Goal: Task Accomplishment & Management: Use online tool/utility

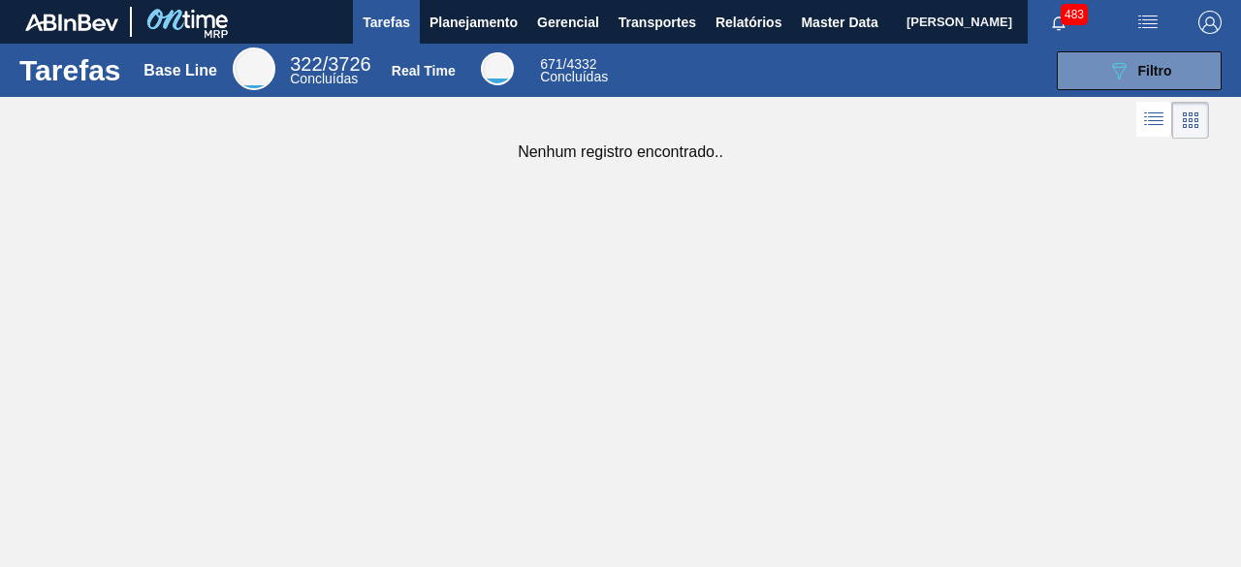
click at [1150, 26] on img "button" at bounding box center [1147, 22] width 23 height 23
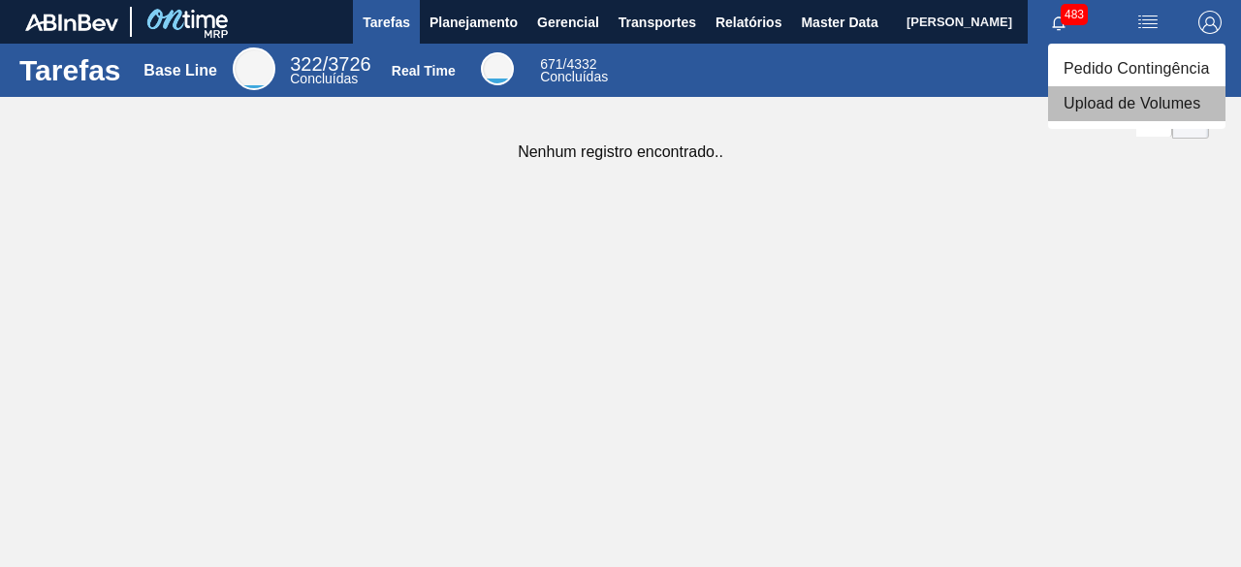
click at [1115, 111] on li "Upload de Volumes" at bounding box center [1136, 103] width 177 height 35
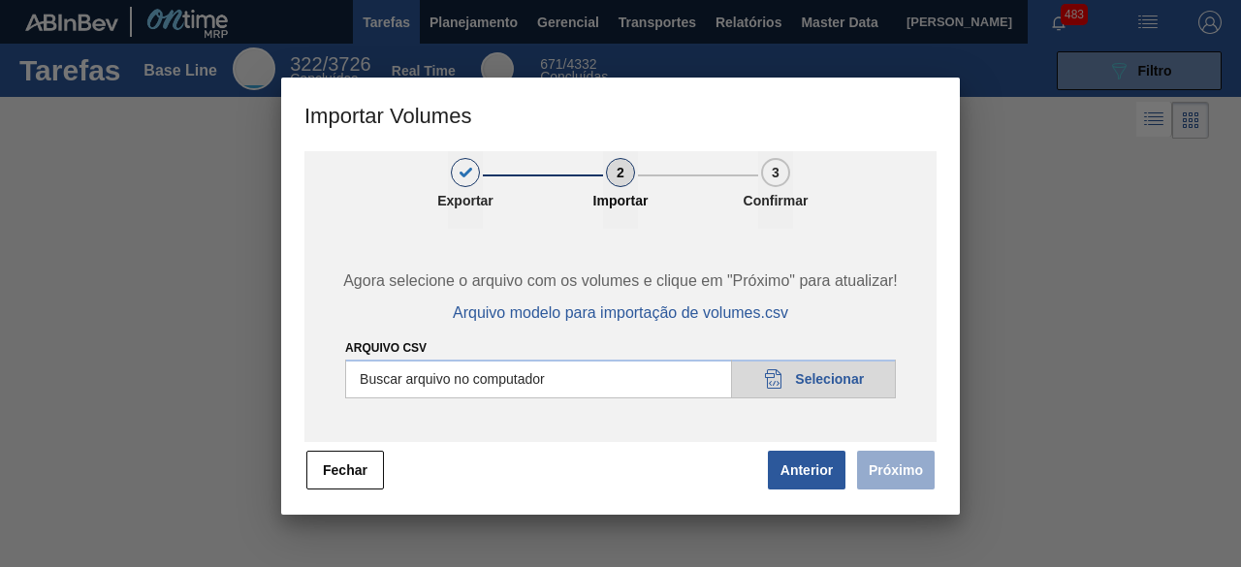
click at [822, 373] on input "Arquivo csv" at bounding box center [620, 379] width 551 height 39
type input "C:\fakepath\Subida Ball D0 + D4 11.08.csv"
click at [904, 474] on button "Próximo" at bounding box center [896, 470] width 78 height 39
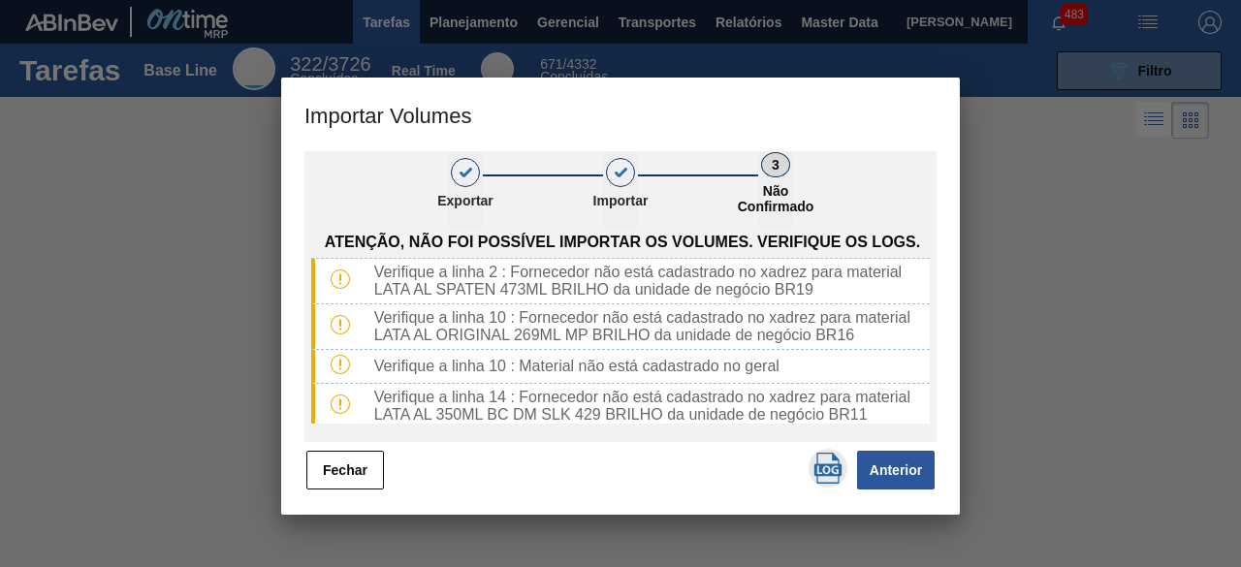
click at [815, 470] on img "button" at bounding box center [828, 468] width 31 height 31
drag, startPoint x: 343, startPoint y: 482, endPoint x: 615, endPoint y: 29, distance: 527.9
click at [348, 480] on button "Fechar" at bounding box center [345, 470] width 78 height 39
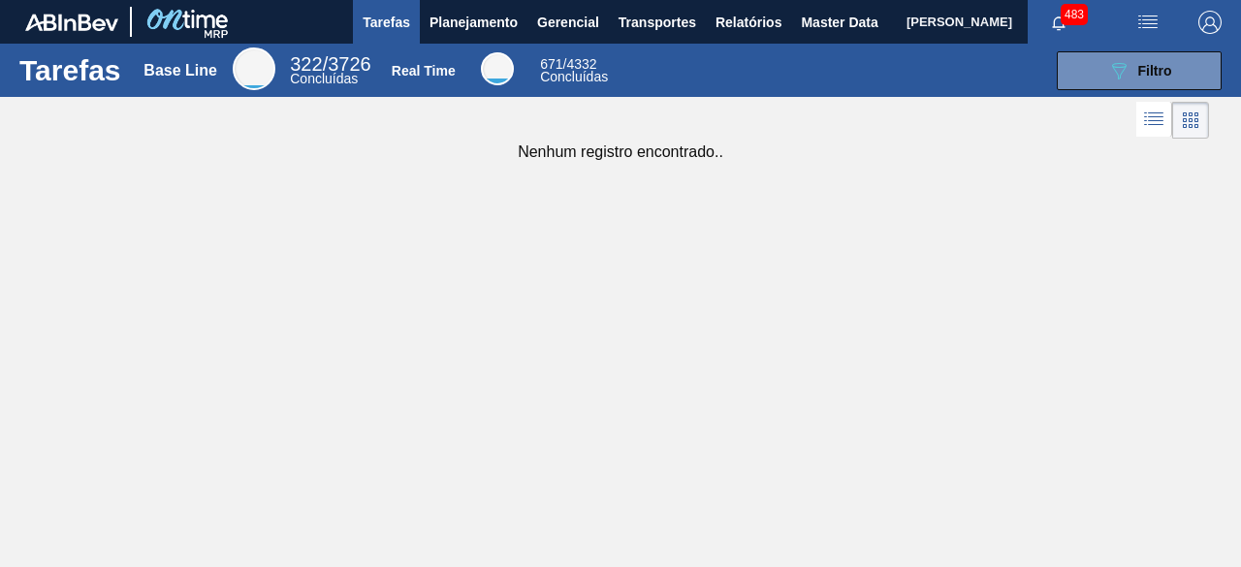
drag, startPoint x: 832, startPoint y: 27, endPoint x: 863, endPoint y: 1, distance: 40.6
click at [832, 27] on span "Master Data" at bounding box center [839, 22] width 77 height 23
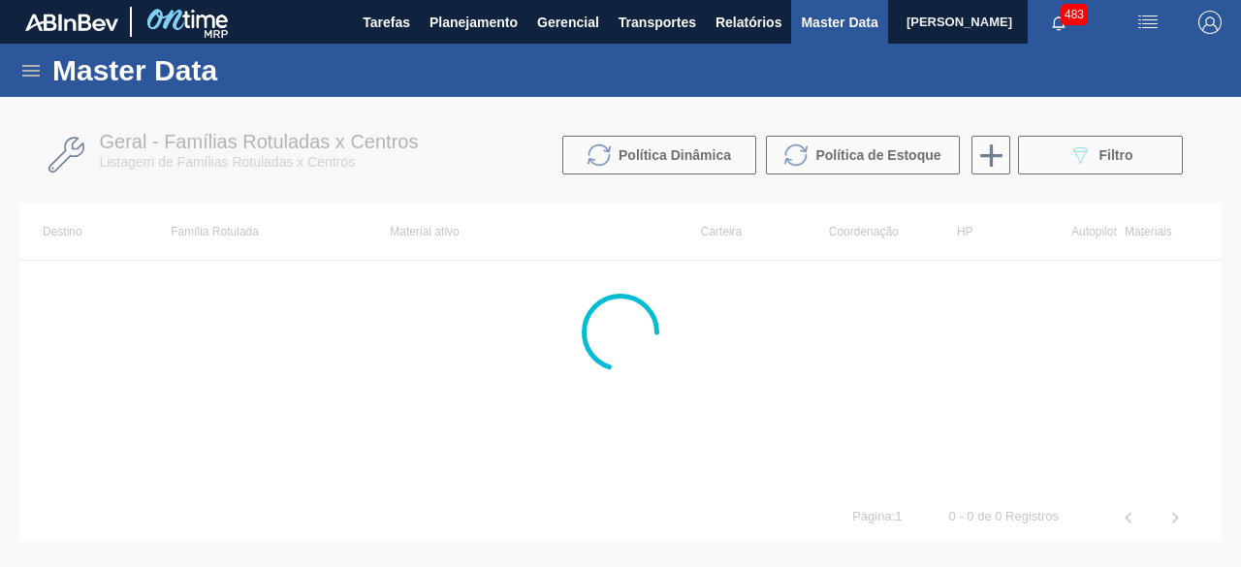
click at [33, 69] on icon at bounding box center [30, 70] width 23 height 23
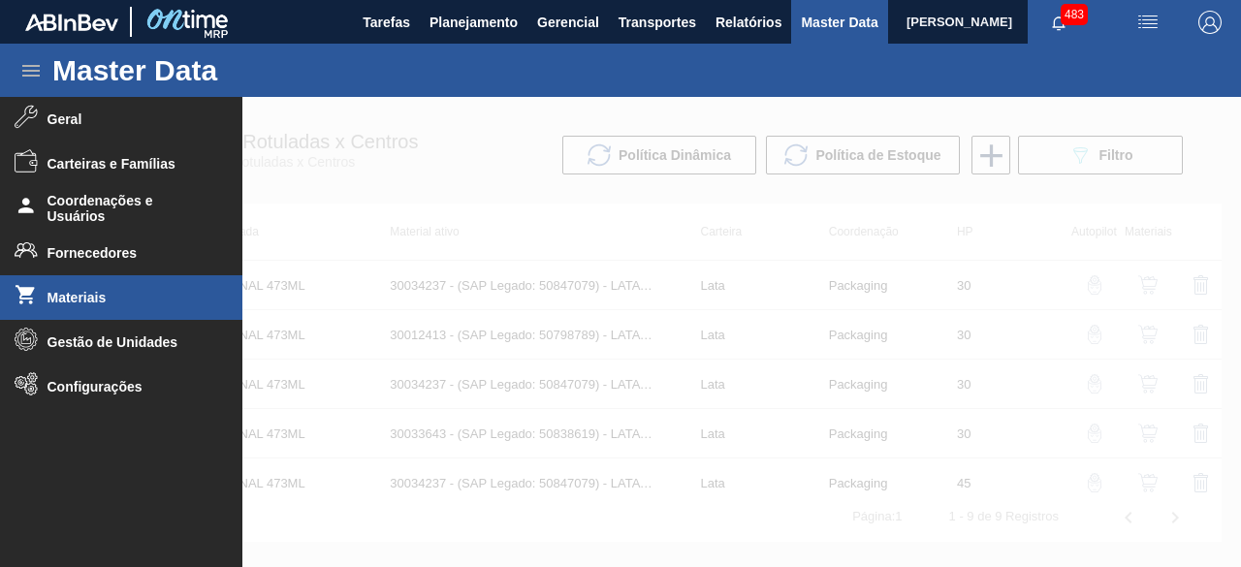
click at [116, 300] on span "Materiais" at bounding box center [128, 298] width 160 height 16
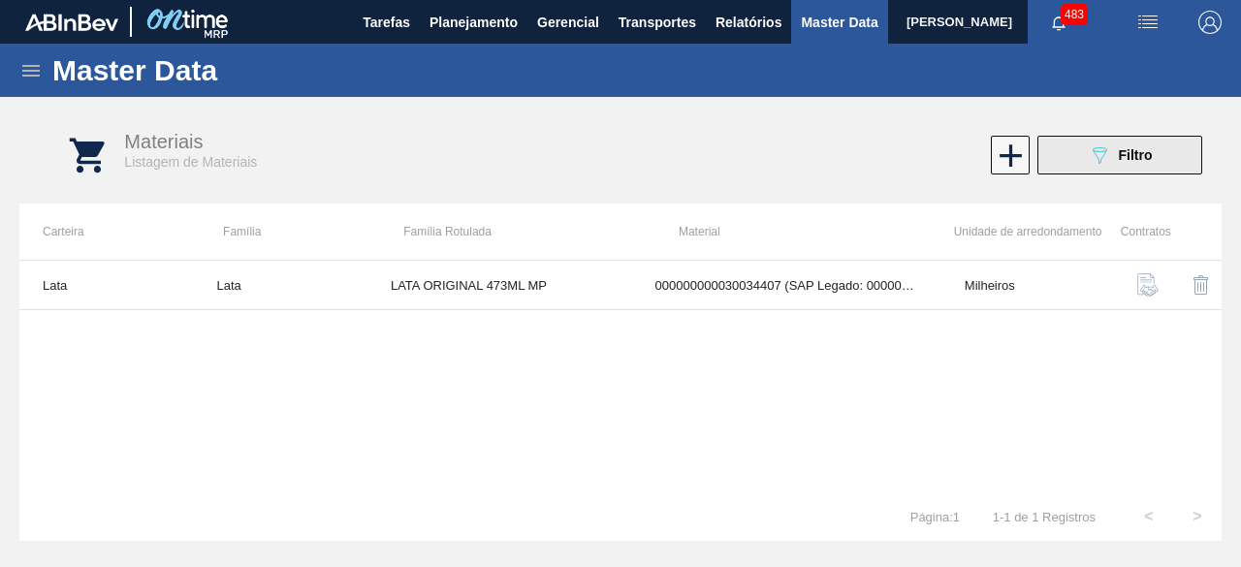
click at [1119, 157] on span "Filtro" at bounding box center [1136, 155] width 34 height 16
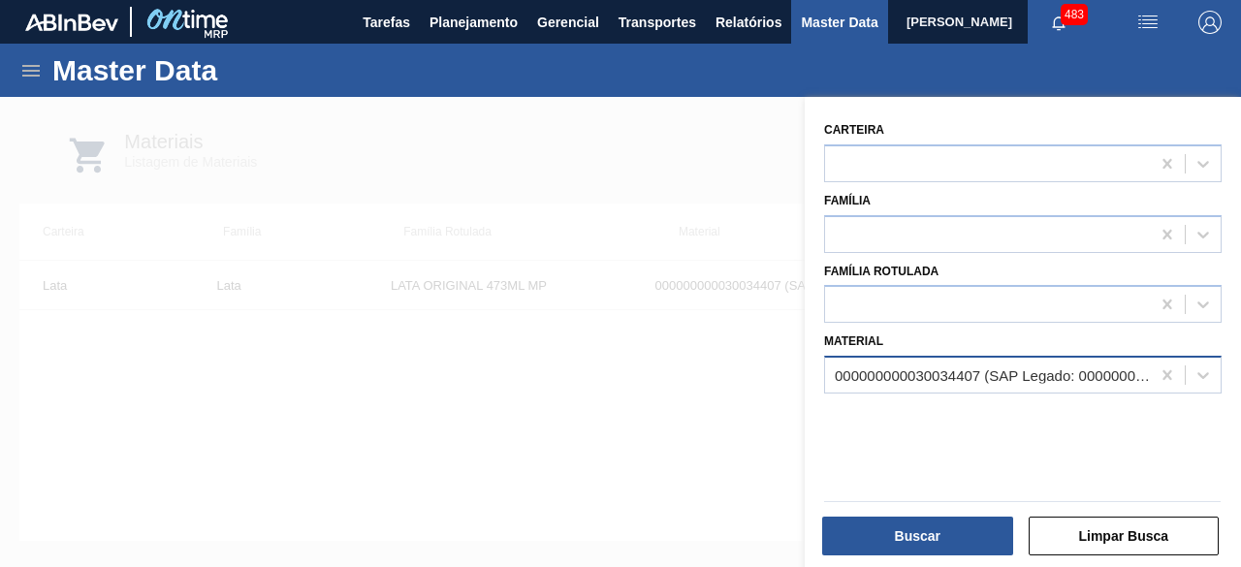
click at [1003, 370] on div "000000000030034407 (SAP Legado: 000000000050850971) - LATA AL ORIG 473ML BRILHO…" at bounding box center [993, 375] width 317 height 16
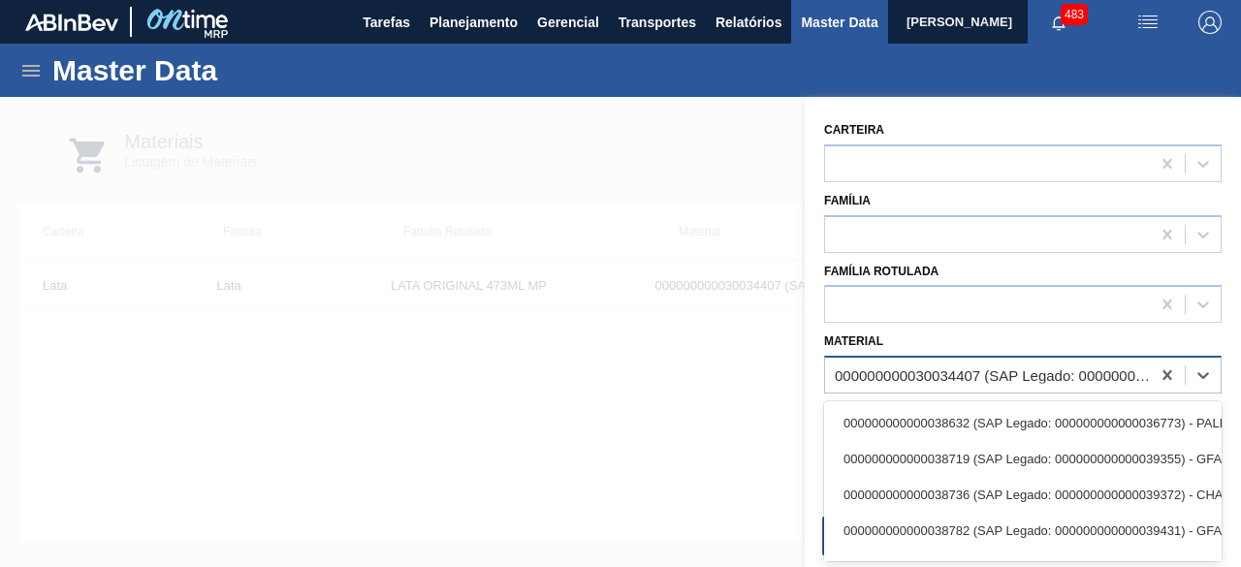
paste input "30034237"
type input "30034237"
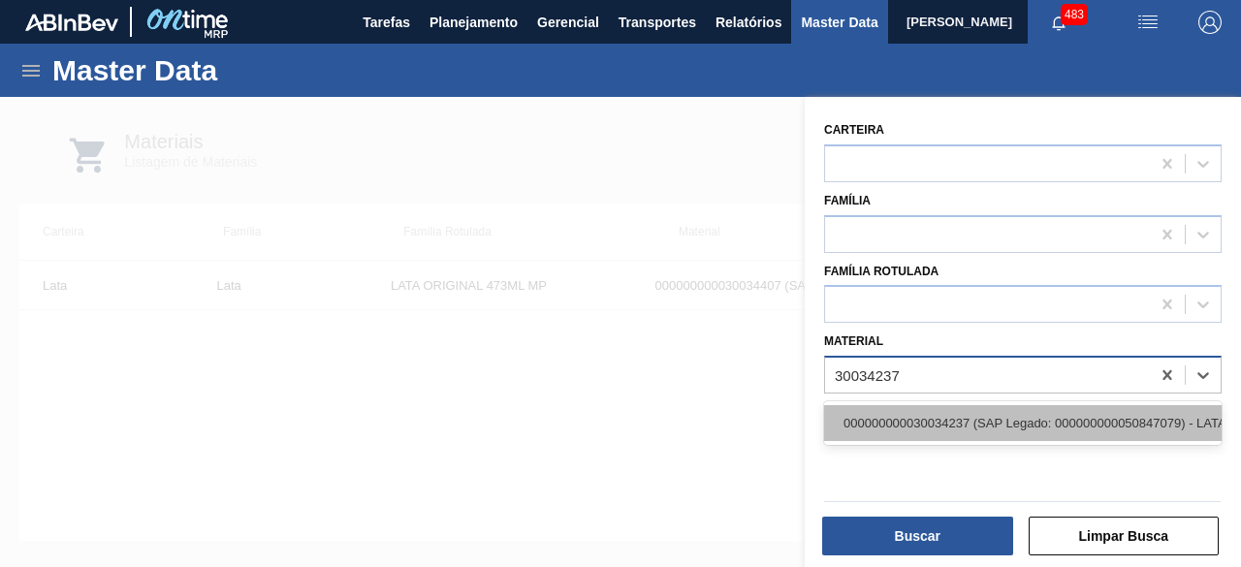
click at [973, 424] on div "000000000030034237 (SAP Legado: 000000000050847079) - LATA AL ORIGINAL 473ML BR…" at bounding box center [1023, 423] width 398 height 36
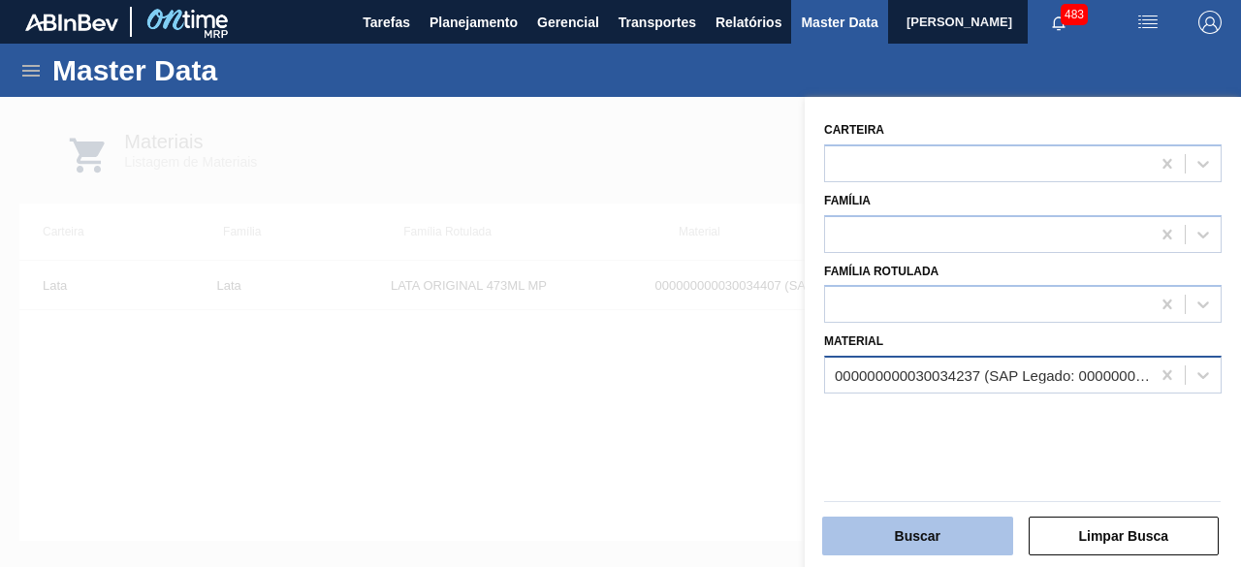
click at [953, 526] on button "Buscar" at bounding box center [917, 536] width 191 height 39
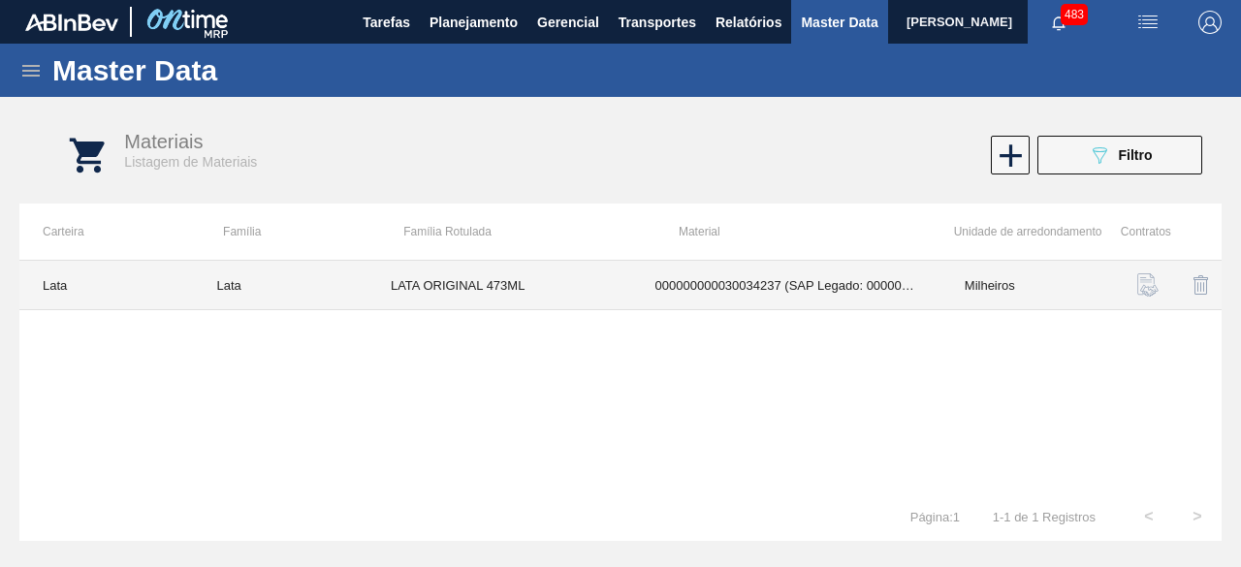
click at [510, 279] on td "LATA ORIGINAL 473ML" at bounding box center [499, 285] width 265 height 49
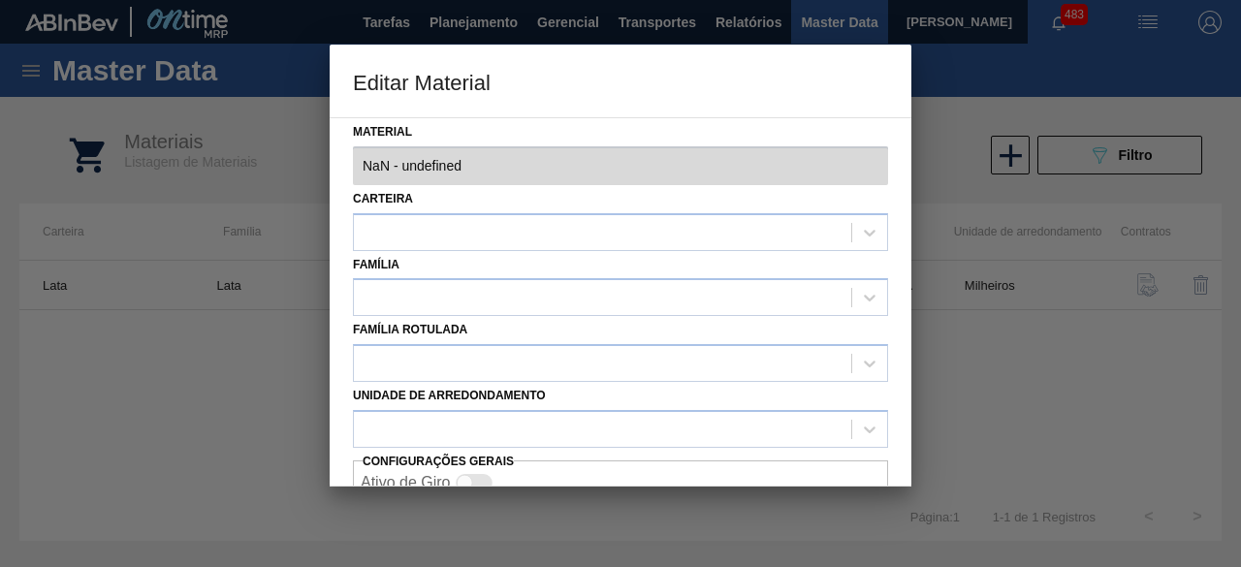
type input "30034237 - 000000000030034237 (SAP Legado: 000000000050847079) - LATA AL ORIGIN…"
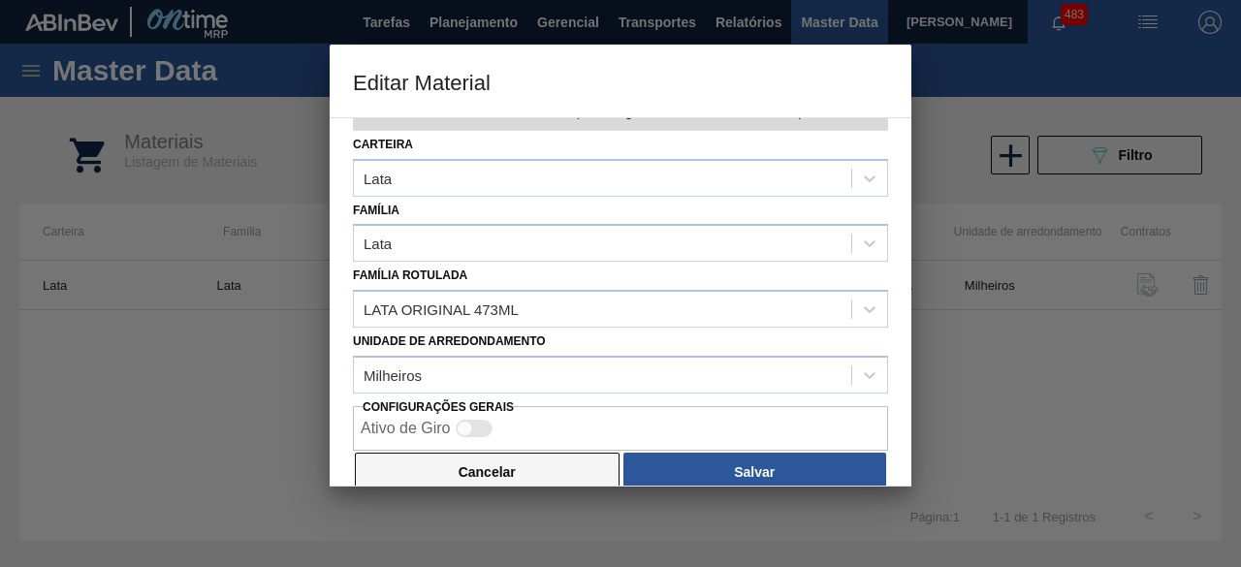
scroll to position [81, 0]
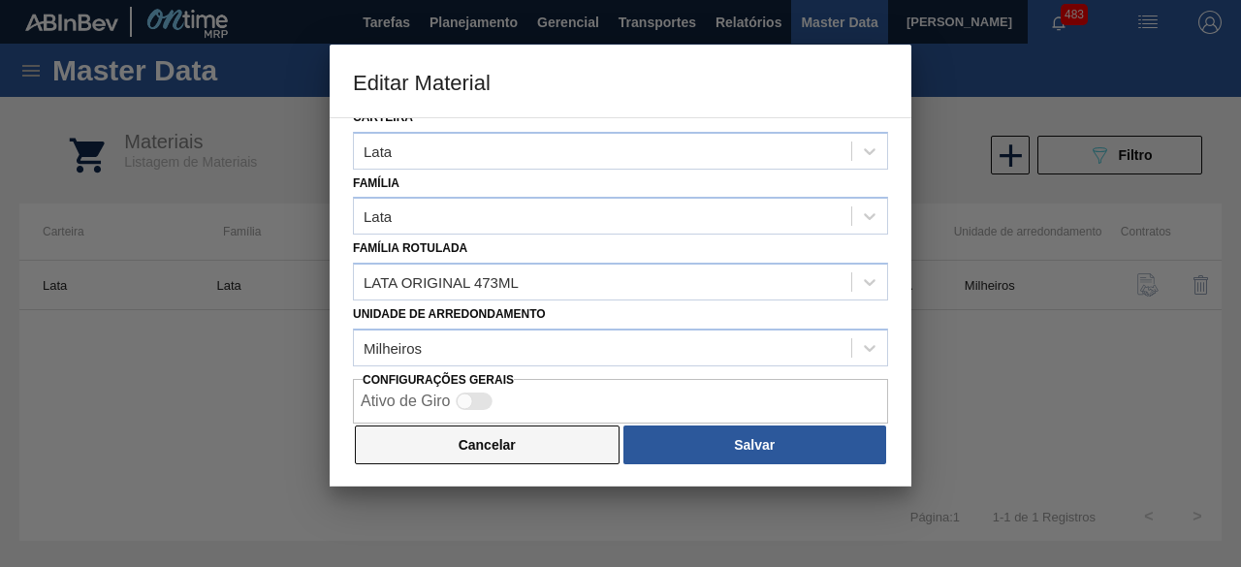
click at [573, 437] on button "Cancelar" at bounding box center [487, 445] width 265 height 39
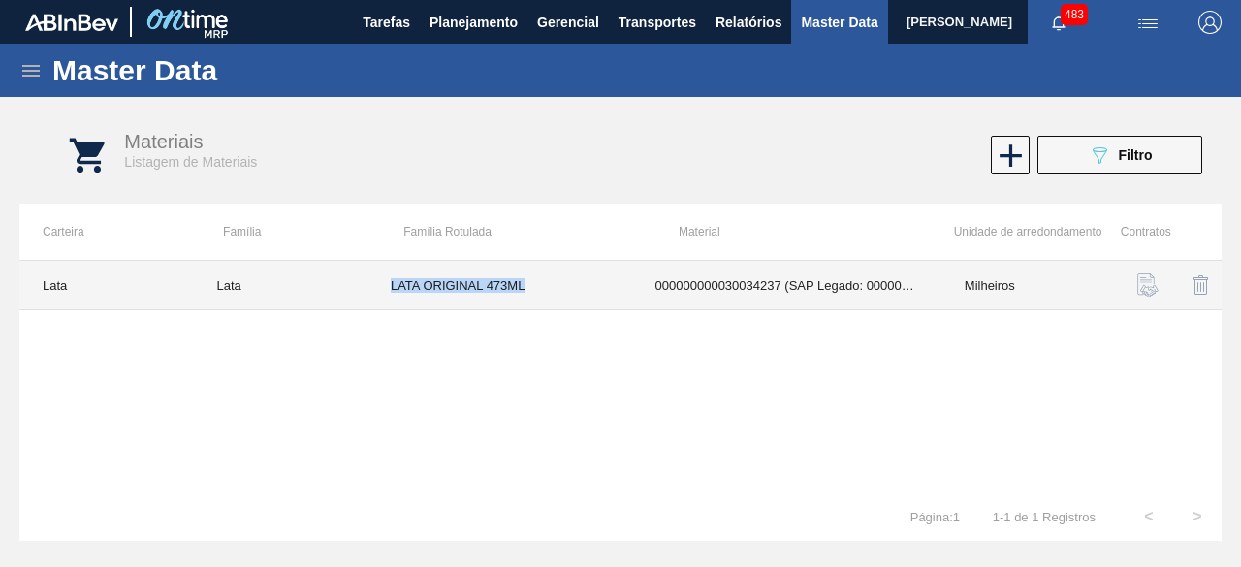
drag, startPoint x: 384, startPoint y: 276, endPoint x: 599, endPoint y: 277, distance: 215.2
click at [599, 277] on td "LATA ORIGINAL 473ML" at bounding box center [499, 285] width 265 height 49
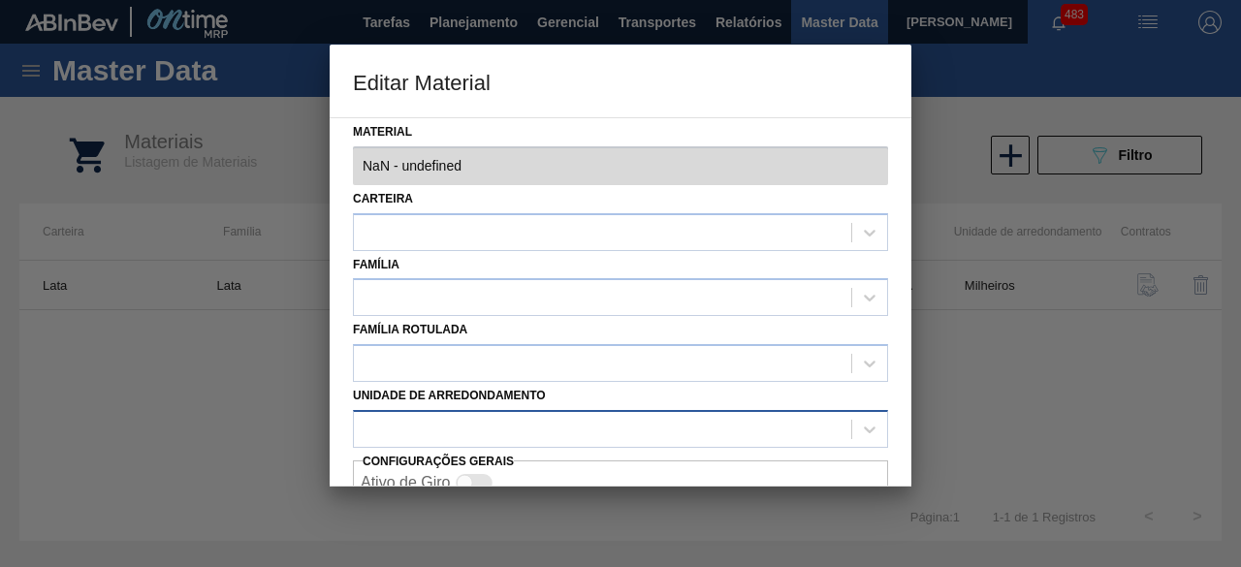
type input "30034237 - 000000000030034237 (SAP Legado: 000000000050847079) - LATA AL ORIGIN…"
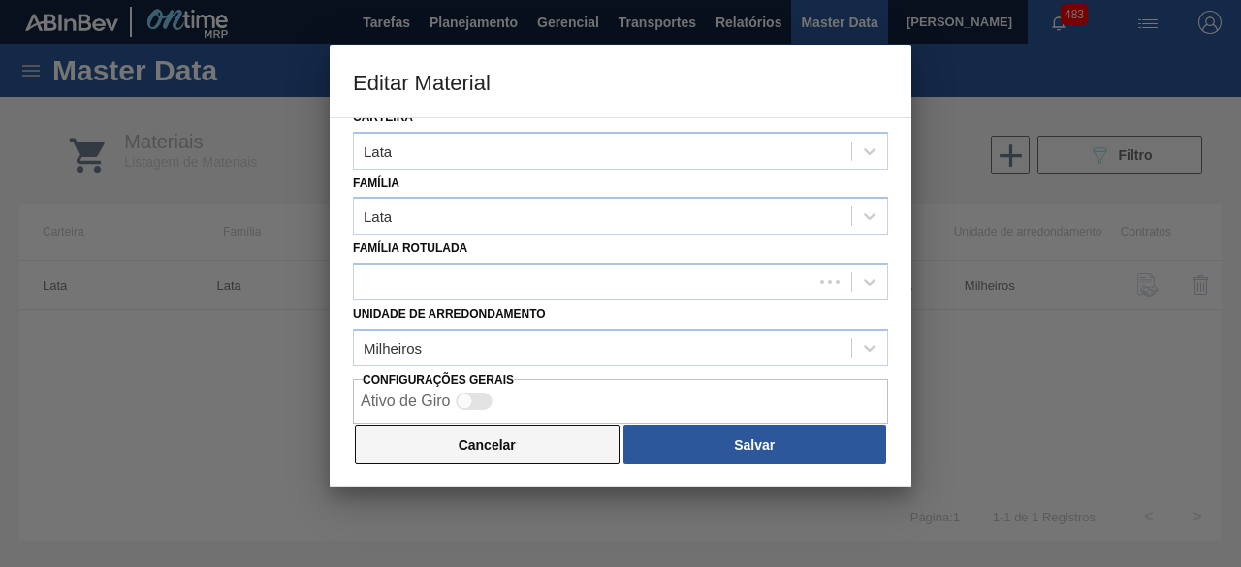
click at [531, 452] on button "Cancelar" at bounding box center [487, 445] width 265 height 39
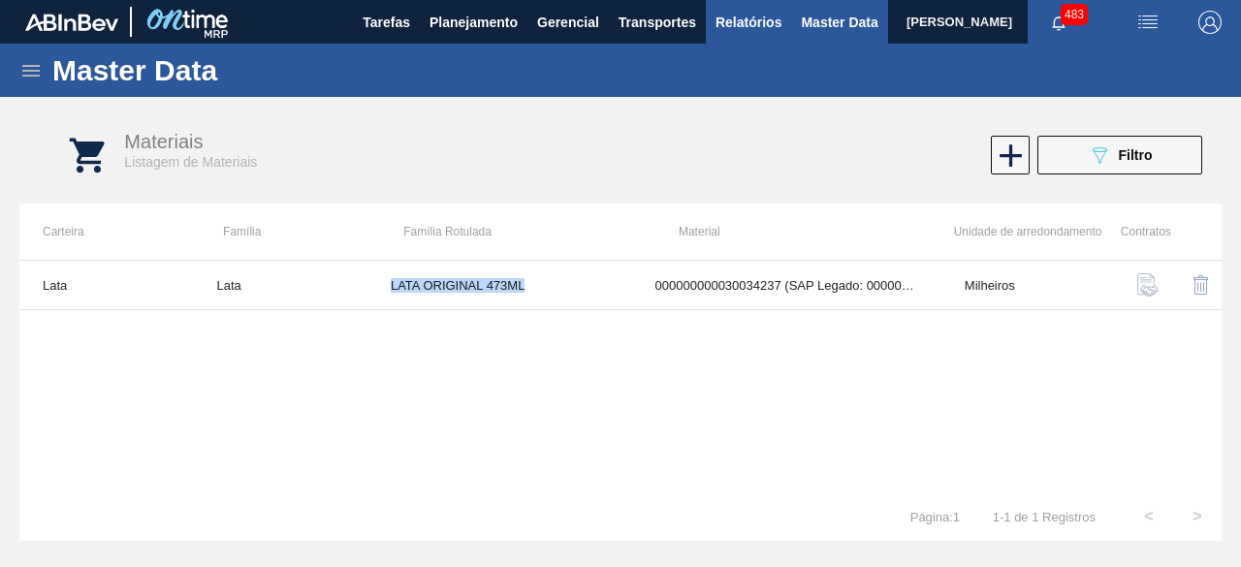
copy td "LATA ORIGINAL 473ML"
click at [1092, 159] on icon "089F7B8B-B2A5-4AFE-B5C0-19BA573D28AC" at bounding box center [1099, 154] width 23 height 23
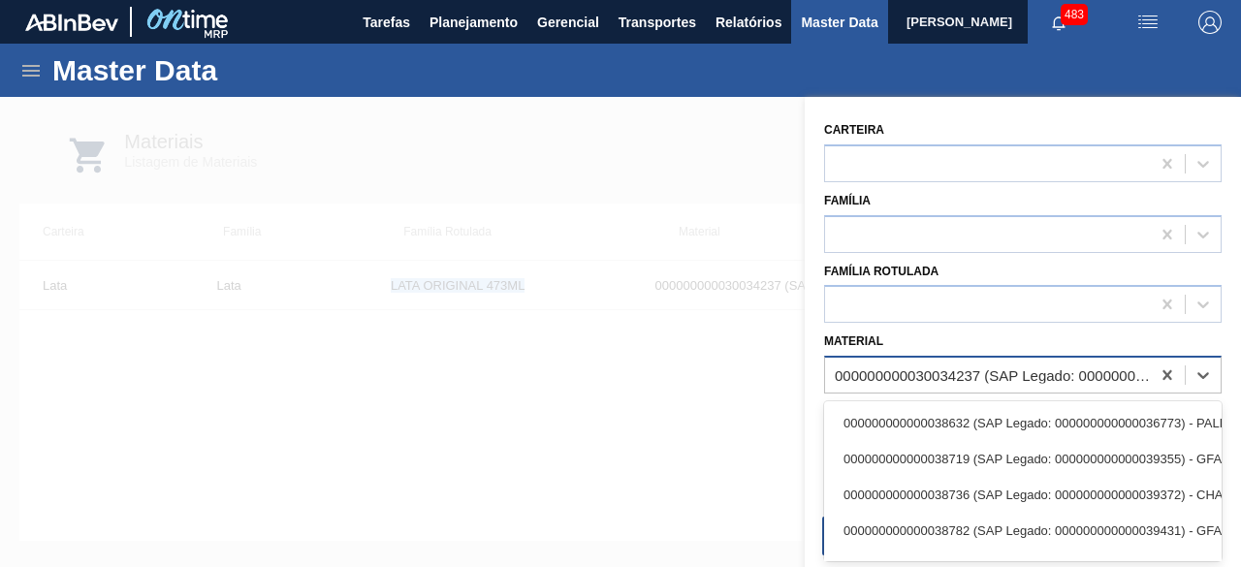
click at [987, 369] on div "000000000030034237 (SAP Legado: 000000000050847079) - LATA AL ORIGINAL 473ML BR…" at bounding box center [993, 375] width 317 height 16
paste input "30034235"
type input "30034235"
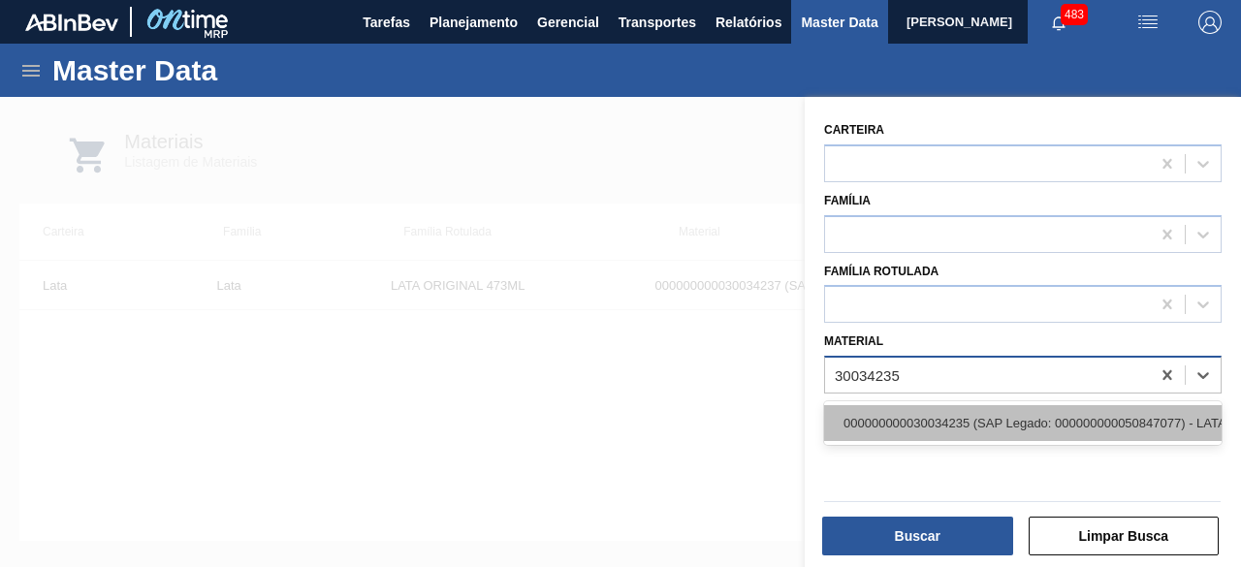
click at [956, 422] on div "000000000030034235 (SAP Legado: 000000000050847077) - LATA AL ORIGINAL 269ML MP…" at bounding box center [1023, 423] width 398 height 36
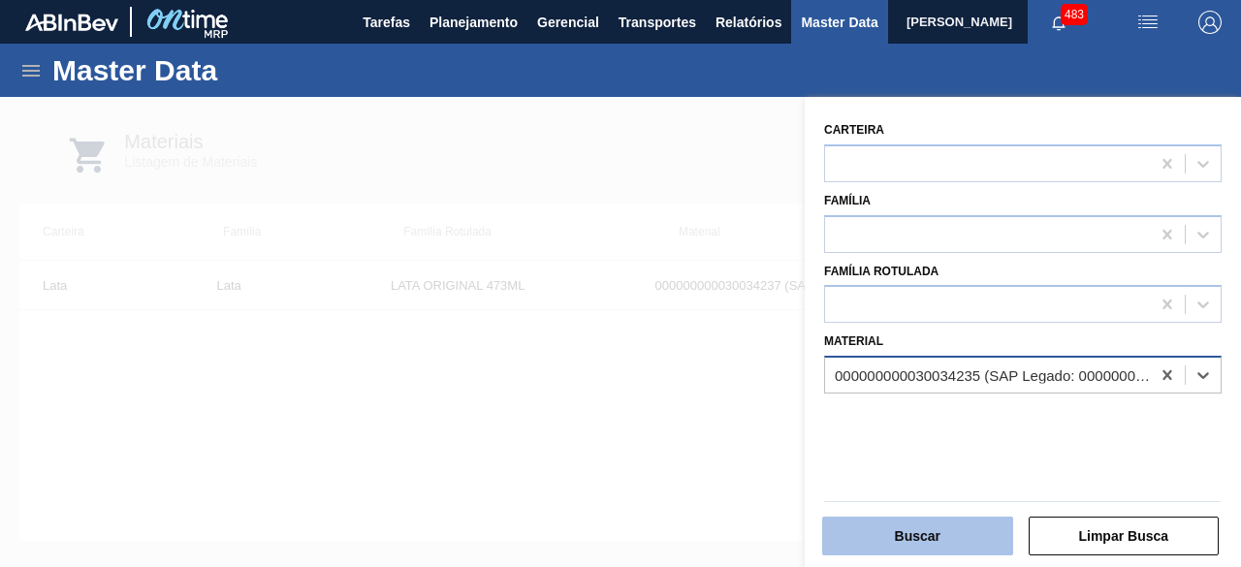
click at [943, 538] on button "Buscar" at bounding box center [917, 536] width 191 height 39
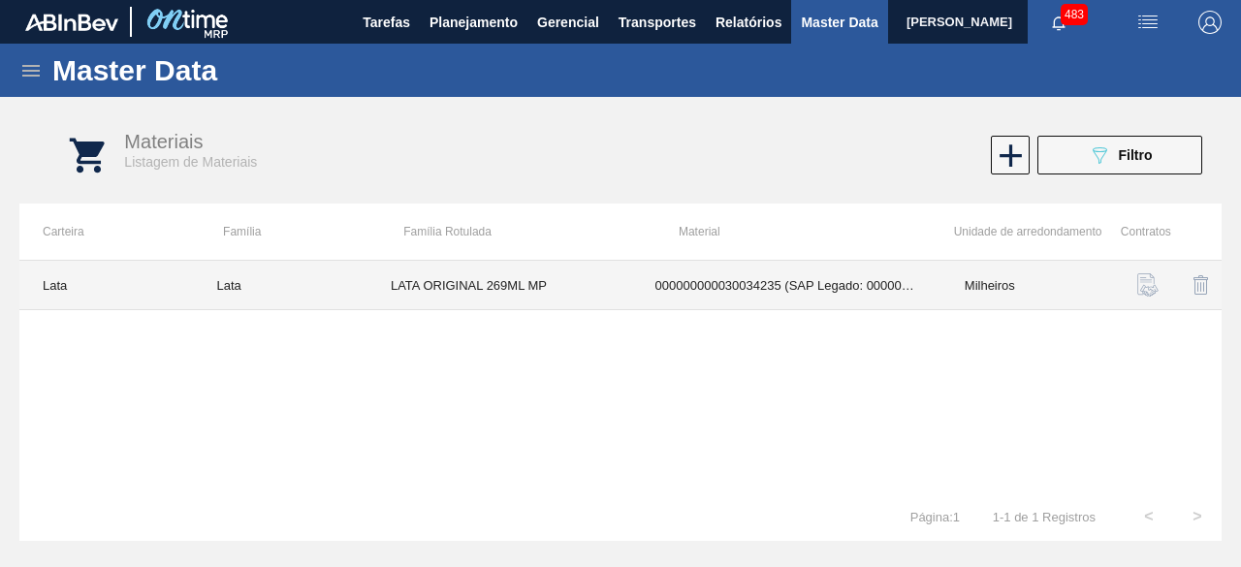
click at [450, 289] on td "LATA ORIGINAL 269ML MP" at bounding box center [499, 285] width 265 height 49
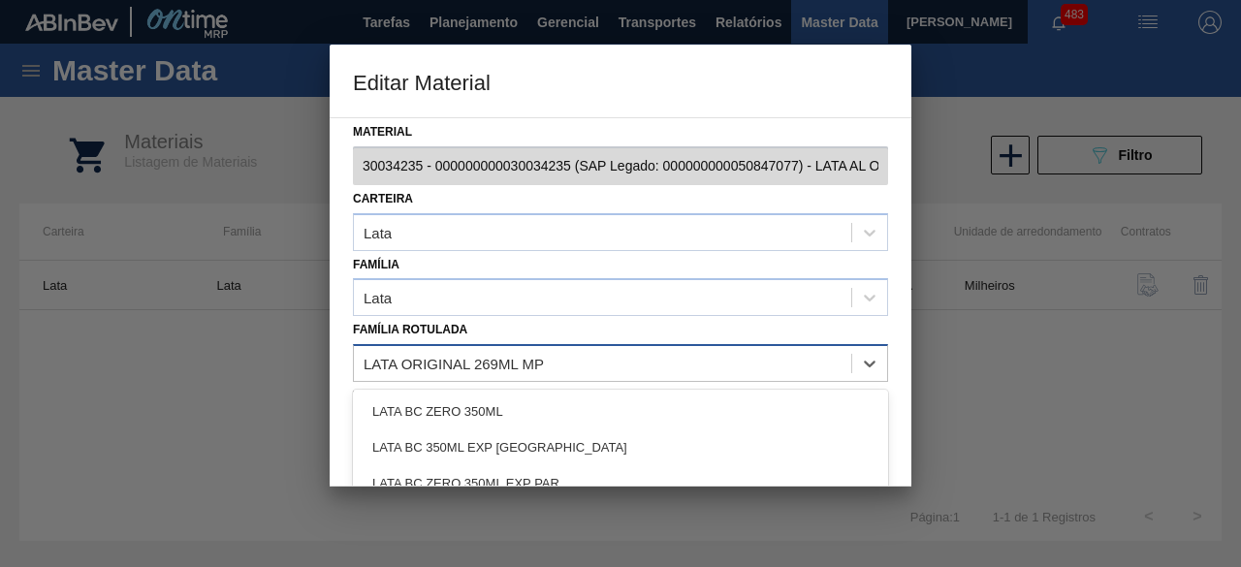
drag, startPoint x: 357, startPoint y: 359, endPoint x: 603, endPoint y: 365, distance: 246.3
click at [603, 365] on div "LATA ORIGINAL 269ML MP" at bounding box center [602, 364] width 497 height 28
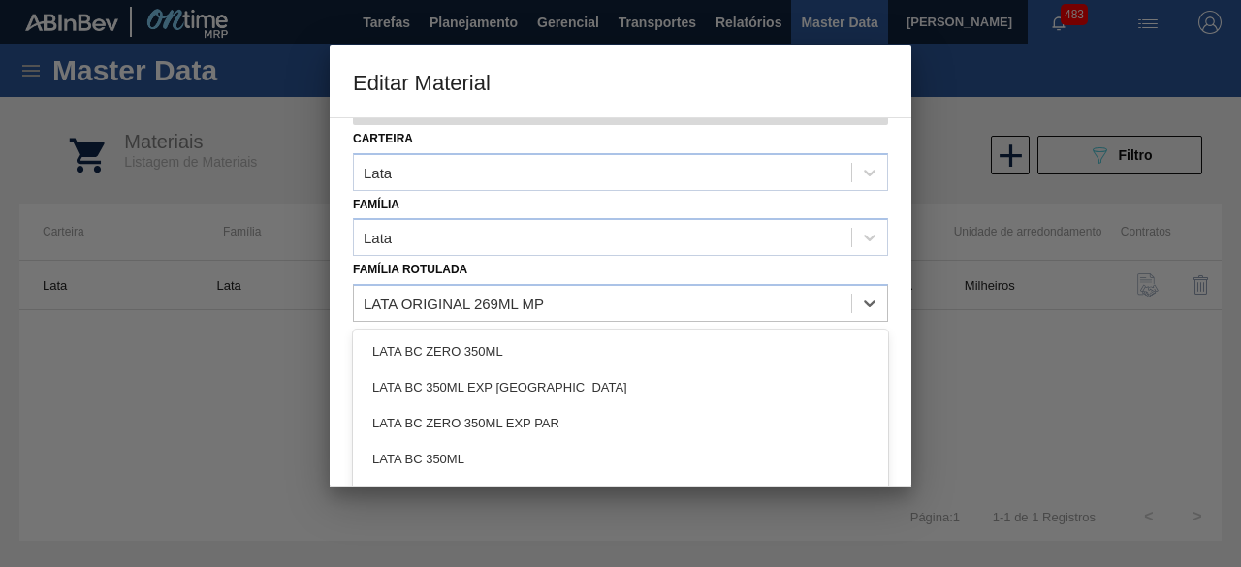
scroll to position [193, 0]
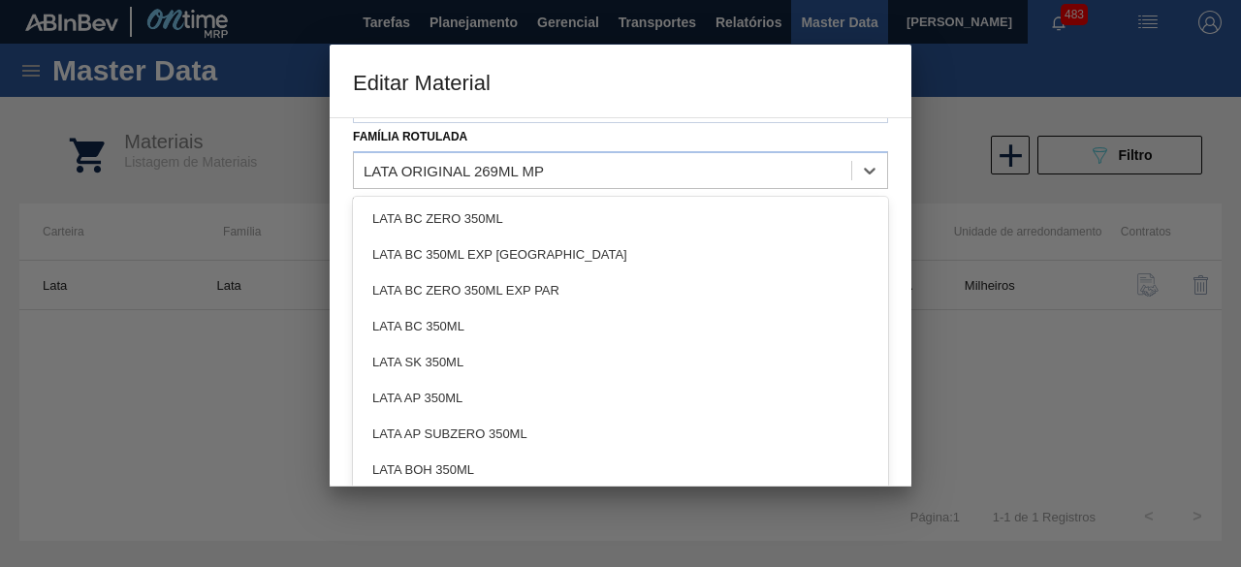
click at [950, 333] on div at bounding box center [620, 283] width 1241 height 567
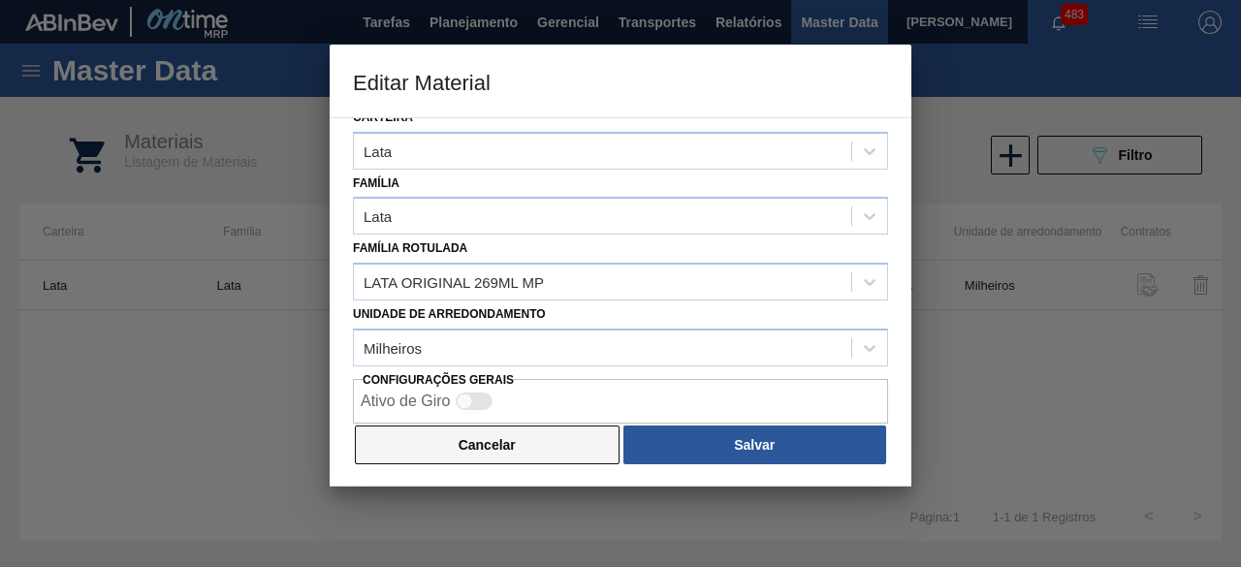
click at [549, 446] on button "Cancelar" at bounding box center [487, 445] width 265 height 39
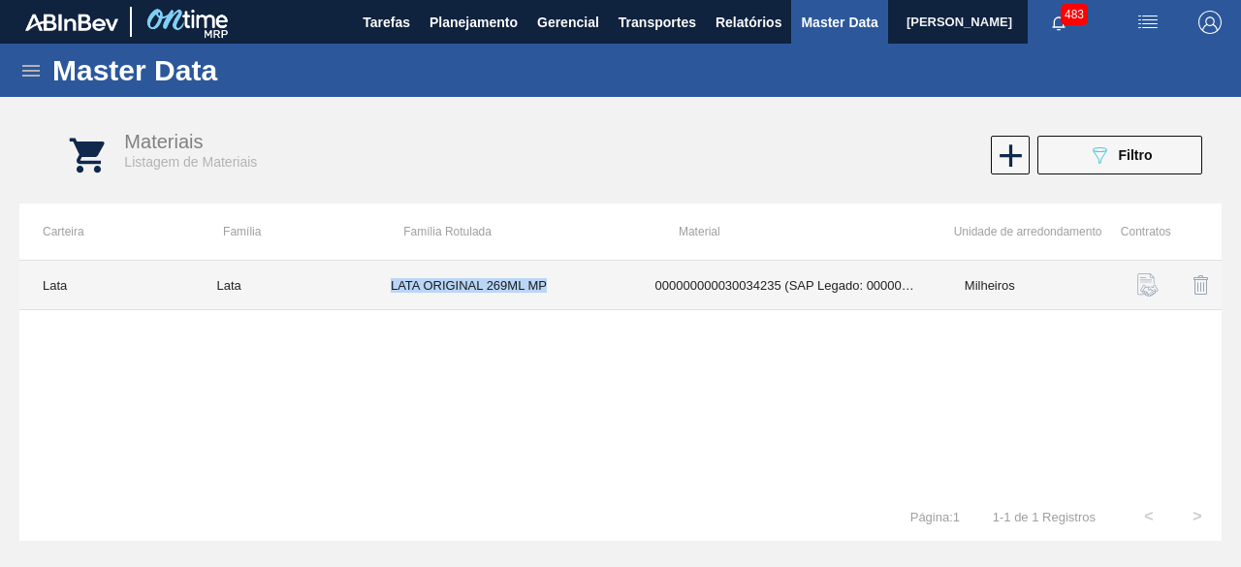
drag, startPoint x: 382, startPoint y: 286, endPoint x: 584, endPoint y: 290, distance: 201.7
click at [584, 290] on td "LATA ORIGINAL 269ML MP" at bounding box center [499, 285] width 265 height 49
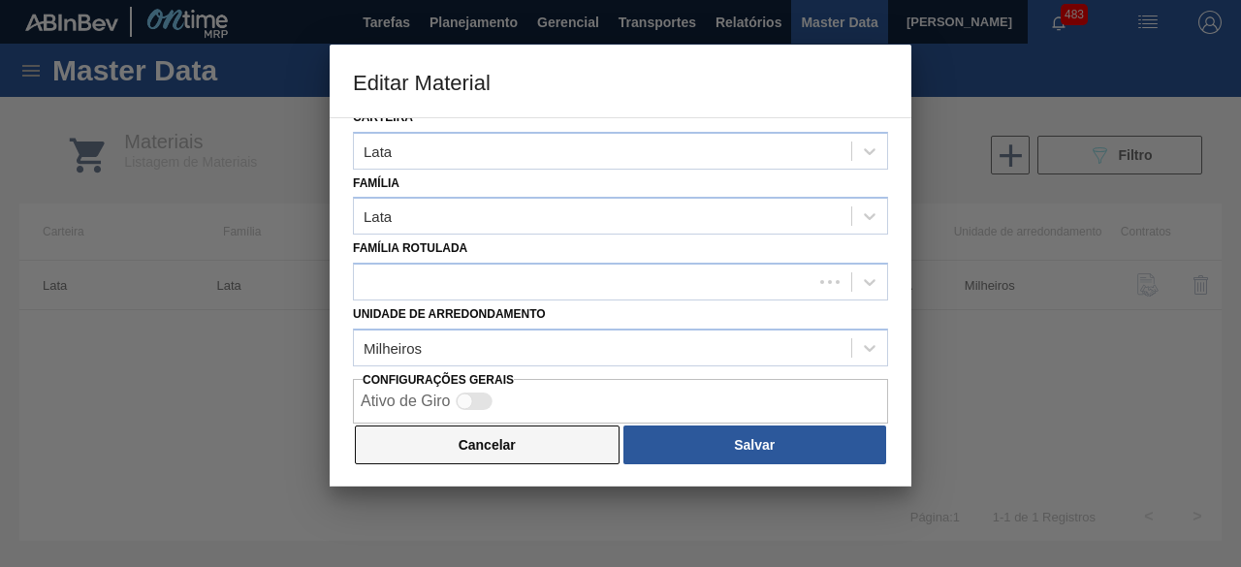
click at [572, 446] on button "Cancelar" at bounding box center [487, 445] width 265 height 39
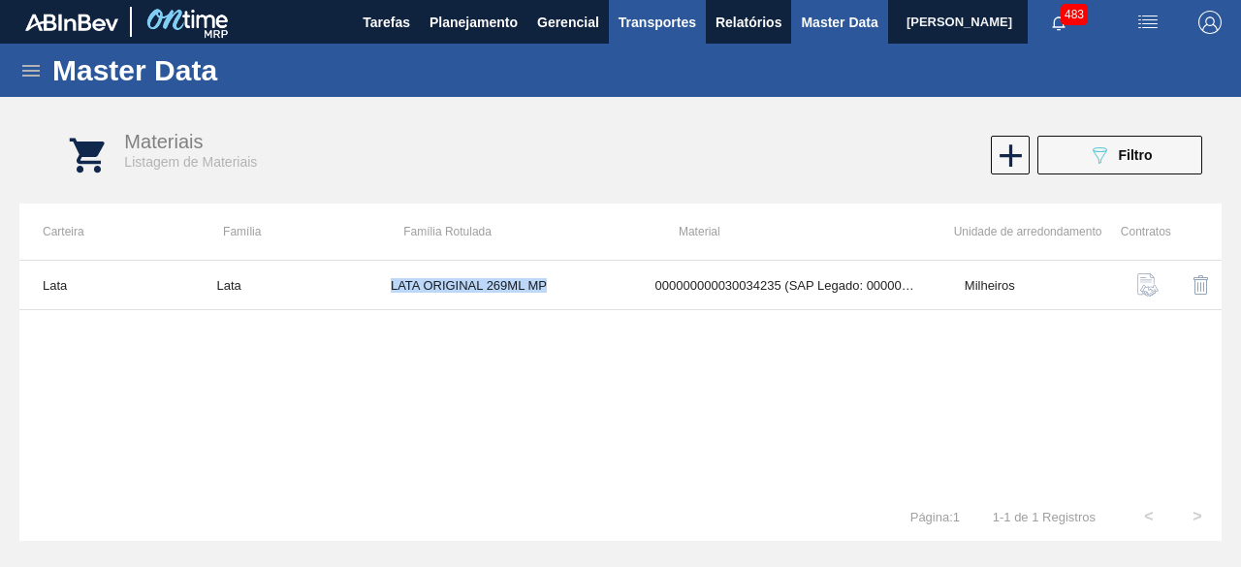
copy td "LATA ORIGINAL 269ML MP"
click at [1130, 159] on span "Filtro" at bounding box center [1136, 155] width 34 height 16
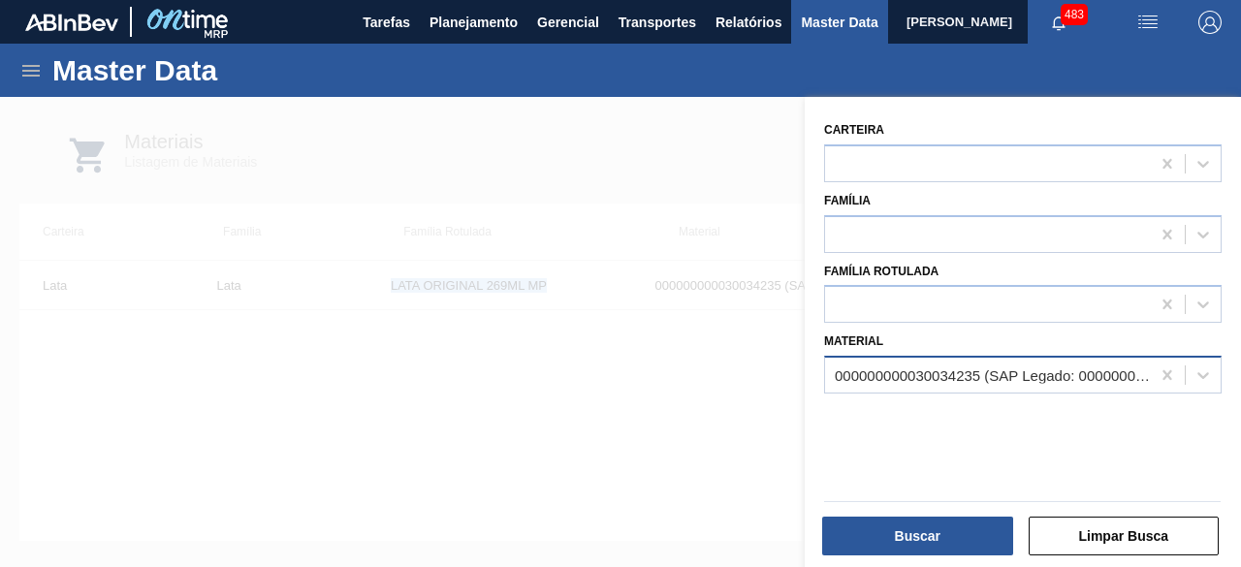
click at [986, 380] on div "000000000030034235 (SAP Legado: 000000000050847077) - LATA AL ORIGINAL 269ML MP…" at bounding box center [993, 375] width 317 height 16
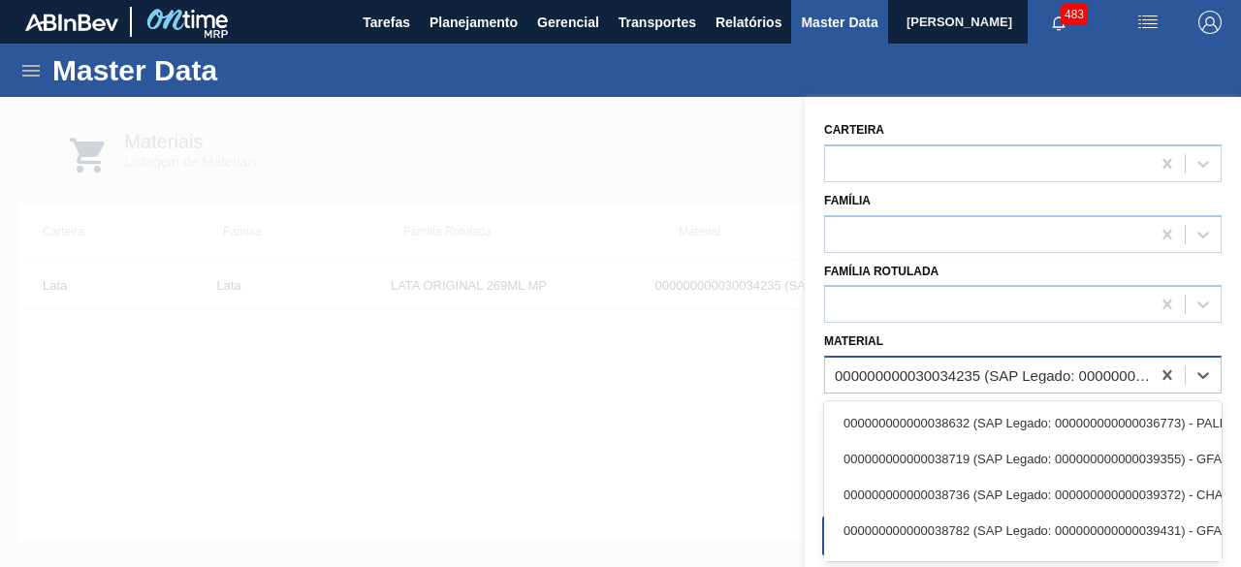
paste input "30034235"
type input "30034235"
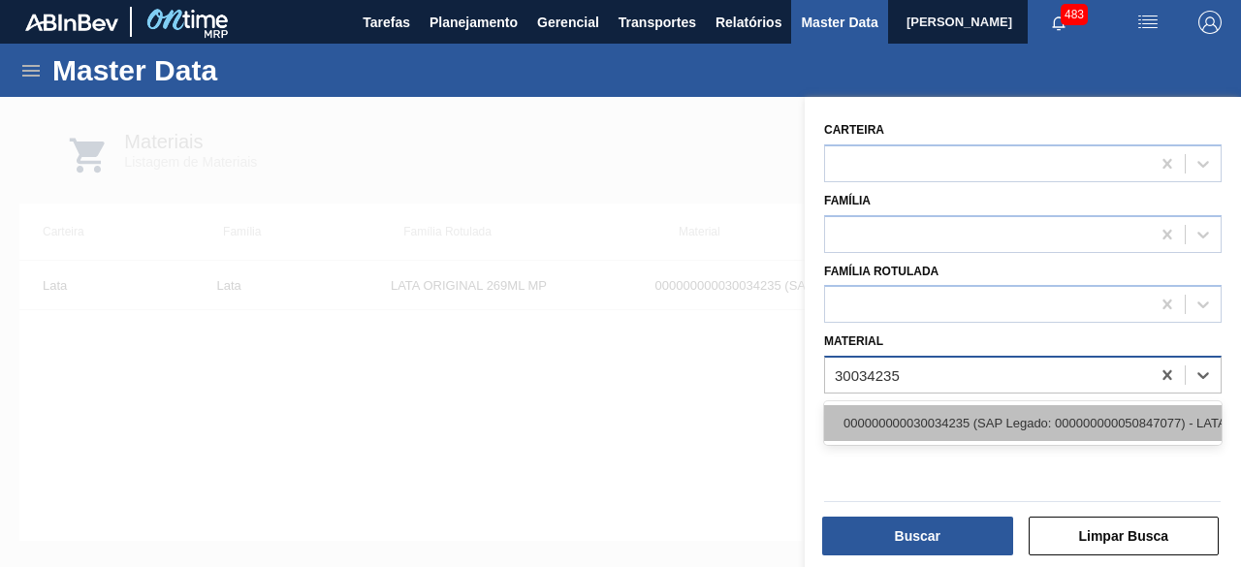
click at [976, 408] on div "000000000030034235 (SAP Legado: 000000000050847077) - LATA AL ORIGINAL 269ML MP…" at bounding box center [1023, 423] width 398 height 36
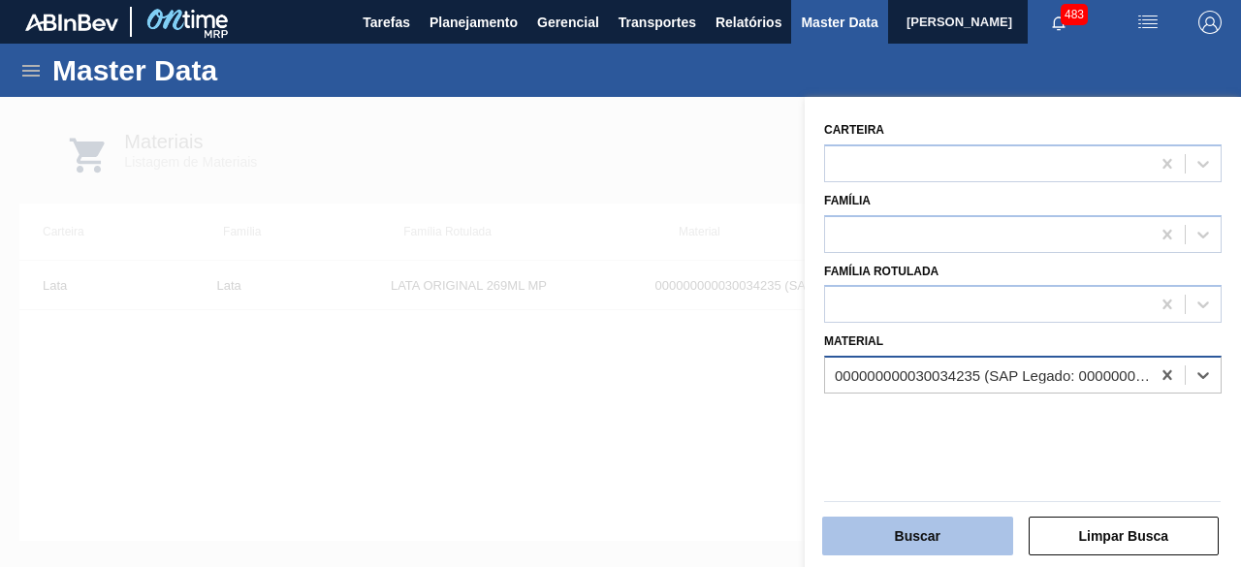
click at [966, 527] on button "Buscar" at bounding box center [917, 536] width 191 height 39
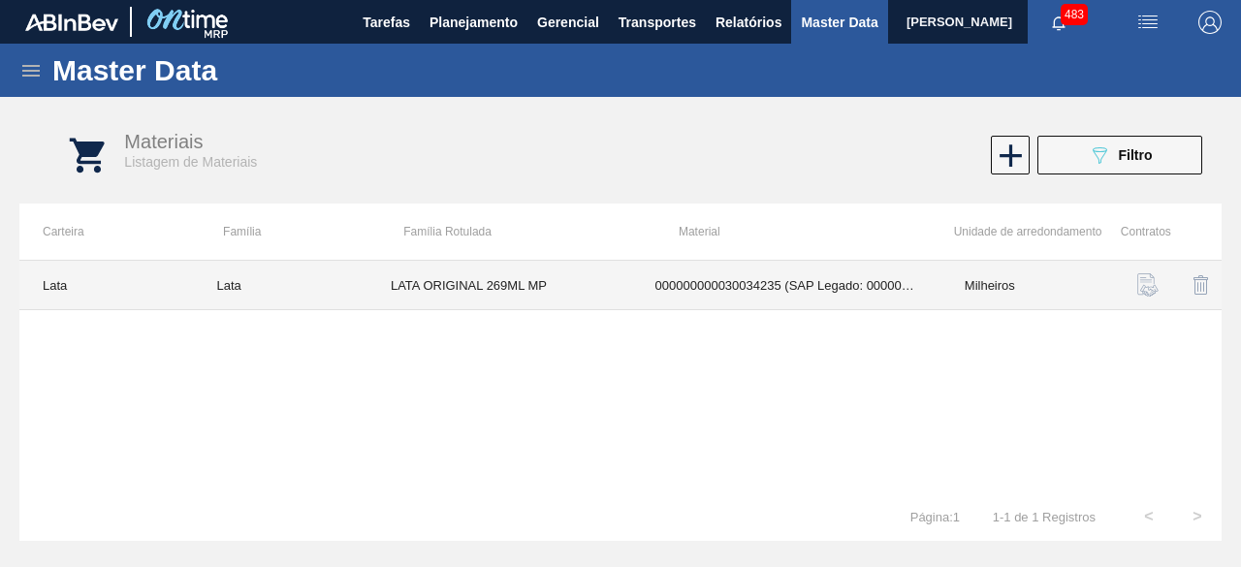
click at [386, 288] on td "LATA ORIGINAL 269ML MP" at bounding box center [499, 285] width 265 height 49
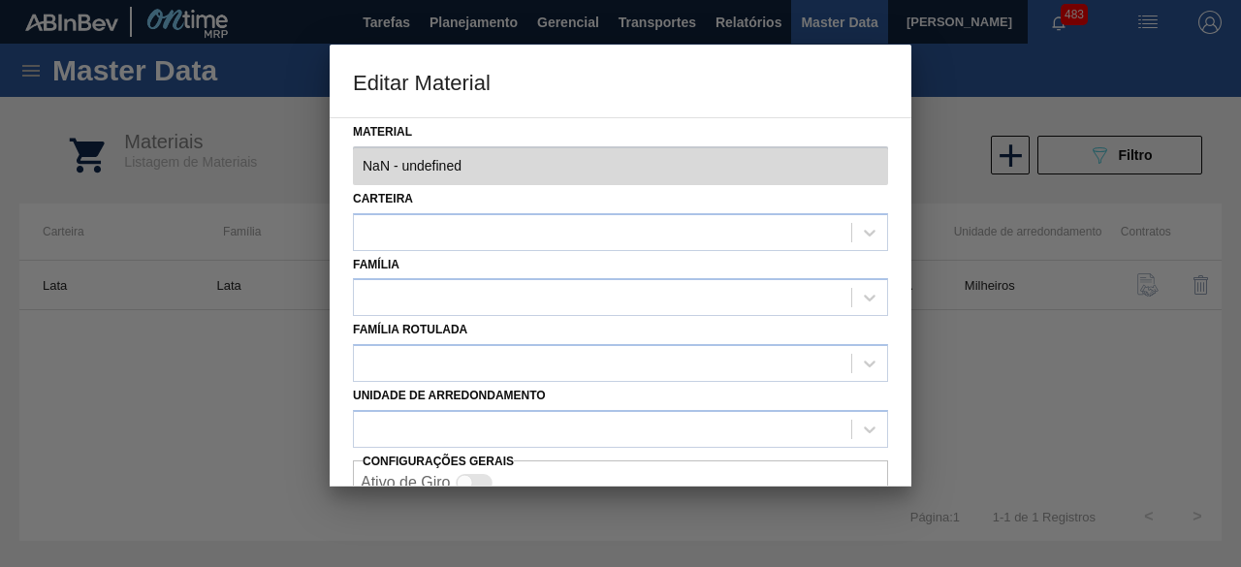
type input "30034235 - 000000000030034235 (SAP Legado: 000000000050847077) - LATA AL ORIGIN…"
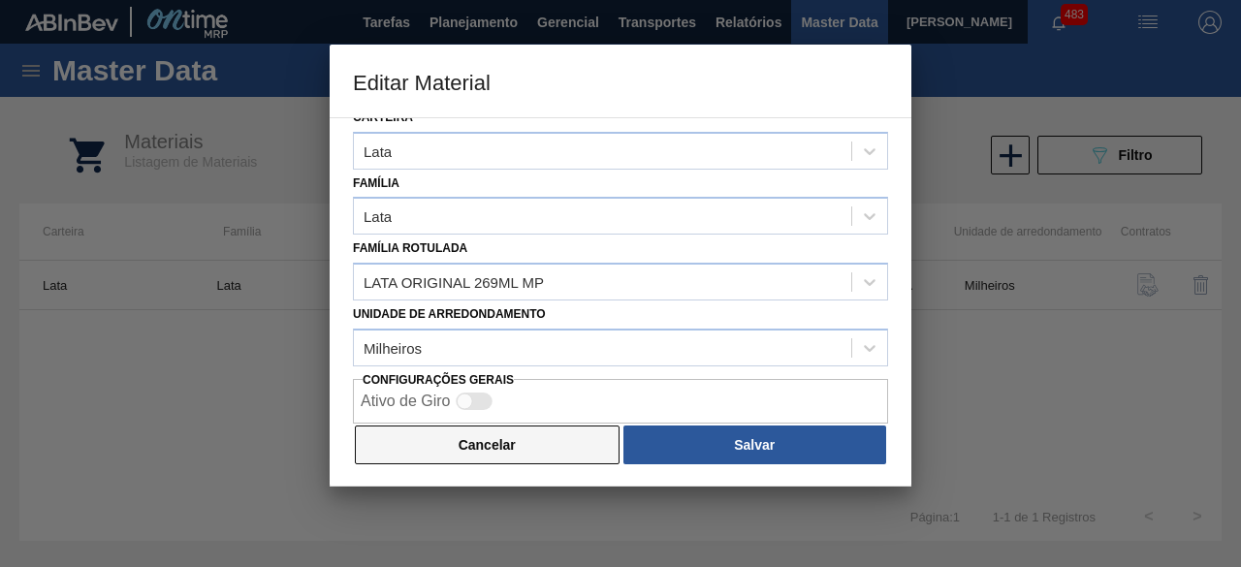
click at [500, 445] on button "Cancelar" at bounding box center [487, 445] width 265 height 39
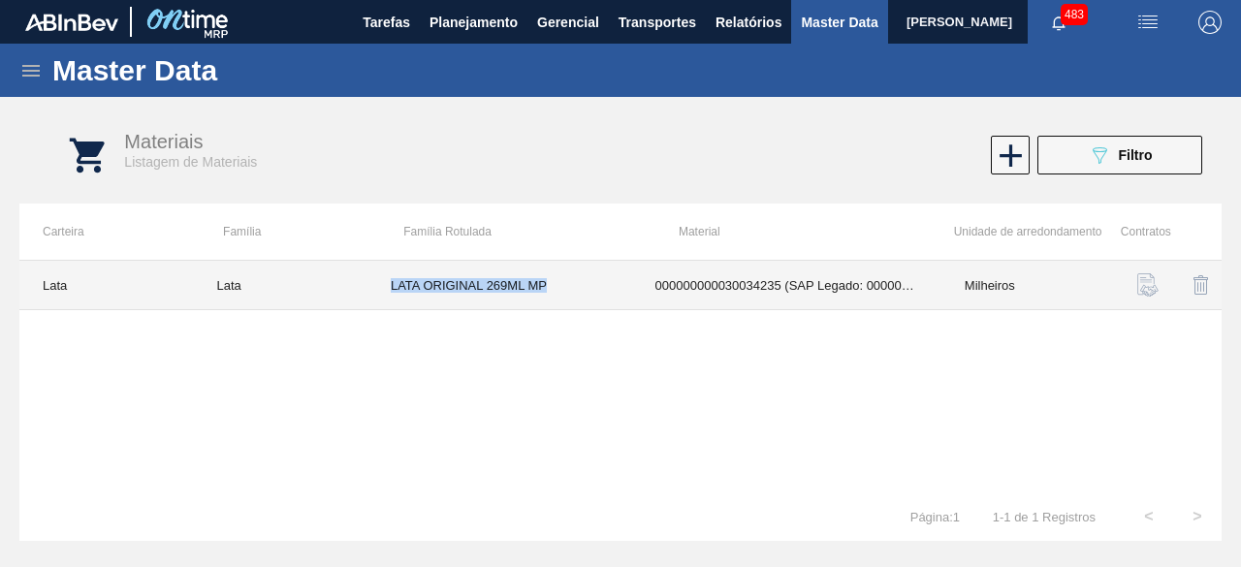
drag, startPoint x: 390, startPoint y: 278, endPoint x: 590, endPoint y: 296, distance: 200.5
click at [590, 296] on td "LATA ORIGINAL 269ML MP" at bounding box center [499, 285] width 265 height 49
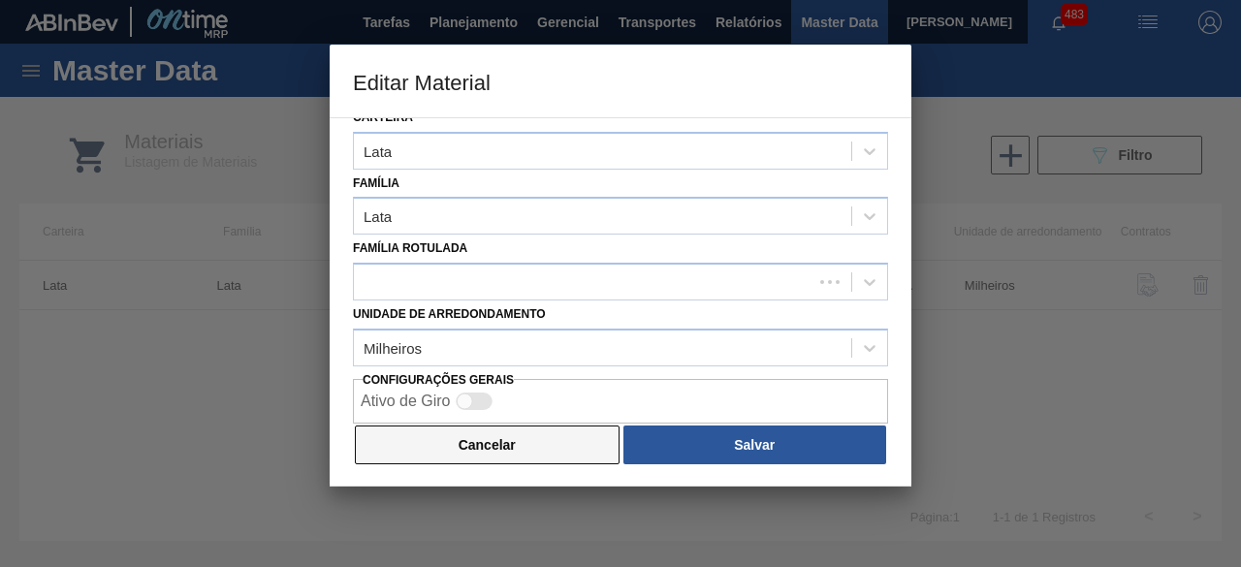
click at [537, 445] on button "Cancelar" at bounding box center [487, 445] width 265 height 39
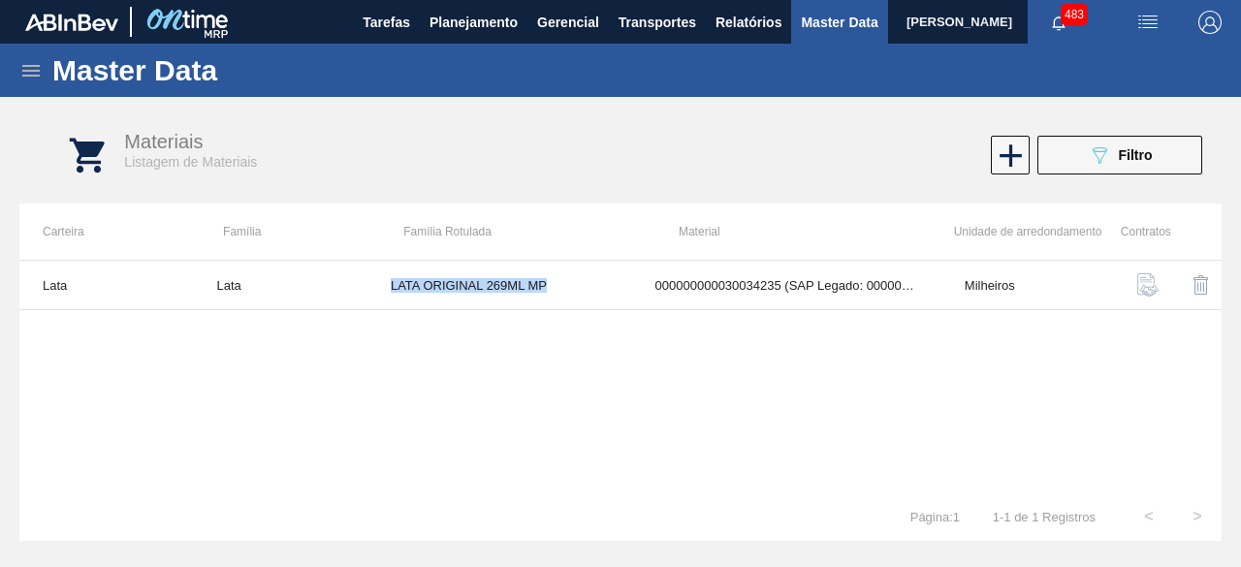
copy td "LATA ORIGINAL 269ML MP"
click at [1096, 163] on icon "089F7B8B-B2A5-4AFE-B5C0-19BA573D28AC" at bounding box center [1099, 154] width 23 height 23
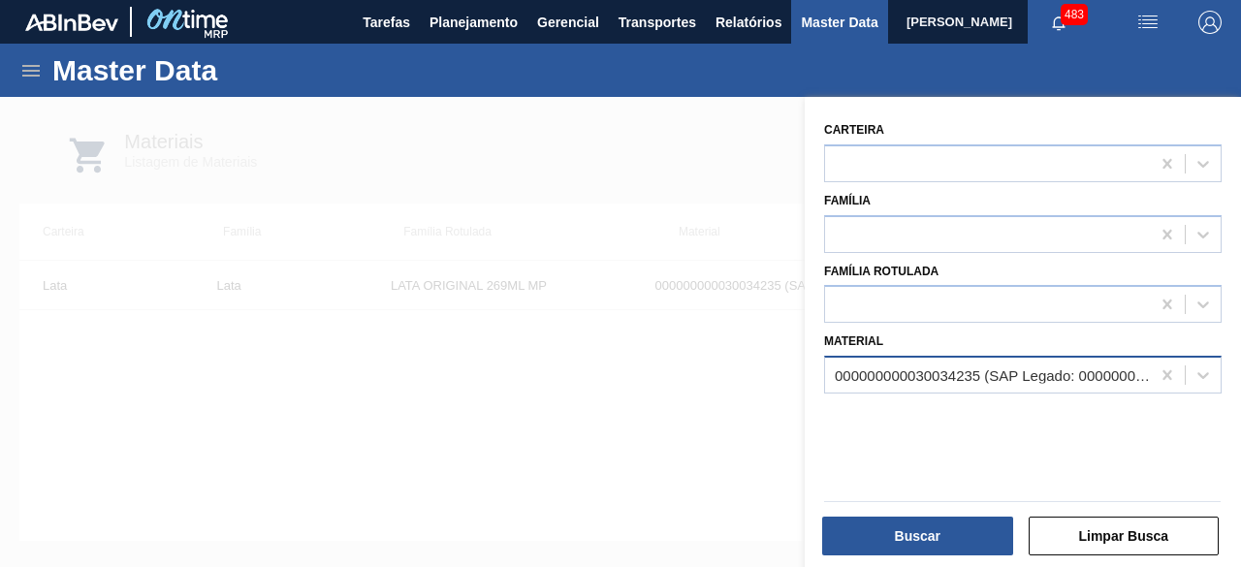
click at [986, 369] on div "000000000030034235 (SAP Legado: 000000000050847077) - LATA AL ORIGINAL 269ML MP…" at bounding box center [993, 375] width 317 height 16
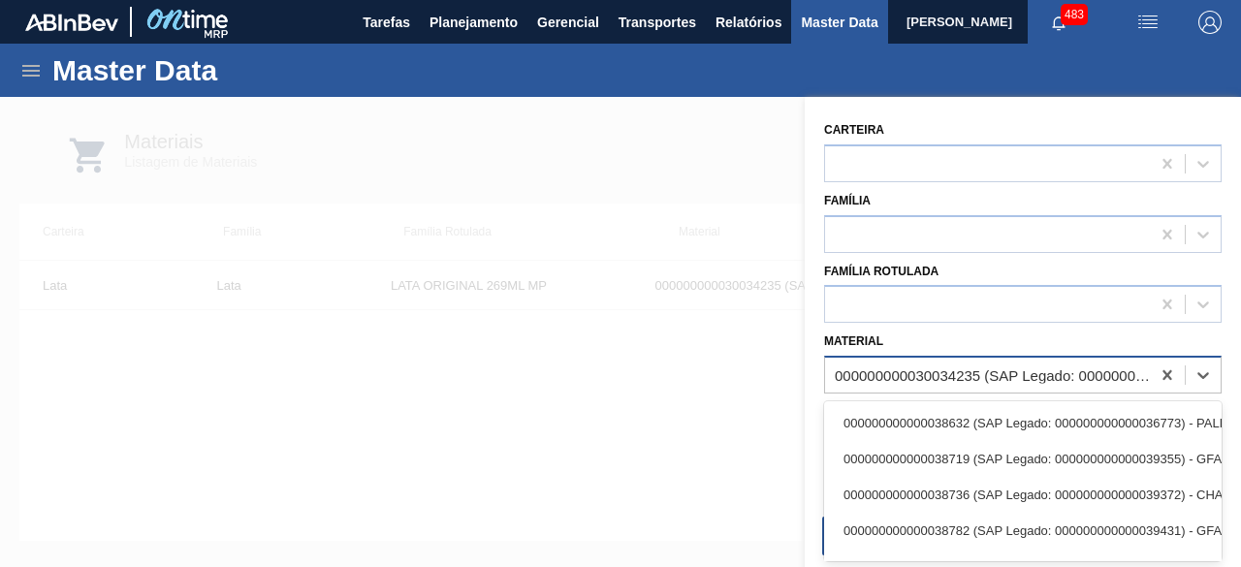
paste input "30034234"
type input "30034234"
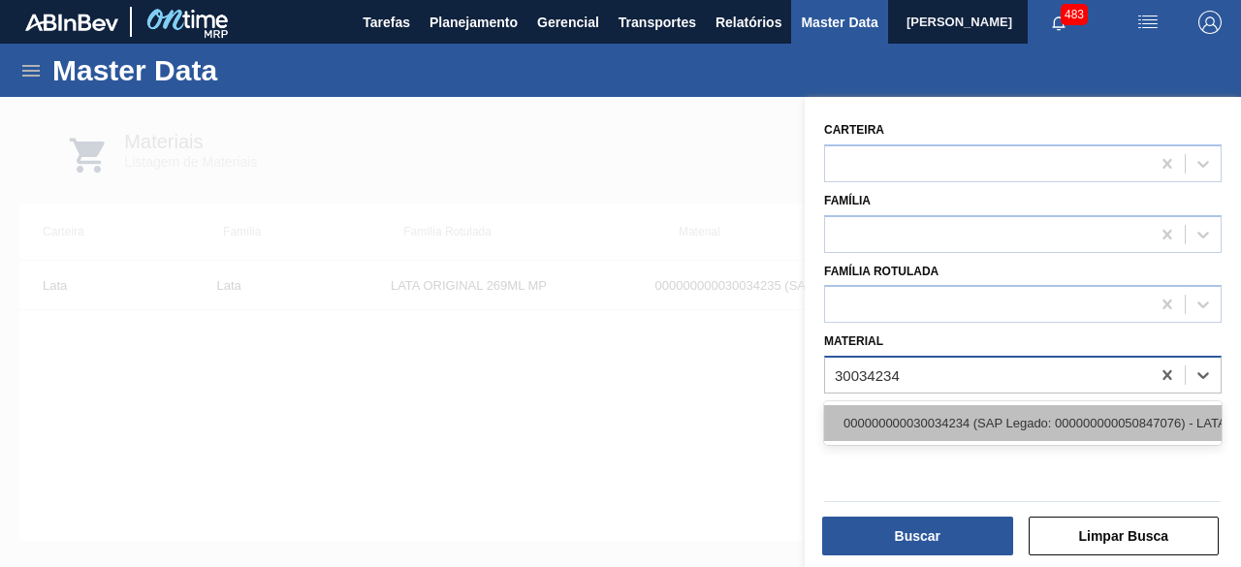
click at [982, 424] on div "000000000030034234 (SAP Legado: 000000000050847076) - LATA AL ORIGINAL 269ML BR…" at bounding box center [1023, 423] width 398 height 36
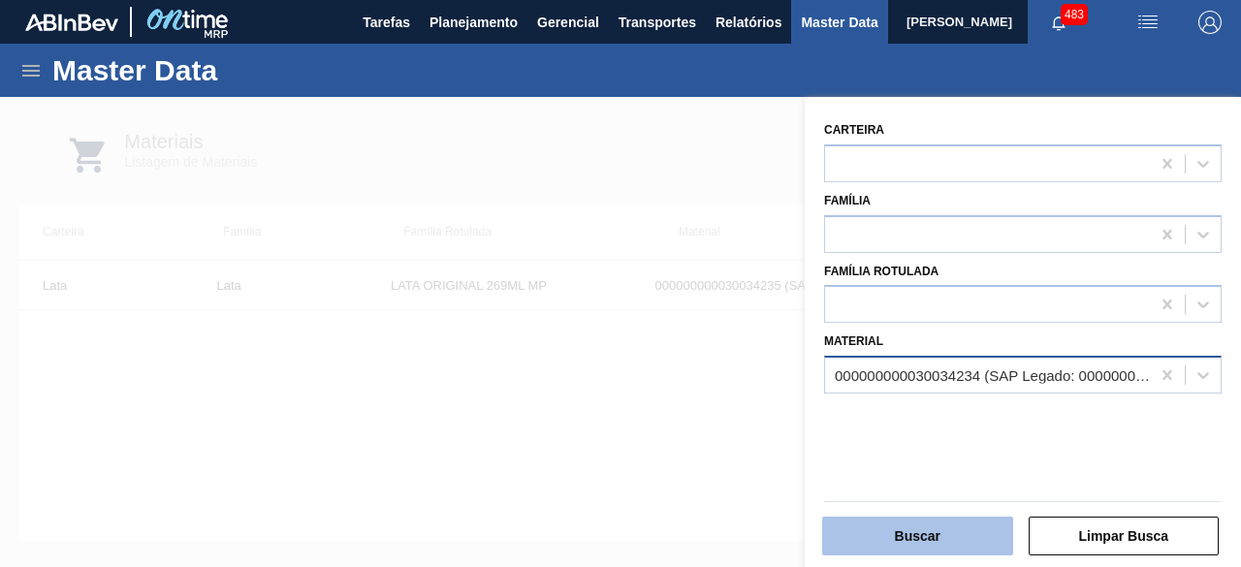
click at [967, 530] on button "Buscar" at bounding box center [917, 536] width 191 height 39
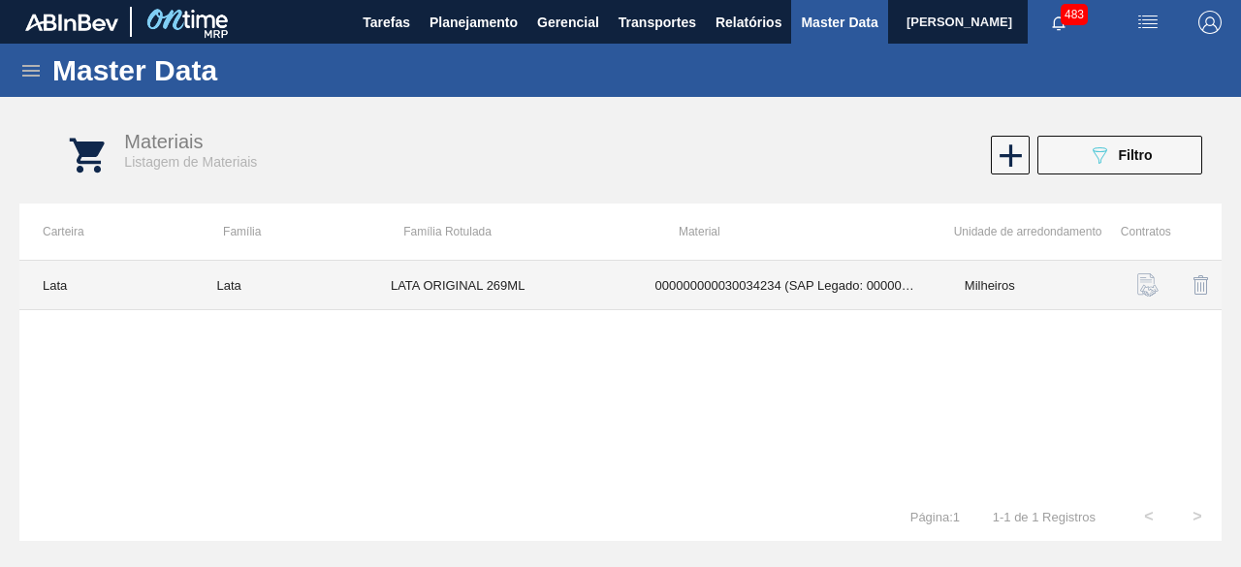
click at [531, 273] on td "LATA ORIGINAL 269ML" at bounding box center [499, 285] width 265 height 49
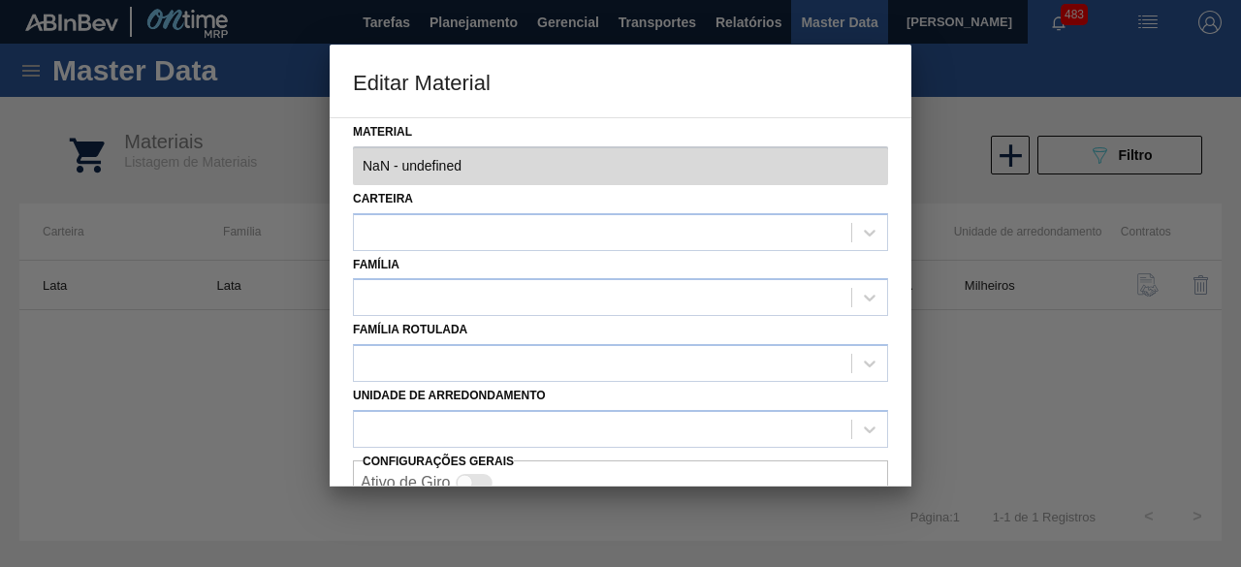
type input "30034234 - 000000000030034234 (SAP Legado: 000000000050847076) - LATA AL ORIGIN…"
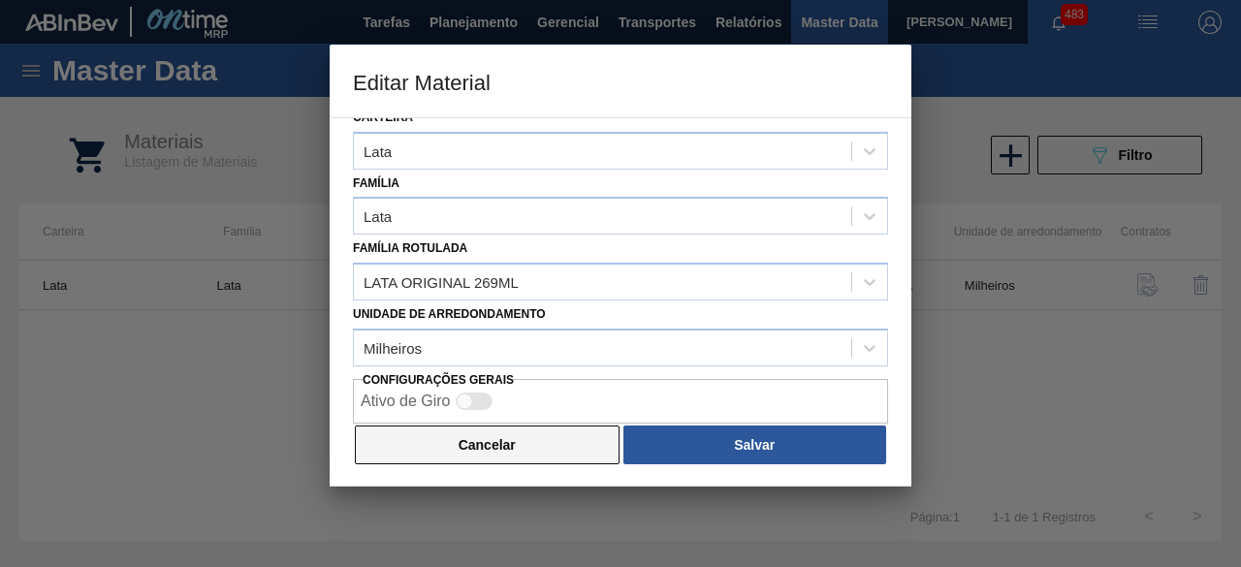
click at [502, 450] on button "Cancelar" at bounding box center [487, 445] width 265 height 39
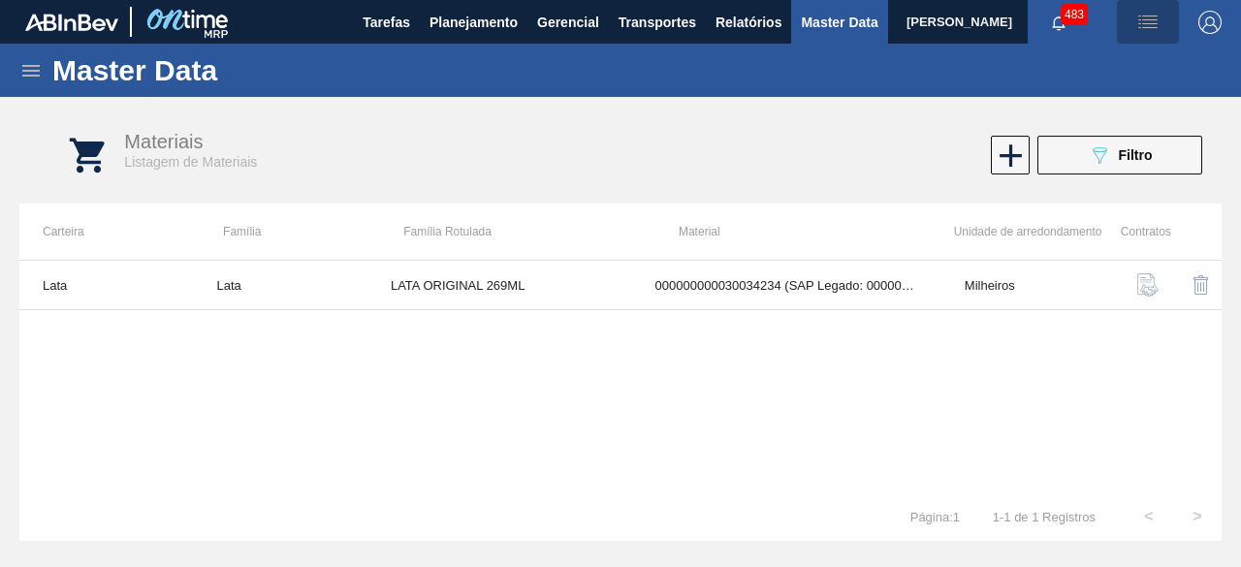
click at [1152, 16] on img "button" at bounding box center [1147, 22] width 23 height 23
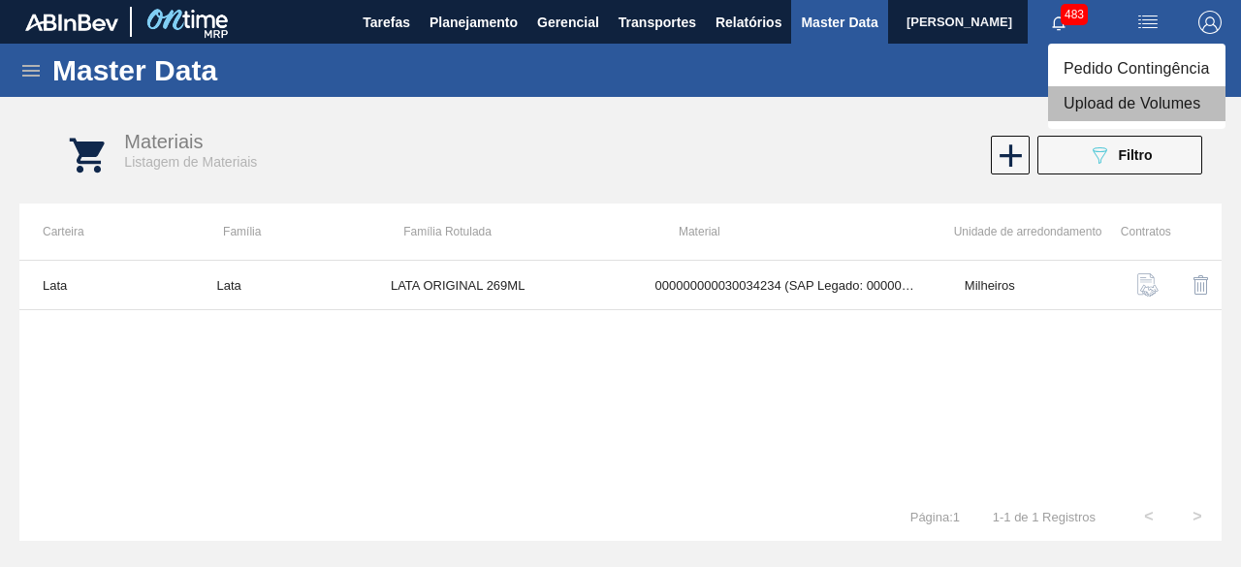
click at [1127, 98] on li "Upload de Volumes" at bounding box center [1136, 103] width 177 height 35
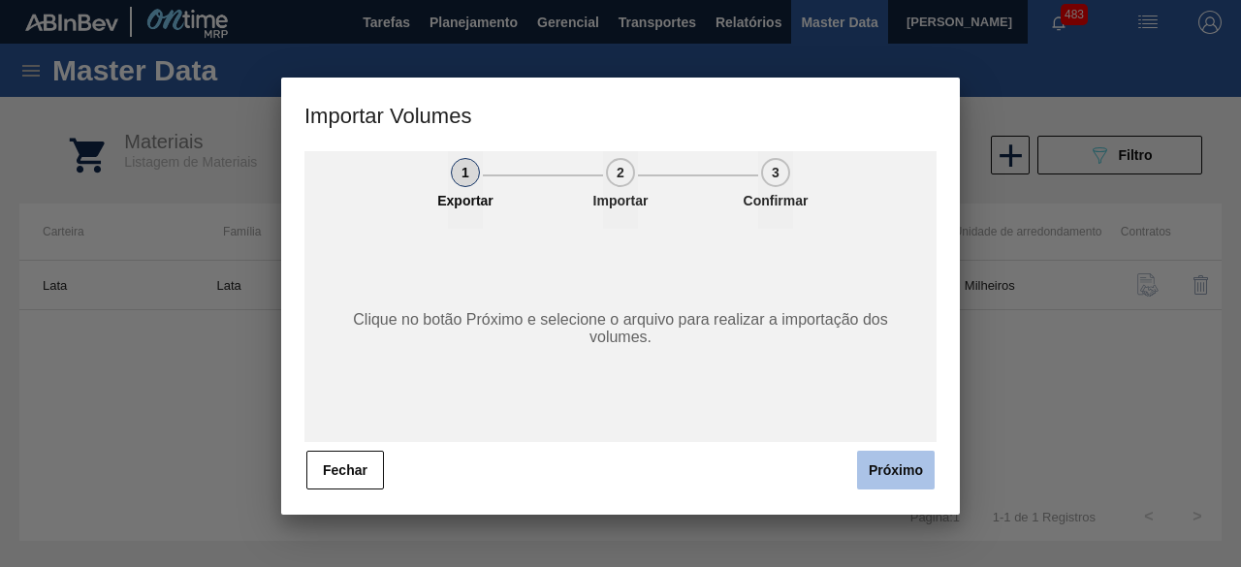
click at [909, 482] on button "Próximo" at bounding box center [896, 470] width 78 height 39
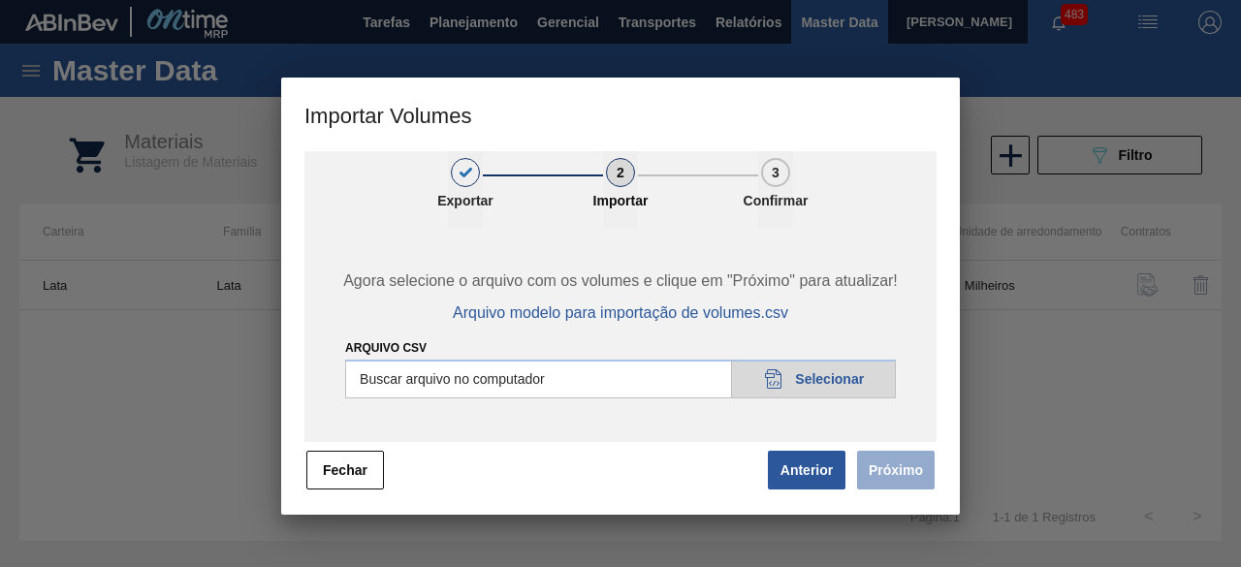
click at [844, 377] on input "Arquivo csv" at bounding box center [620, 379] width 551 height 39
type input "C:\fakepath\Subida Ball D0 + D4 11.08.csv"
click at [900, 466] on button "Próximo" at bounding box center [896, 470] width 78 height 39
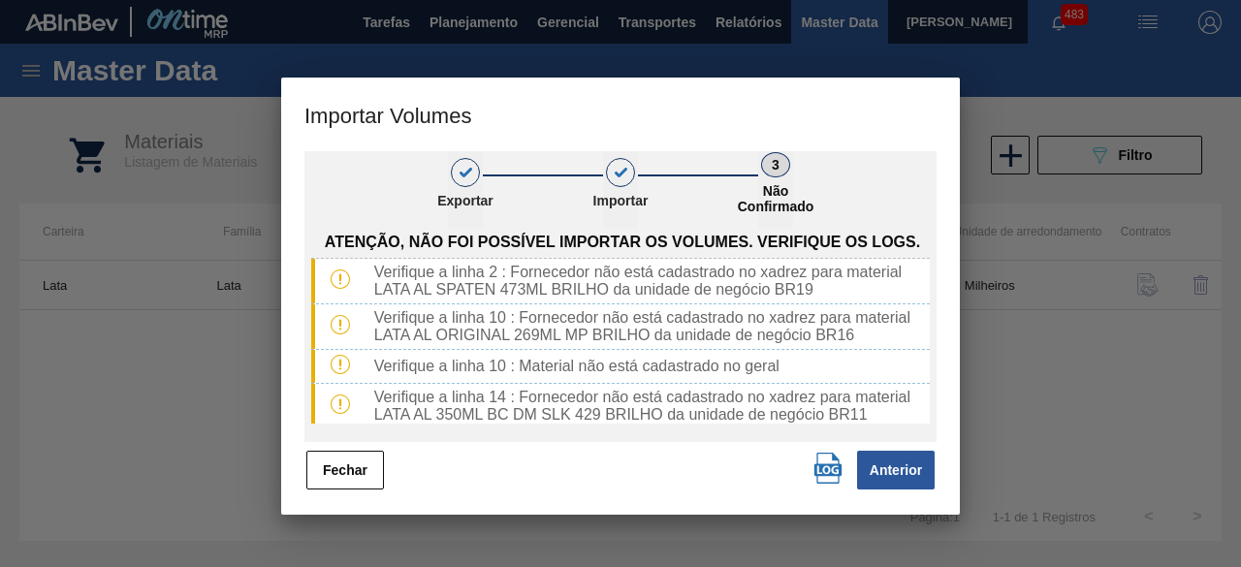
click at [827, 472] on img "button" at bounding box center [828, 468] width 31 height 31
drag, startPoint x: 330, startPoint y: 475, endPoint x: 584, endPoint y: 475, distance: 254.0
click at [332, 475] on button "Fechar" at bounding box center [345, 470] width 78 height 39
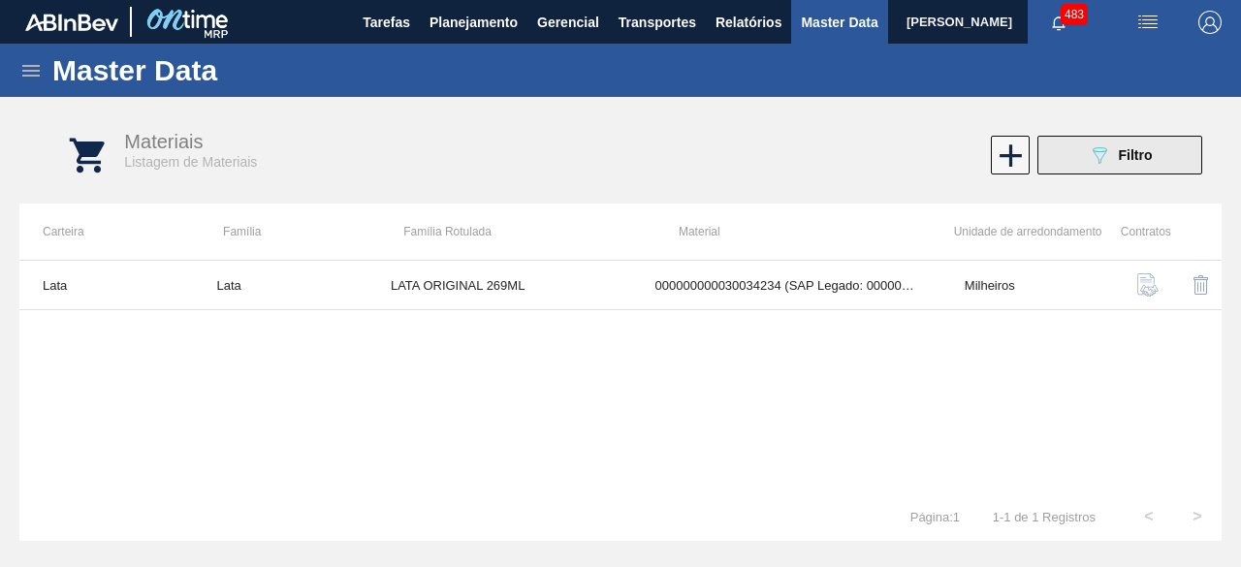
click at [1103, 144] on icon "089F7B8B-B2A5-4AFE-B5C0-19BA573D28AC" at bounding box center [1099, 154] width 23 height 23
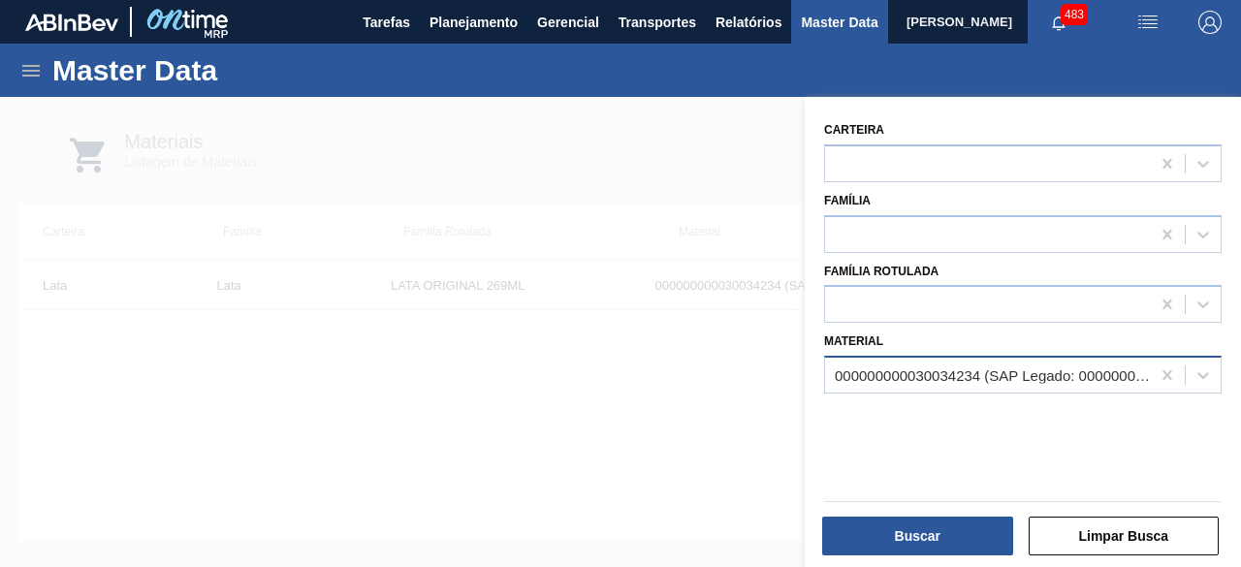
click at [1064, 383] on div "000000000030034234 (SAP Legado: 000000000050847076) - LATA AL ORIGINAL 269ML BR…" at bounding box center [987, 376] width 325 height 28
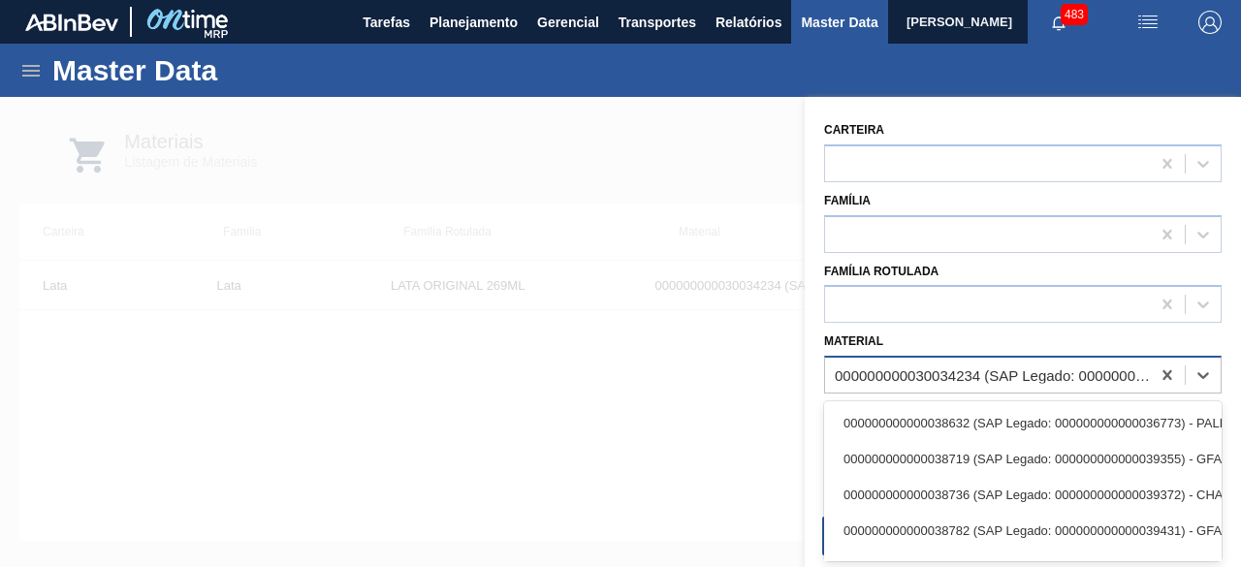
paste input "30034237"
type input "30034237"
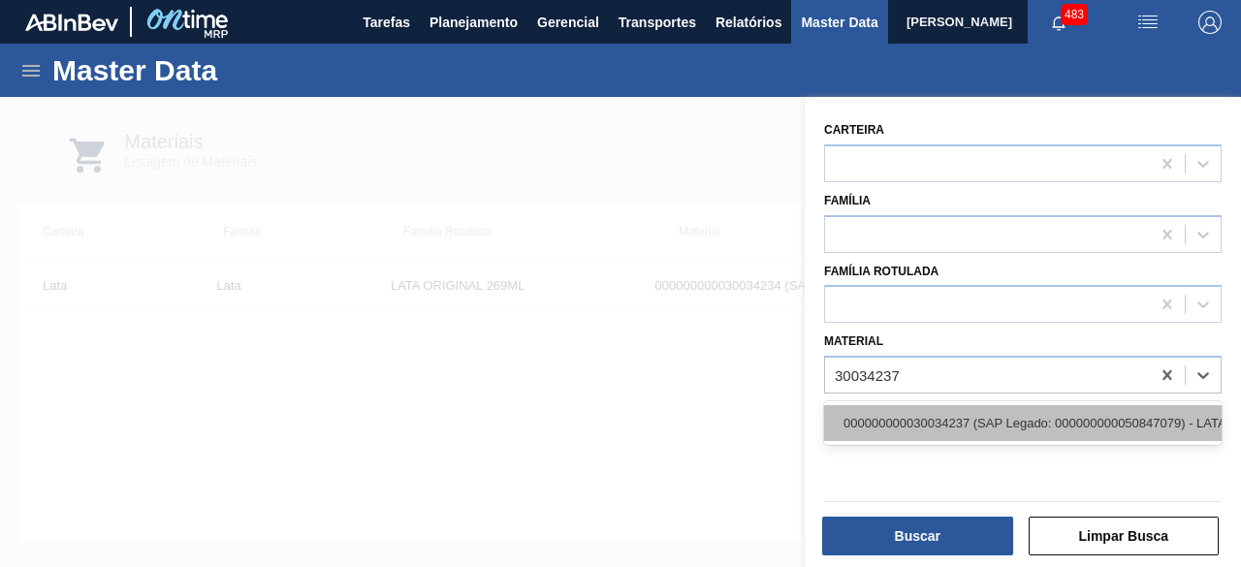
click at [1022, 414] on div "000000000030034237 (SAP Legado: 000000000050847079) - LATA AL ORIGINAL 473ML BR…" at bounding box center [1023, 423] width 398 height 36
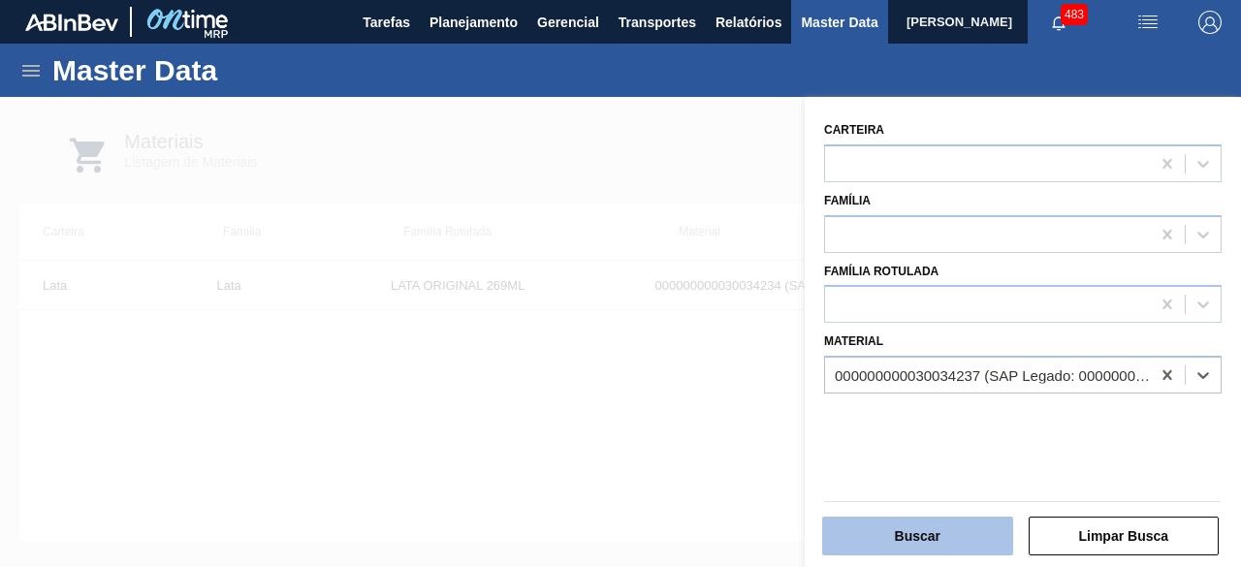
click at [962, 530] on button "Buscar" at bounding box center [917, 536] width 191 height 39
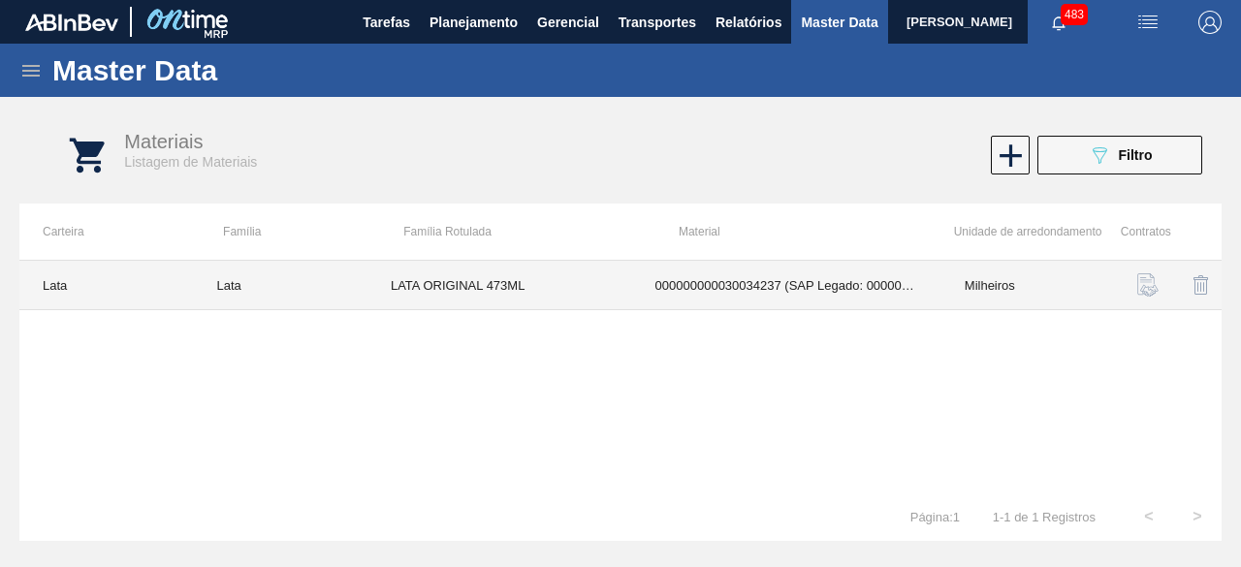
click at [433, 283] on td "LATA ORIGINAL 473ML" at bounding box center [499, 285] width 265 height 49
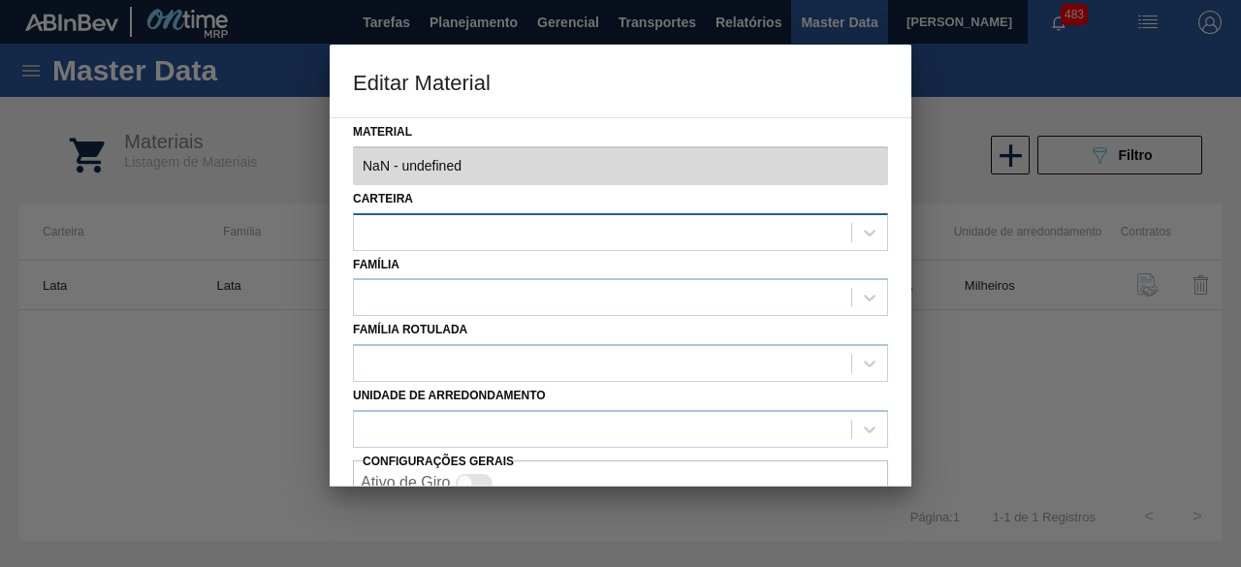
type input "30034237 - 000000000030034237 (SAP Legado: 000000000050847079) - LATA AL ORIGIN…"
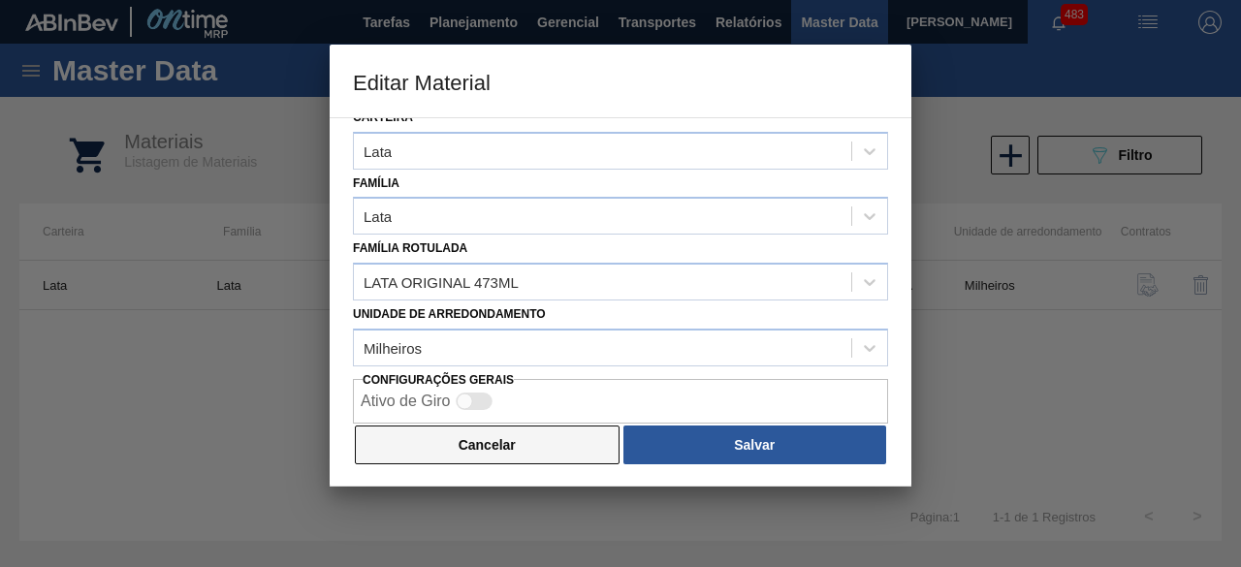
click at [558, 445] on button "Cancelar" at bounding box center [487, 445] width 265 height 39
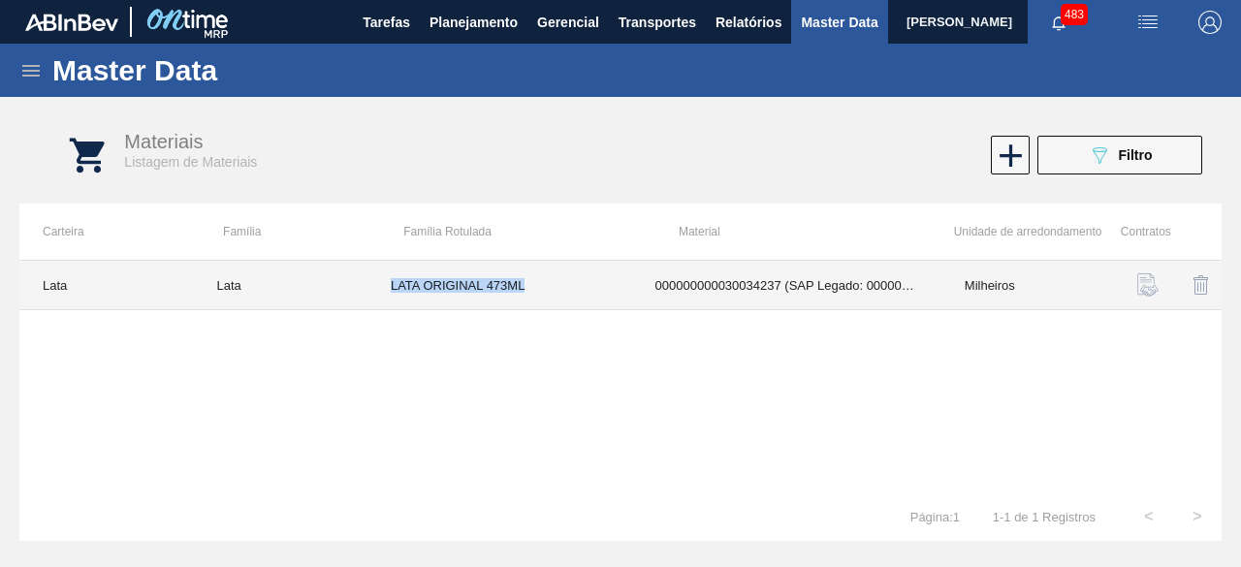
drag, startPoint x: 391, startPoint y: 280, endPoint x: 554, endPoint y: 295, distance: 163.5
click at [554, 295] on td "LATA ORIGINAL 473ML" at bounding box center [499, 285] width 265 height 49
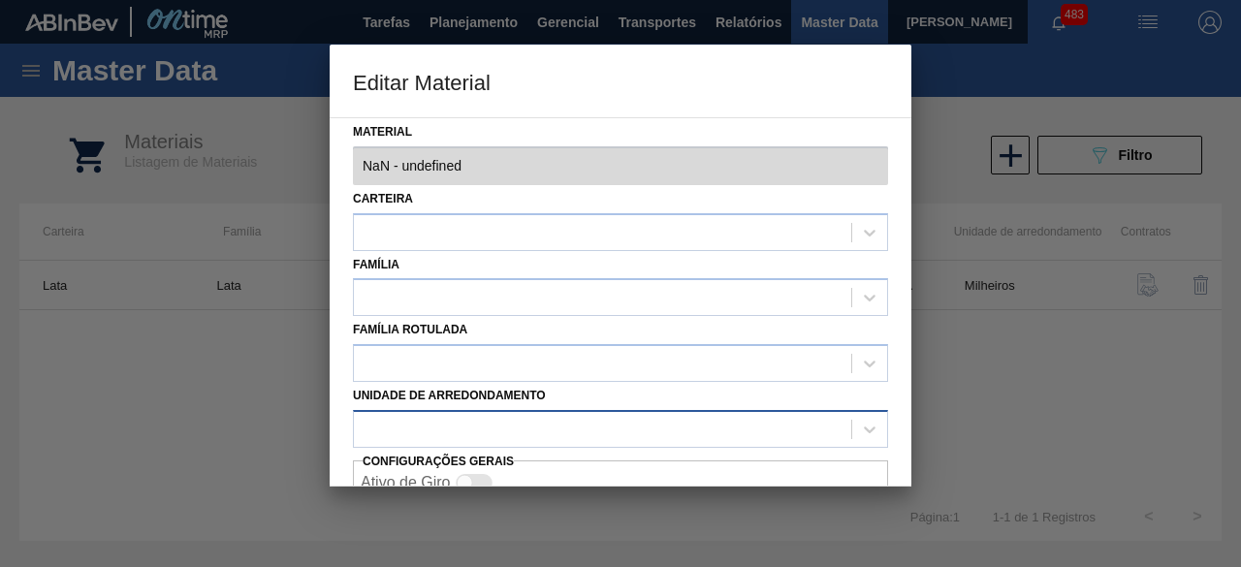
type input "30034237 - 000000000030034237 (SAP Legado: 000000000050847079) - LATA AL ORIGIN…"
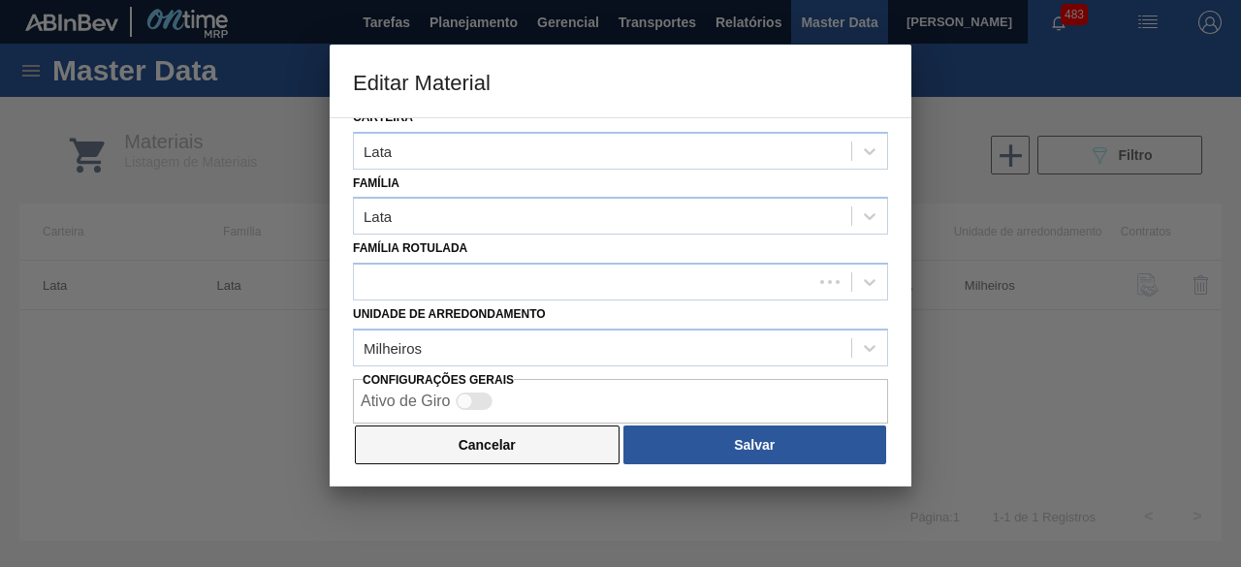
click at [557, 441] on button "Cancelar" at bounding box center [487, 445] width 265 height 39
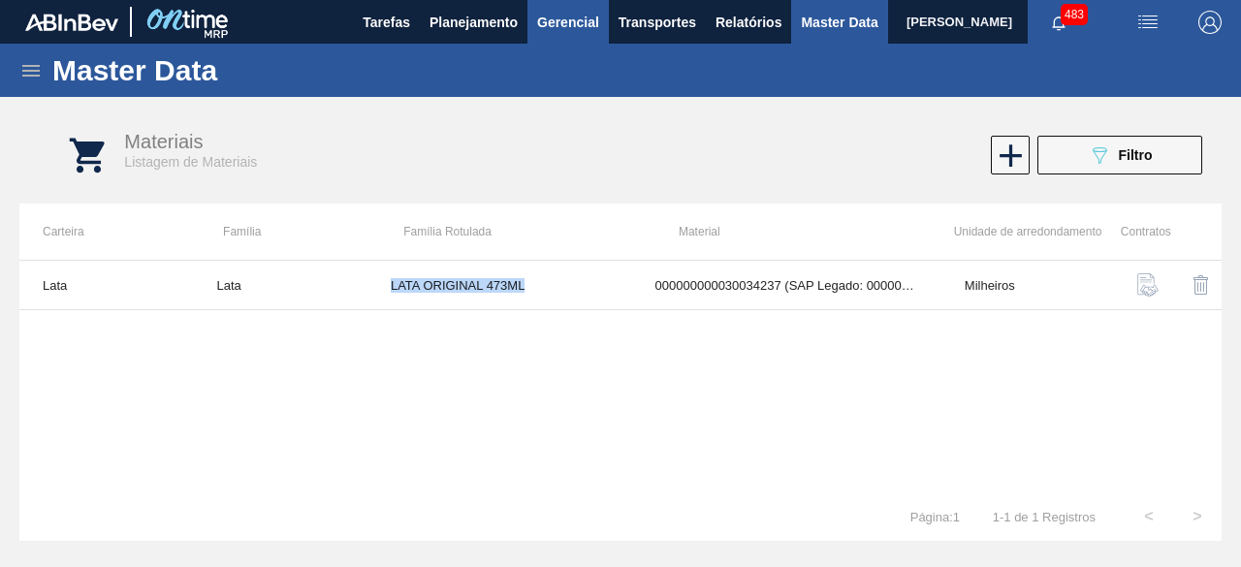
copy td "LATA ORIGINAL 473ML"
drag, startPoint x: 1069, startPoint y: 156, endPoint x: 981, endPoint y: 110, distance: 99.8
click at [1070, 156] on button "089F7B8B-B2A5-4AFE-B5C0-19BA573D28AC Filtro" at bounding box center [1119, 155] width 165 height 39
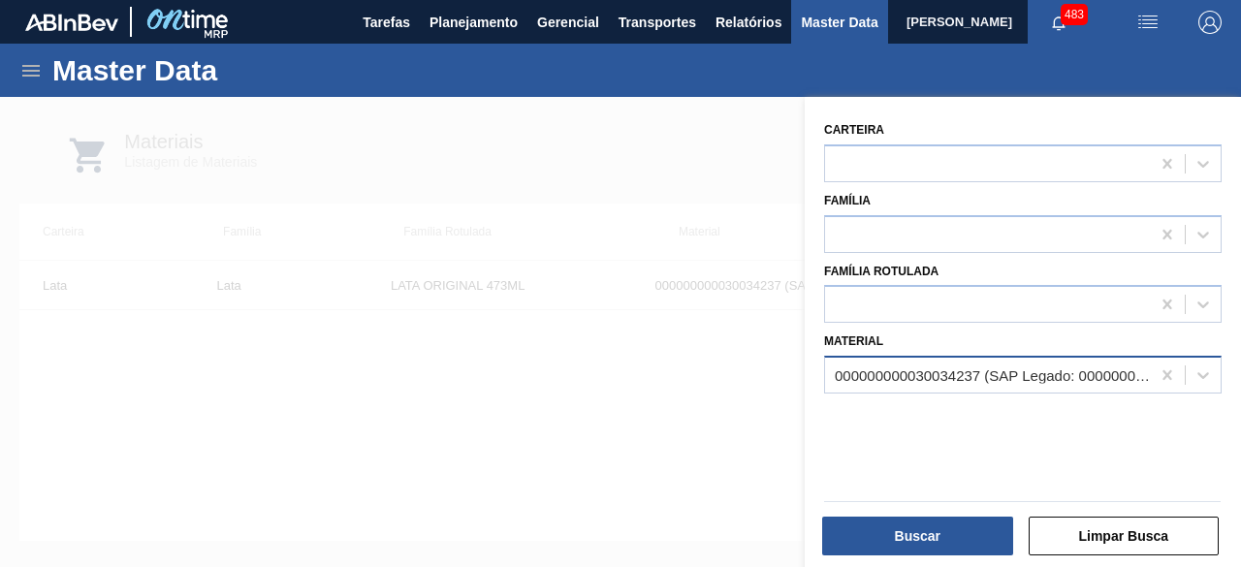
click at [959, 383] on div "000000000030034237 (SAP Legado: 000000000050847079) - LATA AL ORIGINAL 473ML BR…" at bounding box center [987, 376] width 325 height 28
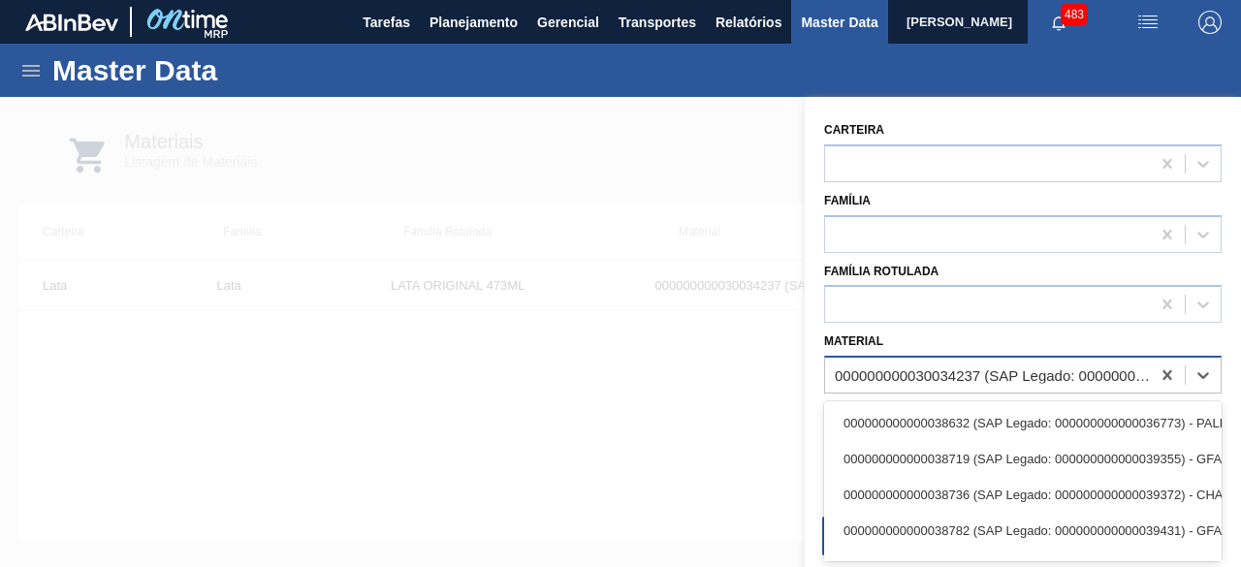
paste input "30034237"
type input "30034237"
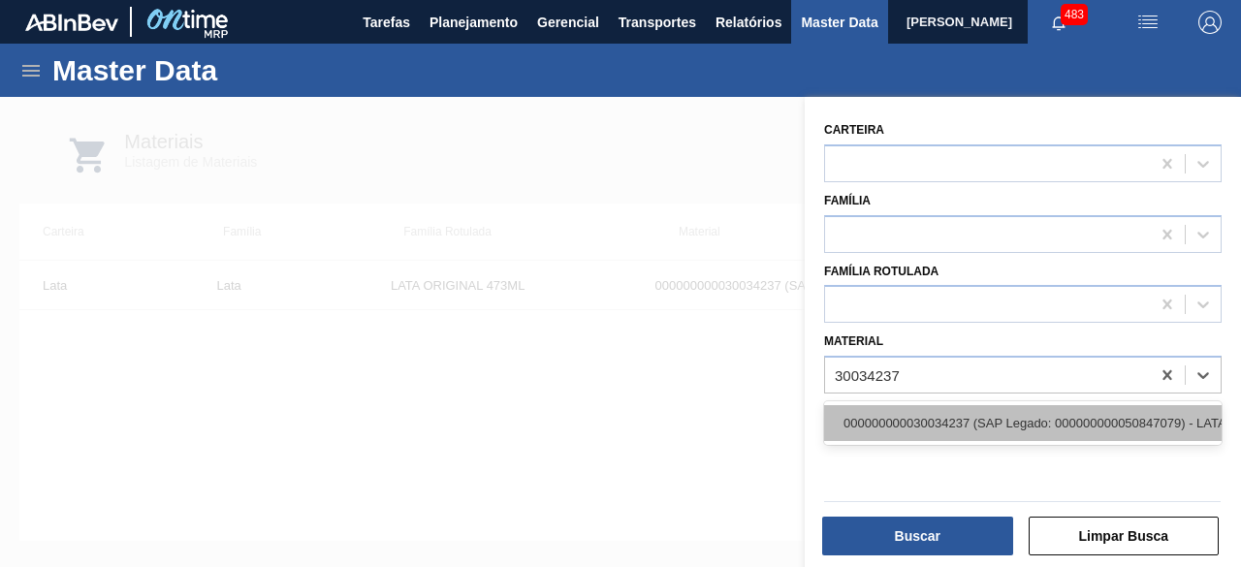
click at [956, 422] on div "000000000030034237 (SAP Legado: 000000000050847079) - LATA AL ORIGINAL 473ML BR…" at bounding box center [1023, 423] width 398 height 36
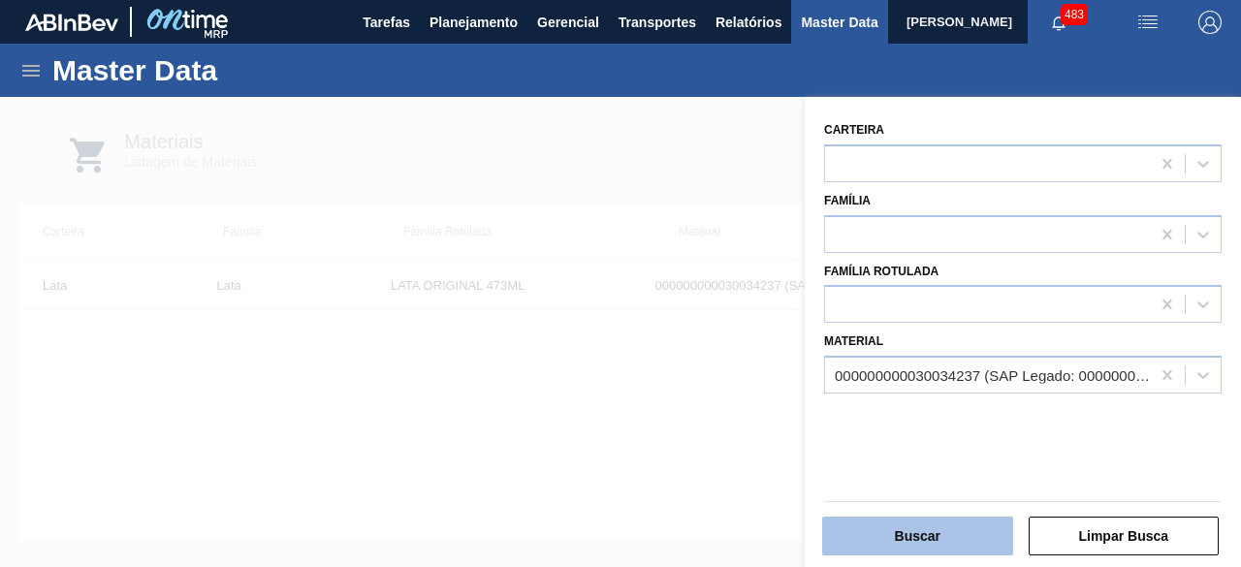
click at [953, 532] on button "Buscar" at bounding box center [917, 536] width 191 height 39
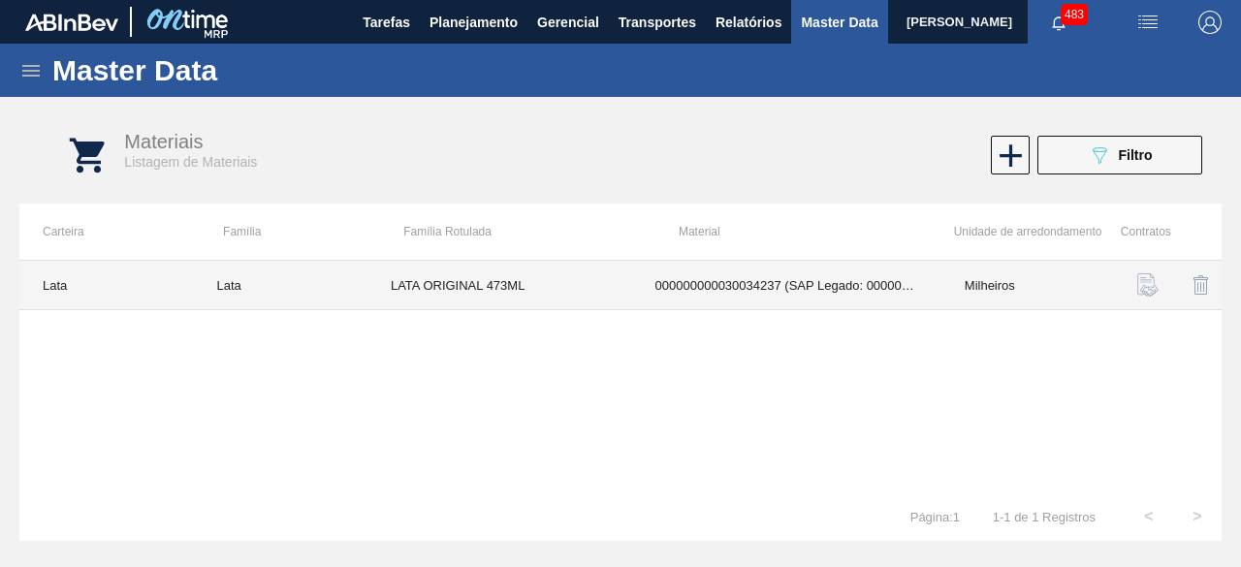
click at [576, 294] on td "LATA ORIGINAL 473ML" at bounding box center [499, 285] width 265 height 49
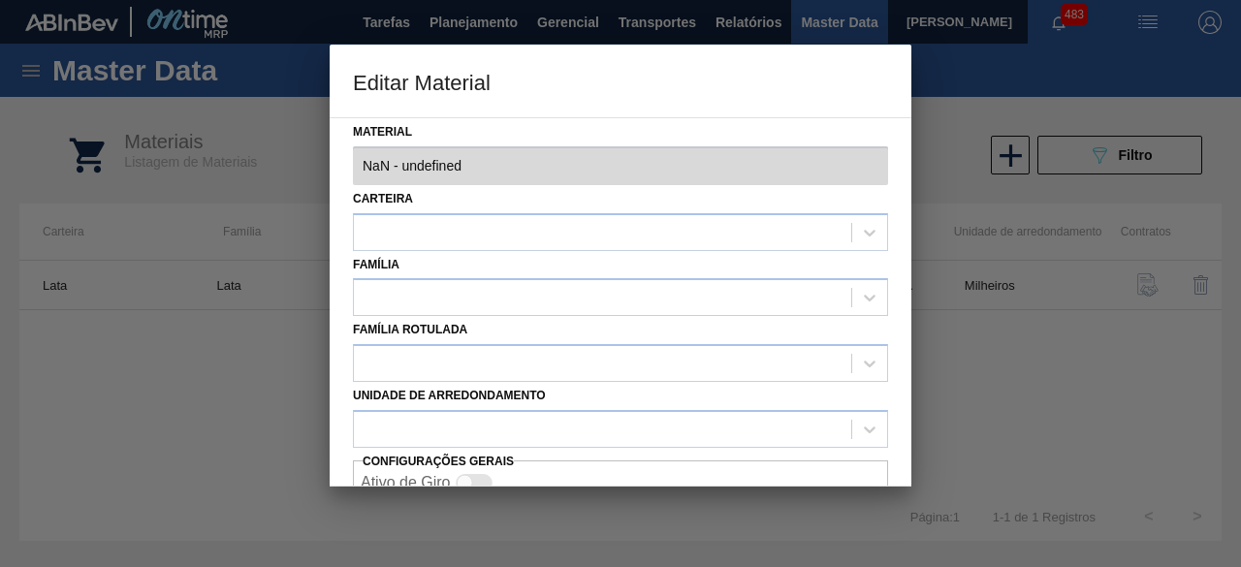
type input "30034237 - 000000000030034237 (SAP Legado: 000000000050847079) - LATA AL ORIGIN…"
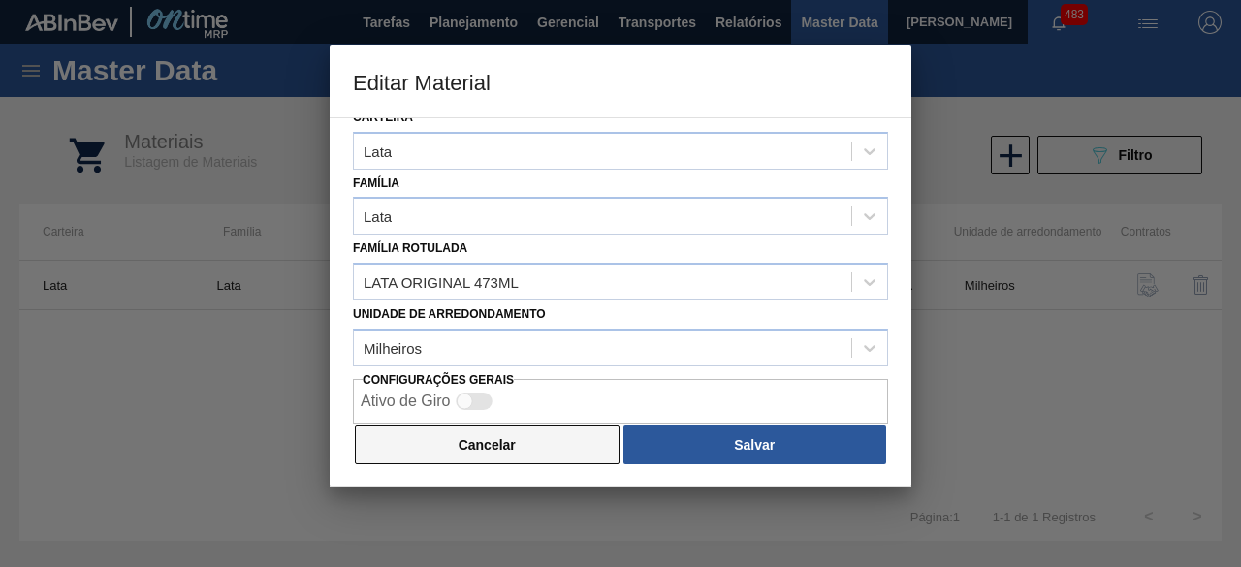
click at [574, 445] on button "Cancelar" at bounding box center [487, 445] width 265 height 39
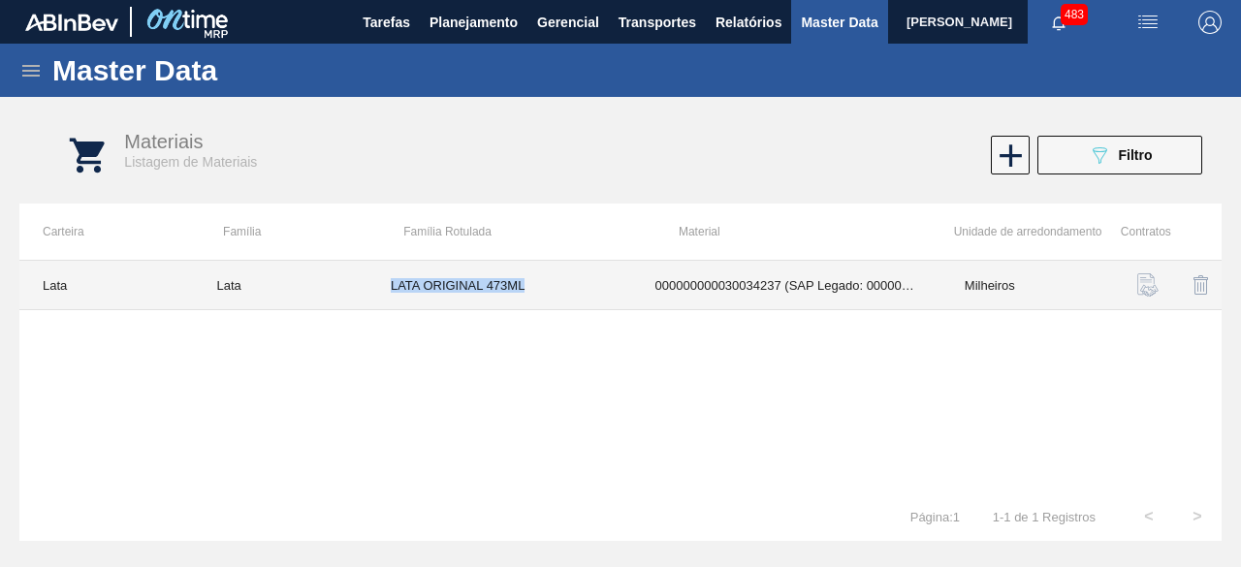
drag, startPoint x: 388, startPoint y: 279, endPoint x: 576, endPoint y: 284, distance: 188.2
click at [576, 284] on td "LATA ORIGINAL 473ML" at bounding box center [499, 285] width 265 height 49
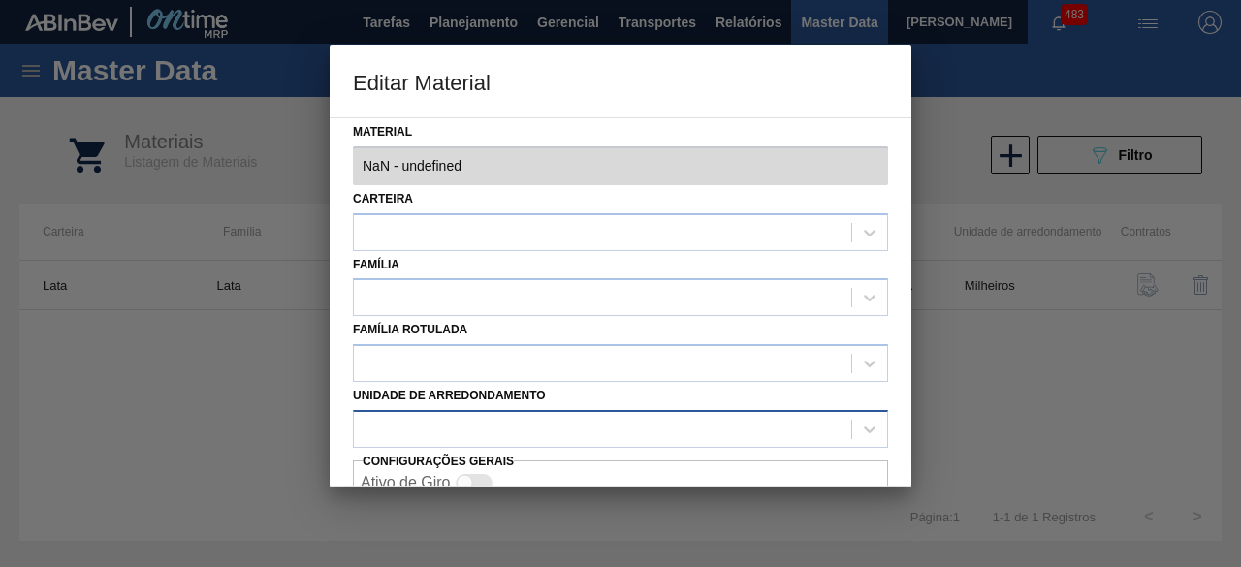
type input "30034237 - 000000000030034237 (SAP Legado: 000000000050847079) - LATA AL ORIGIN…"
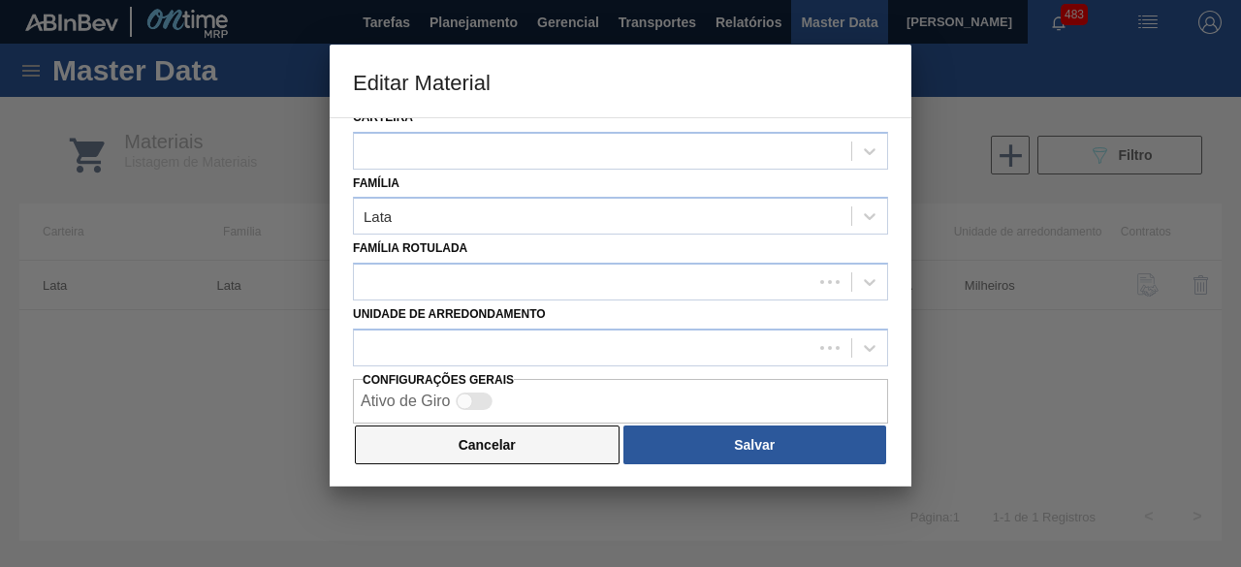
click at [557, 450] on button "Cancelar" at bounding box center [487, 445] width 265 height 39
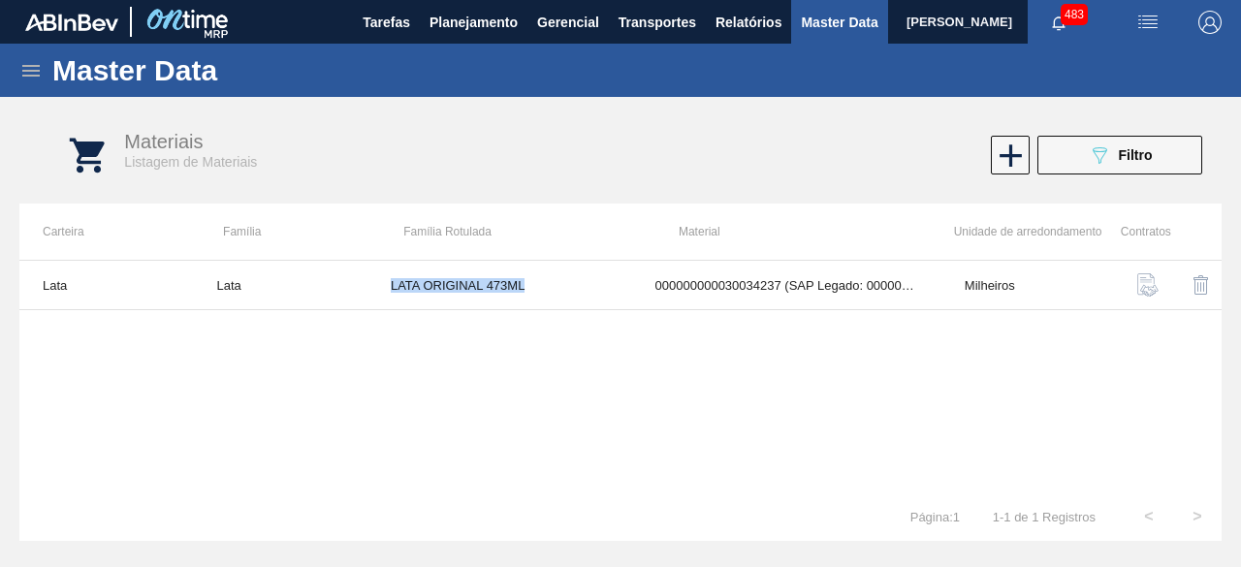
copy td "LATA ORIGINAL 473ML"
click at [1150, 23] on img "button" at bounding box center [1147, 22] width 23 height 23
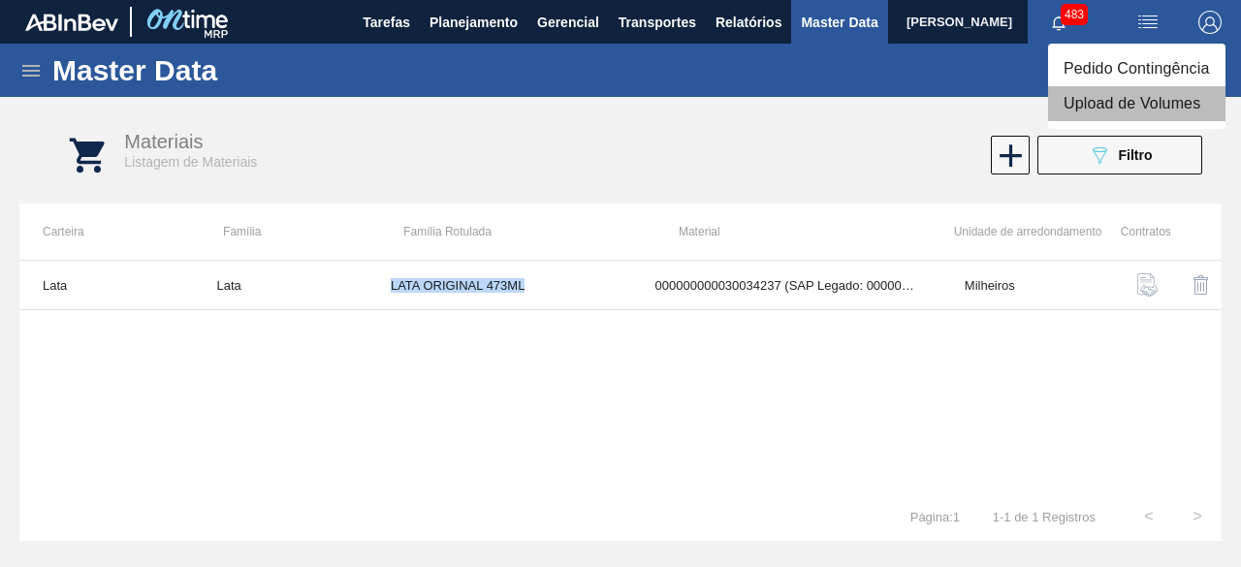
click at [1120, 90] on li "Upload de Volumes" at bounding box center [1136, 103] width 177 height 35
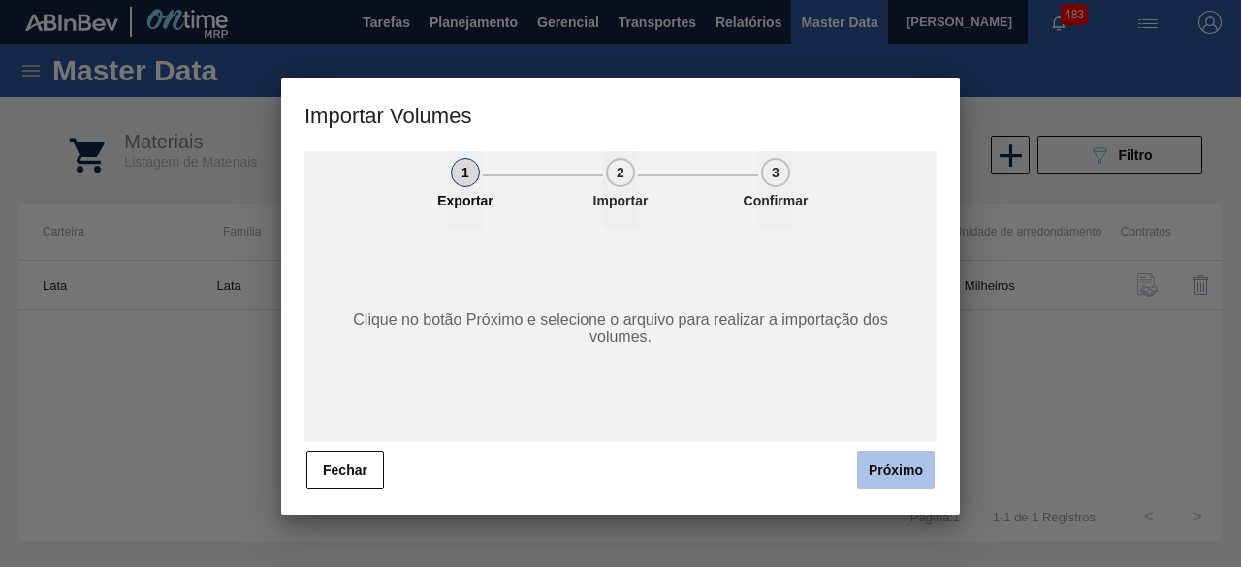
click at [886, 470] on button "Próximo" at bounding box center [896, 470] width 78 height 39
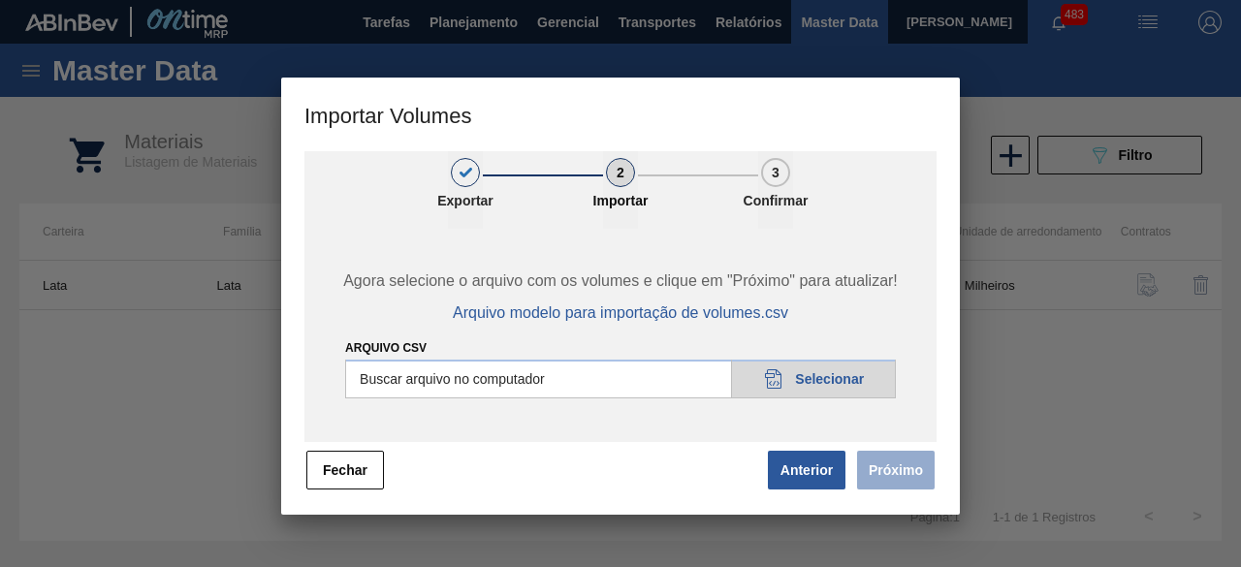
click at [822, 384] on input "Arquivo csv" at bounding box center [620, 379] width 551 height 39
type input "C:\fakepath\Subida Ball D0 + D4 11.08.csv"
click at [895, 476] on button "Próximo" at bounding box center [896, 470] width 78 height 39
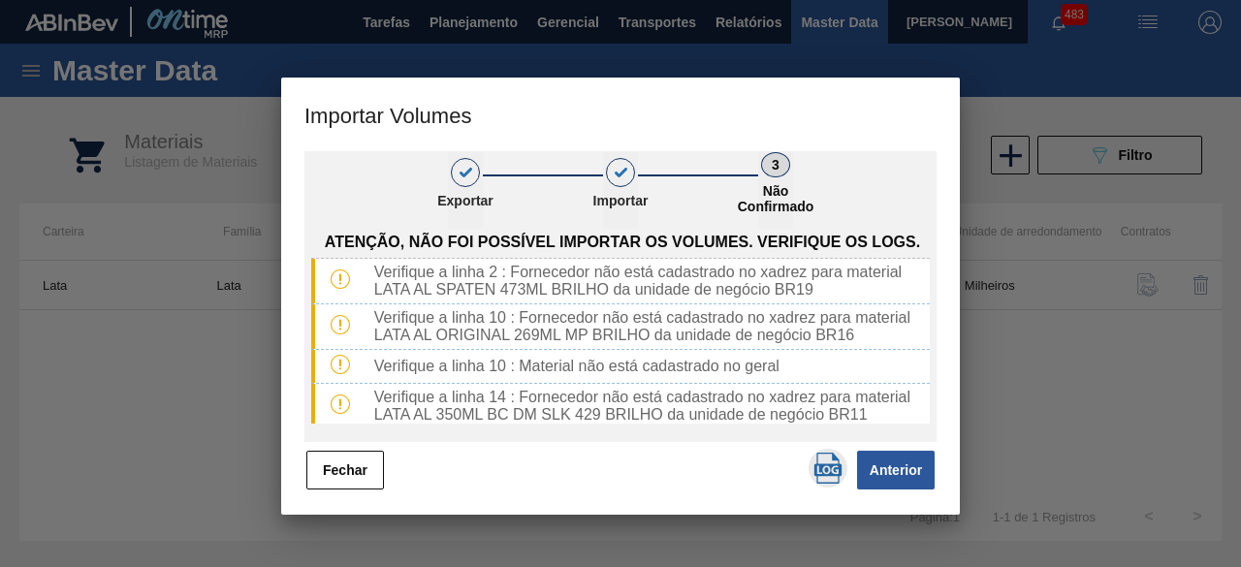
click at [828, 468] on img "button" at bounding box center [828, 468] width 31 height 31
click at [324, 464] on button "Fechar" at bounding box center [345, 470] width 78 height 39
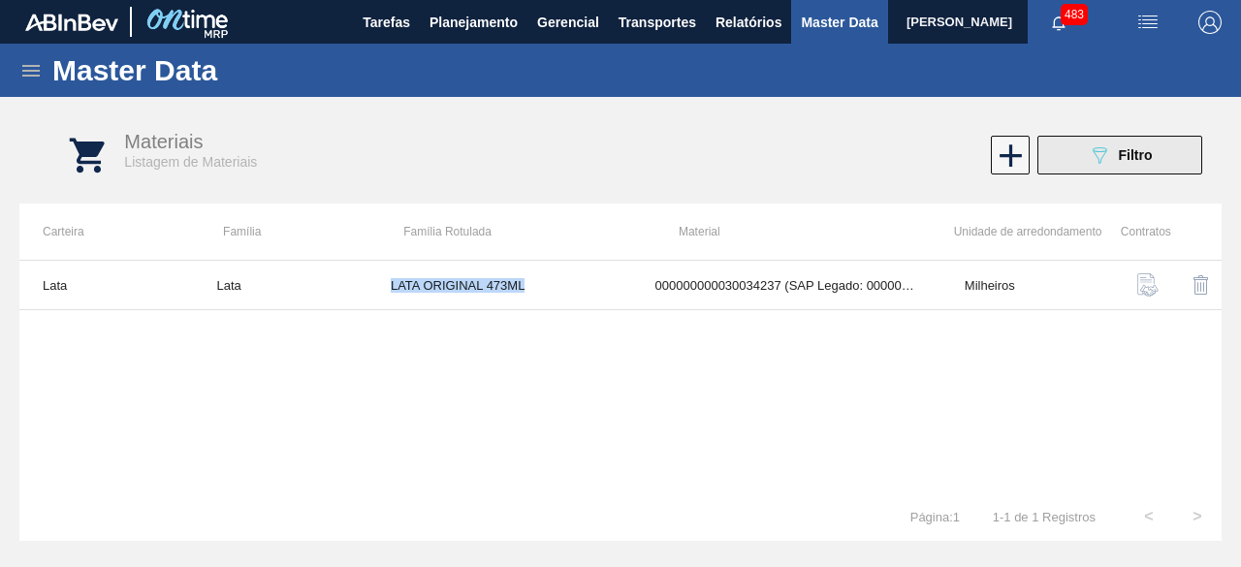
click at [1079, 157] on button "089F7B8B-B2A5-4AFE-B5C0-19BA573D28AC Filtro" at bounding box center [1119, 155] width 165 height 39
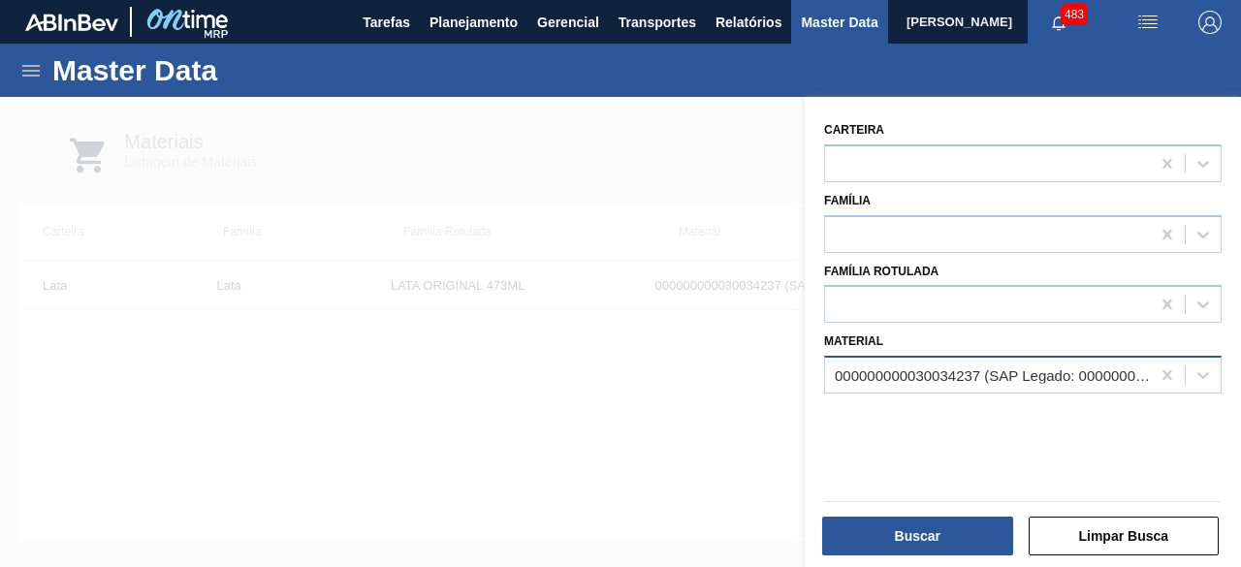
click at [1004, 369] on div "000000000030034237 (SAP Legado: 000000000050847079) - LATA AL ORIGINAL 473ML BR…" at bounding box center [993, 375] width 317 height 16
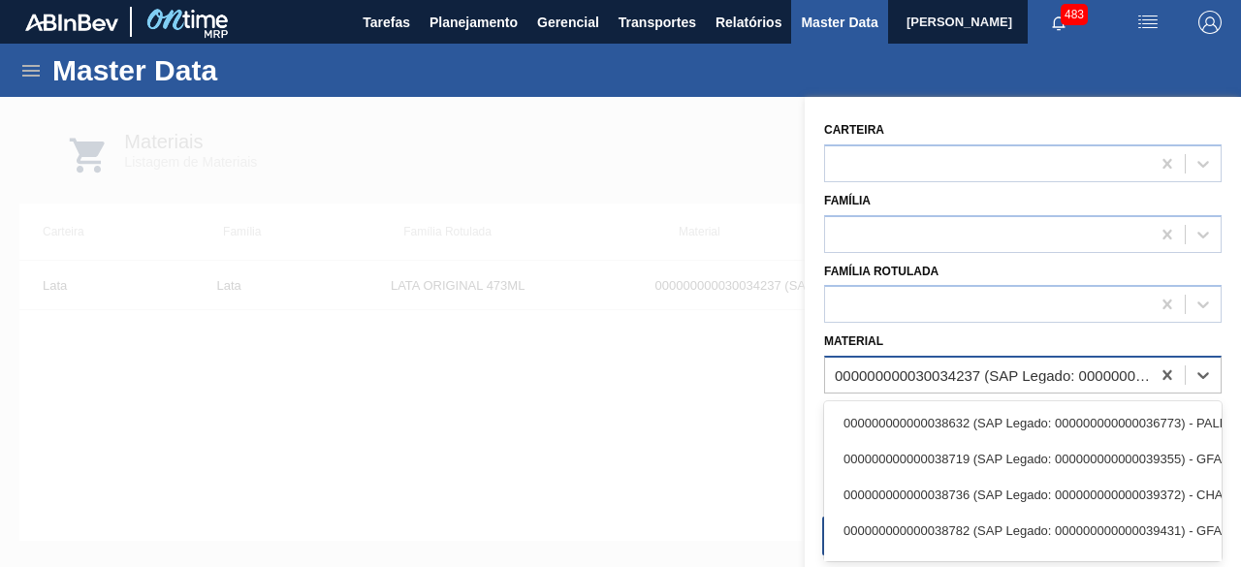
paste input "30034235"
type input "30034235"
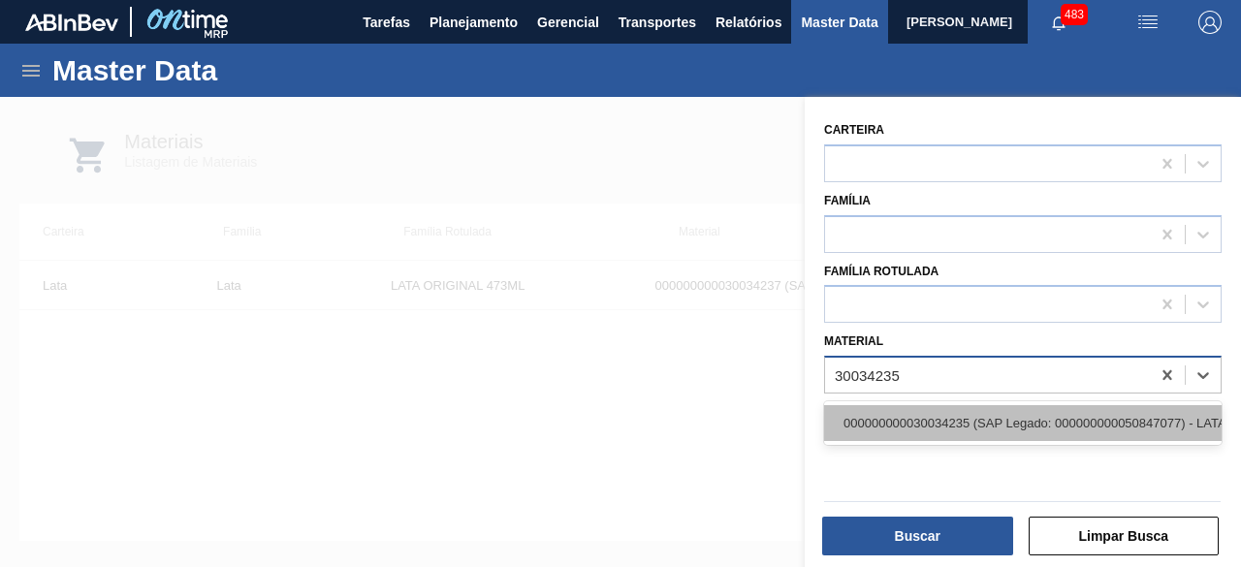
click at [970, 418] on div "000000000030034235 (SAP Legado: 000000000050847077) - LATA AL ORIGINAL 269ML MP…" at bounding box center [1023, 423] width 398 height 36
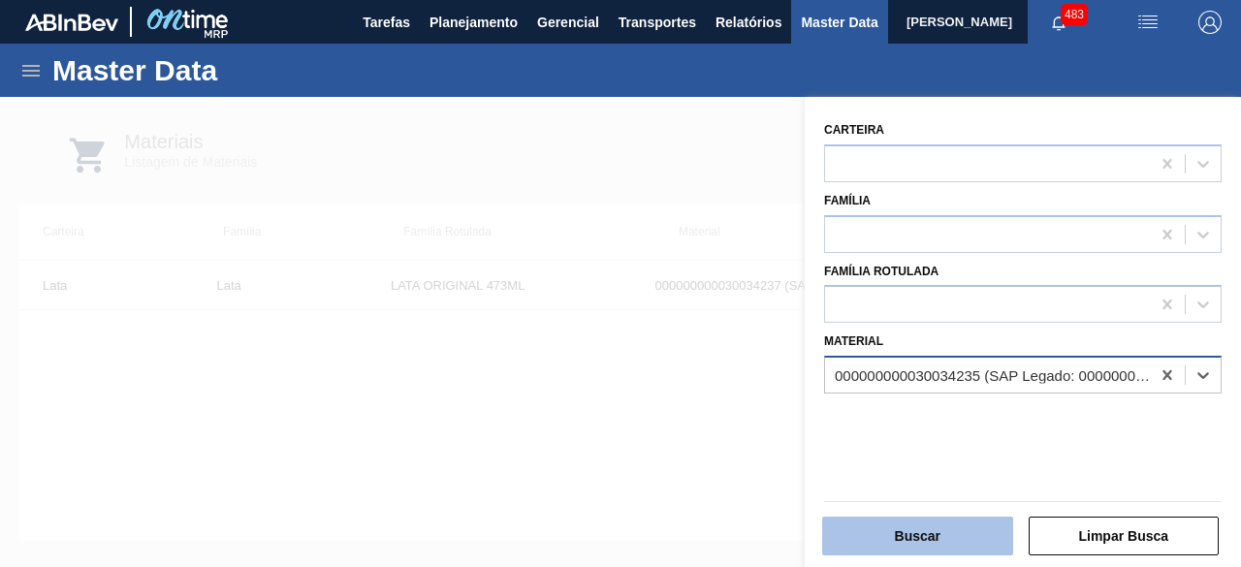
click at [960, 540] on button "Buscar" at bounding box center [917, 536] width 191 height 39
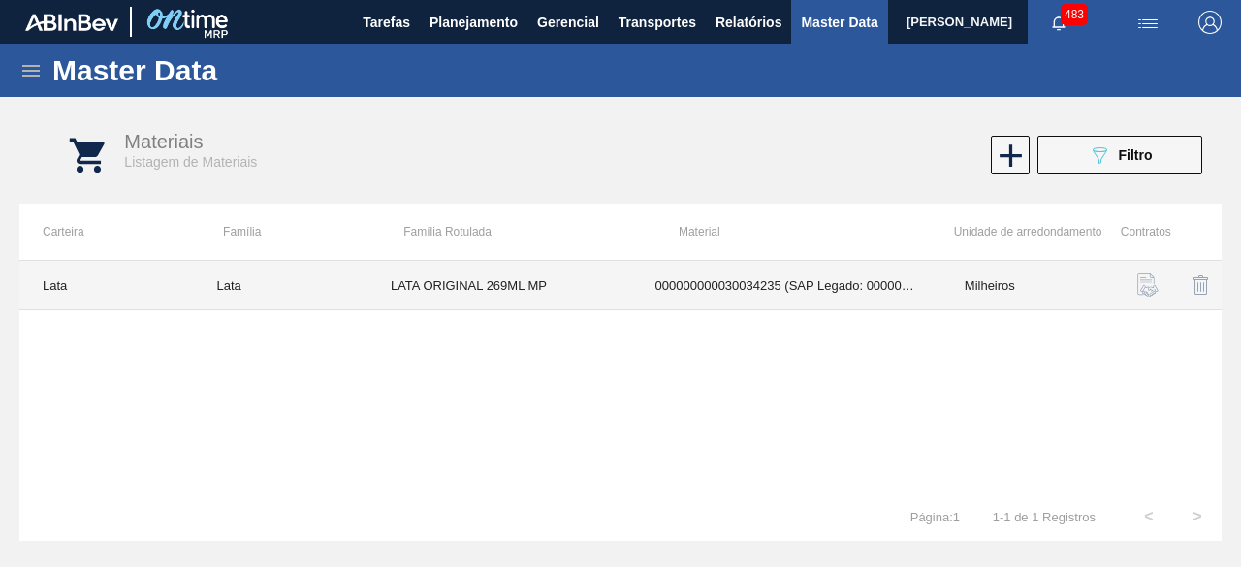
click at [570, 297] on td "LATA ORIGINAL 269ML MP" at bounding box center [499, 285] width 265 height 49
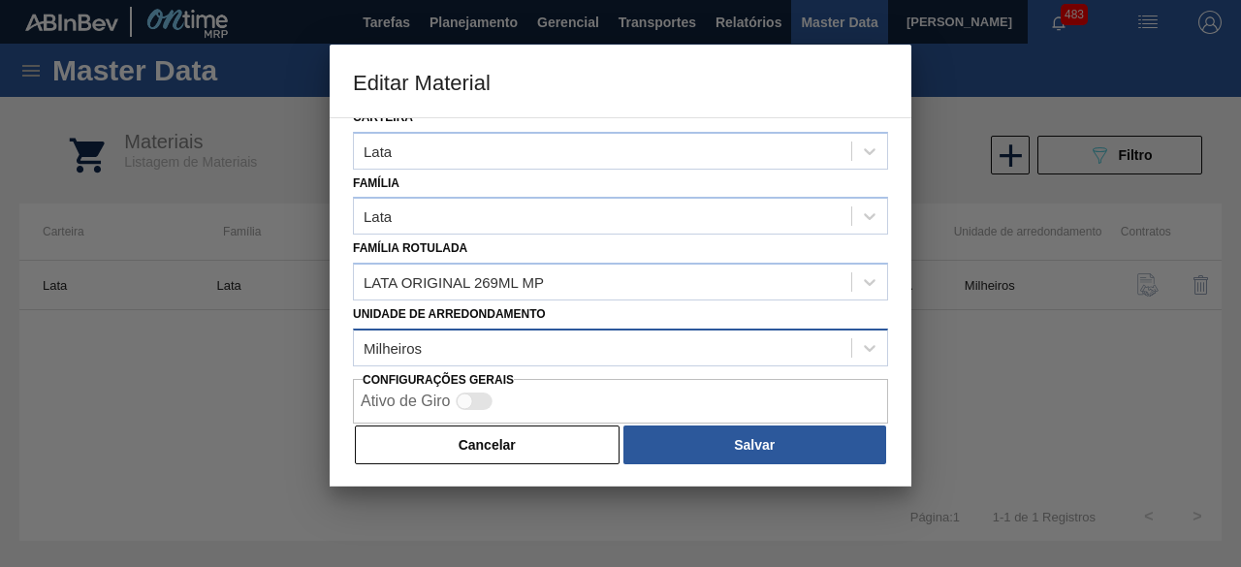
click at [471, 445] on button "Cancelar" at bounding box center [487, 445] width 265 height 39
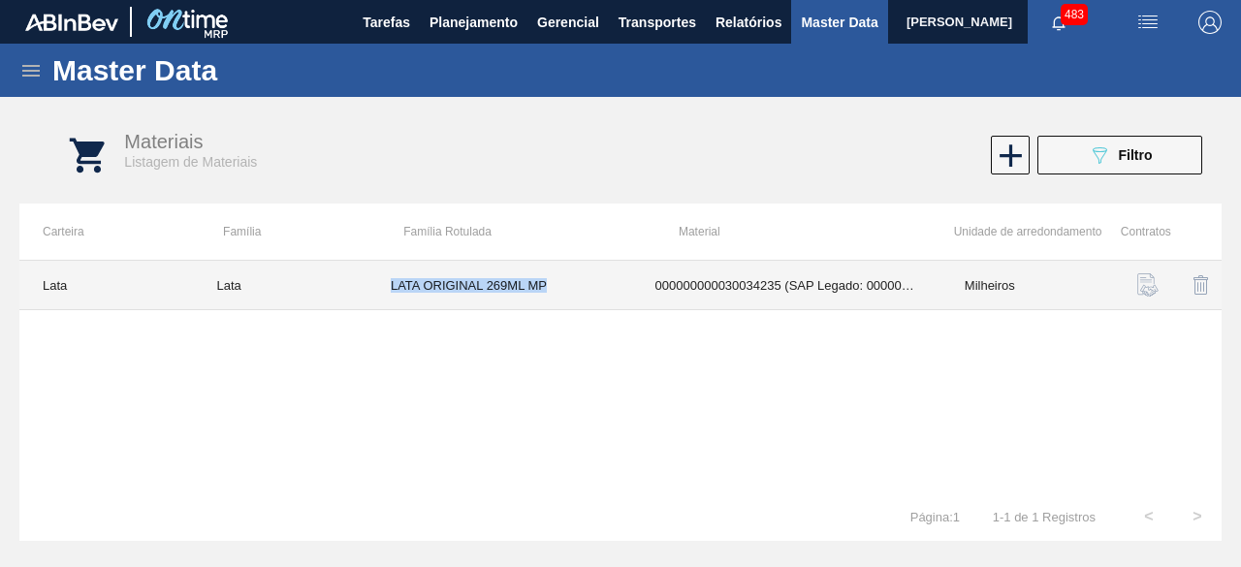
drag, startPoint x: 390, startPoint y: 280, endPoint x: 599, endPoint y: 287, distance: 209.5
click at [599, 287] on td "LATA ORIGINAL 269ML MP" at bounding box center [499, 285] width 265 height 49
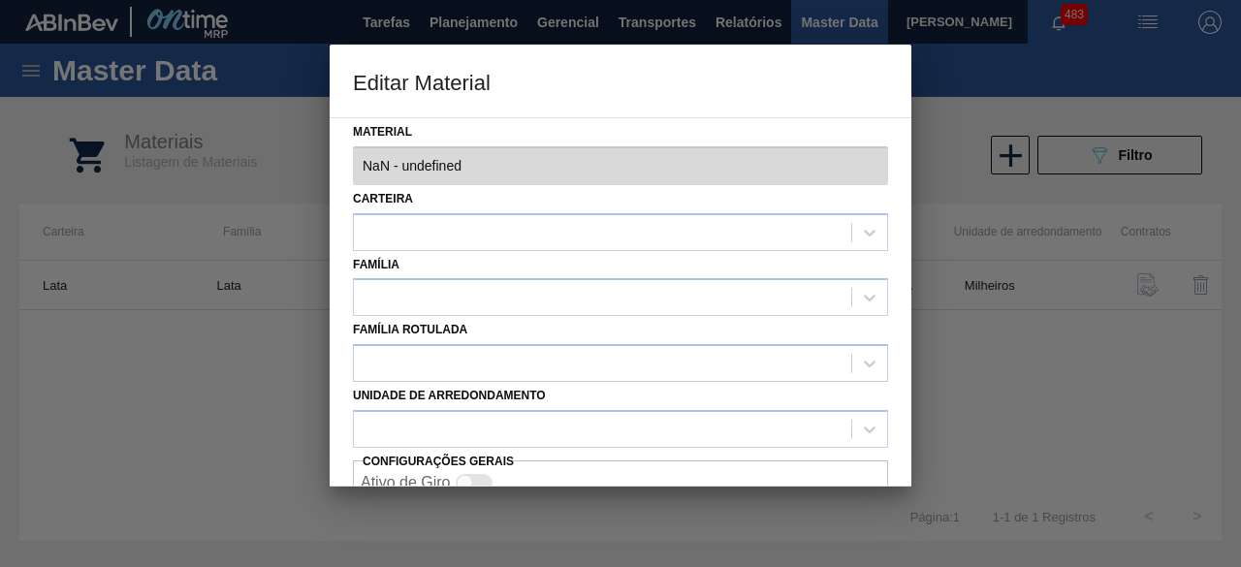
type input "30034235 - 000000000030034235 (SAP Legado: 000000000050847077) - LATA AL ORIGIN…"
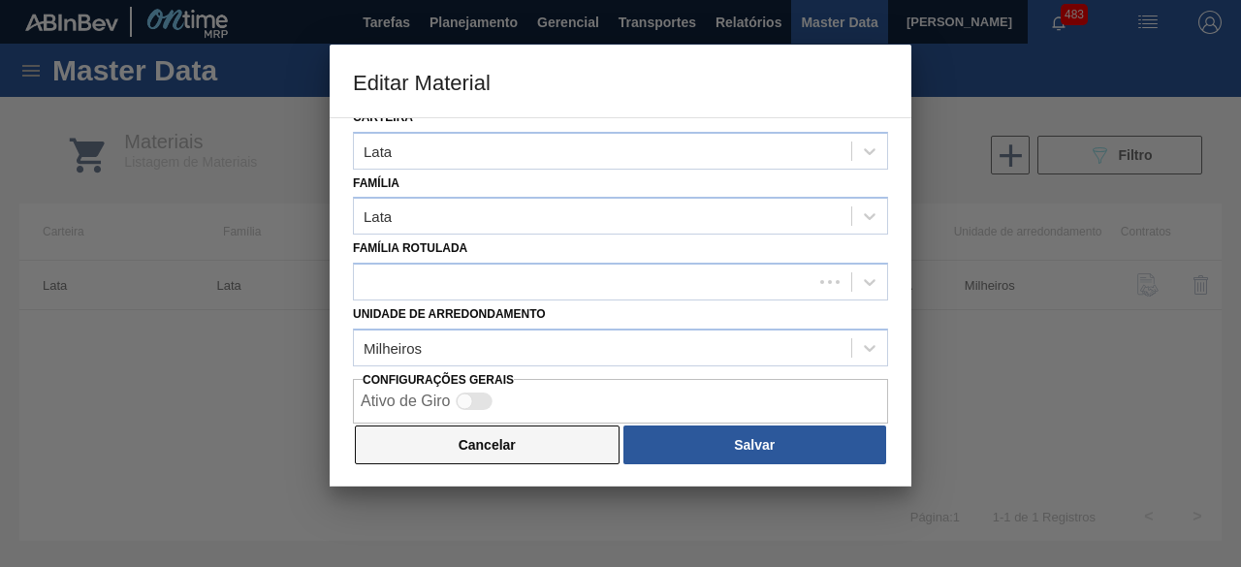
click at [576, 455] on button "Cancelar" at bounding box center [487, 445] width 265 height 39
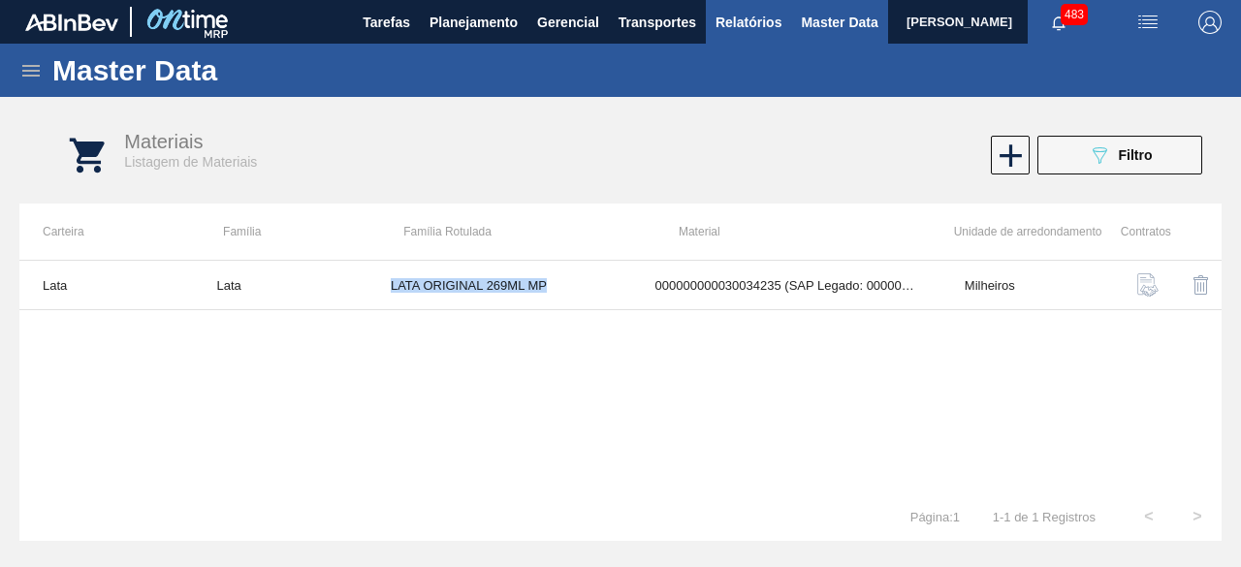
copy td "LATA ORIGINAL 269ML MP"
click at [1136, 165] on div "089F7B8B-B2A5-4AFE-B5C0-19BA573D28AC Filtro" at bounding box center [1120, 154] width 65 height 23
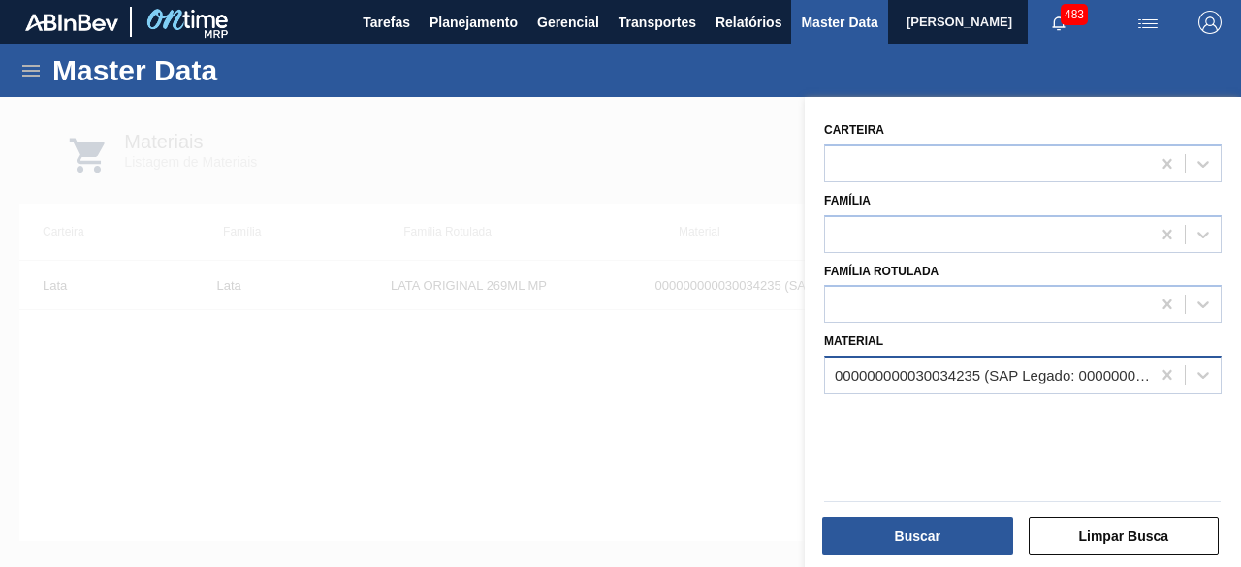
click at [960, 367] on div "000000000030034235 (SAP Legado: 000000000050847077) - LATA AL ORIGINAL 269ML MP…" at bounding box center [993, 375] width 317 height 16
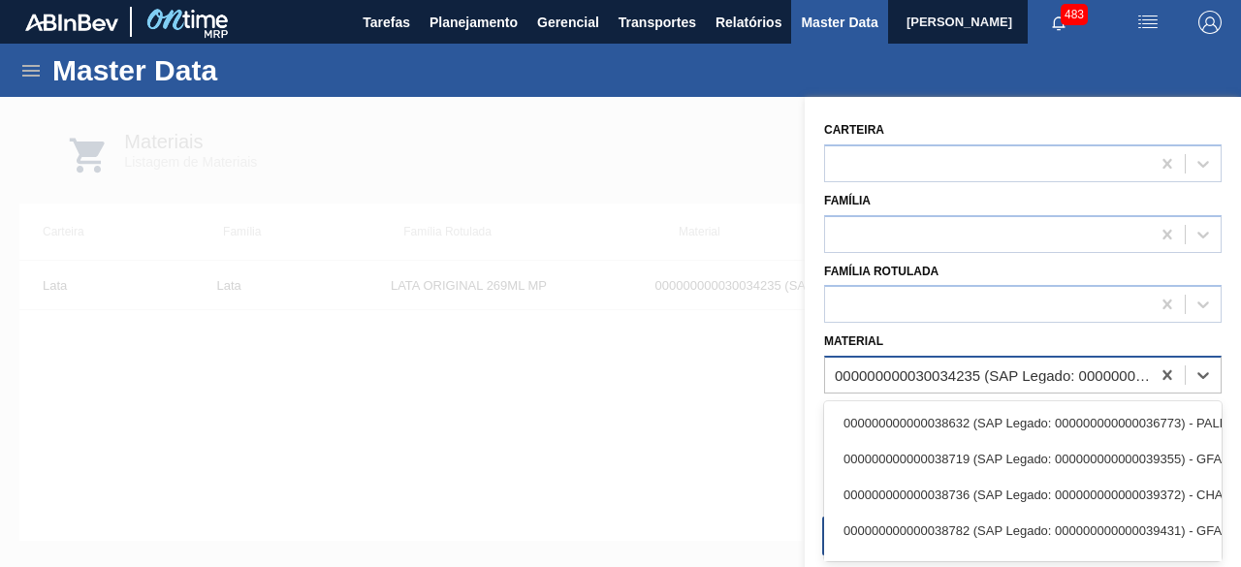
paste input "30031290"
type input "30031290"
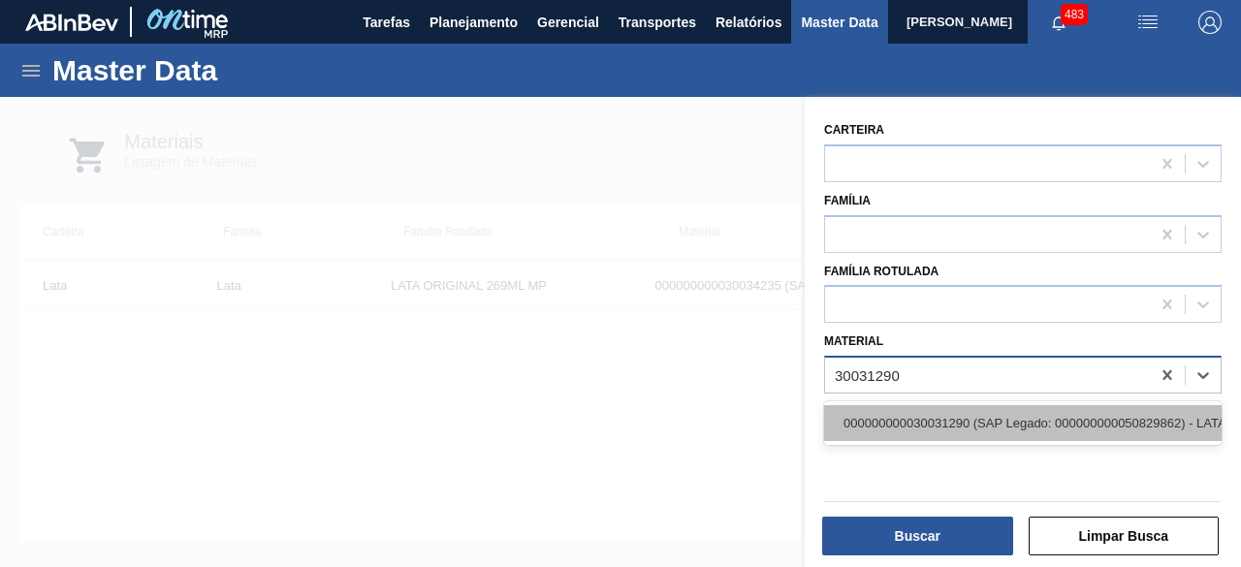
click at [935, 422] on div "000000000030031290 (SAP Legado: 000000000050829862) - LATA AL 473ML BC MP 429" at bounding box center [1023, 423] width 398 height 36
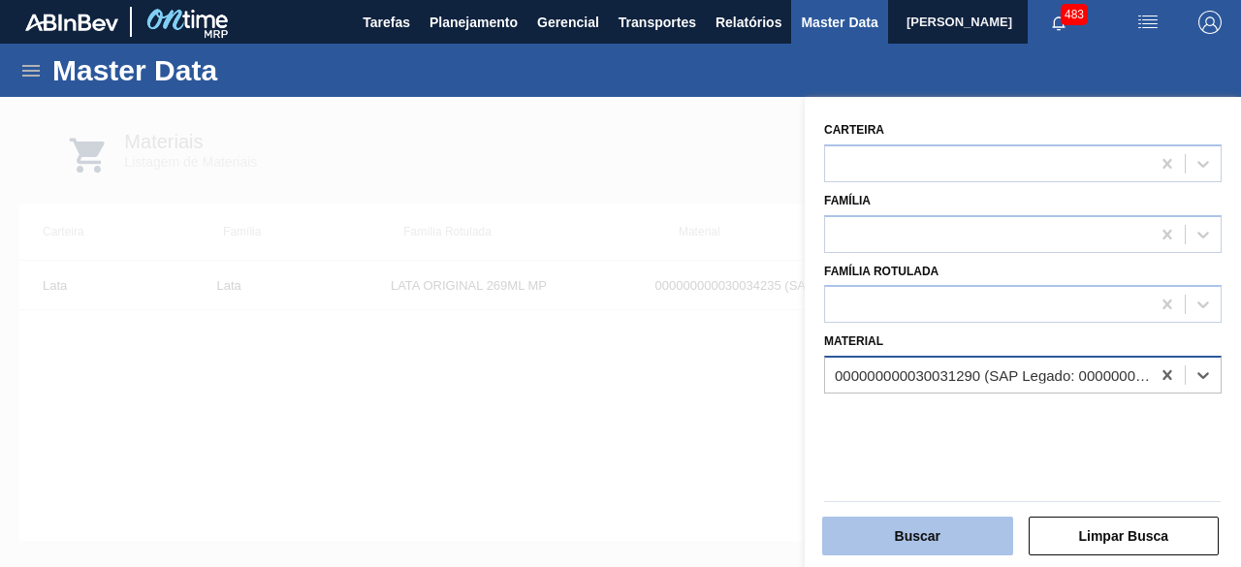
click at [932, 542] on button "Buscar" at bounding box center [917, 536] width 191 height 39
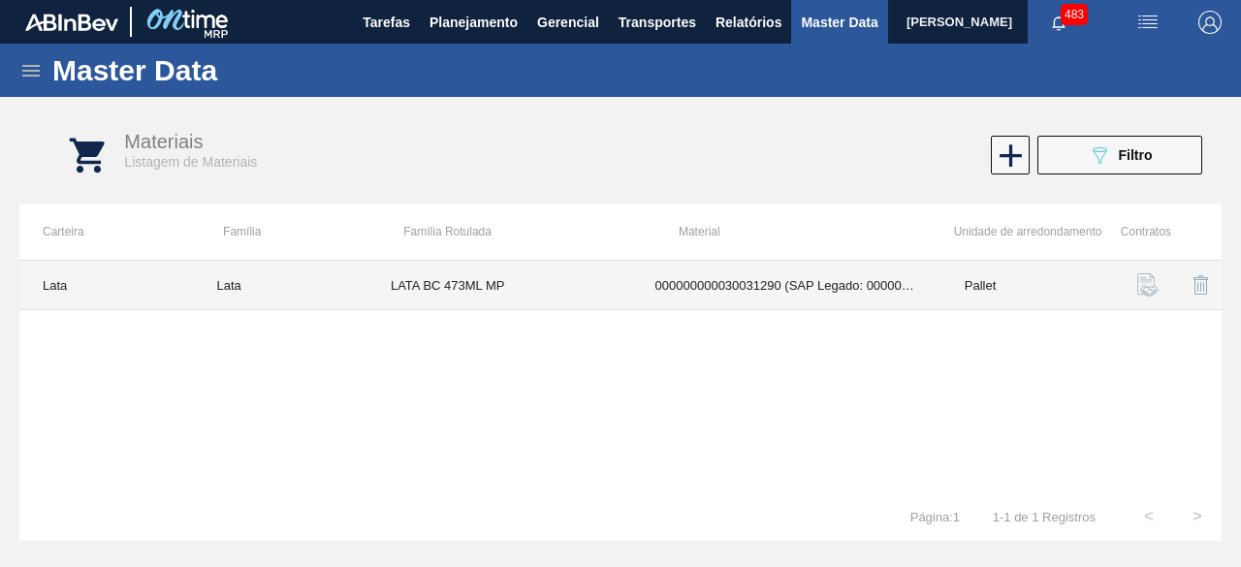
click at [439, 282] on td "LATA BC 473ML MP" at bounding box center [499, 285] width 265 height 49
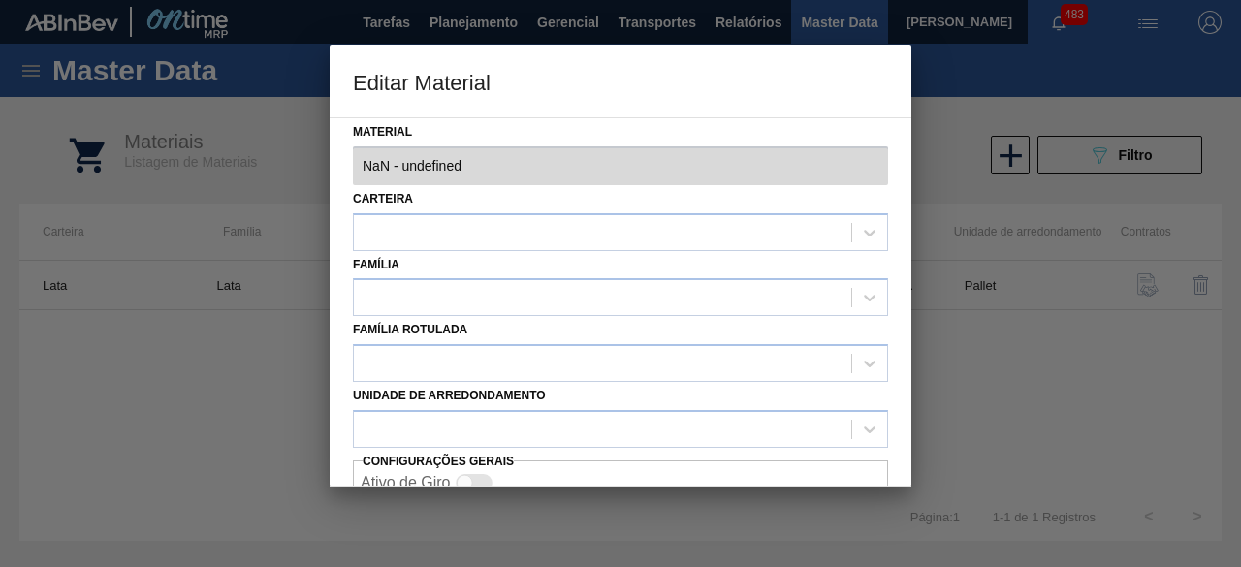
type input "30031290 - 000000000030031290 (SAP Legado: 000000000050829862) - LATA AL 473ML …"
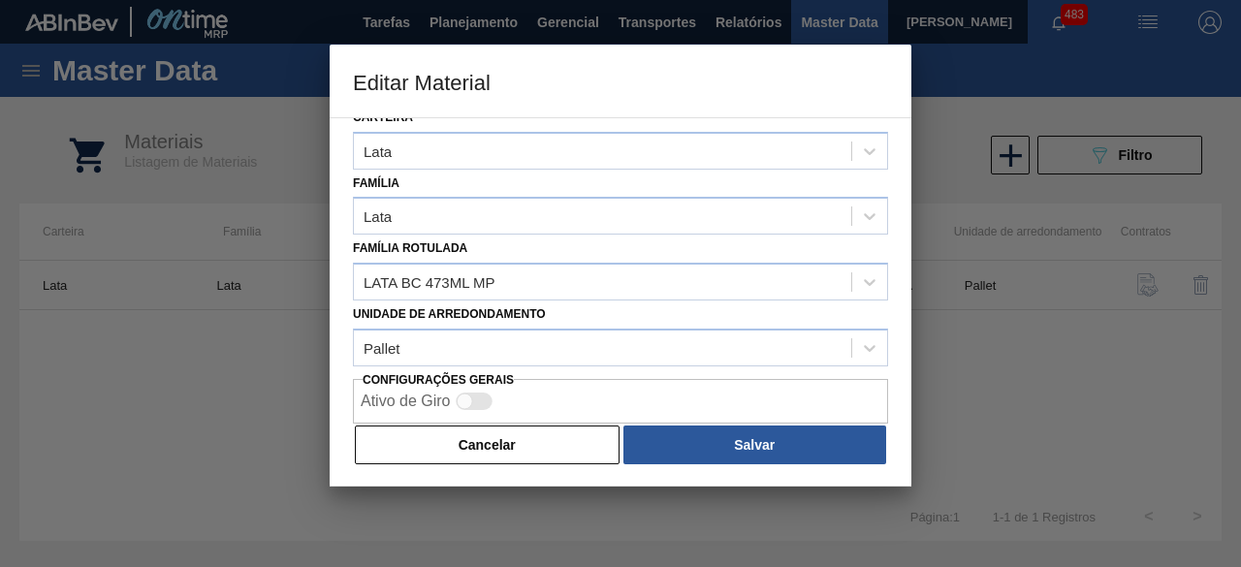
drag, startPoint x: 509, startPoint y: 445, endPoint x: 494, endPoint y: 405, distance: 42.3
click at [511, 445] on button "Cancelar" at bounding box center [487, 445] width 265 height 39
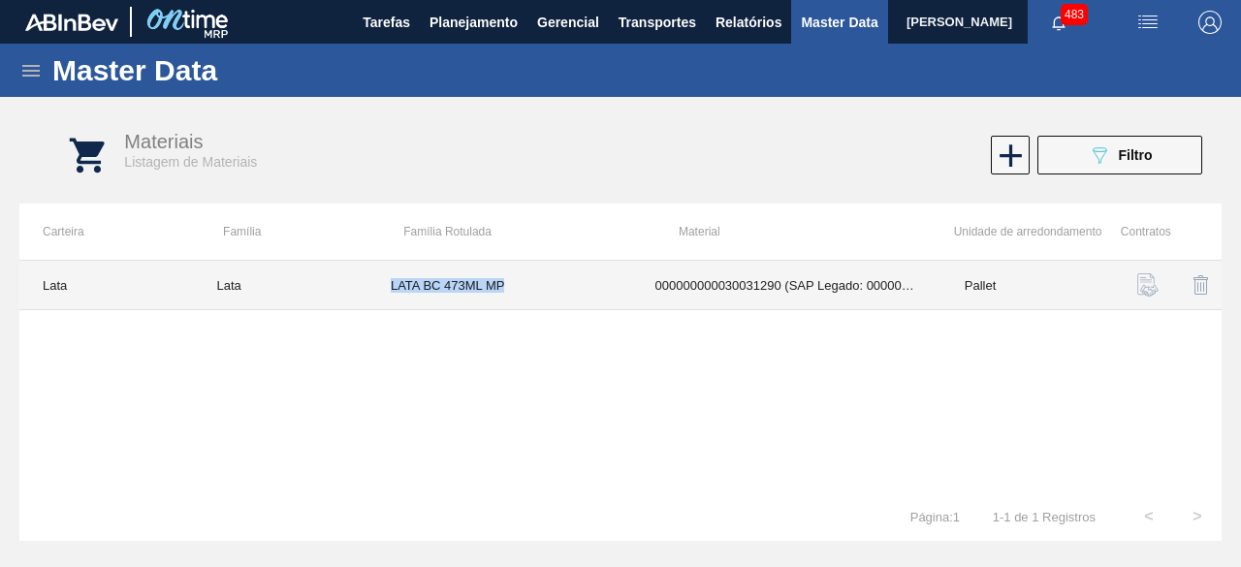
drag, startPoint x: 385, startPoint y: 282, endPoint x: 531, endPoint y: 284, distance: 146.4
click at [531, 284] on td "LATA BC 473ML MP" at bounding box center [499, 285] width 265 height 49
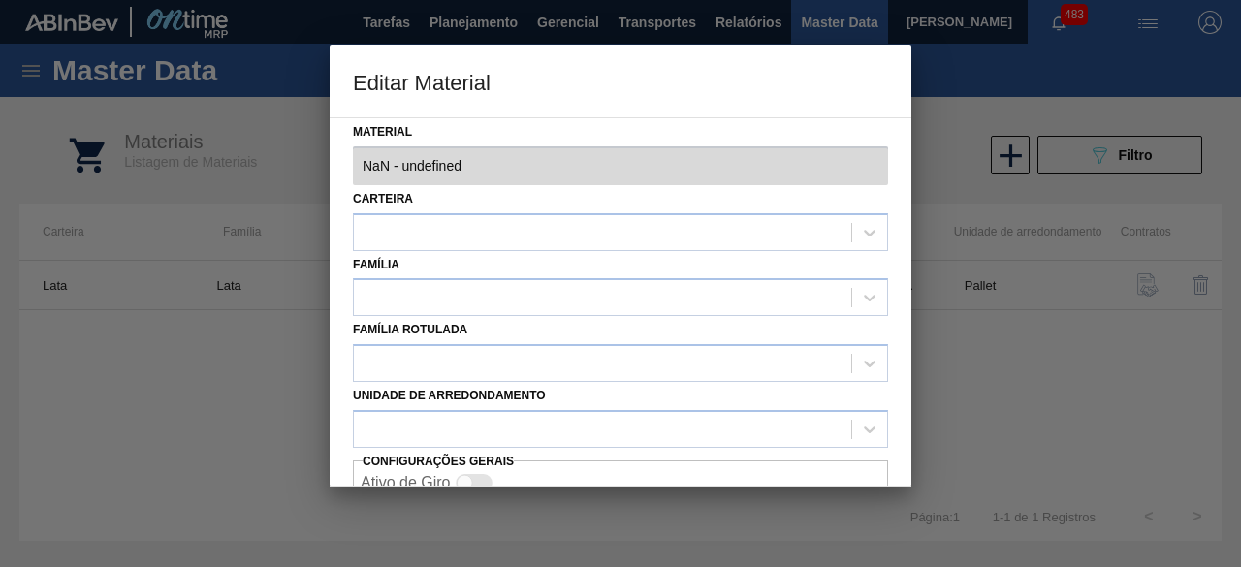
type input "30031290 - 000000000030031290 (SAP Legado: 000000000050829862) - LATA AL 473ML …"
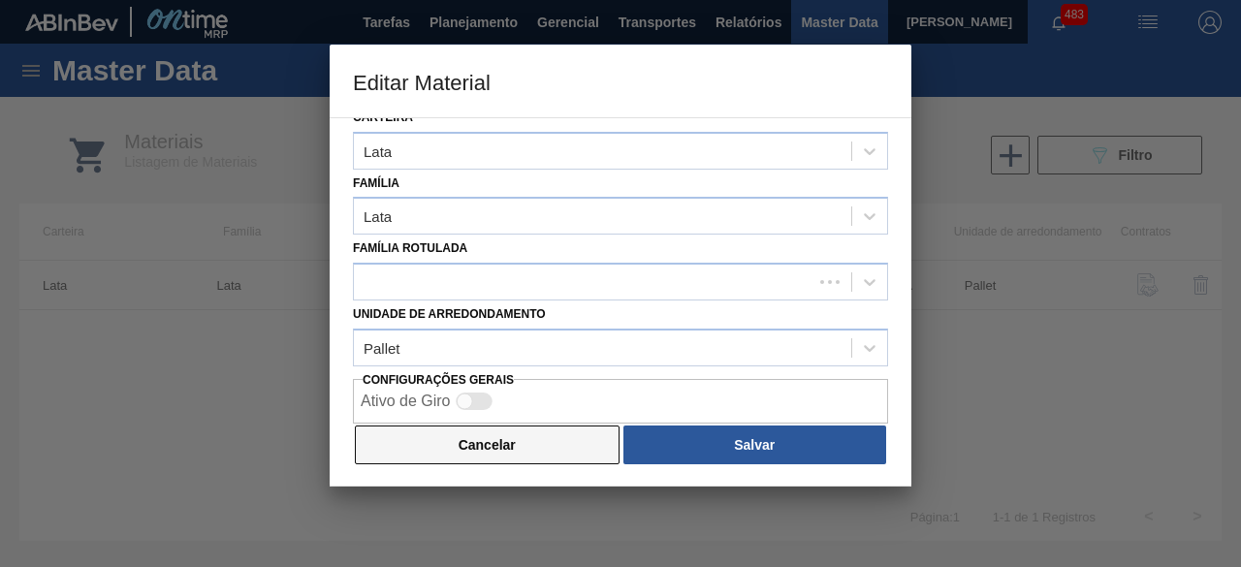
click at [563, 437] on button "Cancelar" at bounding box center [487, 445] width 265 height 39
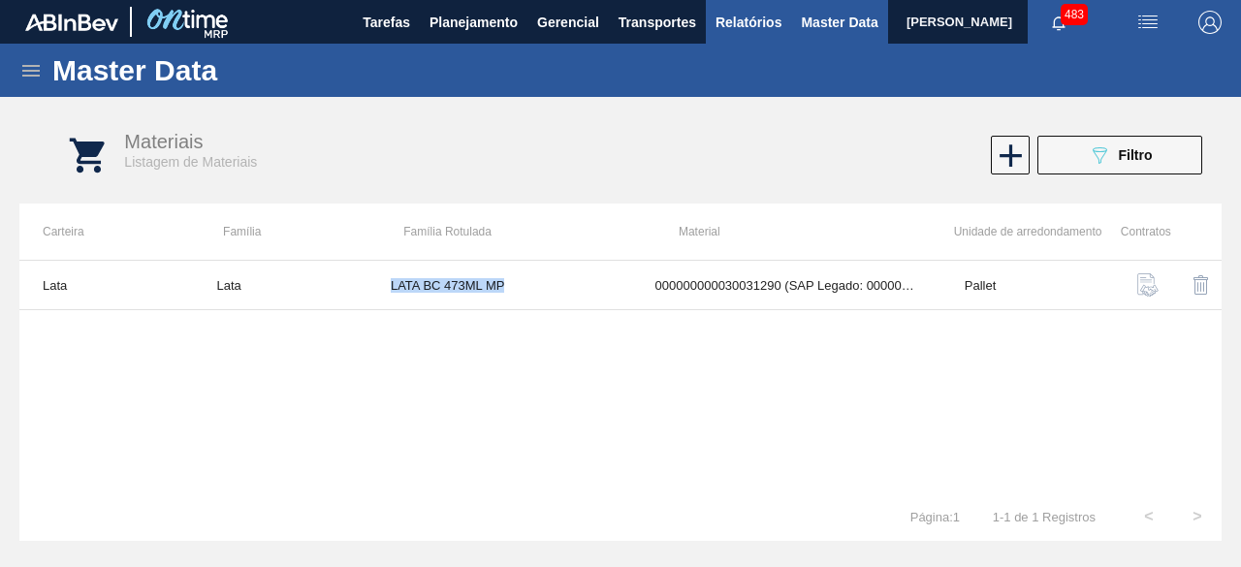
copy td "LATA BC 473ML MP"
click at [1109, 167] on button "089F7B8B-B2A5-4AFE-B5C0-19BA573D28AC Filtro" at bounding box center [1119, 155] width 165 height 39
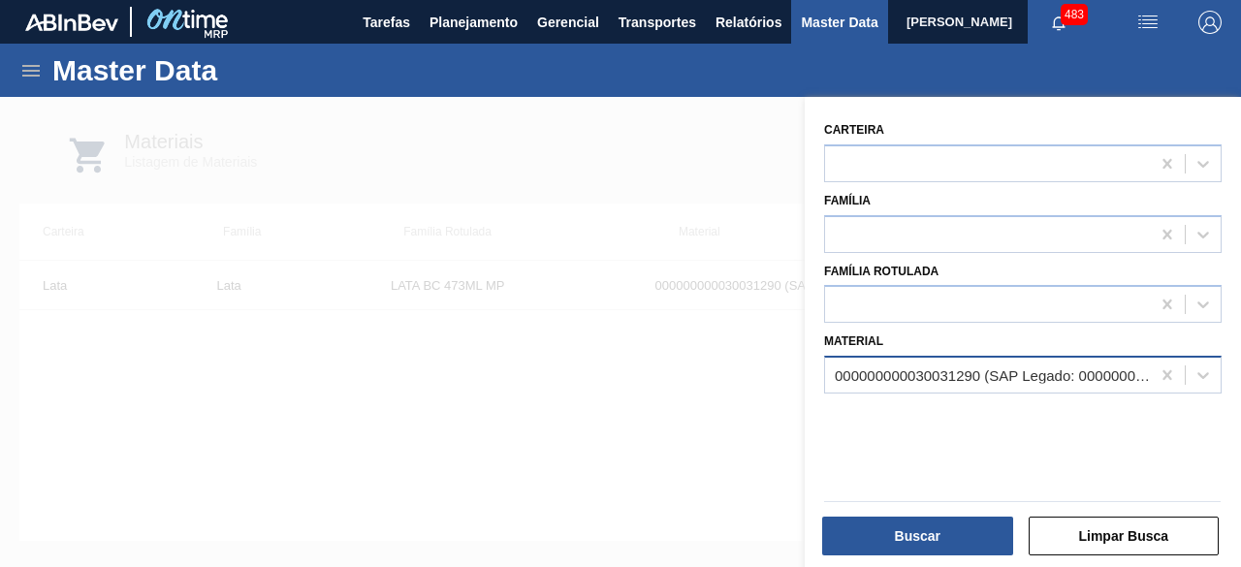
click at [993, 374] on div "000000000030031290 (SAP Legado: 000000000050829862) - LATA AL 473ML BC MP 429" at bounding box center [993, 375] width 317 height 16
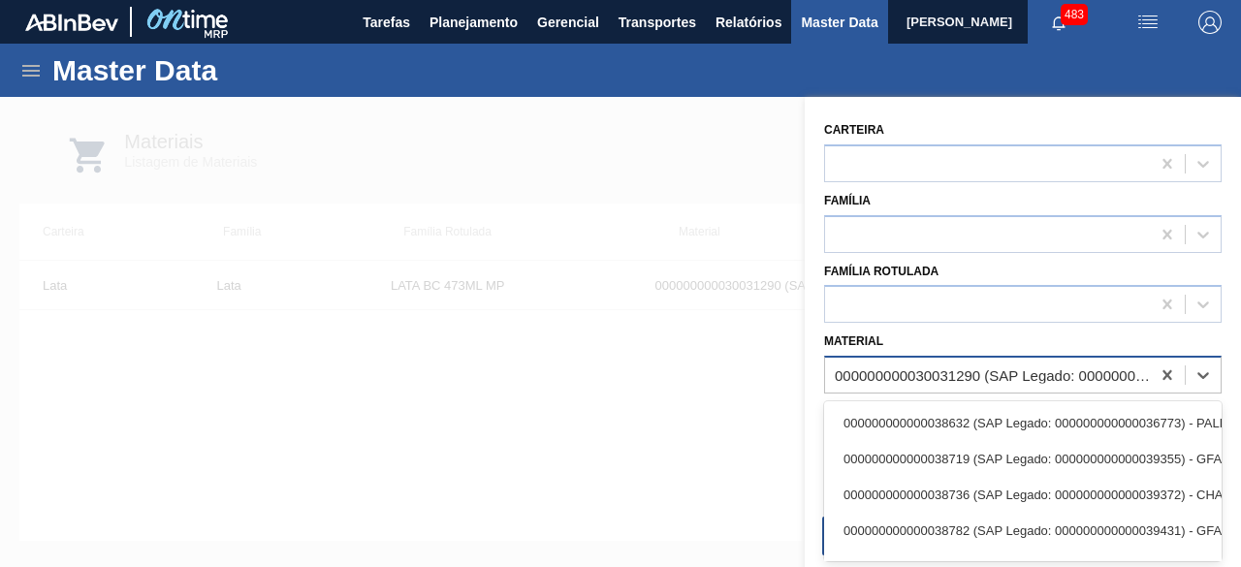
paste input "30033727"
type input "30033727"
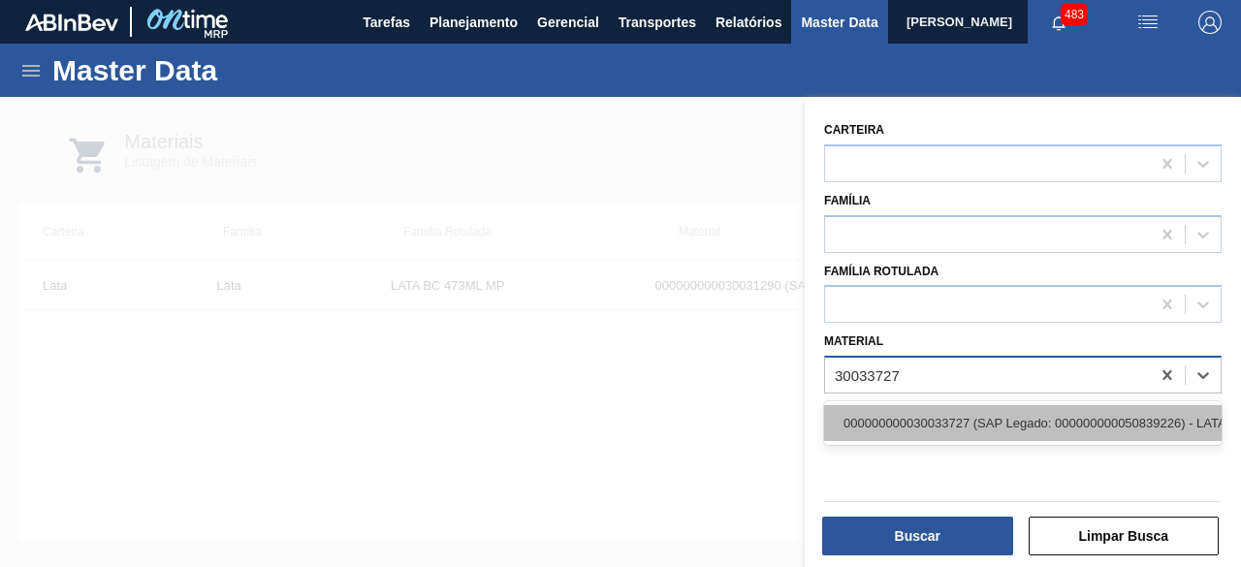
click at [937, 418] on div "000000000030033727 (SAP Legado: 000000000050839226) - LATA AL 269ML SENSES NIV25" at bounding box center [1023, 423] width 398 height 36
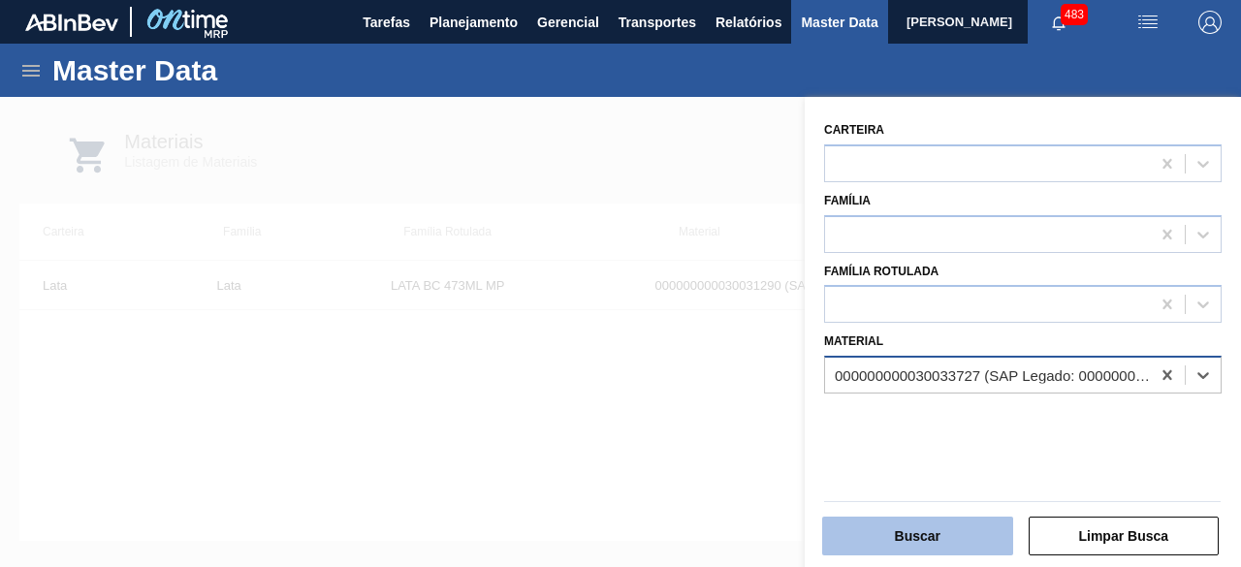
click at [933, 534] on button "Buscar" at bounding box center [917, 536] width 191 height 39
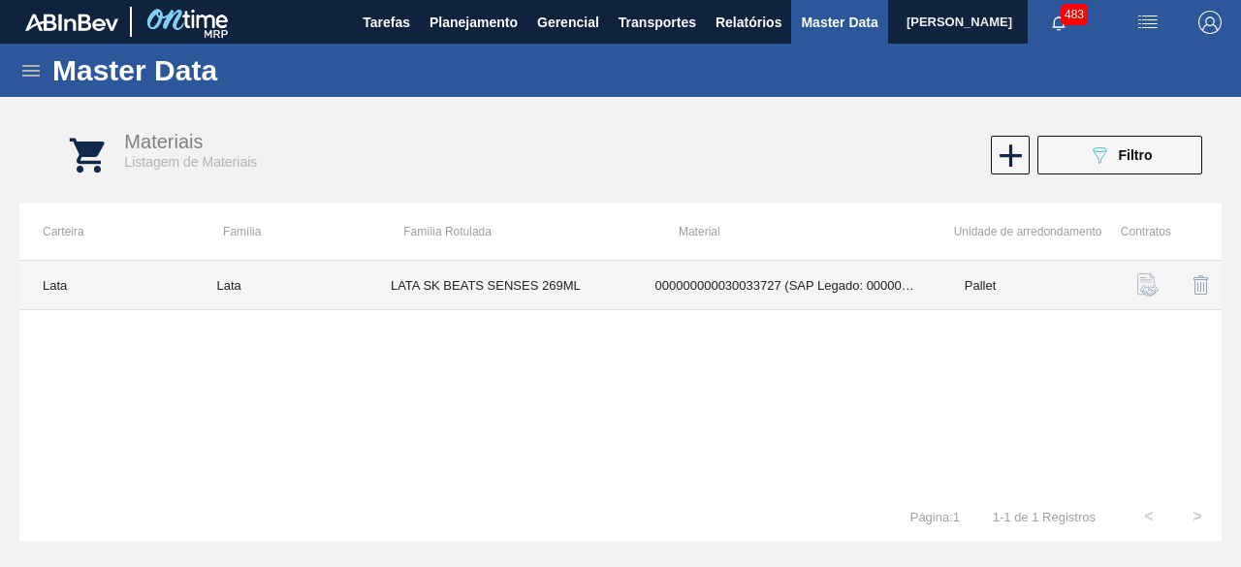
click at [550, 289] on td "LATA SK BEATS SENSES 269ML" at bounding box center [499, 285] width 265 height 49
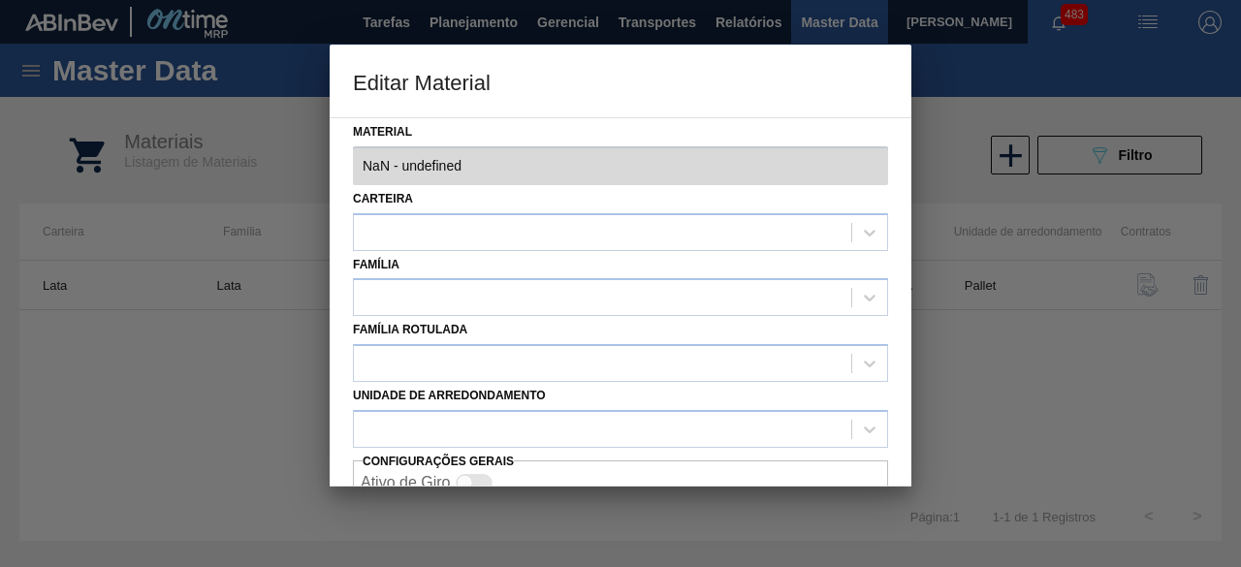
type input "30033727 - 000000000030033727 (SAP Legado: 000000000050839226) - LATA AL 269ML …"
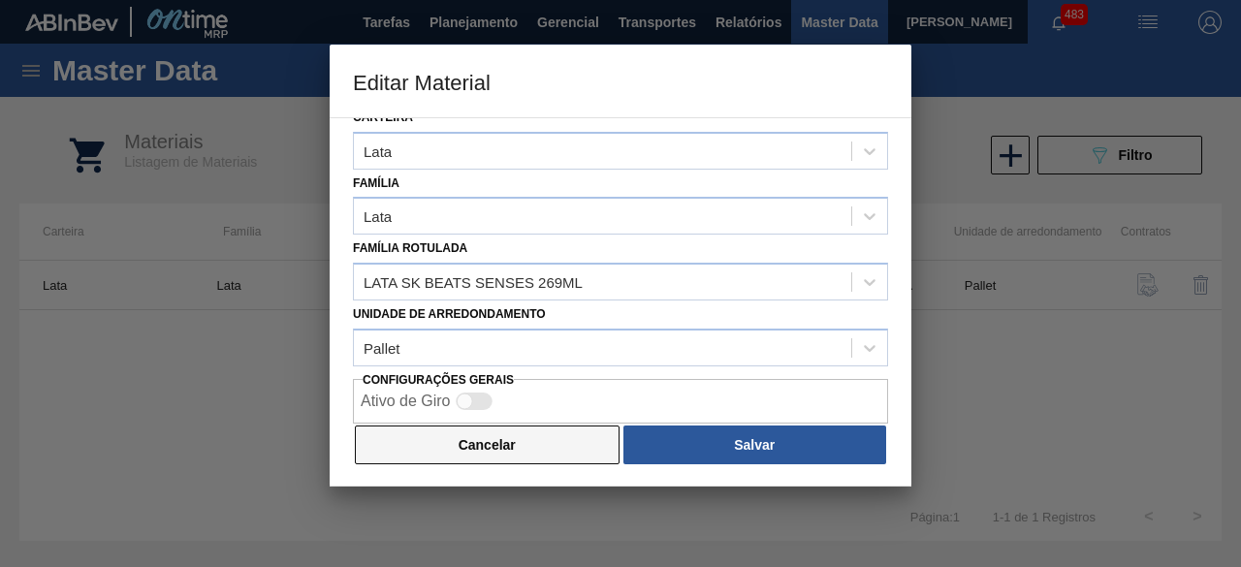
click at [590, 438] on button "Cancelar" at bounding box center [487, 445] width 265 height 39
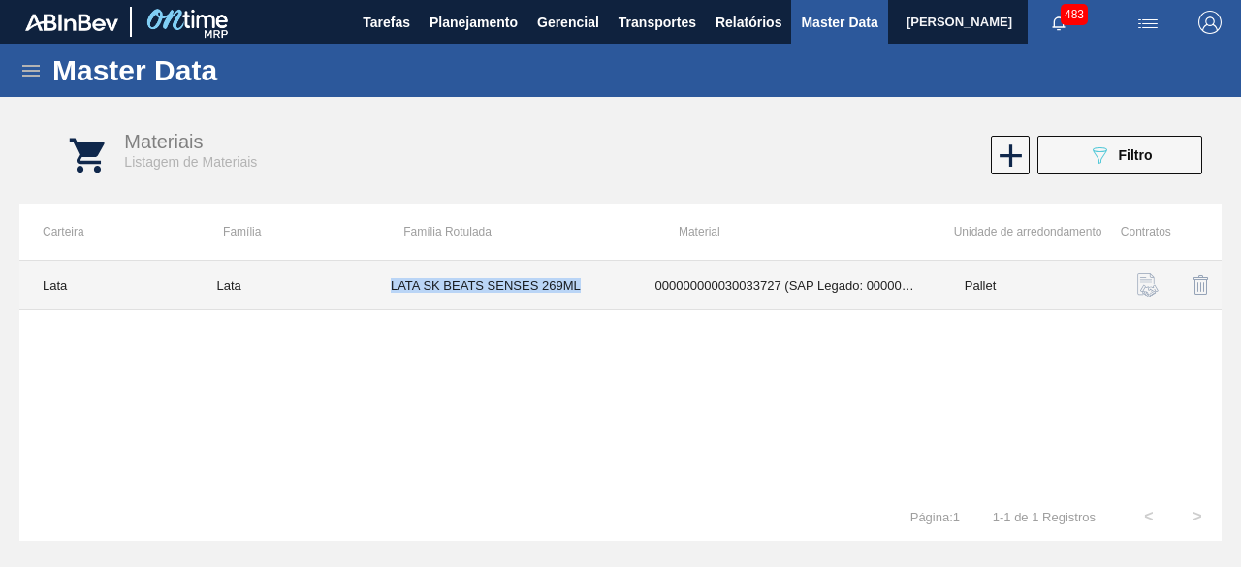
drag, startPoint x: 392, startPoint y: 288, endPoint x: 606, endPoint y: 286, distance: 214.3
click at [606, 286] on td "LATA SK BEATS SENSES 269ML" at bounding box center [499, 285] width 265 height 49
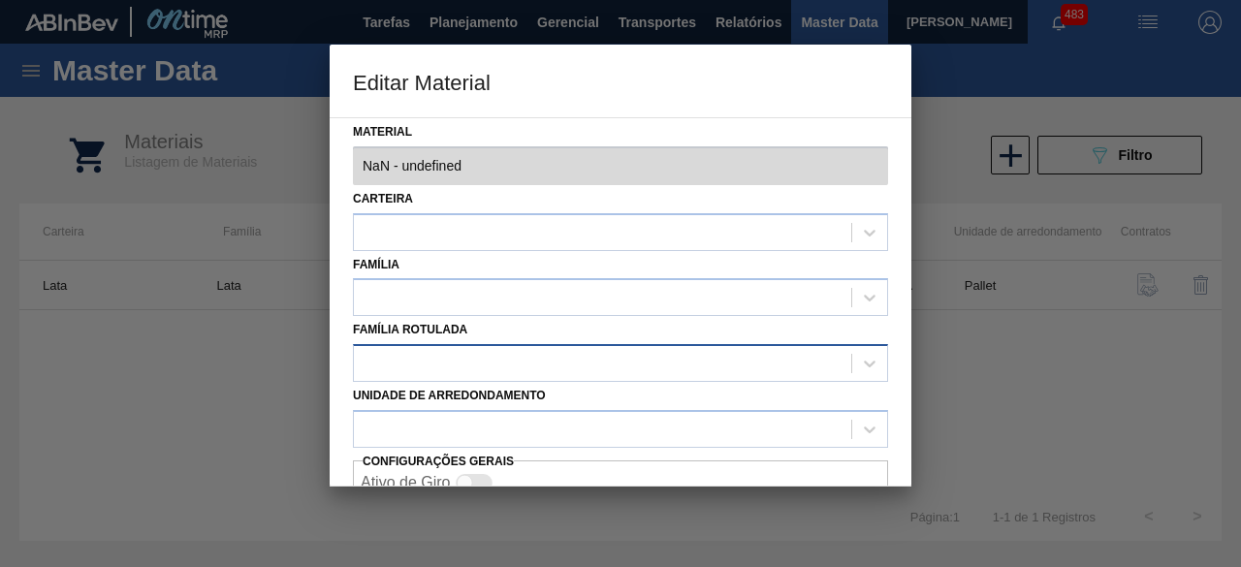
type input "30033727 - 000000000030033727 (SAP Legado: 000000000050839226) - LATA AL 269ML …"
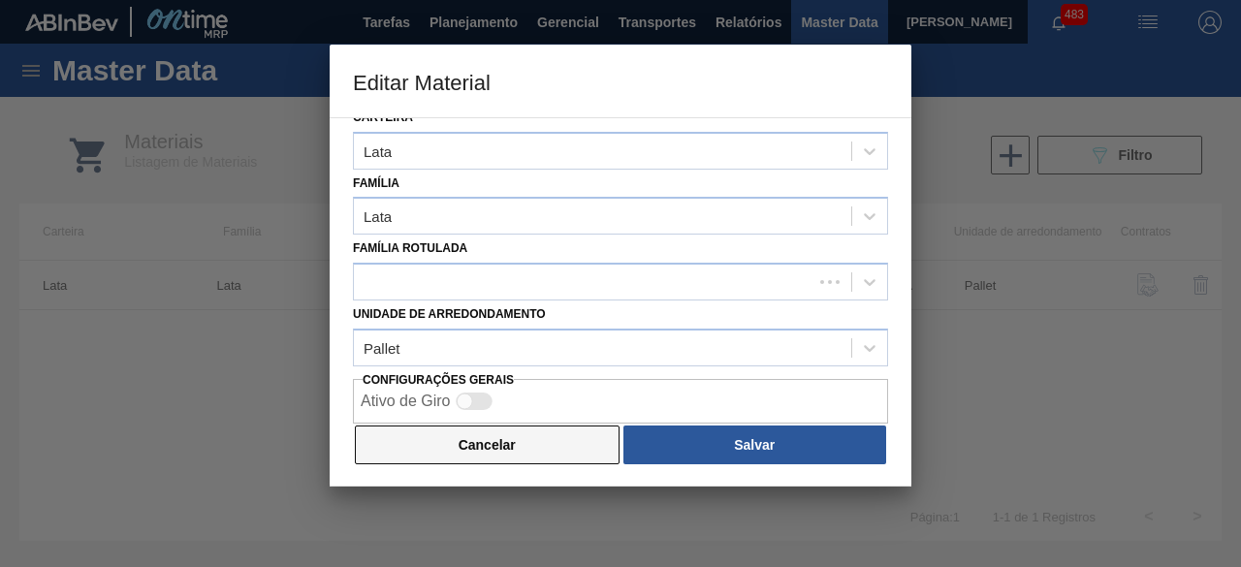
click at [591, 435] on button "Cancelar" at bounding box center [487, 445] width 265 height 39
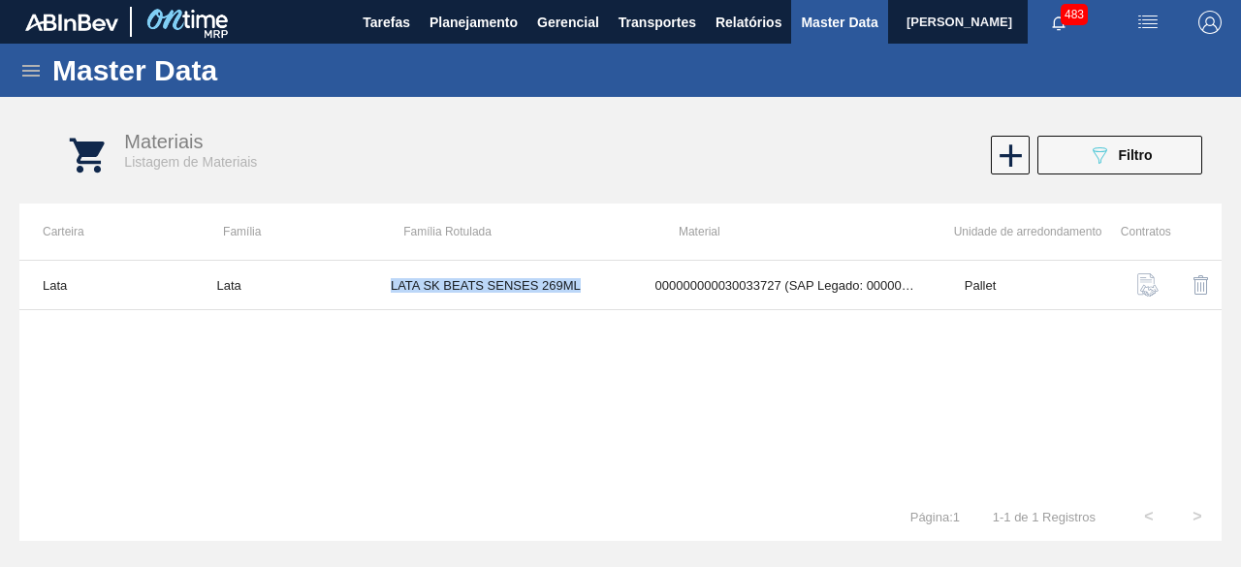
copy td "LATA SK BEATS SENSES 269ML"
click at [1144, 18] on img "button" at bounding box center [1147, 22] width 23 height 23
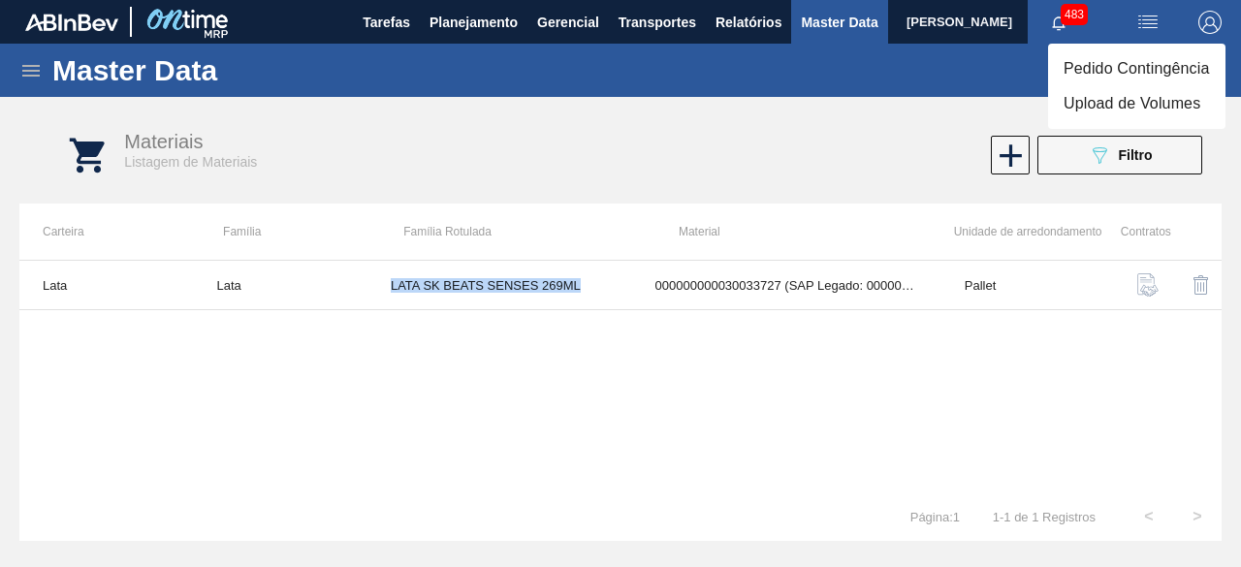
click at [1121, 104] on li "Upload de Volumes" at bounding box center [1136, 103] width 177 height 35
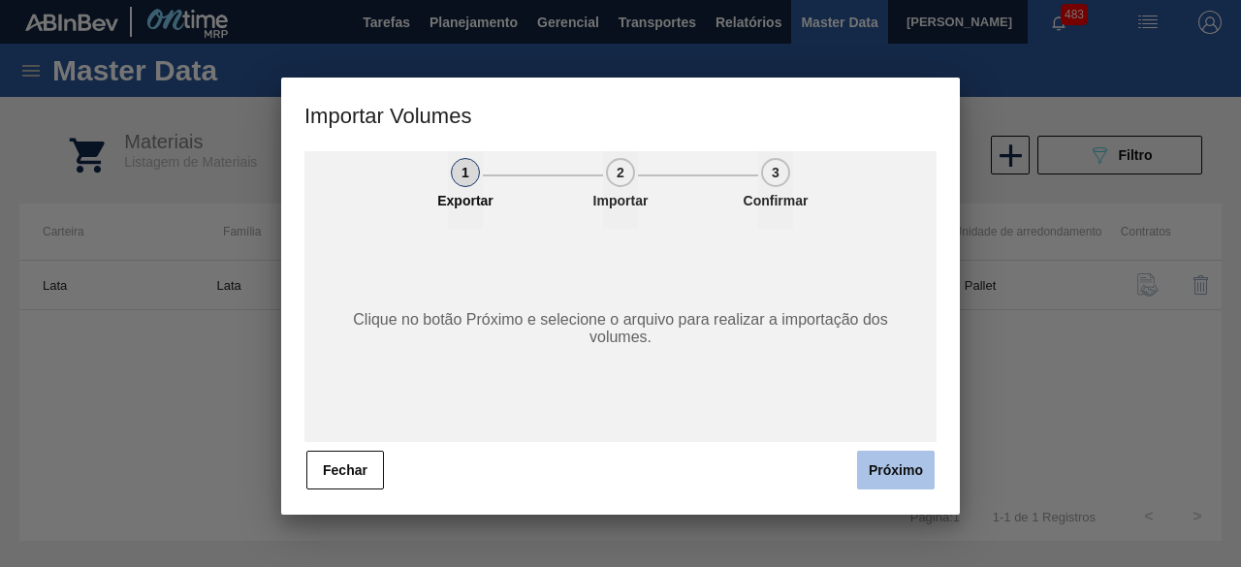
click at [896, 471] on button "Próximo" at bounding box center [896, 470] width 78 height 39
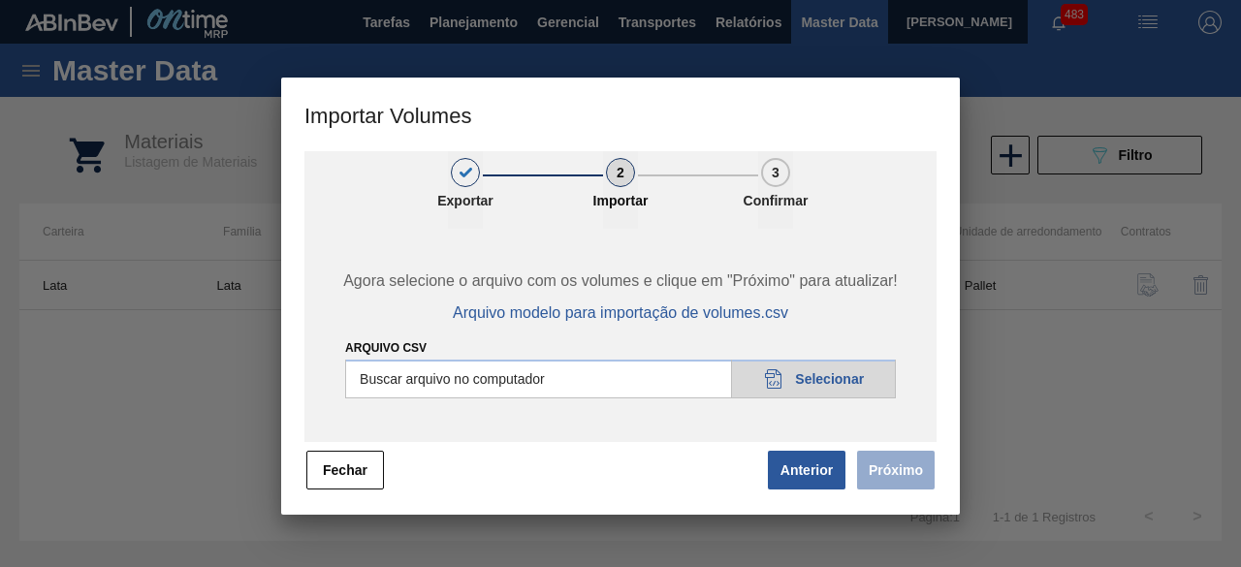
click at [842, 381] on input "Arquivo csv" at bounding box center [620, 379] width 551 height 39
type input "C:\fakepath\Subida Ball D0 + D4 11.08.csv"
click at [900, 476] on button "Próximo" at bounding box center [896, 470] width 78 height 39
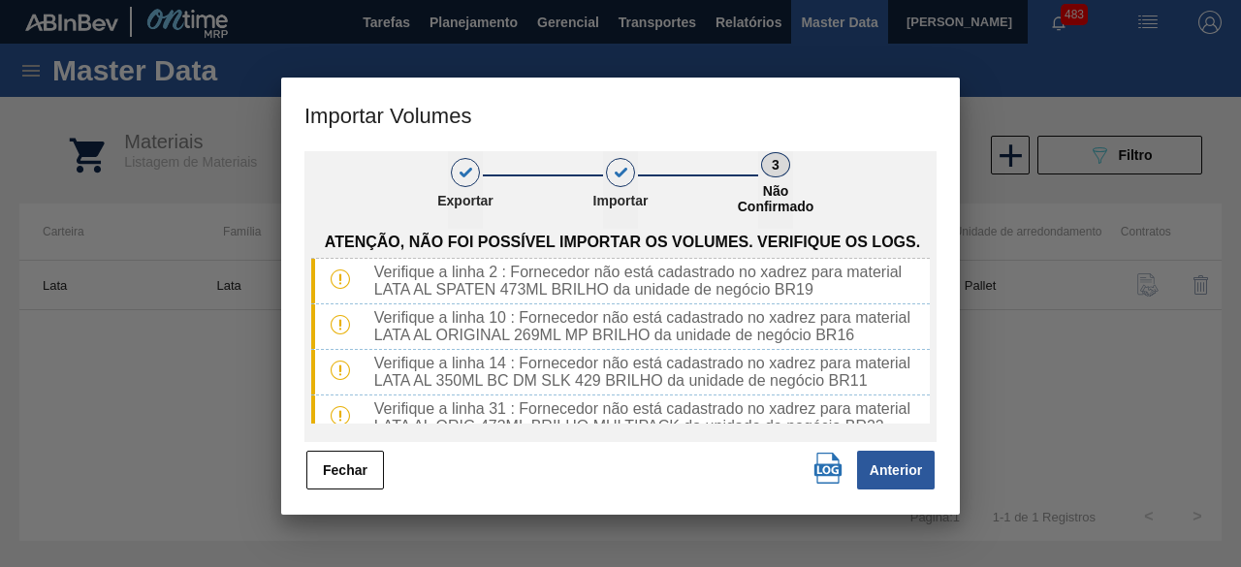
click at [824, 469] on img "button" at bounding box center [828, 468] width 31 height 31
click at [338, 471] on button "Fechar" at bounding box center [345, 470] width 78 height 39
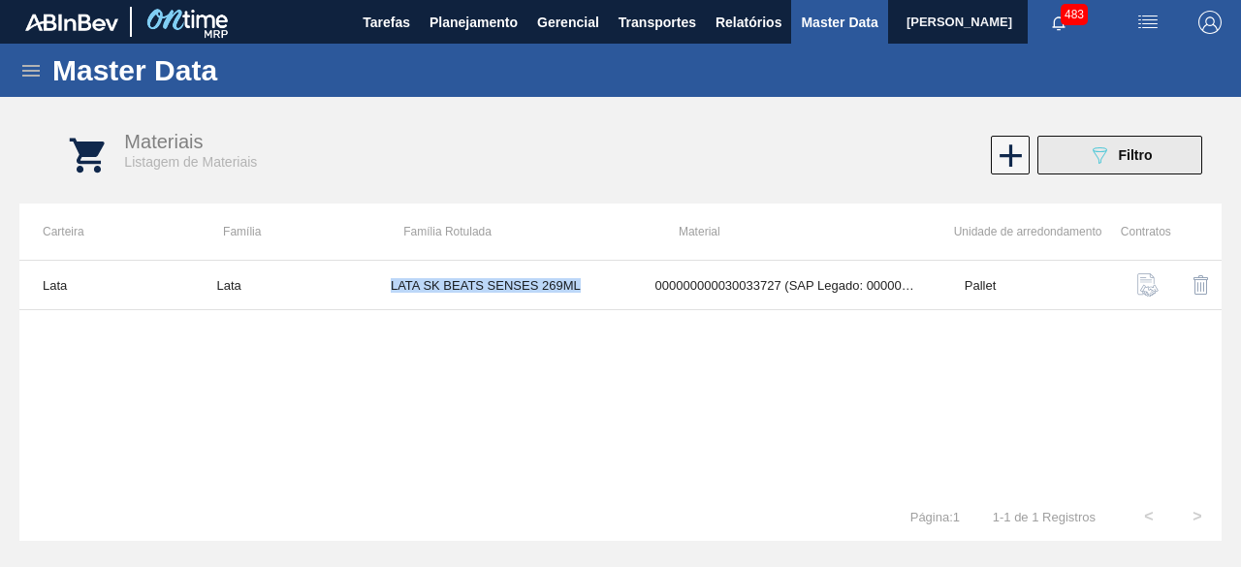
click at [1148, 156] on span "Filtro" at bounding box center [1136, 155] width 34 height 16
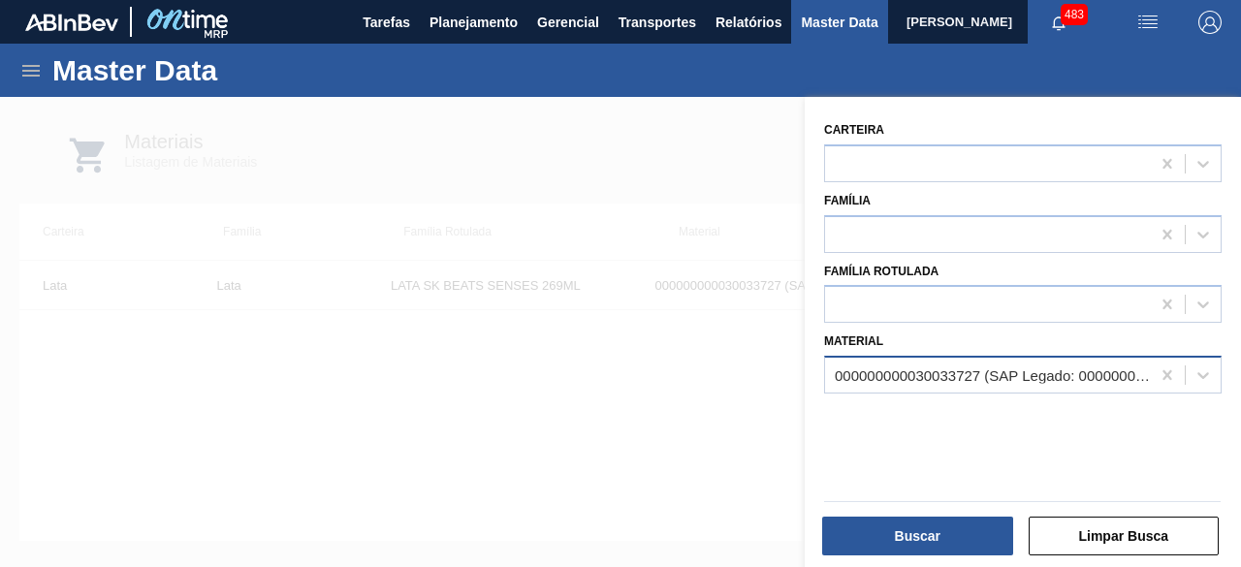
click at [922, 362] on div "000000000030033727 (SAP Legado: 000000000050839226) - LATA AL 269ML SENSES NIV25" at bounding box center [987, 376] width 325 height 28
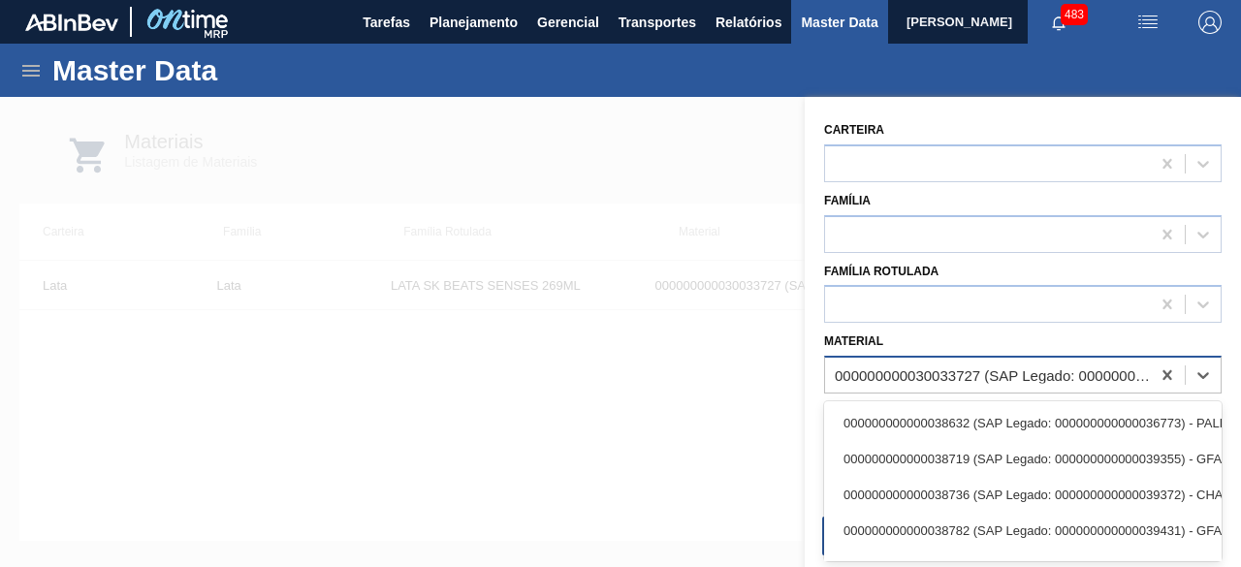
paste input "30031374"
type input "30031374"
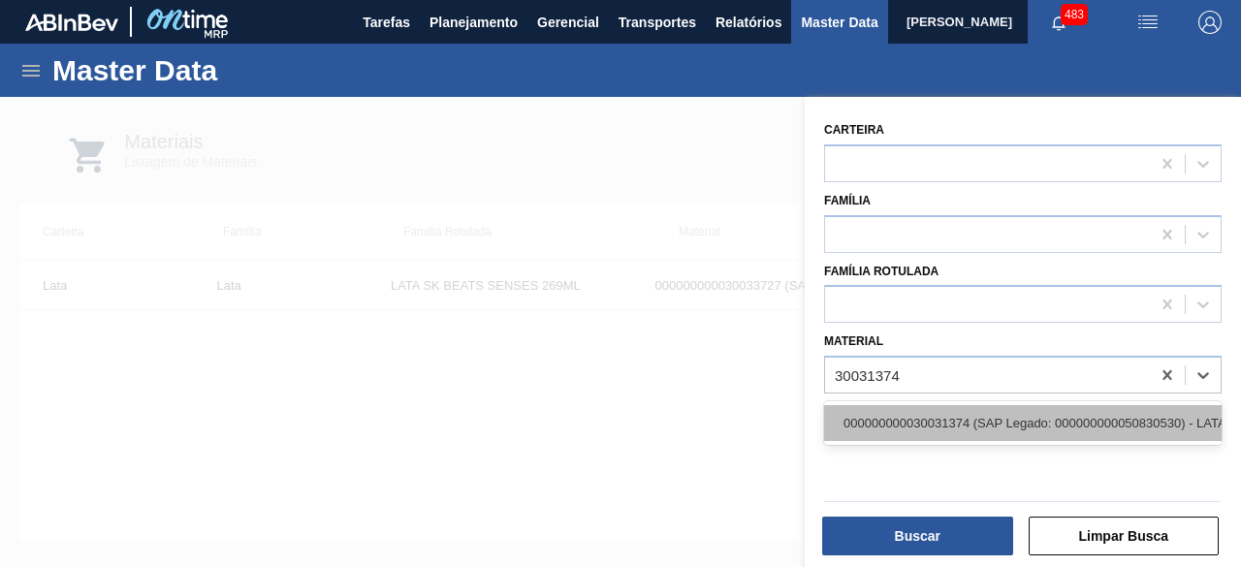
click at [905, 426] on div "000000000030031374 (SAP Legado: 000000000050830530) - LATA AL 350ML TONICA IN211" at bounding box center [1023, 423] width 398 height 36
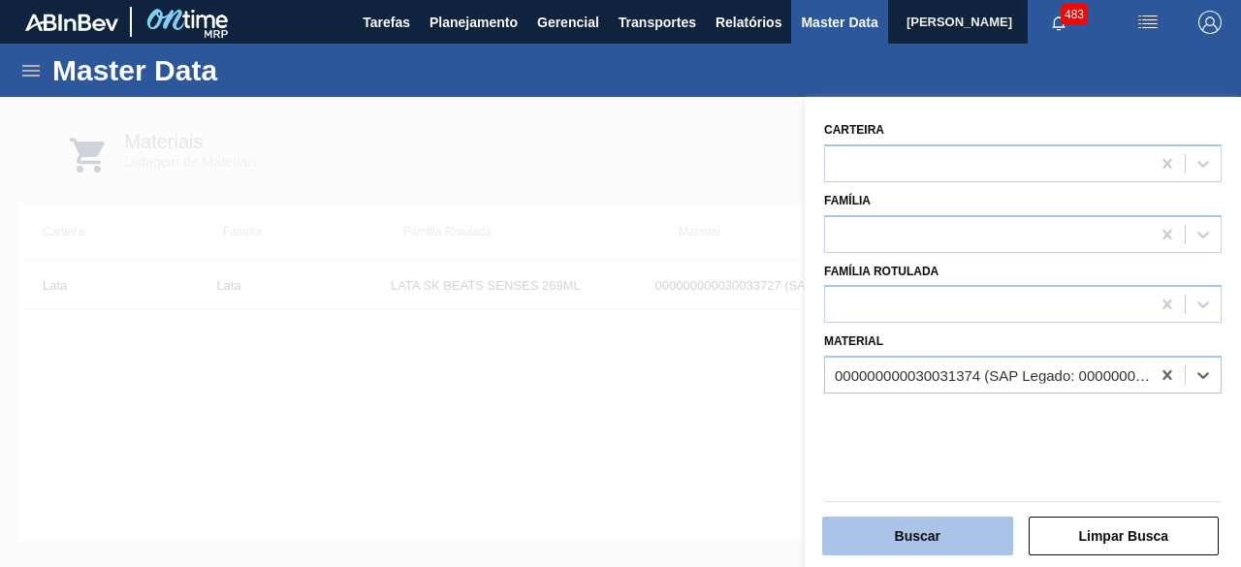
click at [921, 530] on button "Buscar" at bounding box center [917, 536] width 191 height 39
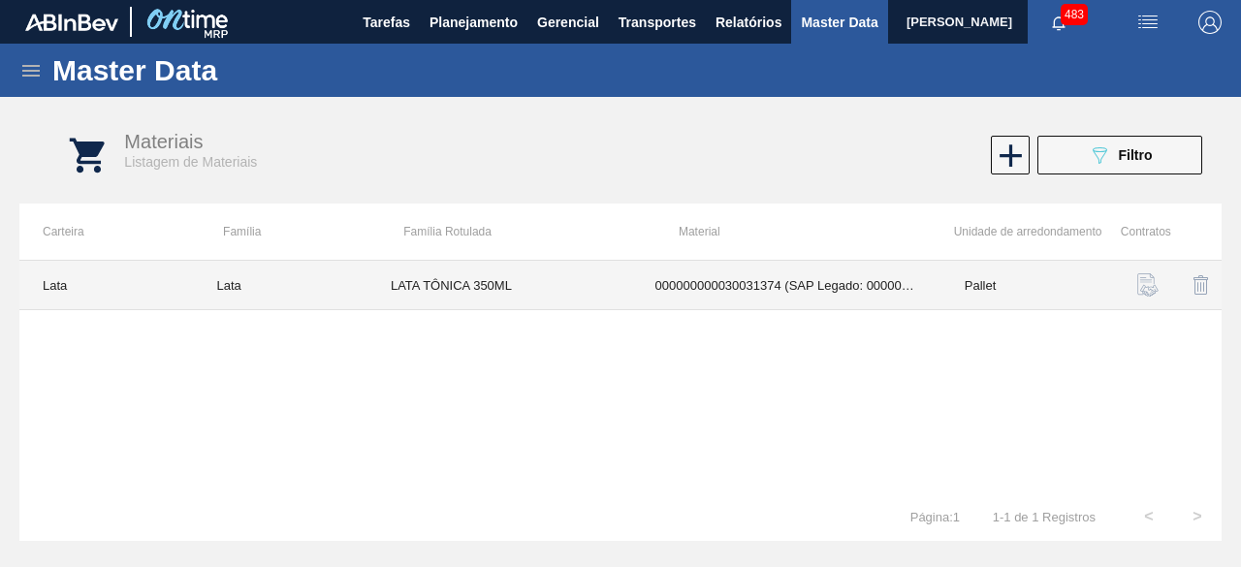
click at [460, 279] on td "LATA TÔNICA 350ML" at bounding box center [499, 285] width 265 height 49
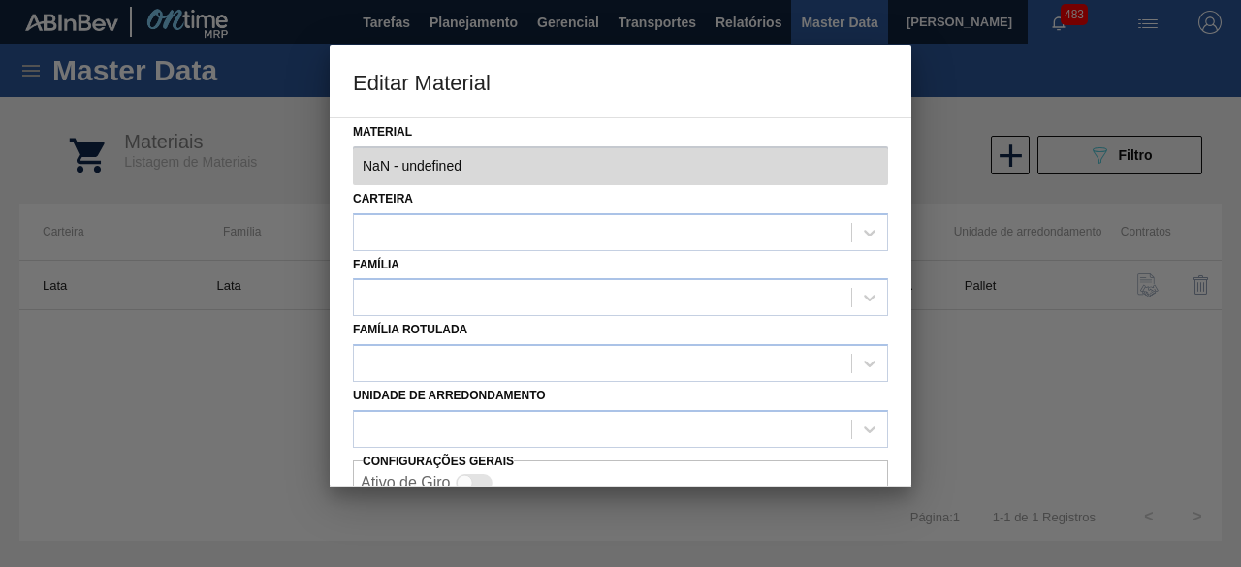
type input "30031374 - 000000000030031374 (SAP Legado: 000000000050830530) - LATA AL 350ML …"
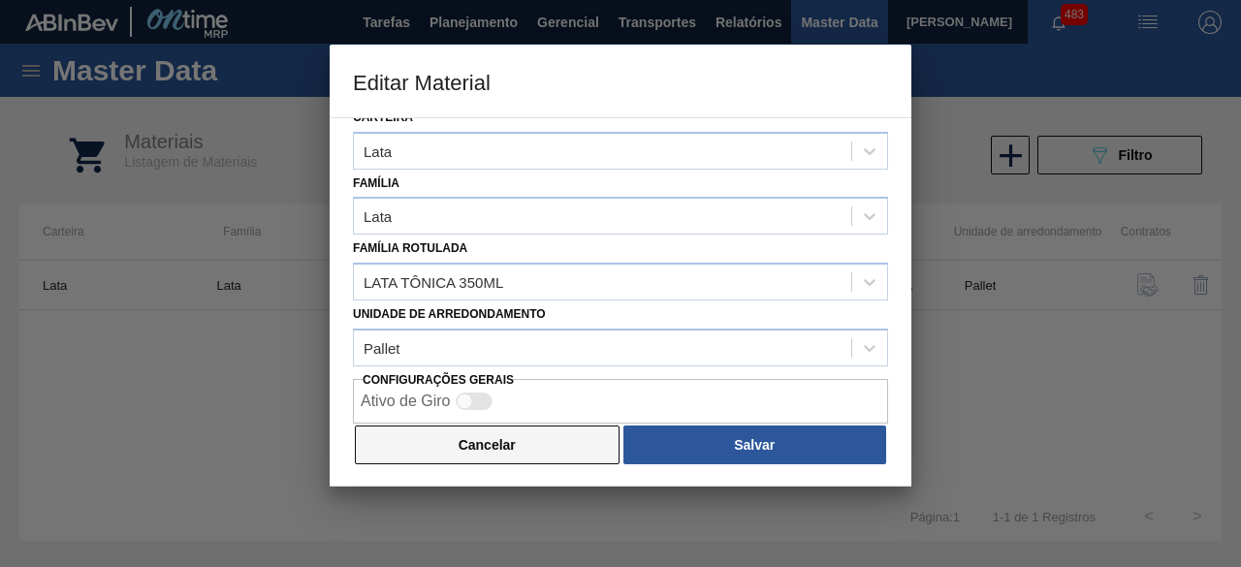
click at [538, 449] on button "Cancelar" at bounding box center [487, 445] width 265 height 39
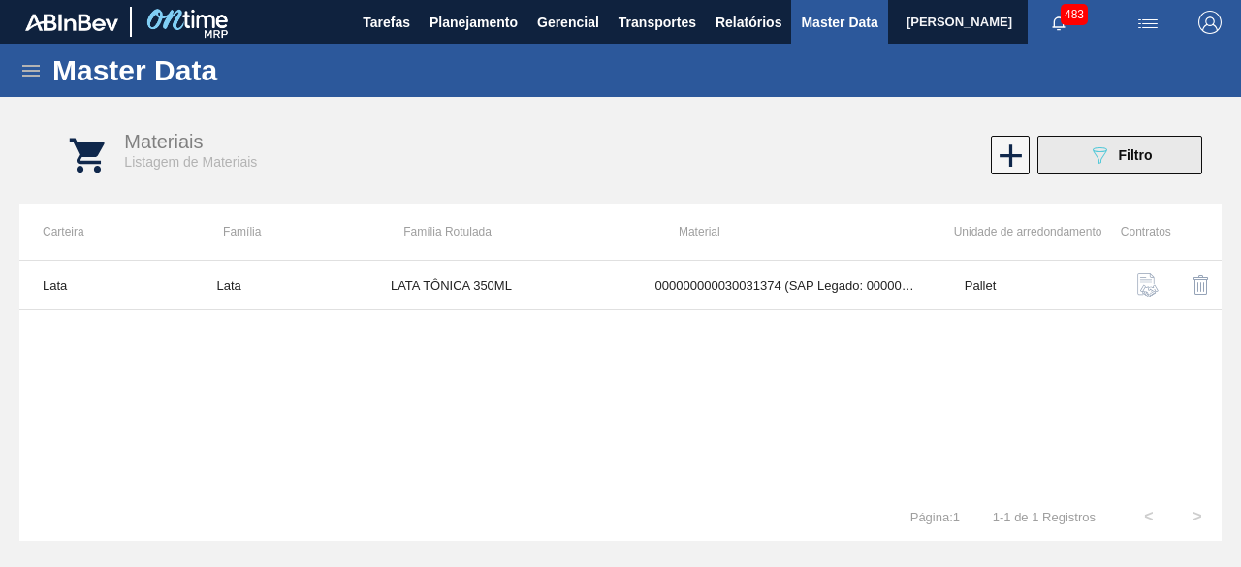
click at [1088, 149] on icon "089F7B8B-B2A5-4AFE-B5C0-19BA573D28AC" at bounding box center [1099, 154] width 23 height 23
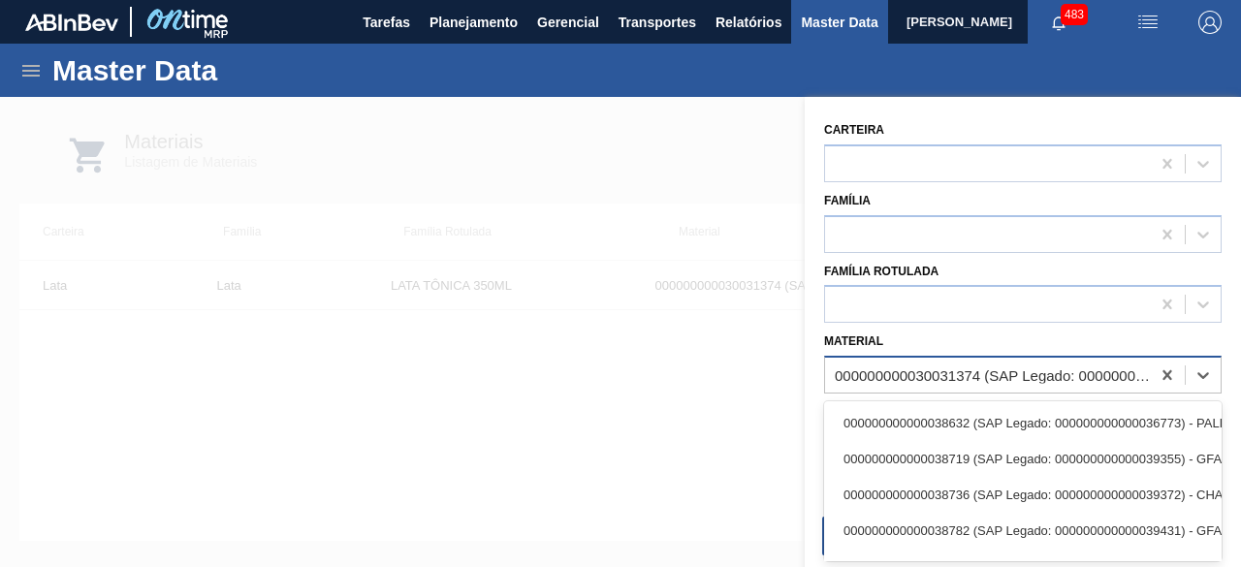
click at [956, 367] on div "000000000030031374 (SAP Legado: 000000000050830530) - LATA AL 350ML TONICA IN211" at bounding box center [993, 375] width 317 height 16
paste input "30017996"
type input "30017996"
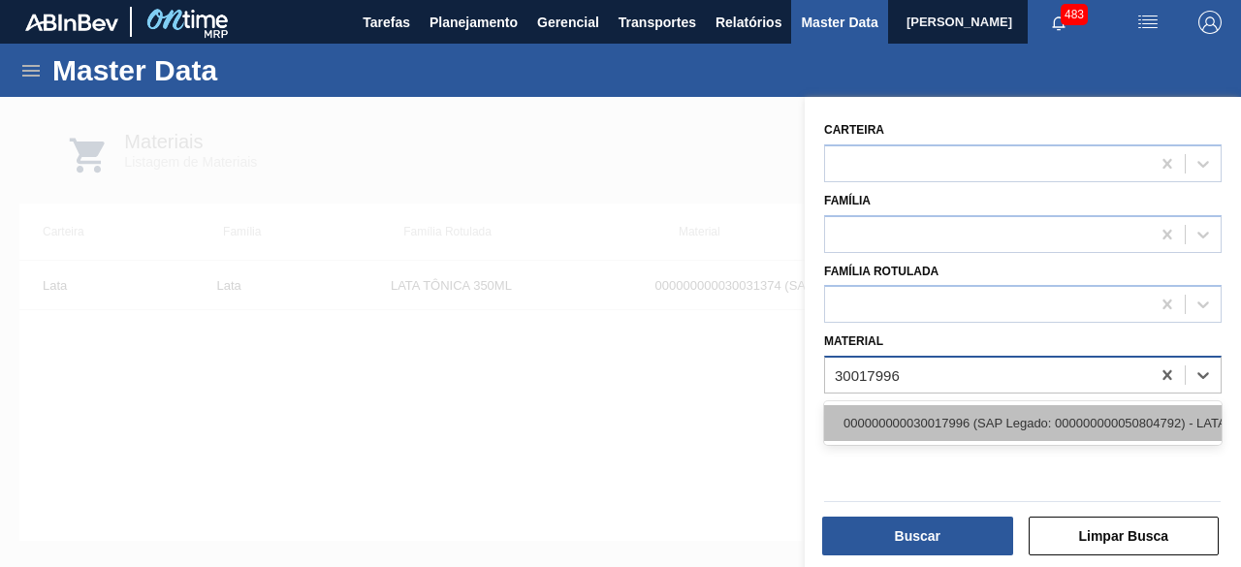
click at [942, 414] on div "000000000030017996 (SAP Legado: 000000000050804792) - LATA AL 350ML BC DM SLK 4…" at bounding box center [1023, 423] width 398 height 36
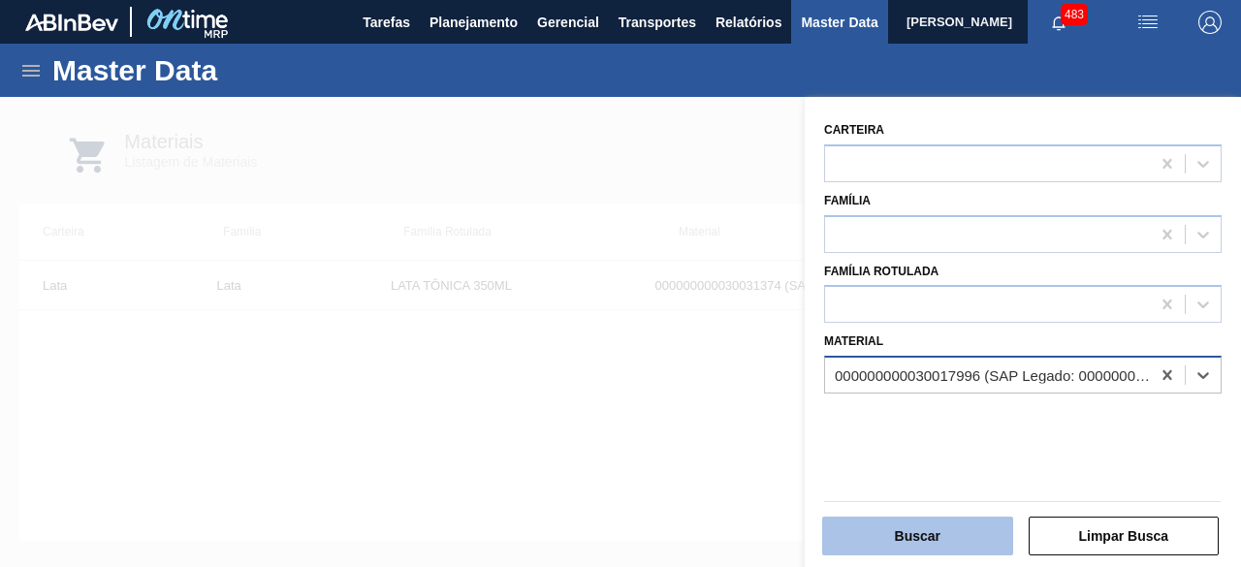
click at [940, 544] on button "Buscar" at bounding box center [917, 536] width 191 height 39
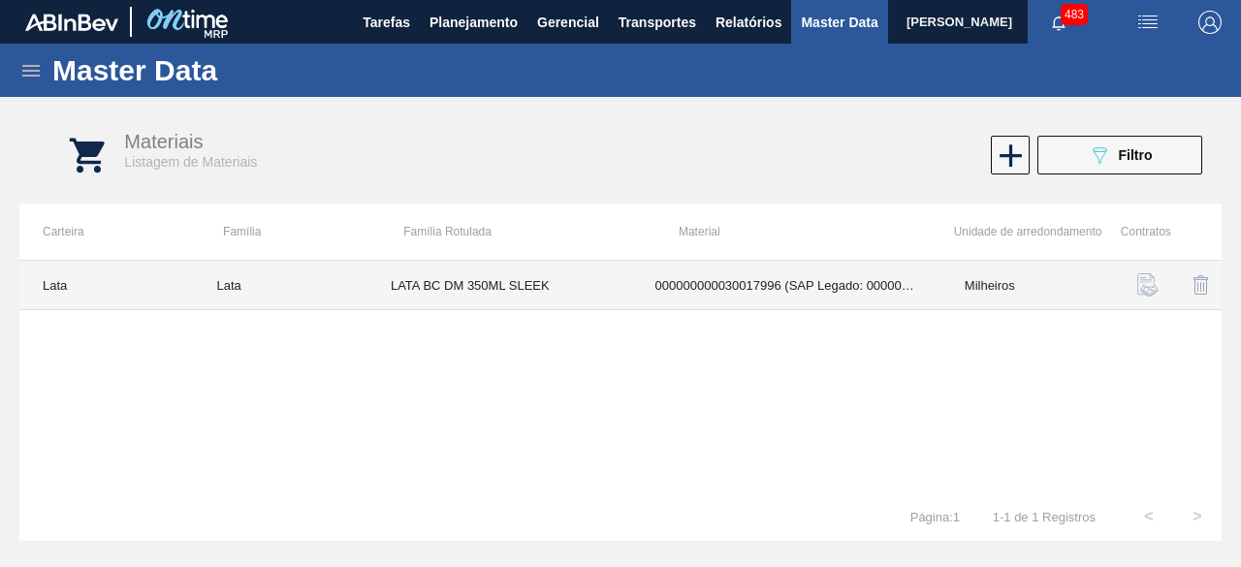
click at [596, 291] on td "LATA BC DM 350ML SLEEK" at bounding box center [499, 285] width 265 height 49
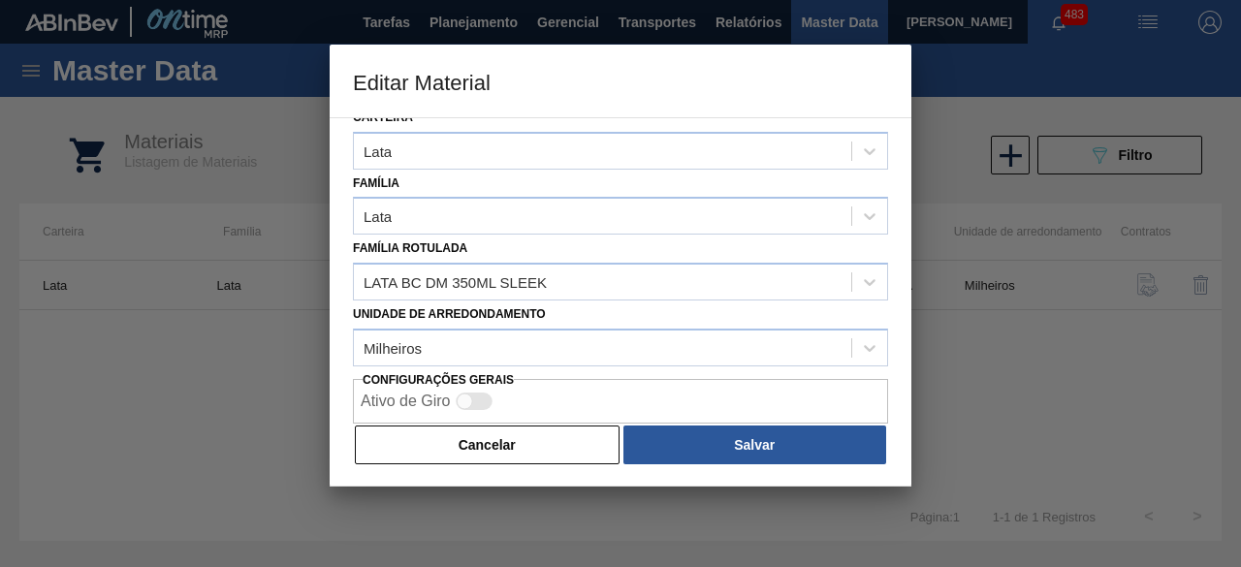
drag, startPoint x: 526, startPoint y: 442, endPoint x: 464, endPoint y: 341, distance: 118.4
click at [529, 441] on button "Cancelar" at bounding box center [487, 445] width 265 height 39
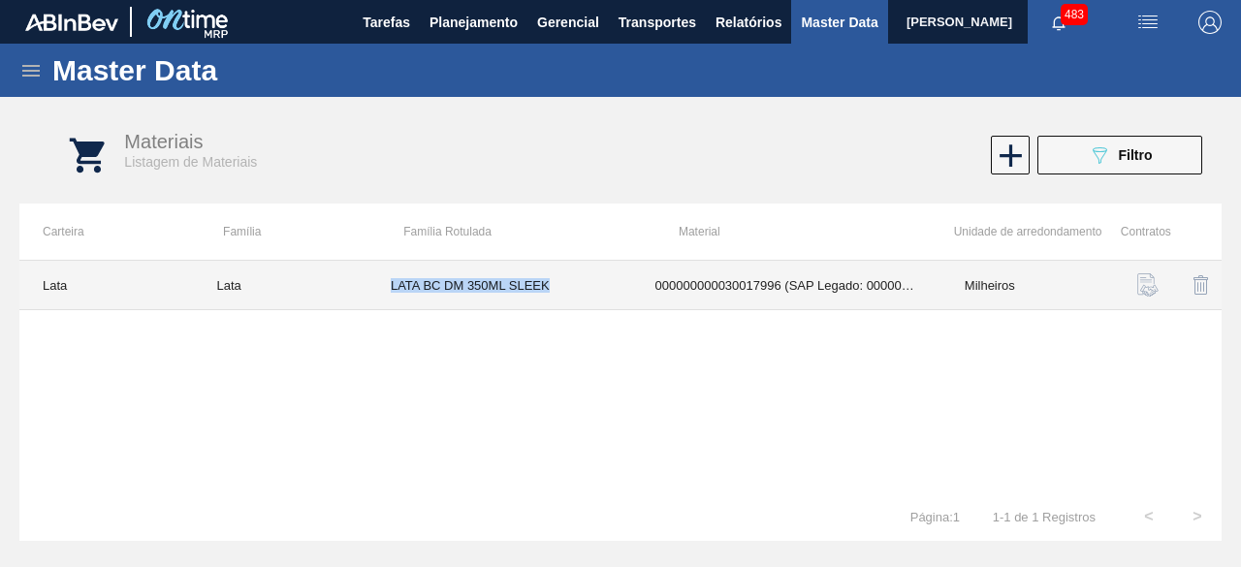
drag, startPoint x: 384, startPoint y: 284, endPoint x: 567, endPoint y: 289, distance: 183.3
click at [567, 289] on td "LATA BC DM 350ML SLEEK" at bounding box center [499, 285] width 265 height 49
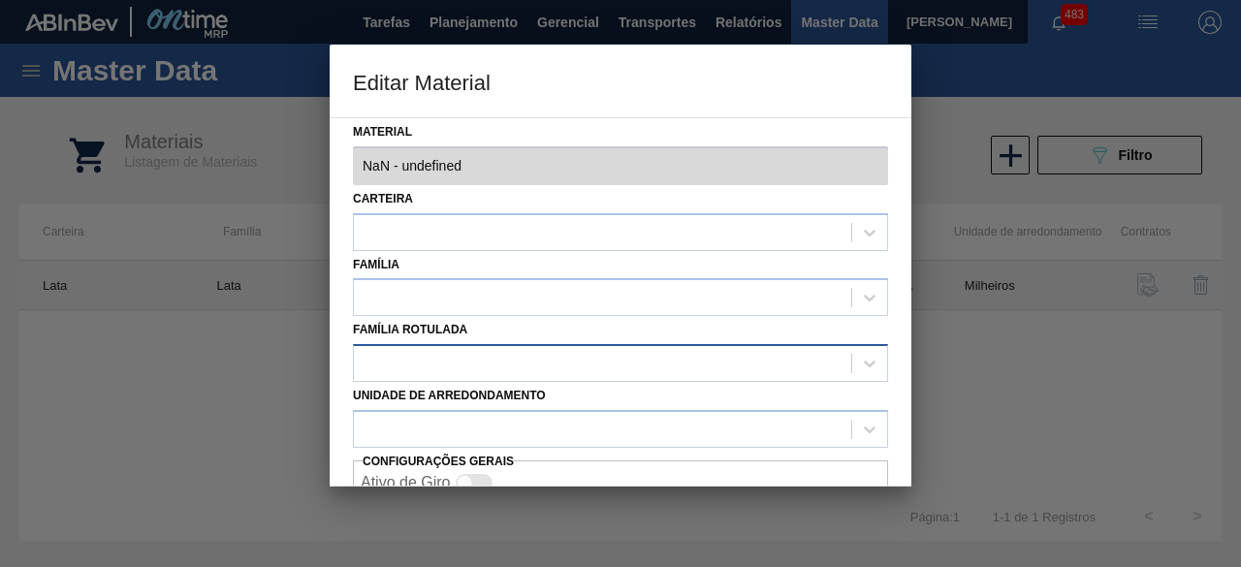
type input "30017996 - 000000000030017996 (SAP Legado: 000000000050804792) - LATA AL 350ML …"
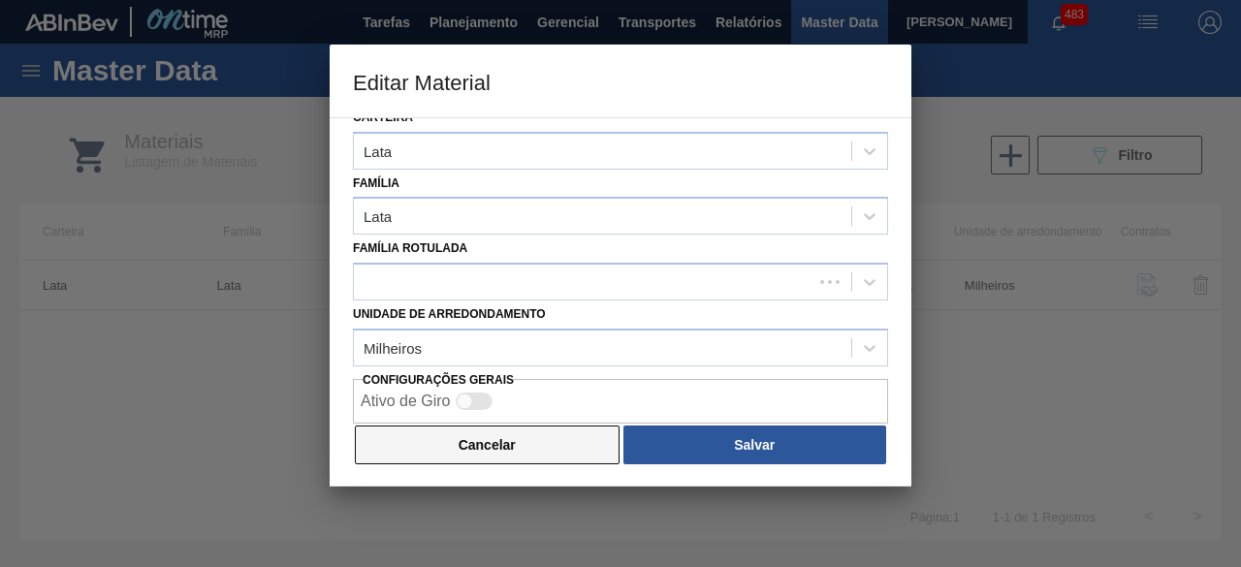
click at [533, 450] on button "Cancelar" at bounding box center [487, 445] width 265 height 39
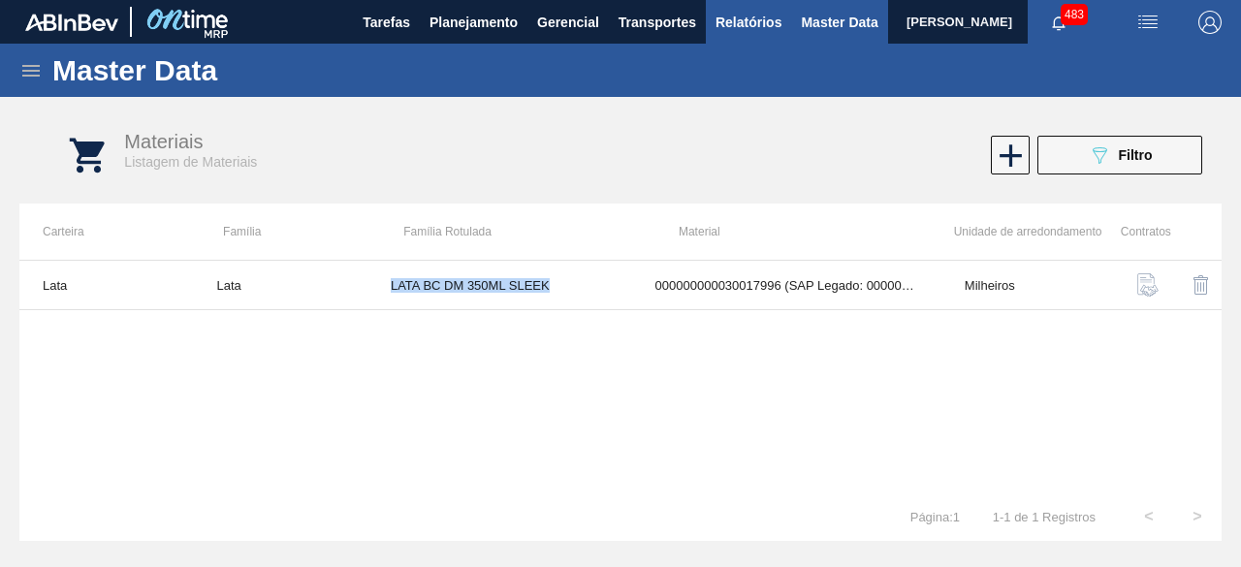
copy td "LATA BC DM 350ML SLEEK"
drag, startPoint x: 1073, startPoint y: 143, endPoint x: 1039, endPoint y: 284, distance: 145.6
click at [1074, 143] on button "089F7B8B-B2A5-4AFE-B5C0-19BA573D28AC Filtro" at bounding box center [1119, 155] width 165 height 39
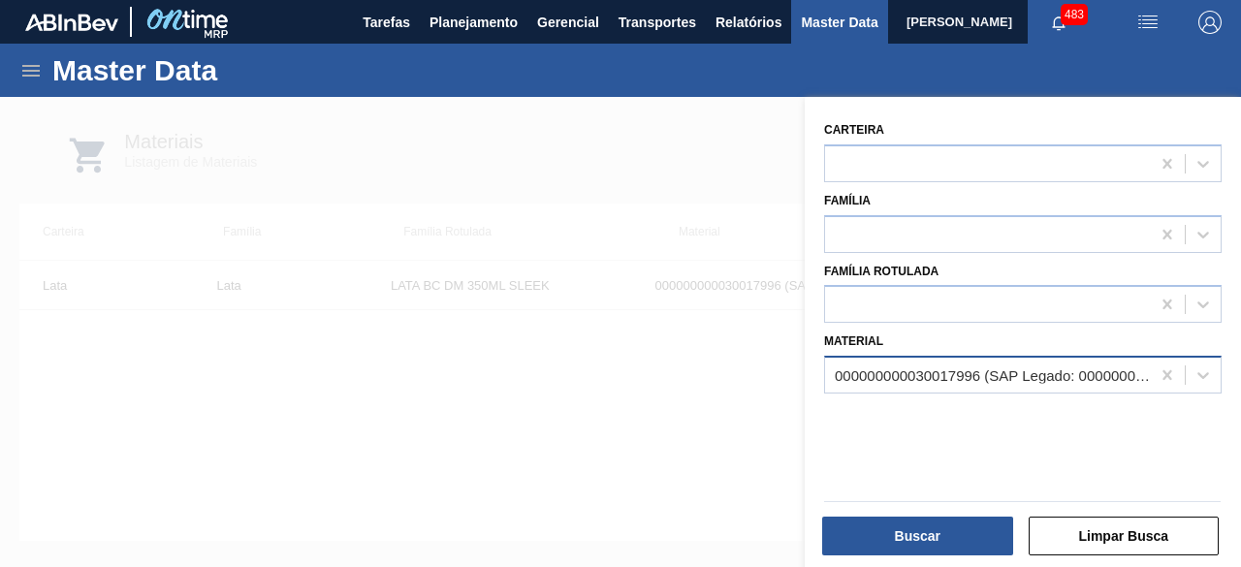
click at [973, 367] on div "000000000030017996 (SAP Legado: 000000000050804792) - LATA AL 350ML BC DM SLK 4…" at bounding box center [993, 375] width 317 height 16
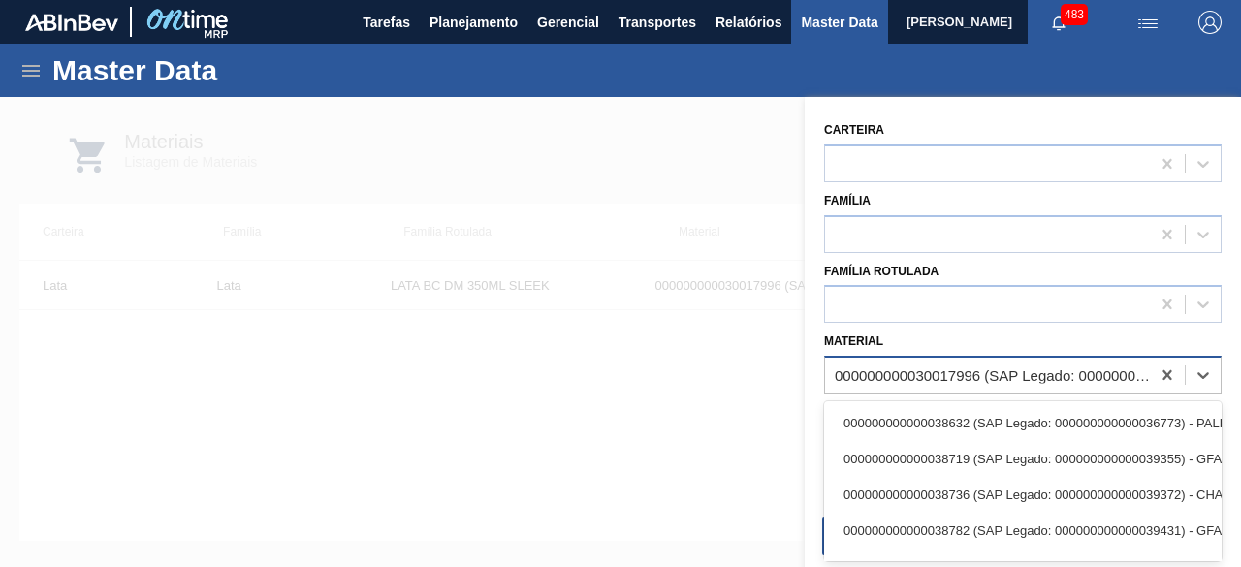
paste input "30012329"
type input "30012329"
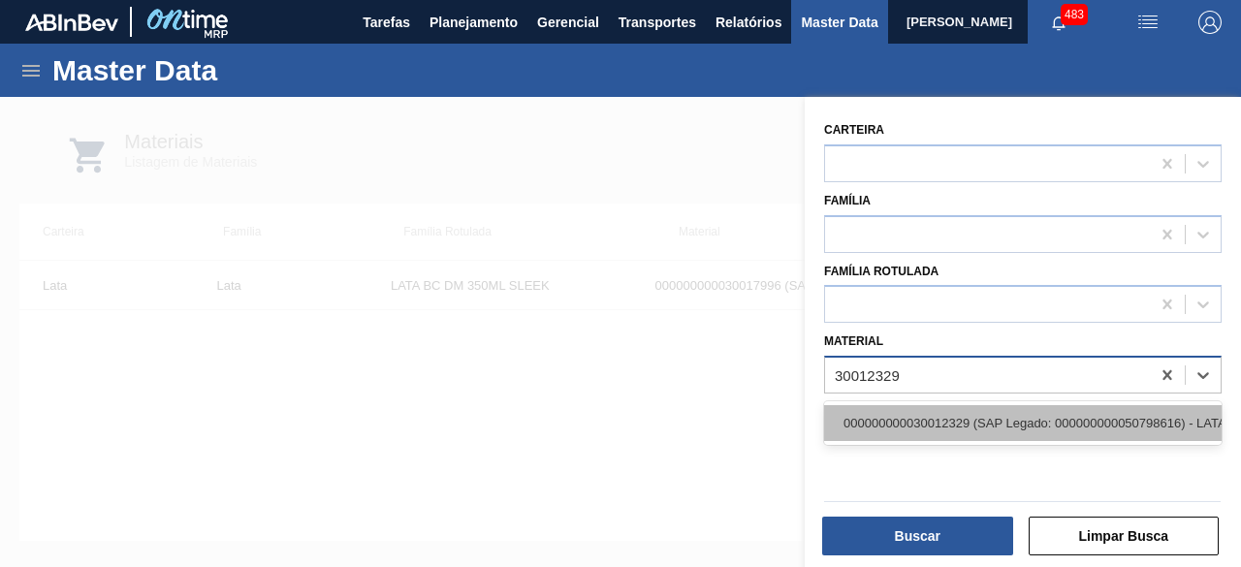
click at [946, 411] on div "000000000030012329 (SAP Legado: 000000000050798616) - LATA AL. 269ML BC MP 429" at bounding box center [1023, 423] width 398 height 36
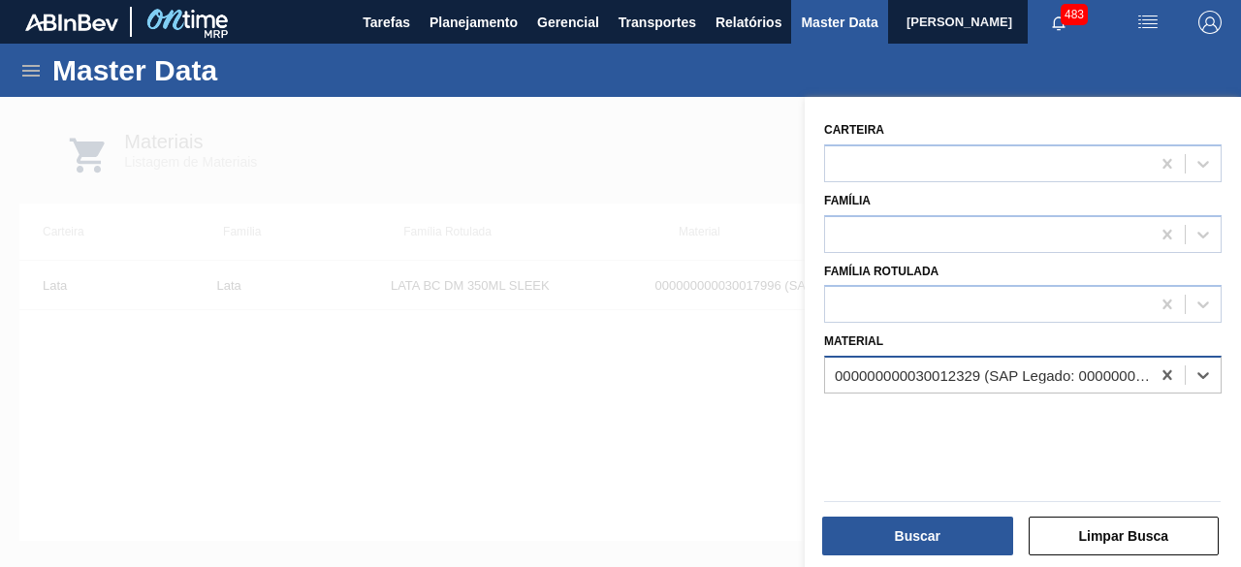
drag, startPoint x: 942, startPoint y: 540, endPoint x: 626, endPoint y: 387, distance: 351.2
click at [944, 538] on button "Buscar" at bounding box center [917, 536] width 191 height 39
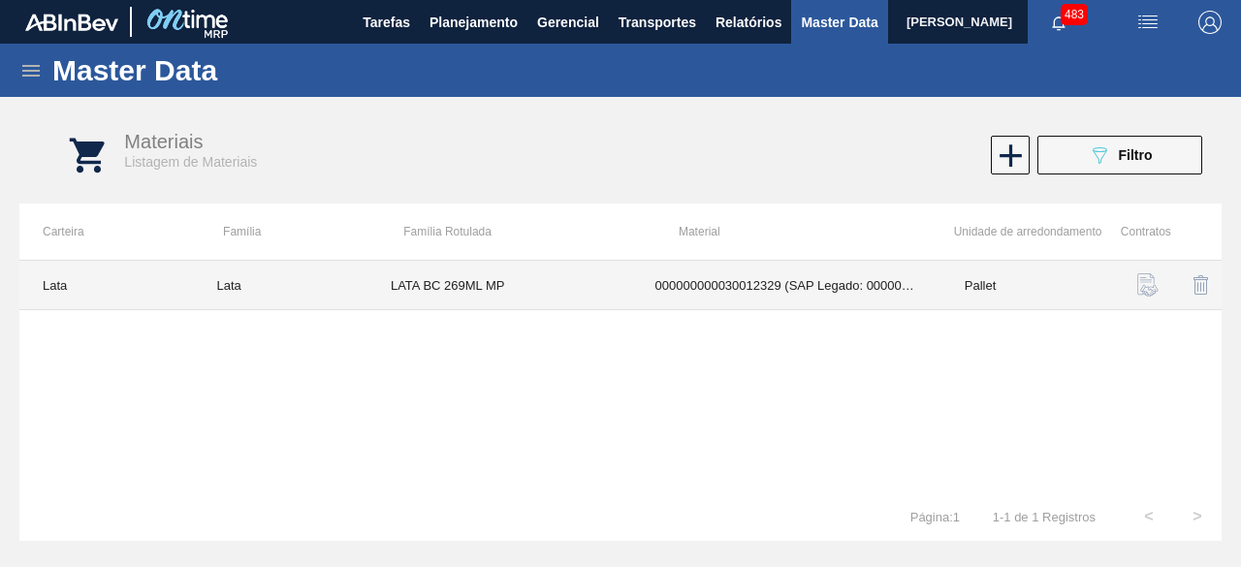
click at [562, 292] on td "LATA BC 269ML MP" at bounding box center [499, 285] width 265 height 49
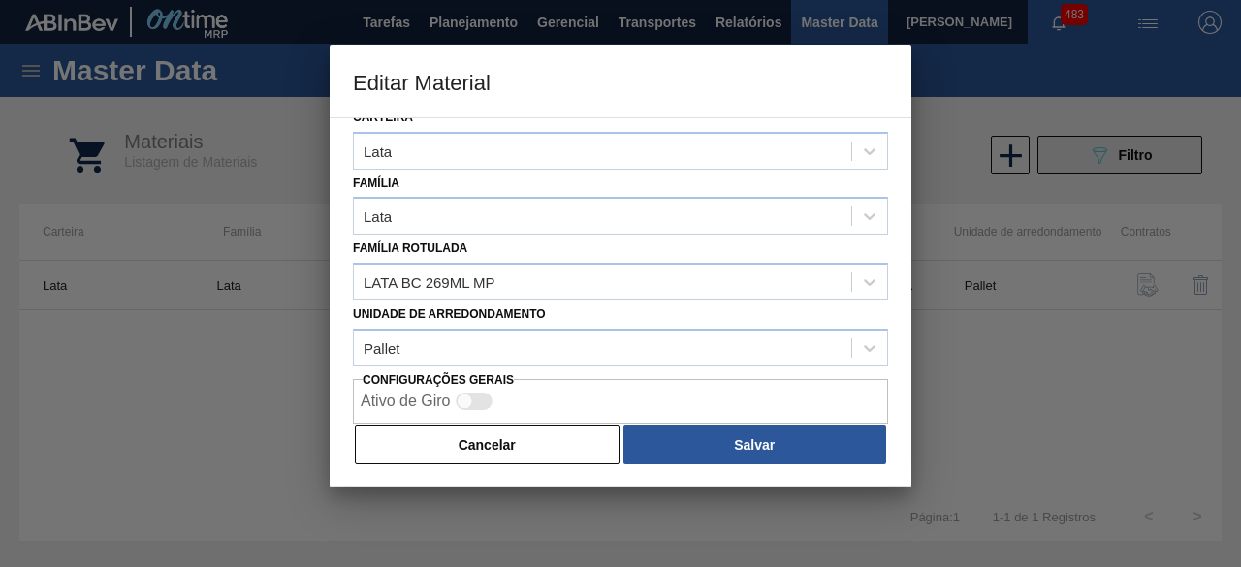
drag, startPoint x: 487, startPoint y: 439, endPoint x: 1063, endPoint y: 162, distance: 639.2
click at [500, 429] on button "Cancelar" at bounding box center [487, 445] width 265 height 39
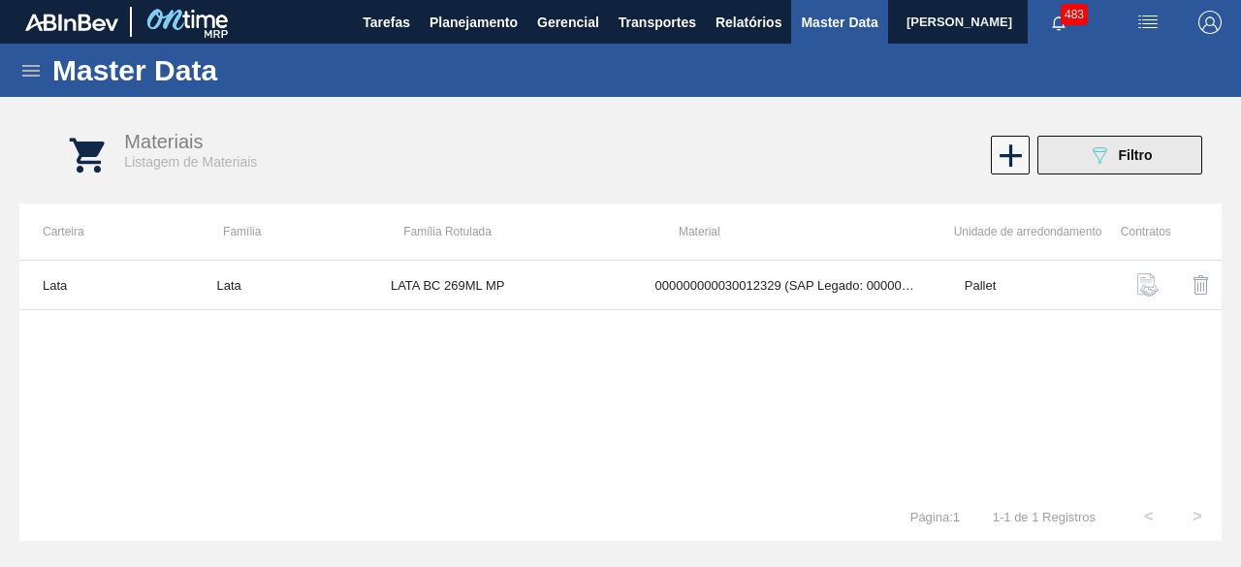
click at [1107, 154] on icon "089F7B8B-B2A5-4AFE-B5C0-19BA573D28AC" at bounding box center [1099, 154] width 23 height 23
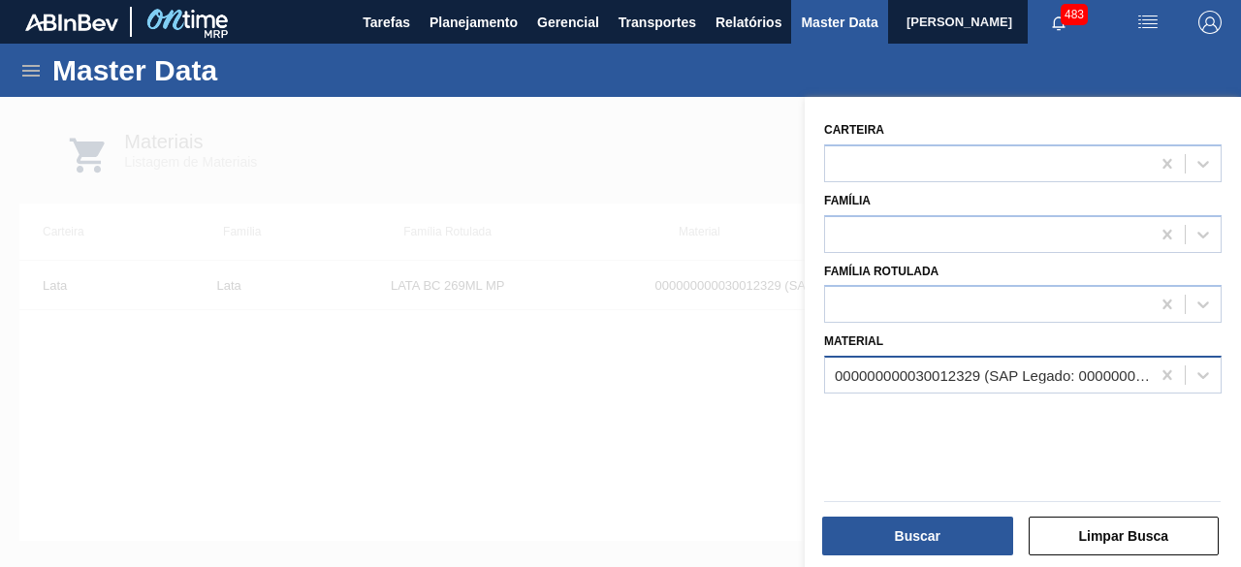
click at [1036, 365] on div "000000000030012329 (SAP Legado: 000000000050798616) - LATA AL. 269ML BC MP 429" at bounding box center [987, 376] width 325 height 28
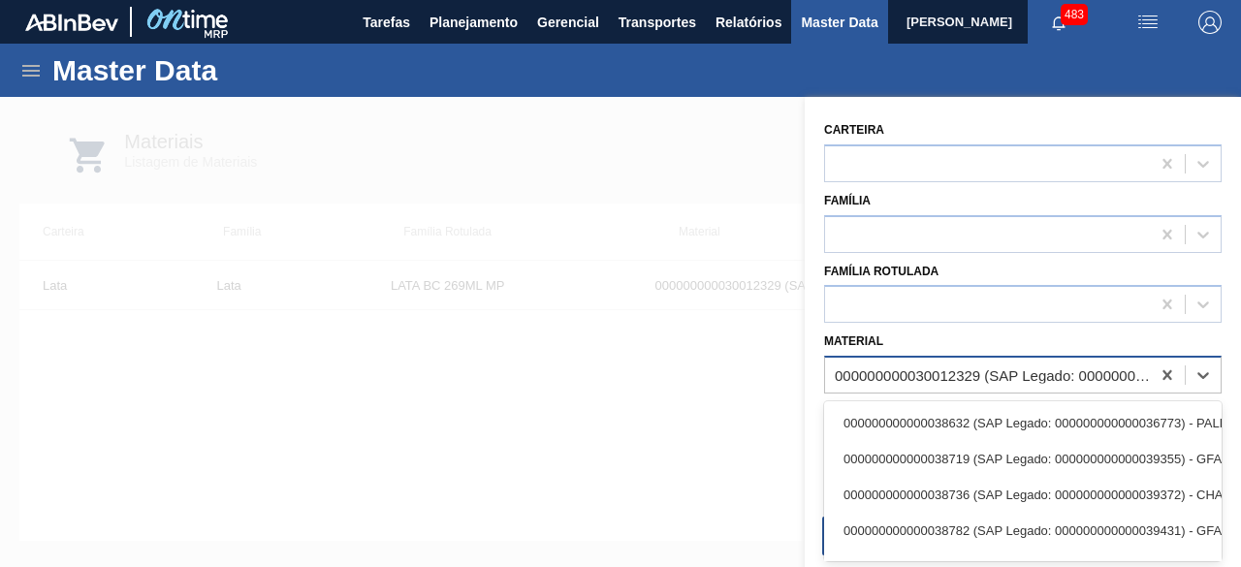
paste input "30034235"
type input "30034235"
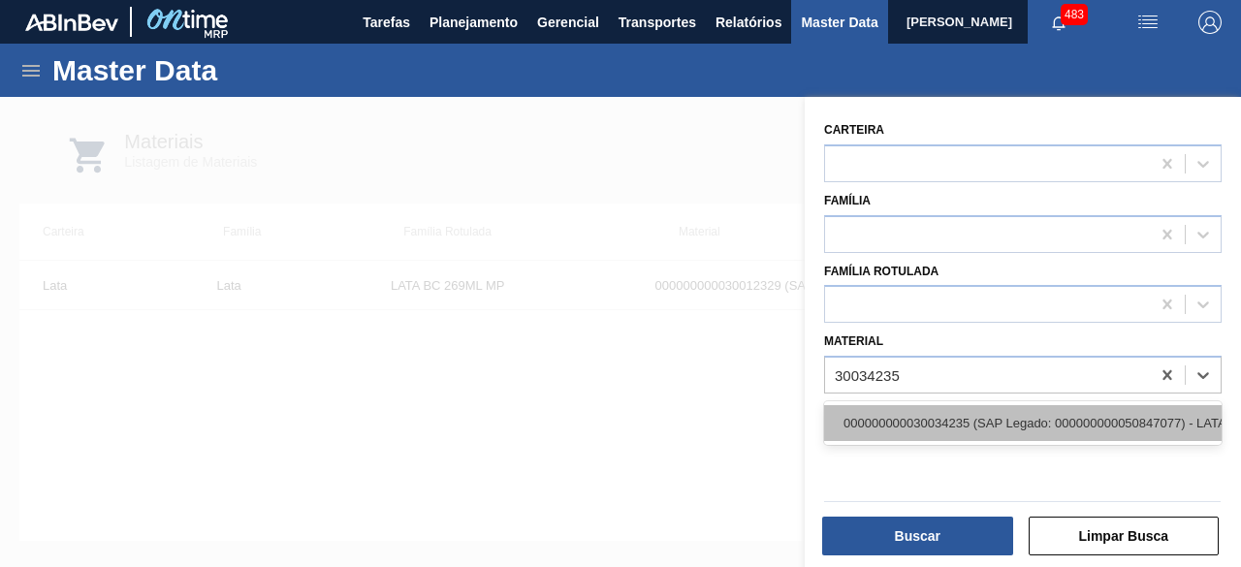
click at [1020, 414] on div "000000000030034235 (SAP Legado: 000000000050847077) - LATA AL ORIGINAL 269ML MP…" at bounding box center [1023, 423] width 398 height 36
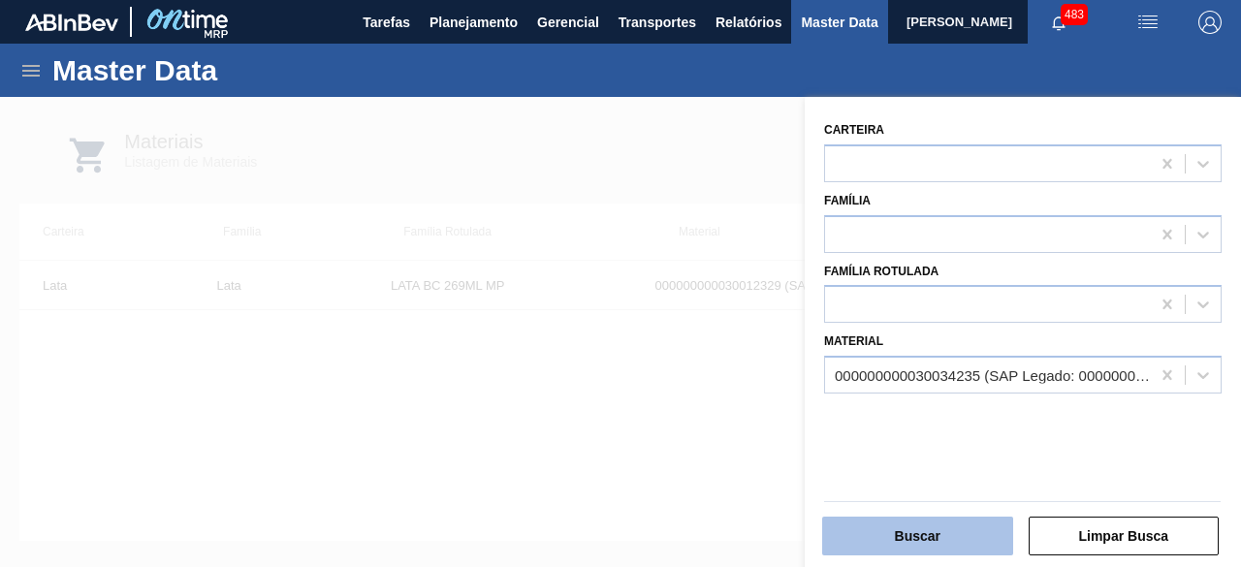
click at [962, 538] on button "Buscar" at bounding box center [917, 536] width 191 height 39
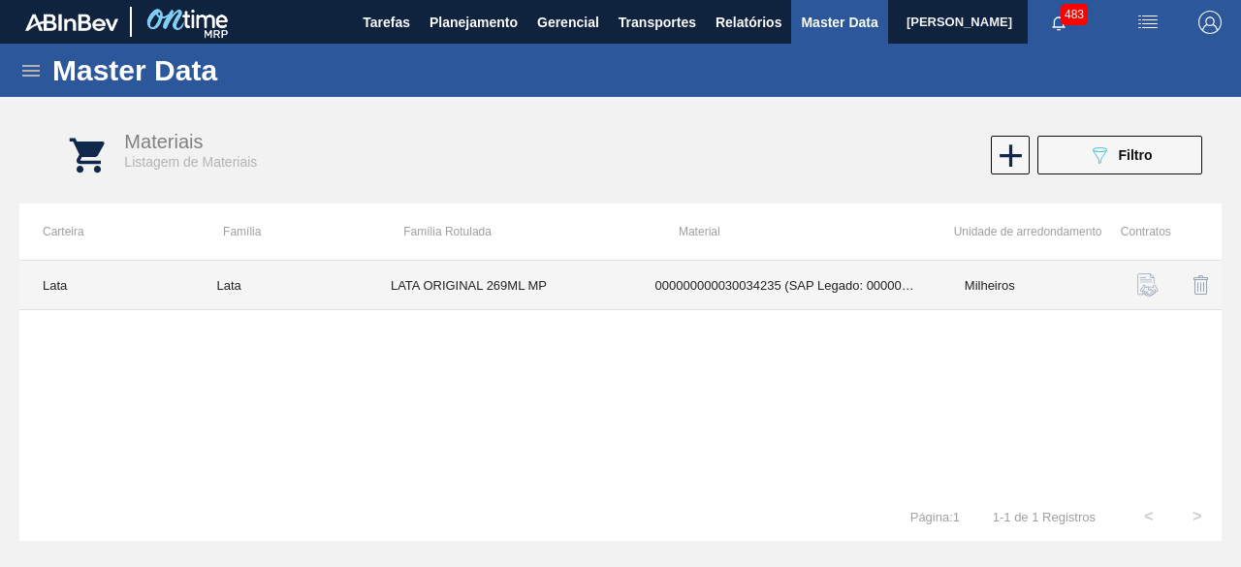
click at [467, 280] on td "LATA ORIGINAL 269ML MP" at bounding box center [499, 285] width 265 height 49
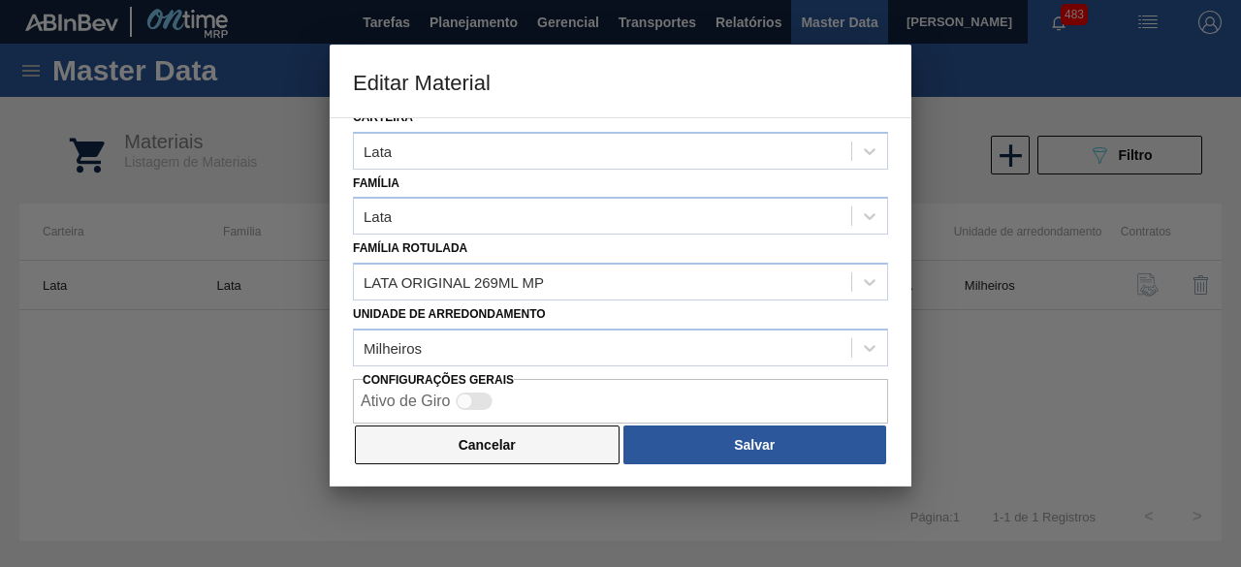
click at [556, 438] on button "Cancelar" at bounding box center [487, 445] width 265 height 39
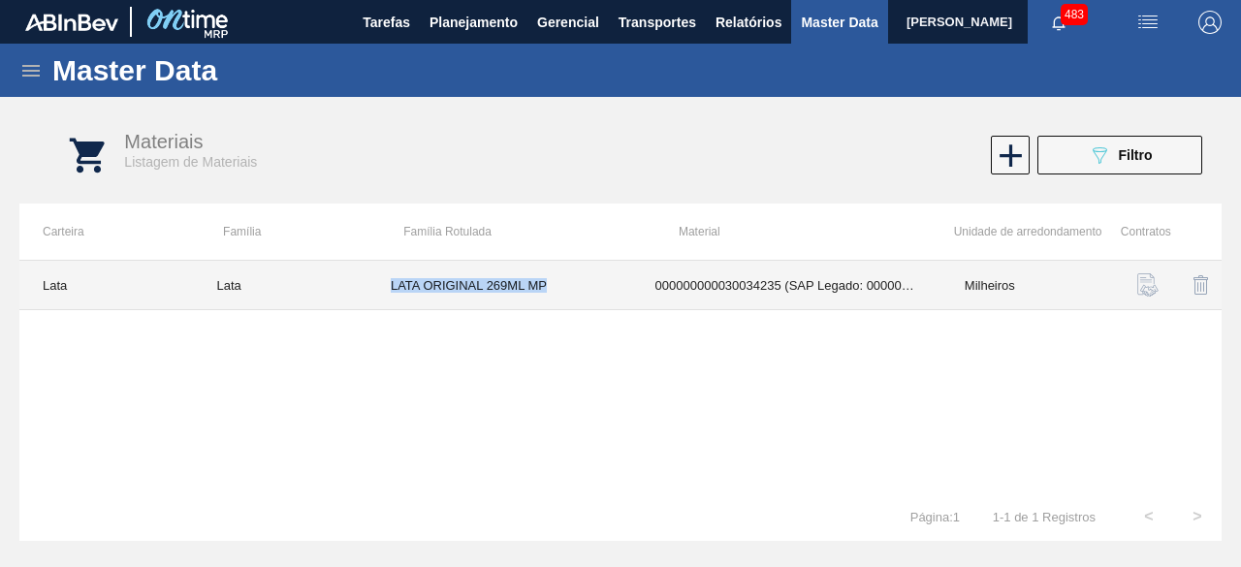
drag, startPoint x: 388, startPoint y: 280, endPoint x: 570, endPoint y: 280, distance: 182.3
click at [570, 280] on td "LATA ORIGINAL 269ML MP" at bounding box center [499, 285] width 265 height 49
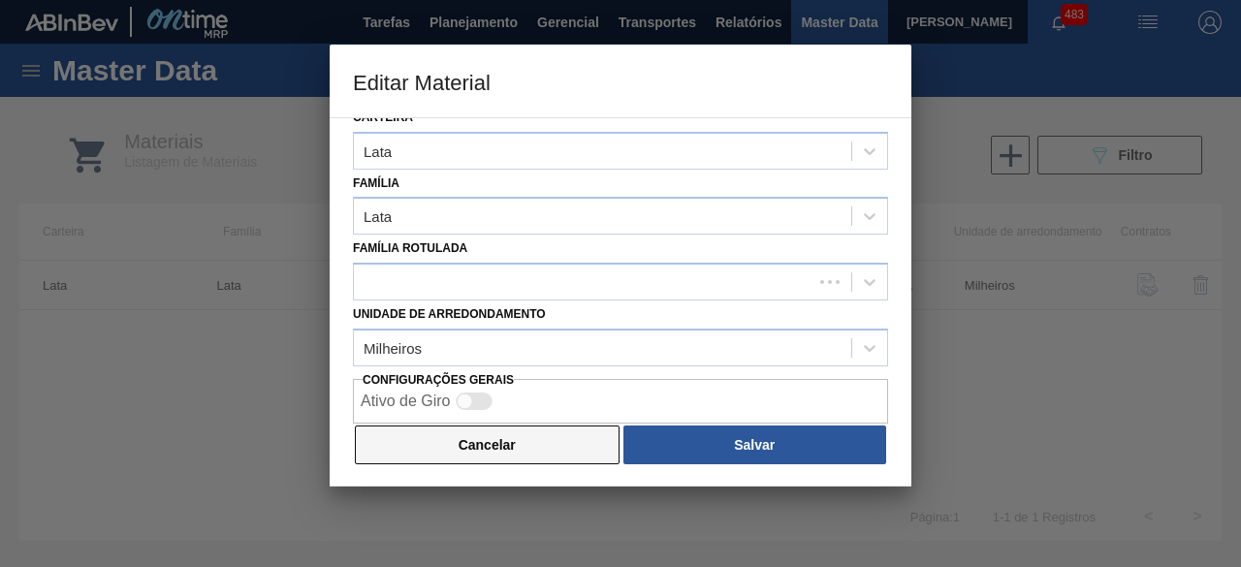
click at [550, 440] on button "Cancelar" at bounding box center [487, 445] width 265 height 39
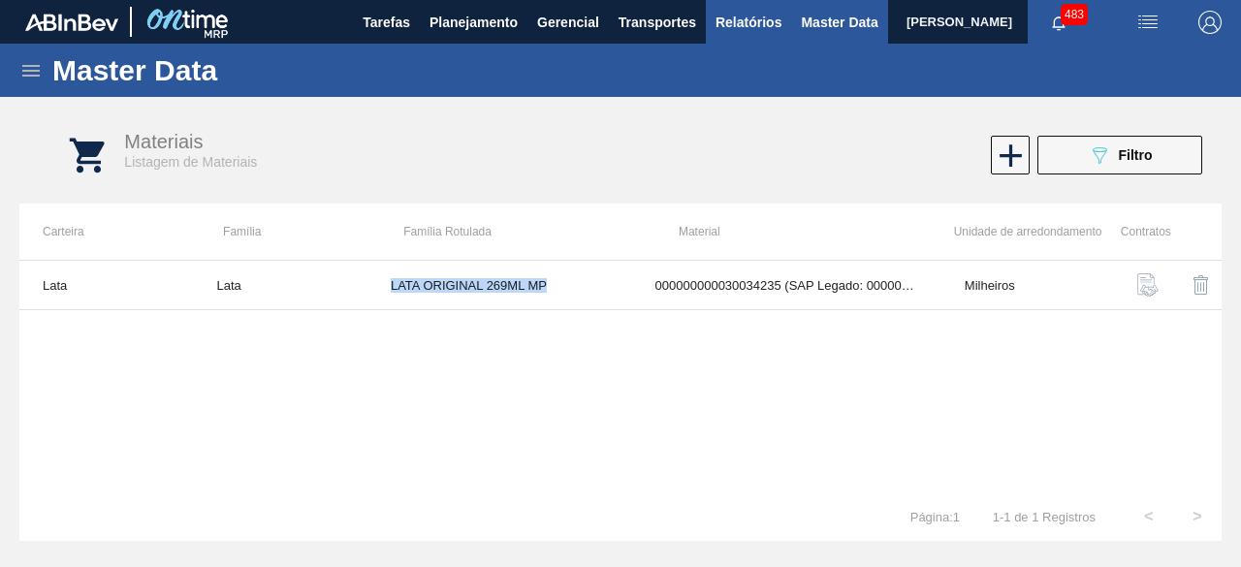
copy td "LATA ORIGINAL 269ML MP"
click at [1072, 158] on button "089F7B8B-B2A5-4AFE-B5C0-19BA573D28AC Filtro" at bounding box center [1119, 155] width 165 height 39
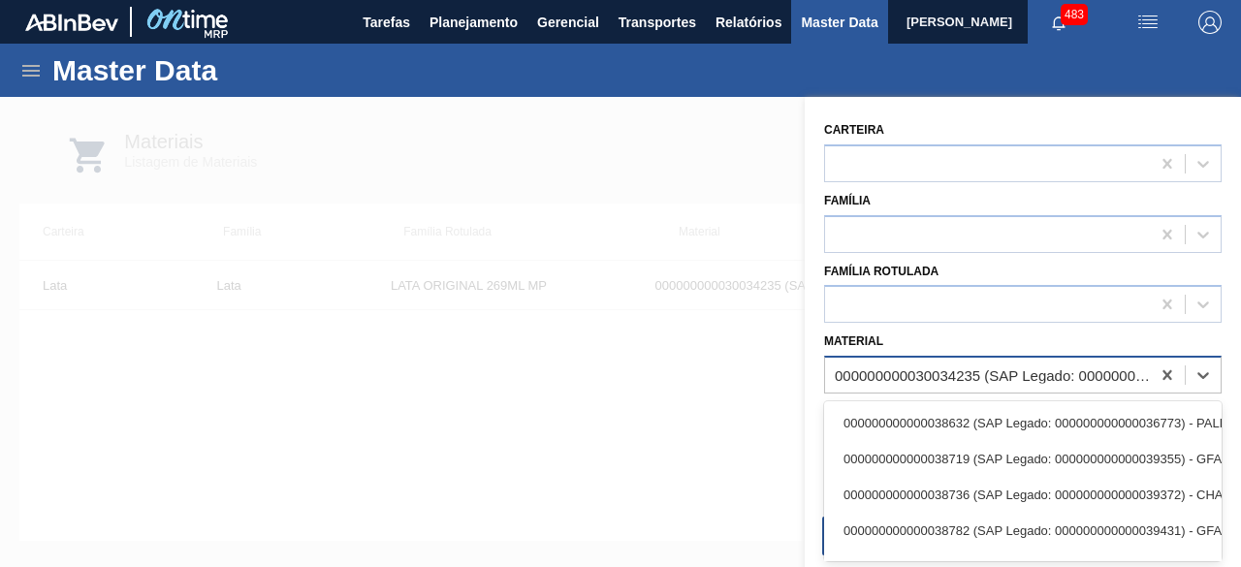
click at [991, 375] on div "000000000030034235 (SAP Legado: 000000000050847077) - LATA AL ORIGINAL 269ML MP…" at bounding box center [993, 375] width 317 height 16
paste input "30034235"
type input "30034235"
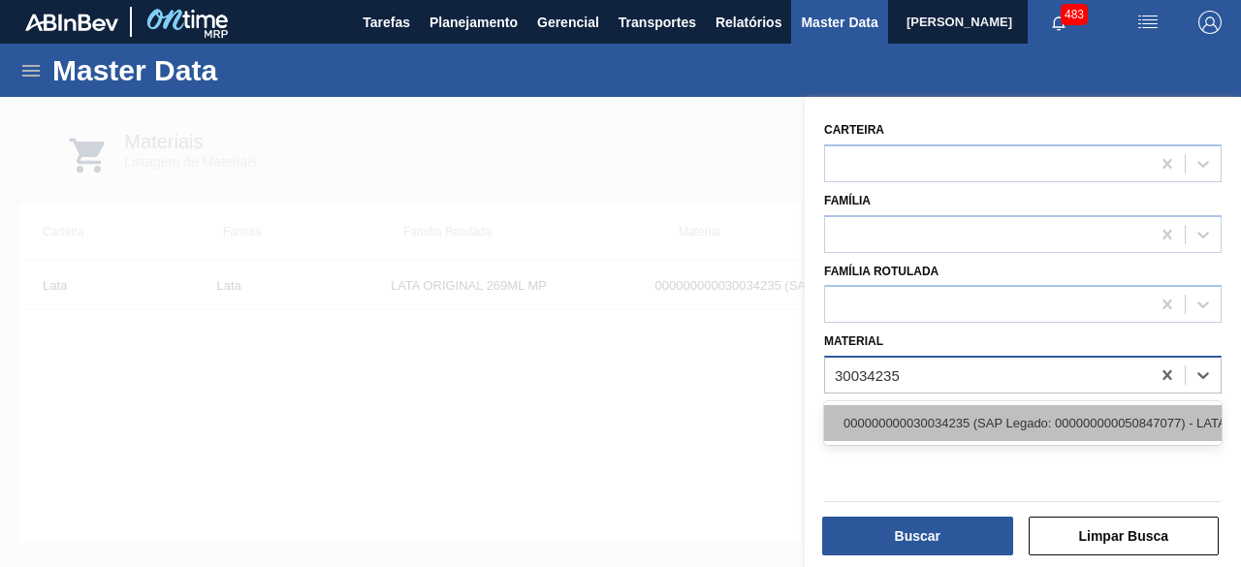
click at [968, 418] on div "000000000030034235 (SAP Legado: 000000000050847077) - LATA AL ORIGINAL 269ML MP…" at bounding box center [1023, 423] width 398 height 36
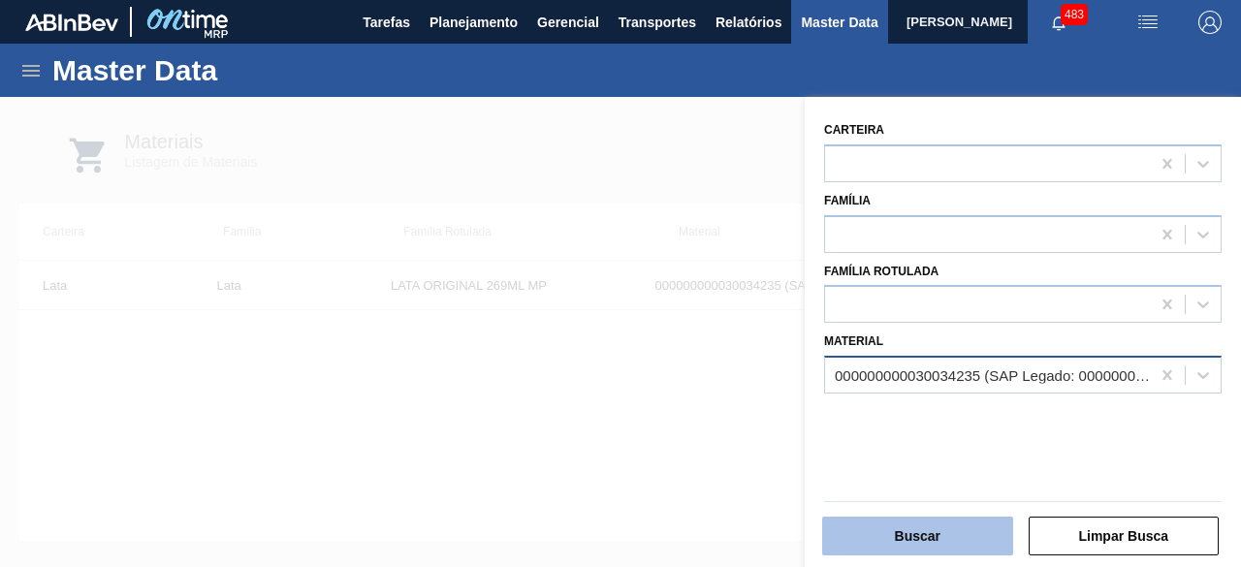
click at [956, 523] on button "Buscar" at bounding box center [917, 536] width 191 height 39
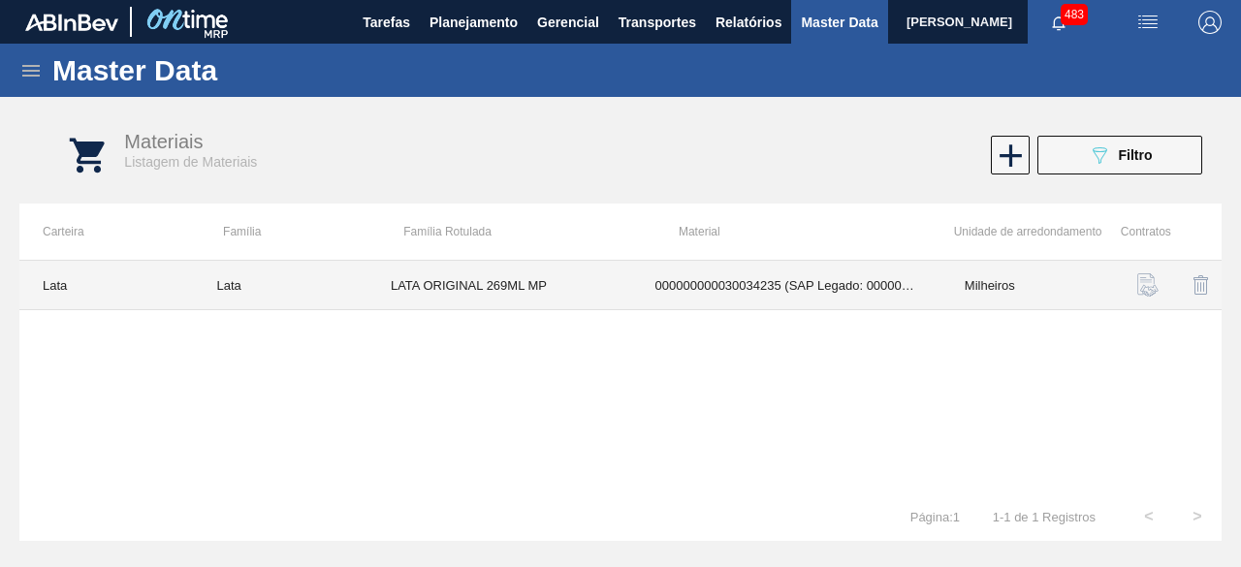
click at [473, 286] on td "LATA ORIGINAL 269ML MP" at bounding box center [499, 285] width 265 height 49
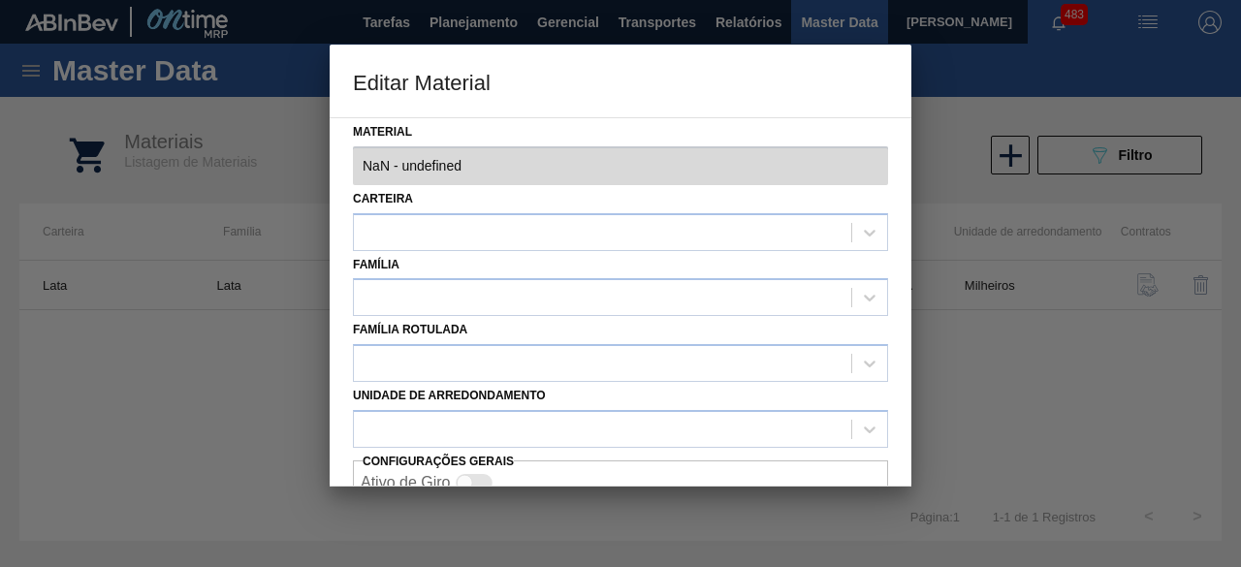
type input "30034235 - 000000000030034235 (SAP Legado: 000000000050847077) - LATA AL ORIGIN…"
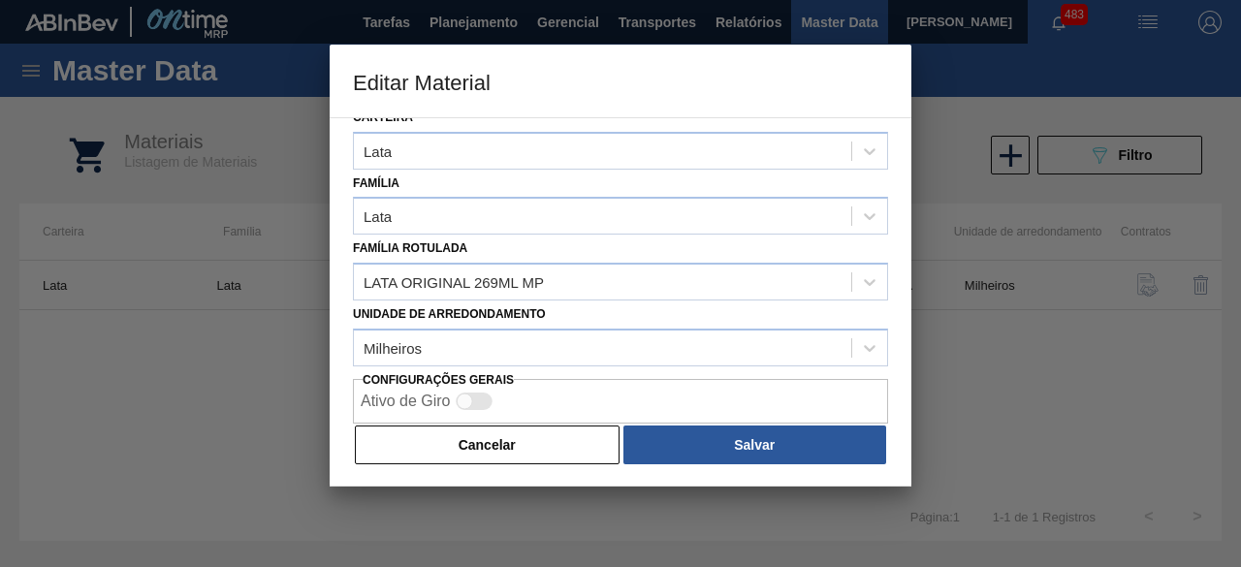
click at [494, 434] on button "Cancelar" at bounding box center [487, 445] width 265 height 39
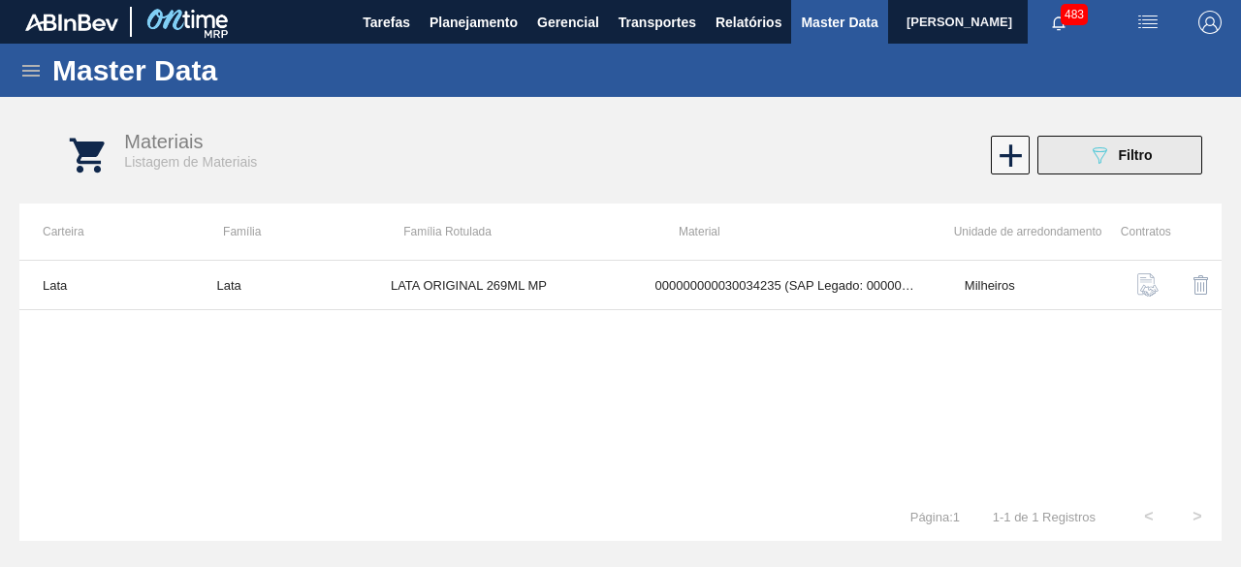
click at [1059, 147] on button "089F7B8B-B2A5-4AFE-B5C0-19BA573D28AC Filtro" at bounding box center [1119, 155] width 165 height 39
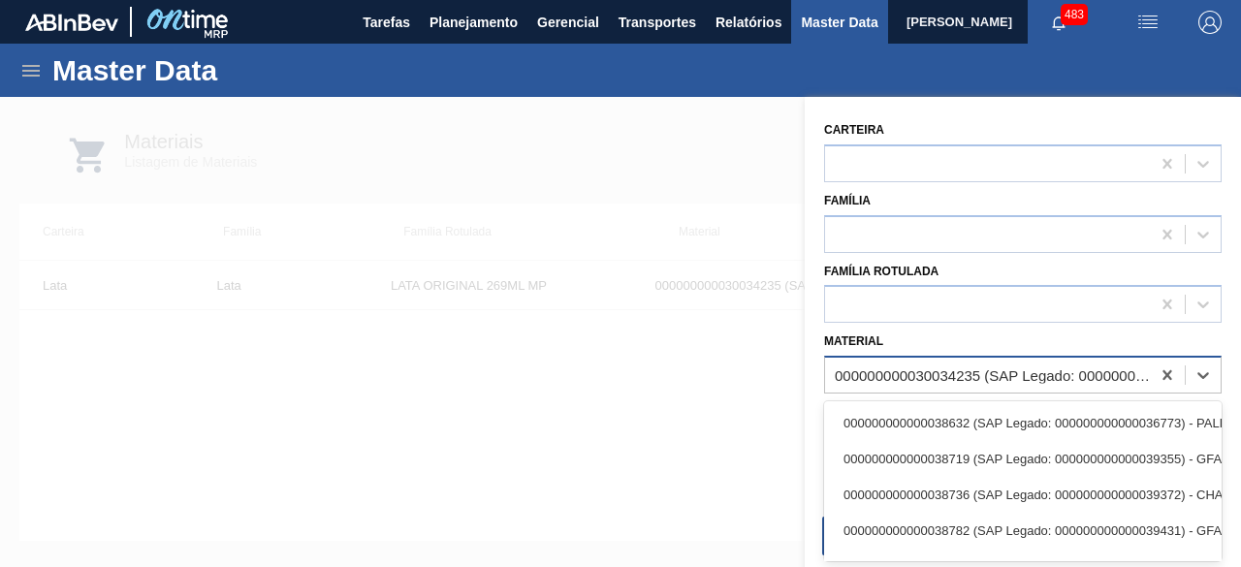
click at [1002, 371] on div "000000000030034235 (SAP Legado: 000000000050847077) - LATA AL ORIGINAL 269ML MP…" at bounding box center [993, 375] width 317 height 16
paste input "30034234"
type input "30034234"
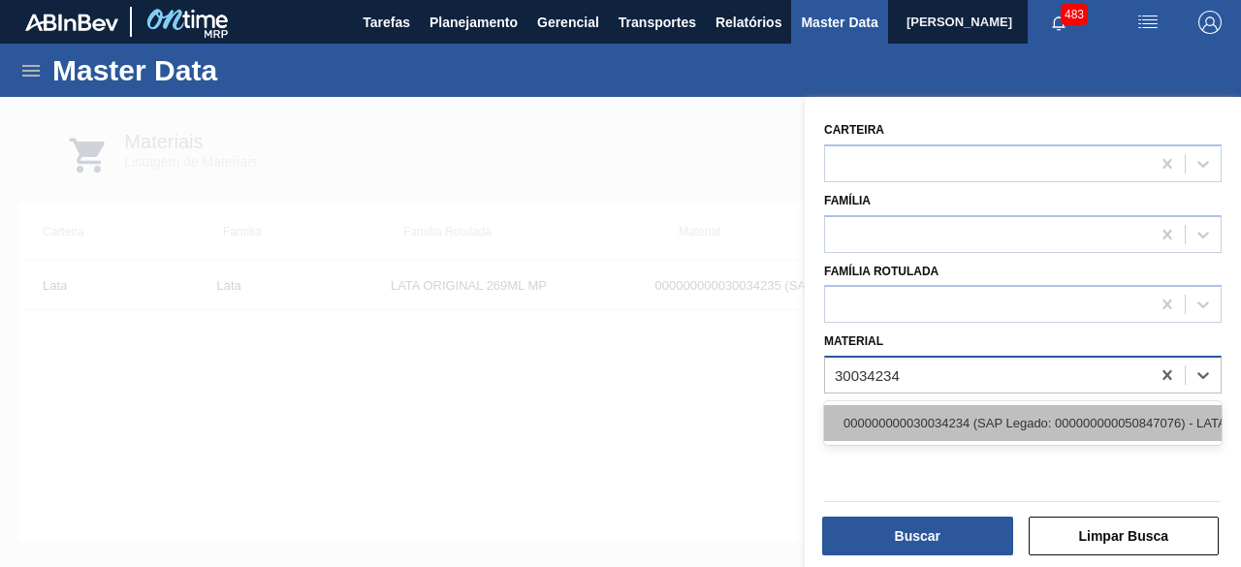
click at [993, 424] on div "000000000030034234 (SAP Legado: 000000000050847076) - LATA AL ORIGINAL 269ML BR…" at bounding box center [1023, 423] width 398 height 36
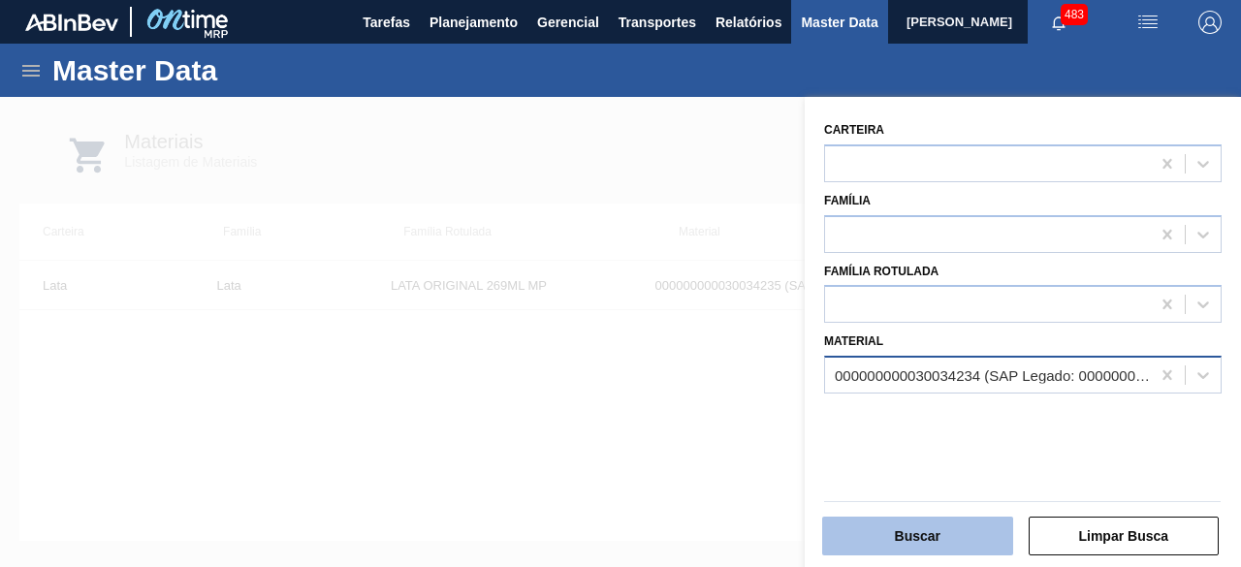
click at [961, 533] on button "Buscar" at bounding box center [917, 536] width 191 height 39
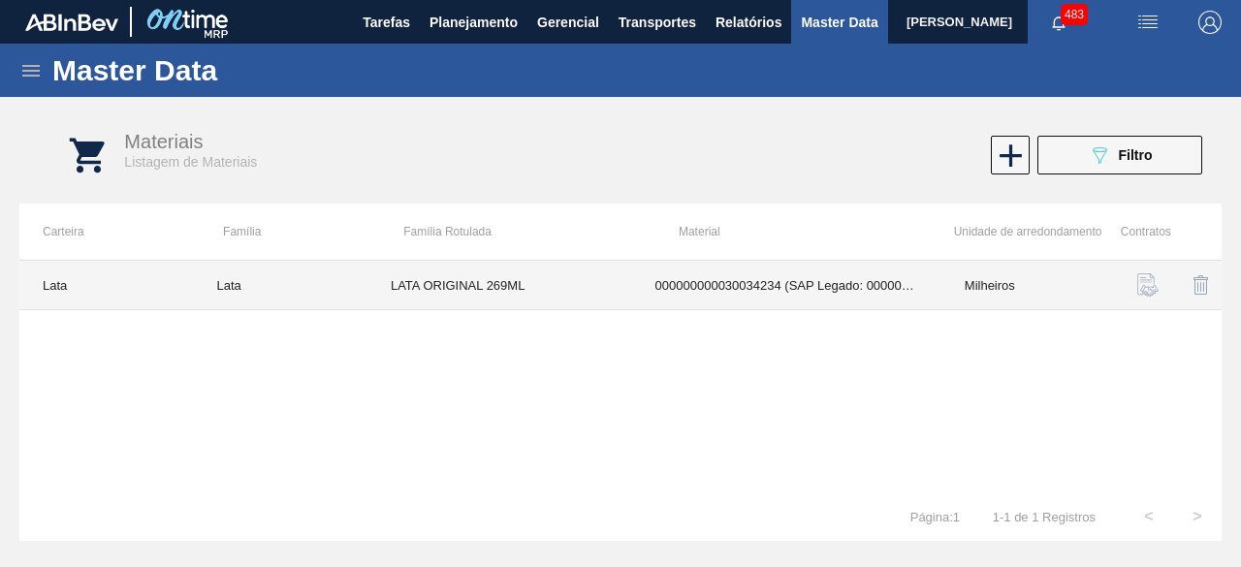
click at [436, 290] on td "LATA ORIGINAL 269ML" at bounding box center [499, 285] width 265 height 49
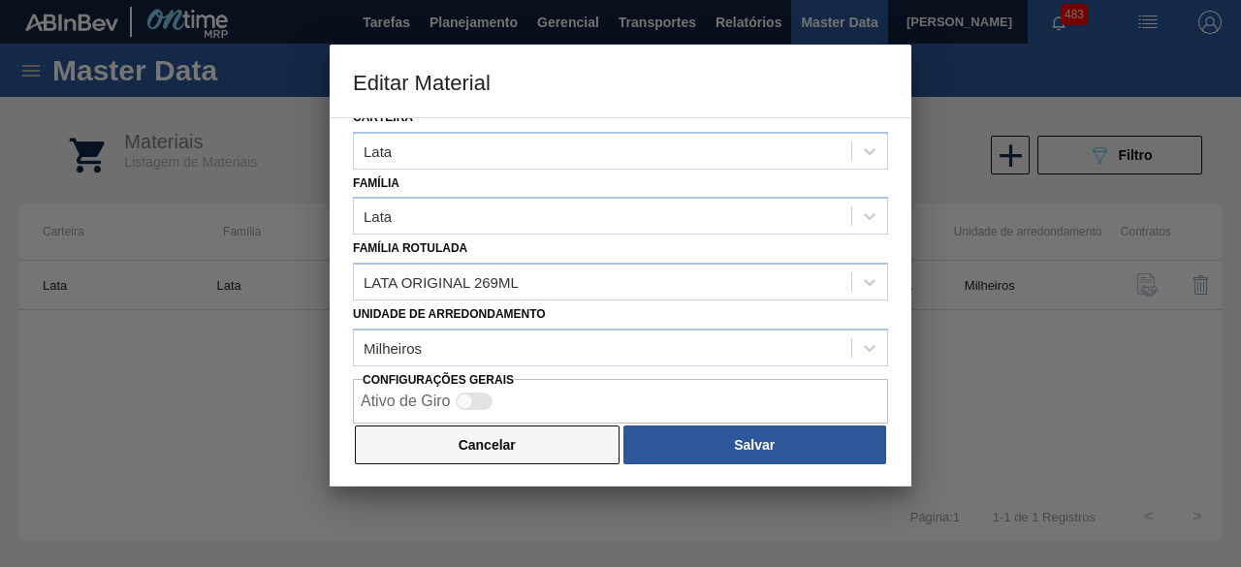
click at [570, 427] on button "Cancelar" at bounding box center [487, 445] width 265 height 39
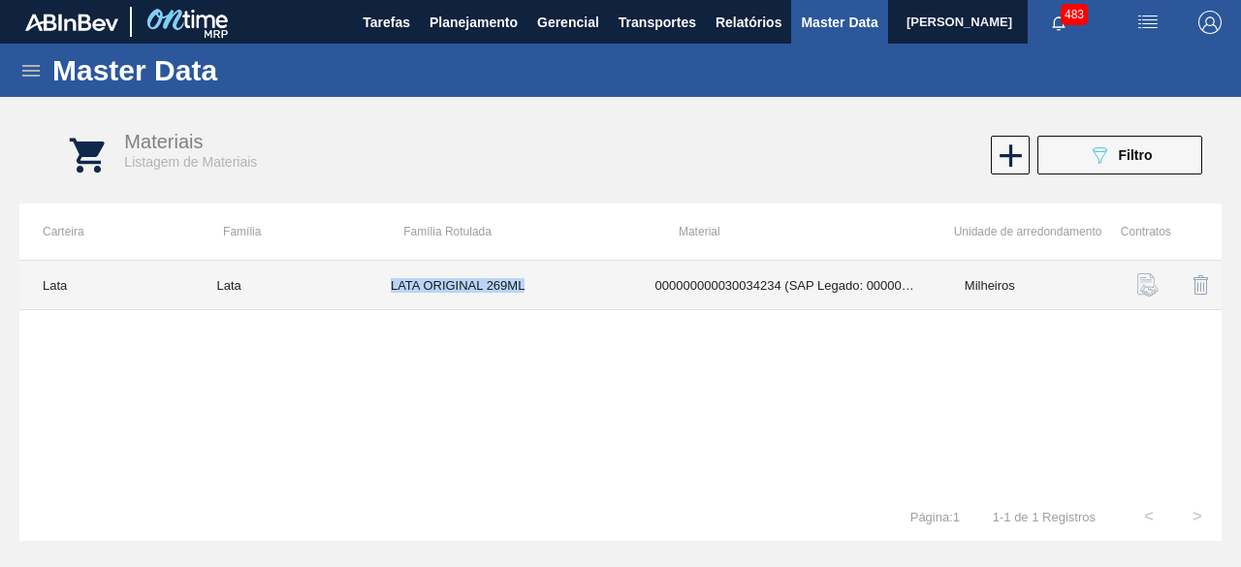
drag, startPoint x: 389, startPoint y: 283, endPoint x: 564, endPoint y: 282, distance: 175.5
click at [564, 282] on td "LATA ORIGINAL 269ML" at bounding box center [499, 285] width 265 height 49
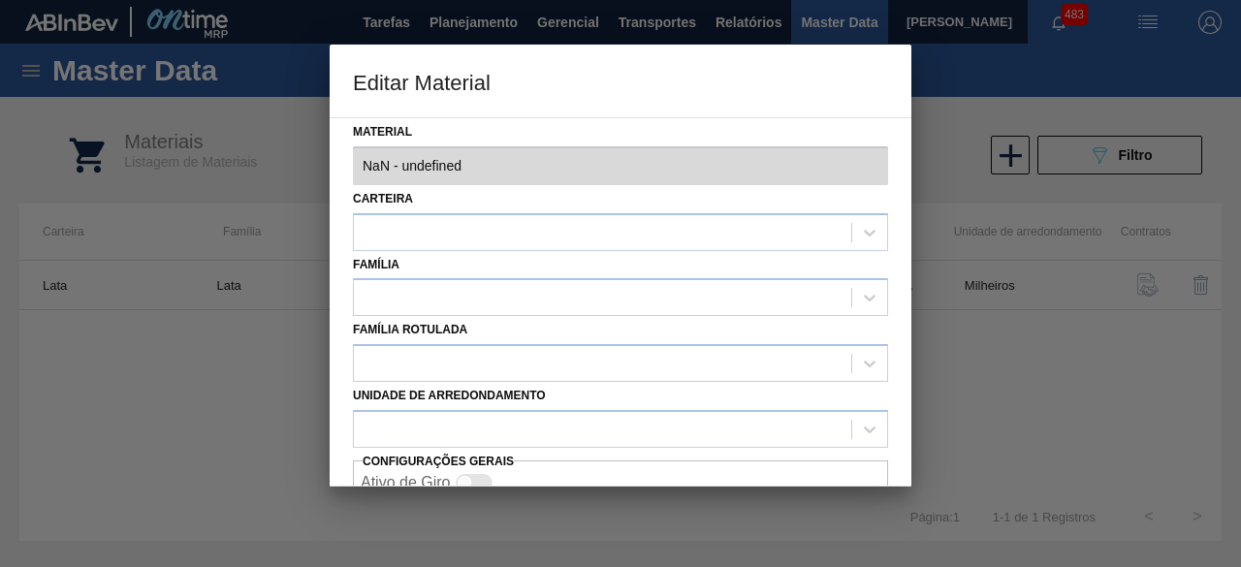
type input "30034234 - 000000000030034234 (SAP Legado: 000000000050847076) - LATA AL ORIGIN…"
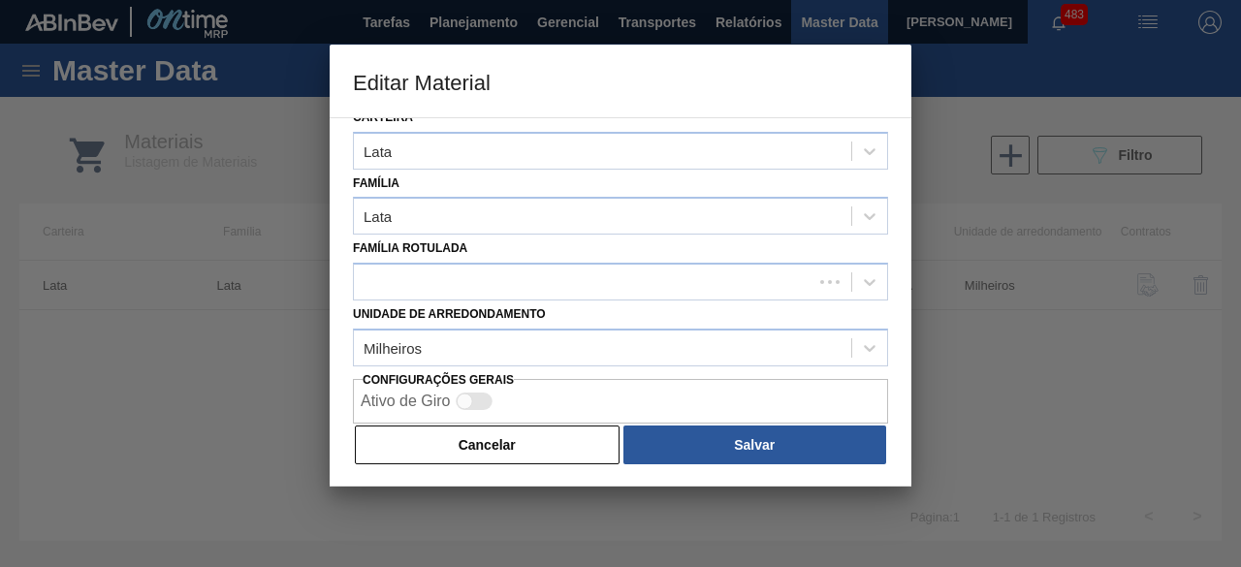
click at [521, 458] on button "Cancelar" at bounding box center [487, 445] width 265 height 39
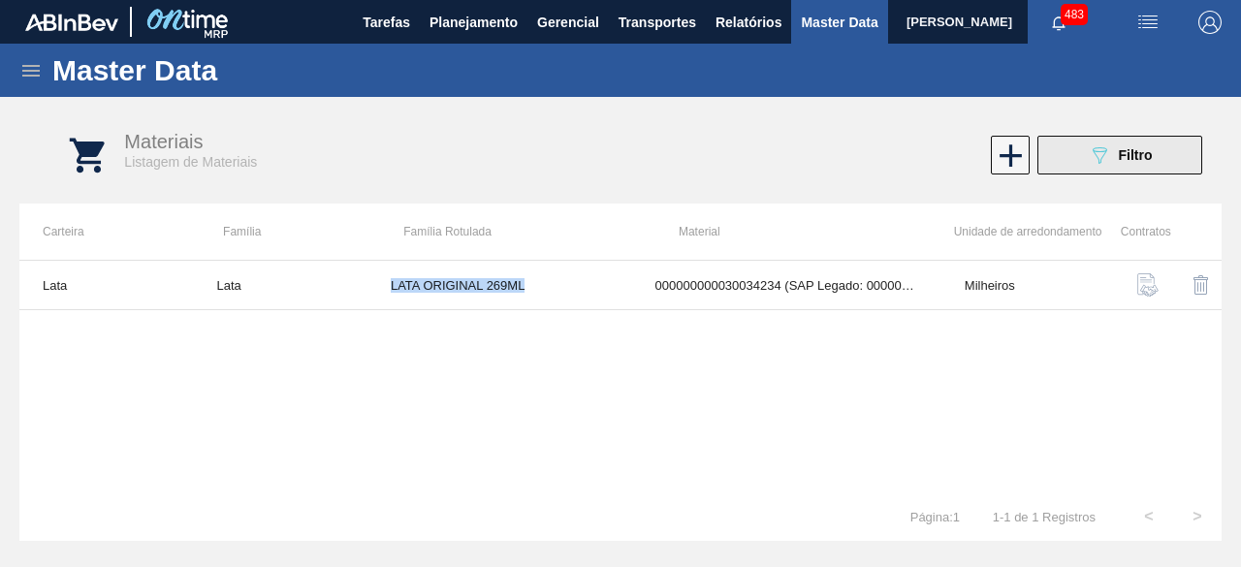
click at [1127, 164] on div "089F7B8B-B2A5-4AFE-B5C0-19BA573D28AC Filtro" at bounding box center [1120, 154] width 65 height 23
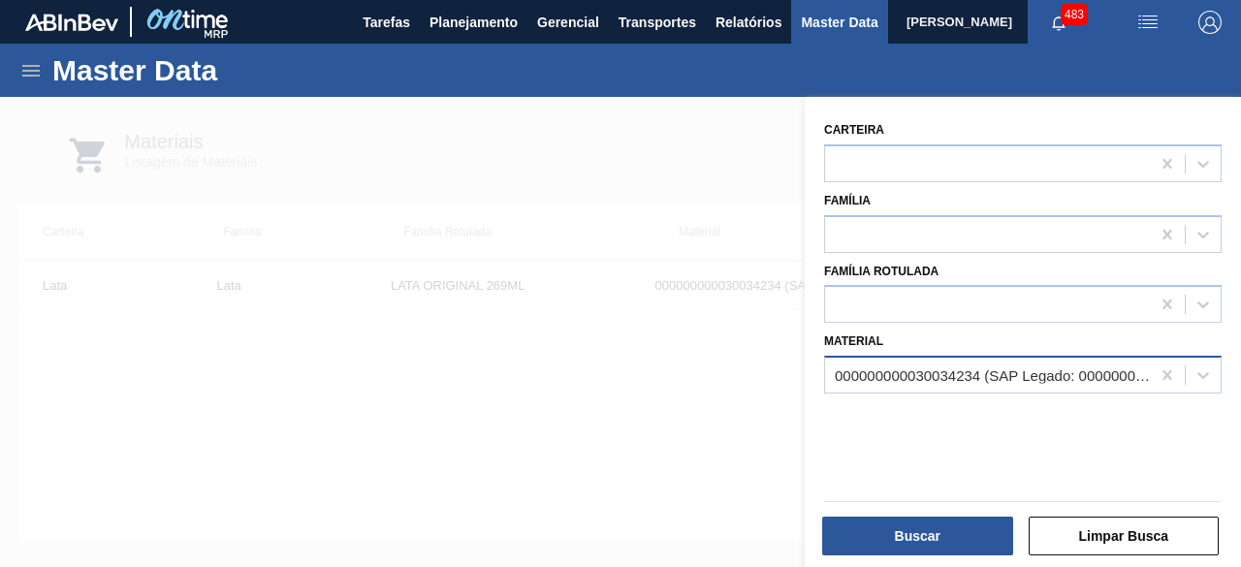
click at [1031, 362] on div "000000000030034234 (SAP Legado: 000000000050847076) - LATA AL ORIGINAL 269ML BR…" at bounding box center [987, 376] width 325 height 28
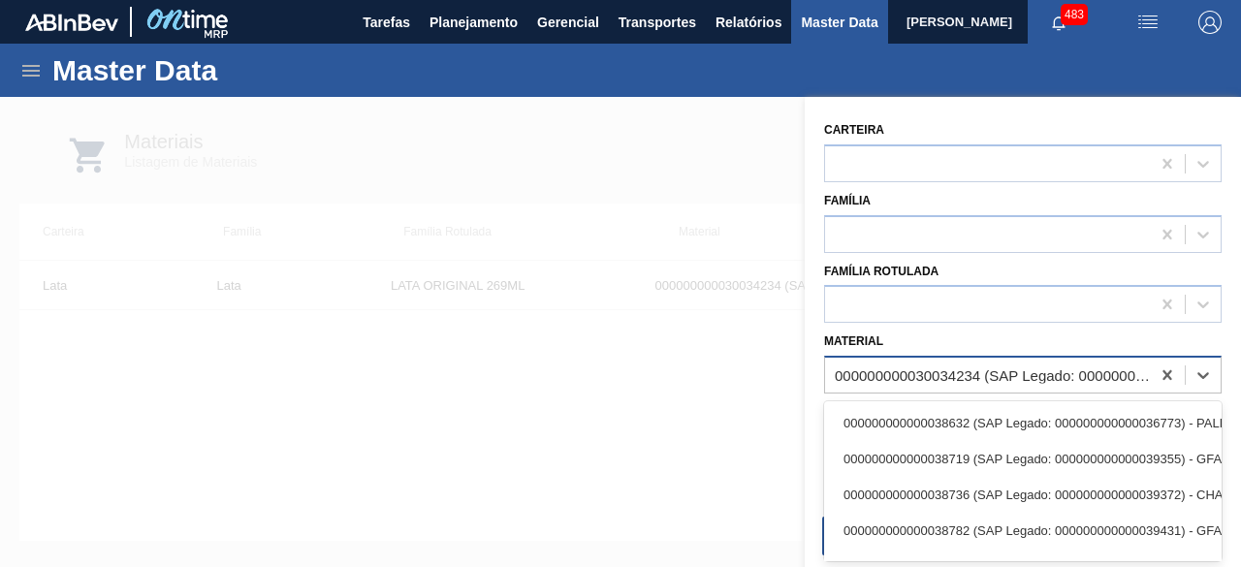
paste input "30034407"
type input "30034407"
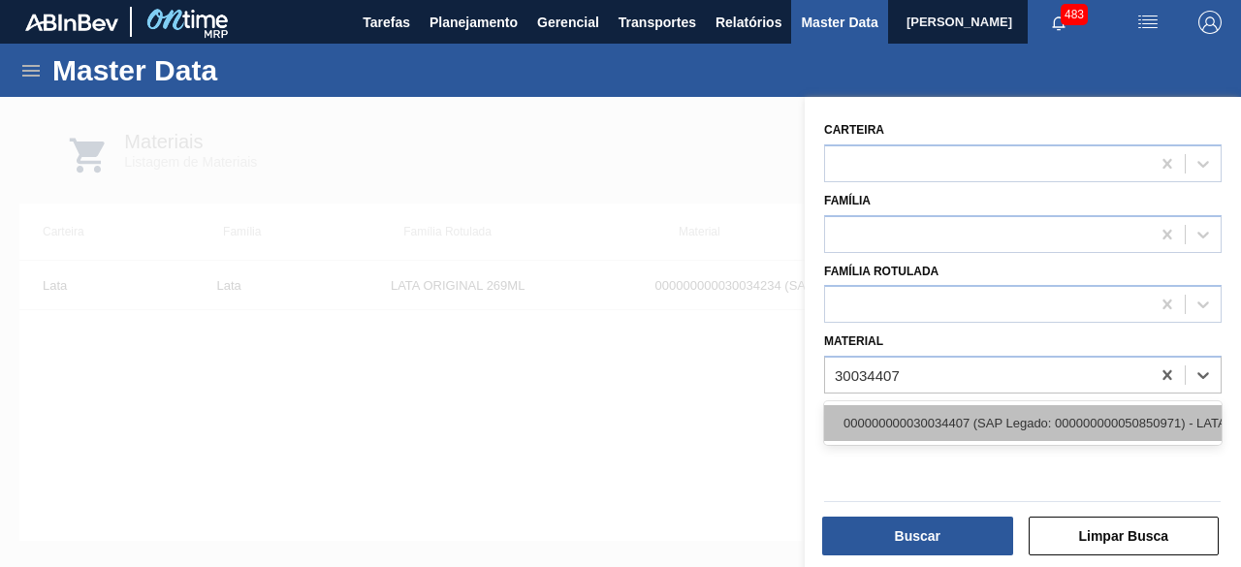
click at [961, 422] on div "000000000030034407 (SAP Legado: 000000000050850971) - LATA AL ORIG 473ML BRILHO…" at bounding box center [1023, 423] width 398 height 36
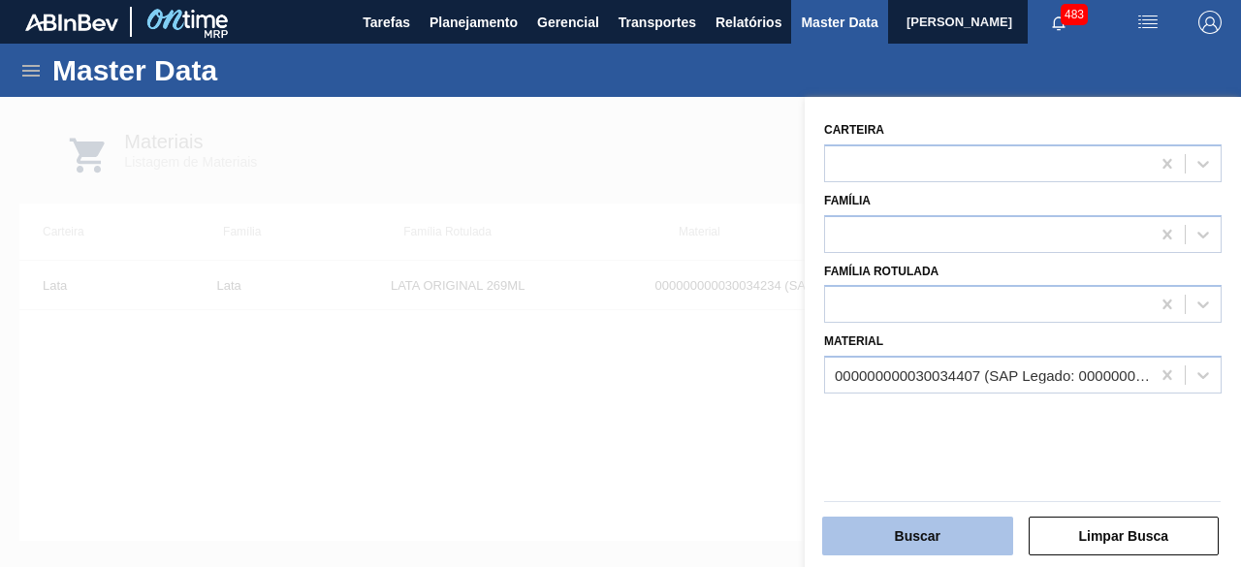
click at [946, 543] on button "Buscar" at bounding box center [917, 536] width 191 height 39
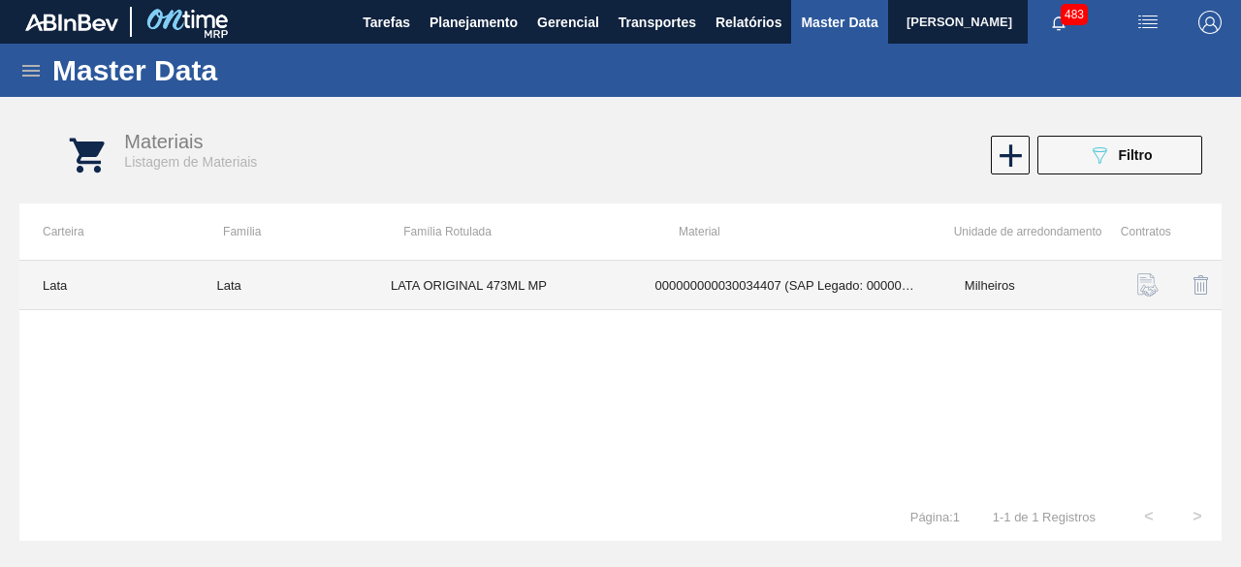
click at [440, 285] on td "LATA ORIGINAL 473ML MP" at bounding box center [499, 285] width 265 height 49
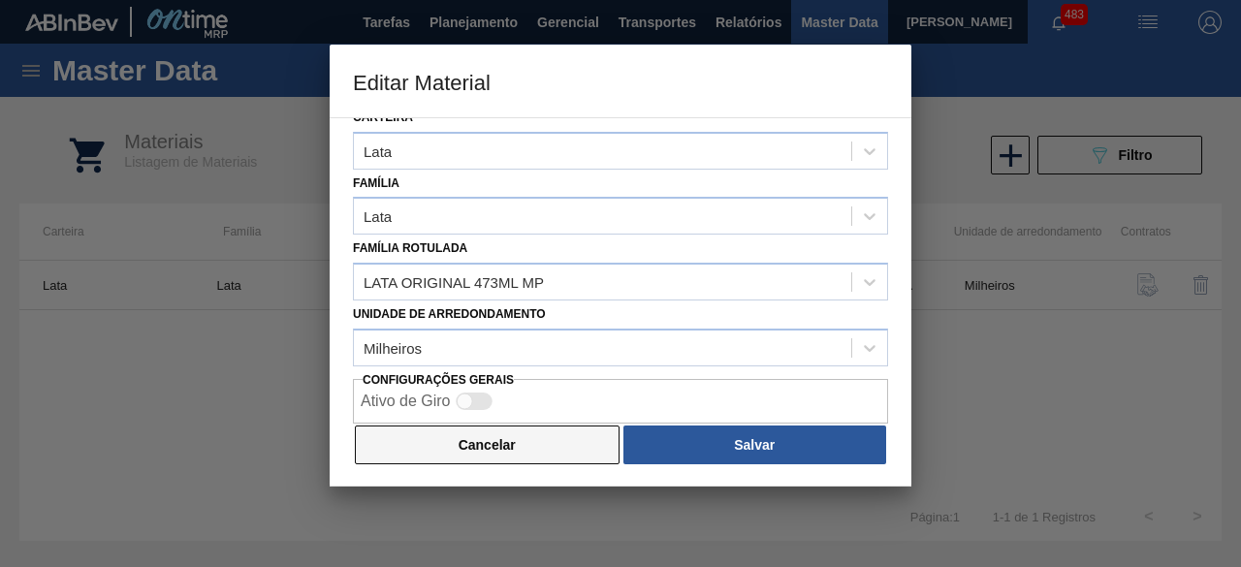
click at [573, 451] on button "Cancelar" at bounding box center [487, 445] width 265 height 39
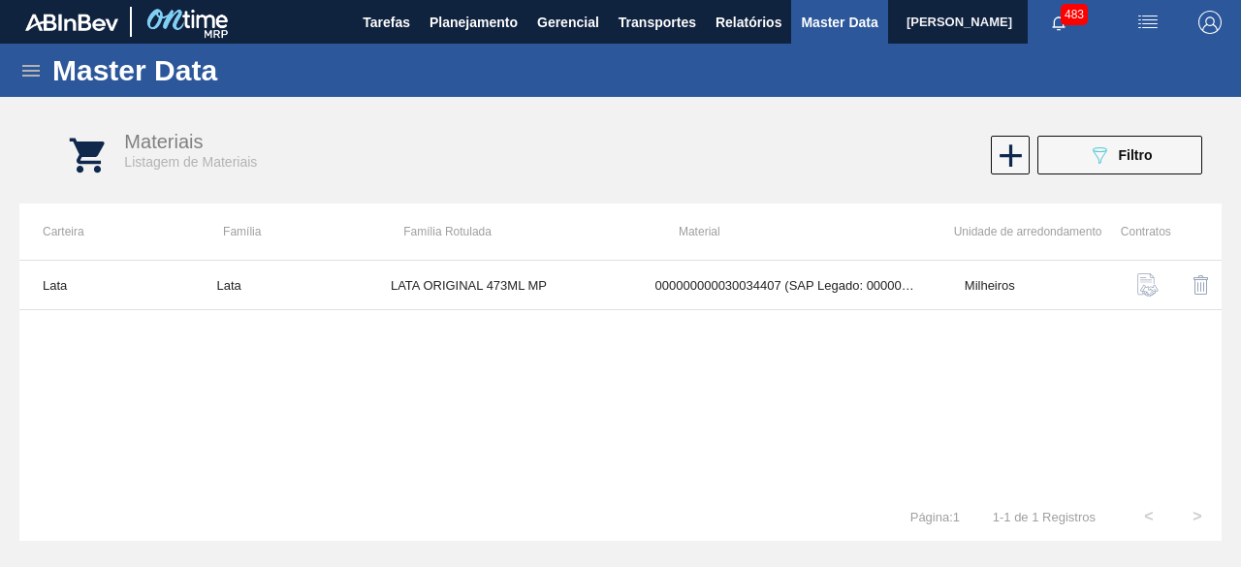
click at [1143, 21] on img "button" at bounding box center [1147, 22] width 23 height 23
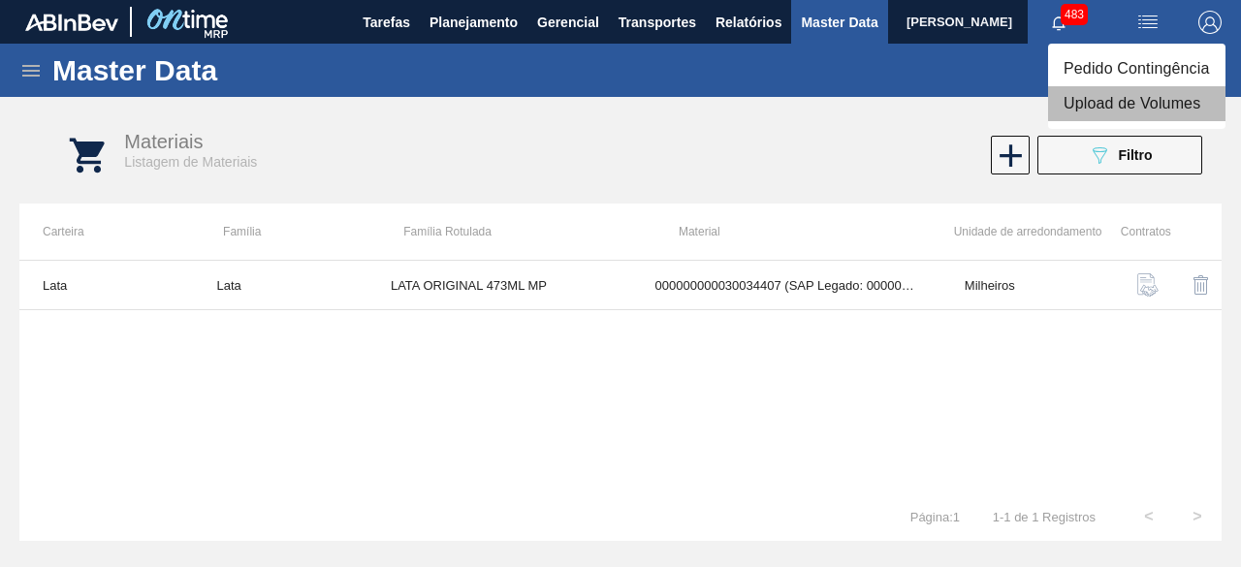
click at [1129, 96] on li "Upload de Volumes" at bounding box center [1136, 103] width 177 height 35
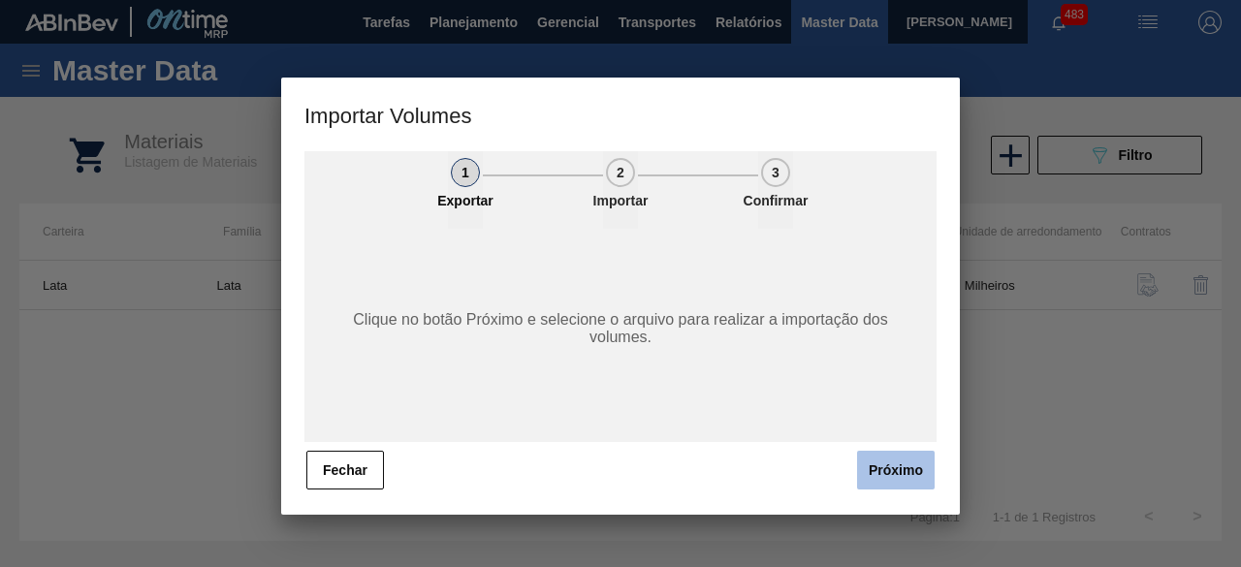
click at [898, 462] on button "Próximo" at bounding box center [896, 470] width 78 height 39
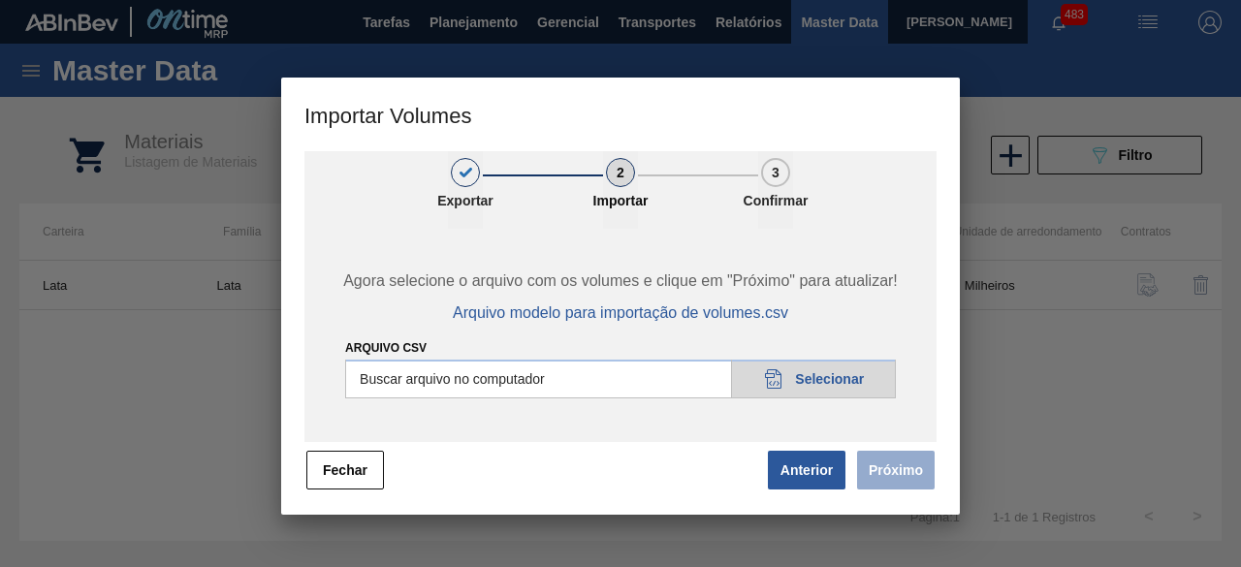
click at [817, 378] on input "Arquivo csv" at bounding box center [620, 379] width 551 height 39
type input "C:\fakepath\Subida Ball D0 + D4 11.08.csv"
click at [905, 468] on button "Próximo" at bounding box center [896, 470] width 78 height 39
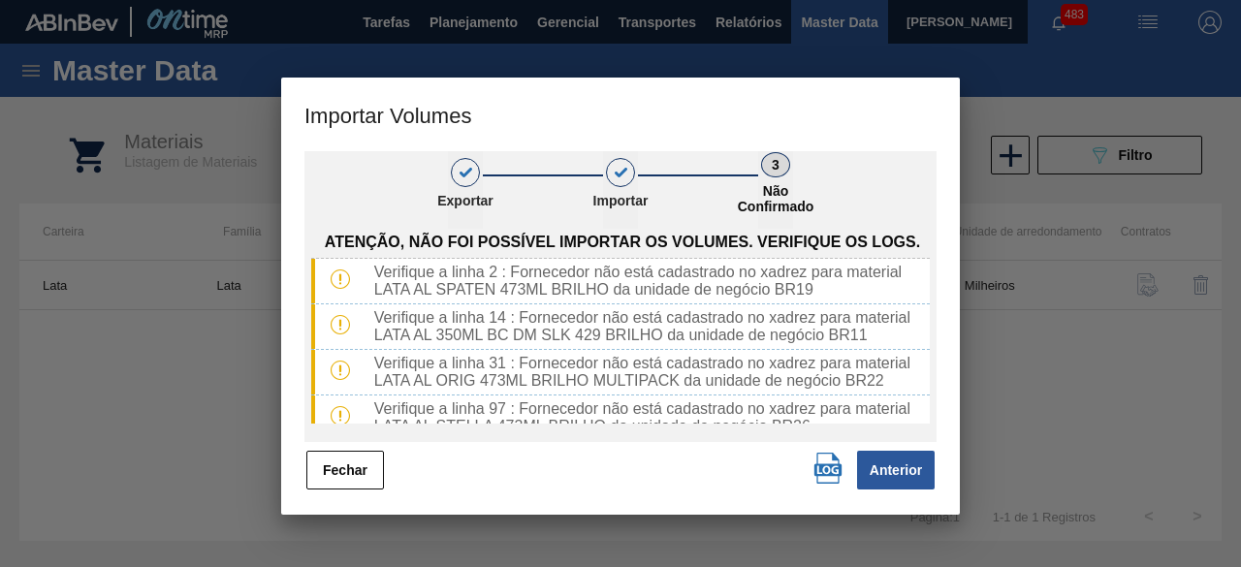
click at [824, 466] on img "button" at bounding box center [828, 468] width 31 height 31
click at [337, 471] on button "Fechar" at bounding box center [345, 470] width 78 height 39
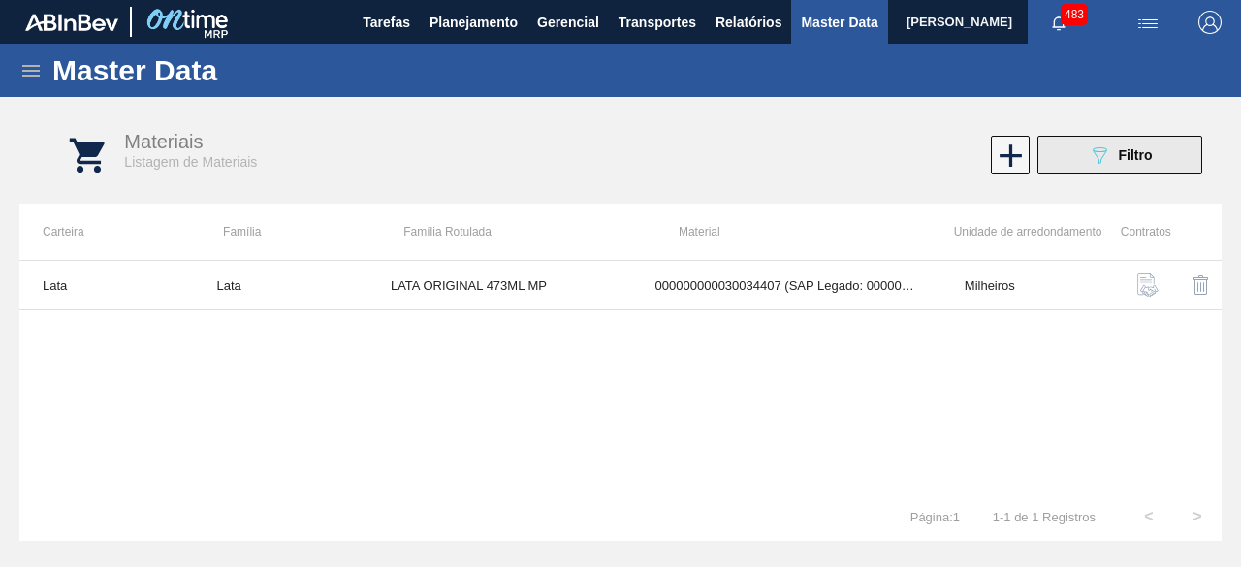
click at [1107, 152] on icon "089F7B8B-B2A5-4AFE-B5C0-19BA573D28AC" at bounding box center [1099, 154] width 23 height 23
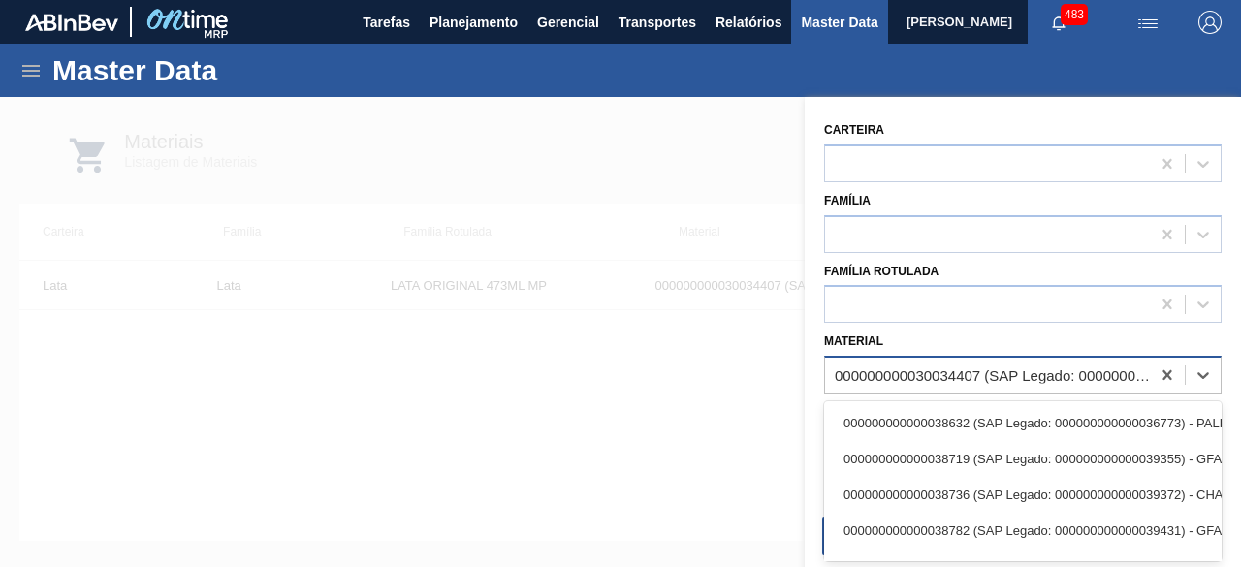
click at [1068, 382] on div "000000000030034407 (SAP Legado: 000000000050850971) - LATA AL ORIG 473ML BRILHO…" at bounding box center [993, 375] width 317 height 16
paste input "30034233"
type input "30034233"
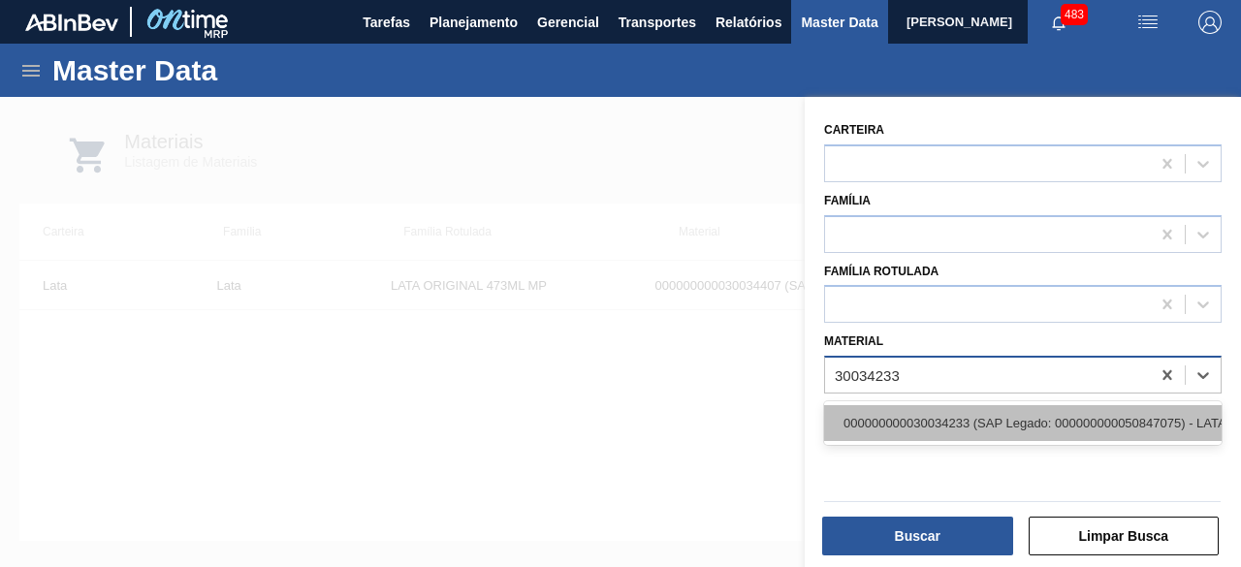
click at [1028, 422] on div "000000000030034233 (SAP Legado: 000000000050847075) - LATA AL STELLA 473ML BRIL…" at bounding box center [1023, 423] width 398 height 36
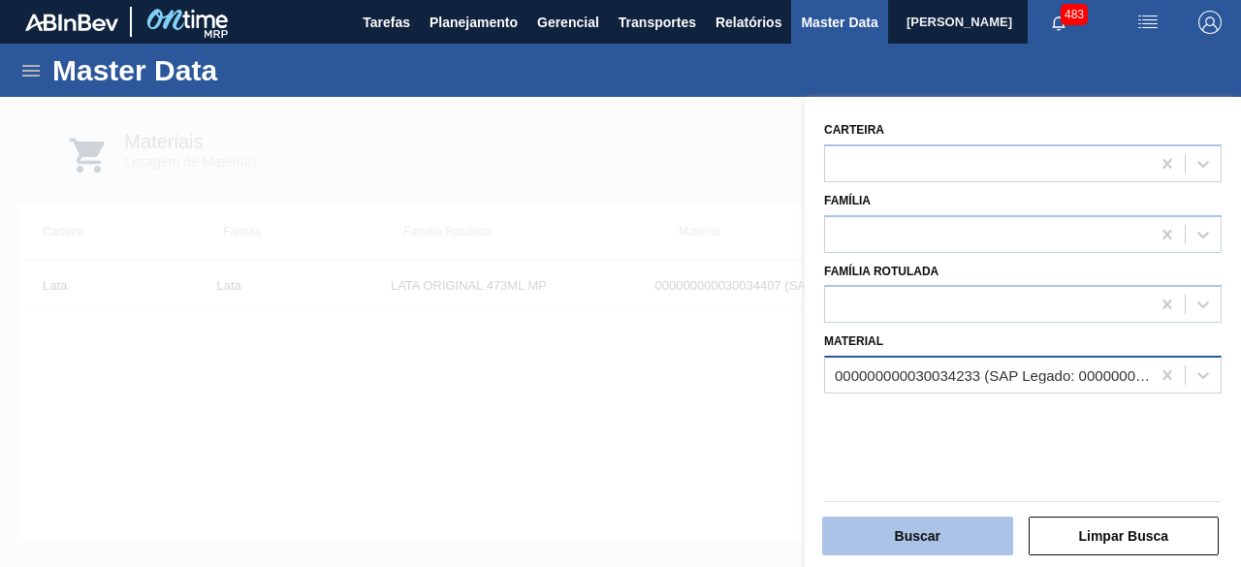
click at [957, 535] on button "Buscar" at bounding box center [917, 536] width 191 height 39
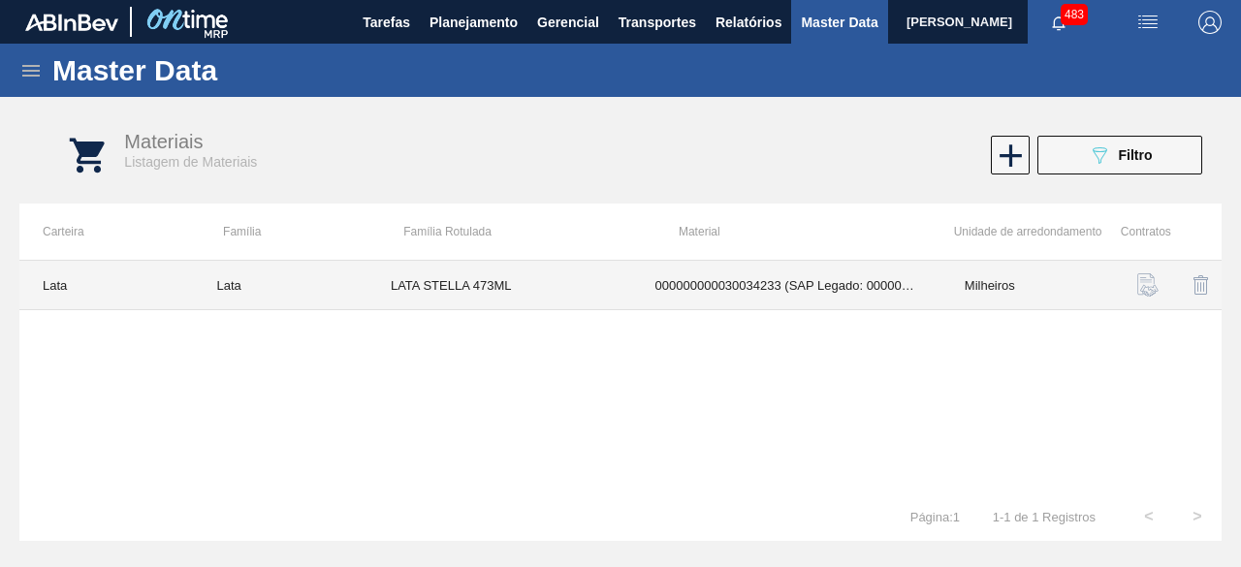
click at [484, 274] on td "LATA STELLA 473ML" at bounding box center [499, 285] width 265 height 49
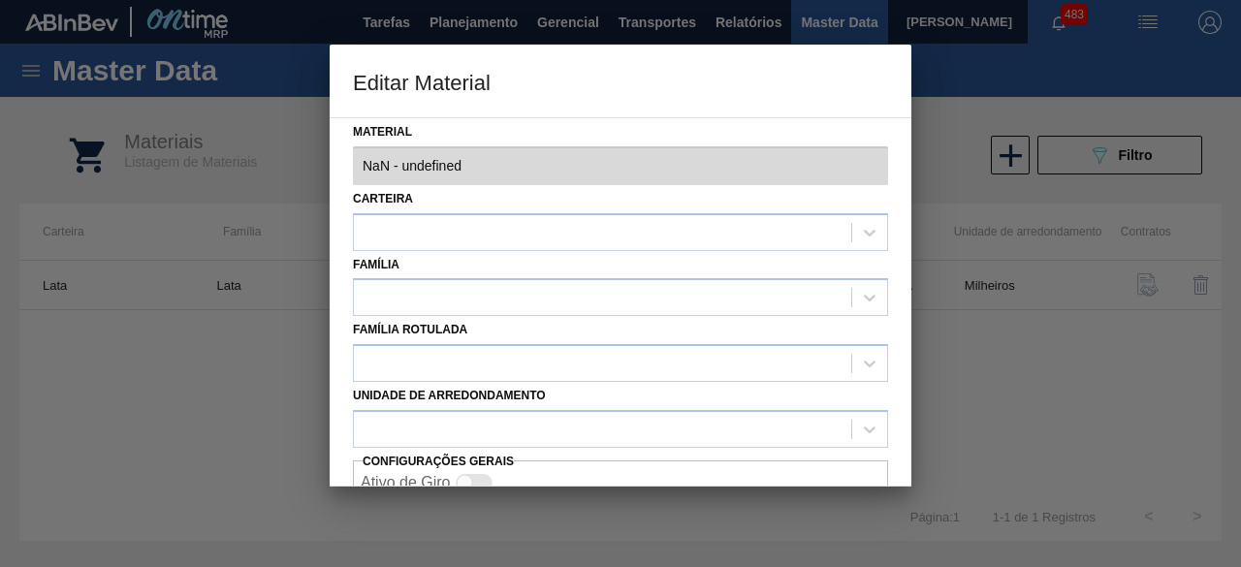
type input "30034233 - 000000000030034233 (SAP Legado: 000000000050847075) - LATA AL STELLA…"
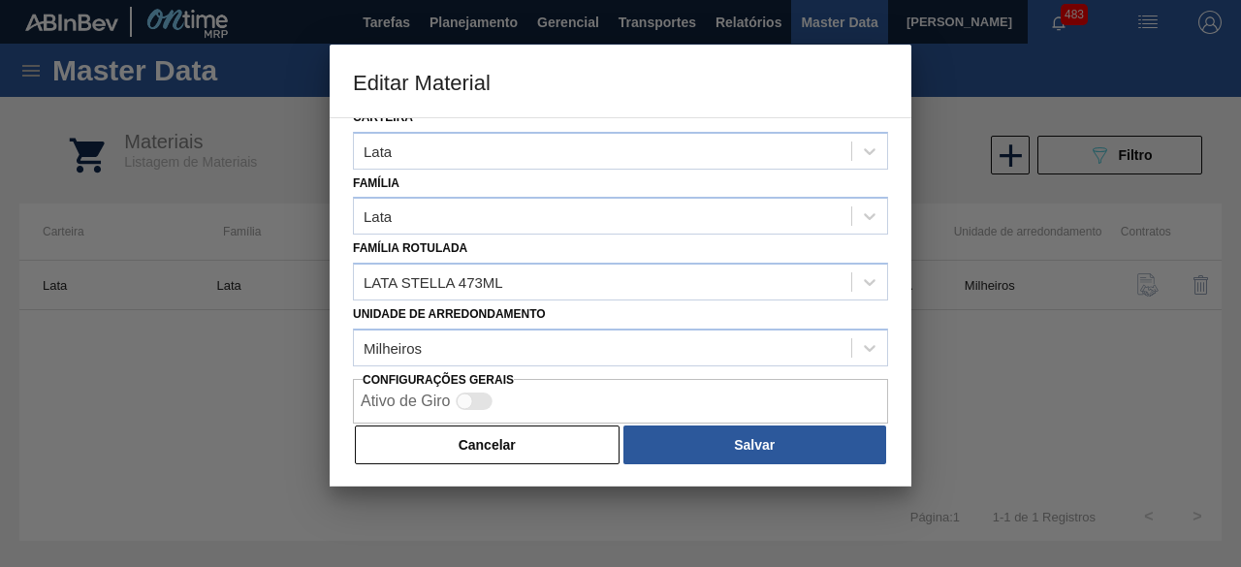
drag, startPoint x: 544, startPoint y: 455, endPoint x: 792, endPoint y: 322, distance: 281.5
click at [553, 446] on button "Cancelar" at bounding box center [487, 445] width 265 height 39
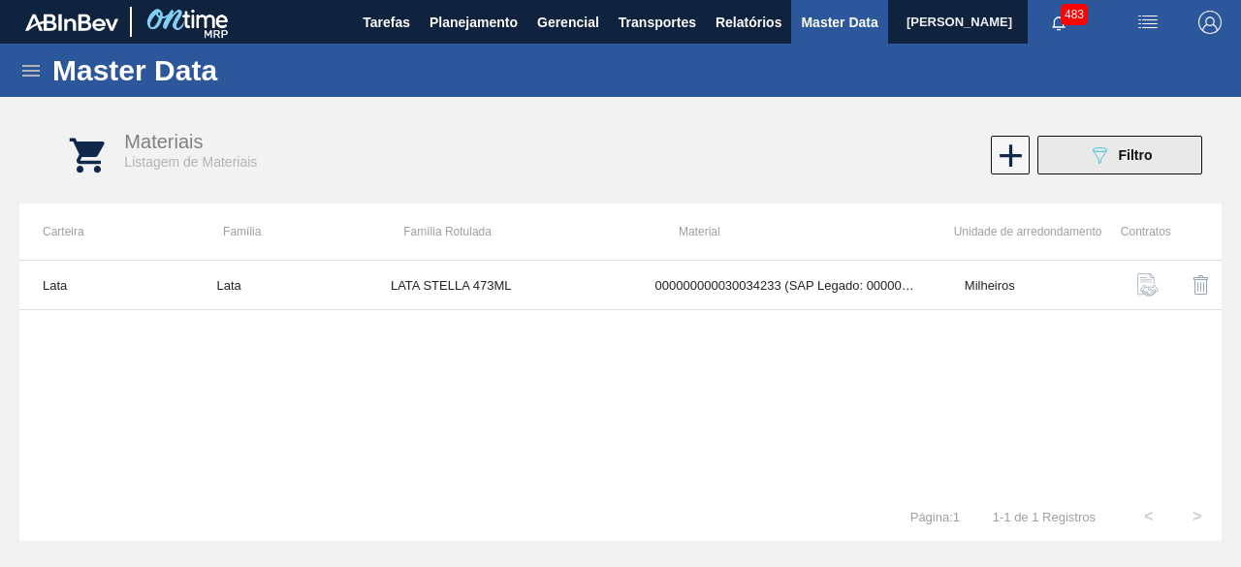
click at [1112, 162] on div "089F7B8B-B2A5-4AFE-B5C0-19BA573D28AC Filtro" at bounding box center [1120, 154] width 65 height 23
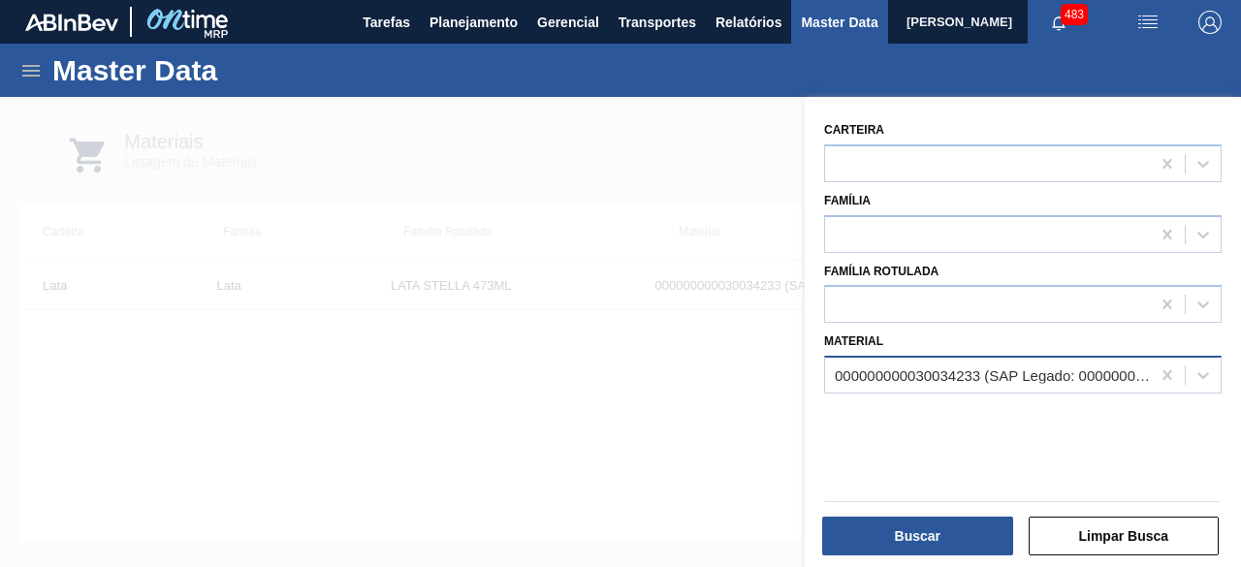
click at [934, 377] on div "000000000030034233 (SAP Legado: 000000000050847075) - LATA AL STELLA 473ML BRIL…" at bounding box center [993, 375] width 317 height 16
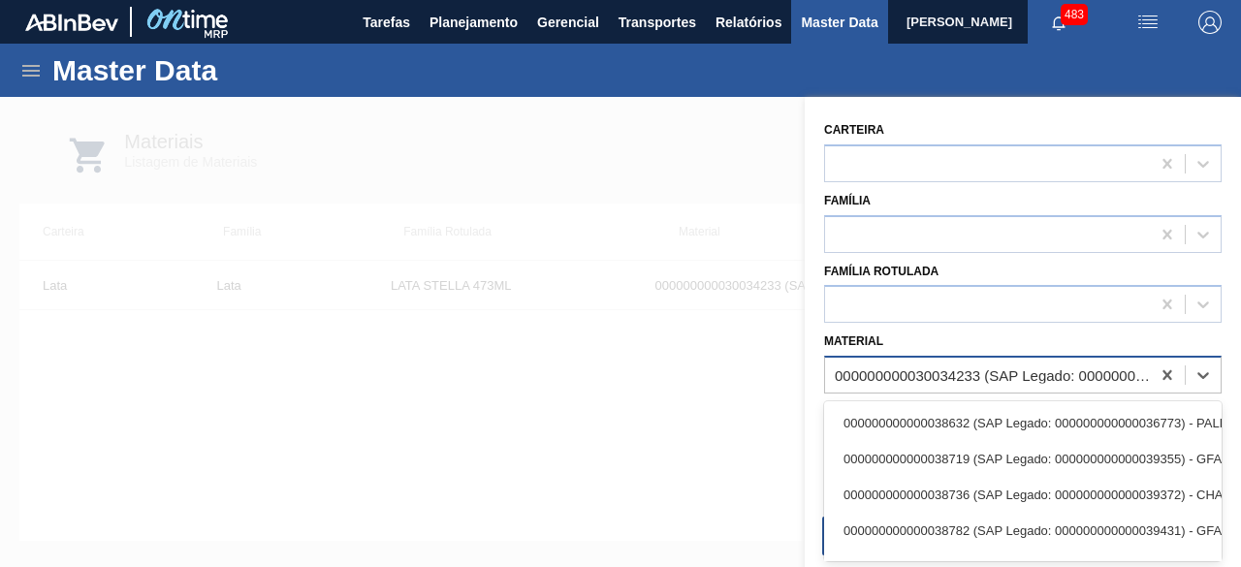
paste input "30034407"
type input "30034407"
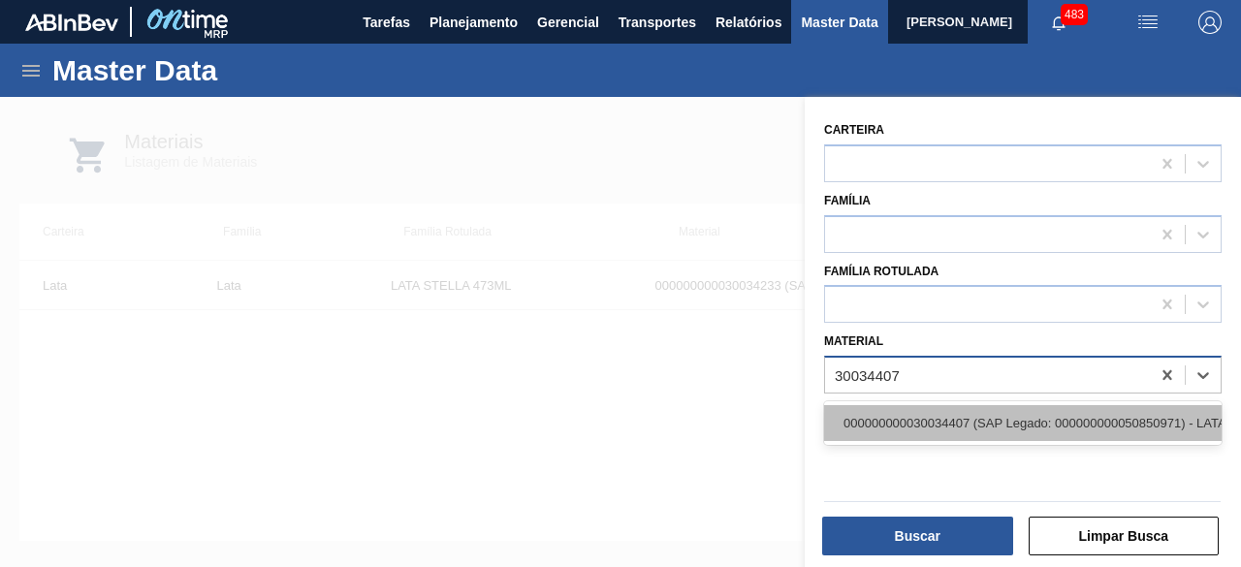
click at [928, 425] on div "000000000030034407 (SAP Legado: 000000000050850971) - LATA AL ORIG 473ML BRILHO…" at bounding box center [1023, 423] width 398 height 36
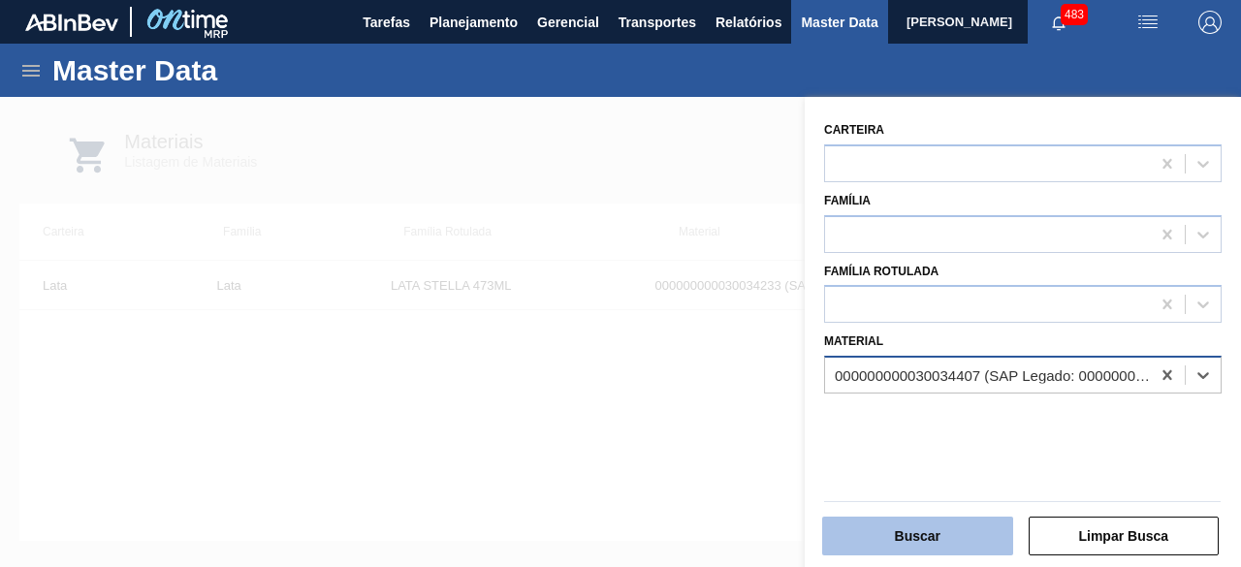
click at [938, 523] on button "Buscar" at bounding box center [917, 536] width 191 height 39
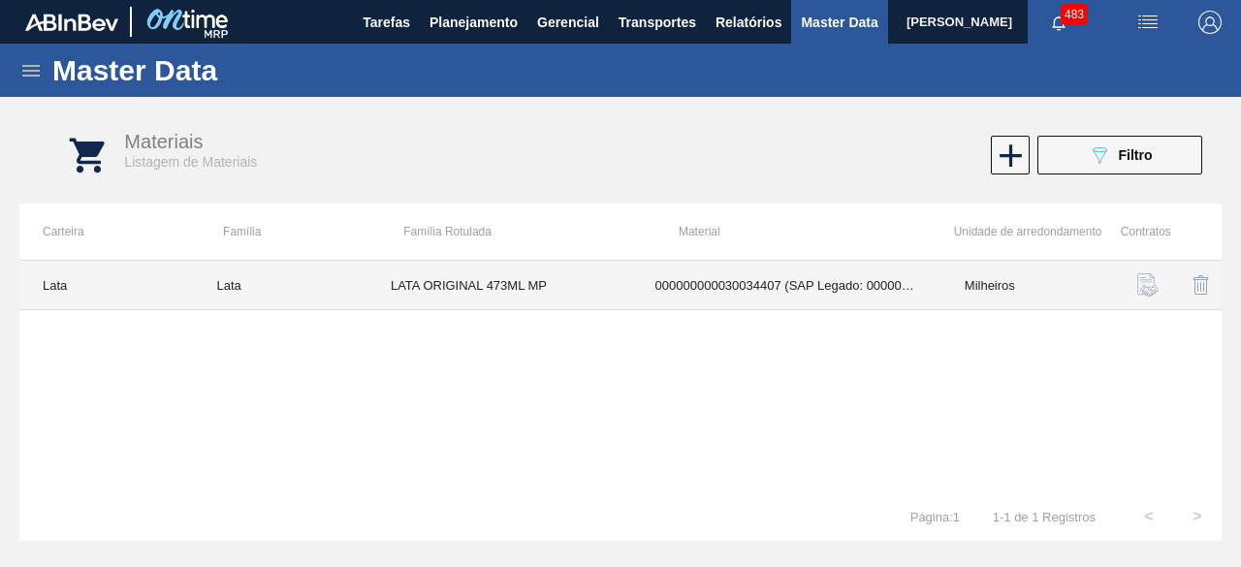
click at [563, 292] on td "LATA ORIGINAL 473ML MP" at bounding box center [499, 285] width 265 height 49
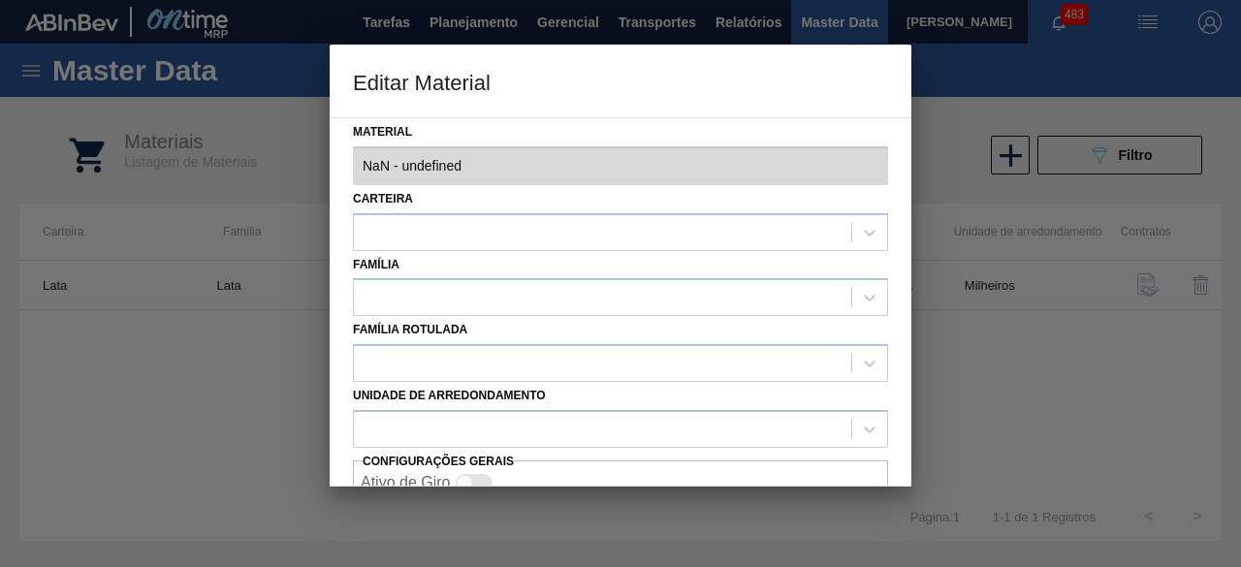
type input "30034407 - 000000000030034407 (SAP Legado: 000000000050850971) - LATA AL ORIG 4…"
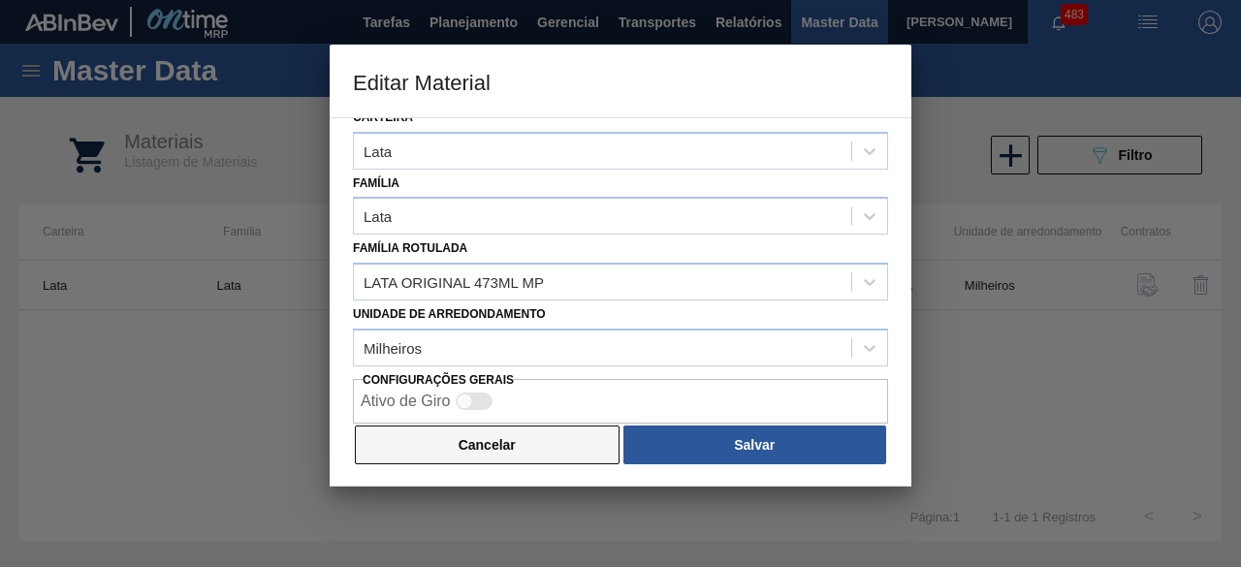
click at [547, 444] on button "Cancelar" at bounding box center [487, 445] width 265 height 39
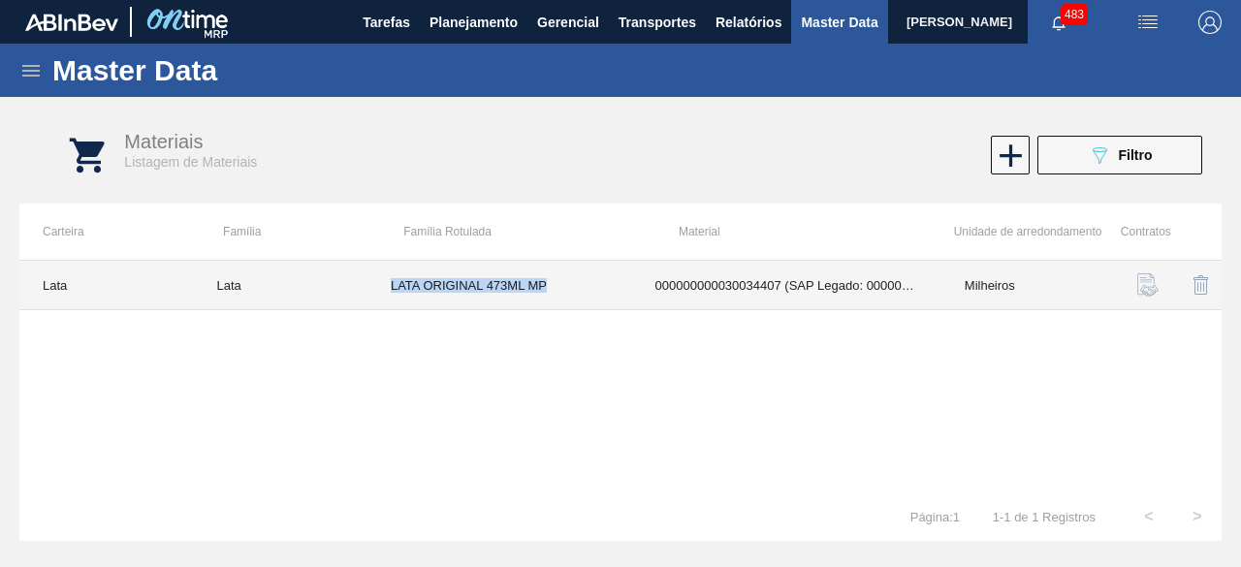
drag, startPoint x: 388, startPoint y: 279, endPoint x: 562, endPoint y: 287, distance: 174.7
click at [562, 287] on td "LATA ORIGINAL 473ML MP" at bounding box center [499, 285] width 265 height 49
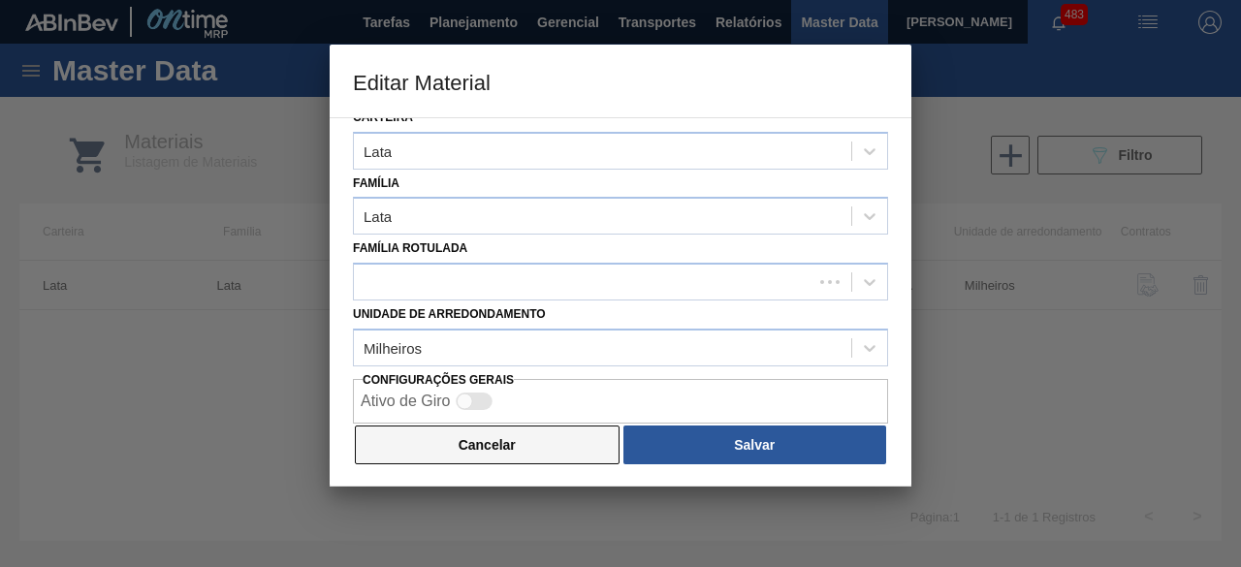
click at [571, 447] on button "Cancelar" at bounding box center [487, 445] width 265 height 39
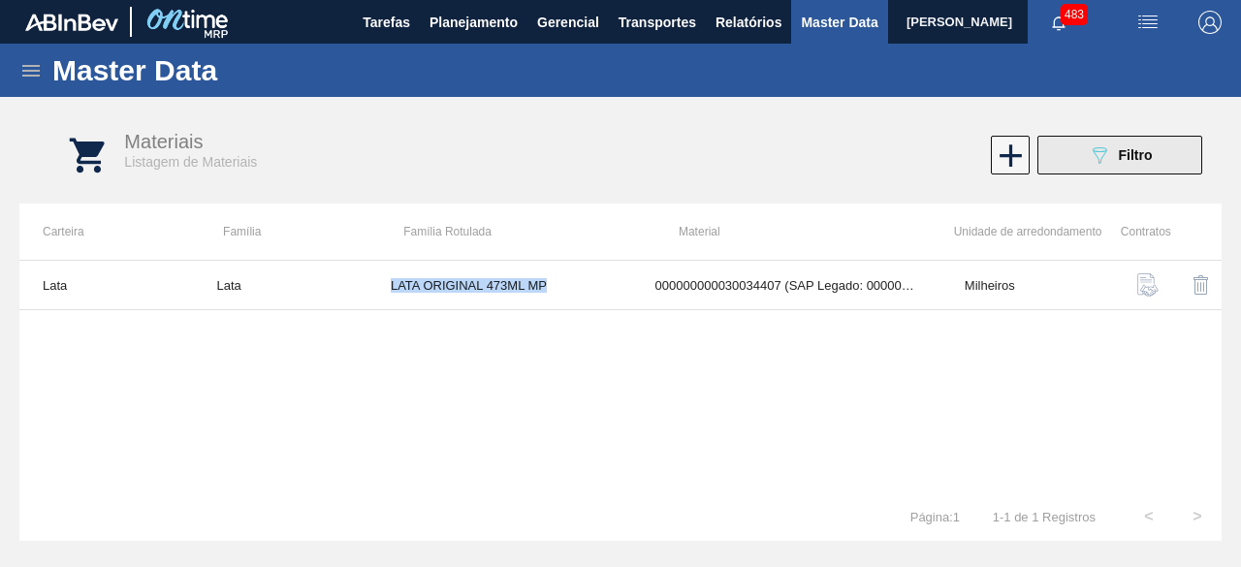
click at [1115, 152] on div "089F7B8B-B2A5-4AFE-B5C0-19BA573D28AC Filtro" at bounding box center [1120, 154] width 65 height 23
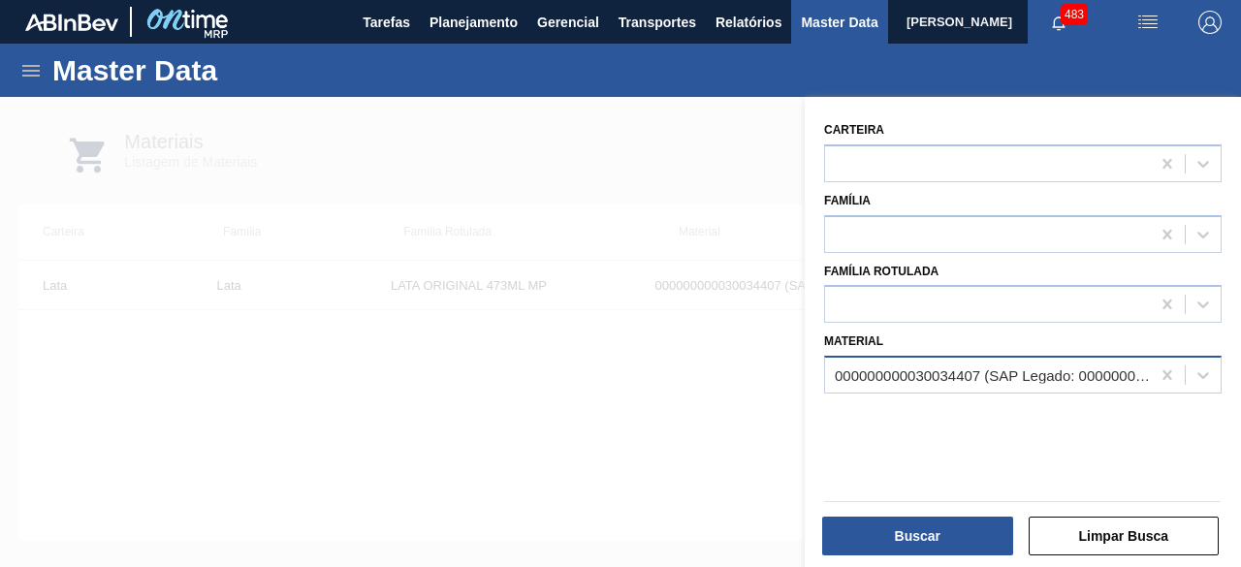
click at [988, 375] on div "000000000030034407 (SAP Legado: 000000000050850971) - LATA AL ORIG 473ML BRILHO…" at bounding box center [993, 375] width 317 height 16
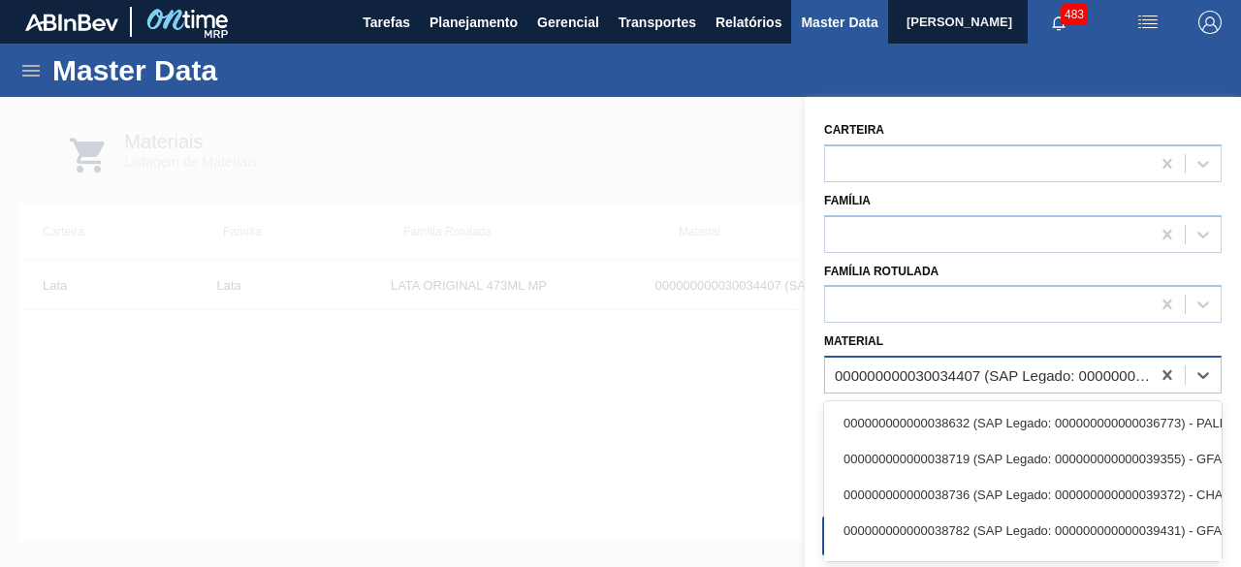
paste input "30017996"
type input "30017996"
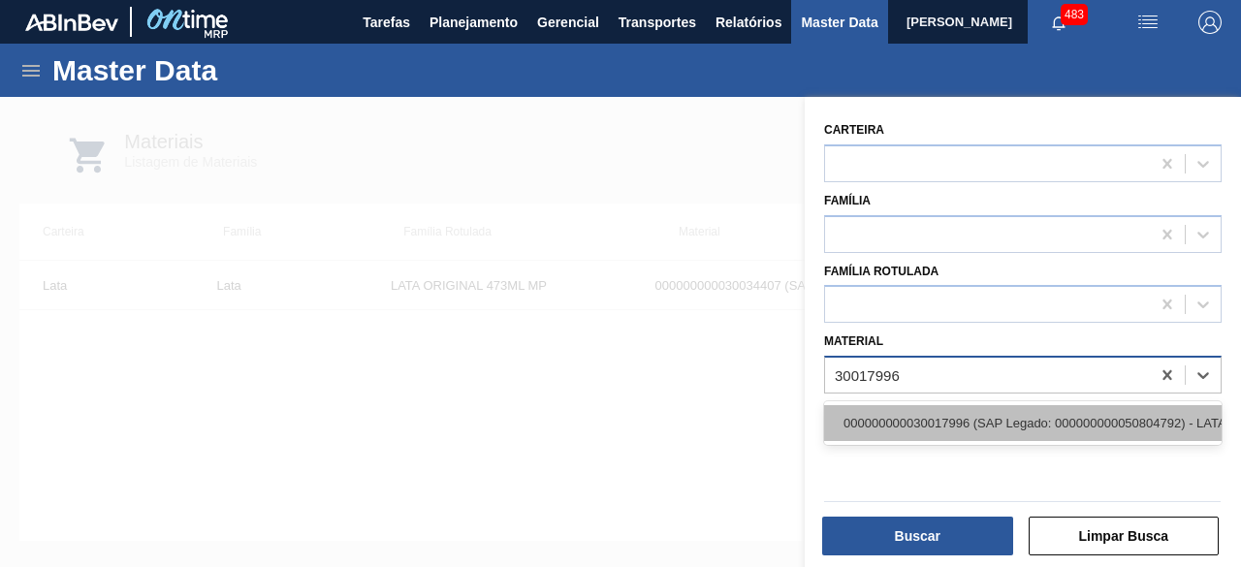
click at [960, 407] on div "000000000030017996 (SAP Legado: 000000000050804792) - LATA AL 350ML BC DM SLK 4…" at bounding box center [1023, 423] width 398 height 36
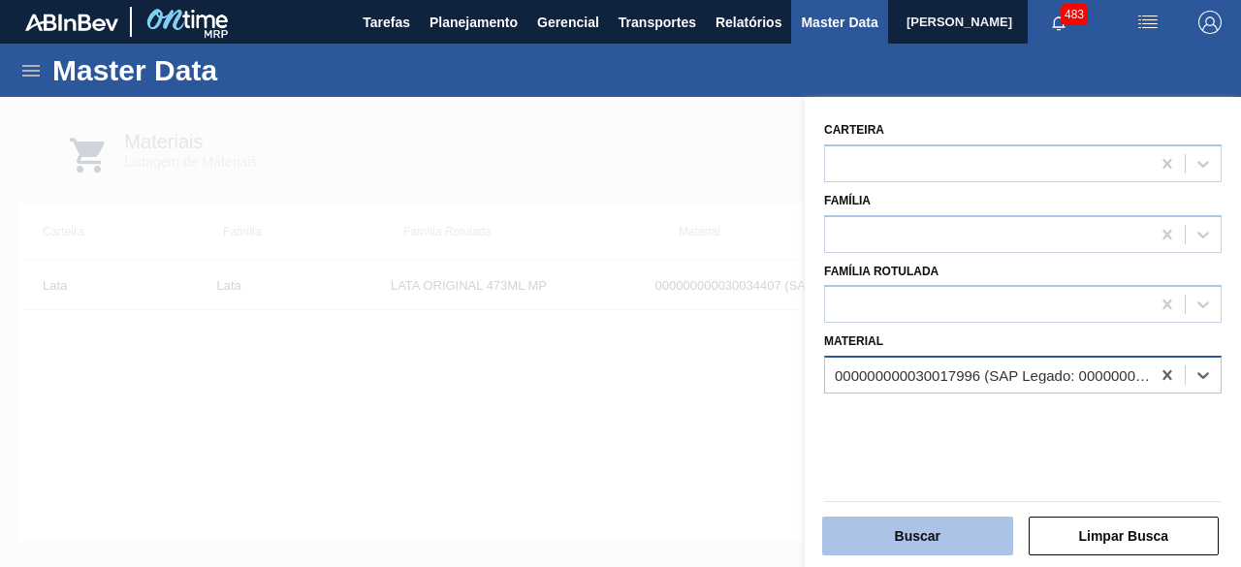
click at [913, 534] on button "Buscar" at bounding box center [917, 536] width 191 height 39
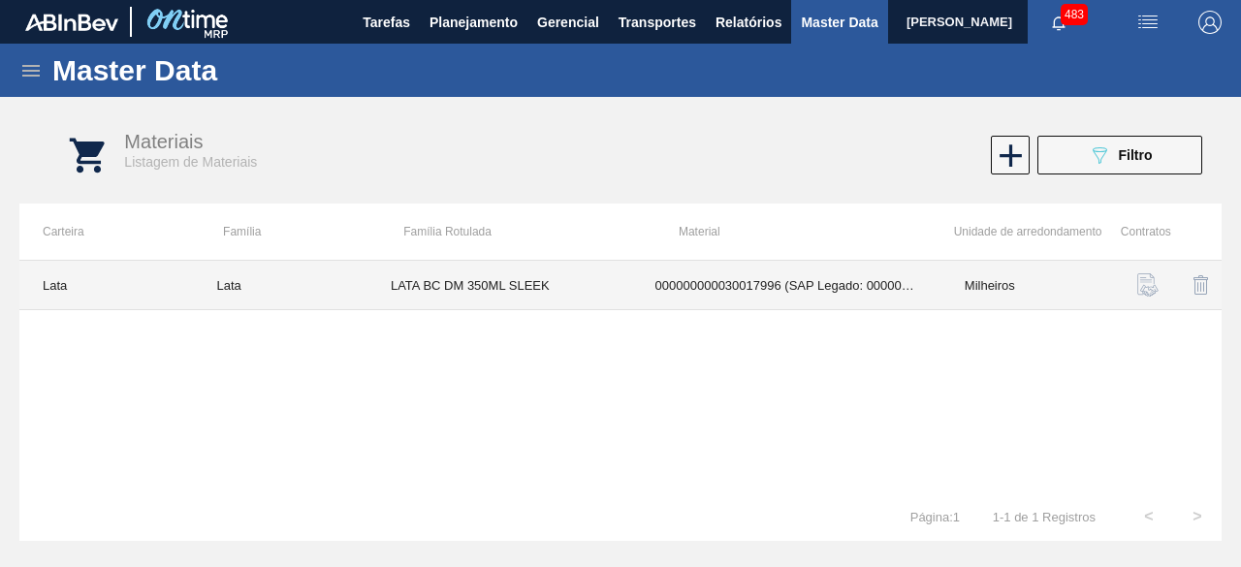
click at [490, 284] on td "LATA BC DM 350ML SLEEK" at bounding box center [499, 285] width 265 height 49
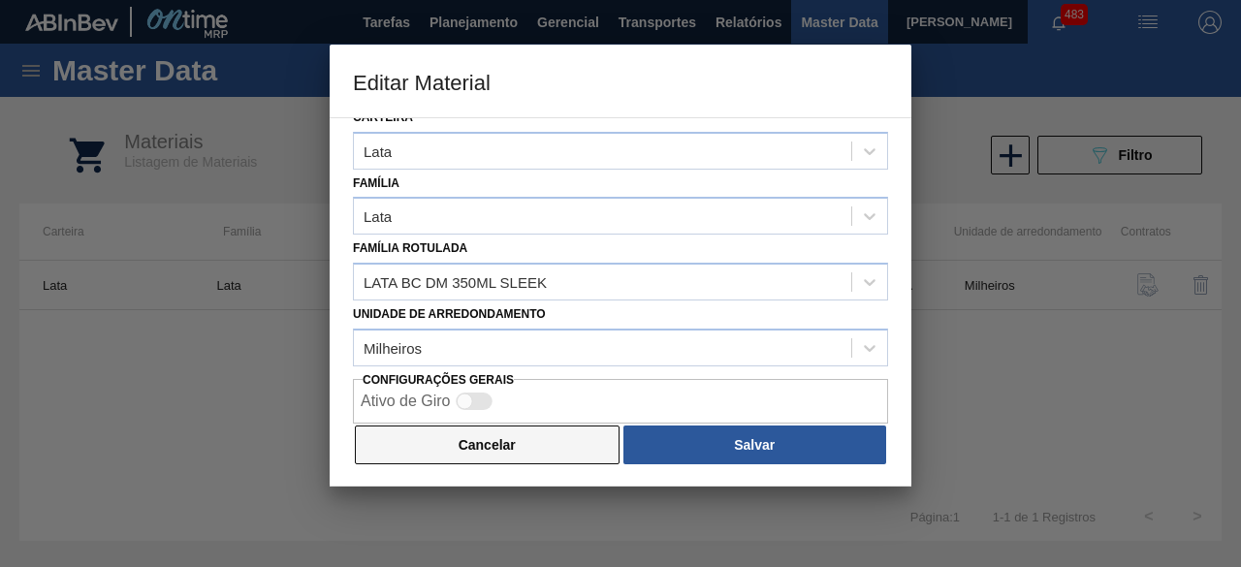
click at [581, 440] on button "Cancelar" at bounding box center [487, 445] width 265 height 39
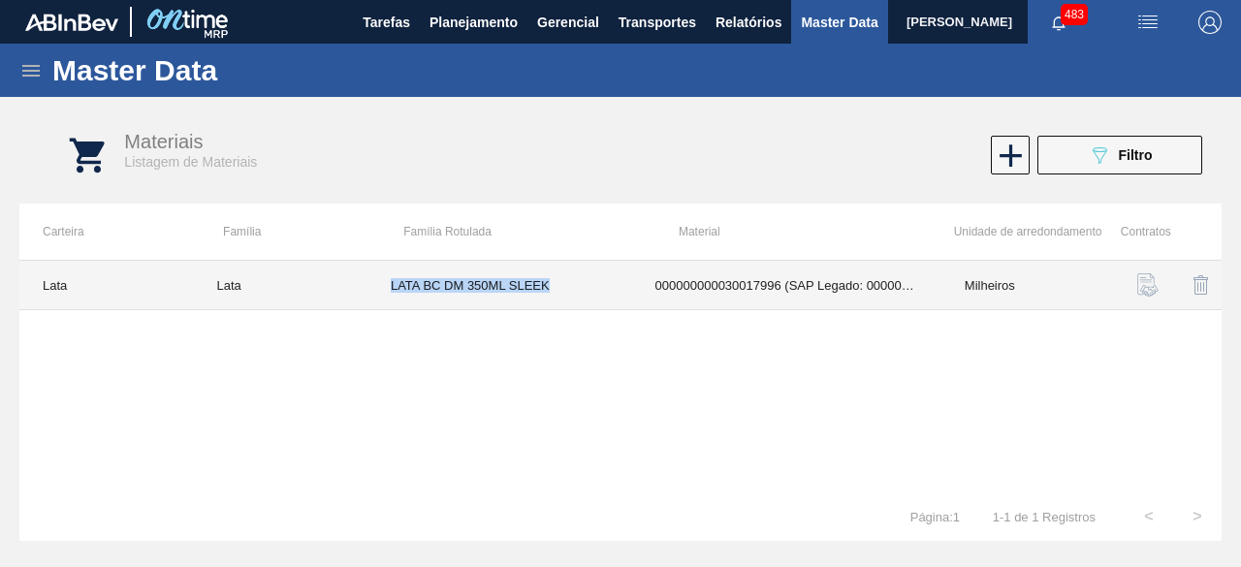
drag, startPoint x: 386, startPoint y: 284, endPoint x: 571, endPoint y: 287, distance: 185.2
click at [571, 287] on td "LATA BC DM 350ML SLEEK" at bounding box center [499, 285] width 265 height 49
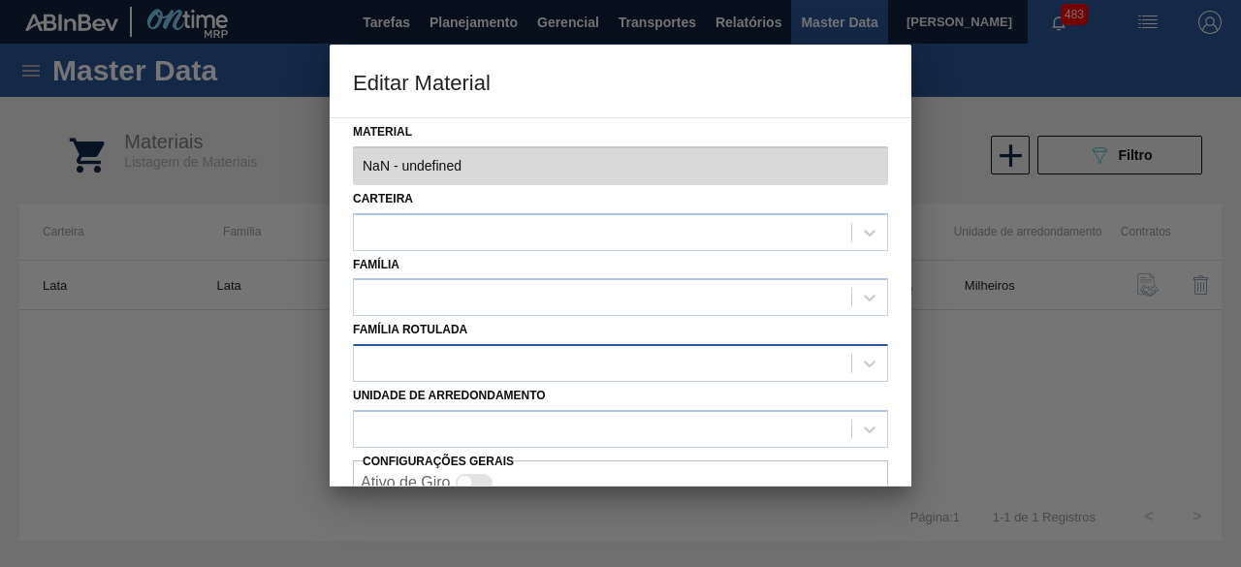
type input "30017996 - 000000000030017996 (SAP Legado: 000000000050804792) - LATA AL 350ML …"
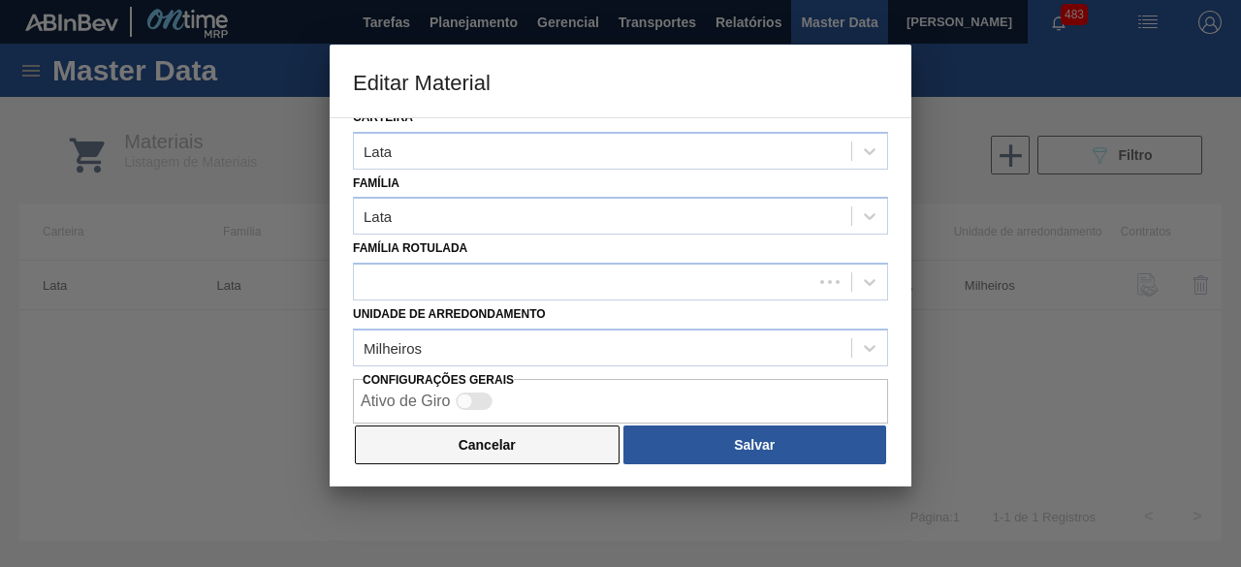
click at [549, 435] on button "Cancelar" at bounding box center [487, 445] width 265 height 39
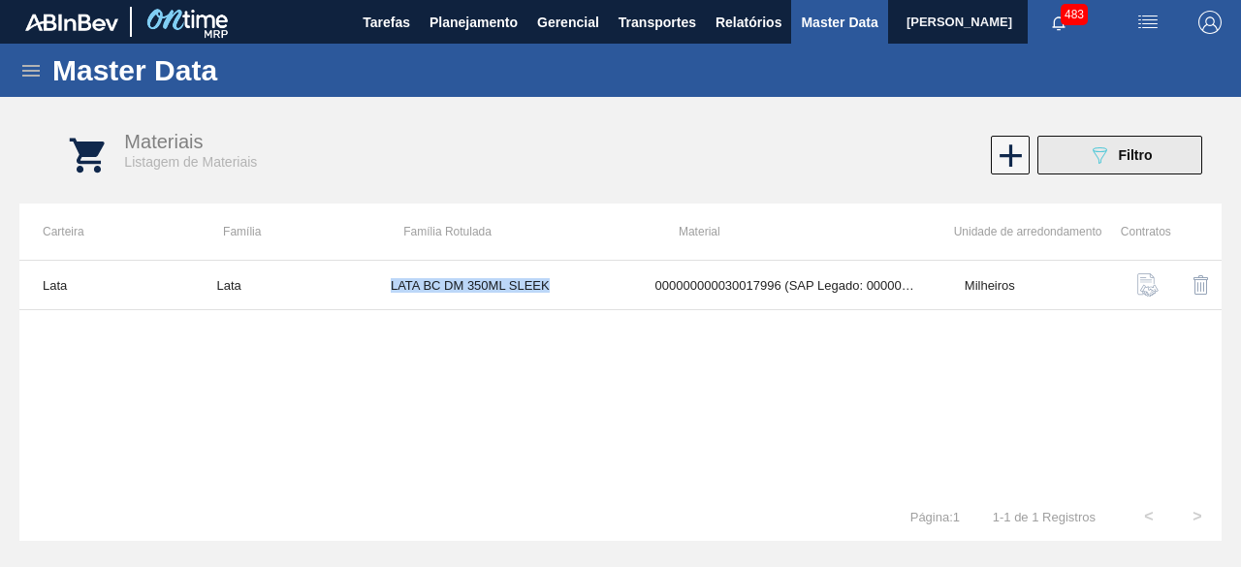
click at [1163, 162] on button "089F7B8B-B2A5-4AFE-B5C0-19BA573D28AC Filtro" at bounding box center [1119, 155] width 165 height 39
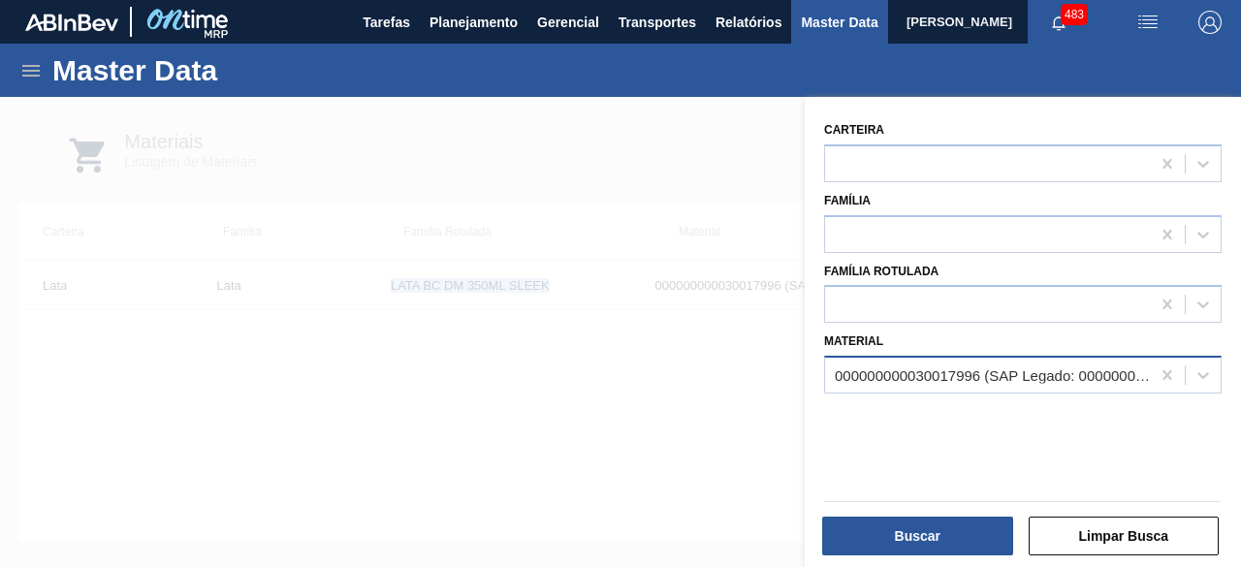
click at [909, 379] on div "000000000030017996 (SAP Legado: 000000000050804792) - LATA AL 350ML BC DM SLK 4…" at bounding box center [993, 375] width 317 height 16
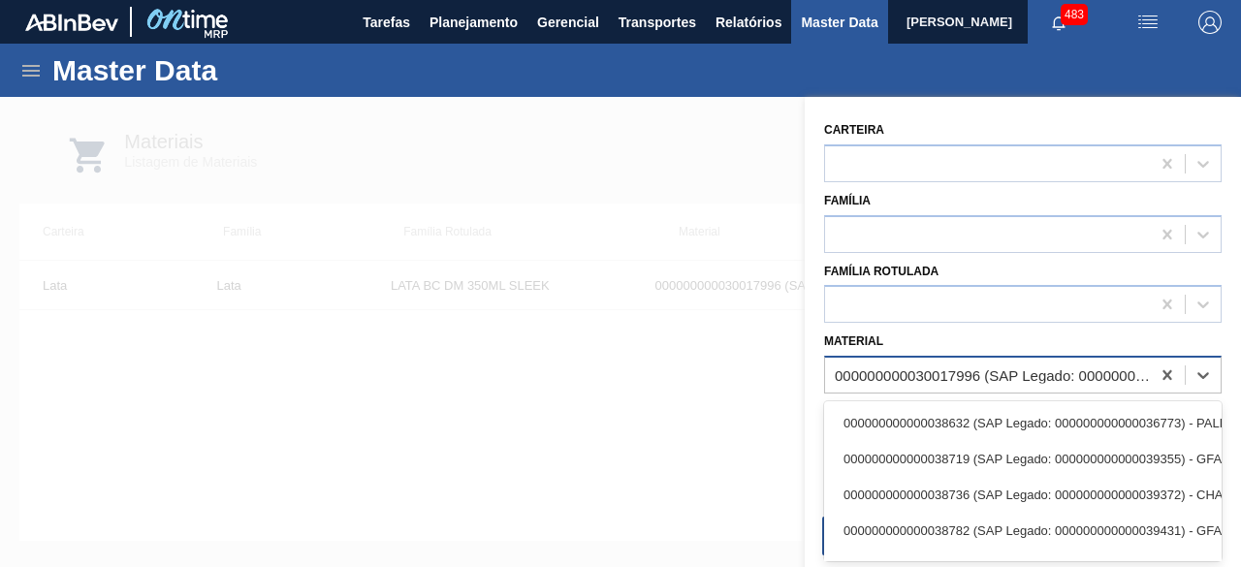
paste input "30034230"
type input "30034230"
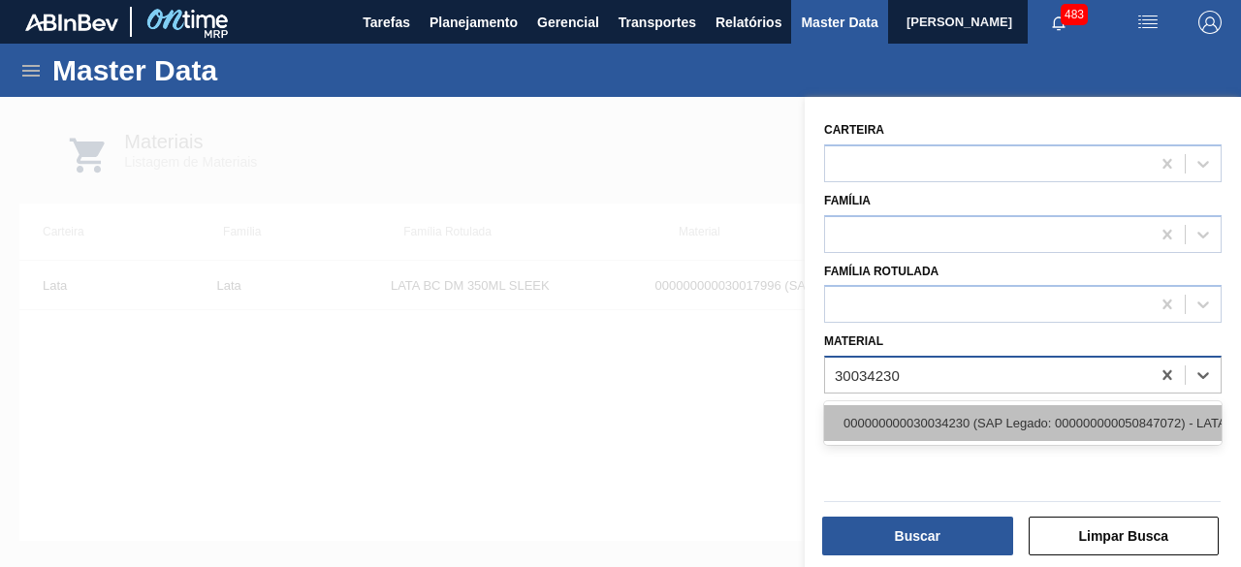
click at [913, 416] on div "000000000030034230 (SAP Legado: 000000000050847072) - LATA AL SPATEN 473ML BRIL…" at bounding box center [1023, 423] width 398 height 36
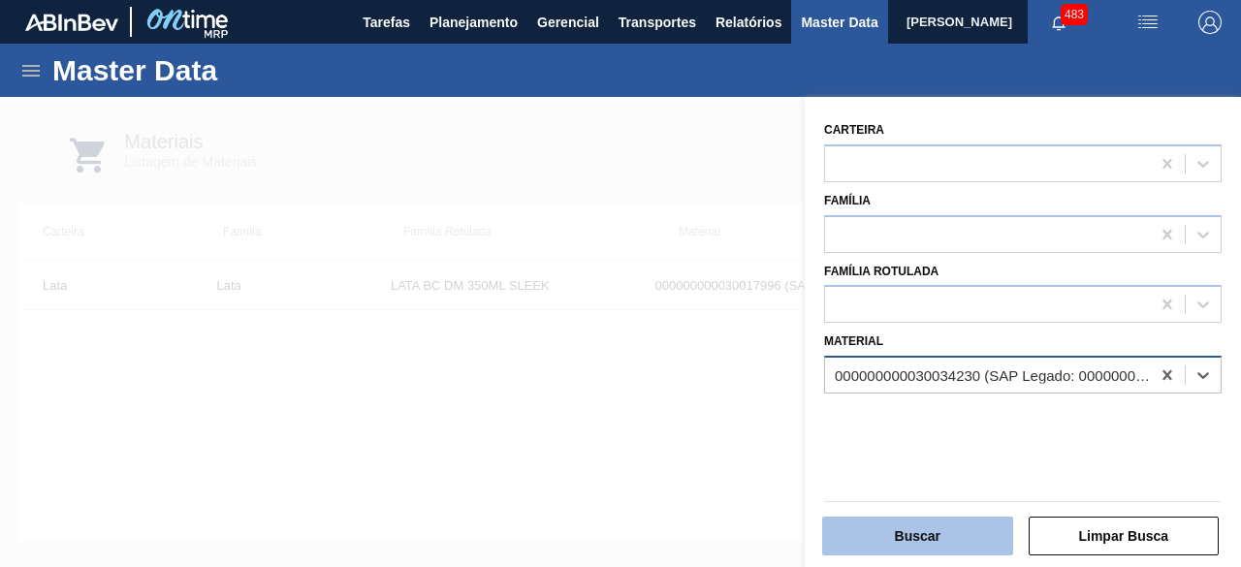
click at [923, 543] on button "Buscar" at bounding box center [917, 536] width 191 height 39
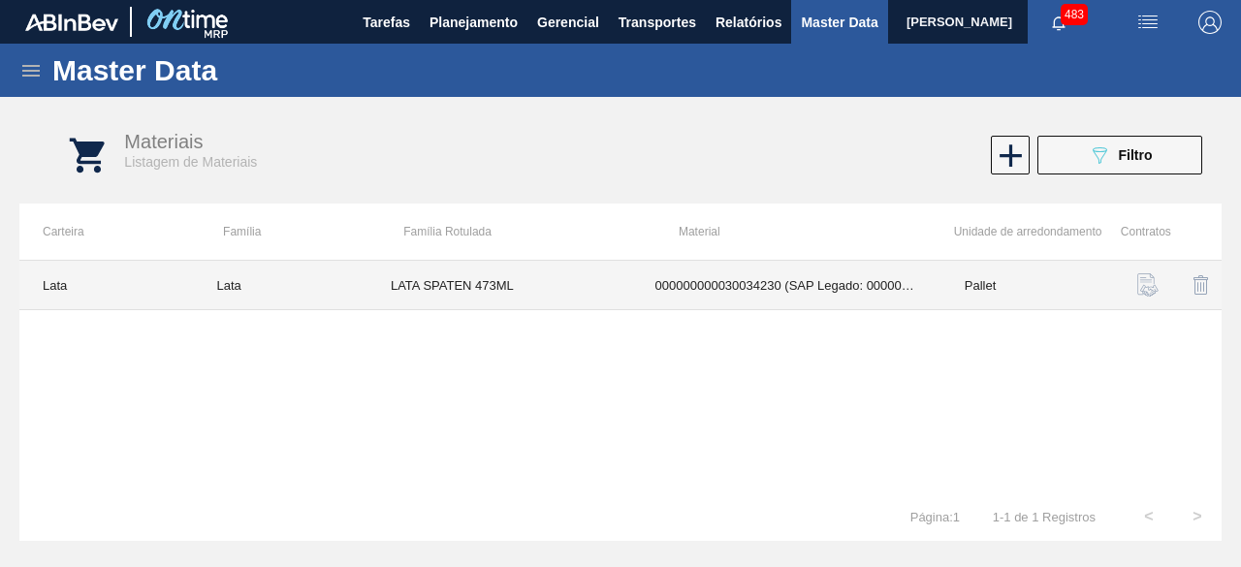
click at [500, 290] on td "LATA SPATEN 473ML" at bounding box center [499, 285] width 265 height 49
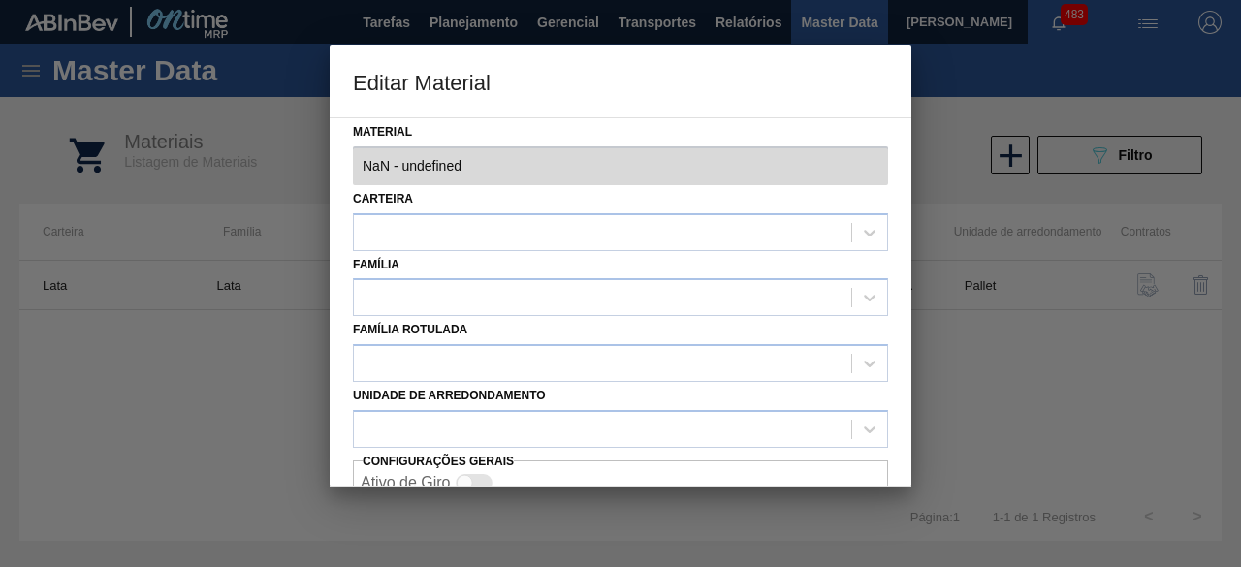
type input "30034230 - 000000000030034230 (SAP Legado: 000000000050847072) - LATA AL SPATEN…"
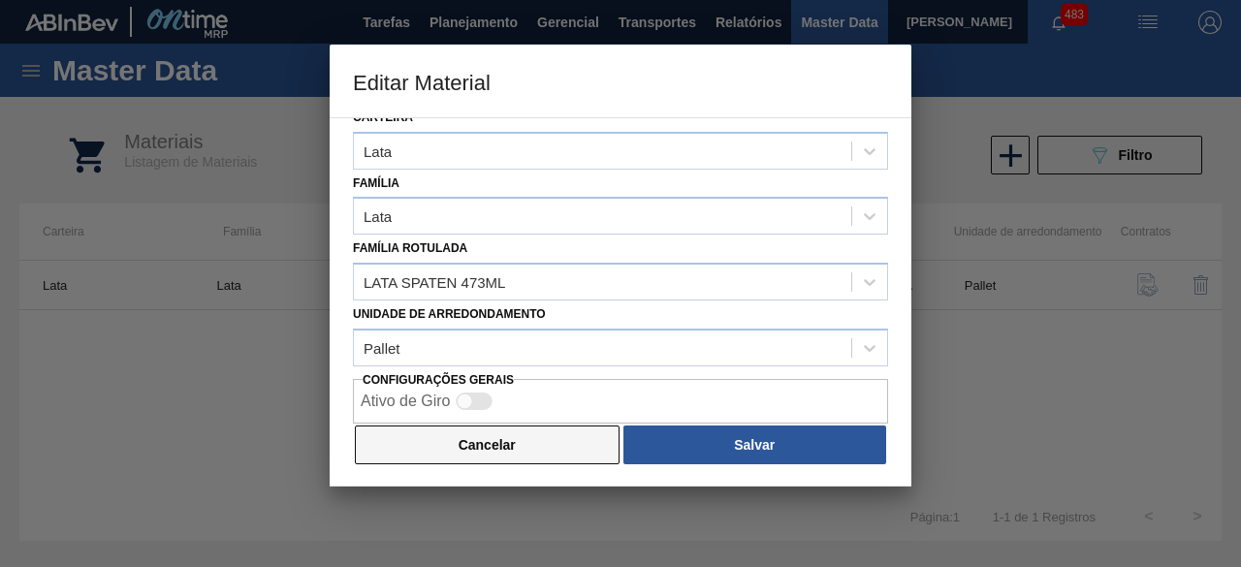
click at [584, 431] on button "Cancelar" at bounding box center [487, 445] width 265 height 39
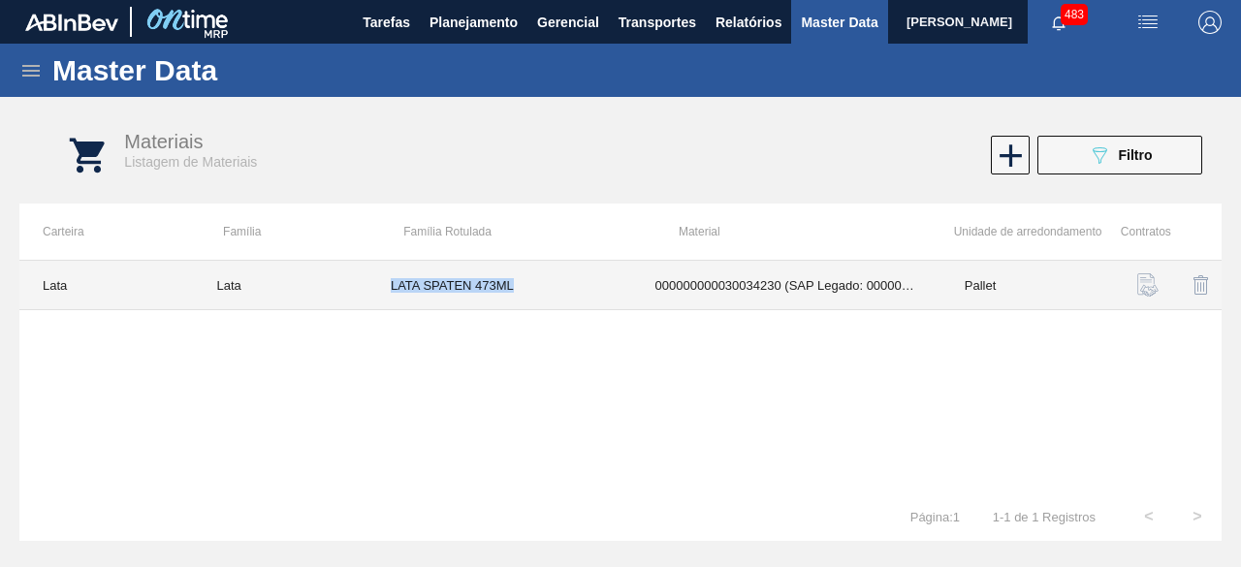
drag, startPoint x: 384, startPoint y: 282, endPoint x: 550, endPoint y: 290, distance: 166.0
click at [550, 290] on td "LATA SPATEN 473ML" at bounding box center [499, 285] width 265 height 49
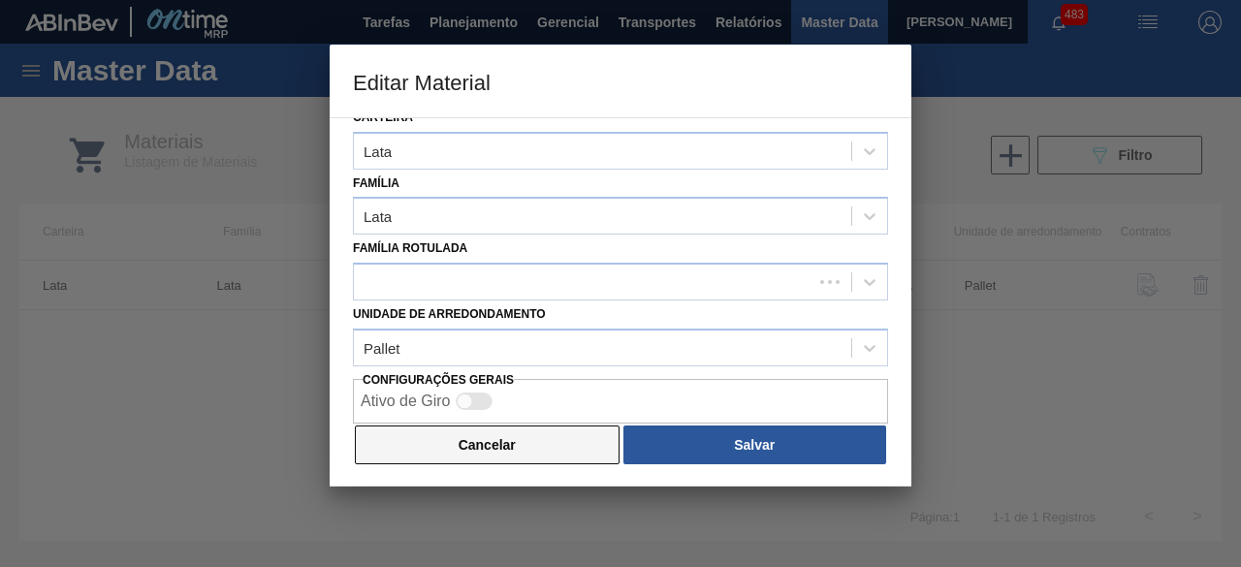
click at [580, 442] on button "Cancelar" at bounding box center [487, 445] width 265 height 39
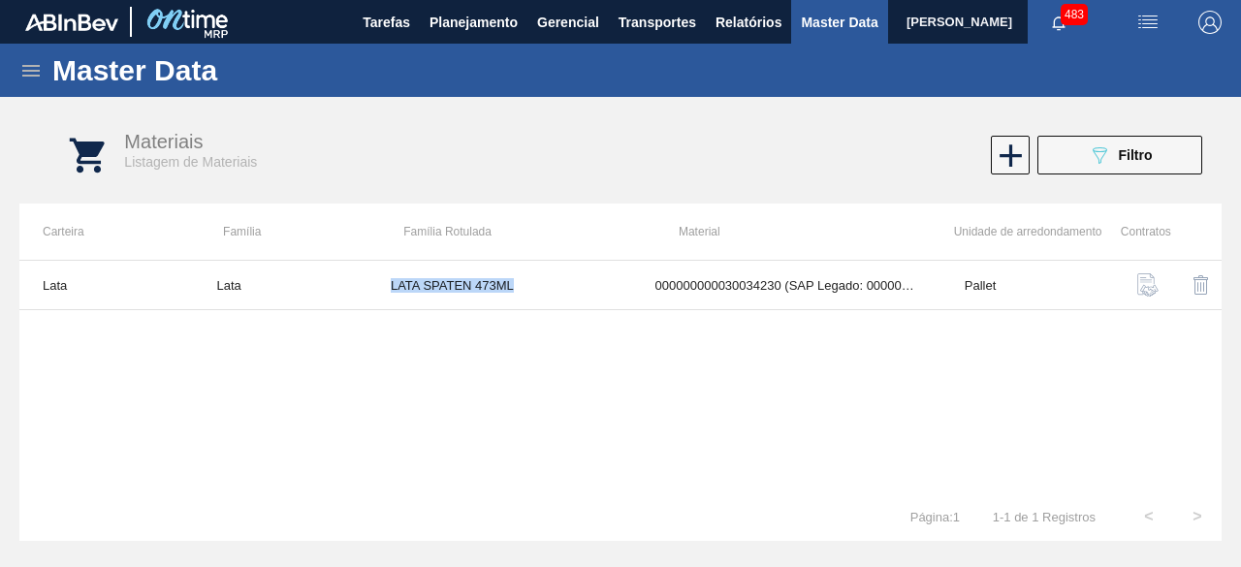
click at [1146, 18] on img "button" at bounding box center [1147, 22] width 23 height 23
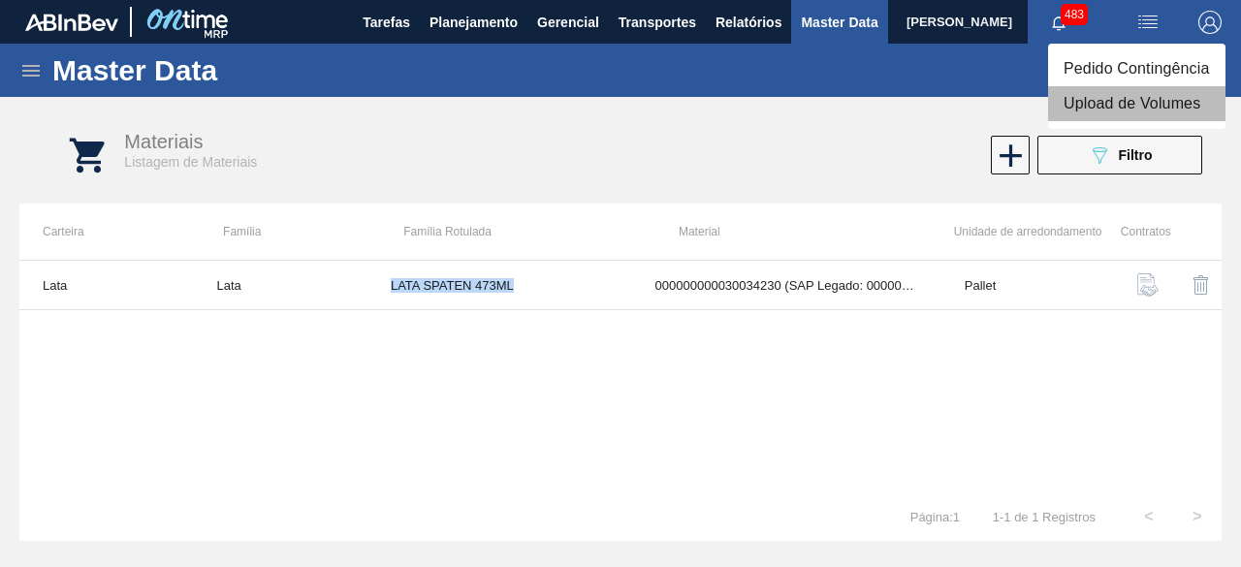
click at [1136, 108] on li "Upload de Volumes" at bounding box center [1136, 103] width 177 height 35
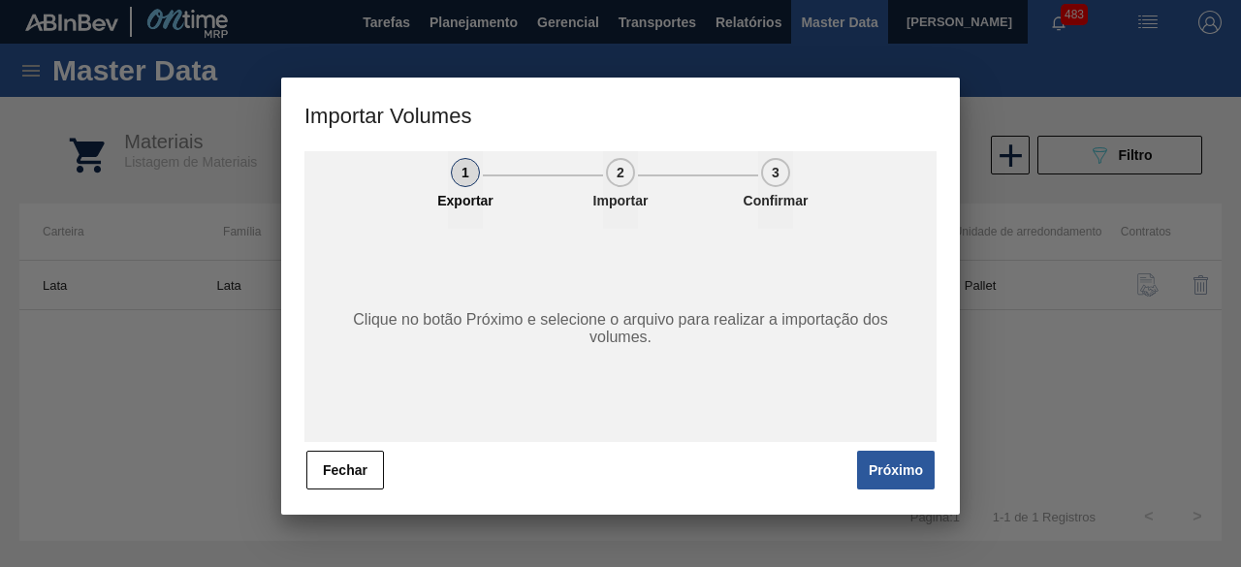
drag, startPoint x: 903, startPoint y: 480, endPoint x: 897, endPoint y: 462, distance: 18.4
click at [903, 480] on button "Próximo" at bounding box center [896, 470] width 78 height 39
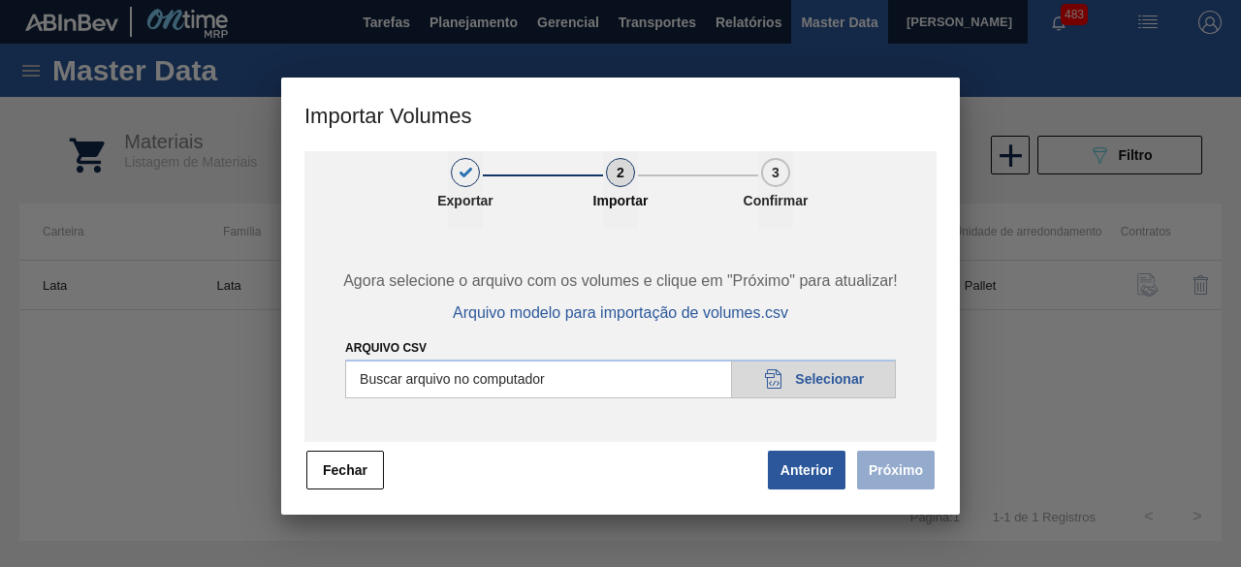
click at [802, 375] on input "Arquivo csv" at bounding box center [620, 379] width 551 height 39
type input "C:\fakepath\Subida Ball D0 + D4 11.08.csv"
click at [905, 472] on button "Próximo" at bounding box center [896, 470] width 78 height 39
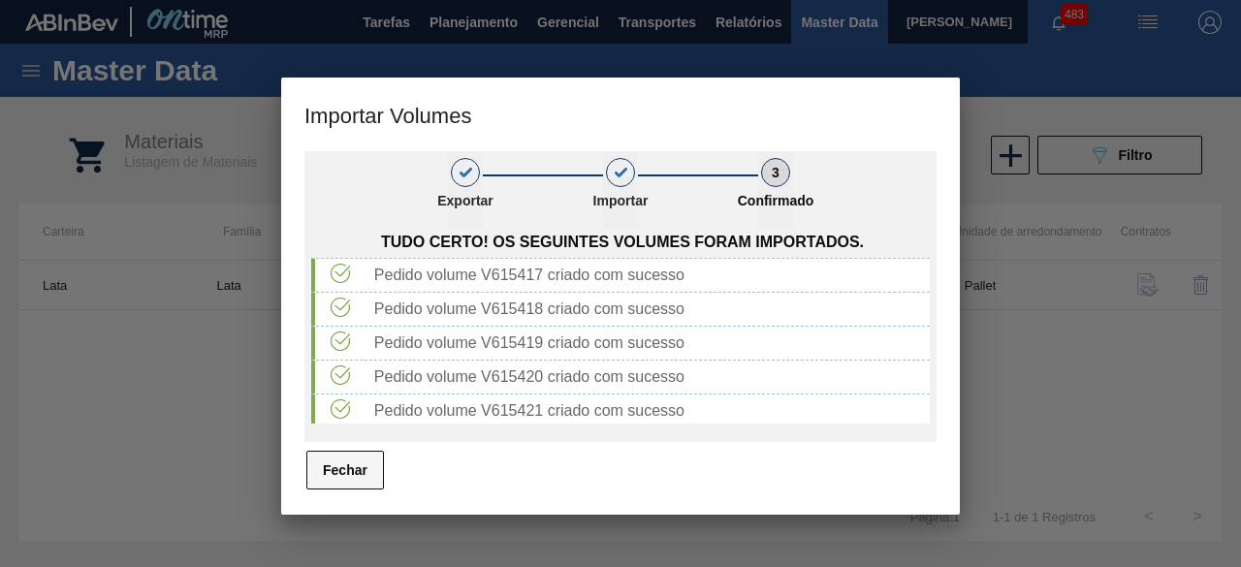
click at [351, 474] on button "Fechar" at bounding box center [345, 470] width 78 height 39
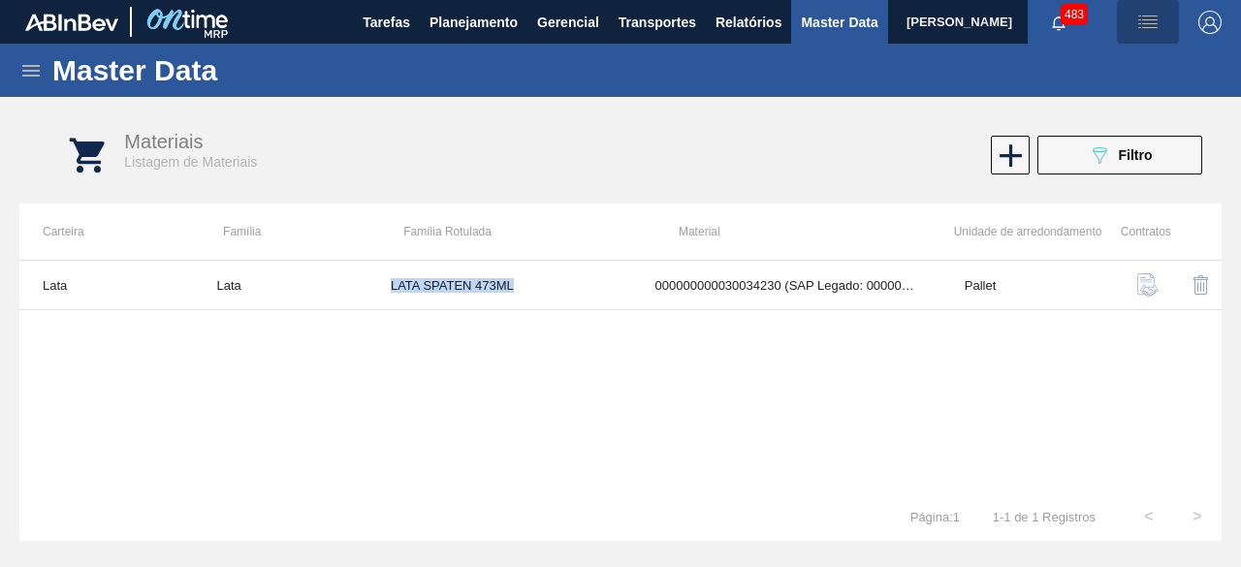
click at [1150, 16] on img "button" at bounding box center [1147, 22] width 23 height 23
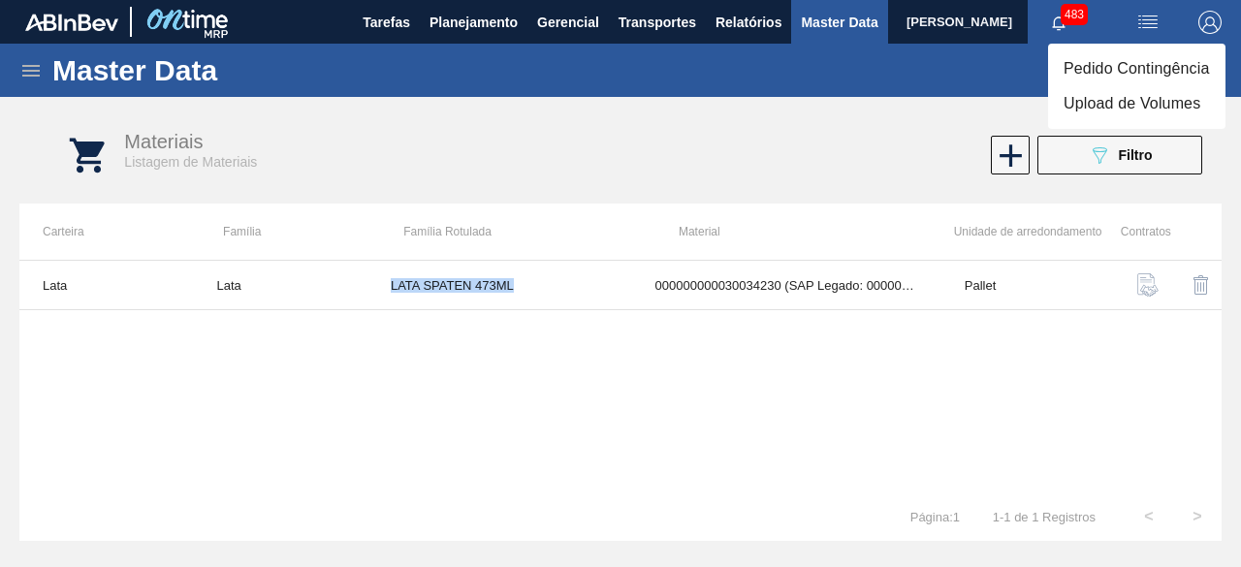
click at [1069, 104] on li "Upload de Volumes" at bounding box center [1136, 103] width 177 height 35
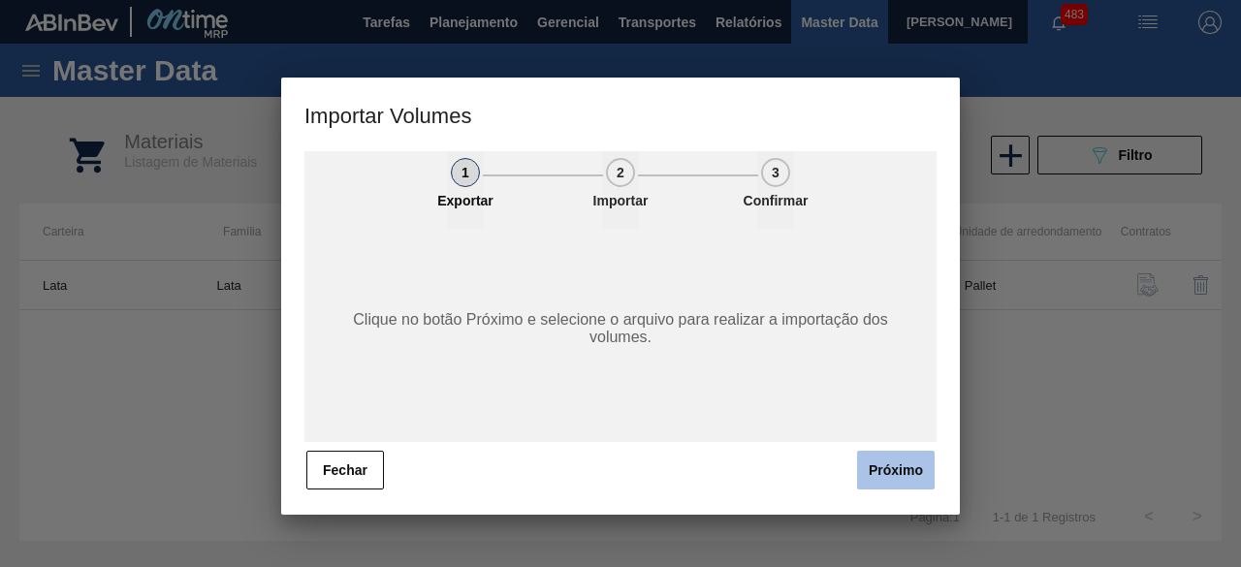
click at [902, 468] on button "Próximo" at bounding box center [896, 470] width 78 height 39
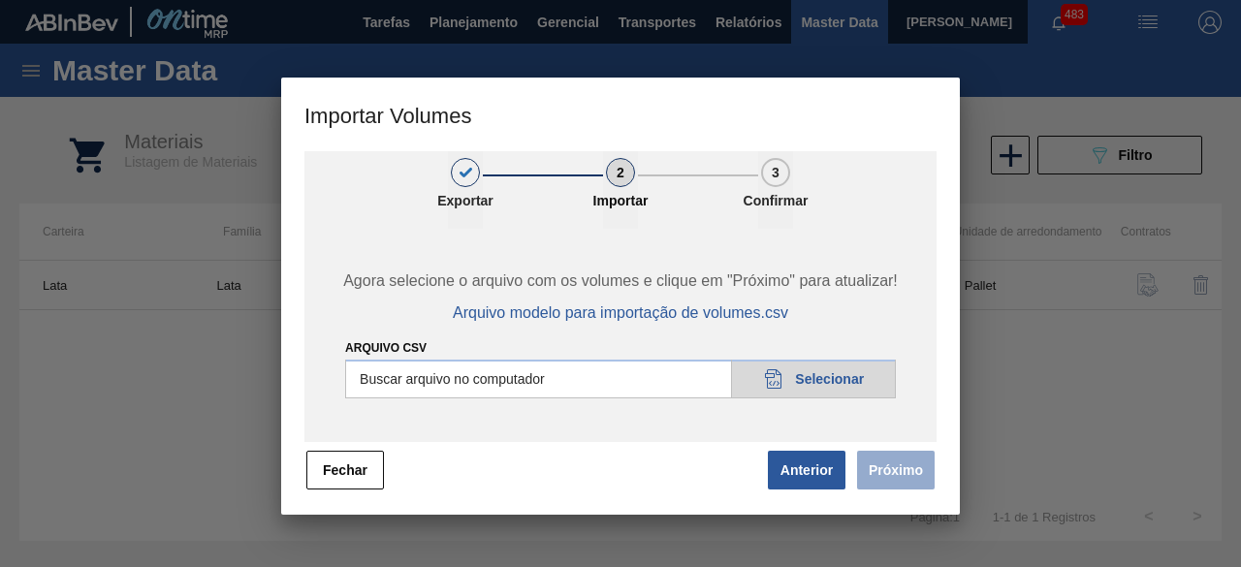
click at [847, 380] on input "Arquivo csv" at bounding box center [620, 379] width 551 height 39
type input "C:\fakepath\Subida fort. + itumb 11.08.csv"
click at [869, 480] on button "Próximo" at bounding box center [896, 470] width 78 height 39
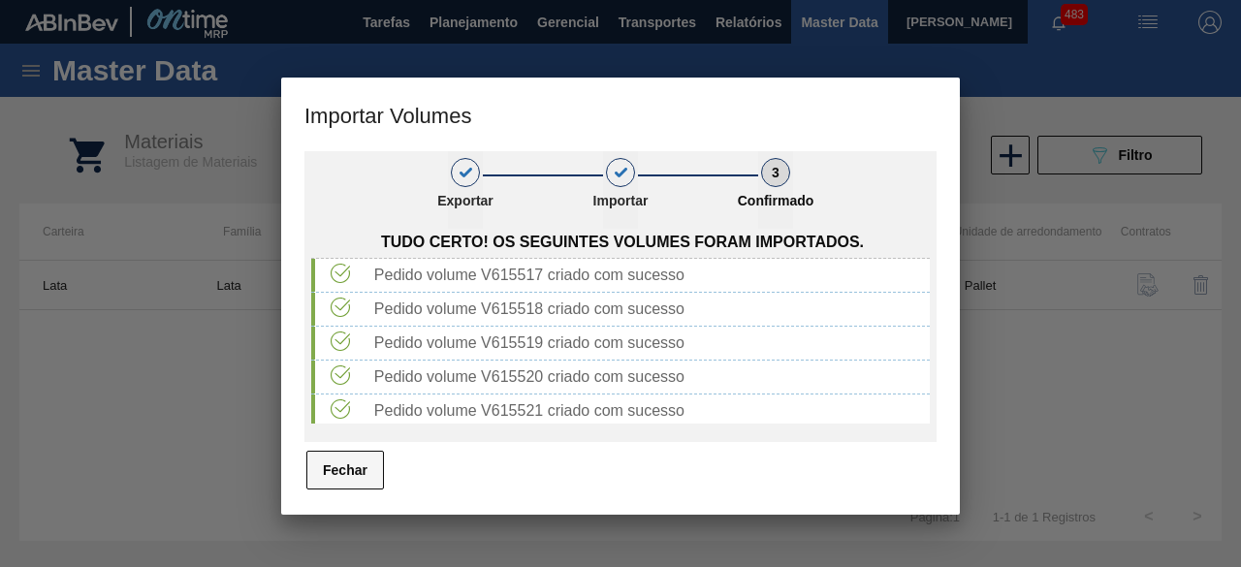
click at [367, 476] on button "Fechar" at bounding box center [345, 470] width 78 height 39
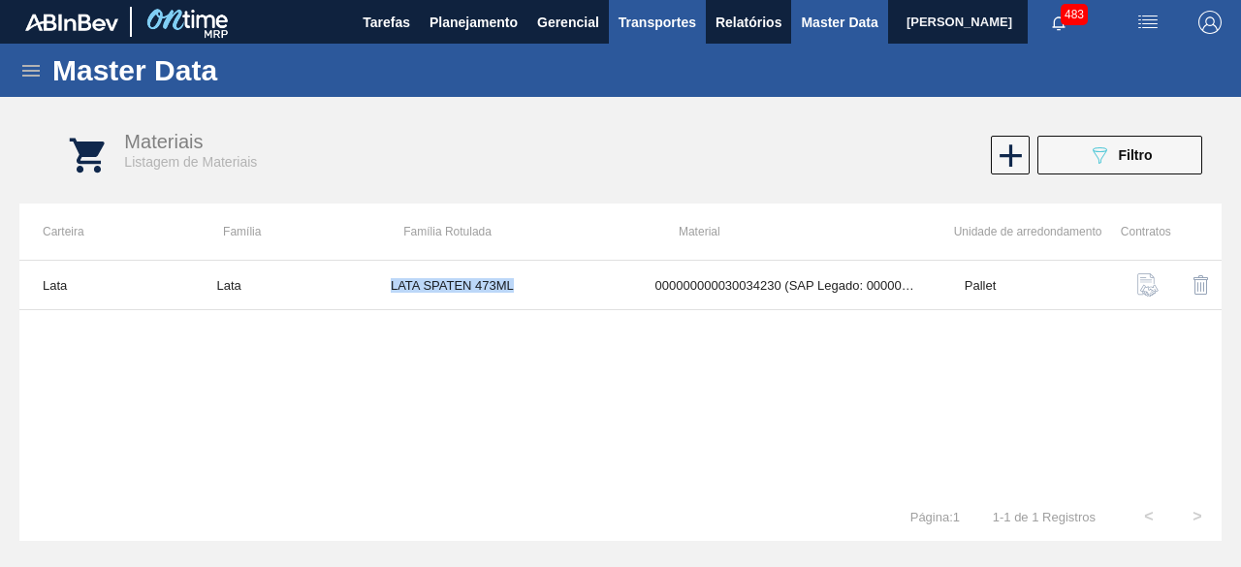
click at [646, 20] on span "Transportes" at bounding box center [658, 22] width 78 height 23
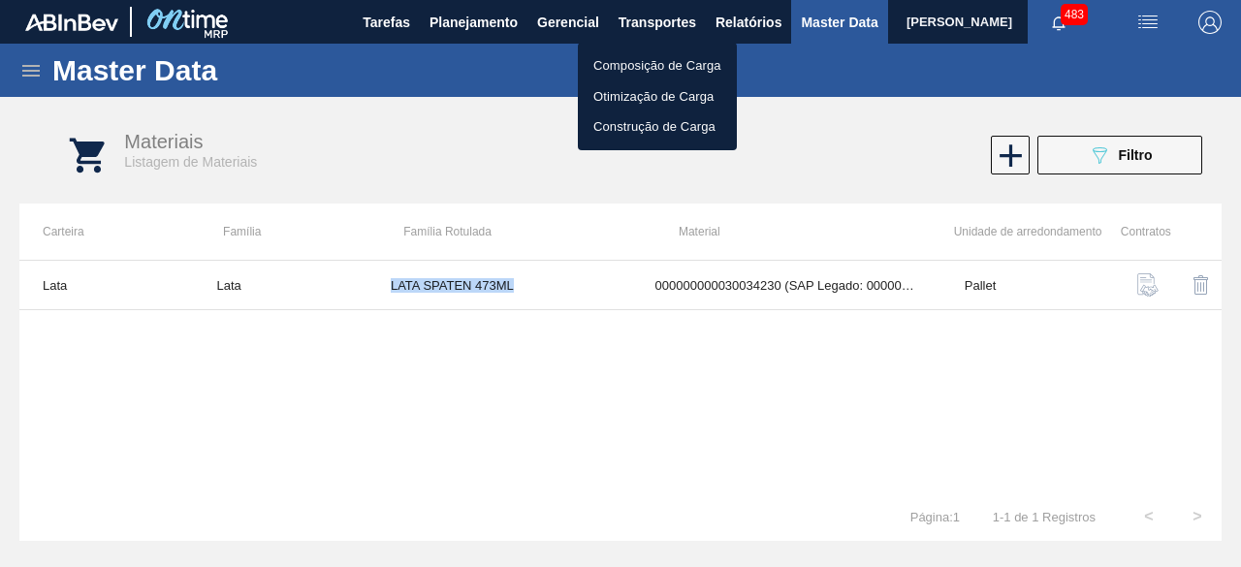
click at [629, 96] on li "Otimização de Carga" at bounding box center [657, 96] width 159 height 31
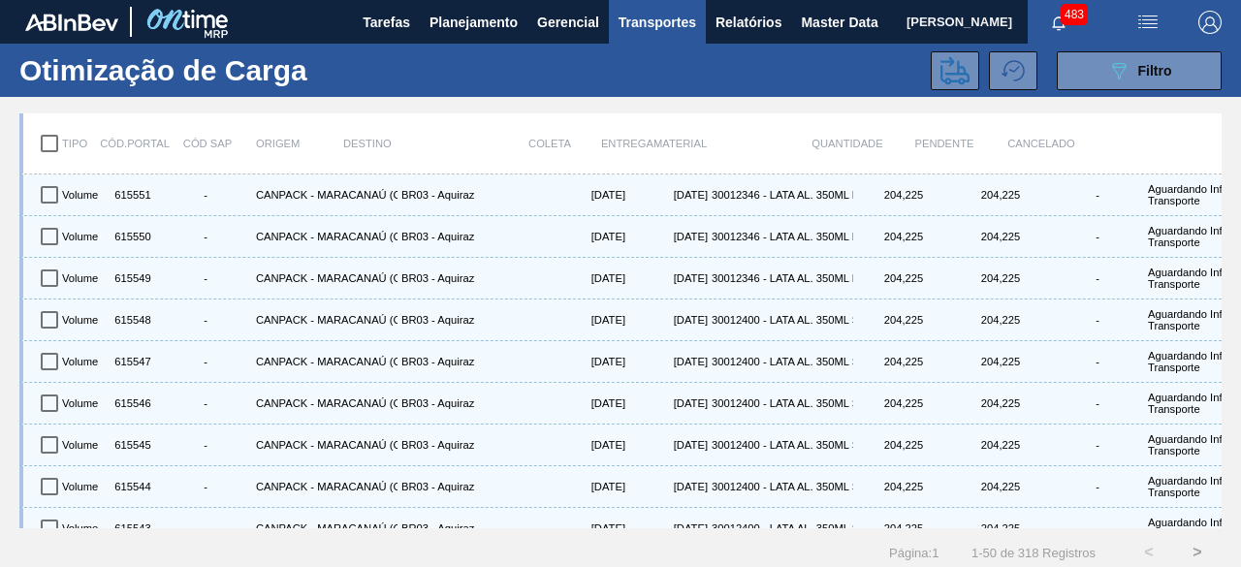
click at [1144, 17] on img "button" at bounding box center [1147, 22] width 23 height 23
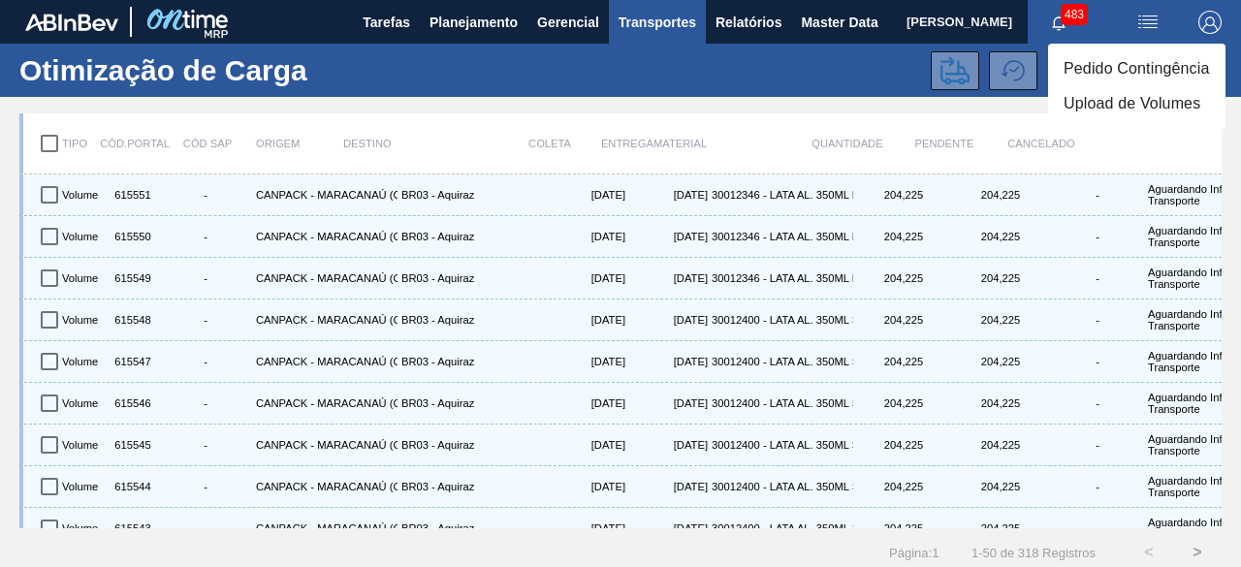
click at [1108, 104] on li "Upload de Volumes" at bounding box center [1136, 103] width 177 height 35
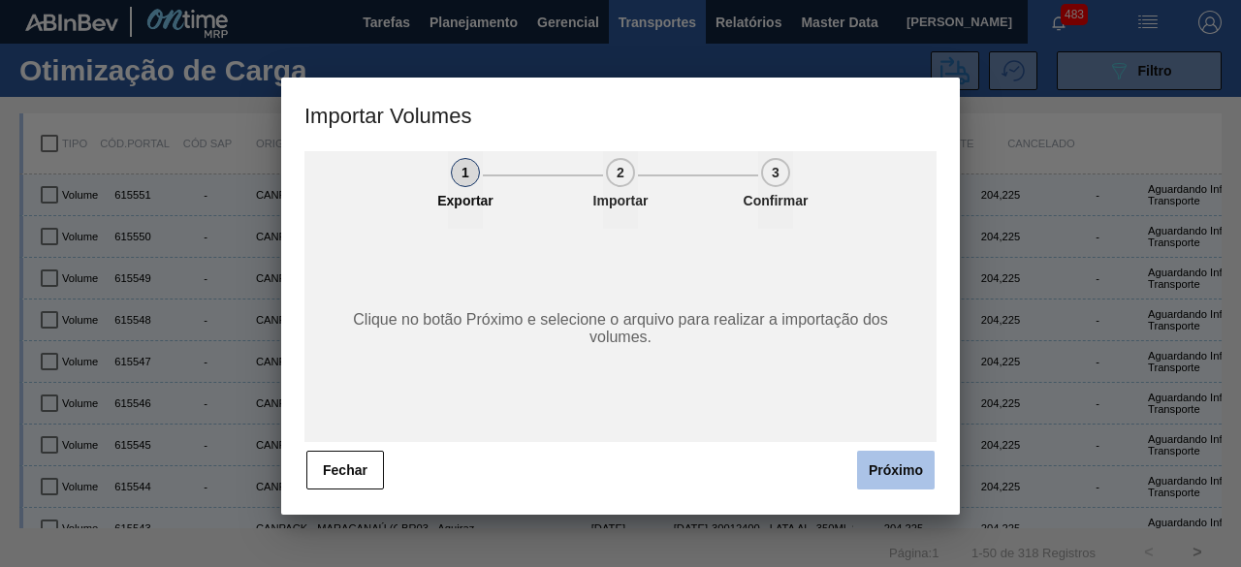
click at [896, 475] on button "Próximo" at bounding box center [896, 470] width 78 height 39
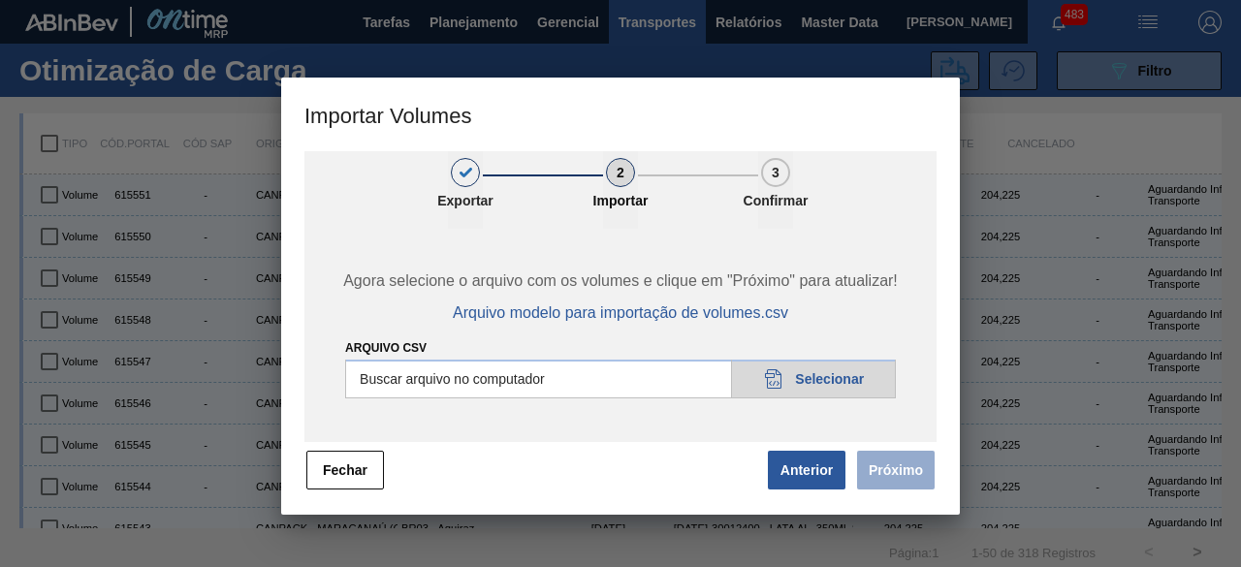
click at [862, 377] on input "Arquivo csv" at bounding box center [620, 379] width 551 height 39
type input "C:\fakepath\Subida Crown 11.08.csv"
click at [892, 474] on button "Próximo" at bounding box center [896, 470] width 78 height 39
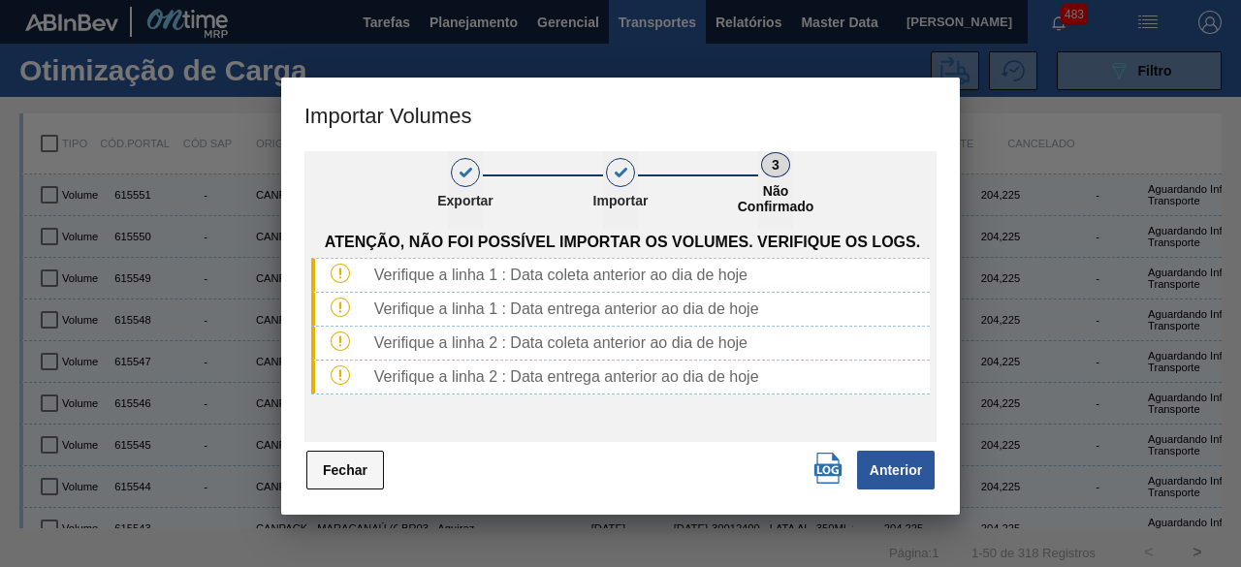
drag, startPoint x: 341, startPoint y: 469, endPoint x: 379, endPoint y: 459, distance: 39.3
click at [365, 469] on button "Fechar" at bounding box center [345, 470] width 78 height 39
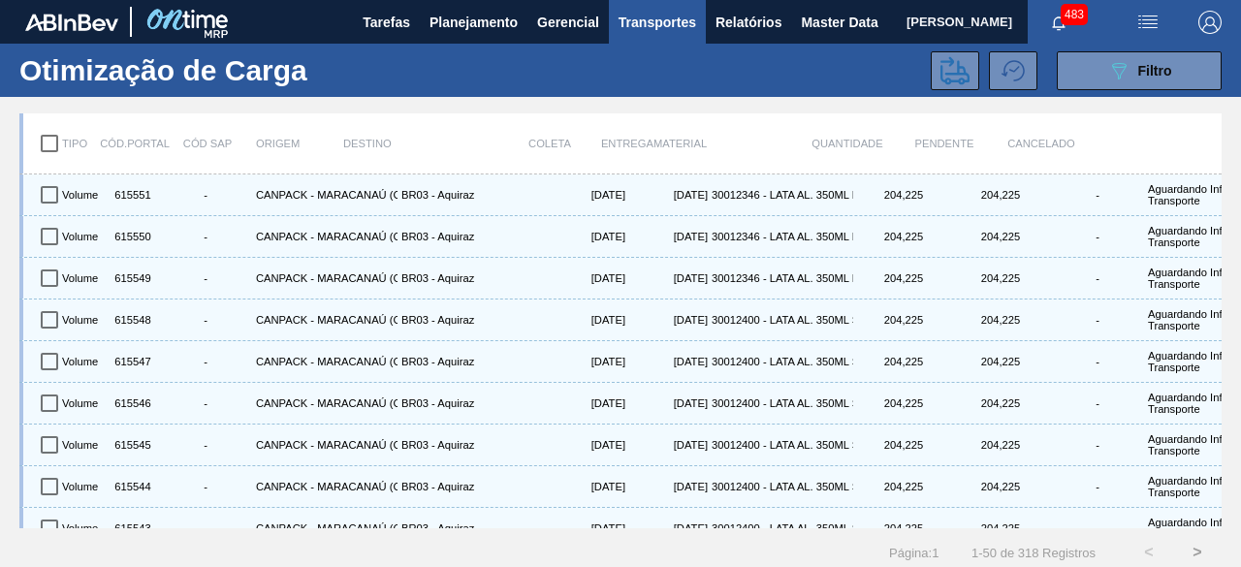
click at [1148, 26] on img "button" at bounding box center [1147, 22] width 23 height 23
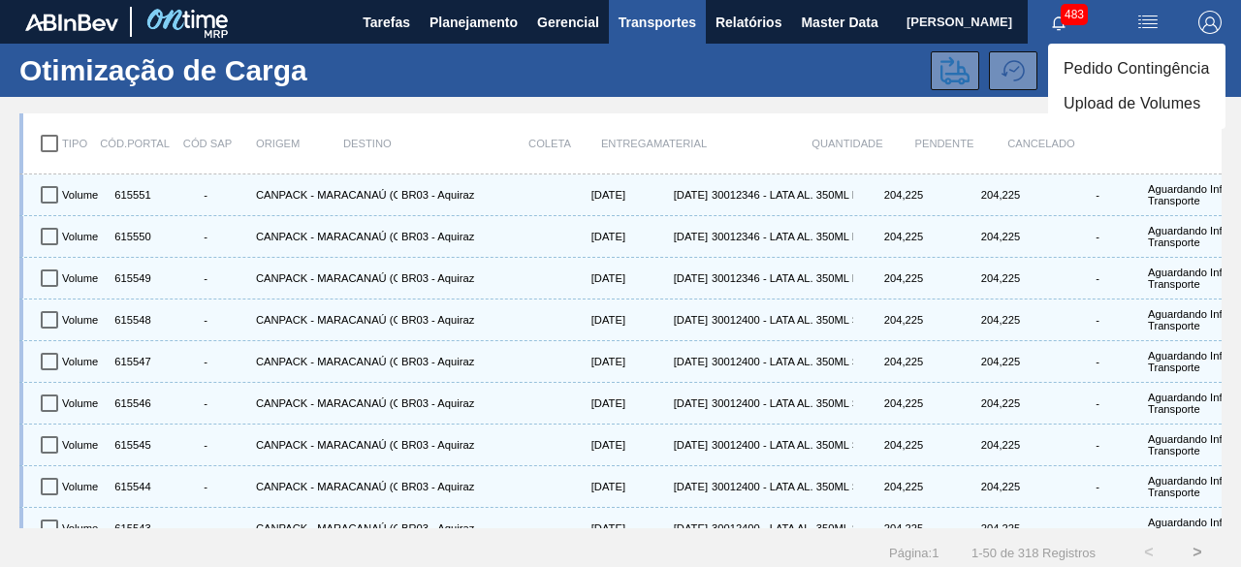
click at [1129, 104] on li "Upload de Volumes" at bounding box center [1136, 103] width 177 height 35
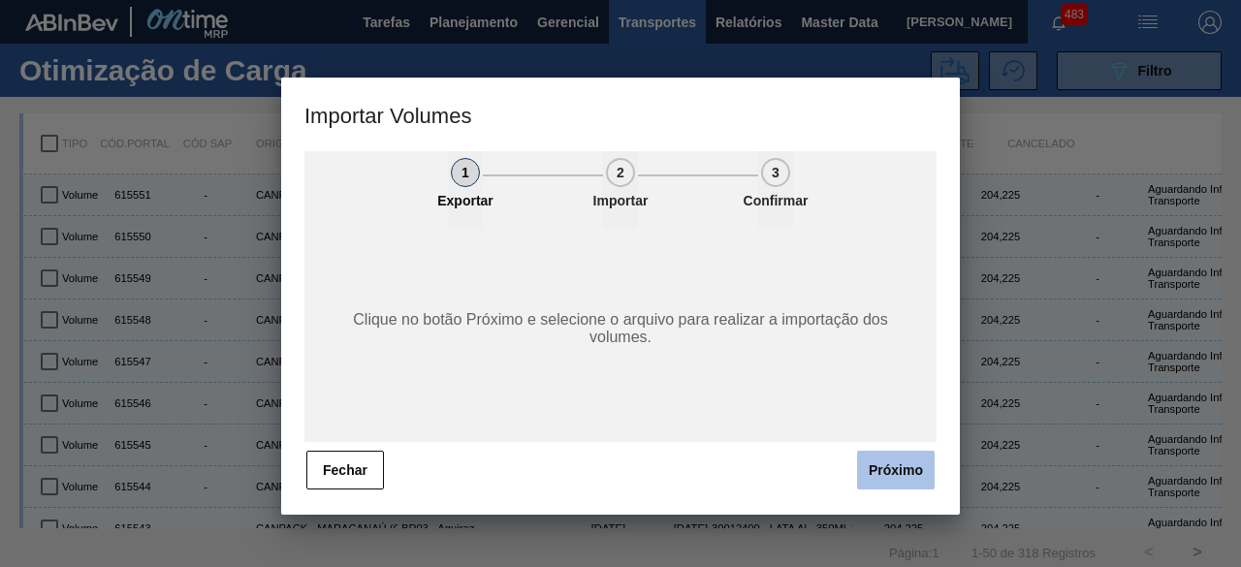
click at [882, 467] on button "Próximo" at bounding box center [896, 470] width 78 height 39
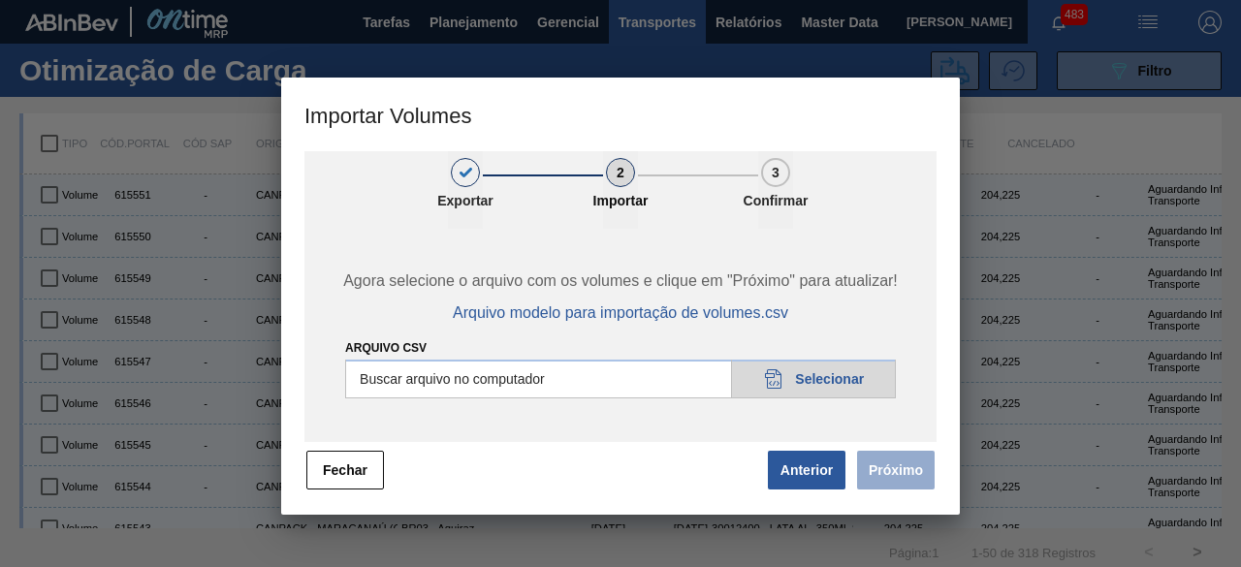
click at [804, 364] on input "Arquivo csv" at bounding box center [620, 379] width 551 height 39
type input "C:\fakepath\Subida Crown 11.08.csv"
click at [884, 467] on button "Próximo" at bounding box center [896, 470] width 78 height 39
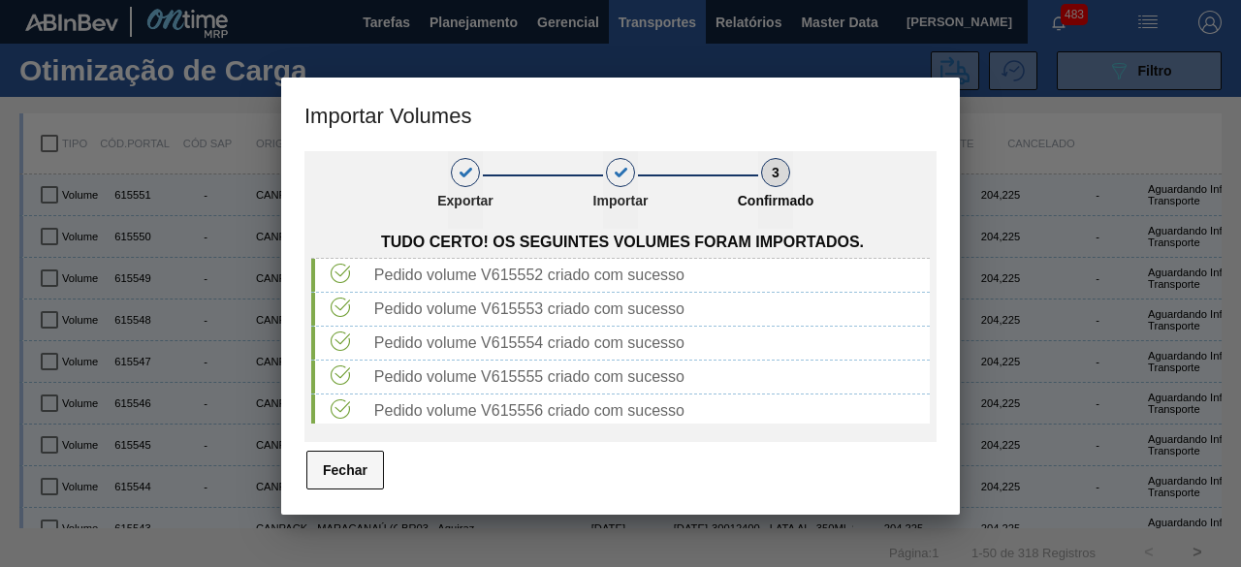
click at [356, 455] on button "Fechar" at bounding box center [345, 470] width 78 height 39
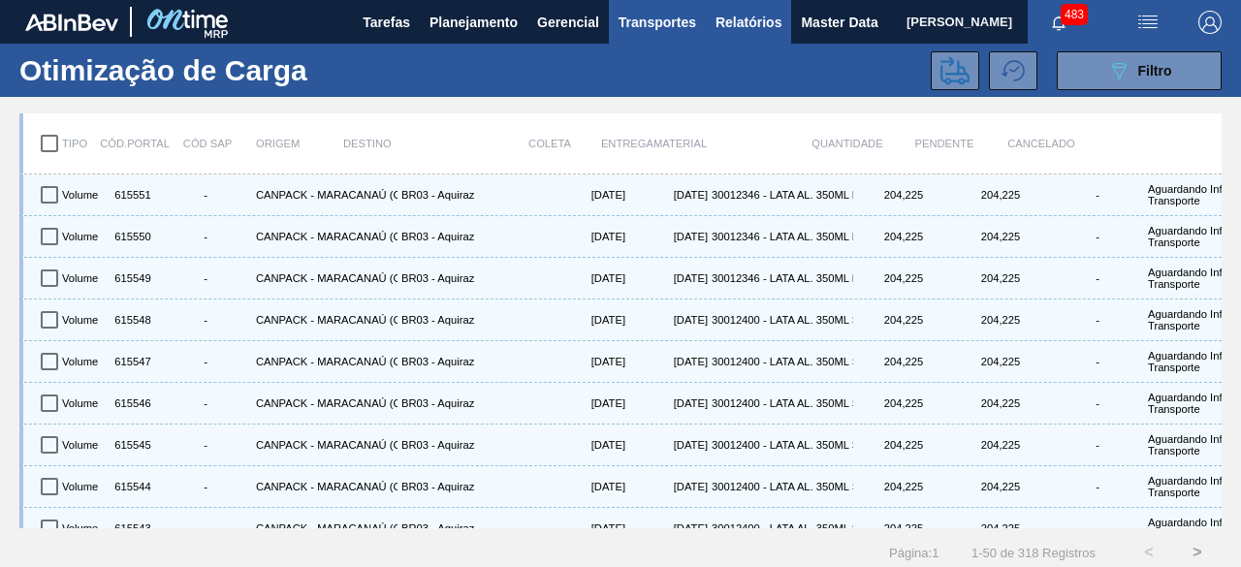
click at [741, 20] on span "Relatórios" at bounding box center [749, 22] width 66 height 23
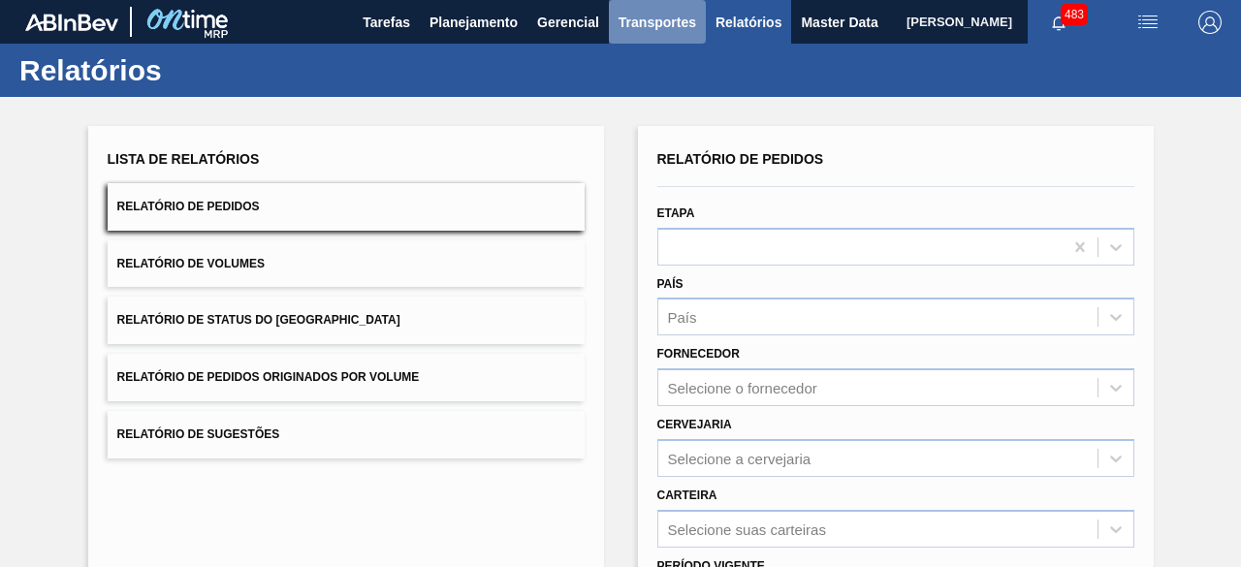
click at [652, 9] on button "Transportes" at bounding box center [657, 22] width 97 height 44
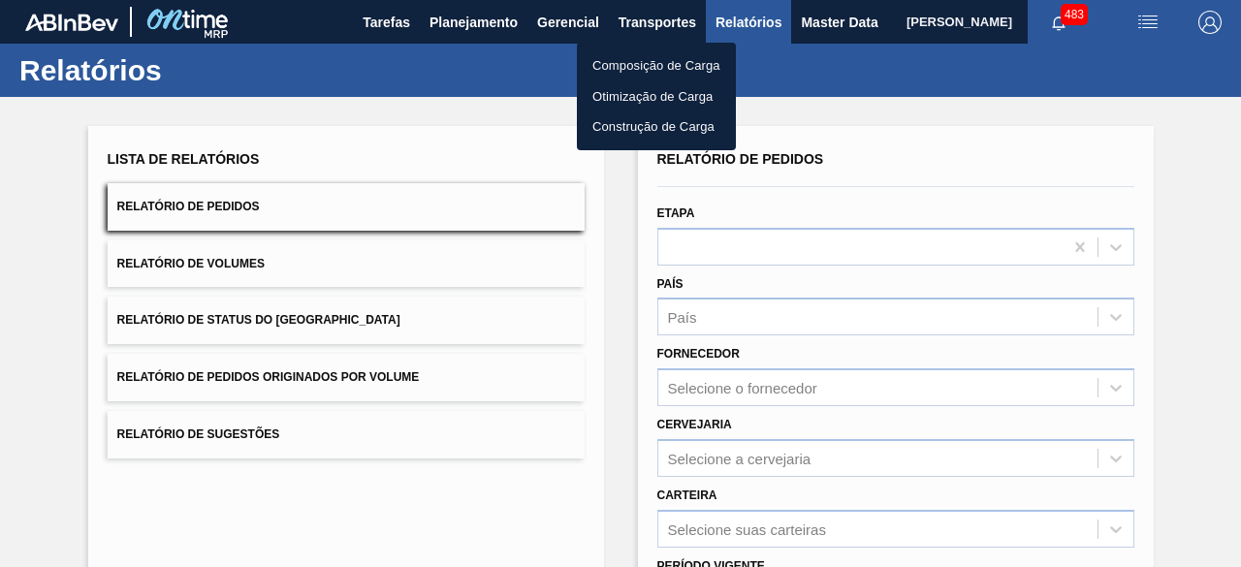
click at [653, 91] on li "Otimização de Carga" at bounding box center [656, 96] width 159 height 31
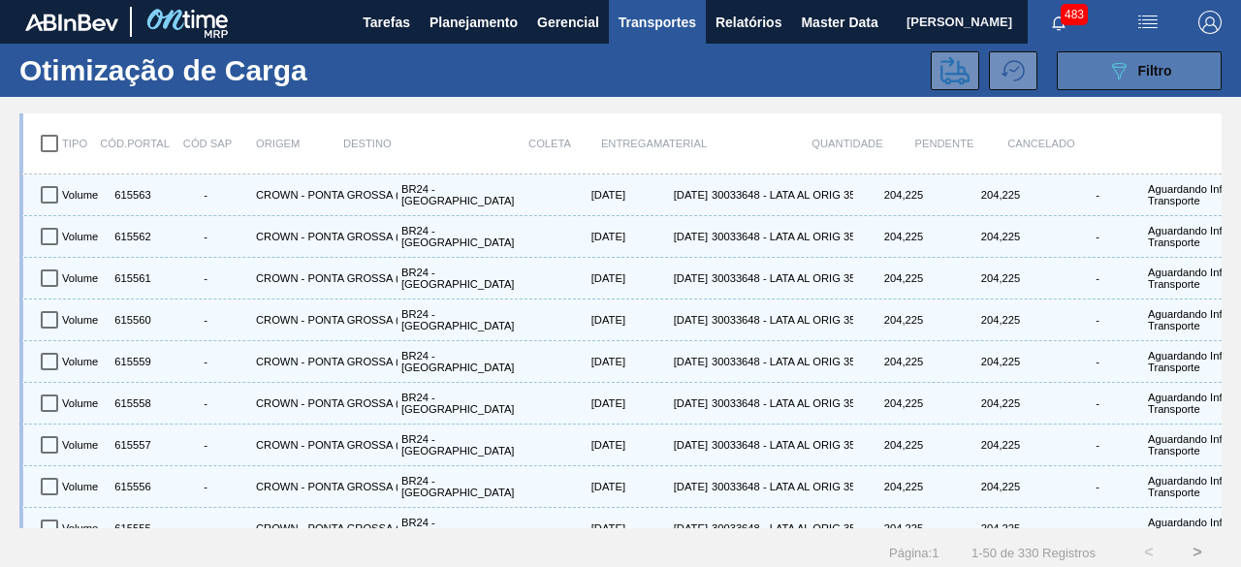
click at [1136, 89] on button "089F7B8B-B2A5-4AFE-B5C0-19BA573D28AC Filtro" at bounding box center [1139, 70] width 165 height 39
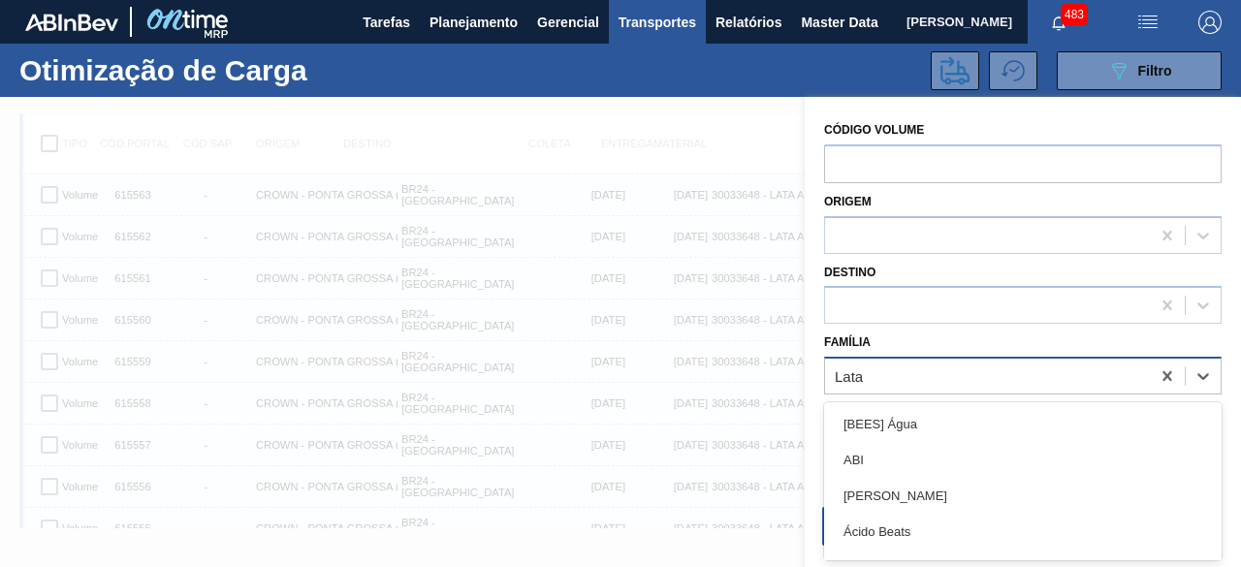
click at [913, 369] on div "Lata" at bounding box center [987, 377] width 325 height 28
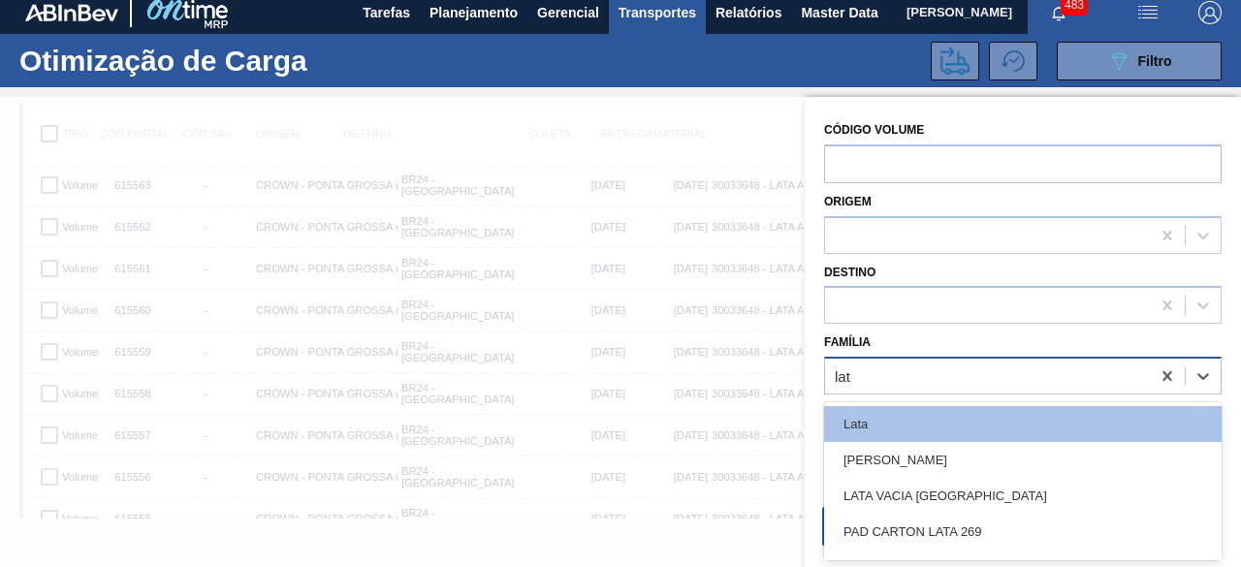
type input "lata"
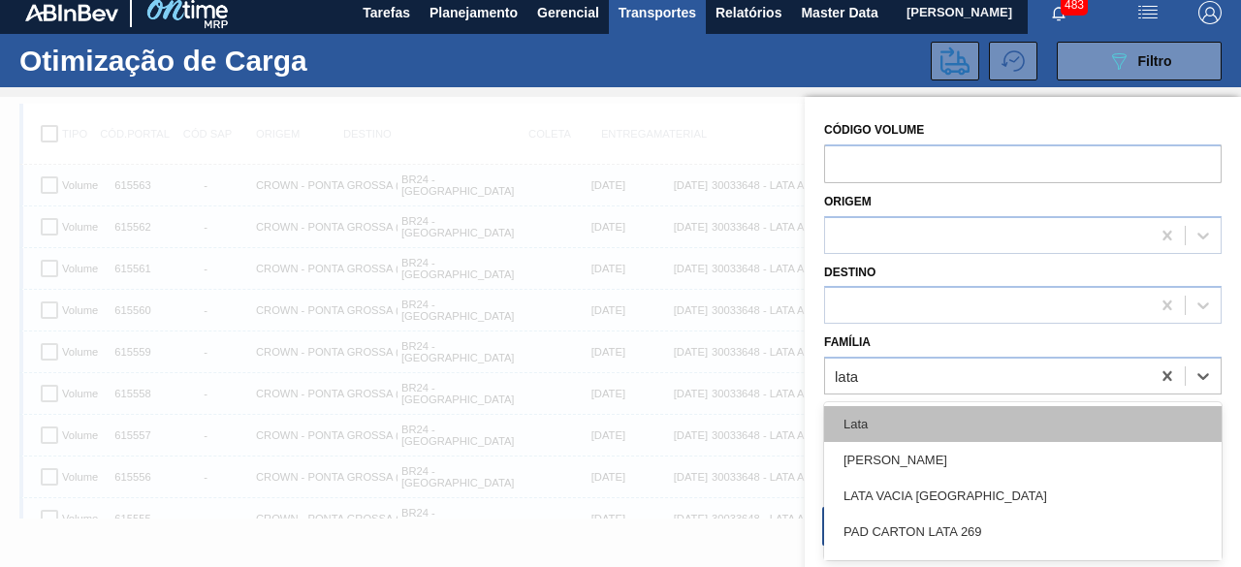
click at [906, 432] on div "Lata" at bounding box center [1023, 424] width 398 height 36
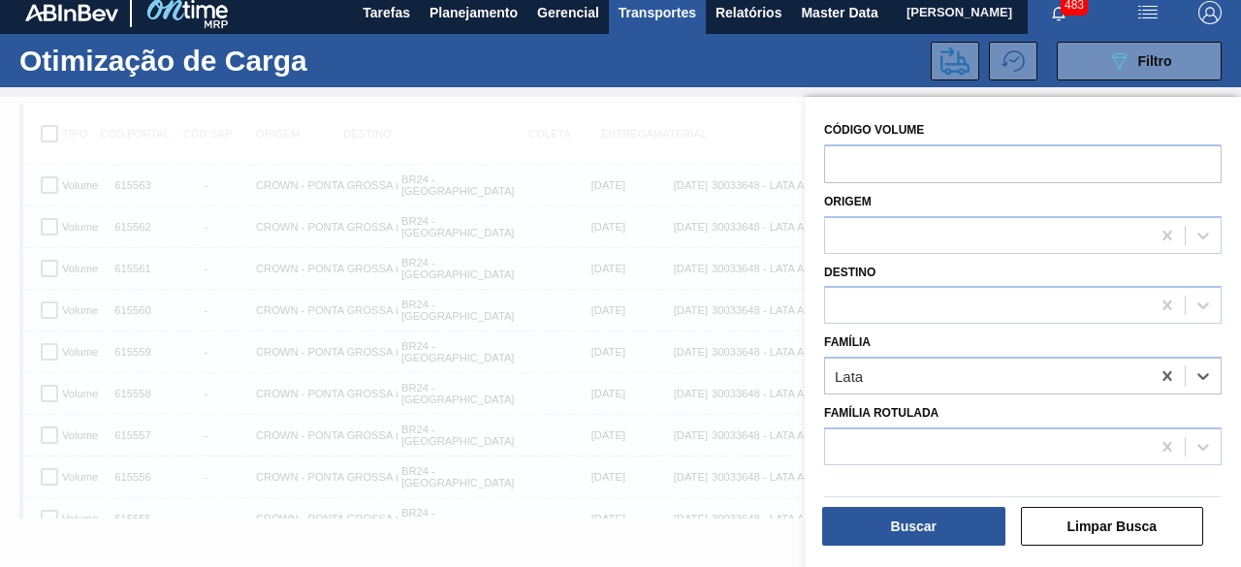
scroll to position [194, 0]
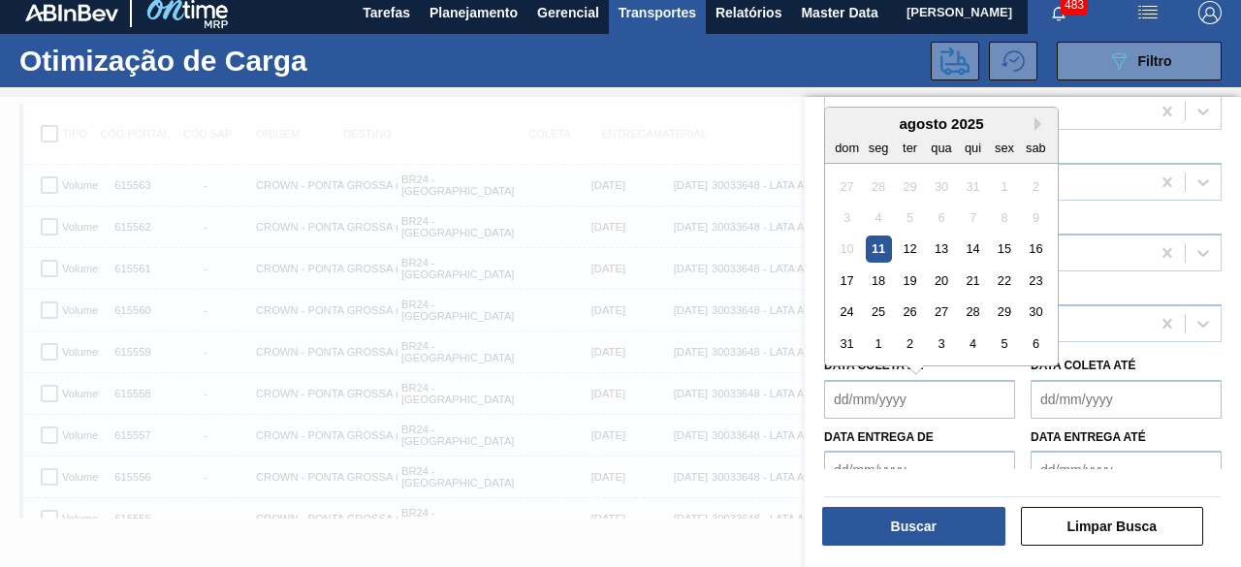
click at [921, 390] on de "Data coleta de" at bounding box center [919, 399] width 191 height 39
click at [876, 251] on div "11" at bounding box center [879, 249] width 26 height 26
type de "[DATE]"
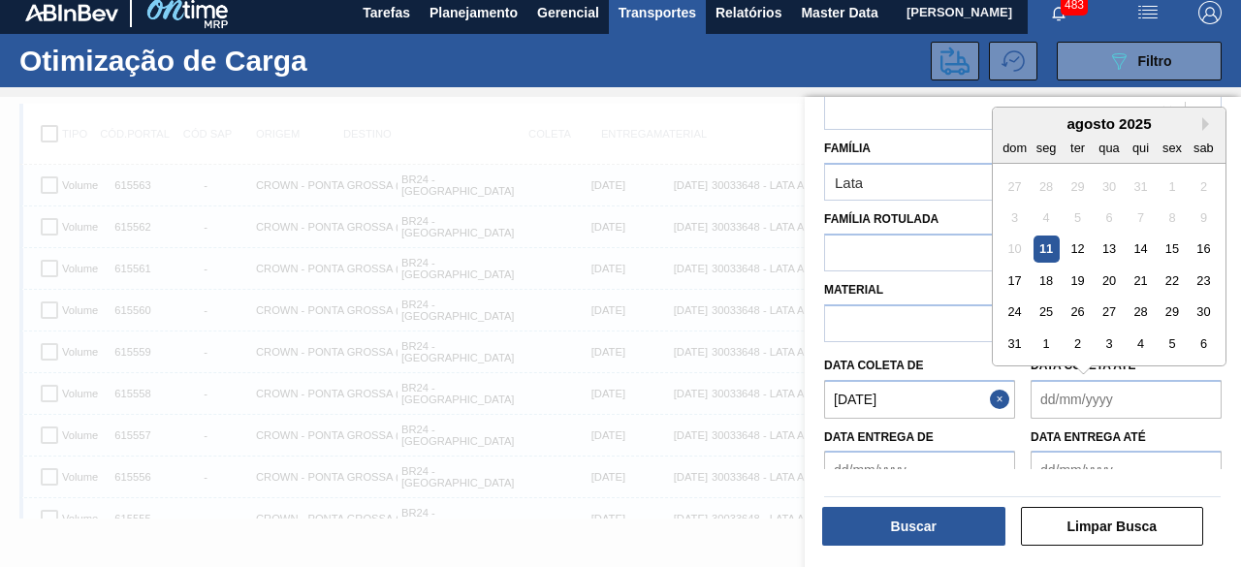
click at [1113, 389] on até "Data coleta até" at bounding box center [1126, 399] width 191 height 39
click at [1141, 247] on div "14" at bounding box center [1141, 249] width 26 height 26
click at [1133, 390] on até "14/08/2025" at bounding box center [1126, 399] width 191 height 39
click at [1173, 248] on div "15" at bounding box center [1172, 249] width 26 height 26
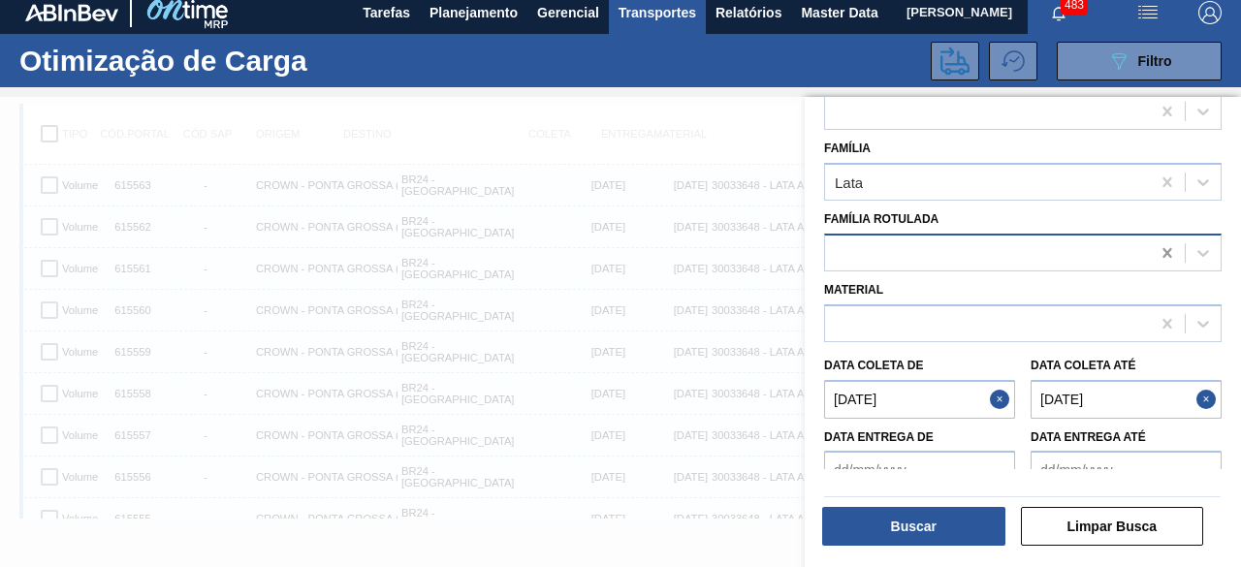
type até "[DATE]"
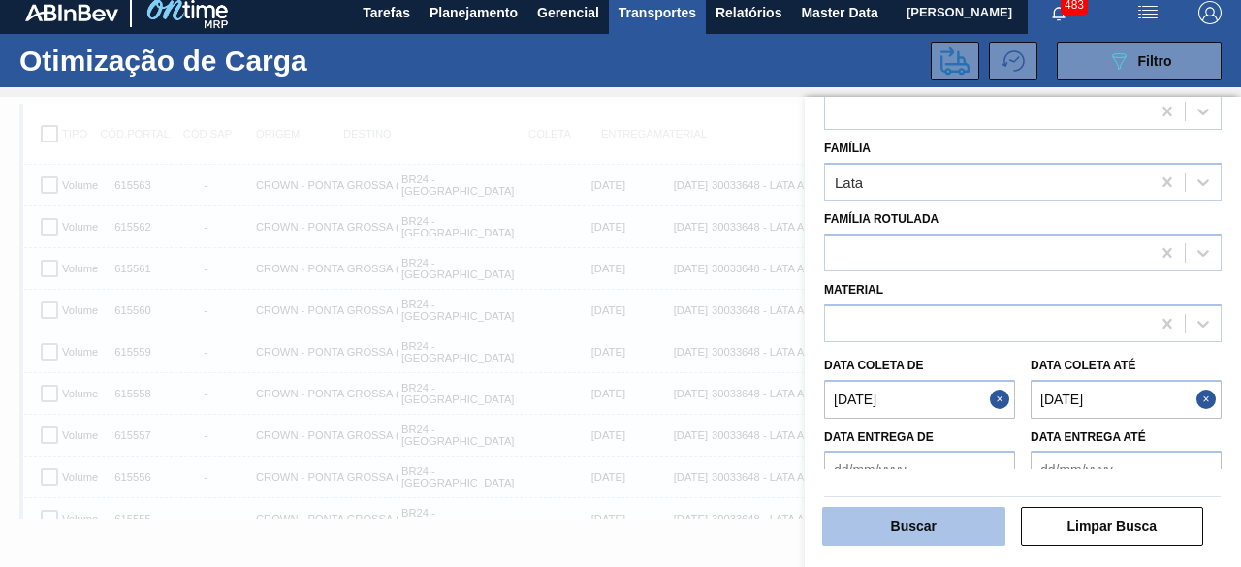
click at [960, 518] on button "Buscar" at bounding box center [913, 526] width 183 height 39
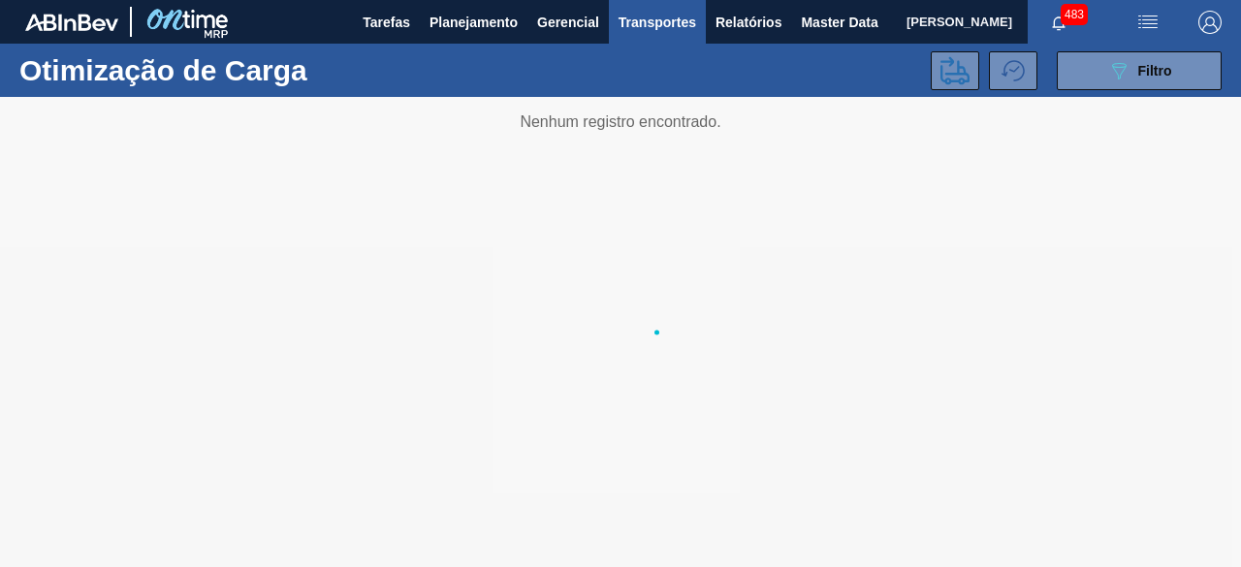
scroll to position [0, 0]
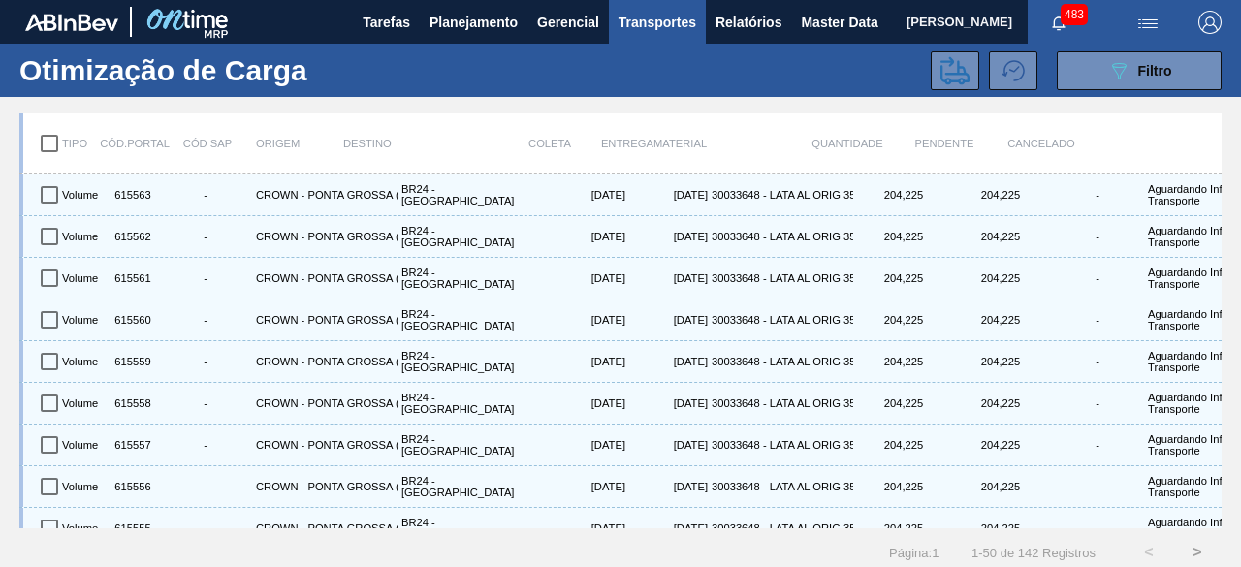
click at [47, 144] on input "checkbox" at bounding box center [49, 143] width 41 height 41
checkbox input "true"
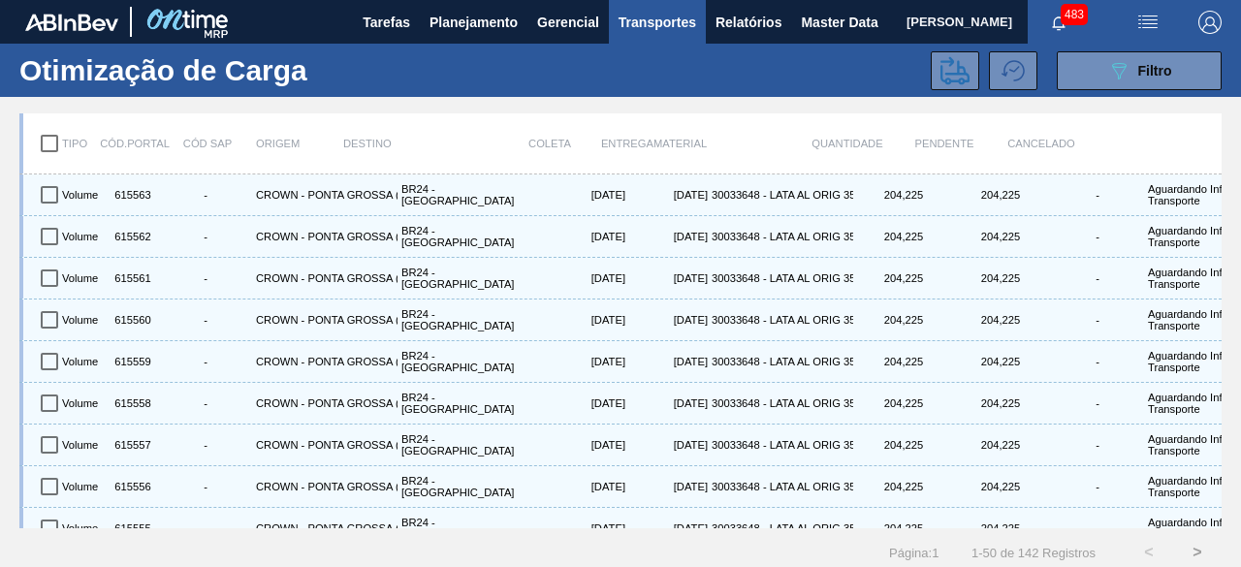
checkbox input "true"
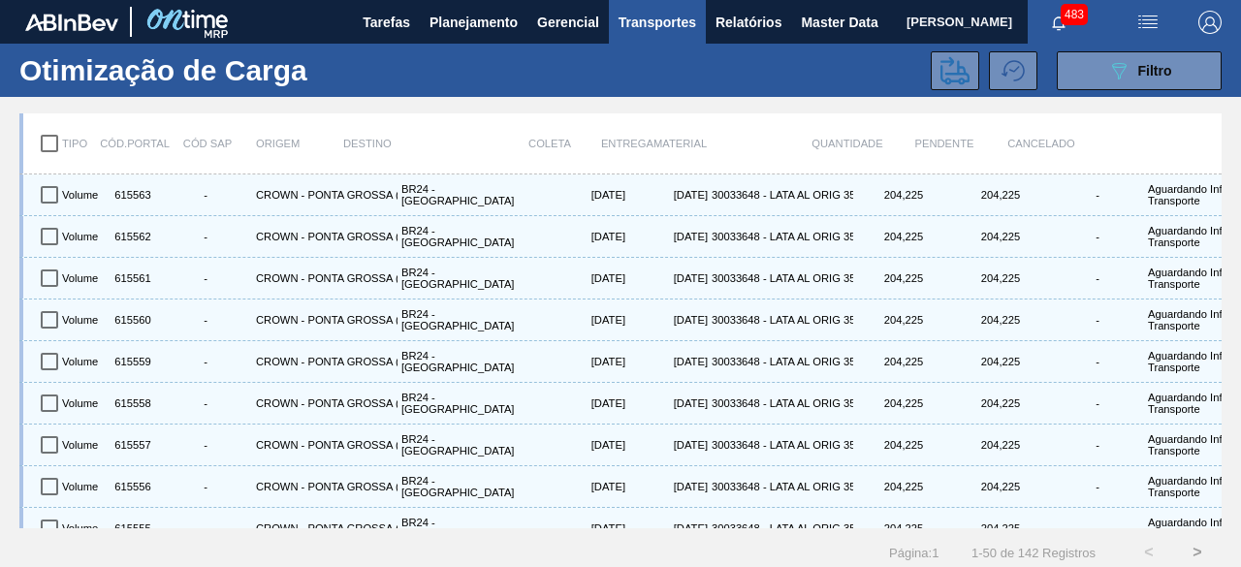
checkbox input "true"
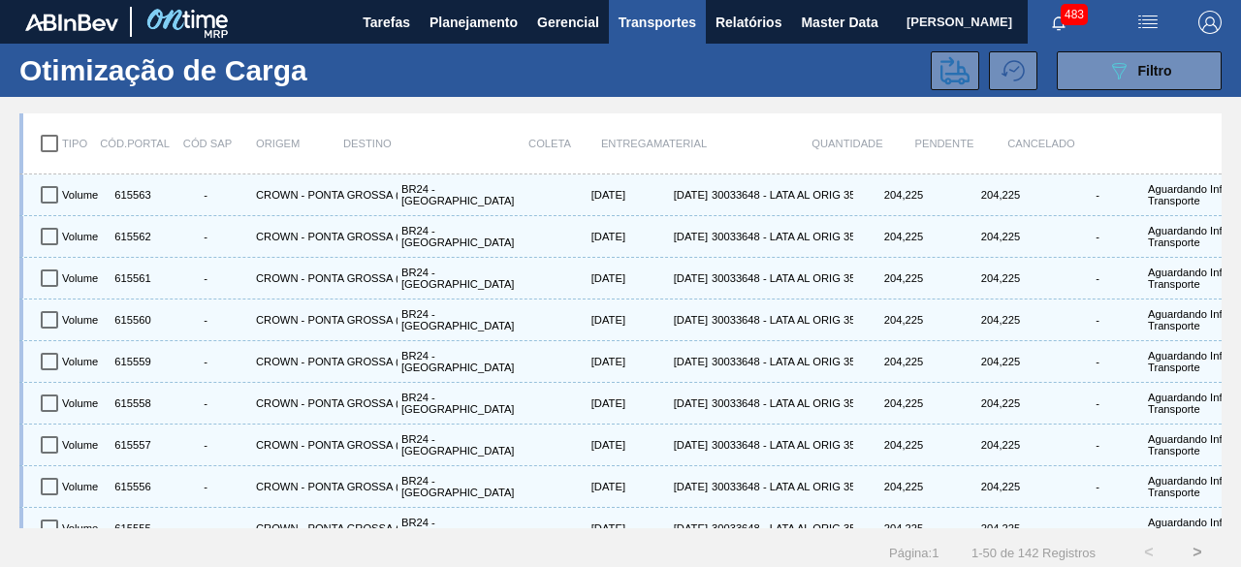
checkbox input "true"
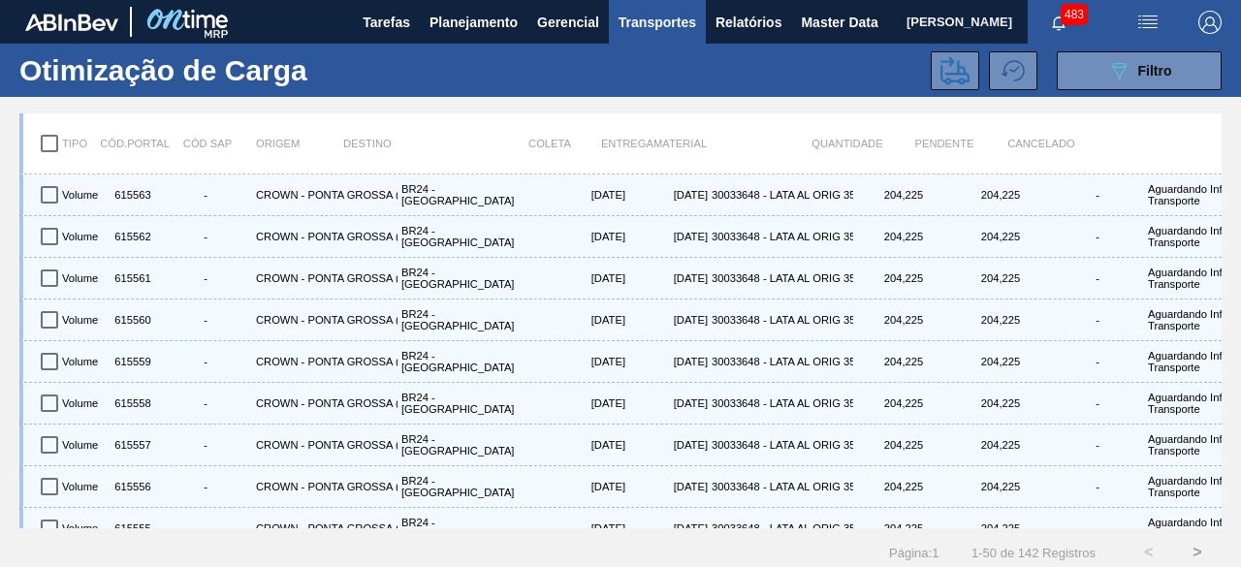
checkbox input "true"
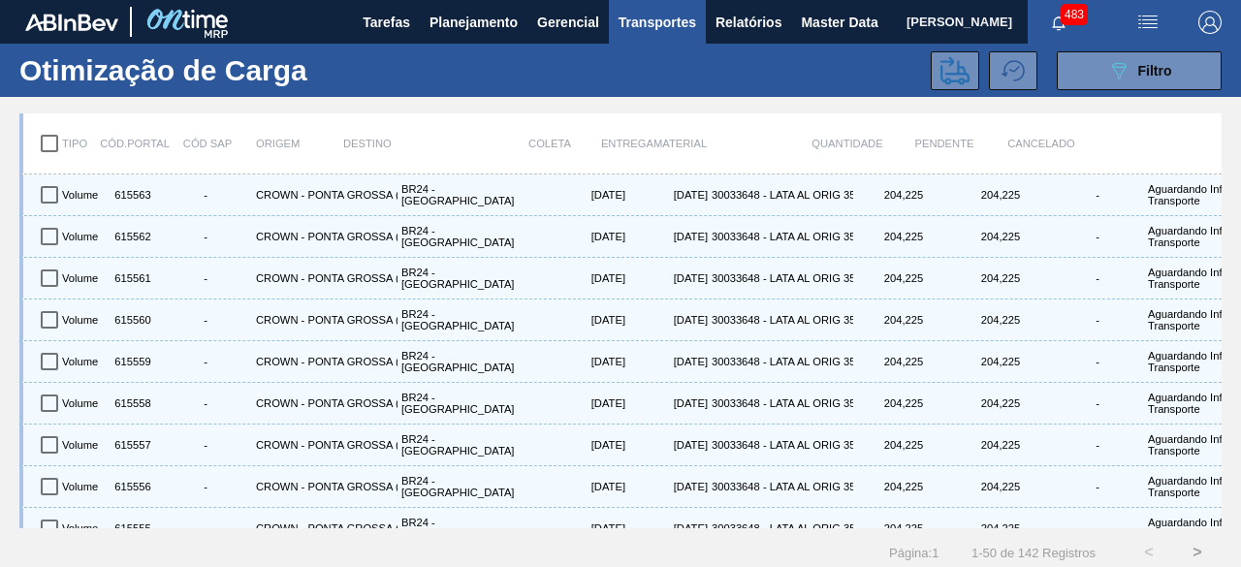
checkbox input "true"
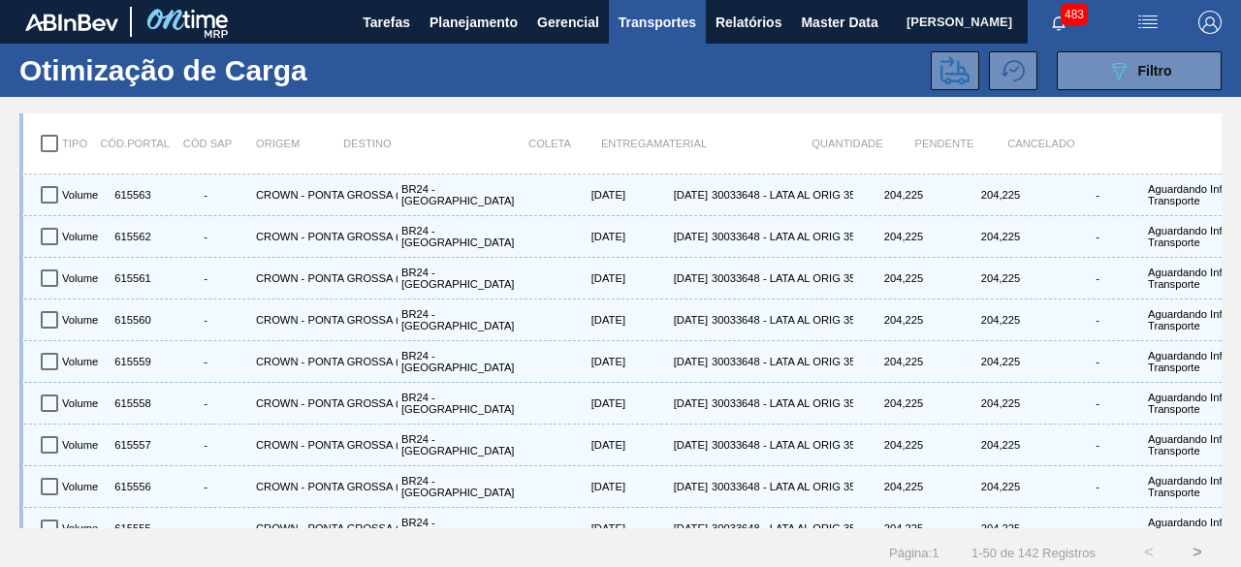
checkbox input "true"
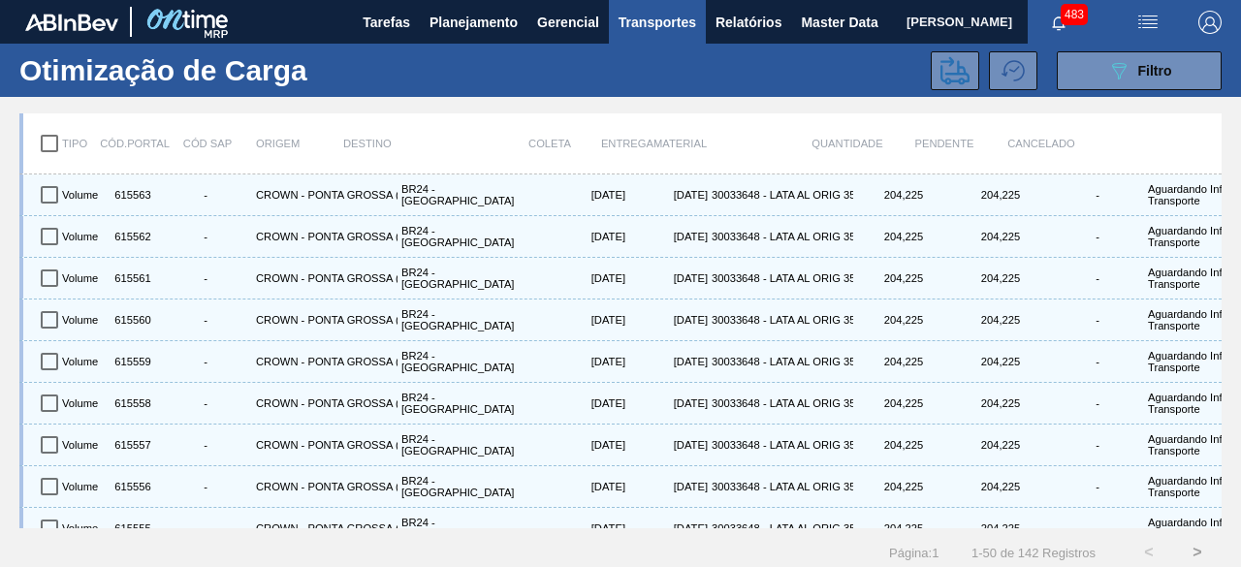
checkbox input "true"
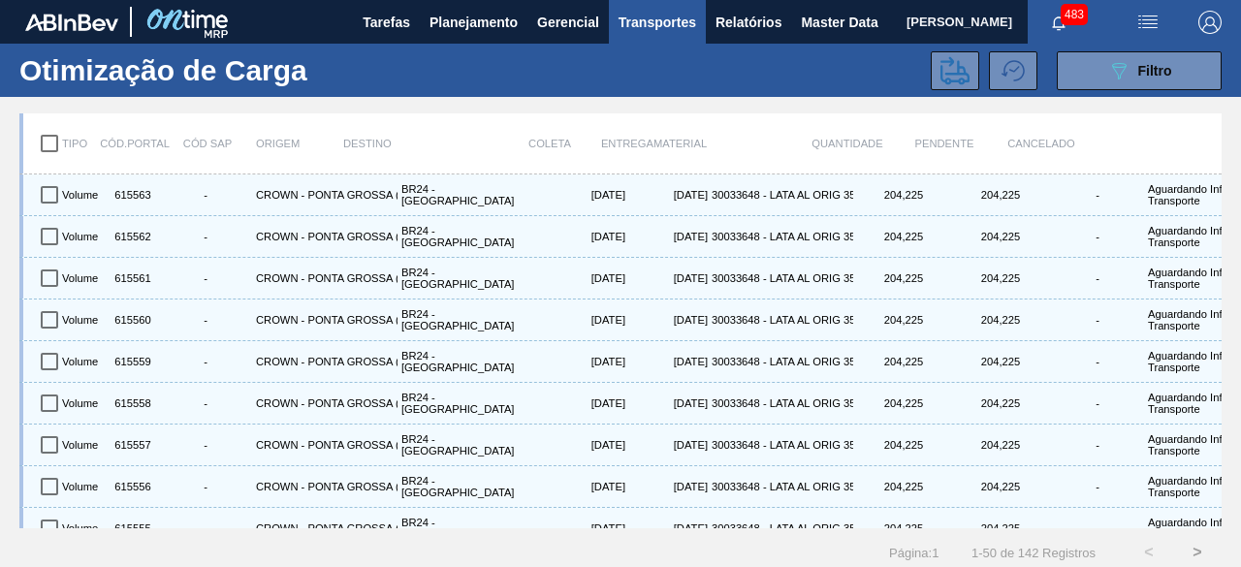
checkbox input "true"
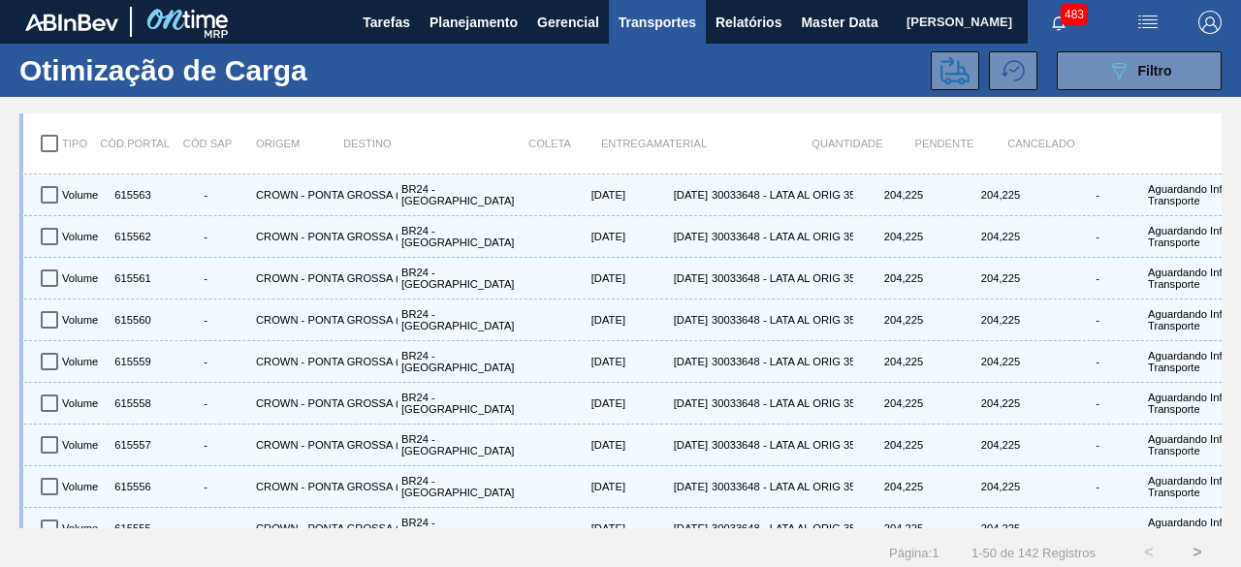
checkbox input "true"
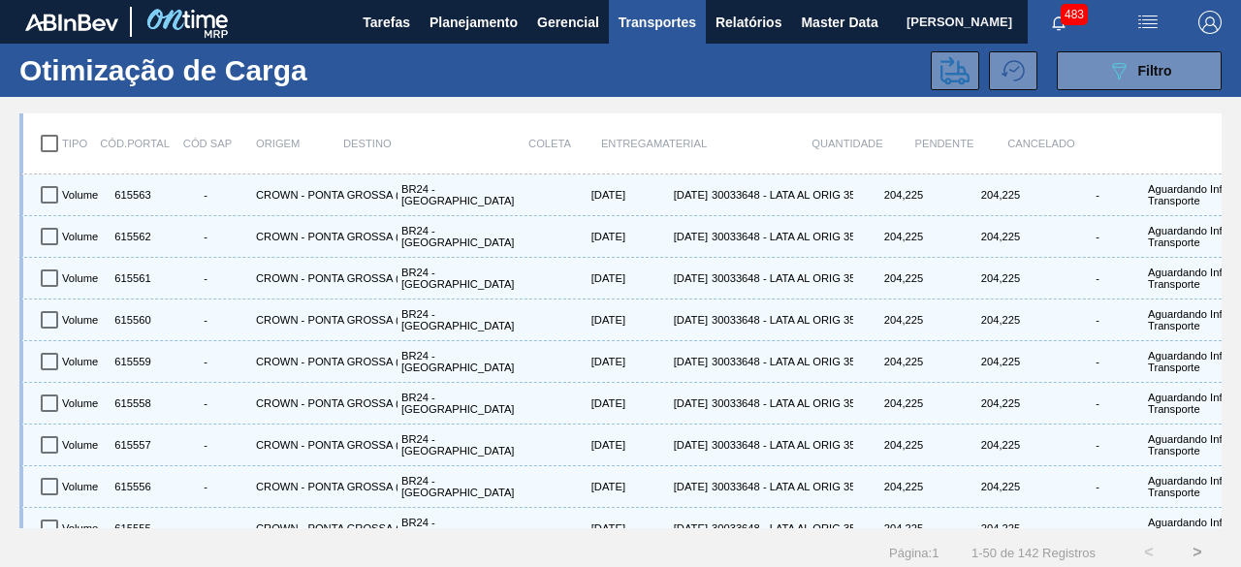
checkbox input "true"
click at [952, 70] on icon at bounding box center [954, 70] width 29 height 29
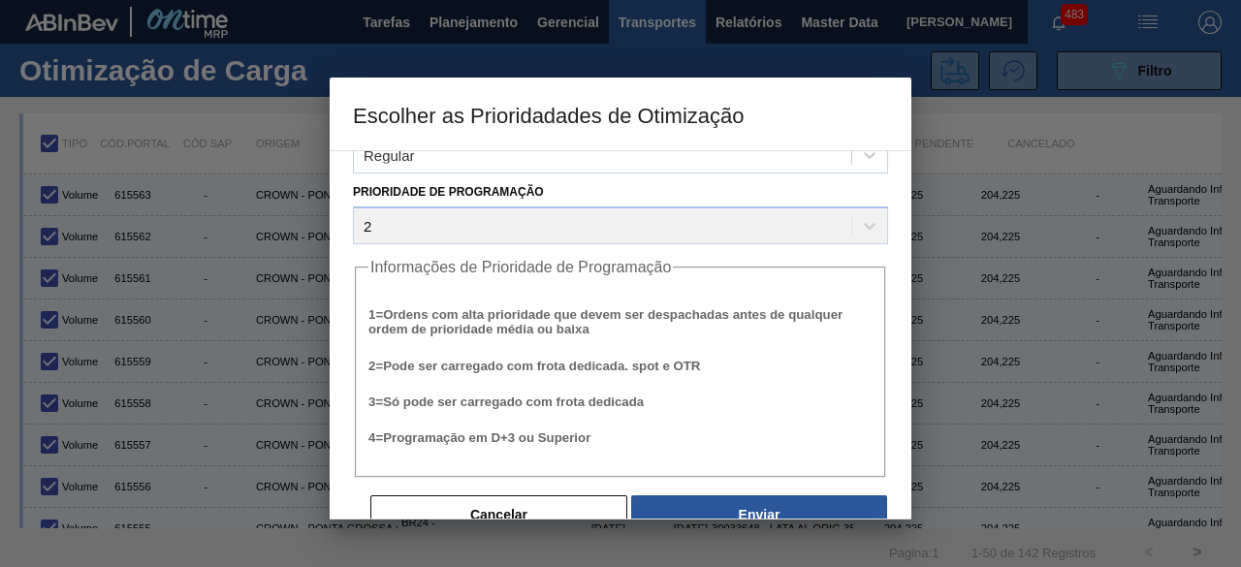
scroll to position [74, 0]
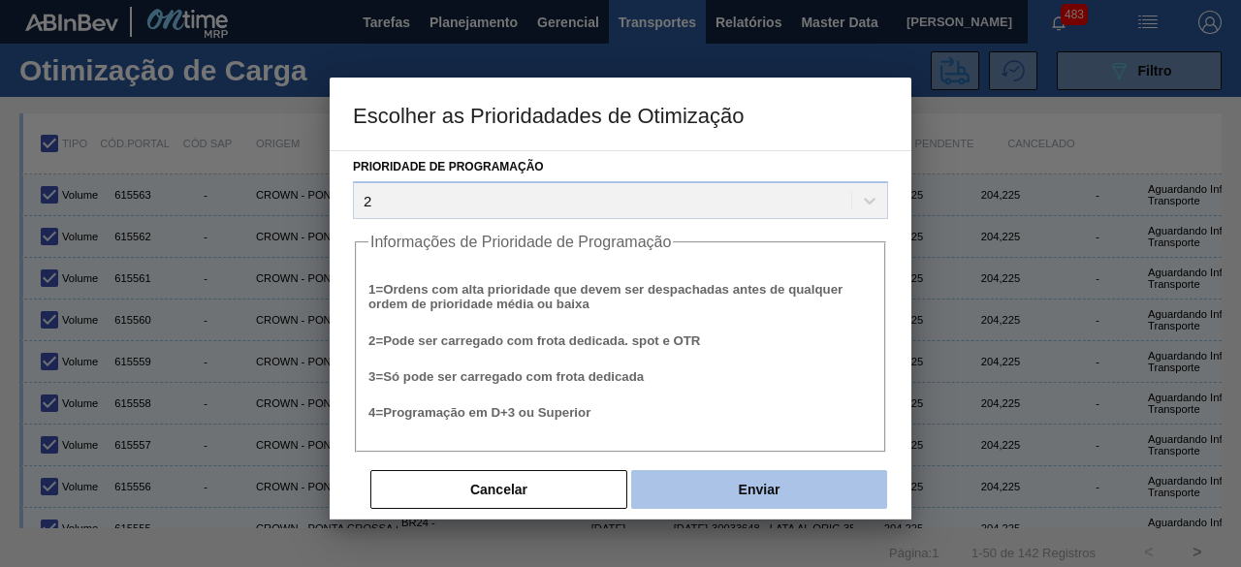
click at [791, 496] on button "Enviar" at bounding box center [759, 489] width 256 height 39
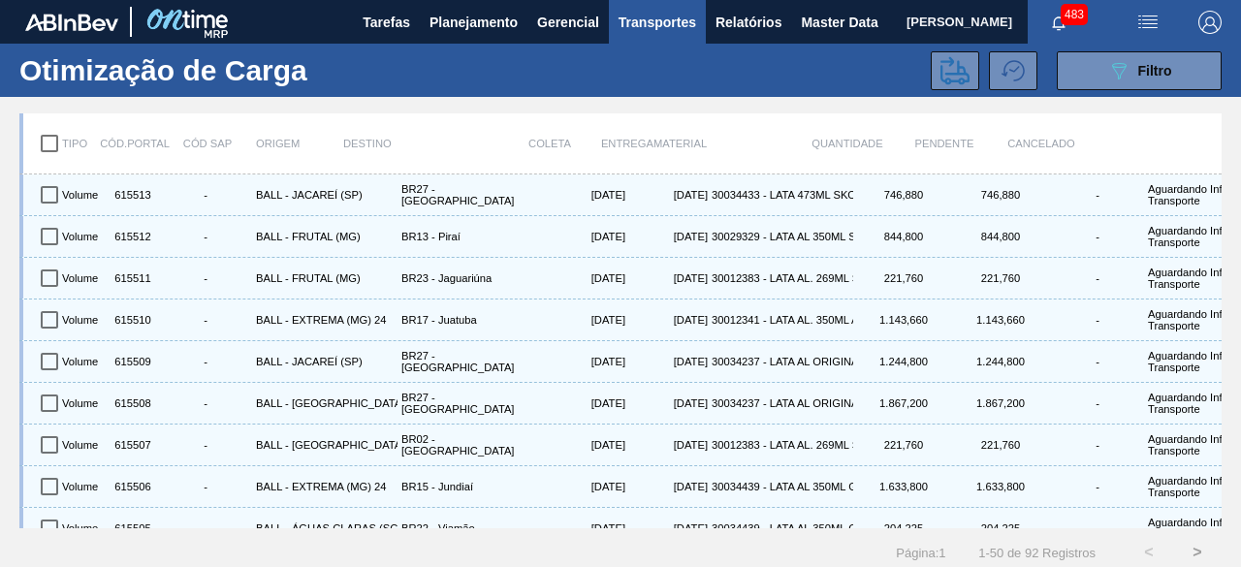
click at [50, 147] on input "checkbox" at bounding box center [49, 143] width 41 height 41
checkbox input "true"
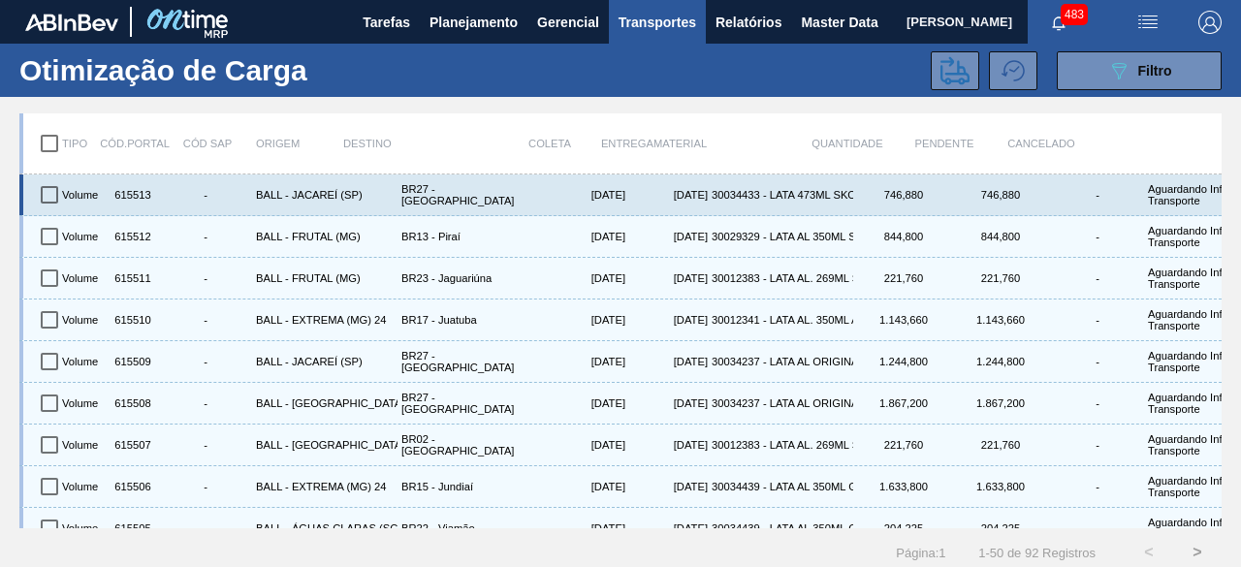
checkbox input "true"
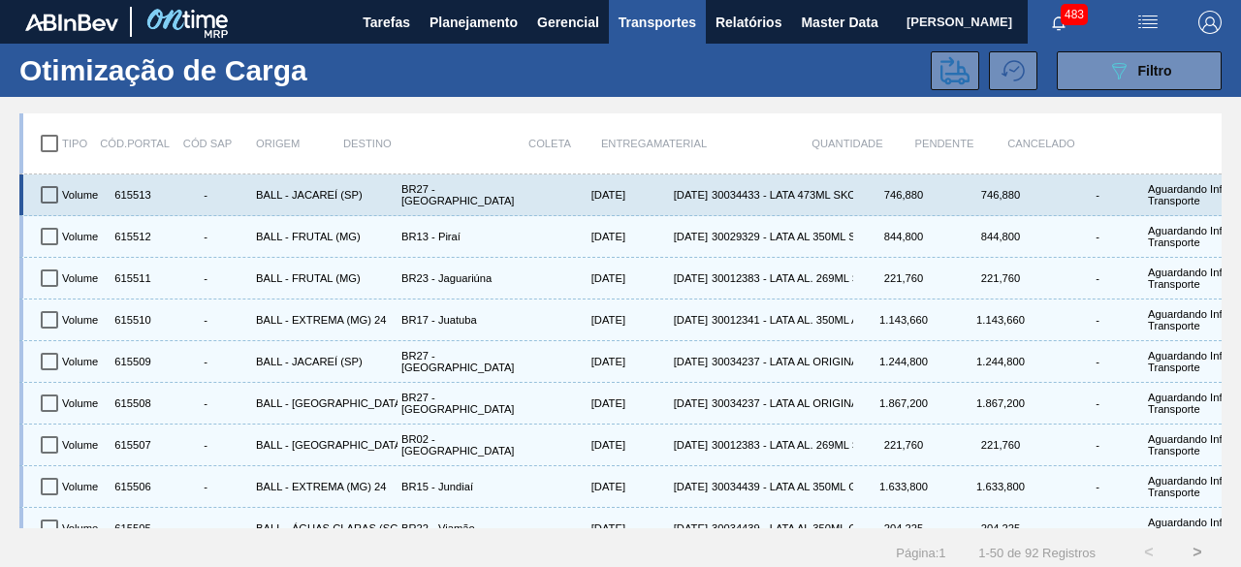
checkbox input "true"
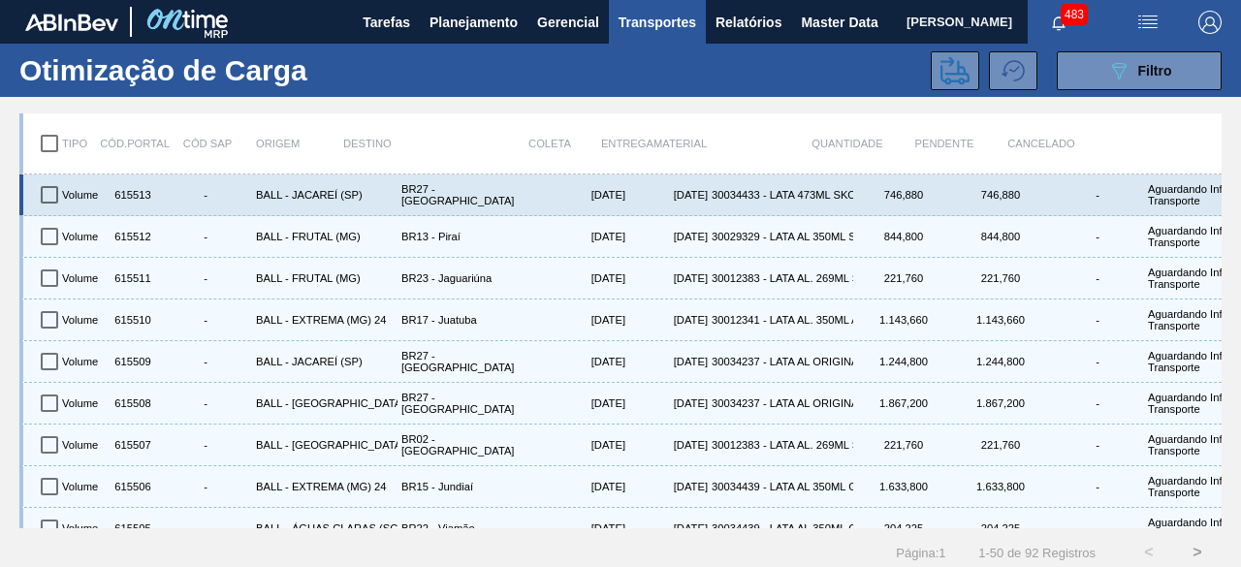
checkbox input "true"
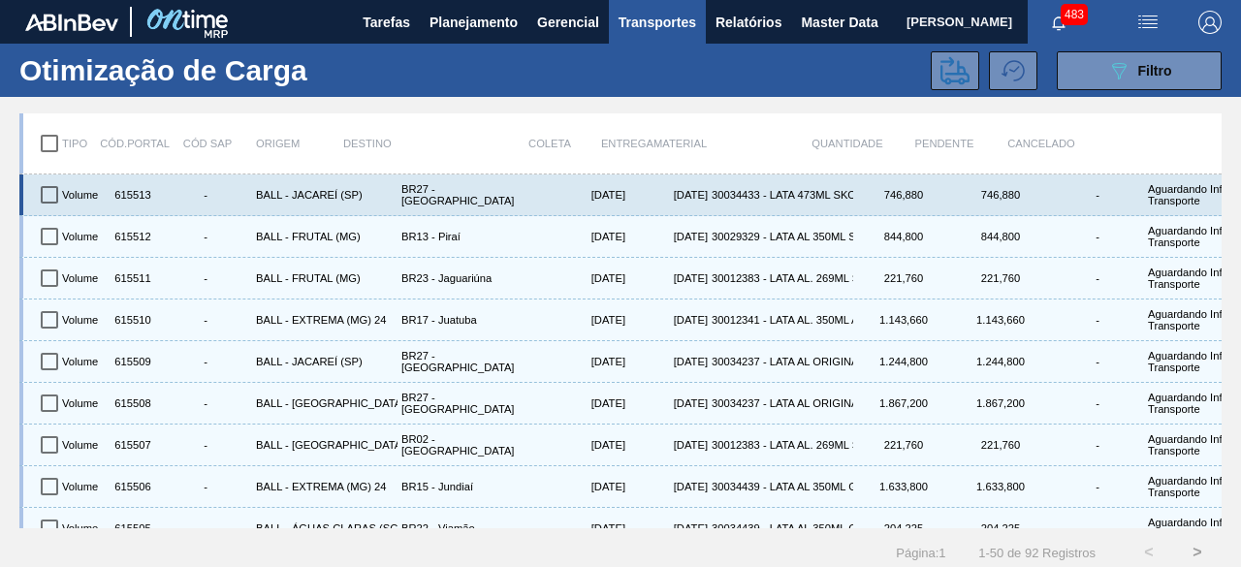
checkbox input "true"
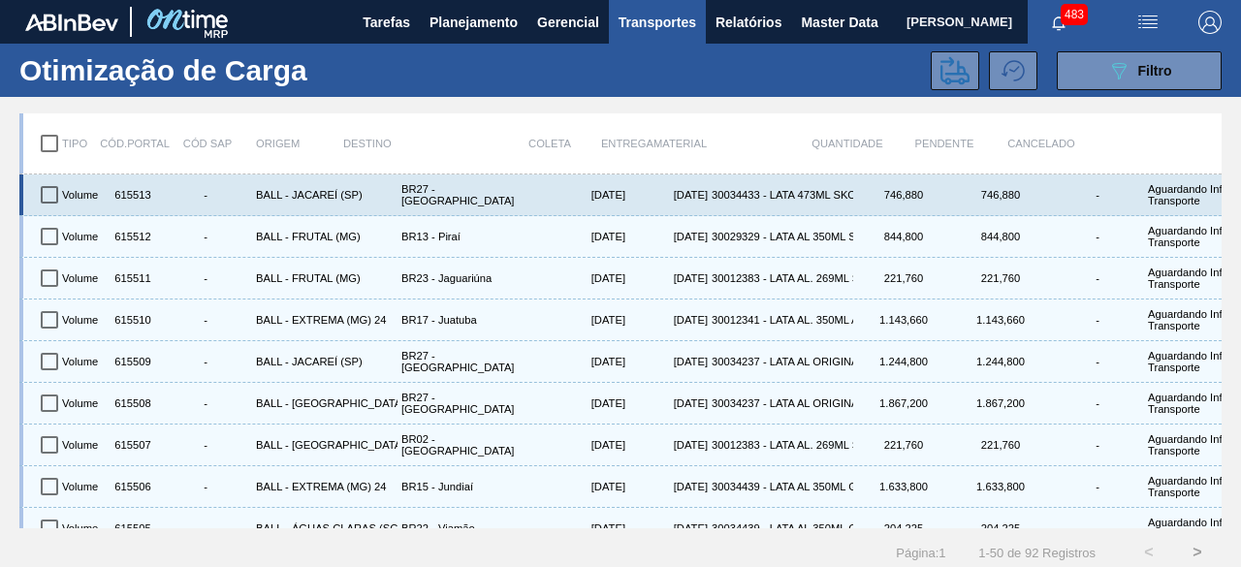
checkbox input "true"
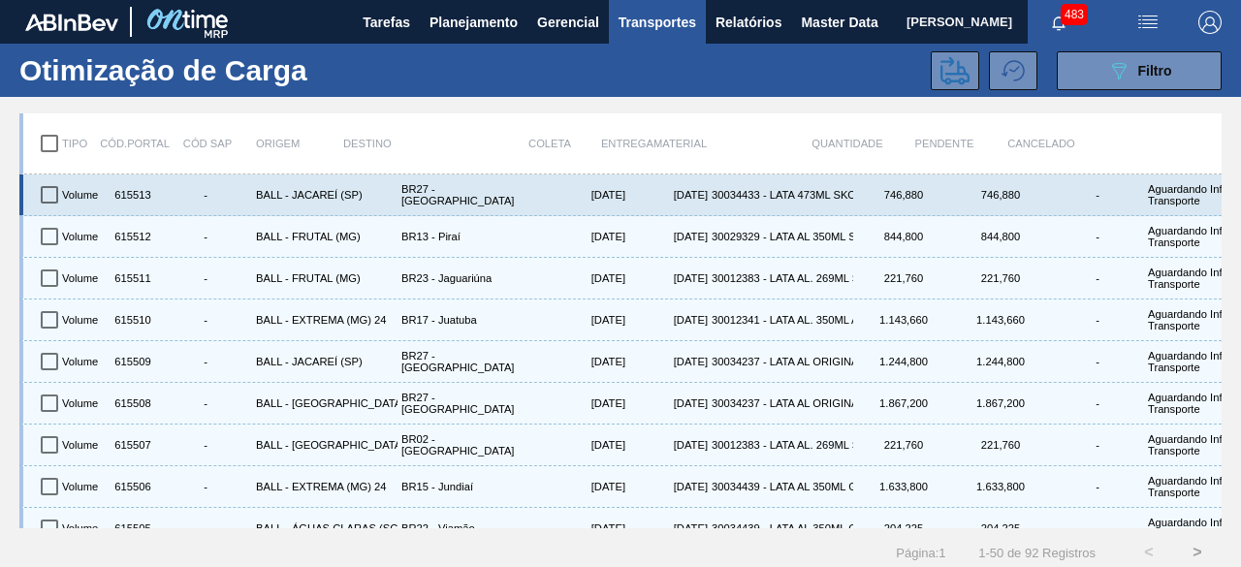
checkbox input "true"
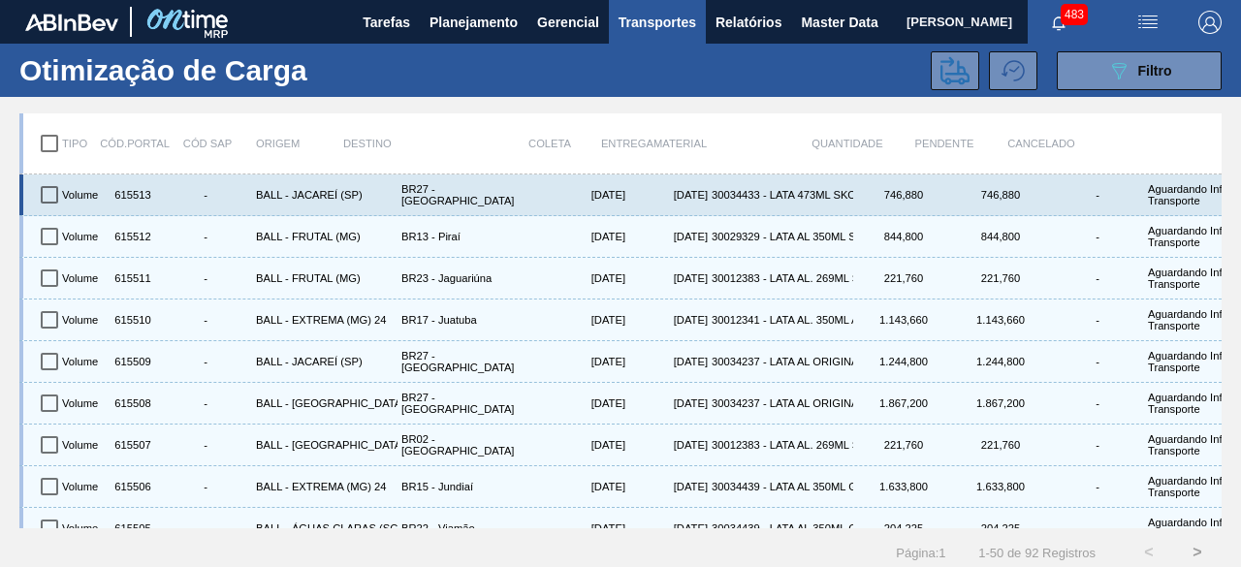
checkbox input "true"
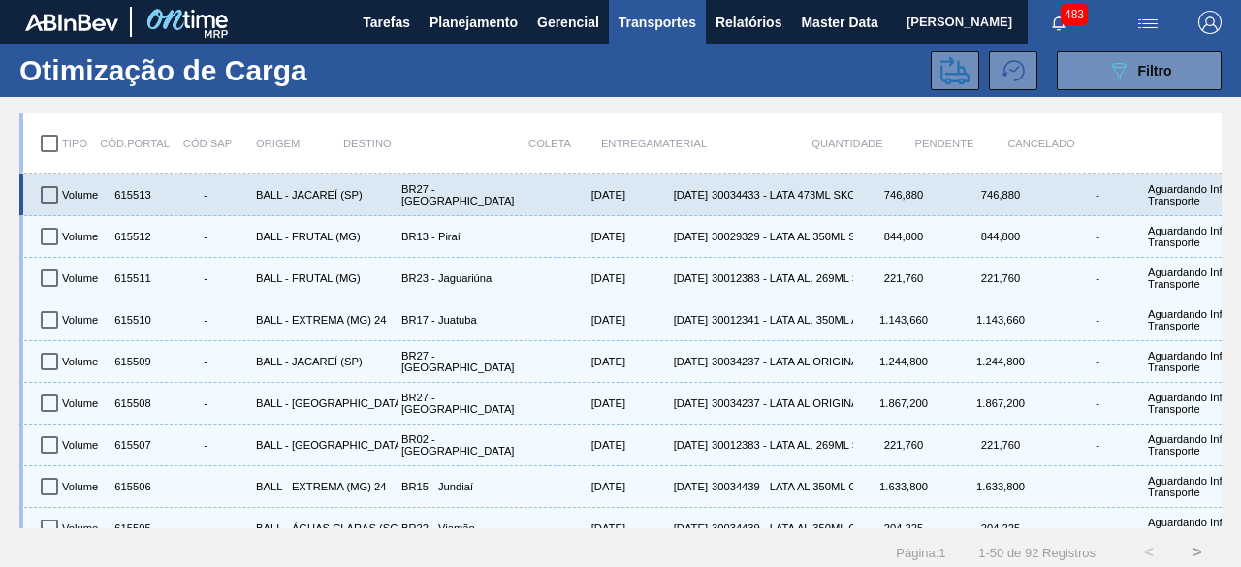
checkbox input "true"
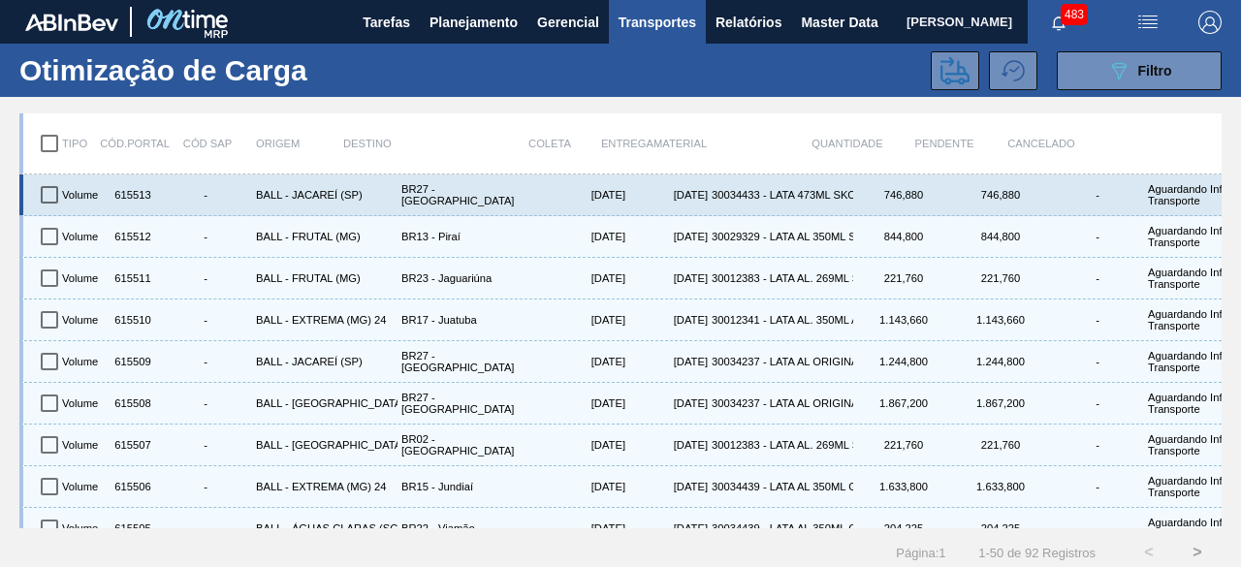
checkbox input "true"
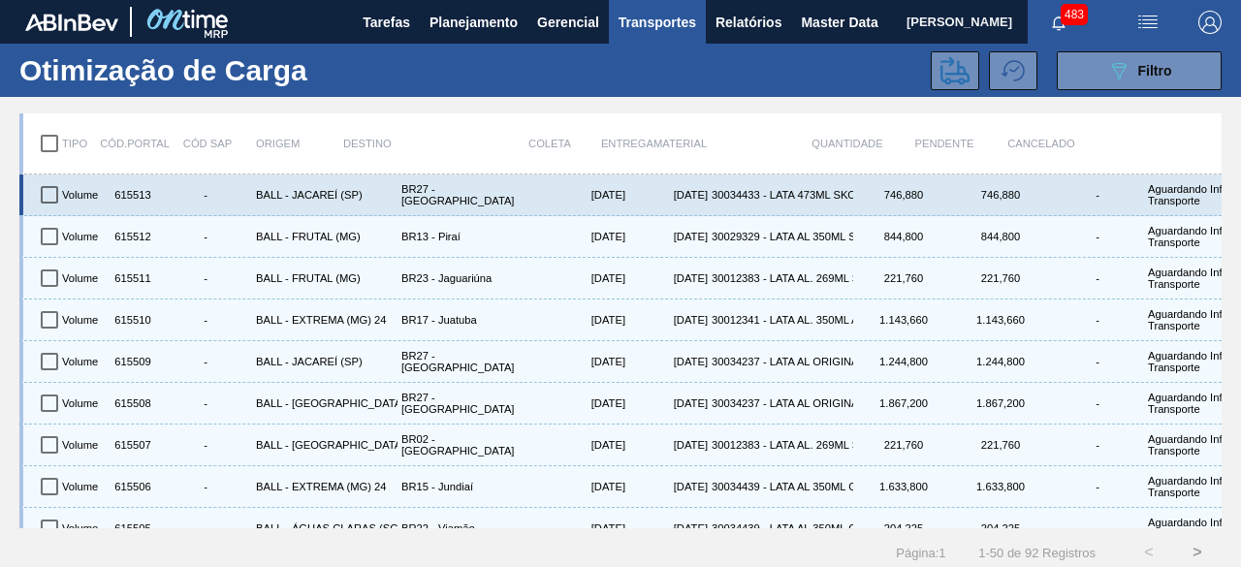
checkbox input "true"
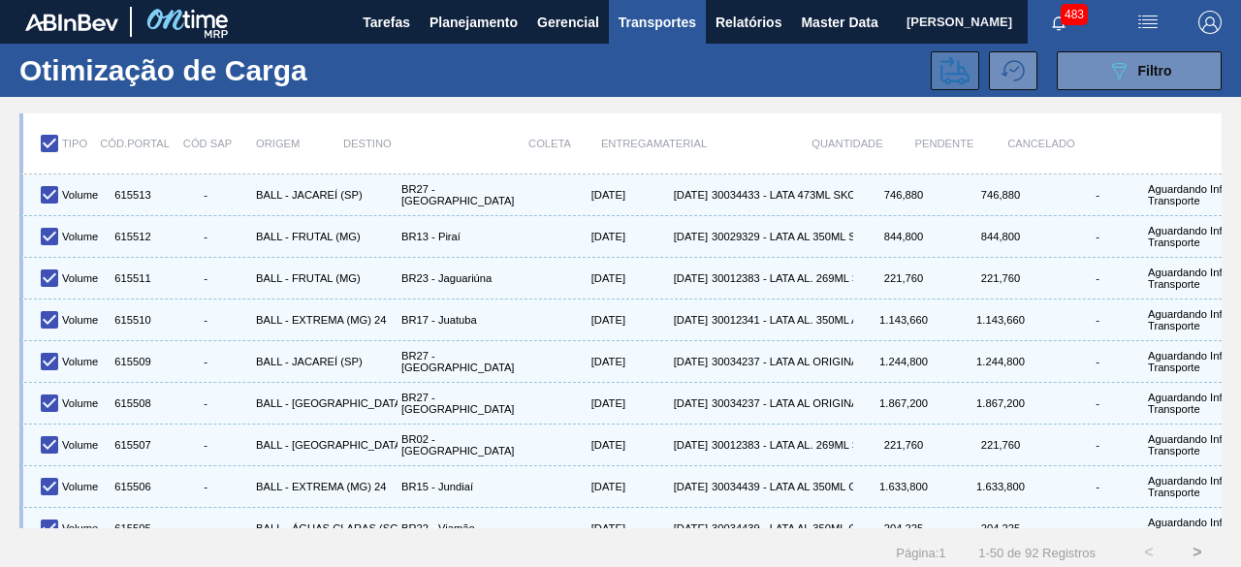
click at [952, 74] on icon at bounding box center [954, 70] width 29 height 28
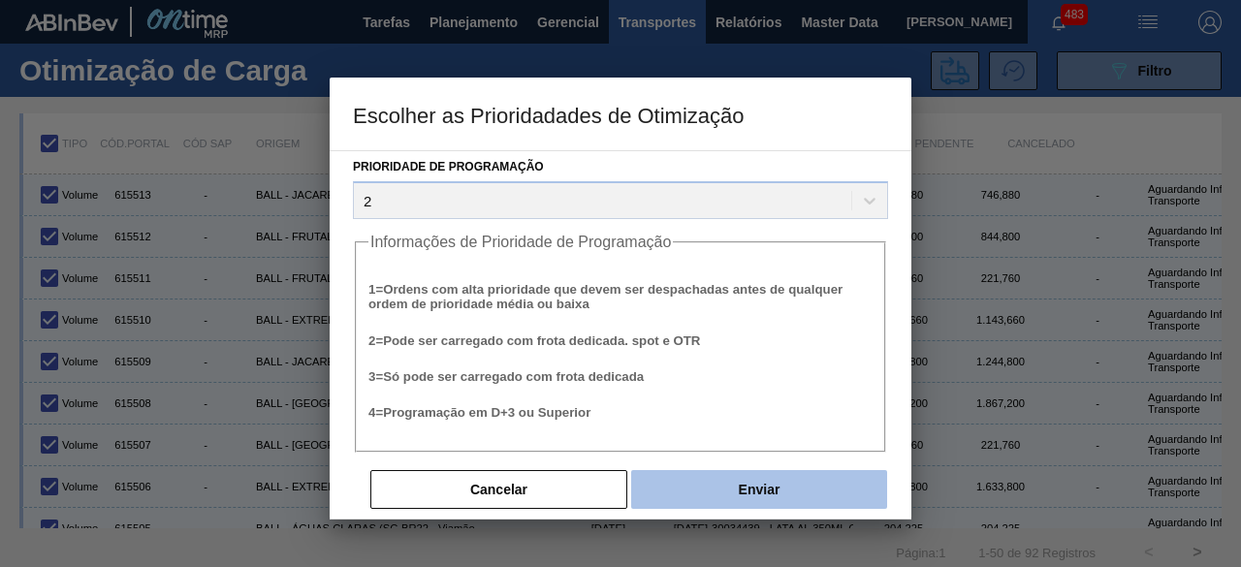
click at [779, 492] on button "Enviar" at bounding box center [759, 489] width 256 height 39
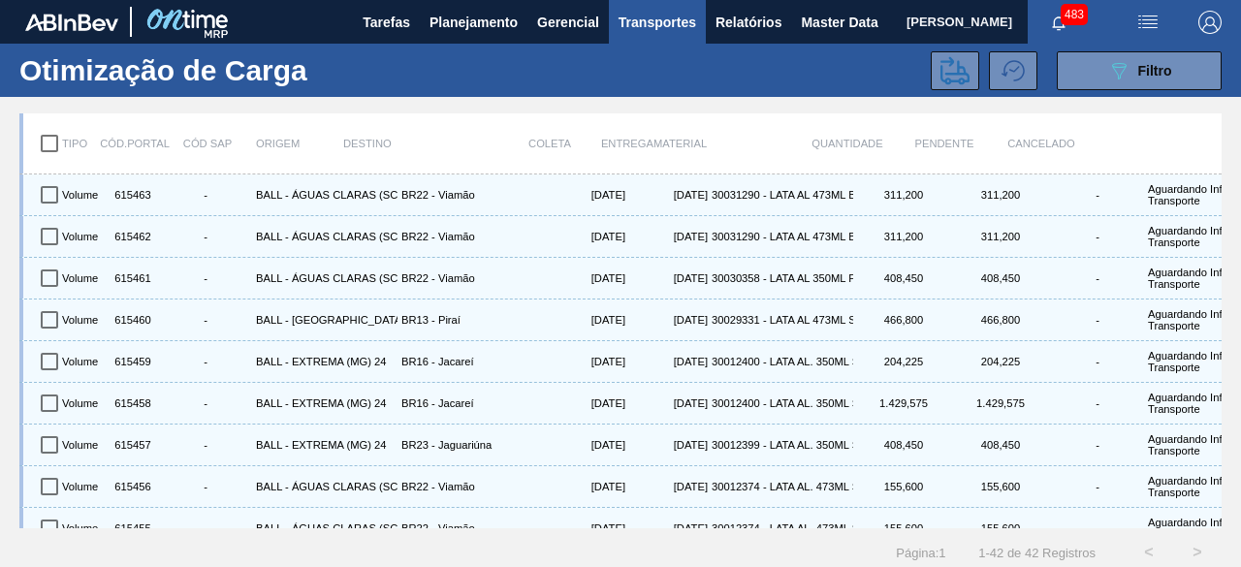
click at [46, 144] on input "checkbox" at bounding box center [49, 143] width 41 height 41
checkbox input "true"
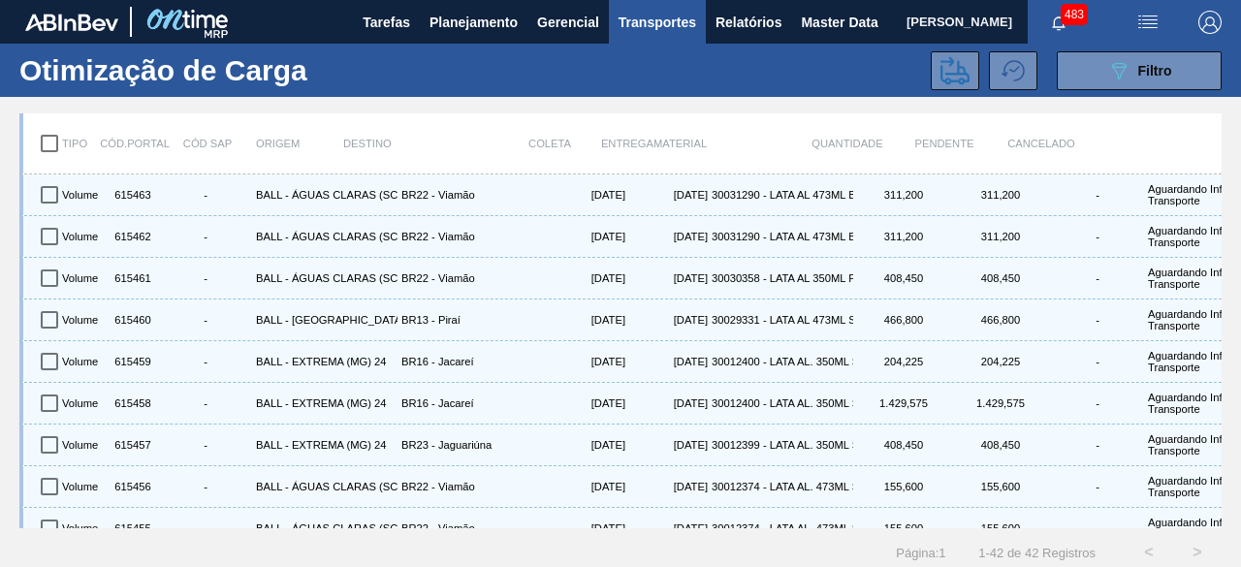
checkbox input "true"
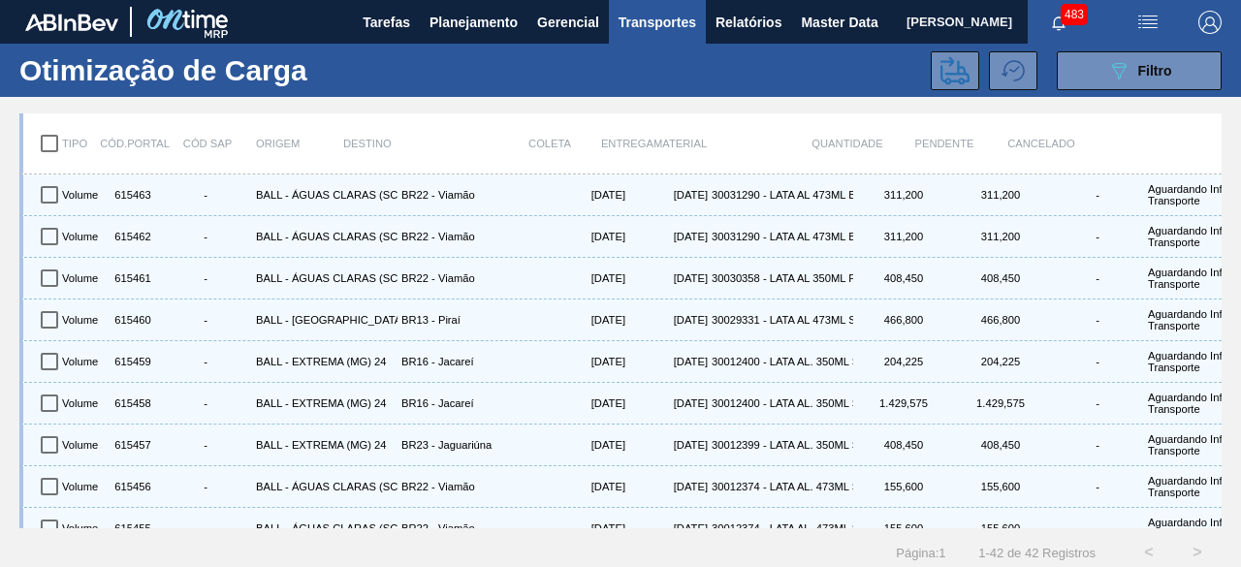
checkbox input "true"
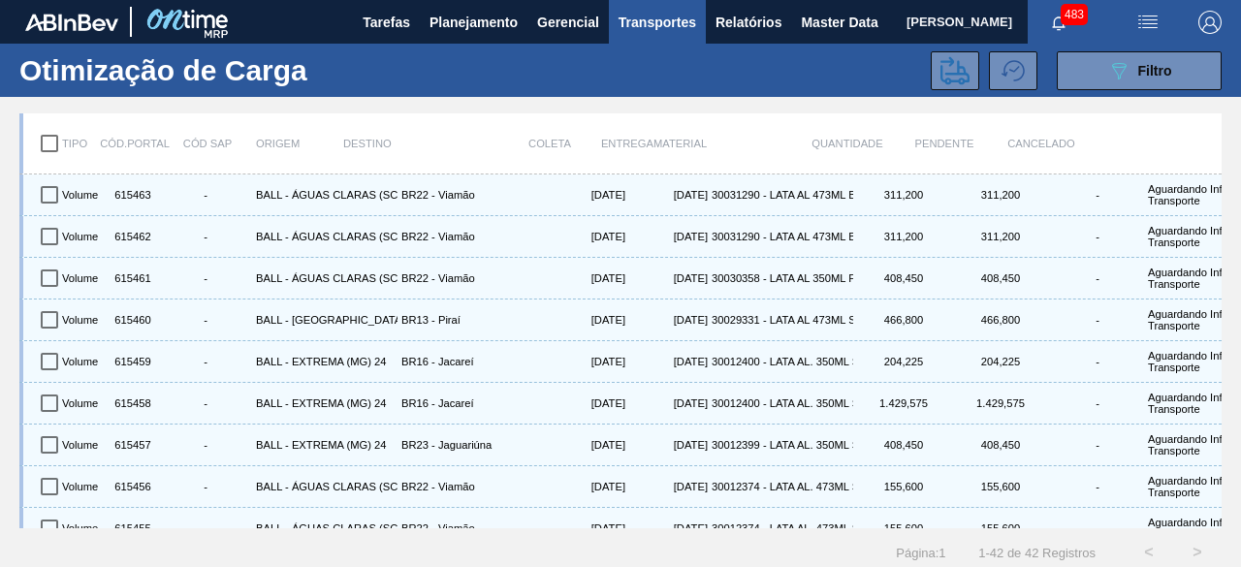
checkbox input "true"
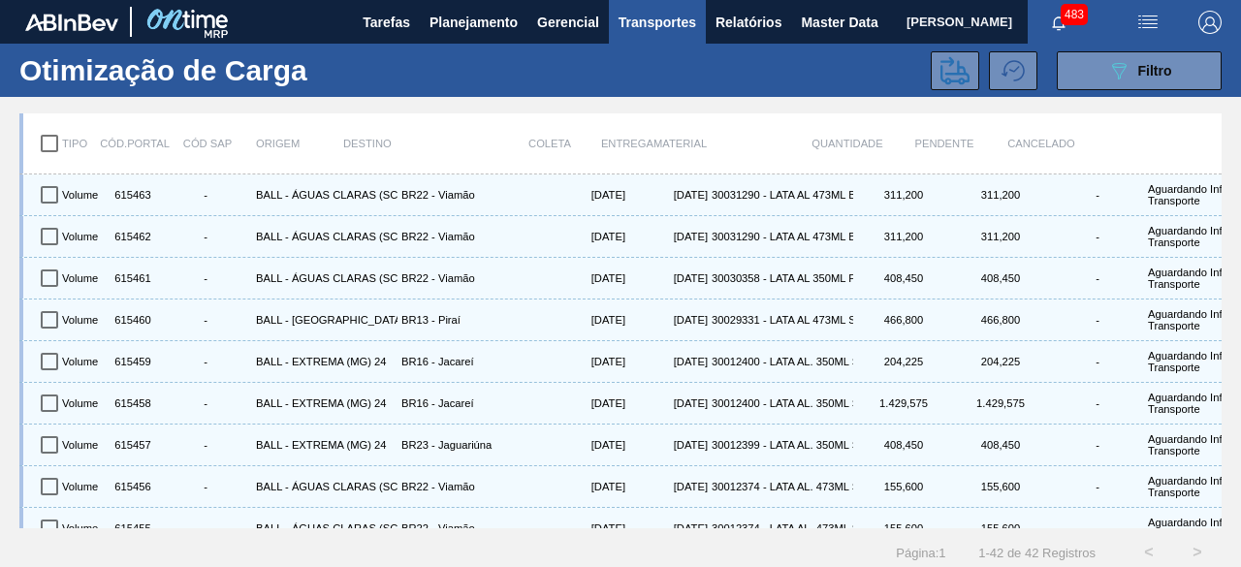
checkbox input "true"
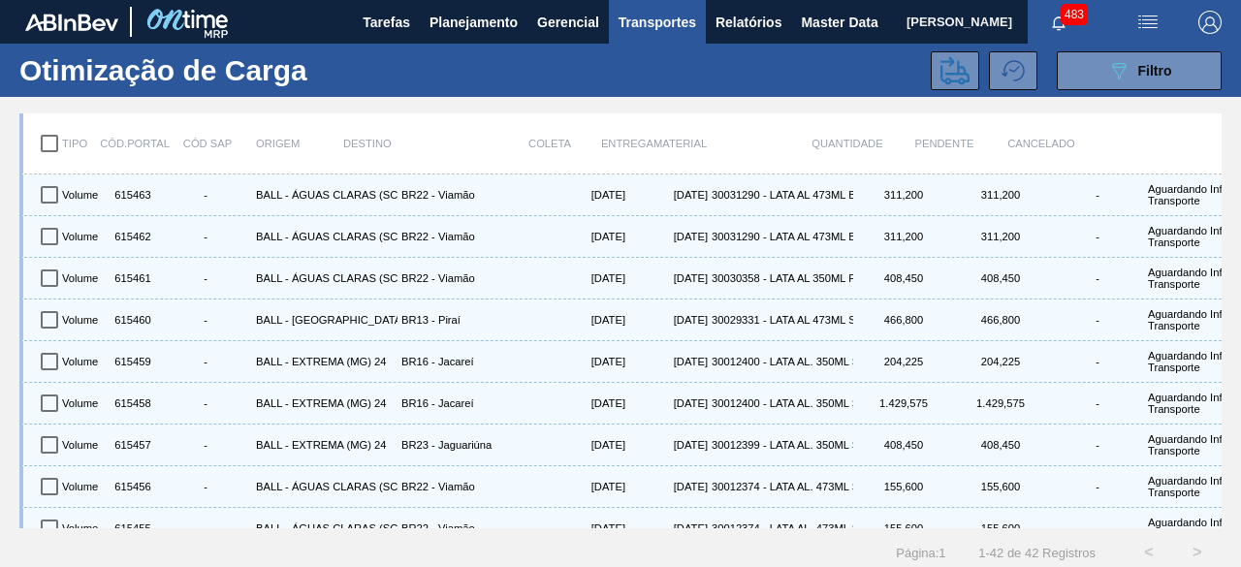
checkbox input "true"
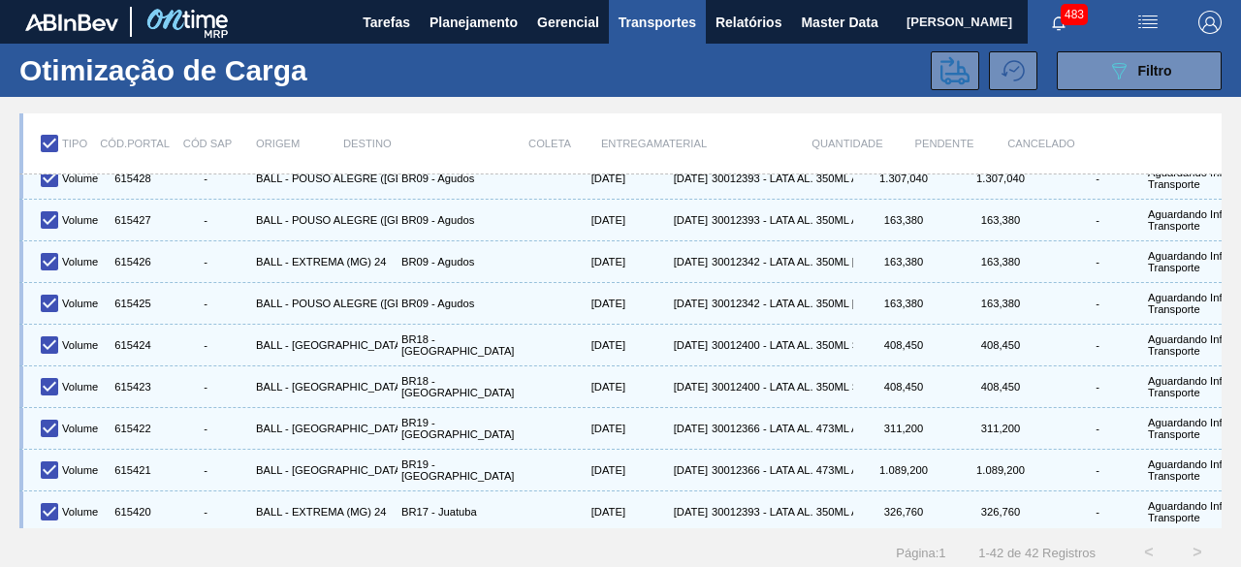
scroll to position [1397, 0]
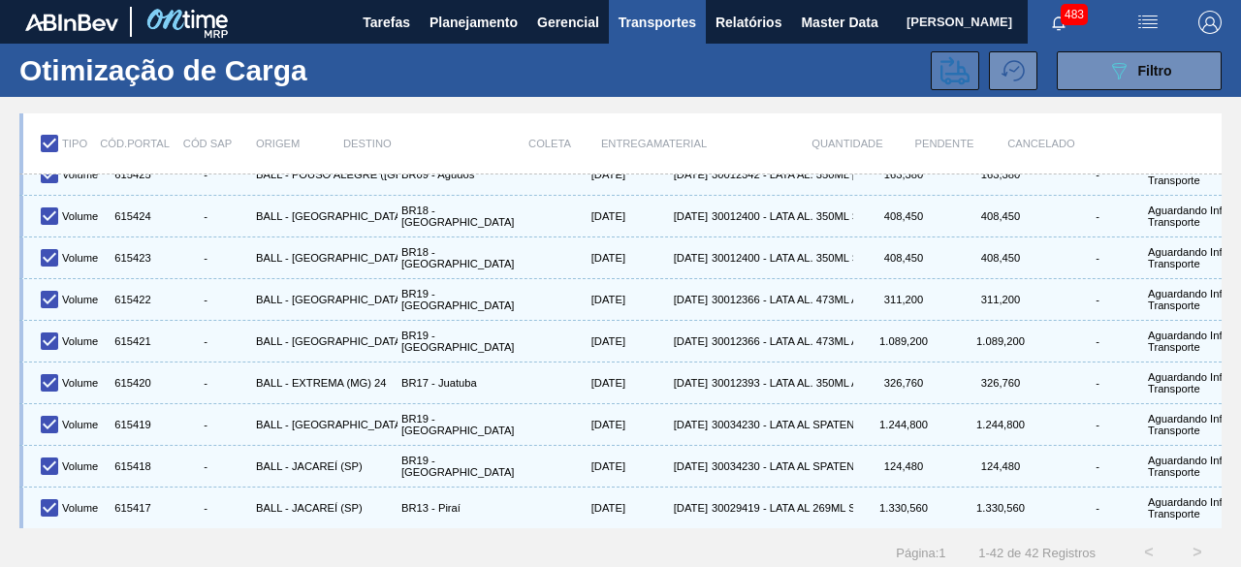
click at [945, 76] on icon at bounding box center [954, 70] width 29 height 29
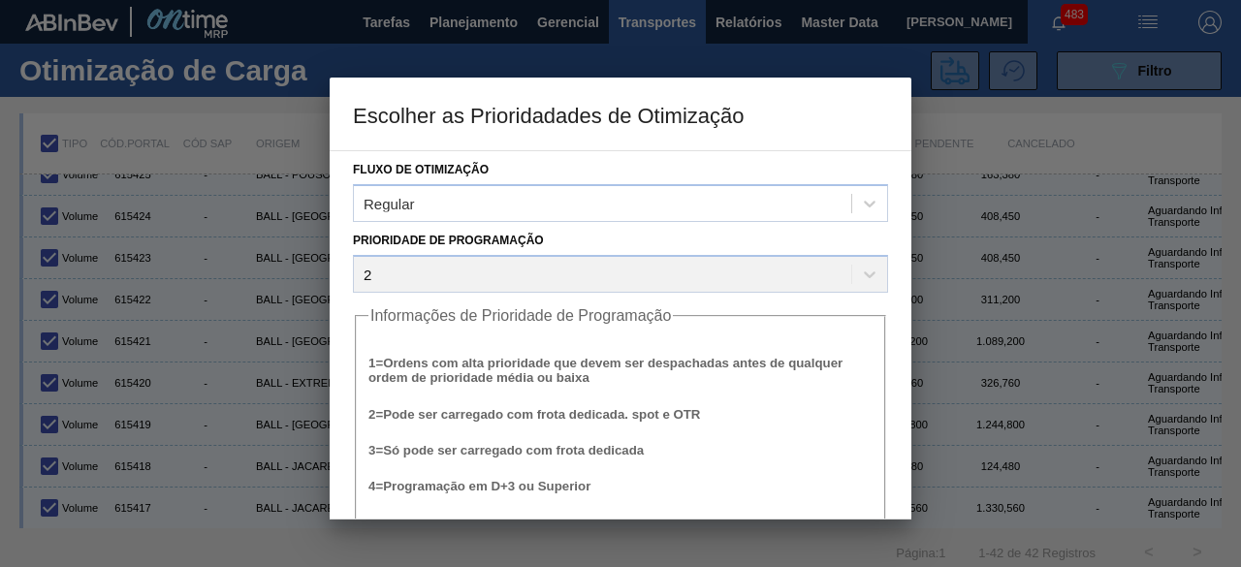
scroll to position [74, 0]
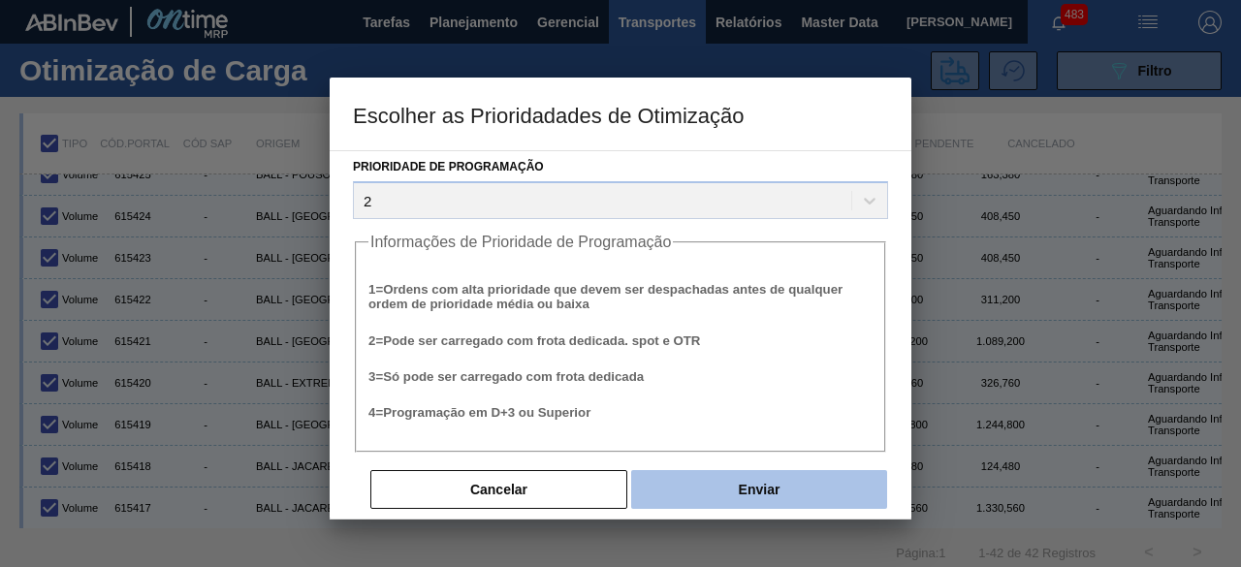
click at [795, 480] on button "Enviar" at bounding box center [759, 489] width 256 height 39
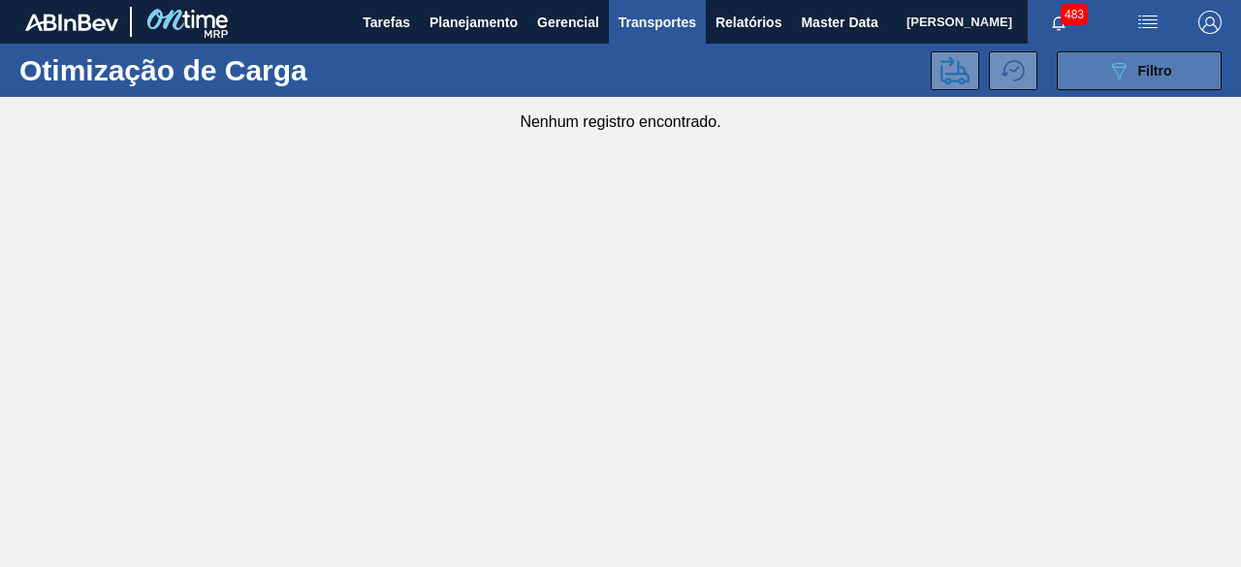
click at [1159, 79] on div "089F7B8B-B2A5-4AFE-B5C0-19BA573D28AC Filtro" at bounding box center [1139, 70] width 65 height 23
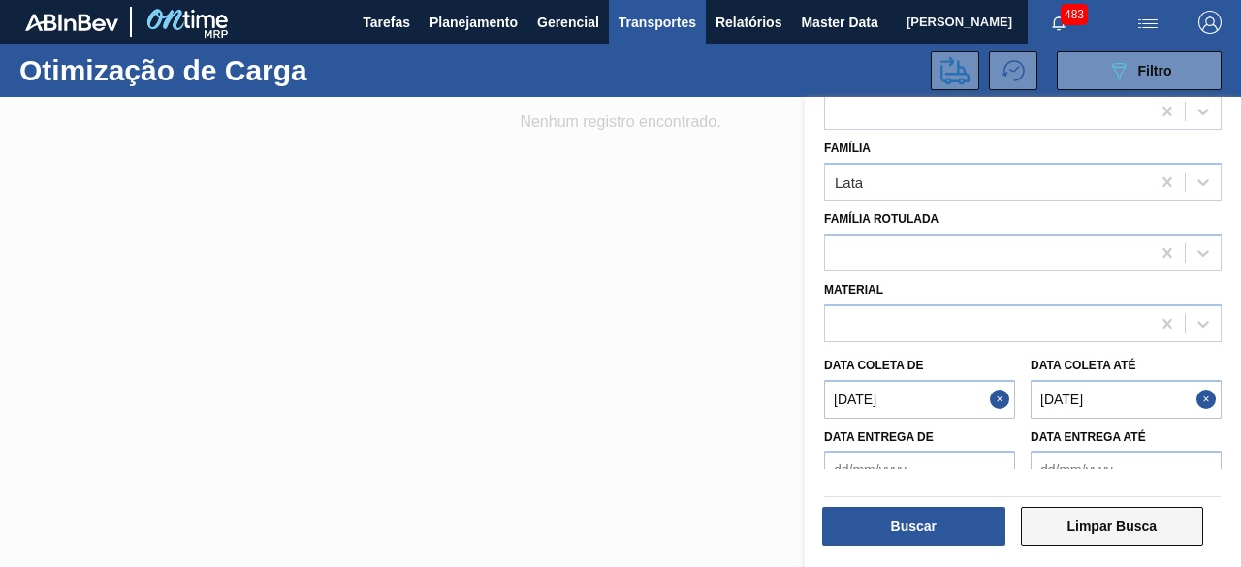
click at [1064, 525] on button "Limpar Busca" at bounding box center [1112, 526] width 183 height 39
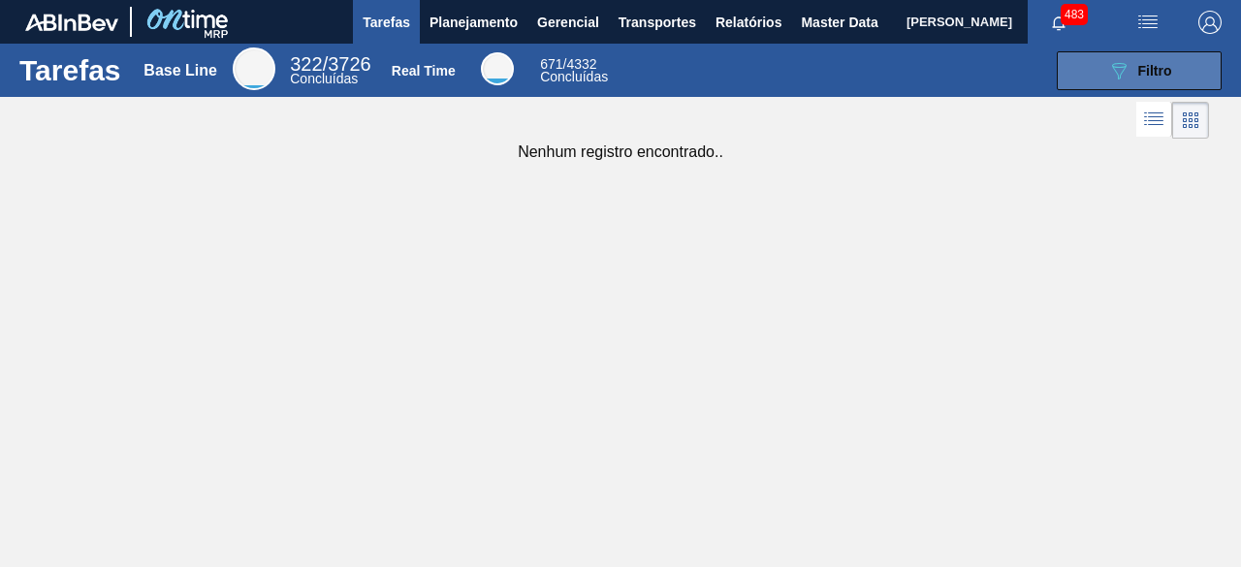
click at [1109, 75] on icon "089F7B8B-B2A5-4AFE-B5C0-19BA573D28AC" at bounding box center [1118, 70] width 23 height 23
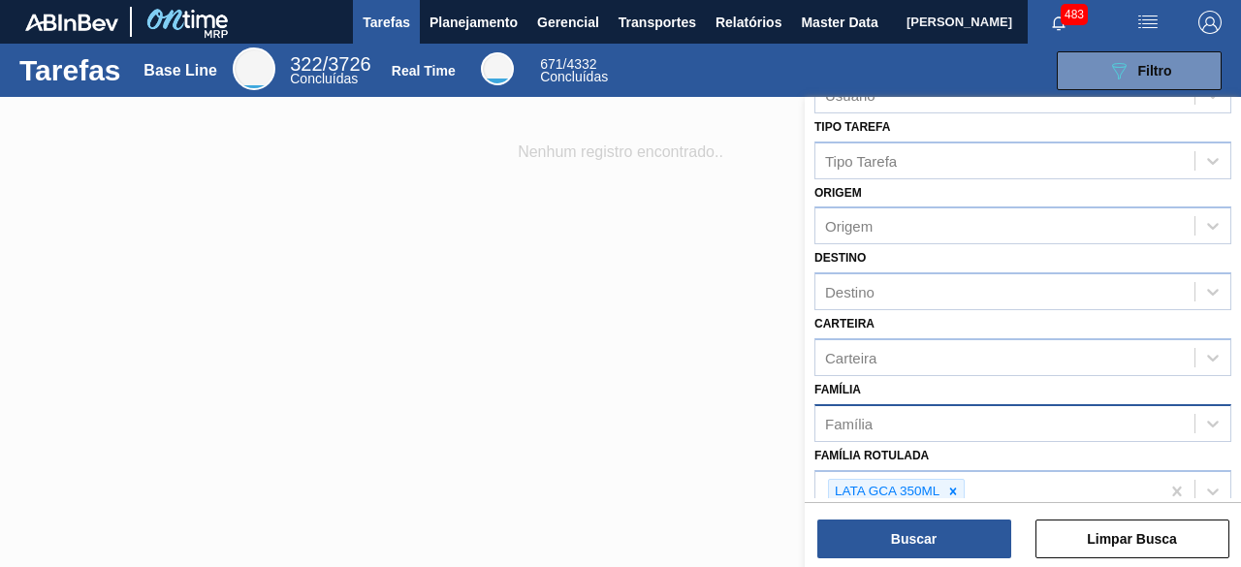
scroll to position [103, 0]
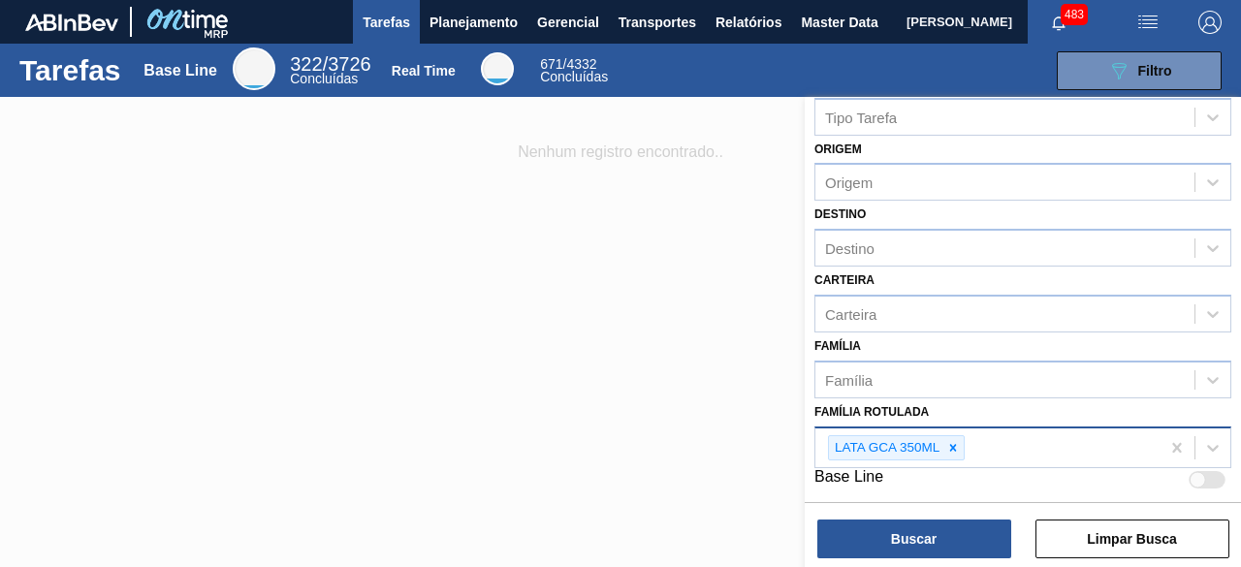
click at [951, 447] on icon at bounding box center [953, 447] width 7 height 7
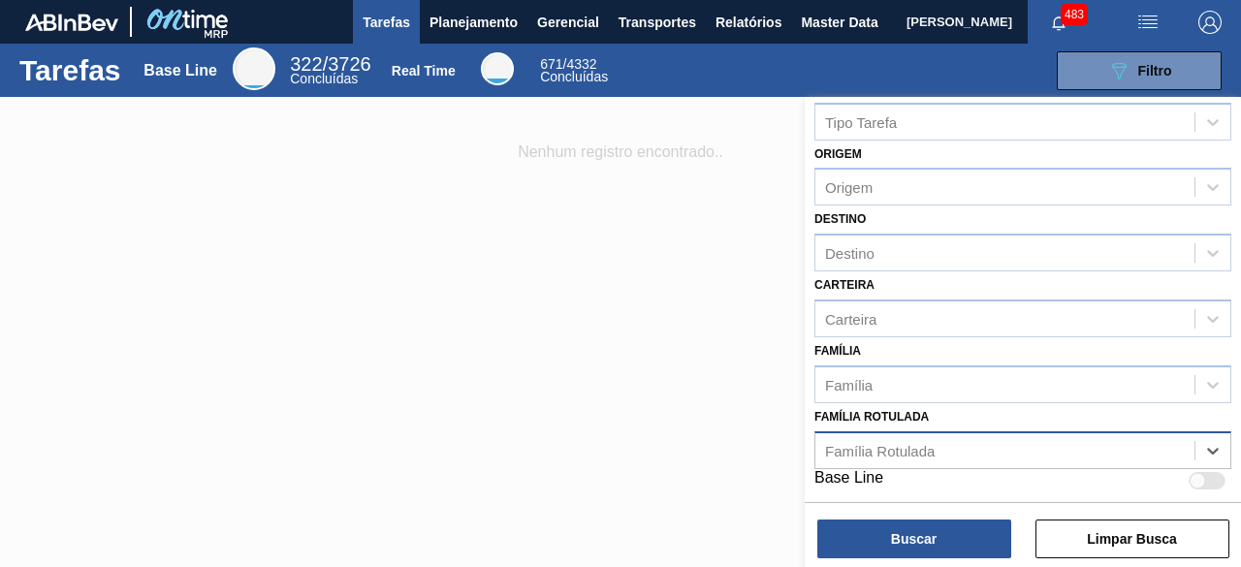
paste Rotulada "LATA ORIGINAL 473ML"
type Rotulada "LATA ORIGINAL 473ML"
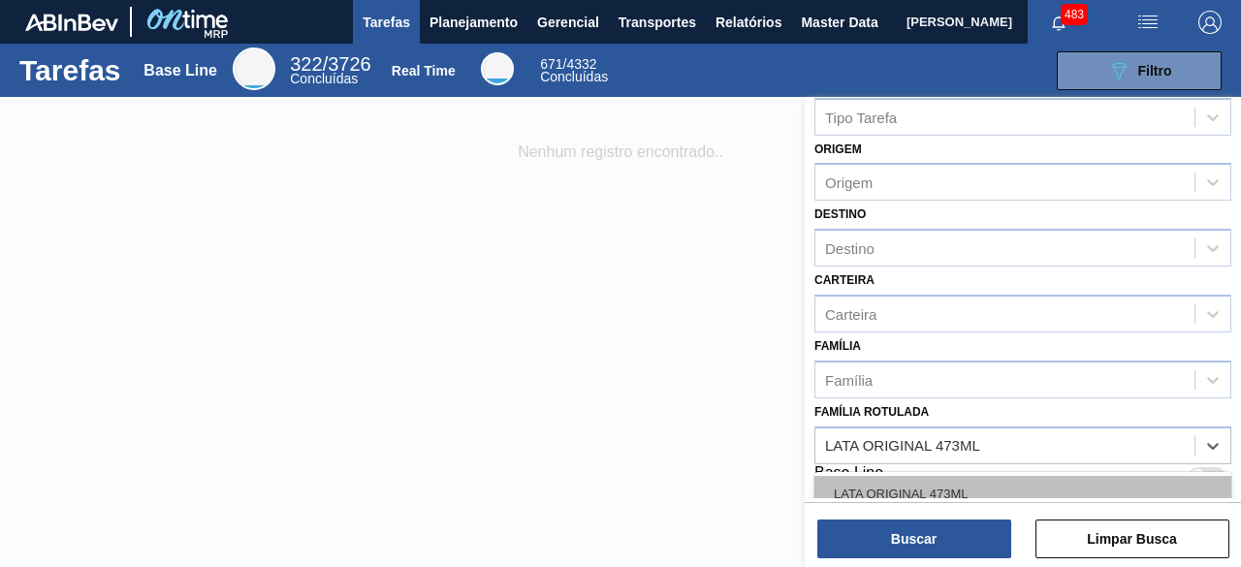
click at [925, 484] on div "LATA ORIGINAL 473ML" at bounding box center [1022, 494] width 417 height 36
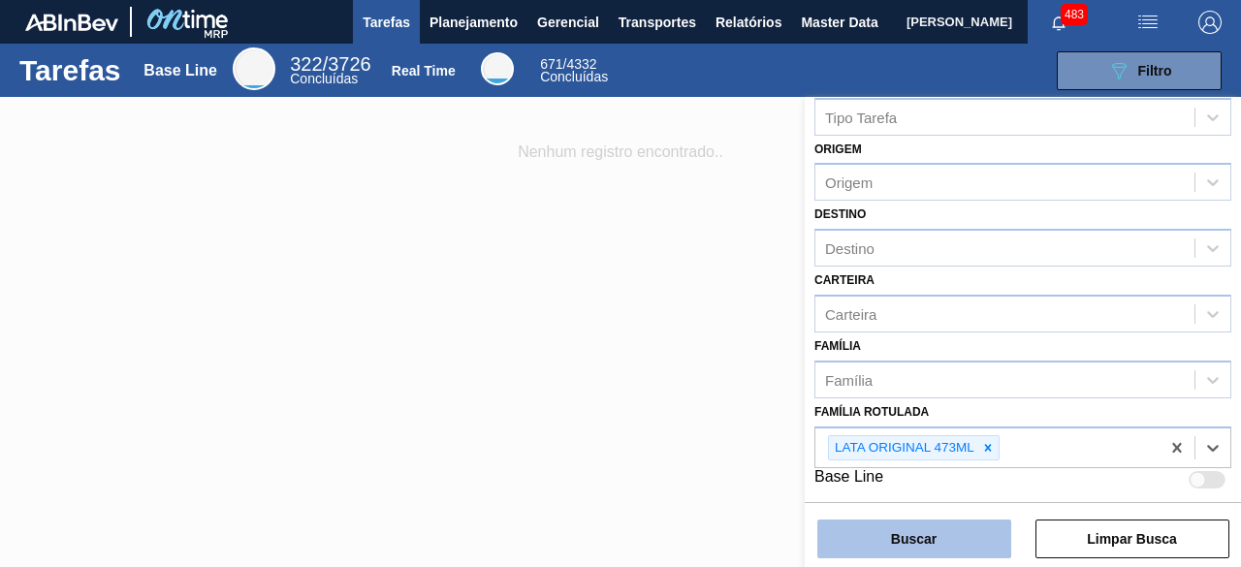
click at [918, 542] on button "Buscar" at bounding box center [914, 539] width 194 height 39
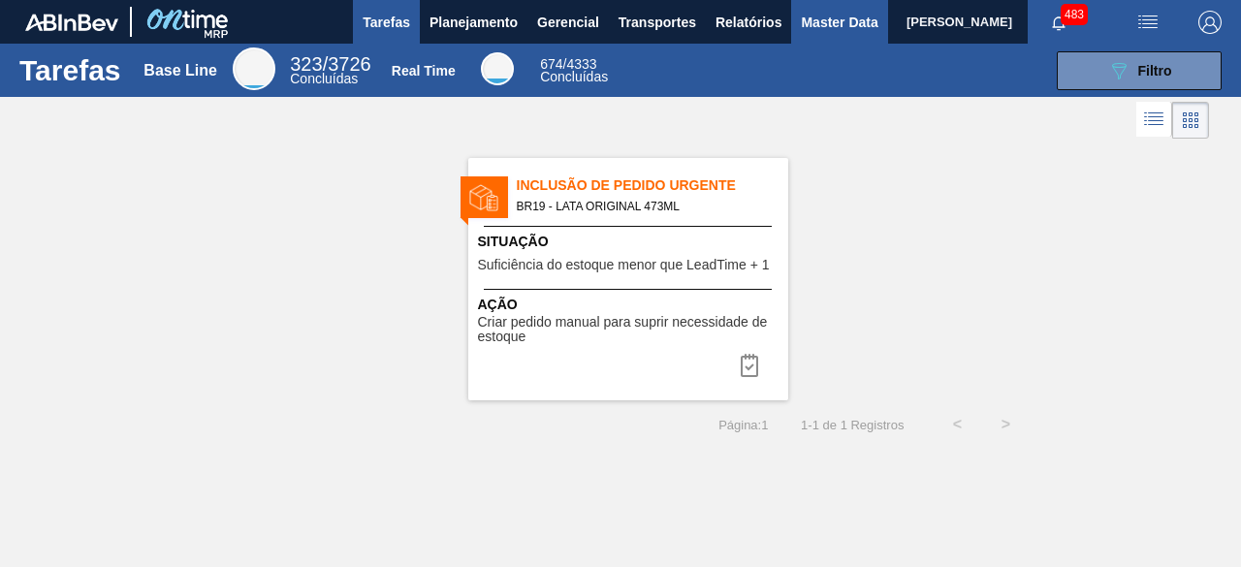
click at [811, 21] on span "Master Data" at bounding box center [839, 22] width 77 height 23
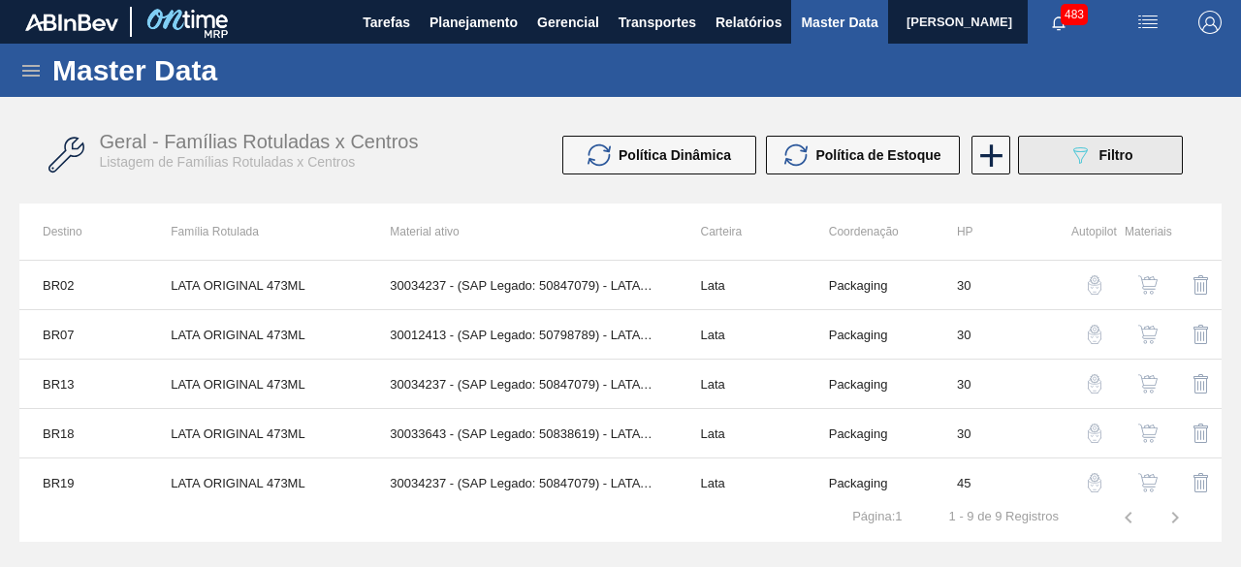
click at [1131, 161] on span "Filtro" at bounding box center [1117, 155] width 34 height 16
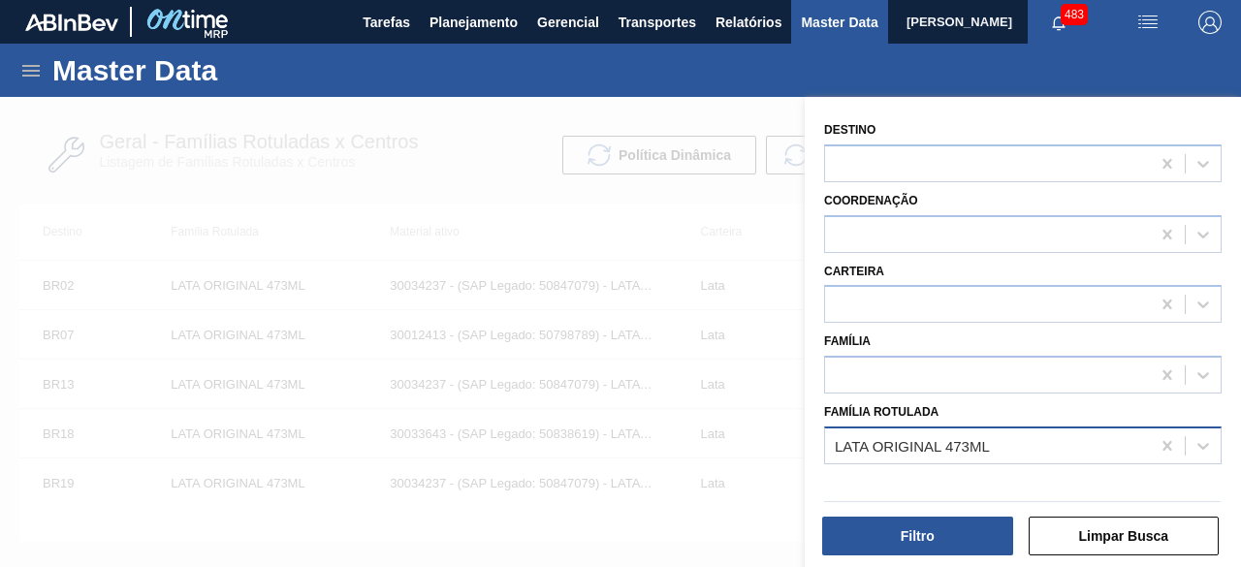
click at [978, 443] on div "LATA ORIGINAL 473ML" at bounding box center [912, 445] width 155 height 16
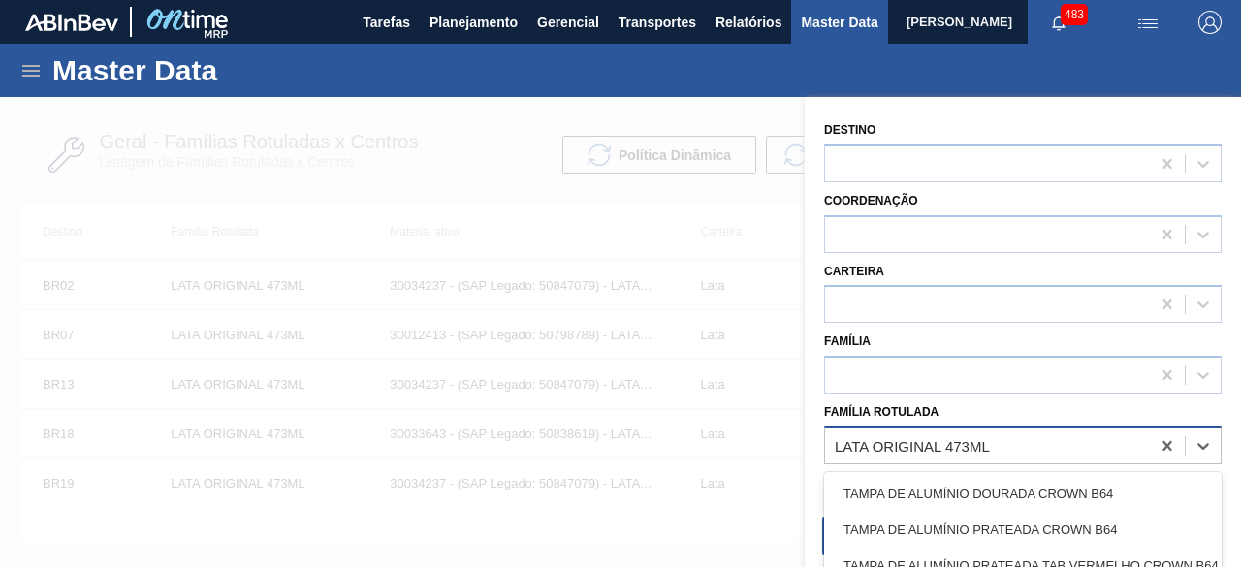
paste Rotulada "LATA ORIGINAL 473ML"
type Rotulada "LATA ORIGINAL 473ML"
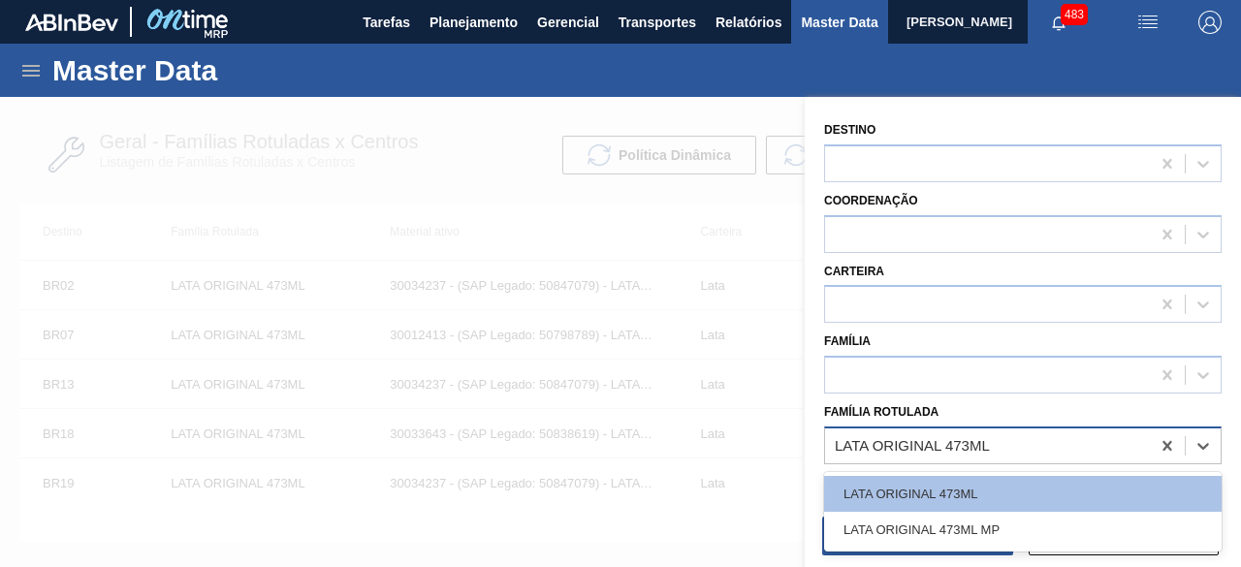
click at [966, 485] on div "LATA ORIGINAL 473ML" at bounding box center [1023, 494] width 398 height 36
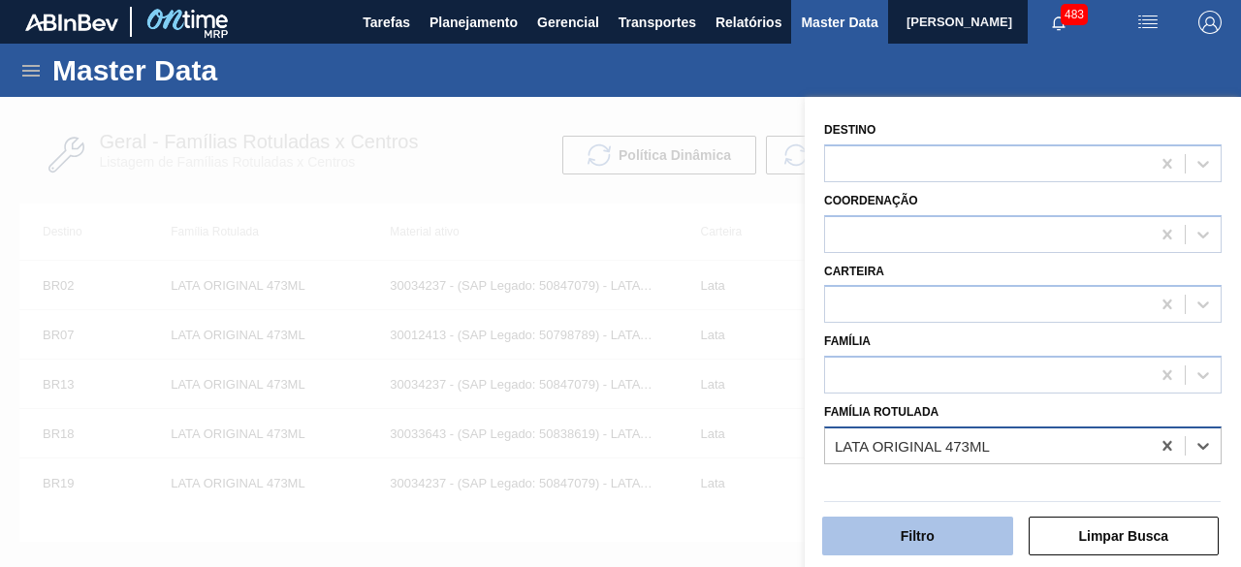
click at [964, 530] on button "Filtro" at bounding box center [917, 536] width 191 height 39
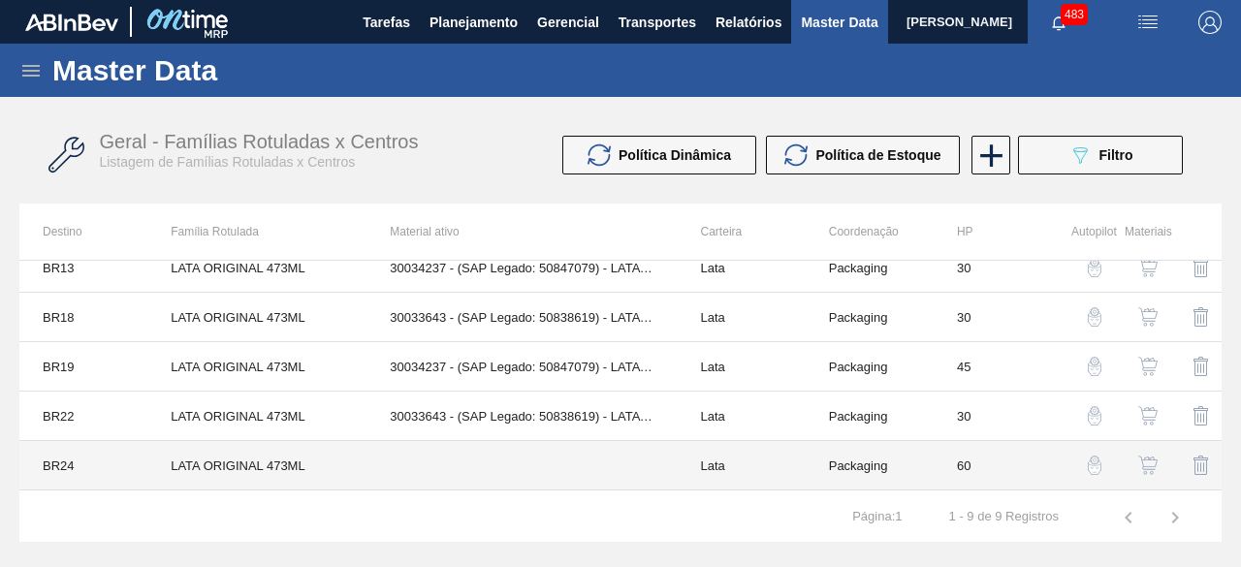
scroll to position [207, 0]
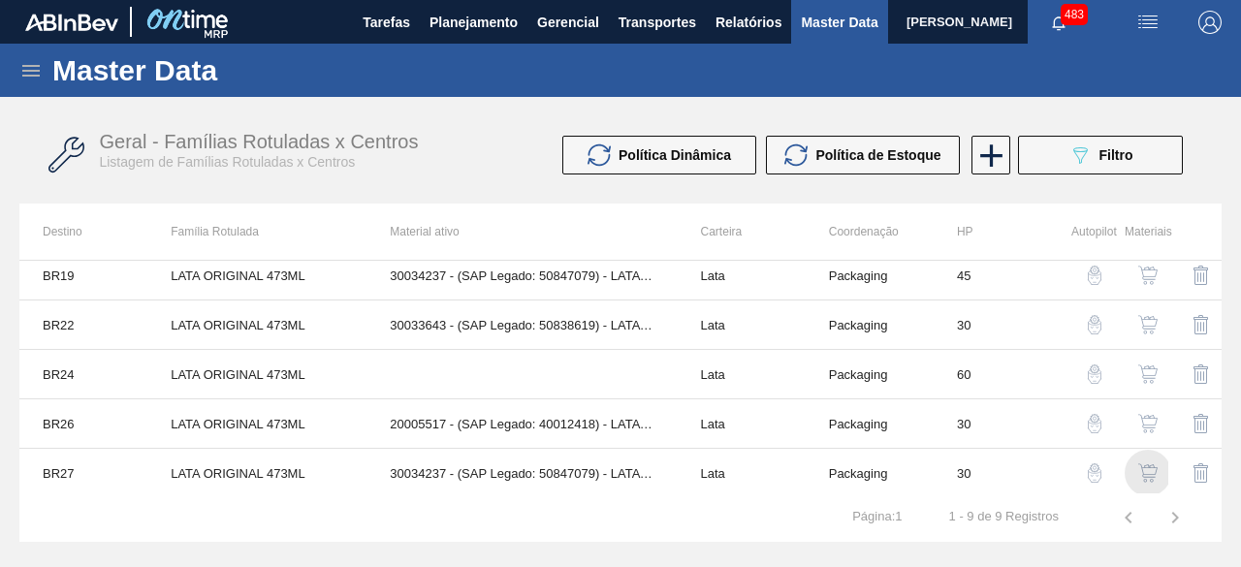
click at [1146, 463] on img "button" at bounding box center [1147, 472] width 19 height 19
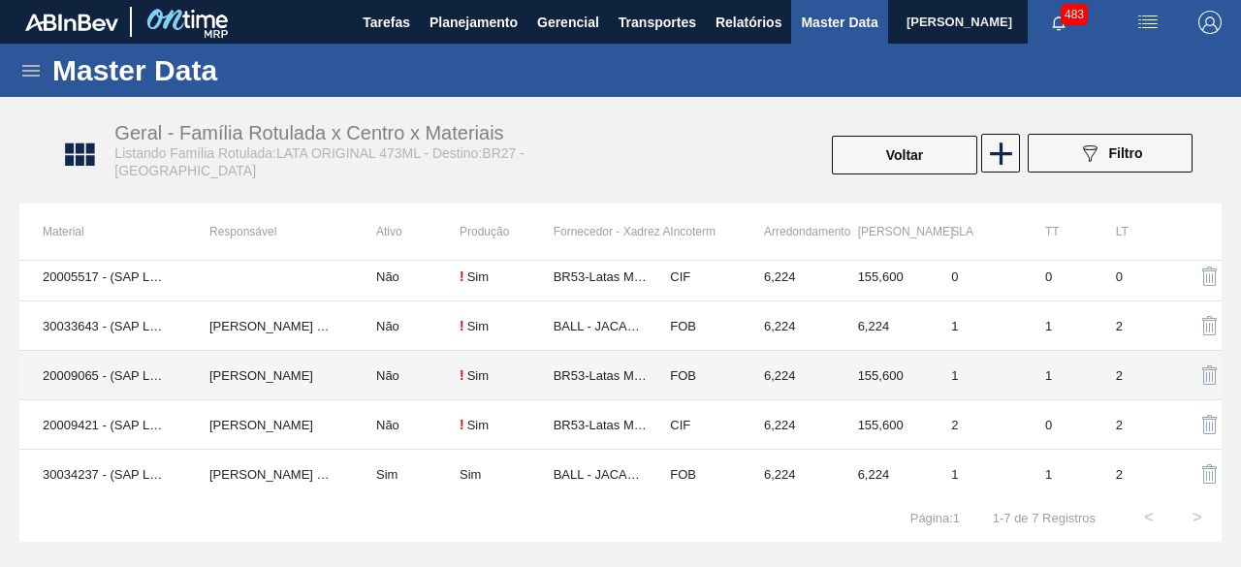
scroll to position [110, 0]
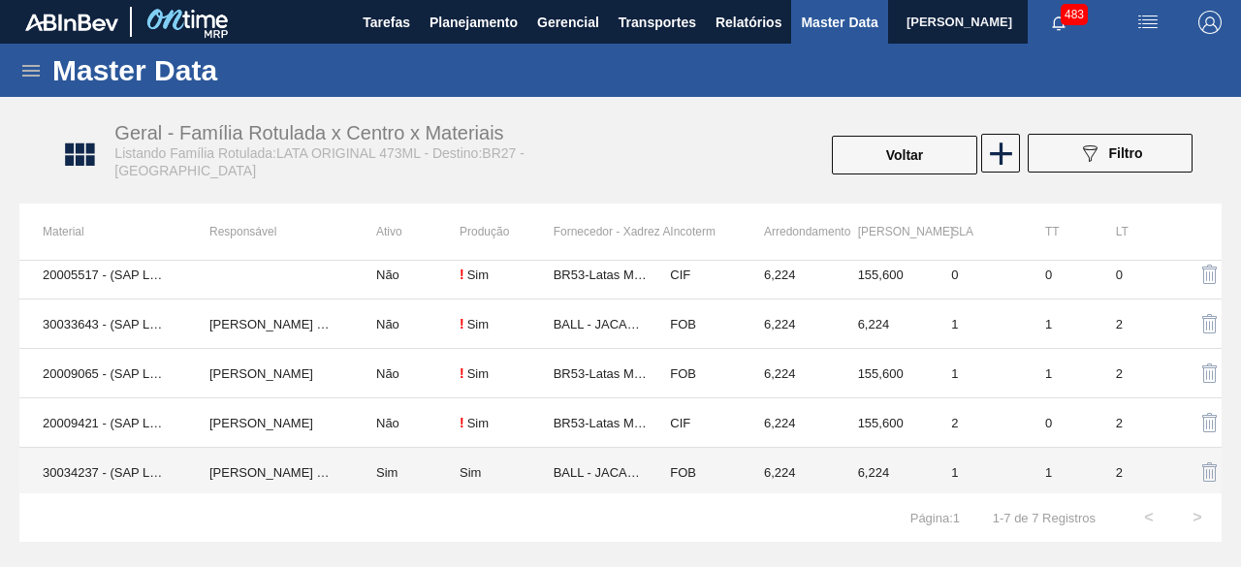
click at [205, 465] on td "[PERSON_NAME] [PERSON_NAME]" at bounding box center [269, 472] width 167 height 49
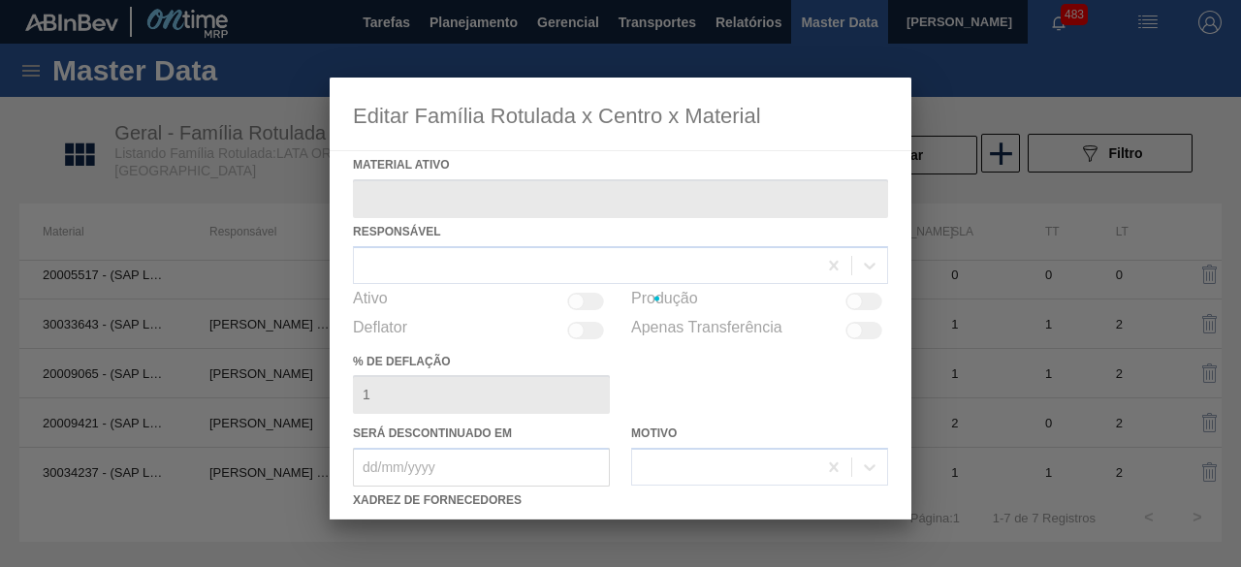
type ativo "30034237 - (SAP Legado: 50847079) - LATA AL ORIGINAL 473ML BRILHO"
checkbox input "true"
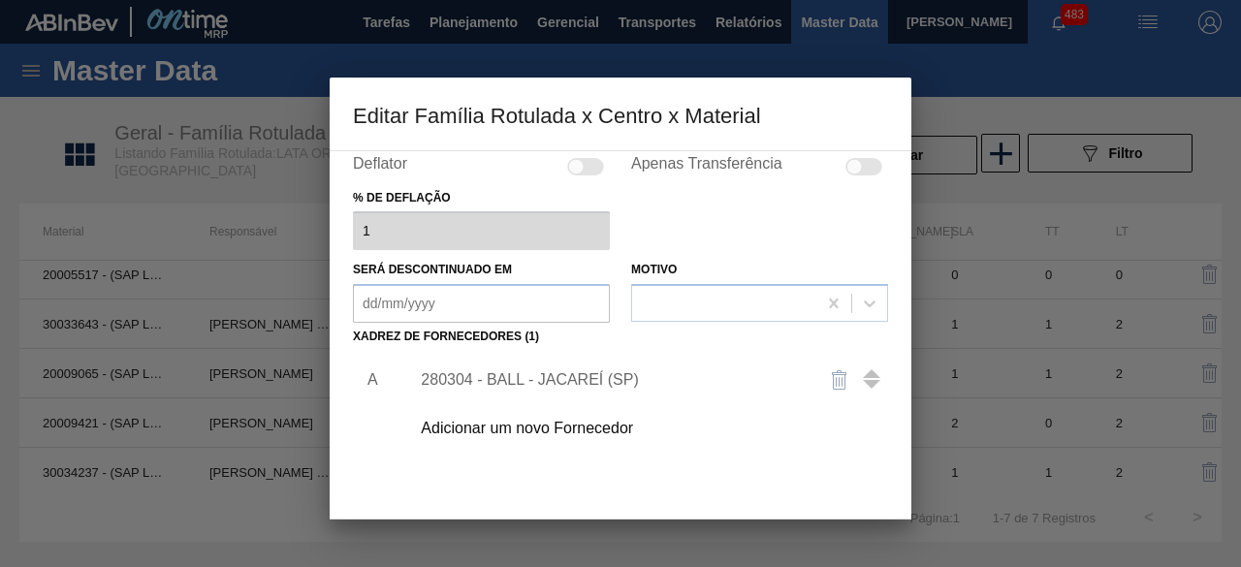
scroll to position [194, 0]
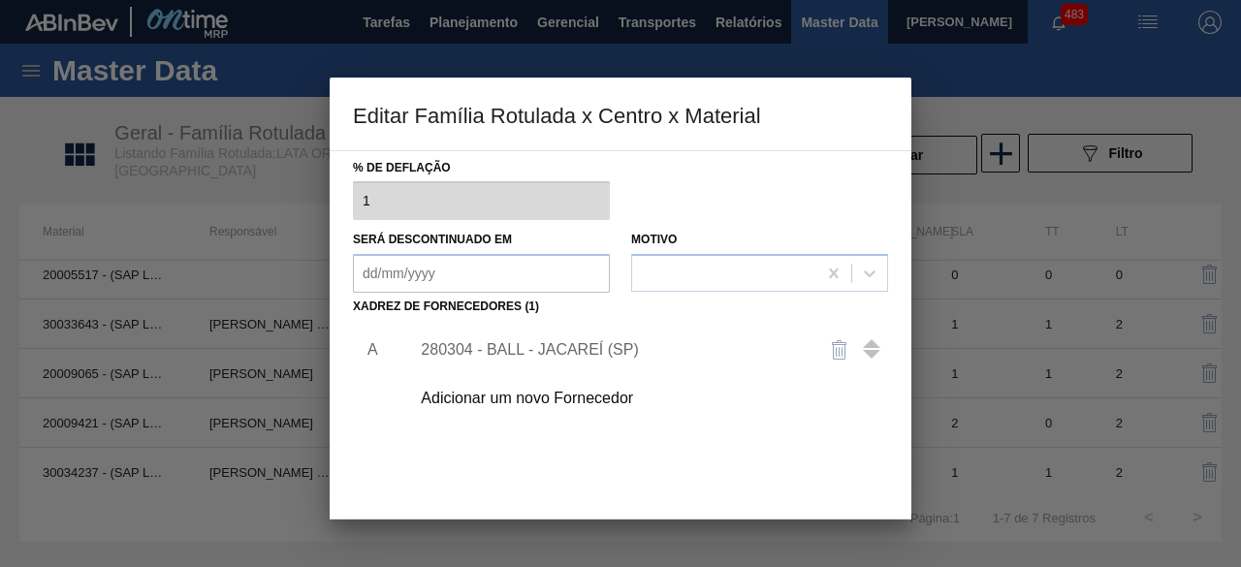
click at [574, 398] on div "Adicionar um novo Fornecedor" at bounding box center [611, 398] width 380 height 17
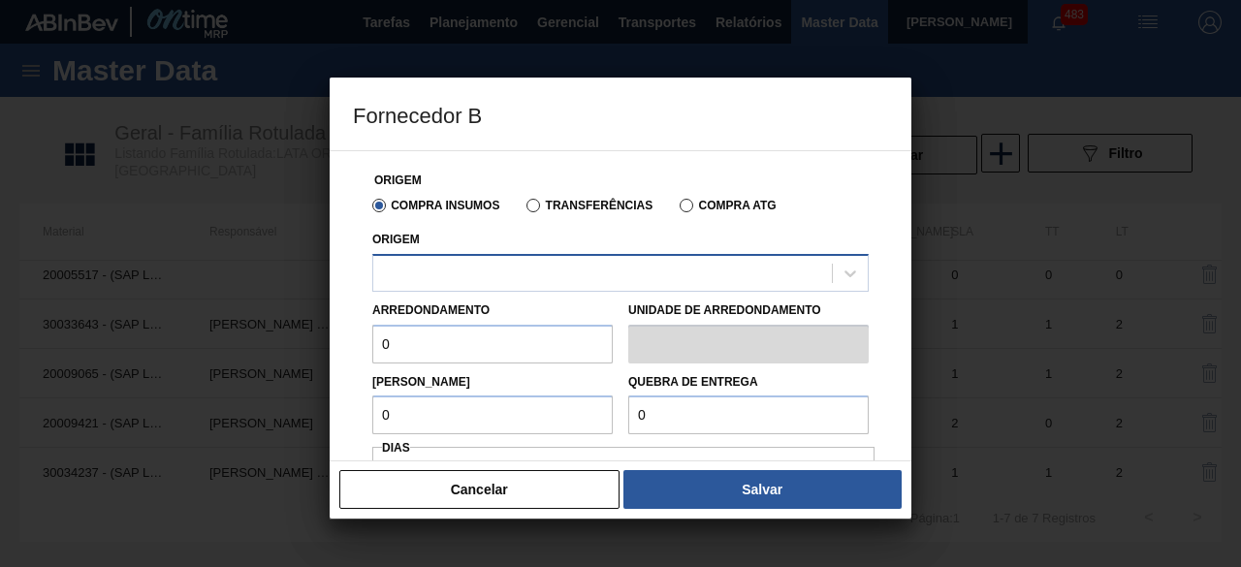
click at [671, 270] on div at bounding box center [602, 273] width 459 height 28
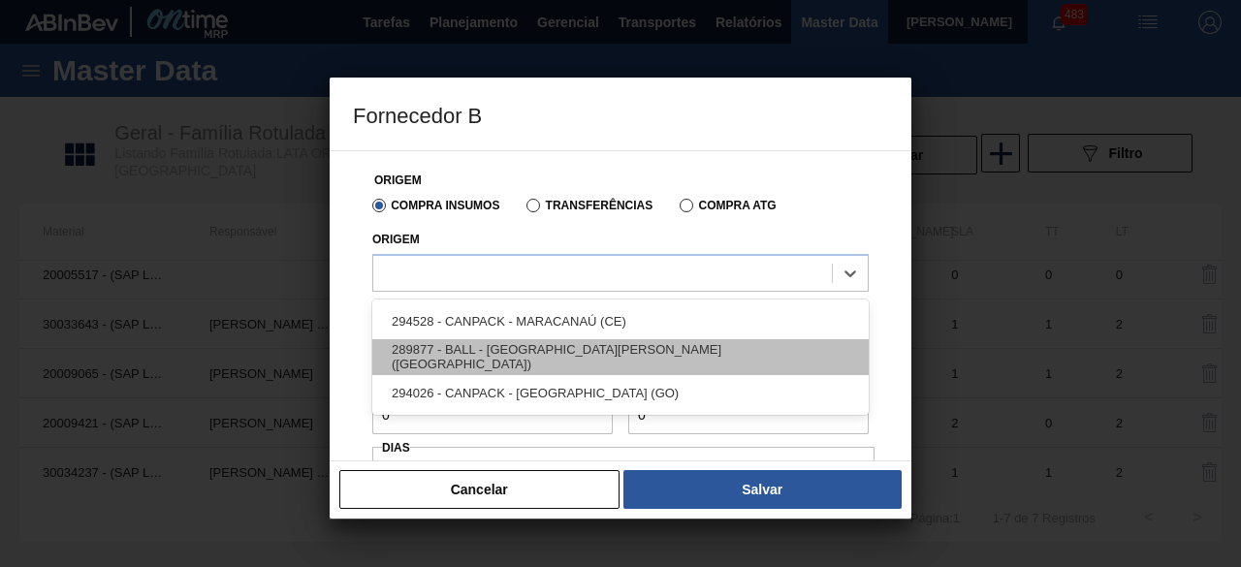
click at [567, 352] on div "289877 - BALL - [GEOGRAPHIC_DATA][PERSON_NAME] ([GEOGRAPHIC_DATA])" at bounding box center [620, 357] width 496 height 36
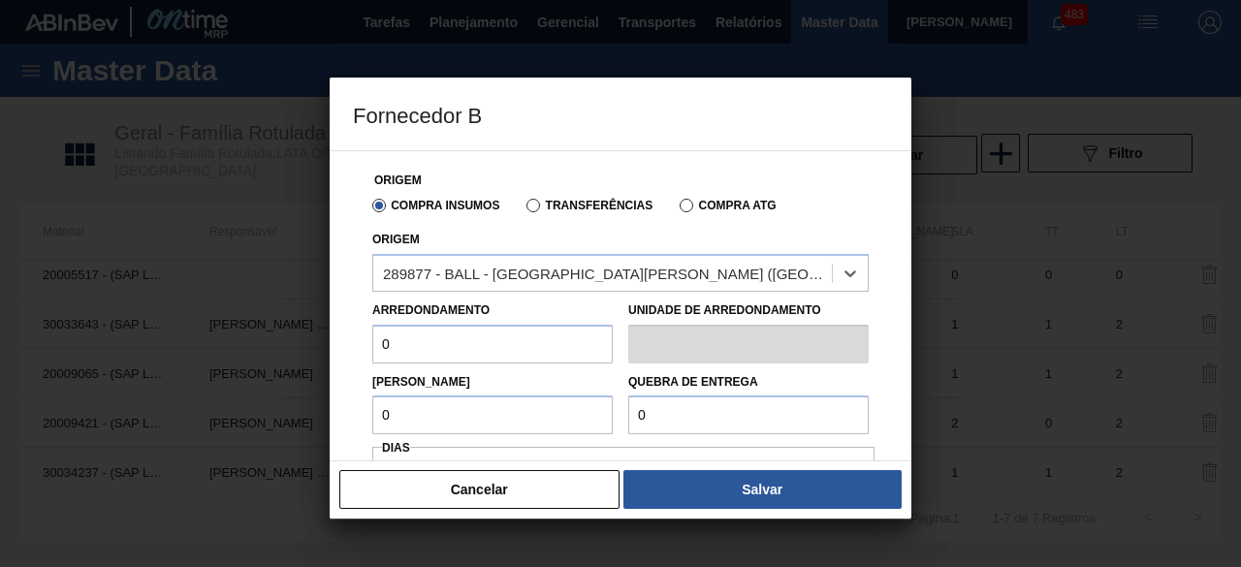
click at [535, 343] on input "0" at bounding box center [492, 344] width 240 height 39
type input "6,224"
click at [496, 407] on input "0" at bounding box center [492, 415] width 240 height 39
type input "6,224"
click at [685, 419] on input "0" at bounding box center [748, 415] width 240 height 39
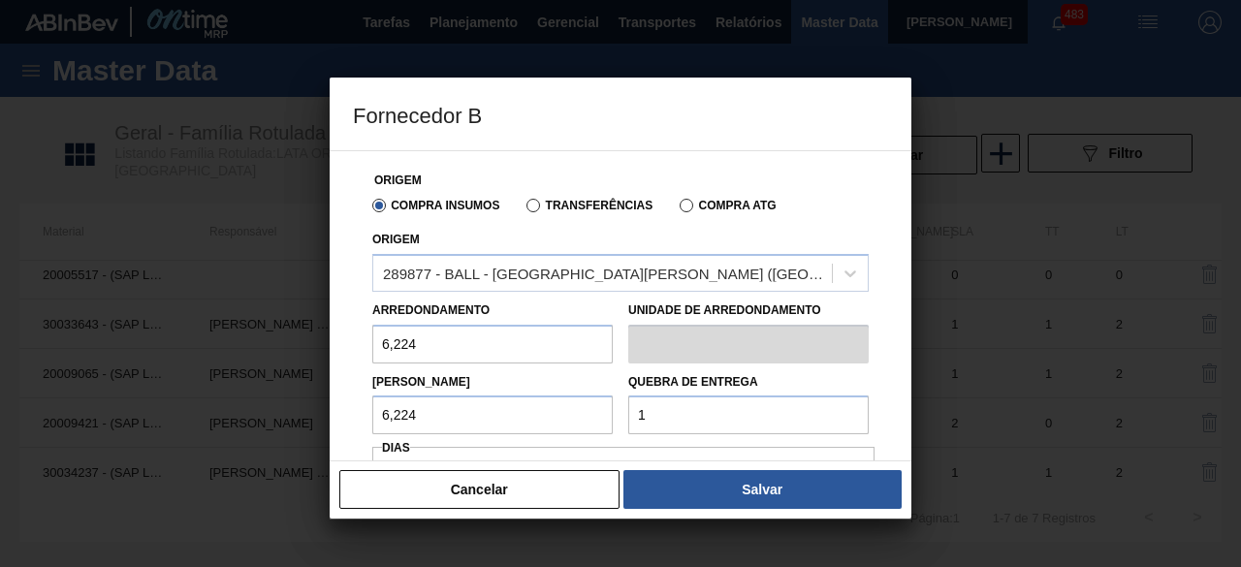
type input "155,6"
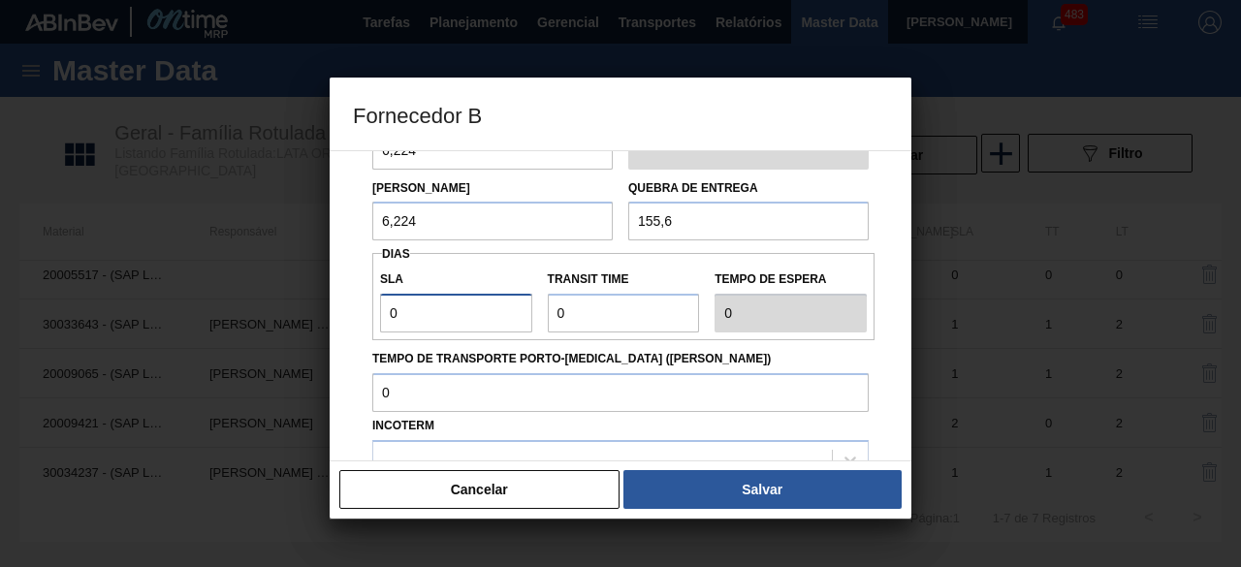
click at [487, 329] on input "0" at bounding box center [456, 313] width 152 height 39
type input "01"
type input "1"
click at [595, 324] on input "Transit Time" at bounding box center [624, 313] width 152 height 39
type input "01"
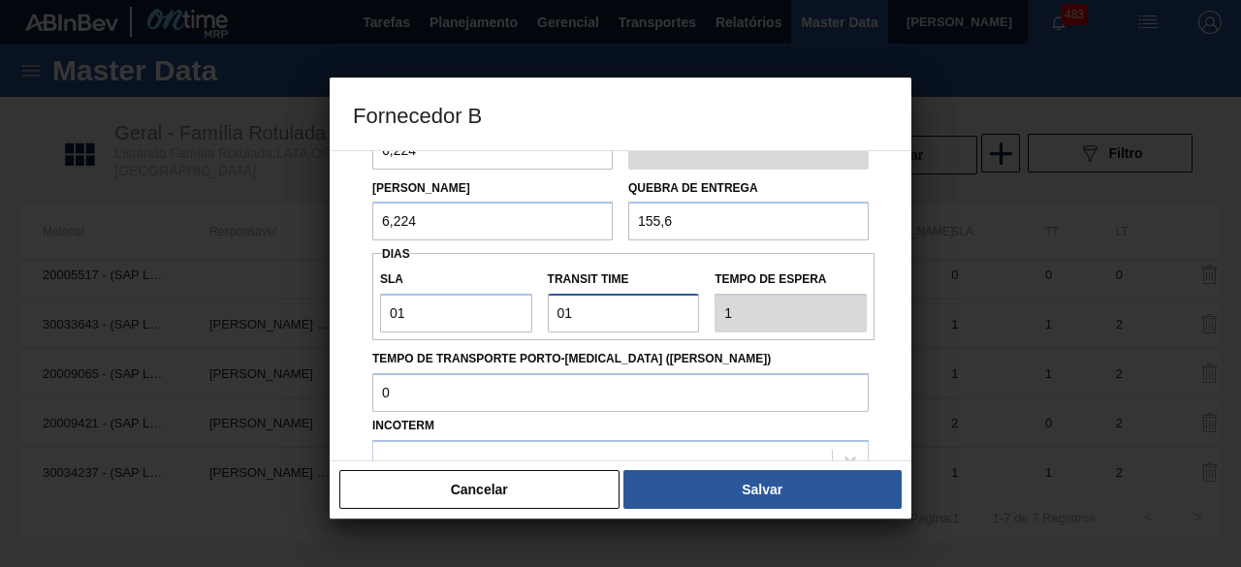
type input "2"
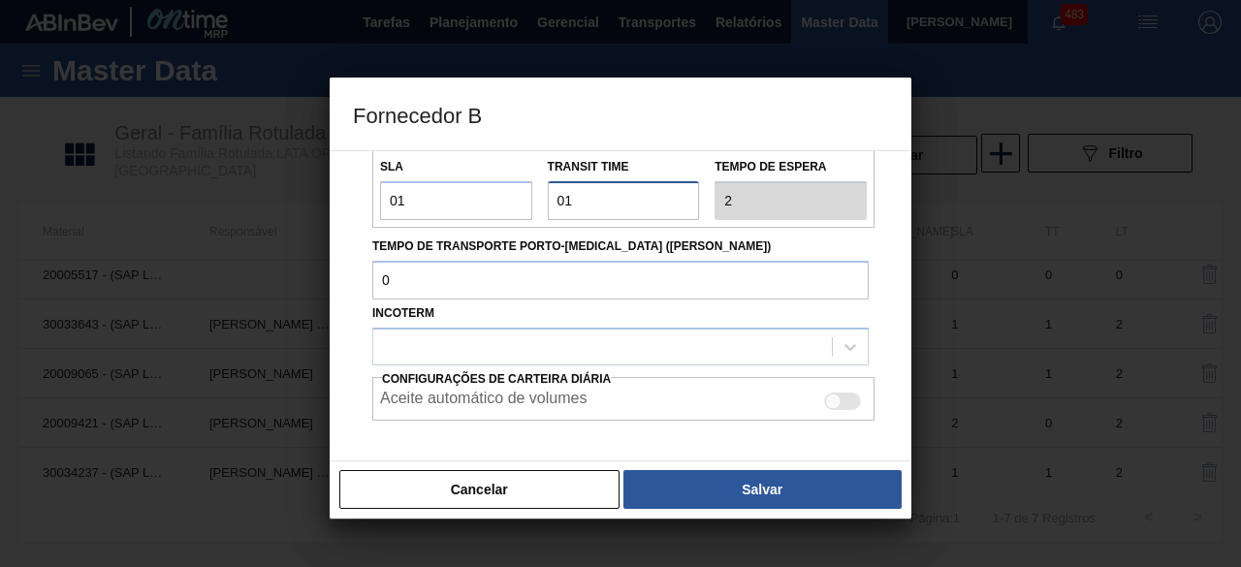
scroll to position [386, 0]
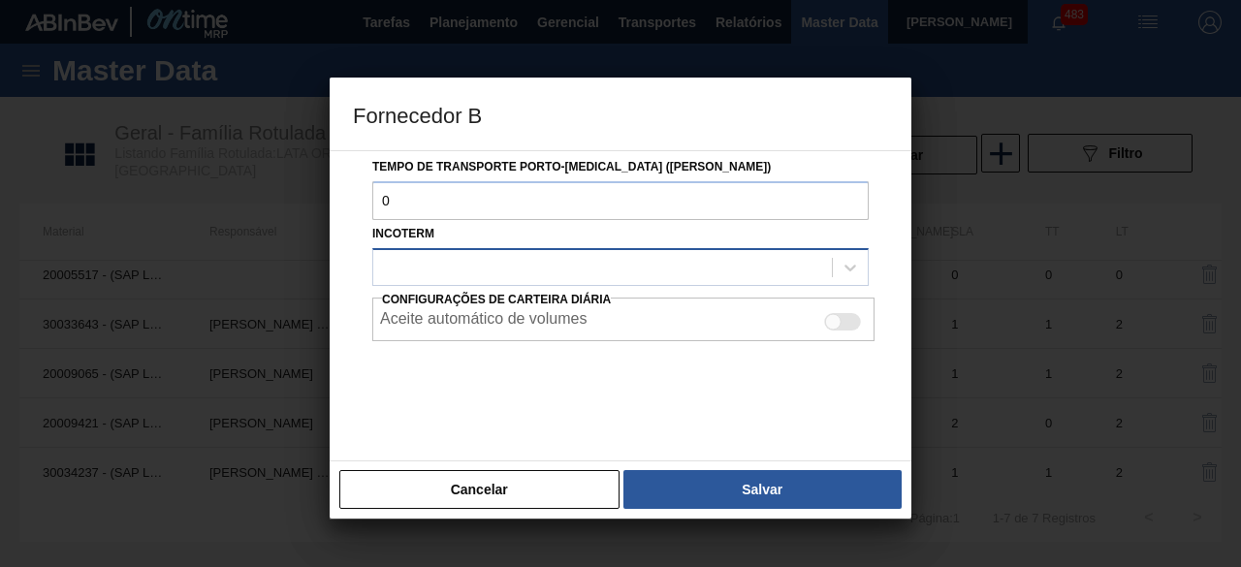
click at [661, 266] on div at bounding box center [602, 267] width 459 height 28
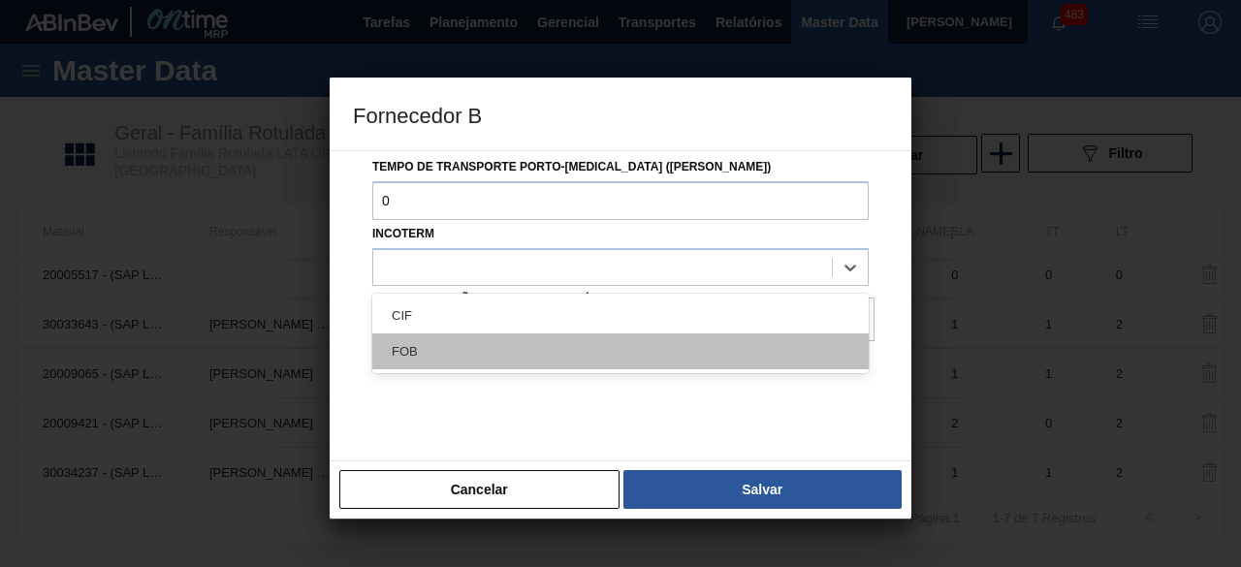
click at [642, 346] on div "FOB" at bounding box center [620, 352] width 496 height 36
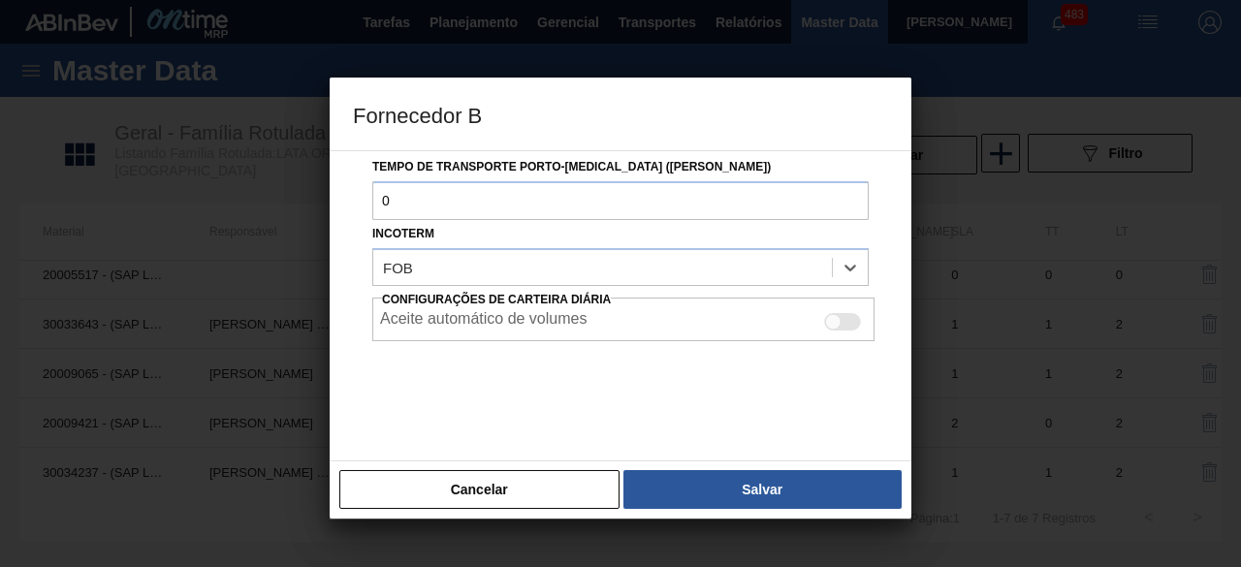
click at [826, 319] on div at bounding box center [833, 322] width 16 height 16
checkbox input "true"
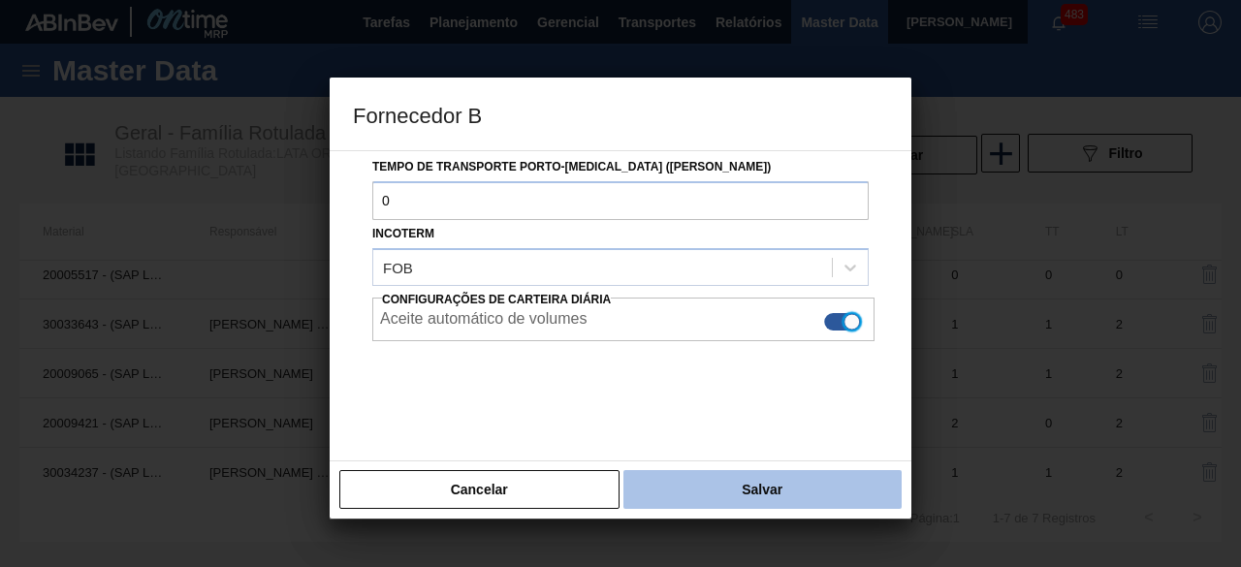
click at [809, 481] on button "Salvar" at bounding box center [762, 489] width 278 height 39
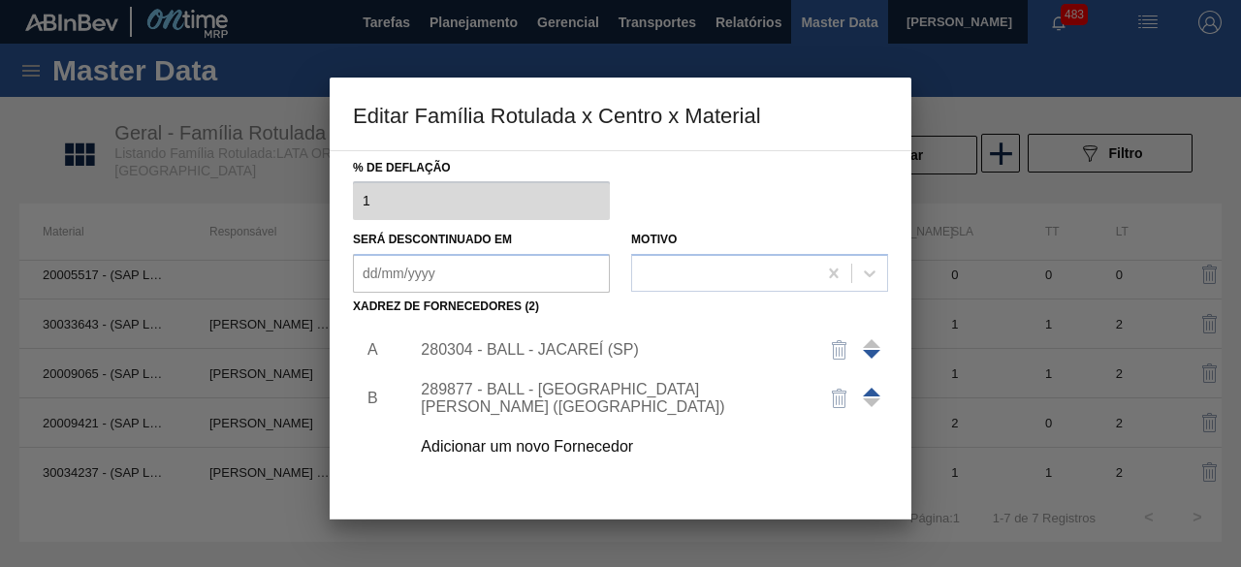
scroll to position [304, 0]
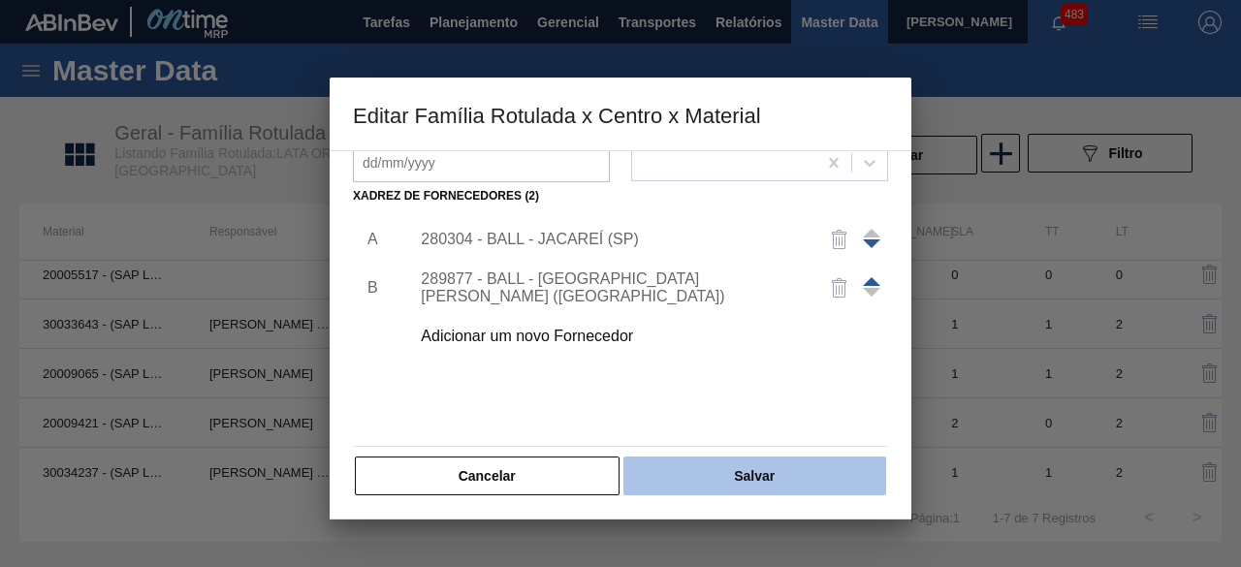
click at [803, 478] on button "Salvar" at bounding box center [754, 476] width 263 height 39
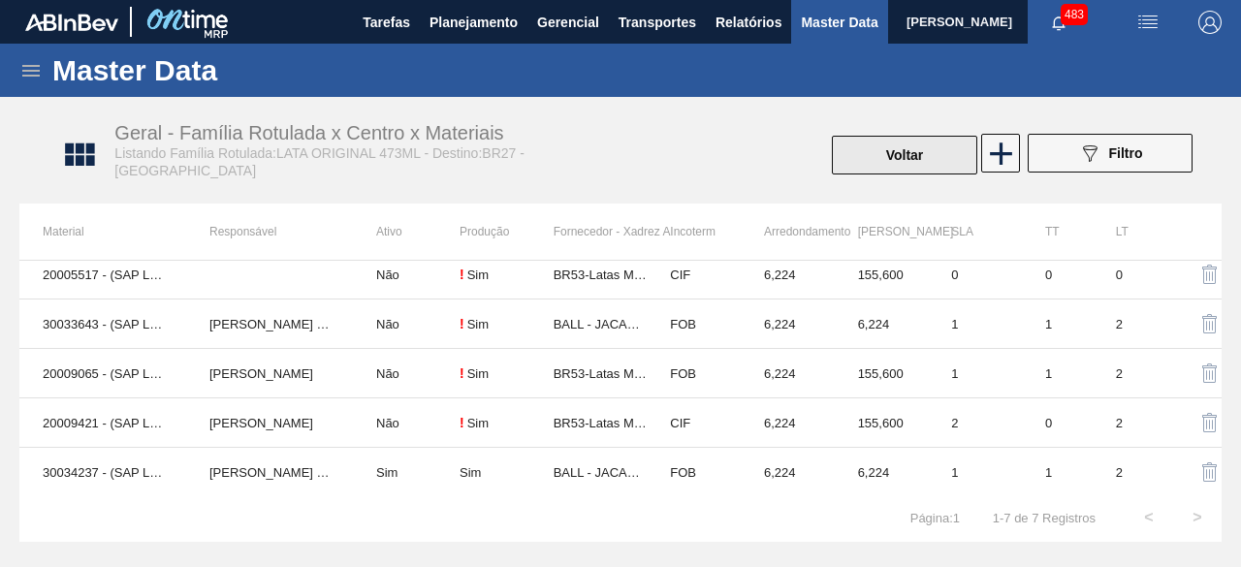
click at [908, 154] on button "Voltar" at bounding box center [904, 155] width 145 height 39
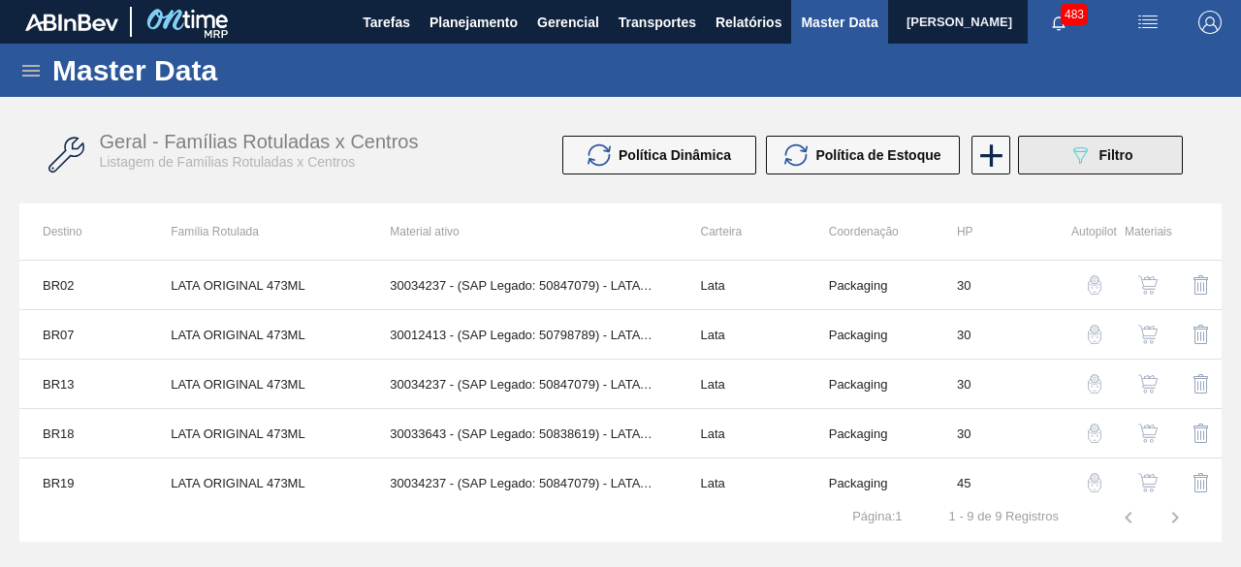
click at [1091, 155] on icon "089F7B8B-B2A5-4AFE-B5C0-19BA573D28AC" at bounding box center [1079, 154] width 23 height 23
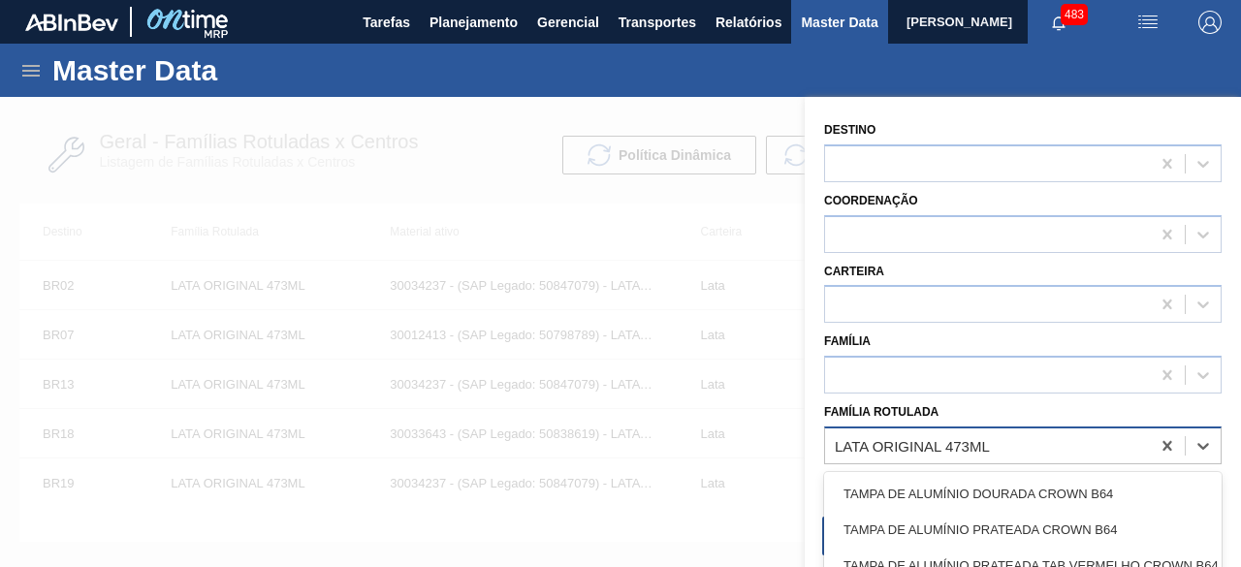
click at [1066, 453] on div "LATA ORIGINAL 473ML" at bounding box center [987, 445] width 325 height 28
paste Rotulada "LATA ORIGINAL 269ML MP"
type Rotulada "LATA ORIGINAL 269ML MP"
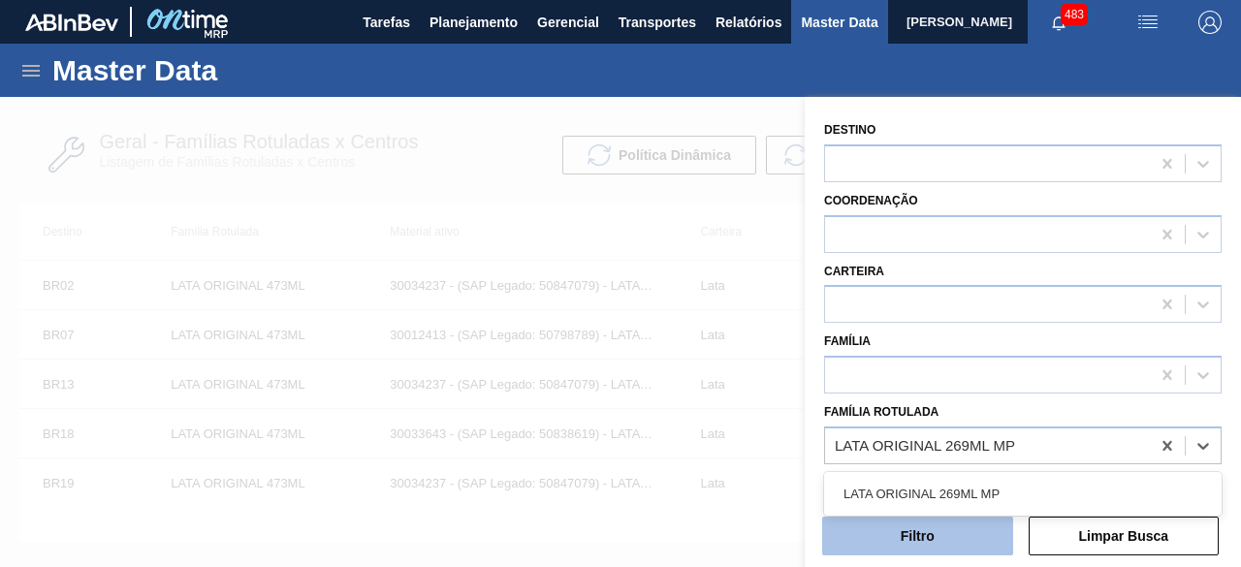
drag, startPoint x: 1032, startPoint y: 488, endPoint x: 948, endPoint y: 540, distance: 98.5
click at [1032, 488] on div "LATA ORIGINAL 269ML MP" at bounding box center [1023, 494] width 398 height 36
click at [948, 542] on button "Filtro" at bounding box center [917, 536] width 191 height 39
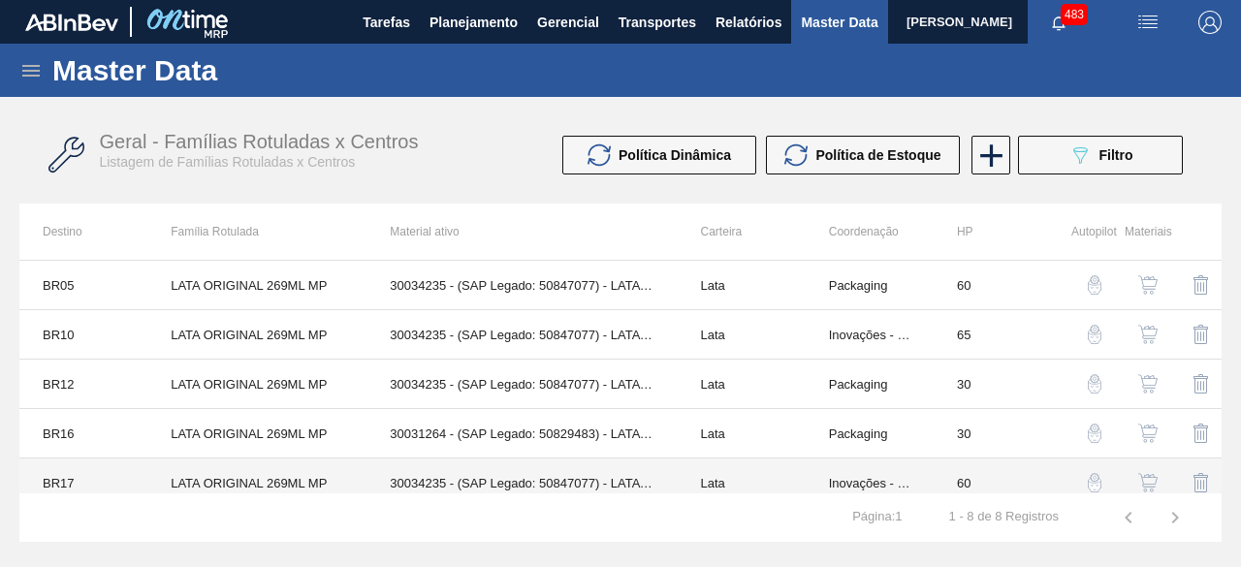
scroll to position [97, 0]
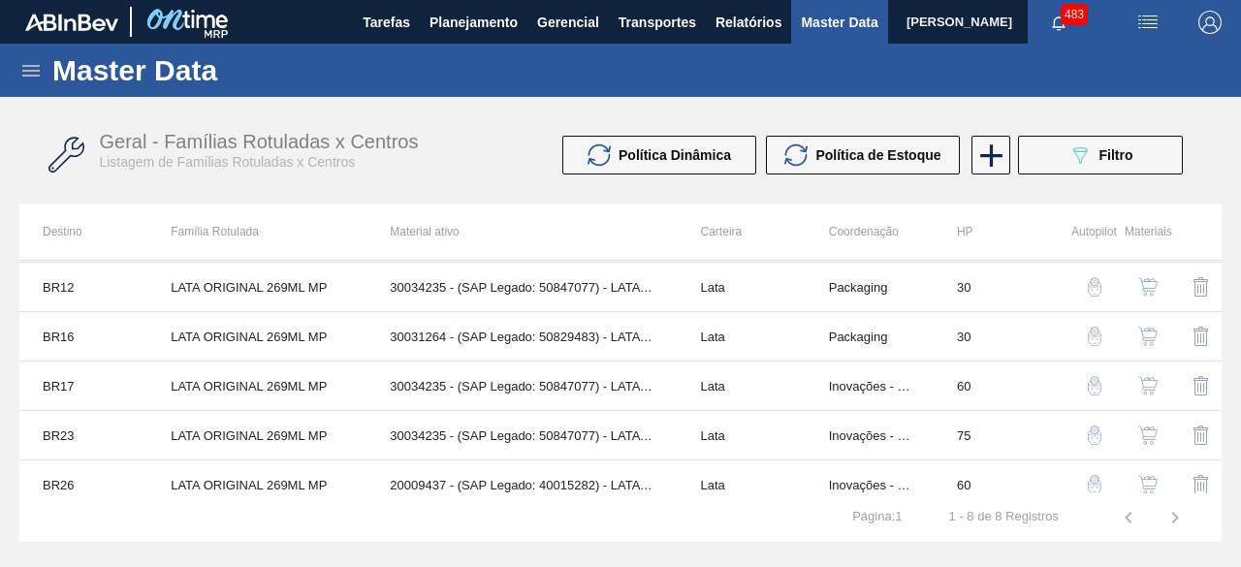
click at [1146, 427] on img "button" at bounding box center [1147, 435] width 19 height 19
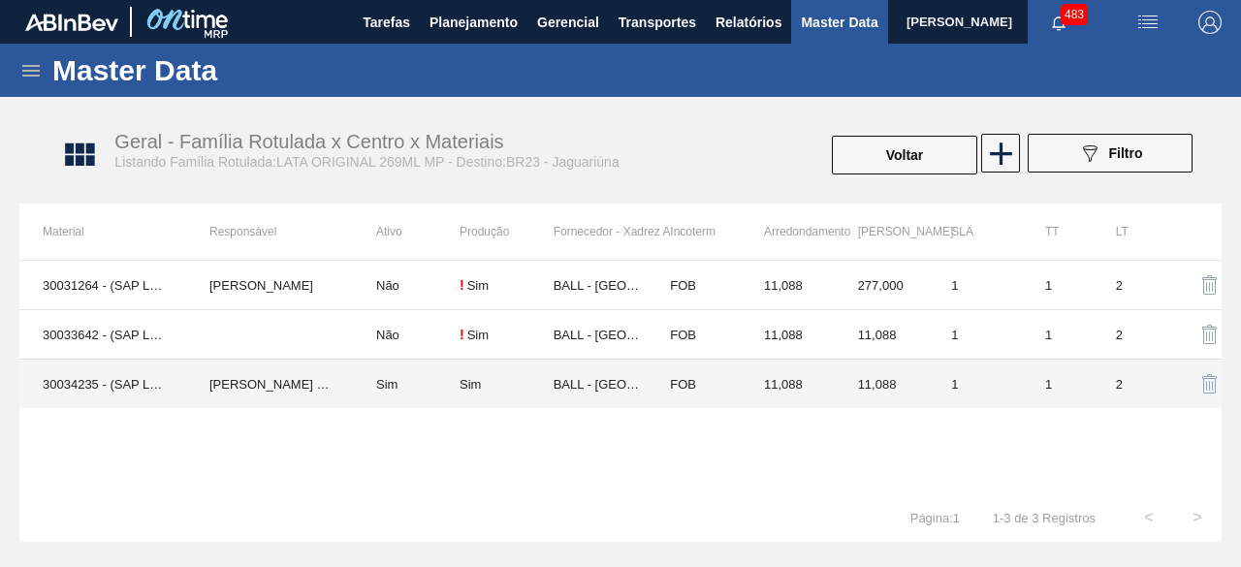
click at [118, 377] on td "30034235 - (SAP Legado: 50847077) - LATA AL ORIGINAL 269ML MP BRILHO" at bounding box center [102, 384] width 167 height 49
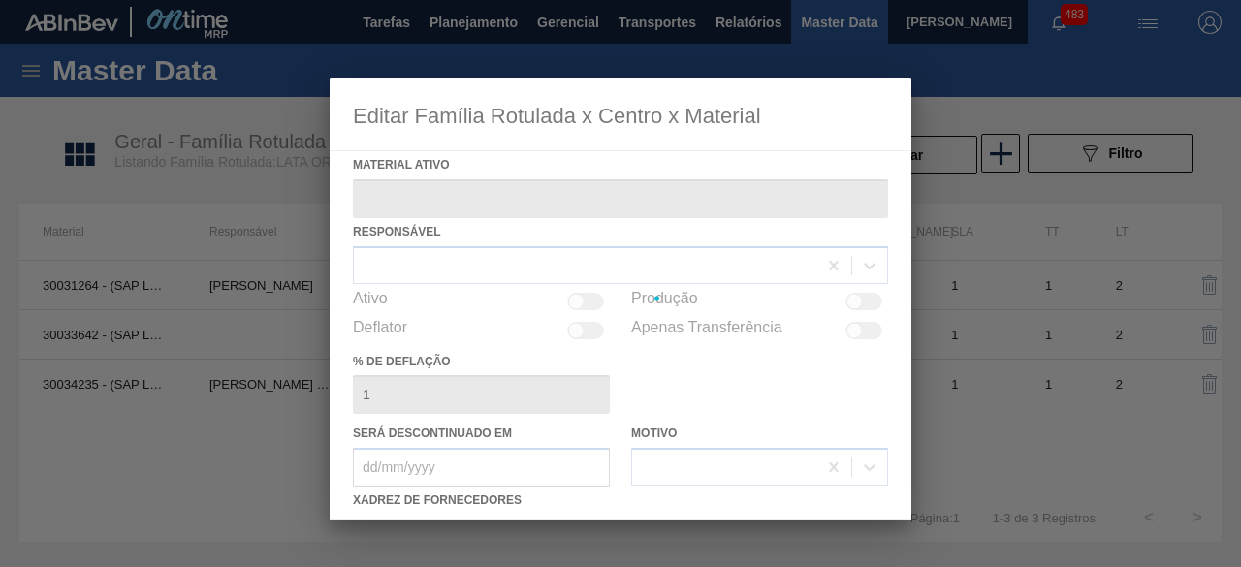
type ativo "30034235 - (SAP Legado: 50847077) - LATA AL ORIGINAL 269ML MP BRILHO"
checkbox input "true"
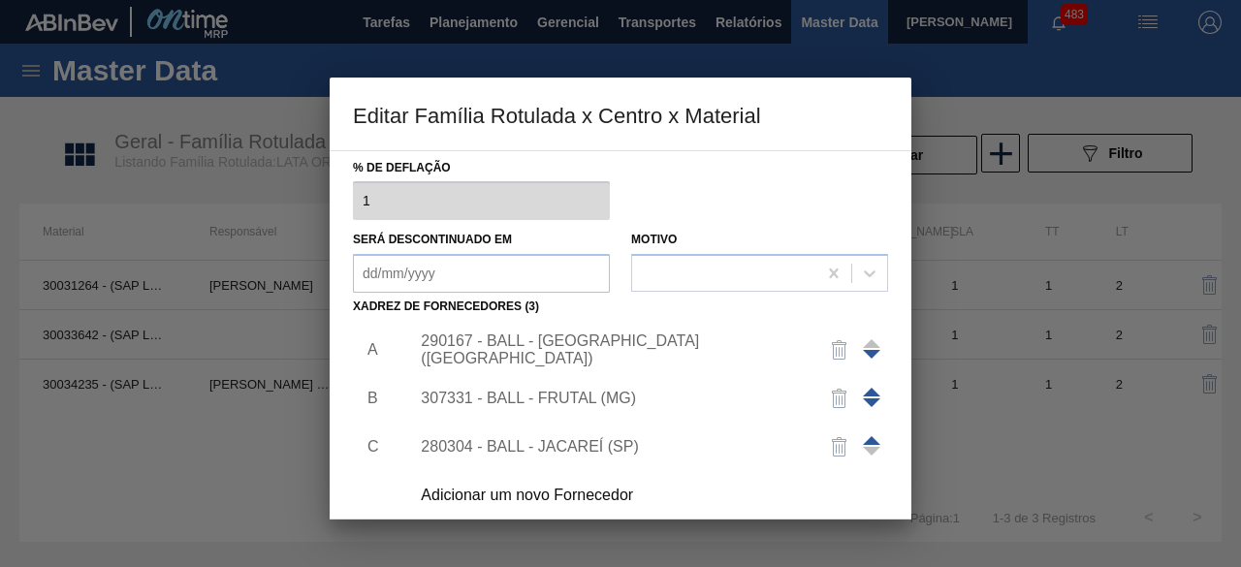
scroll to position [304, 0]
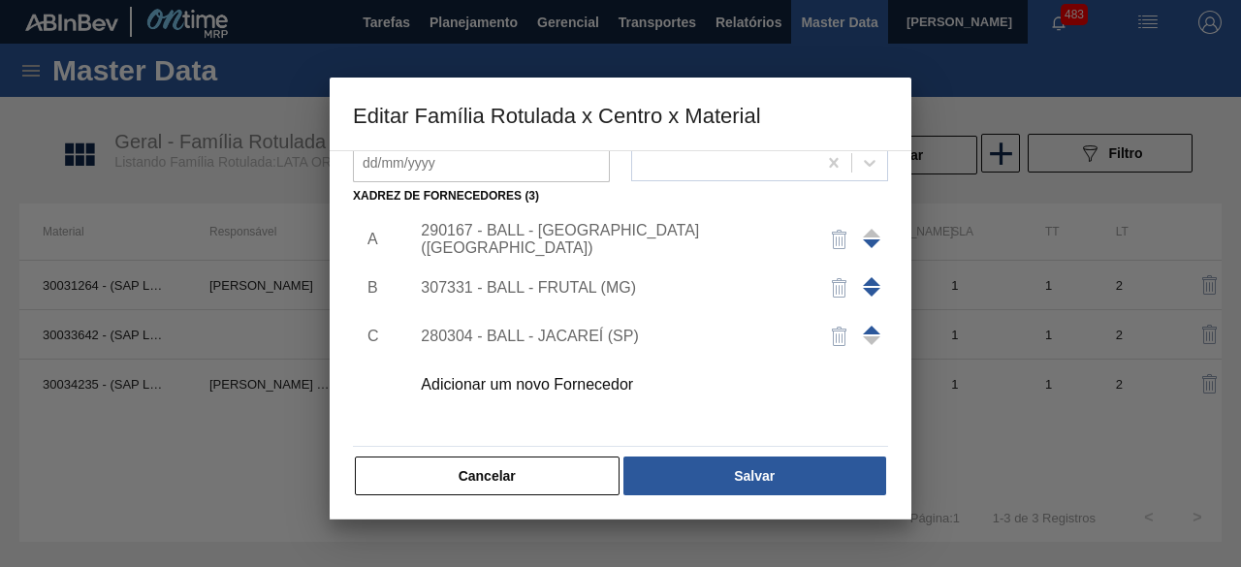
click at [604, 384] on div "Adicionar um novo Fornecedor" at bounding box center [611, 384] width 380 height 17
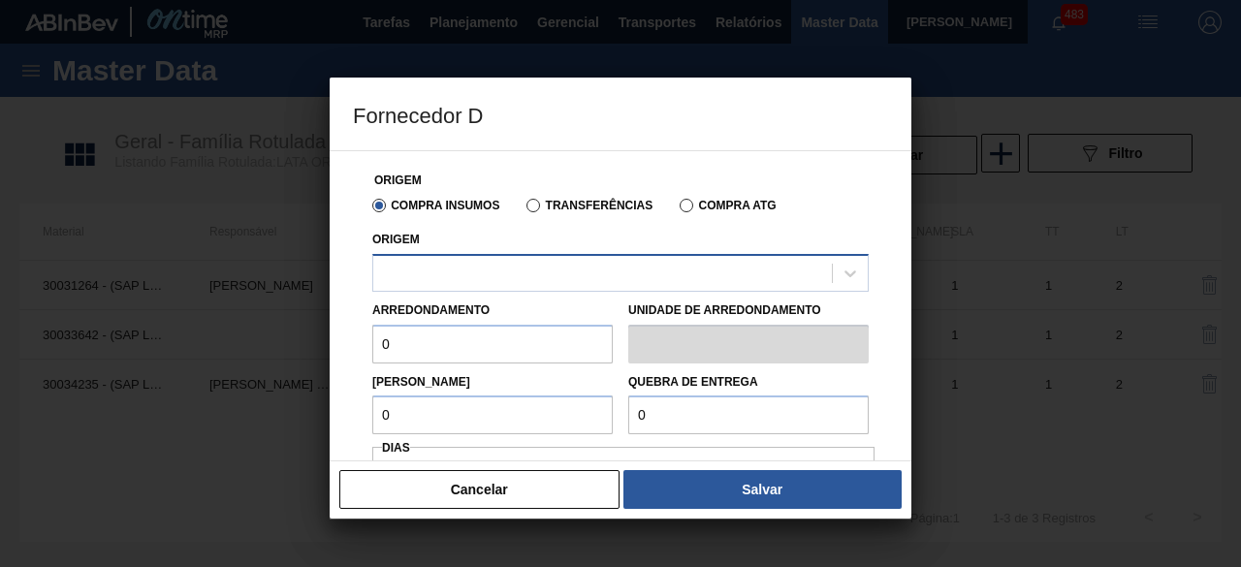
click at [673, 274] on div at bounding box center [602, 273] width 459 height 28
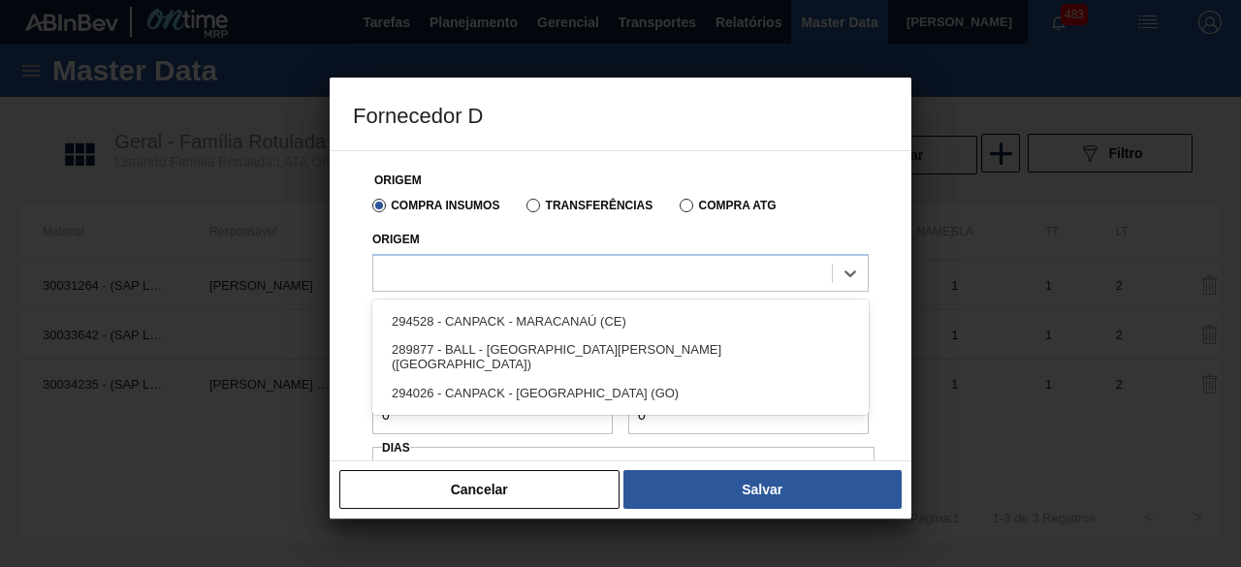
click at [570, 364] on div "289877 - BALL - [GEOGRAPHIC_DATA][PERSON_NAME] ([GEOGRAPHIC_DATA])" at bounding box center [620, 357] width 496 height 36
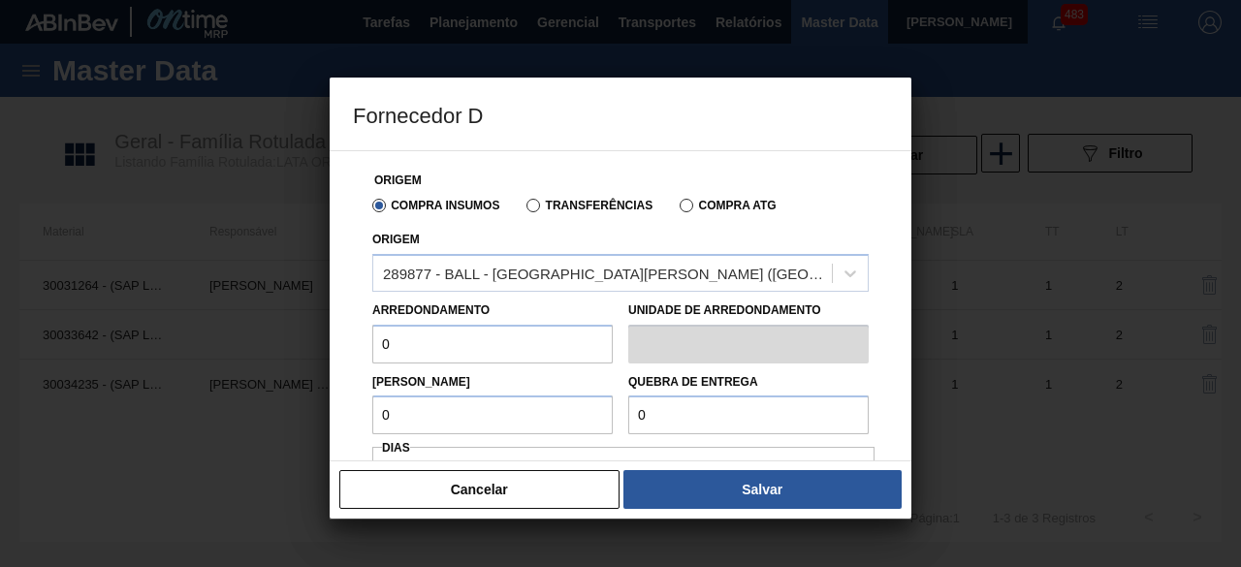
click at [462, 348] on input "0" at bounding box center [492, 344] width 240 height 39
type input "11,088"
click at [491, 403] on input "0" at bounding box center [492, 415] width 240 height 39
type input "11,088"
click at [659, 418] on input "0" at bounding box center [748, 415] width 240 height 39
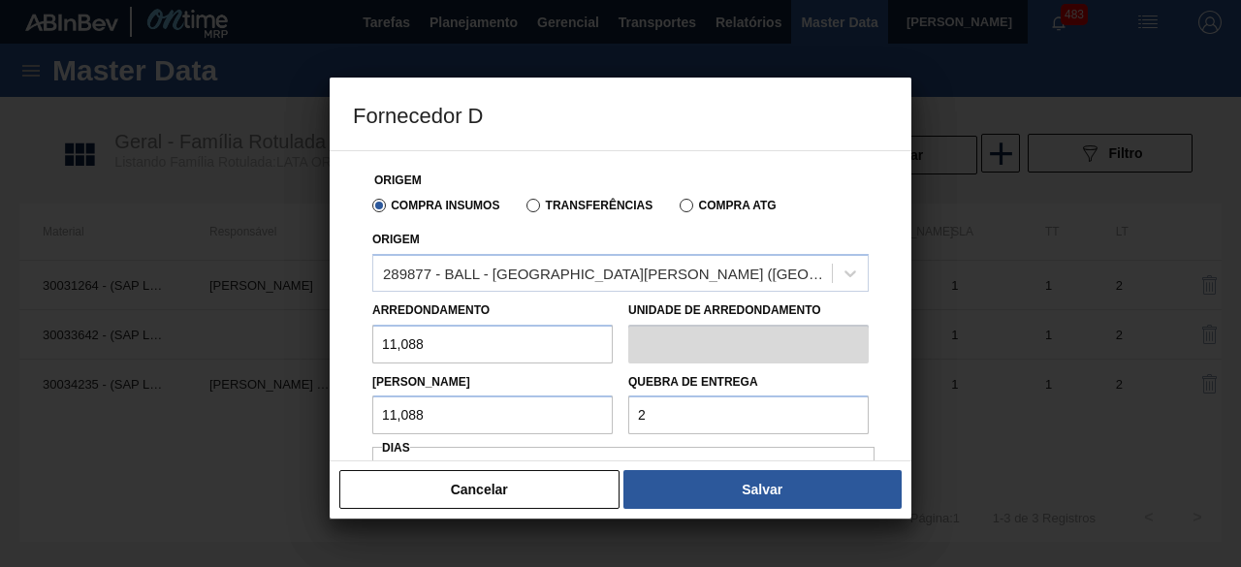
type input "277,2"
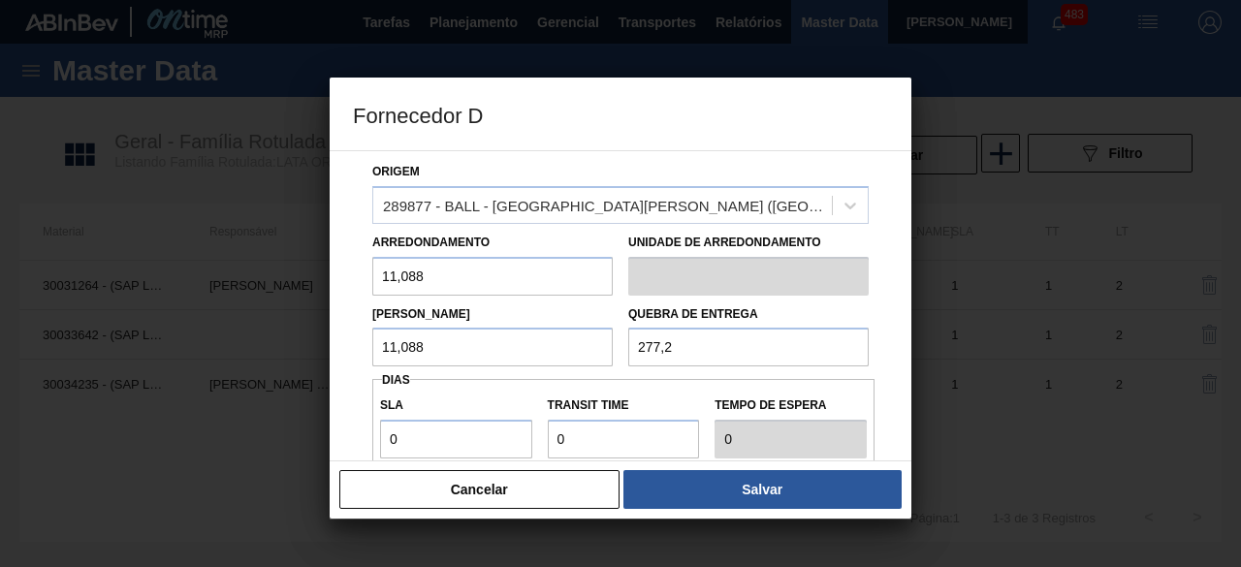
scroll to position [97, 0]
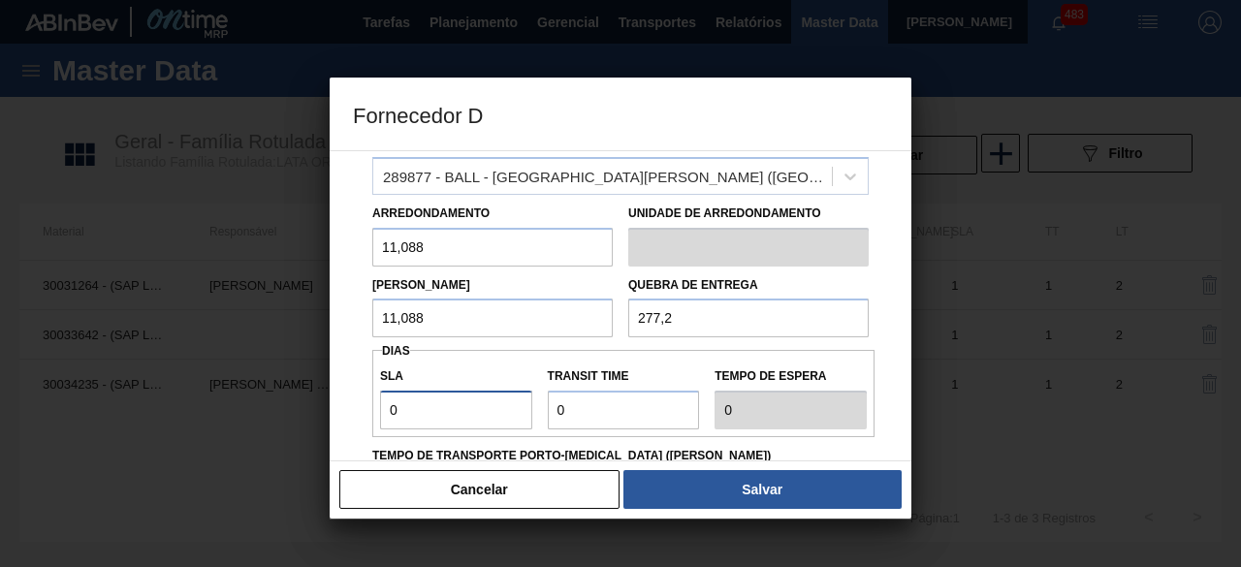
click at [432, 407] on input "0" at bounding box center [456, 410] width 152 height 39
type input "01"
type input "1"
drag, startPoint x: 605, startPoint y: 416, endPoint x: 630, endPoint y: 431, distance: 29.6
click at [605, 416] on input "Transit Time" at bounding box center [624, 410] width 152 height 39
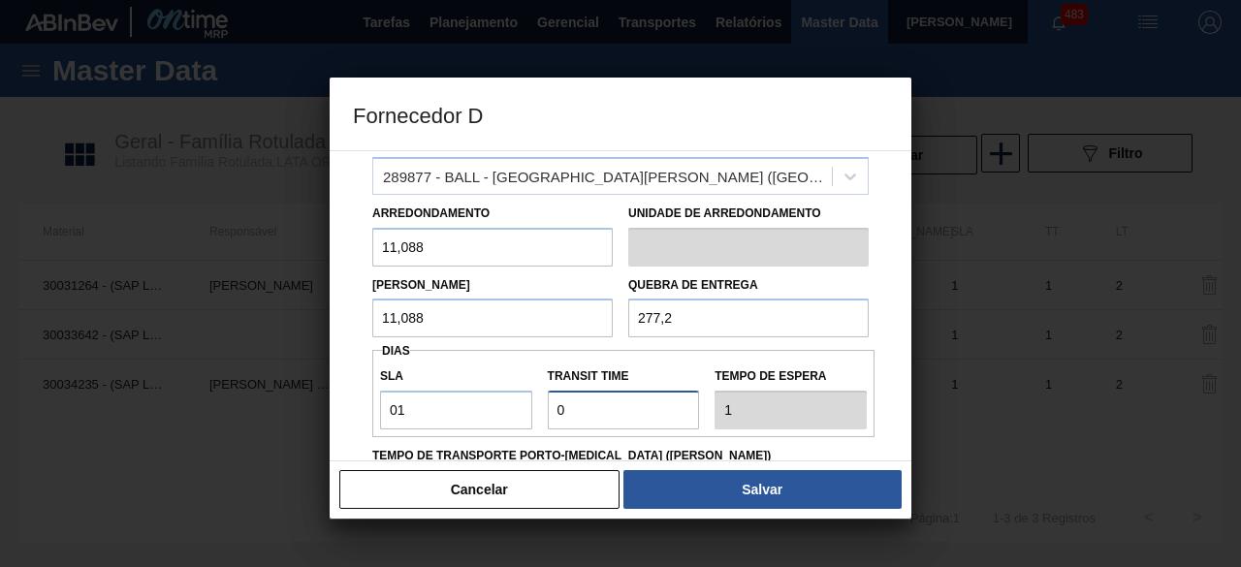
type input "01"
type input "2"
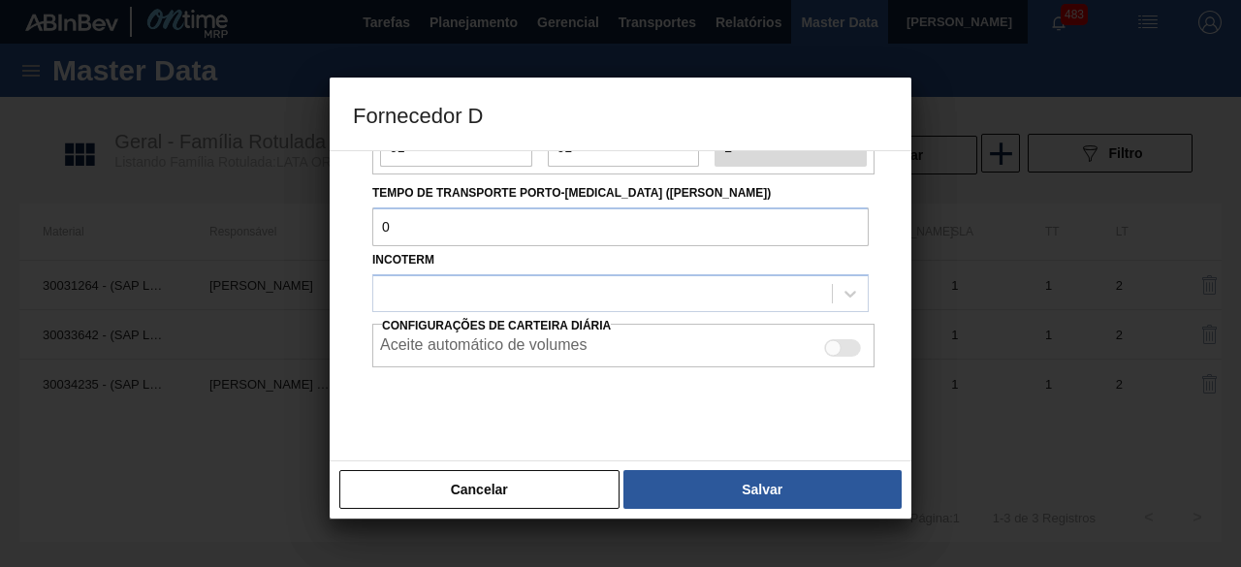
scroll to position [386, 0]
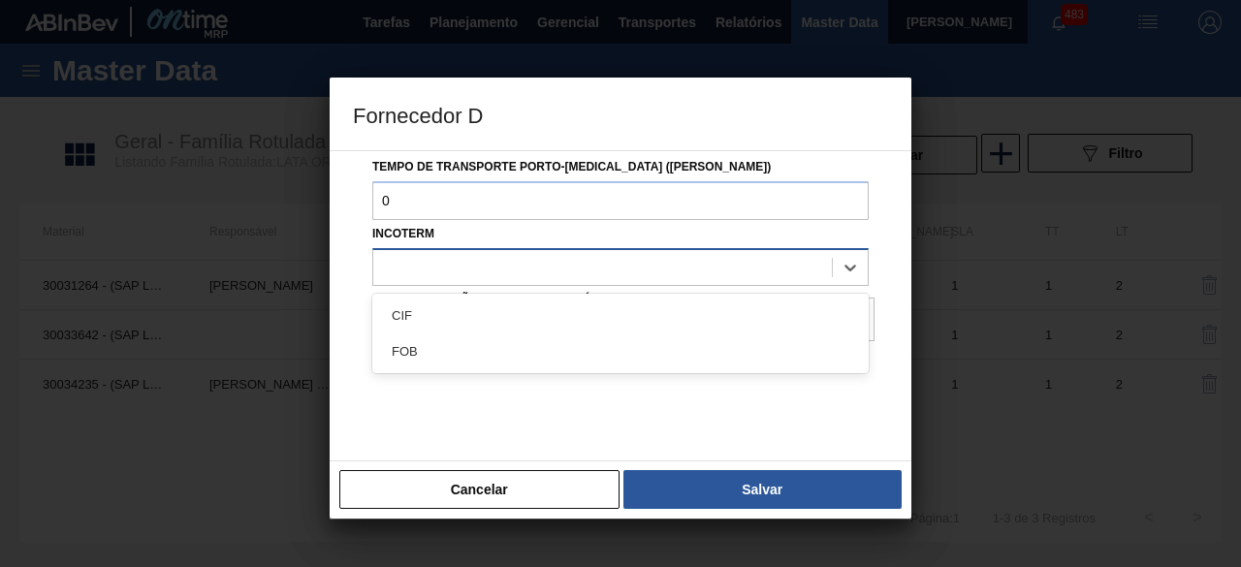
click at [660, 277] on div at bounding box center [602, 267] width 459 height 28
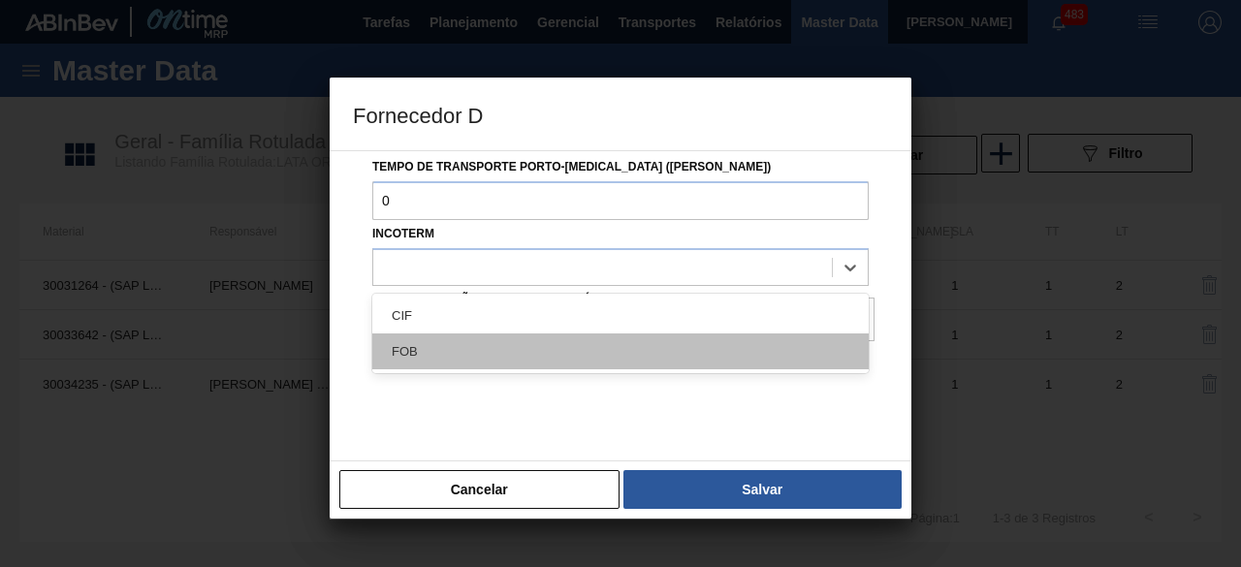
click at [627, 355] on div "FOB" at bounding box center [620, 352] width 496 height 36
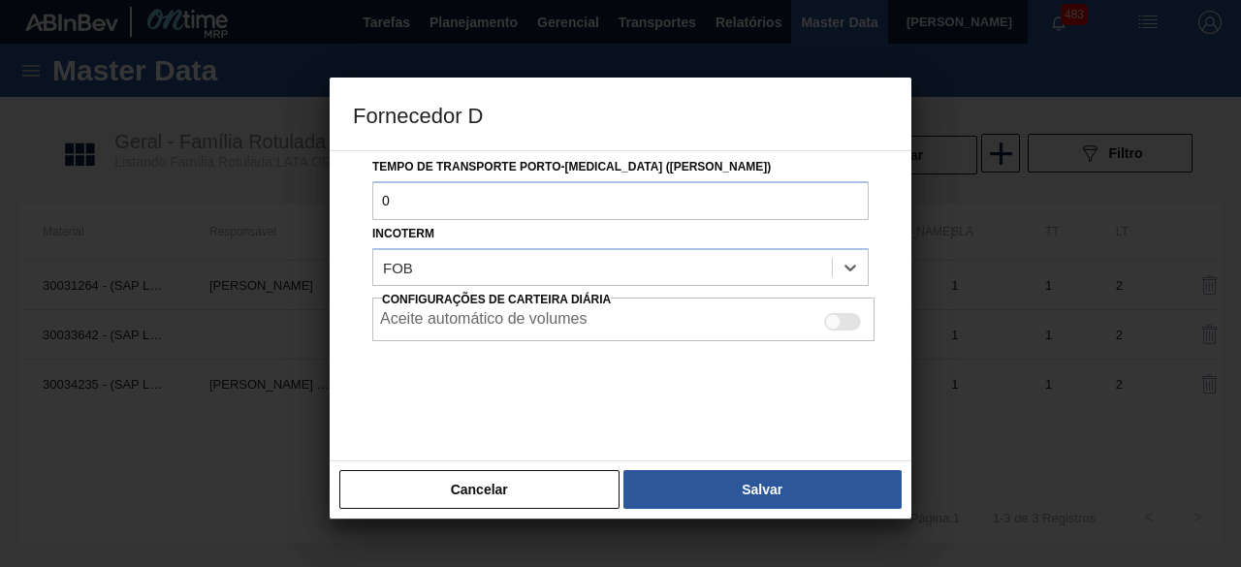
click at [836, 317] on div at bounding box center [833, 322] width 16 height 16
checkbox input "true"
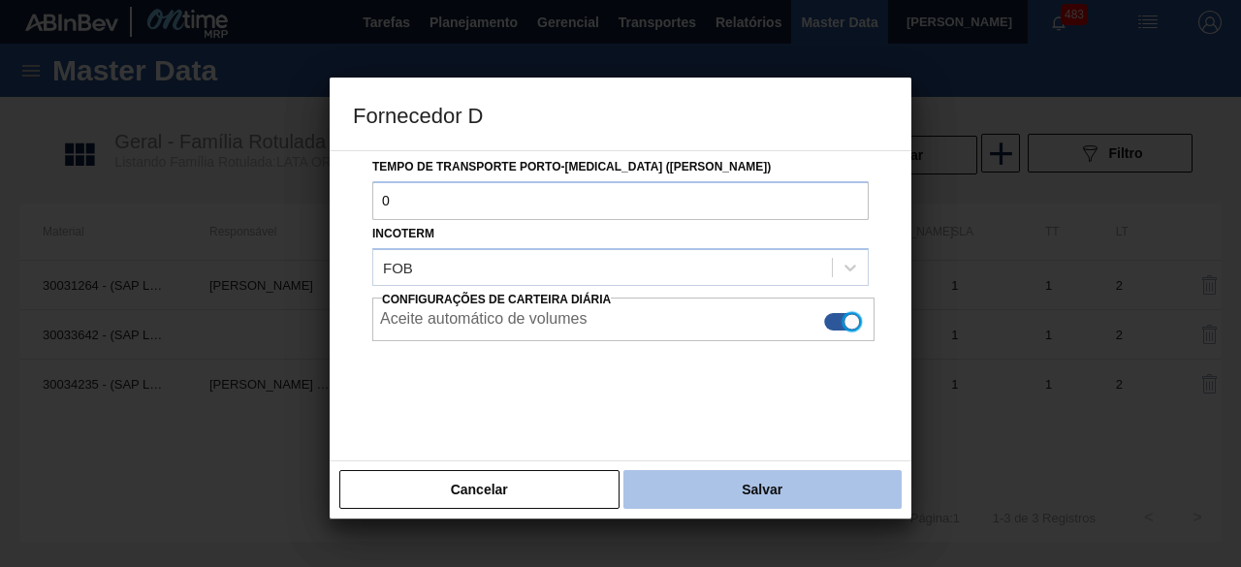
click at [831, 491] on button "Salvar" at bounding box center [762, 489] width 278 height 39
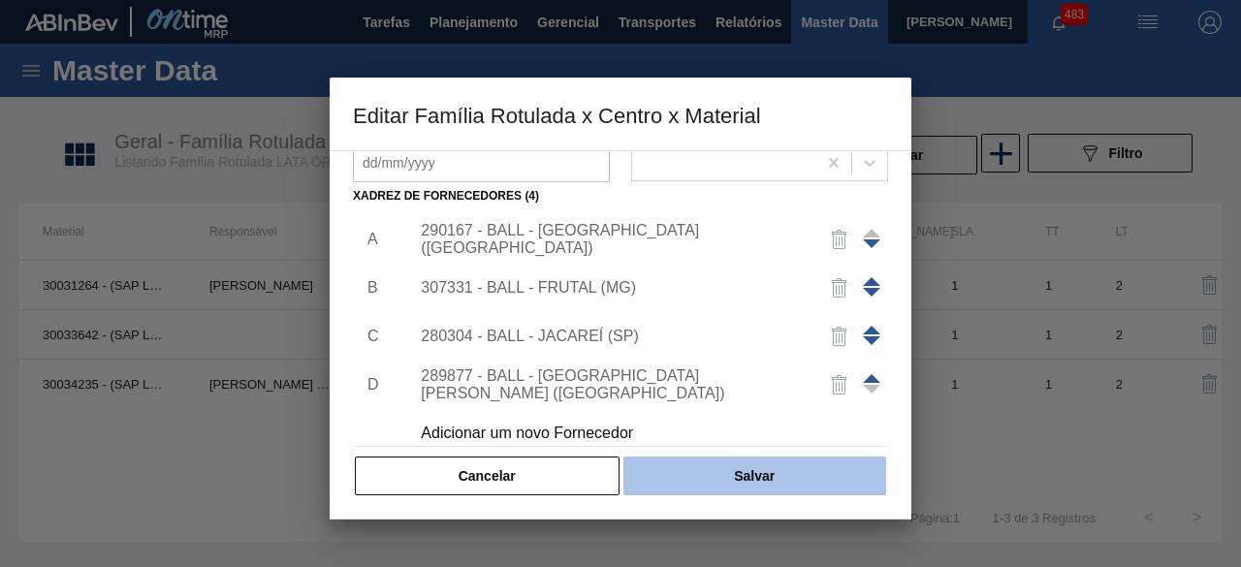
click at [799, 471] on button "Salvar" at bounding box center [754, 476] width 263 height 39
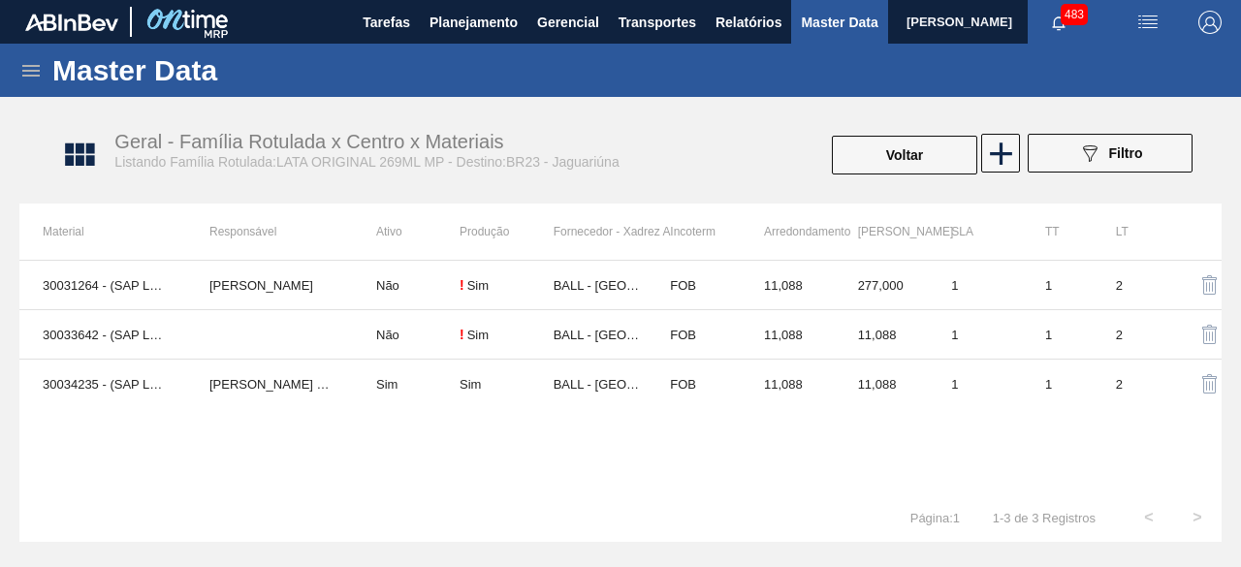
drag, startPoint x: 894, startPoint y: 148, endPoint x: 852, endPoint y: 5, distance: 149.4
click at [894, 148] on button "Voltar" at bounding box center [904, 155] width 145 height 39
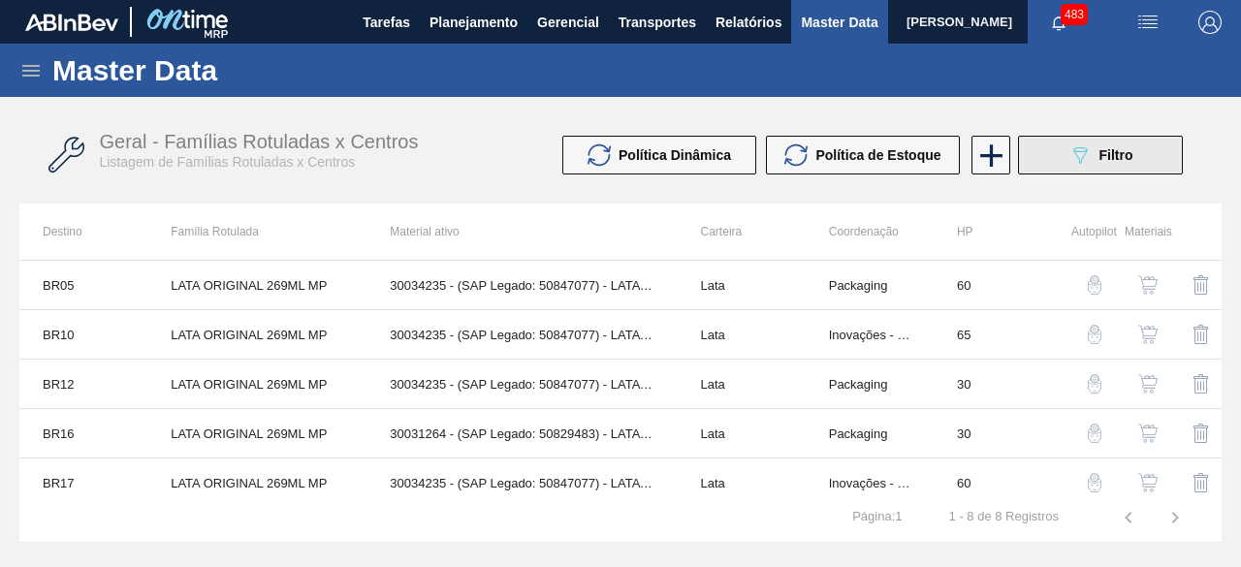
click at [1065, 156] on button "089F7B8B-B2A5-4AFE-B5C0-19BA573D28AC Filtro" at bounding box center [1100, 155] width 165 height 39
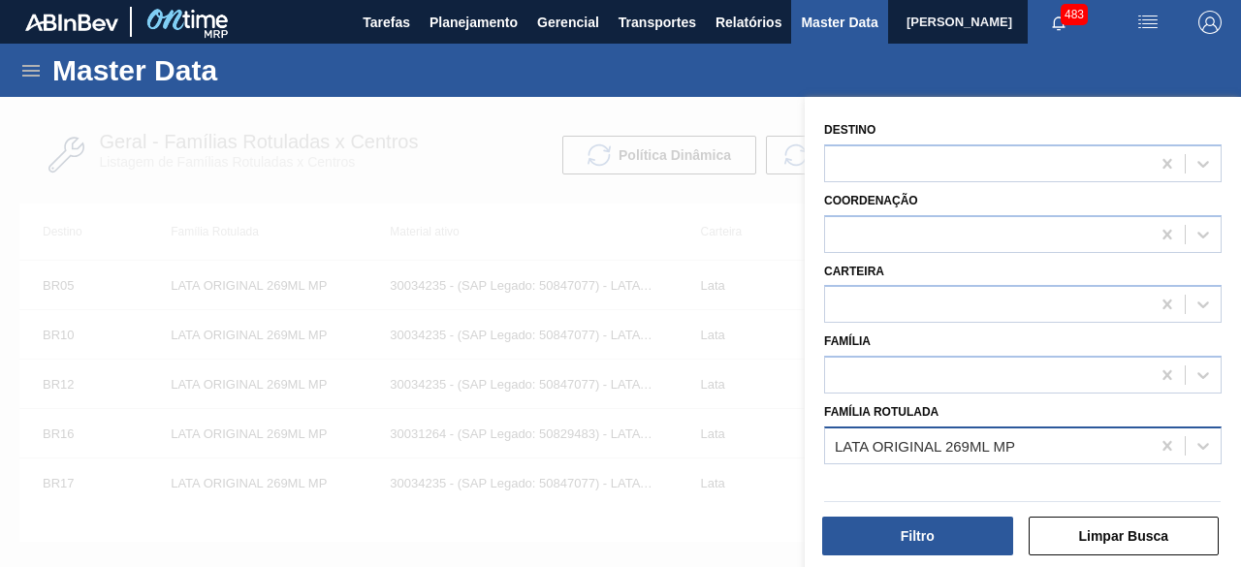
click at [1032, 445] on div "LATA ORIGINAL 269ML MP" at bounding box center [987, 445] width 325 height 28
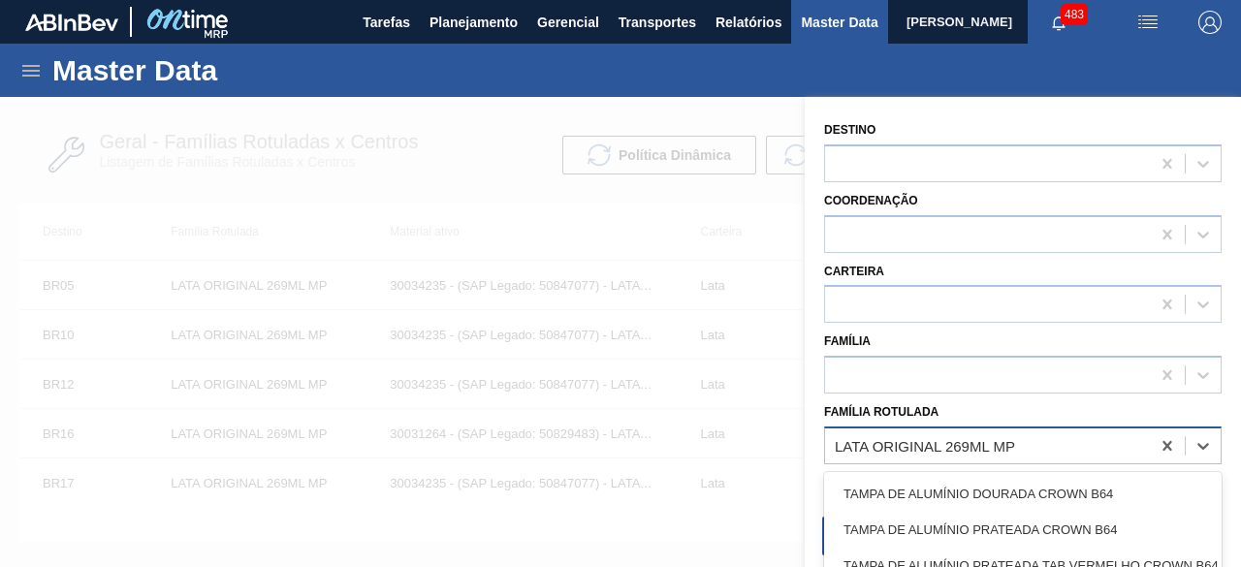
paste Rotulada "LATA ORIGINAL 269ML MP"
type Rotulada "LATA ORIGINAL 269ML MP"
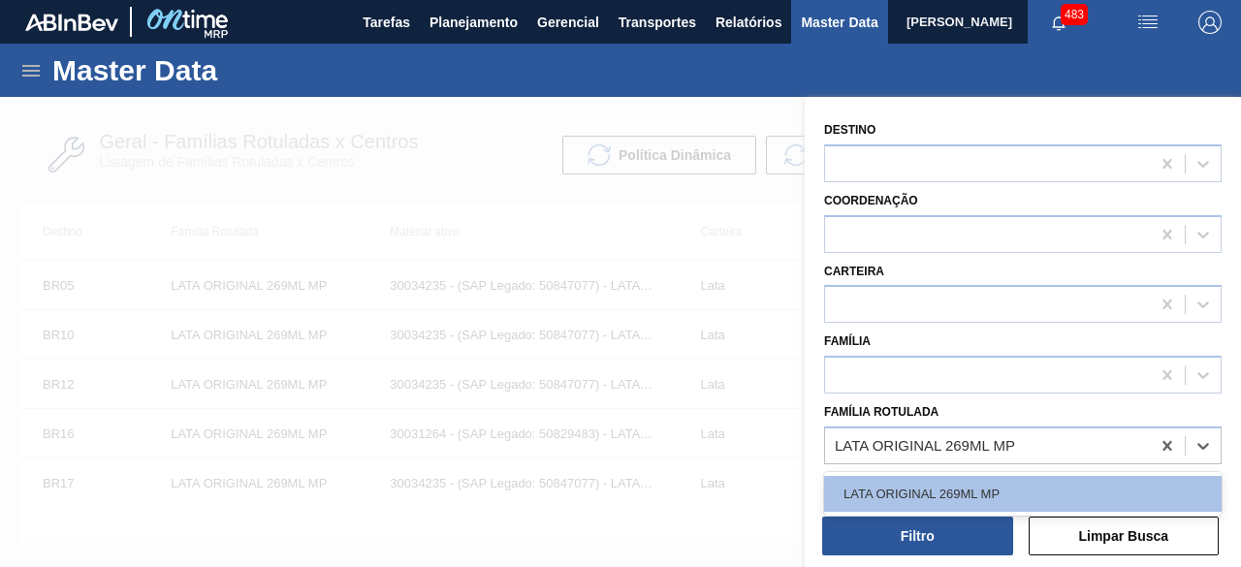
drag, startPoint x: 1021, startPoint y: 497, endPoint x: 1011, endPoint y: 502, distance: 10.8
click at [1021, 497] on div "LATA ORIGINAL 269ML MP" at bounding box center [1023, 494] width 398 height 36
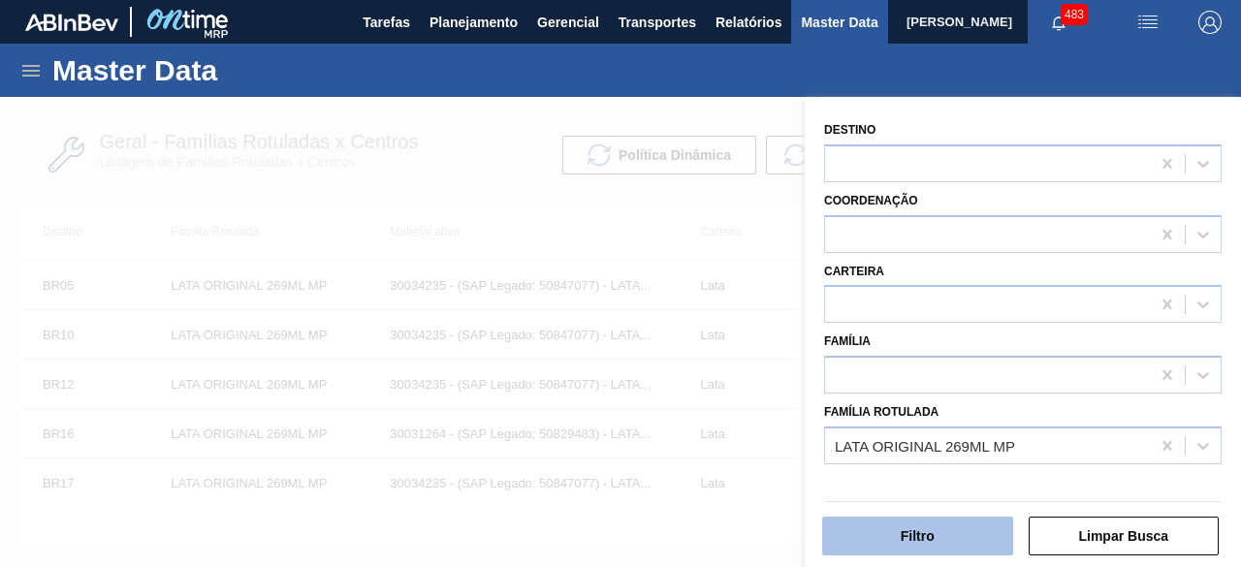
click at [964, 534] on button "Filtro" at bounding box center [917, 536] width 191 height 39
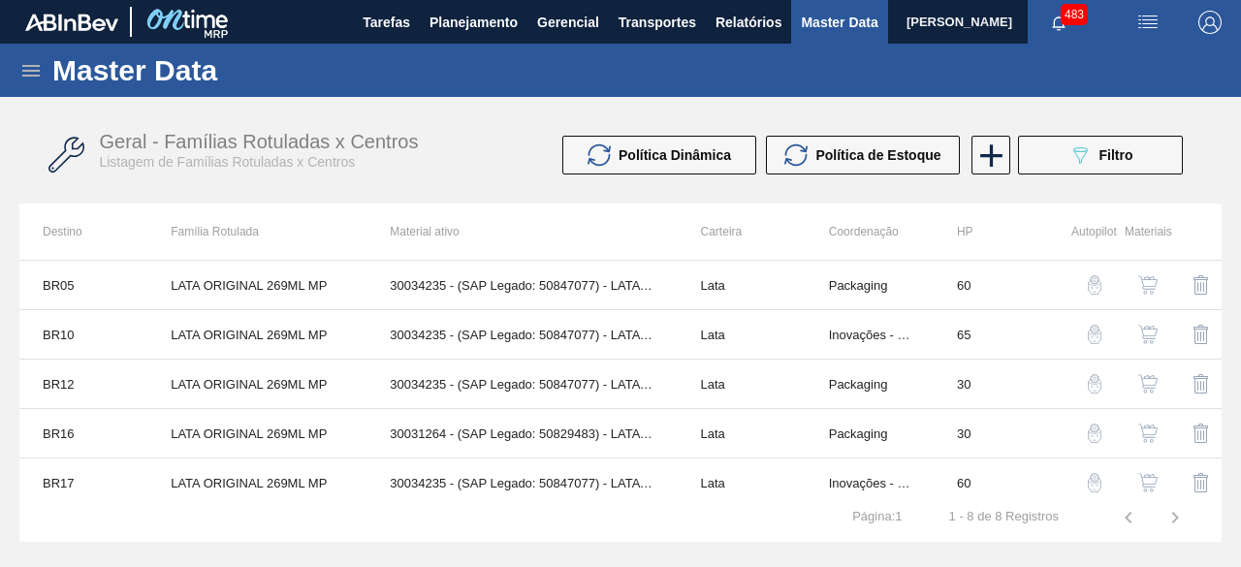
click at [1146, 325] on img "button" at bounding box center [1147, 334] width 19 height 19
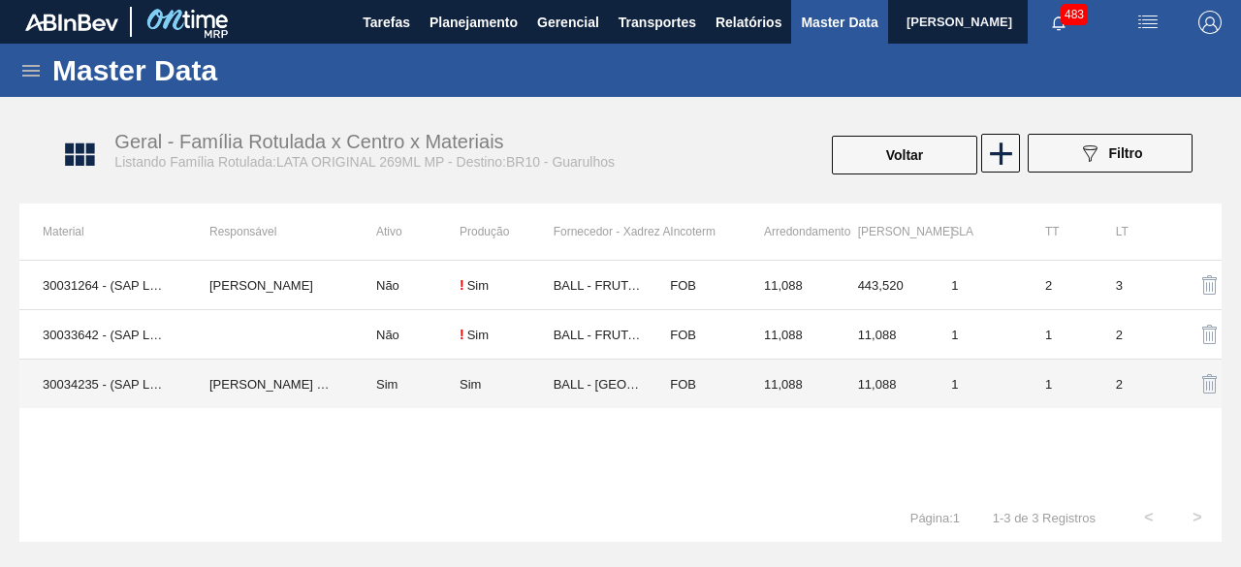
click at [187, 394] on td "[PERSON_NAME] [PERSON_NAME]" at bounding box center [269, 384] width 167 height 49
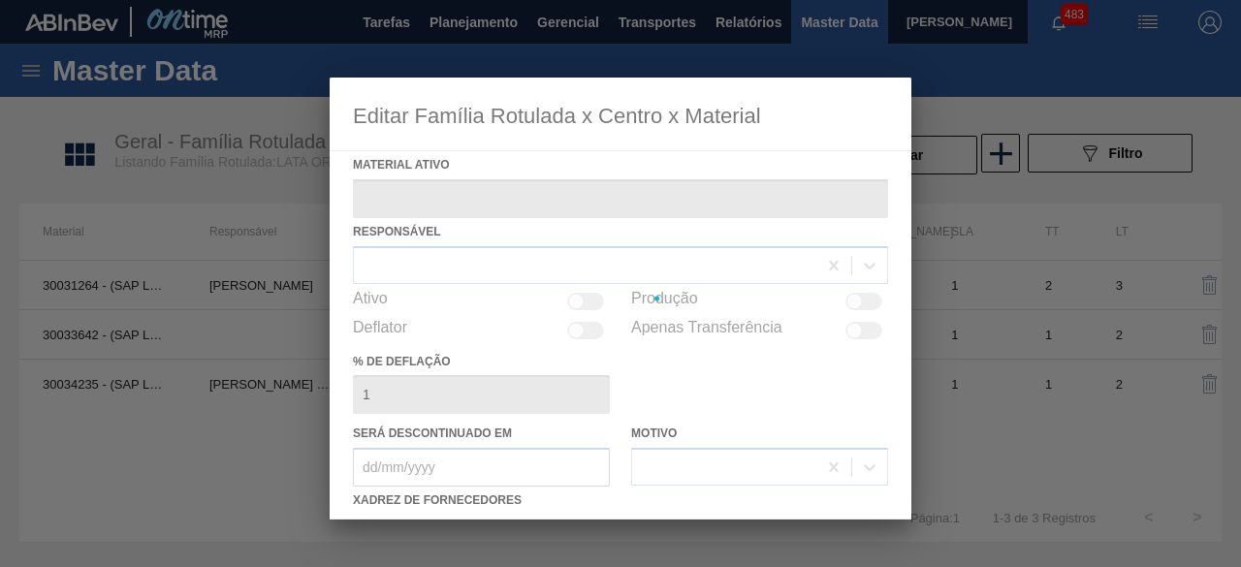
type ativo "30034235 - (SAP Legado: 50847077) - LATA AL ORIGINAL 269ML MP BRILHO"
checkbox input "true"
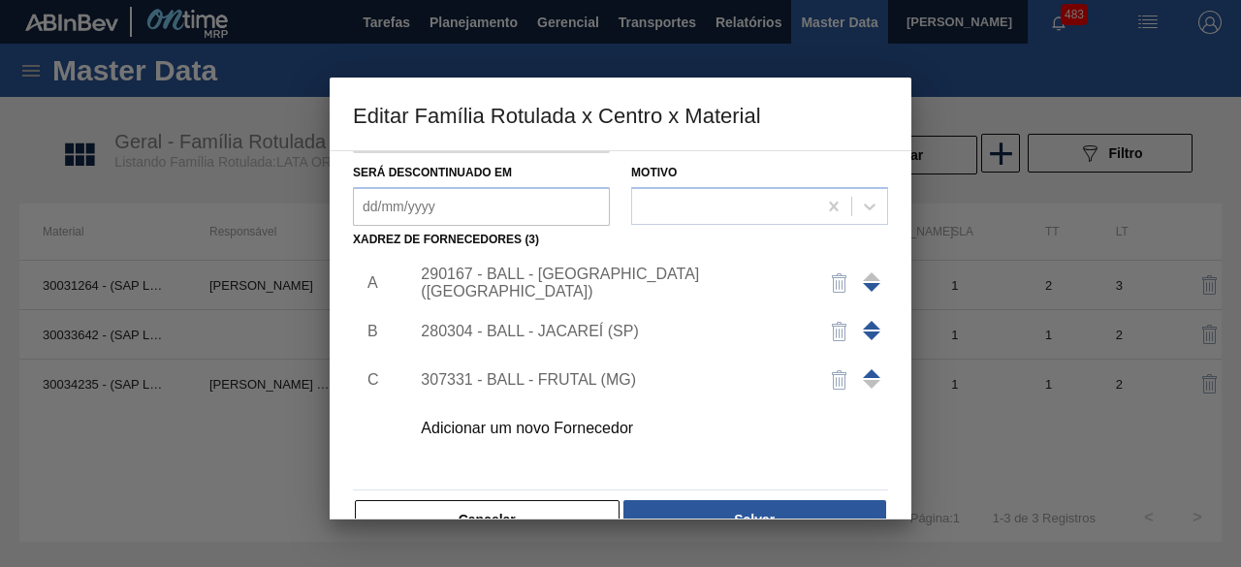
scroll to position [291, 0]
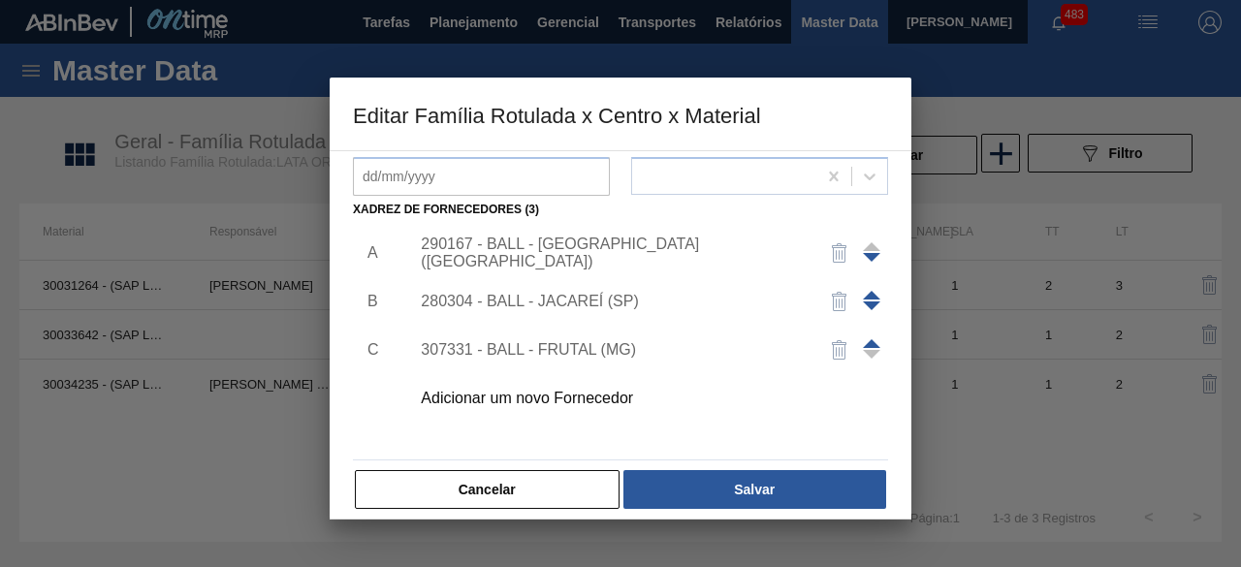
click at [606, 392] on div "Adicionar um novo Fornecedor" at bounding box center [611, 398] width 380 height 17
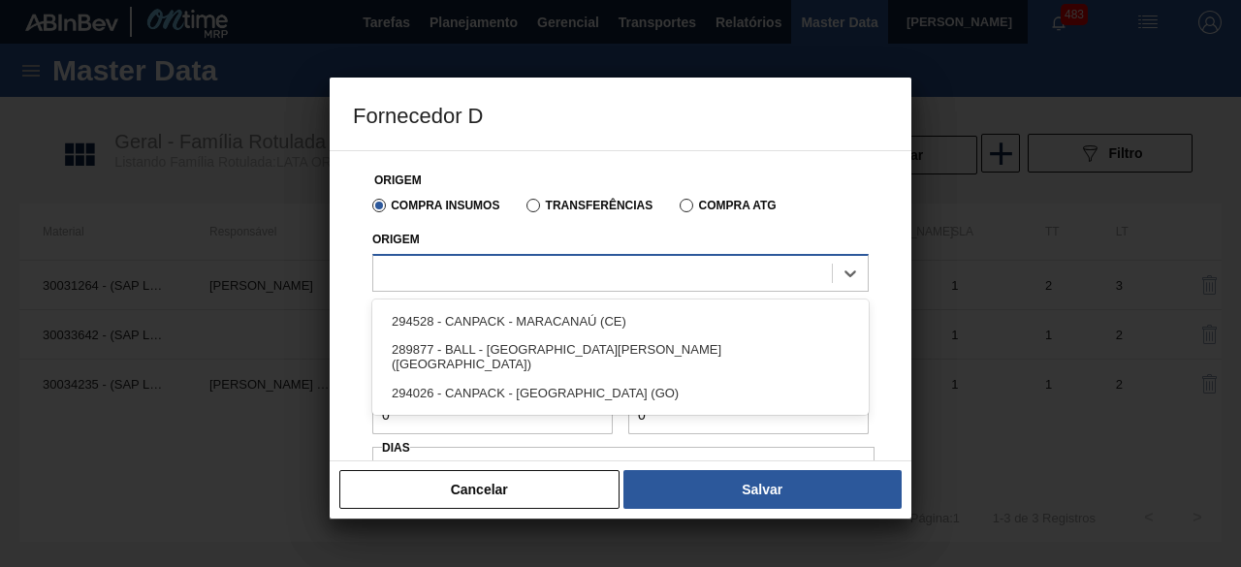
click at [660, 263] on div at bounding box center [602, 273] width 459 height 28
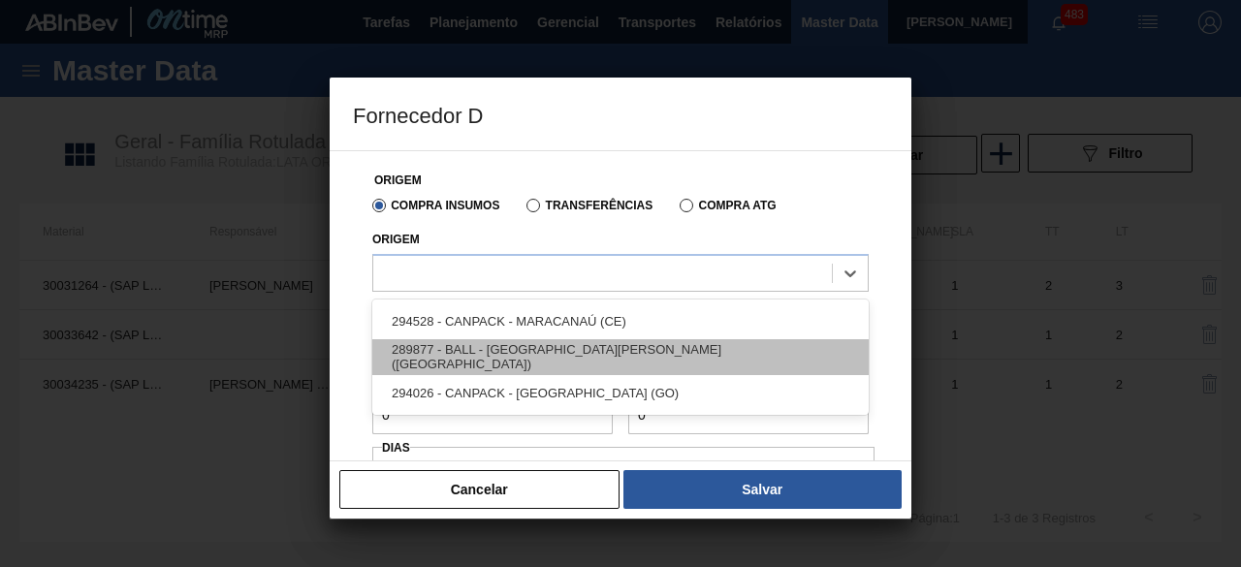
click at [588, 367] on div "289877 - BALL - [GEOGRAPHIC_DATA][PERSON_NAME] ([GEOGRAPHIC_DATA])" at bounding box center [620, 357] width 496 height 36
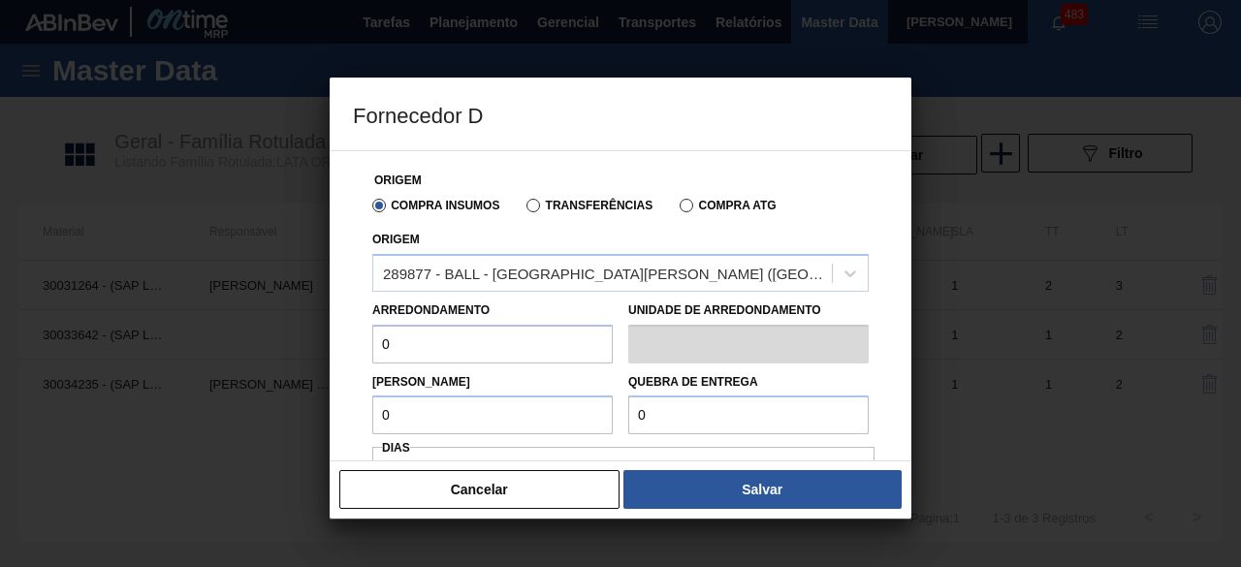
click at [477, 349] on input "0" at bounding box center [492, 344] width 240 height 39
type input "11,088"
click at [485, 410] on input "0" at bounding box center [492, 415] width 240 height 39
type input "11,088"
click at [669, 417] on input "0" at bounding box center [748, 415] width 240 height 39
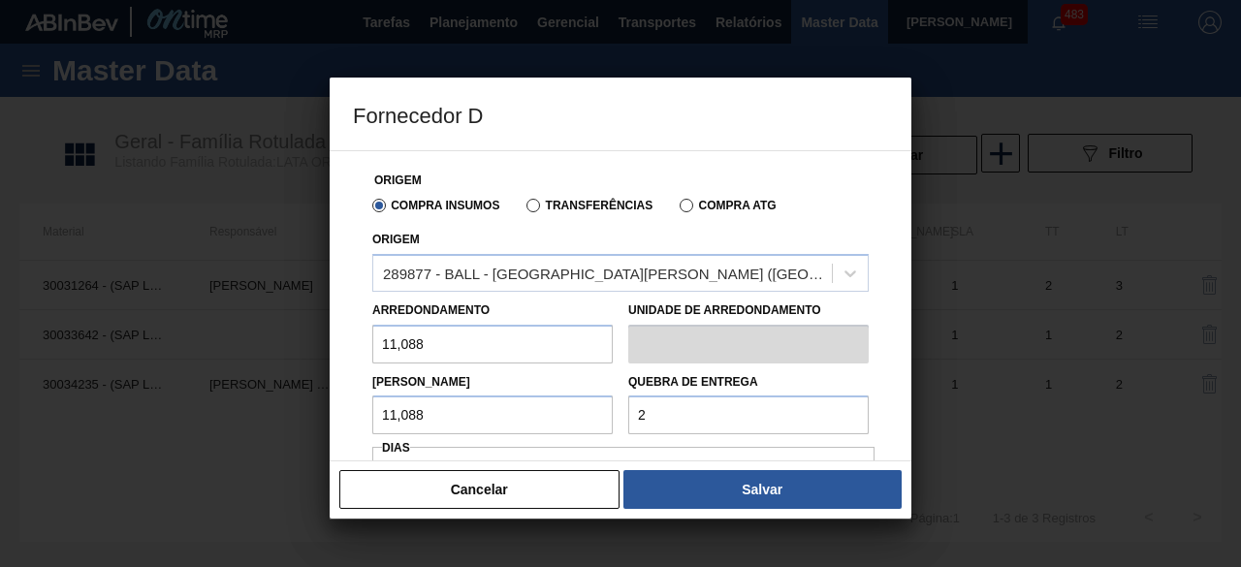
type input "277,2"
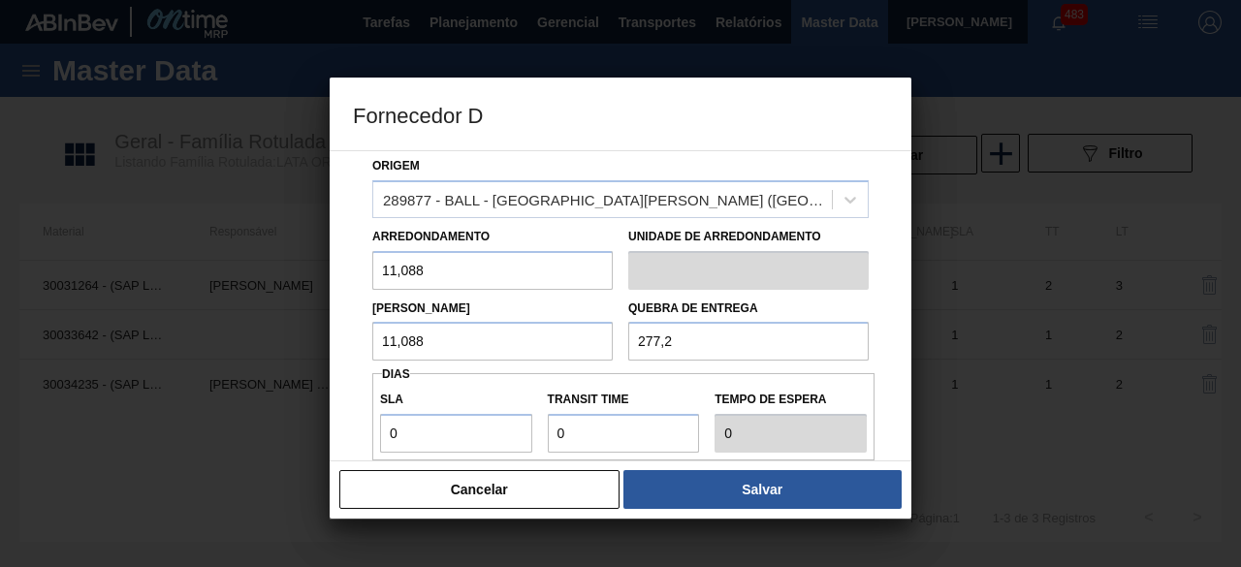
scroll to position [194, 0]
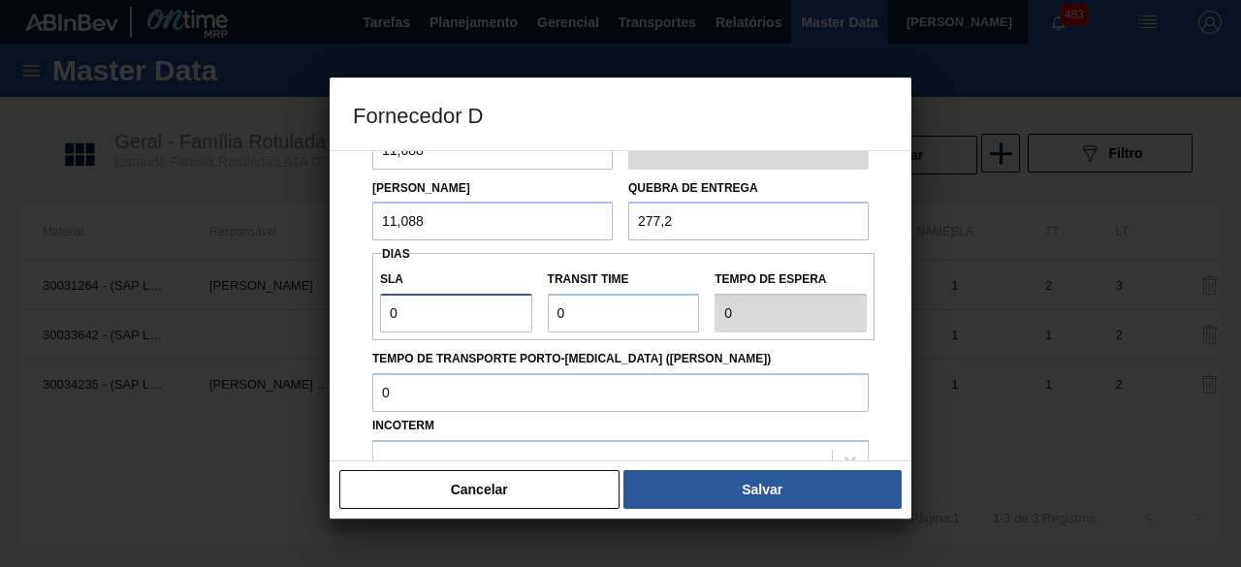
click at [493, 327] on input "0" at bounding box center [456, 313] width 152 height 39
type input "01"
type input "1"
click at [578, 313] on input "Transit Time" at bounding box center [624, 313] width 152 height 39
type input "01"
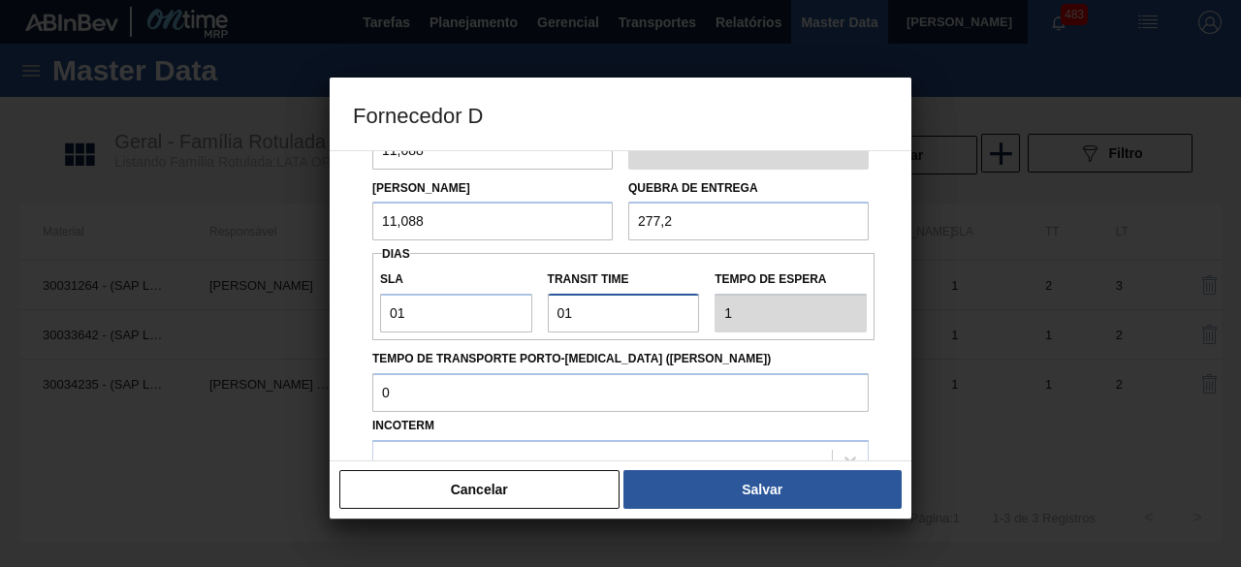
type input "2"
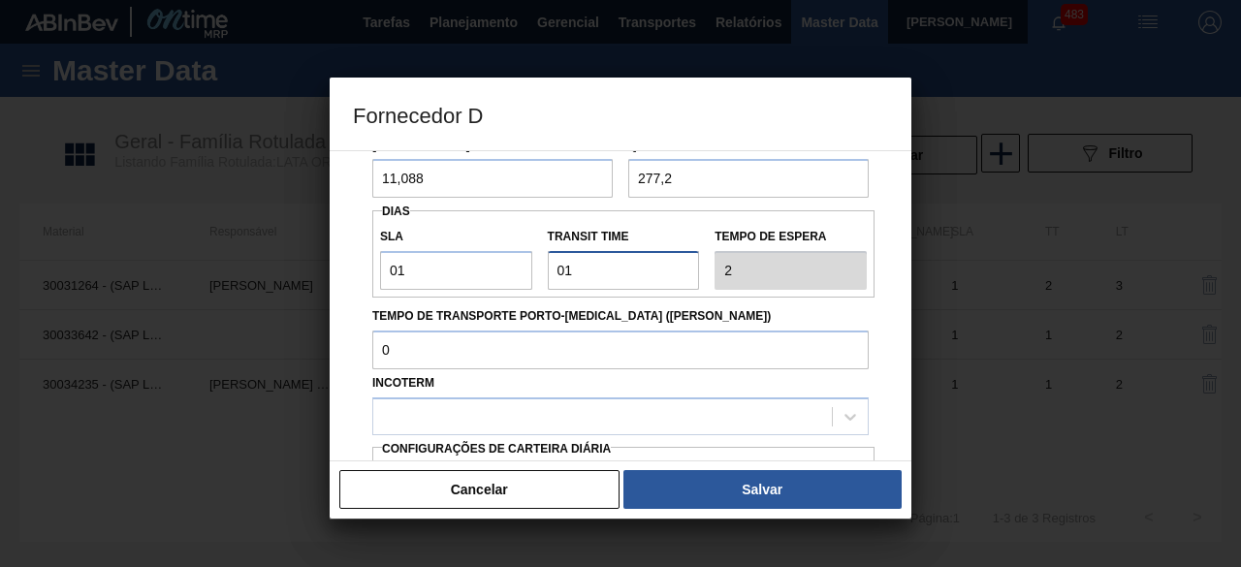
scroll to position [291, 0]
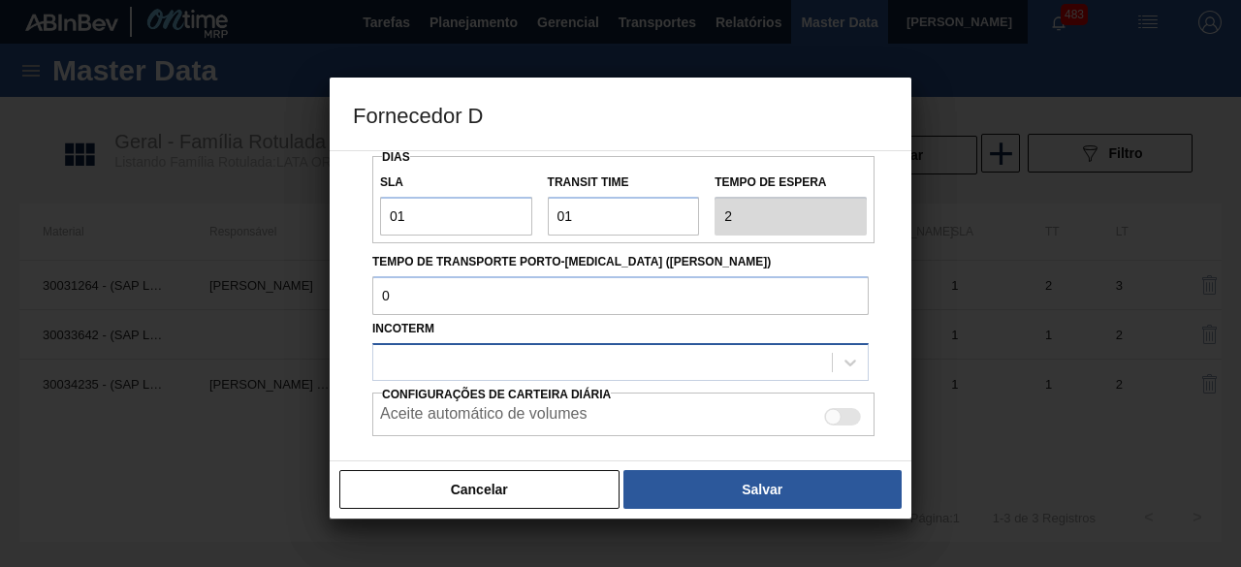
click at [705, 356] on div at bounding box center [602, 362] width 459 height 28
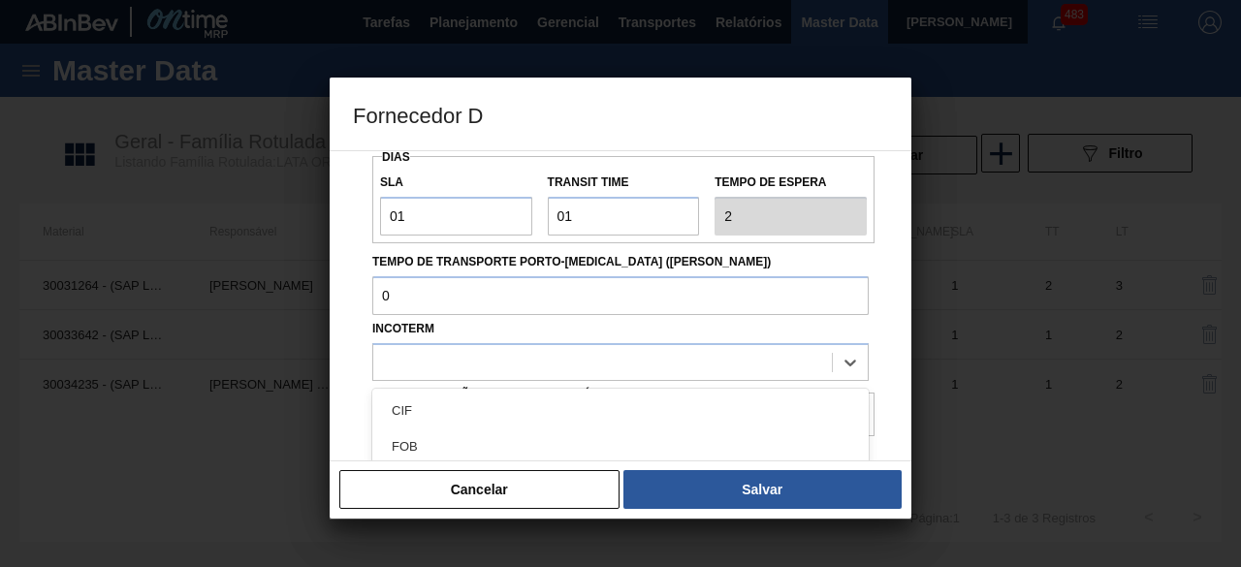
drag, startPoint x: 611, startPoint y: 439, endPoint x: 630, endPoint y: 429, distance: 22.1
click at [612, 439] on div "FOB" at bounding box center [620, 447] width 496 height 36
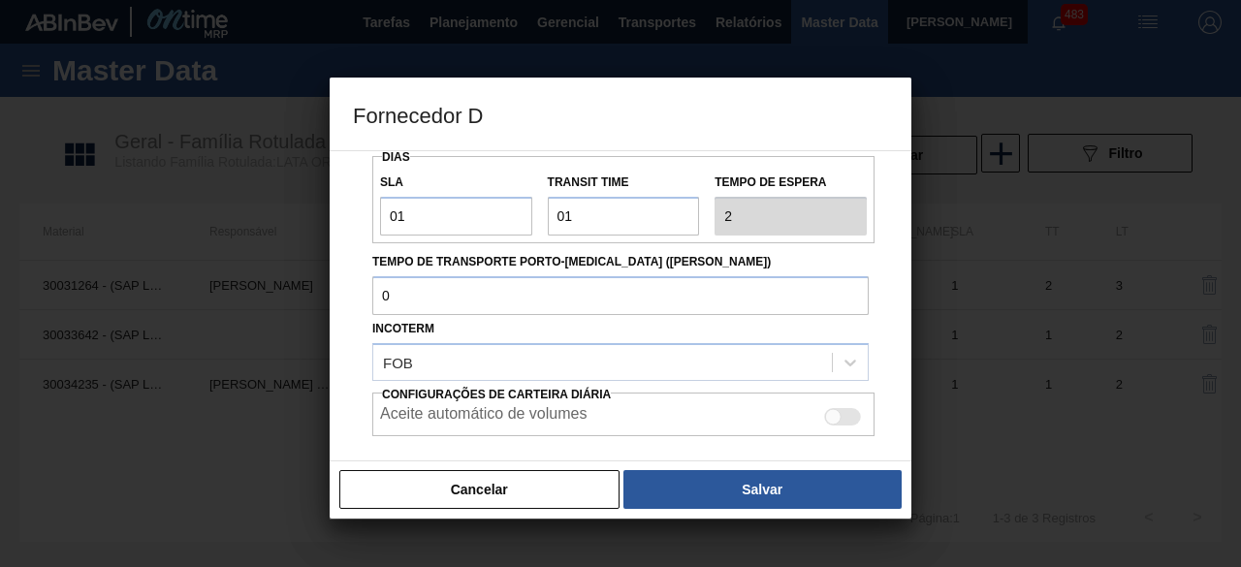
click at [857, 416] on div at bounding box center [842, 416] width 37 height 17
checkbox input "true"
drag, startPoint x: 843, startPoint y: 479, endPoint x: 853, endPoint y: 462, distance: 20.5
click at [853, 462] on div "Cancelar Salvar" at bounding box center [621, 490] width 582 height 58
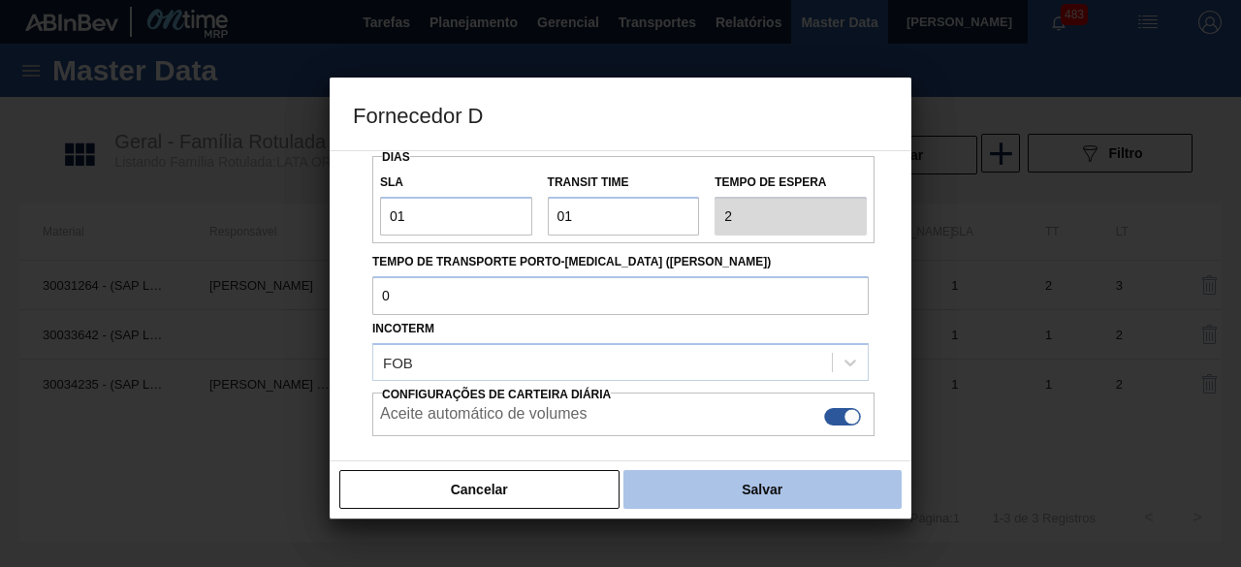
click at [720, 487] on button "Salvar" at bounding box center [762, 489] width 278 height 39
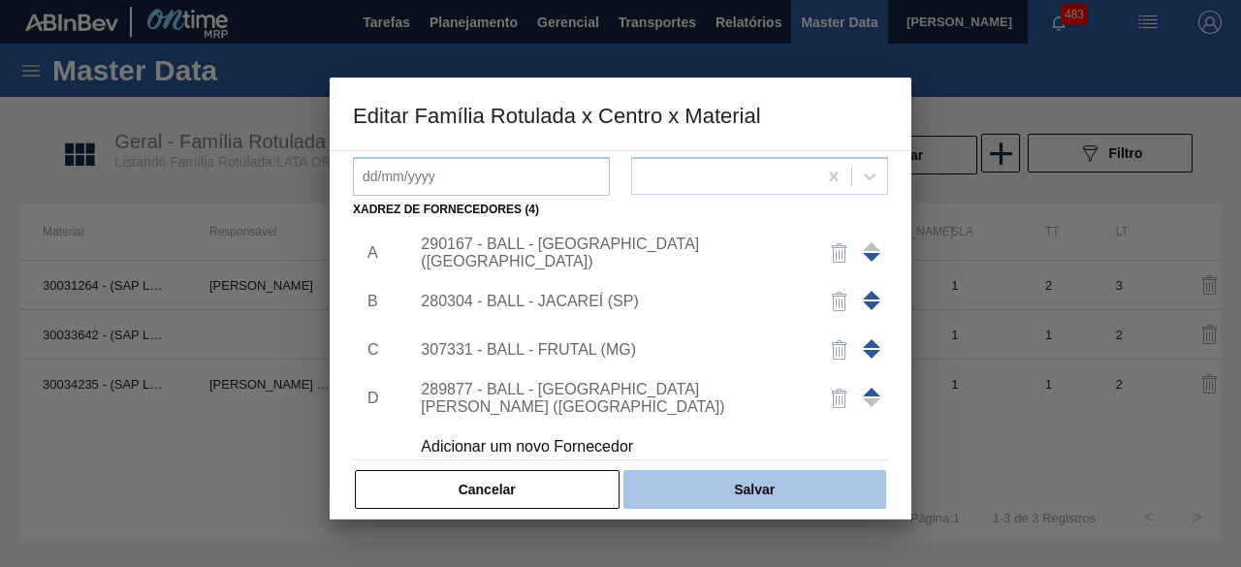
click at [716, 491] on button "Salvar" at bounding box center [754, 489] width 263 height 39
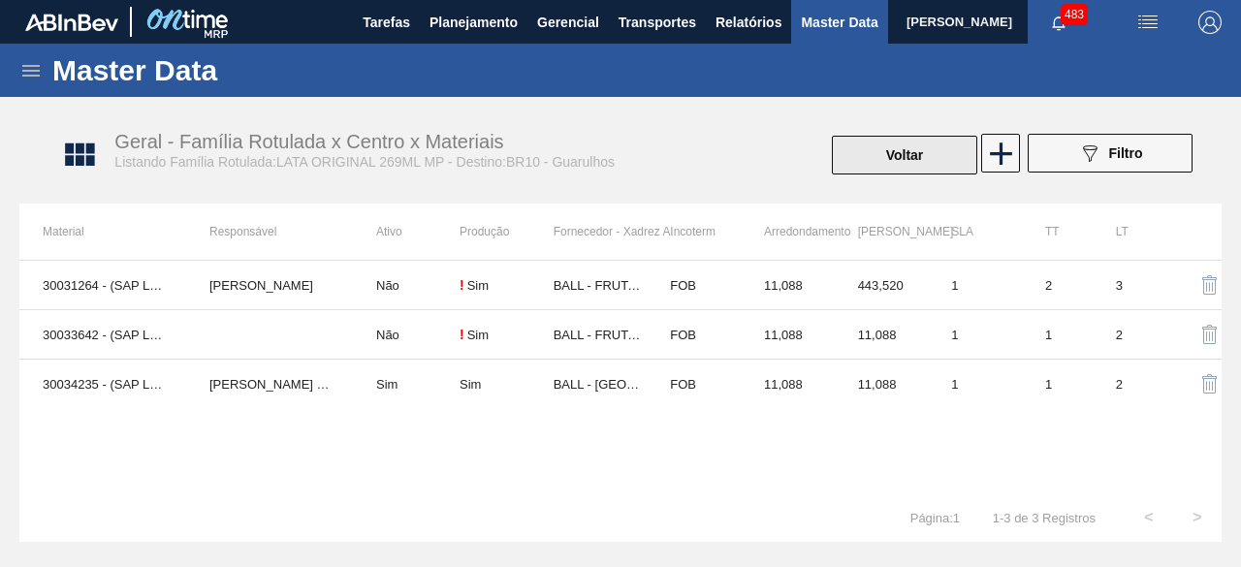
click at [876, 155] on button "Voltar" at bounding box center [904, 155] width 145 height 39
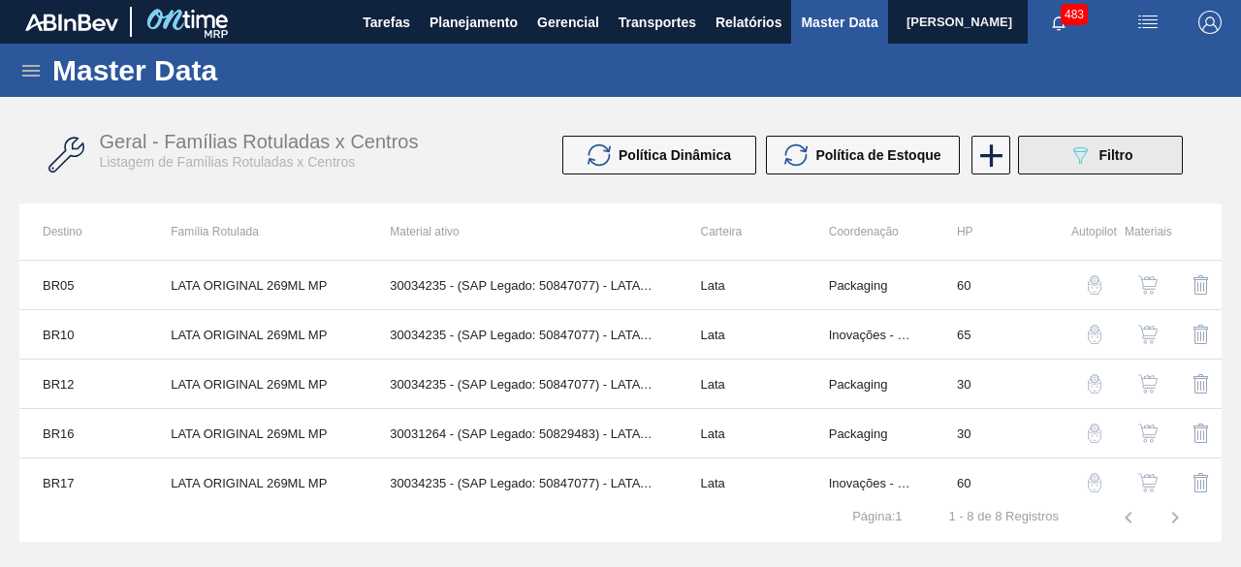
click at [1074, 153] on icon "089F7B8B-B2A5-4AFE-B5C0-19BA573D28AC" at bounding box center [1079, 154] width 23 height 23
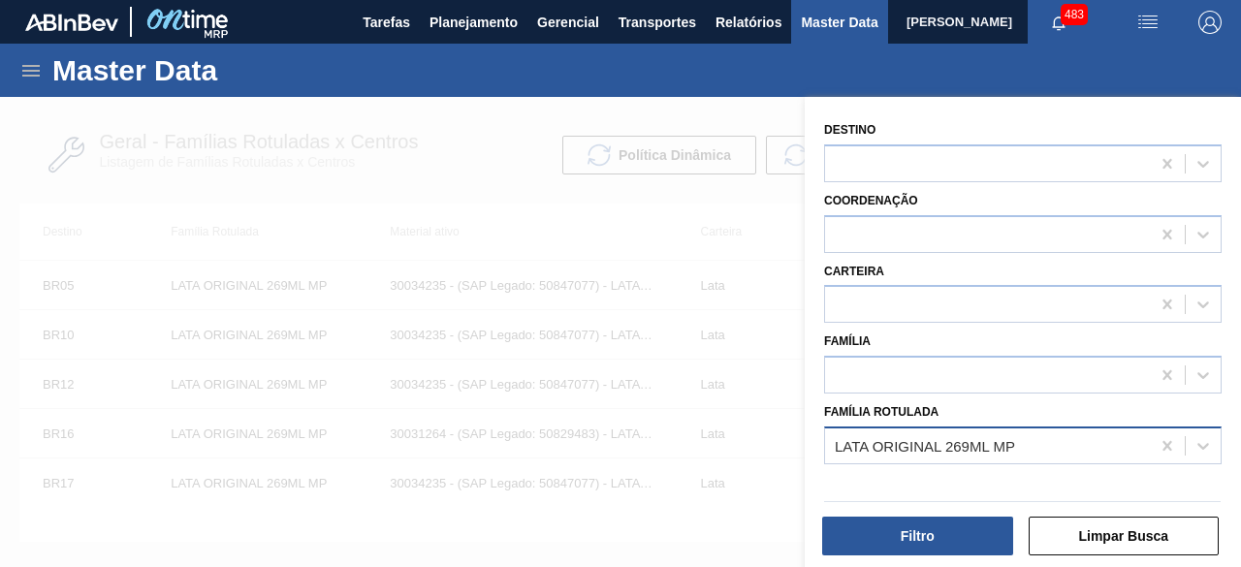
click at [937, 447] on div "LATA ORIGINAL 269ML MP" at bounding box center [925, 445] width 180 height 16
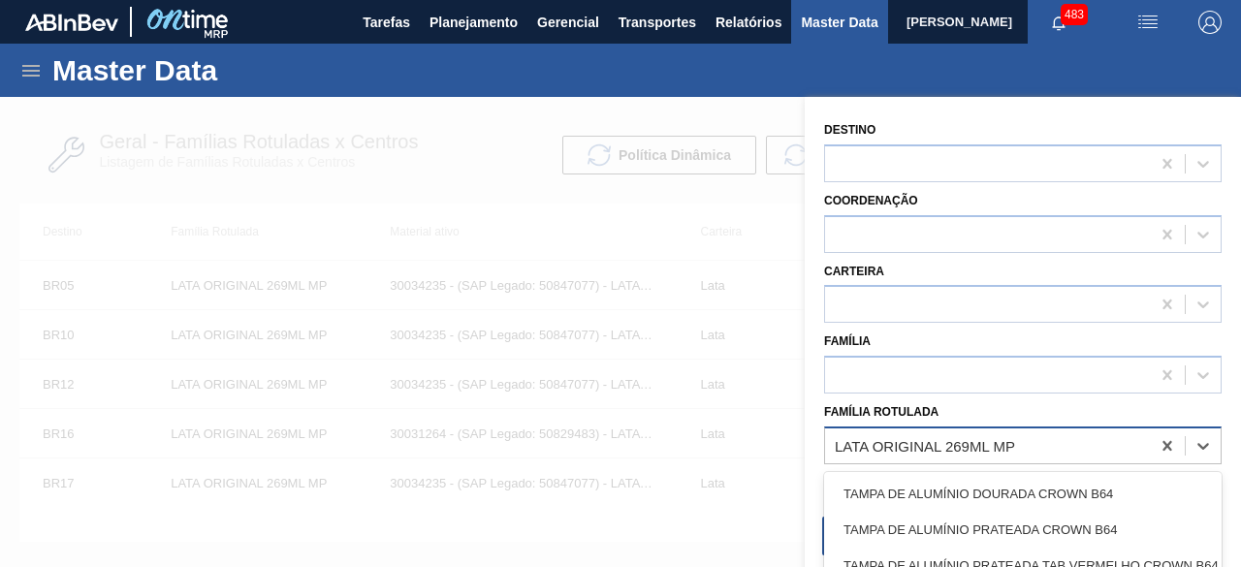
paste Rotulada "LATA ORIGINAL 473ML"
type Rotulada "LATA ORIGINAL 473ML"
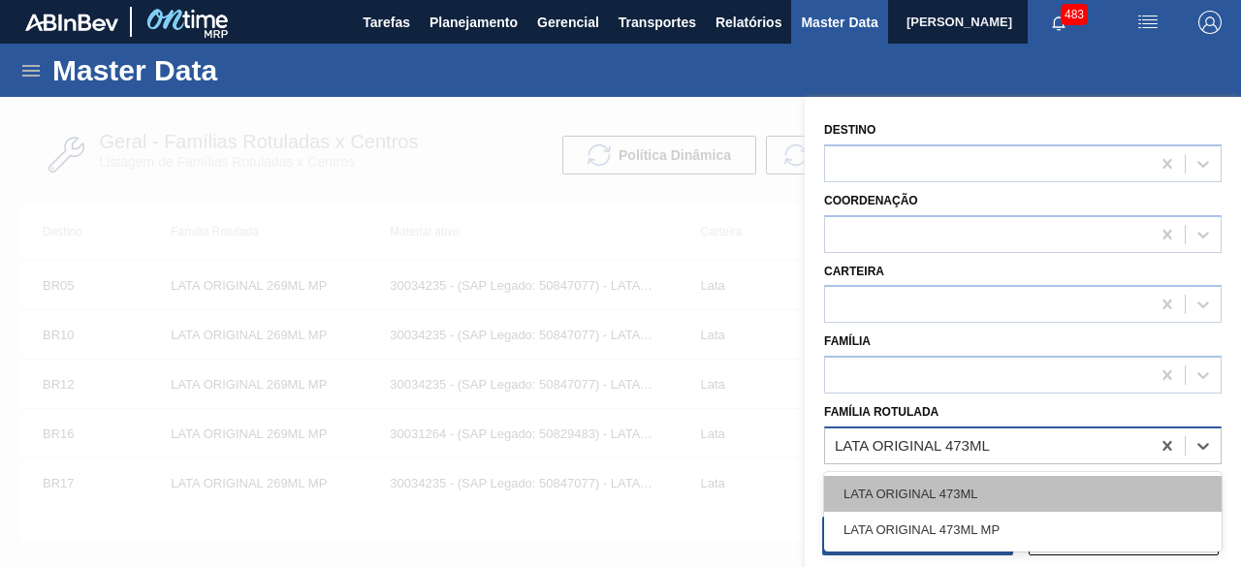
click at [934, 492] on div "LATA ORIGINAL 473ML" at bounding box center [1023, 494] width 398 height 36
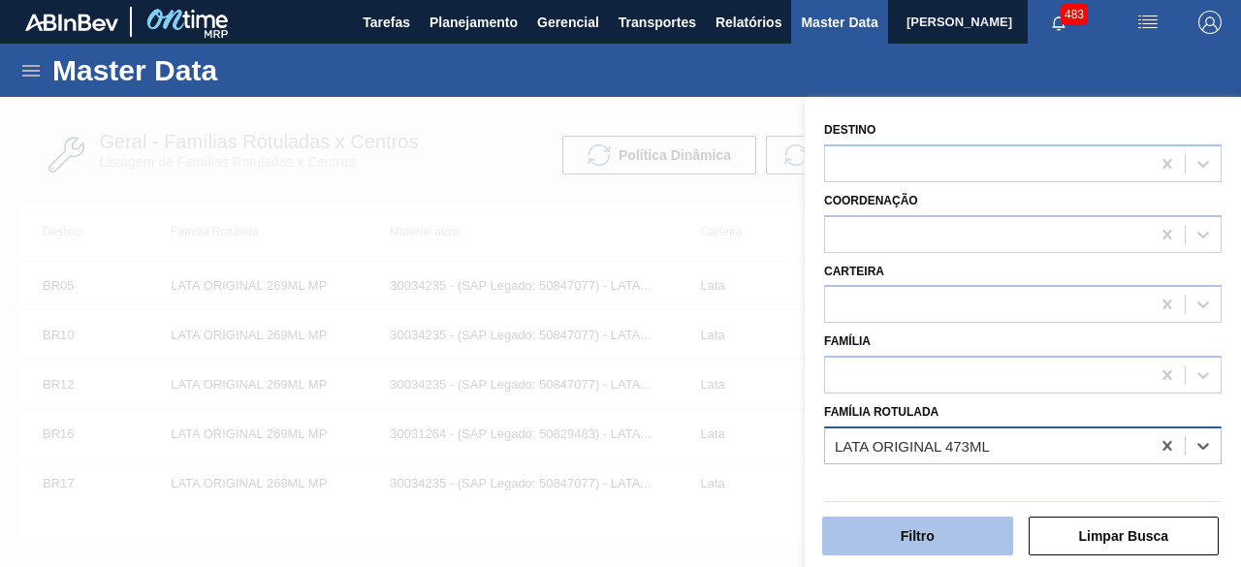
click at [931, 525] on button "Filtro" at bounding box center [917, 536] width 191 height 39
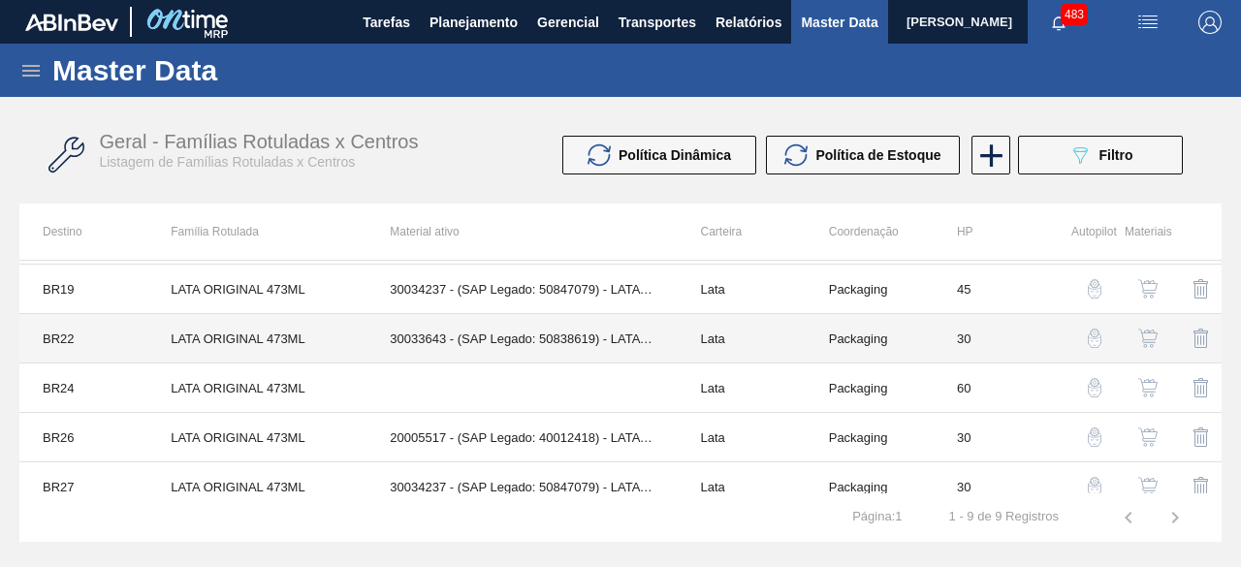
scroll to position [97, 0]
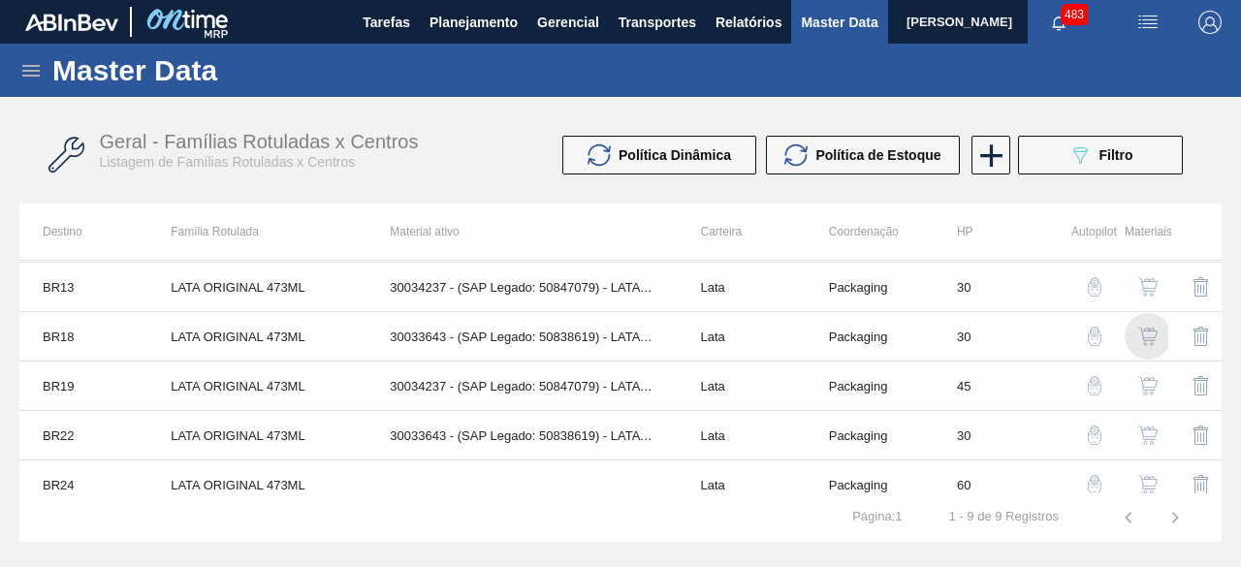
click at [1153, 335] on img "button" at bounding box center [1147, 336] width 19 height 19
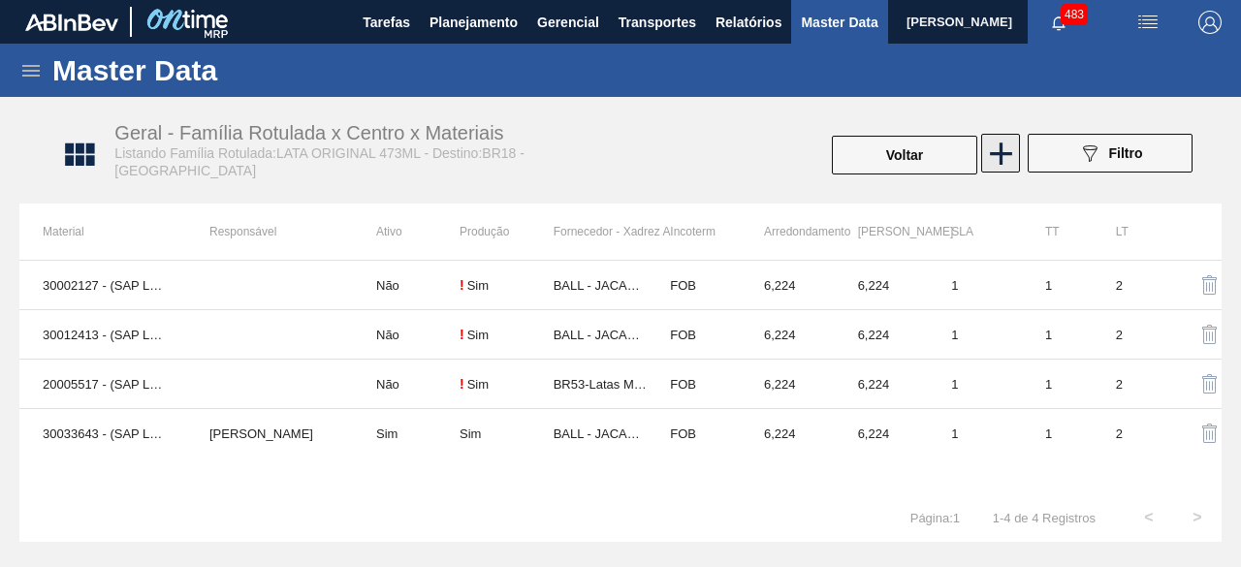
click at [1008, 157] on icon at bounding box center [1001, 154] width 38 height 38
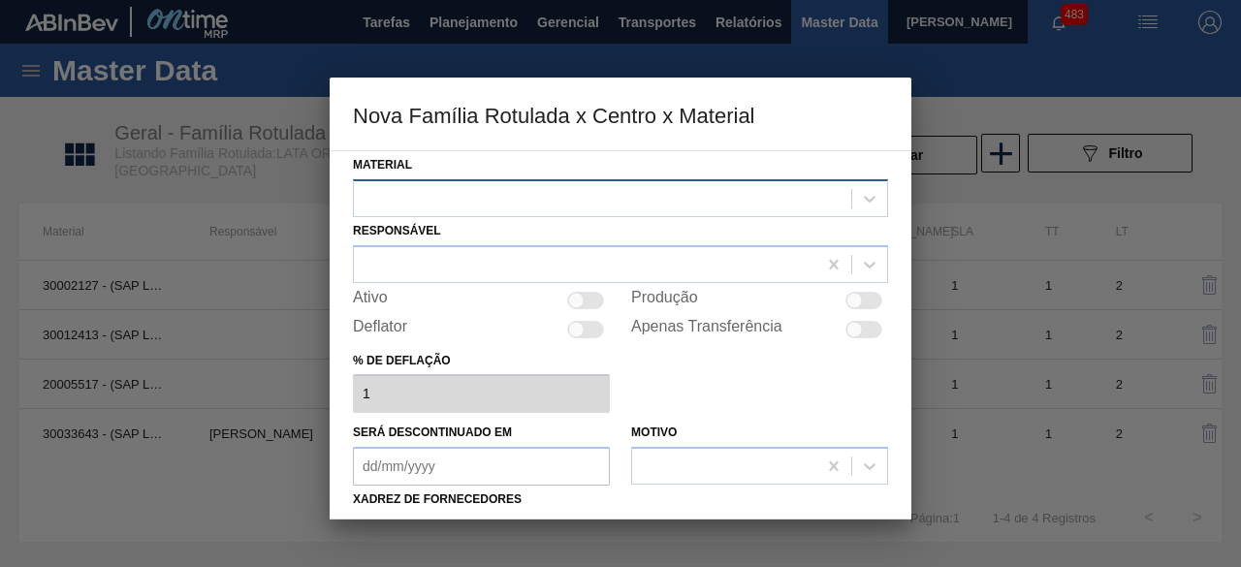
click at [769, 190] on div at bounding box center [602, 198] width 497 height 28
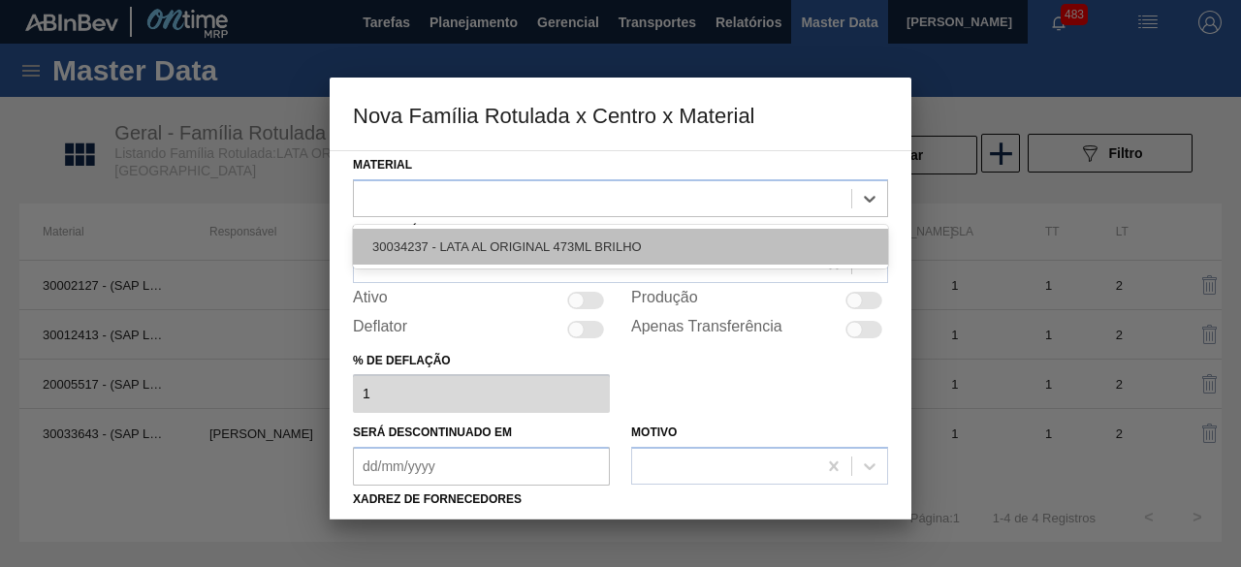
click at [669, 237] on div "30034237 - LATA AL ORIGINAL 473ML BRILHO" at bounding box center [620, 247] width 535 height 36
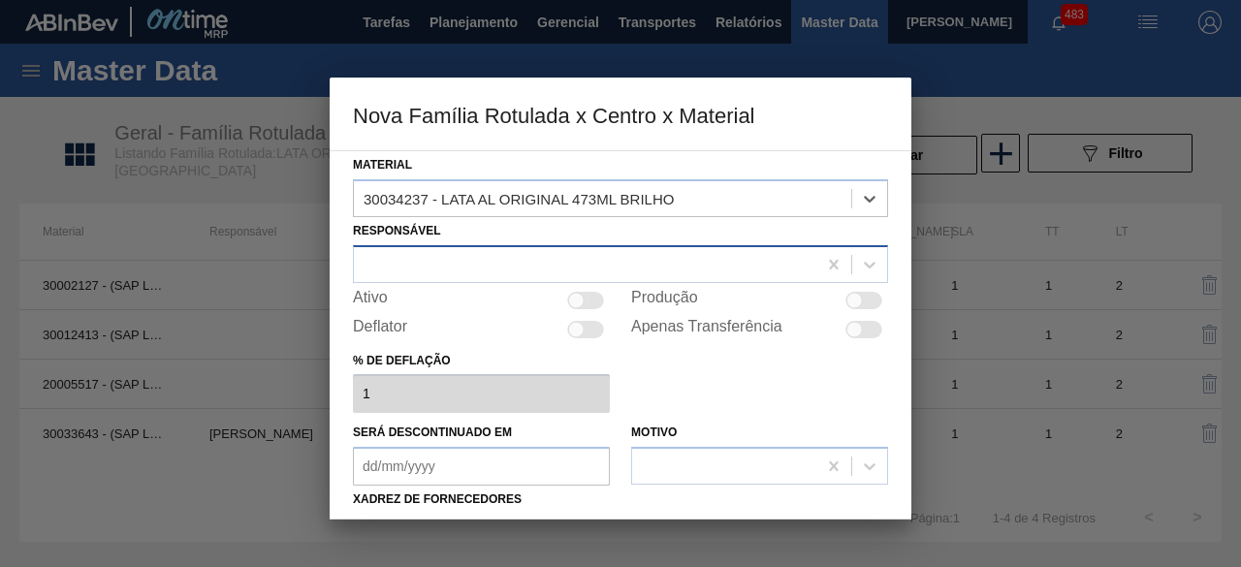
click at [533, 261] on div at bounding box center [585, 264] width 462 height 28
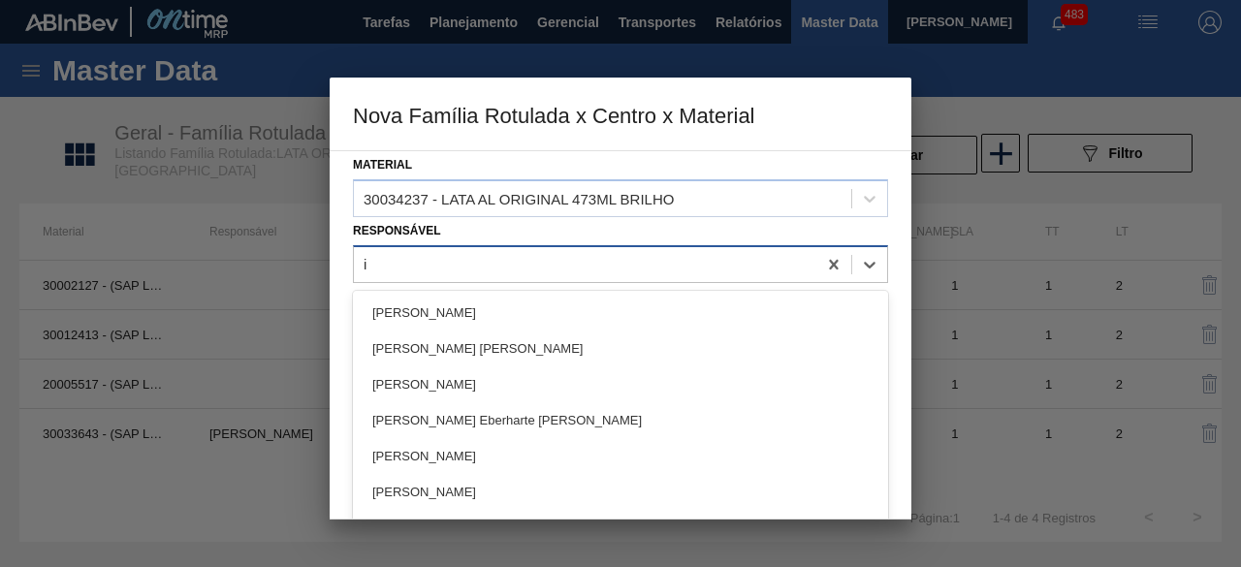
type input "i"
type input "[MEDICAL_DATA]"
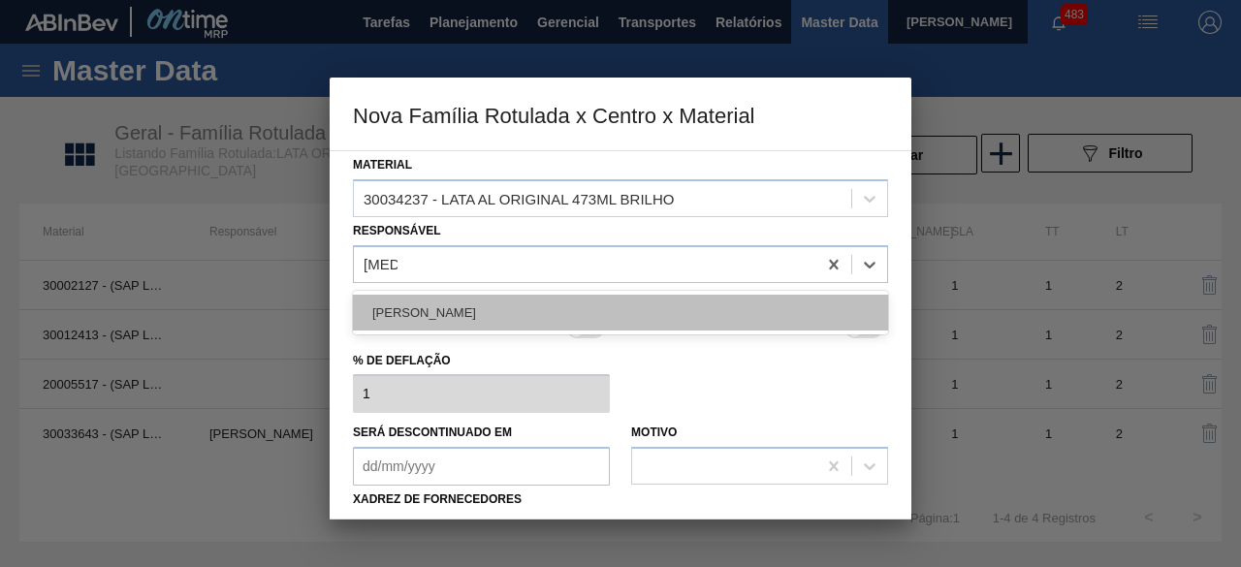
click at [526, 320] on div "[PERSON_NAME]" at bounding box center [620, 313] width 535 height 36
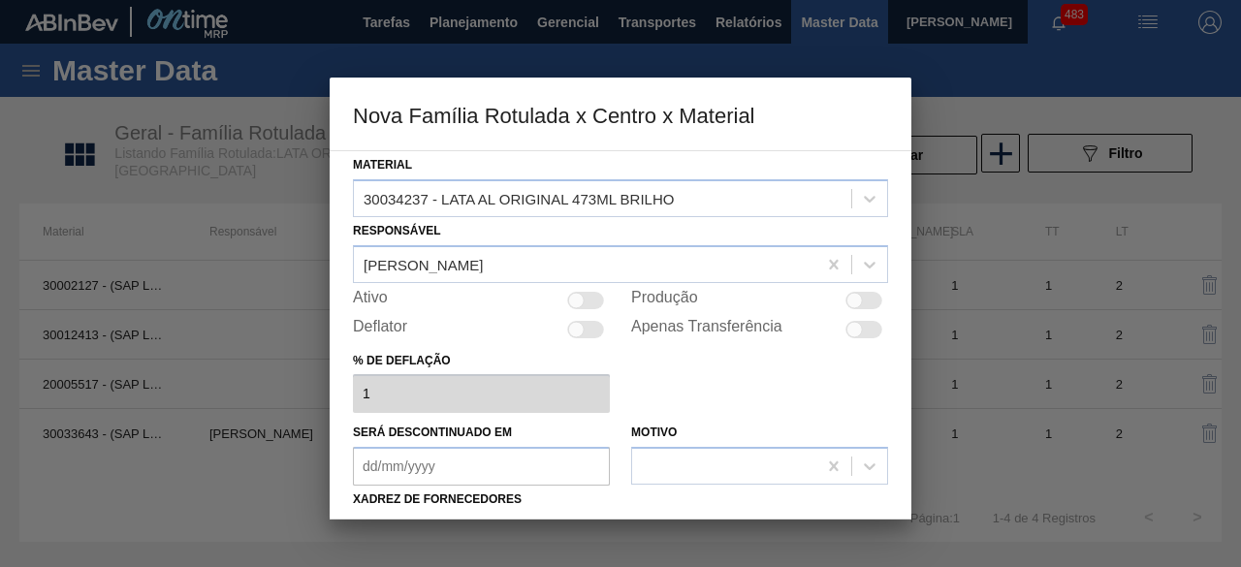
click at [869, 298] on div at bounding box center [863, 300] width 37 height 17
checkbox input "true"
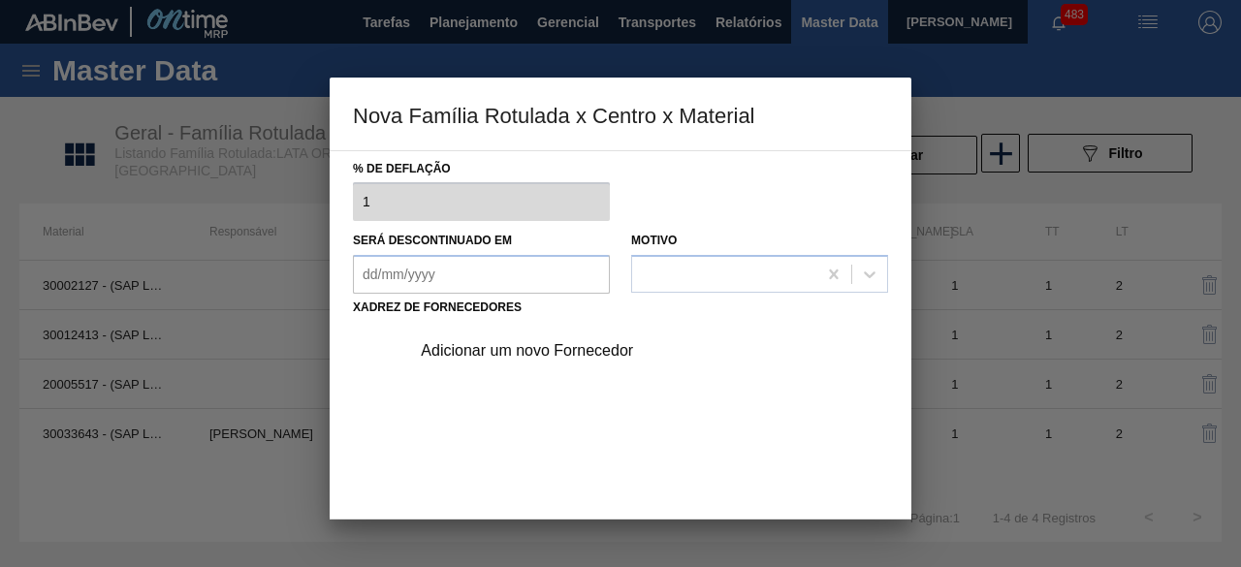
scroll to position [194, 0]
click at [586, 349] on div "Adicionar um novo Fornecedor" at bounding box center [611, 348] width 380 height 17
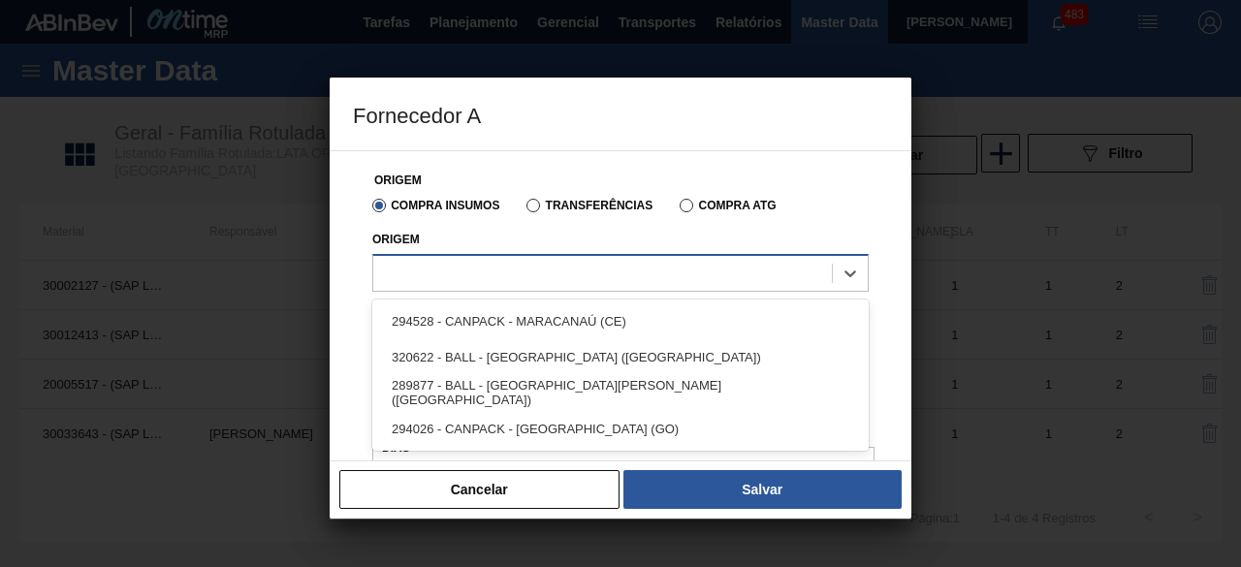
click at [623, 278] on div at bounding box center [602, 273] width 459 height 28
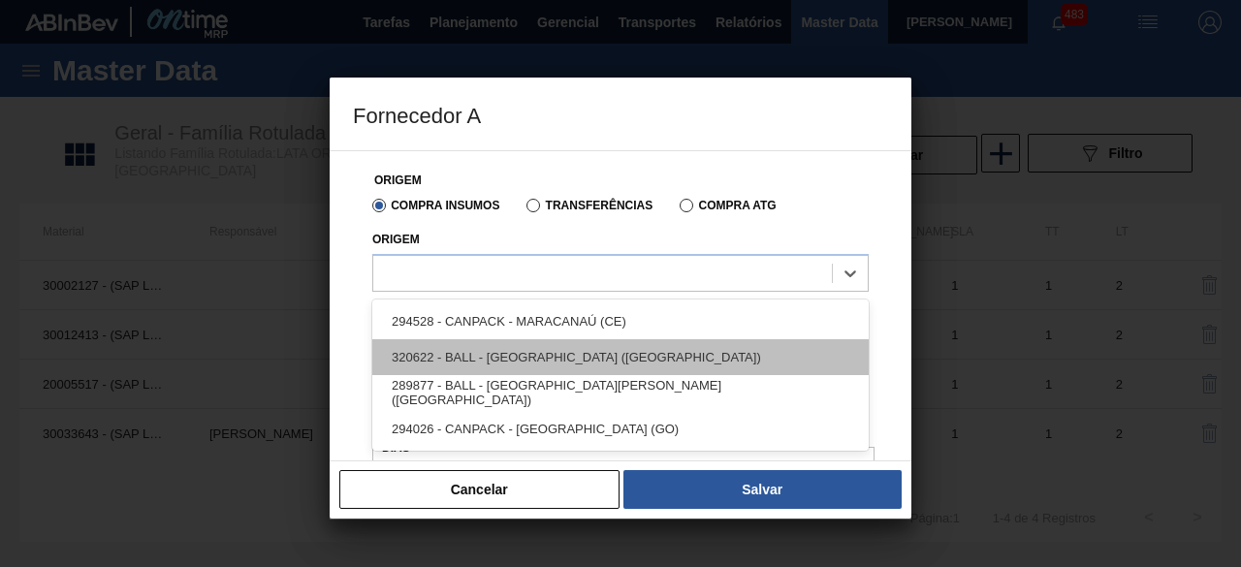
click at [568, 364] on div "320622 - BALL - [GEOGRAPHIC_DATA] ([GEOGRAPHIC_DATA])" at bounding box center [620, 357] width 496 height 36
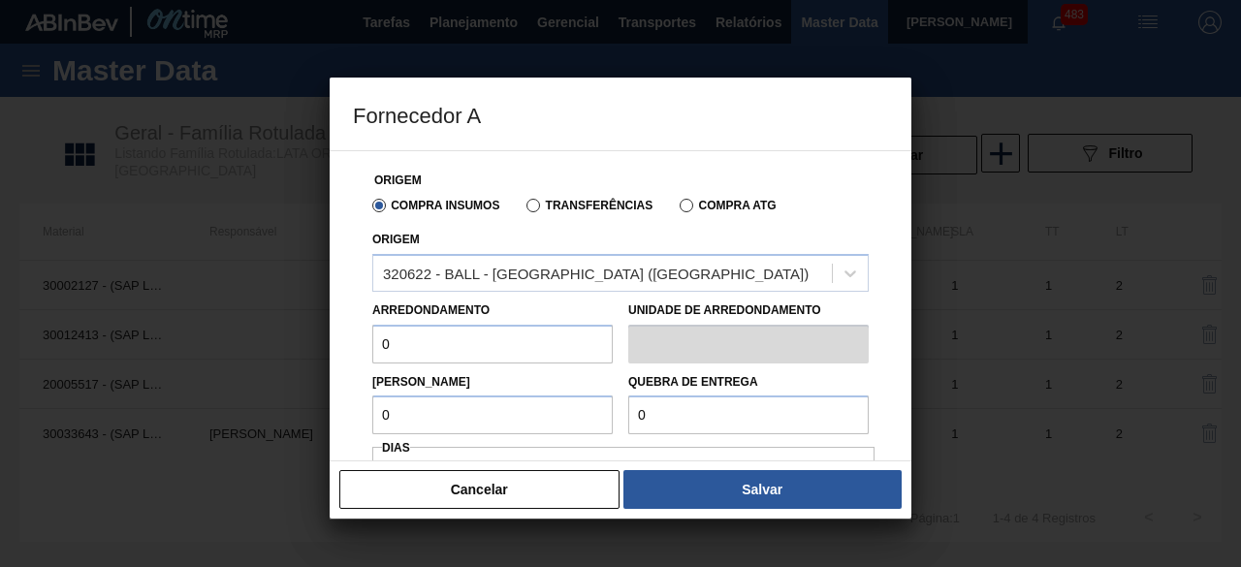
click at [509, 339] on input "0" at bounding box center [492, 344] width 240 height 39
type input "6,224"
click at [502, 414] on input "0" at bounding box center [492, 415] width 240 height 39
type input "6,224"
click at [680, 418] on input "0" at bounding box center [748, 415] width 240 height 39
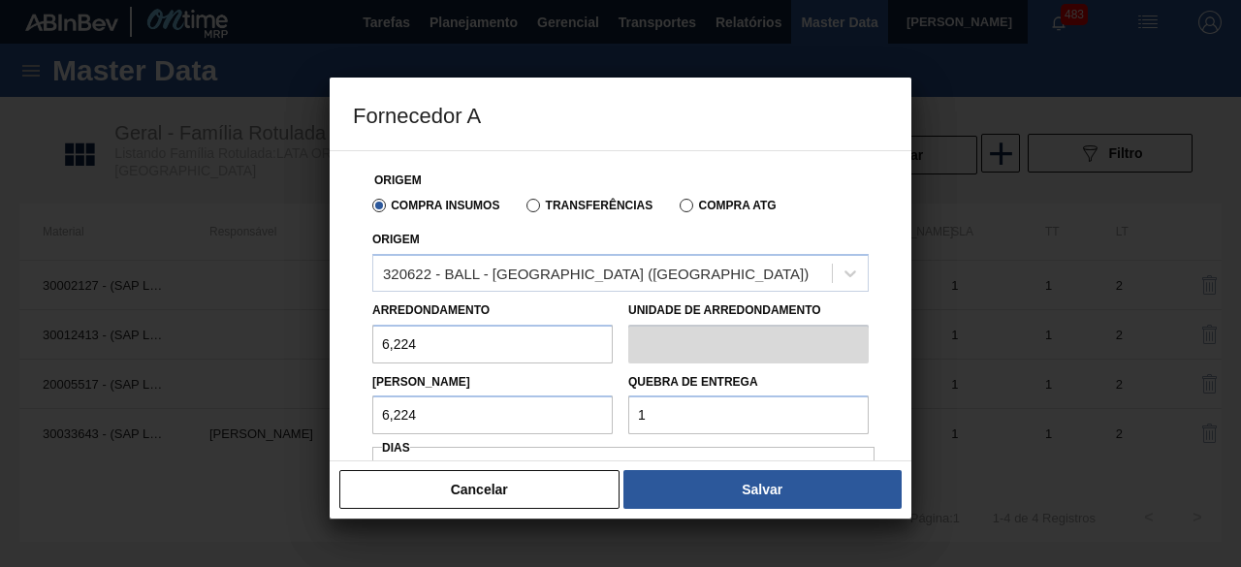
type input "155,6"
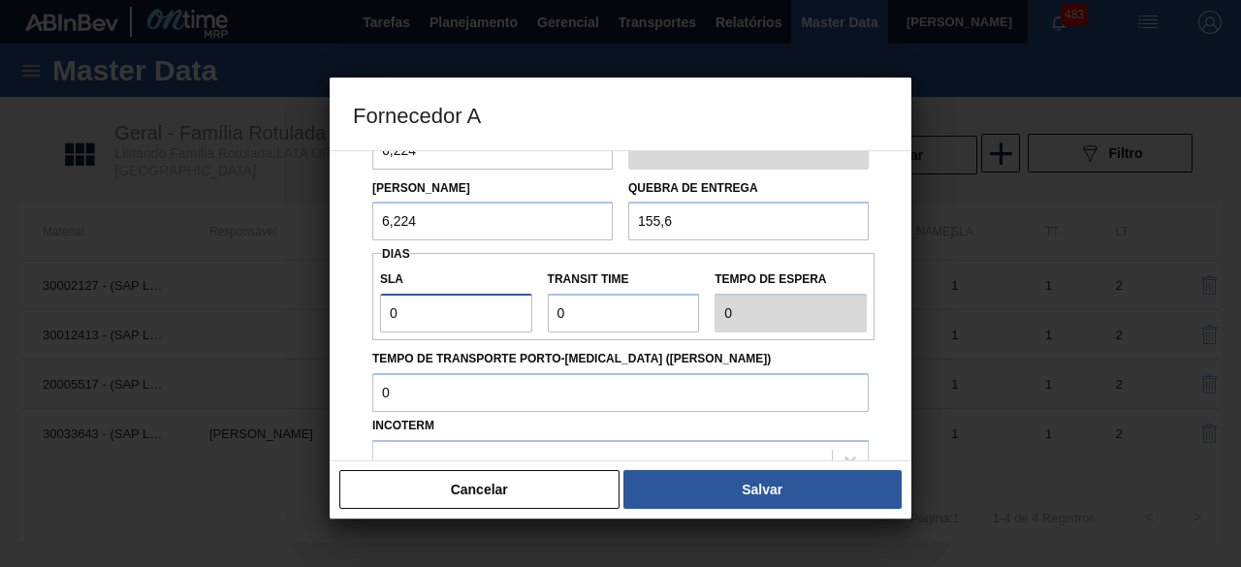
click at [459, 311] on input "0" at bounding box center [456, 313] width 152 height 39
type input "06"
type input "6"
type input "0"
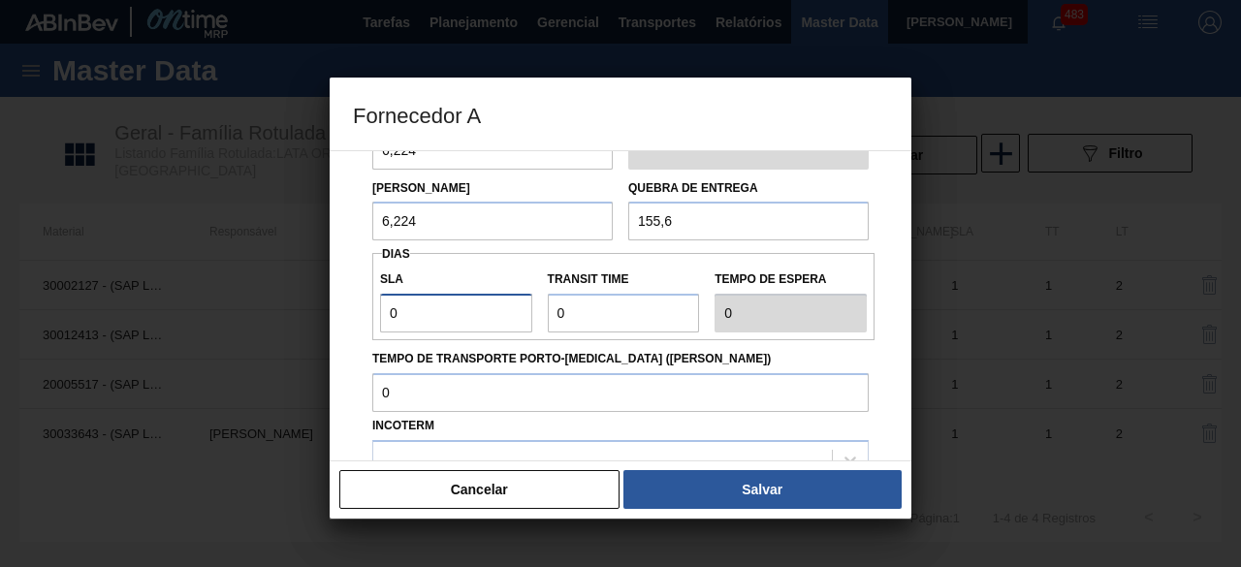
type input "NaN"
type input "1"
click at [580, 317] on input "Transit Time" at bounding box center [624, 313] width 152 height 39
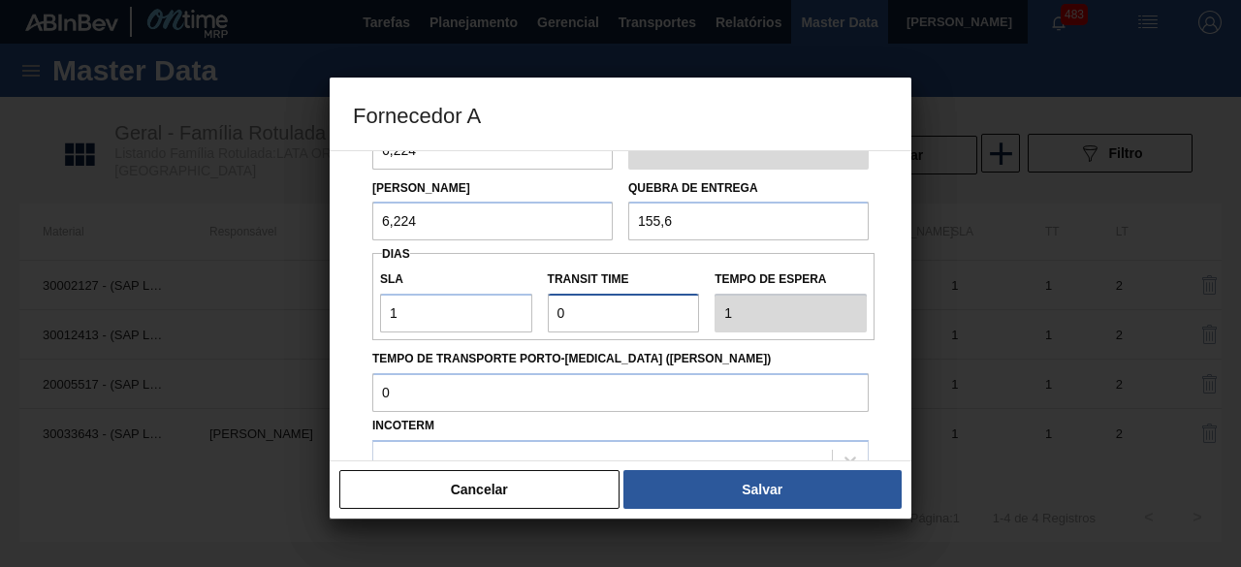
type input "01"
type input "2"
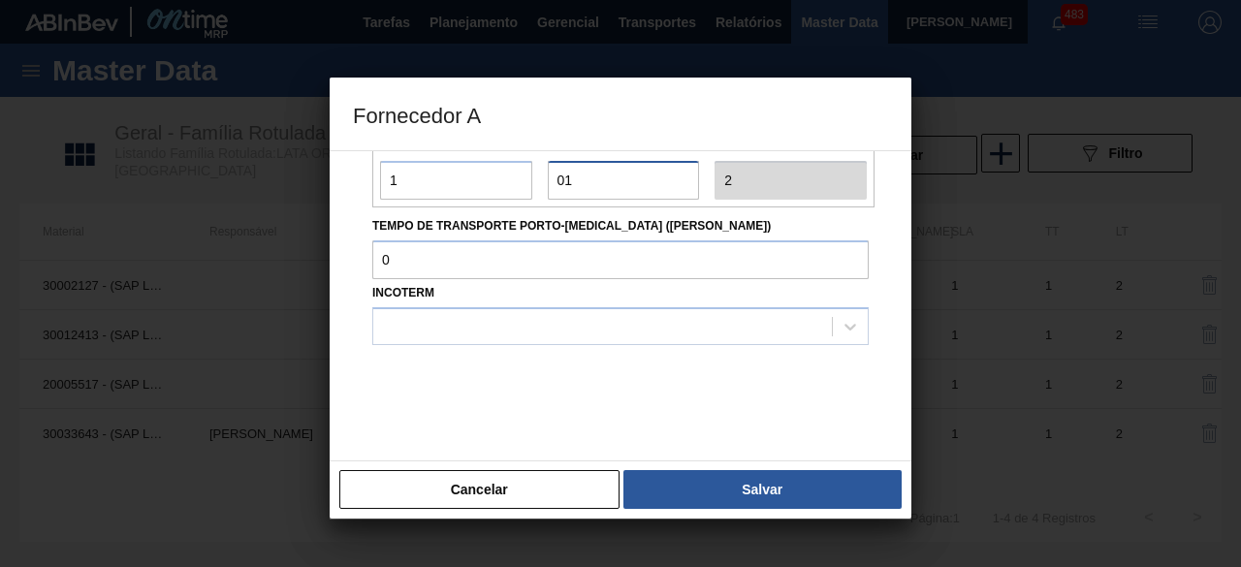
scroll to position [330, 0]
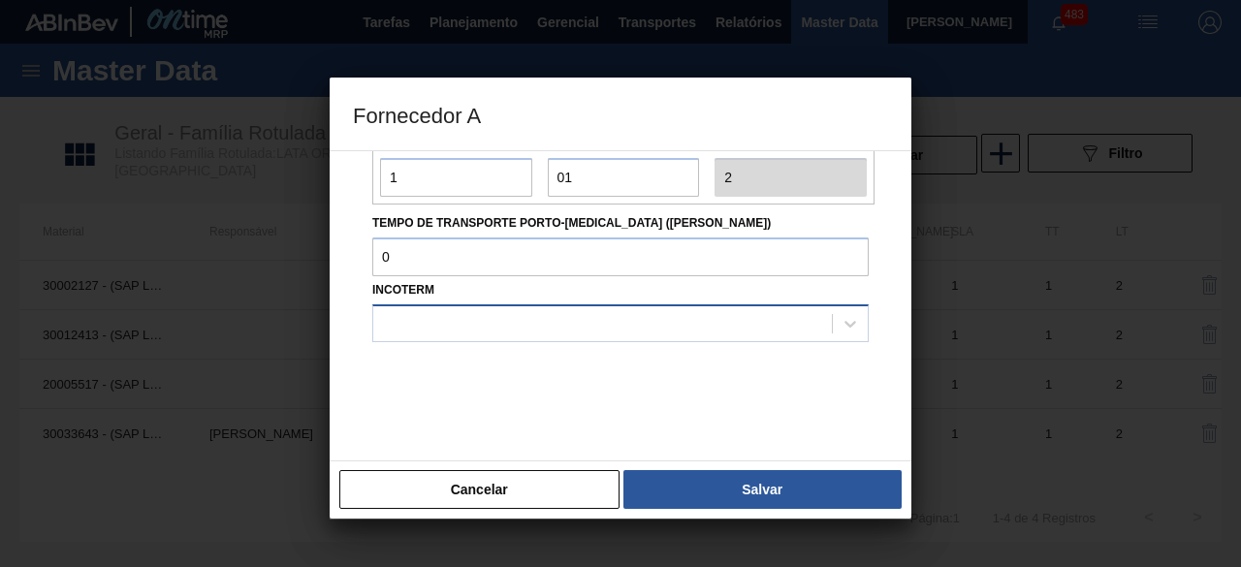
click at [696, 336] on div at bounding box center [602, 323] width 459 height 28
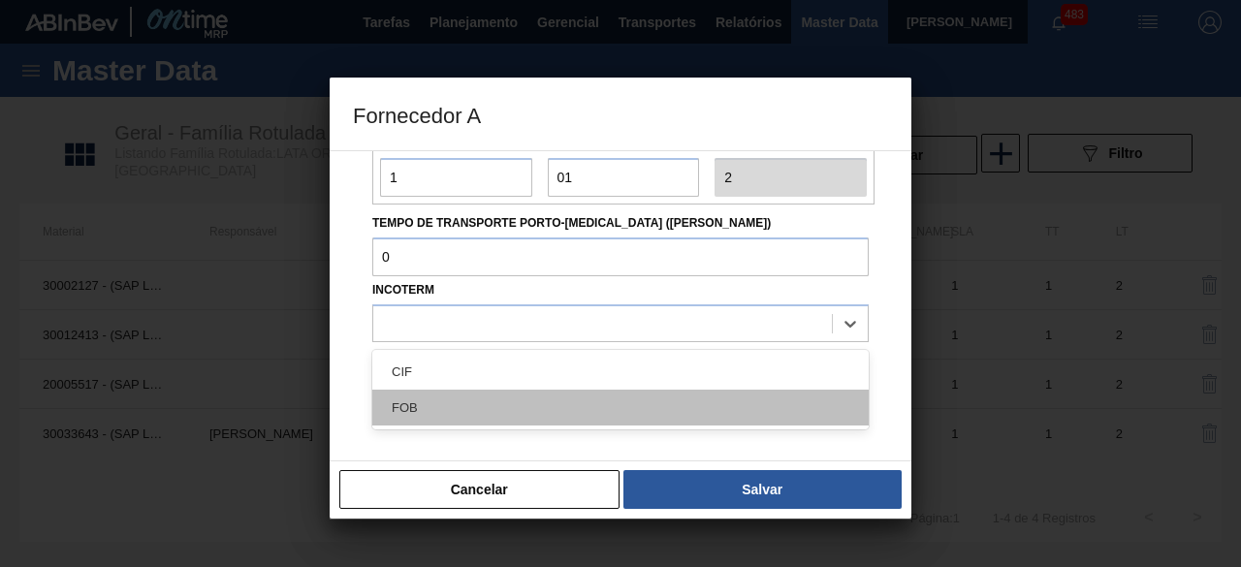
click at [657, 395] on div "FOB" at bounding box center [620, 408] width 496 height 36
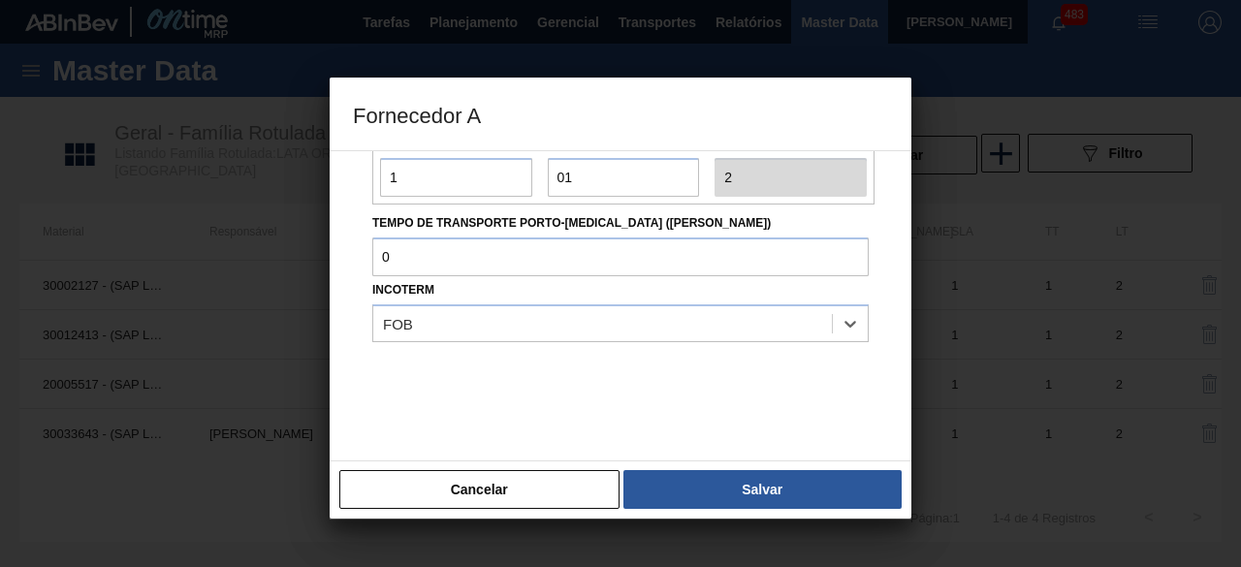
click at [776, 488] on button "Salvar" at bounding box center [762, 489] width 278 height 39
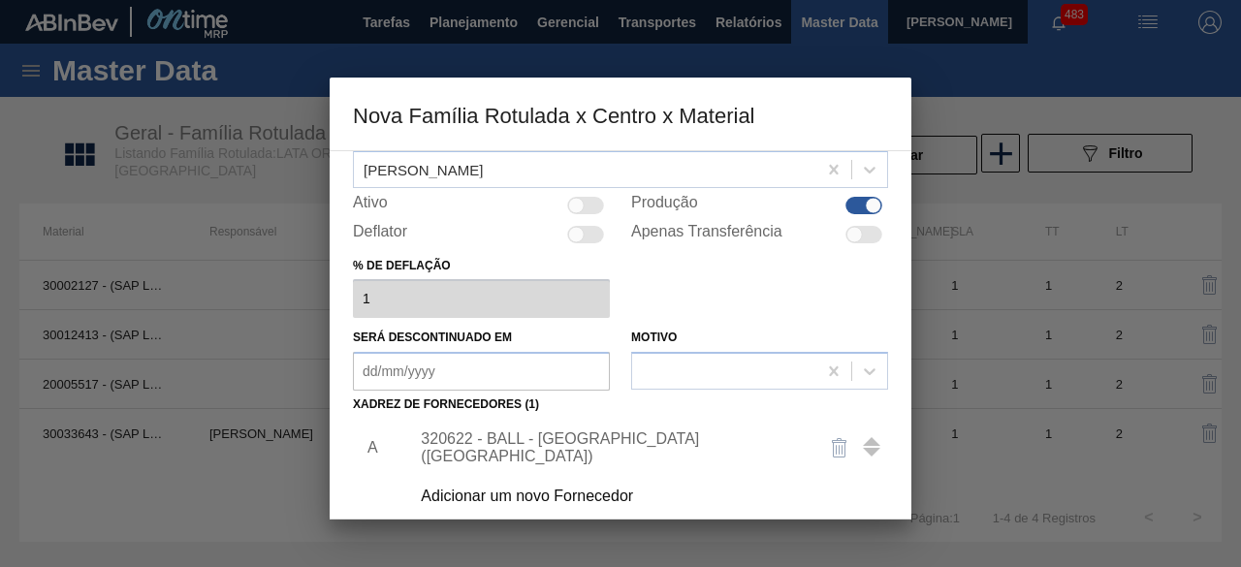
scroll to position [303, 0]
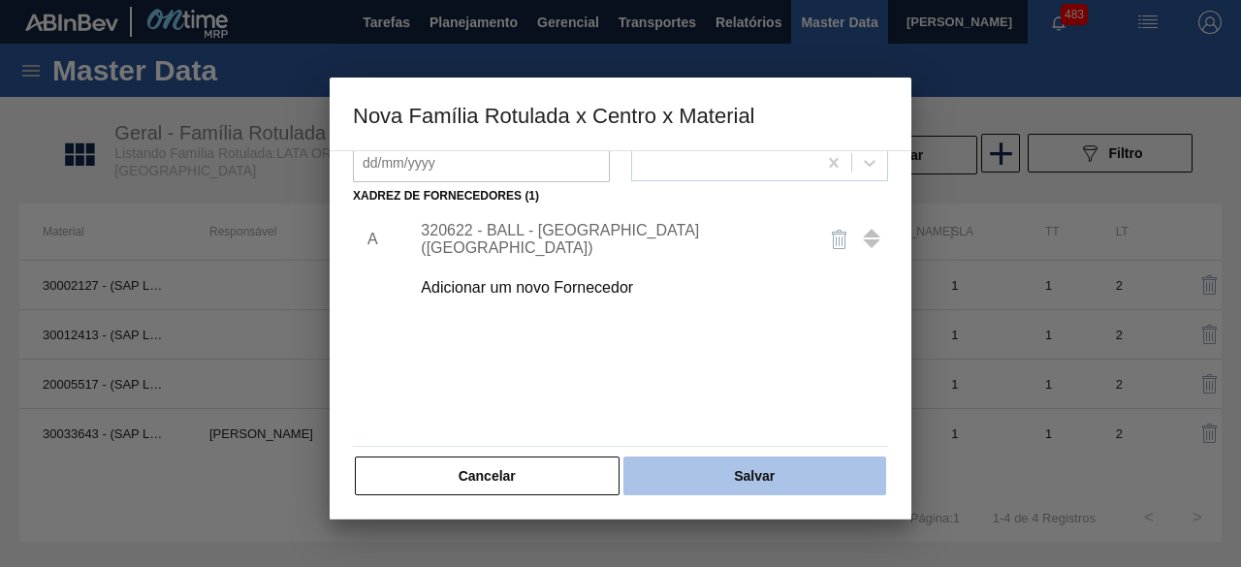
click at [751, 482] on button "Salvar" at bounding box center [754, 476] width 263 height 39
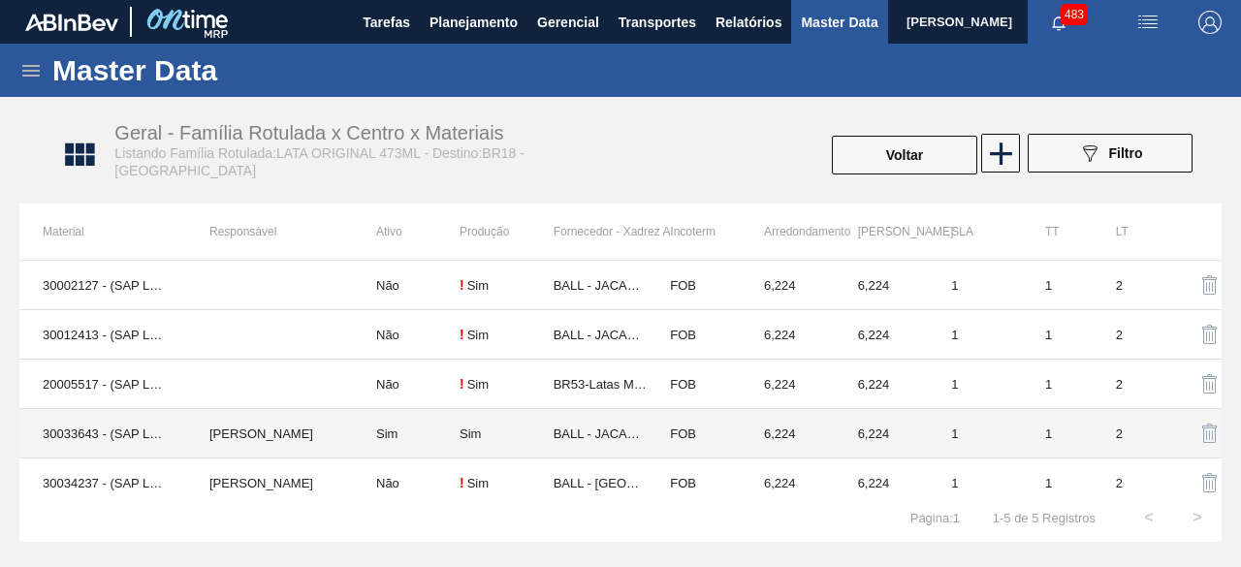
click at [262, 429] on td "[PERSON_NAME]" at bounding box center [269, 433] width 167 height 49
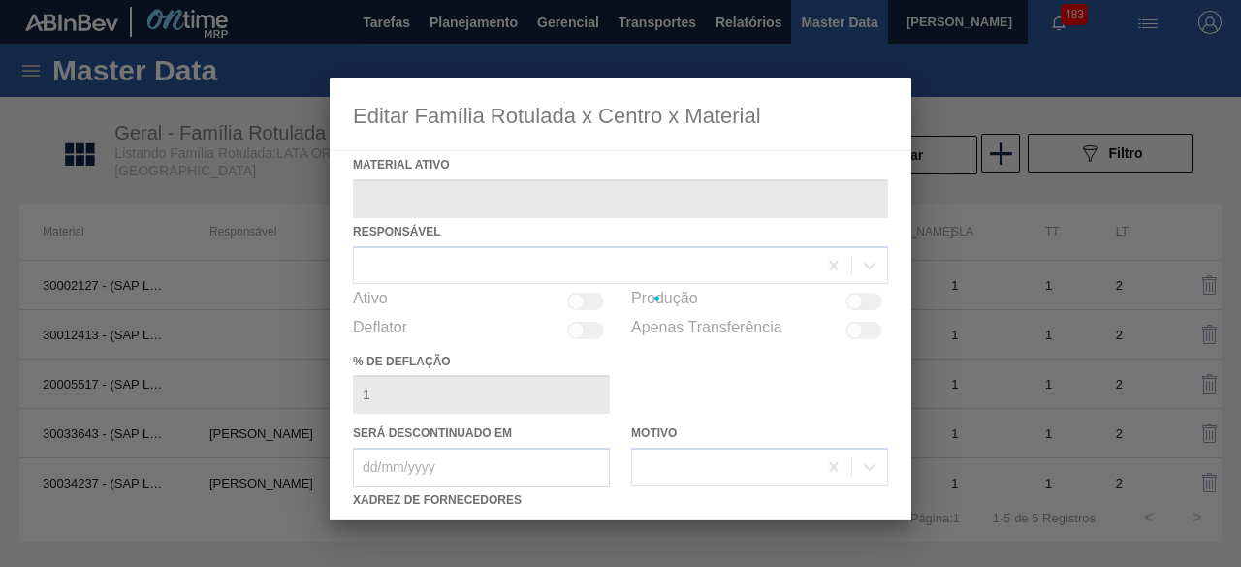
type ativo "30033643 - (SAP Legado: 50838619) - LATA AL 473ML ORIG SLK NIV24"
checkbox input "true"
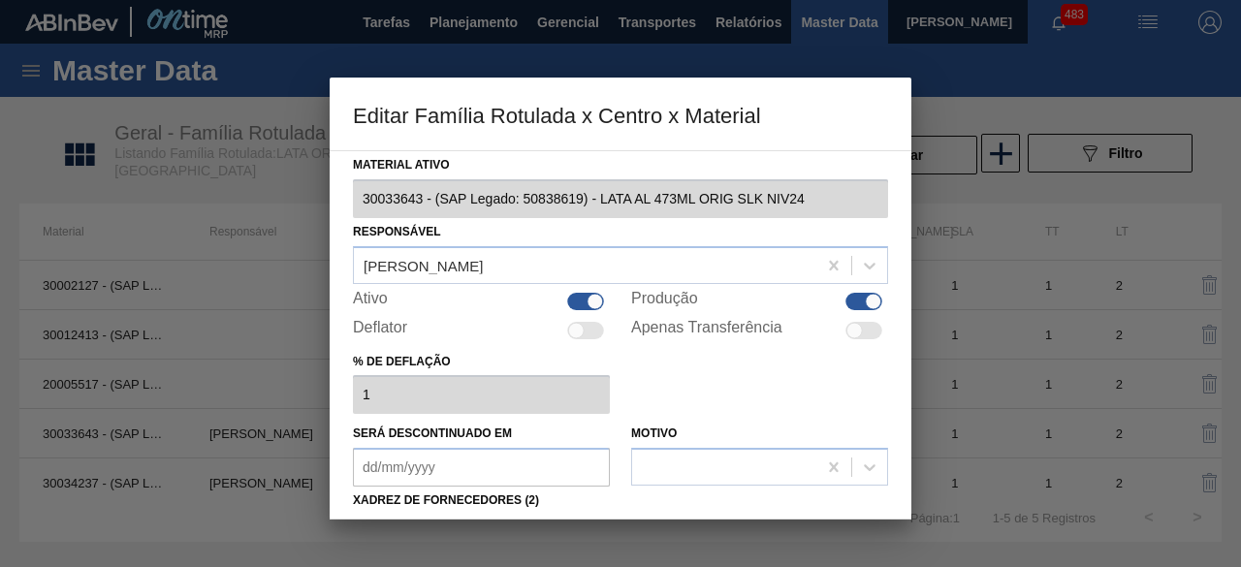
click at [589, 296] on div at bounding box center [585, 301] width 37 height 17
checkbox input "false"
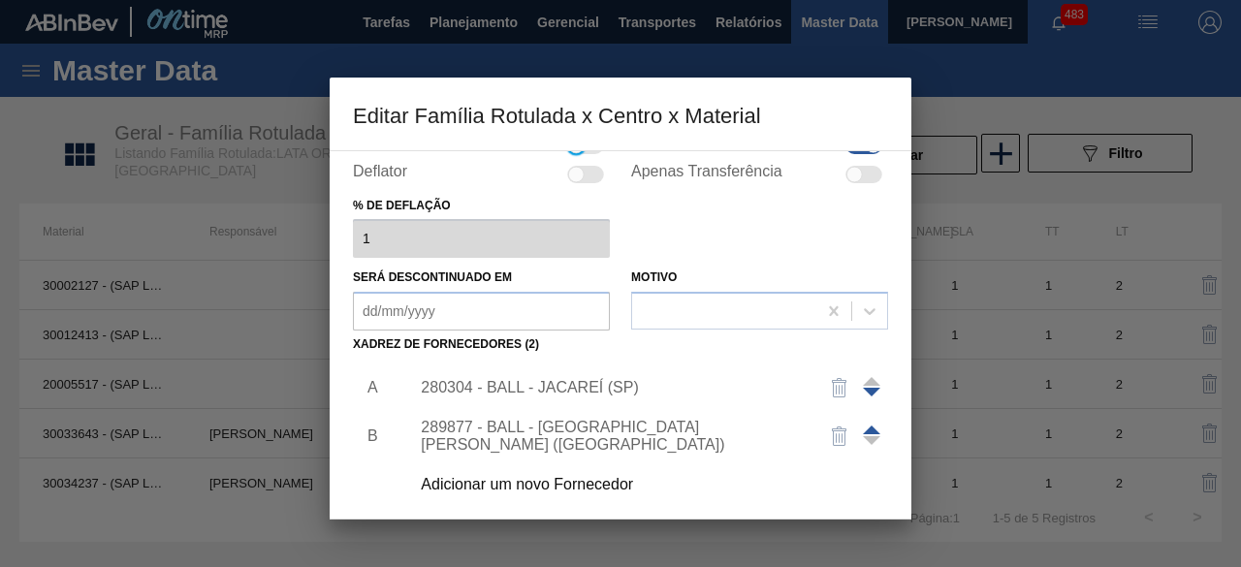
scroll to position [304, 0]
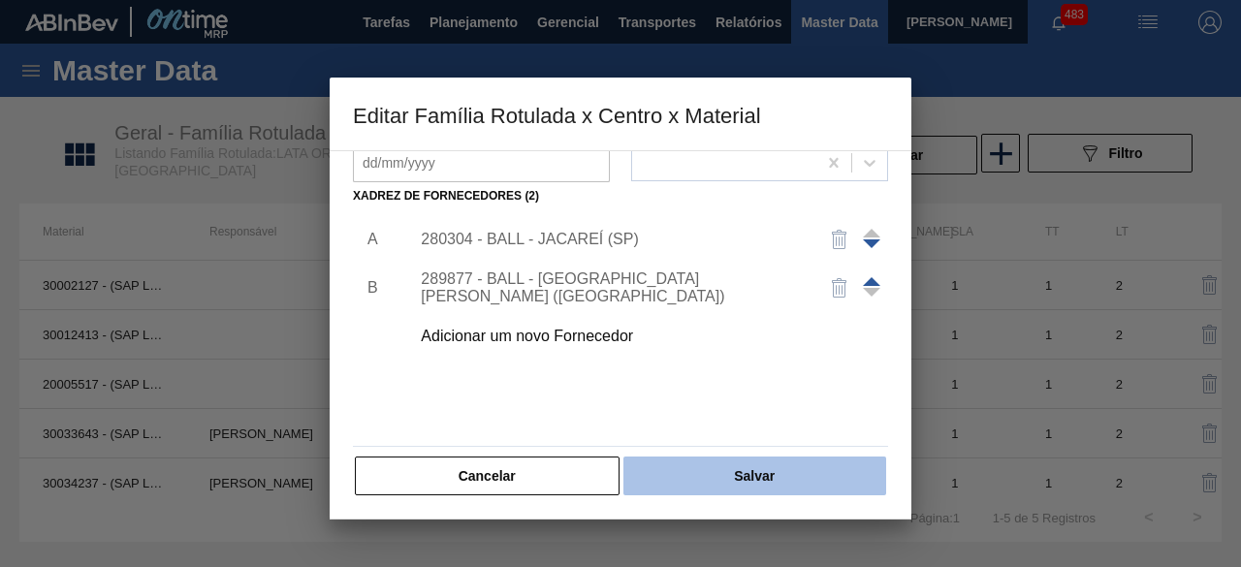
click at [829, 472] on button "Salvar" at bounding box center [754, 476] width 263 height 39
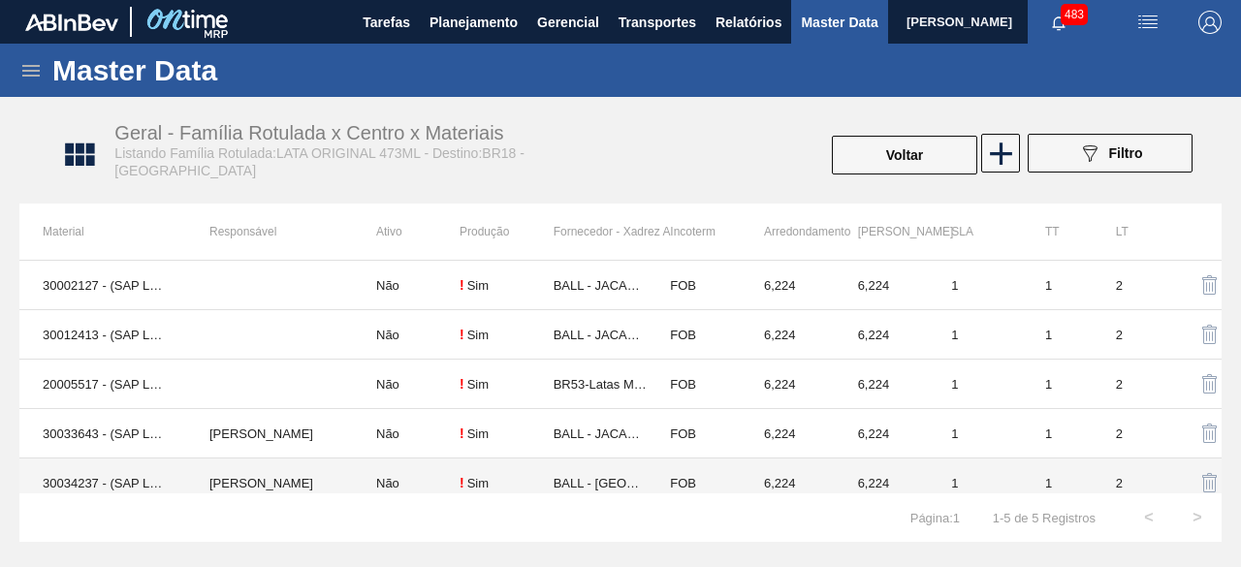
click at [249, 486] on td "[PERSON_NAME]" at bounding box center [269, 483] width 167 height 49
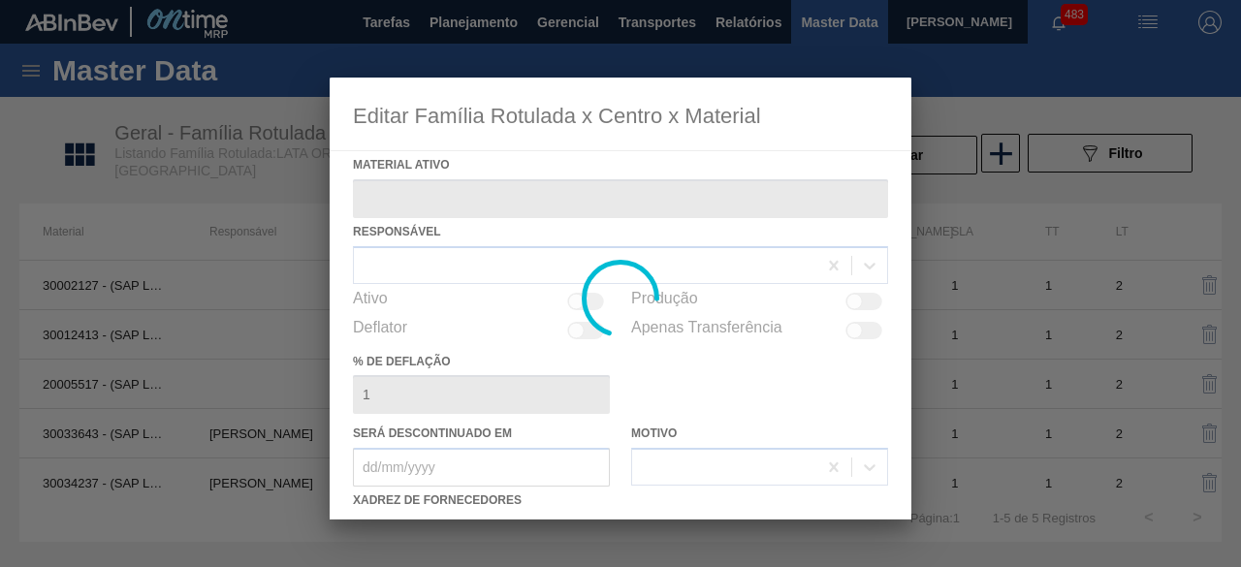
type ativo "30034237 - (SAP Legado: 50847079) - LATA AL ORIGINAL 473ML BRILHO"
checkbox input "true"
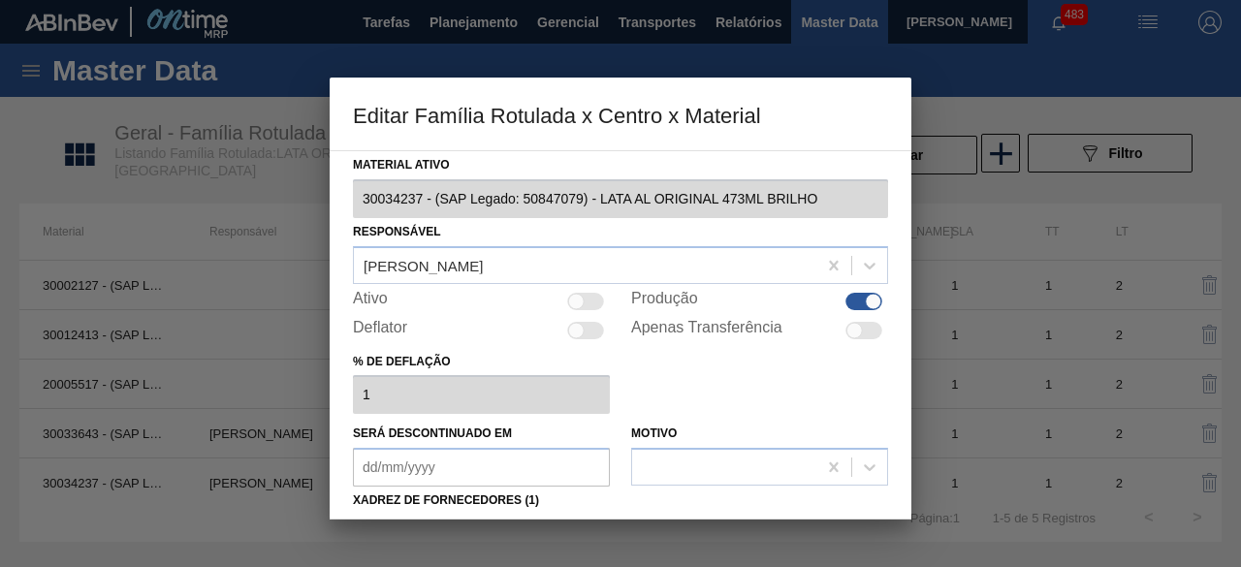
click at [587, 305] on div at bounding box center [585, 301] width 37 height 17
checkbox input "true"
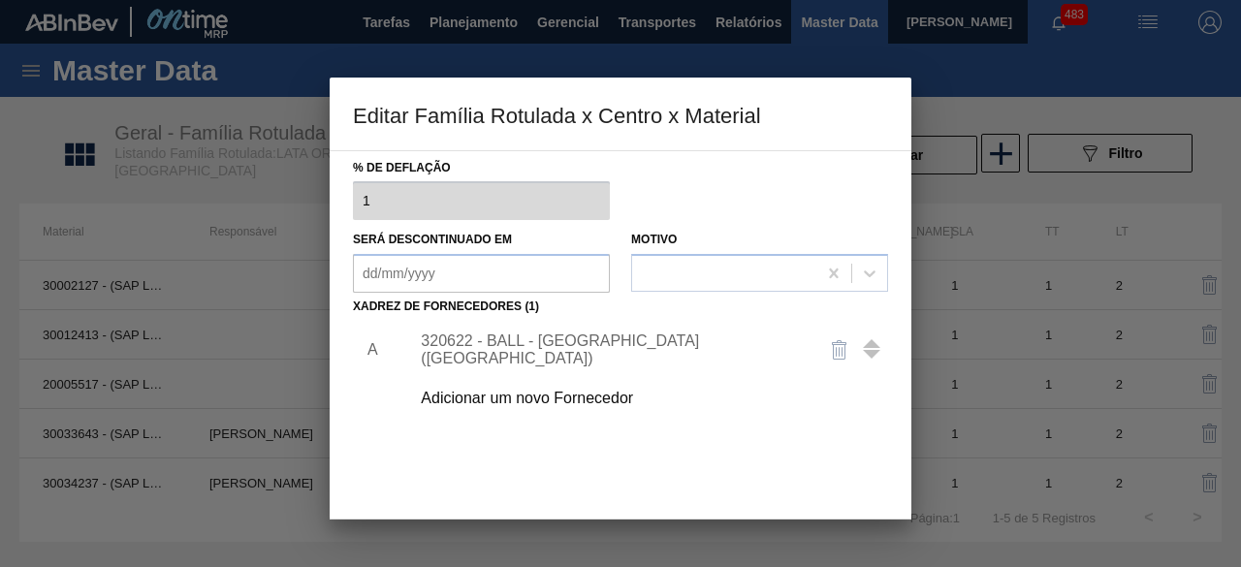
scroll to position [291, 0]
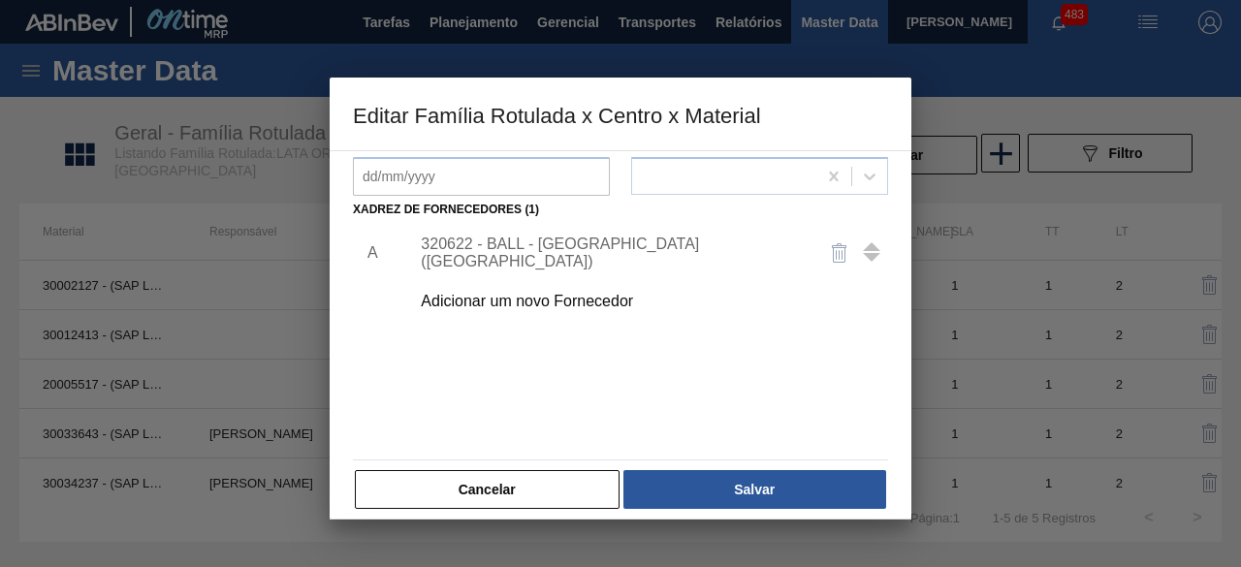
click at [603, 257] on div "320622 - BALL - [GEOGRAPHIC_DATA] ([GEOGRAPHIC_DATA])" at bounding box center [611, 253] width 380 height 35
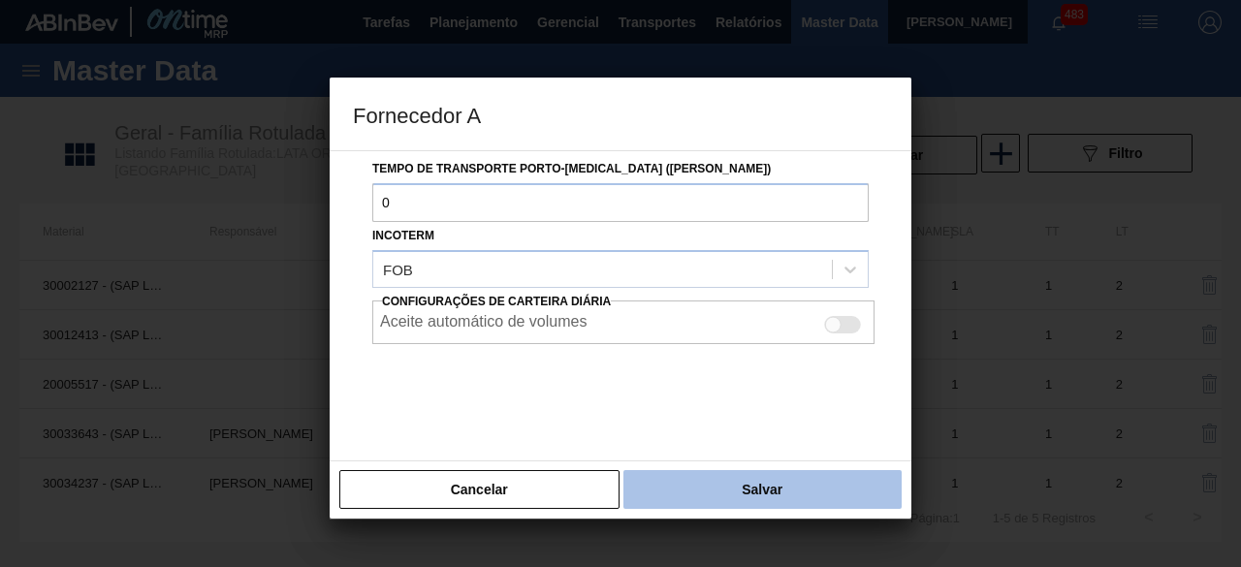
scroll to position [325, 0]
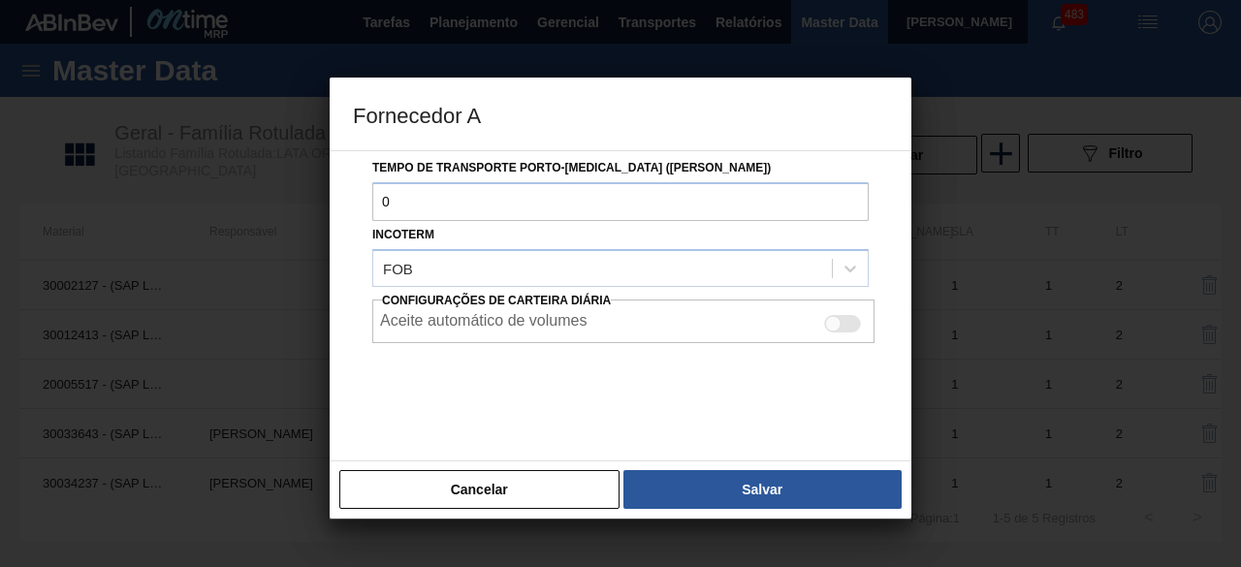
click at [845, 312] on div "Aceite automático de volumes" at bounding box center [623, 323] width 487 height 23
click at [842, 330] on div at bounding box center [842, 323] width 37 height 17
checkbox input "true"
drag, startPoint x: 824, startPoint y: 492, endPoint x: 803, endPoint y: 462, distance: 36.1
click at [826, 492] on button "Salvar" at bounding box center [762, 489] width 278 height 39
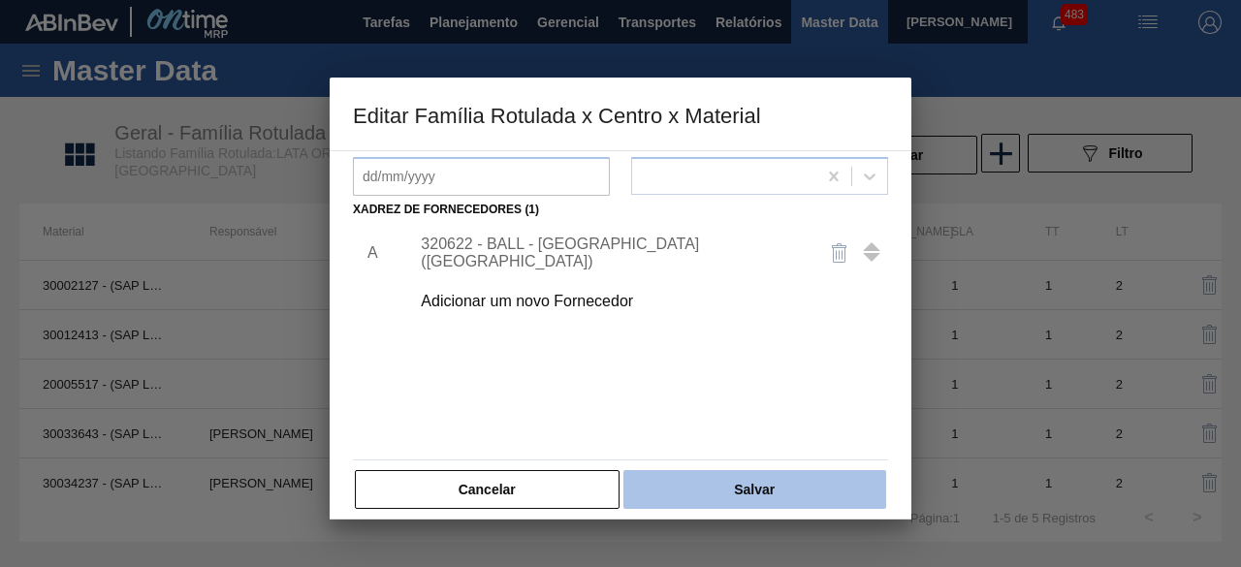
click at [782, 497] on button "Salvar" at bounding box center [754, 489] width 263 height 39
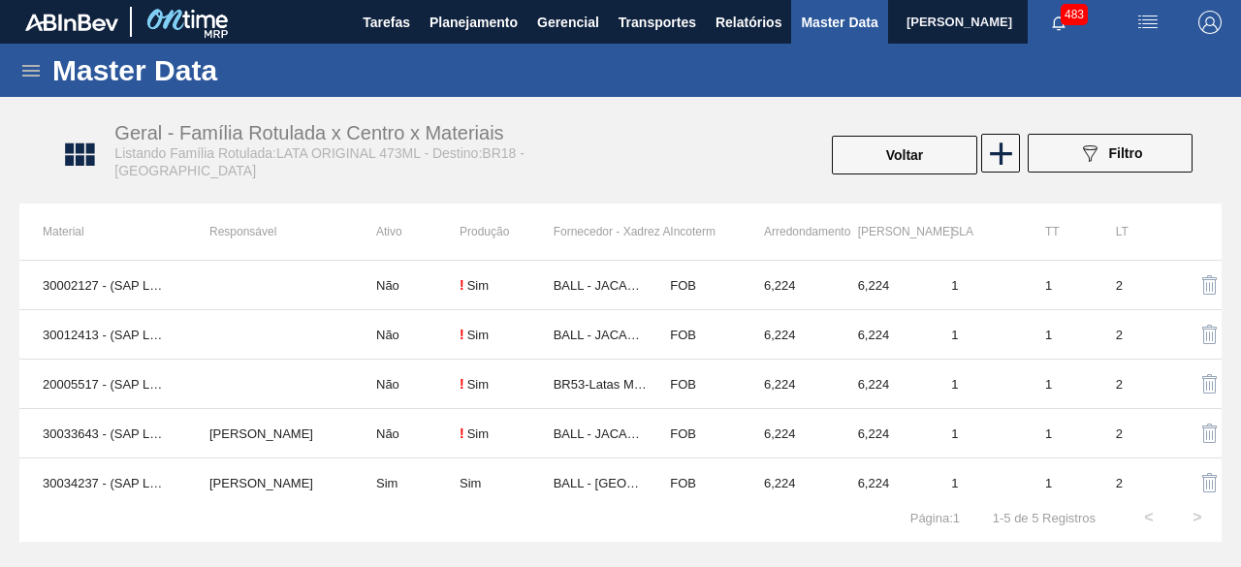
drag, startPoint x: 901, startPoint y: 167, endPoint x: 849, endPoint y: 9, distance: 166.2
click at [902, 167] on button "Voltar" at bounding box center [904, 155] width 145 height 39
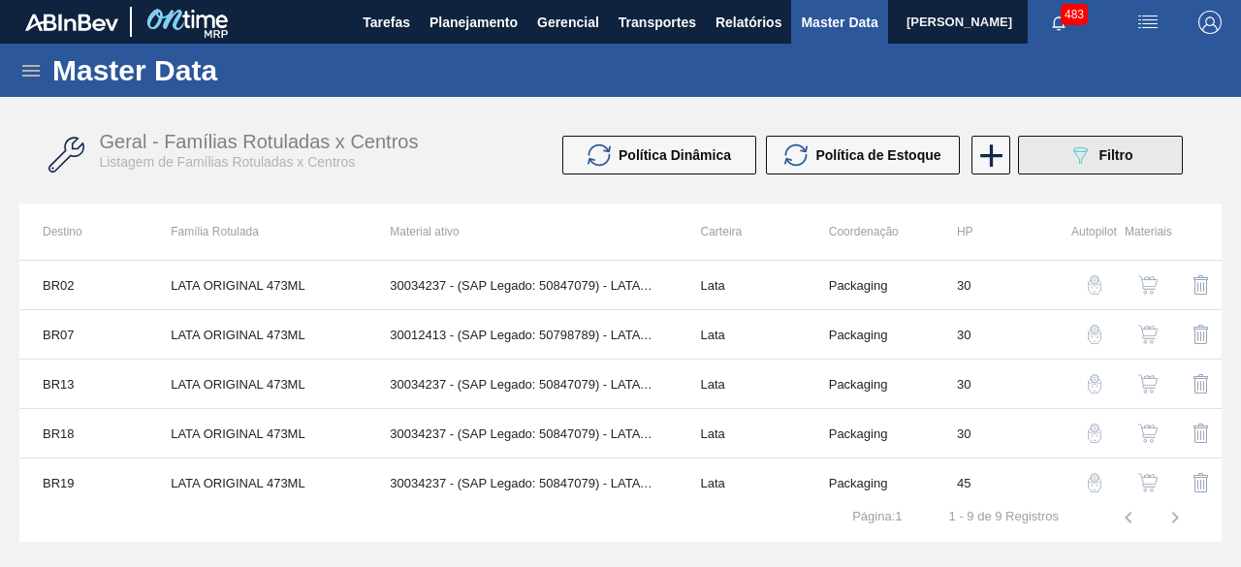
click at [1086, 160] on icon "089F7B8B-B2A5-4AFE-B5C0-19BA573D28AC" at bounding box center [1079, 154] width 23 height 23
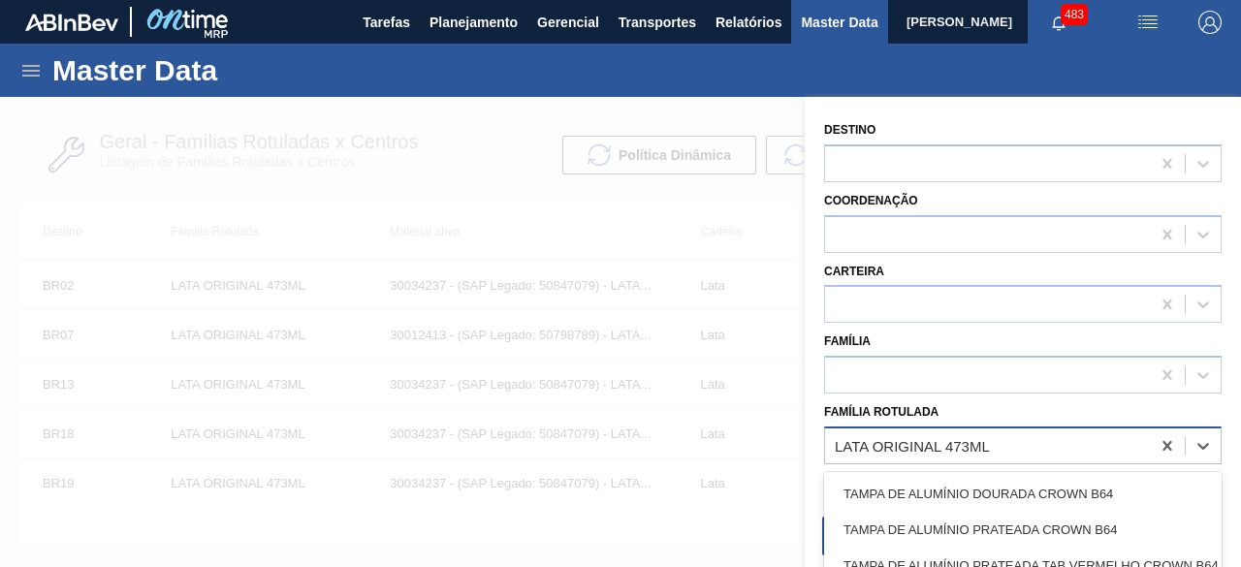
click at [899, 453] on div "LATA ORIGINAL 473ML" at bounding box center [912, 445] width 155 height 16
paste Rotulada "LATA ORIGINAL 473ML"
type Rotulada "LATA ORIGINAL 473ML"
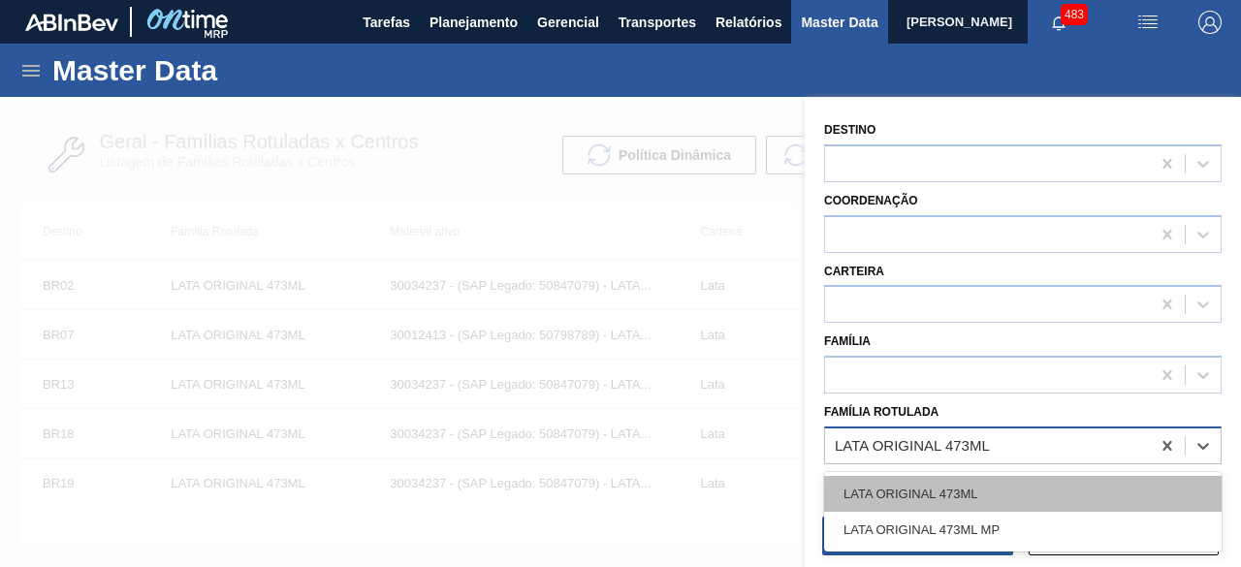
click at [927, 487] on div "LATA ORIGINAL 473ML" at bounding box center [1023, 494] width 398 height 36
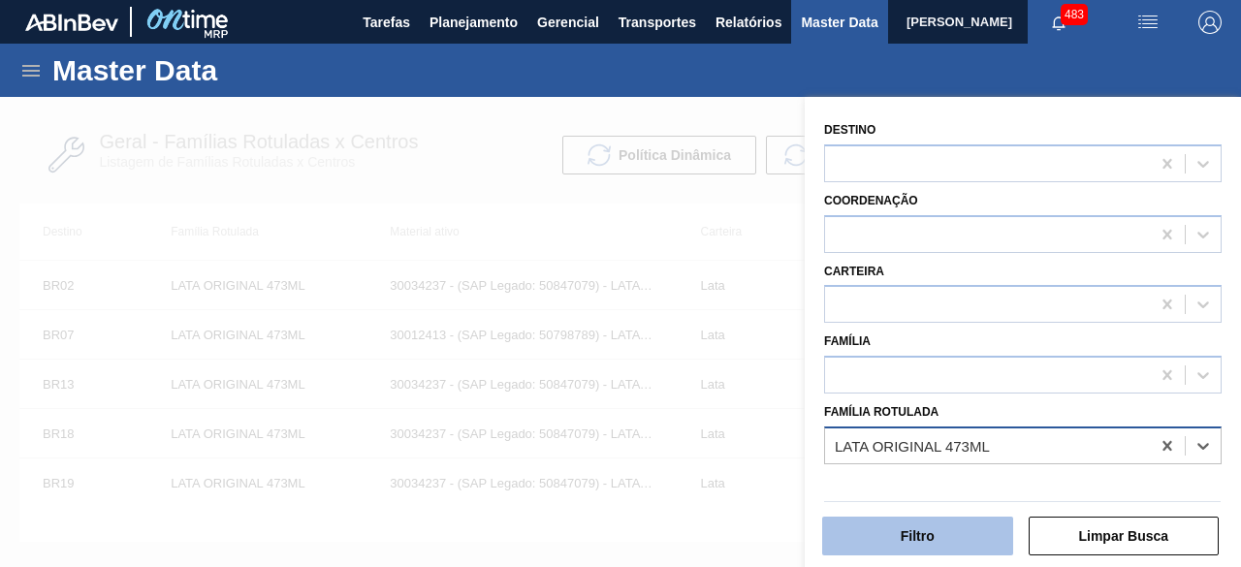
click at [949, 545] on button "Filtro" at bounding box center [917, 536] width 191 height 39
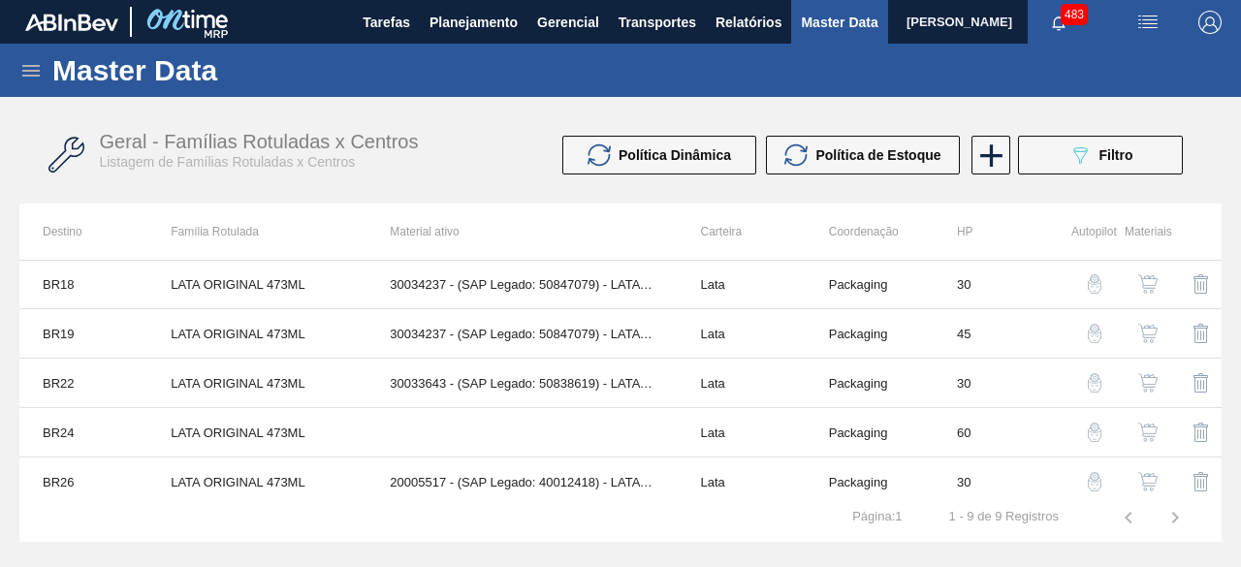
scroll to position [194, 0]
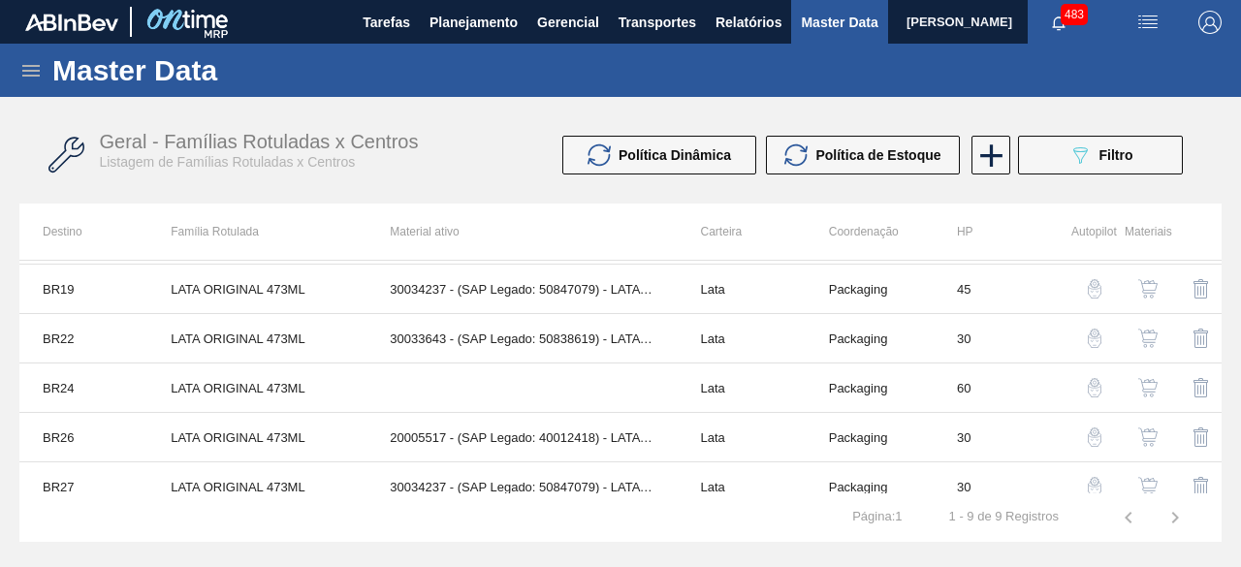
click at [1146, 330] on img "button" at bounding box center [1147, 338] width 19 height 19
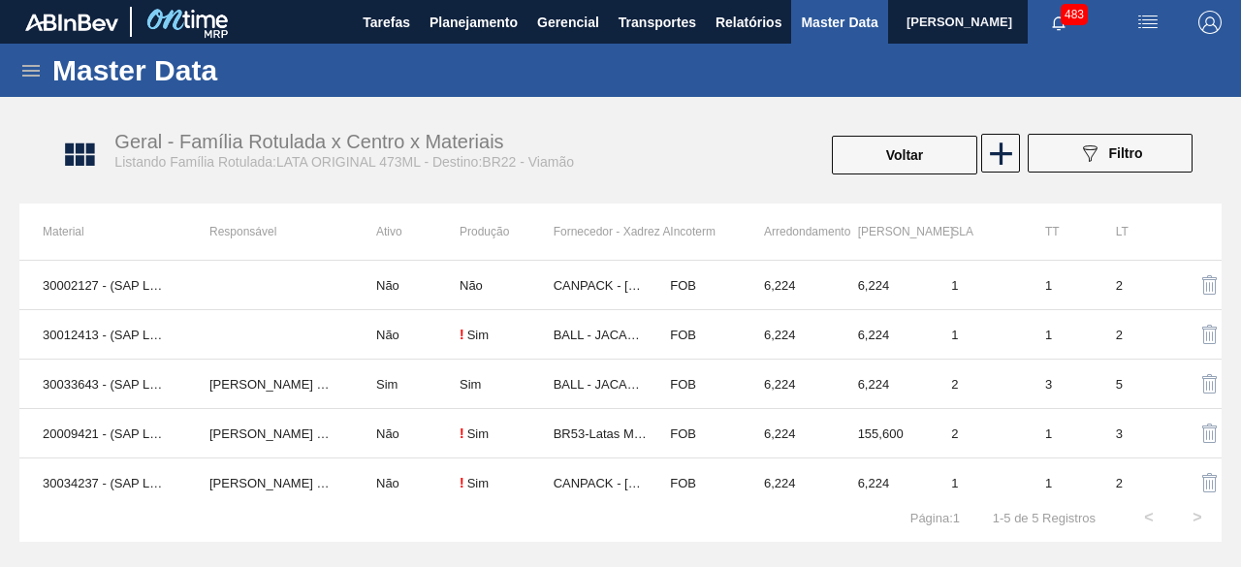
click at [258, 494] on div "Página : 1 1 - 5 de 5 Registros < >" at bounding box center [620, 518] width 1202 height 48
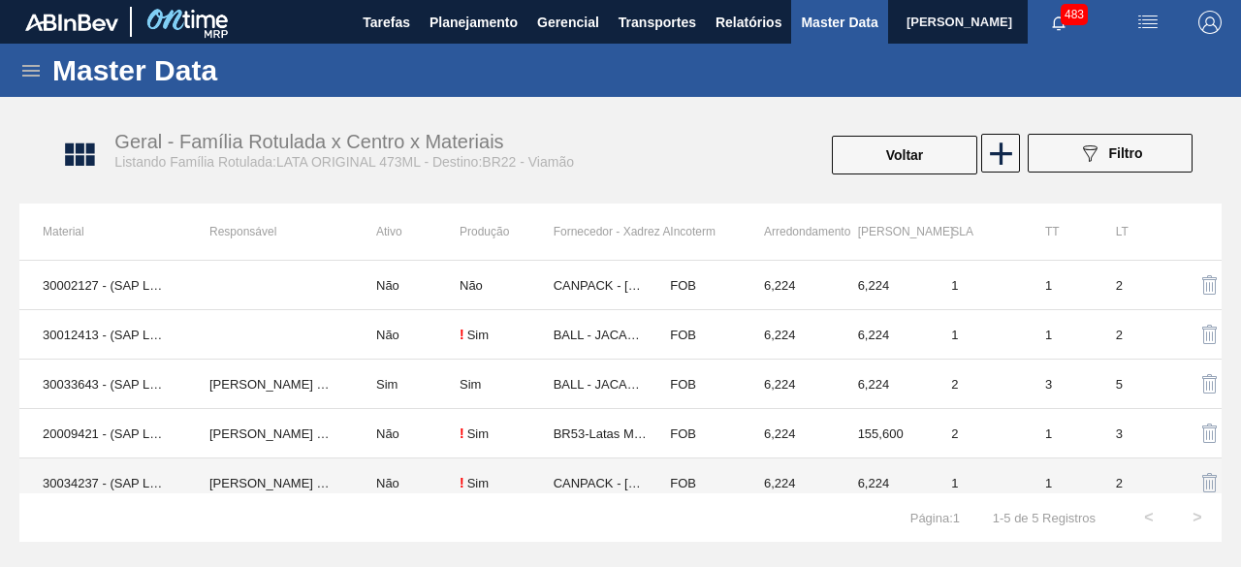
click at [280, 481] on td "[PERSON_NAME] [PERSON_NAME]" at bounding box center [269, 483] width 167 height 49
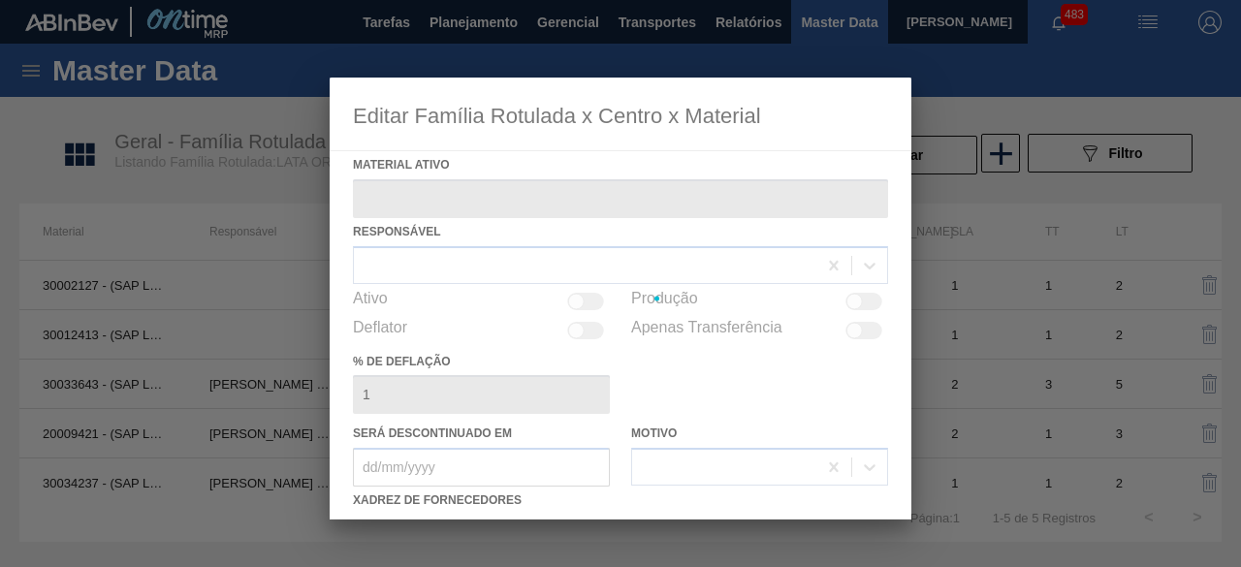
type ativo "30034237 - (SAP Legado: 50847079) - LATA AL ORIGINAL 473ML BRILHO"
checkbox input "true"
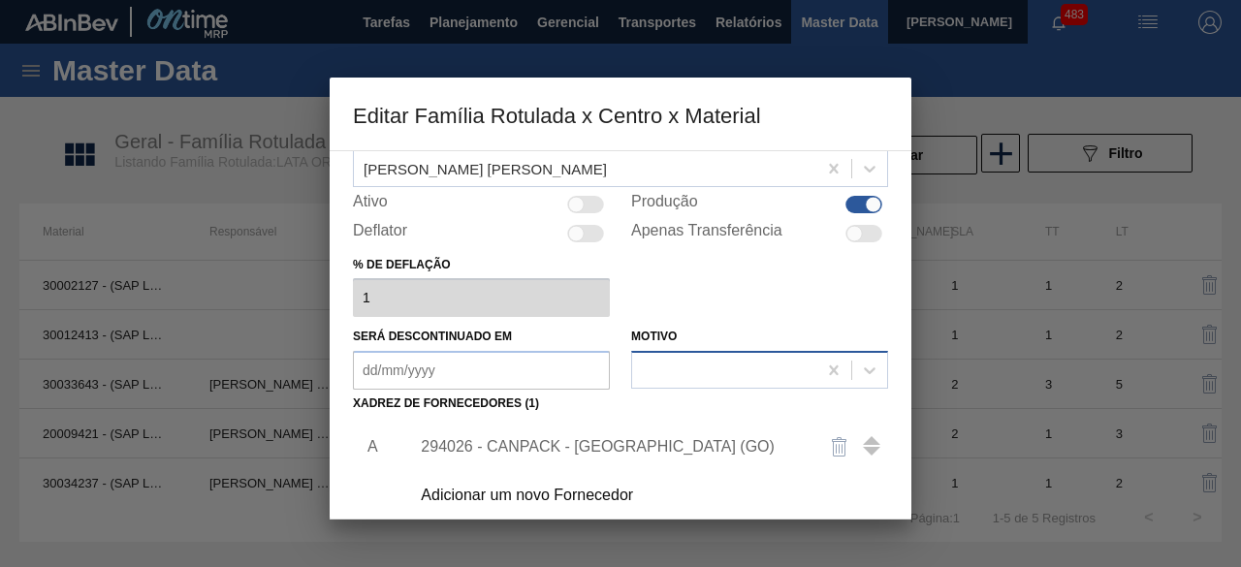
scroll to position [291, 0]
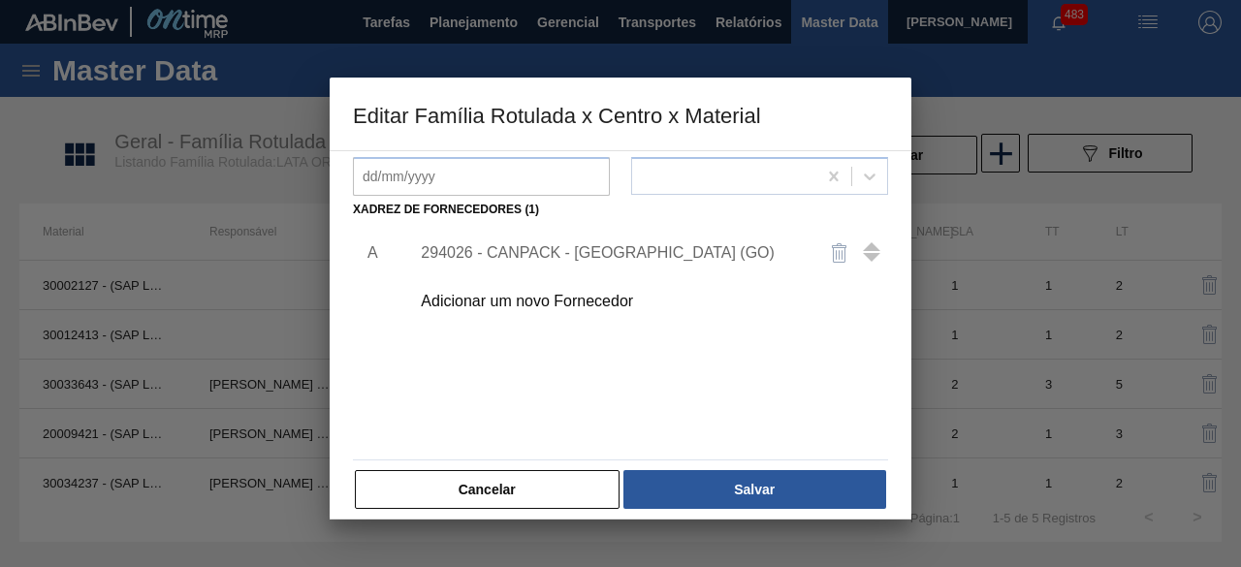
click at [594, 300] on div "Adicionar um novo Fornecedor" at bounding box center [611, 301] width 380 height 17
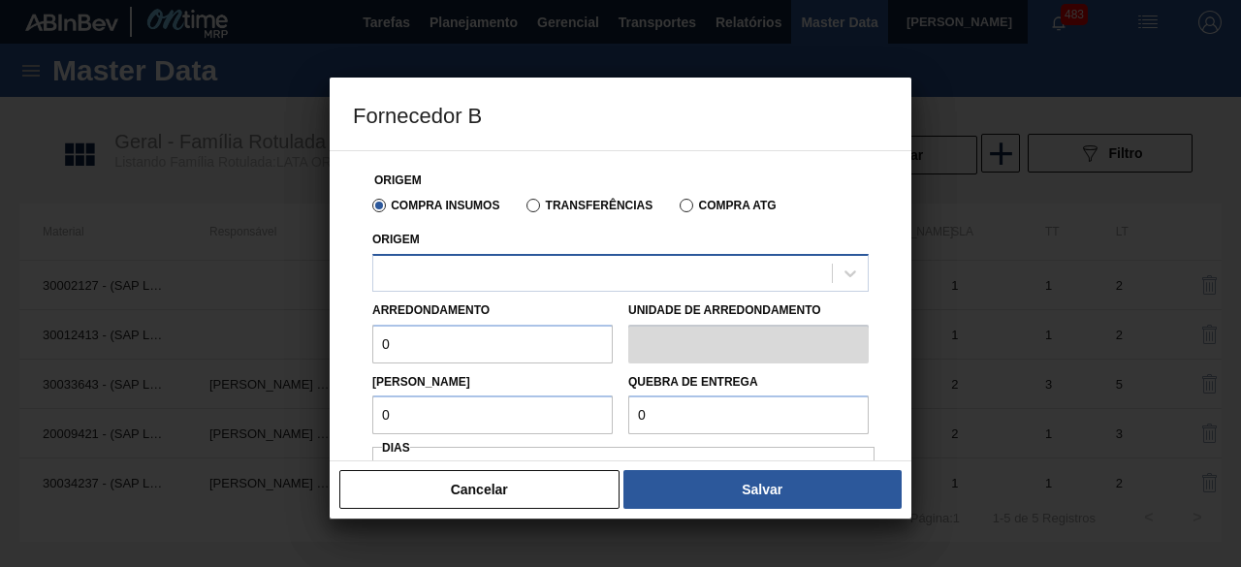
click at [608, 271] on div at bounding box center [602, 273] width 459 height 28
click at [667, 253] on div "Origem Select is focused ,type to refine list, press Down to open the menu," at bounding box center [620, 259] width 496 height 66
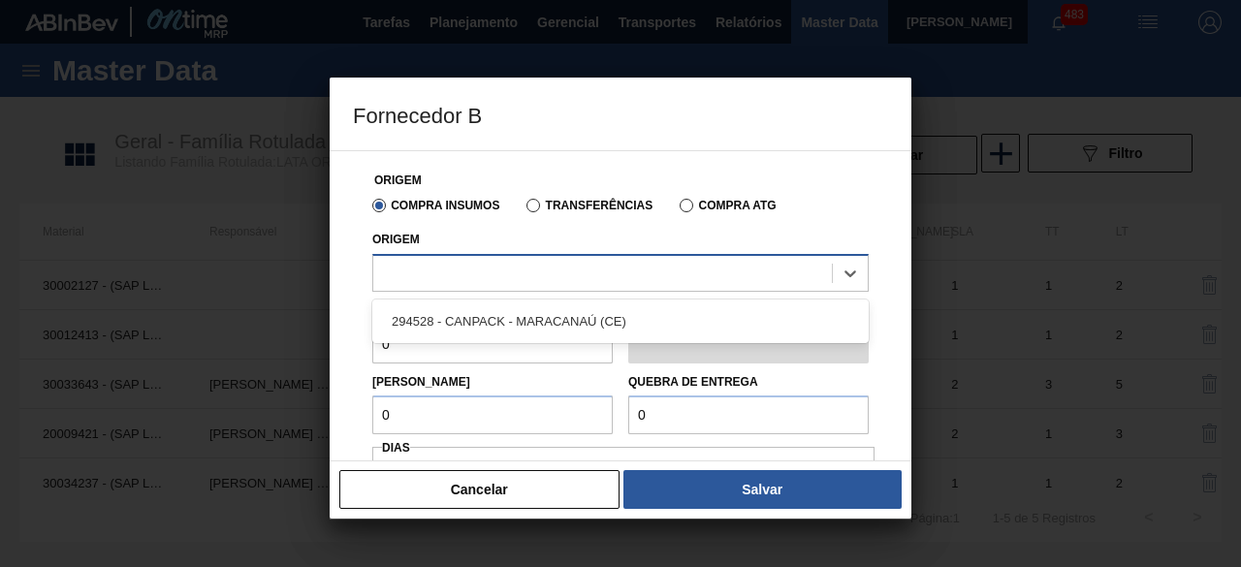
click at [668, 280] on div at bounding box center [602, 273] width 459 height 28
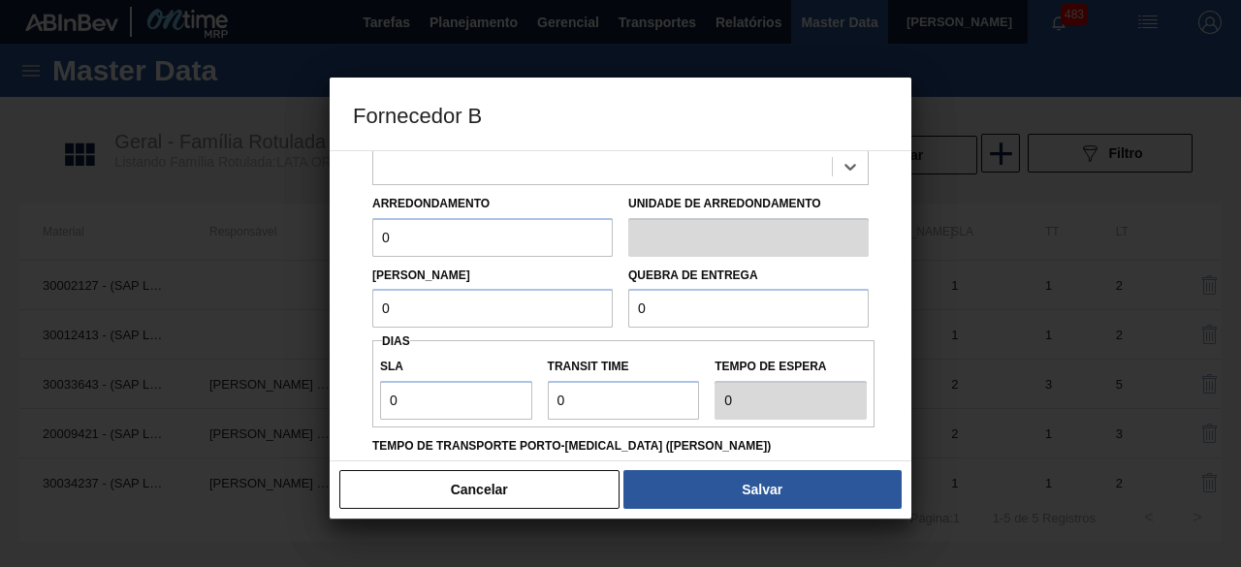
scroll to position [194, 0]
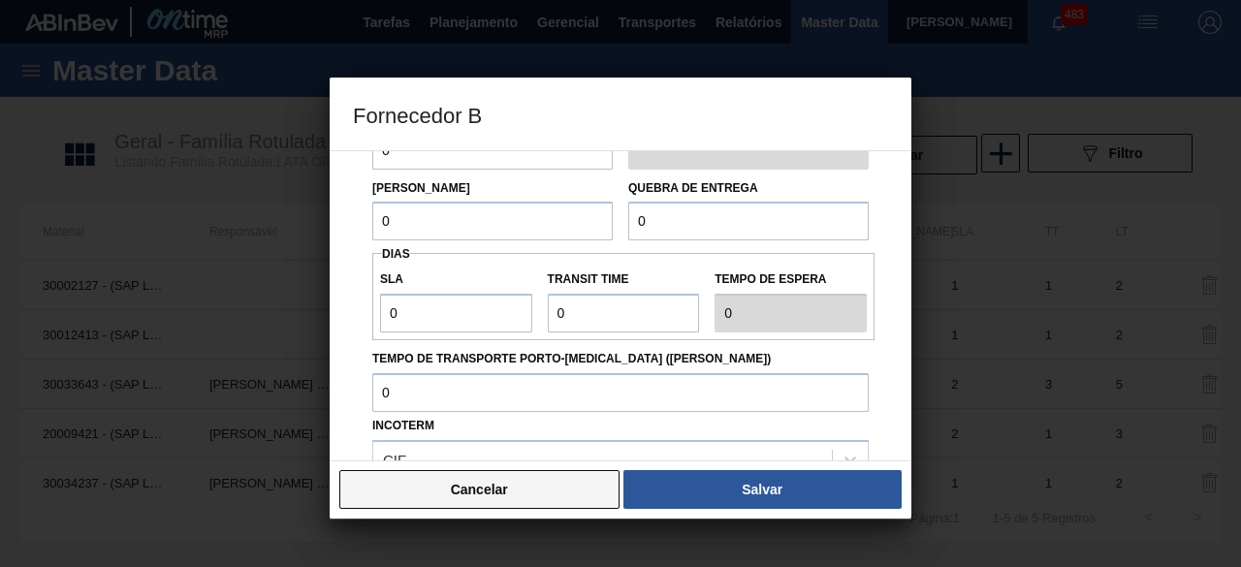
click at [555, 499] on button "Cancelar" at bounding box center [479, 489] width 280 height 39
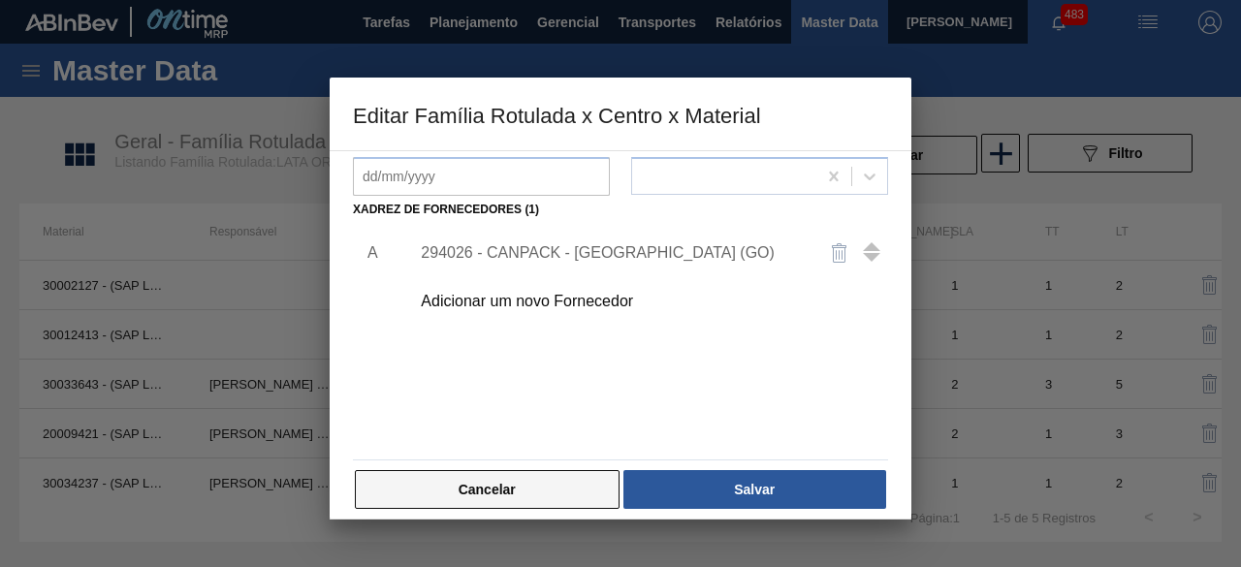
click at [575, 490] on button "Cancelar" at bounding box center [487, 489] width 265 height 39
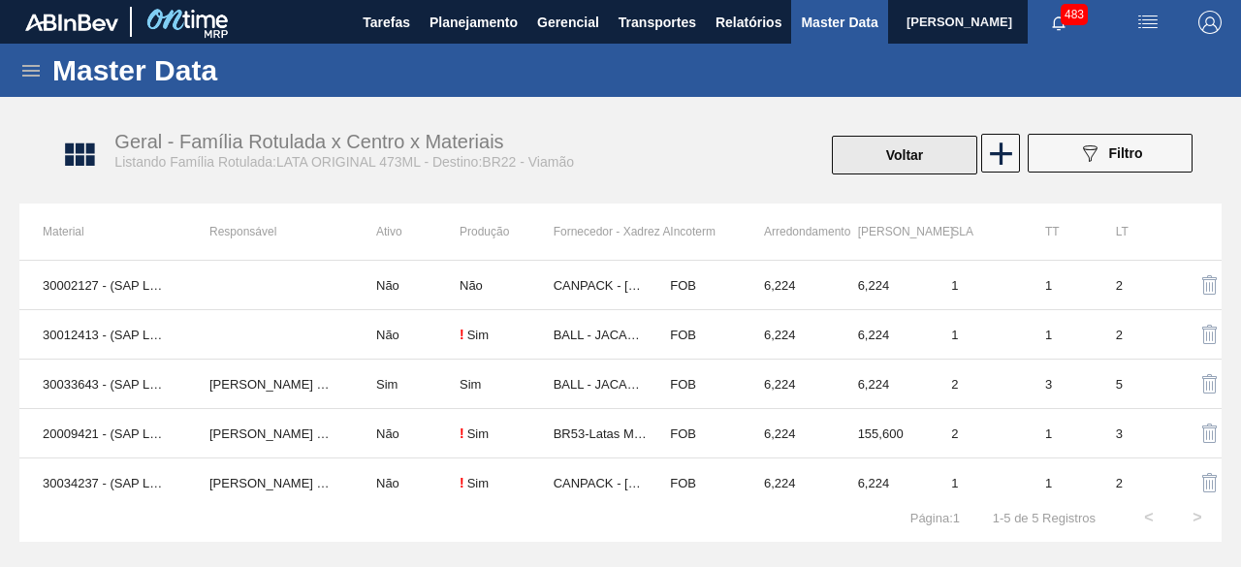
click at [898, 168] on button "Voltar" at bounding box center [904, 155] width 145 height 39
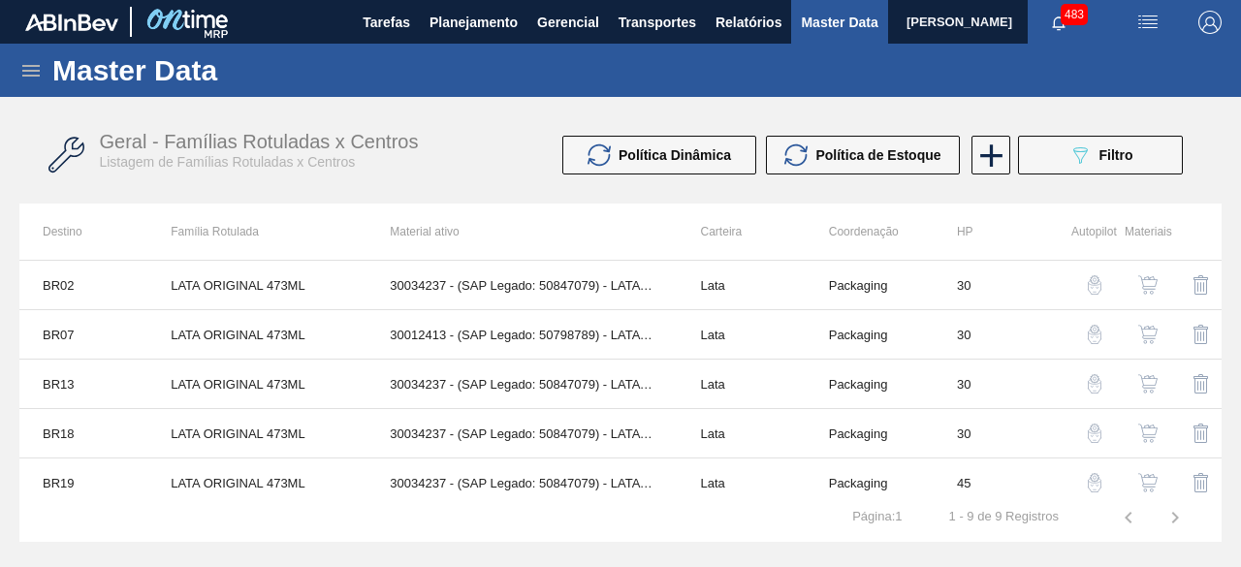
click at [1078, 150] on icon "089F7B8B-B2A5-4AFE-B5C0-19BA573D28AC" at bounding box center [1079, 154] width 23 height 23
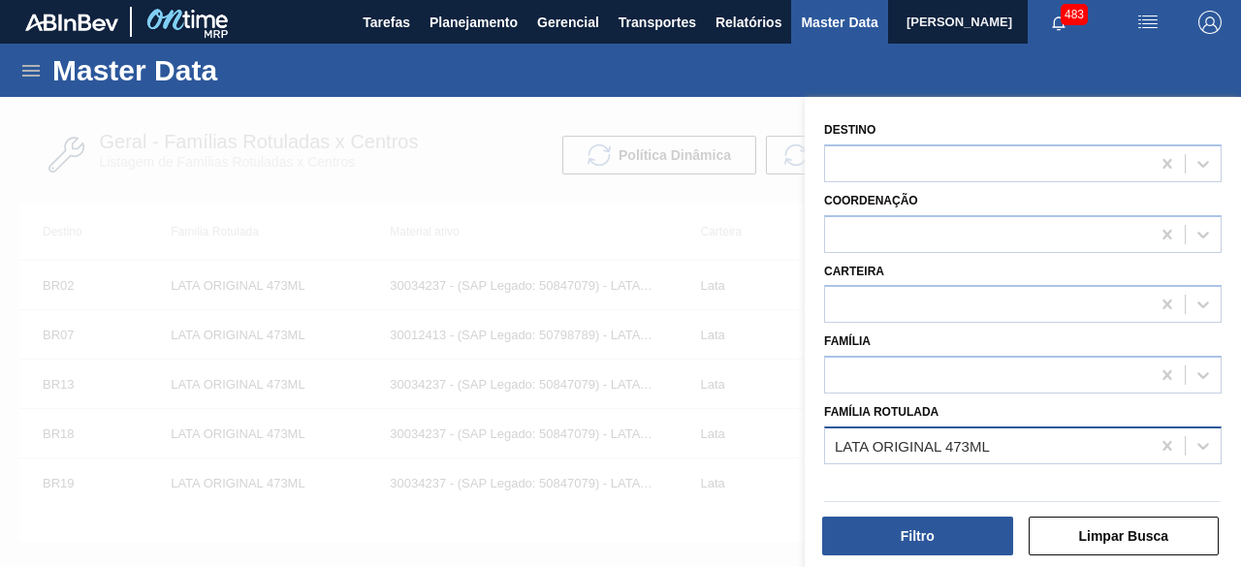
click at [1000, 451] on div "LATA ORIGINAL 473ML" at bounding box center [987, 445] width 325 height 28
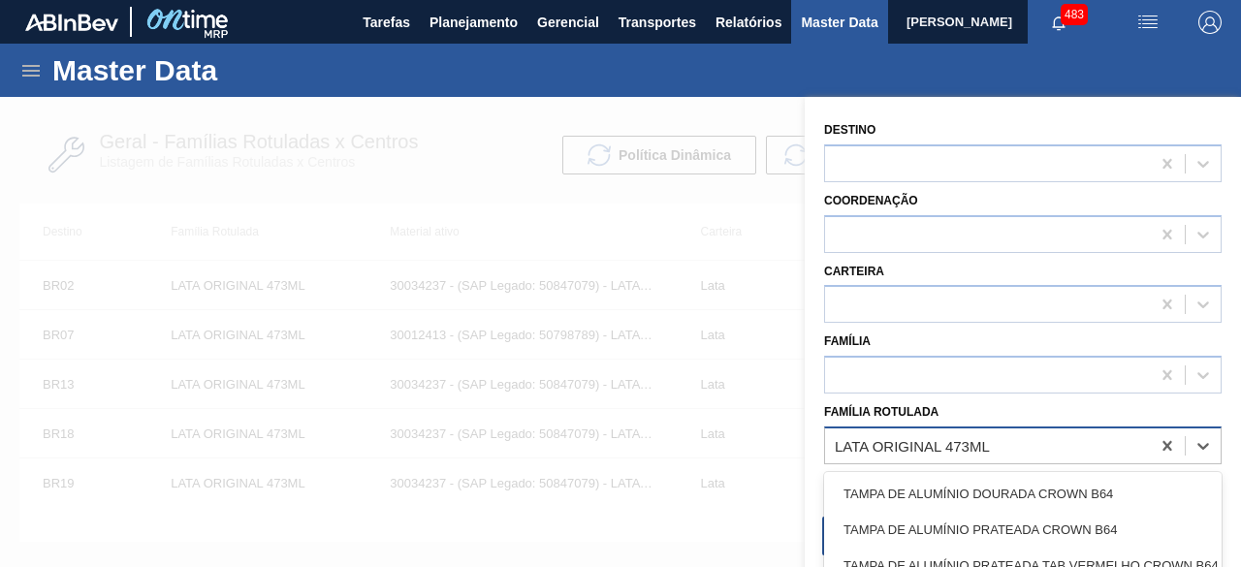
paste Rotulada "LATA ORIGINAL 269ML MP"
type Rotulada "LATA ORIGINAL 269ML MP"
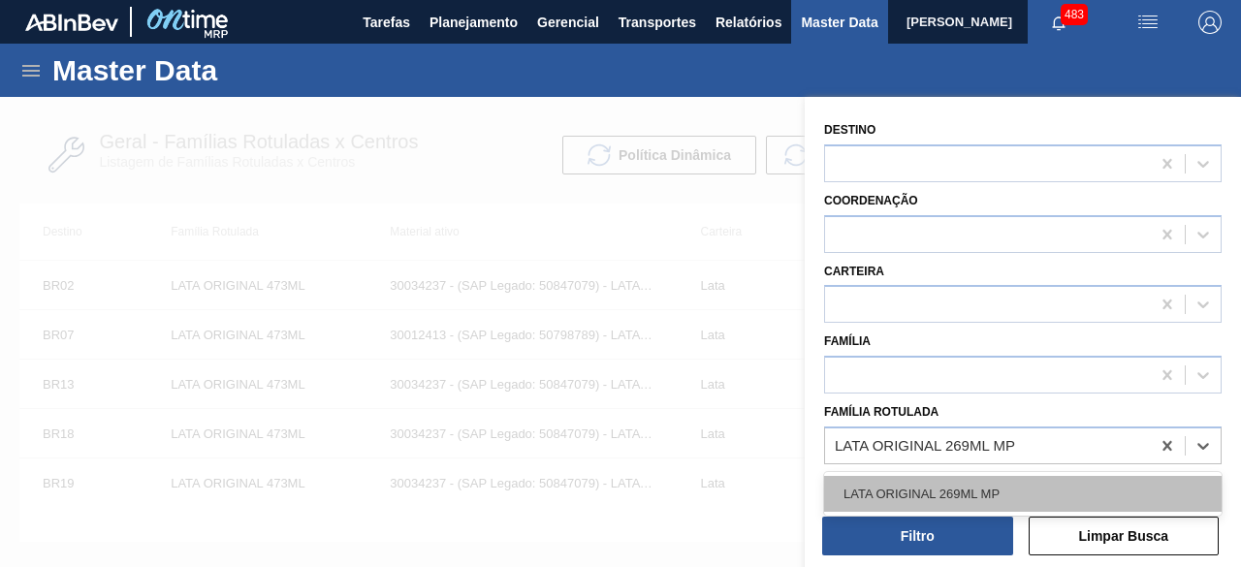
click at [993, 486] on div "LATA ORIGINAL 269ML MP" at bounding box center [1023, 494] width 398 height 36
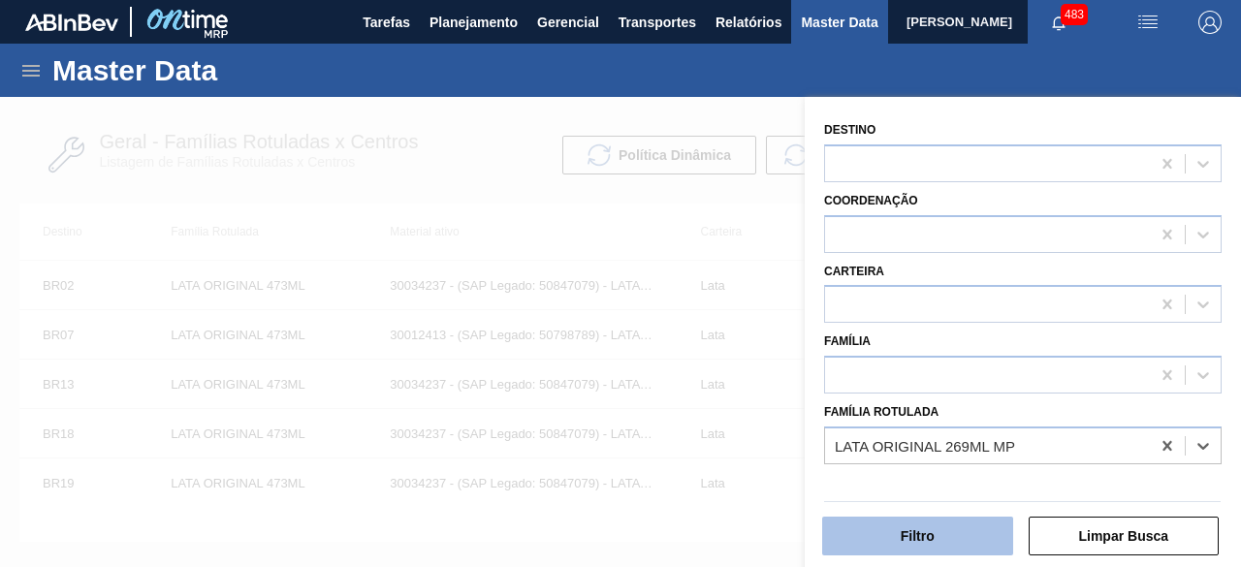
click at [957, 541] on button "Filtro" at bounding box center [917, 536] width 191 height 39
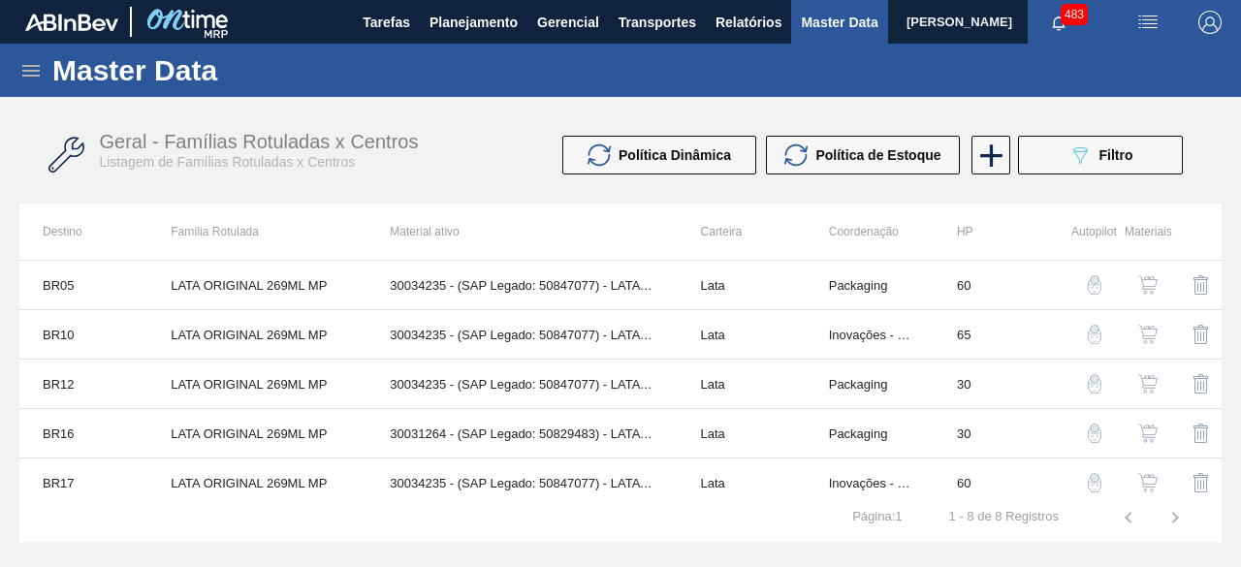
click at [1143, 426] on img "button" at bounding box center [1147, 433] width 19 height 19
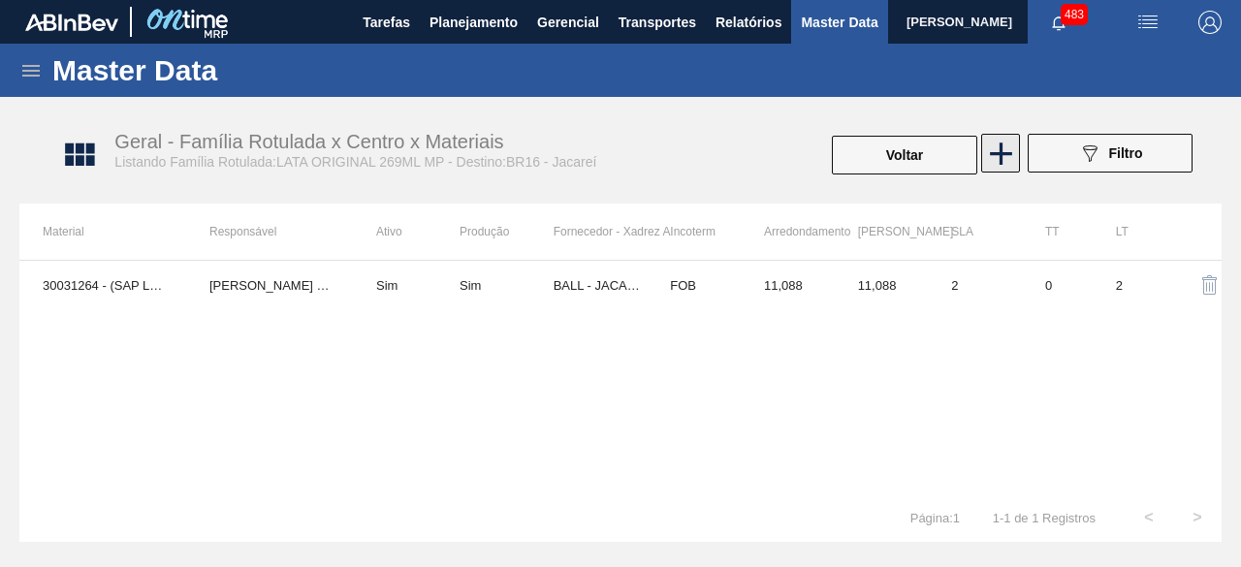
click at [993, 154] on icon at bounding box center [1001, 154] width 22 height 22
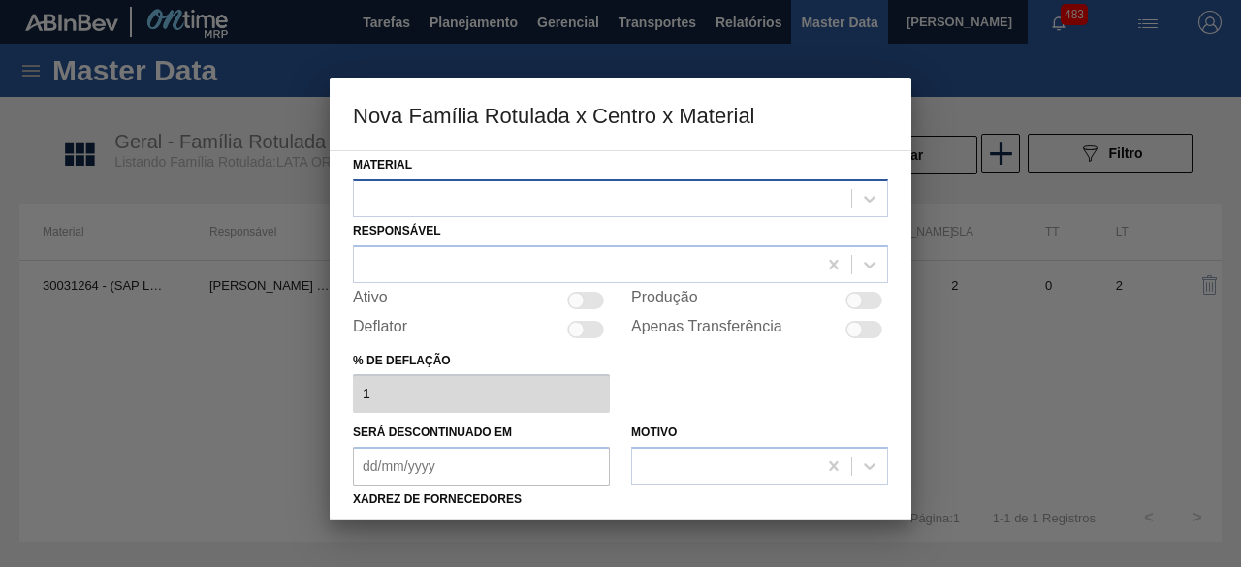
click at [814, 187] on div at bounding box center [602, 198] width 497 height 28
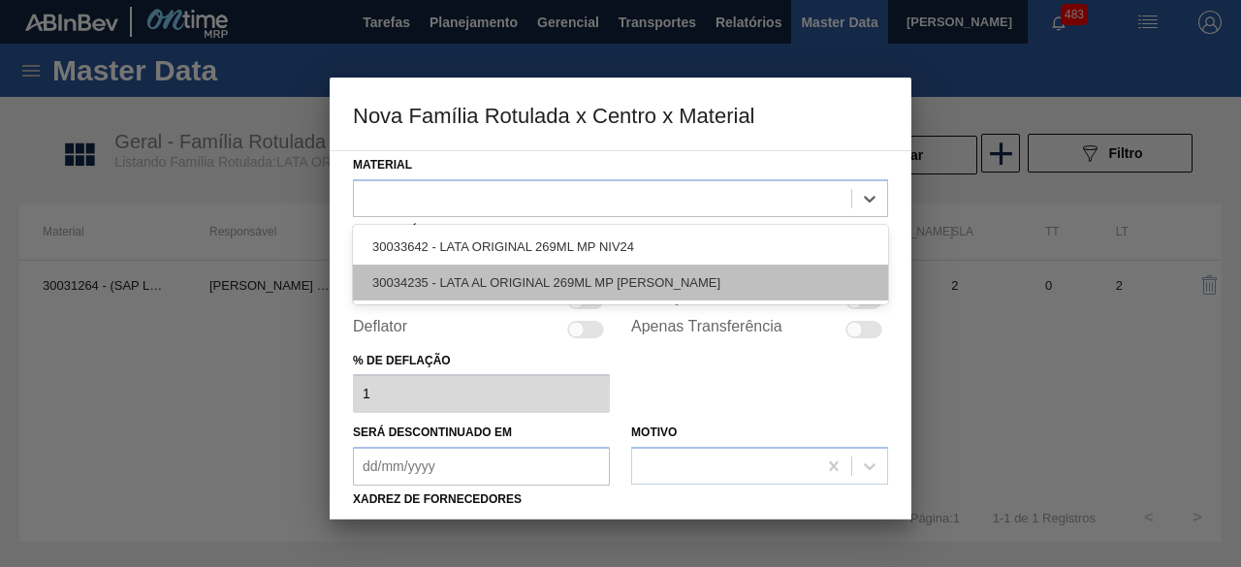
click at [719, 287] on div "30034235 - LATA AL ORIGINAL 269ML MP [PERSON_NAME]" at bounding box center [620, 283] width 535 height 36
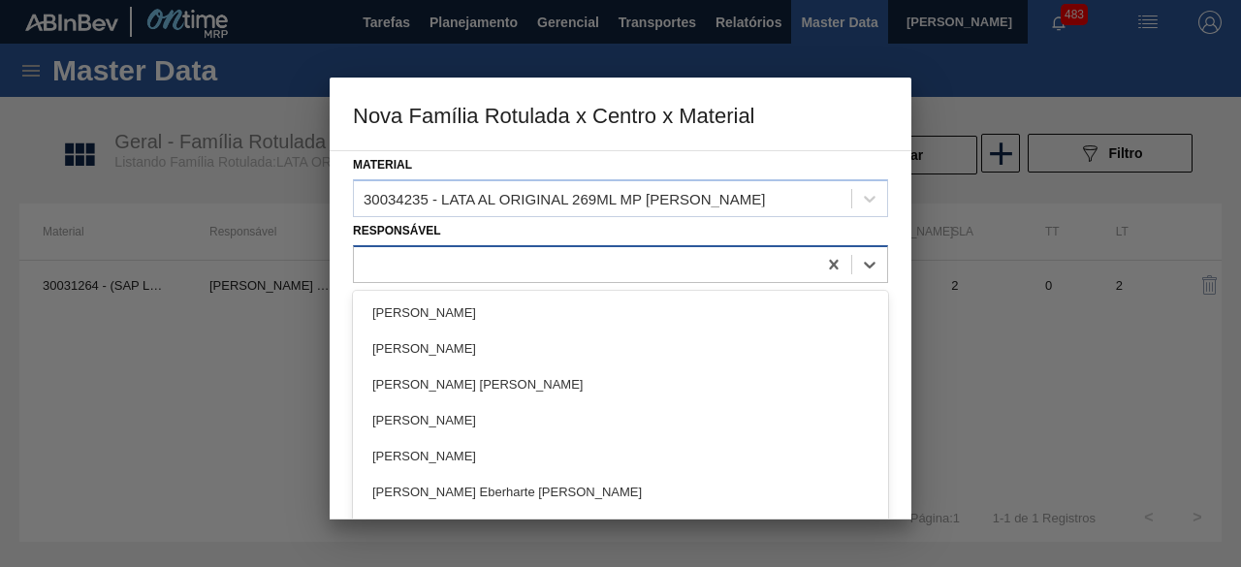
click at [702, 259] on div at bounding box center [585, 264] width 462 height 28
type input "[PERSON_NAME]"
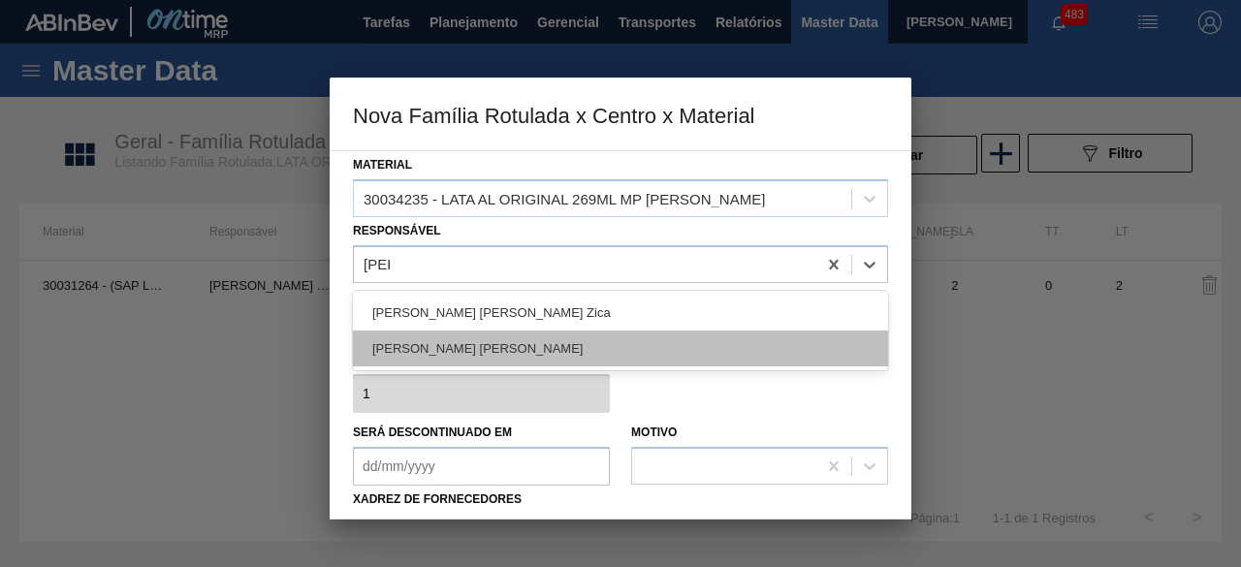
click at [605, 363] on div "[PERSON_NAME] [PERSON_NAME]" at bounding box center [620, 349] width 535 height 36
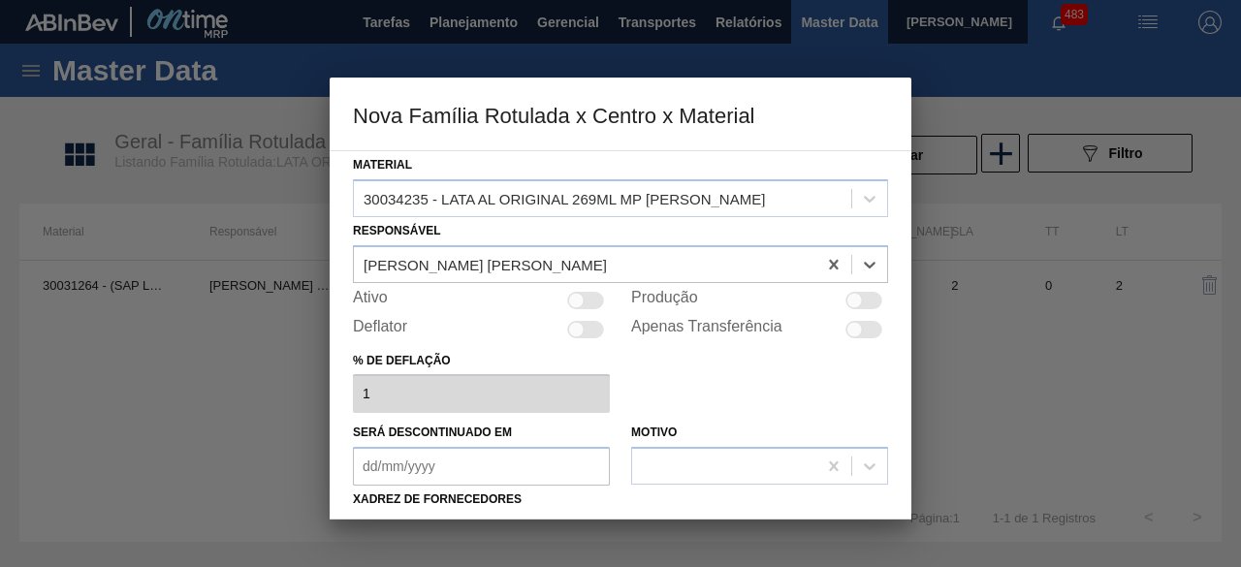
click at [861, 298] on div at bounding box center [863, 300] width 37 height 17
checkbox input "true"
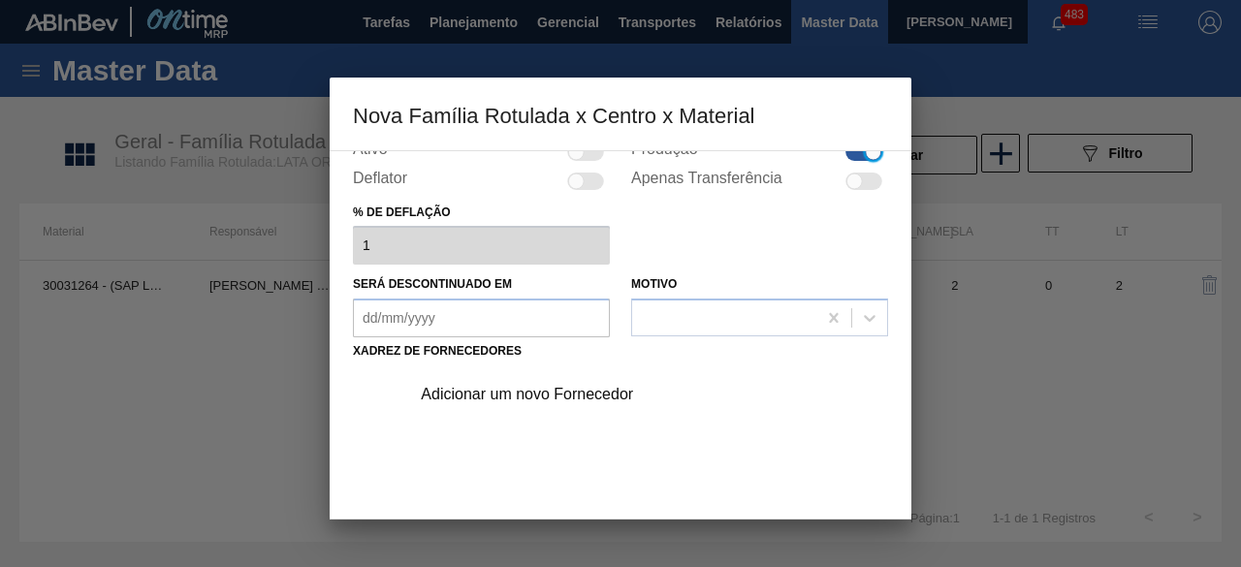
scroll to position [194, 0]
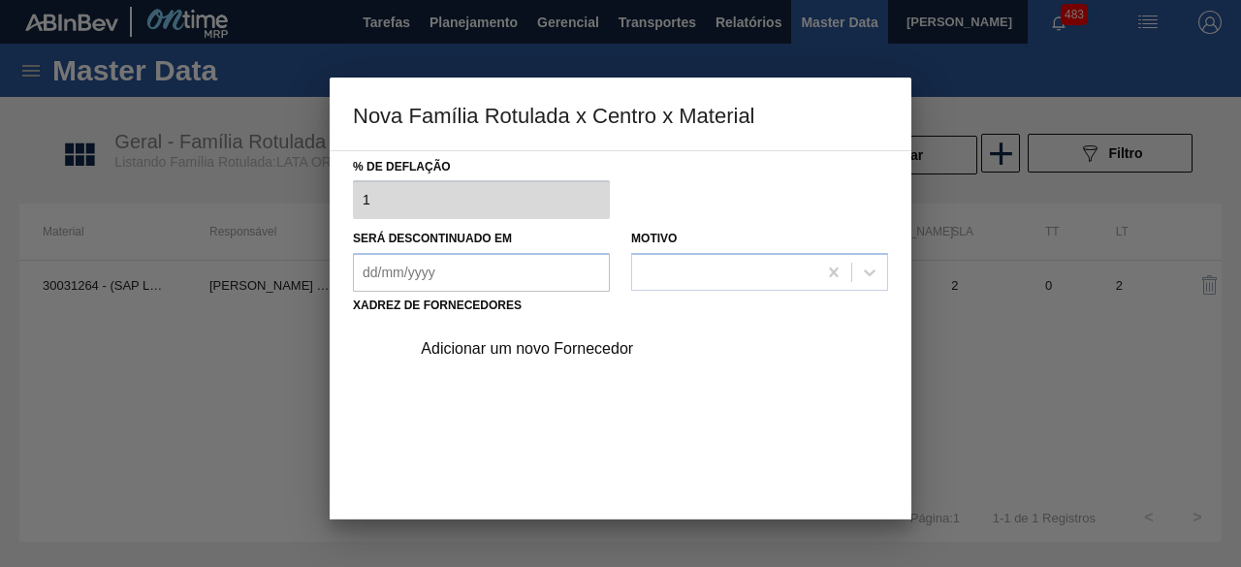
click at [616, 353] on div "Adicionar um novo Fornecedor" at bounding box center [611, 348] width 380 height 17
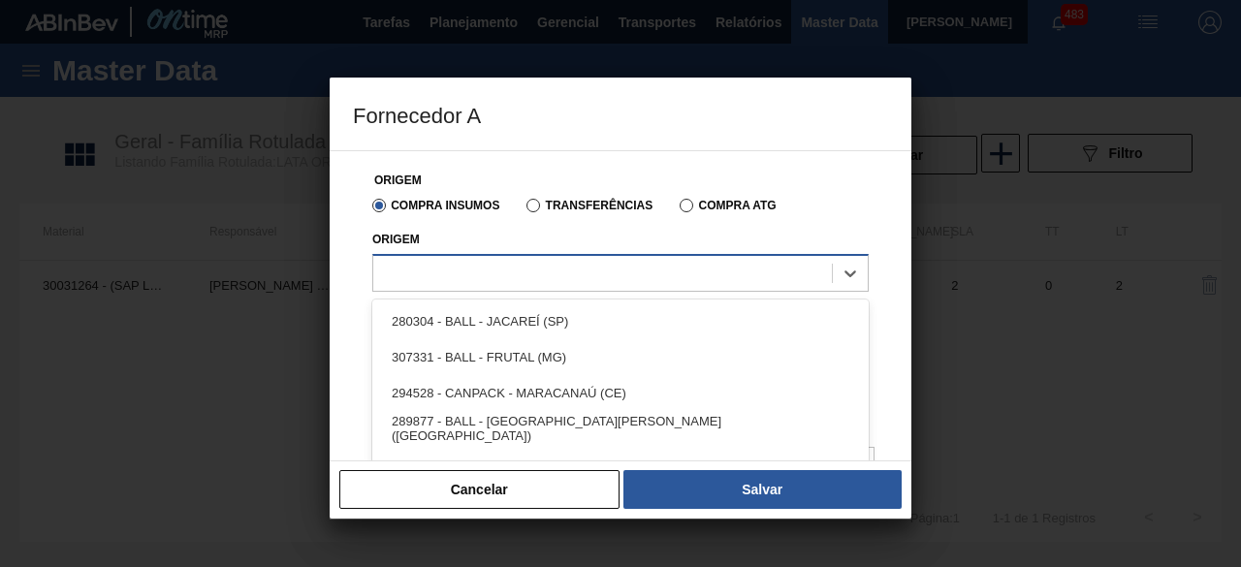
click at [651, 271] on div at bounding box center [602, 273] width 459 height 28
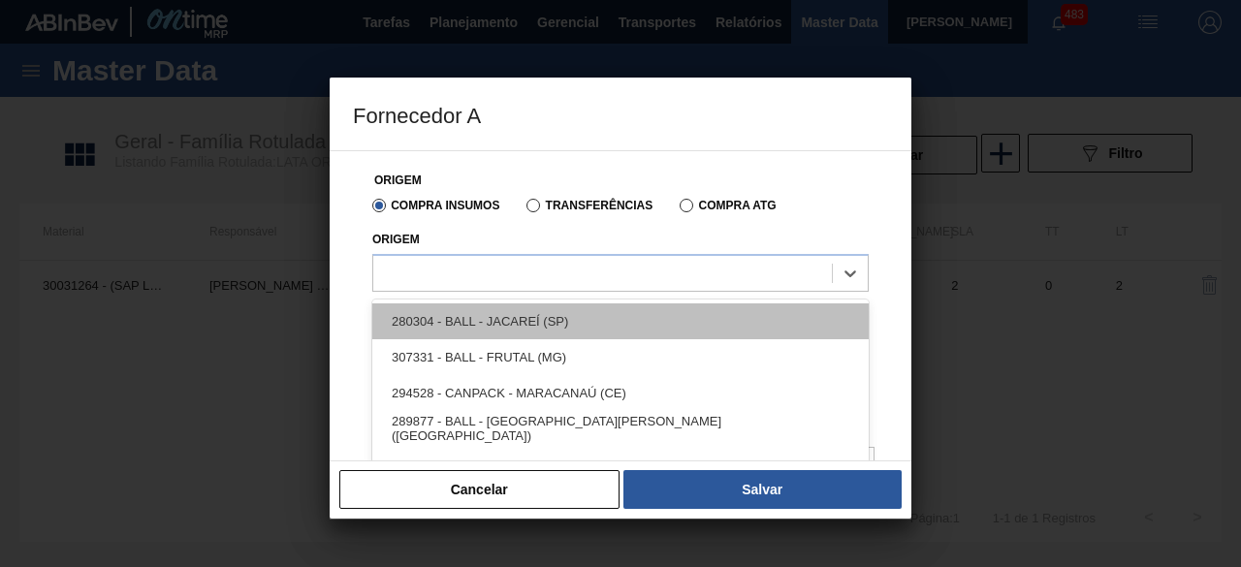
click at [557, 331] on div "280304 - BALL - JACAREÍ (SP)" at bounding box center [620, 321] width 496 height 36
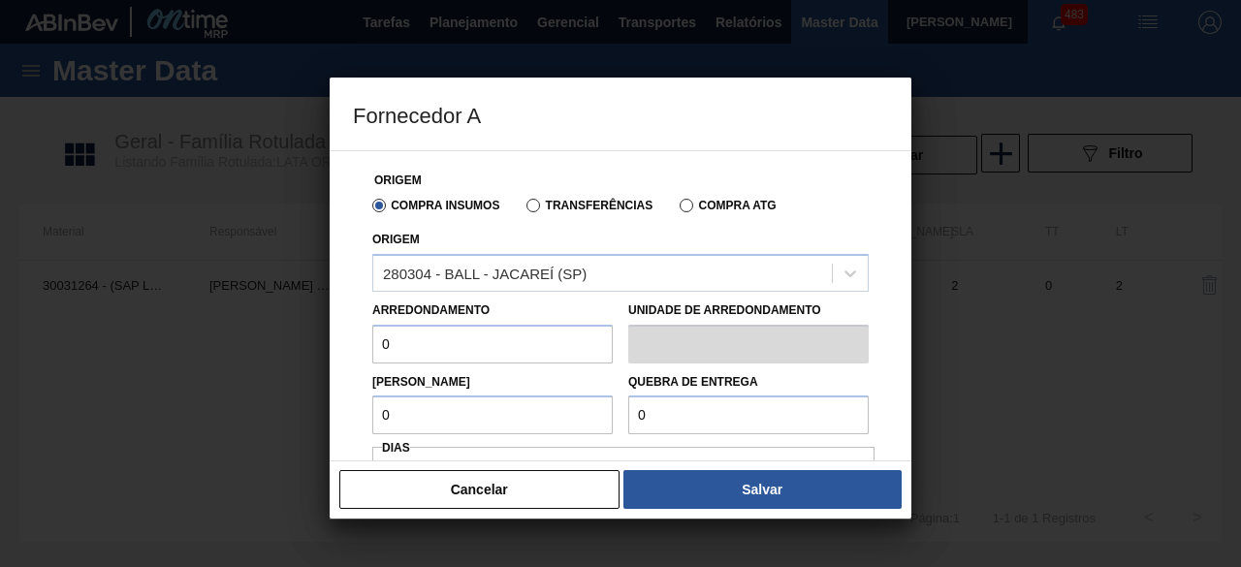
click at [507, 335] on input "0" at bounding box center [492, 344] width 240 height 39
type input "11,088"
click at [505, 427] on input "0" at bounding box center [492, 415] width 240 height 39
type input "11,088"
click at [704, 413] on input "0" at bounding box center [748, 415] width 240 height 39
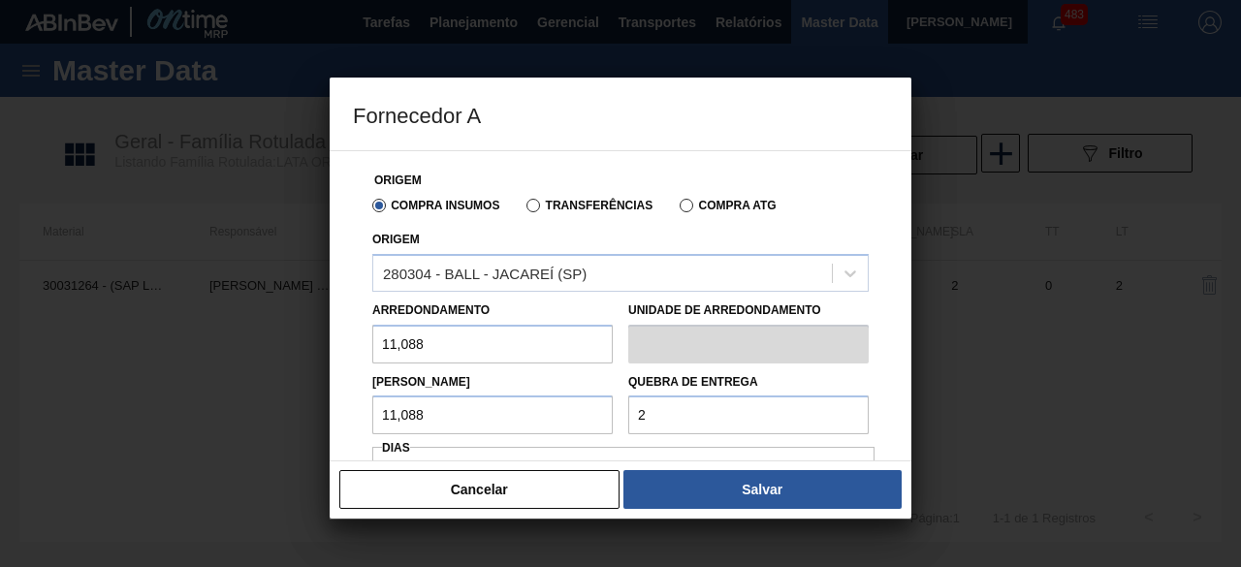
type input "277,2"
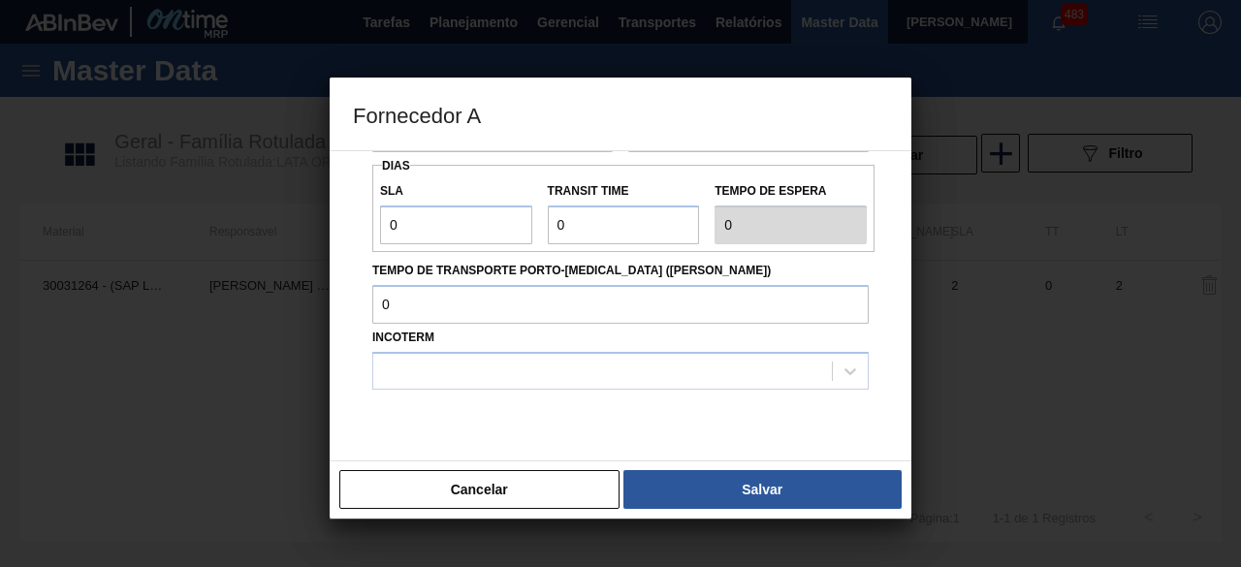
scroll to position [291, 0]
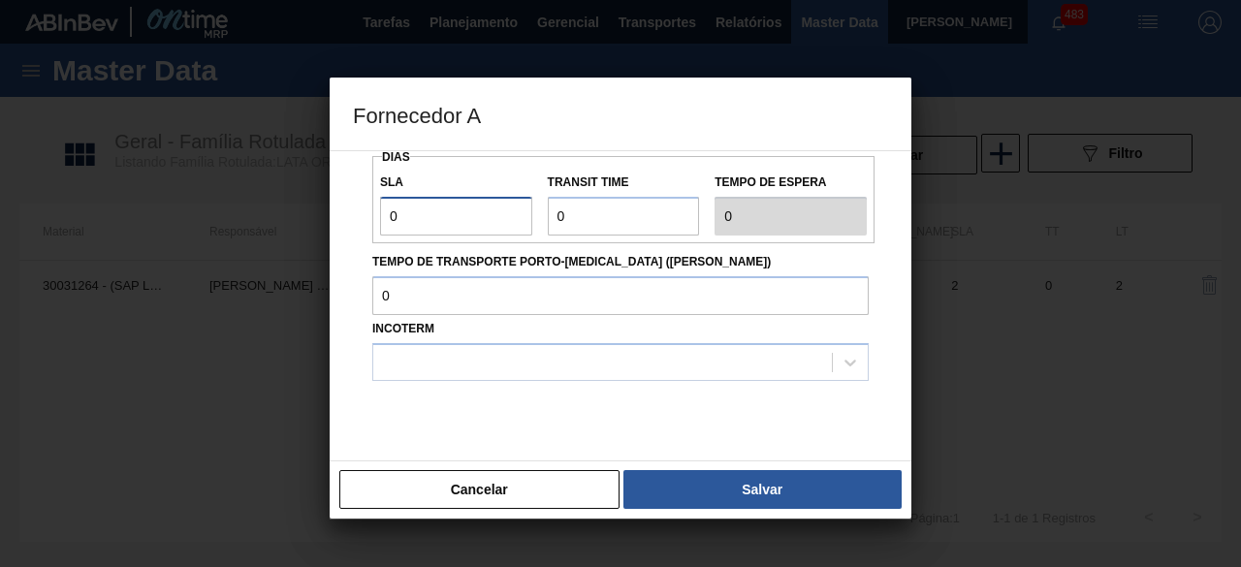
click at [489, 210] on input "0" at bounding box center [456, 216] width 152 height 39
type input "01"
type input "1"
click at [613, 208] on input "Transit Time" at bounding box center [624, 216] width 152 height 39
type input "01"
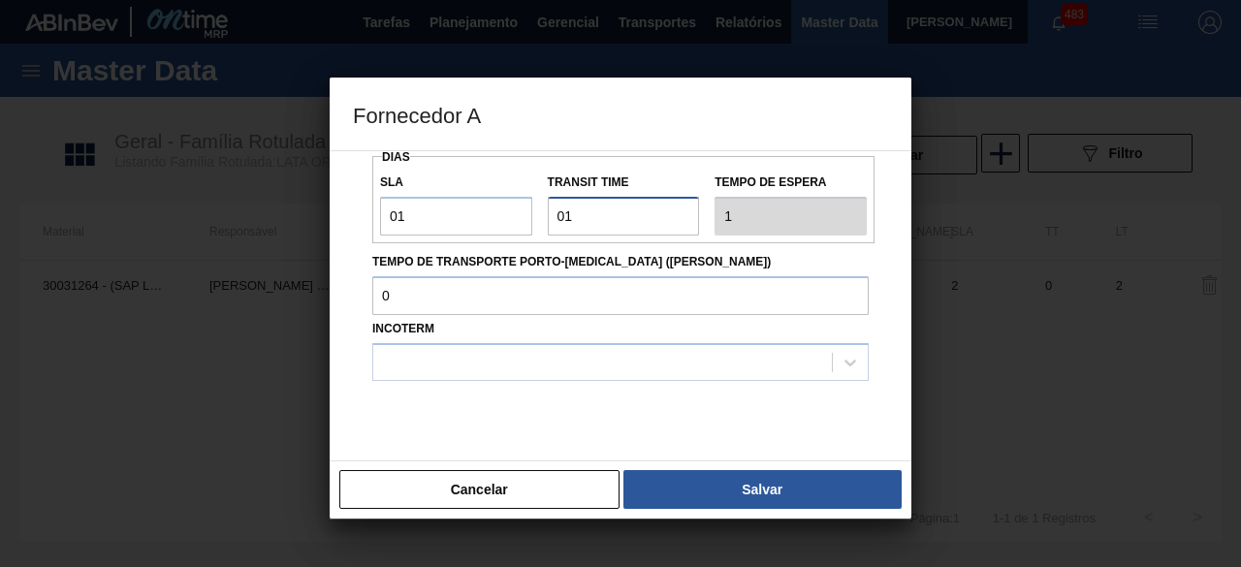
type input "2"
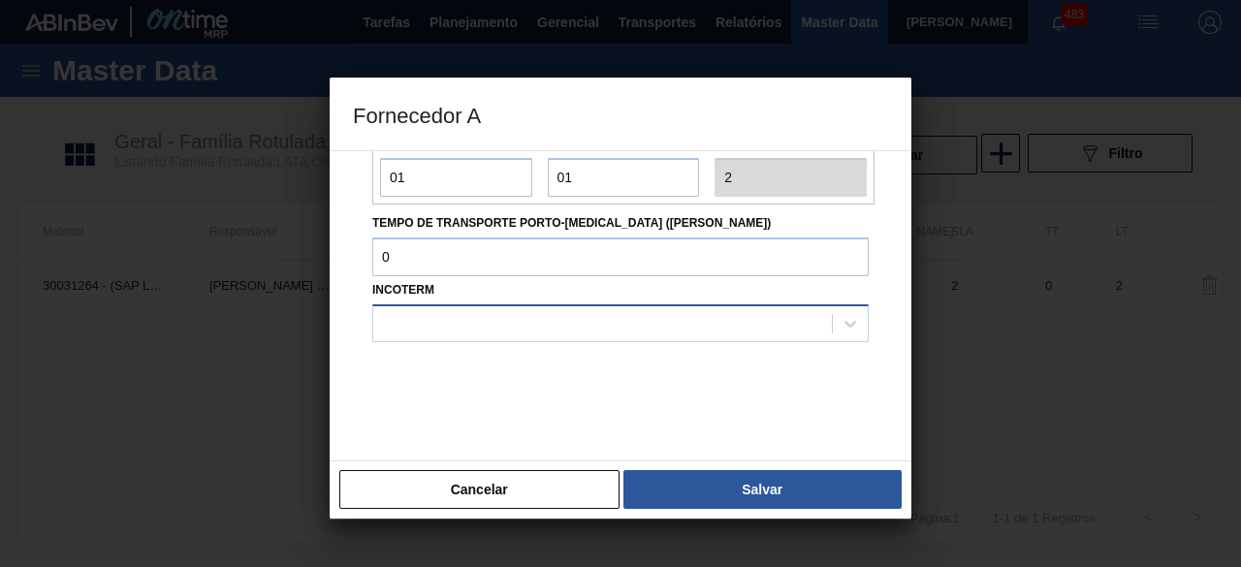
click at [720, 315] on div at bounding box center [602, 323] width 459 height 28
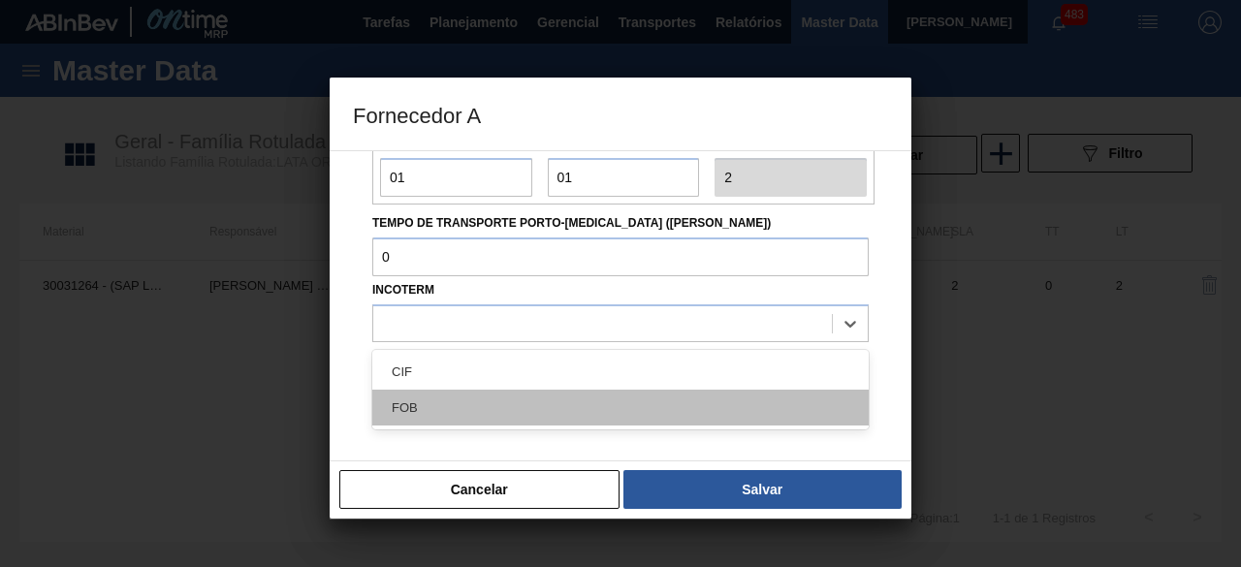
click at [698, 414] on div "FOB" at bounding box center [620, 408] width 496 height 36
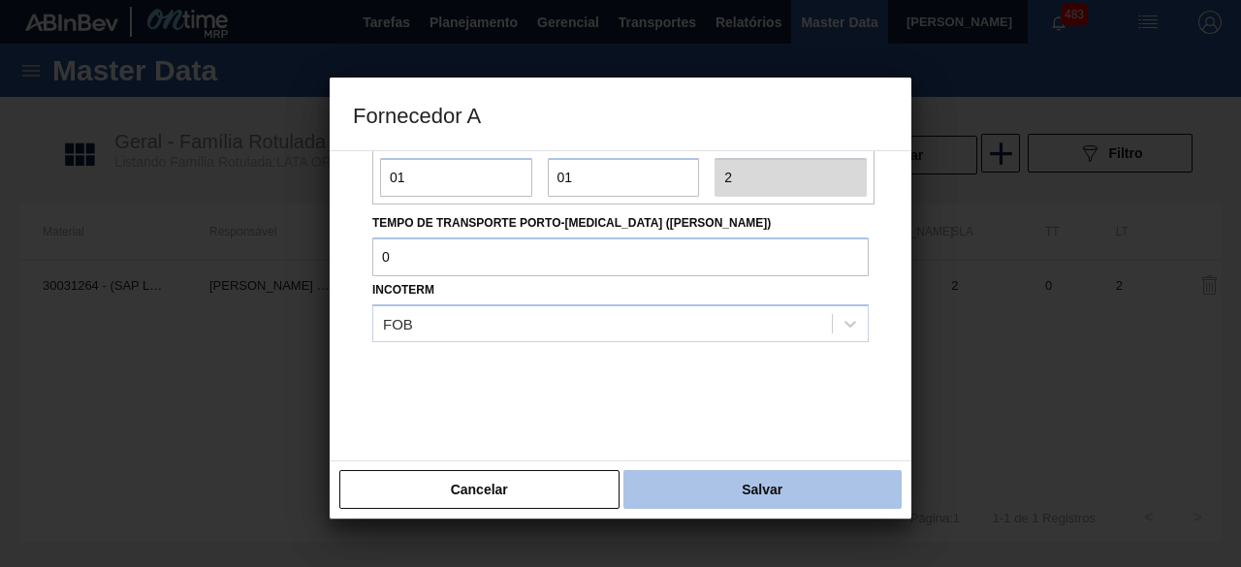
click at [750, 488] on button "Salvar" at bounding box center [762, 489] width 278 height 39
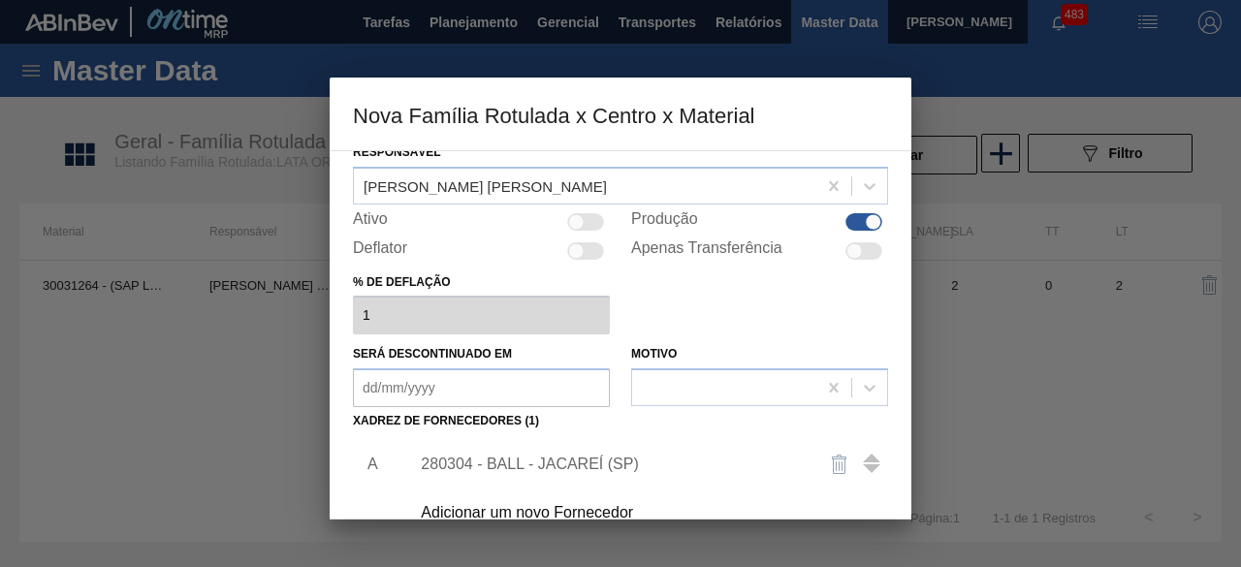
scroll to position [291, 0]
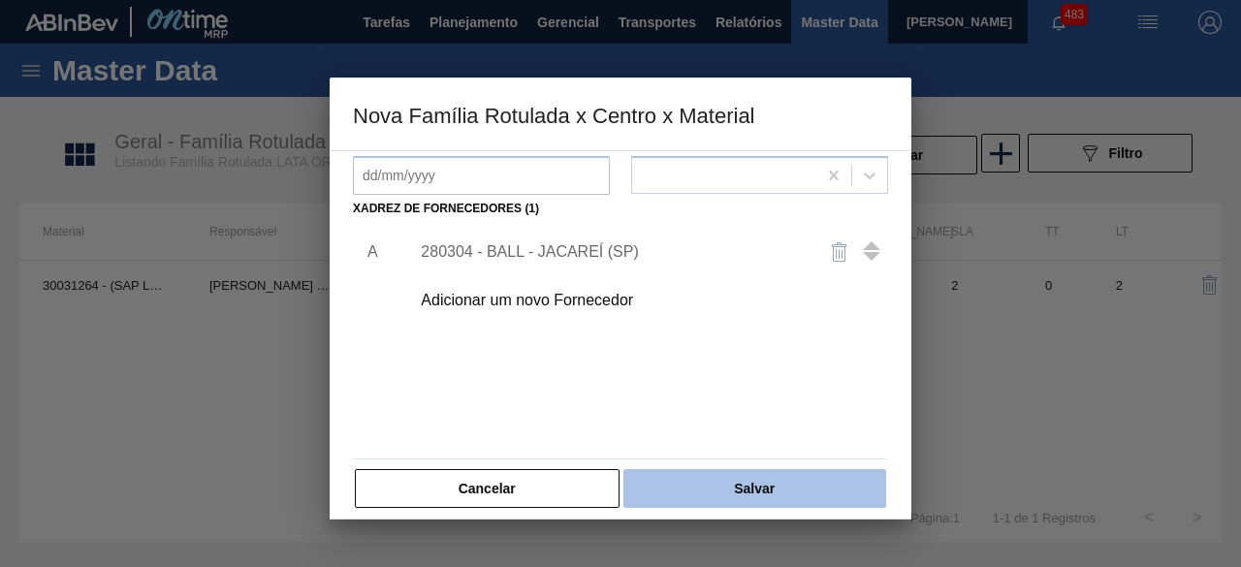
click at [813, 479] on button "Salvar" at bounding box center [754, 488] width 263 height 39
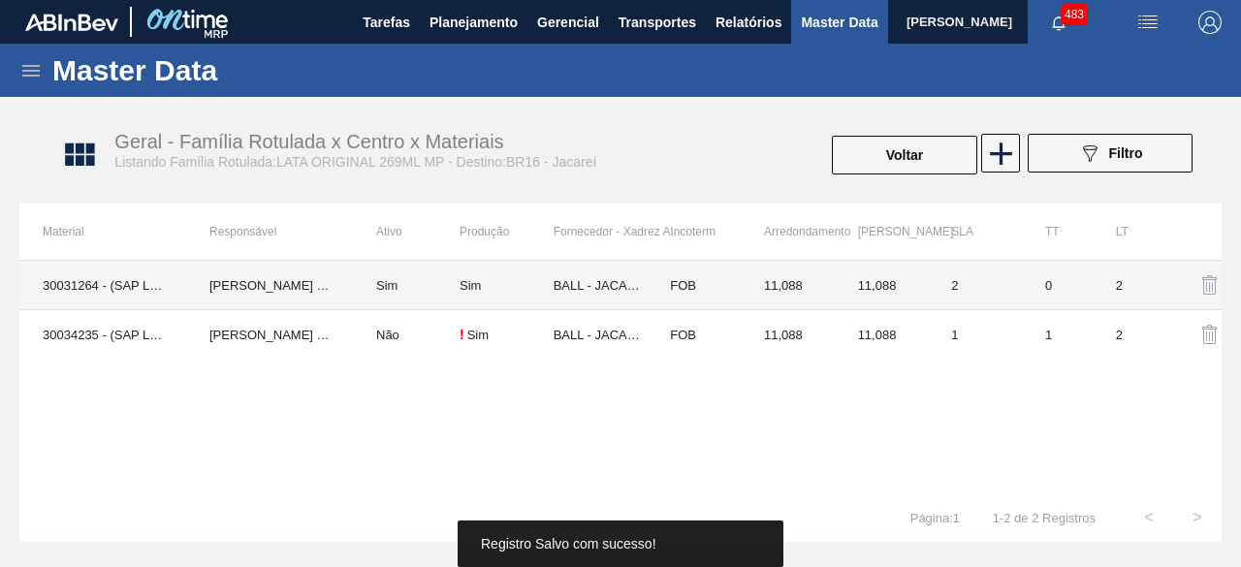
click at [206, 279] on td "[PERSON_NAME] [PERSON_NAME]" at bounding box center [269, 285] width 167 height 49
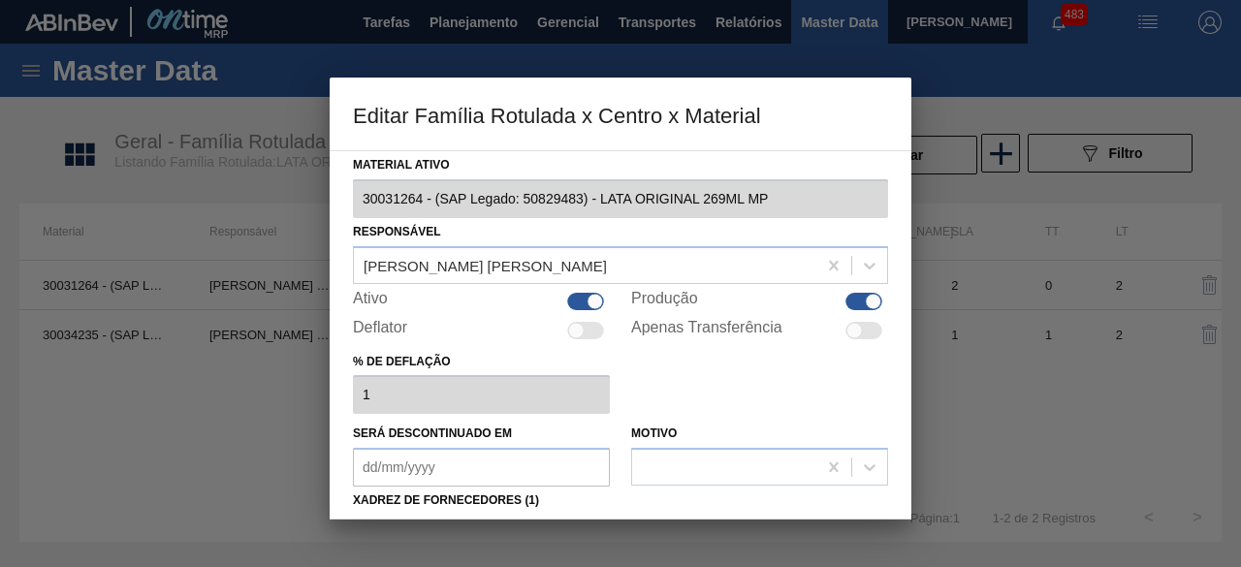
click at [590, 298] on div at bounding box center [595, 301] width 16 height 16
checkbox input "false"
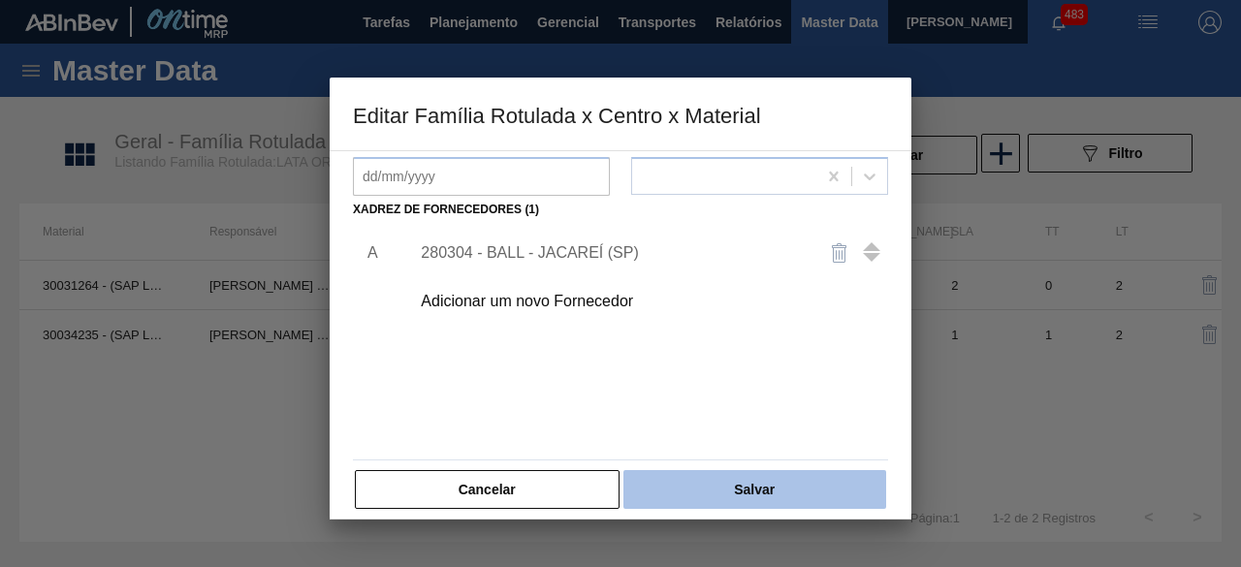
click at [813, 488] on button "Salvar" at bounding box center [754, 489] width 263 height 39
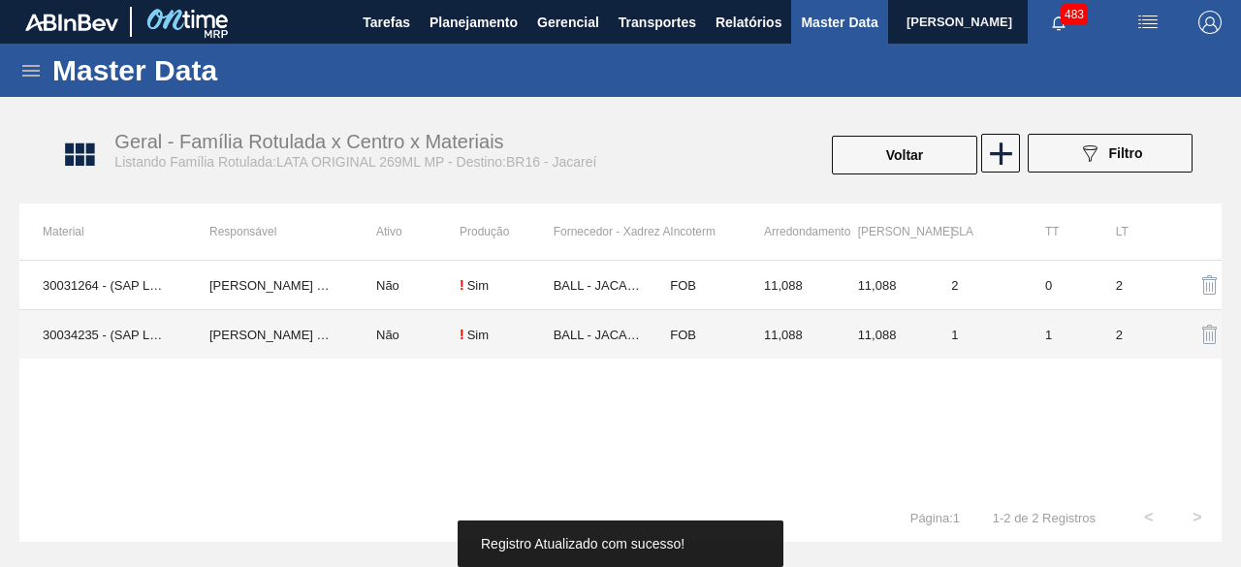
click at [85, 325] on td "30034235 - (SAP Legado: 50847077) - LATA AL ORIGINAL 269ML MP BRILHO" at bounding box center [102, 334] width 167 height 49
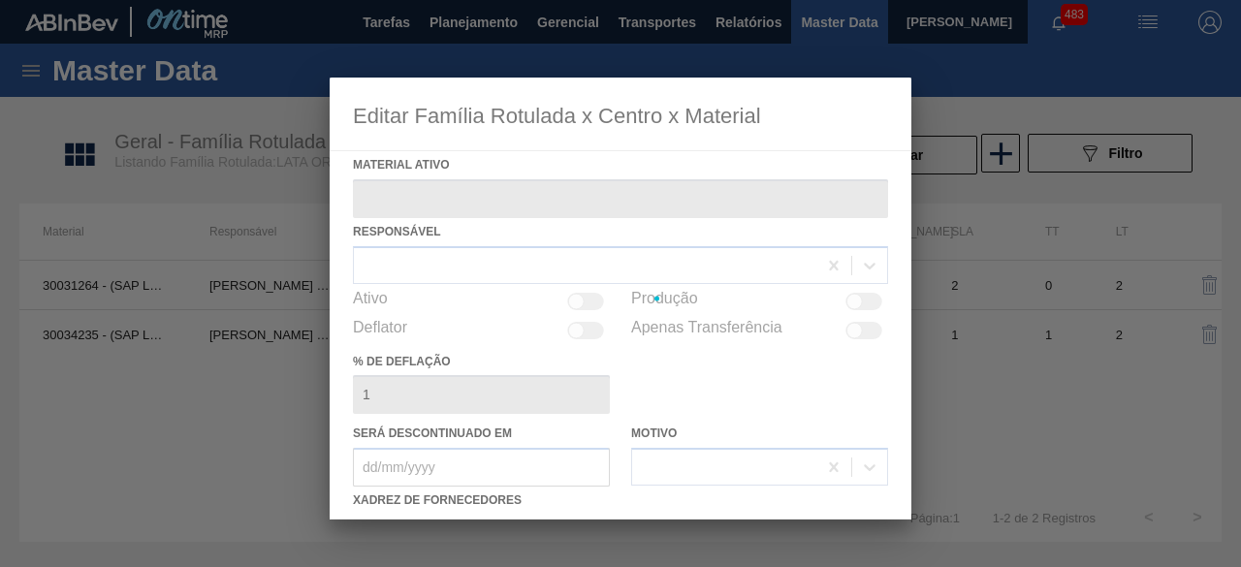
type ativo "30034235 - (SAP Legado: 50847077) - LATA AL ORIGINAL 269ML MP BRILHO"
checkbox input "true"
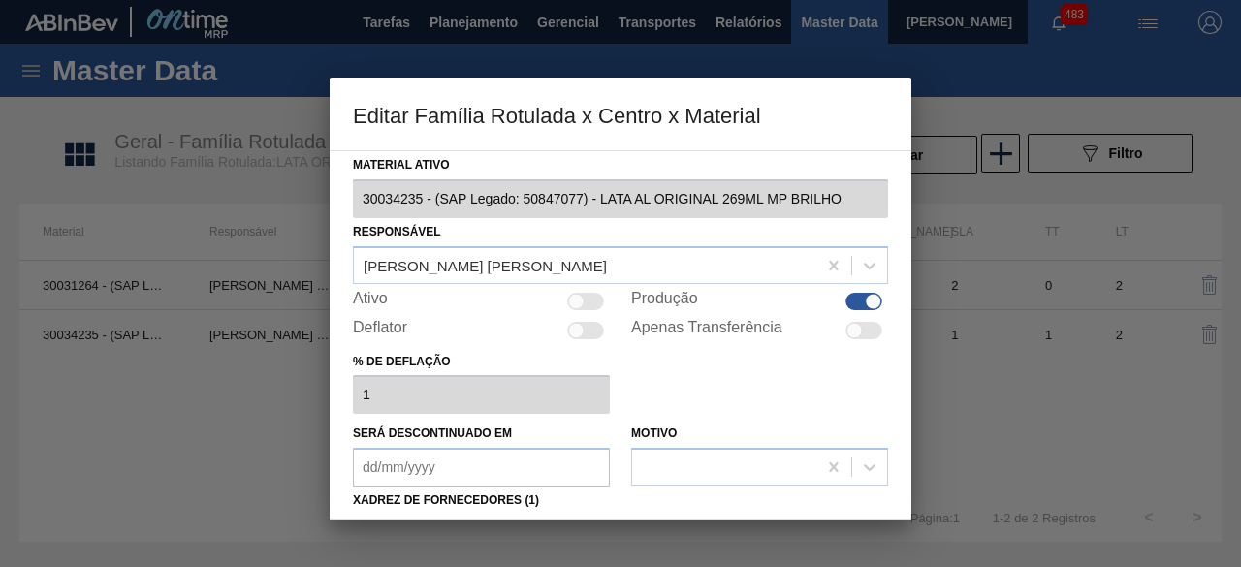
click at [594, 302] on div at bounding box center [585, 301] width 37 height 17
checkbox input "true"
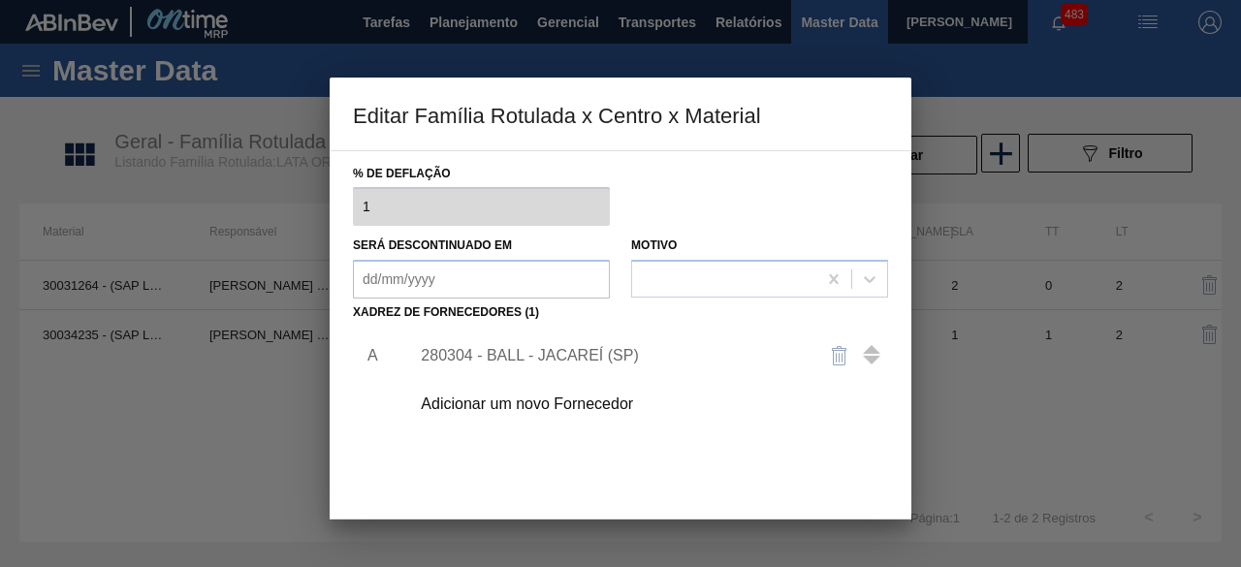
scroll to position [194, 0]
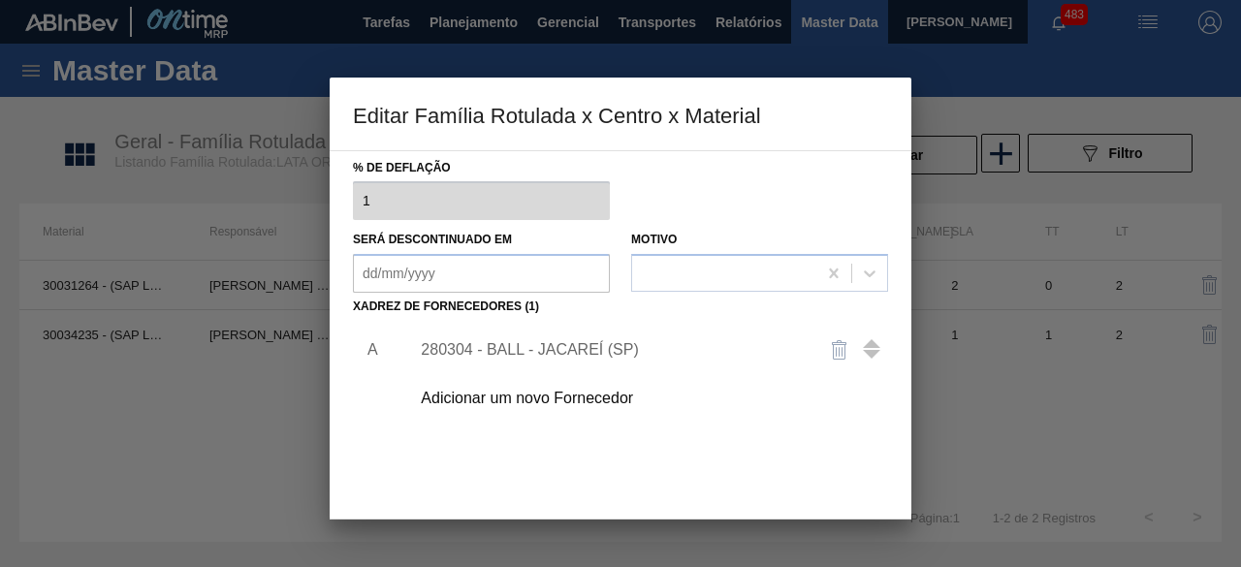
click at [638, 349] on div "280304 - BALL - JACAREÍ (SP)" at bounding box center [611, 349] width 380 height 17
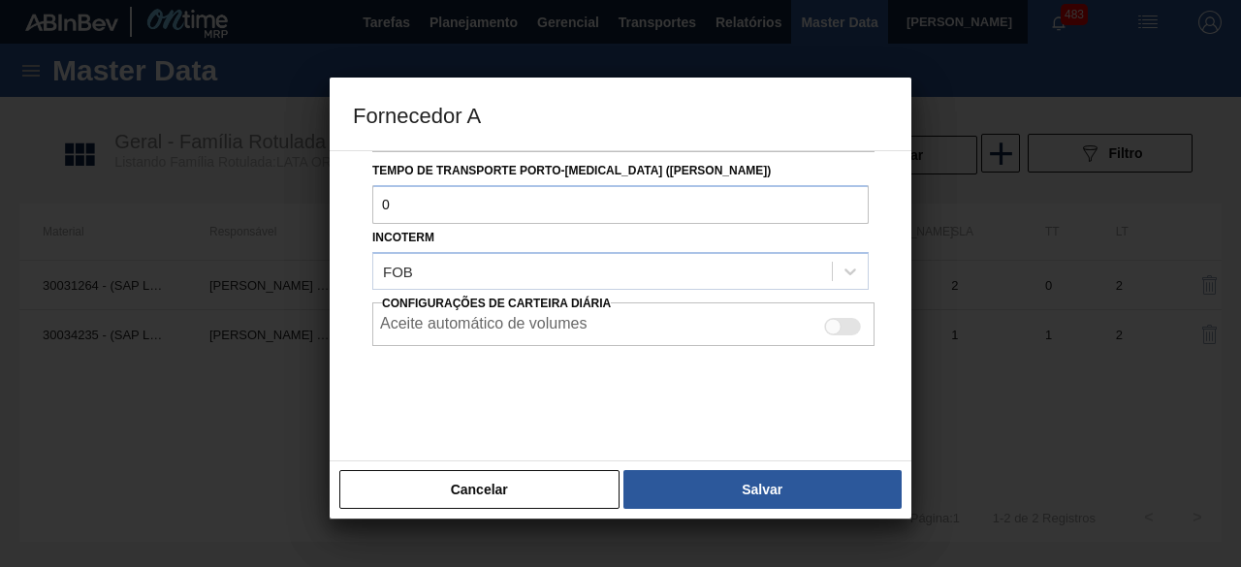
scroll to position [325, 0]
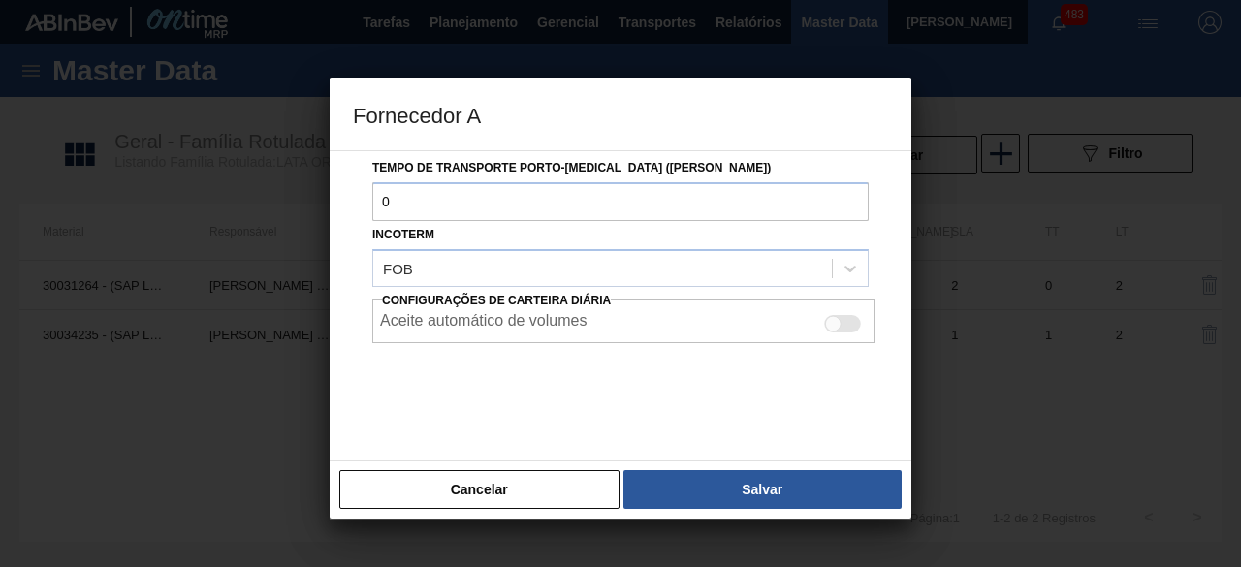
click at [844, 321] on div at bounding box center [842, 323] width 37 height 17
checkbox input "true"
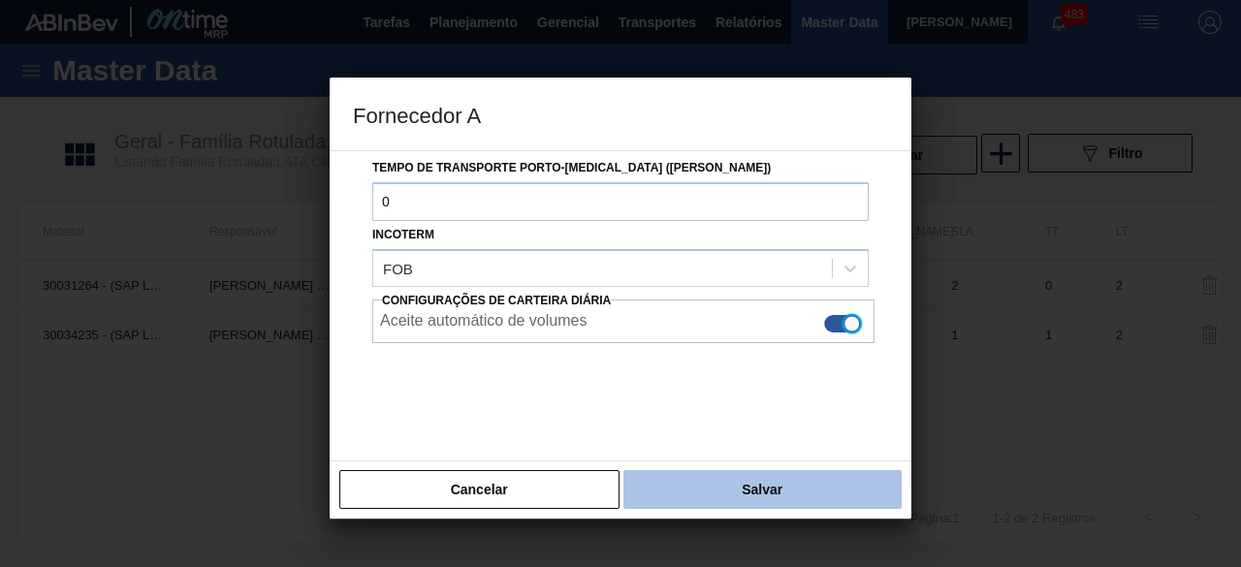
click at [820, 499] on button "Salvar" at bounding box center [762, 489] width 278 height 39
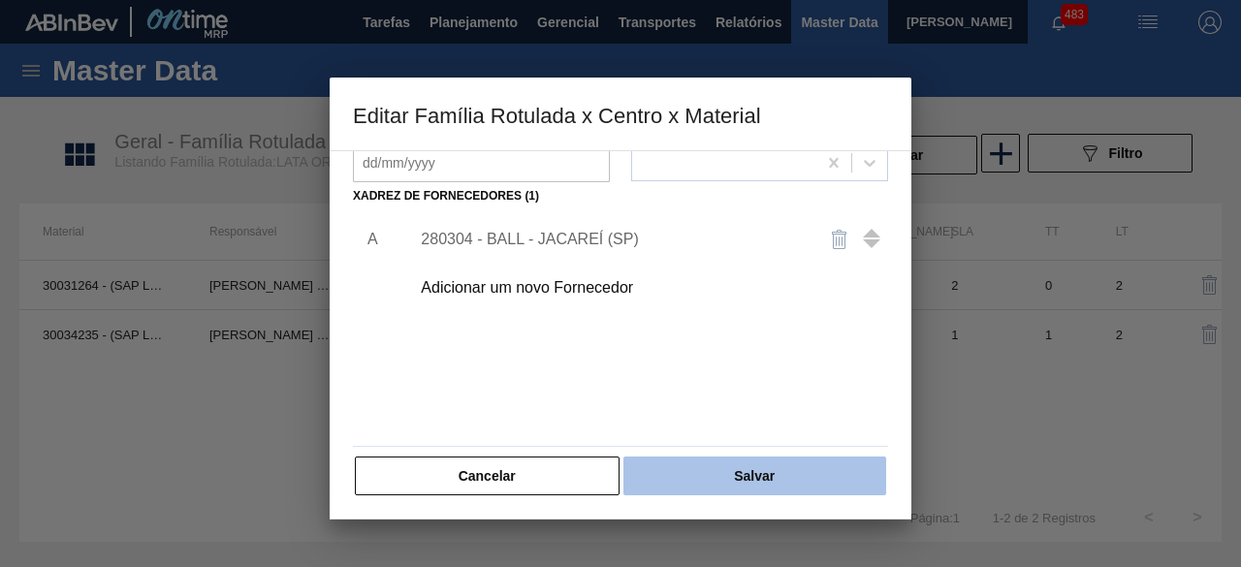
scroll to position [304, 0]
click at [829, 471] on button "Salvar" at bounding box center [754, 476] width 263 height 39
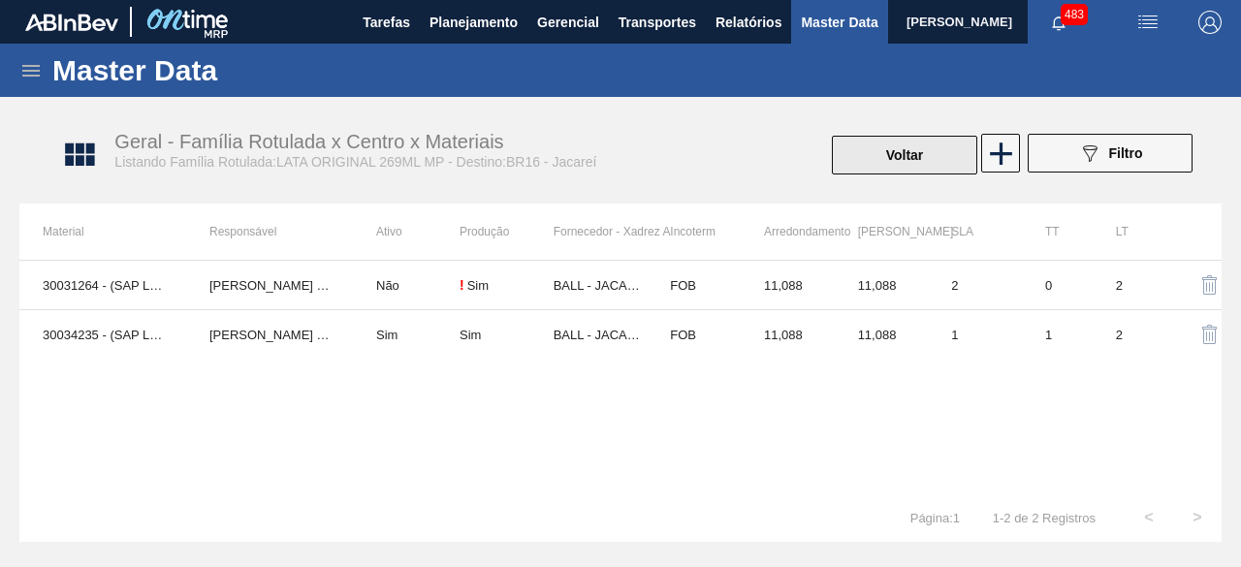
click at [929, 155] on button "Voltar" at bounding box center [904, 155] width 145 height 39
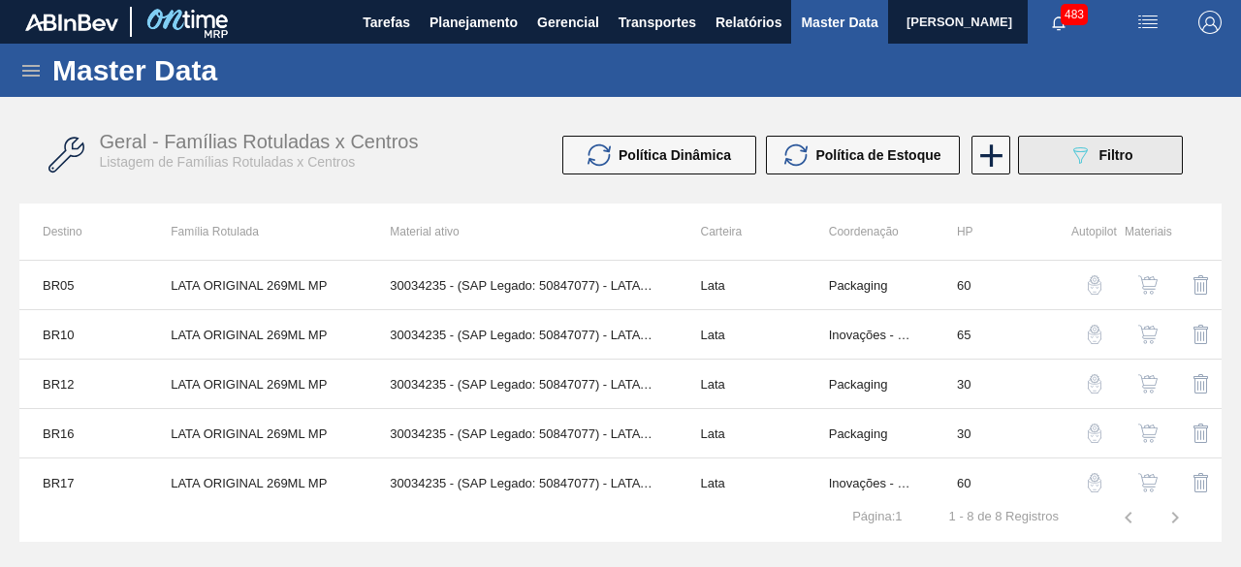
click at [1089, 163] on icon "089F7B8B-B2A5-4AFE-B5C0-19BA573D28AC" at bounding box center [1079, 154] width 23 height 23
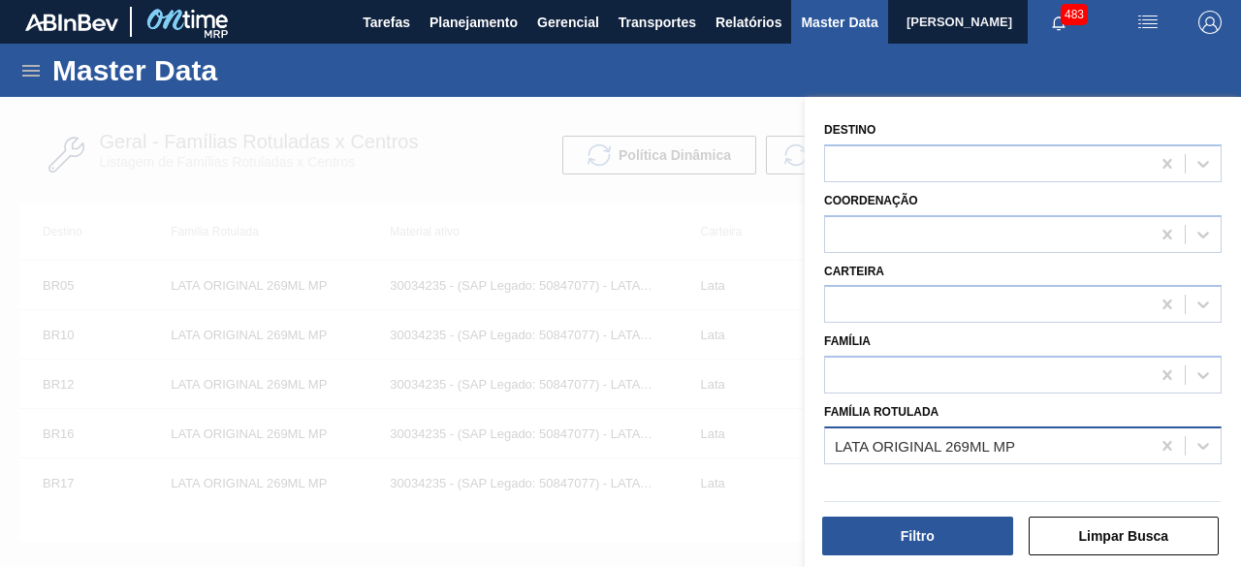
click at [969, 439] on div "LATA ORIGINAL 269ML MP" at bounding box center [925, 445] width 180 height 16
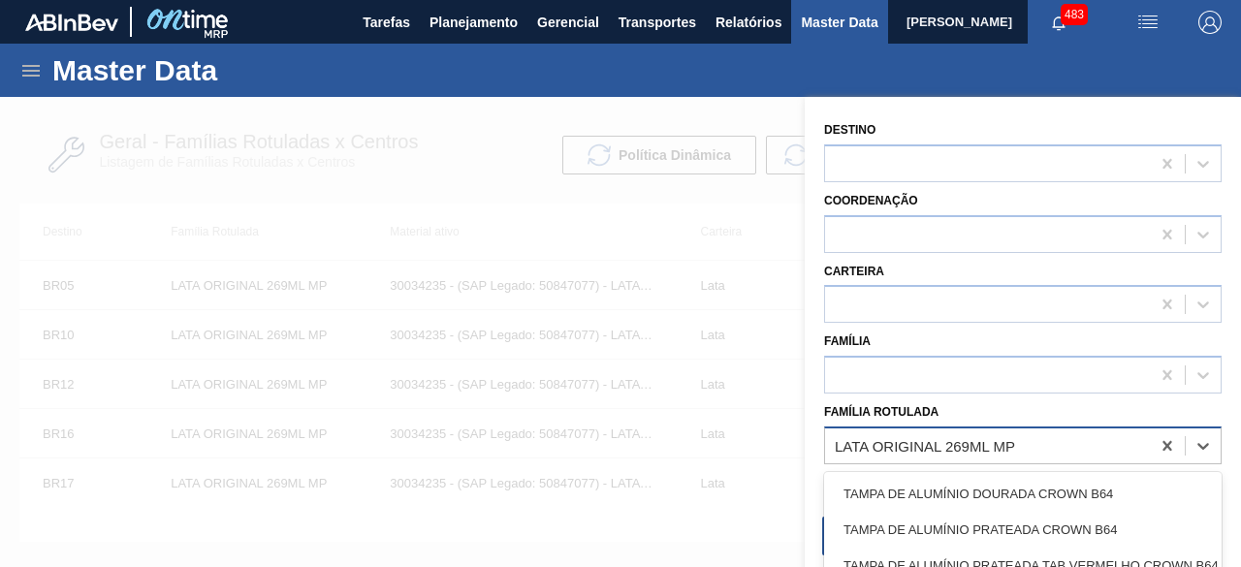
paste Rotulada "LATA BC 473ML MP"
type Rotulada "LATA BC 473ML MP"
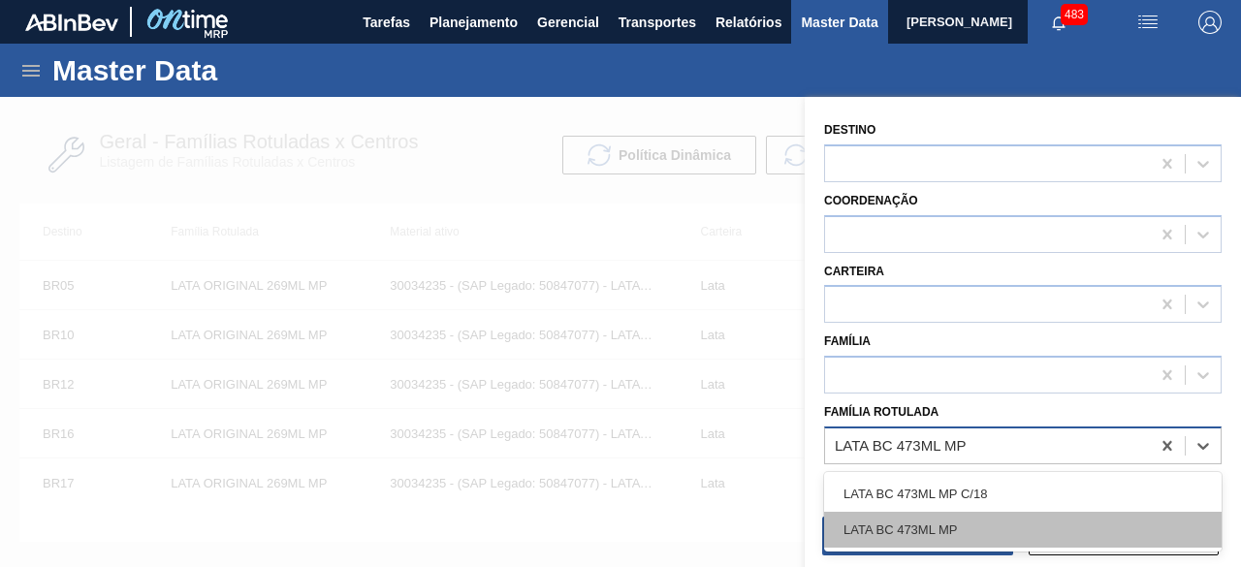
click at [954, 525] on div "LATA BC 473ML MP" at bounding box center [1023, 530] width 398 height 36
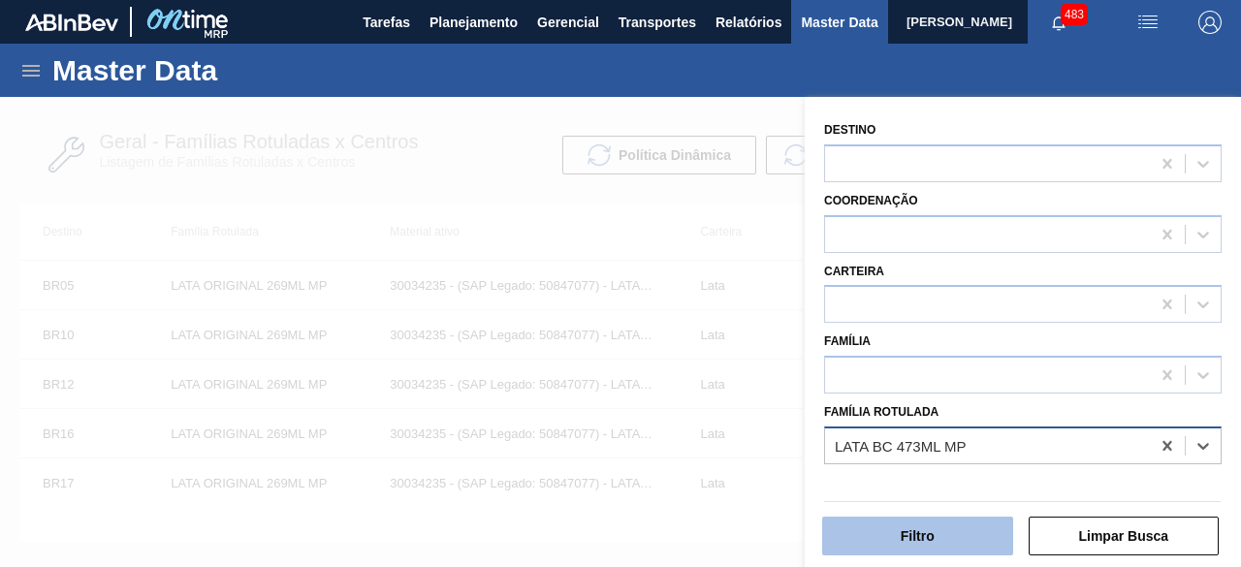
click at [955, 518] on button "Filtro" at bounding box center [917, 536] width 191 height 39
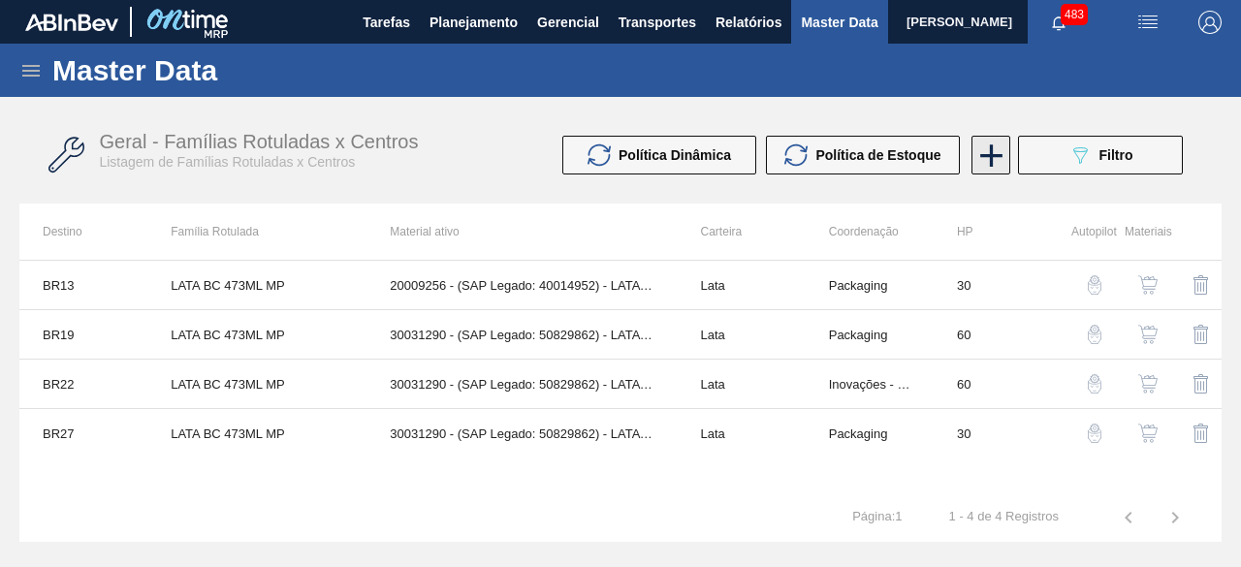
click at [991, 154] on icon at bounding box center [991, 155] width 22 height 22
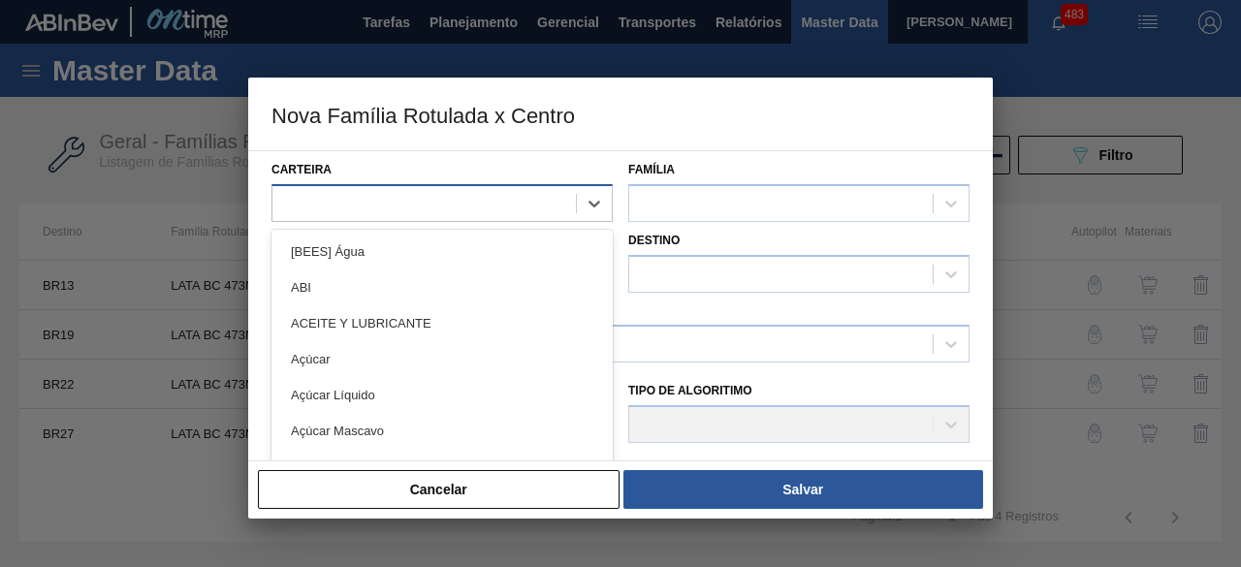
click at [502, 195] on div at bounding box center [423, 203] width 303 height 28
type input "lata"
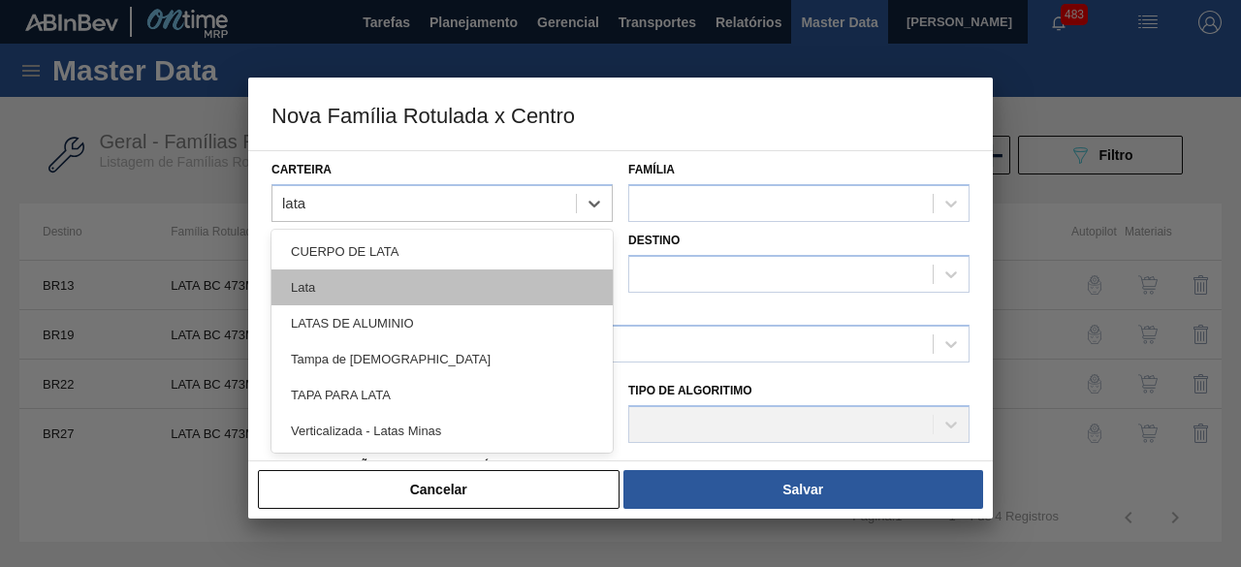
click at [498, 287] on div "Lata" at bounding box center [441, 288] width 341 height 36
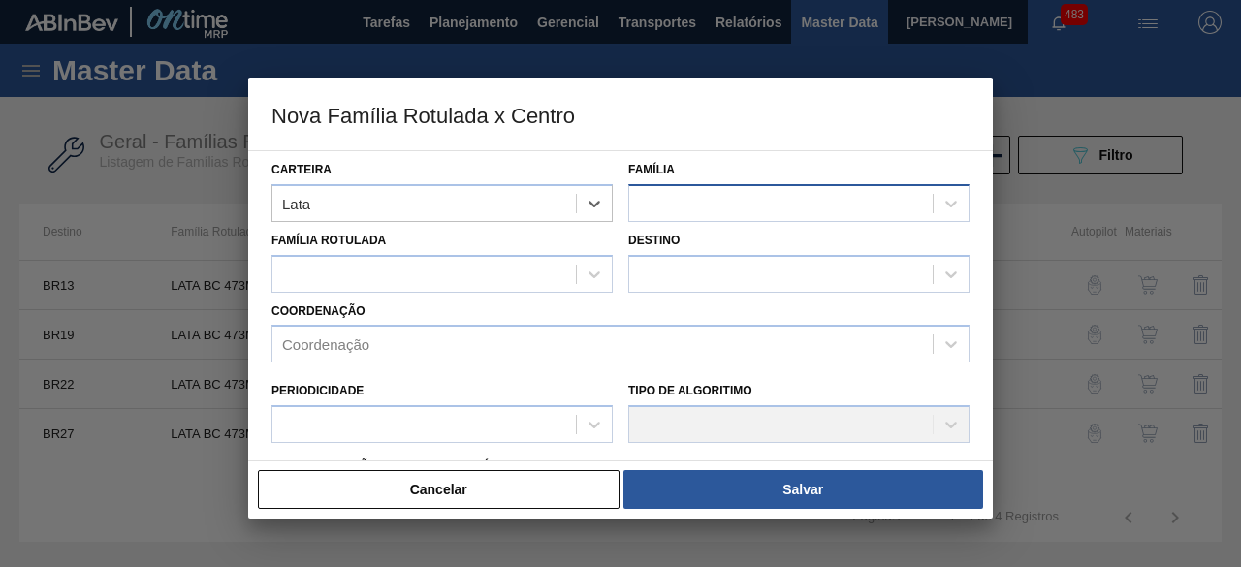
click at [685, 194] on div at bounding box center [780, 203] width 303 height 28
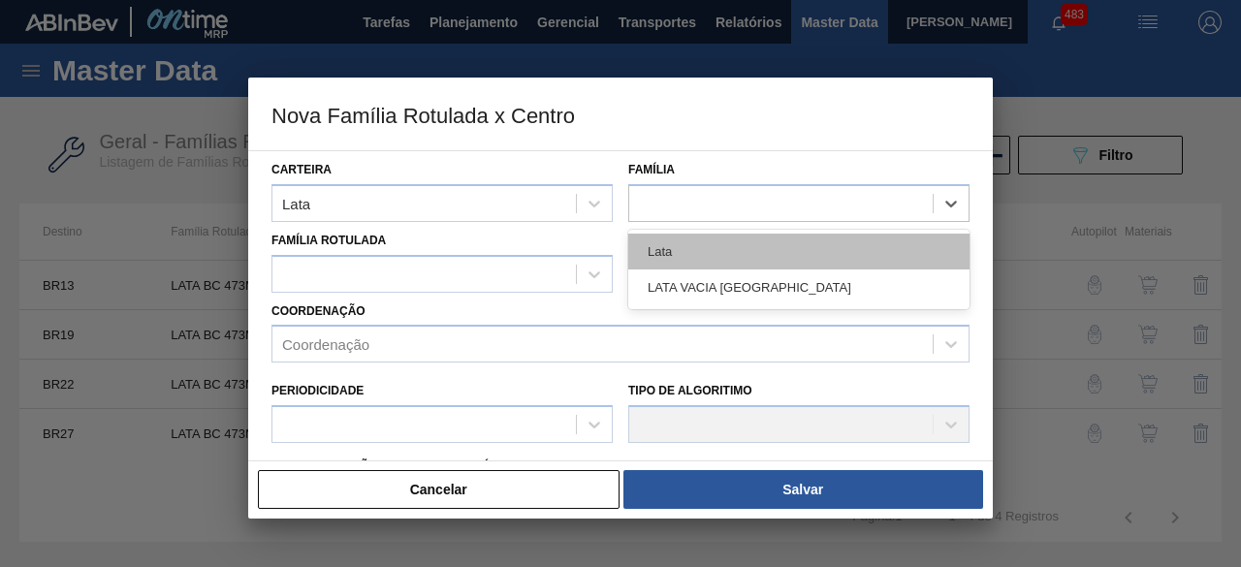
click at [695, 244] on div "Lata" at bounding box center [798, 252] width 341 height 36
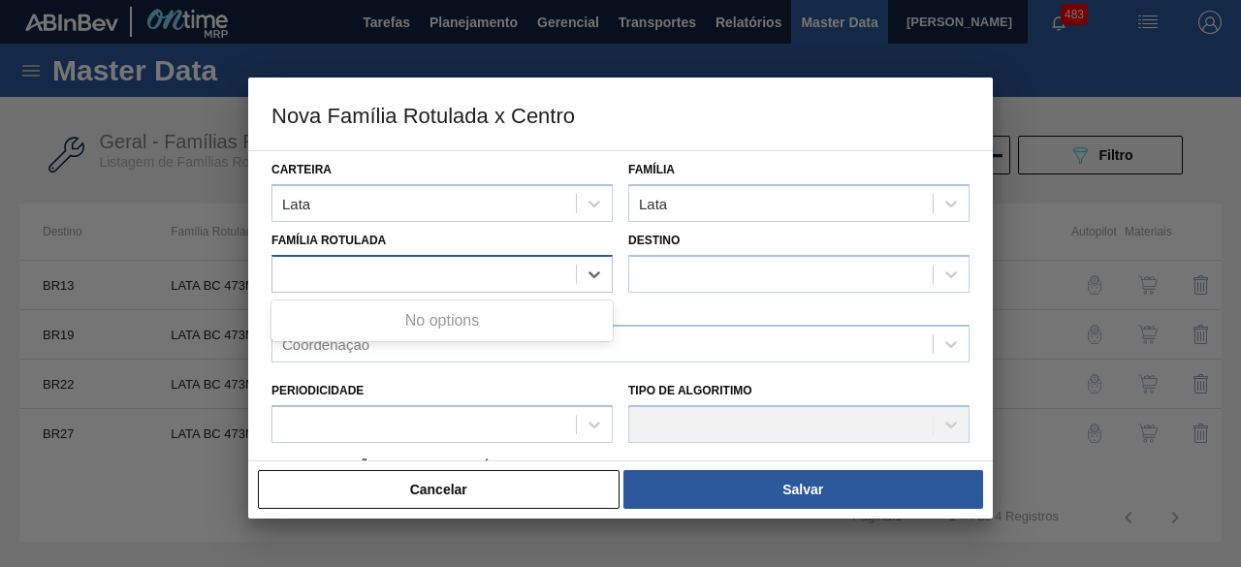
click at [526, 267] on div at bounding box center [423, 274] width 303 height 28
paste Rotulada "LATA BC 473ML MP"
type Rotulada "LATA BC 473ML MP"
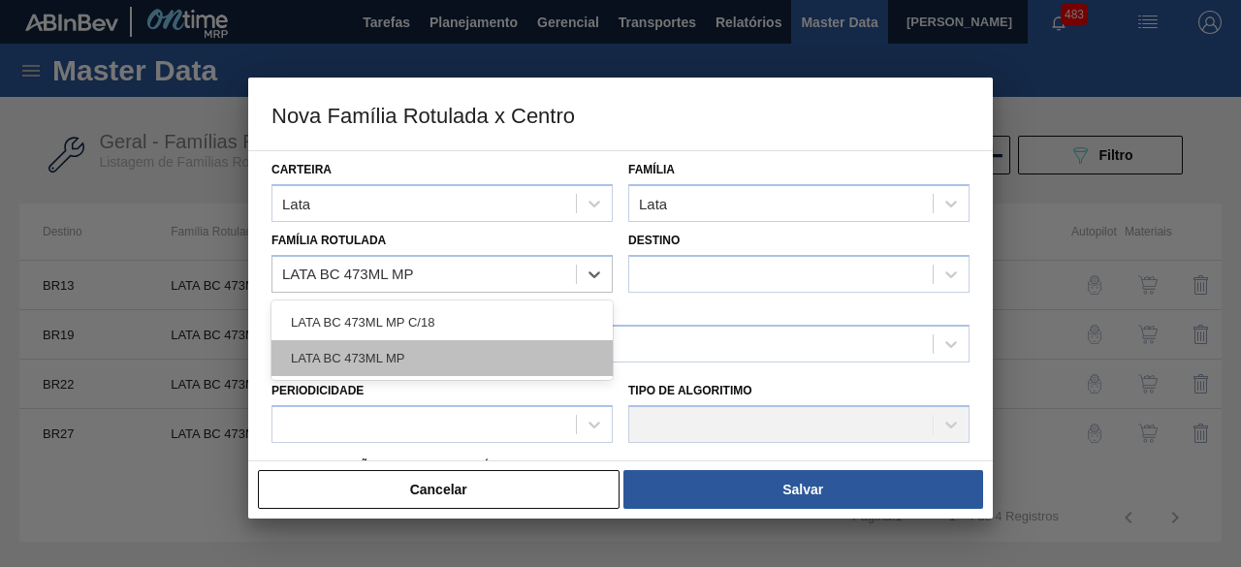
click at [420, 352] on div "LATA BC 473ML MP" at bounding box center [441, 358] width 341 height 36
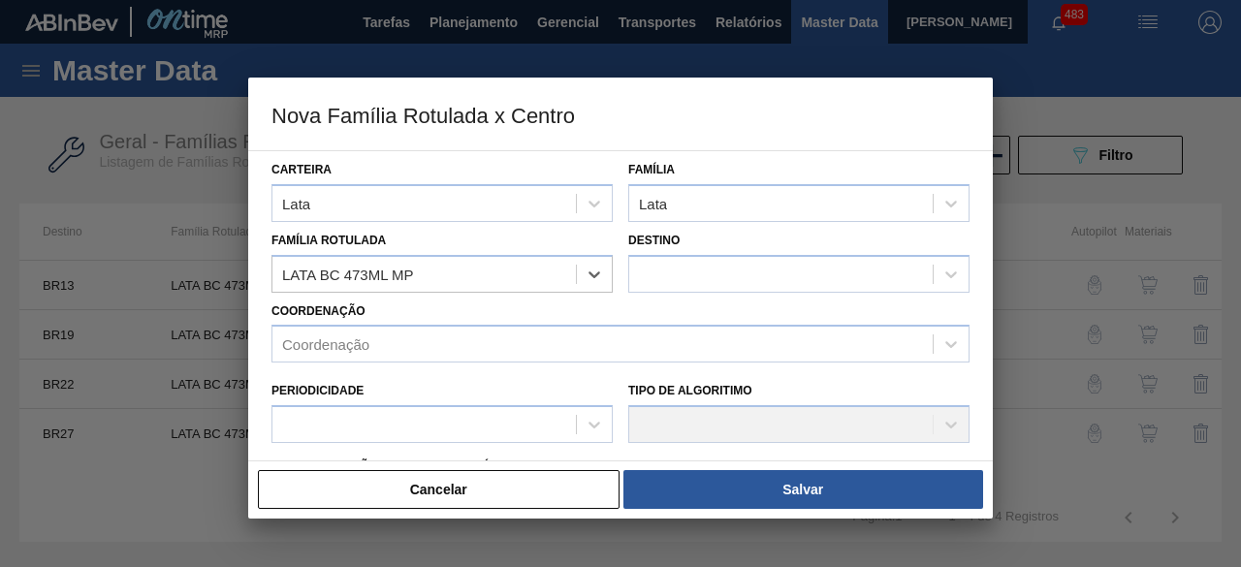
checkbox input "false"
click at [685, 269] on div at bounding box center [780, 274] width 303 height 28
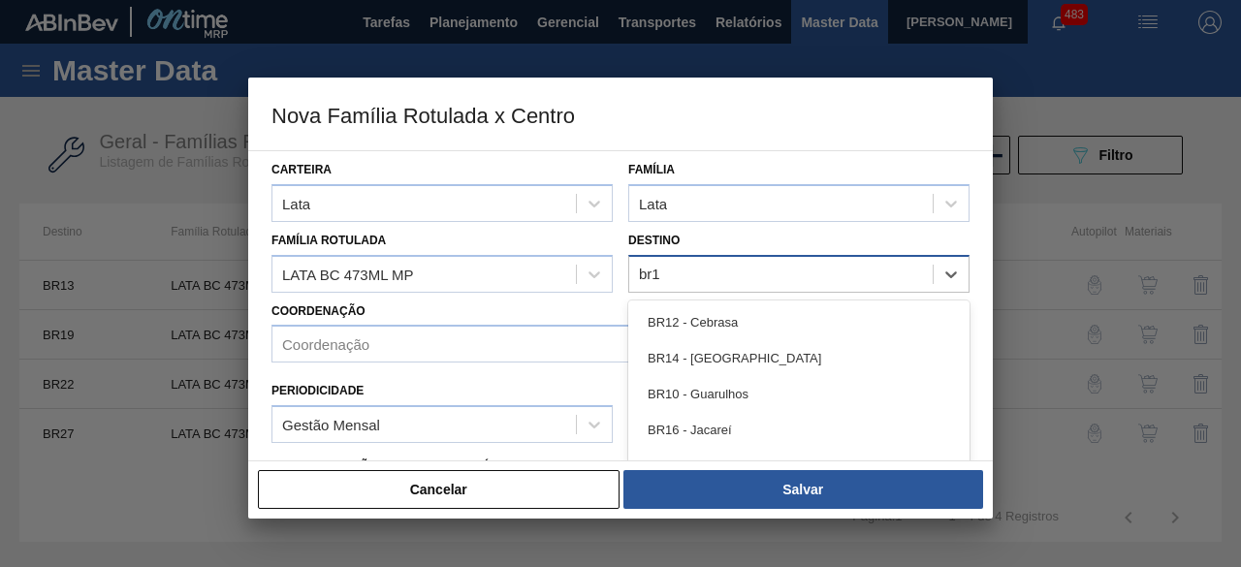
type input "br18"
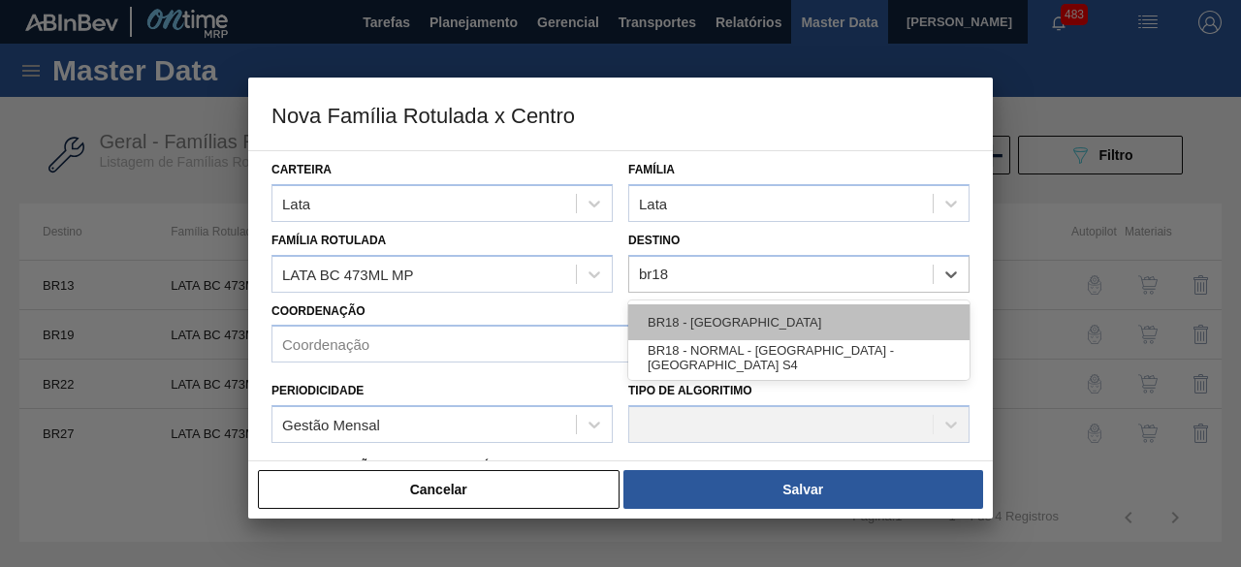
click at [712, 320] on div "BR18 - [GEOGRAPHIC_DATA]" at bounding box center [798, 322] width 341 height 36
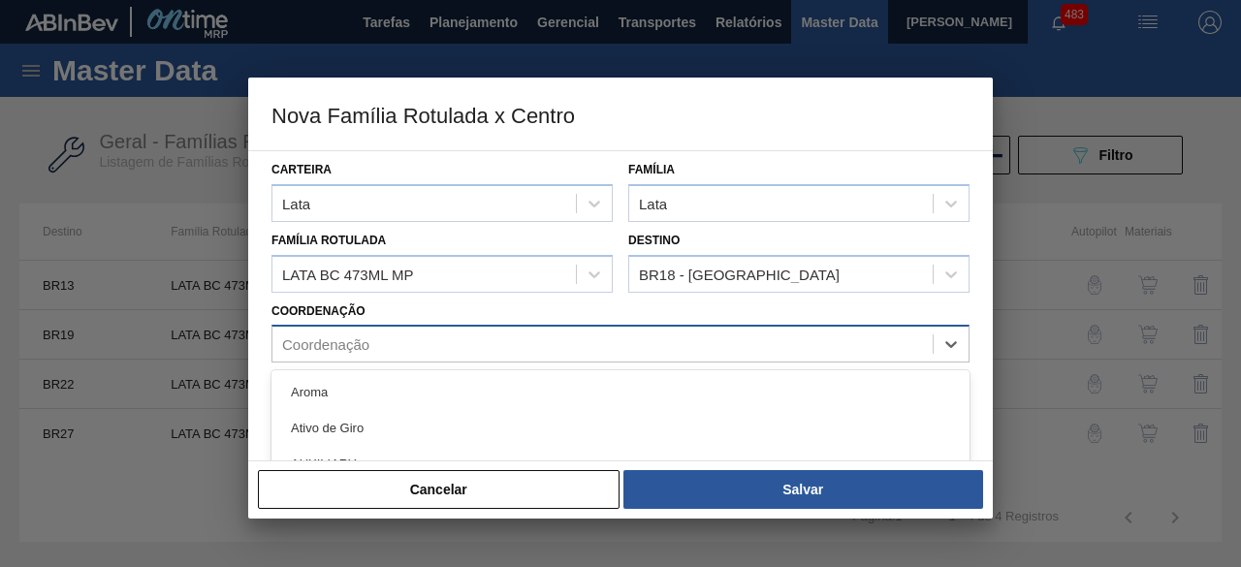
click at [559, 341] on div "Coordenação" at bounding box center [602, 345] width 660 height 28
type input "pack"
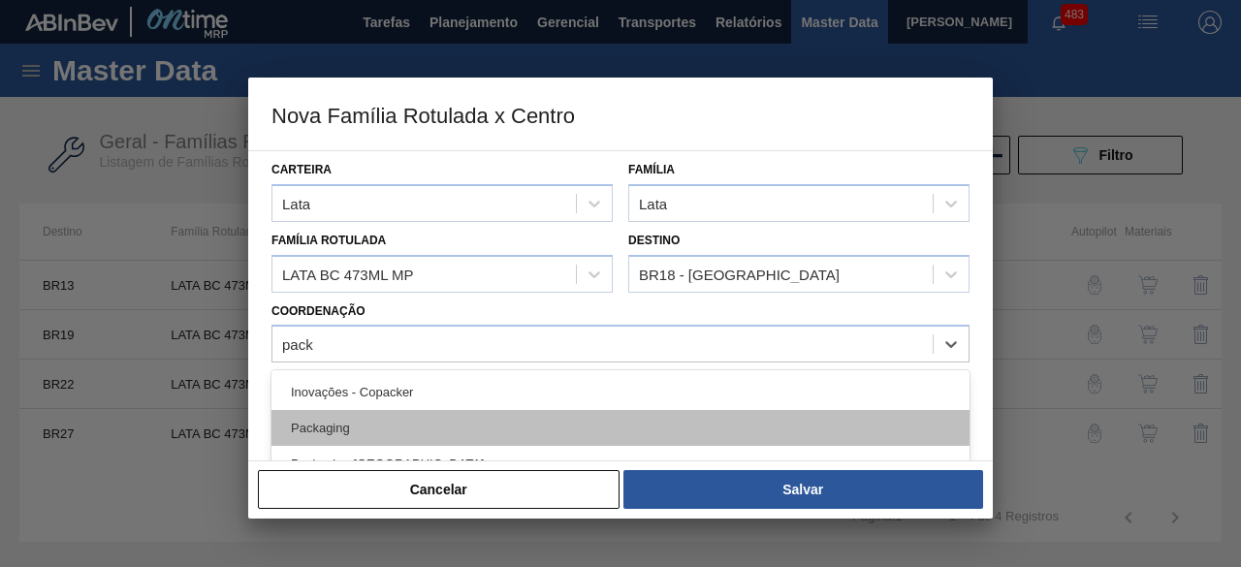
click at [452, 421] on div "Packaging" at bounding box center [620, 428] width 698 height 36
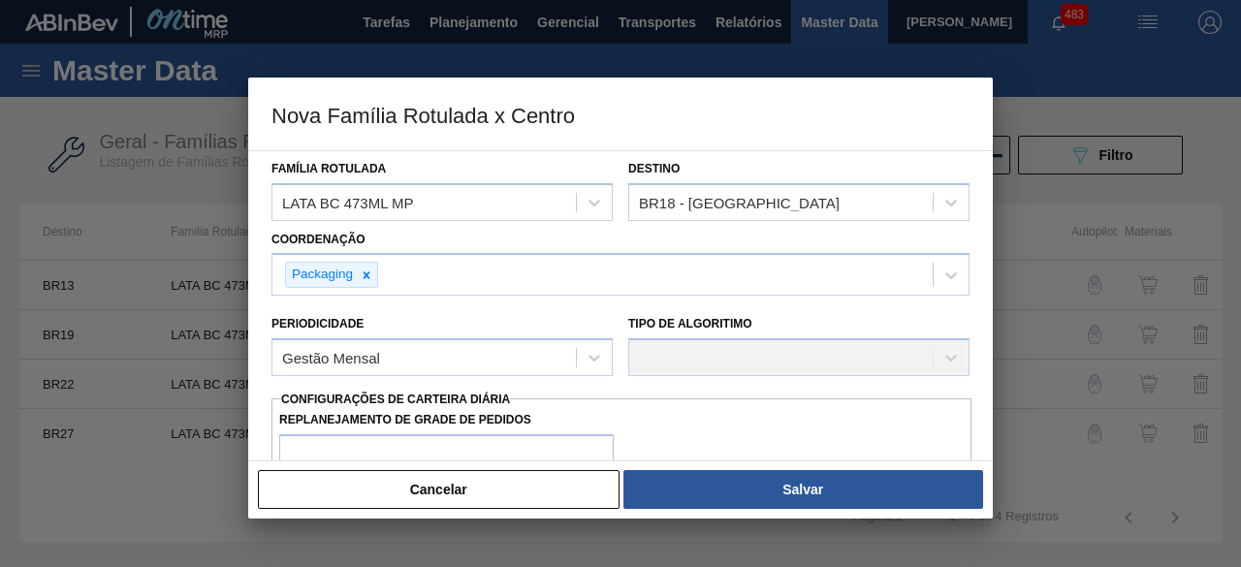
scroll to position [97, 0]
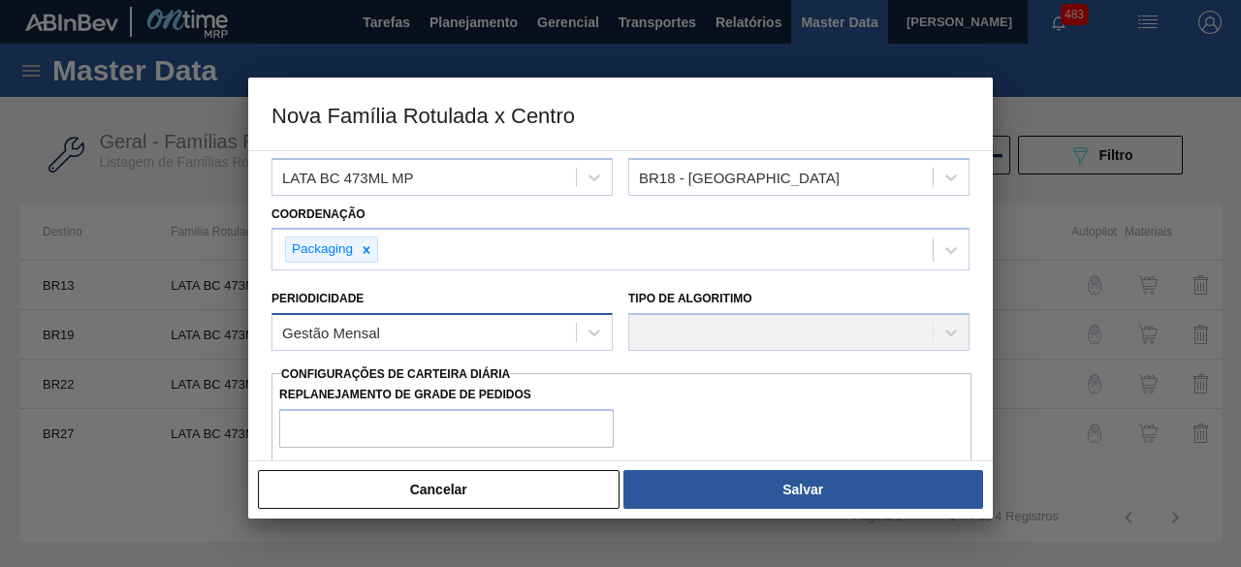
click at [572, 327] on div "Gestão Mensal" at bounding box center [423, 333] width 303 height 28
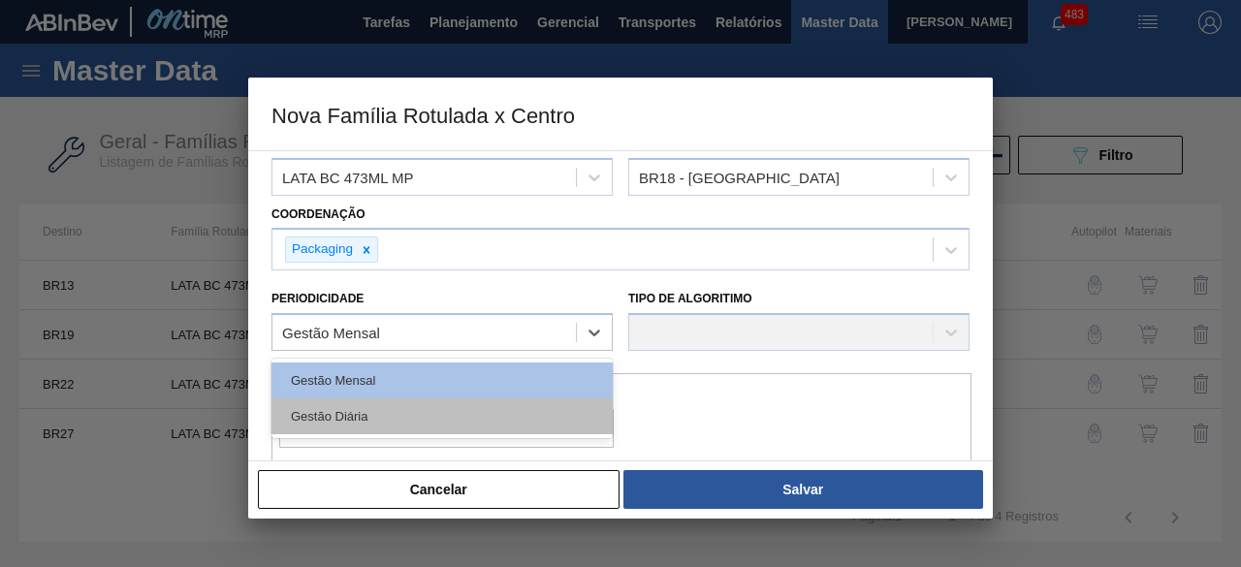
click at [487, 406] on div "Gestão Diária" at bounding box center [441, 416] width 341 height 36
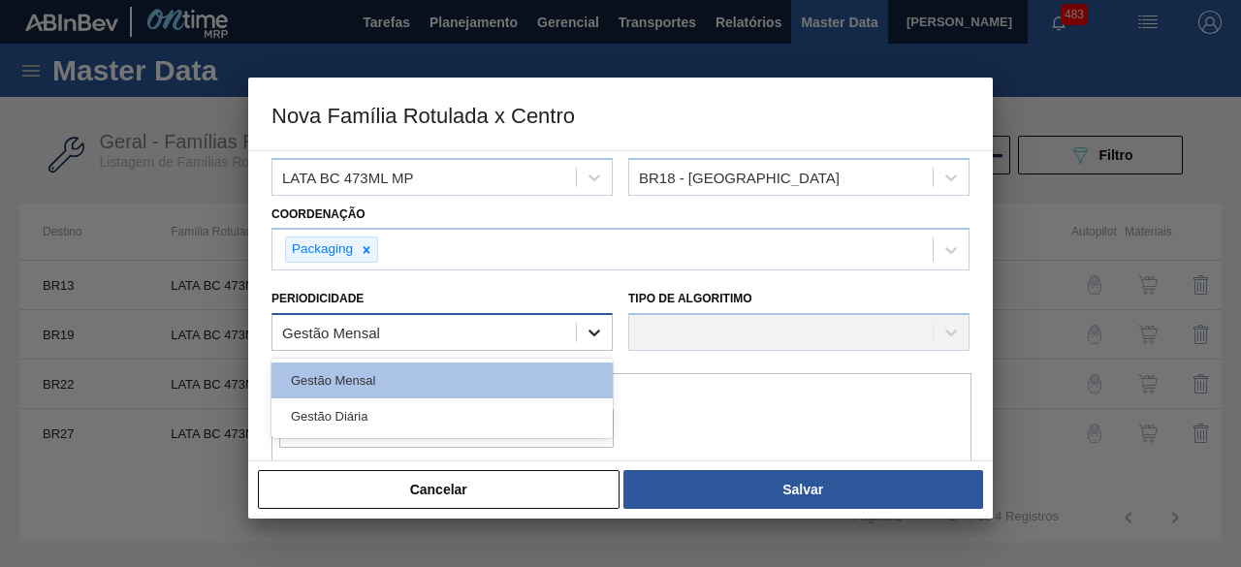
checkbox input "true"
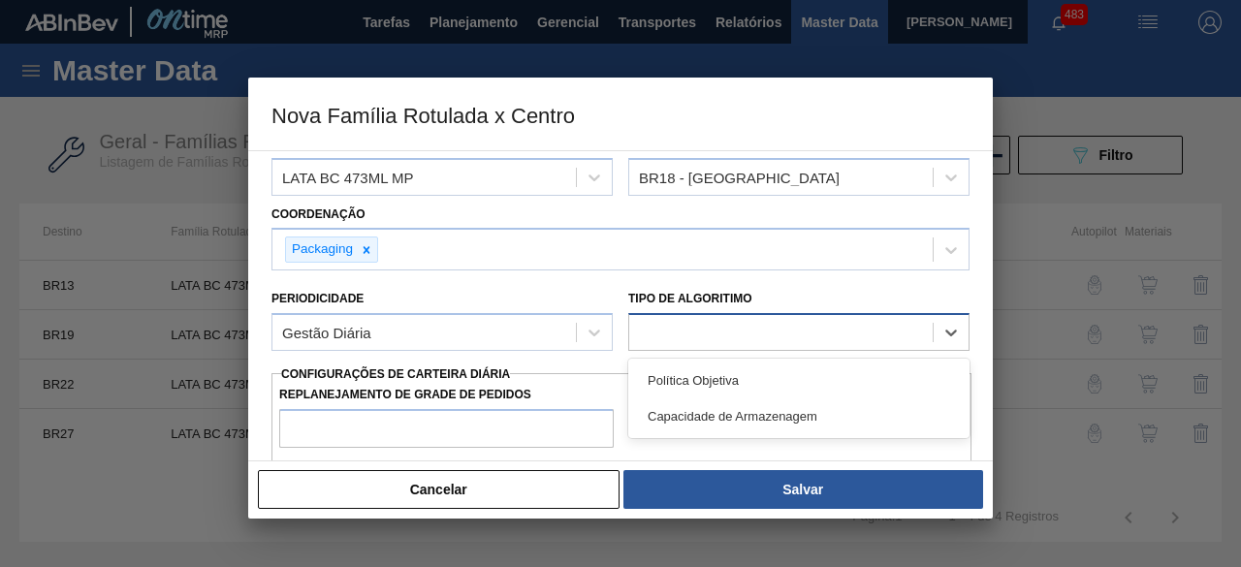
click at [671, 335] on div at bounding box center [780, 333] width 303 height 28
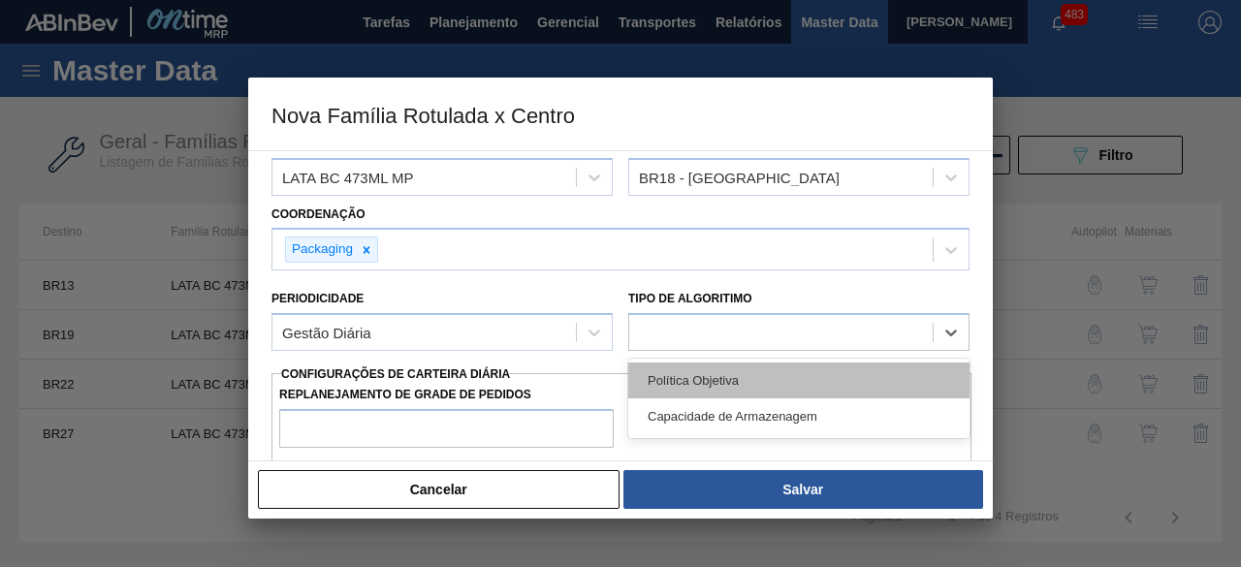
click at [673, 383] on div "Política Objetiva" at bounding box center [798, 381] width 341 height 36
type input "0"
type input "100"
type input "0,000"
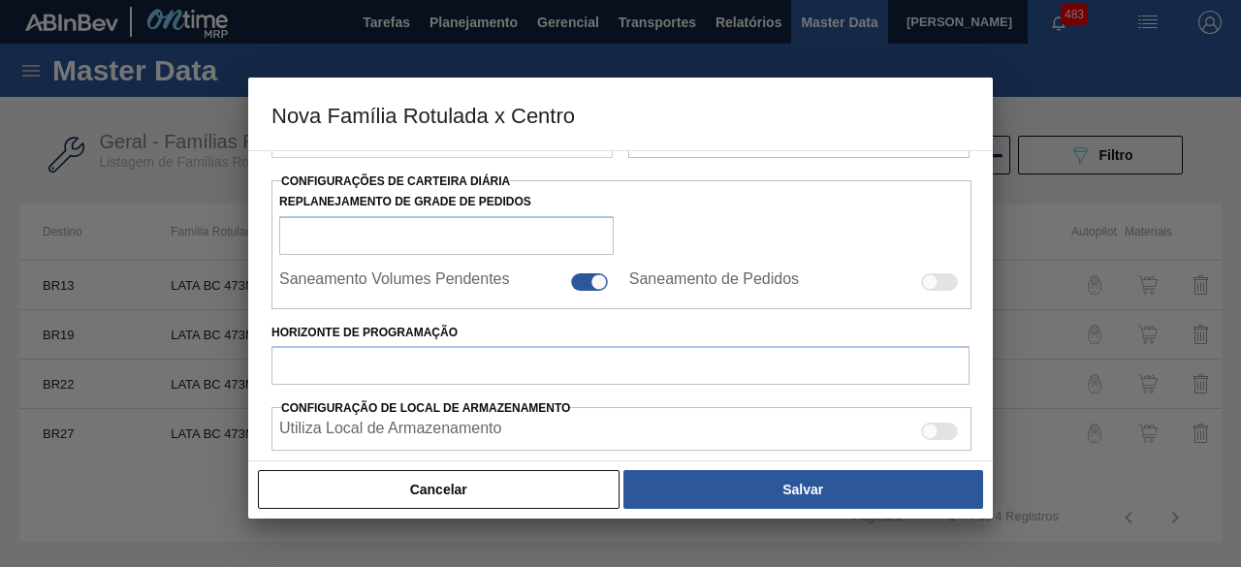
scroll to position [291, 0]
click at [489, 354] on input "Horizonte de Programação" at bounding box center [620, 364] width 698 height 39
type input "30"
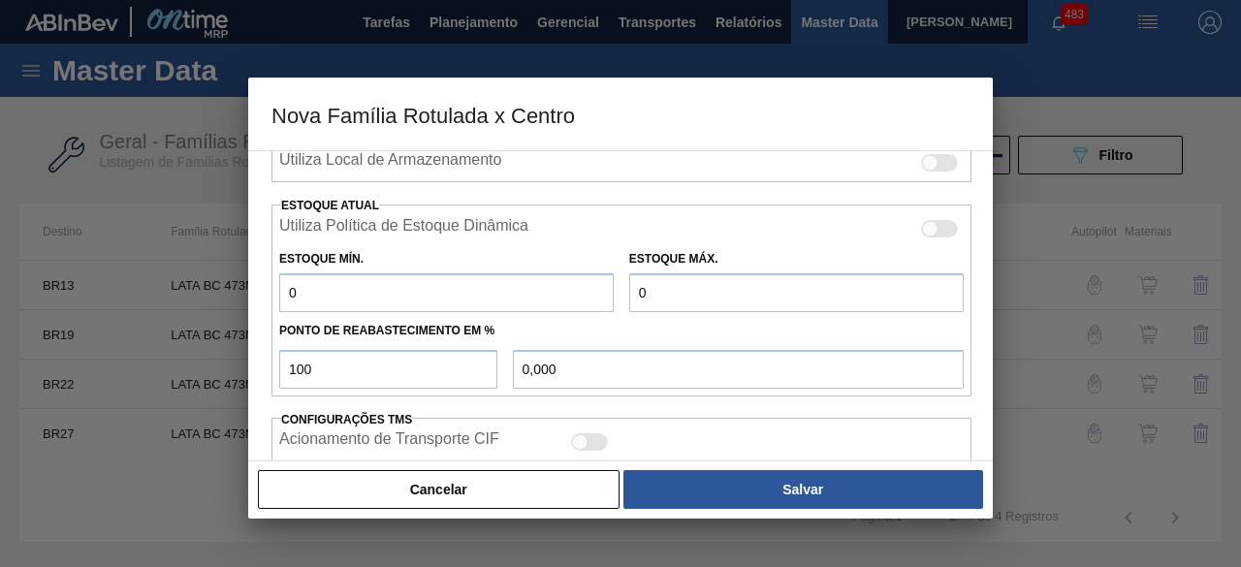
scroll to position [679, 0]
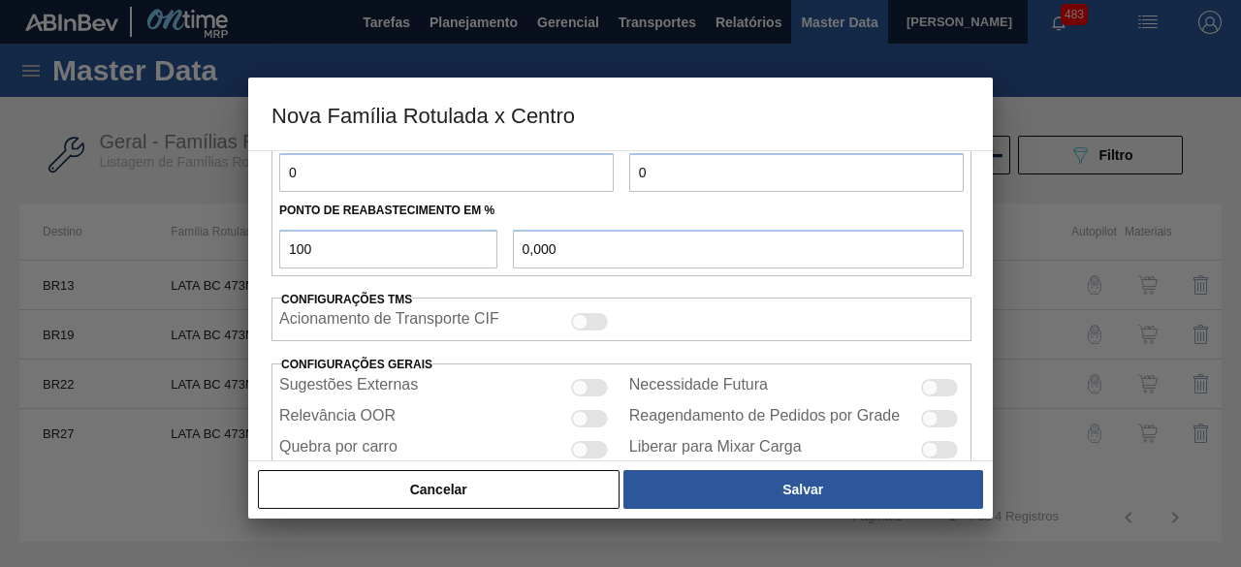
click at [593, 416] on div at bounding box center [589, 418] width 37 height 17
checkbox input "true"
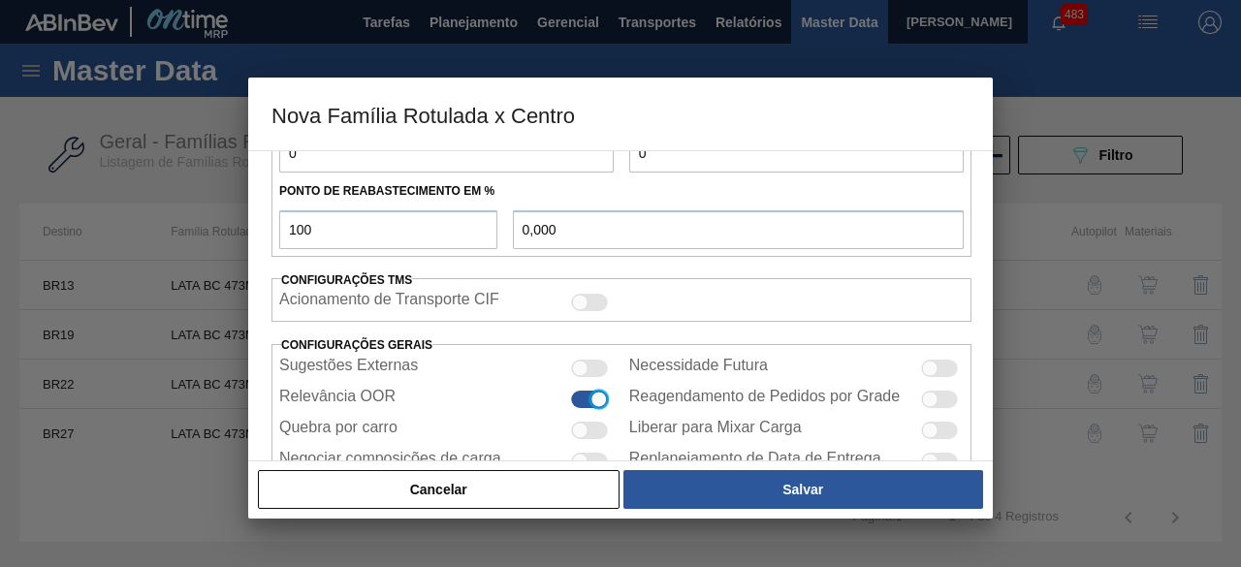
scroll to position [752, 0]
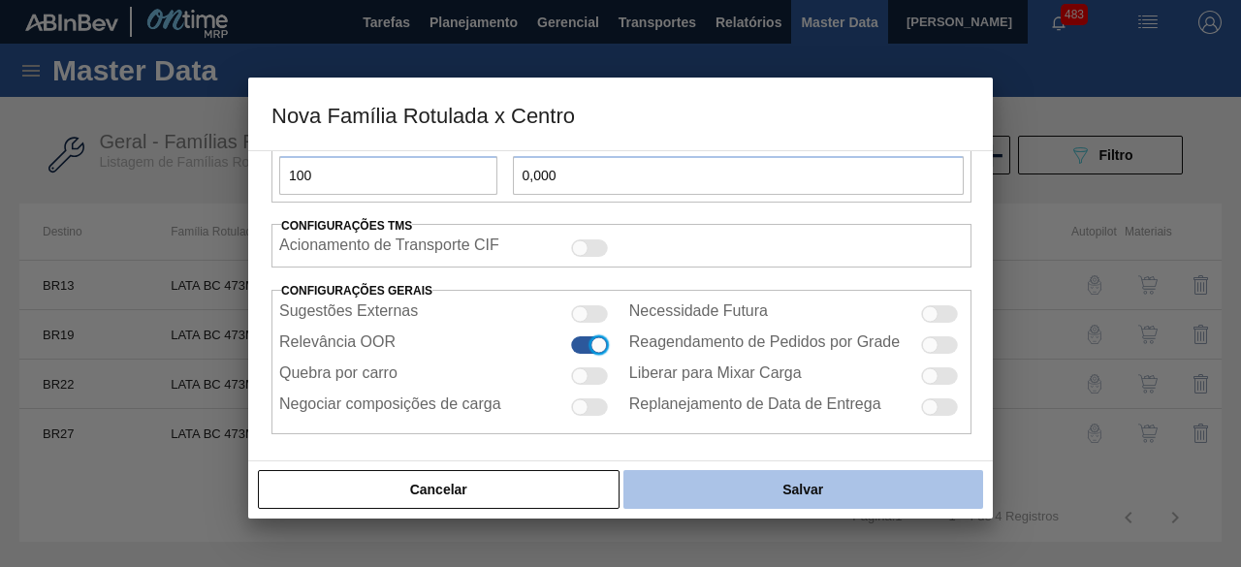
click at [800, 493] on button "Salvar" at bounding box center [803, 489] width 360 height 39
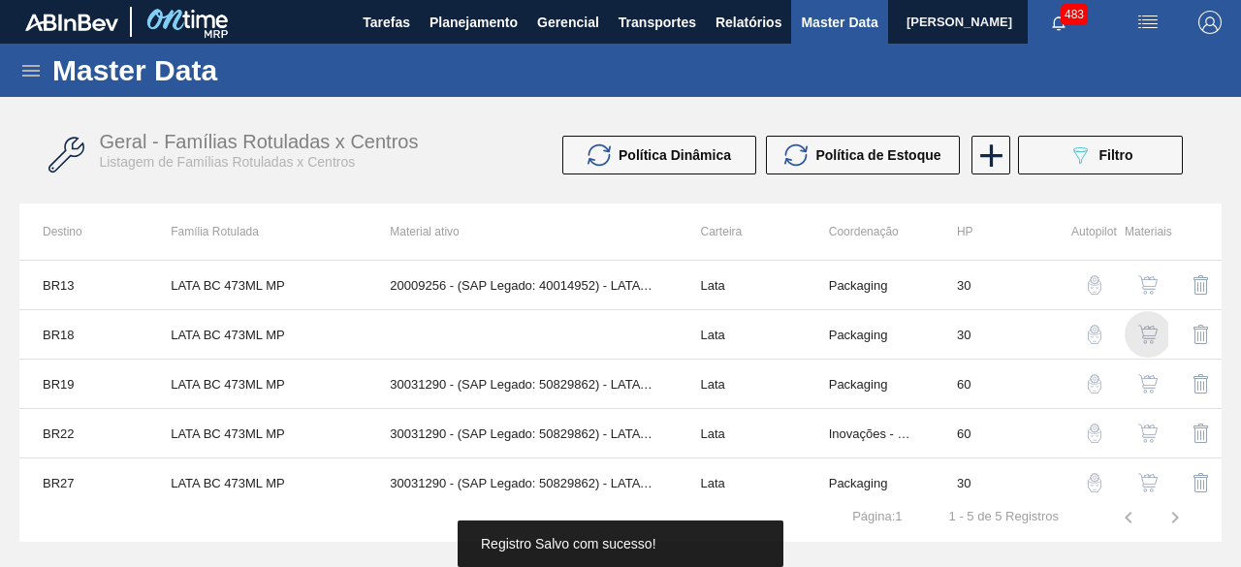
click at [1150, 328] on img "button" at bounding box center [1147, 334] width 19 height 19
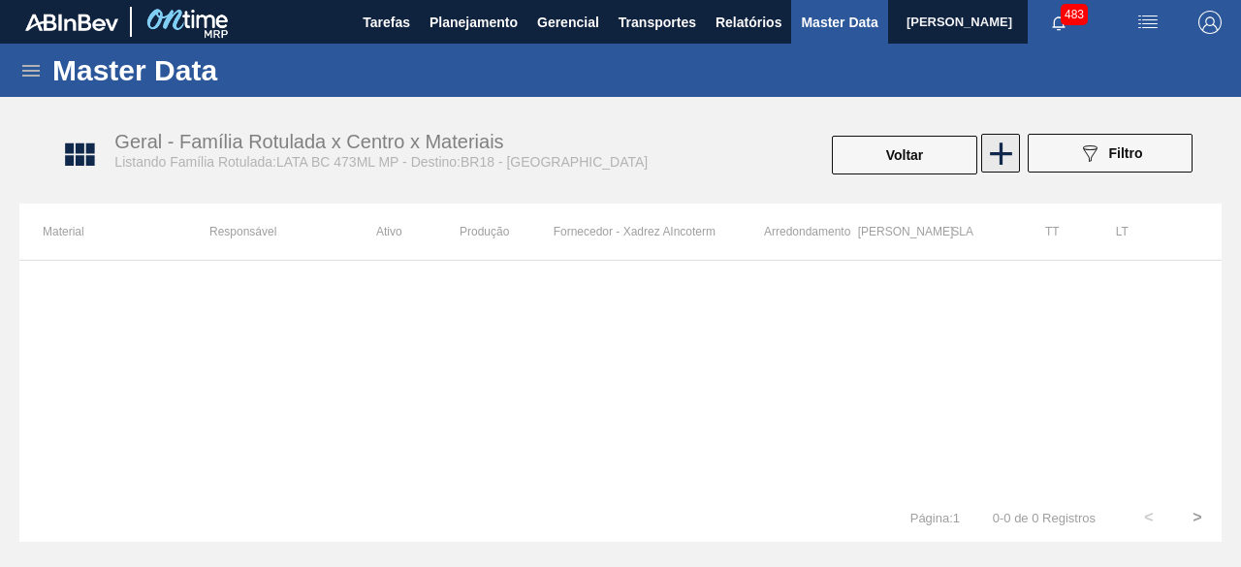
click at [999, 164] on icon at bounding box center [1001, 154] width 38 height 38
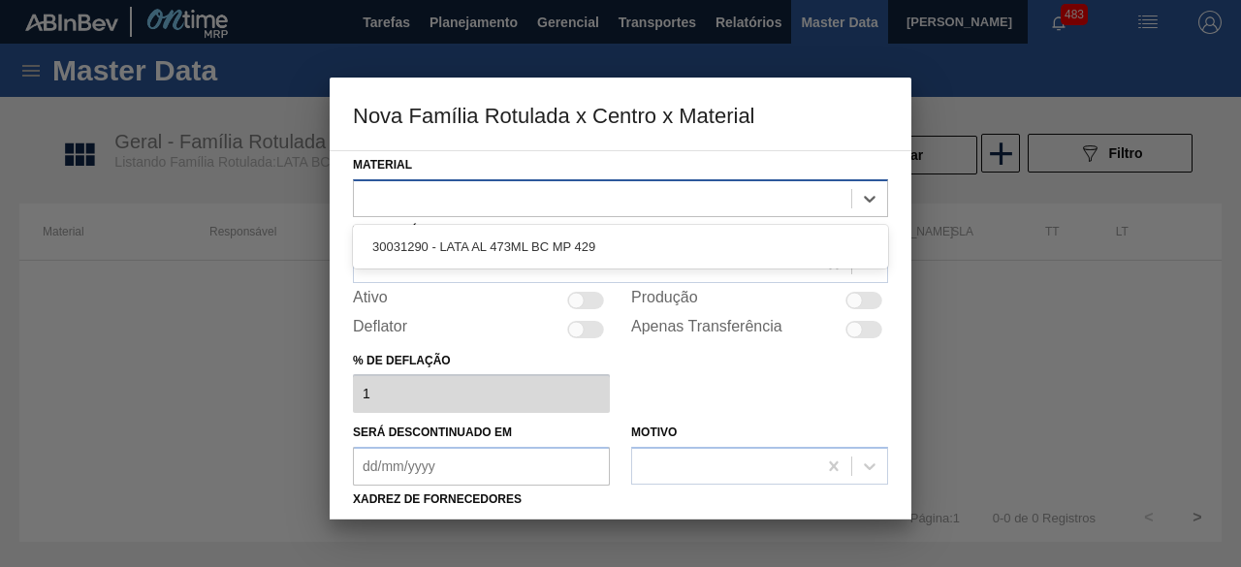
click at [788, 208] on div at bounding box center [602, 198] width 497 height 28
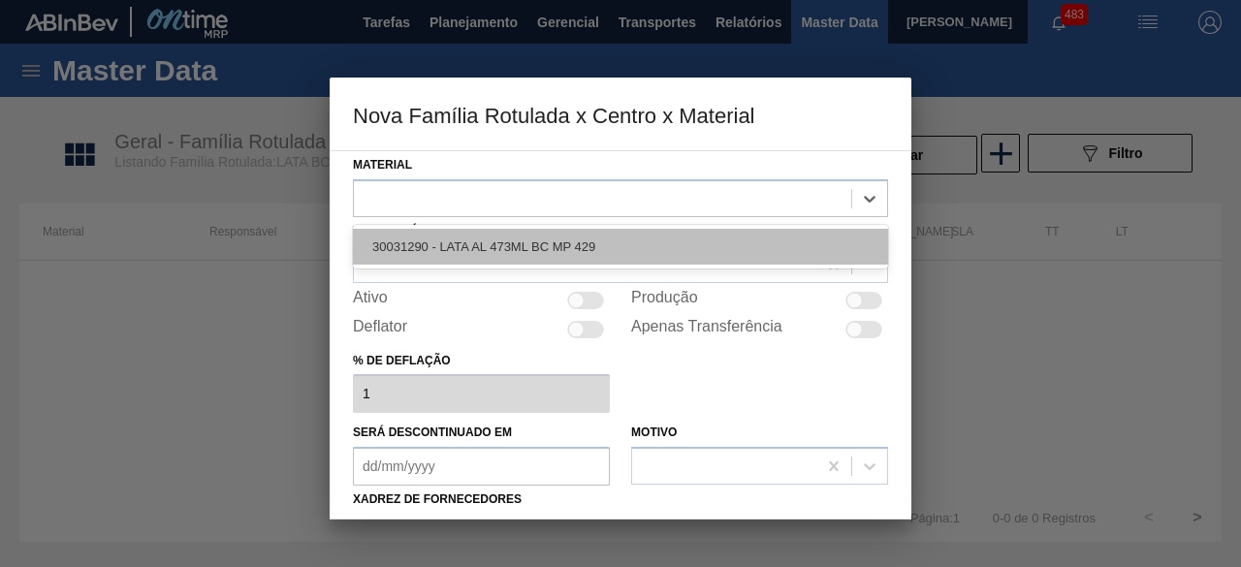
click at [744, 260] on div "30031290 - LATA AL 473ML BC MP 429" at bounding box center [620, 247] width 535 height 36
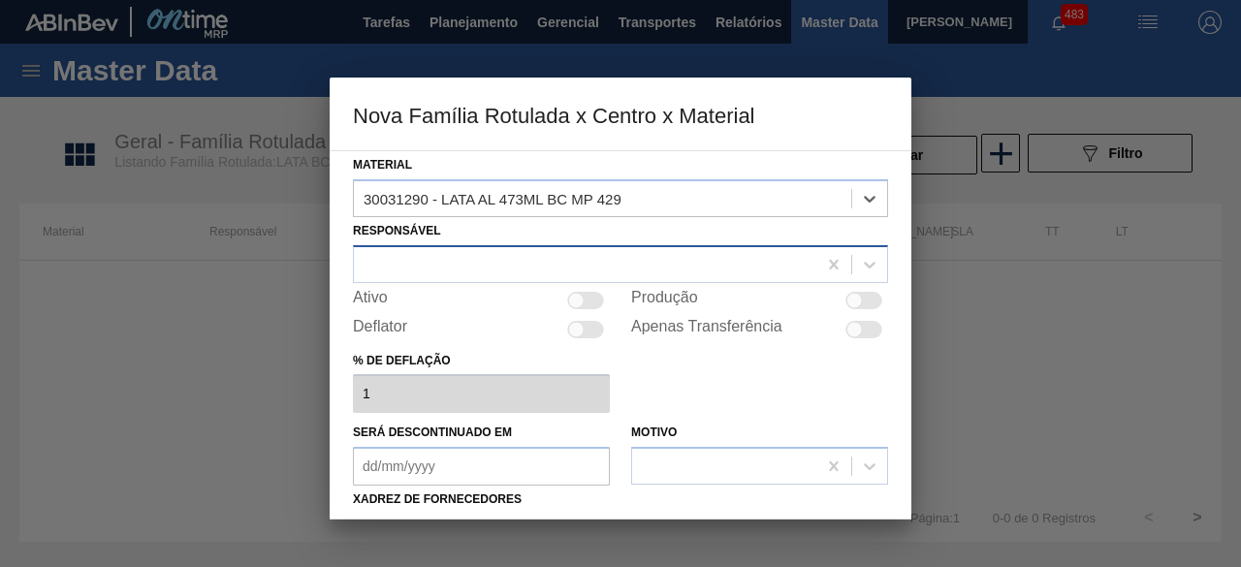
click at [612, 267] on div at bounding box center [585, 264] width 462 height 28
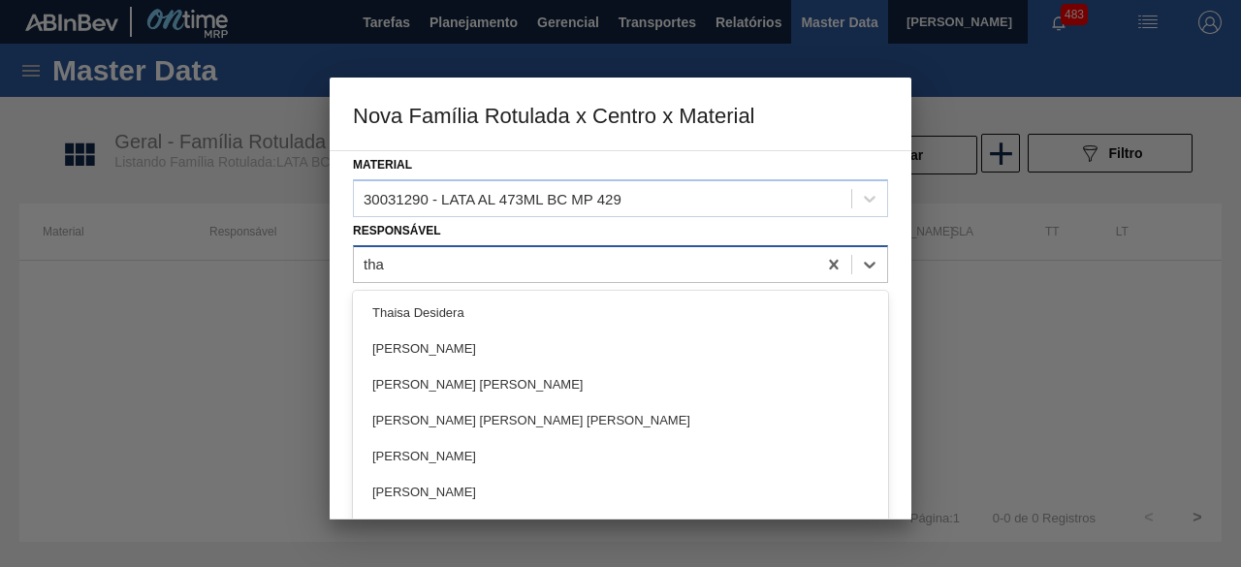
type input "[MEDICAL_DATA]"
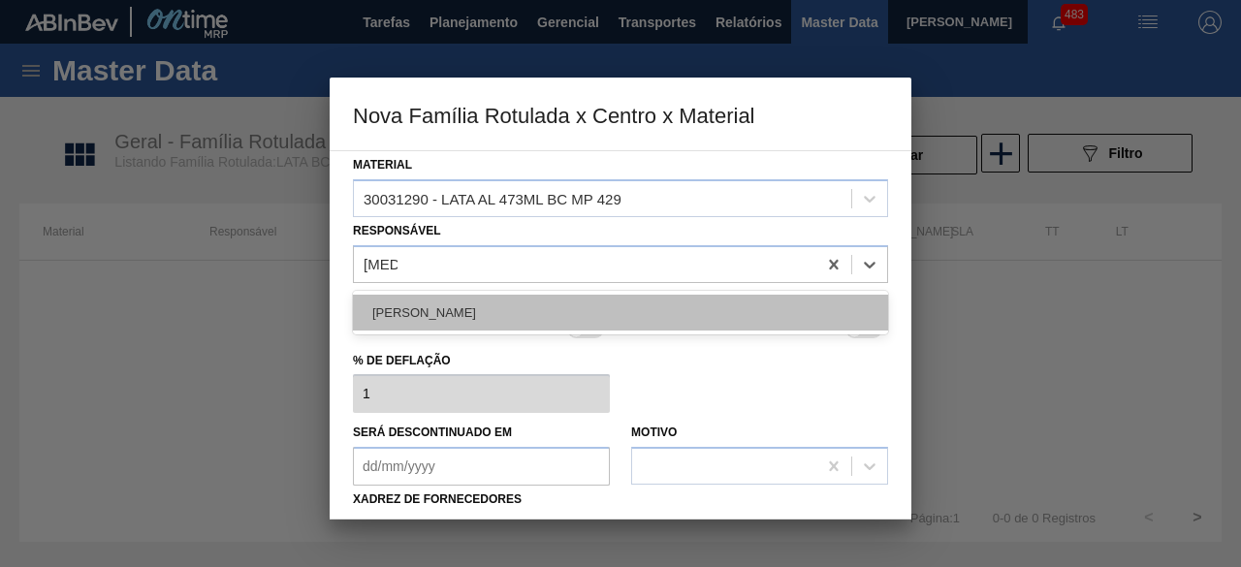
click at [613, 315] on div "[PERSON_NAME]" at bounding box center [620, 313] width 535 height 36
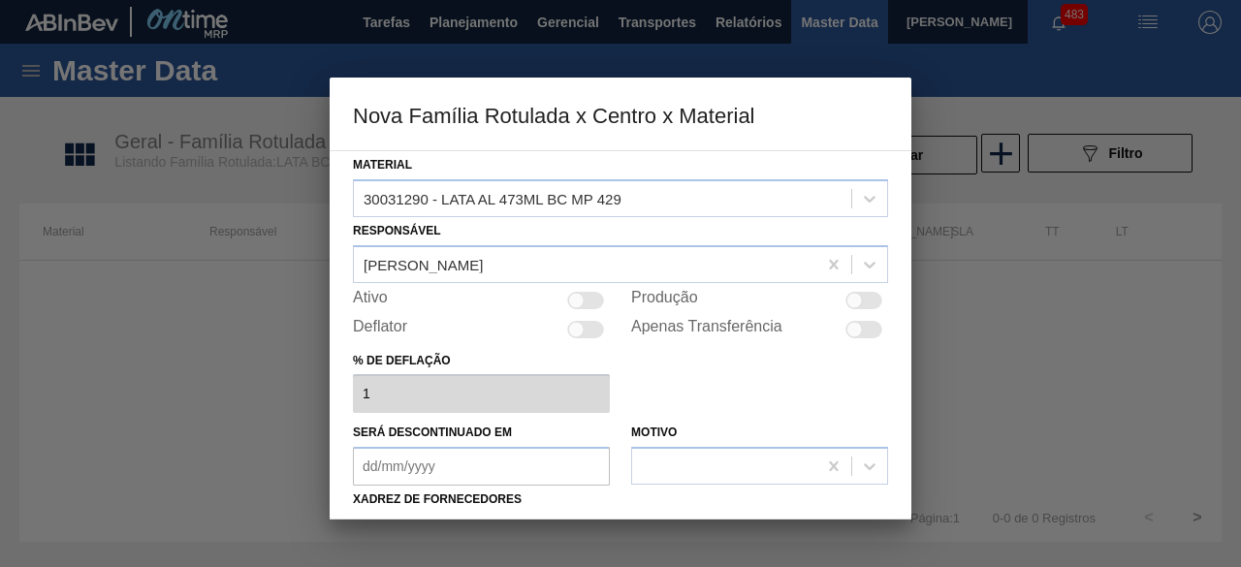
click at [867, 303] on div at bounding box center [863, 300] width 37 height 17
checkbox input "true"
click at [585, 305] on div at bounding box center [585, 300] width 37 height 17
checkbox input "true"
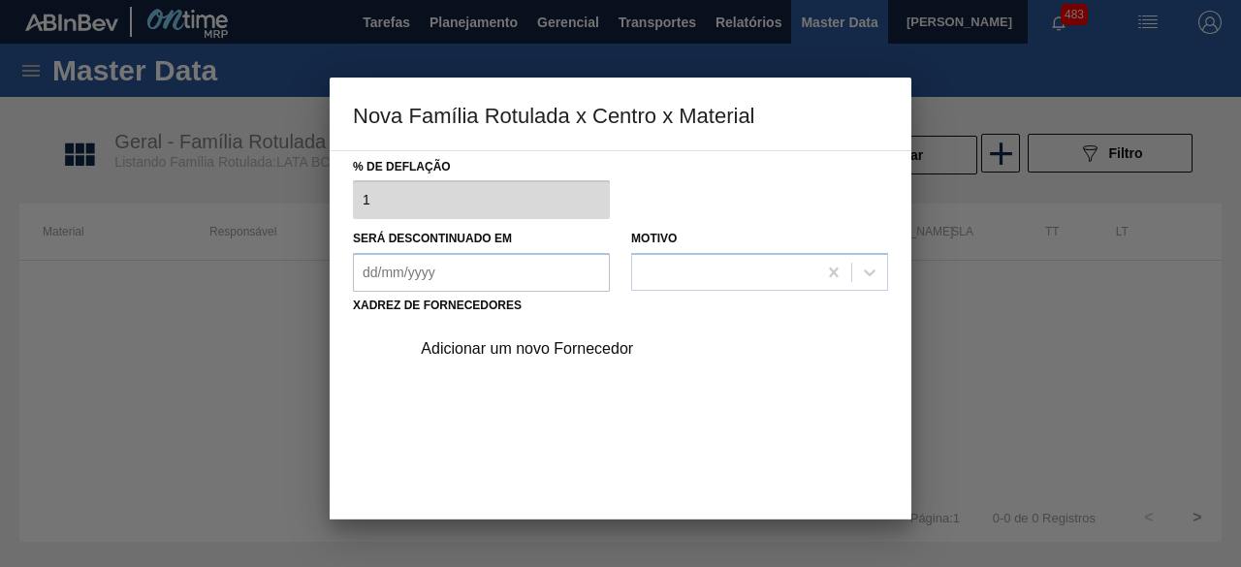
click at [584, 340] on div "Adicionar um novo Fornecedor" at bounding box center [611, 348] width 380 height 17
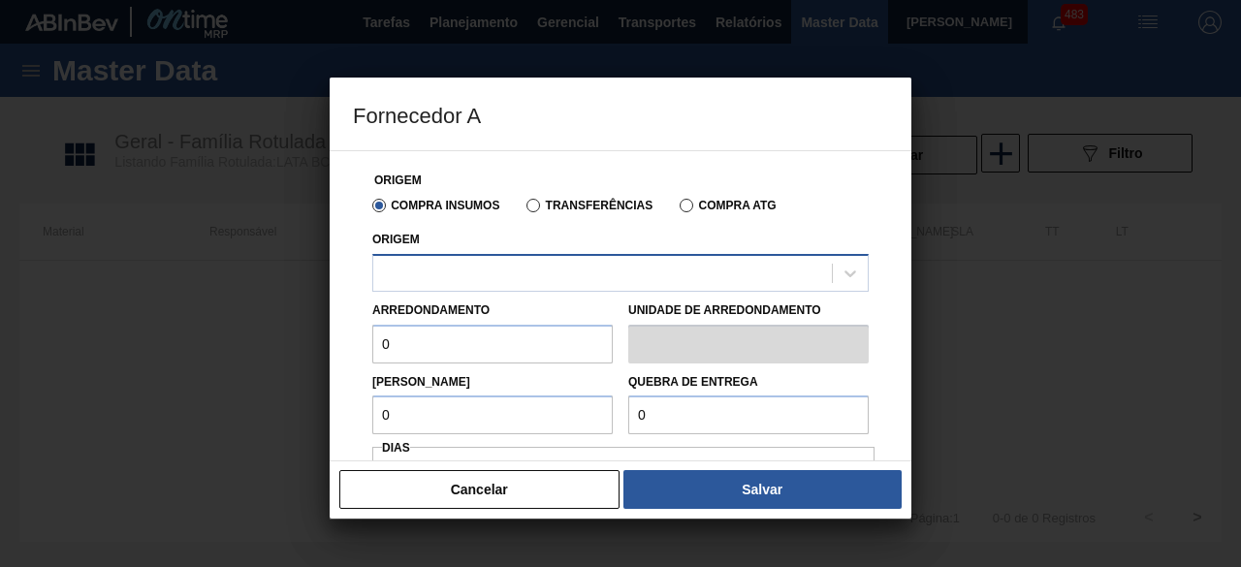
click at [622, 290] on div at bounding box center [620, 273] width 496 height 38
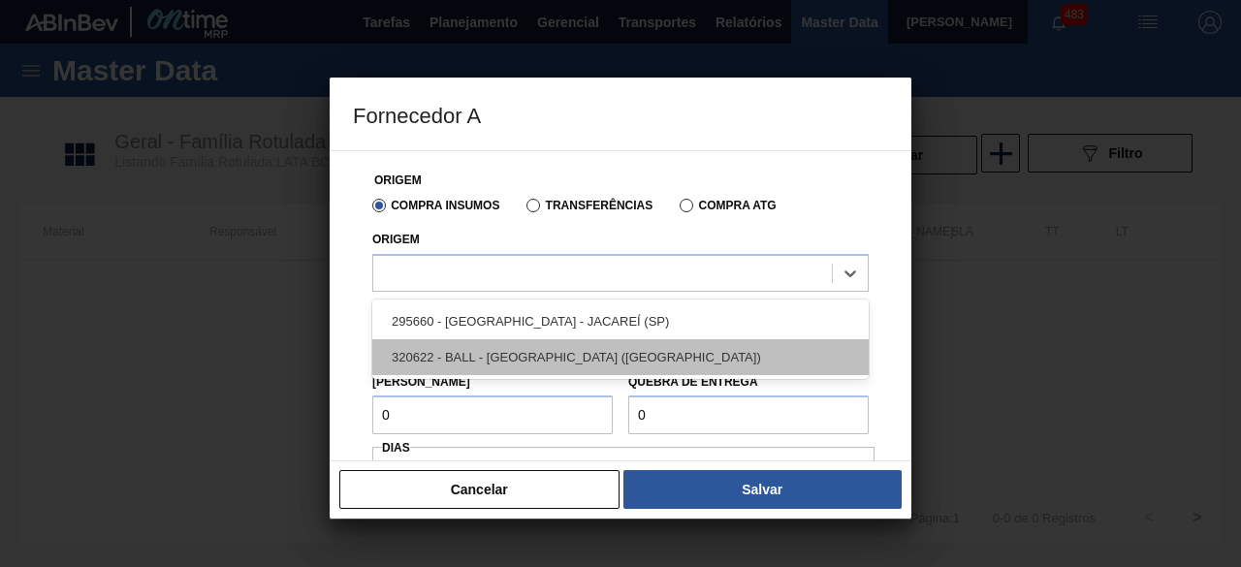
click at [526, 369] on div "320622 - BALL - [GEOGRAPHIC_DATA] ([GEOGRAPHIC_DATA])" at bounding box center [620, 357] width 496 height 36
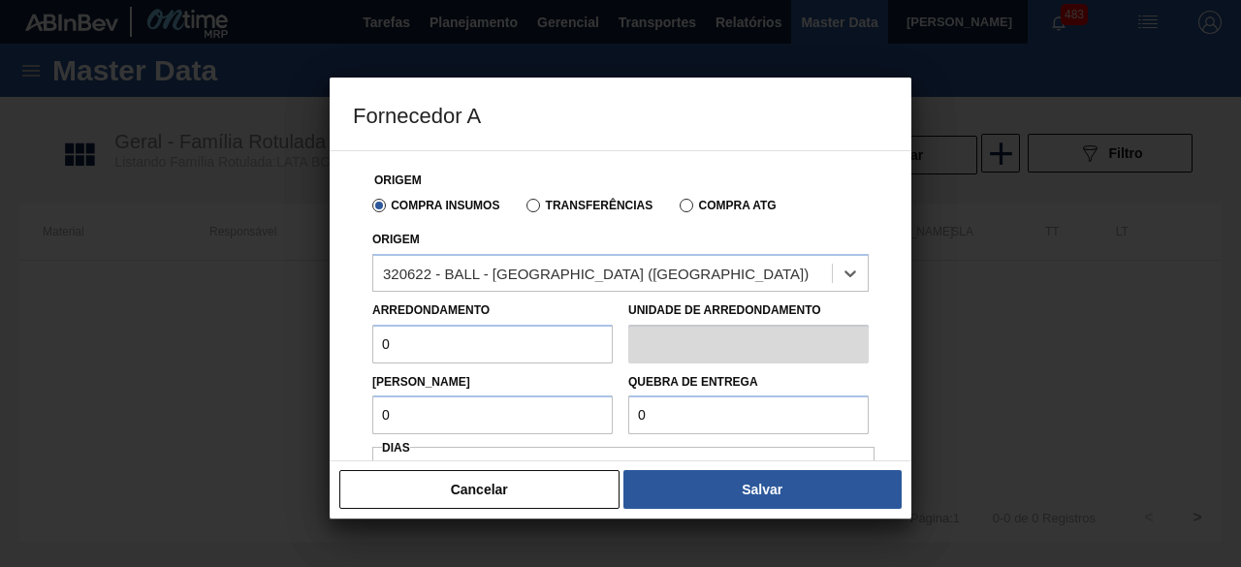
click at [512, 354] on input "0" at bounding box center [492, 344] width 240 height 39
type input "6,224"
click at [509, 410] on input "0" at bounding box center [492, 415] width 240 height 39
type input "6,224"
click at [710, 410] on input "0" at bounding box center [748, 415] width 240 height 39
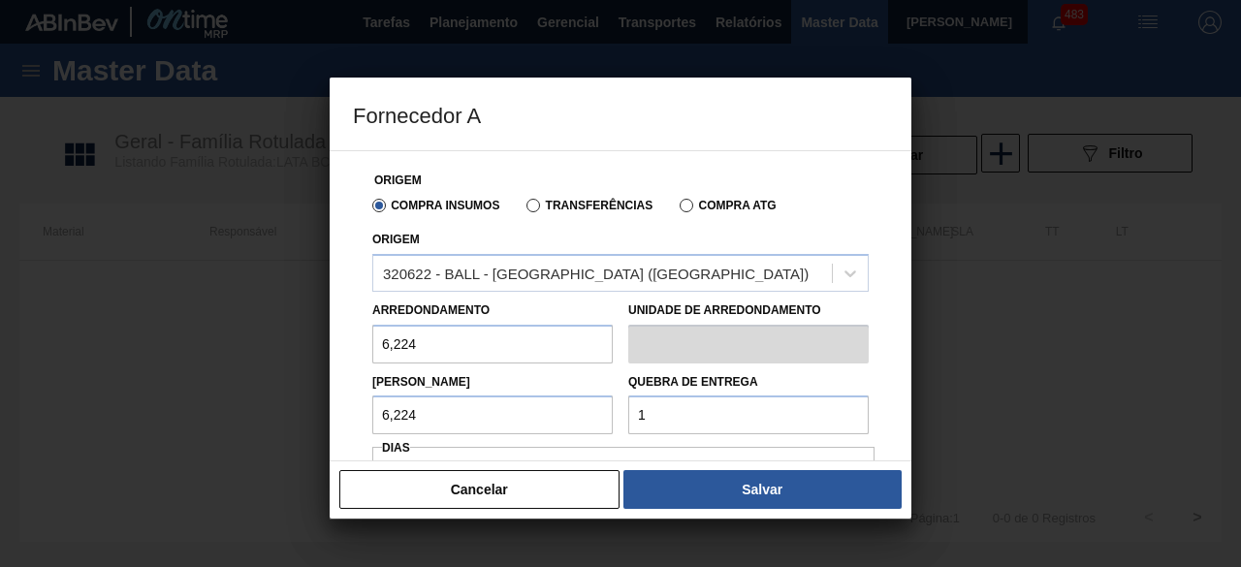
type input "155,6"
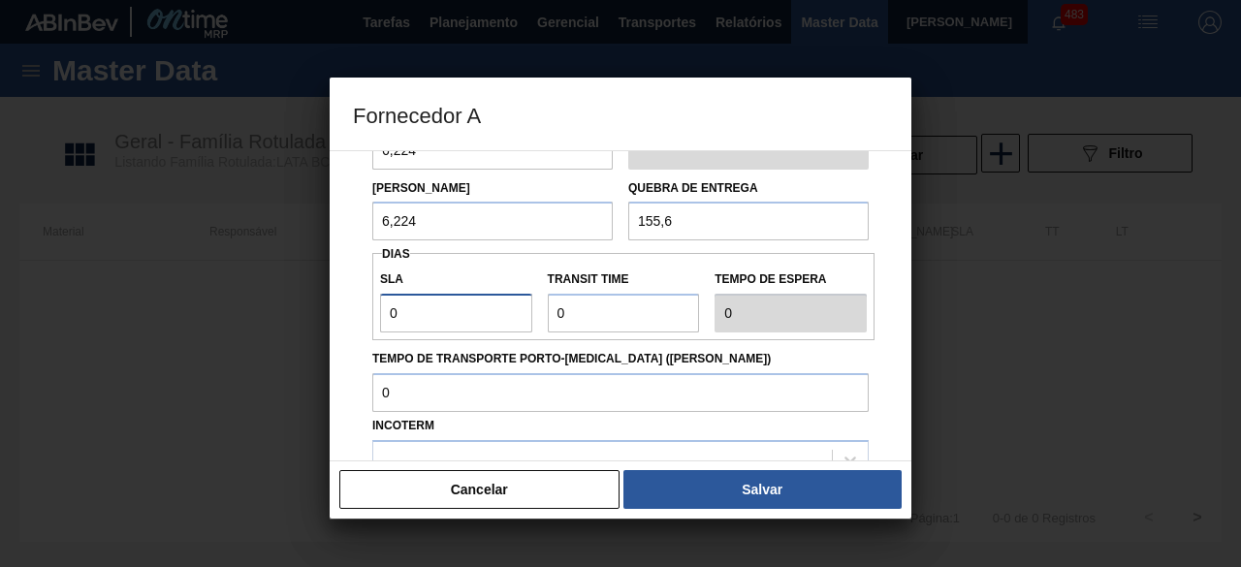
click at [494, 315] on input "0" at bounding box center [456, 313] width 152 height 39
type input "01"
type input "1"
click at [601, 312] on input "Transit Time" at bounding box center [624, 313] width 152 height 39
type input "01"
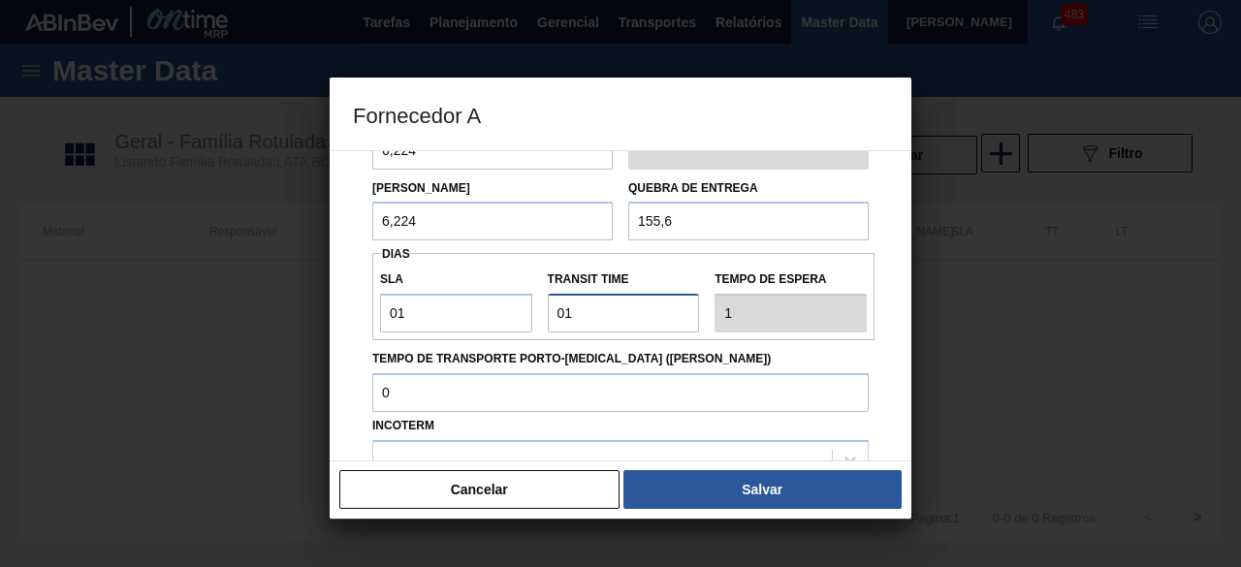
type input "2"
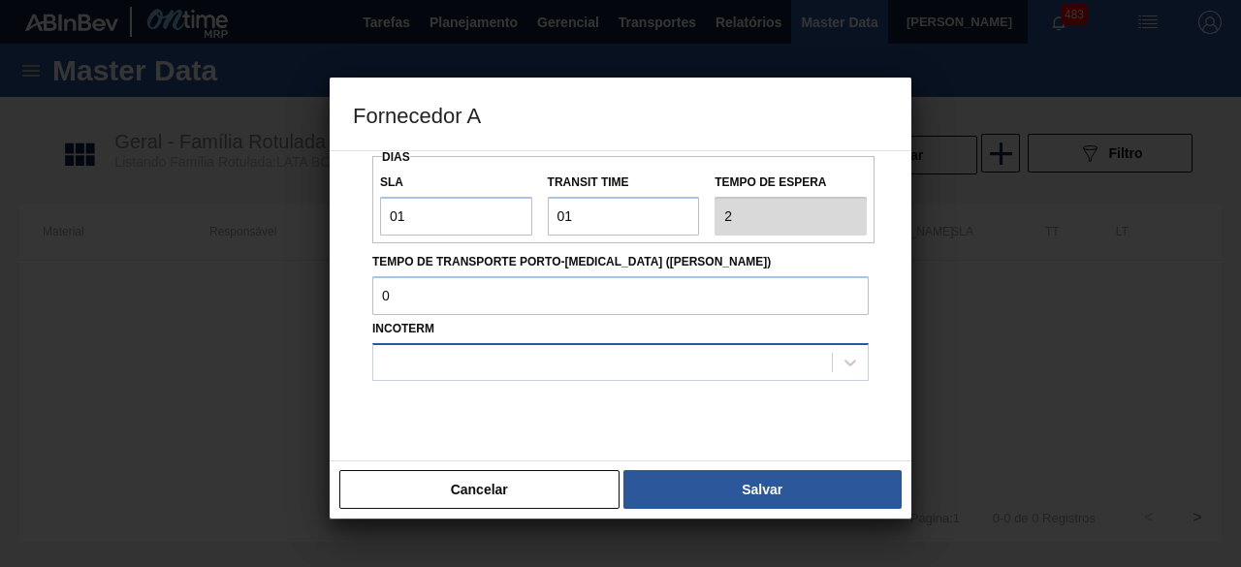
click at [621, 352] on div at bounding box center [602, 362] width 459 height 28
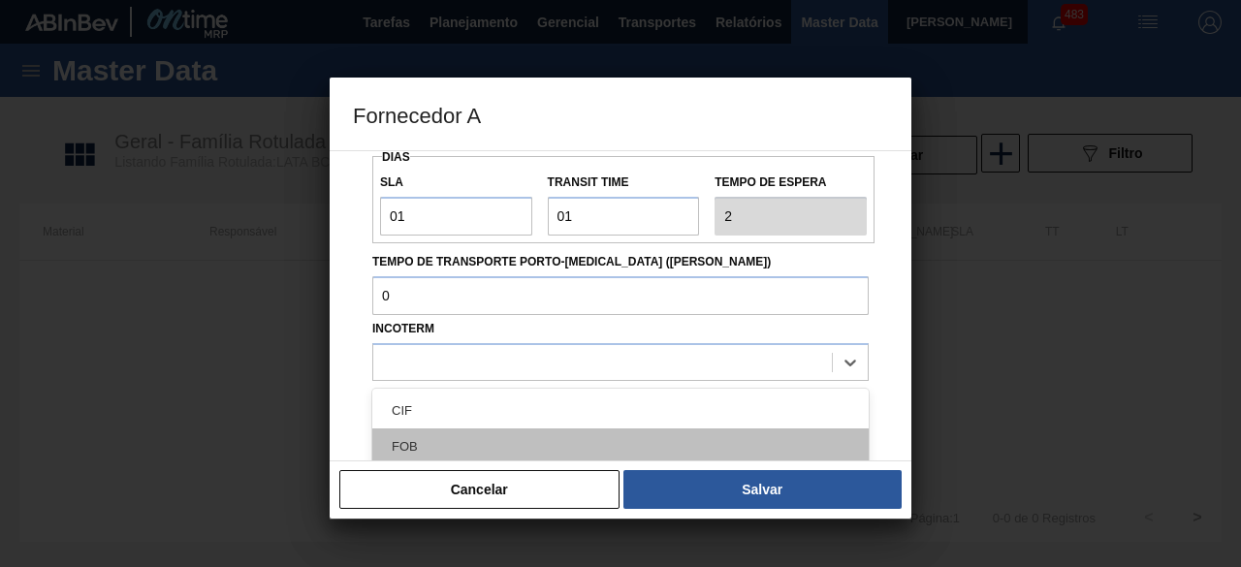
click at [604, 432] on div "FOB" at bounding box center [620, 447] width 496 height 36
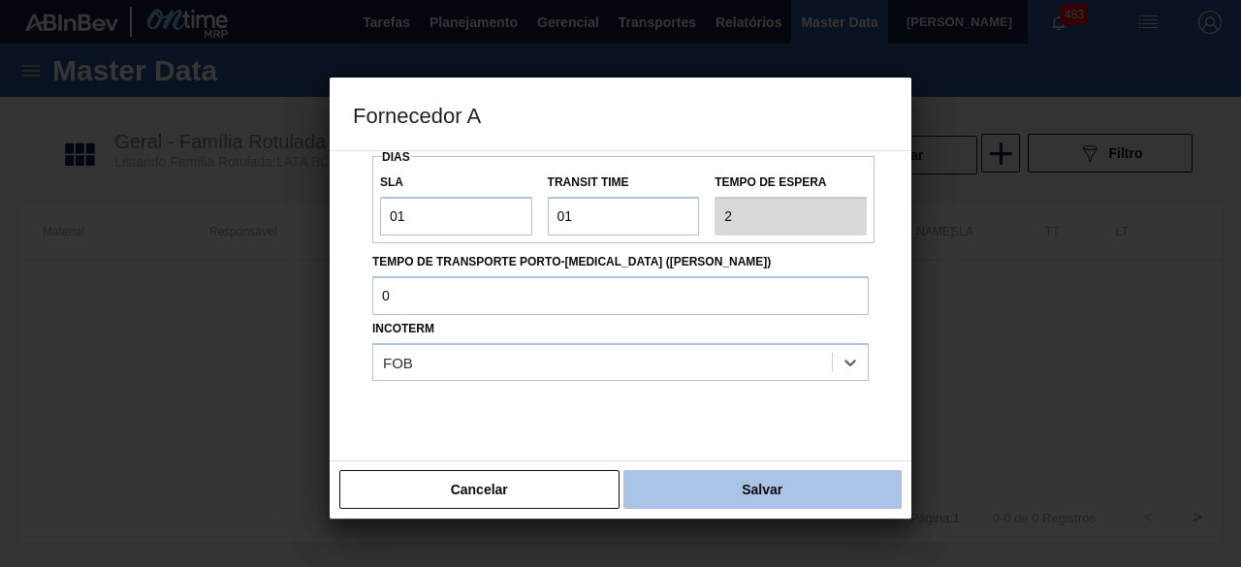
click at [766, 496] on button "Salvar" at bounding box center [762, 489] width 278 height 39
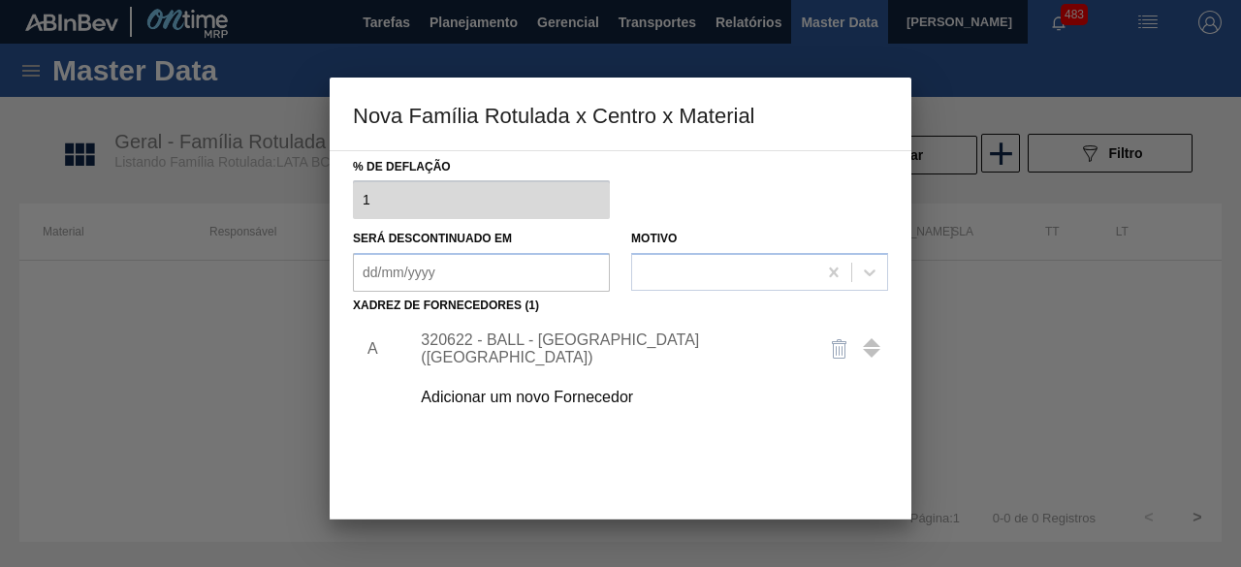
scroll to position [303, 0]
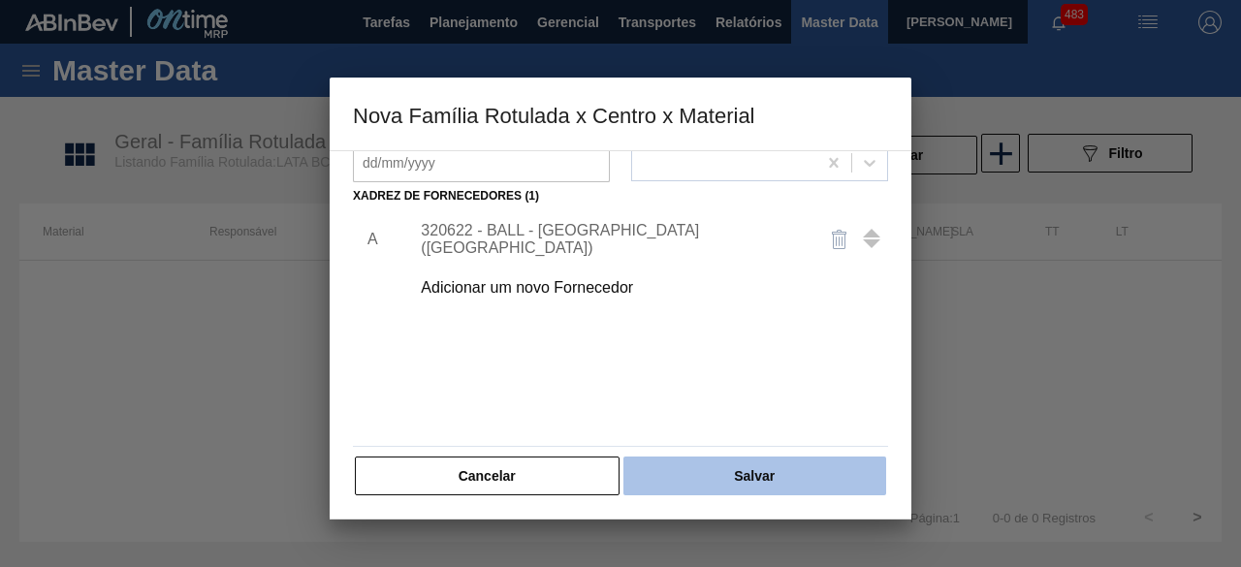
click at [793, 472] on button "Salvar" at bounding box center [754, 476] width 263 height 39
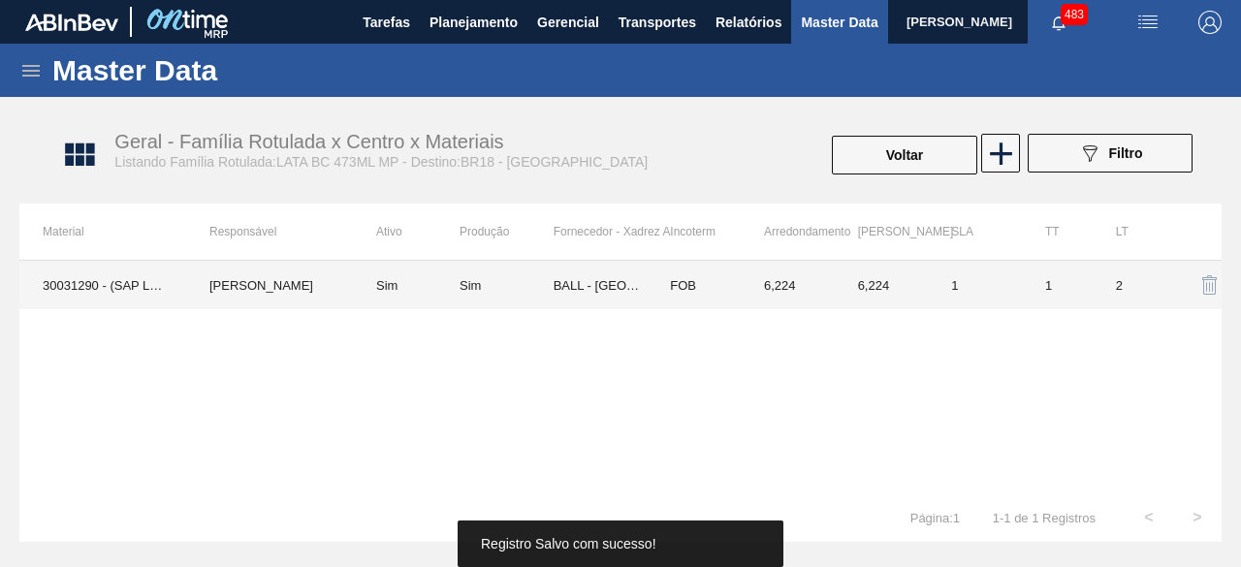
click at [286, 279] on td "[PERSON_NAME]" at bounding box center [269, 285] width 167 height 48
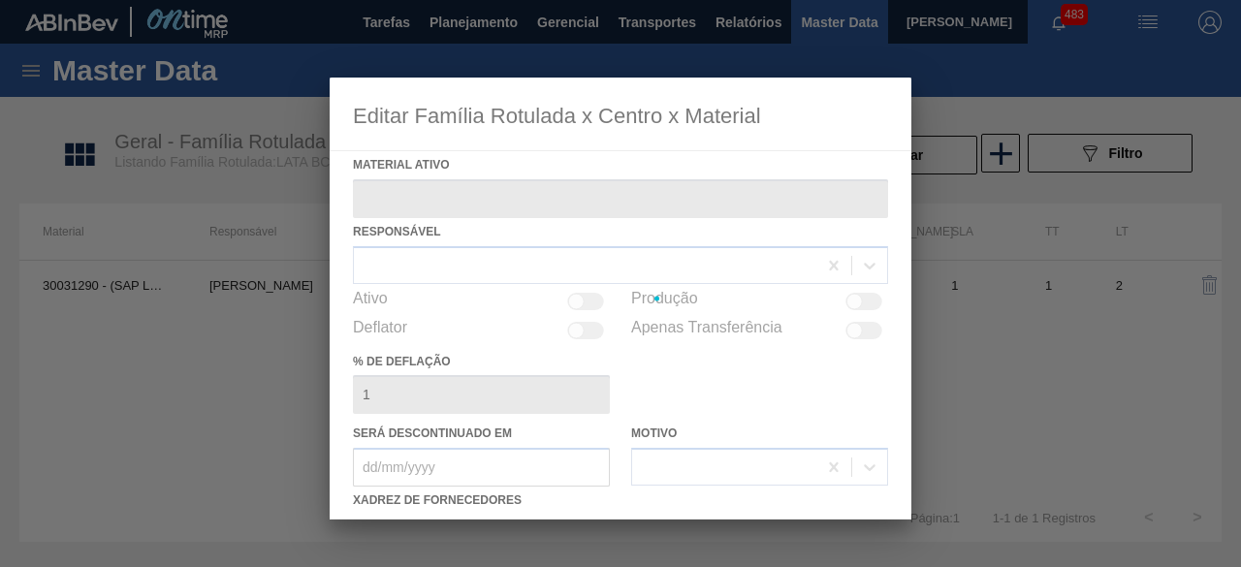
type ativo "30031290 - (SAP Legado: 50829862) - LATA AL 473ML BC MP 429"
checkbox input "true"
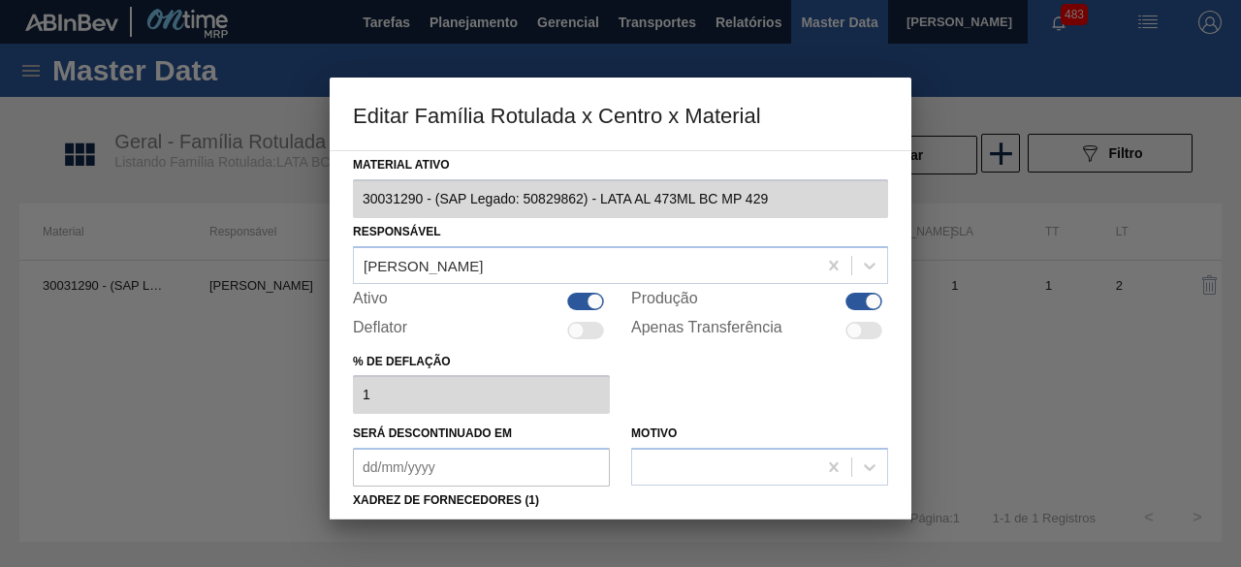
scroll to position [194, 0]
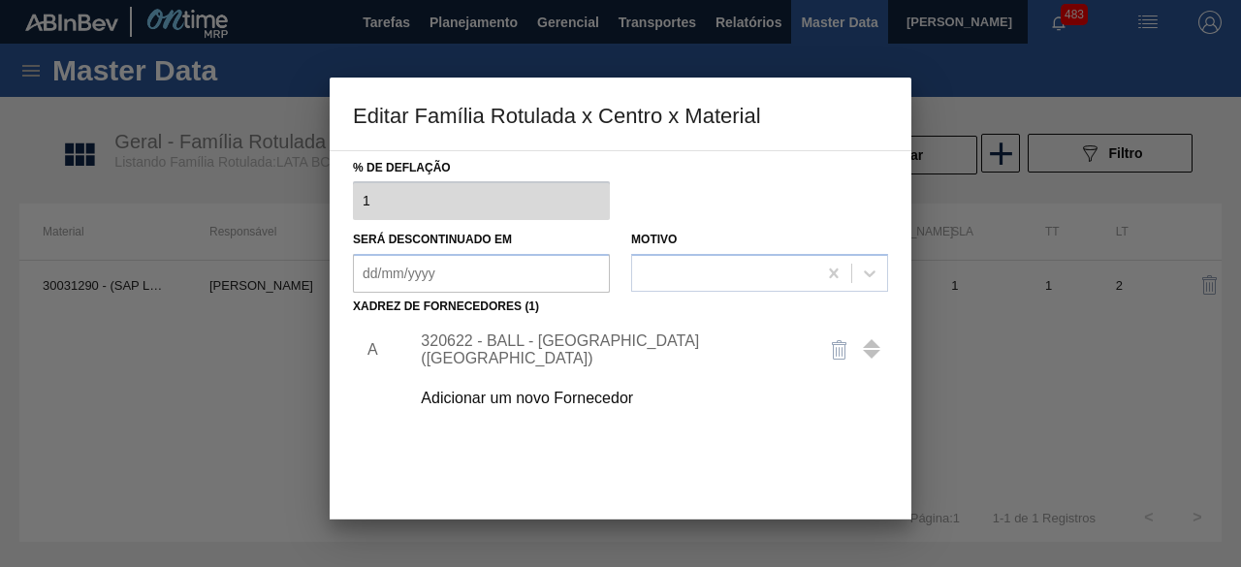
click at [569, 352] on div "320622 - BALL - [GEOGRAPHIC_DATA] ([GEOGRAPHIC_DATA])" at bounding box center [611, 350] width 380 height 35
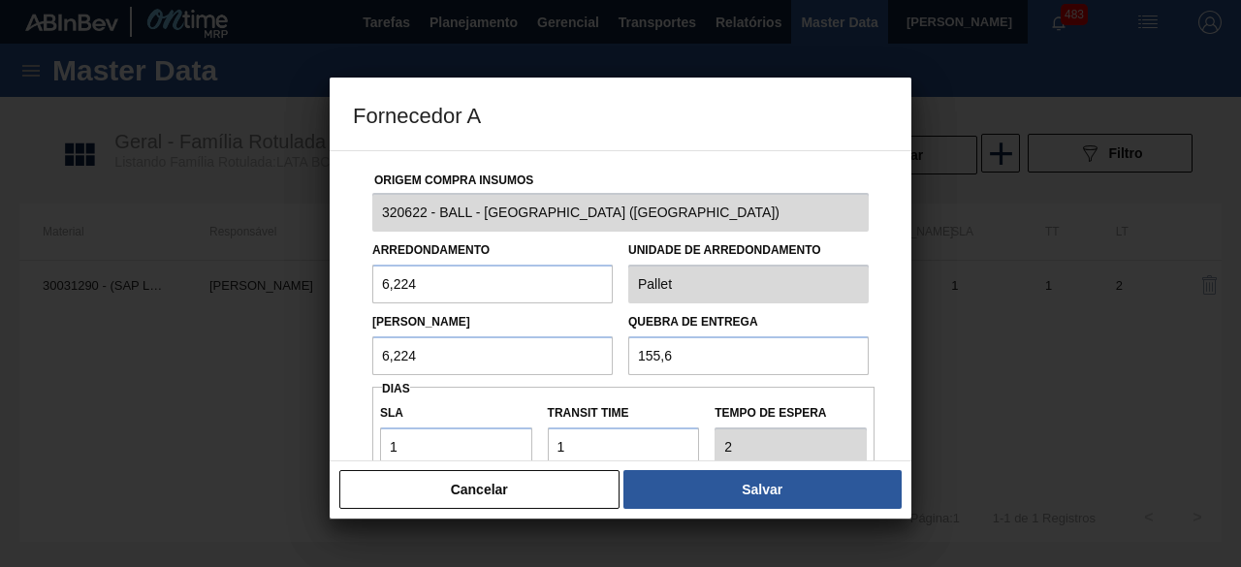
scroll to position [291, 0]
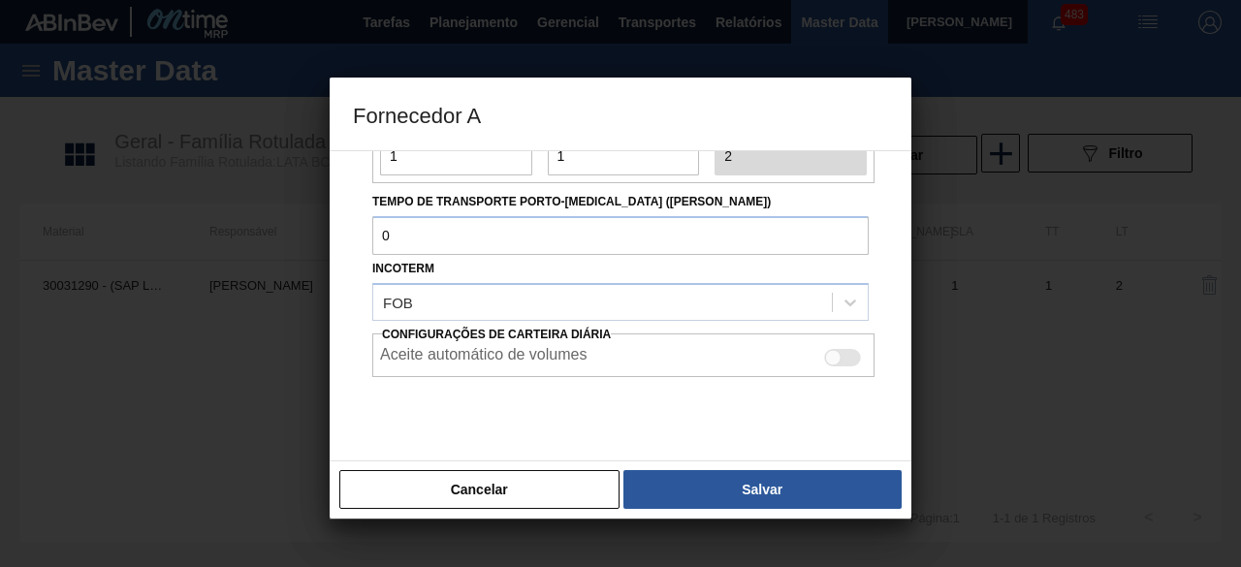
click at [836, 354] on div at bounding box center [833, 357] width 16 height 16
checkbox input "true"
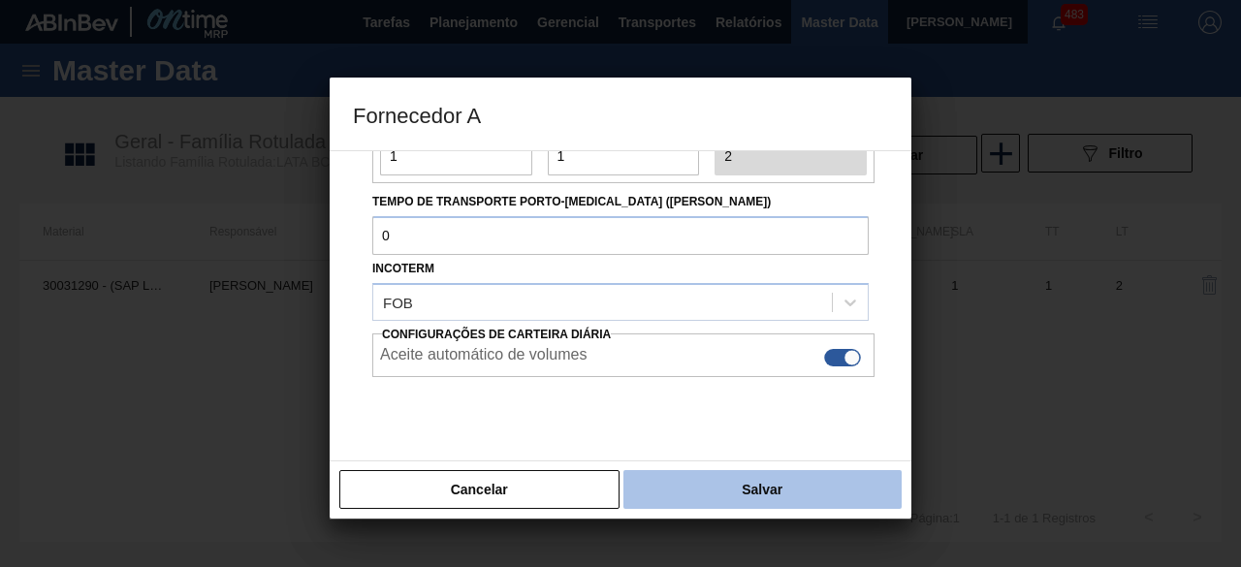
click at [859, 495] on button "Salvar" at bounding box center [762, 489] width 278 height 39
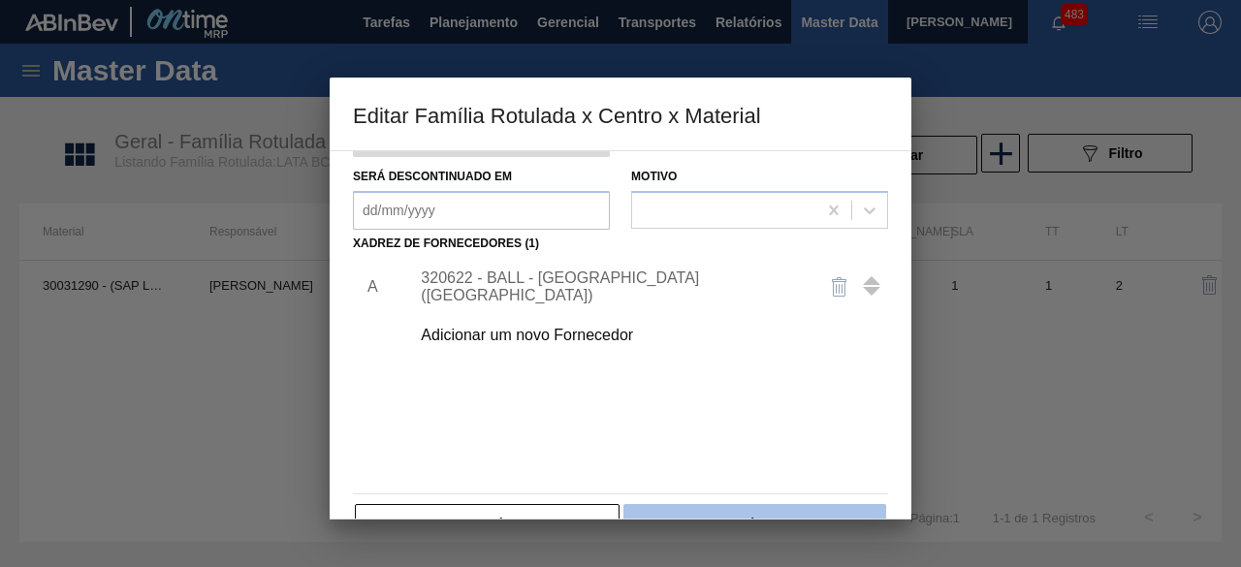
scroll to position [304, 0]
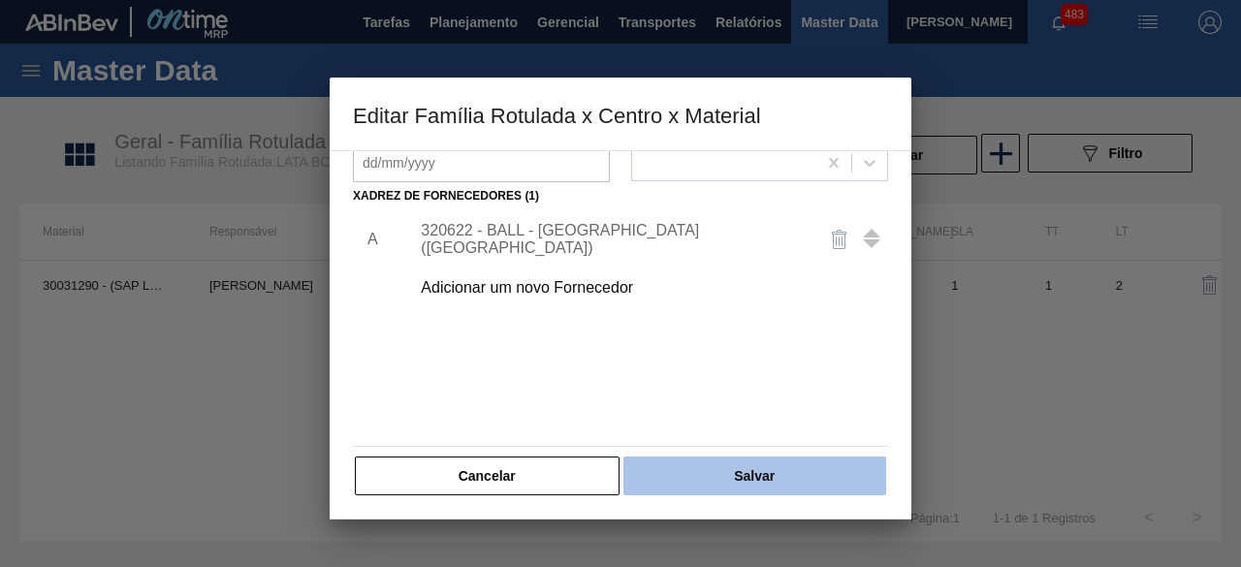
click at [795, 468] on button "Salvar" at bounding box center [754, 476] width 263 height 39
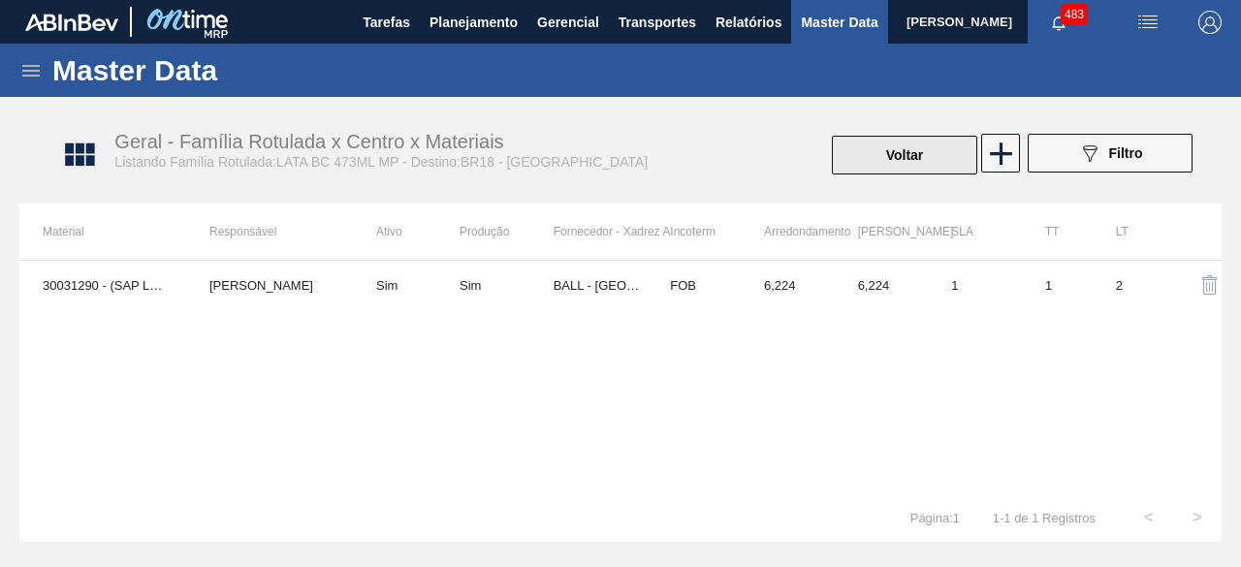
click at [924, 156] on button "Voltar" at bounding box center [904, 155] width 145 height 39
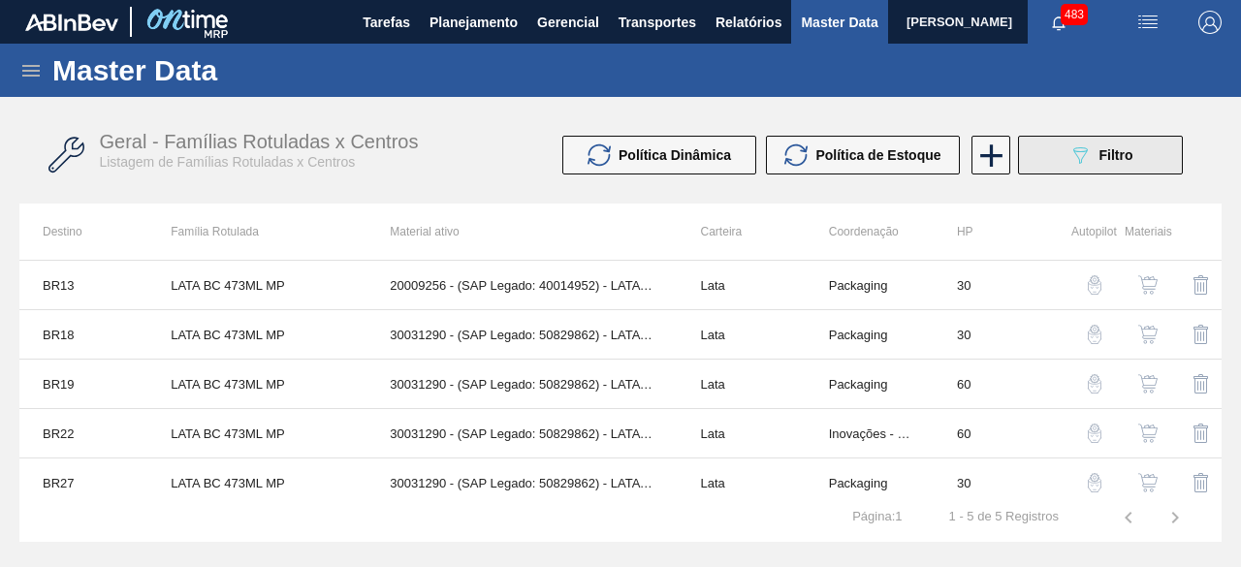
click at [1057, 157] on button "089F7B8B-B2A5-4AFE-B5C0-19BA573D28AC Filtro" at bounding box center [1100, 155] width 165 height 39
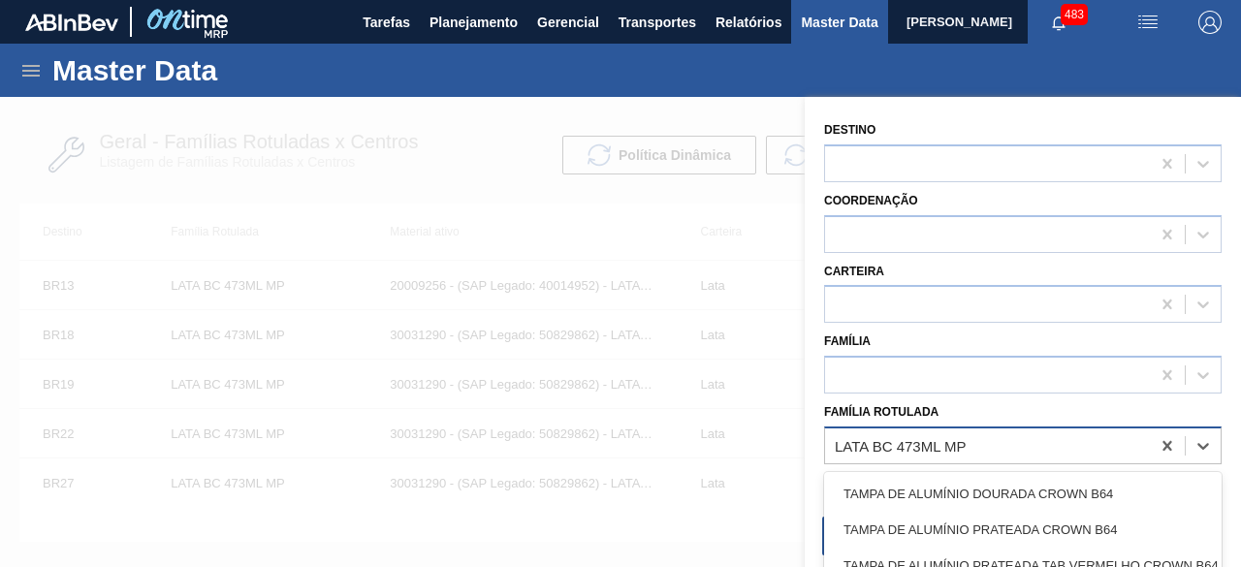
click at [1087, 440] on div "LATA BC 473ML MP" at bounding box center [987, 445] width 325 height 28
paste Rotulada "LATA SK BEATS SENSES 269ML"
type Rotulada "LATA SK BEATS SENSES 269ML"
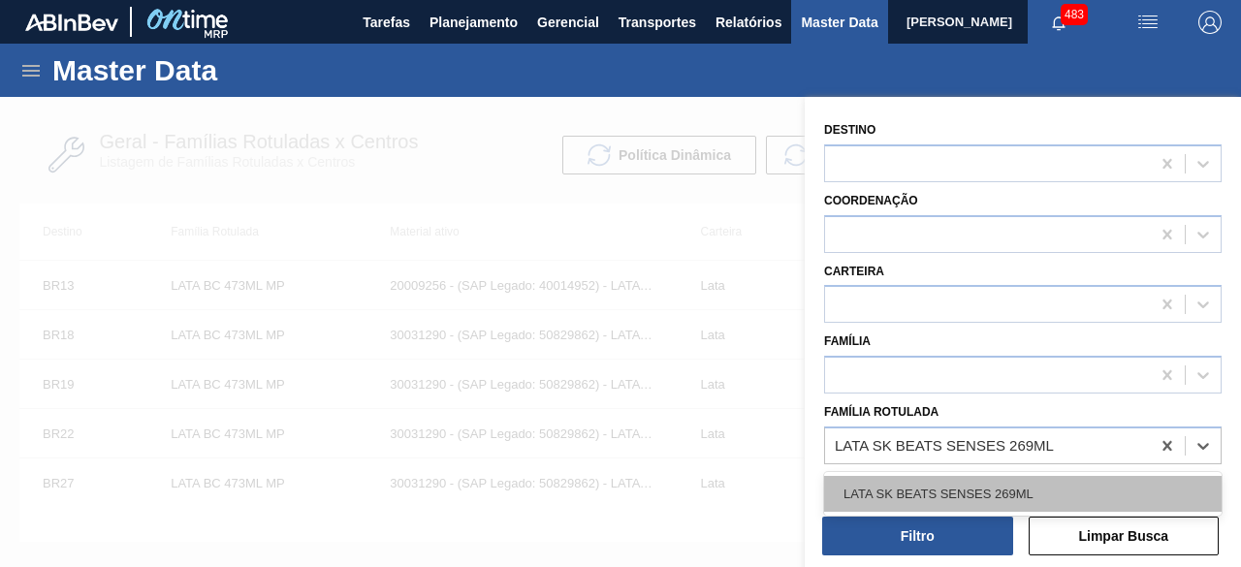
click at [1026, 489] on div "LATA SK BEATS SENSES 269ML" at bounding box center [1023, 494] width 398 height 36
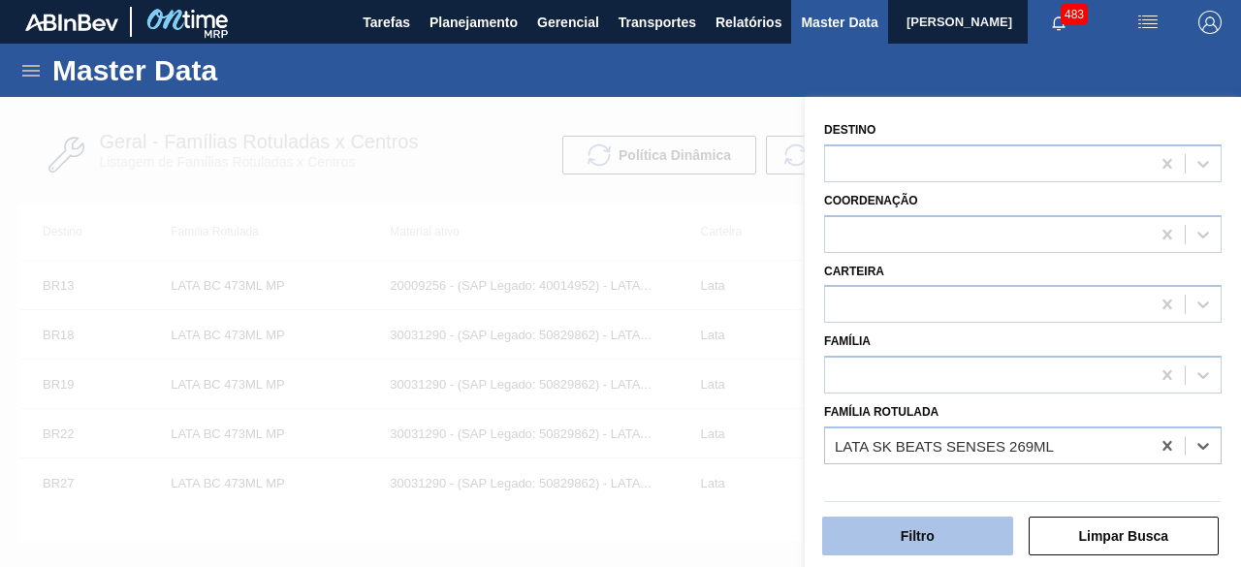
click at [966, 546] on button "Filtro" at bounding box center [917, 536] width 191 height 39
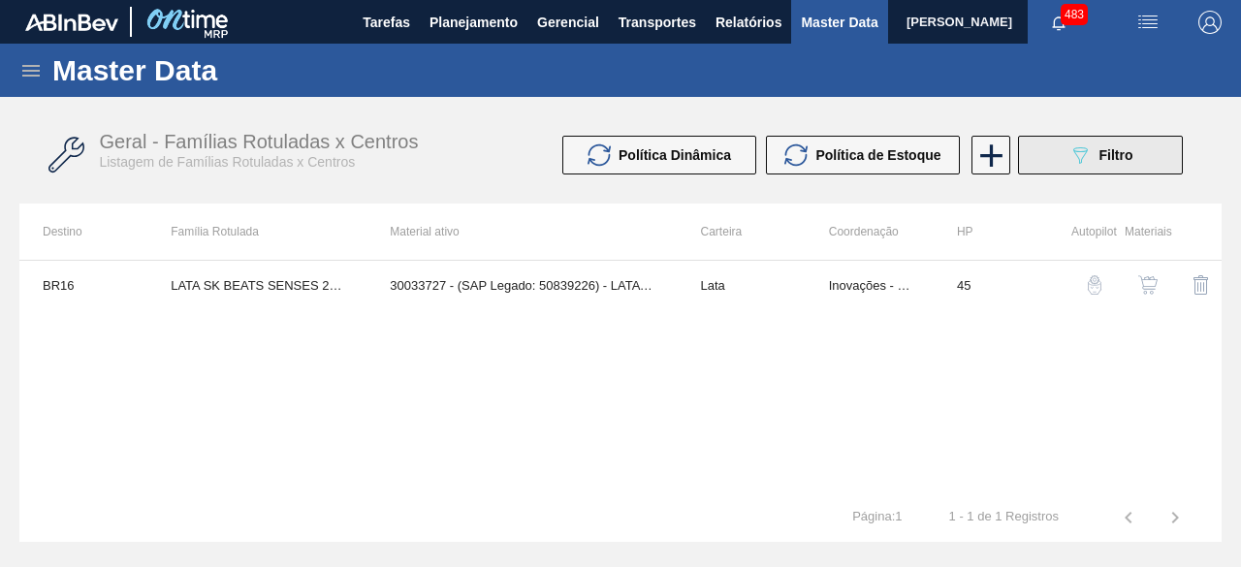
click at [1113, 162] on span "Filtro" at bounding box center [1117, 155] width 34 height 16
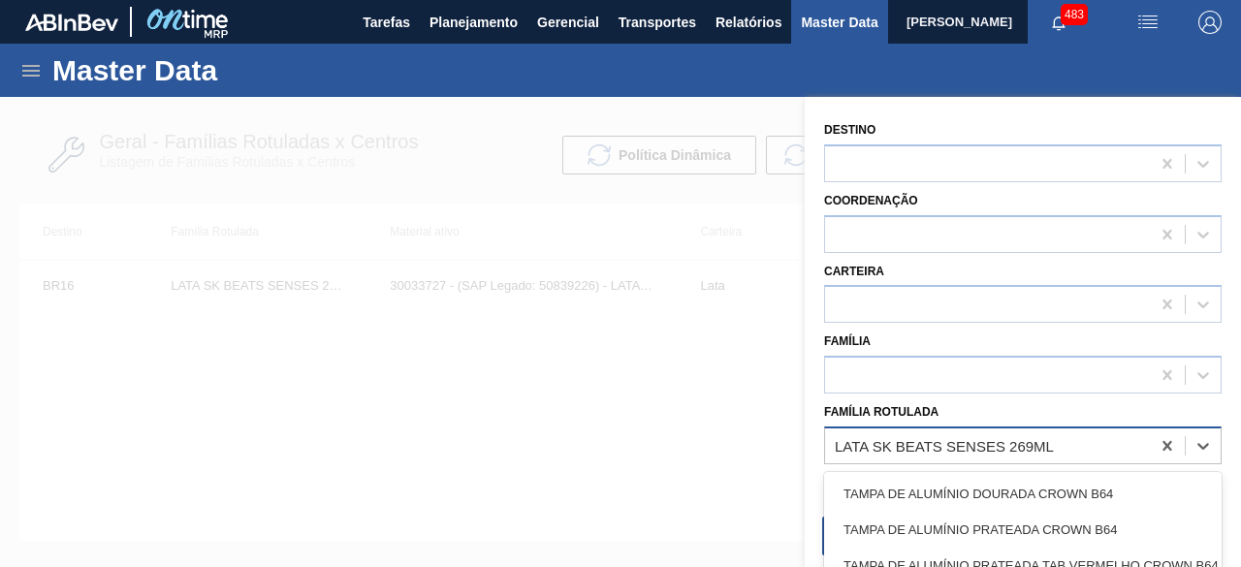
click at [1057, 445] on div "LATA SK BEATS SENSES 269ML" at bounding box center [987, 445] width 325 height 28
paste Rotulada "LATA SK BEATS SENSES 269ML"
type Rotulada "LATA SK BEATS SENSES 269ML"
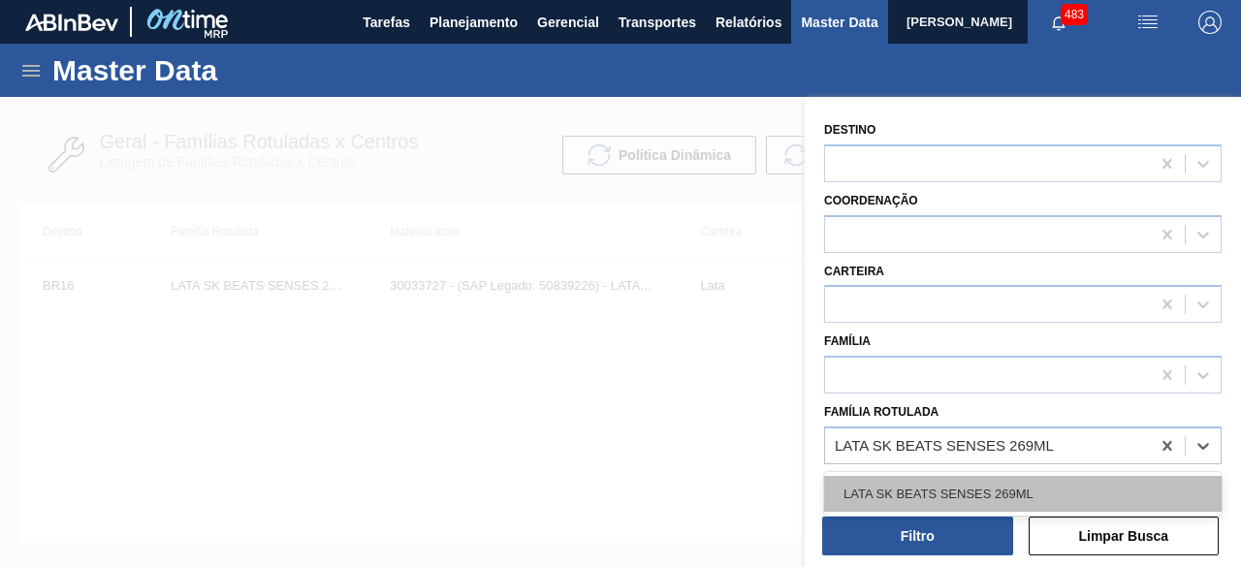
click at [1037, 490] on div "LATA SK BEATS SENSES 269ML" at bounding box center [1023, 494] width 398 height 36
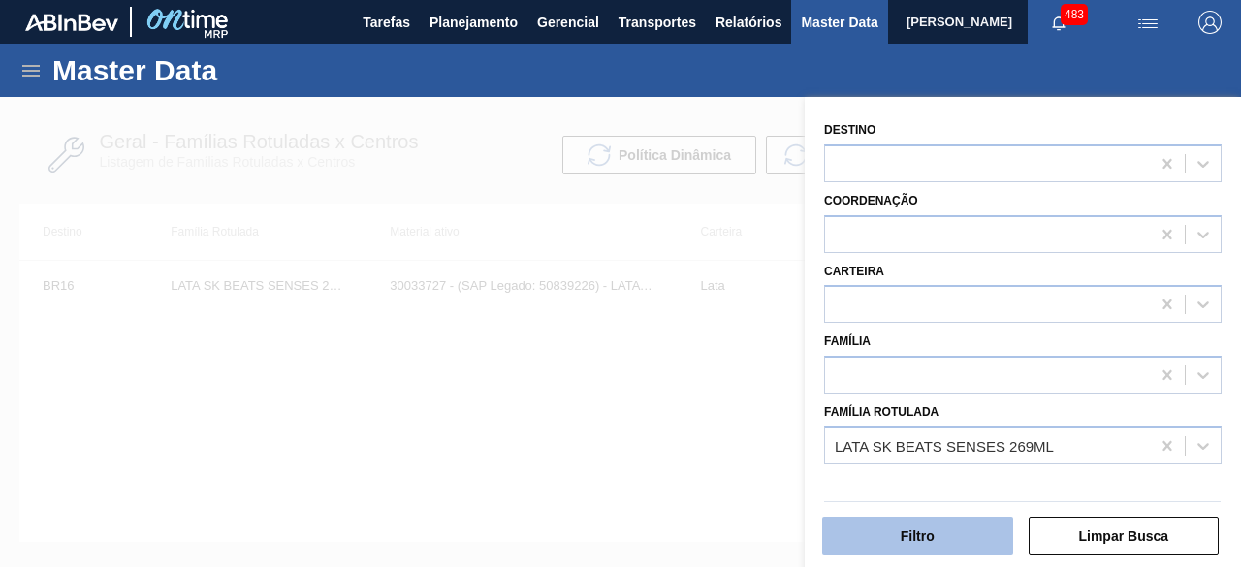
click at [990, 542] on button "Filtro" at bounding box center [917, 536] width 191 height 39
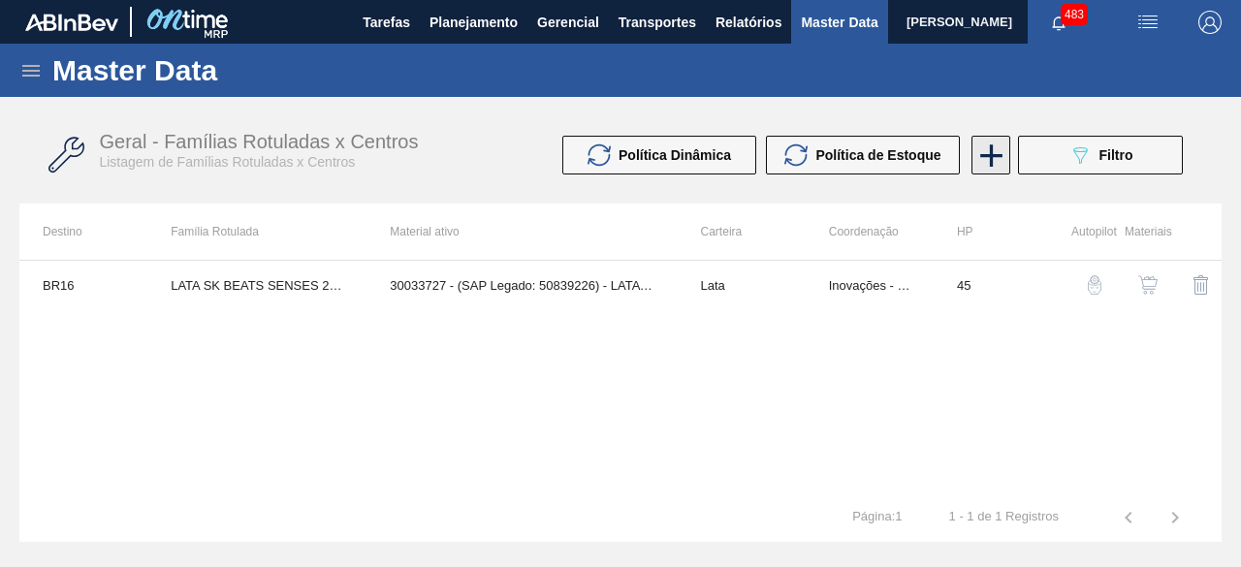
click at [993, 170] on icon at bounding box center [991, 156] width 38 height 38
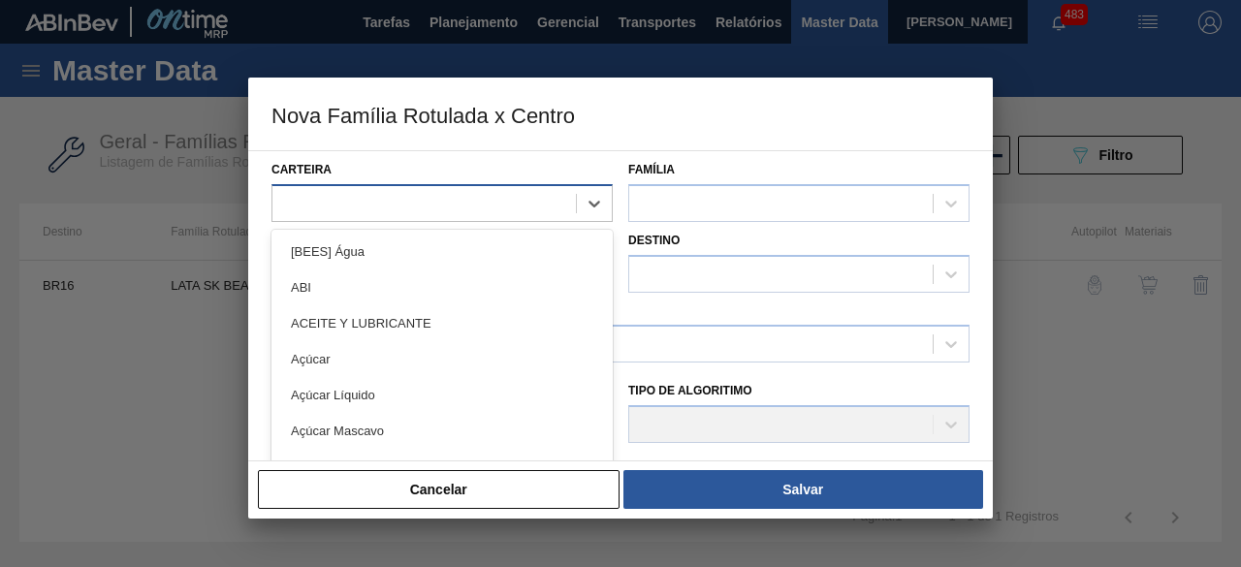
click at [504, 200] on div at bounding box center [423, 203] width 303 height 28
type input "lata"
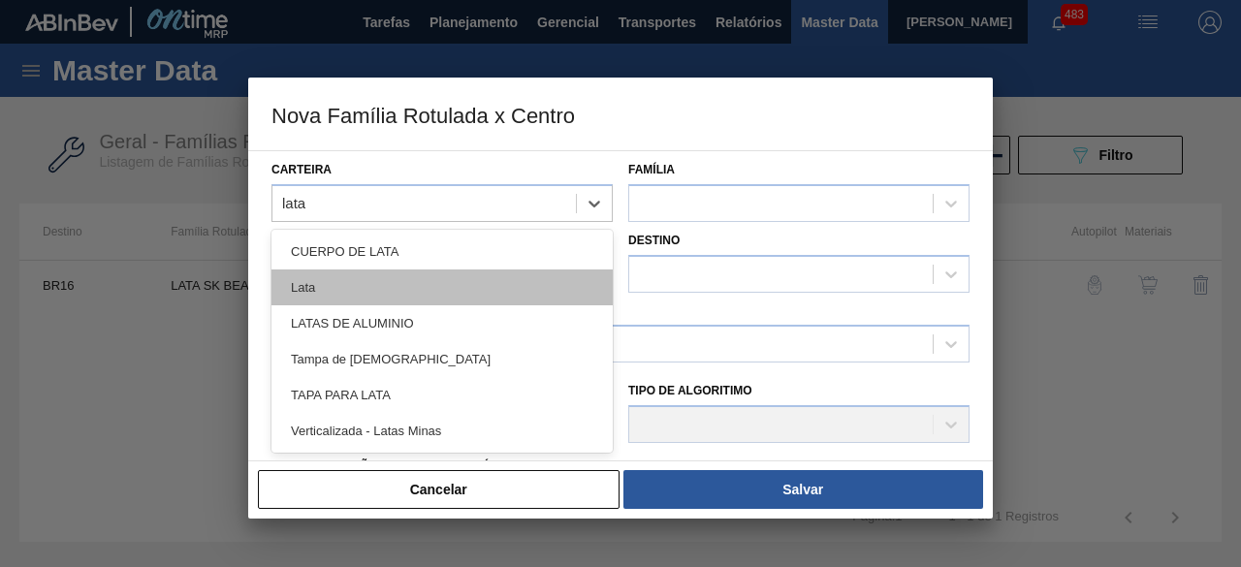
click at [482, 287] on div "Lata" at bounding box center [441, 288] width 341 height 36
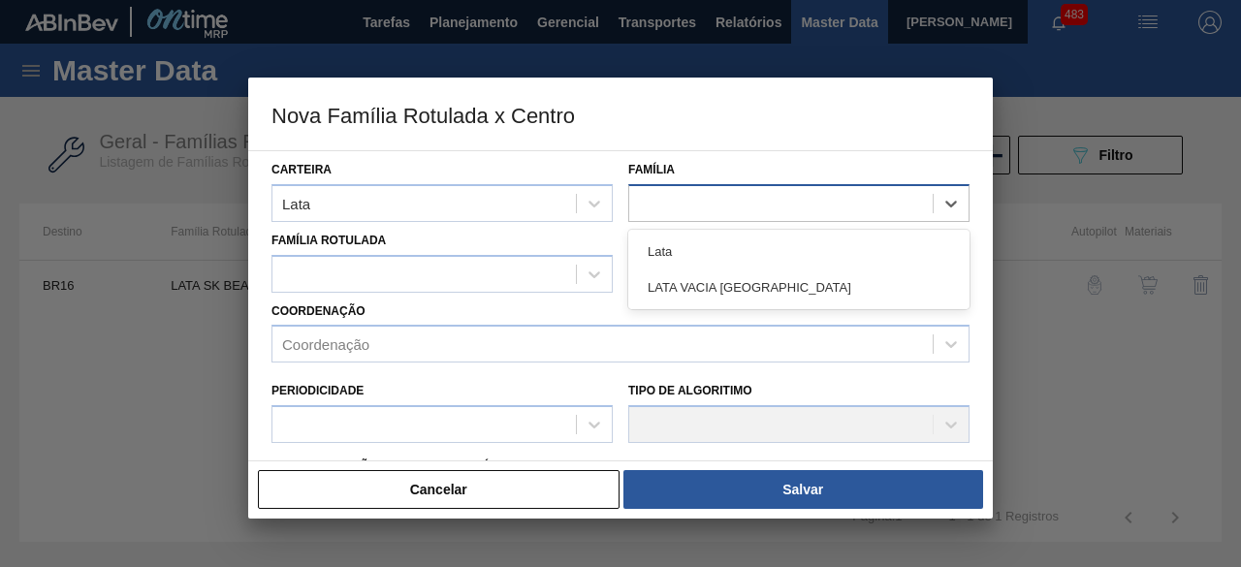
click at [668, 187] on div at bounding box center [798, 203] width 341 height 38
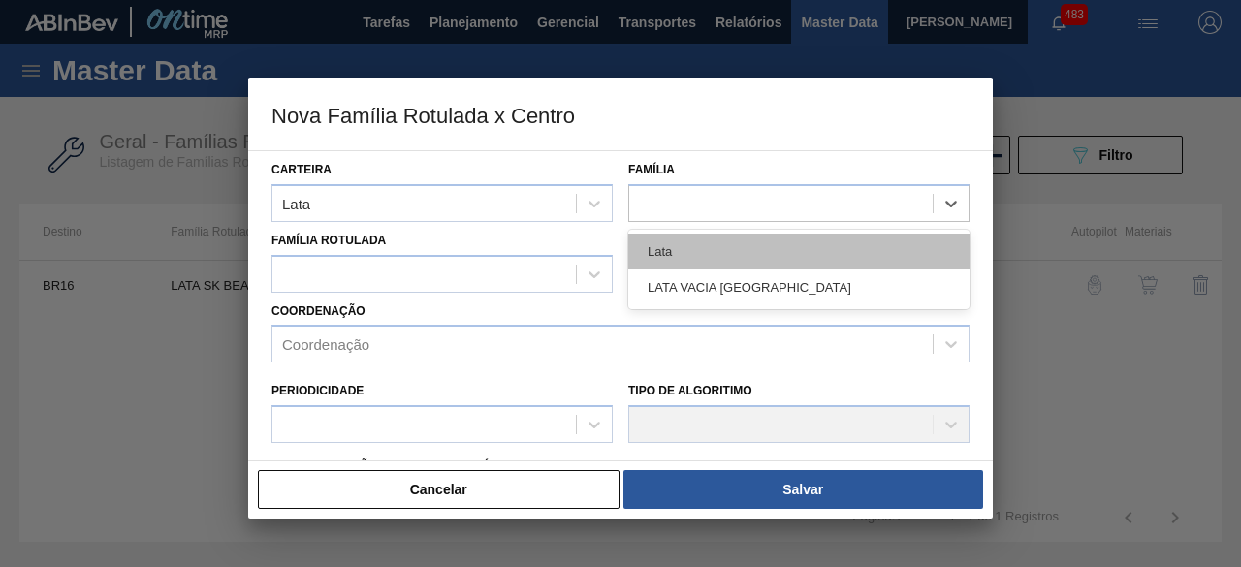
click at [666, 251] on div "Lata" at bounding box center [798, 252] width 341 height 36
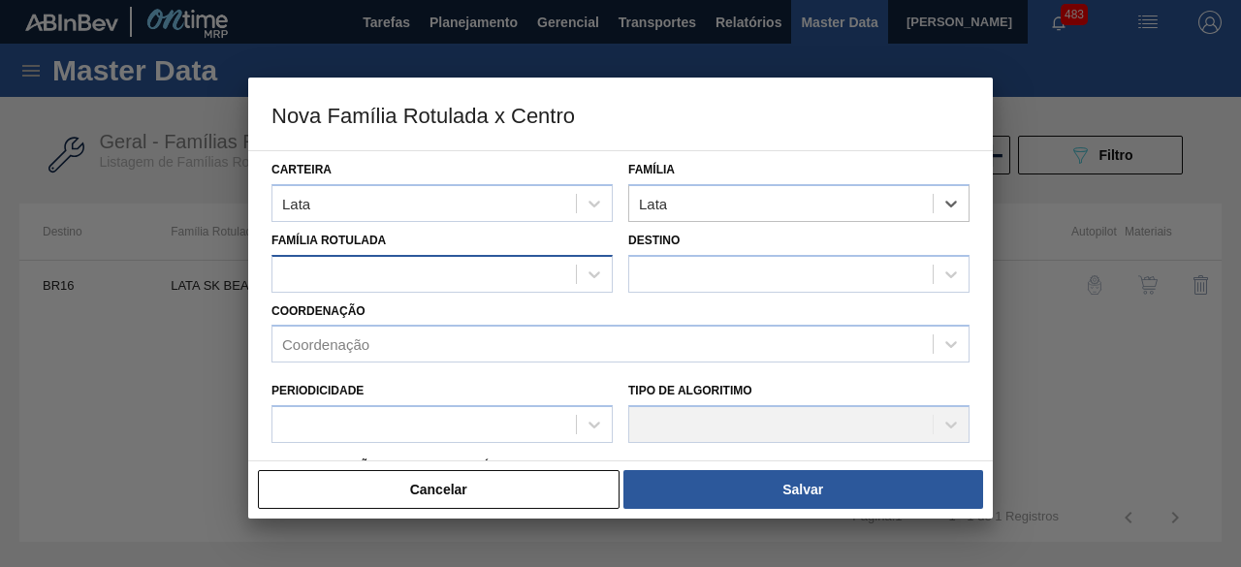
click at [518, 288] on div at bounding box center [441, 274] width 341 height 38
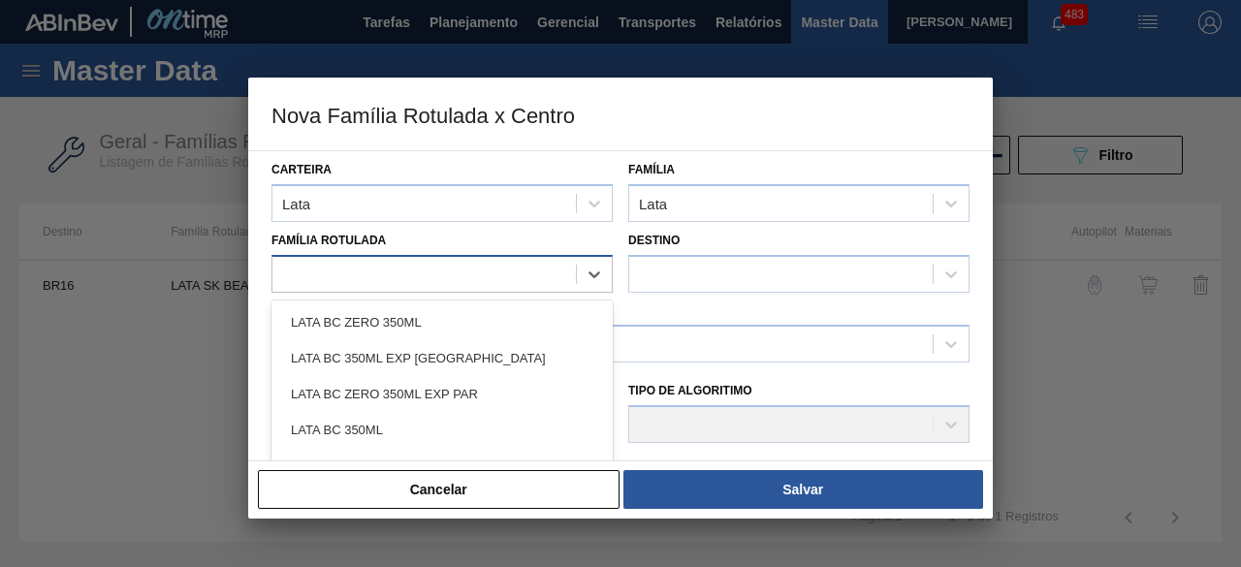
paste Rotulada "LATA SK BEATS SENSES 269ML"
type Rotulada "LATA SK BEATS SENSES 269ML"
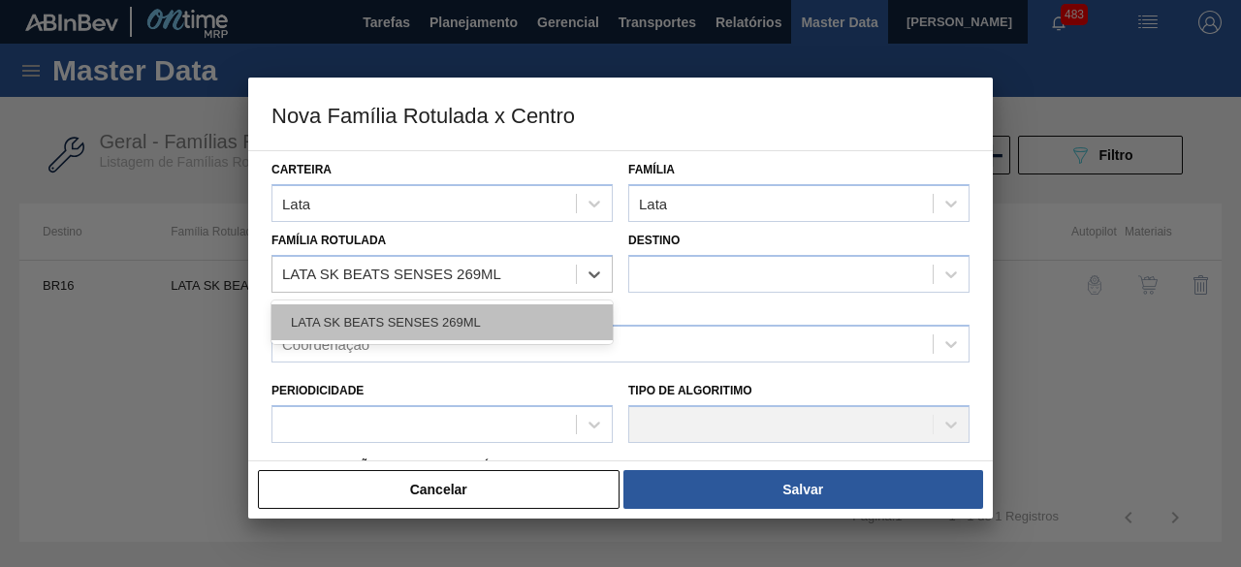
click at [493, 314] on div "LATA SK BEATS SENSES 269ML" at bounding box center [441, 322] width 341 height 36
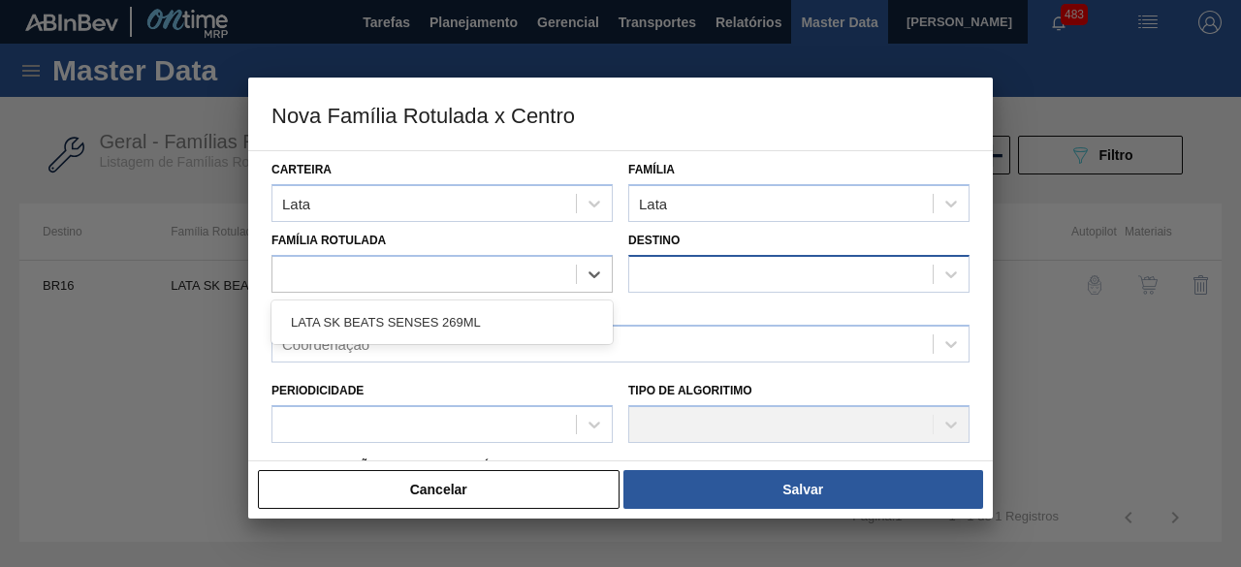
checkbox input "false"
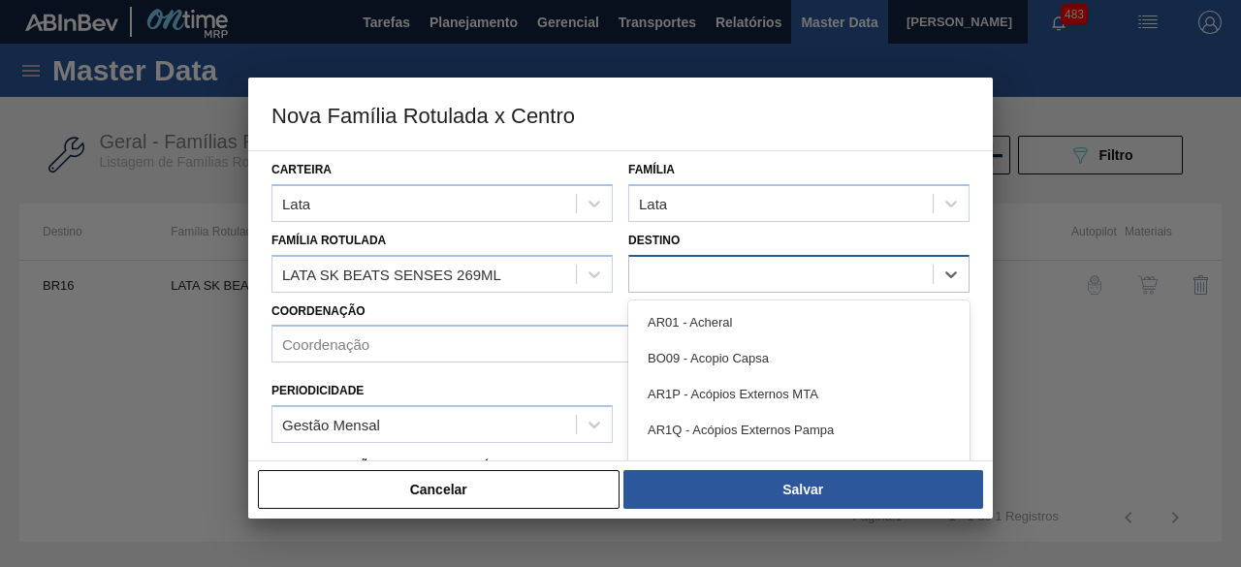
click at [644, 269] on div at bounding box center [780, 274] width 303 height 28
type input "br18"
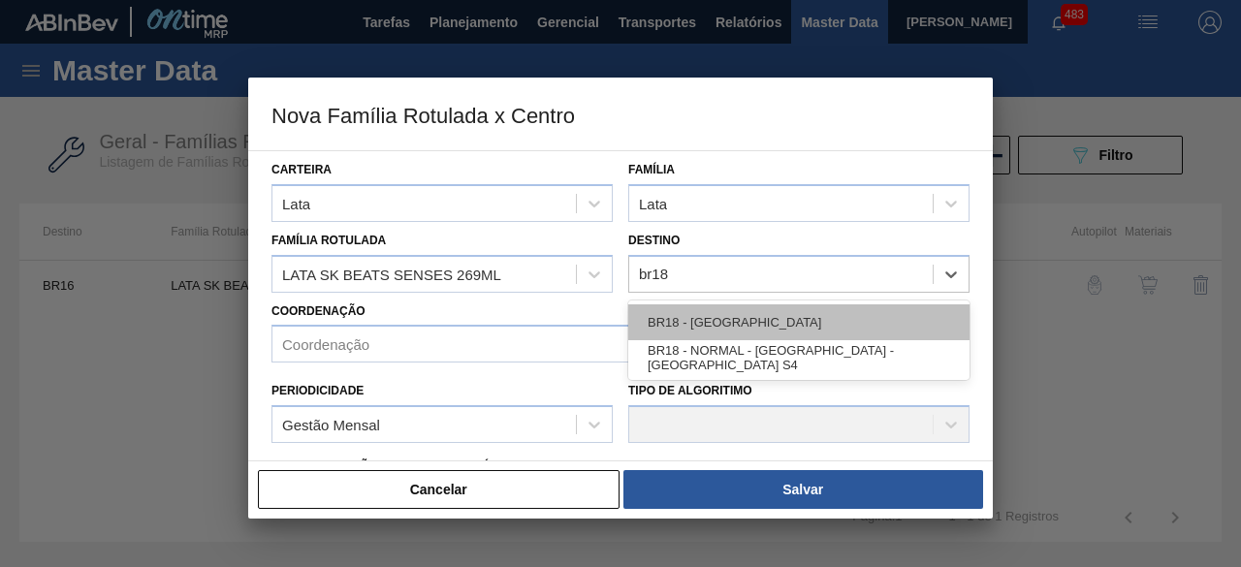
click at [698, 325] on div "BR18 - [GEOGRAPHIC_DATA]" at bounding box center [798, 322] width 341 height 36
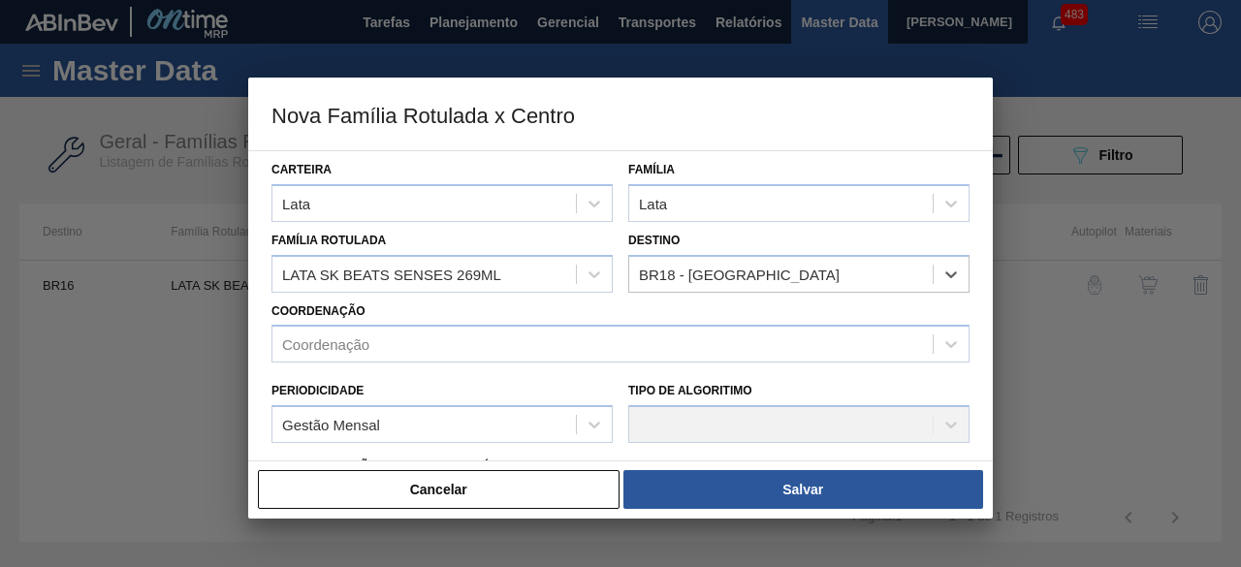
scroll to position [97, 0]
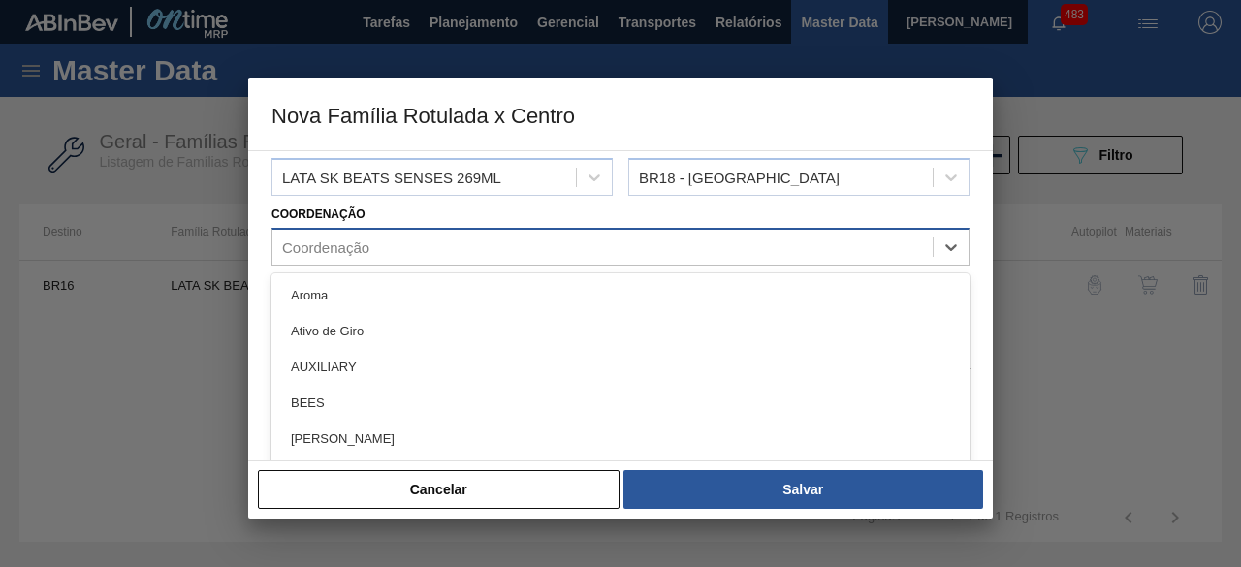
click at [748, 241] on div "Coordenação" at bounding box center [602, 248] width 660 height 28
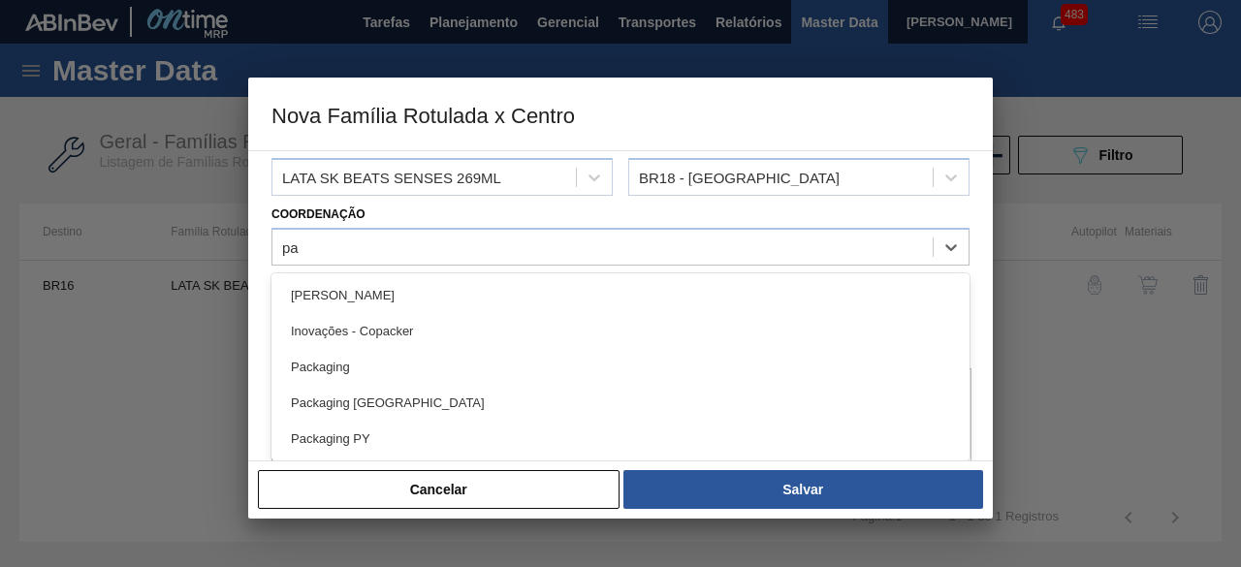
type input "pac"
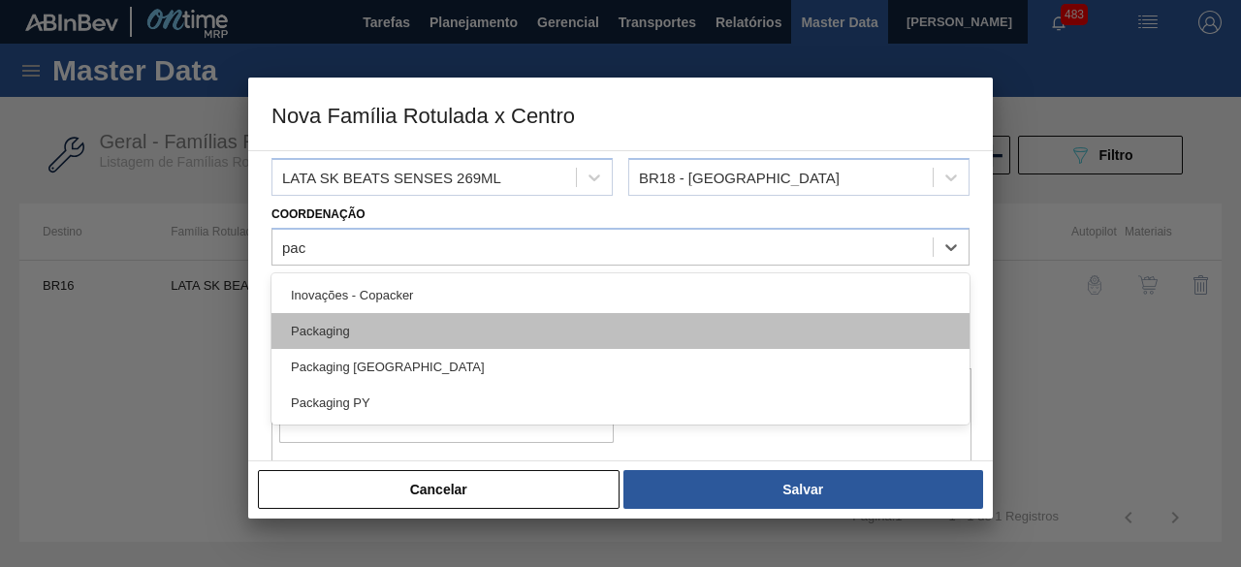
click at [533, 313] on div "Packaging" at bounding box center [620, 331] width 698 height 36
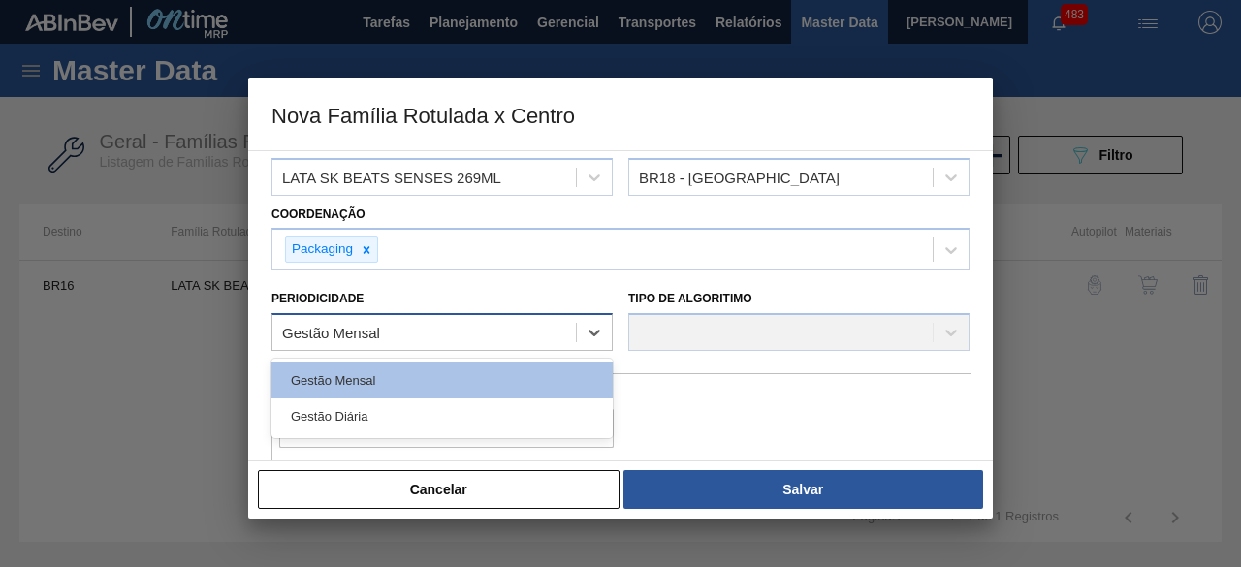
click at [522, 336] on div "Gestão Mensal" at bounding box center [423, 333] width 303 height 28
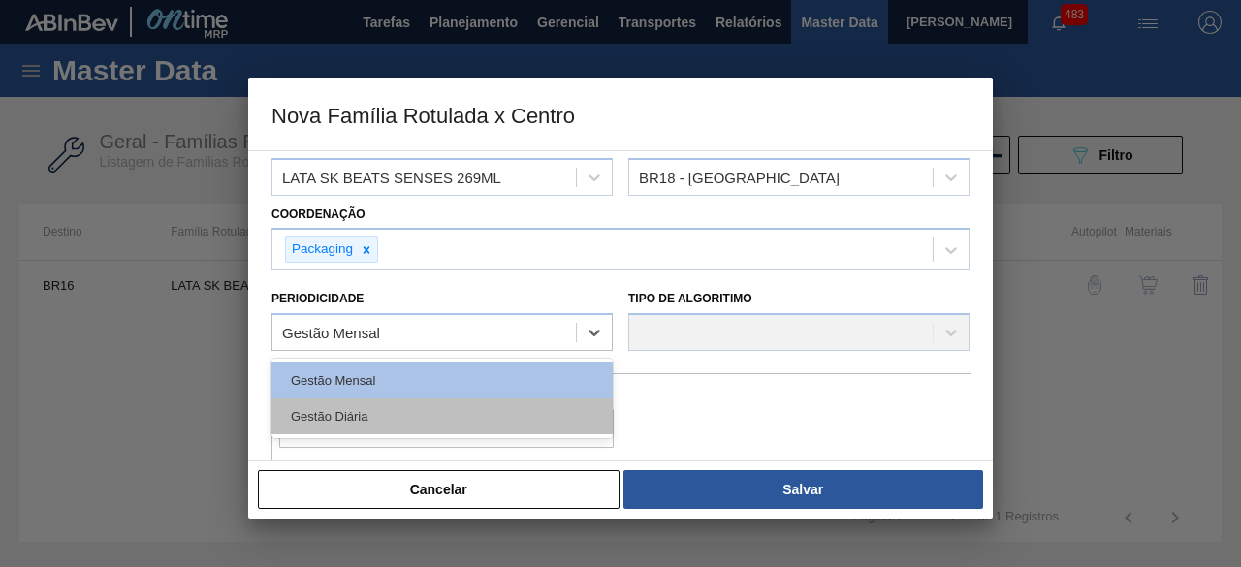
click at [494, 406] on div "Gestão Diária" at bounding box center [441, 416] width 341 height 36
checkbox input "true"
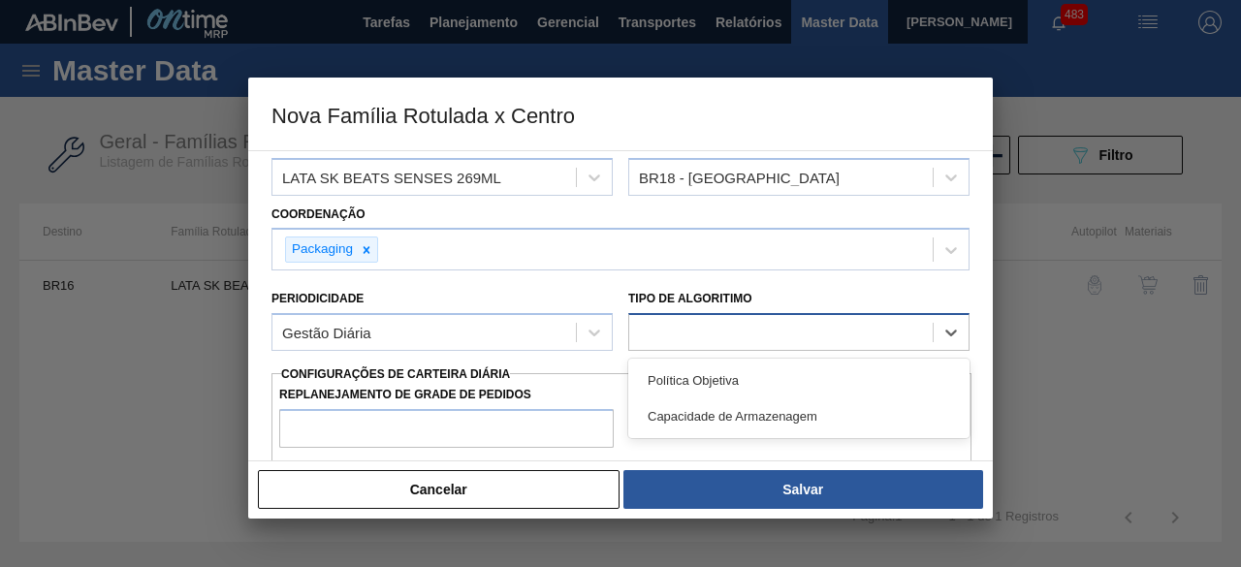
click at [655, 335] on div at bounding box center [780, 333] width 303 height 28
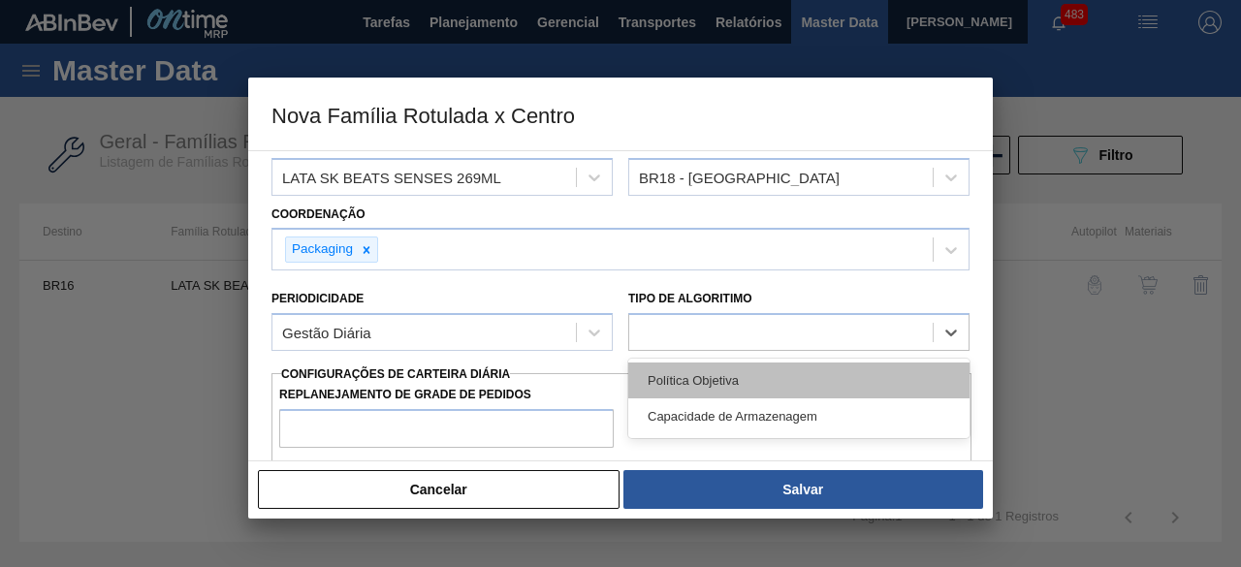
click at [667, 379] on div "Política Objetiva" at bounding box center [798, 381] width 341 height 36
type input "0"
type input "100"
type input "0,000"
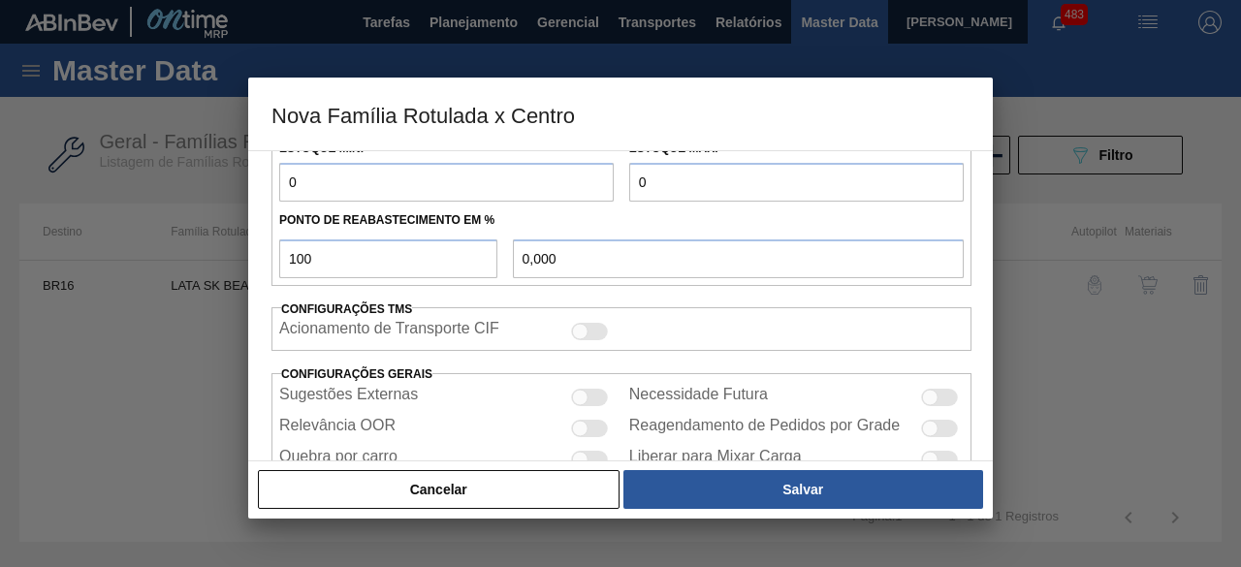
scroll to position [752, 0]
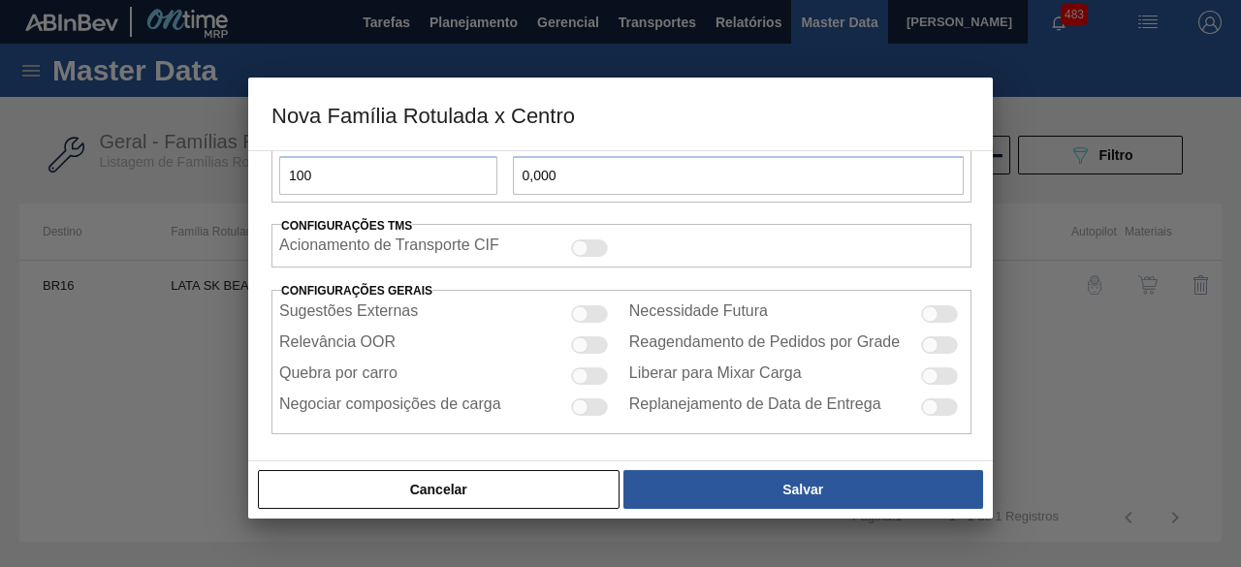
click at [578, 341] on div at bounding box center [580, 345] width 16 height 16
checkbox input "true"
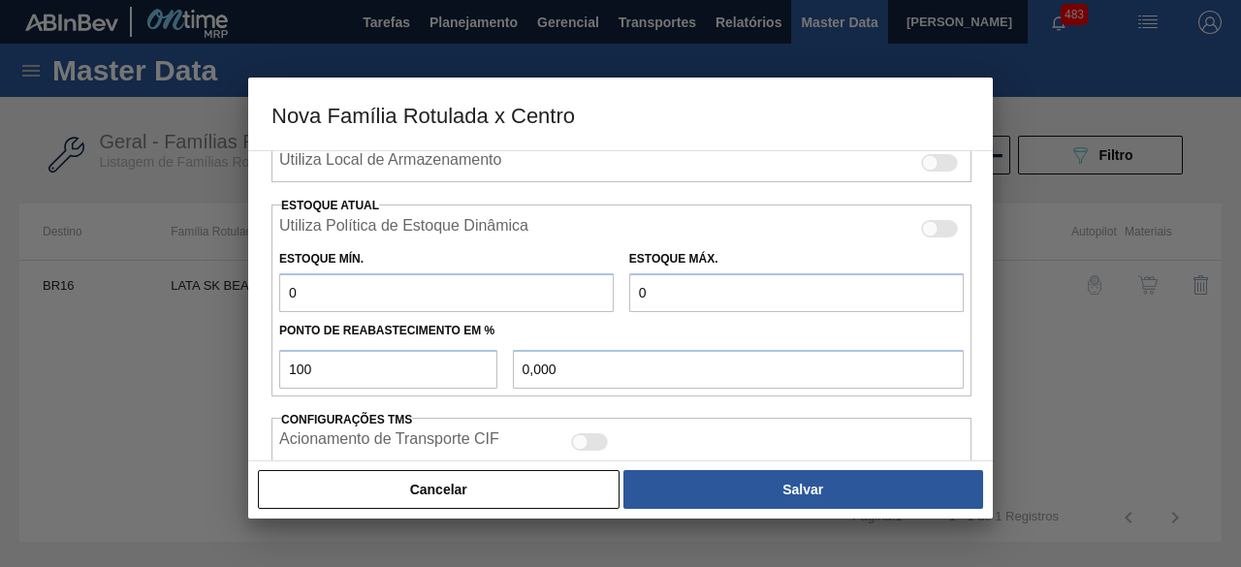
scroll to position [462, 0]
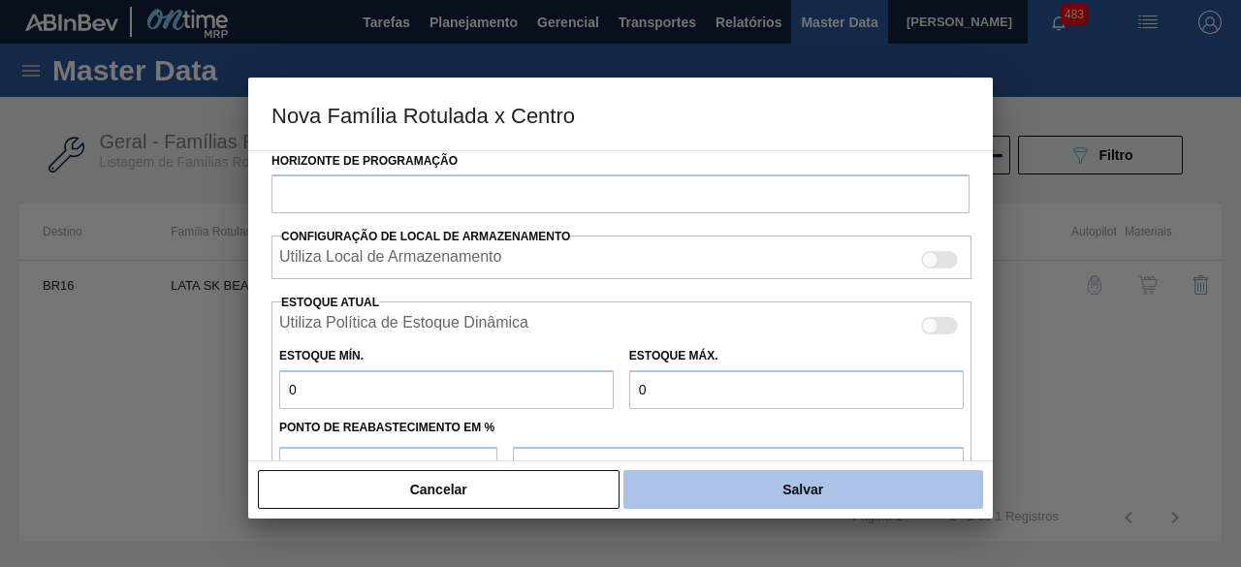
click at [797, 494] on button "Salvar" at bounding box center [803, 489] width 360 height 39
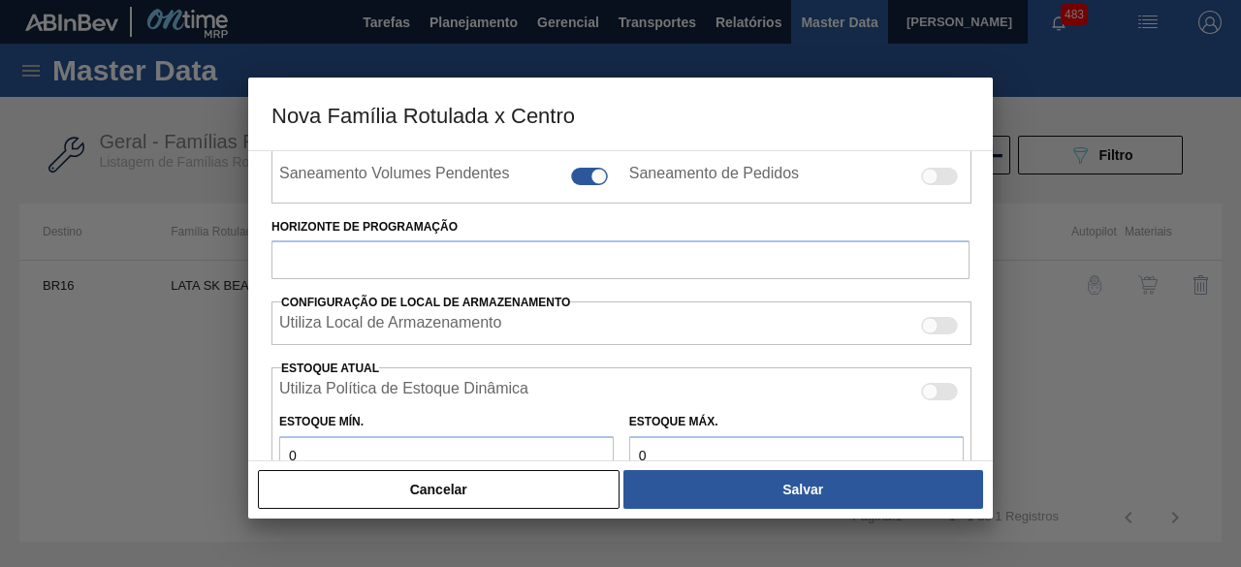
scroll to position [365, 0]
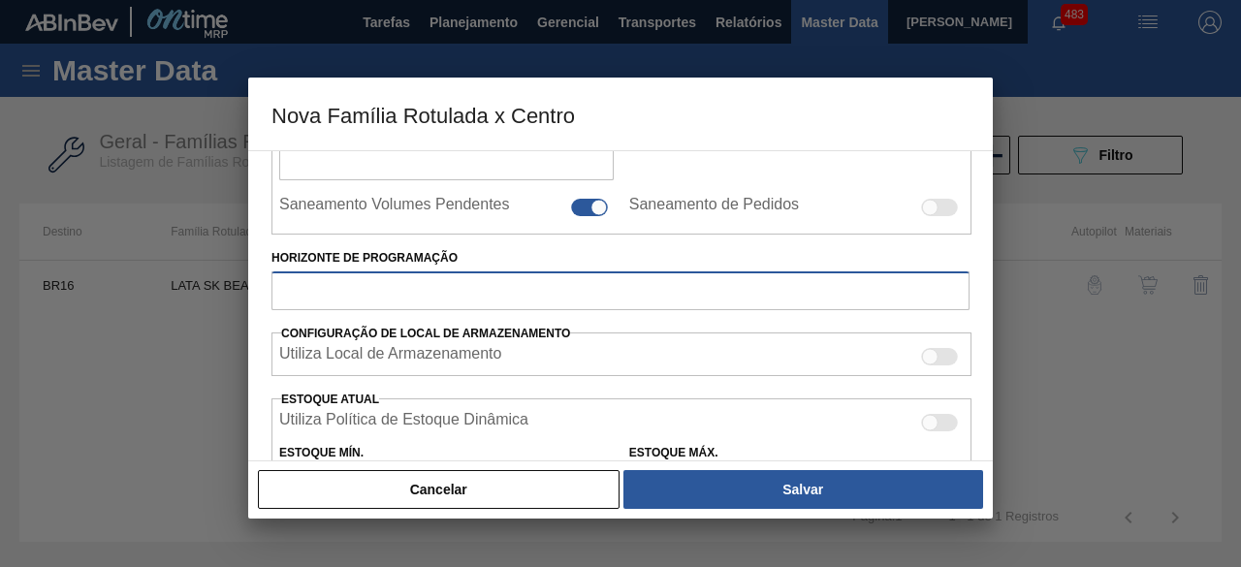
click at [559, 290] on input "Horizonte de Programação" at bounding box center [620, 290] width 698 height 39
type input "30"
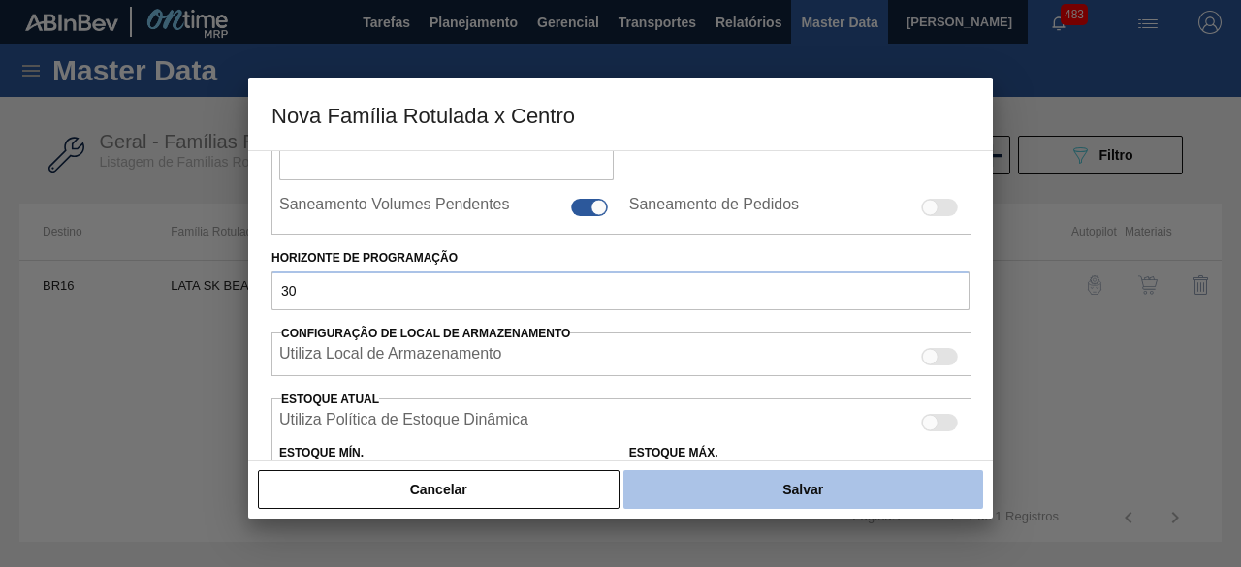
click at [717, 482] on button "Salvar" at bounding box center [803, 489] width 360 height 39
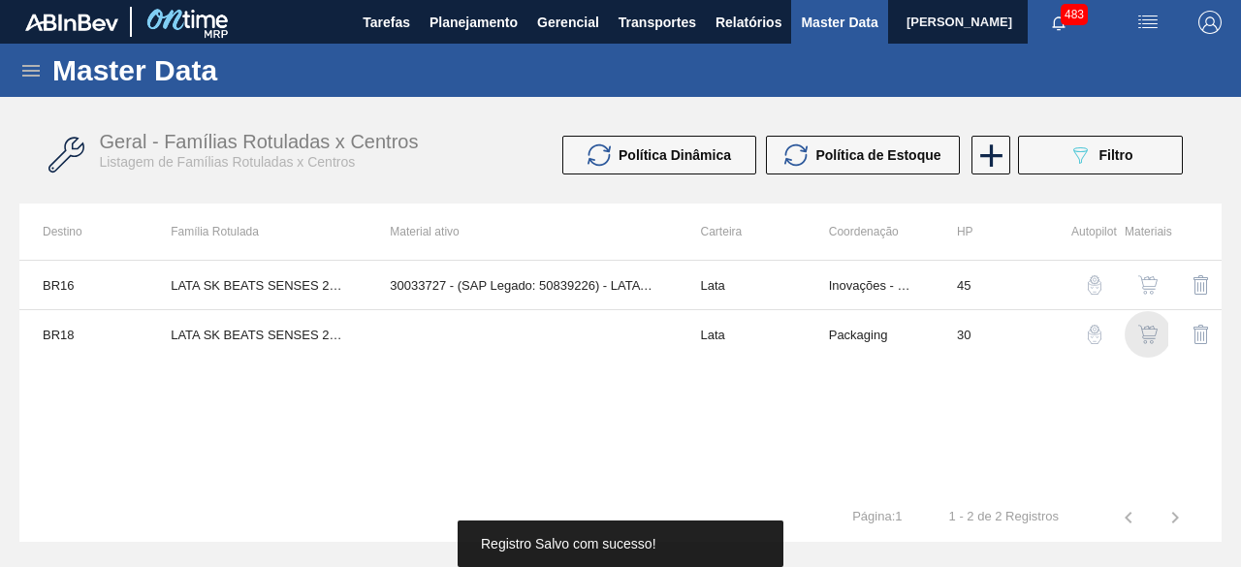
click at [1151, 327] on img "button" at bounding box center [1147, 334] width 19 height 19
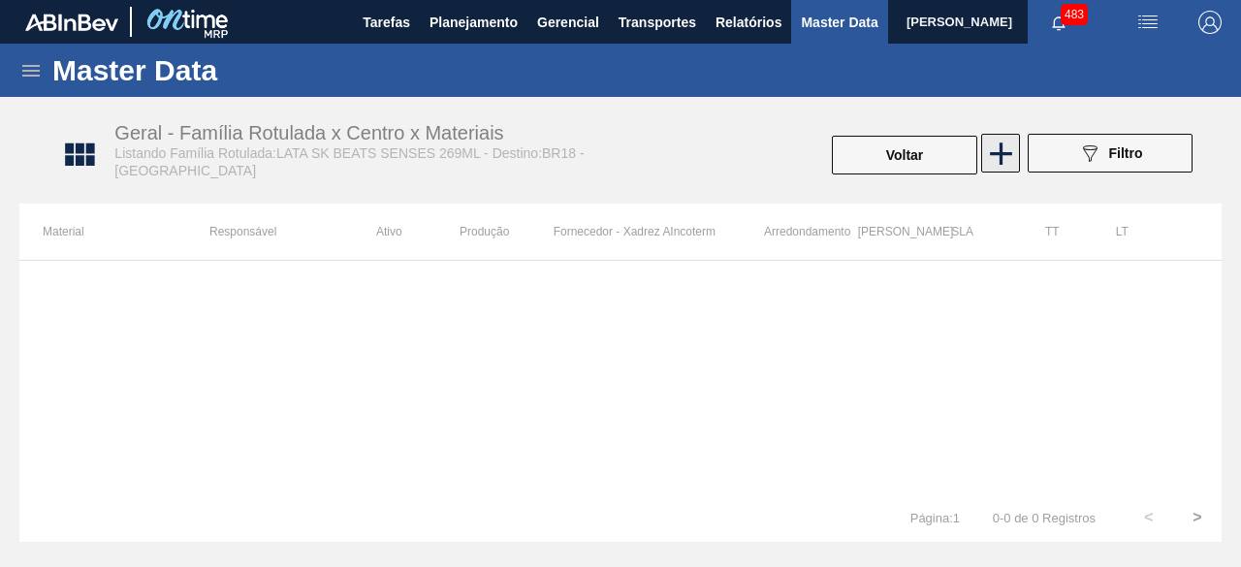
click at [1004, 140] on icon at bounding box center [1001, 154] width 38 height 38
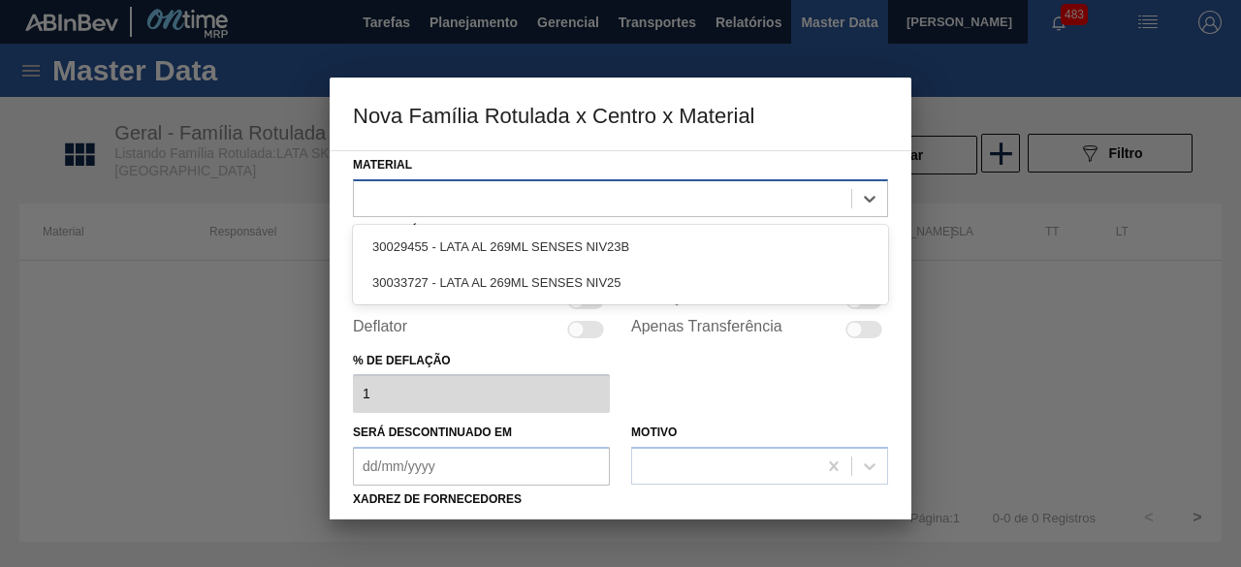
click at [652, 203] on div at bounding box center [602, 198] width 497 height 28
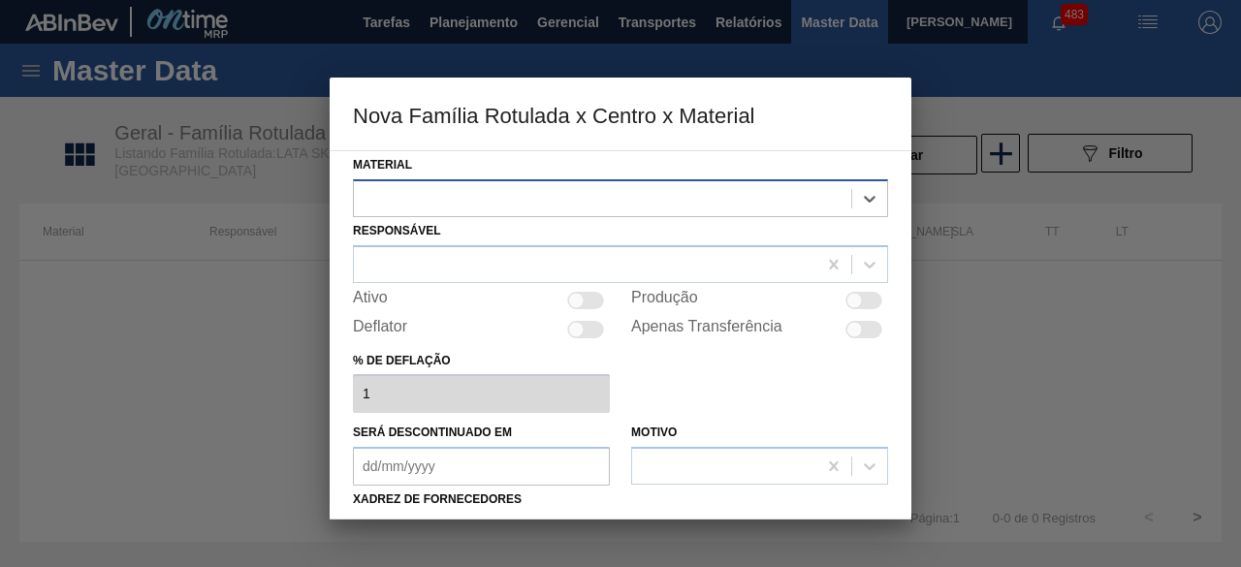
click at [510, 199] on div at bounding box center [602, 198] width 497 height 28
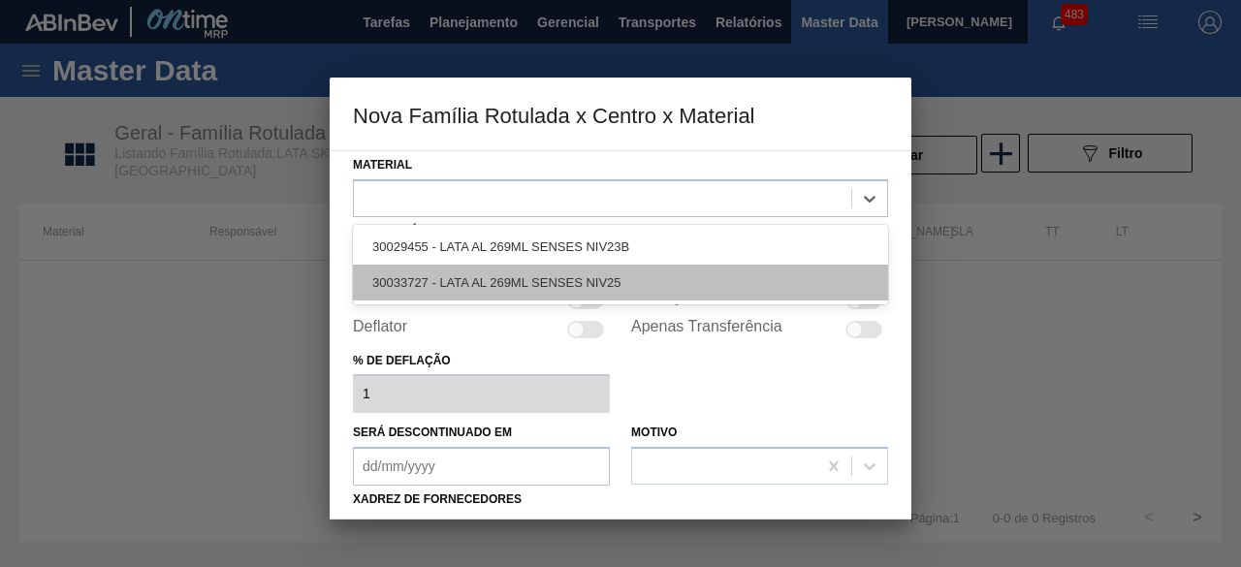
click at [512, 278] on div "30033727 - LATA AL 269ML SENSES NIV25" at bounding box center [620, 283] width 535 height 36
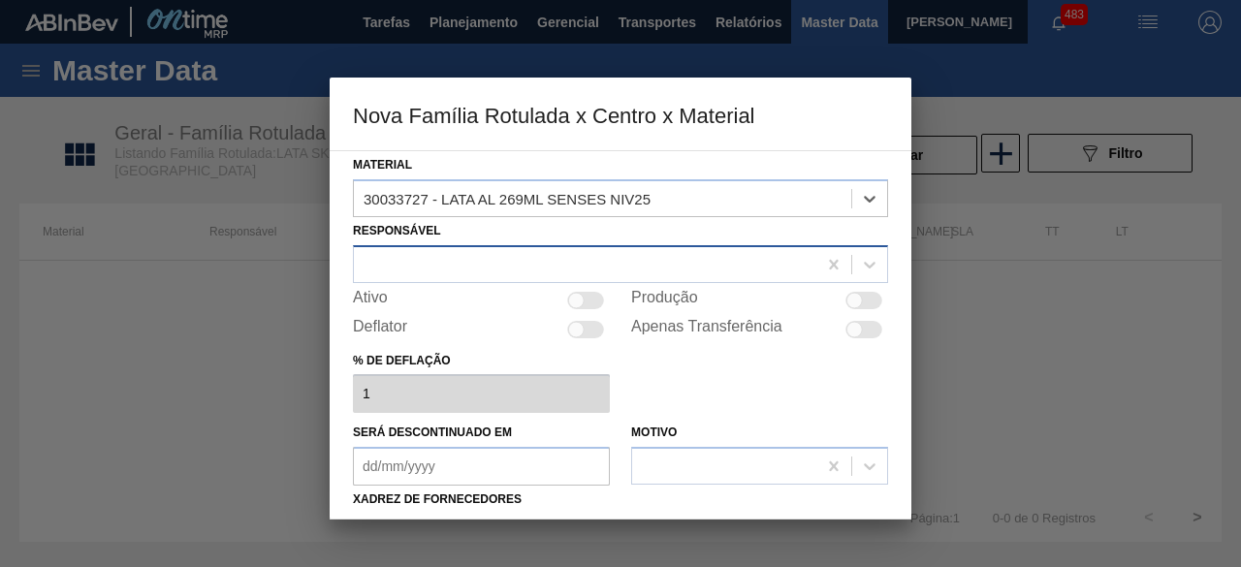
click at [518, 267] on div at bounding box center [585, 264] width 462 height 28
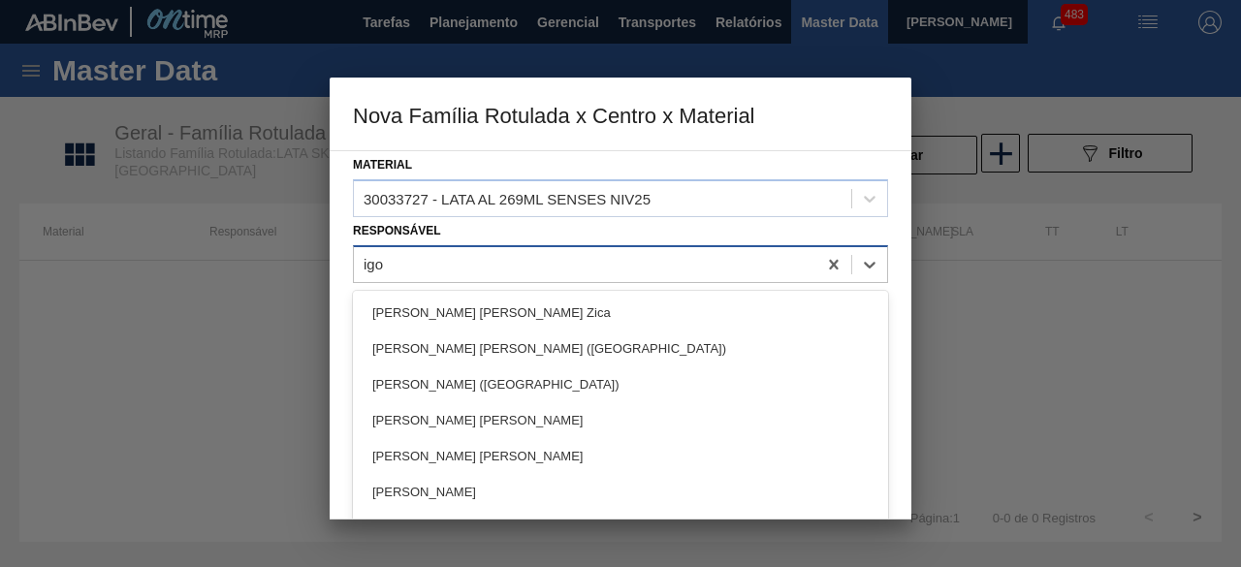
type input "[PERSON_NAME]"
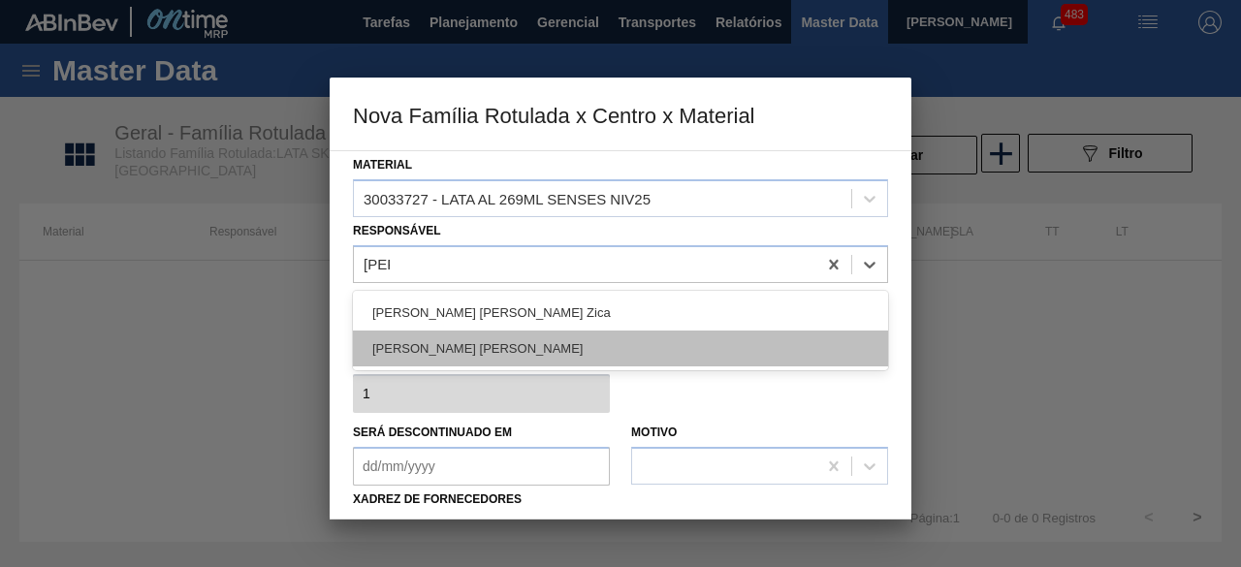
click at [518, 346] on div "[PERSON_NAME] [PERSON_NAME]" at bounding box center [620, 349] width 535 height 36
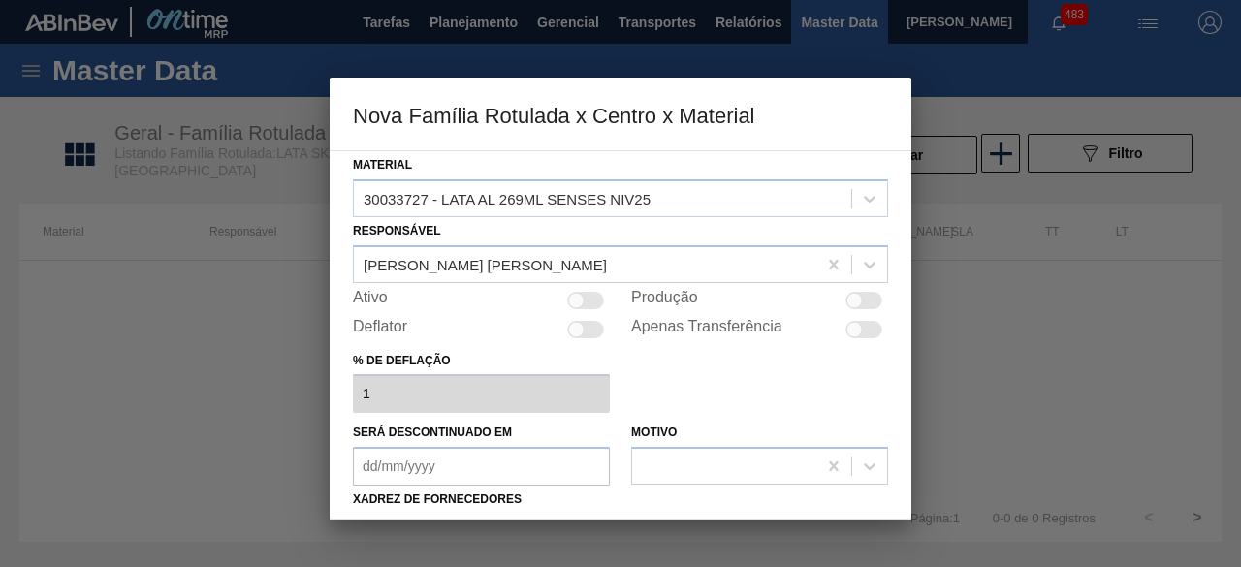
click at [593, 299] on div at bounding box center [585, 300] width 37 height 17
checkbox input "true"
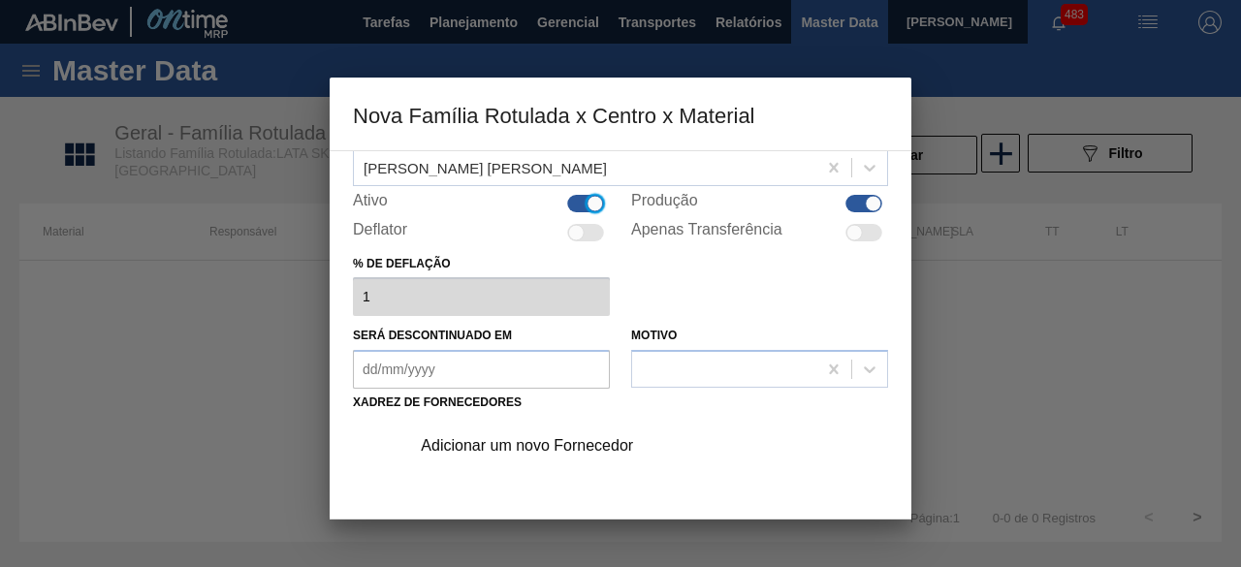
scroll to position [194, 0]
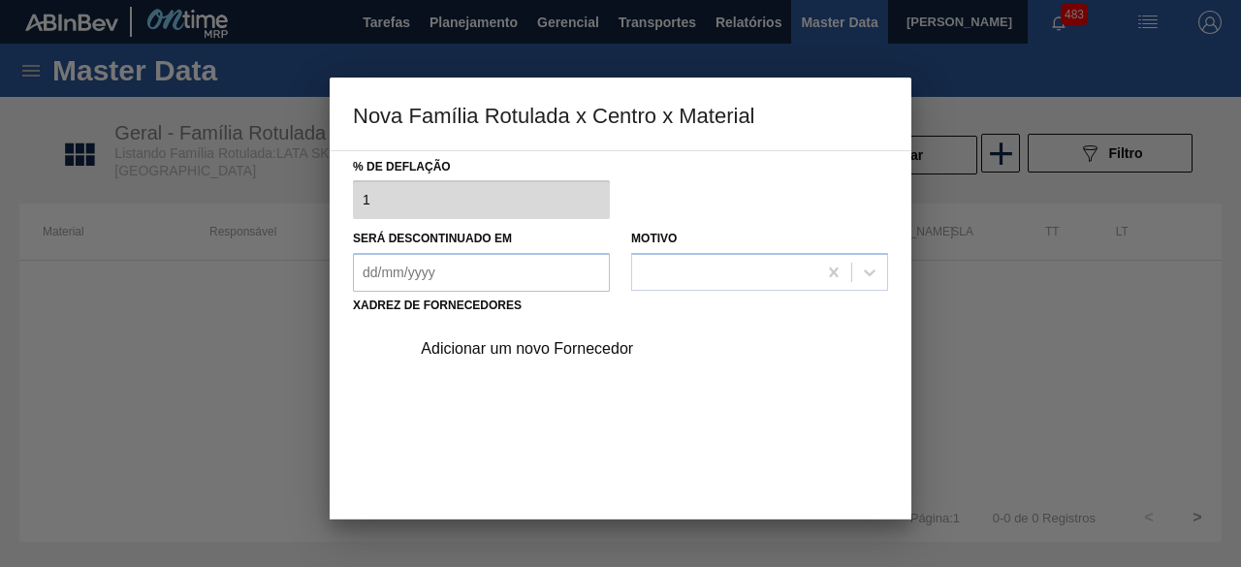
click at [578, 344] on div "Adicionar um novo Fornecedor" at bounding box center [611, 348] width 380 height 17
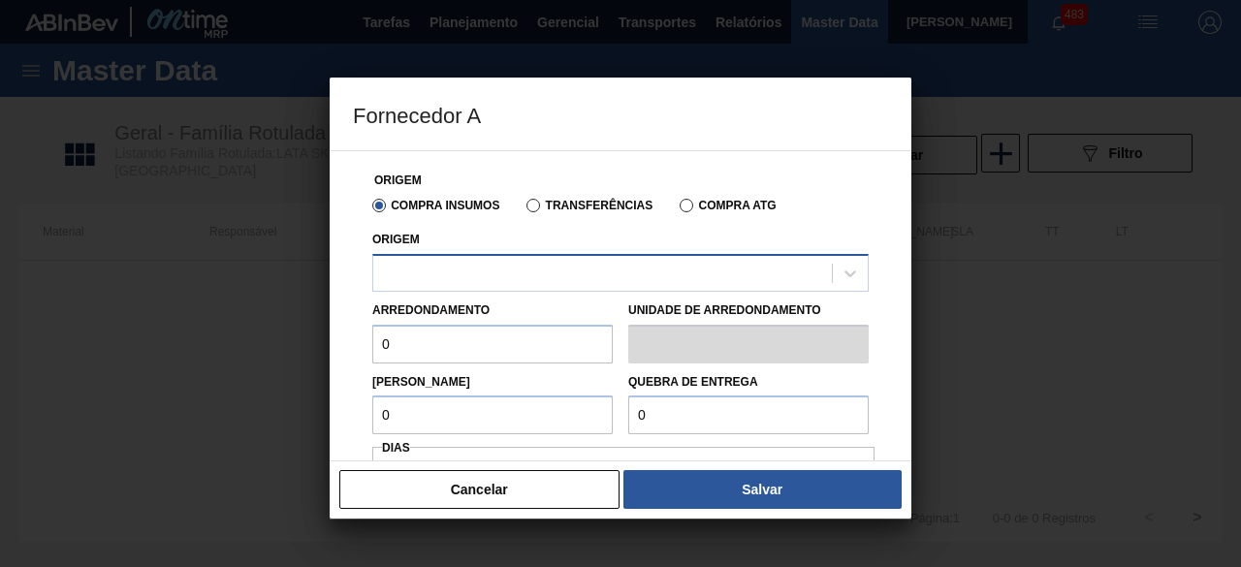
click at [607, 275] on div at bounding box center [602, 273] width 459 height 28
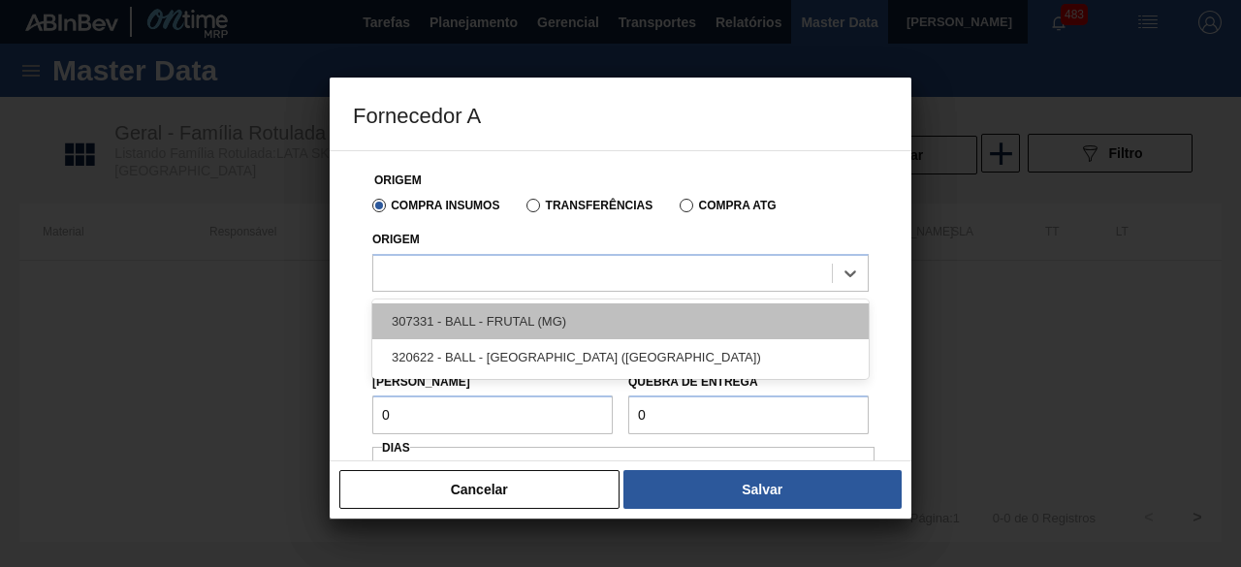
click at [556, 323] on div "307331 - BALL - FRUTAL (MG)" at bounding box center [620, 321] width 496 height 36
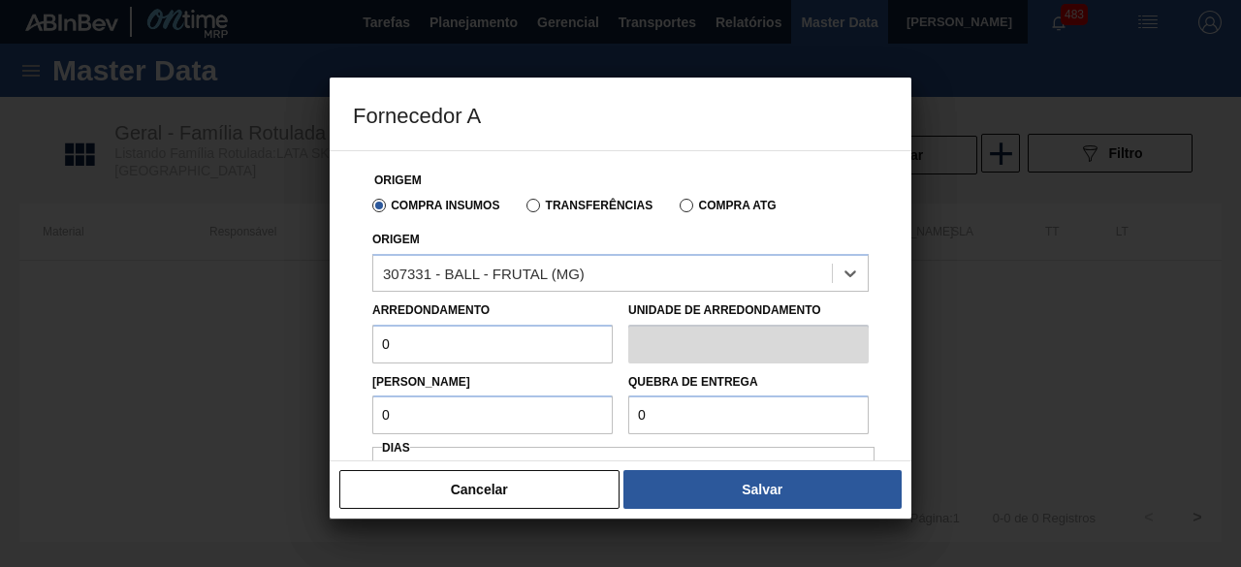
click at [511, 352] on input "0" at bounding box center [492, 344] width 240 height 39
type input "11,088"
click at [498, 410] on input "0" at bounding box center [492, 415] width 240 height 39
type input "11,088"
click at [683, 410] on input "0" at bounding box center [748, 415] width 240 height 39
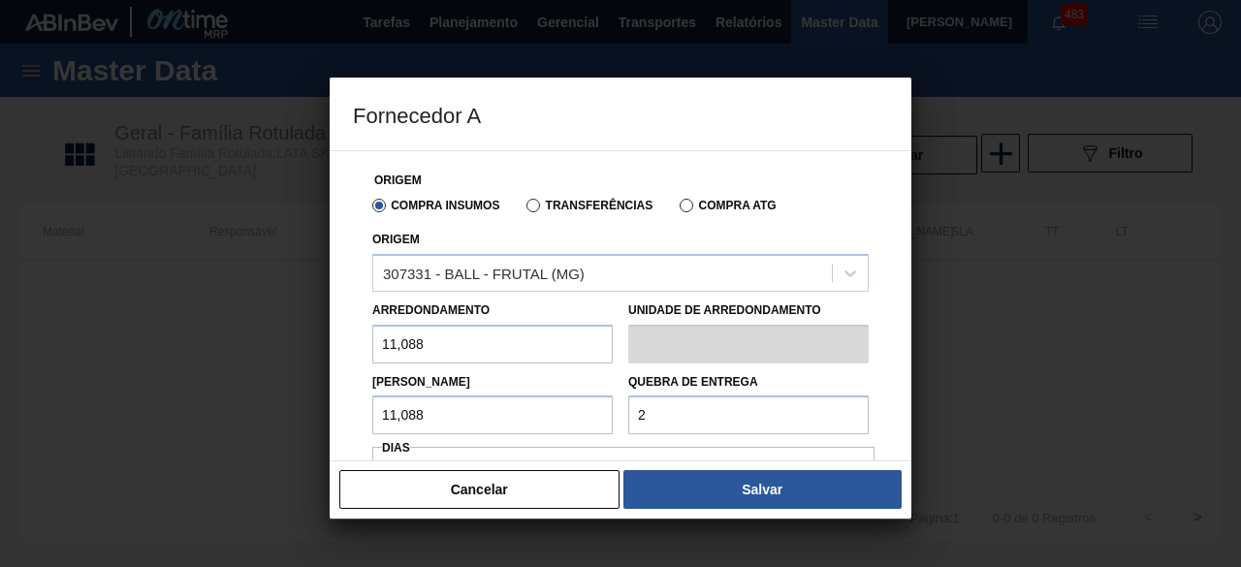
type input "277,2"
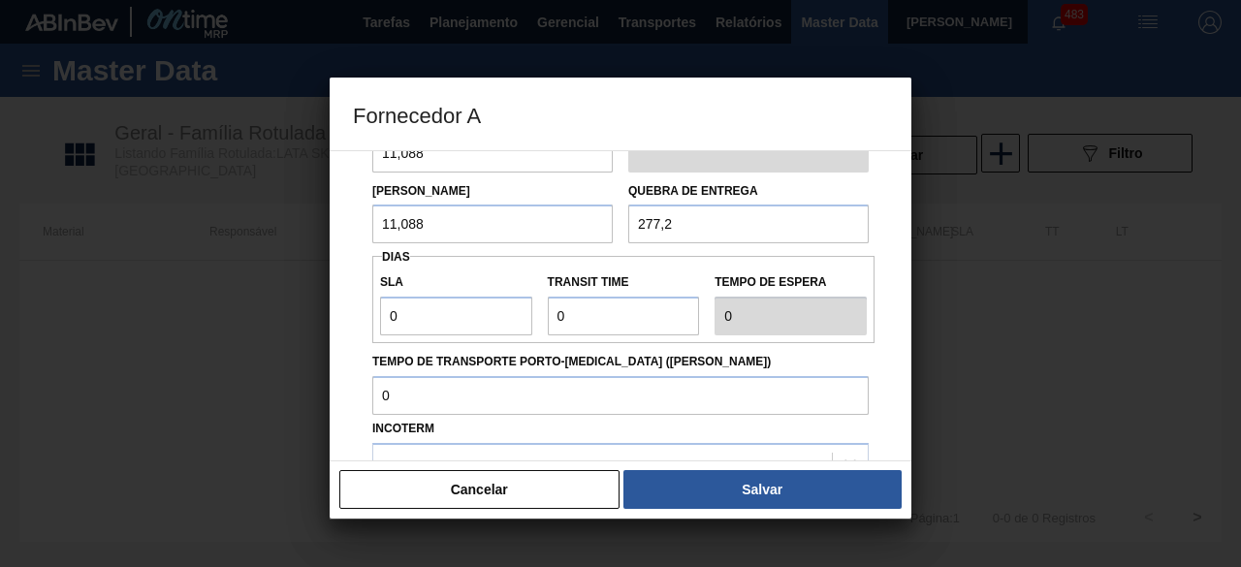
scroll to position [291, 0]
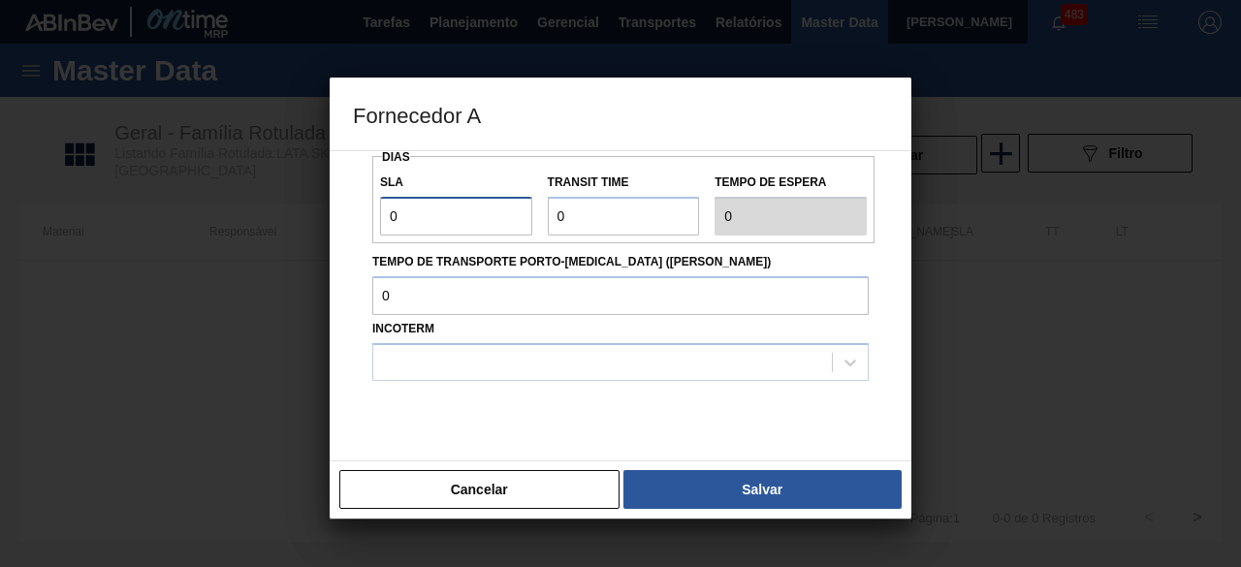
click at [488, 210] on input "0" at bounding box center [456, 216] width 152 height 39
type input "01"
type input "1"
click at [615, 207] on input "Transit Time" at bounding box center [624, 216] width 152 height 39
type input "01"
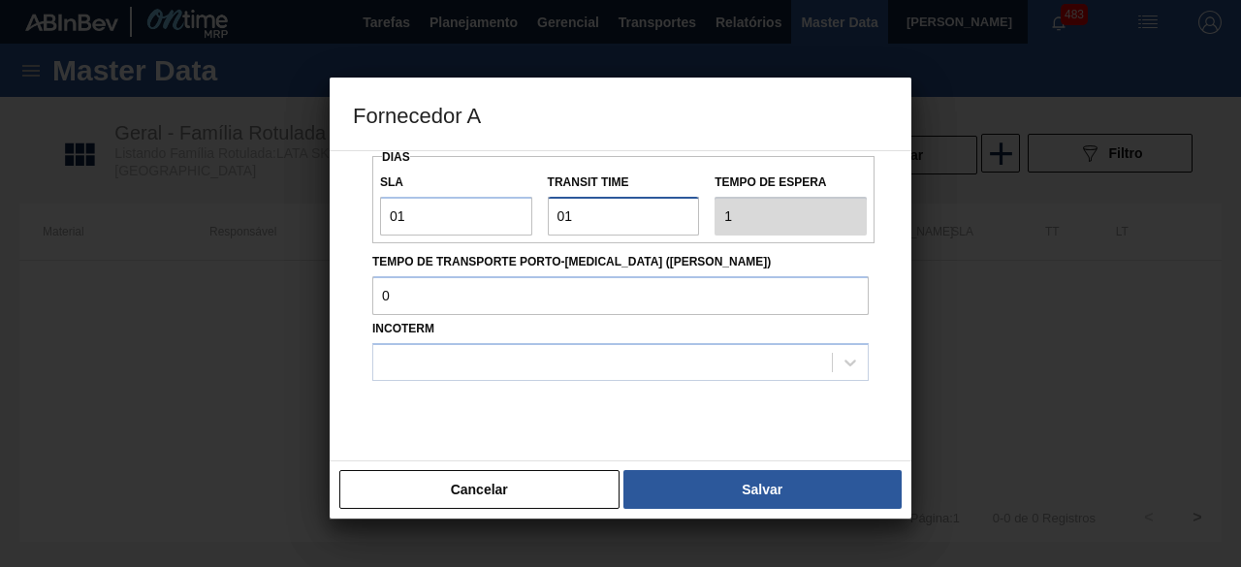
type input "2"
click at [570, 360] on div at bounding box center [602, 362] width 459 height 28
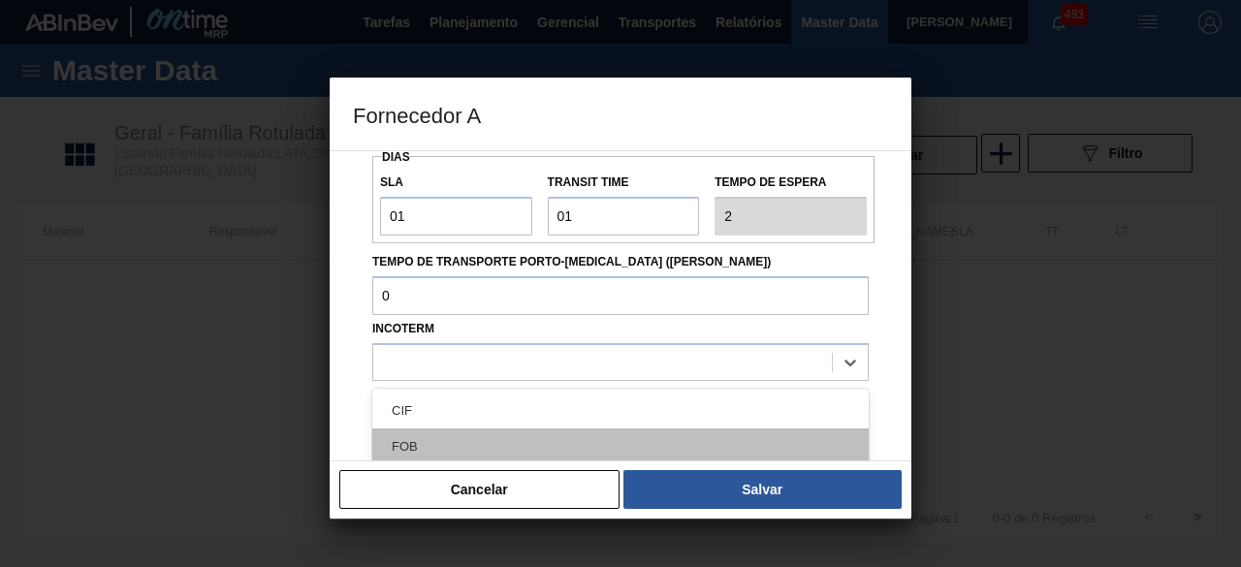
click at [535, 439] on div "FOB" at bounding box center [620, 447] width 496 height 36
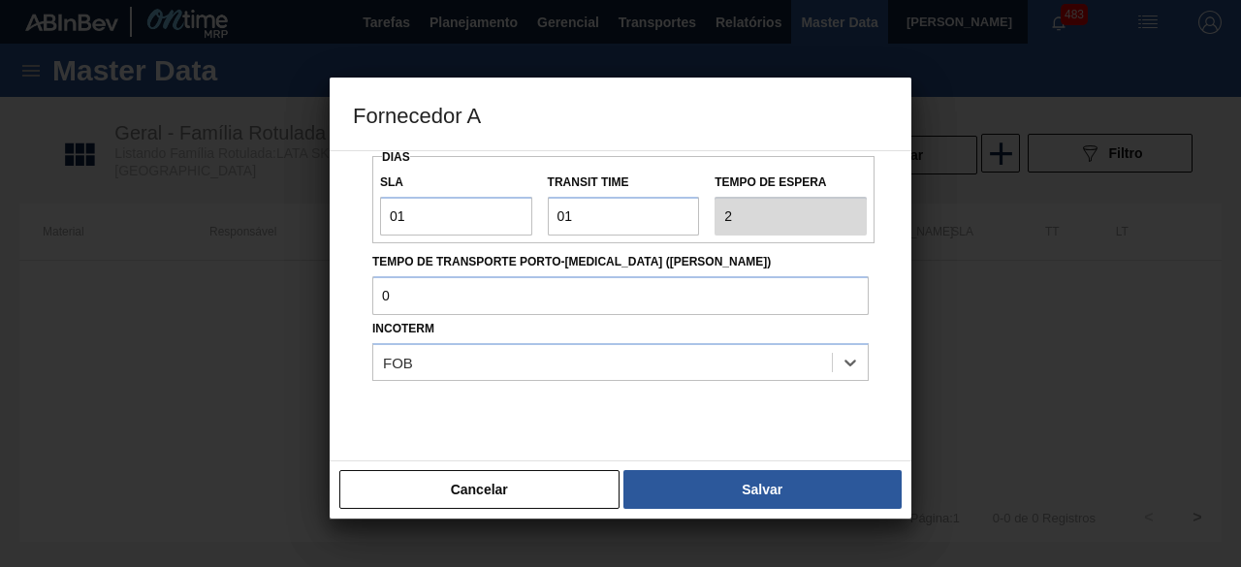
click at [712, 495] on button "Salvar" at bounding box center [762, 489] width 278 height 39
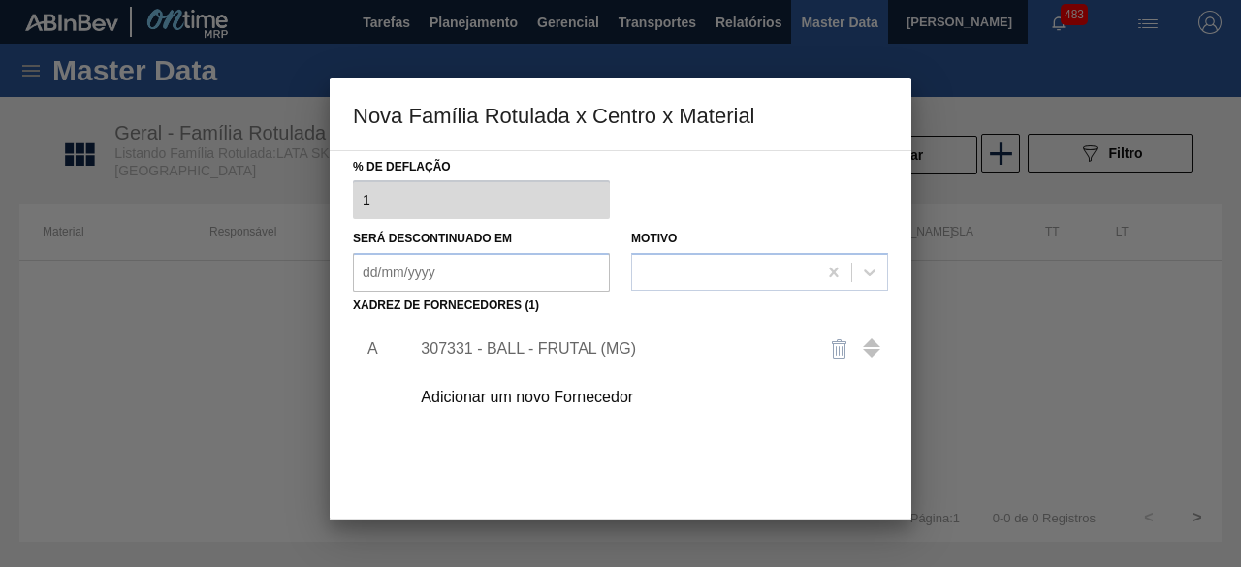
scroll to position [303, 0]
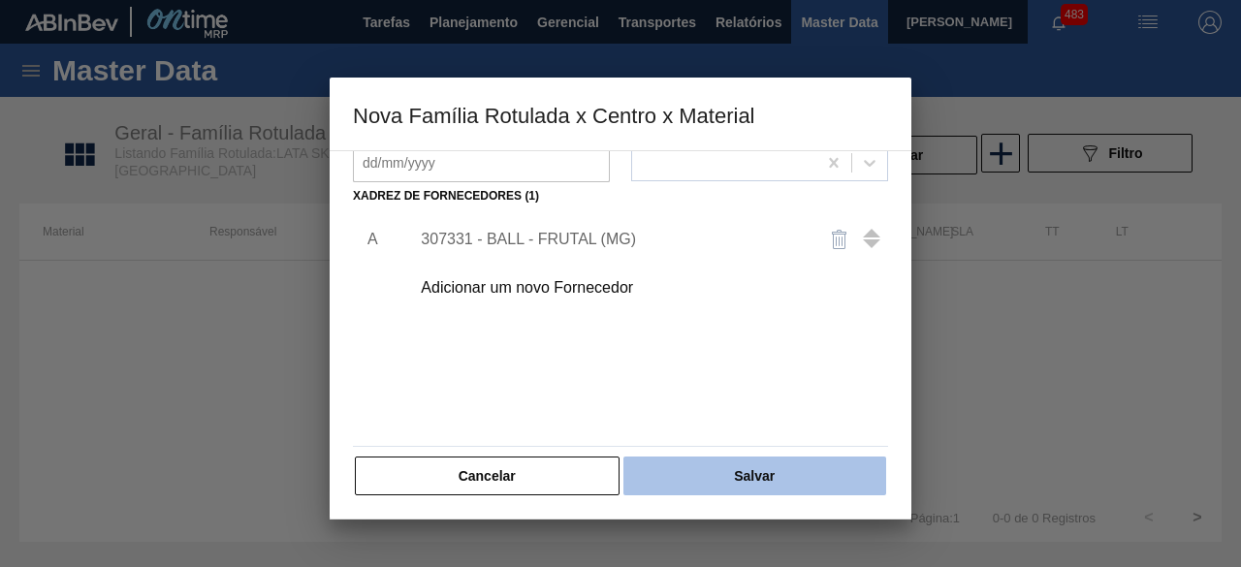
click at [778, 457] on button "Salvar" at bounding box center [754, 476] width 263 height 39
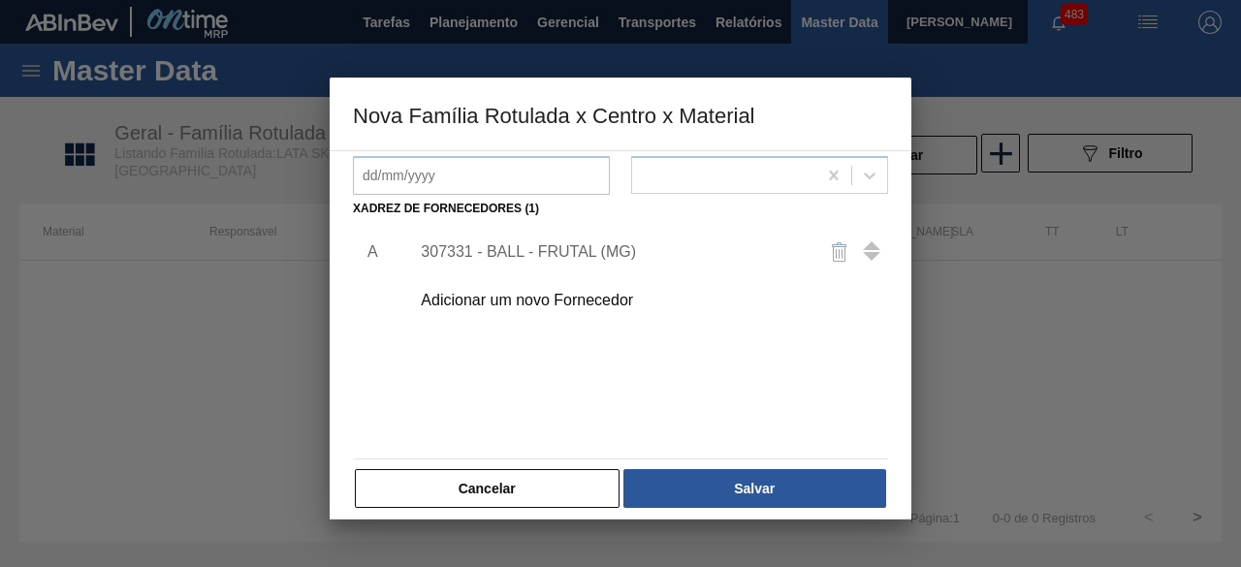
scroll to position [0, 0]
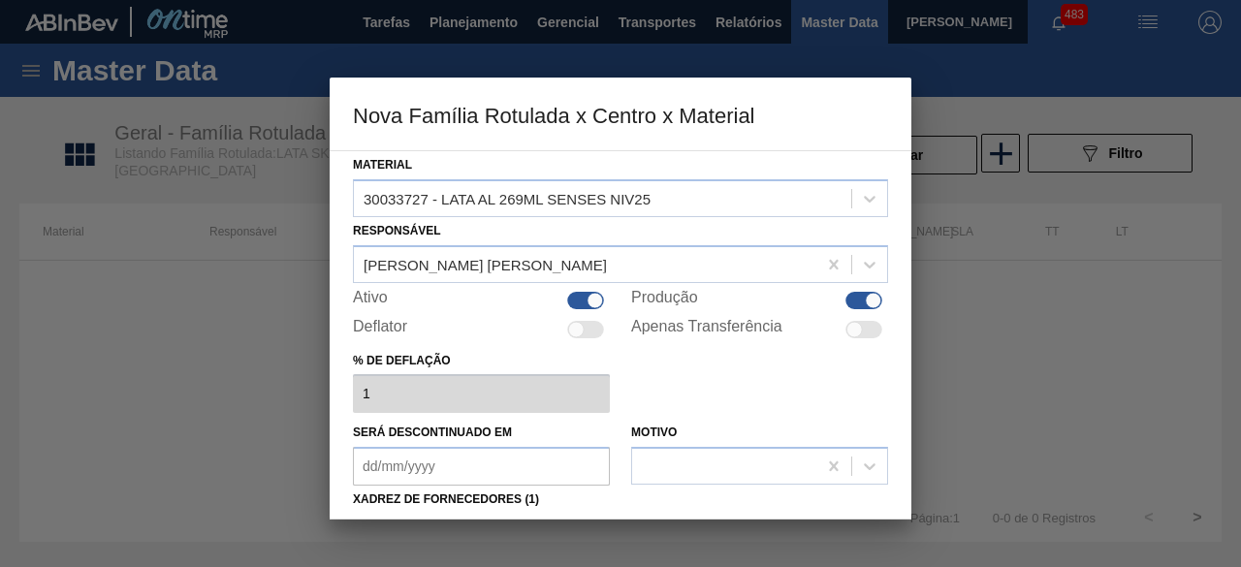
drag, startPoint x: 566, startPoint y: 296, endPoint x: 675, endPoint y: 318, distance: 110.9
click at [567, 295] on div at bounding box center [585, 300] width 37 height 17
checkbox input "false"
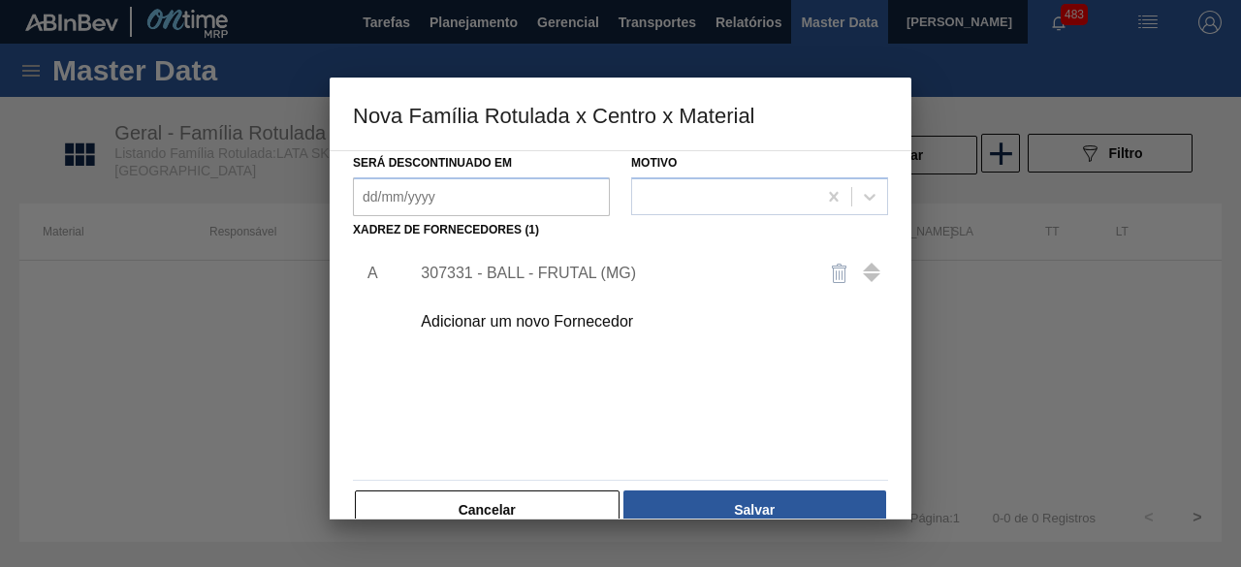
scroll to position [291, 0]
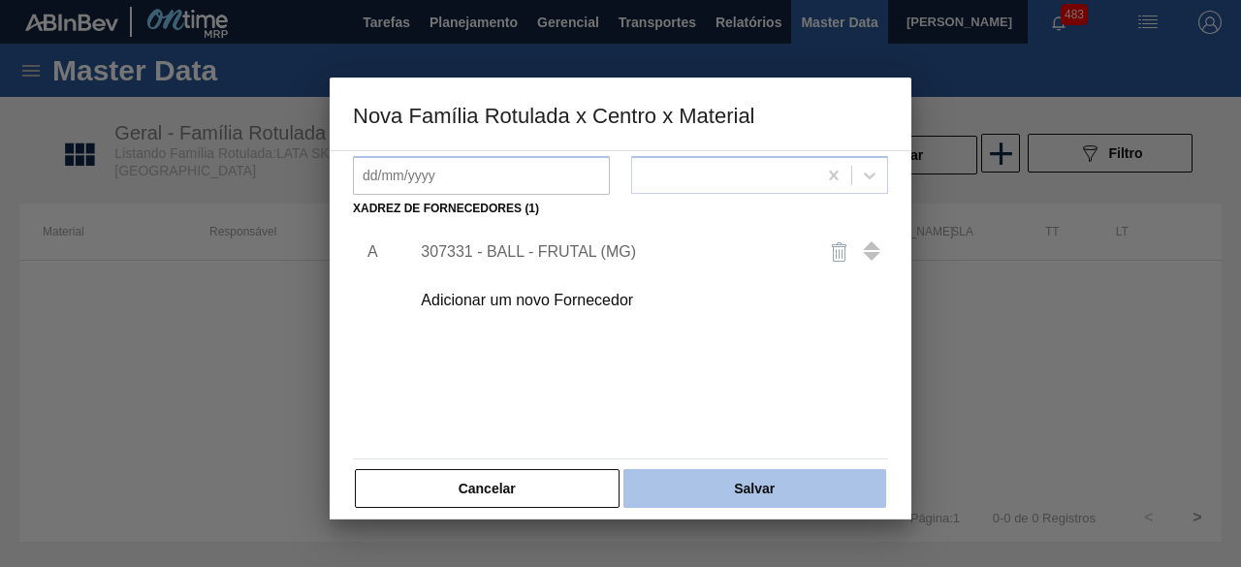
click at [798, 494] on button "Salvar" at bounding box center [754, 488] width 263 height 39
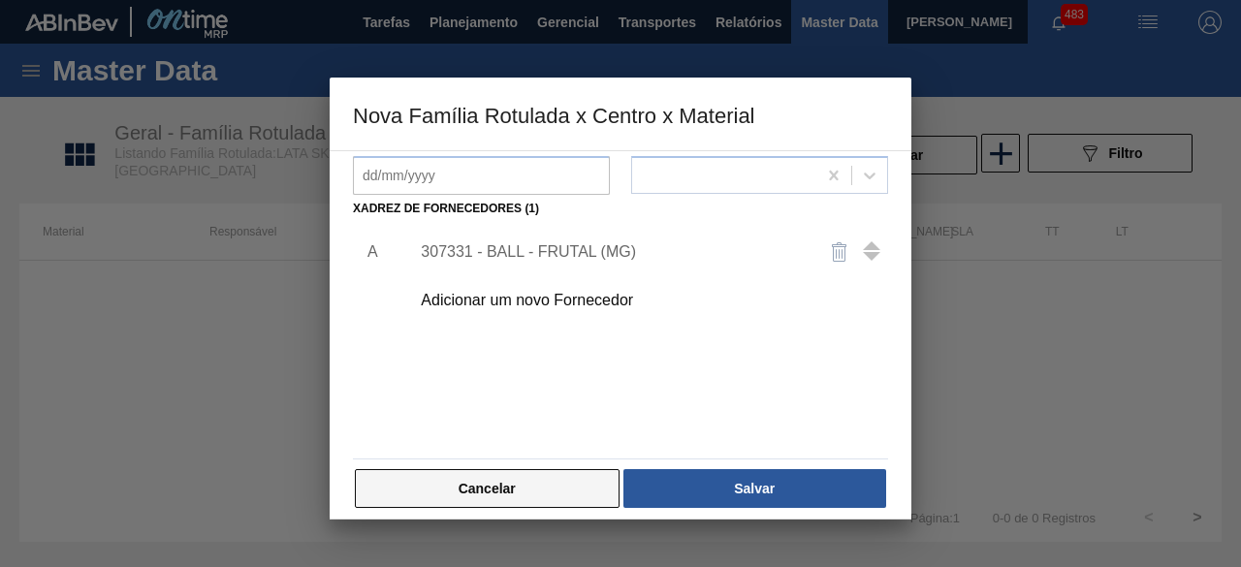
click at [588, 490] on button "Cancelar" at bounding box center [487, 488] width 265 height 39
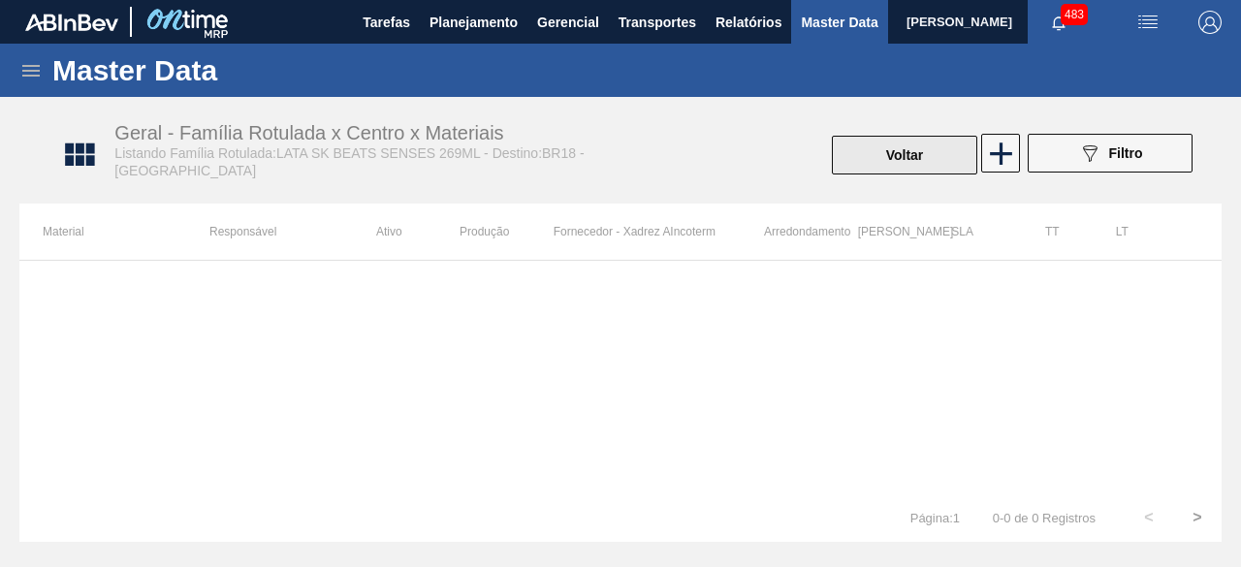
click at [894, 160] on button "Voltar" at bounding box center [904, 155] width 145 height 39
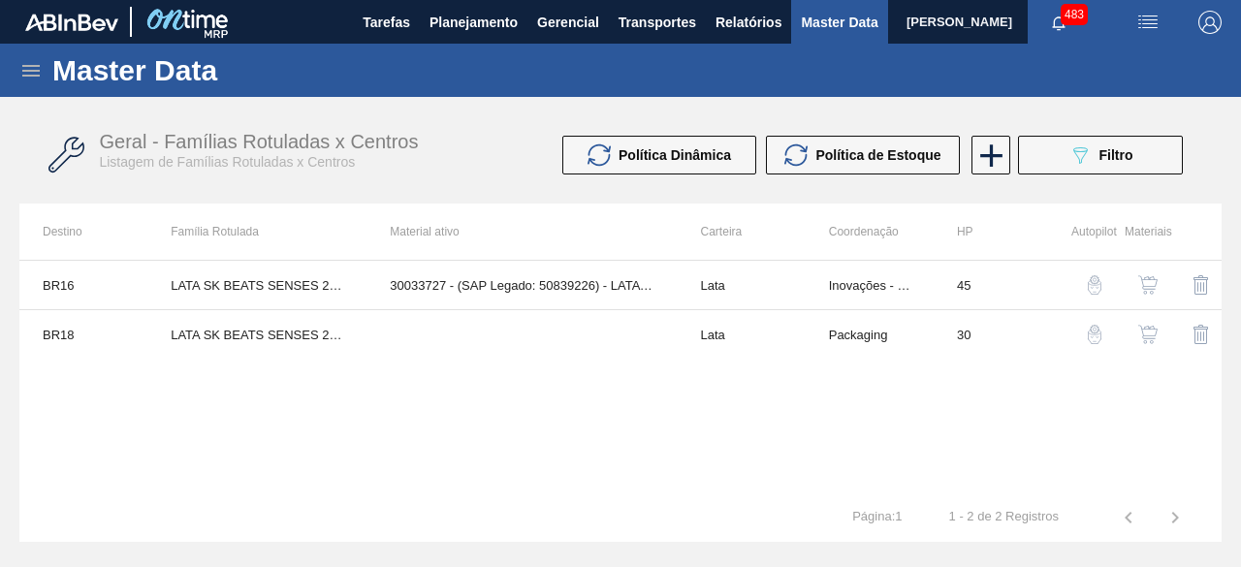
click at [1150, 335] on img "button" at bounding box center [1147, 334] width 19 height 19
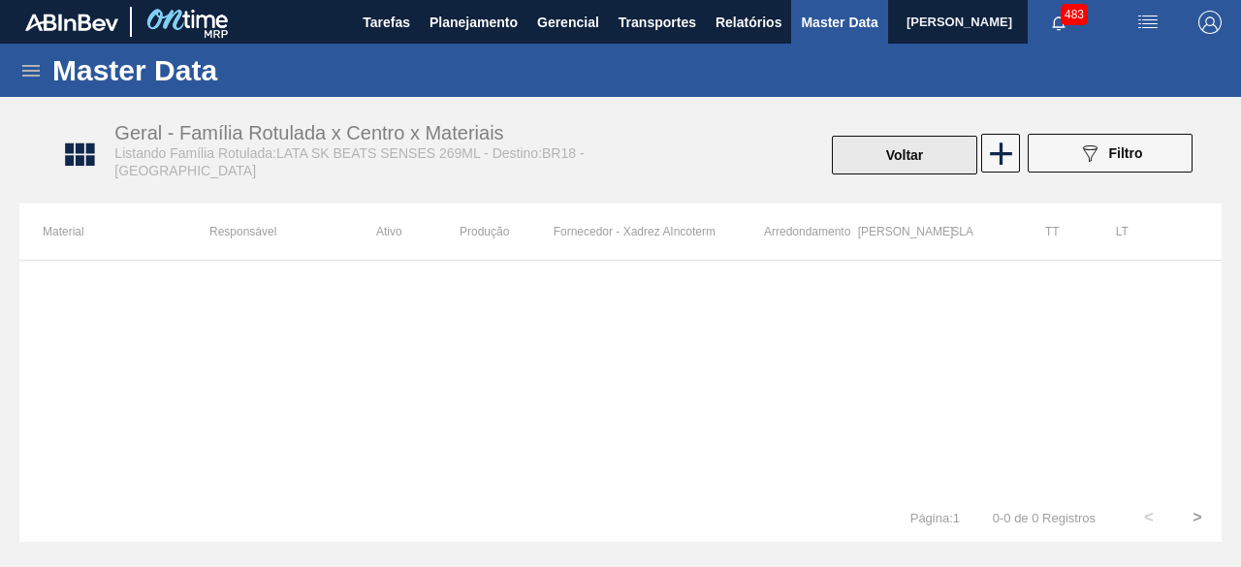
click at [900, 153] on button "Voltar" at bounding box center [904, 155] width 145 height 39
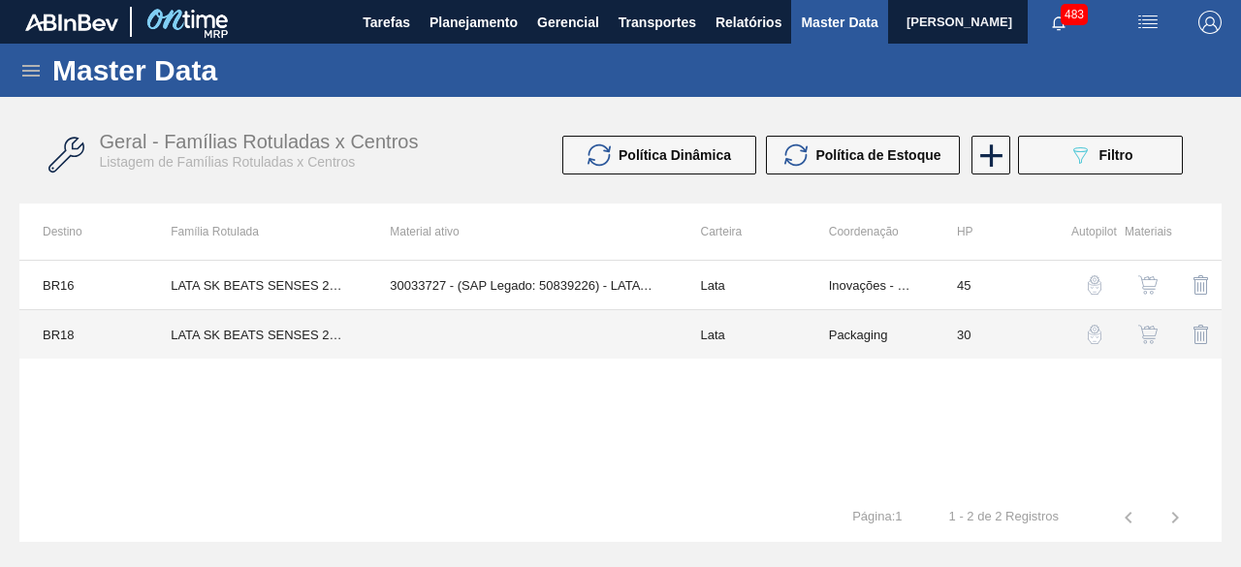
click at [400, 342] on td at bounding box center [522, 334] width 310 height 49
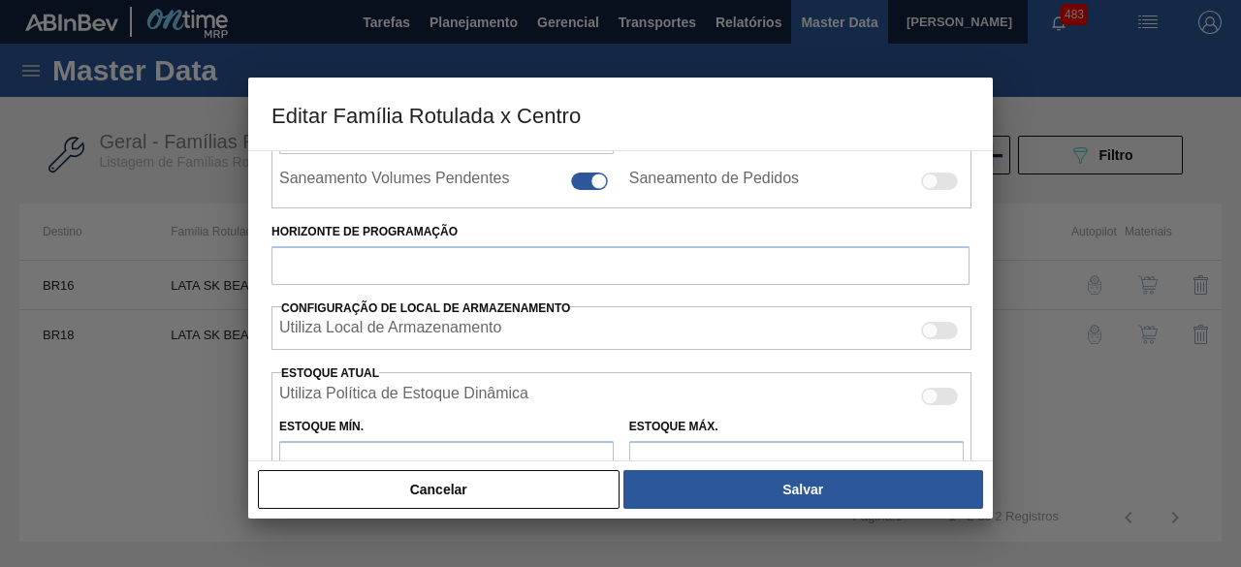
type input "Lata"
type input "LATA SK BEATS SENSES 269ML"
type input "BR18 - [GEOGRAPHIC_DATA]"
type input "0"
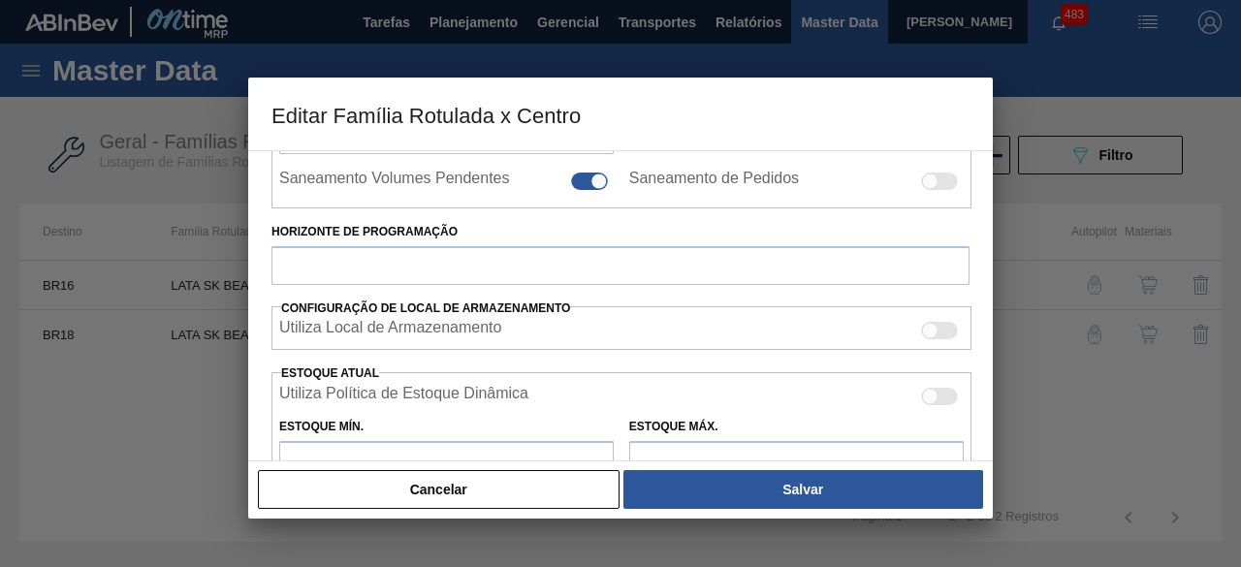
type input "30"
type input "0"
type input "100"
type input "0,000"
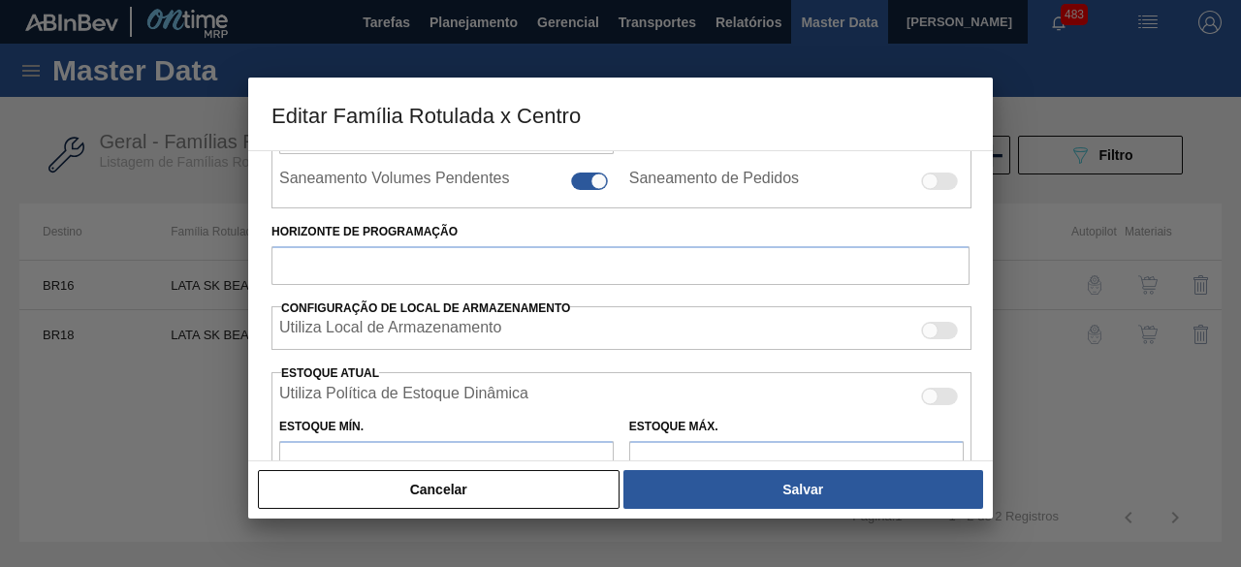
checkbox input "true"
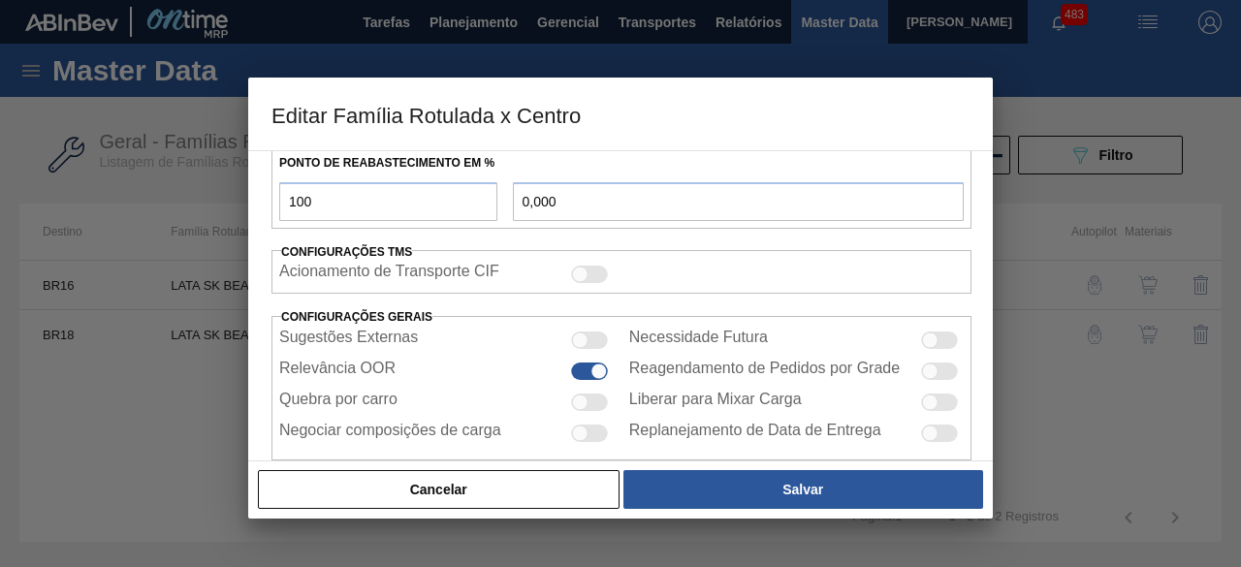
scroll to position [755, 0]
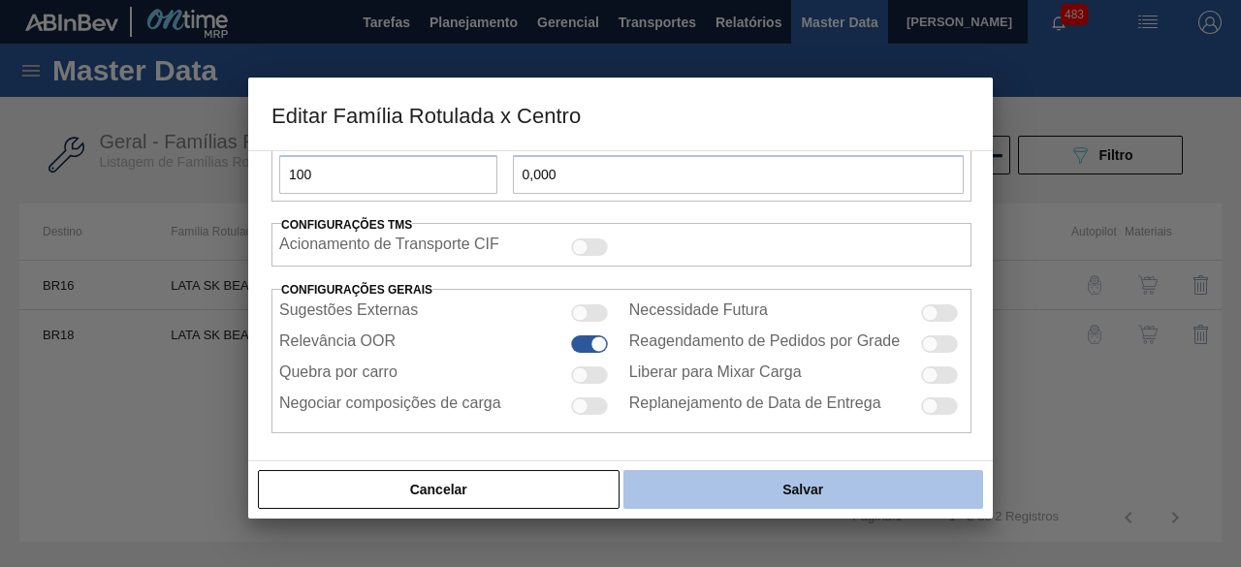
click at [834, 489] on button "Salvar" at bounding box center [803, 489] width 360 height 39
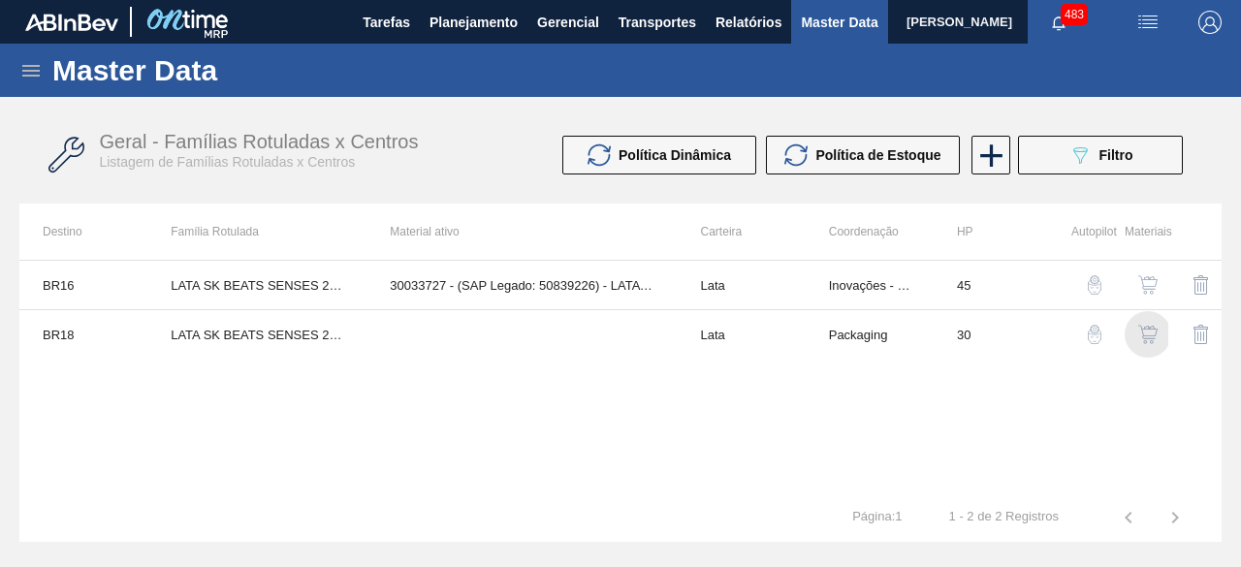
click at [1148, 338] on img "button" at bounding box center [1147, 334] width 19 height 19
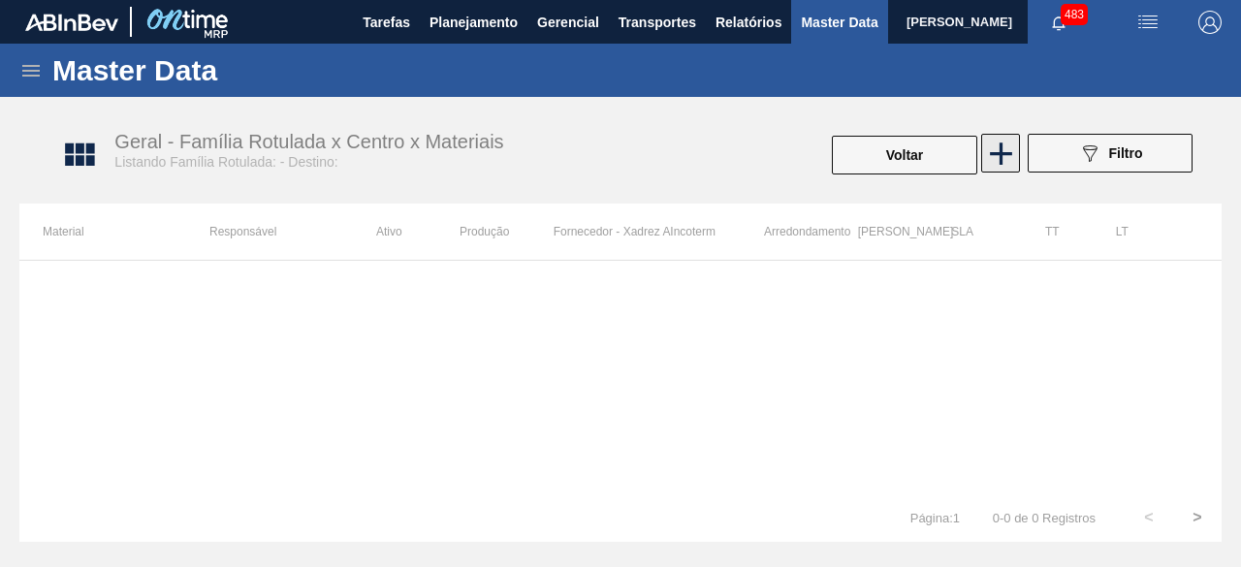
click at [1002, 146] on icon at bounding box center [1001, 154] width 22 height 22
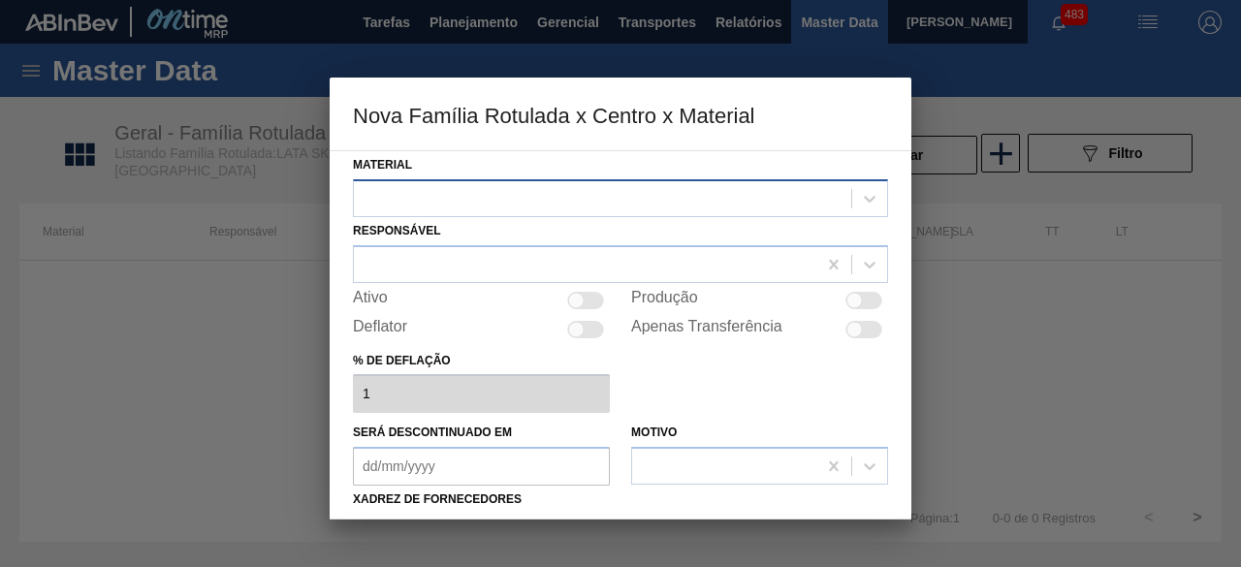
click at [647, 195] on div at bounding box center [602, 198] width 497 height 28
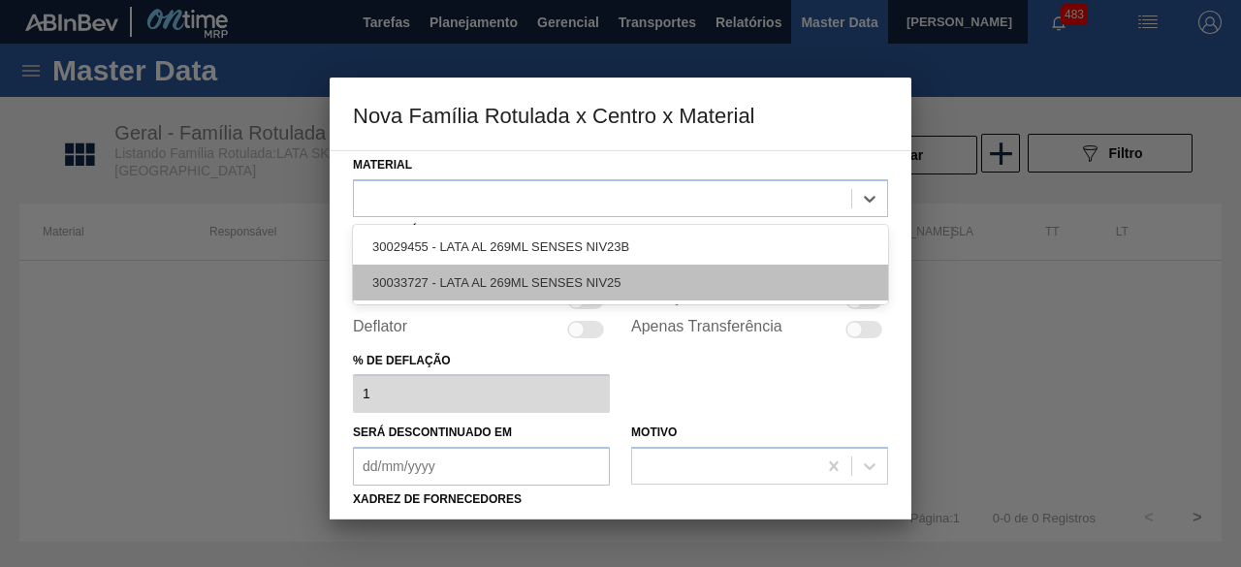
click at [636, 274] on div "30033727 - LATA AL 269ML SENSES NIV25" at bounding box center [620, 283] width 535 height 36
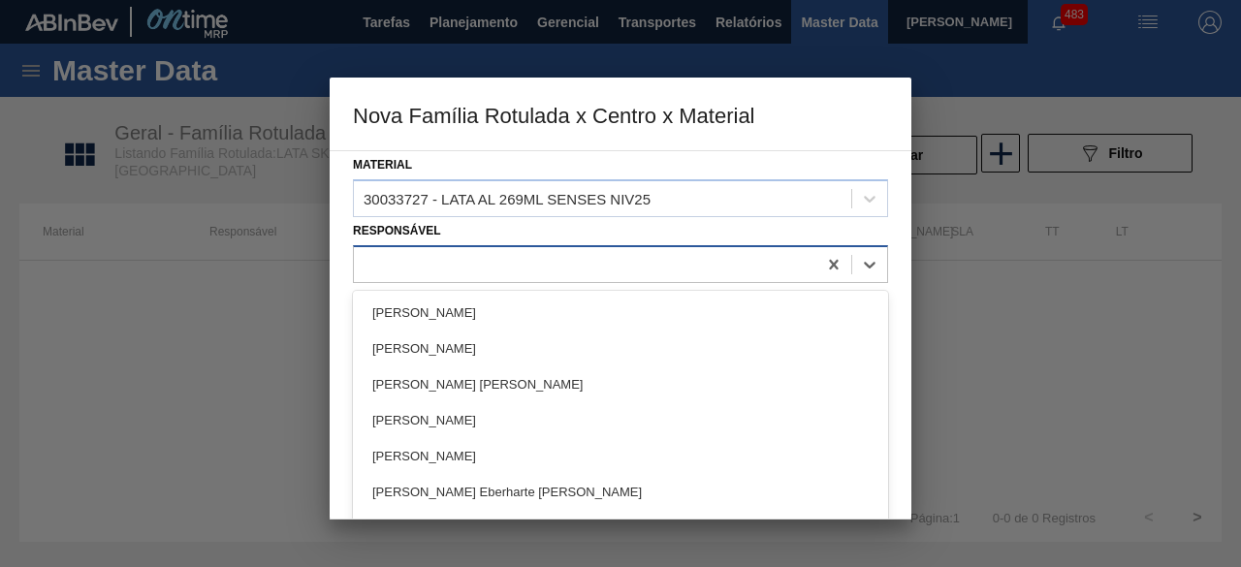
click at [440, 271] on div at bounding box center [585, 264] width 462 height 28
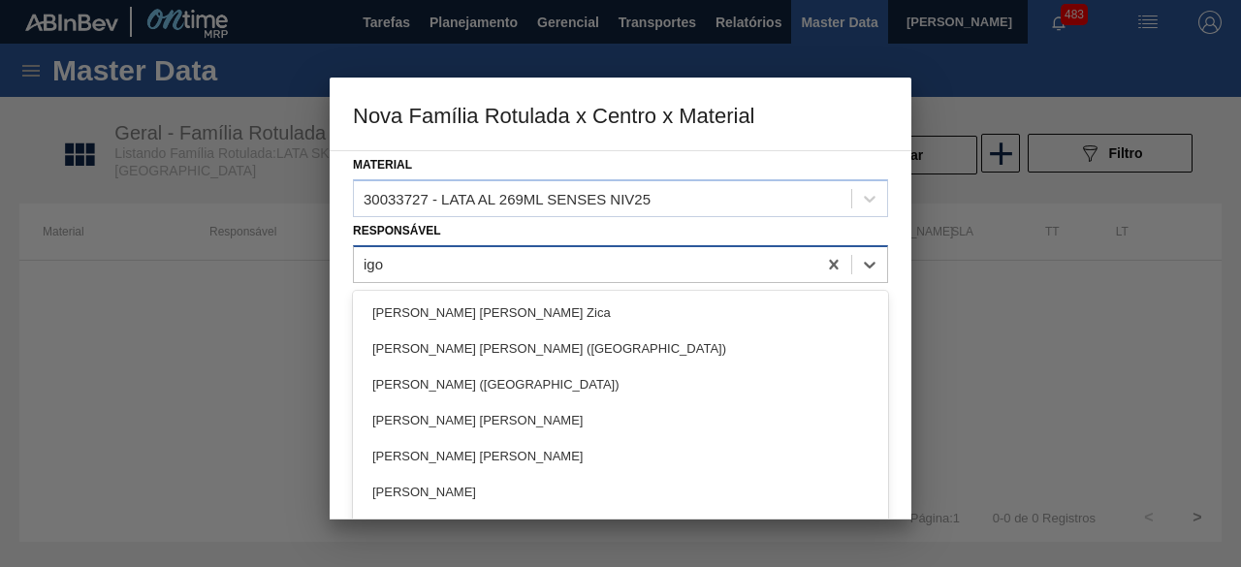
type input "[PERSON_NAME]"
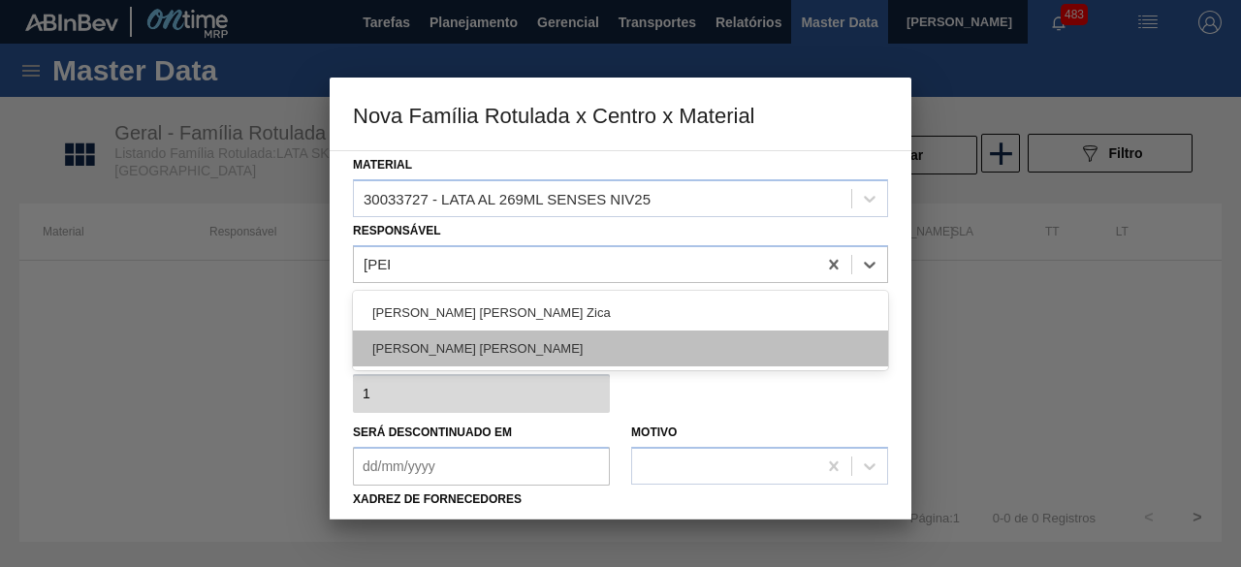
click at [493, 339] on div "[PERSON_NAME] [PERSON_NAME]" at bounding box center [620, 349] width 535 height 36
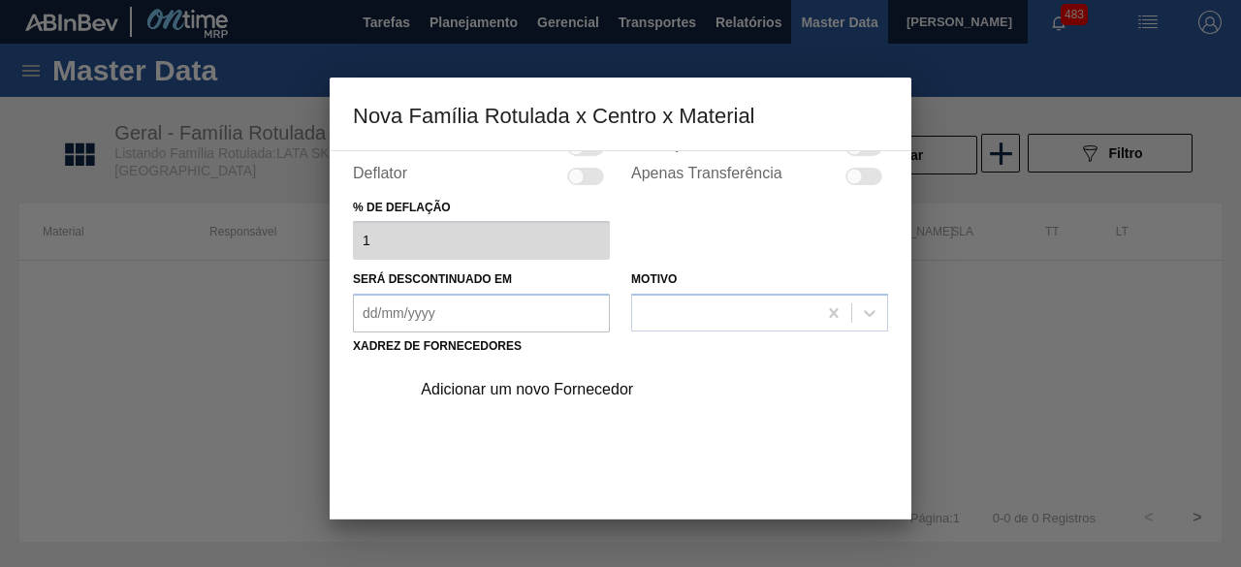
scroll to position [194, 0]
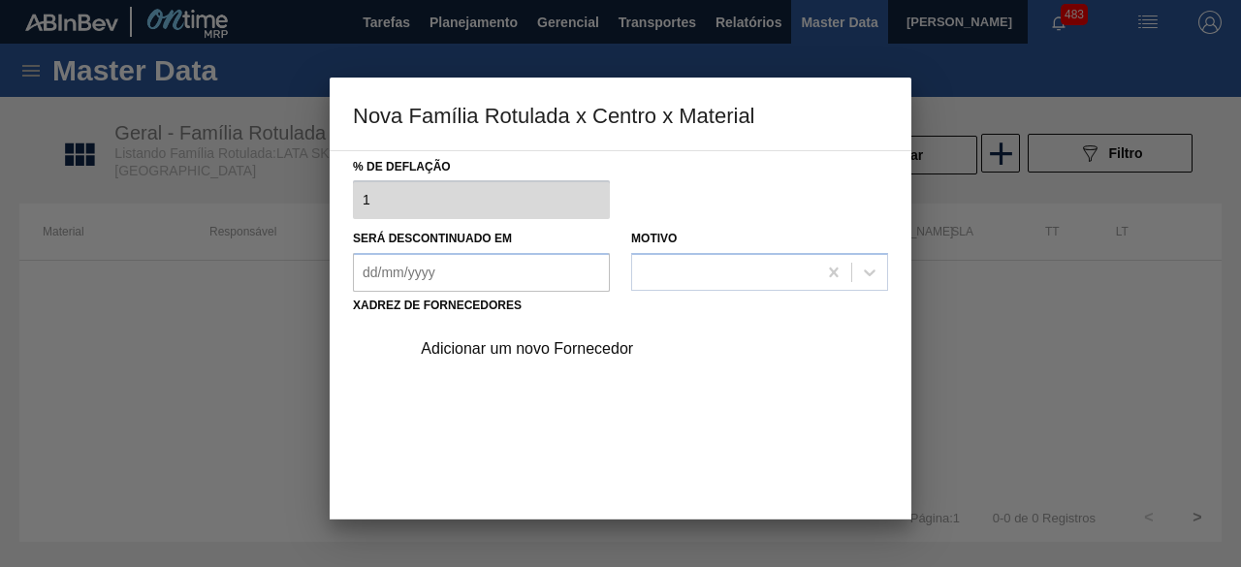
click at [610, 337] on div "Adicionar um novo Fornecedor" at bounding box center [643, 349] width 490 height 48
click at [618, 340] on div "Adicionar um novo Fornecedor" at bounding box center [611, 348] width 380 height 17
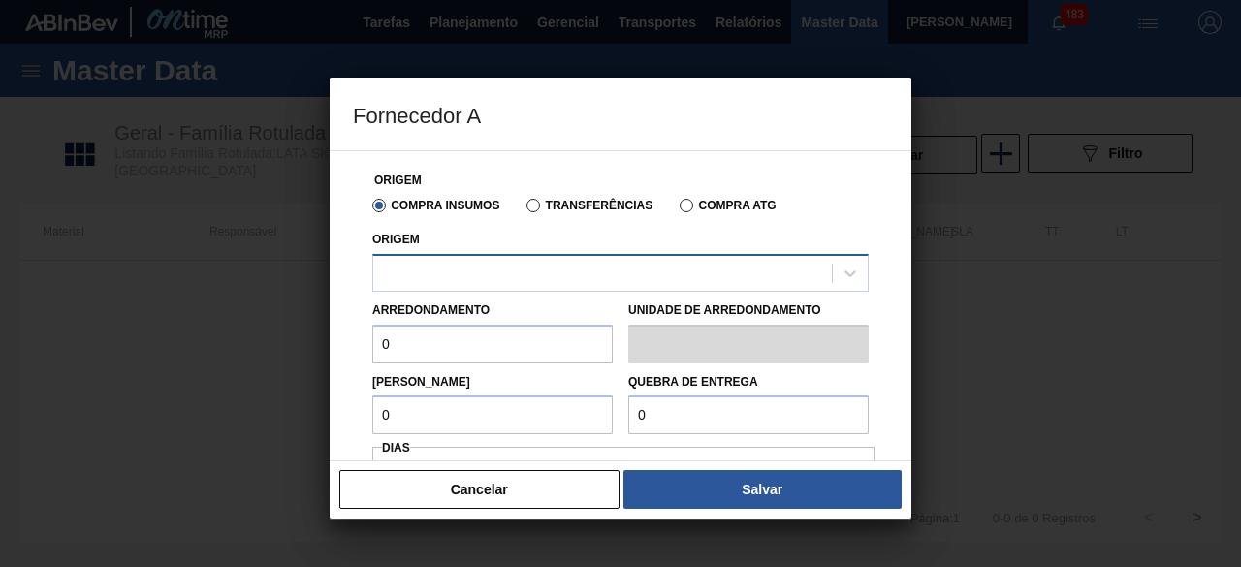
click at [652, 271] on div at bounding box center [602, 273] width 459 height 28
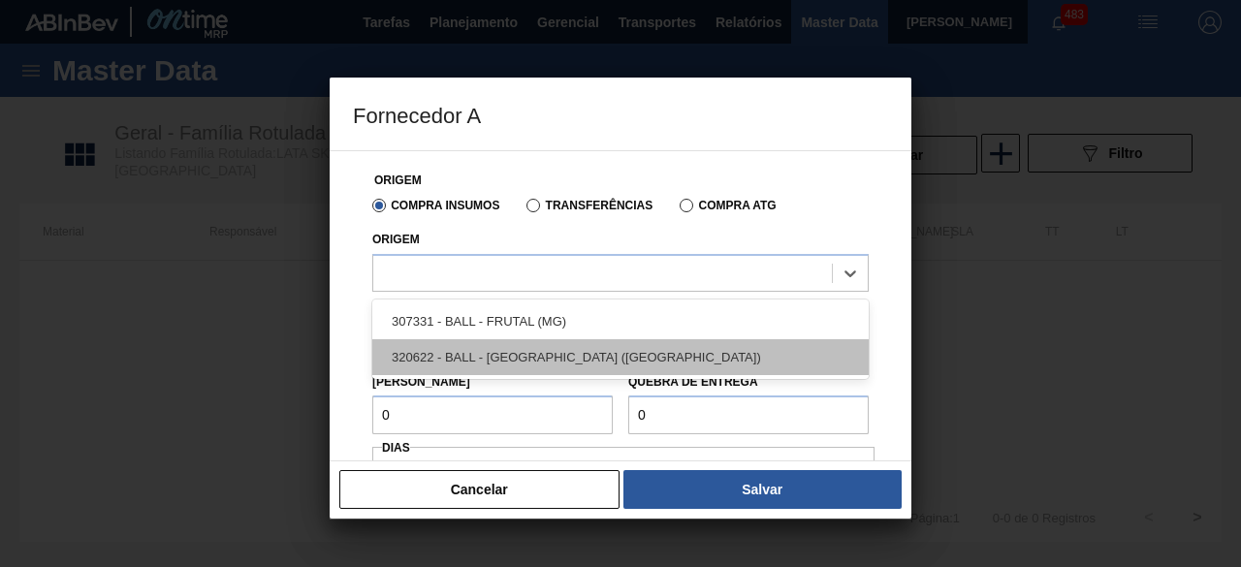
click at [527, 360] on div "320622 - BALL - [GEOGRAPHIC_DATA] ([GEOGRAPHIC_DATA])" at bounding box center [620, 357] width 496 height 36
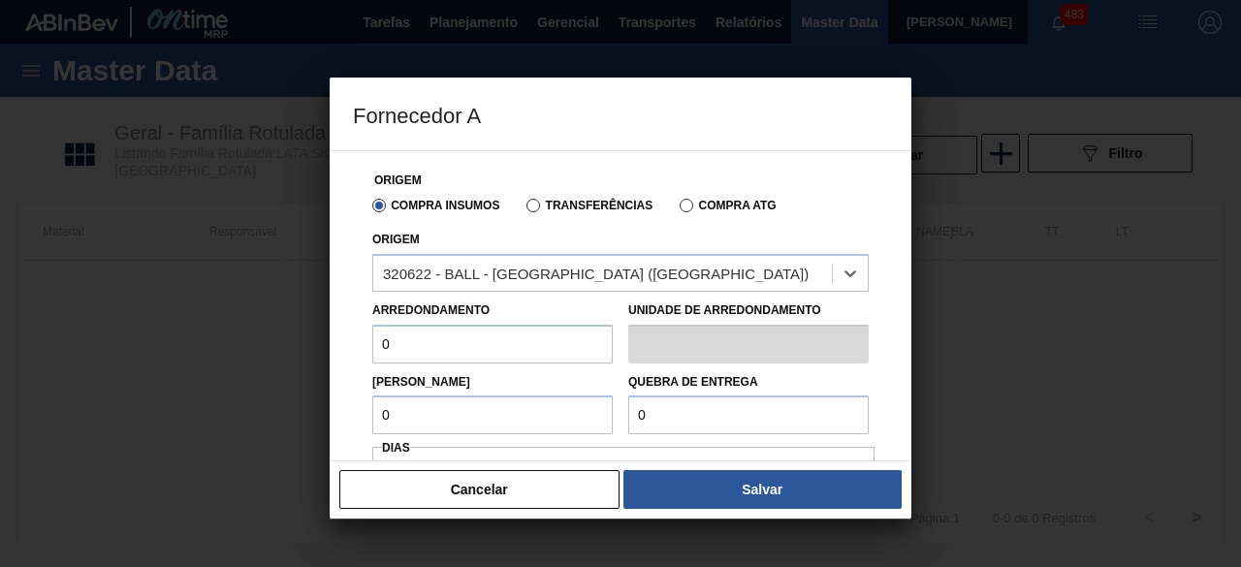
click at [558, 350] on input "0" at bounding box center [492, 344] width 240 height 39
type input "11,088"
click at [503, 418] on input "0" at bounding box center [492, 415] width 240 height 39
type input "11,088"
click at [707, 414] on input "0" at bounding box center [748, 415] width 240 height 39
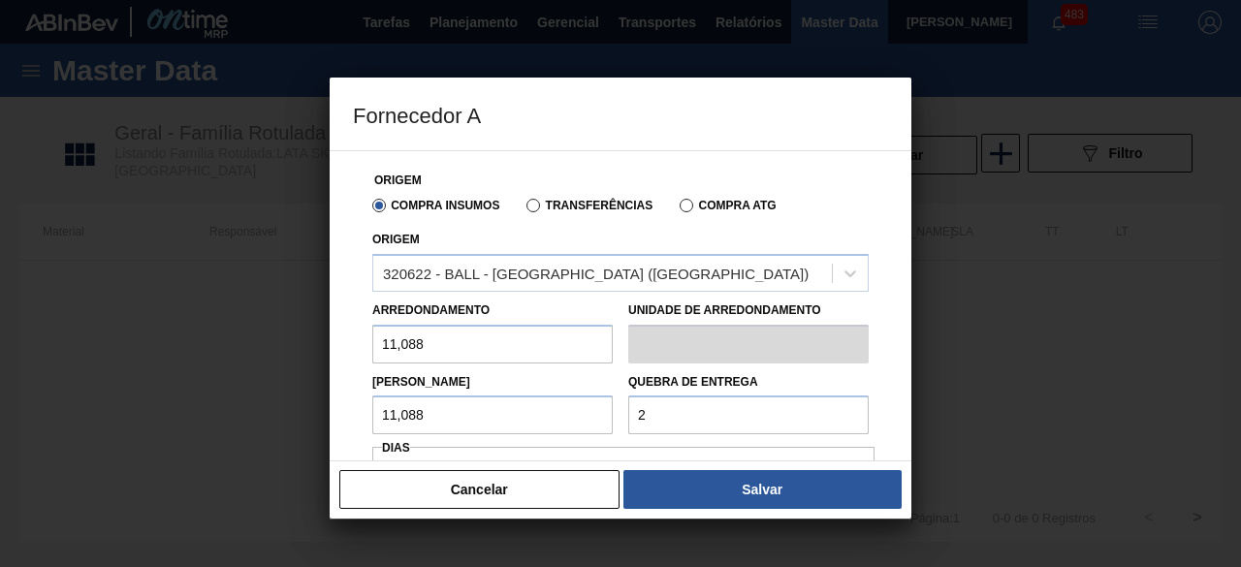
type input "277,2"
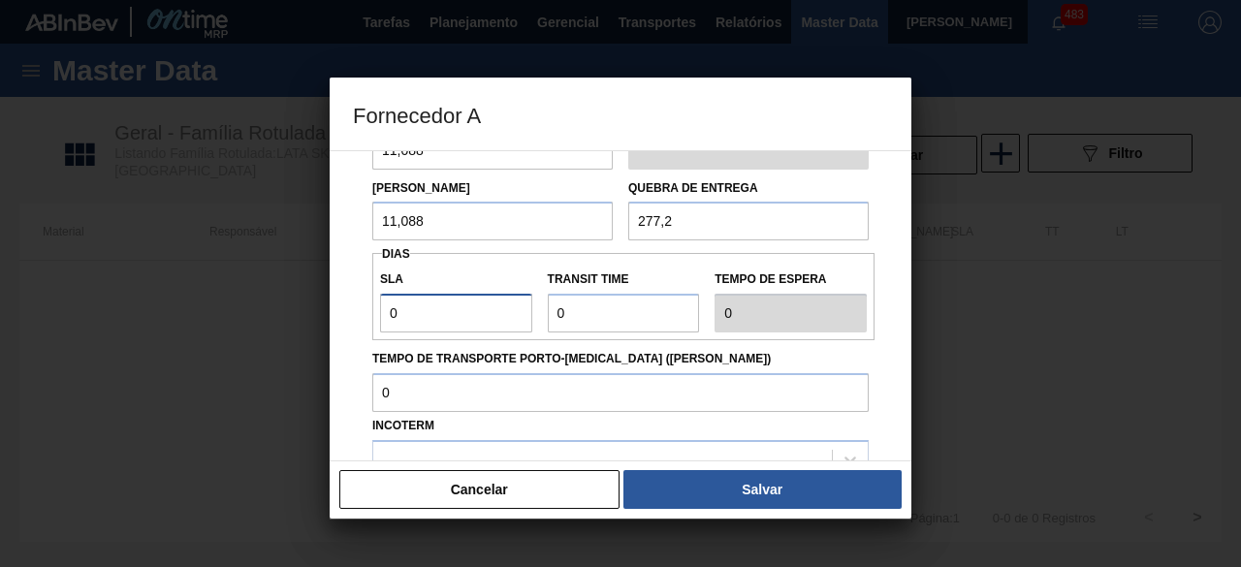
click at [441, 307] on input "0" at bounding box center [456, 313] width 152 height 39
type input "01"
type input "1"
click at [600, 309] on input "Transit Time" at bounding box center [624, 313] width 152 height 39
type input "01"
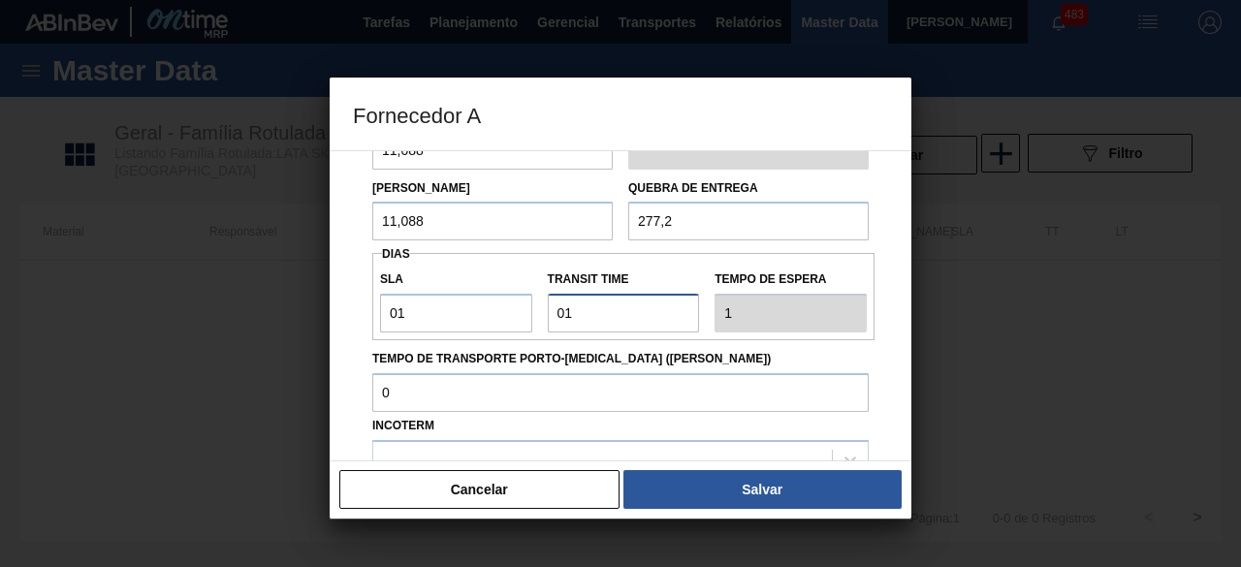
type input "2"
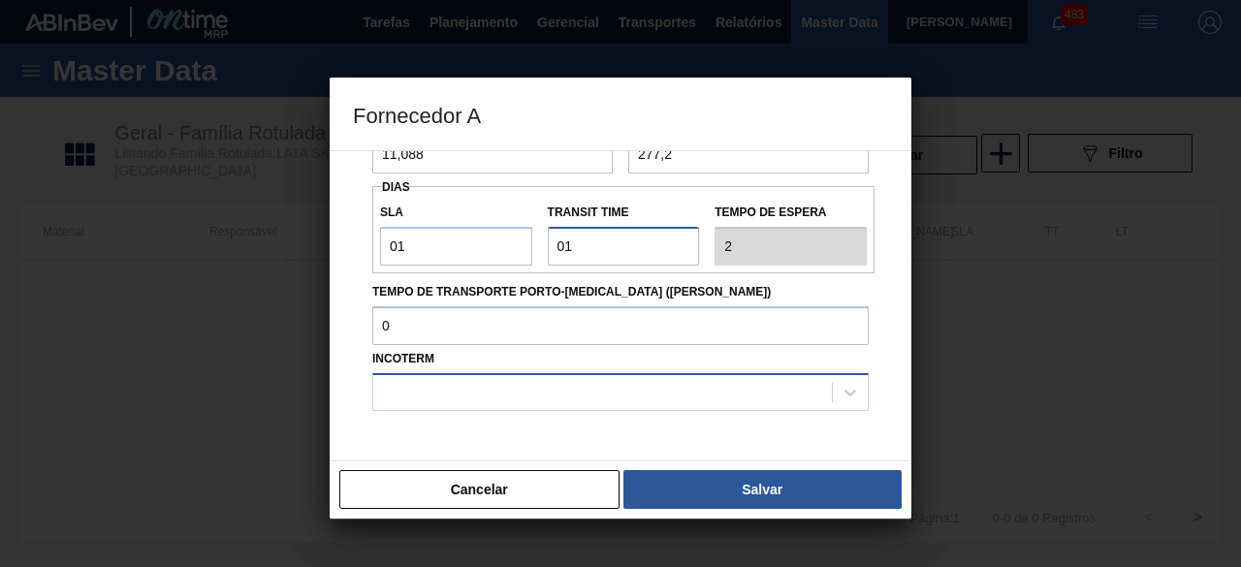
scroll to position [291, 0]
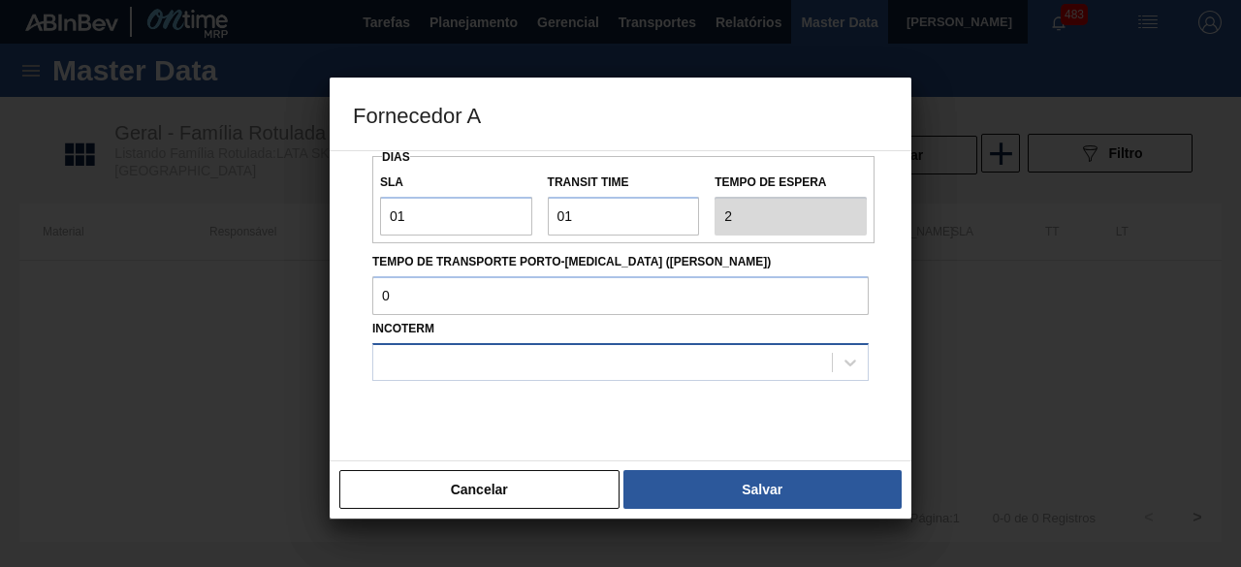
click at [620, 364] on div at bounding box center [602, 362] width 459 height 28
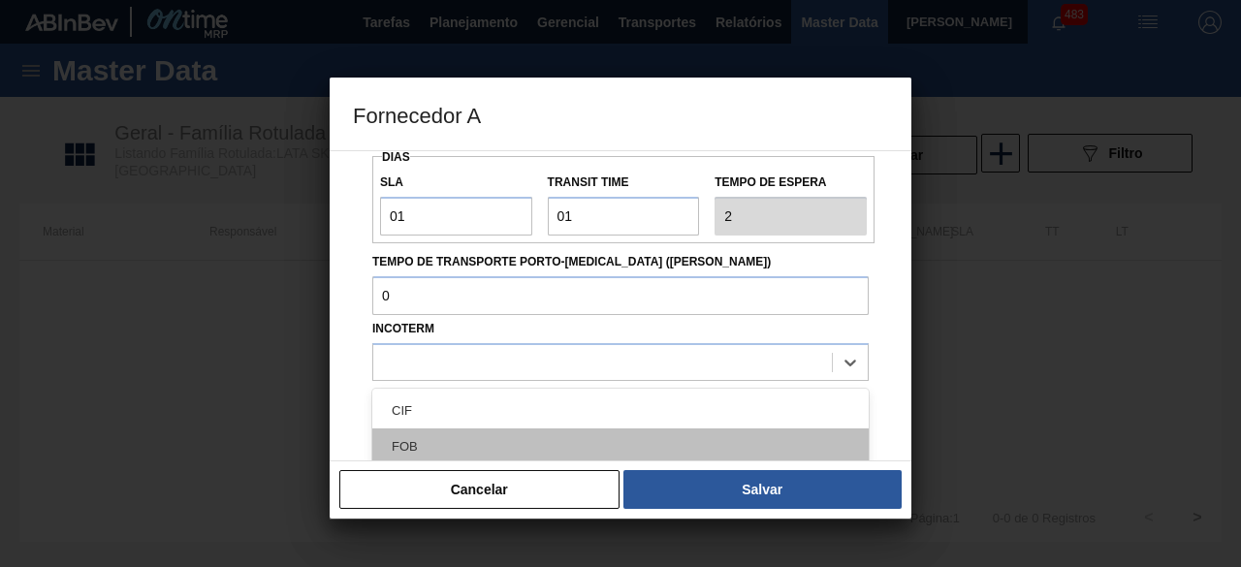
click at [592, 440] on div "FOB" at bounding box center [620, 447] width 496 height 36
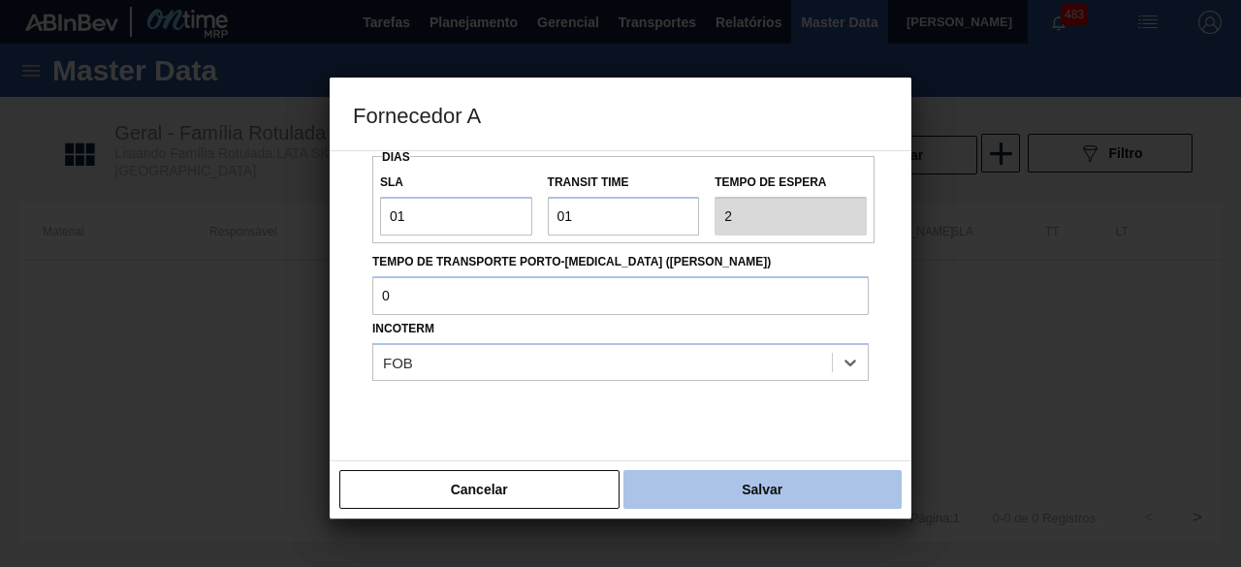
click at [681, 486] on button "Salvar" at bounding box center [762, 489] width 278 height 39
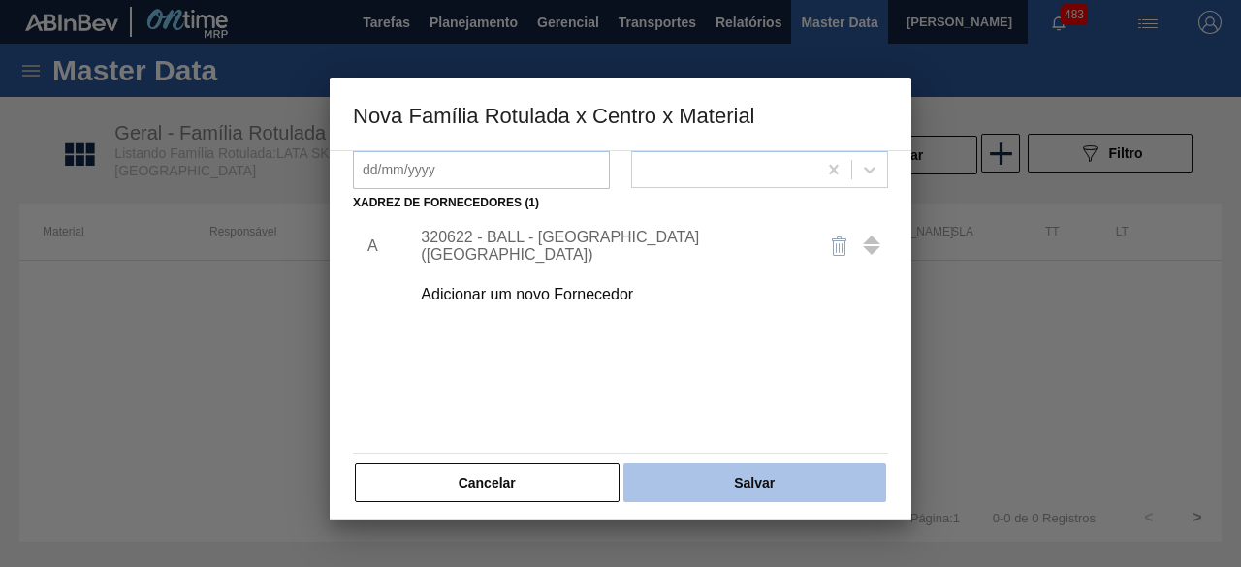
scroll to position [303, 0]
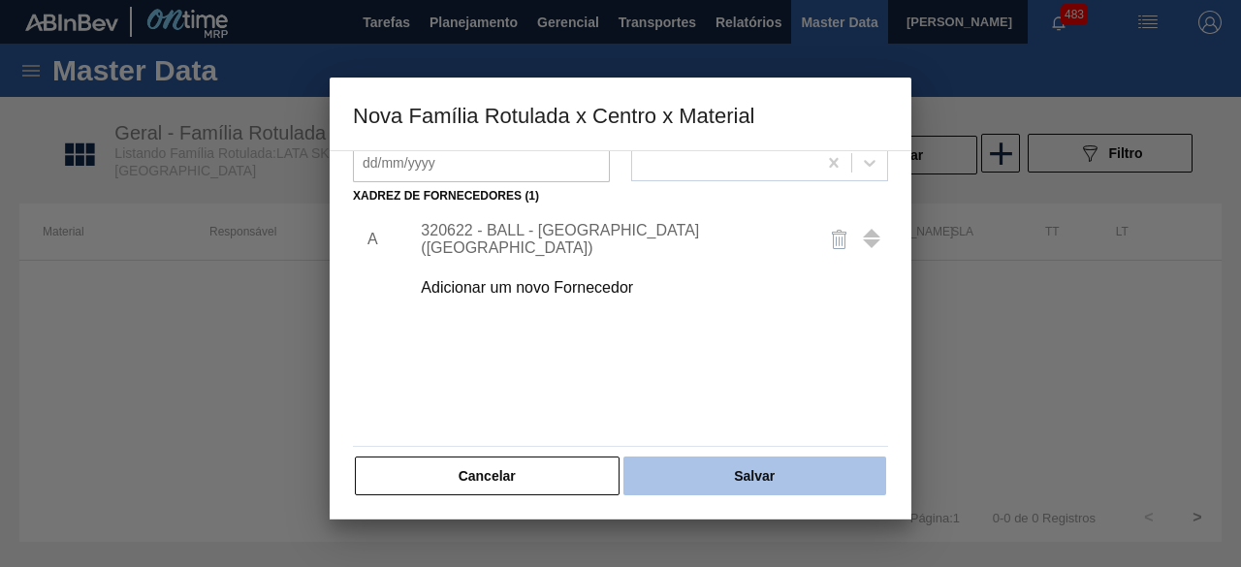
click at [754, 468] on button "Salvar" at bounding box center [754, 476] width 263 height 39
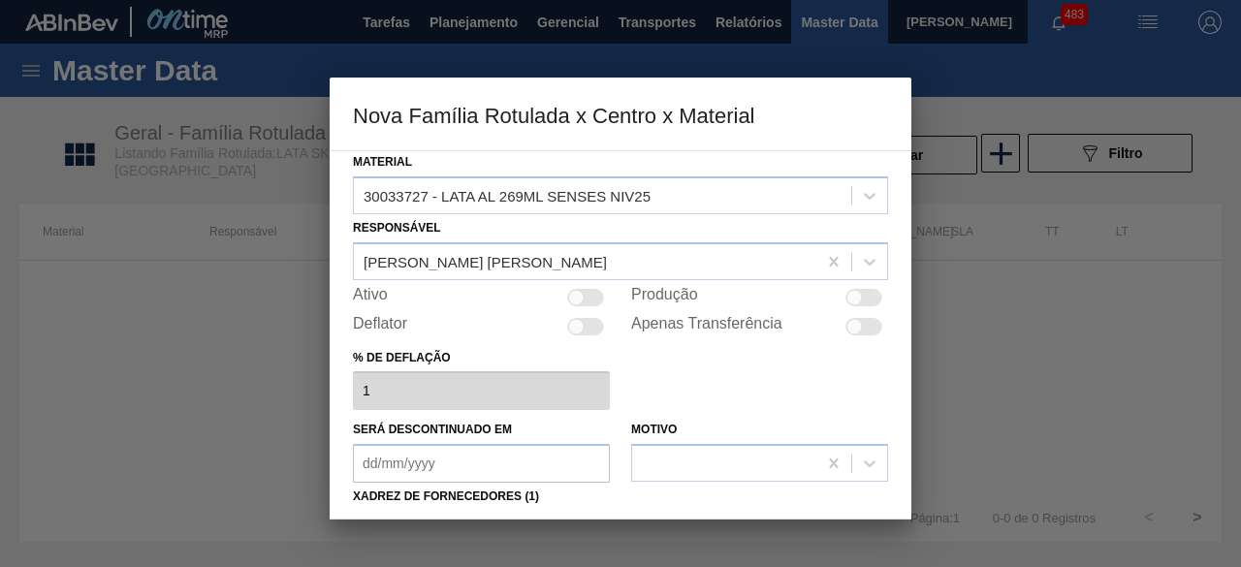
scroll to position [0, 0]
click at [859, 298] on div at bounding box center [854, 300] width 16 height 16
checkbox input "true"
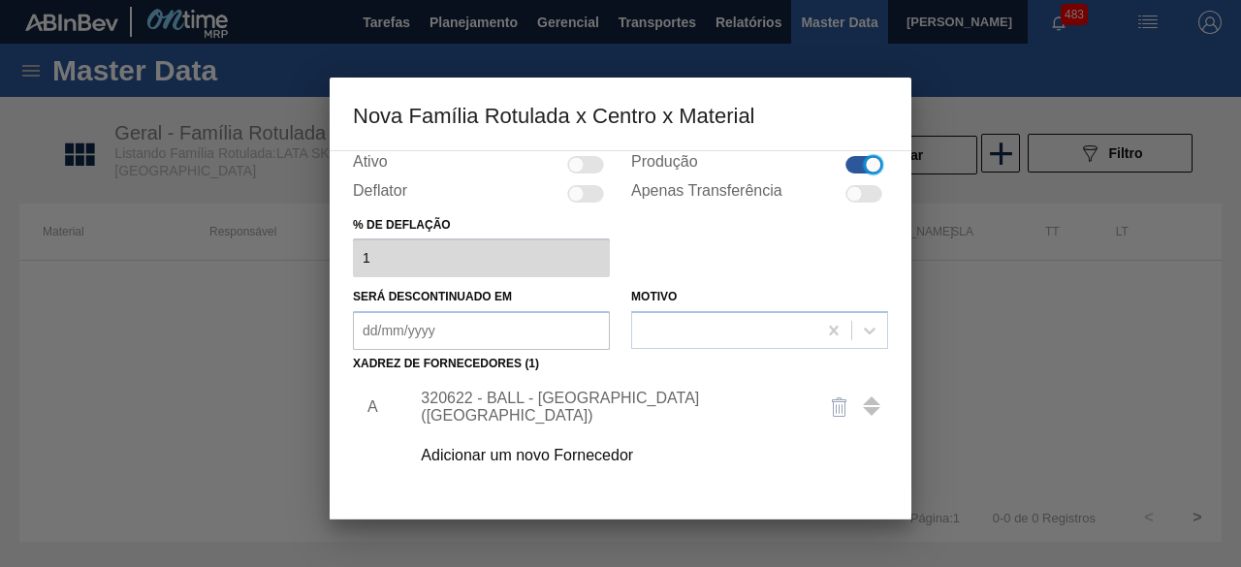
scroll to position [303, 0]
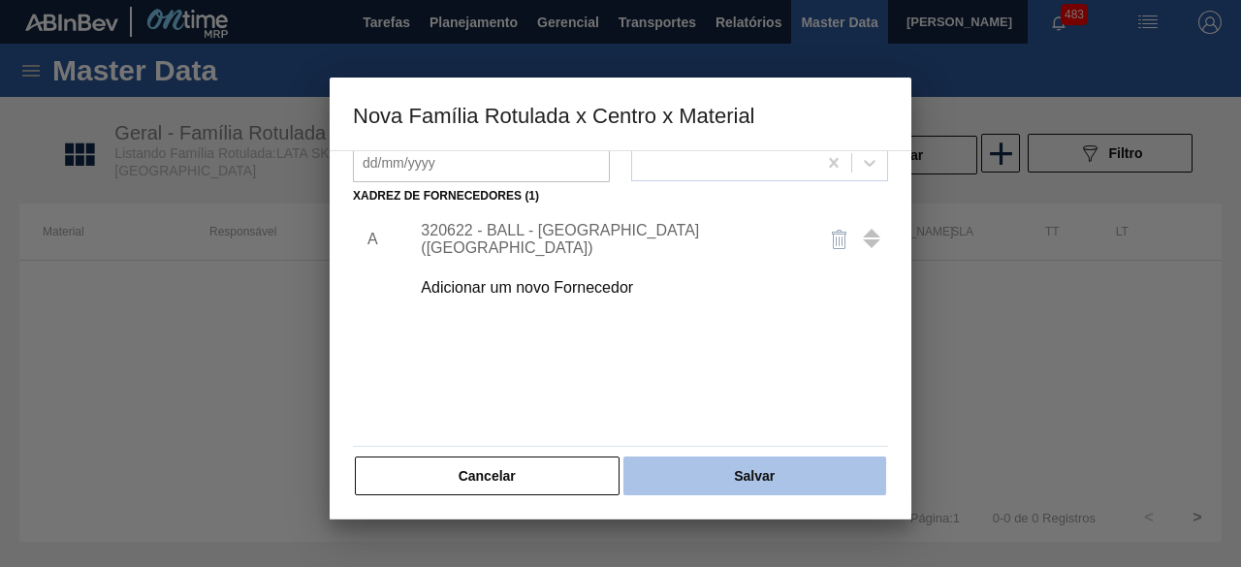
click at [729, 474] on button "Salvar" at bounding box center [754, 476] width 263 height 39
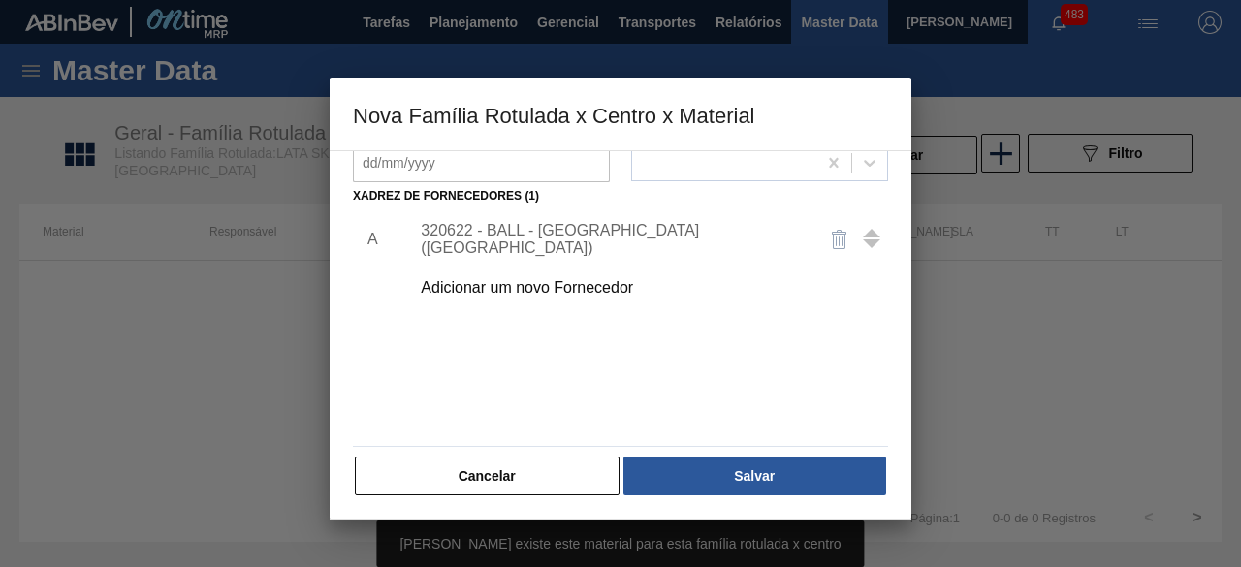
click at [555, 481] on button "Cancelar" at bounding box center [487, 476] width 265 height 39
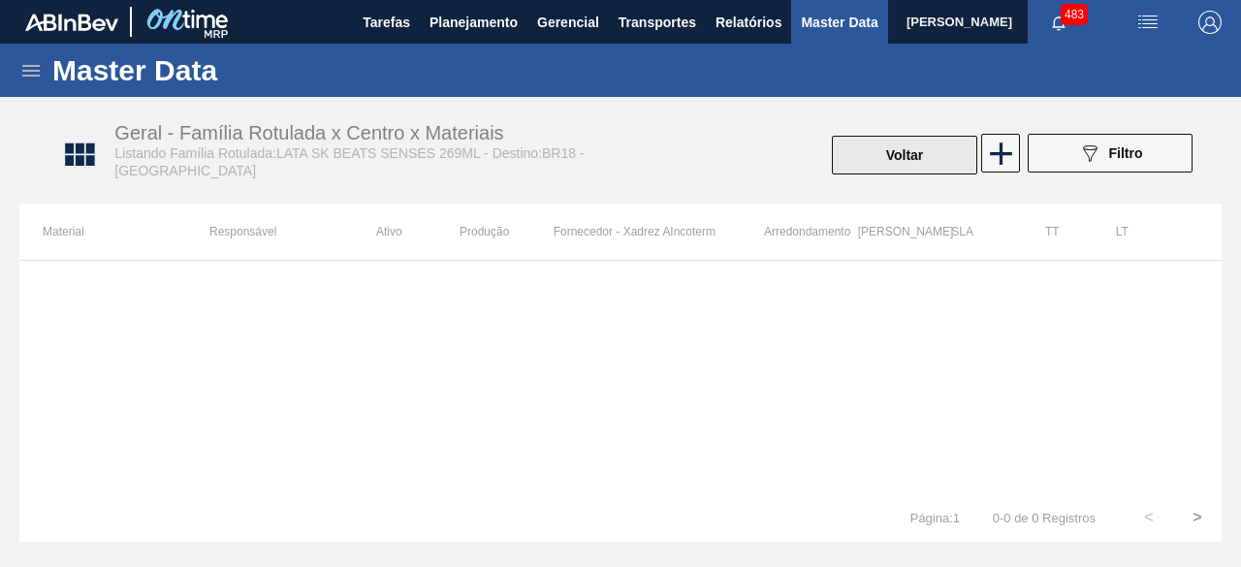
click at [899, 158] on button "Voltar" at bounding box center [904, 155] width 145 height 39
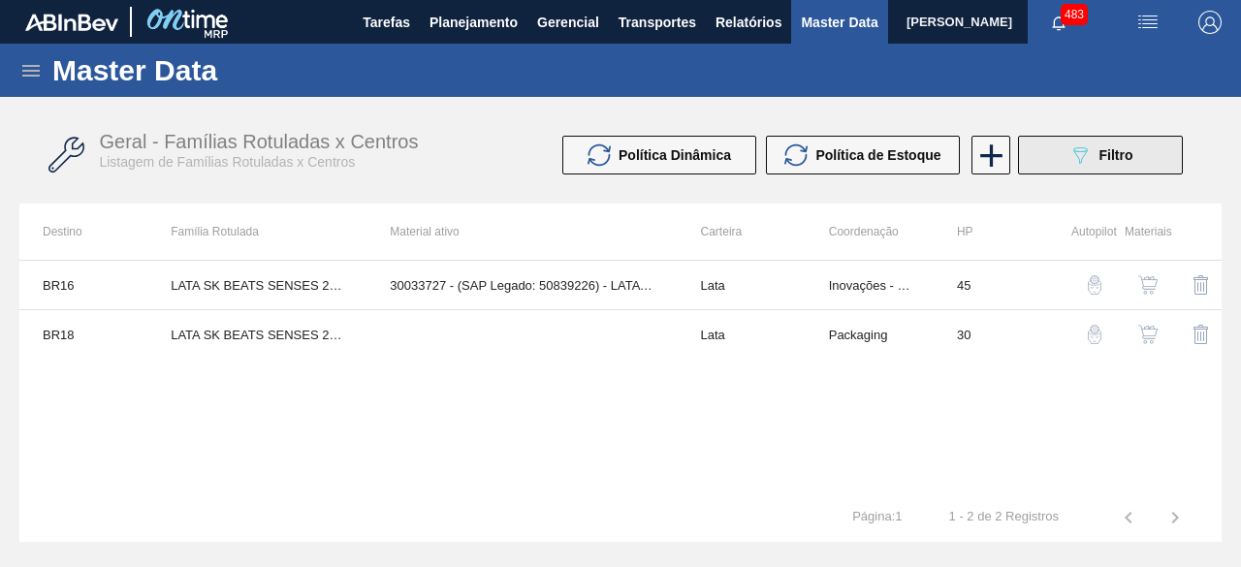
click at [1072, 148] on icon "089F7B8B-B2A5-4AFE-B5C0-19BA573D28AC" at bounding box center [1079, 154] width 23 height 23
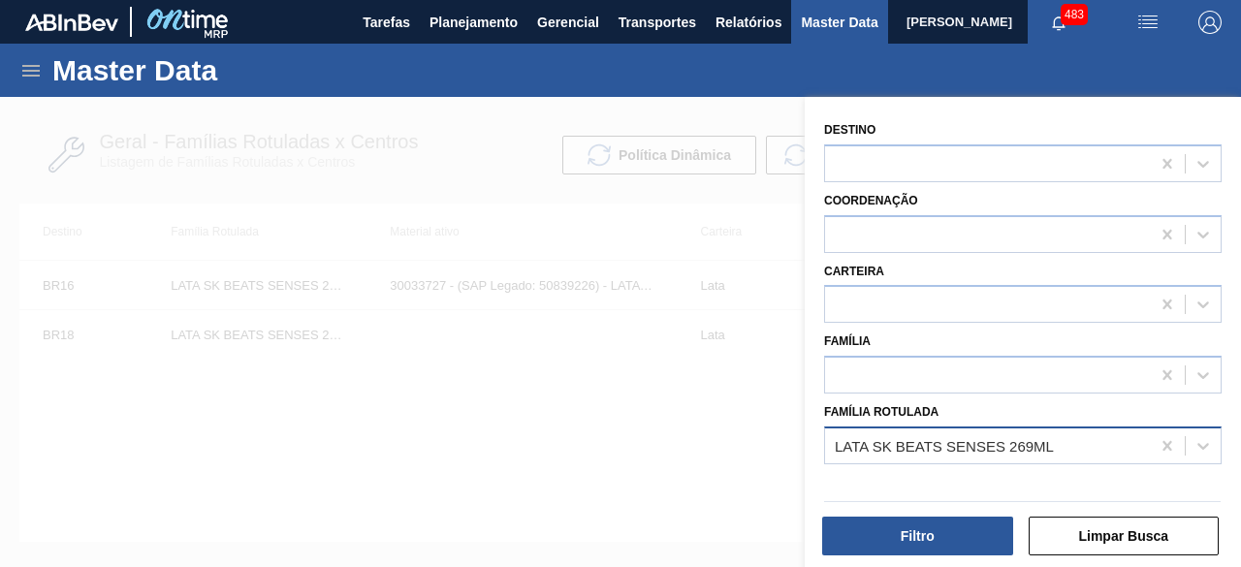
click at [956, 439] on div "LATA SK BEATS SENSES 269ML" at bounding box center [944, 445] width 219 height 16
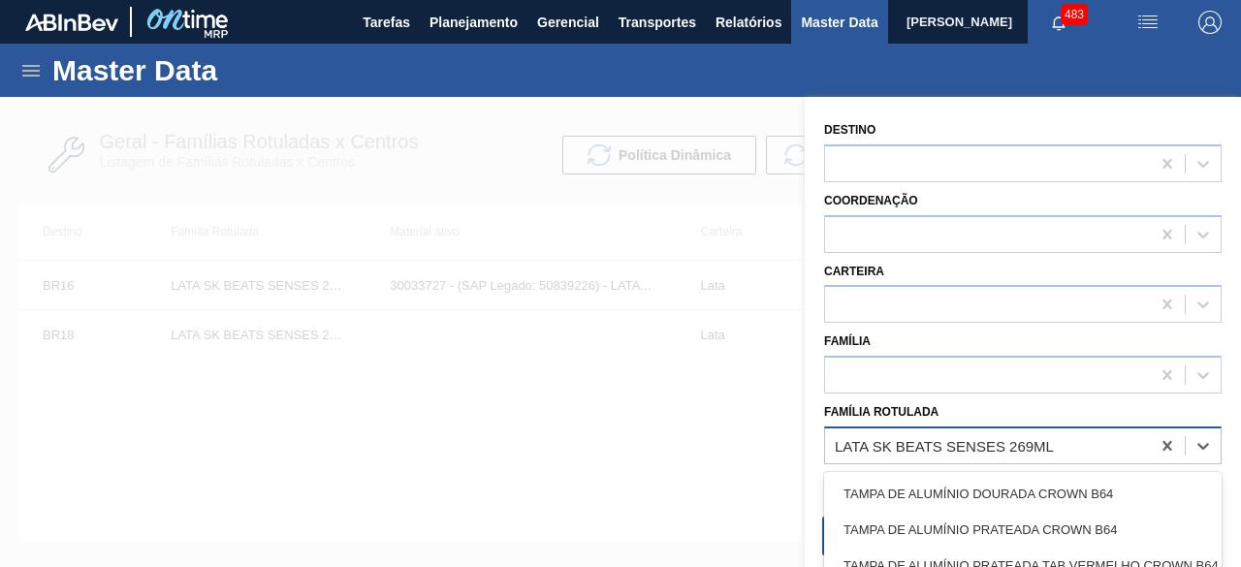
paste Rotulada "LATA BC DM 350ML SLEEK"
type Rotulada "LATA BC DM 350ML SLEEK"
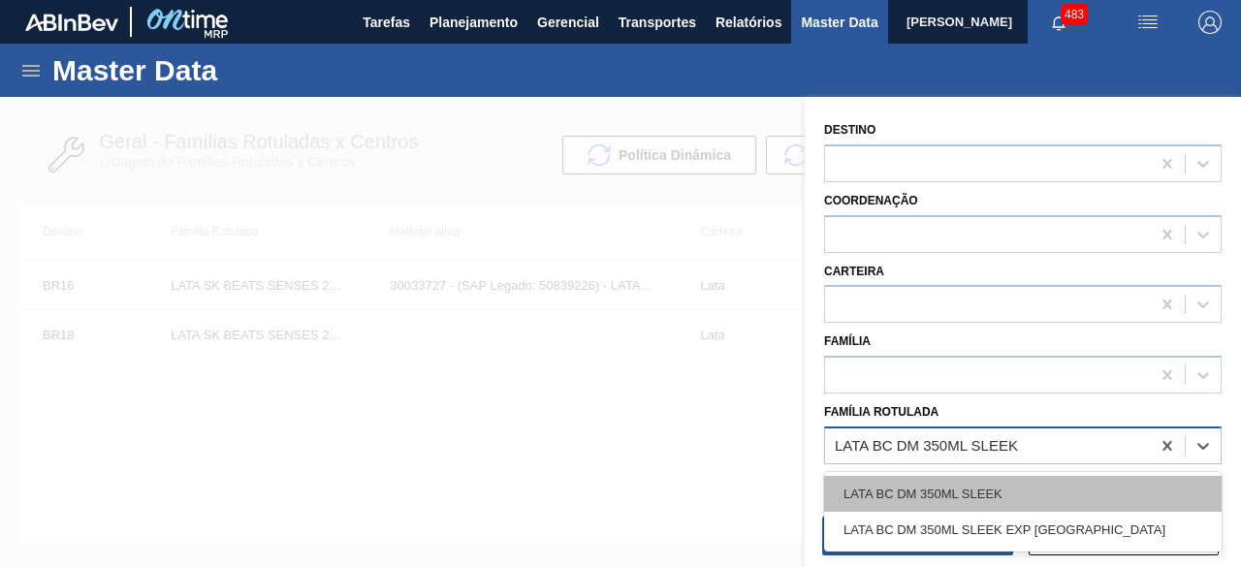
click at [952, 504] on div "LATA BC DM 350ML SLEEK" at bounding box center [1023, 494] width 398 height 36
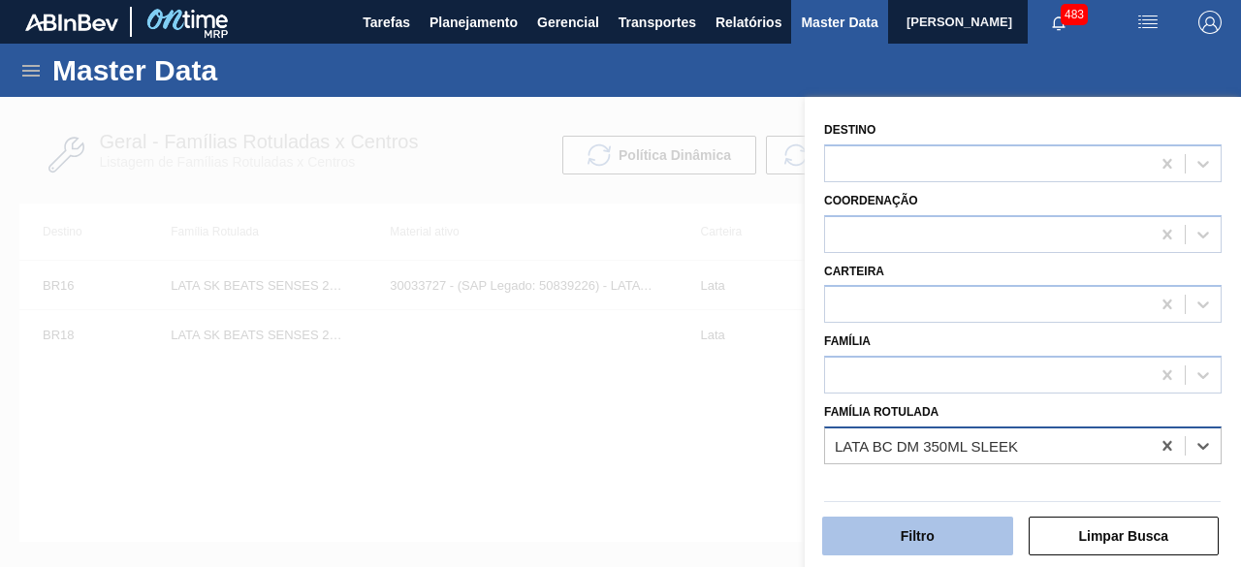
click at [940, 526] on button "Filtro" at bounding box center [917, 536] width 191 height 39
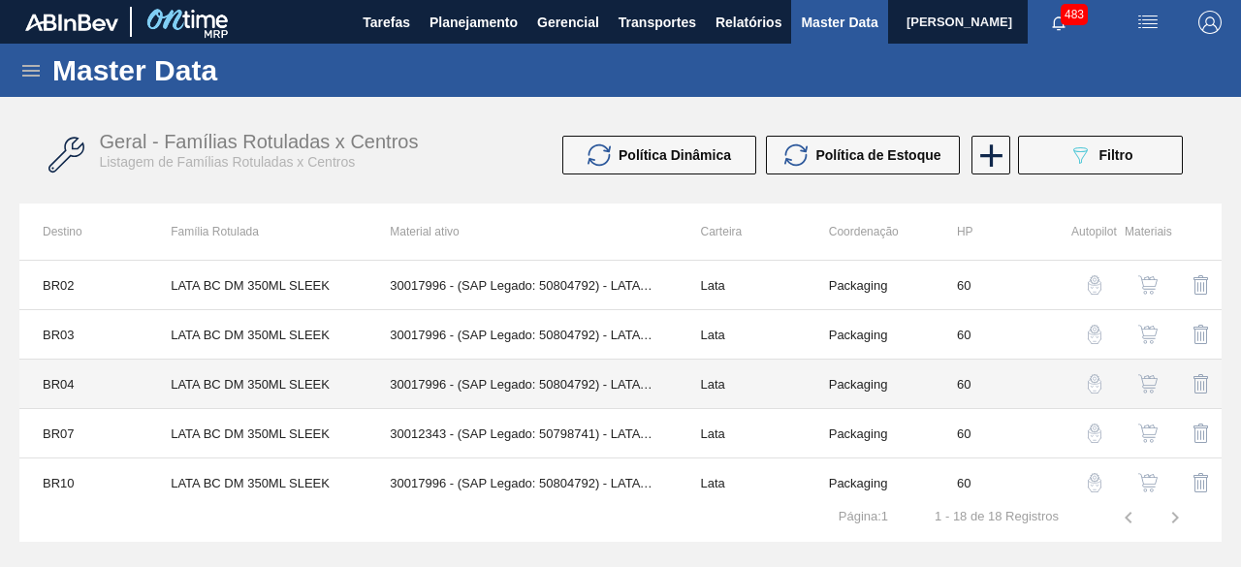
scroll to position [97, 0]
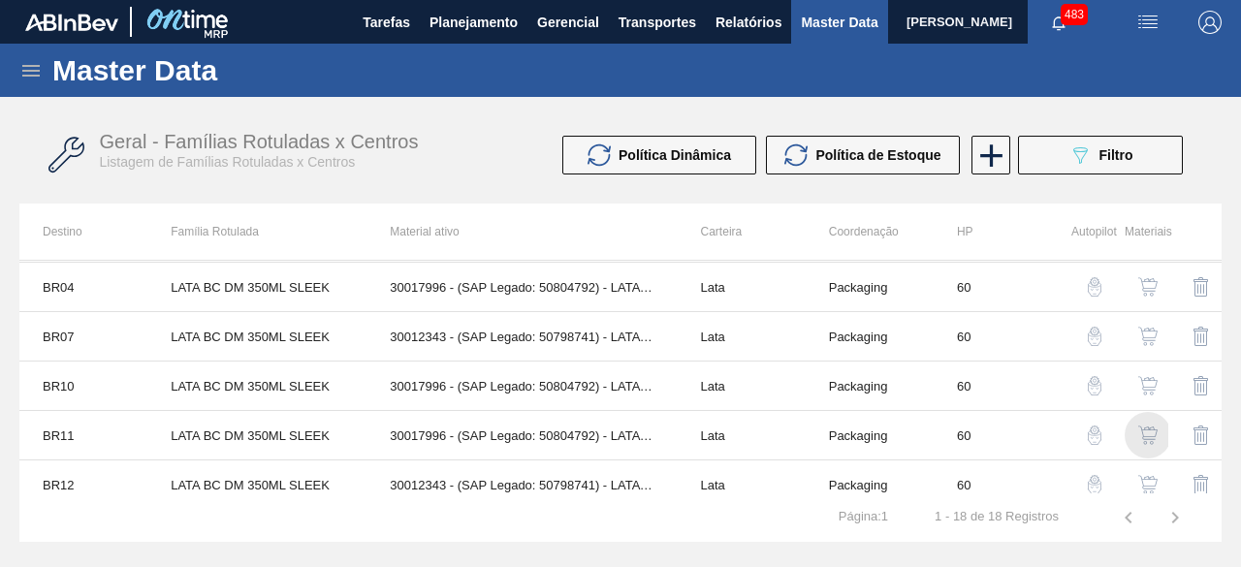
click at [1143, 430] on img "button" at bounding box center [1147, 435] width 19 height 19
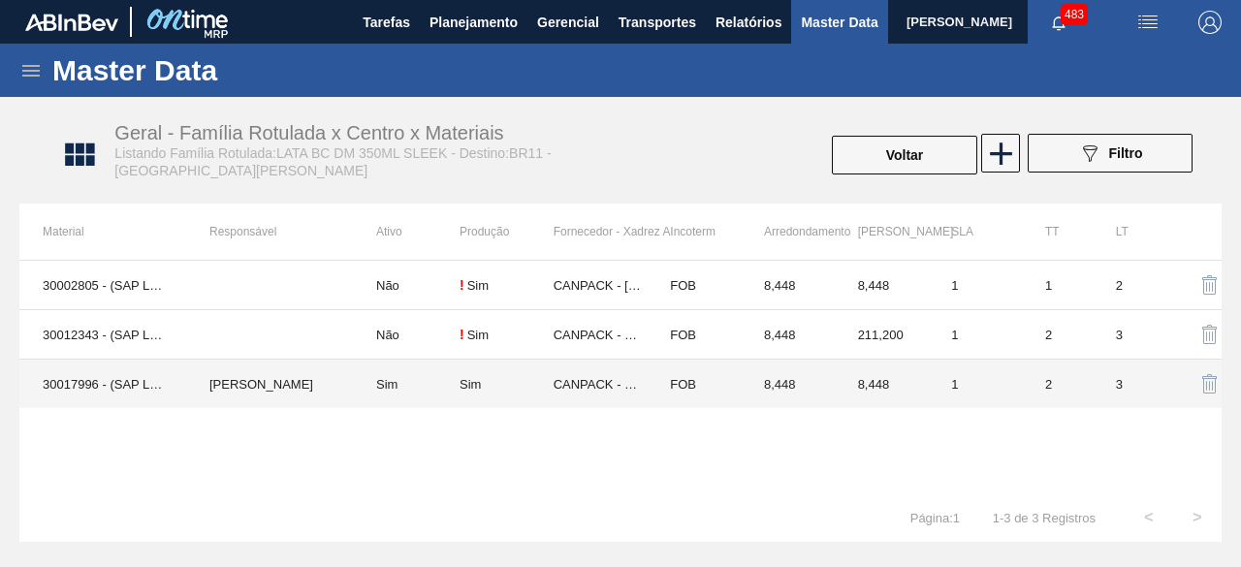
click at [214, 375] on td "[PERSON_NAME]" at bounding box center [269, 384] width 167 height 49
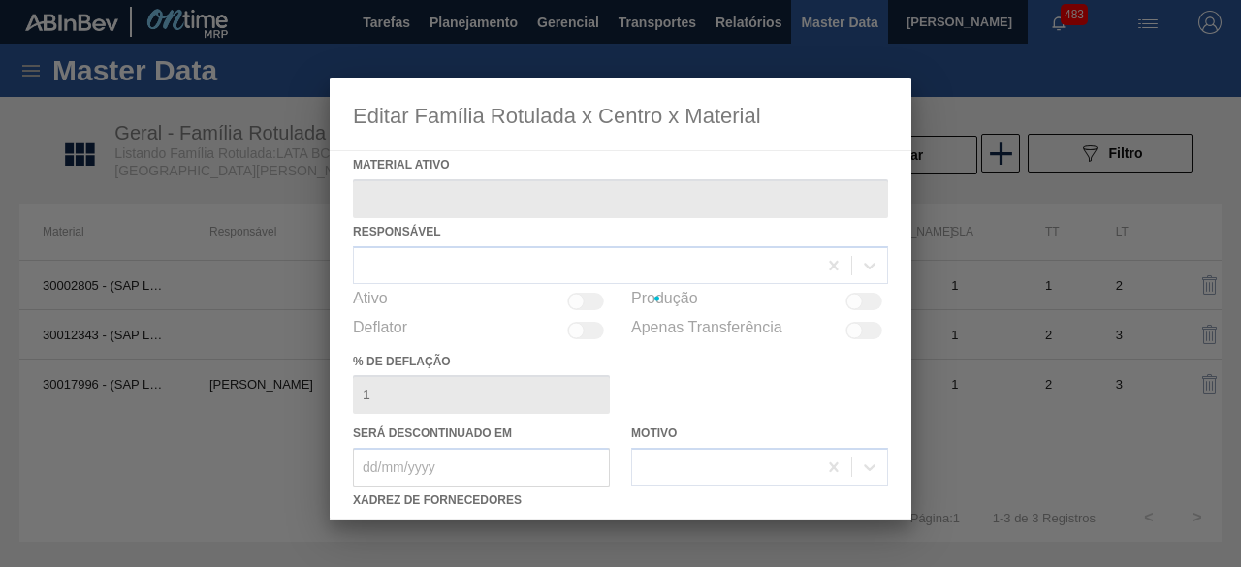
type ativo "30017996 - (SAP Legado: 50804792) - LATA AL 350ML BC DM SLK 429 BRILHO"
checkbox input "true"
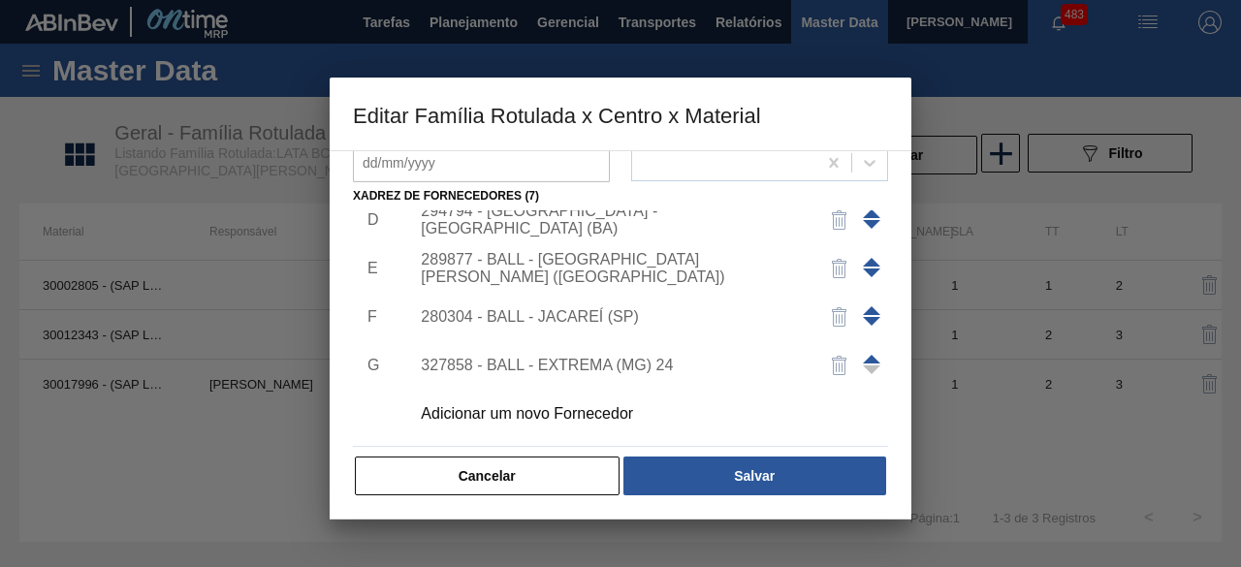
scroll to position [304, 0]
click at [610, 405] on div "Adicionar um novo Fornecedor" at bounding box center [611, 413] width 380 height 17
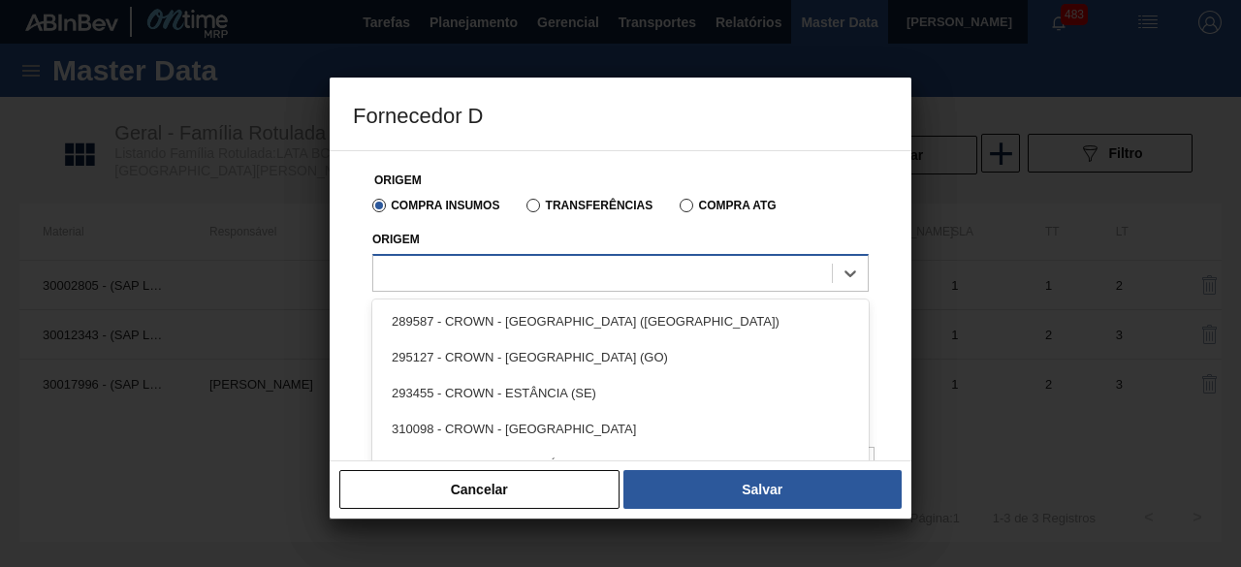
click at [652, 271] on div at bounding box center [602, 273] width 459 height 28
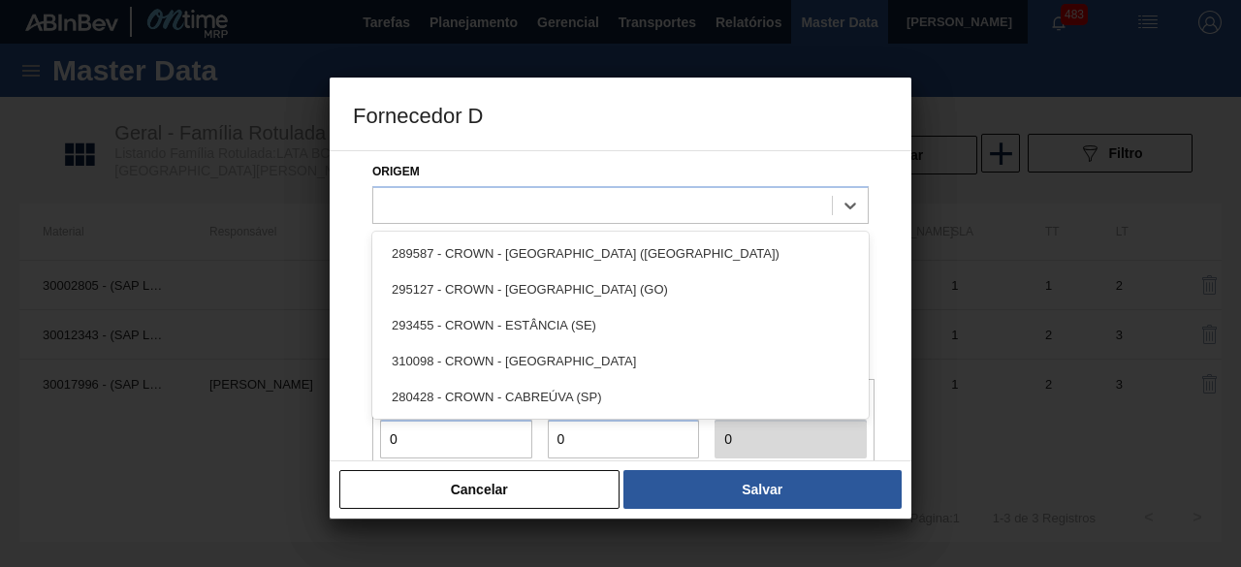
scroll to position [97, 0]
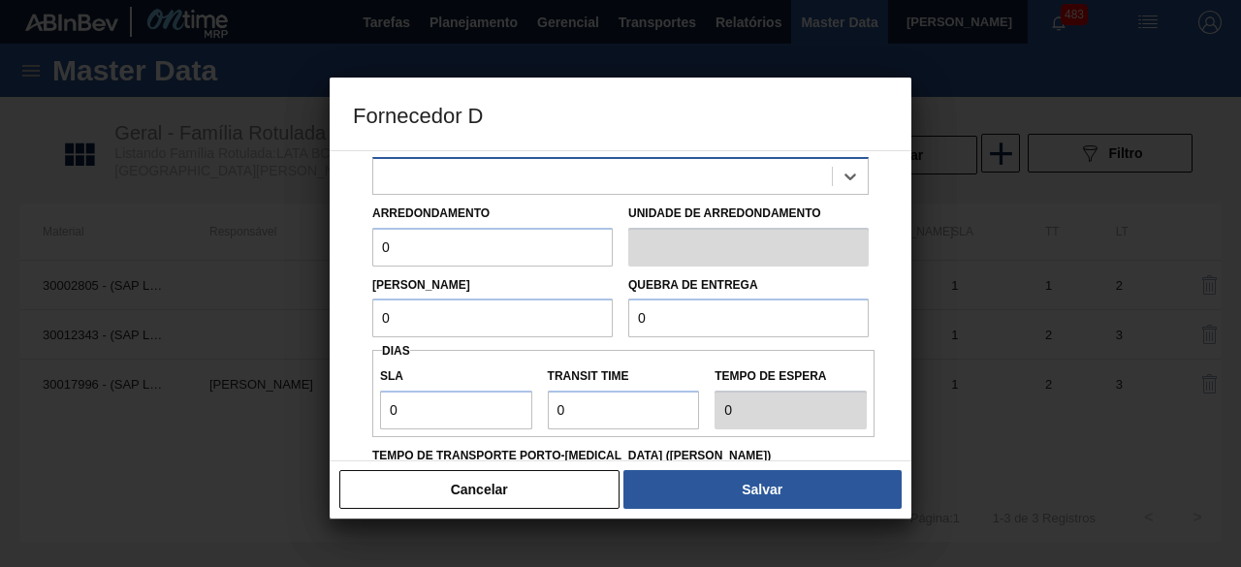
click at [639, 181] on div at bounding box center [602, 176] width 459 height 28
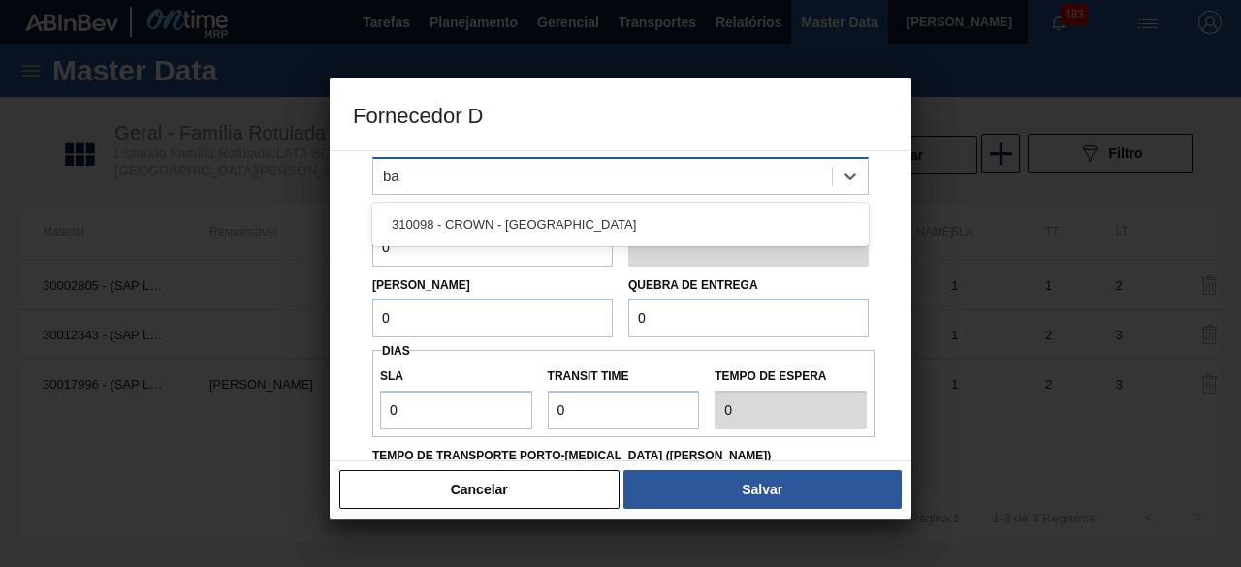
type input "b"
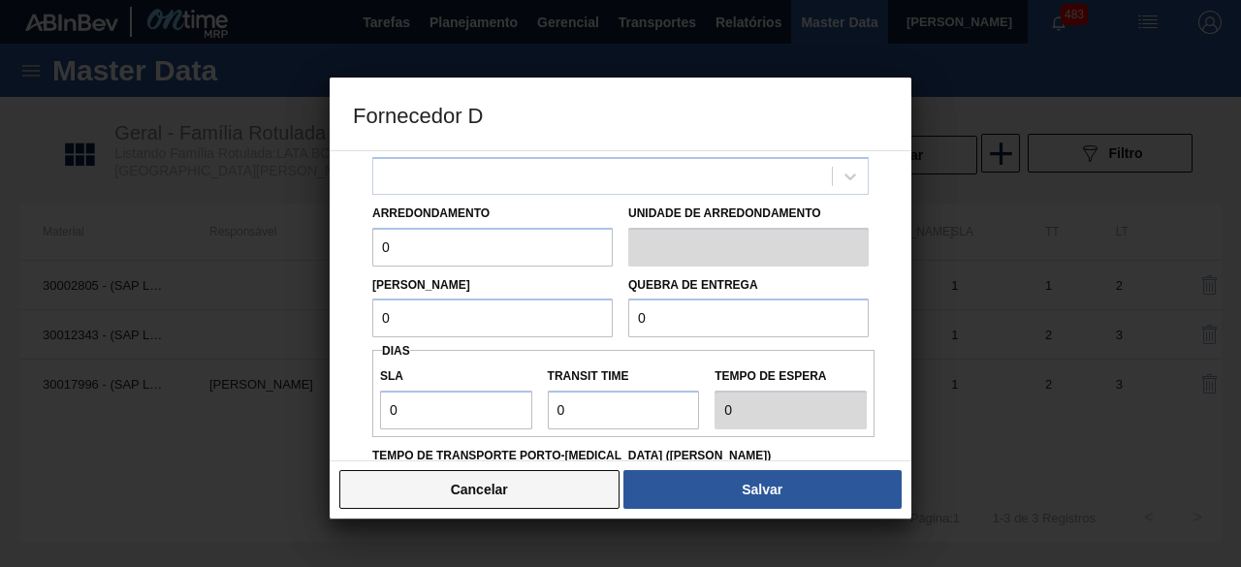
click at [572, 494] on button "Cancelar" at bounding box center [479, 489] width 280 height 39
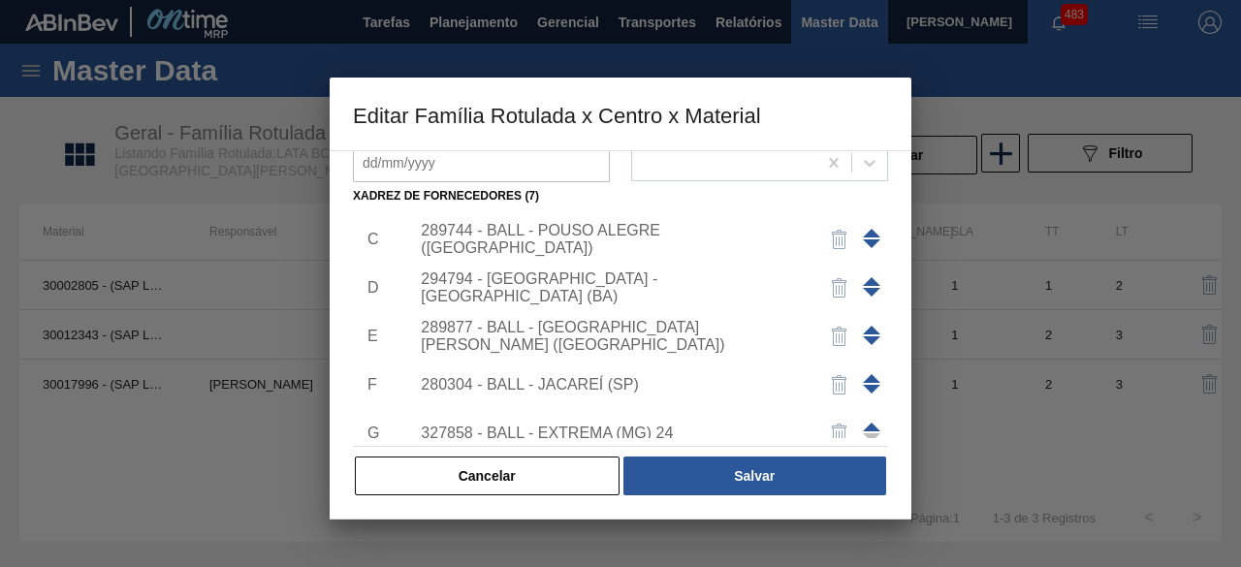
scroll to position [165, 0]
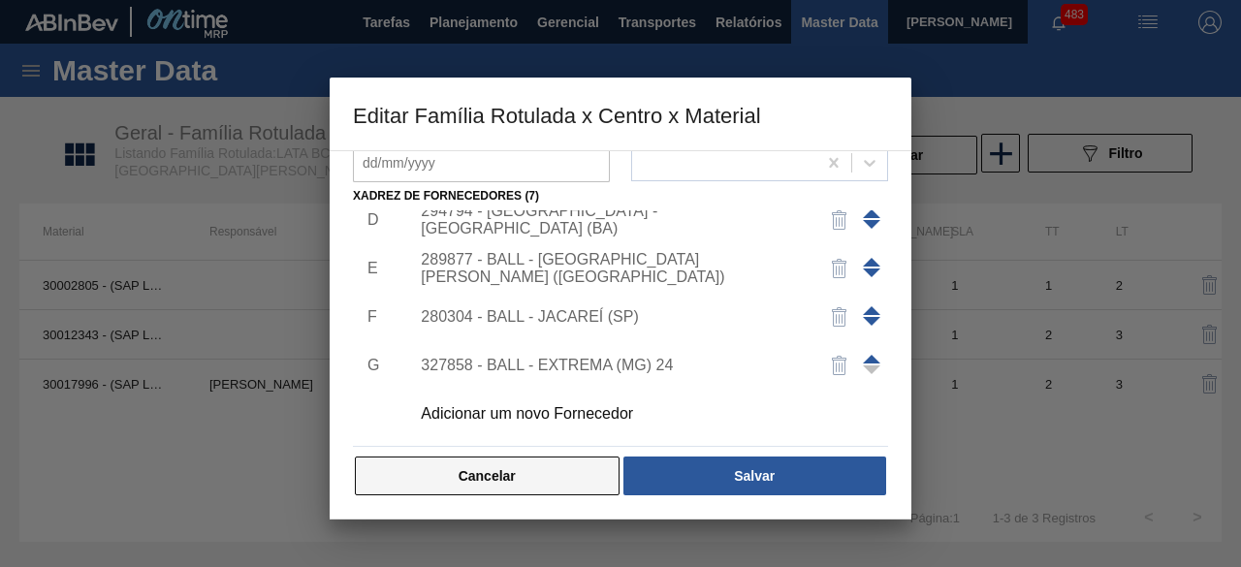
click at [551, 479] on button "Cancelar" at bounding box center [487, 476] width 265 height 39
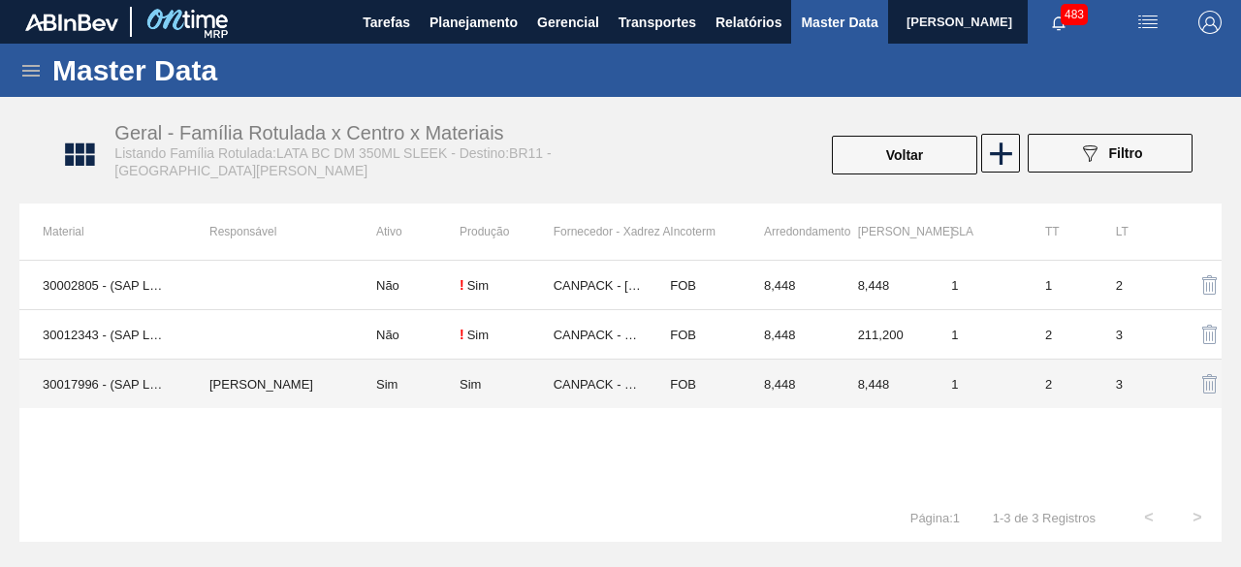
click at [185, 395] on td "30017996 - (SAP Legado: 50804792) - LATA AL 350ML BC DM SLK 429 BRILHO" at bounding box center [102, 384] width 167 height 49
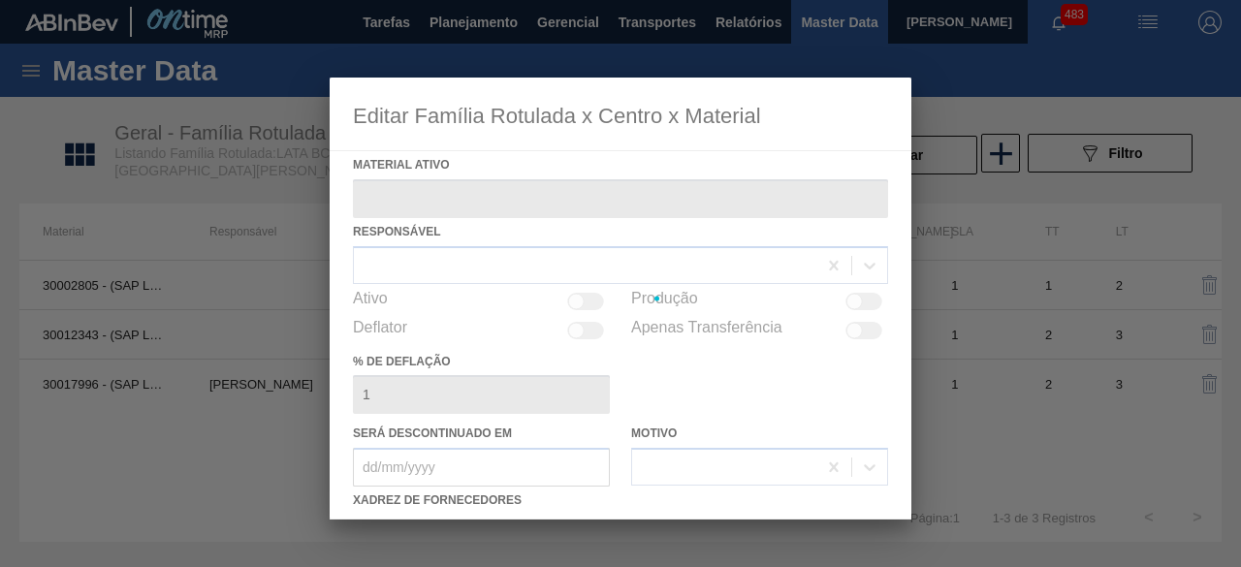
type ativo "30017996 - (SAP Legado: 50804792) - LATA AL 350ML BC DM SLK 429 BRILHO"
checkbox input "true"
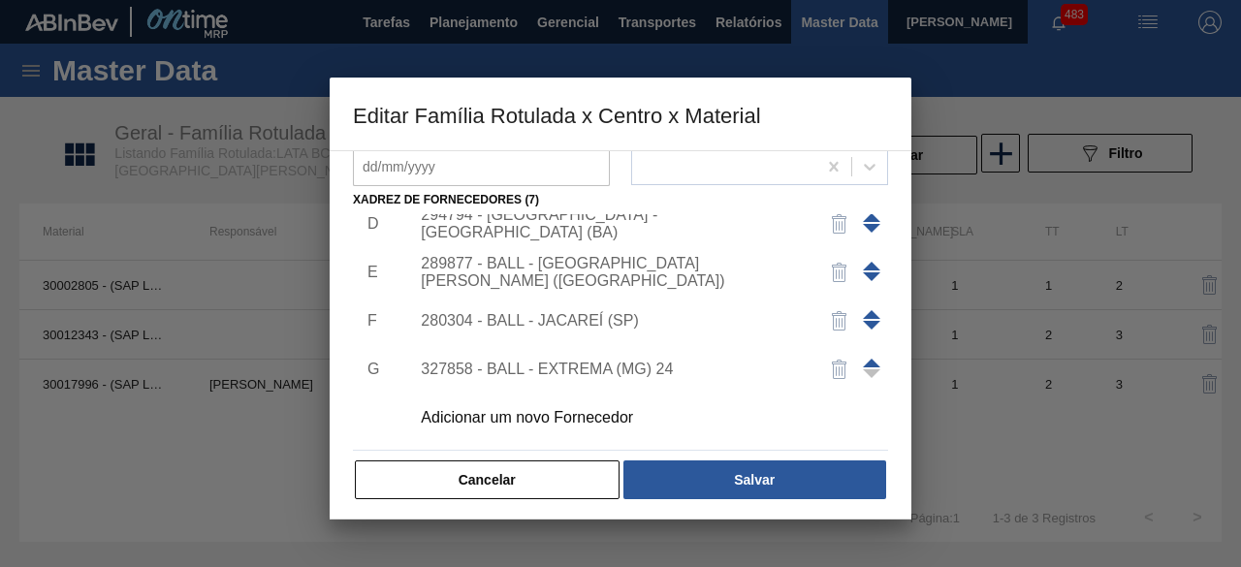
scroll to position [304, 0]
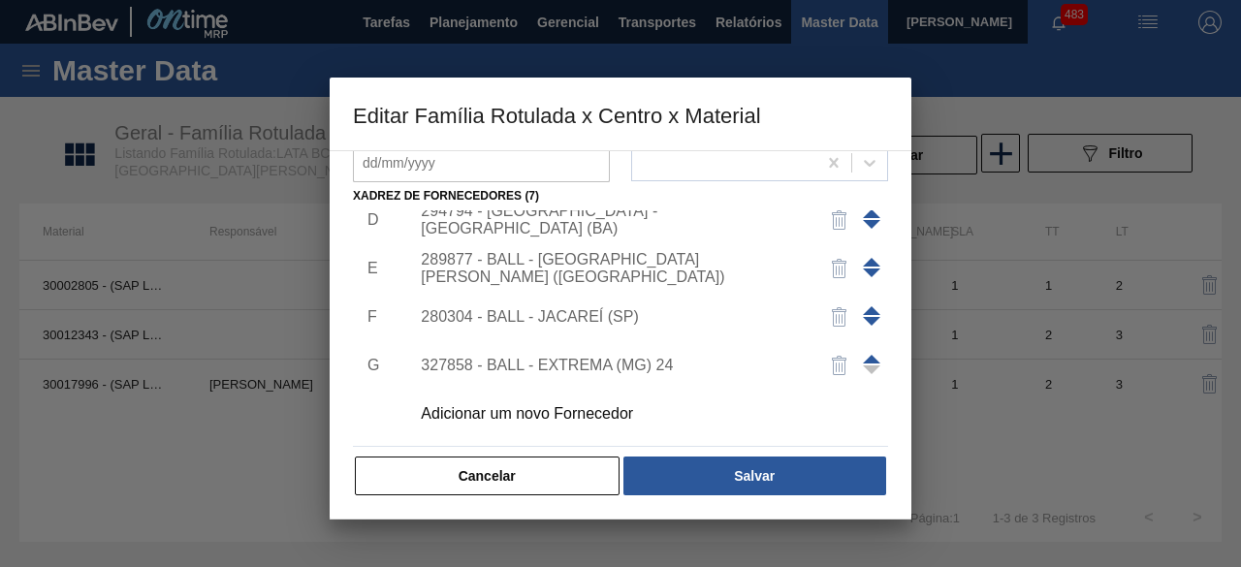
click at [582, 399] on div "Adicionar um novo Fornecedor" at bounding box center [643, 414] width 490 height 48
click at [615, 406] on div "Adicionar um novo Fornecedor" at bounding box center [611, 413] width 380 height 17
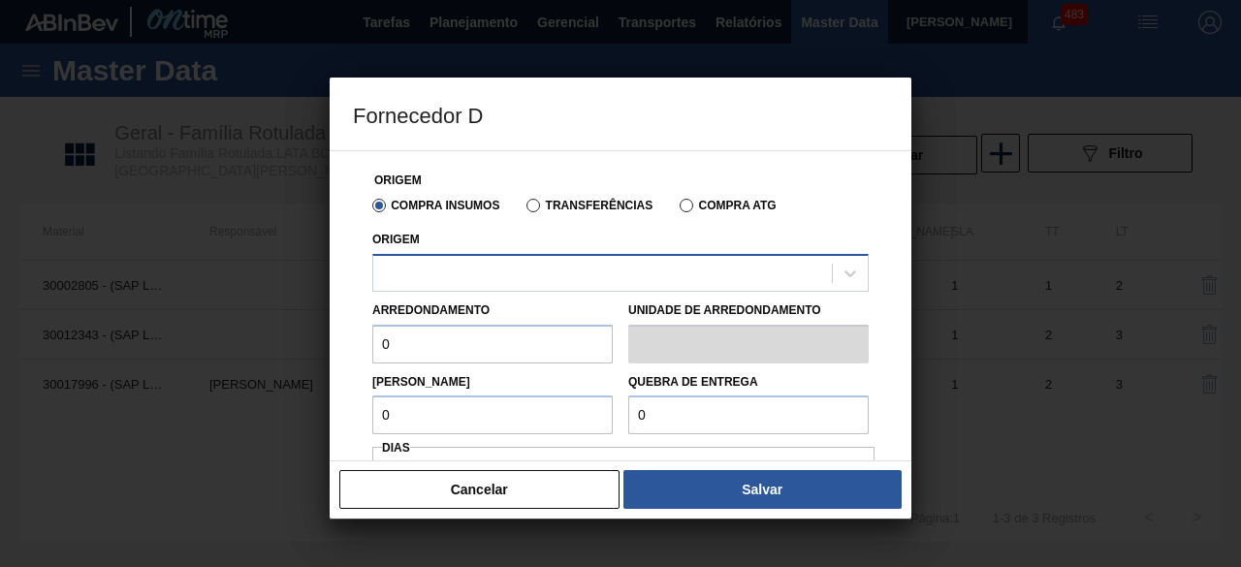
click at [644, 264] on div at bounding box center [602, 273] width 459 height 28
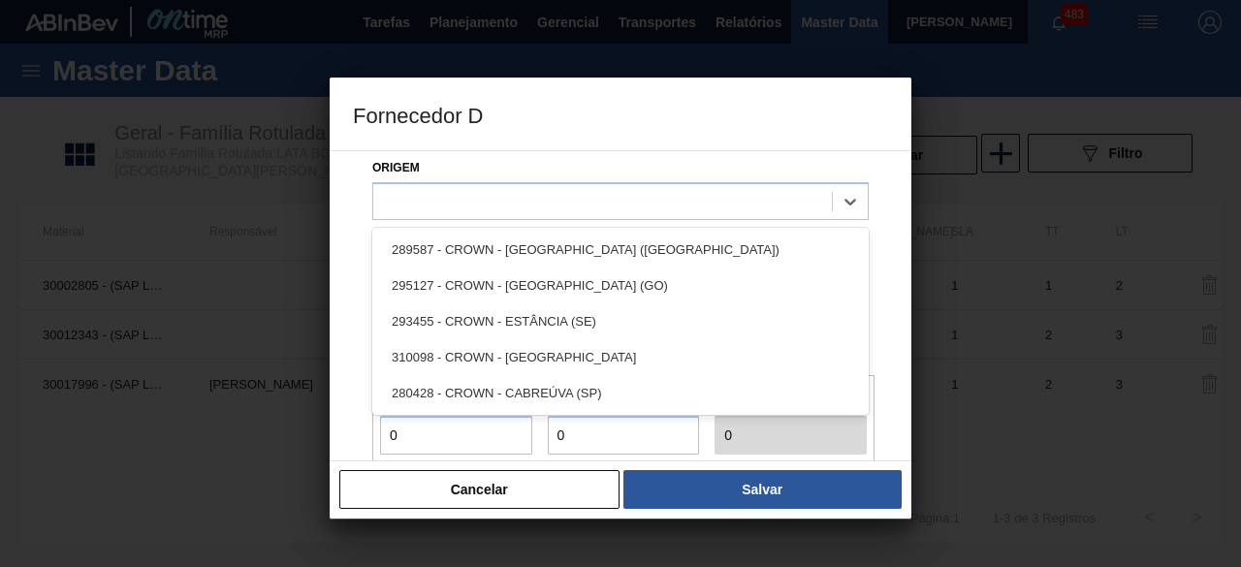
scroll to position [97, 0]
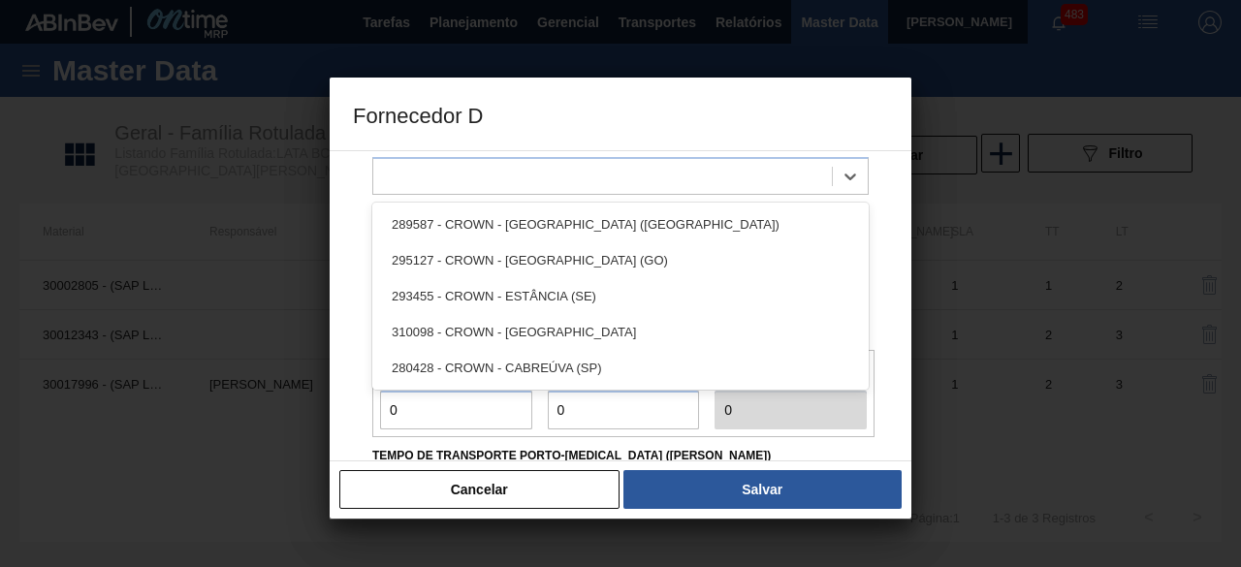
click at [1028, 317] on div at bounding box center [620, 283] width 1241 height 567
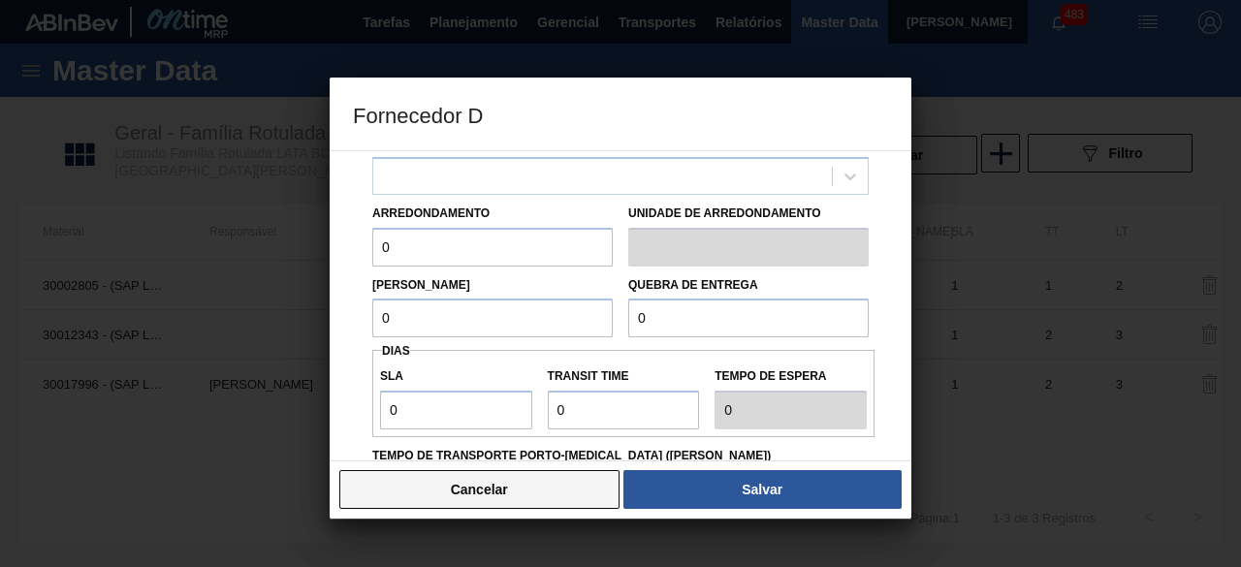
click at [500, 503] on button "Cancelar" at bounding box center [479, 489] width 280 height 39
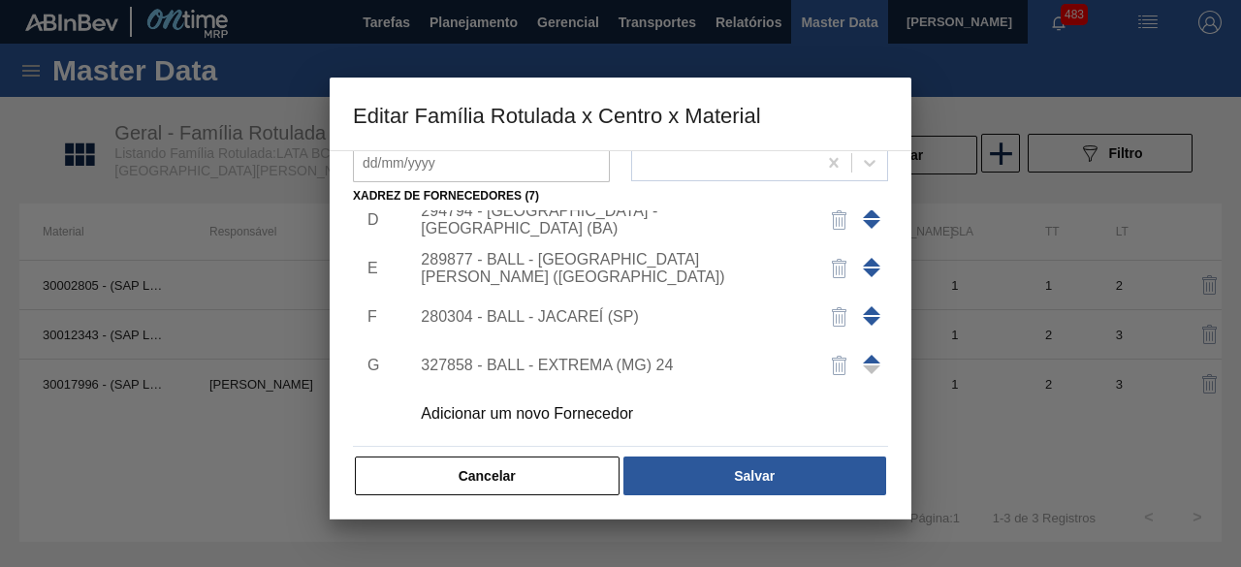
drag, startPoint x: 541, startPoint y: 475, endPoint x: 973, endPoint y: 234, distance: 495.3
click at [543, 470] on button "Cancelar" at bounding box center [487, 476] width 265 height 39
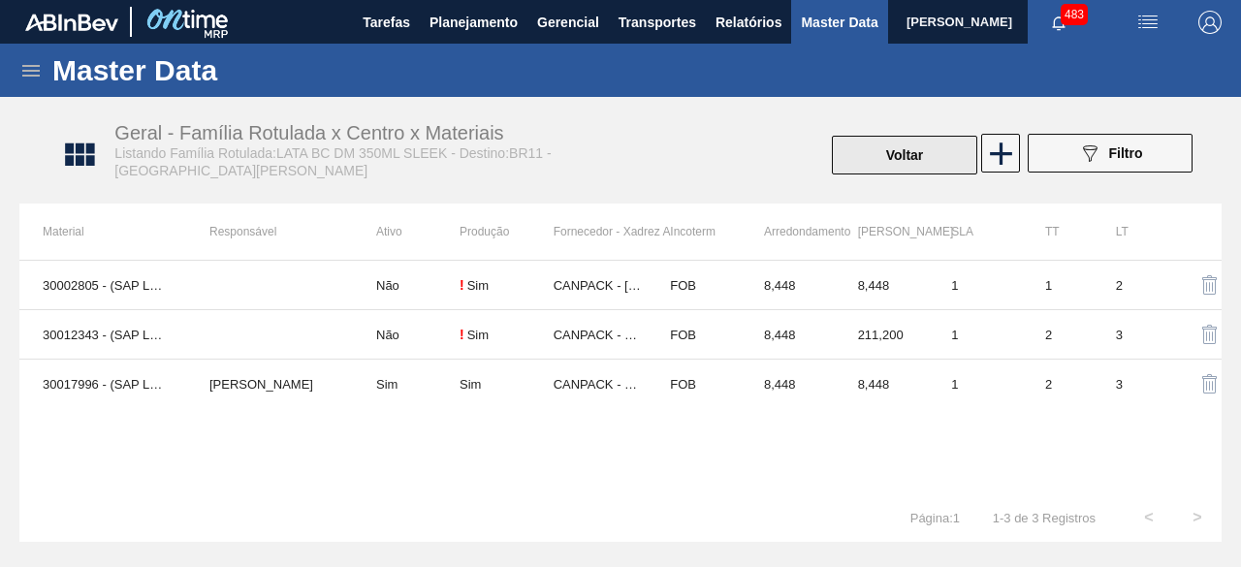
click at [921, 158] on button "Voltar" at bounding box center [904, 155] width 145 height 39
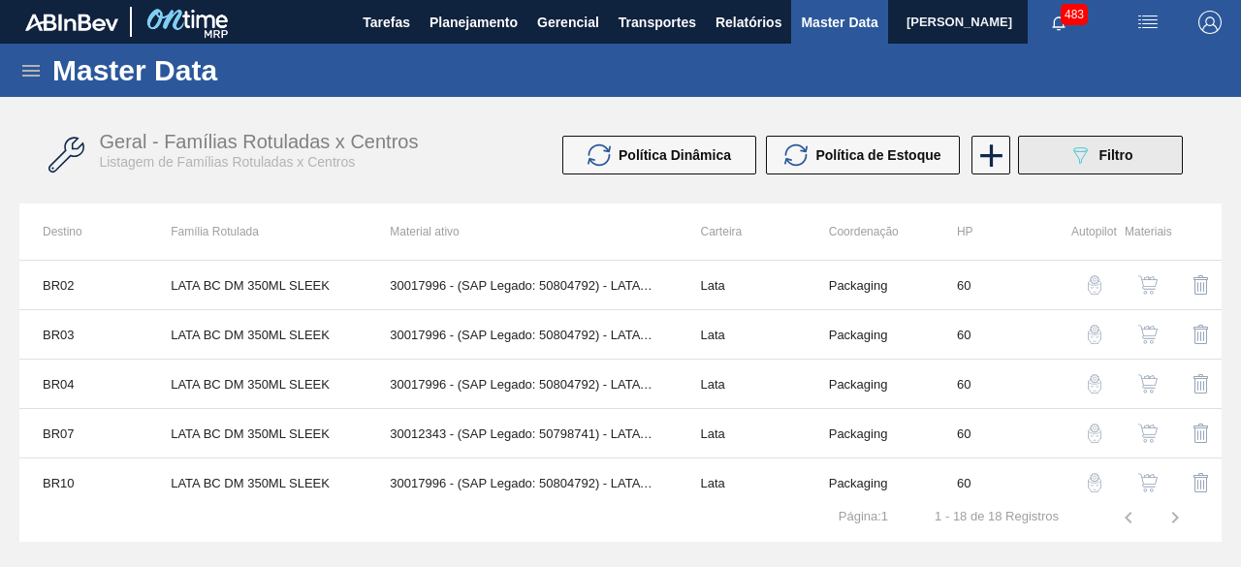
click at [1070, 149] on icon "089F7B8B-B2A5-4AFE-B5C0-19BA573D28AC" at bounding box center [1079, 154] width 23 height 23
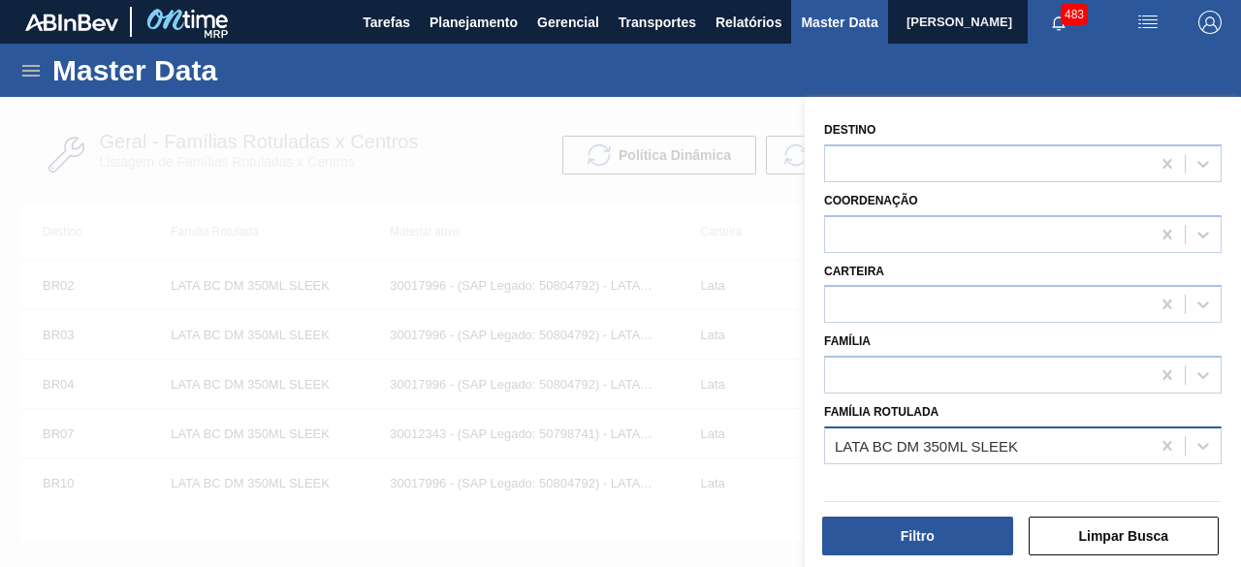
click at [1004, 447] on div "LATA BC DM 350ML SLEEK" at bounding box center [926, 445] width 183 height 16
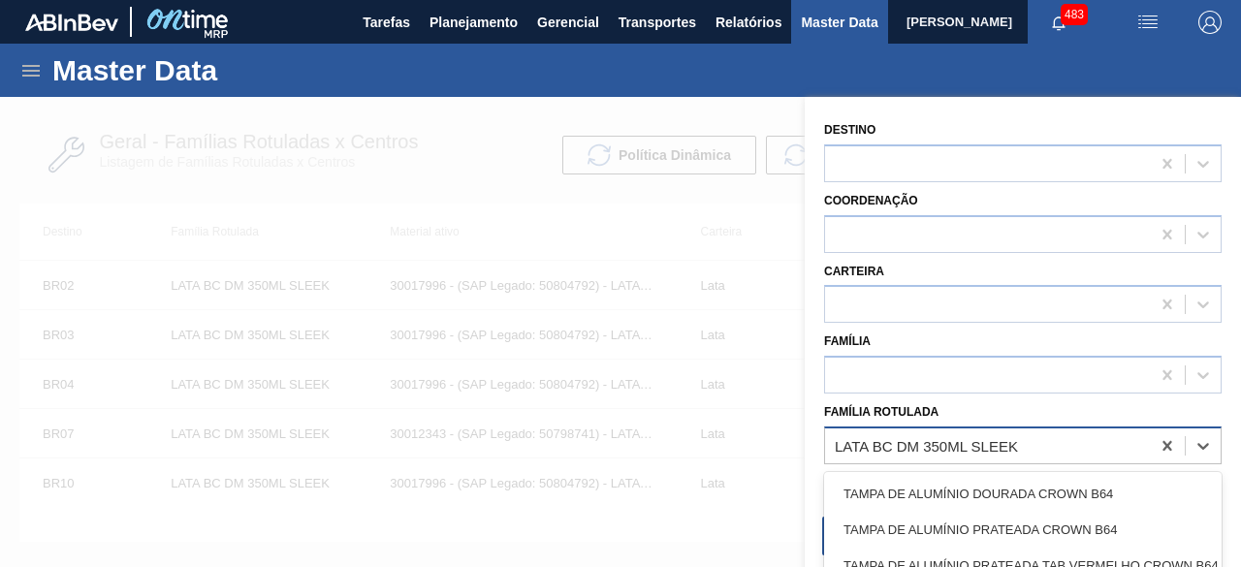
paste Rotulada "LATA ORIGINAL 269ML MP"
type Rotulada "LATA ORIGINAL 269ML MP"
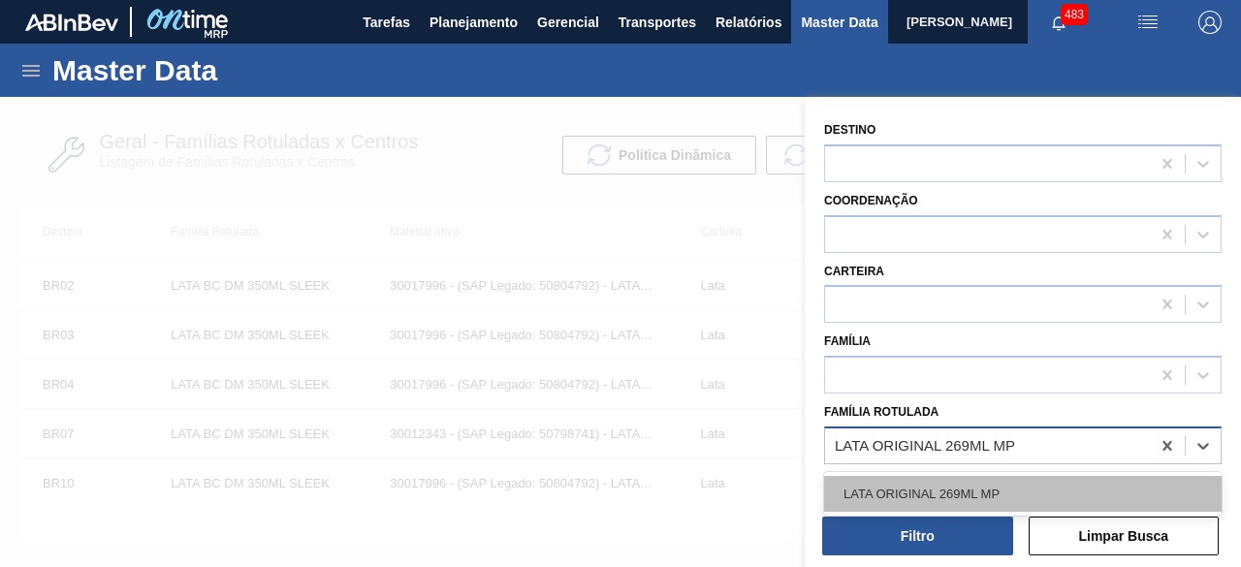
click at [989, 487] on div "LATA ORIGINAL 269ML MP" at bounding box center [1023, 494] width 398 height 36
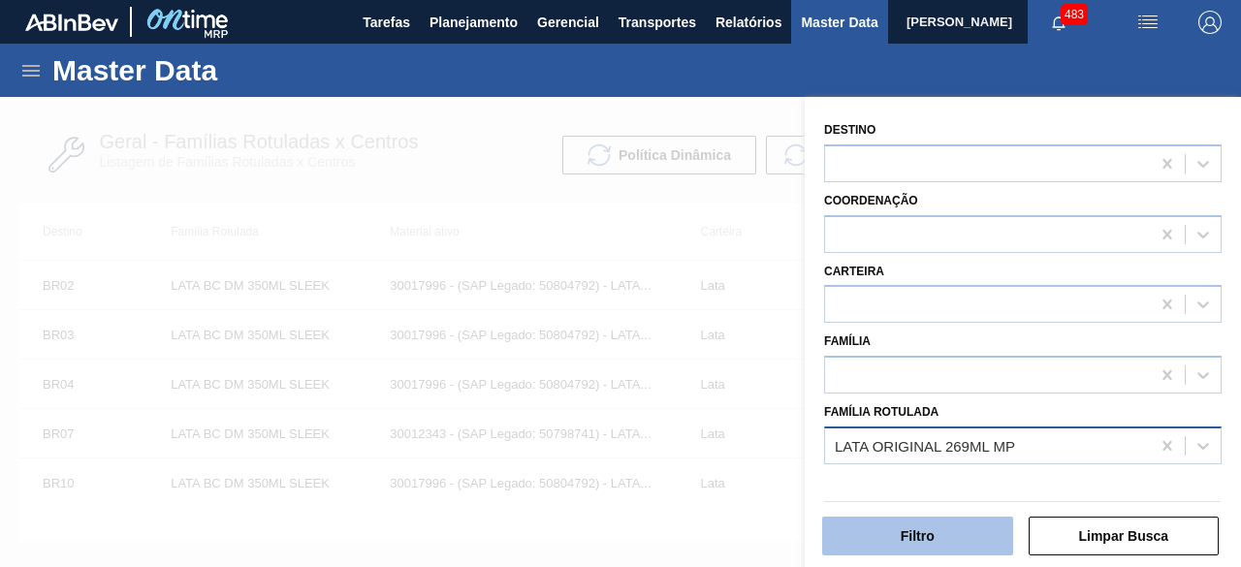
click at [969, 529] on button "Filtro" at bounding box center [917, 536] width 191 height 39
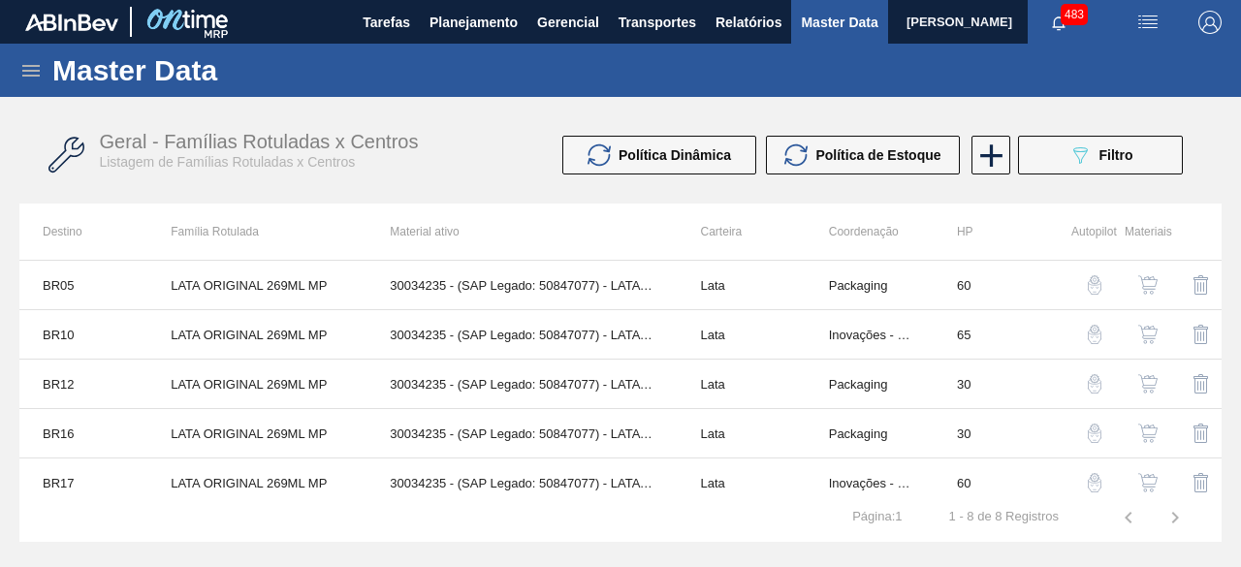
click at [1150, 435] on img "button" at bounding box center [1147, 433] width 19 height 19
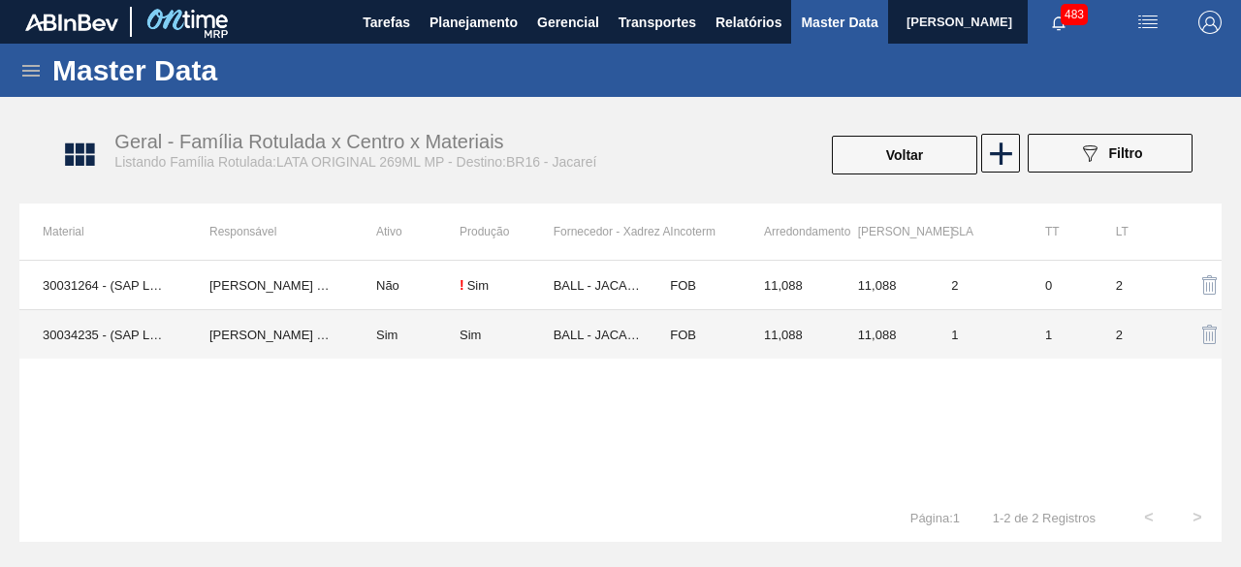
click at [128, 315] on td "30034235 - (SAP Legado: 50847077) - LATA AL ORIGINAL 269ML MP BRILHO" at bounding box center [102, 334] width 167 height 49
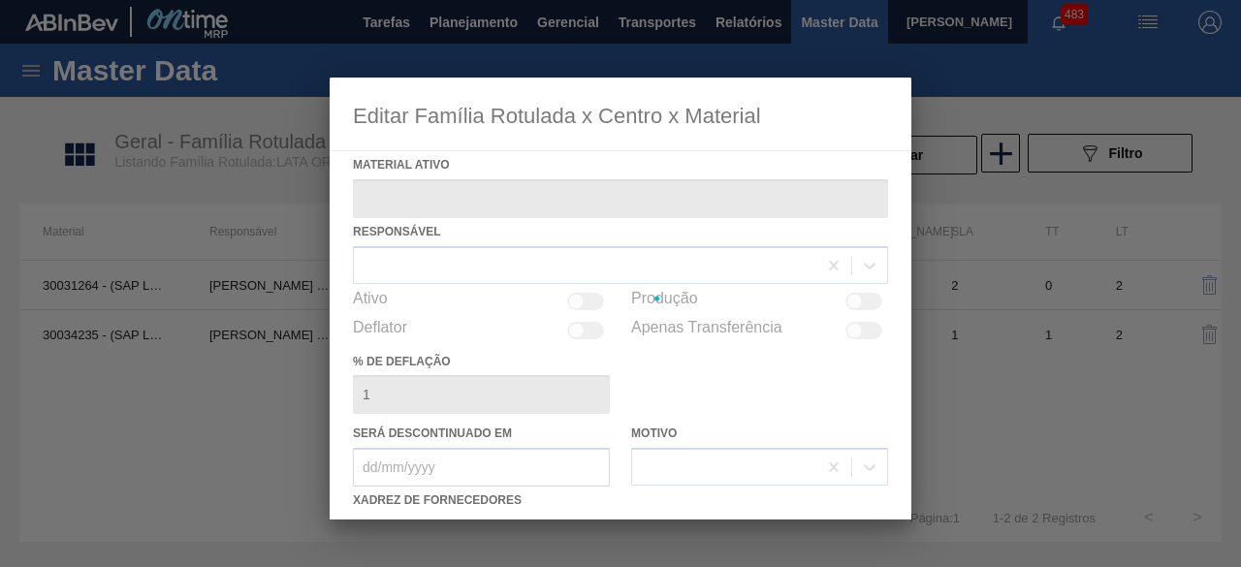
type ativo "30034235 - (SAP Legado: 50847077) - LATA AL ORIGINAL 269ML MP BRILHO"
checkbox input "true"
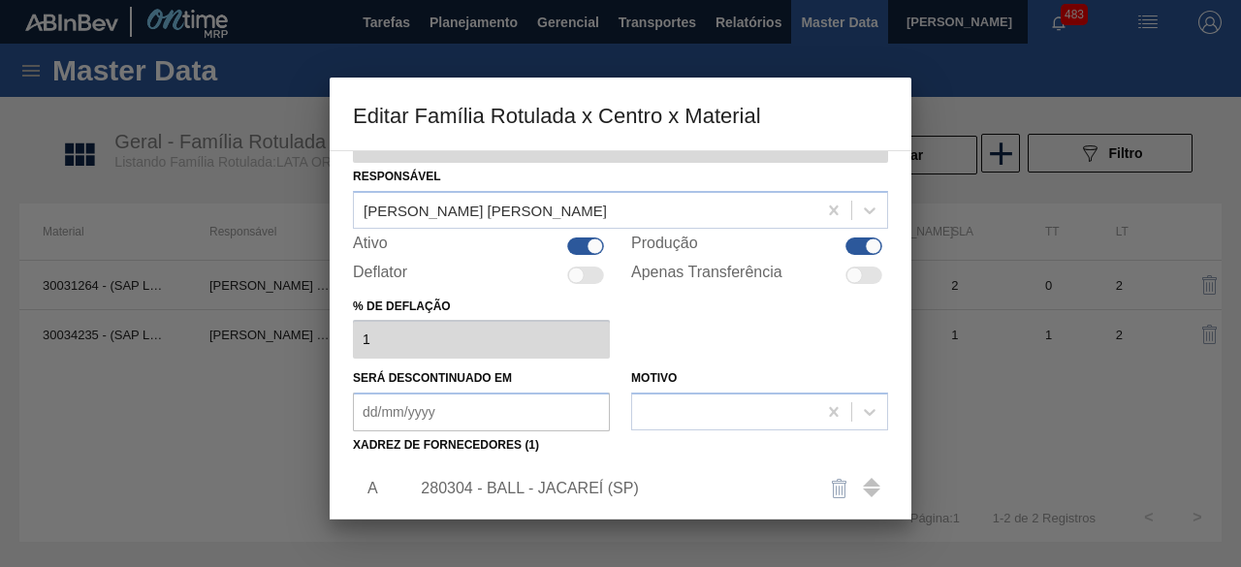
scroll to position [194, 0]
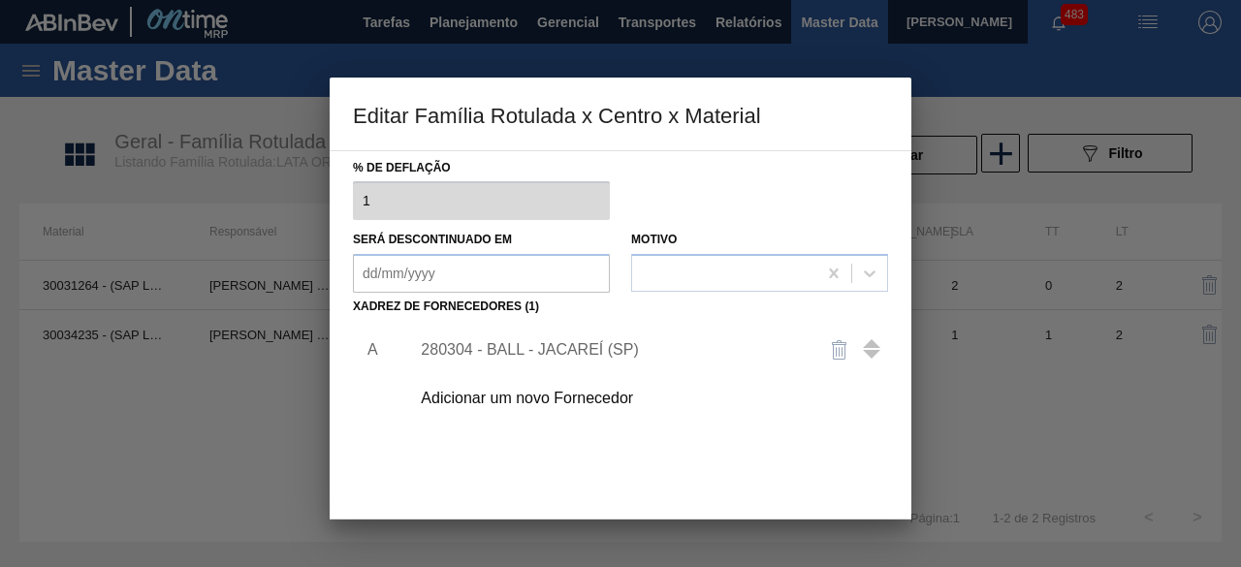
click at [636, 397] on div "Adicionar um novo Fornecedor" at bounding box center [611, 398] width 380 height 17
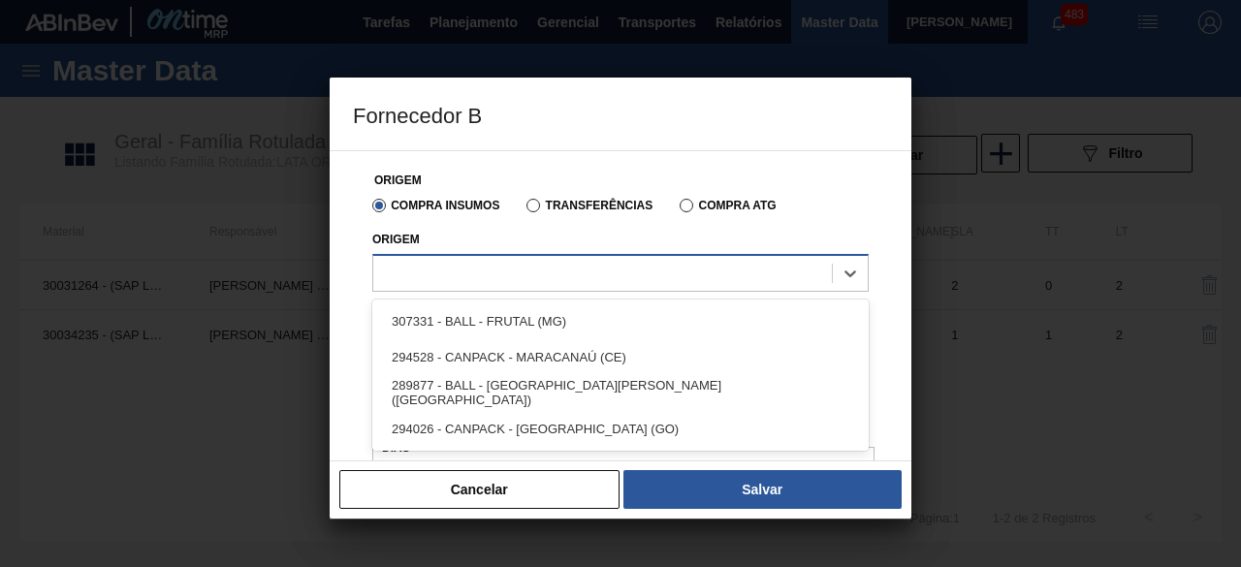
click at [676, 269] on div at bounding box center [602, 273] width 459 height 28
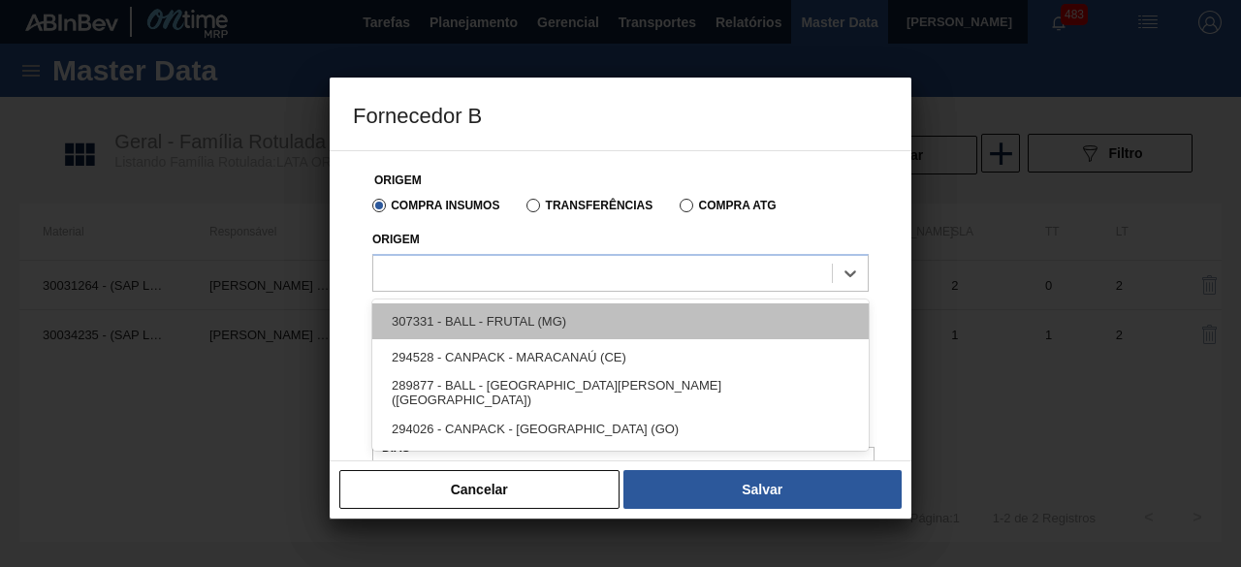
click at [594, 311] on div "307331 - BALL - FRUTAL (MG)" at bounding box center [620, 321] width 496 height 36
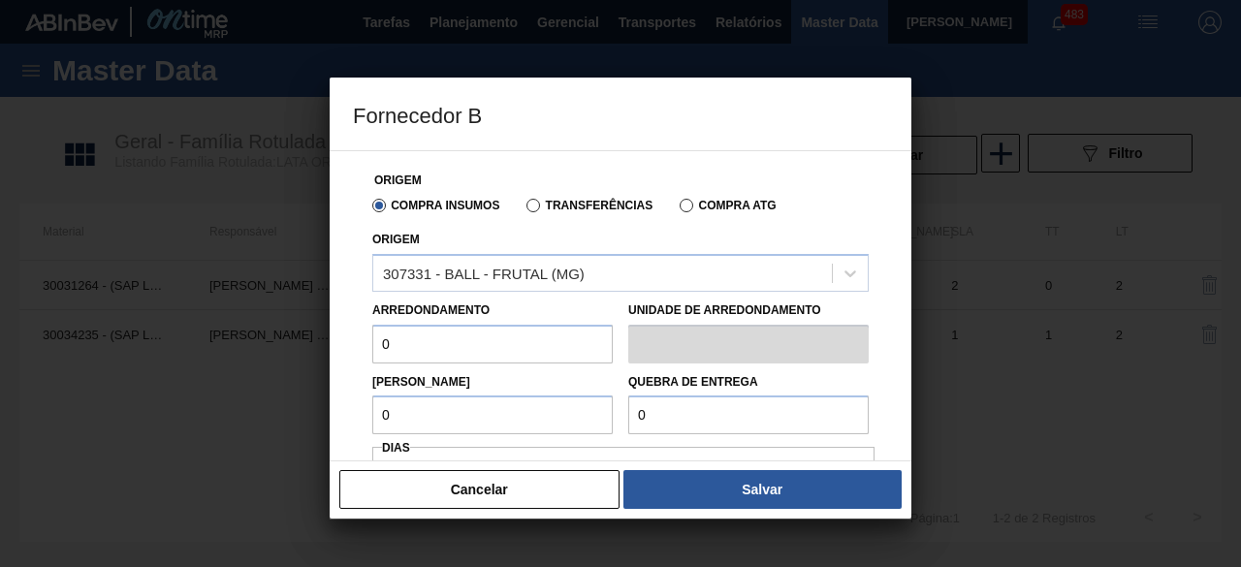
click at [518, 348] on input "0" at bounding box center [492, 344] width 240 height 39
type input "11,088"
click at [502, 417] on input "0" at bounding box center [492, 415] width 240 height 39
type input "11,088"
click at [680, 421] on input "0" at bounding box center [748, 415] width 240 height 39
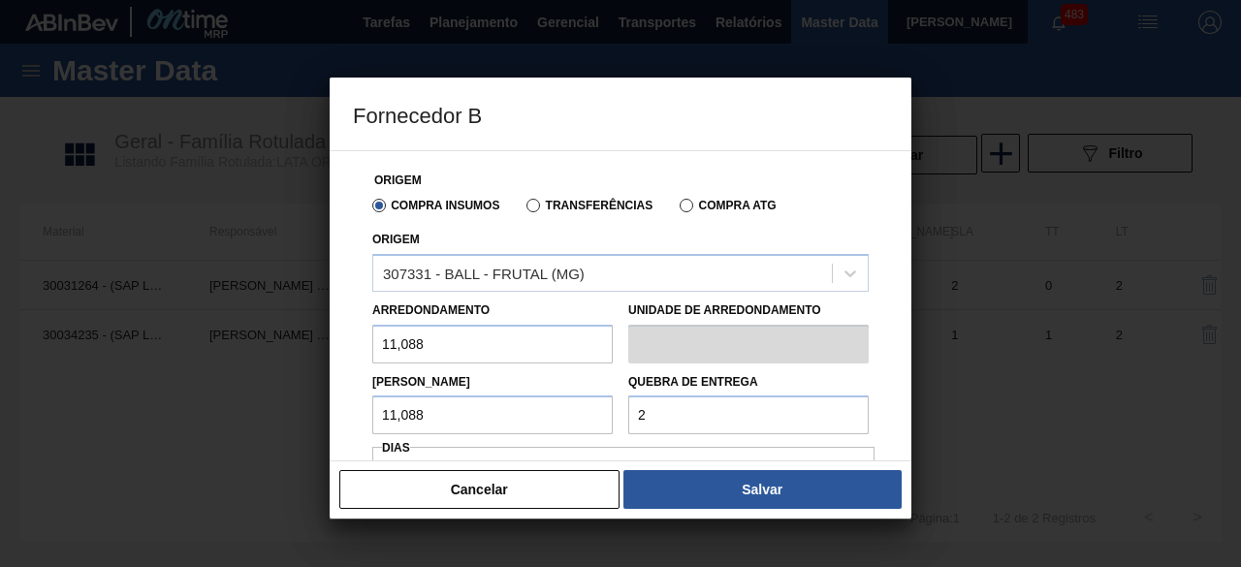
type input "277,2"
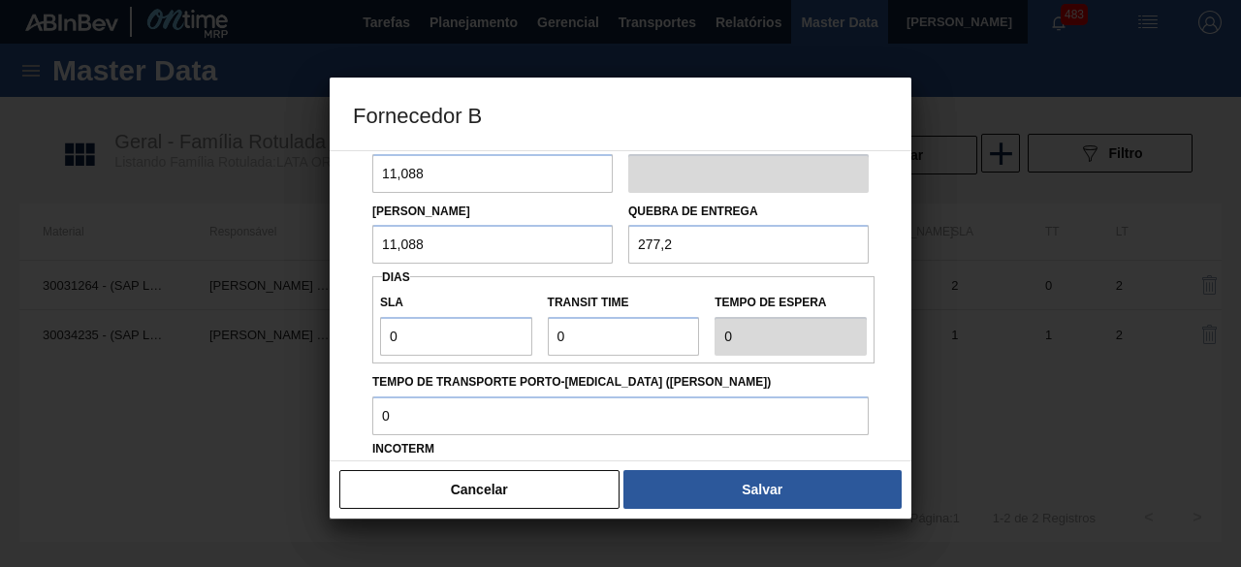
scroll to position [291, 0]
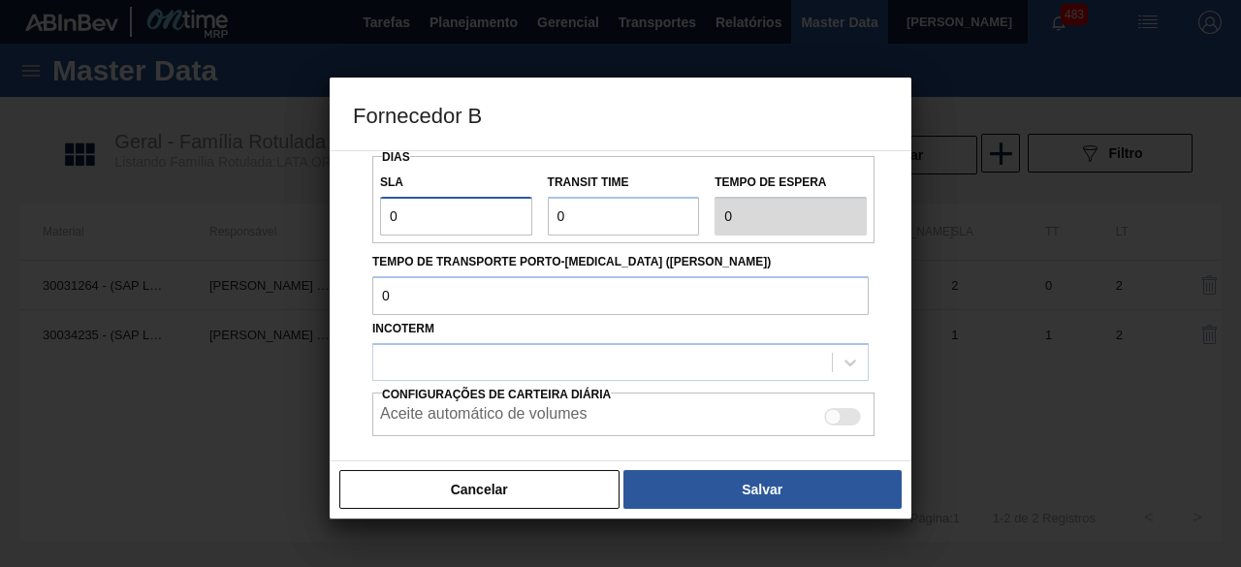
click at [486, 219] on input "0" at bounding box center [456, 216] width 152 height 39
type input "01"
type input "1"
click at [587, 212] on input "Transit Time" at bounding box center [624, 216] width 152 height 39
type input "01"
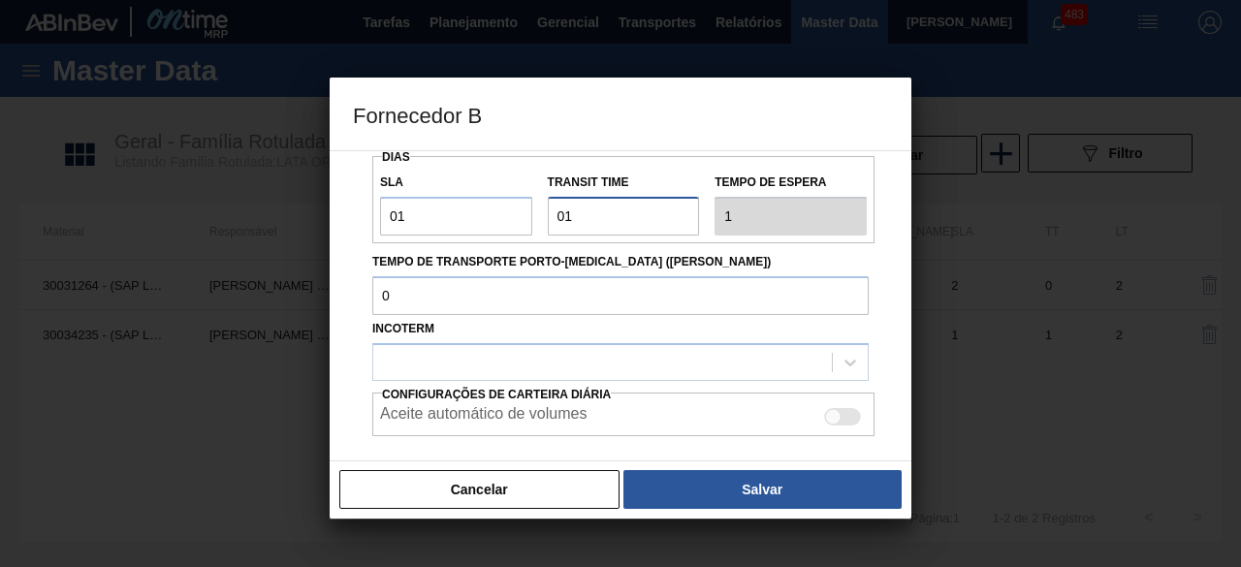
type input "2"
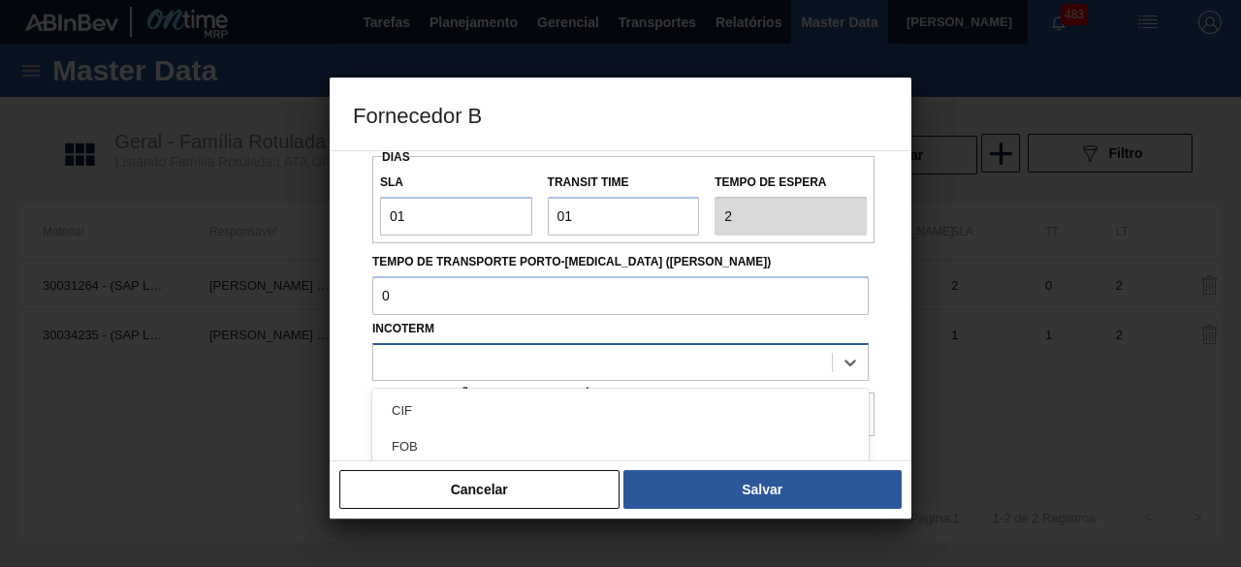
click at [531, 362] on div at bounding box center [602, 362] width 459 height 28
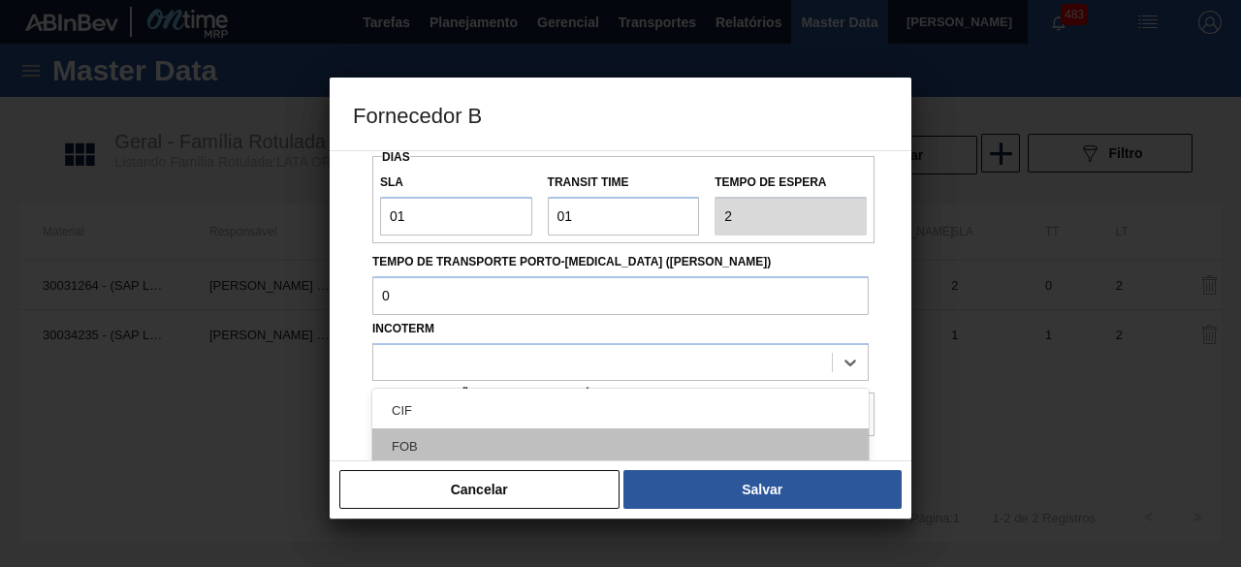
click at [503, 442] on div "FOB" at bounding box center [620, 447] width 496 height 36
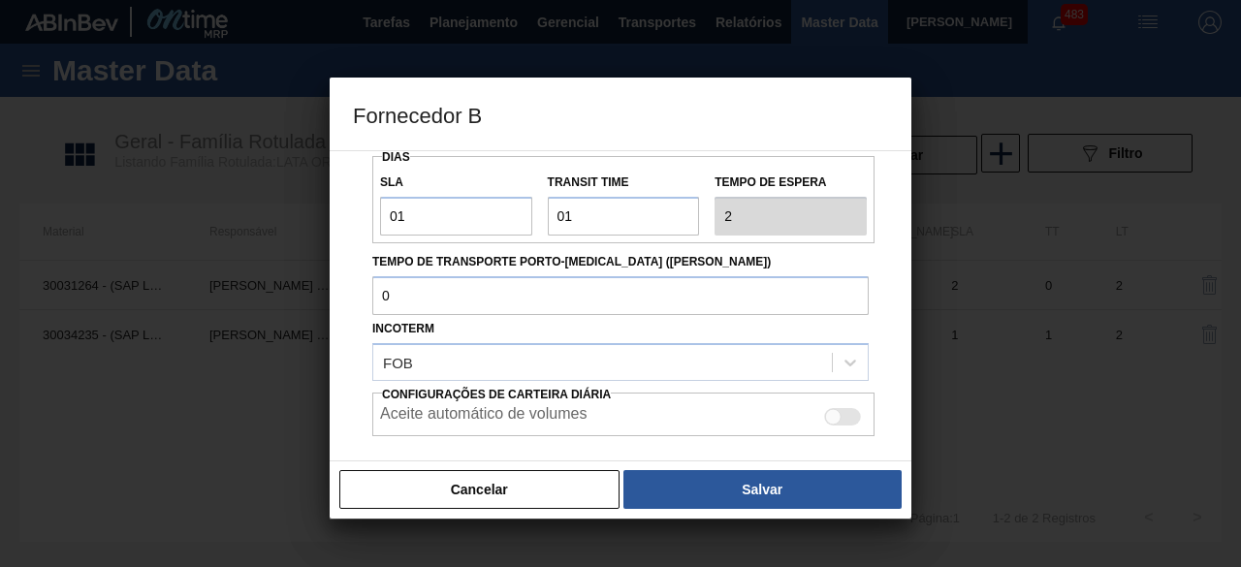
click at [840, 419] on div at bounding box center [842, 416] width 37 height 17
checkbox input "true"
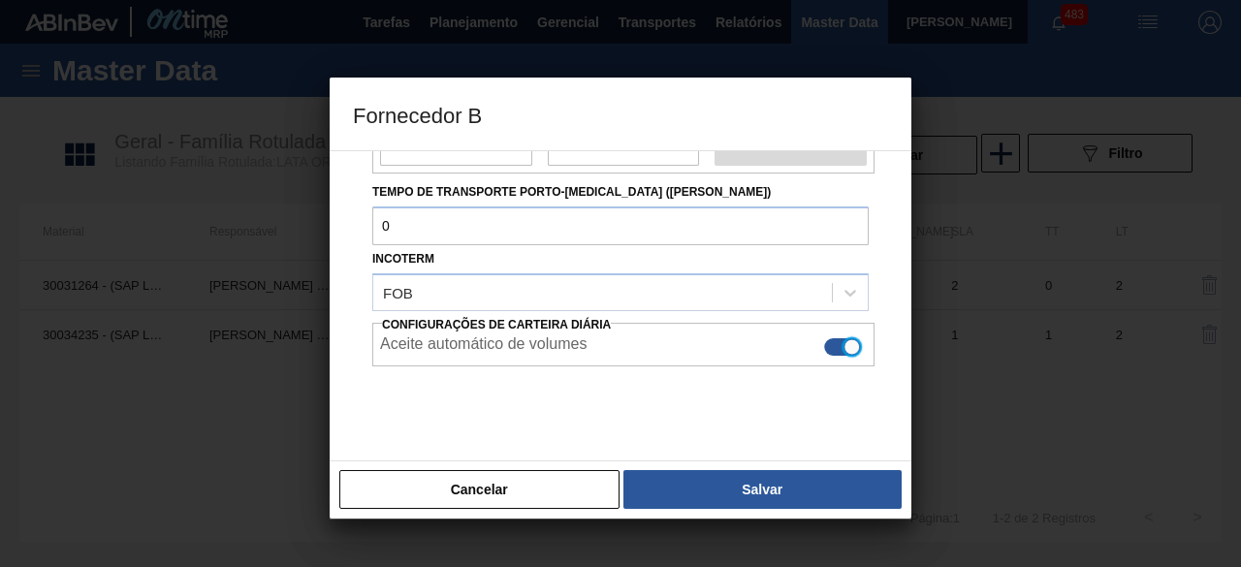
scroll to position [386, 0]
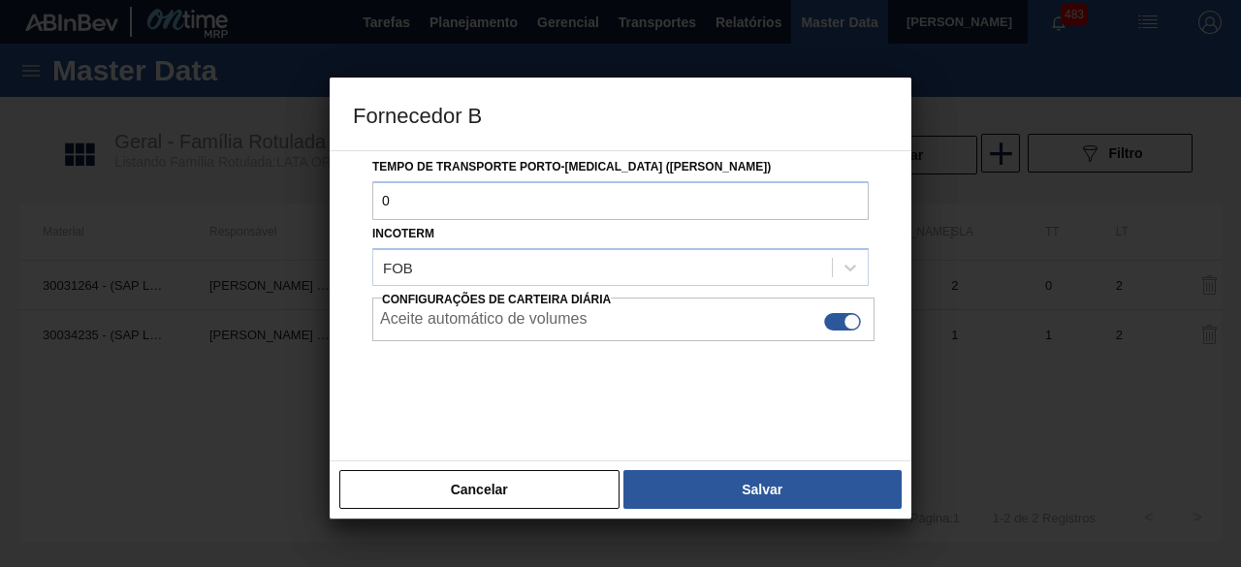
click at [833, 491] on button "Salvar" at bounding box center [762, 489] width 278 height 39
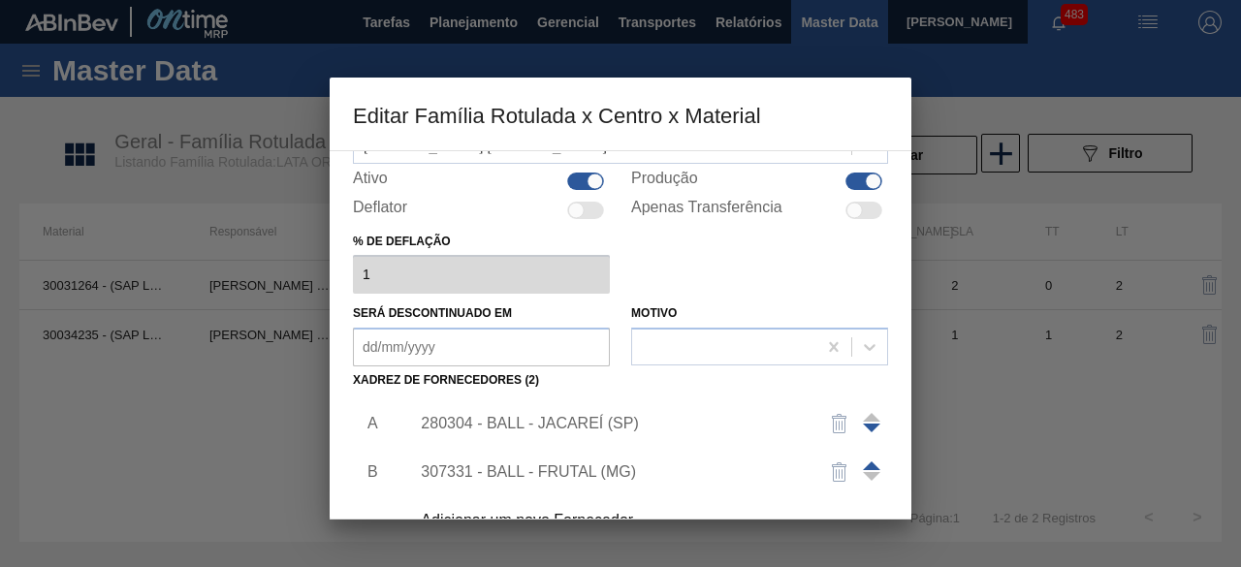
scroll to position [291, 0]
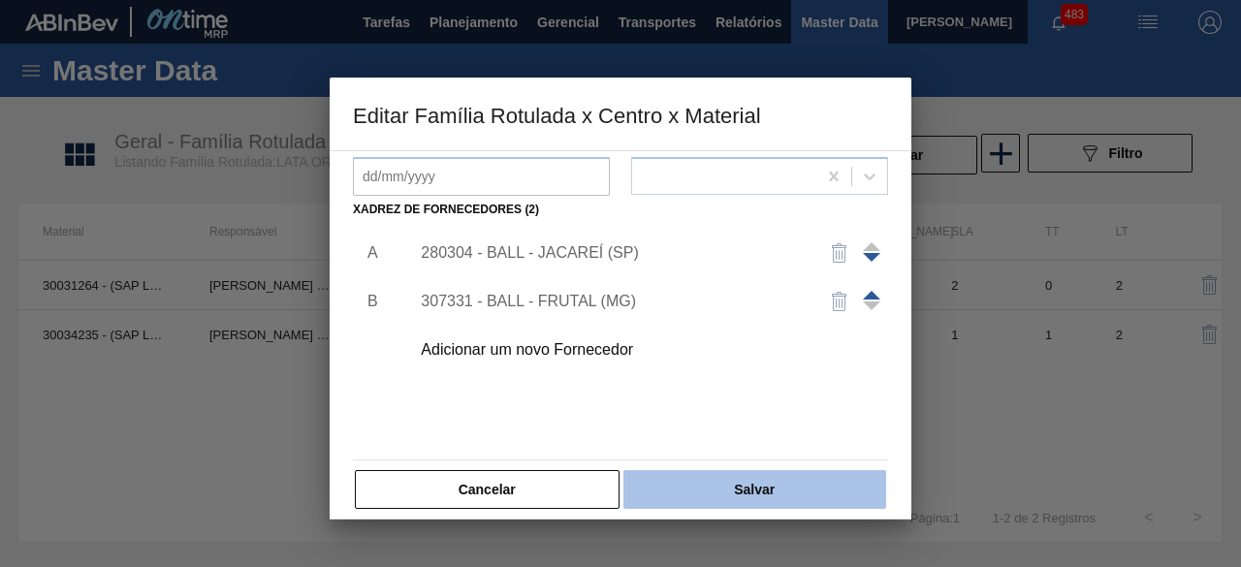
click at [772, 490] on button "Salvar" at bounding box center [754, 489] width 263 height 39
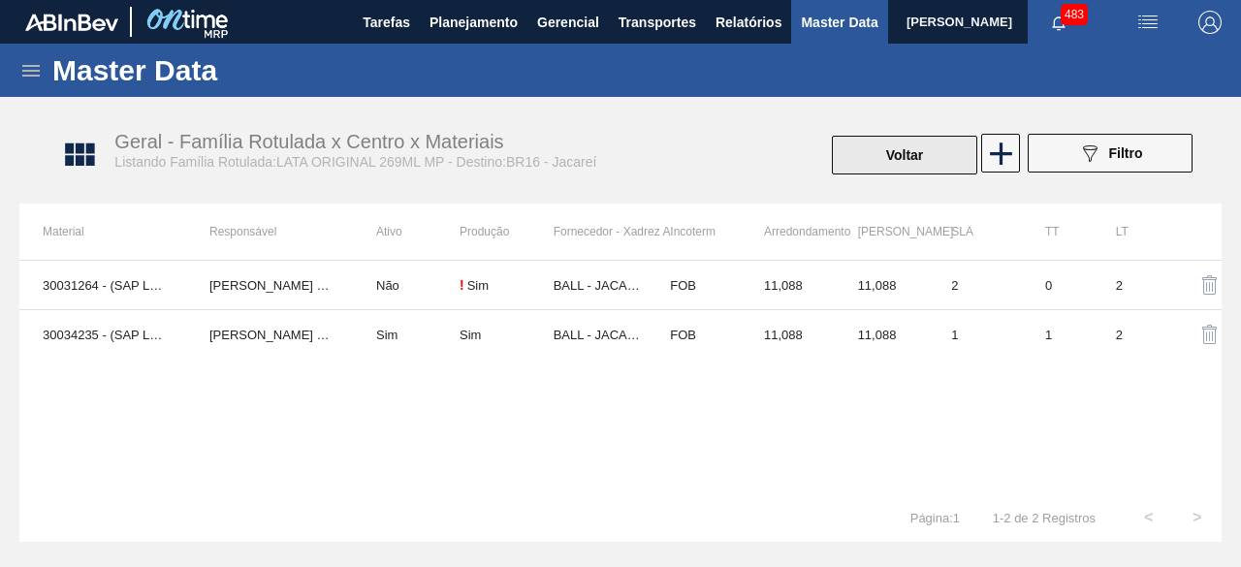
click at [913, 152] on button "Voltar" at bounding box center [904, 155] width 145 height 39
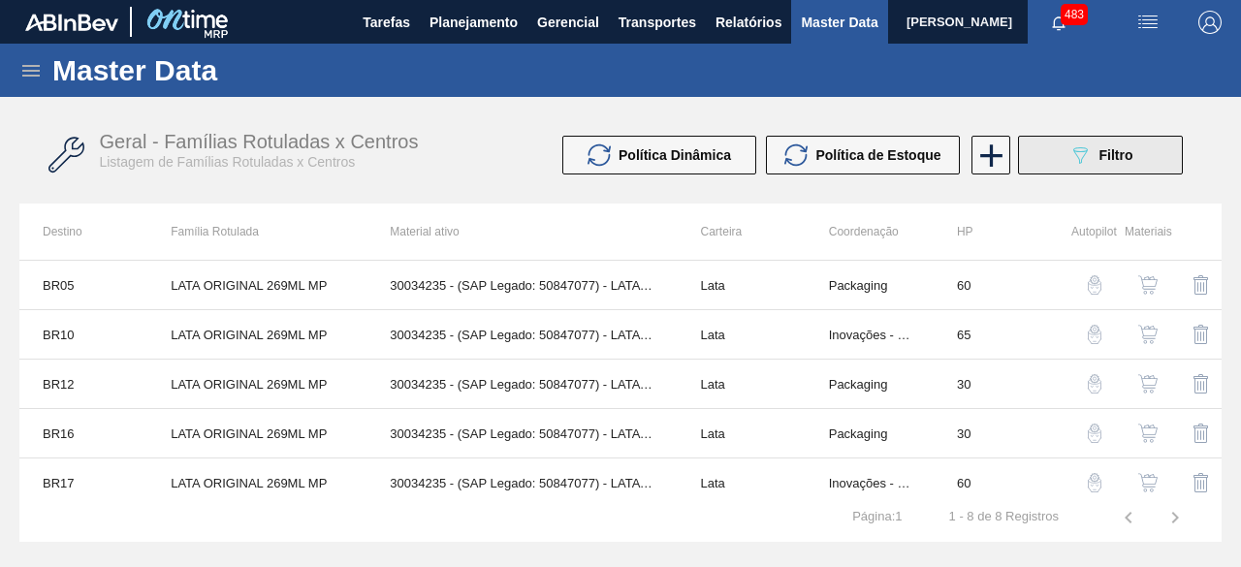
click at [1088, 154] on icon "089F7B8B-B2A5-4AFE-B5C0-19BA573D28AC" at bounding box center [1079, 154] width 23 height 23
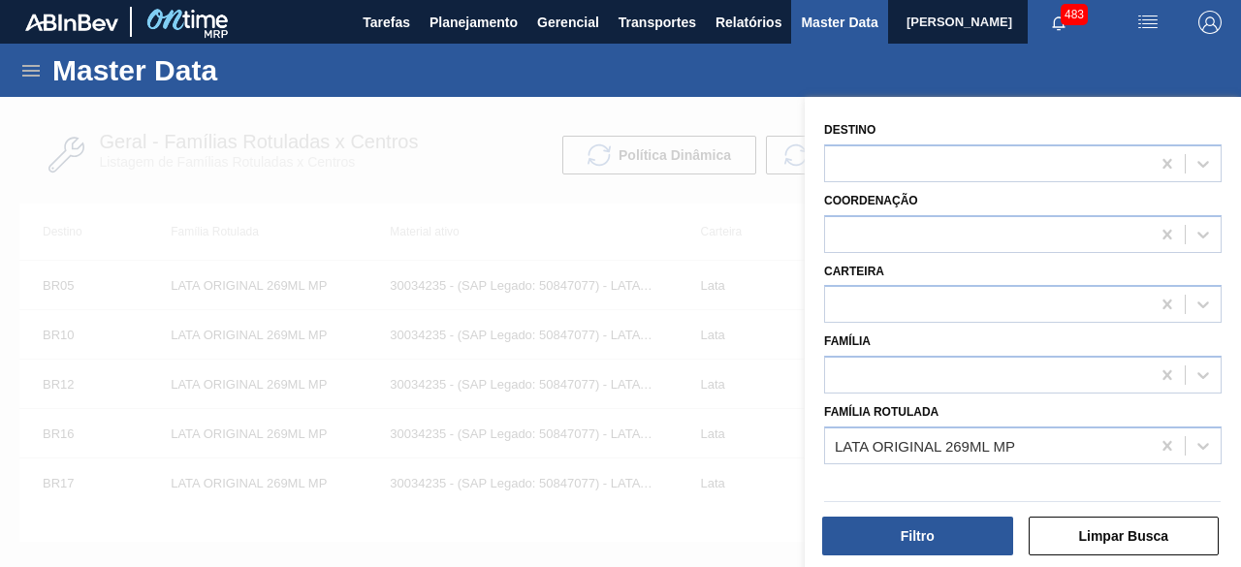
click at [917, 450] on div "LATA ORIGINAL 269ML MP" at bounding box center [925, 445] width 180 height 16
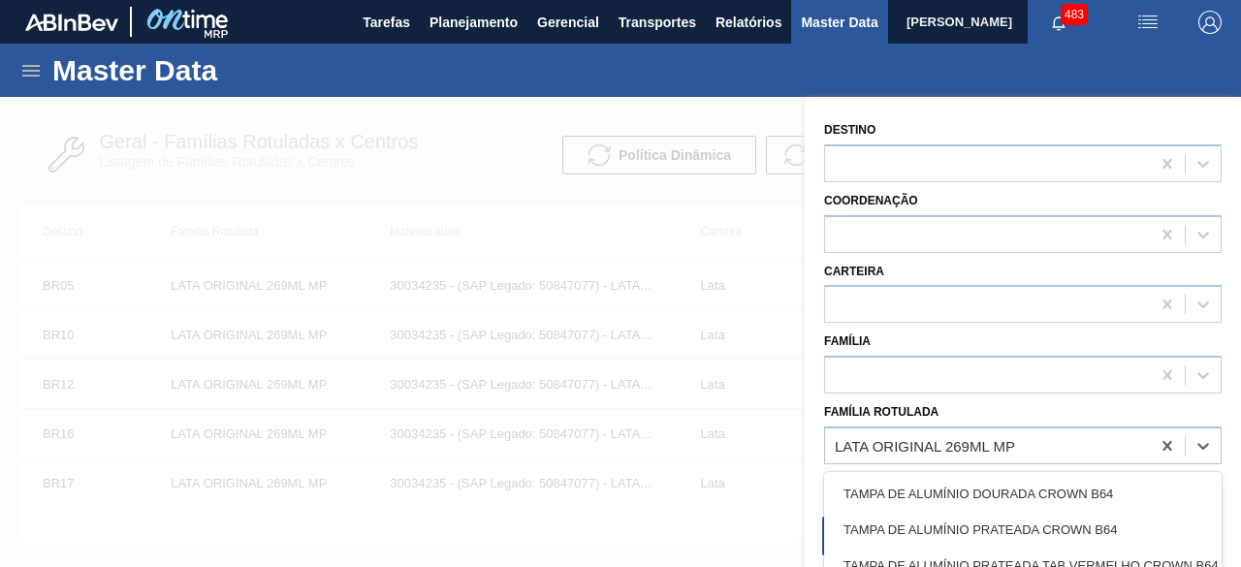
paste Rotulada "LATA ORIGINAL 269ML"
type Rotulada "LATA ORIGINAL 269ML"
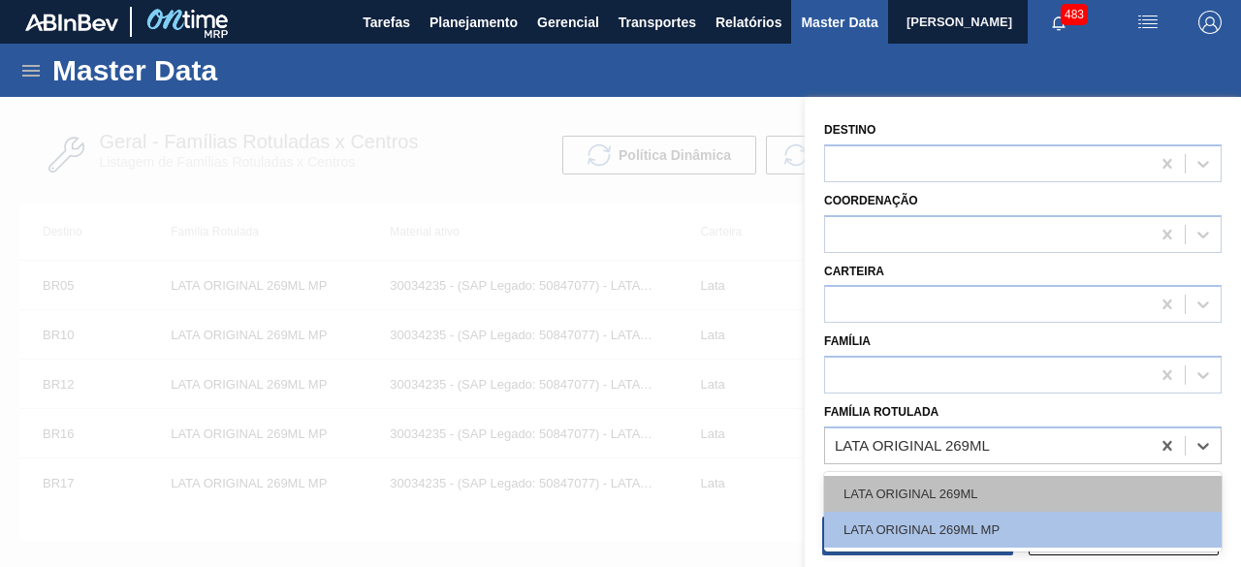
click at [928, 494] on div "LATA ORIGINAL 269ML" at bounding box center [1023, 494] width 398 height 36
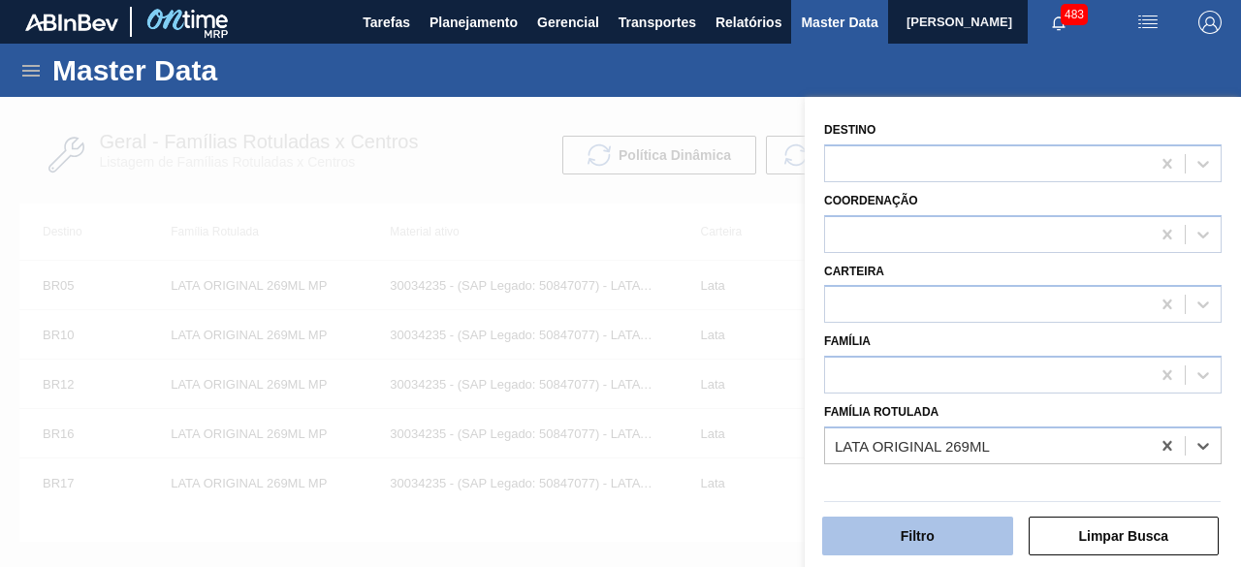
click at [925, 532] on button "Filtro" at bounding box center [917, 536] width 191 height 39
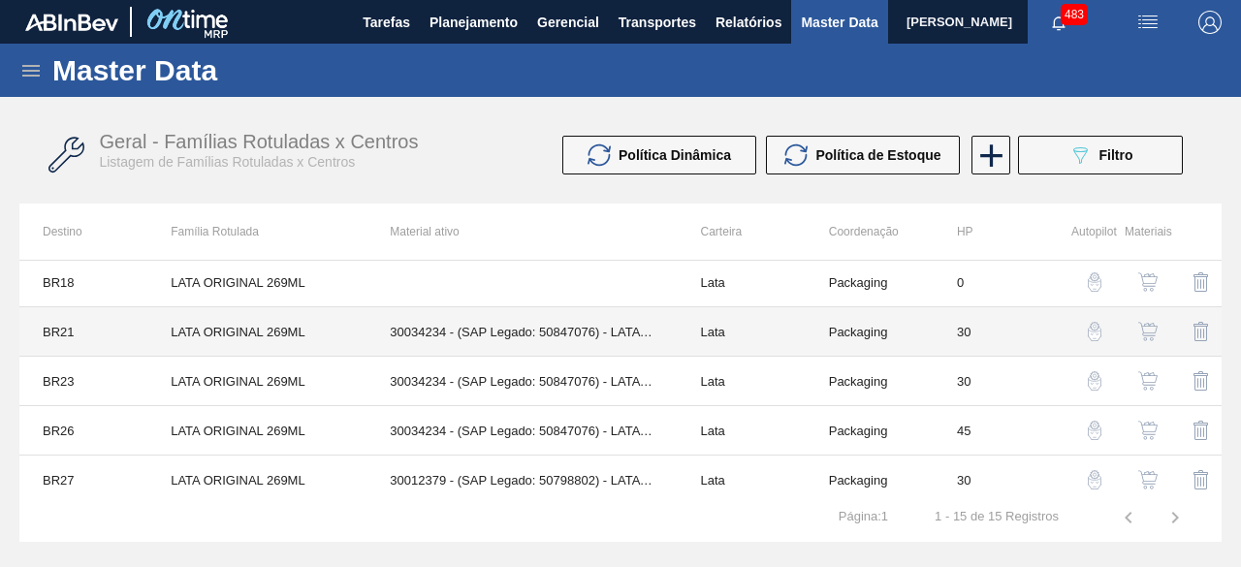
scroll to position [502, 0]
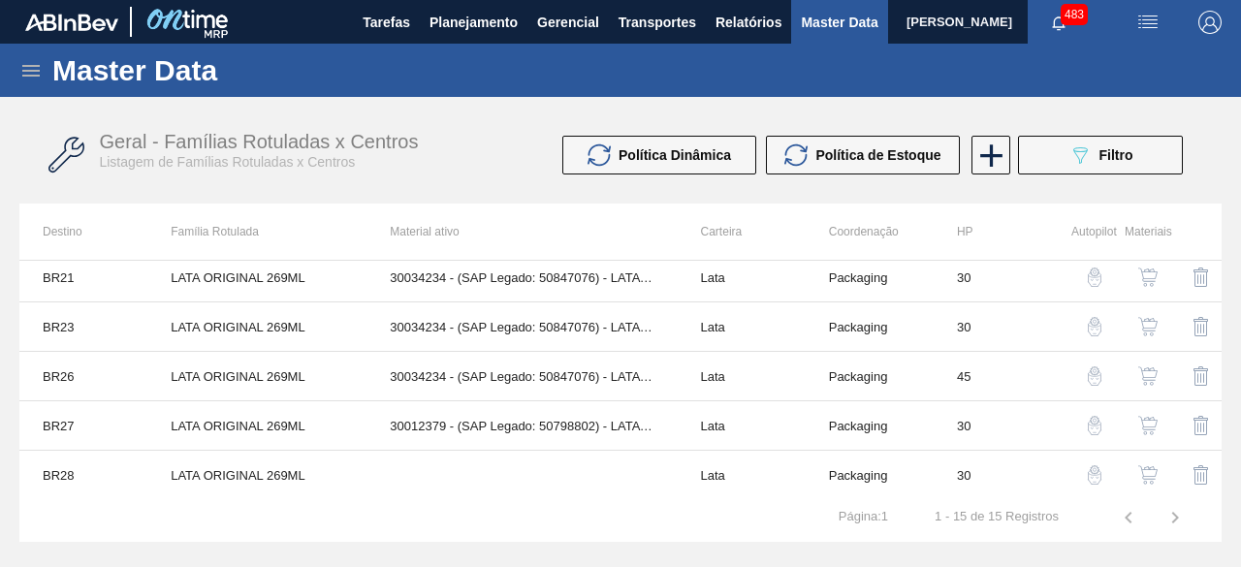
click at [1147, 367] on img "button" at bounding box center [1147, 376] width 19 height 19
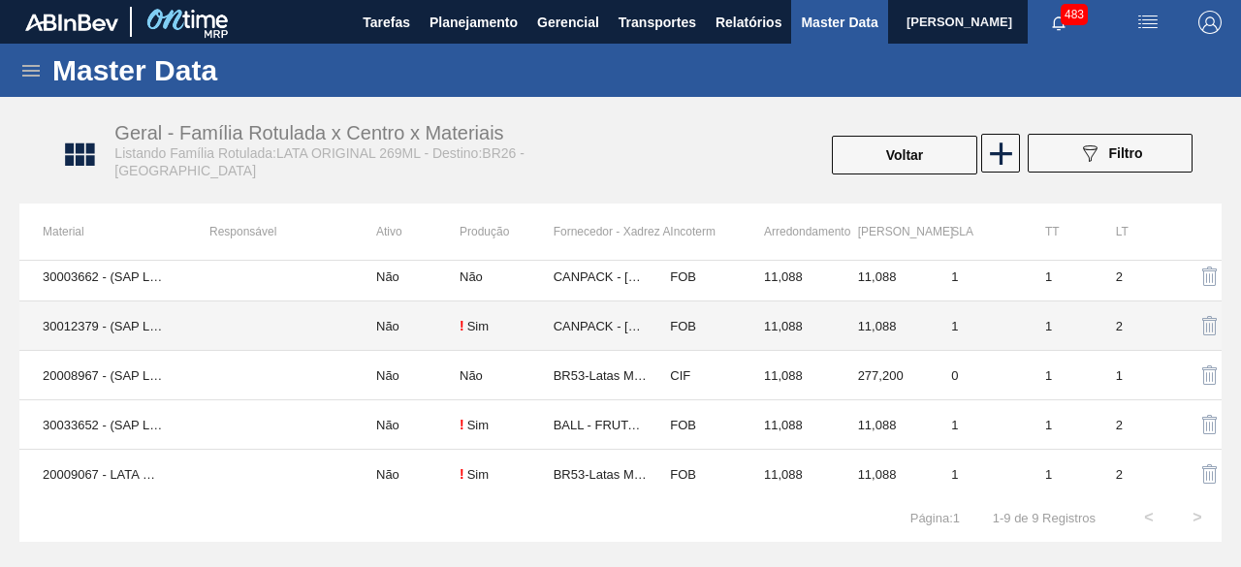
scroll to position [194, 0]
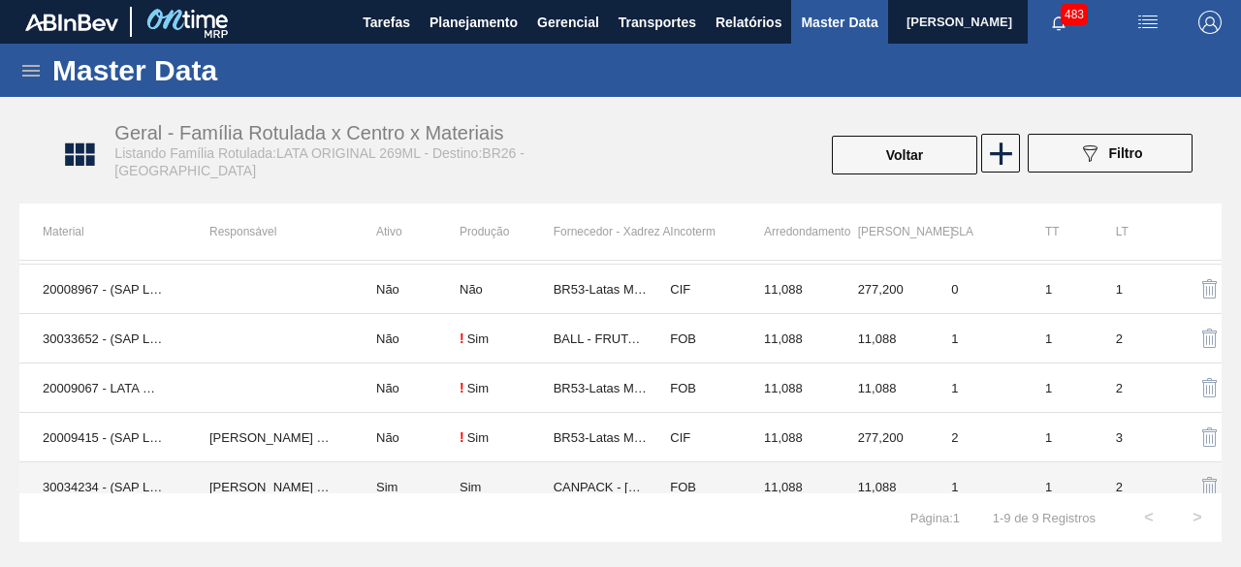
click at [138, 482] on td "30034234 - (SAP Legado: 50847076) - LATA AL ORIGINAL 269ML BRILHO" at bounding box center [102, 486] width 167 height 49
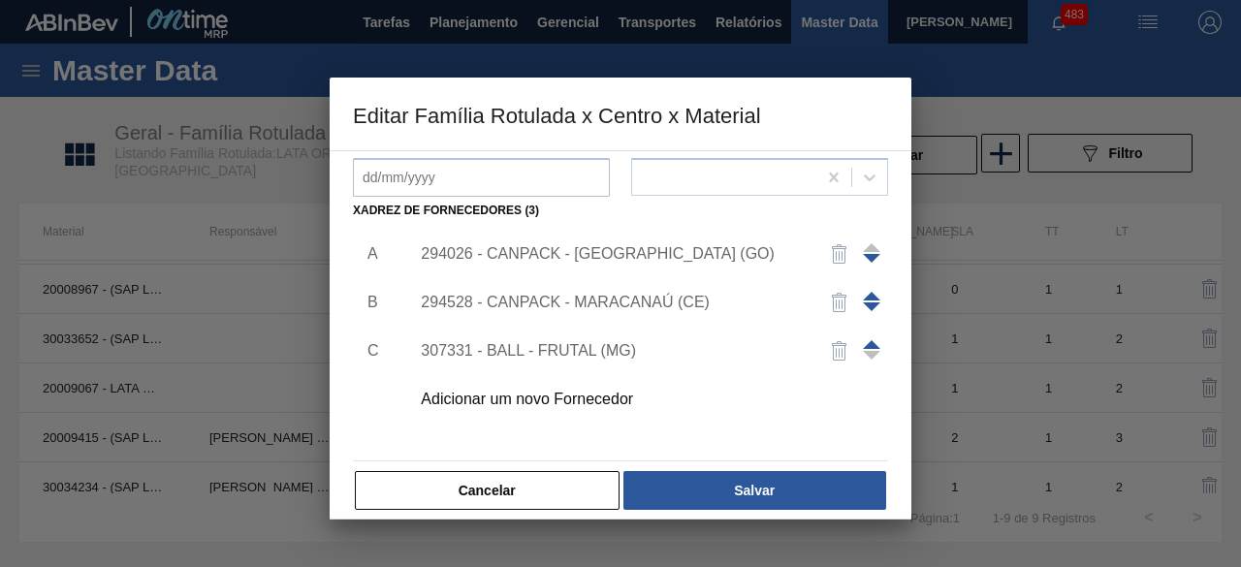
scroll to position [291, 0]
click at [597, 392] on div "Adicionar um novo Fornecedor" at bounding box center [611, 398] width 380 height 17
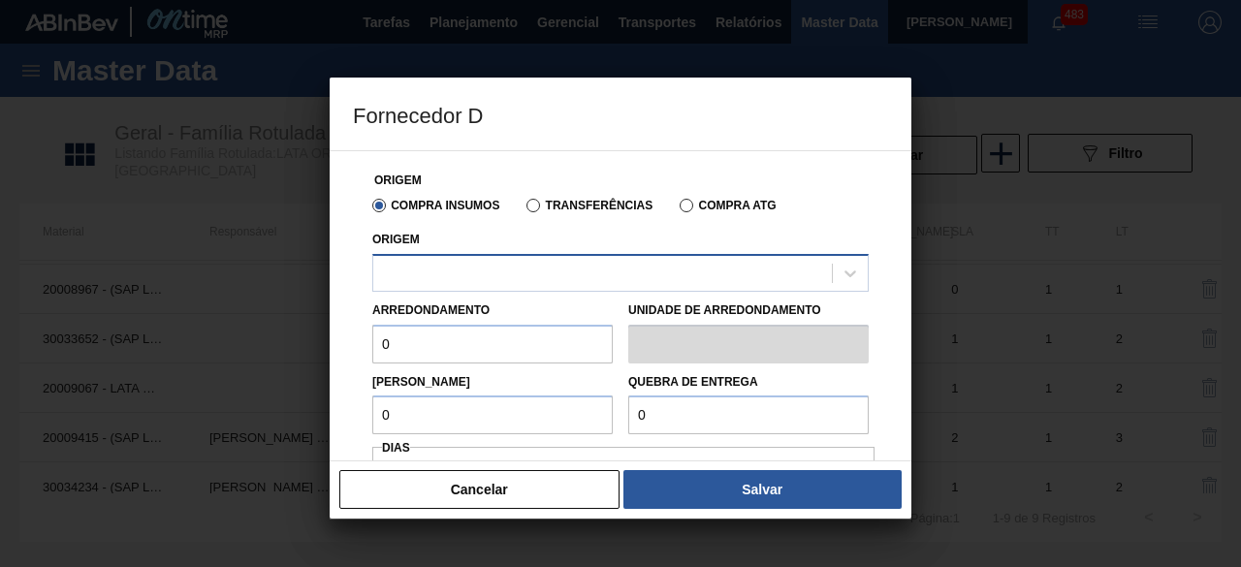
click at [631, 285] on div at bounding box center [602, 273] width 459 height 28
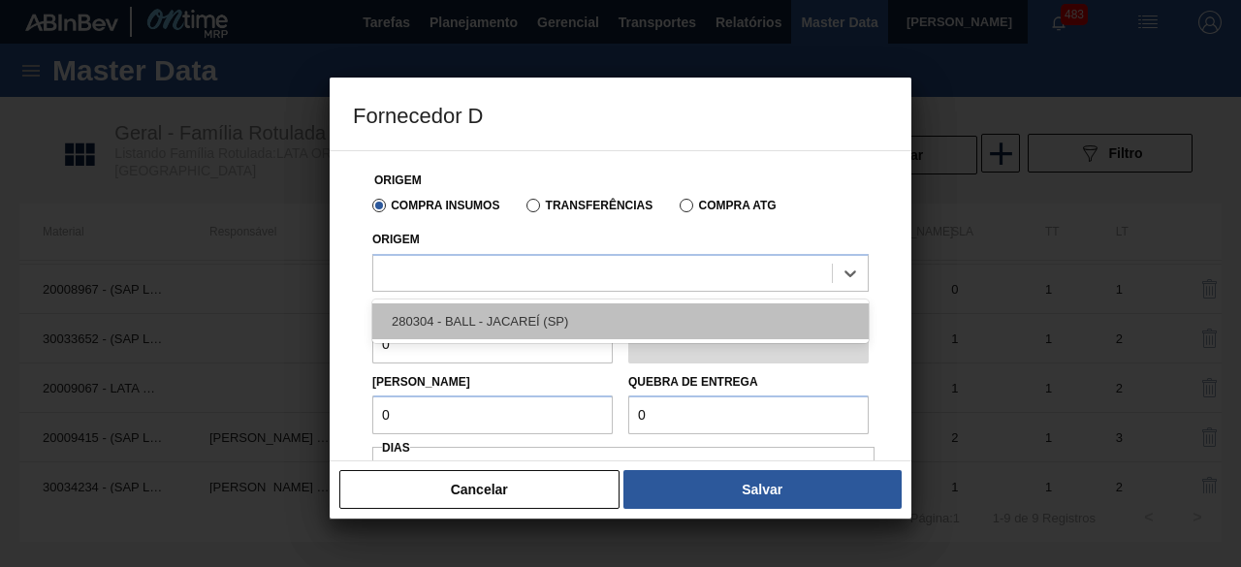
click at [593, 317] on div "280304 - BALL - JACAREÍ (SP)" at bounding box center [620, 321] width 496 height 36
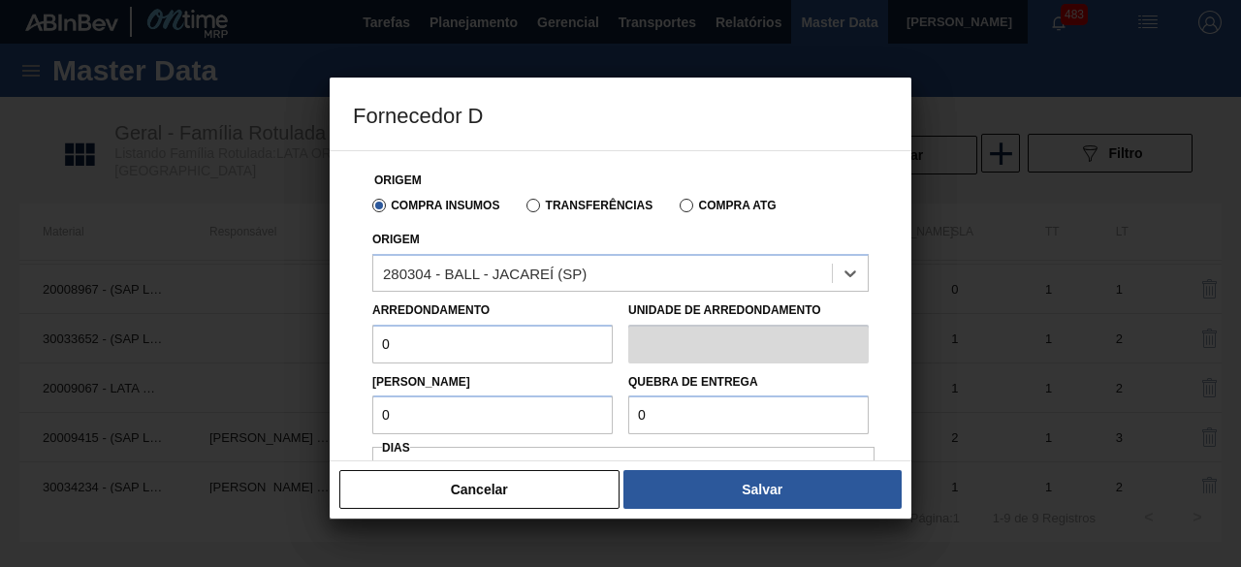
click at [518, 339] on input "0" at bounding box center [492, 344] width 240 height 39
click at [514, 414] on input "0" at bounding box center [492, 415] width 240 height 39
click at [681, 418] on input "0" at bounding box center [748, 415] width 240 height 39
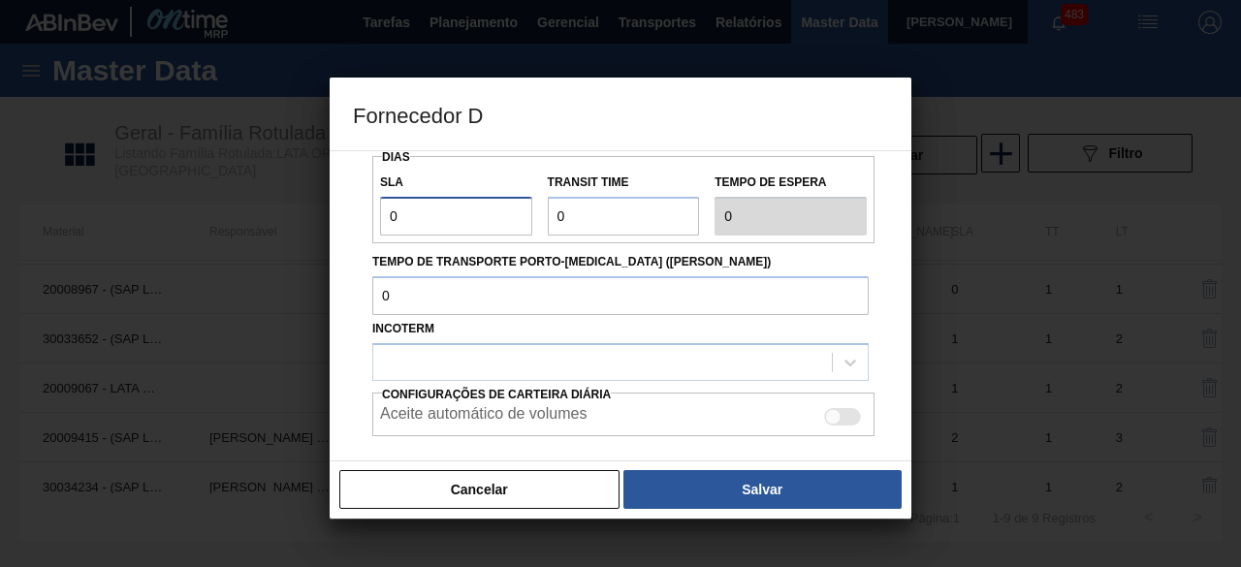
click at [482, 207] on input "0" at bounding box center [456, 216] width 152 height 39
click at [593, 220] on input "Transit Time" at bounding box center [624, 216] width 152 height 39
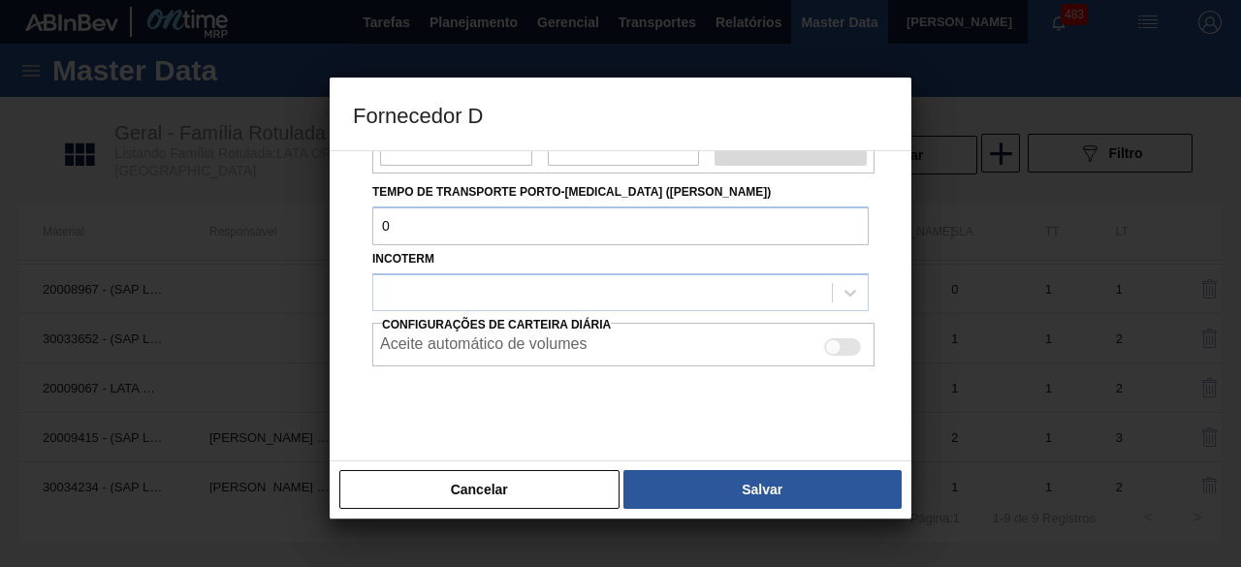
scroll to position [386, 0]
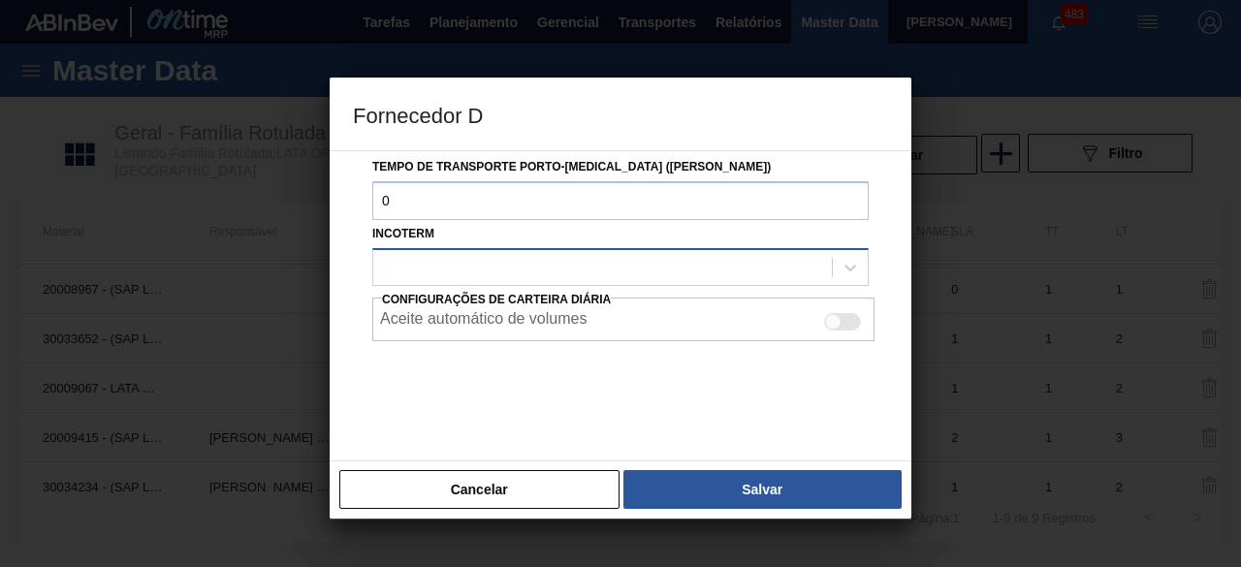
click at [624, 255] on div at bounding box center [602, 267] width 459 height 28
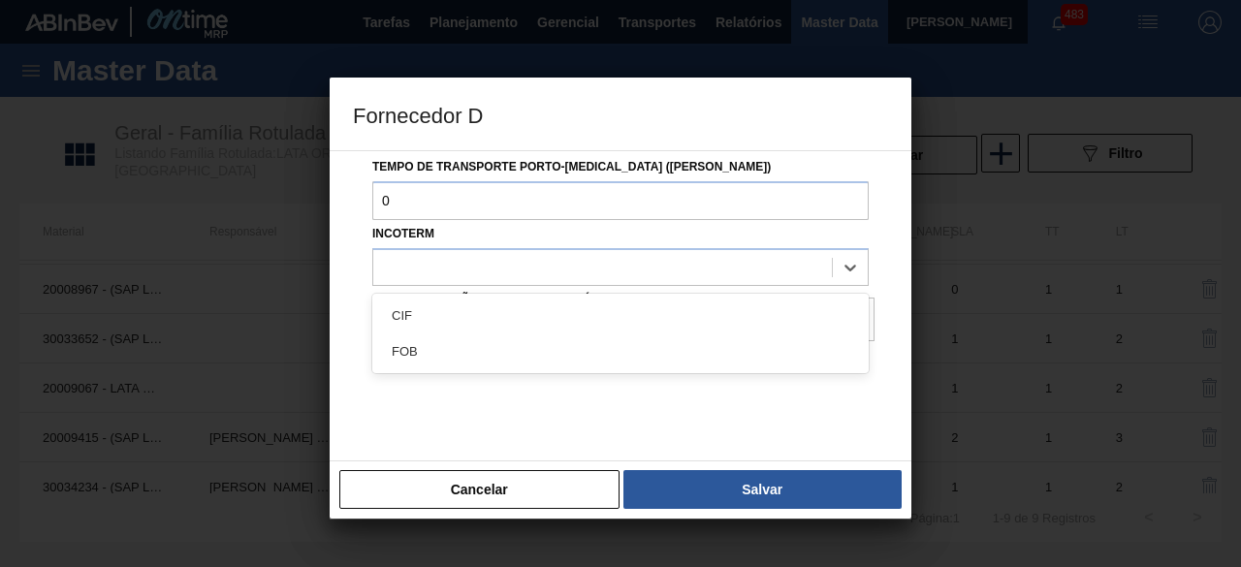
click at [610, 357] on div "FOB" at bounding box center [620, 352] width 496 height 36
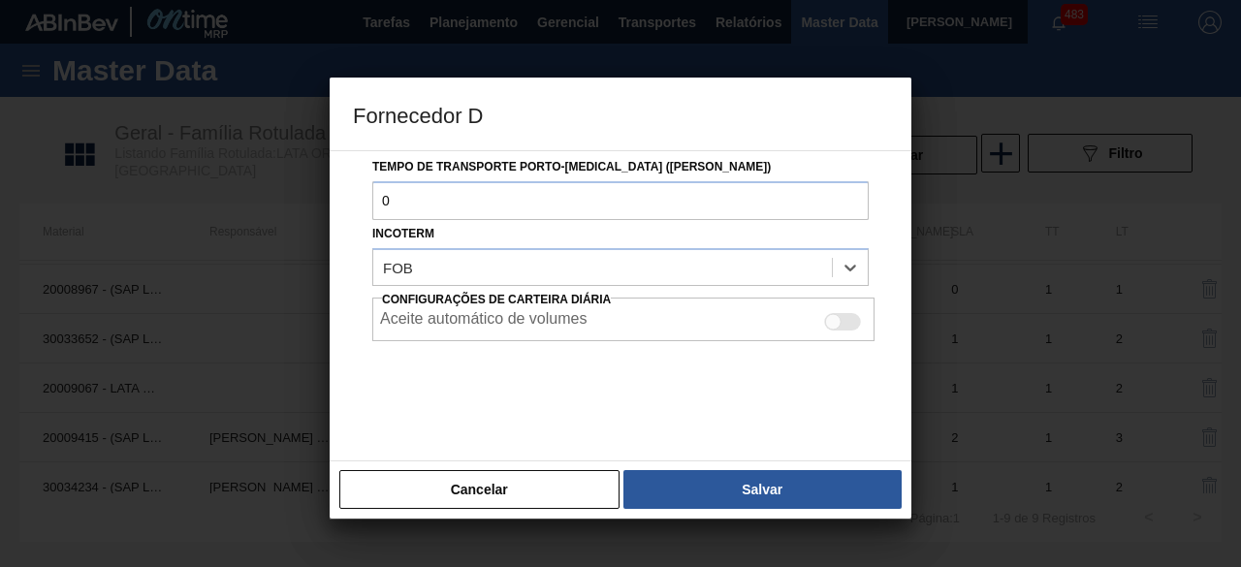
drag, startPoint x: 834, startPoint y: 317, endPoint x: 814, endPoint y: 383, distance: 68.7
click at [836, 317] on div at bounding box center [833, 322] width 16 height 16
drag, startPoint x: 824, startPoint y: 494, endPoint x: 821, endPoint y: 476, distance: 17.7
click at [826, 493] on button "Salvar" at bounding box center [762, 489] width 278 height 39
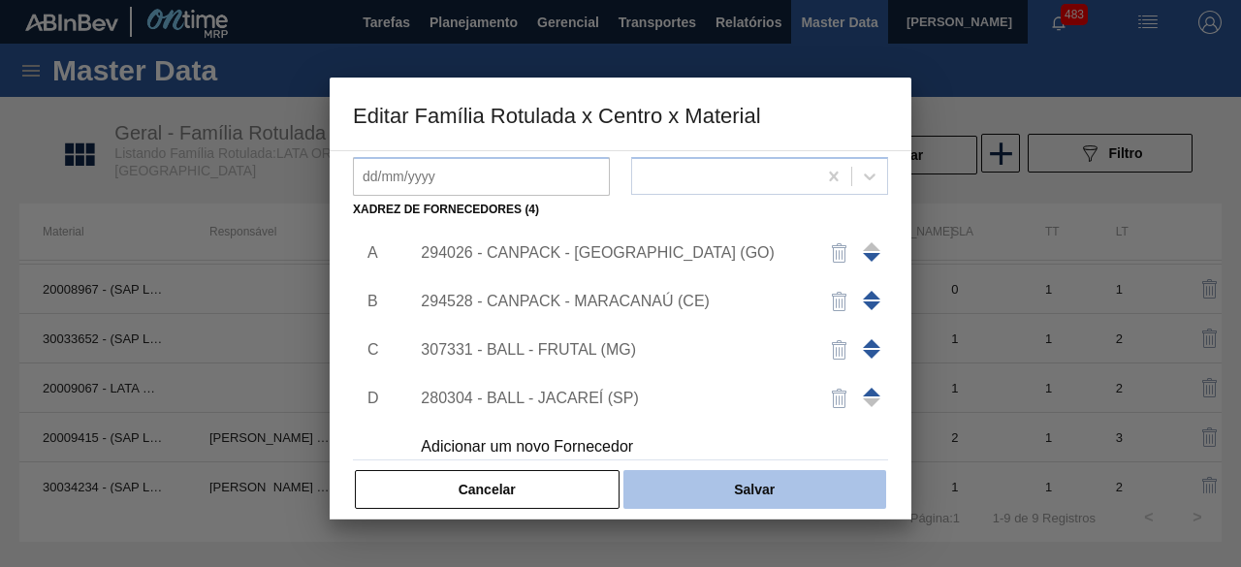
click at [807, 478] on button "Salvar" at bounding box center [754, 489] width 263 height 39
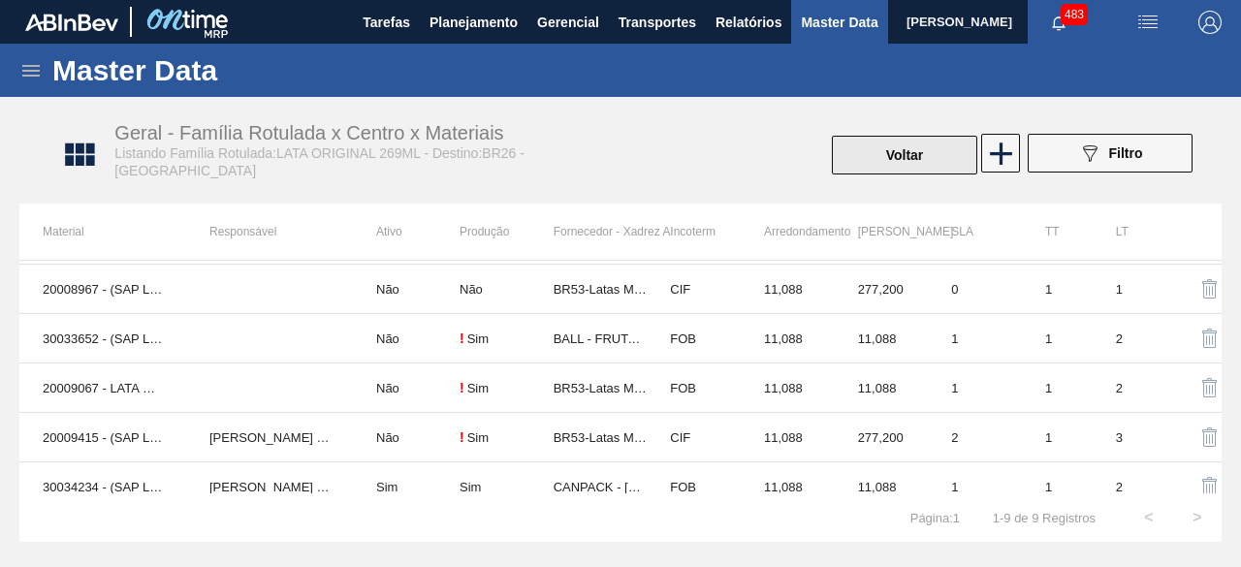
click at [880, 151] on button "Voltar" at bounding box center [904, 155] width 145 height 39
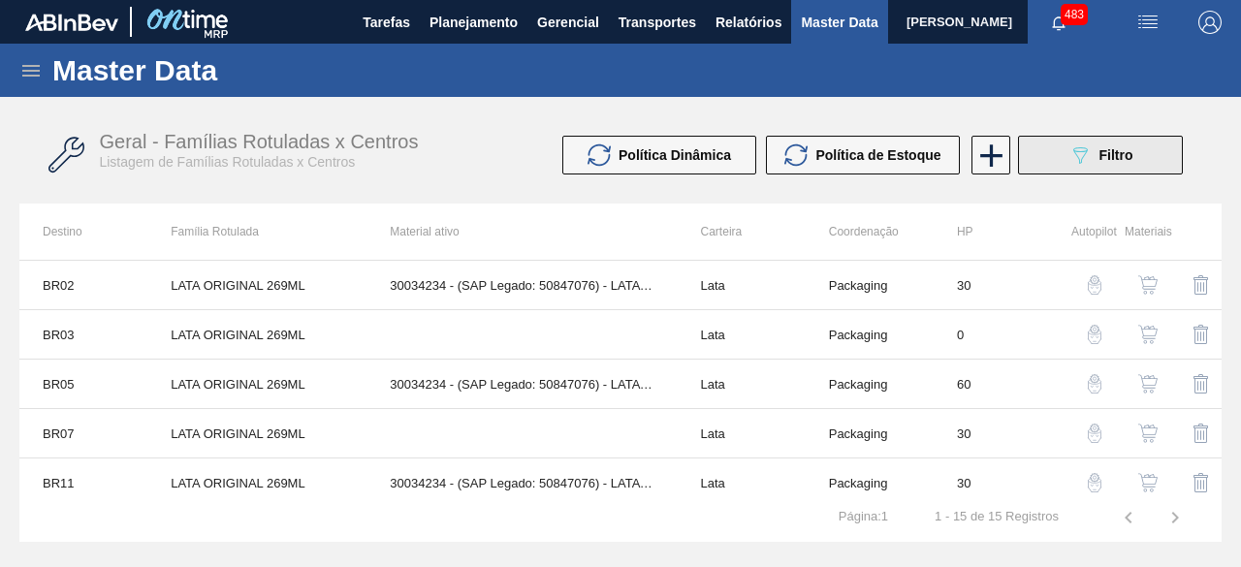
click at [1055, 154] on button "089F7B8B-B2A5-4AFE-B5C0-19BA573D28AC Filtro" at bounding box center [1100, 155] width 165 height 39
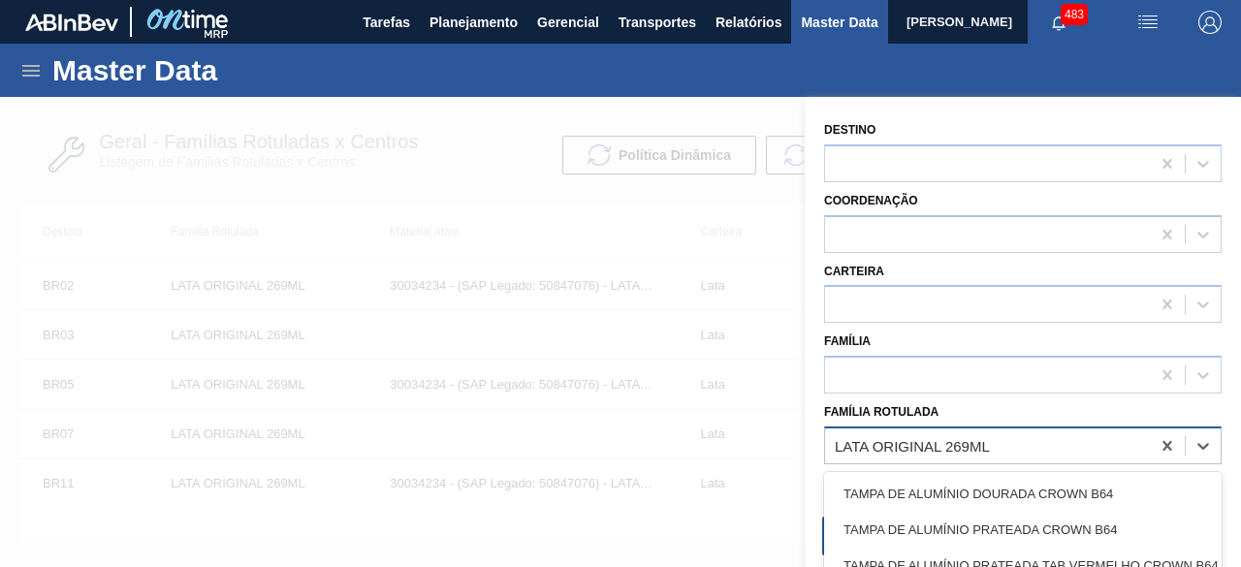
click at [966, 441] on div "LATA ORIGINAL 269ML" at bounding box center [912, 445] width 155 height 16
paste Rotulada "LATA ORIGINAL 473ML MP"
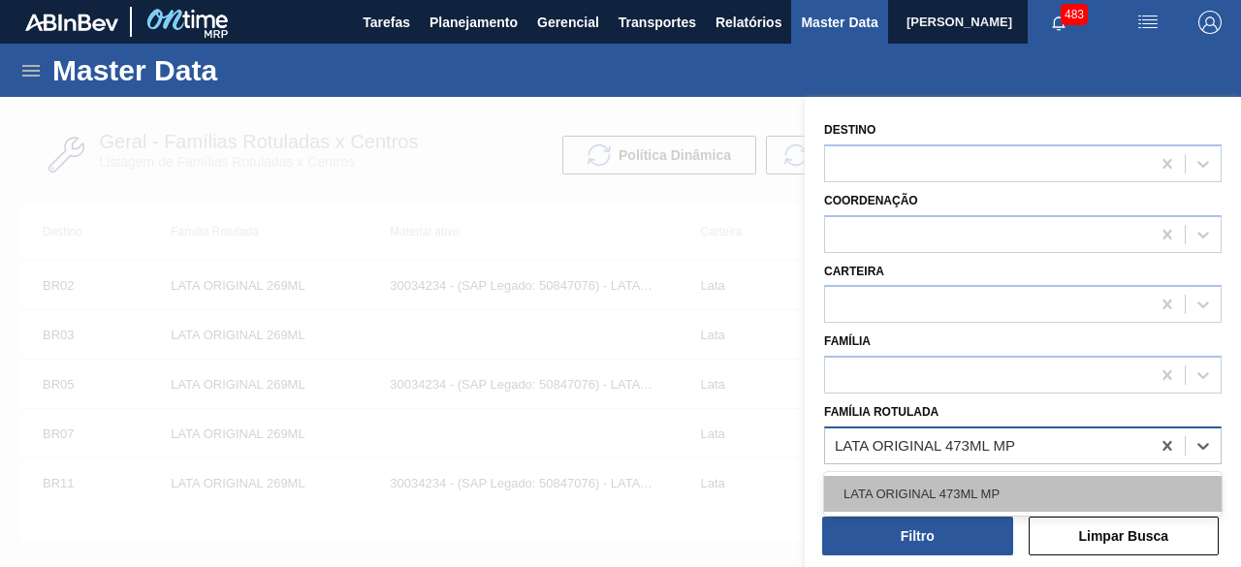
click at [956, 497] on div "LATA ORIGINAL 473ML MP" at bounding box center [1023, 494] width 398 height 36
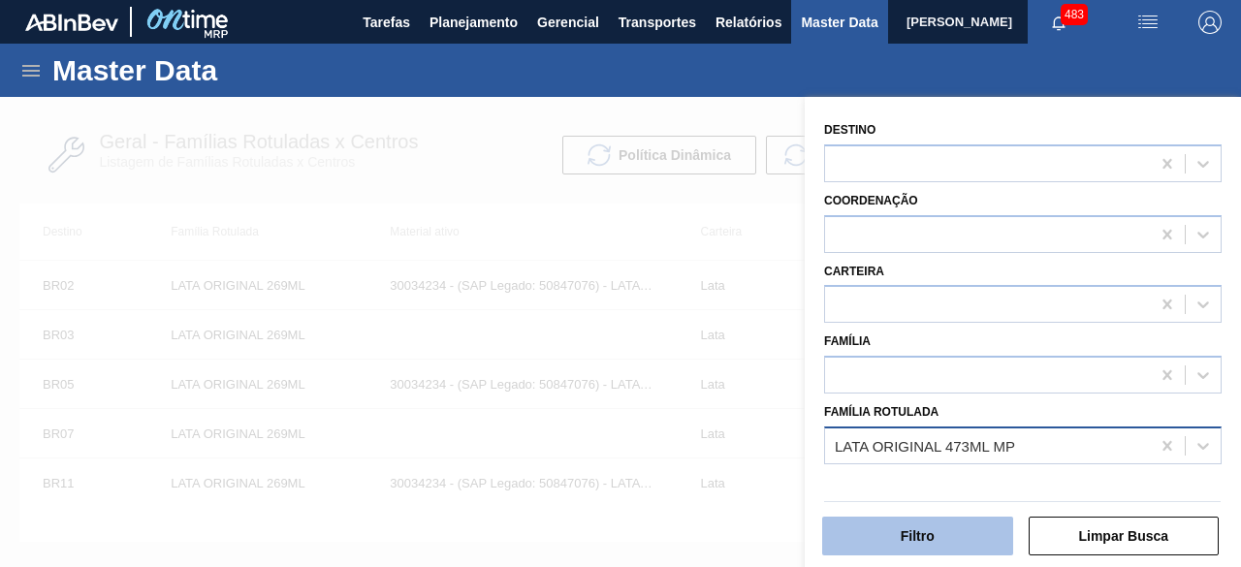
click at [948, 526] on button "Filtro" at bounding box center [917, 536] width 191 height 39
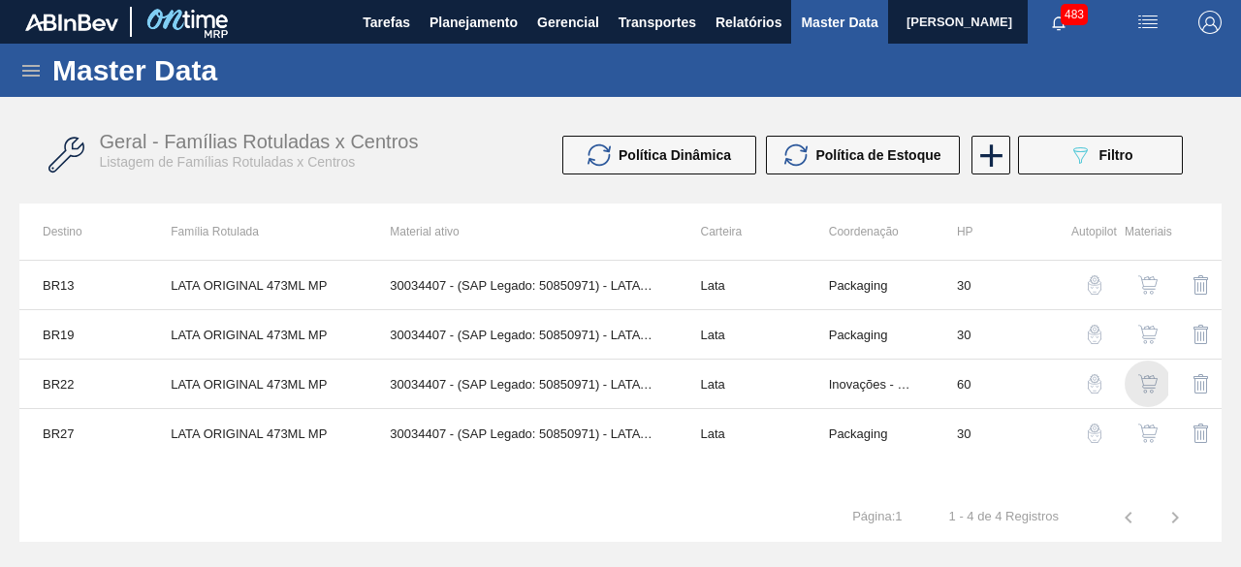
click at [1147, 379] on img "button" at bounding box center [1147, 383] width 19 height 19
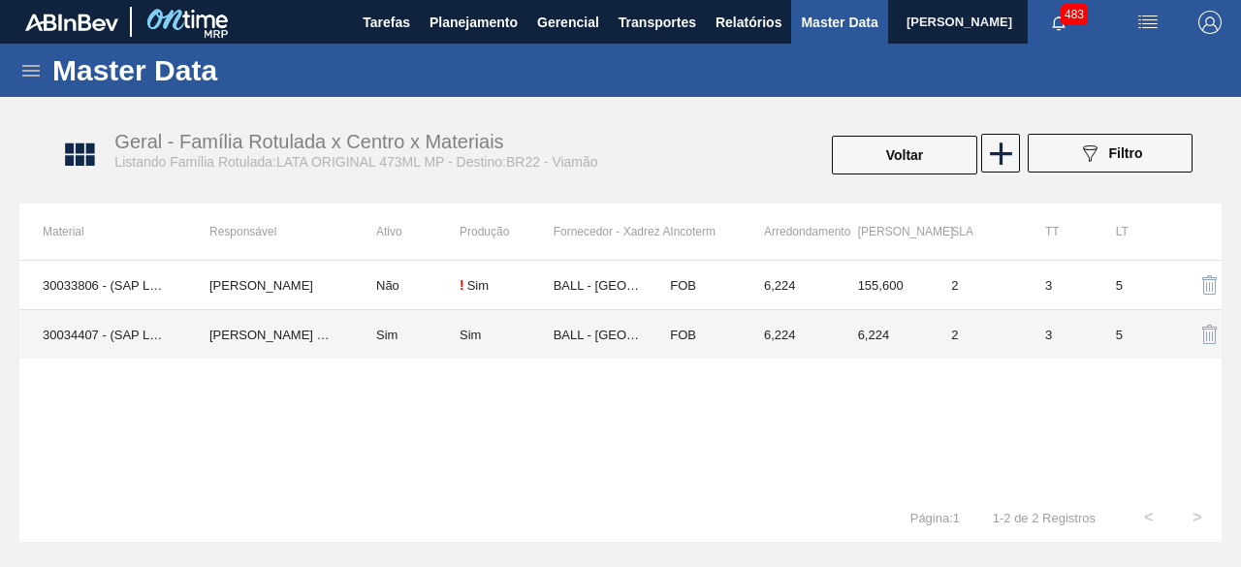
click at [109, 333] on td "30034407 - (SAP Legado: 50850971) - LATA AL ORIG 473ML BRILHO MULTIPACK" at bounding box center [102, 334] width 167 height 49
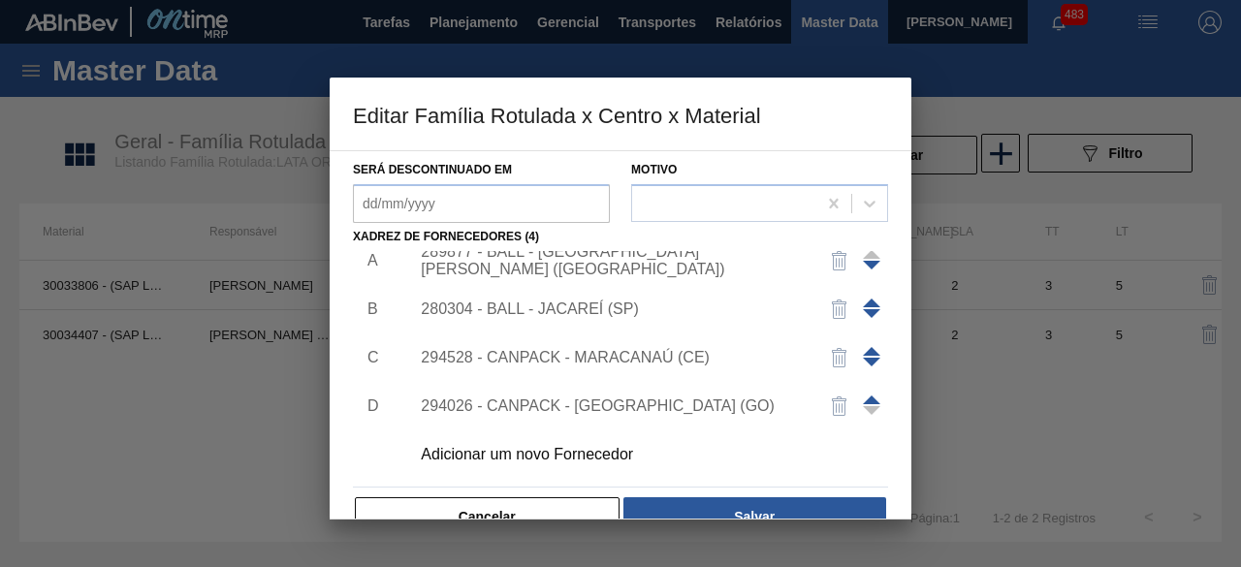
scroll to position [291, 0]
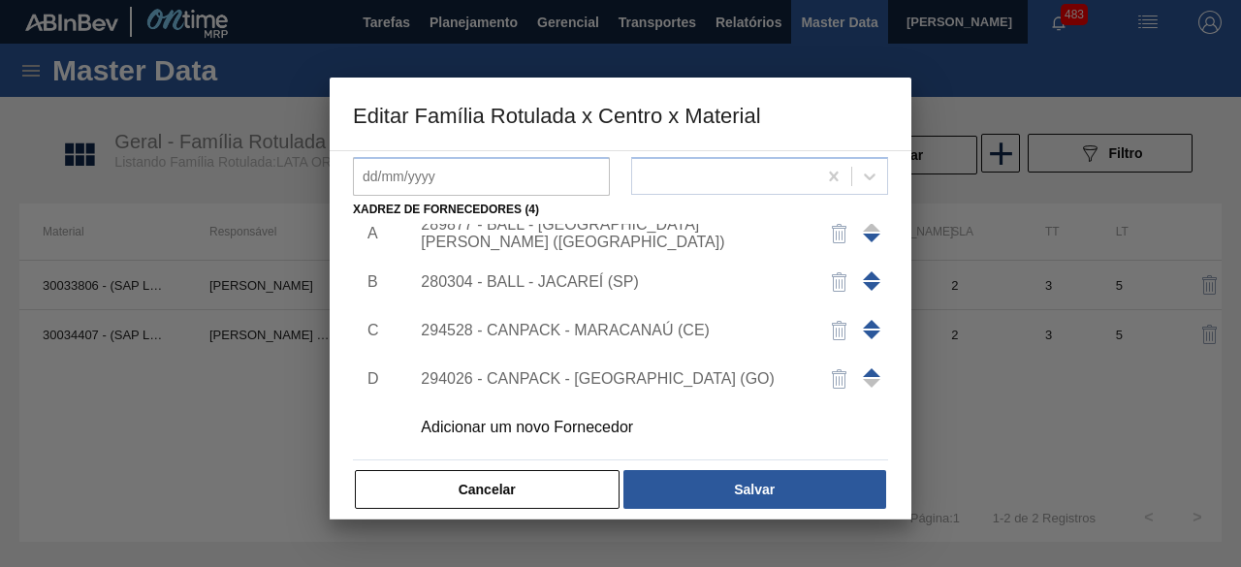
click at [590, 419] on div "Adicionar um novo Fornecedor" at bounding box center [611, 427] width 380 height 17
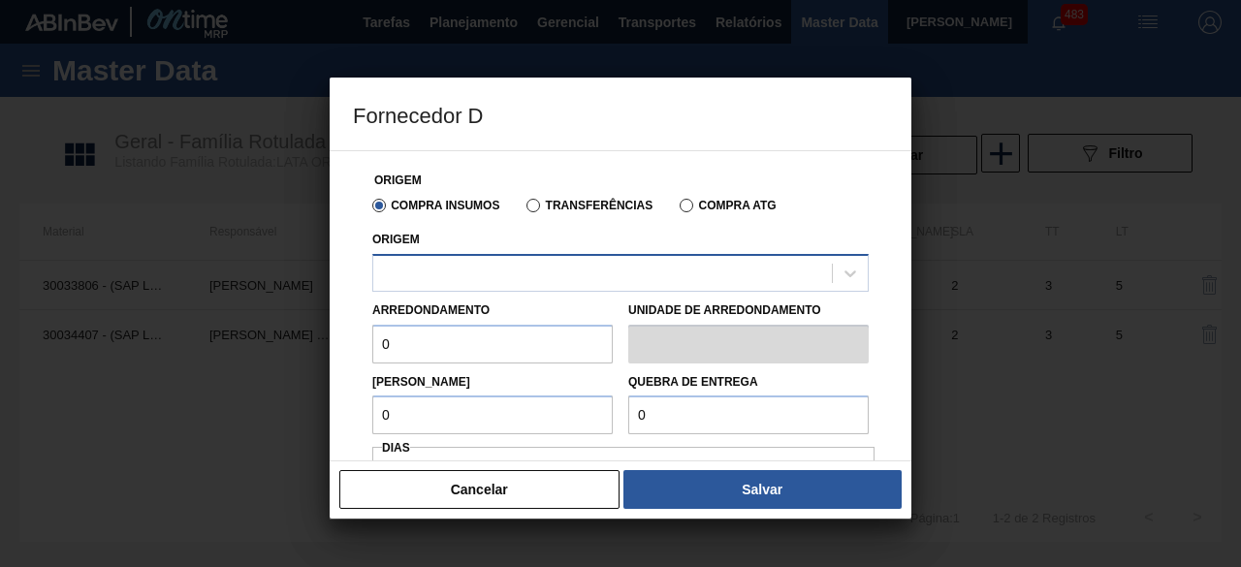
click at [710, 265] on div at bounding box center [602, 273] width 459 height 28
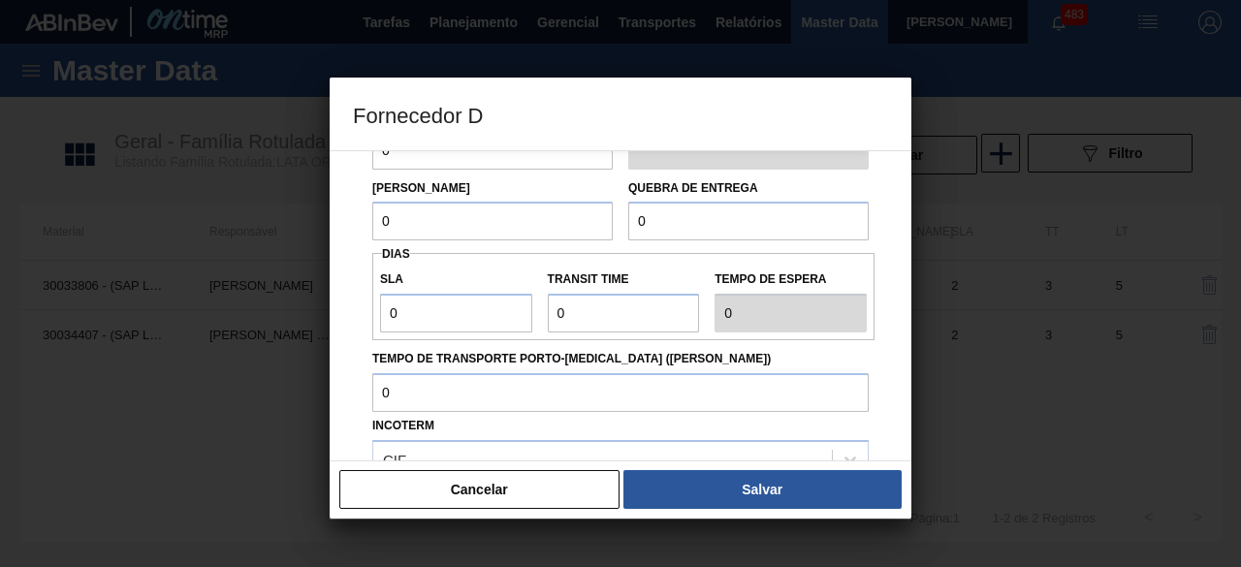
scroll to position [0, 0]
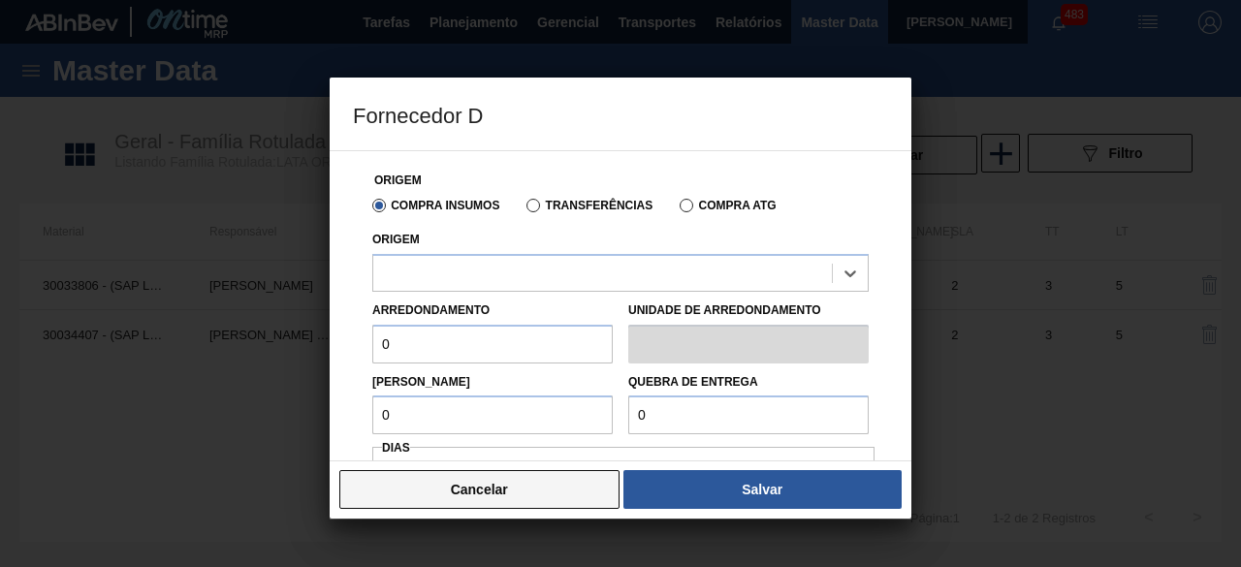
click at [467, 492] on button "Cancelar" at bounding box center [479, 489] width 280 height 39
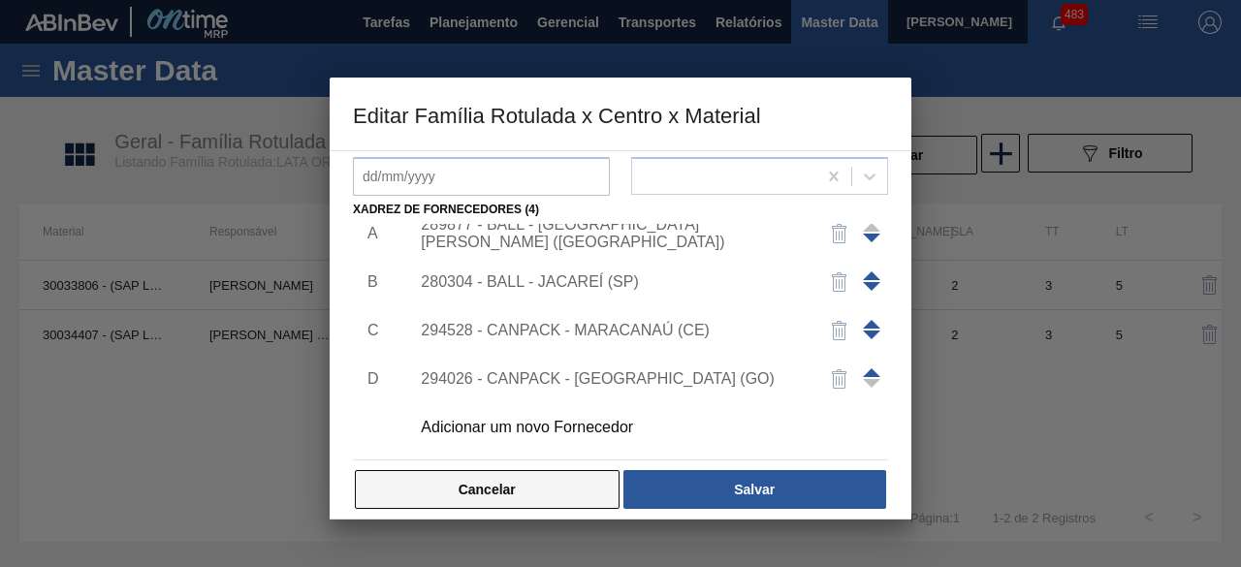
click at [564, 494] on button "Cancelar" at bounding box center [487, 489] width 265 height 39
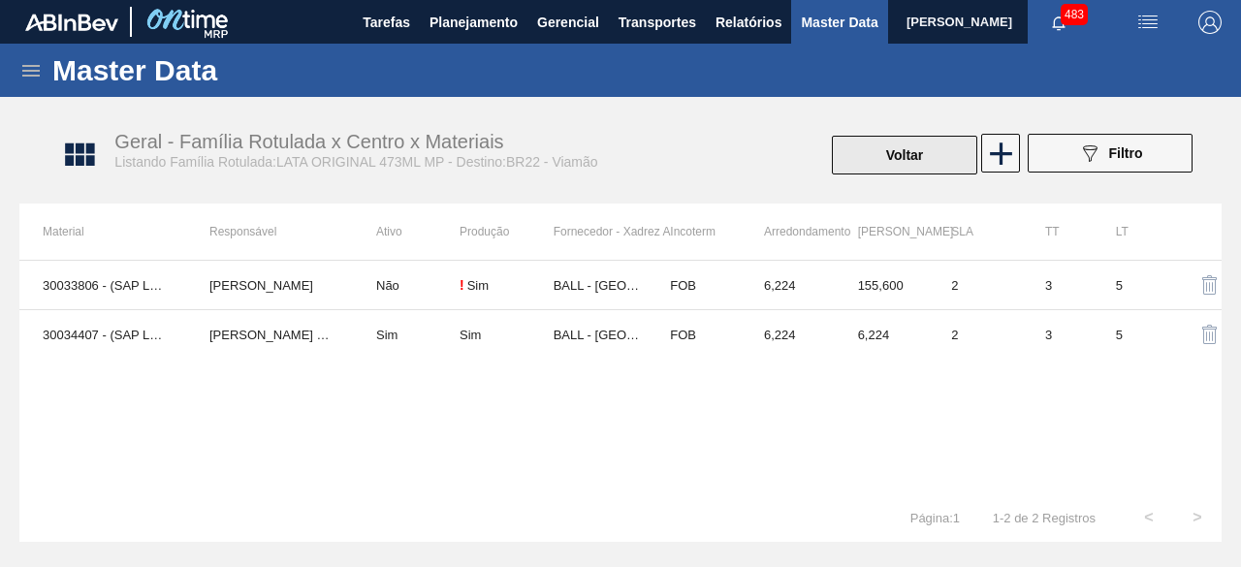
click at [905, 148] on button "Voltar" at bounding box center [904, 155] width 145 height 39
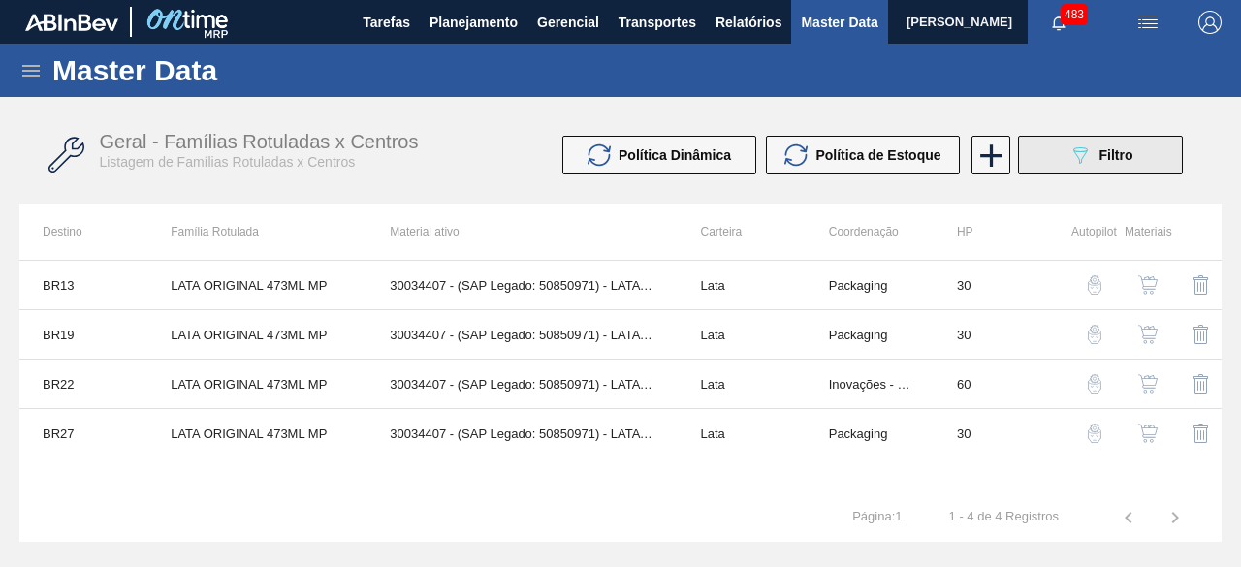
click at [1065, 152] on button "089F7B8B-B2A5-4AFE-B5C0-19BA573D28AC Filtro" at bounding box center [1100, 155] width 165 height 39
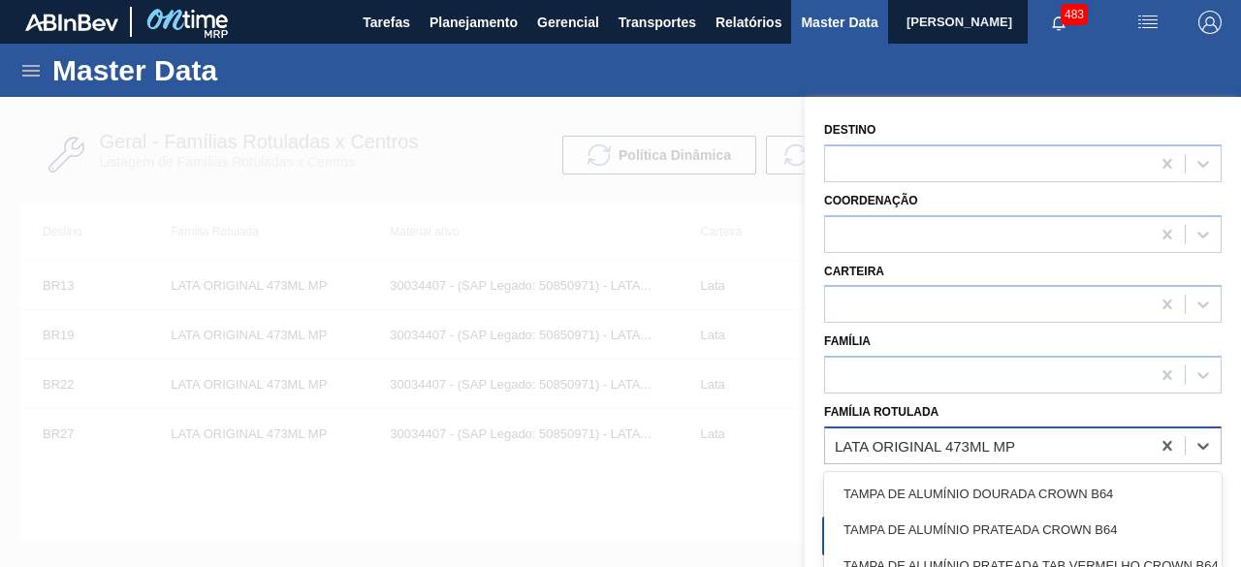
click at [947, 451] on div "LATA ORIGINAL 473ML MP" at bounding box center [925, 445] width 180 height 16
paste Rotulada "LATA BC DM 350ML SLEEK"
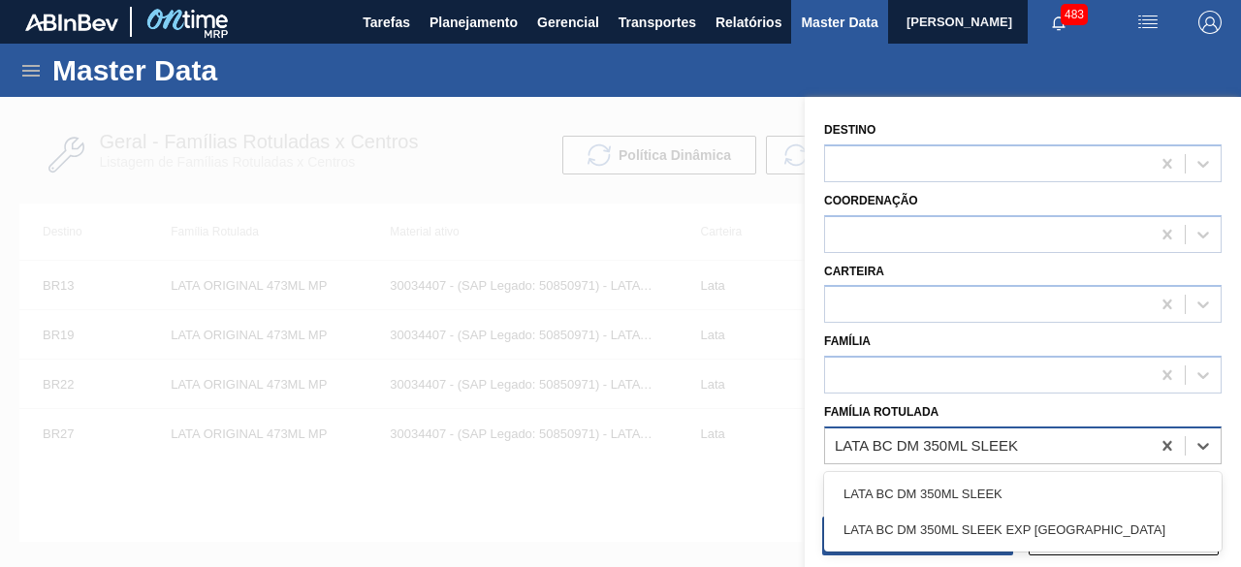
click at [937, 494] on div "LATA BC DM 350ML SLEEK" at bounding box center [1023, 494] width 398 height 36
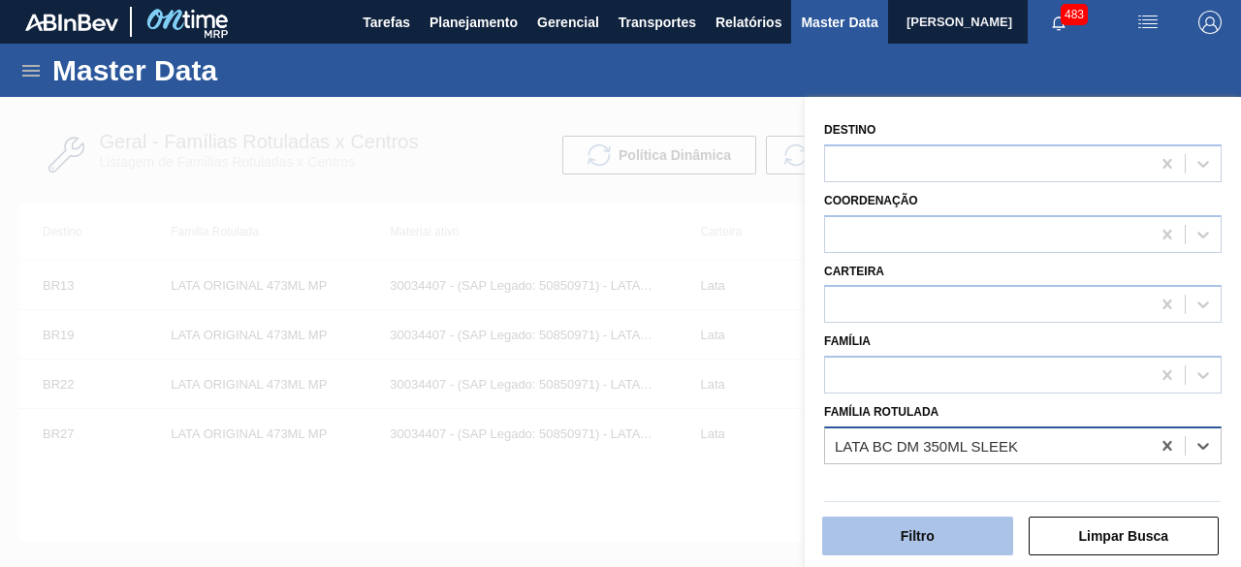
click at [935, 523] on button "Filtro" at bounding box center [917, 536] width 191 height 39
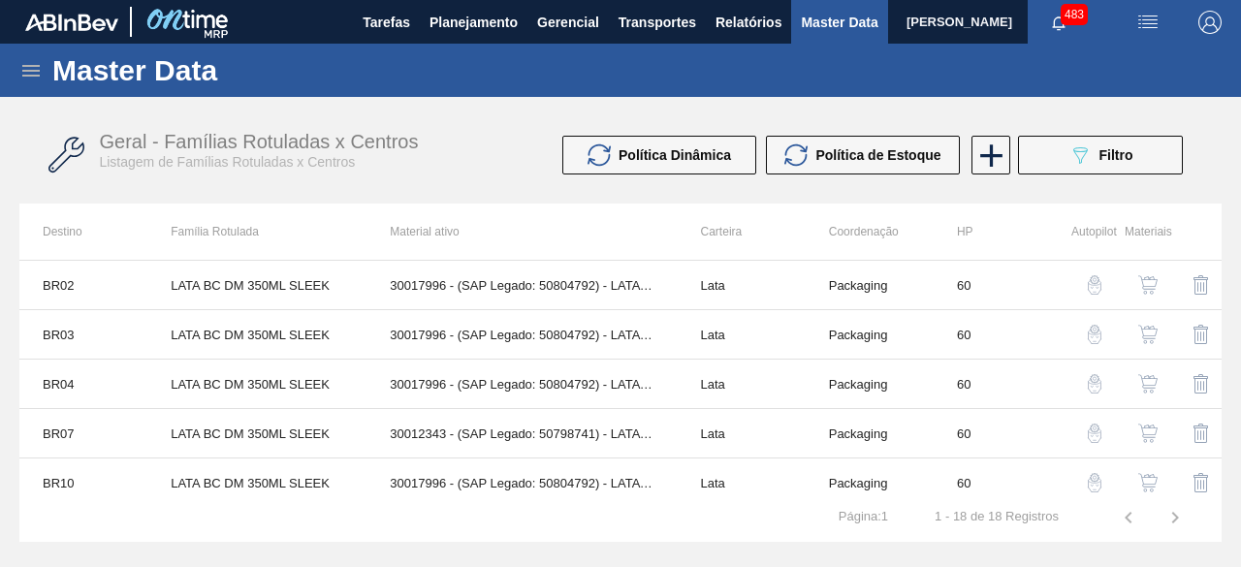
scroll to position [97, 0]
click at [1148, 441] on img "button" at bounding box center [1147, 435] width 19 height 19
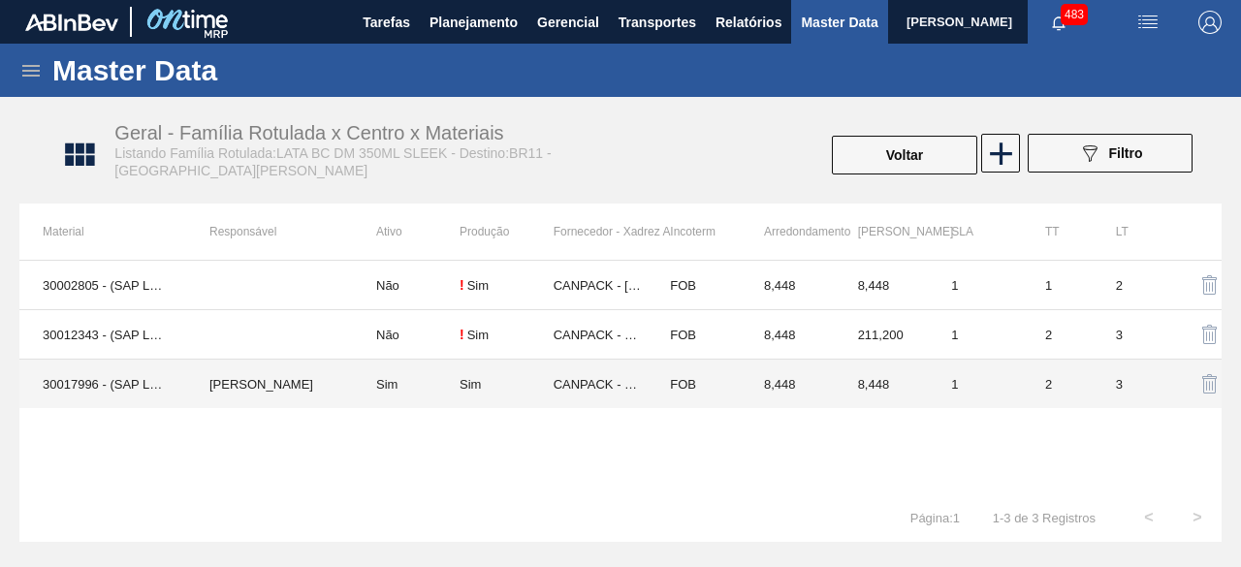
click at [392, 394] on td "Sim" at bounding box center [406, 384] width 107 height 49
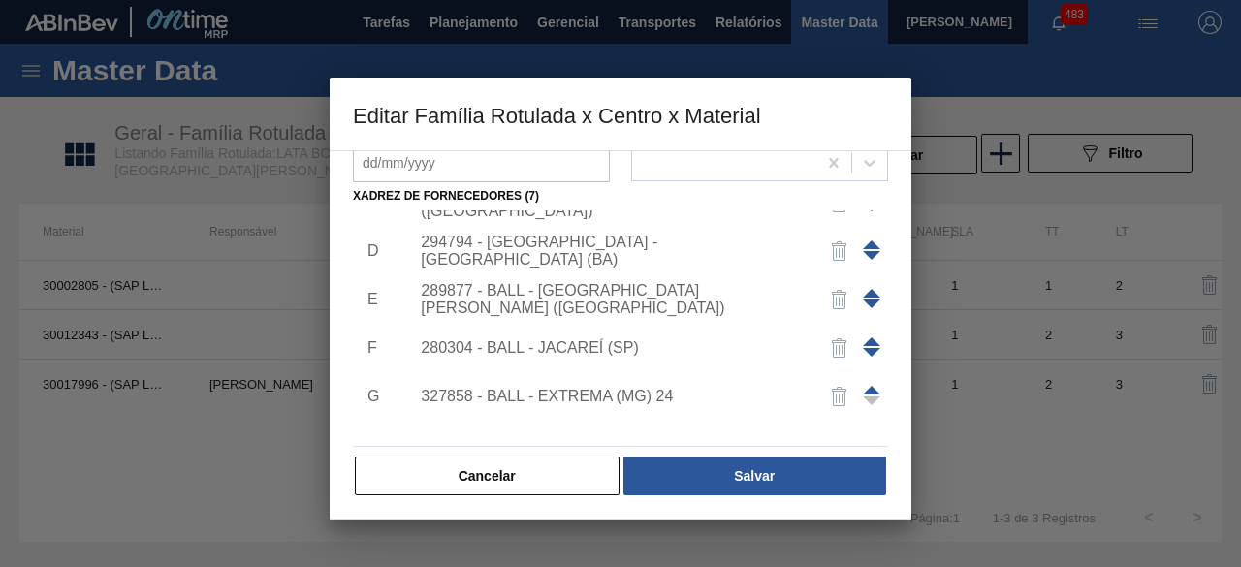
scroll to position [165, 0]
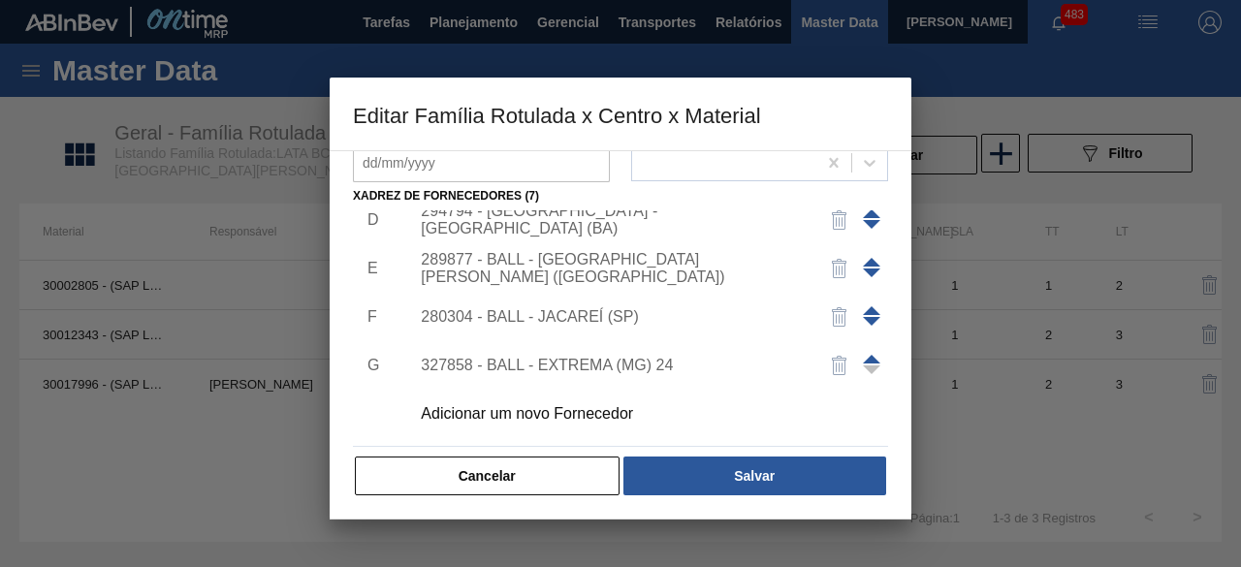
click at [613, 406] on div "Adicionar um novo Fornecedor" at bounding box center [611, 413] width 380 height 17
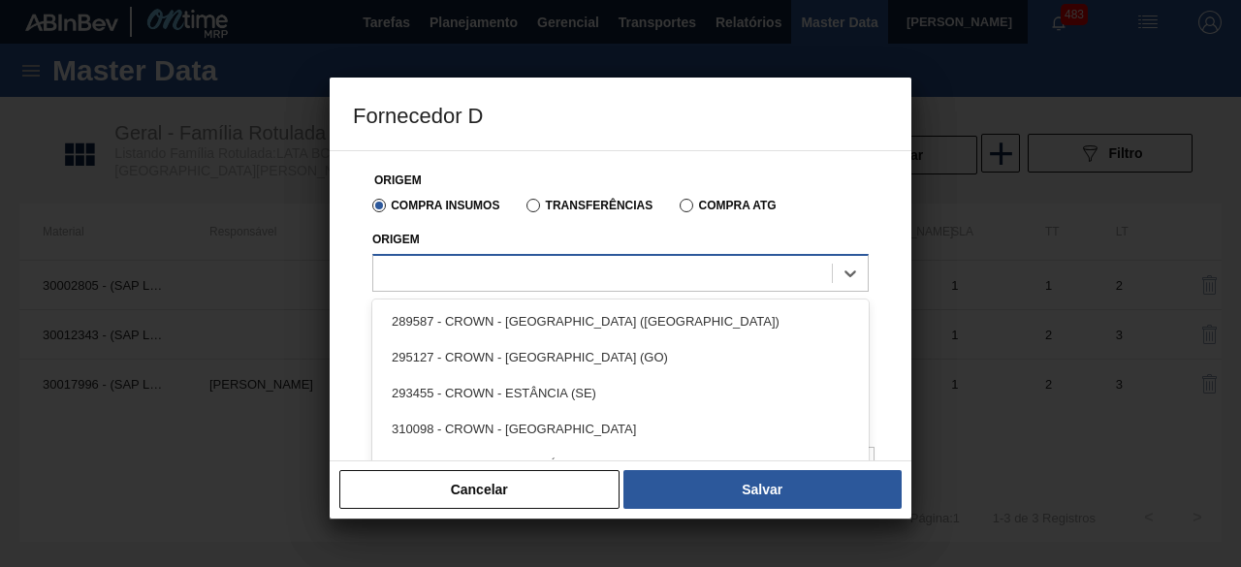
click at [652, 270] on div at bounding box center [602, 273] width 459 height 28
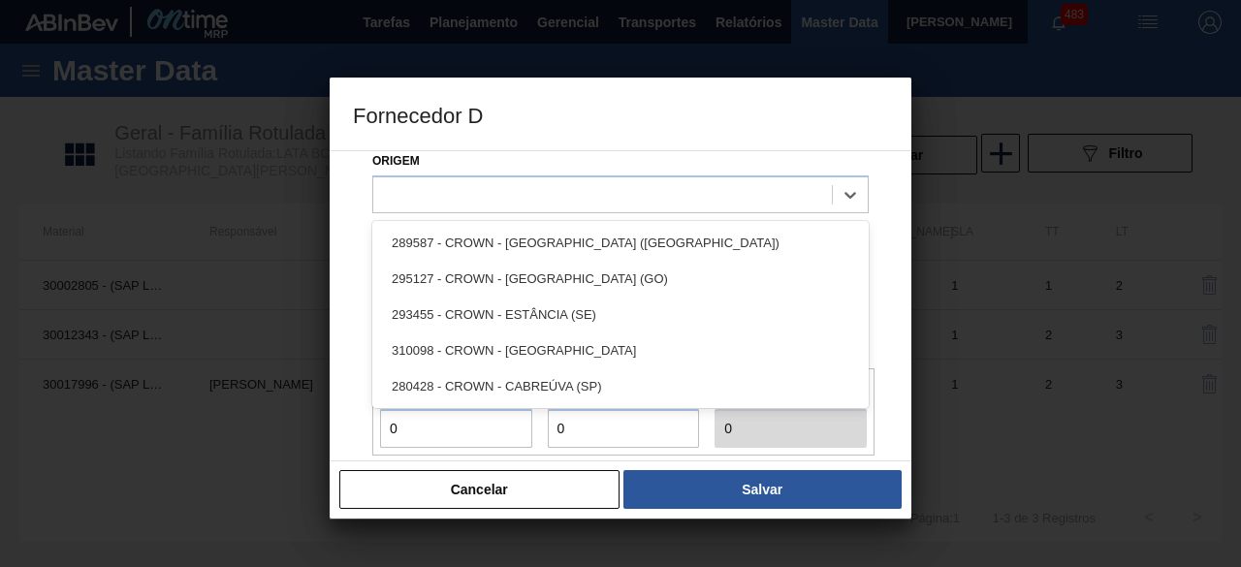
scroll to position [97, 0]
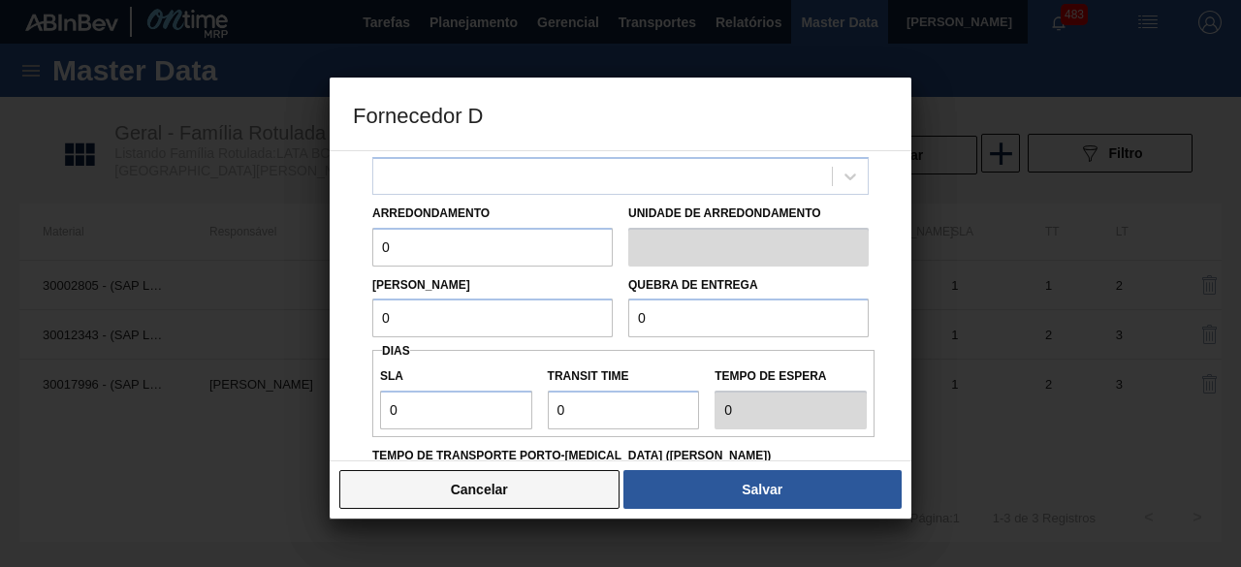
click at [563, 477] on button "Cancelar" at bounding box center [479, 489] width 280 height 39
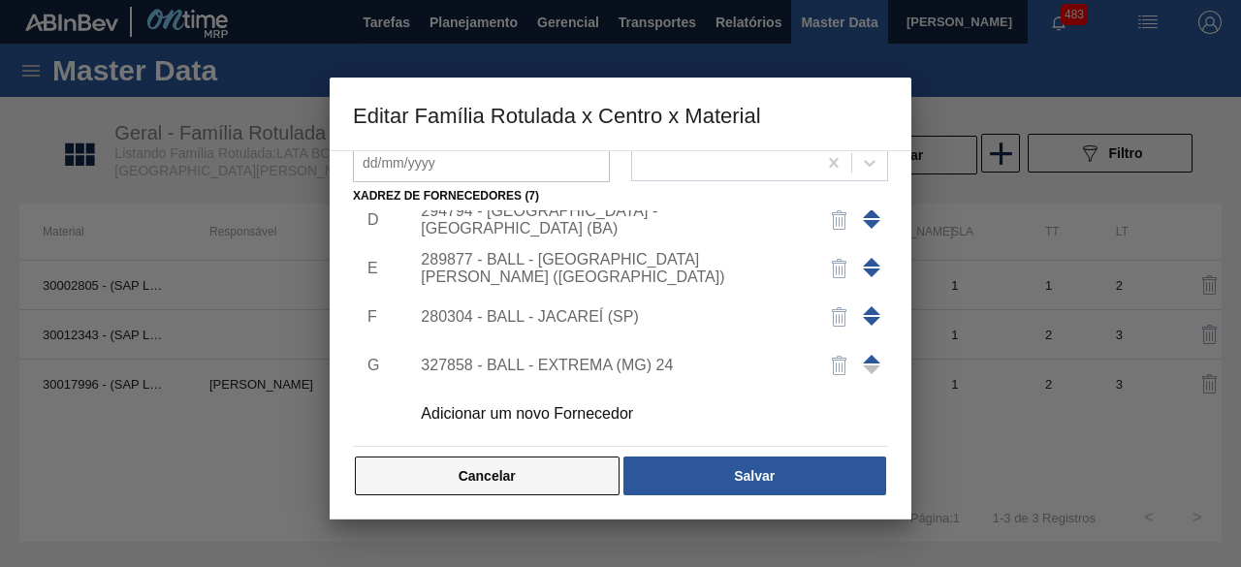
click at [566, 477] on button "Cancelar" at bounding box center [487, 476] width 265 height 39
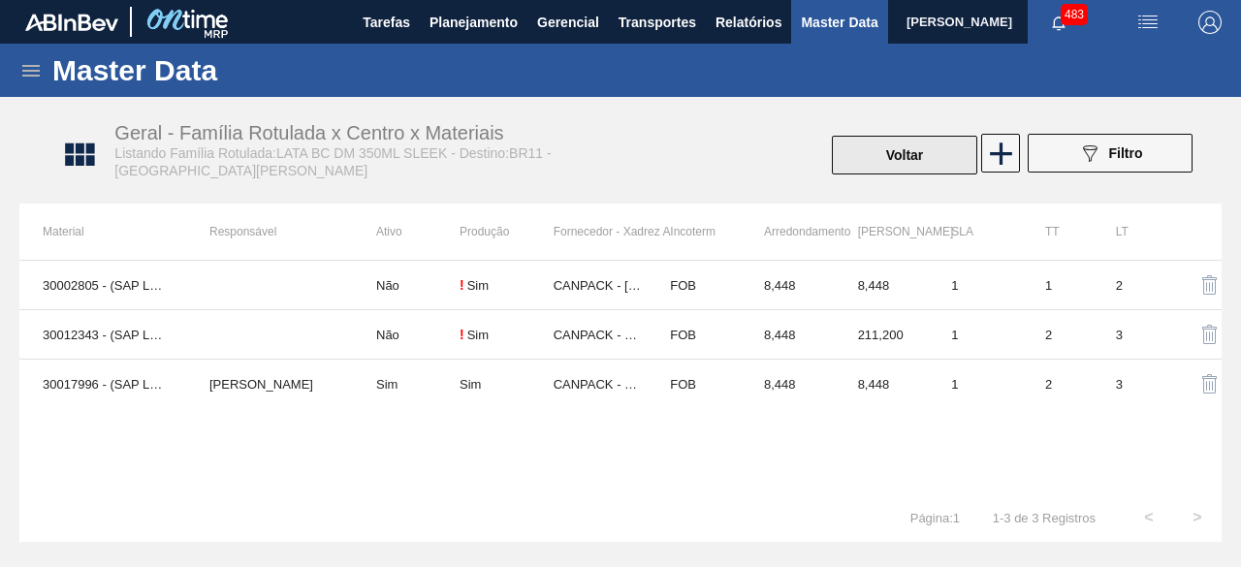
click at [891, 158] on button "Voltar" at bounding box center [904, 155] width 145 height 39
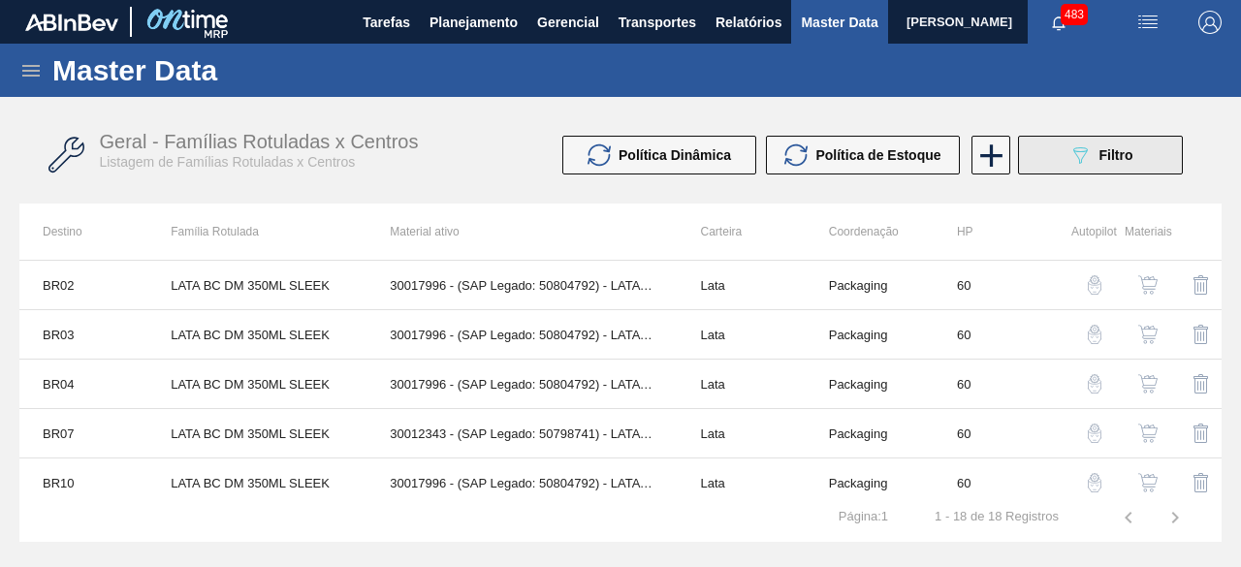
click at [1073, 156] on icon "089F7B8B-B2A5-4AFE-B5C0-19BA573D28AC" at bounding box center [1079, 154] width 23 height 23
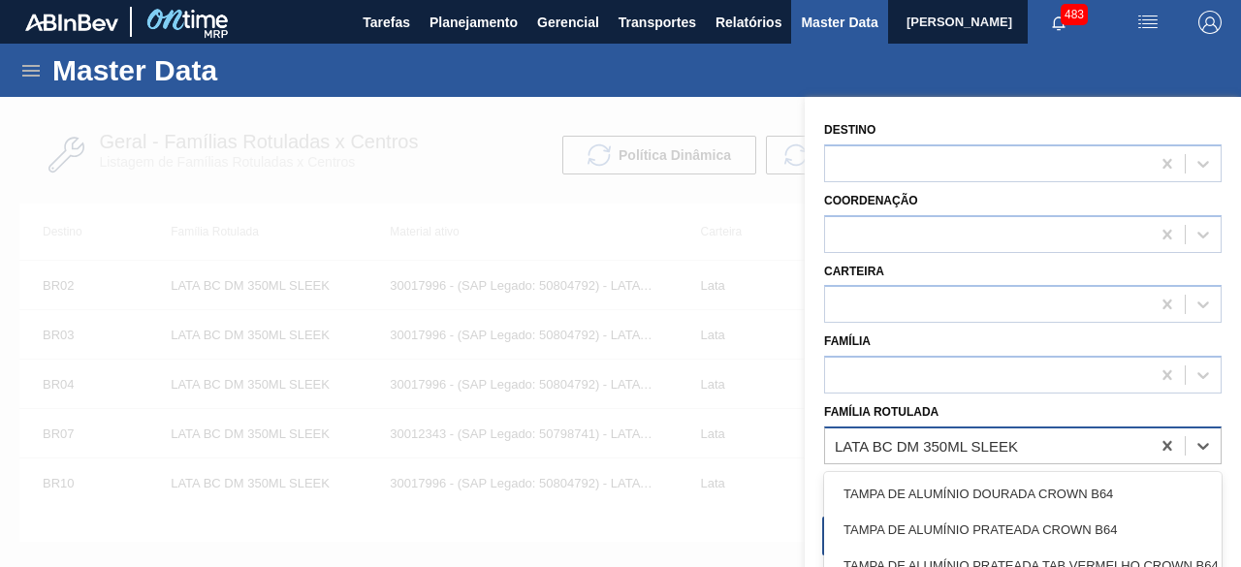
click at [958, 449] on div "LATA BC DM 350ML SLEEK" at bounding box center [926, 445] width 183 height 16
paste Rotulada "LATA SPATEN 473ML"
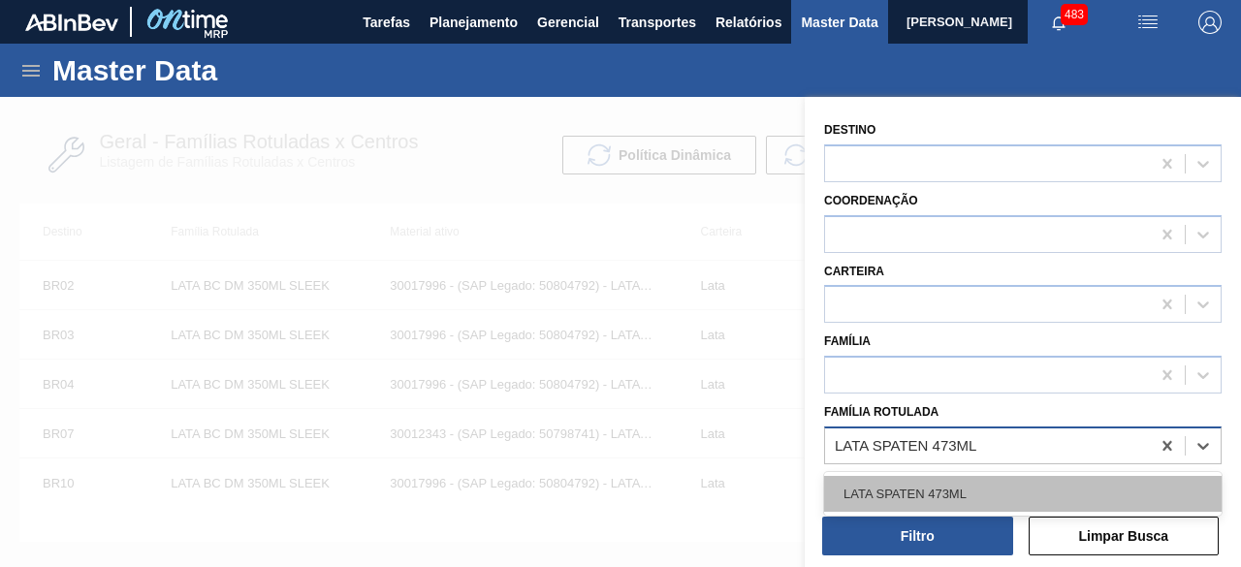
click at [956, 494] on div "LATA SPATEN 473ML" at bounding box center [1023, 494] width 398 height 36
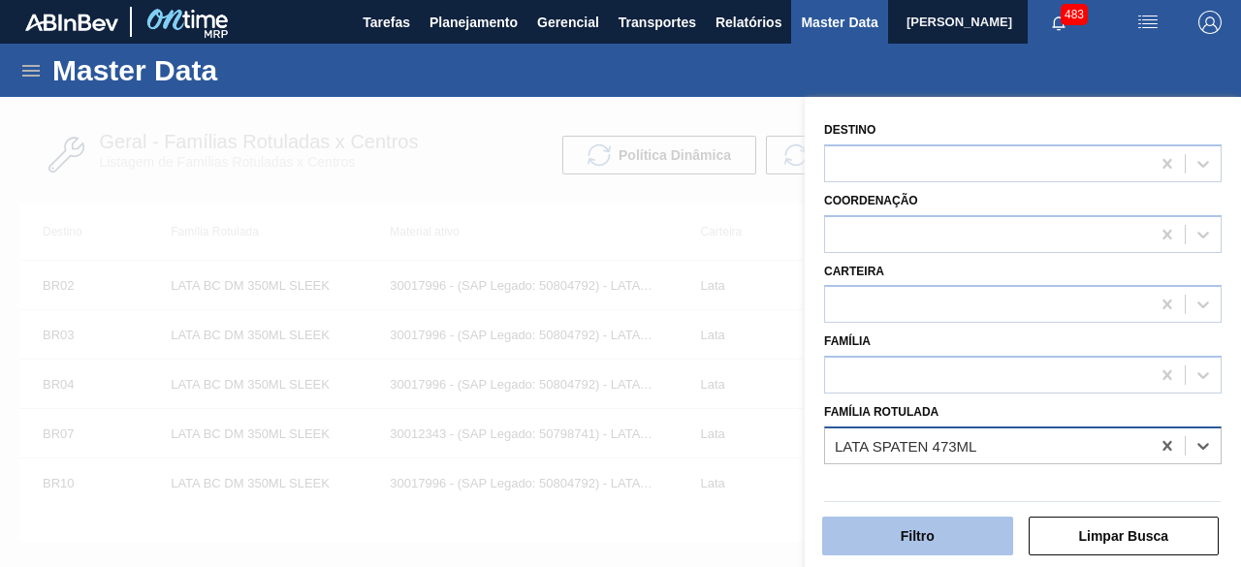
click at [953, 531] on button "Filtro" at bounding box center [917, 536] width 191 height 39
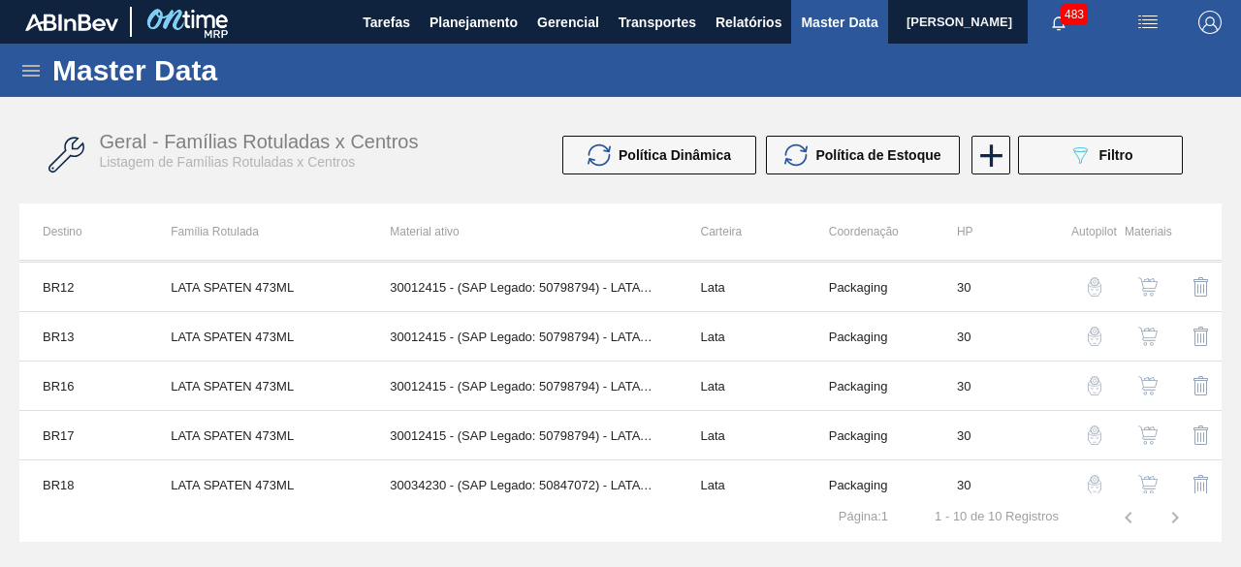
scroll to position [194, 0]
click at [1143, 433] on img "button" at bounding box center [1147, 437] width 19 height 19
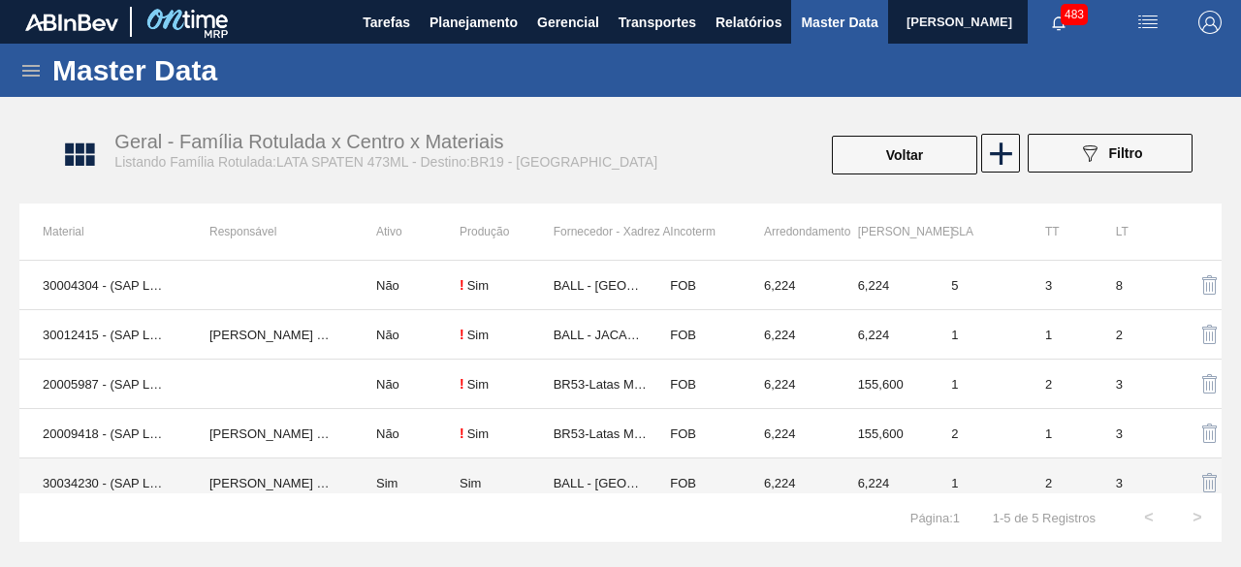
click at [291, 469] on td "[PERSON_NAME] [PERSON_NAME]" at bounding box center [269, 483] width 167 height 49
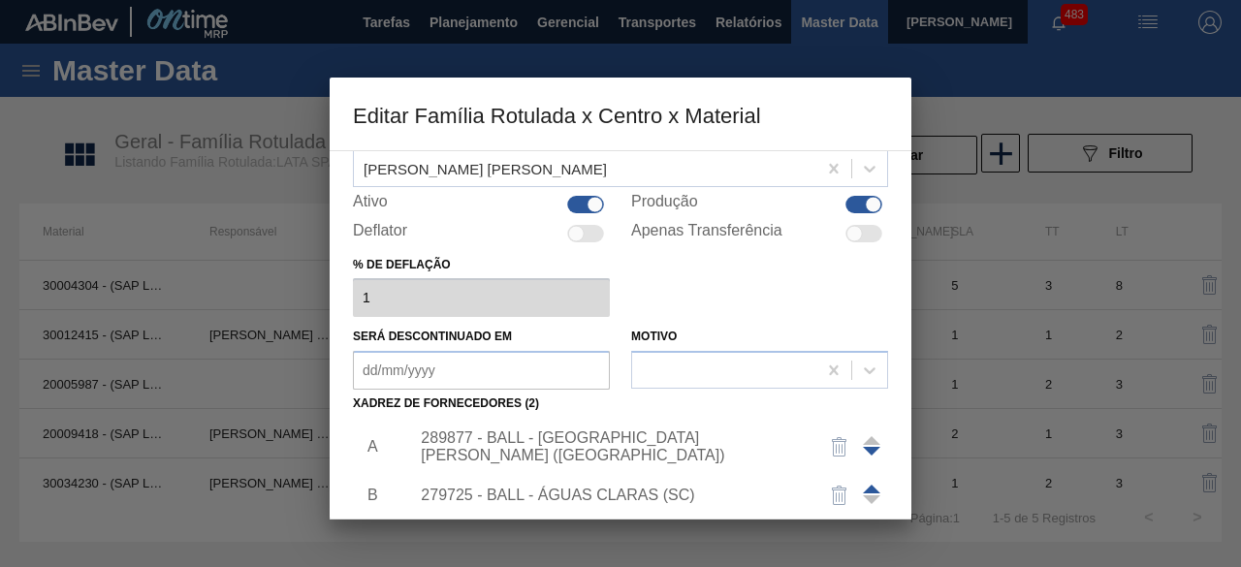
scroll to position [194, 0]
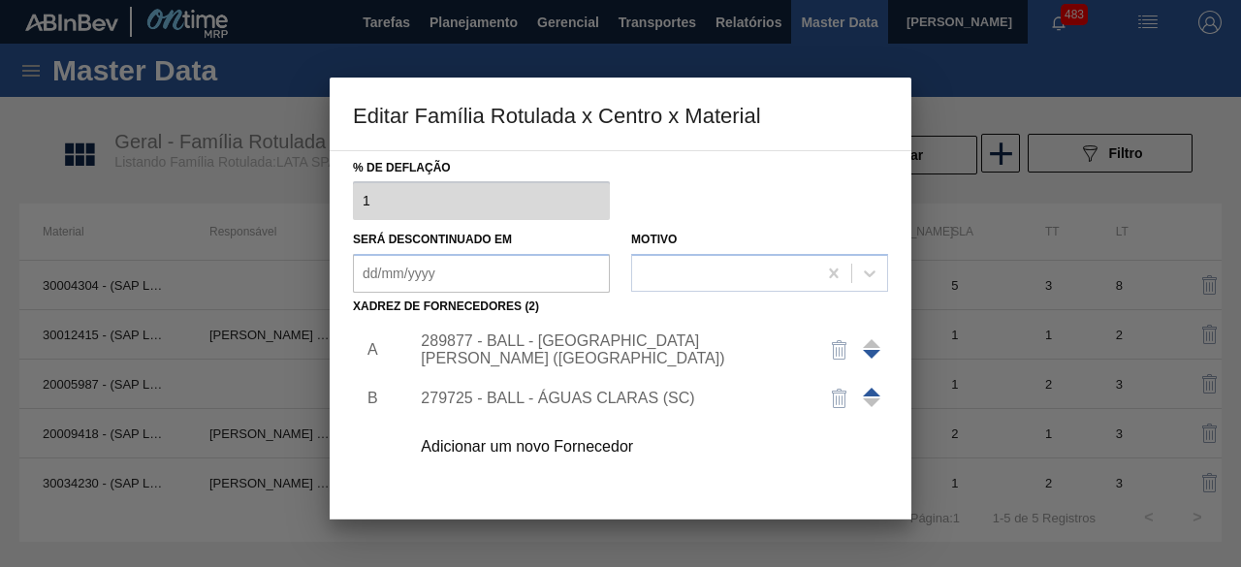
click at [607, 442] on div "Adicionar um novo Fornecedor" at bounding box center [611, 446] width 380 height 17
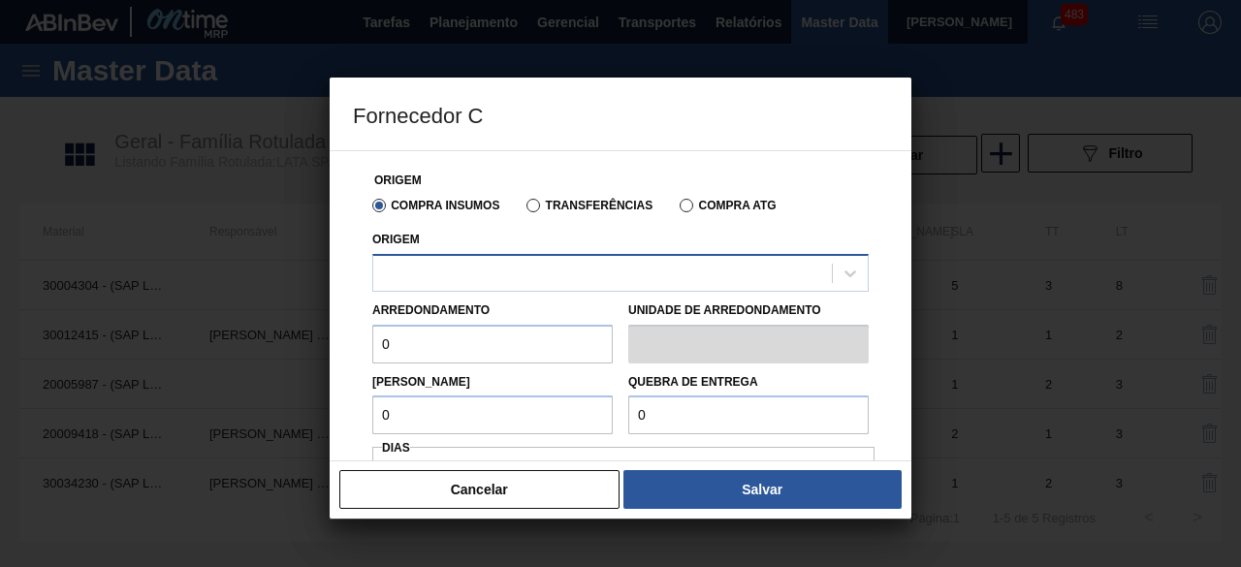
click at [671, 272] on div at bounding box center [602, 273] width 459 height 28
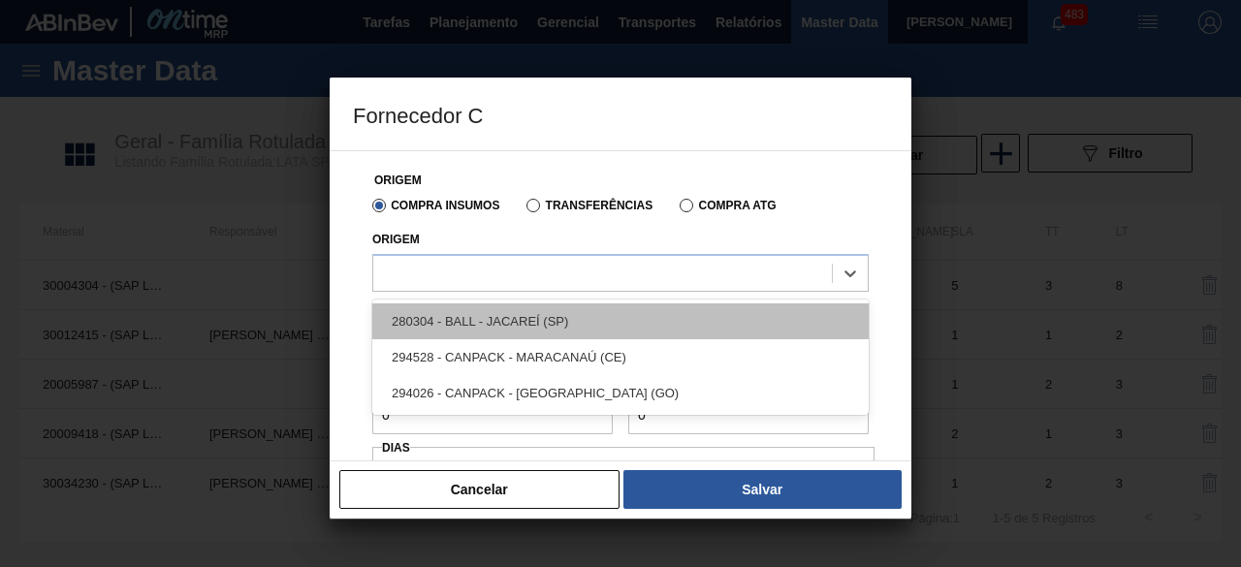
click at [572, 317] on div "280304 - BALL - JACAREÍ (SP)" at bounding box center [620, 321] width 496 height 36
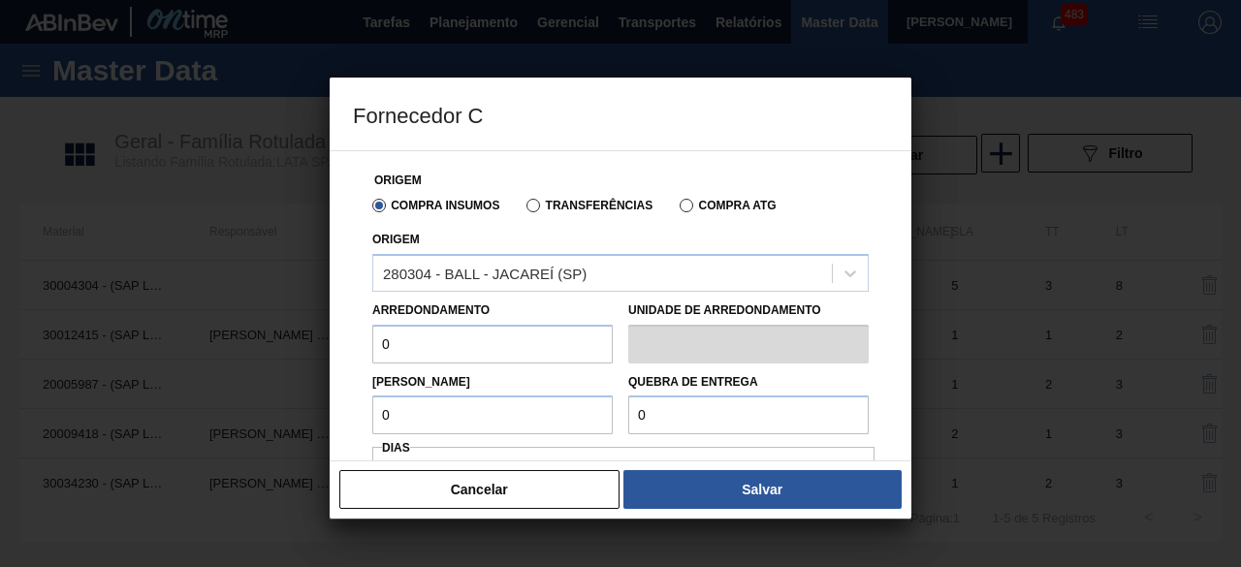
click at [567, 355] on input "0" at bounding box center [492, 344] width 240 height 39
click at [494, 410] on input "0" at bounding box center [492, 415] width 240 height 39
click at [665, 418] on input "0" at bounding box center [748, 415] width 240 height 39
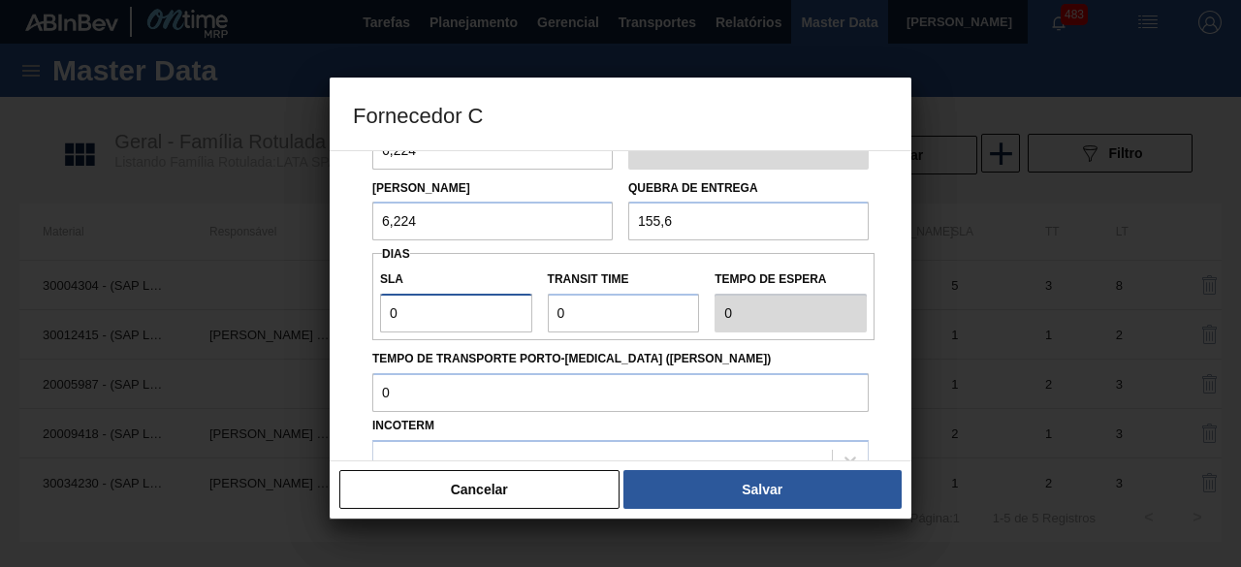
click at [480, 327] on input "0" at bounding box center [456, 313] width 152 height 39
click at [590, 309] on input "Transit Time" at bounding box center [624, 313] width 152 height 39
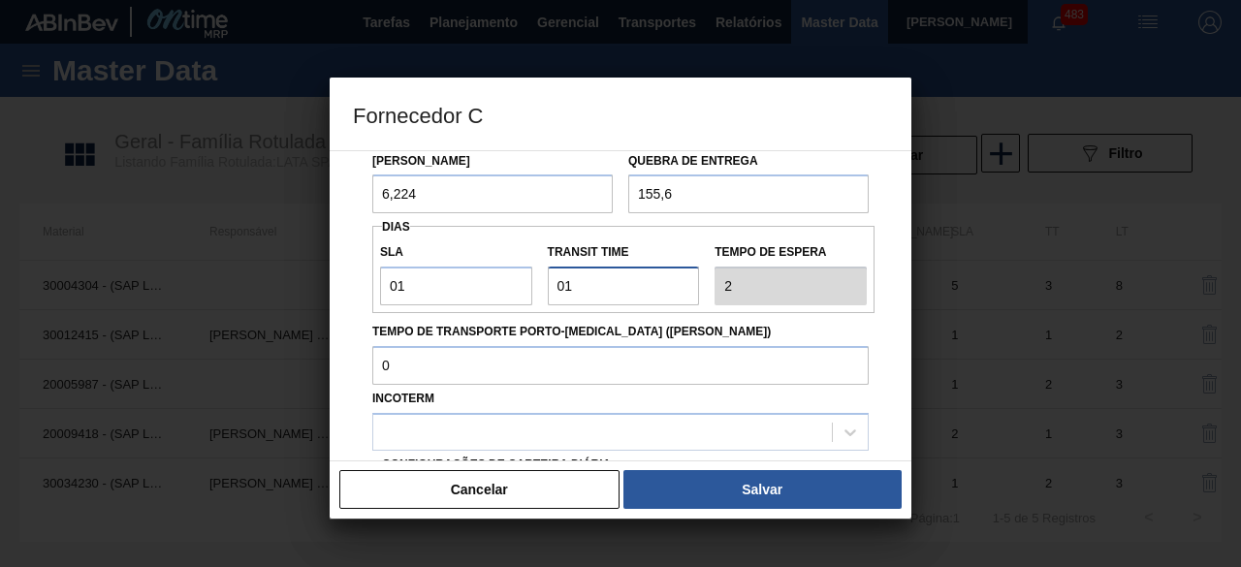
scroll to position [291, 0]
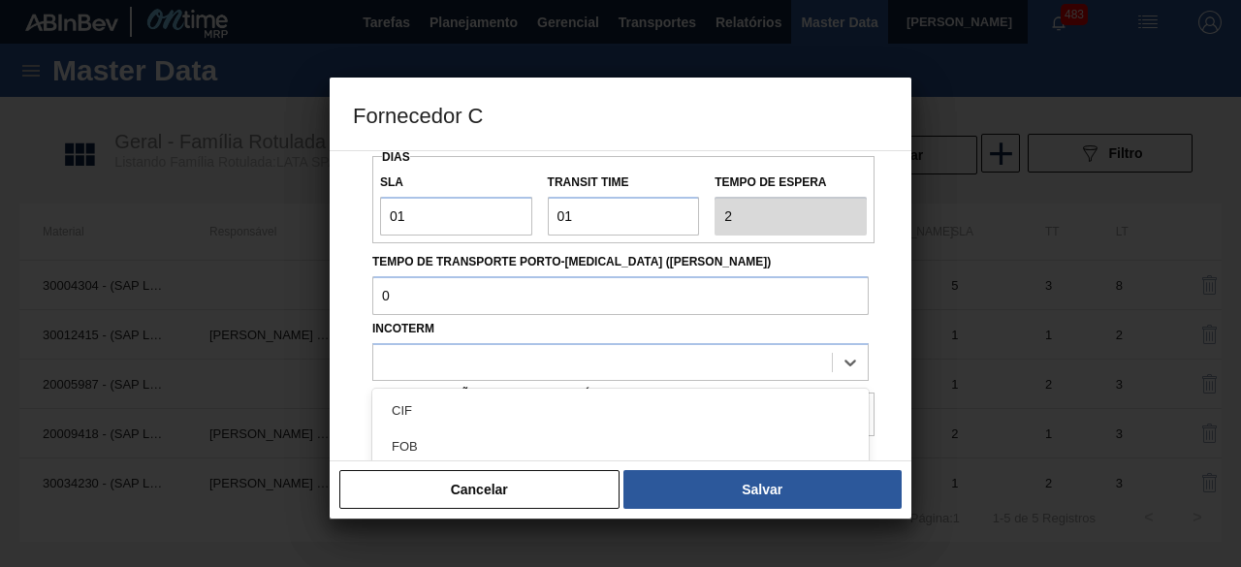
click at [622, 360] on div at bounding box center [602, 362] width 459 height 28
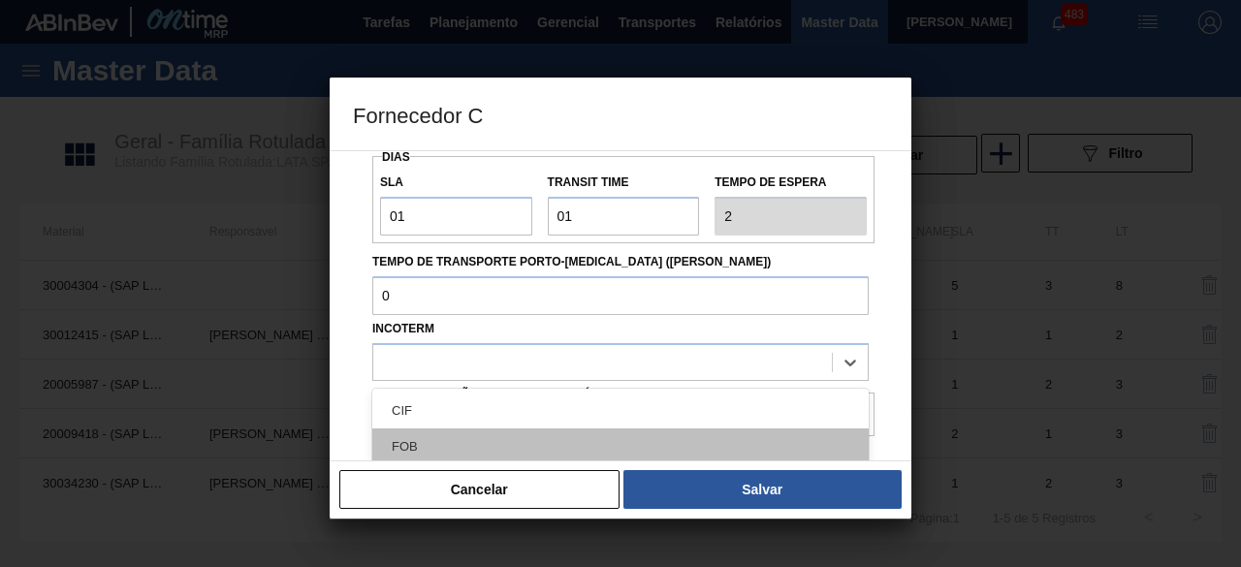
click at [574, 446] on div "FOB" at bounding box center [620, 447] width 496 height 36
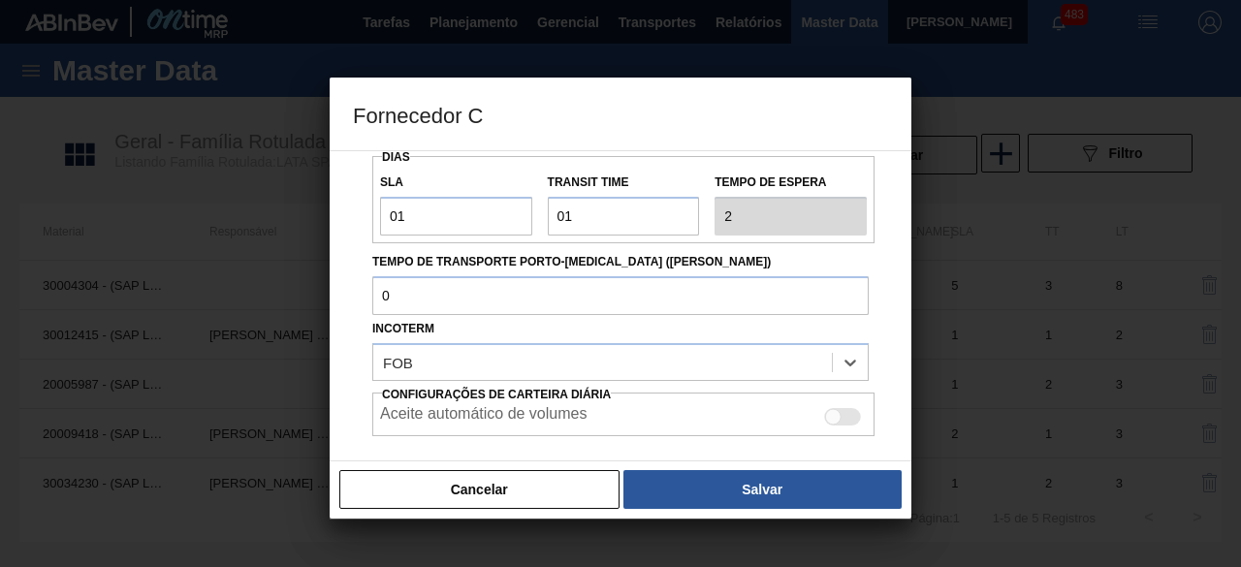
click at [835, 412] on div at bounding box center [833, 417] width 16 height 16
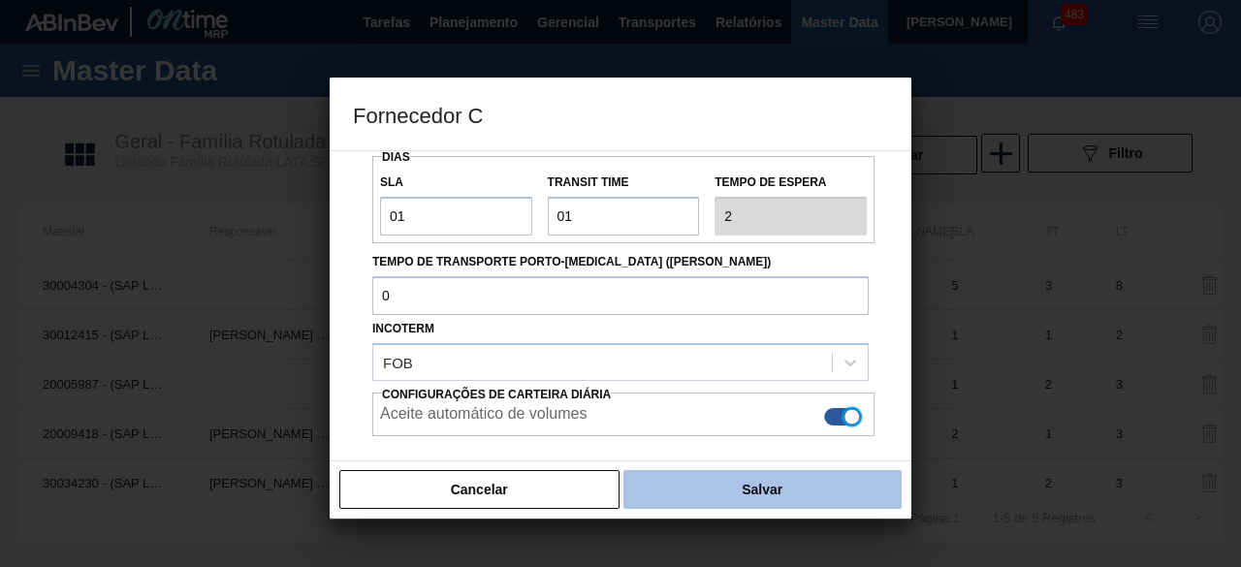
click at [806, 495] on button "Salvar" at bounding box center [762, 489] width 278 height 39
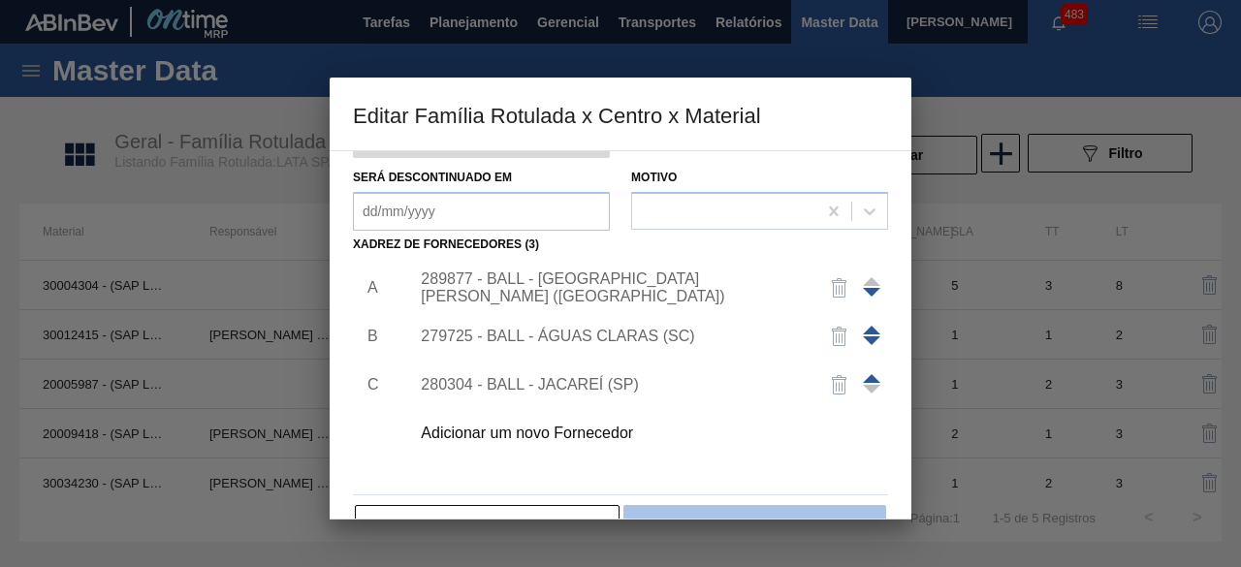
scroll to position [304, 0]
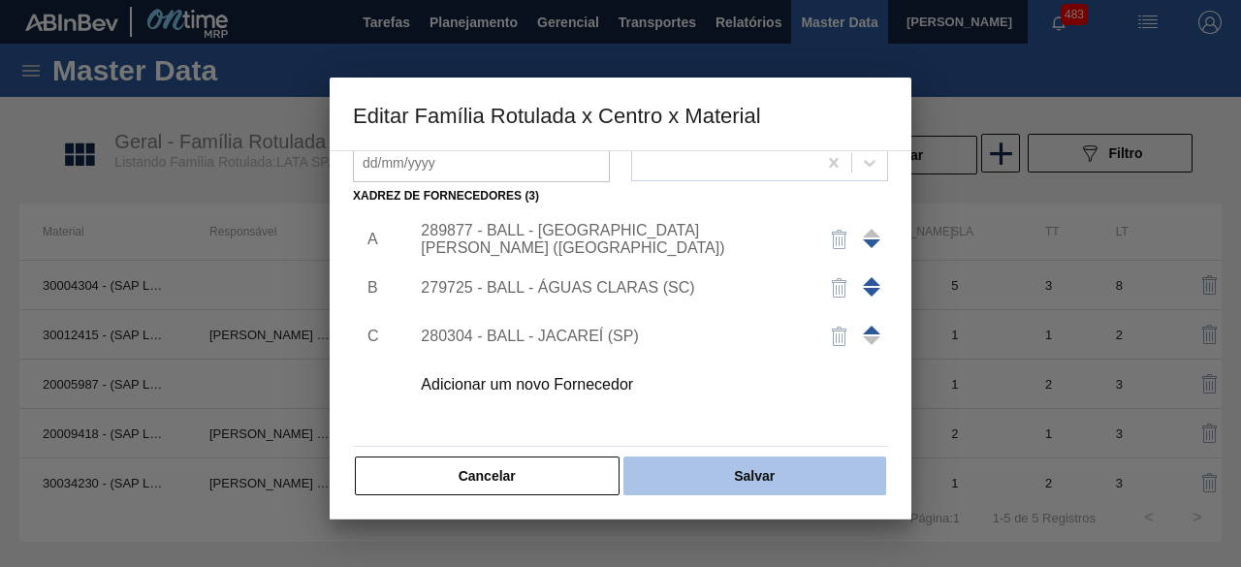
click at [778, 483] on button "Salvar" at bounding box center [754, 476] width 263 height 39
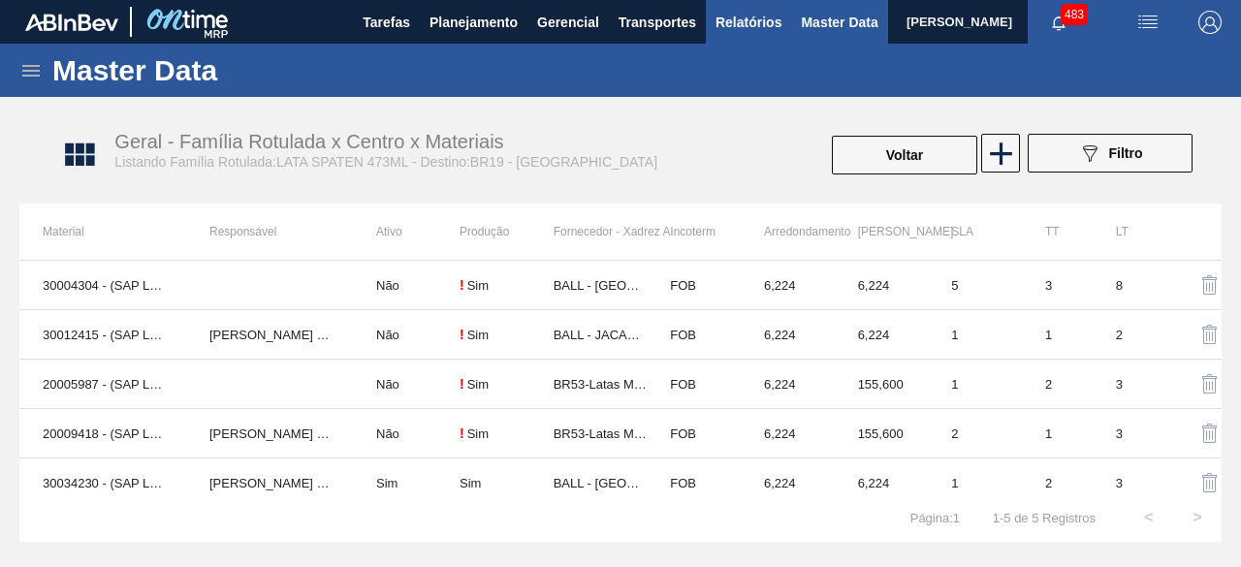
click at [760, 16] on span "Relatórios" at bounding box center [749, 22] width 66 height 23
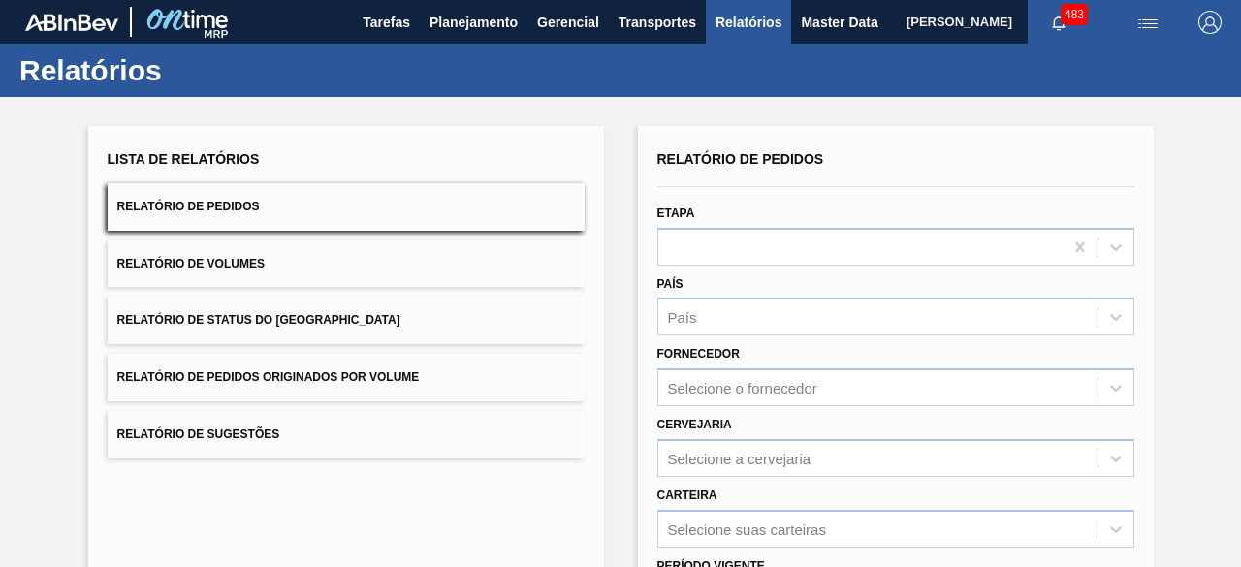
click at [332, 259] on button "Relatório de Volumes" at bounding box center [346, 264] width 477 height 48
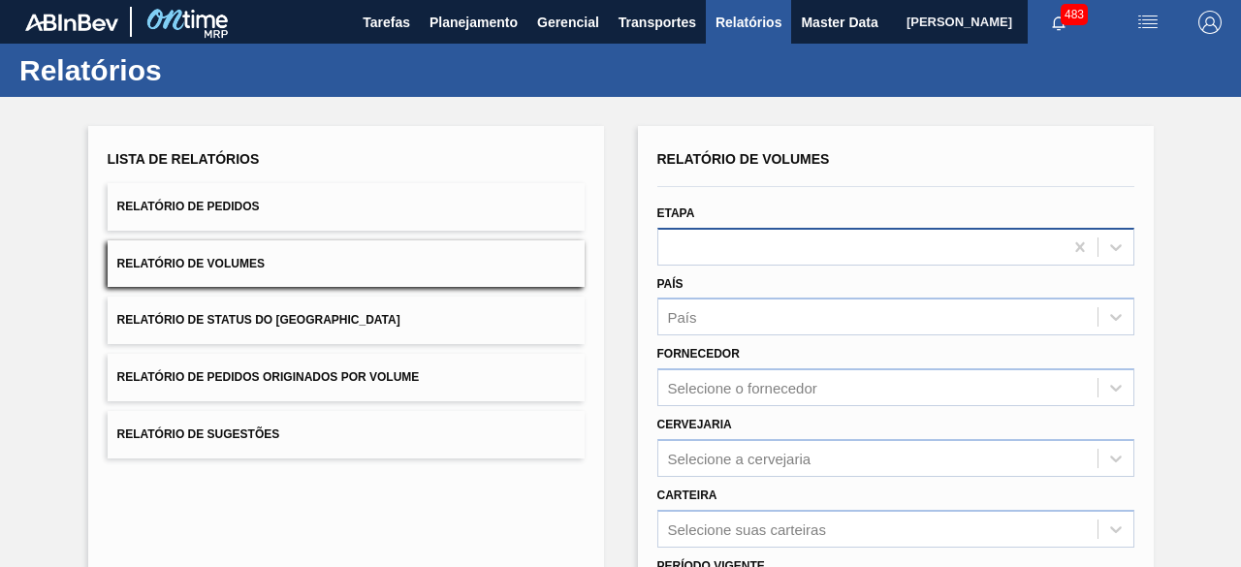
scroll to position [194, 0]
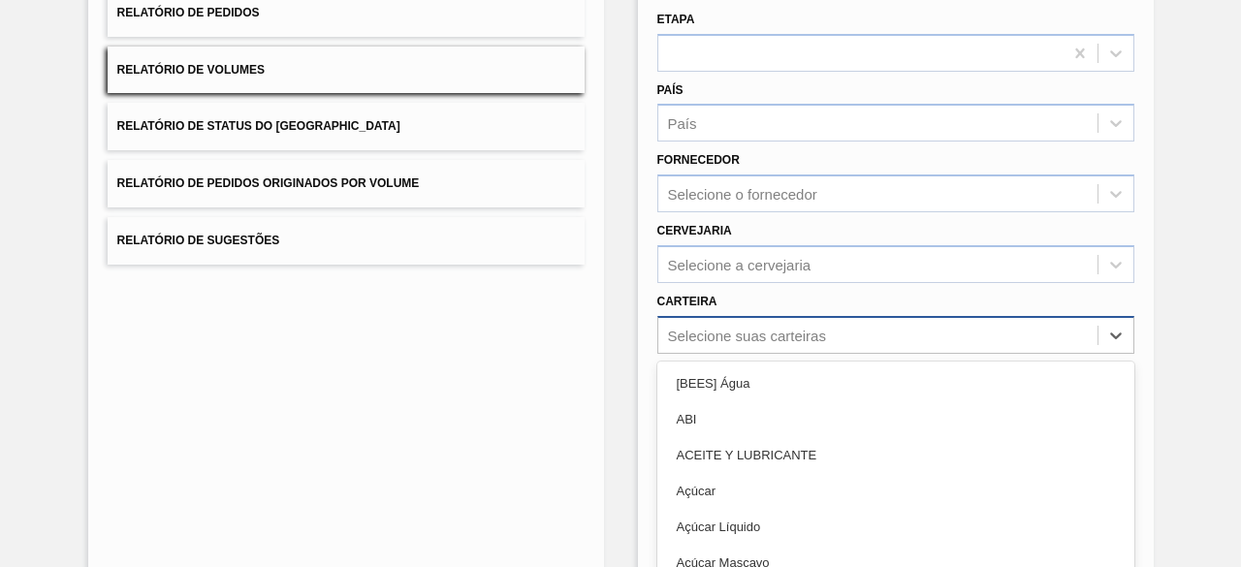
click at [735, 327] on div "option ABI focused, 2 of 101. 101 results available. Use Up and Down to choose …" at bounding box center [895, 335] width 477 height 38
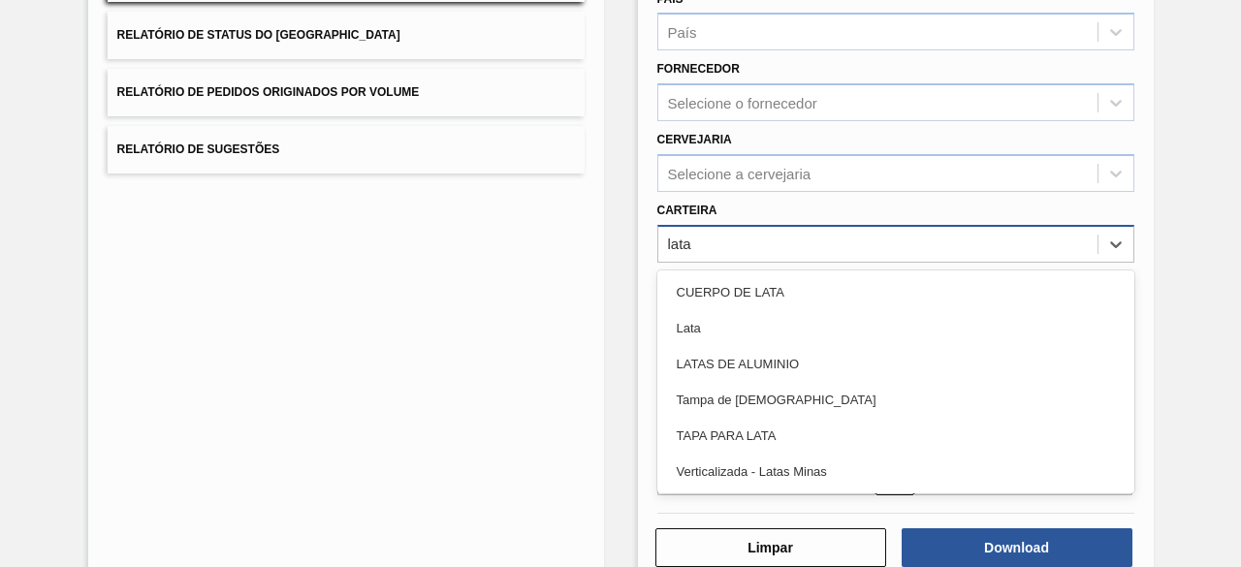
click at [735, 327] on div "Lata" at bounding box center [895, 328] width 477 height 36
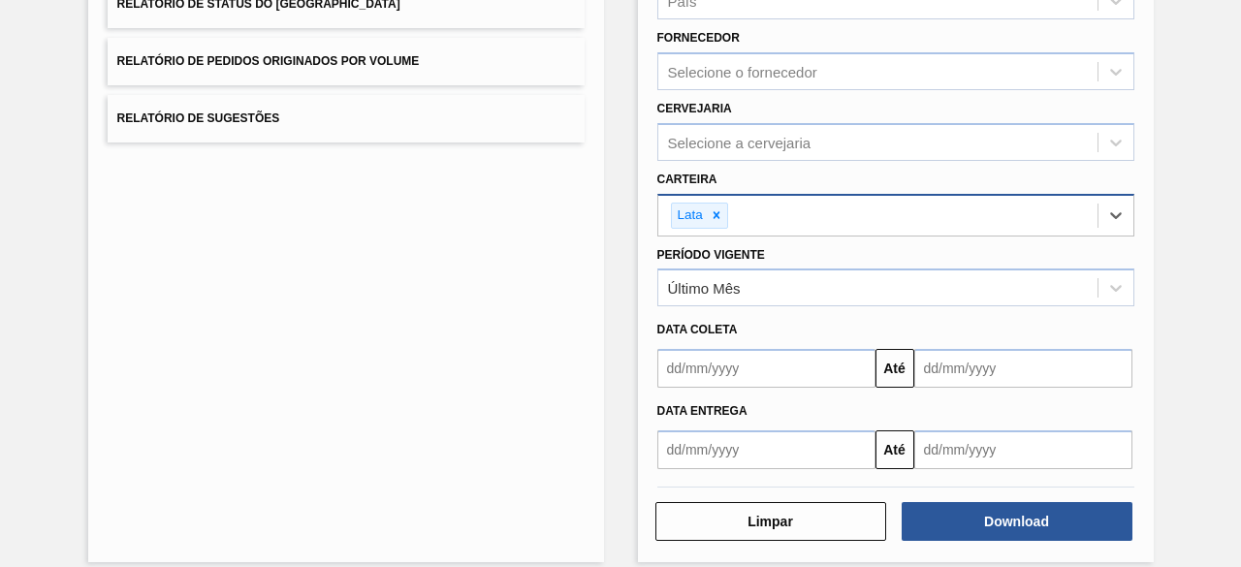
scroll to position [333, 0]
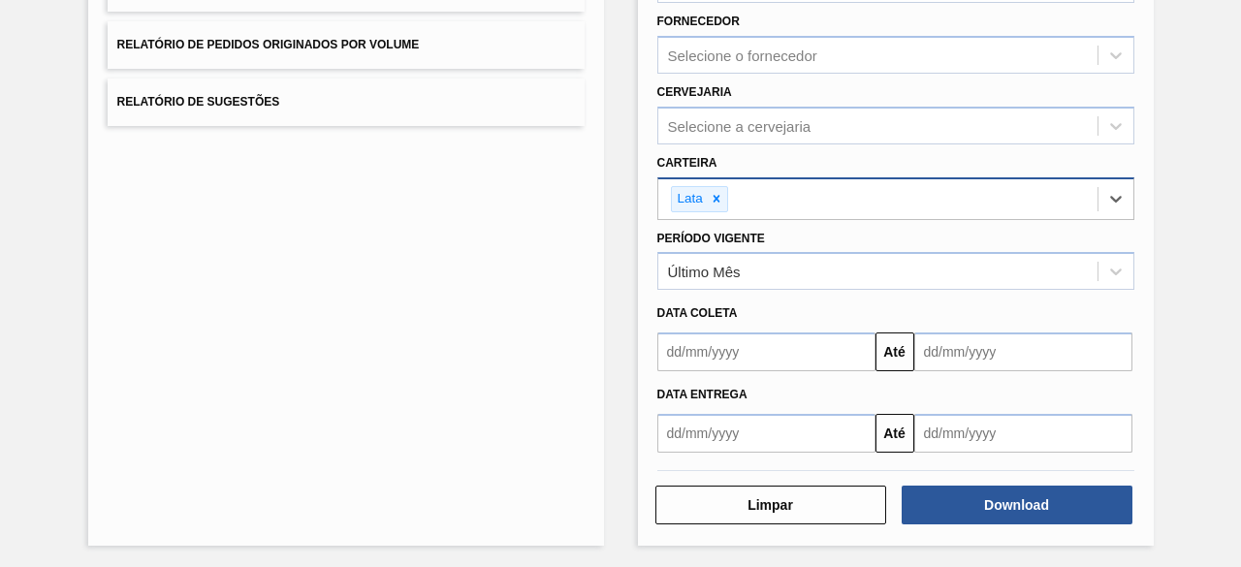
click at [743, 350] on input "text" at bounding box center [766, 352] width 218 height 39
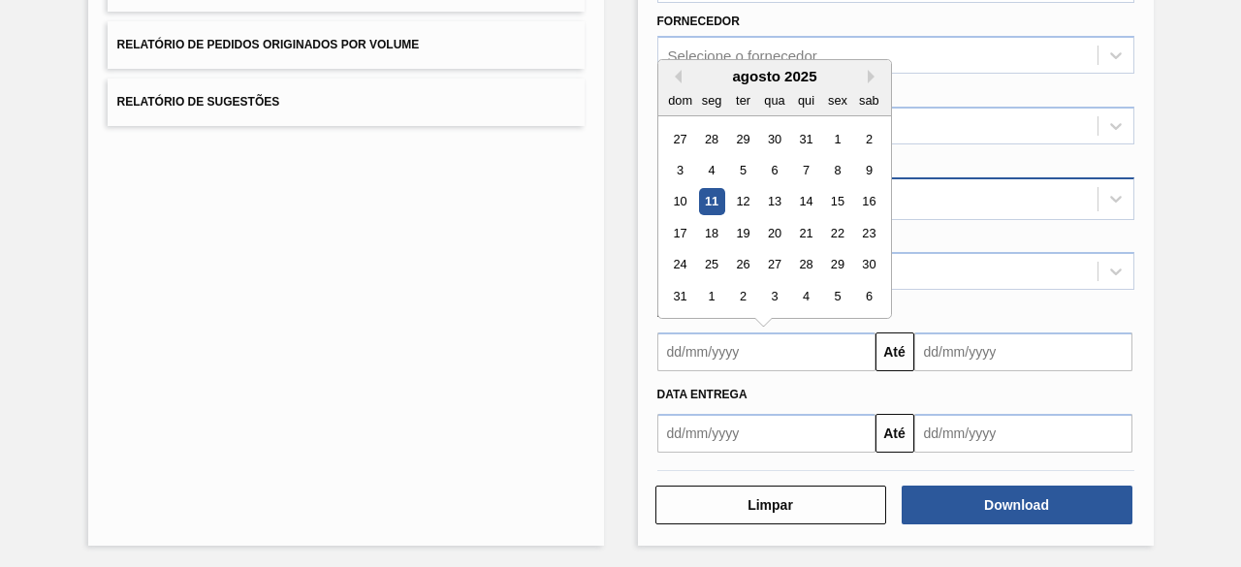
click at [715, 195] on div "11" at bounding box center [711, 202] width 26 height 26
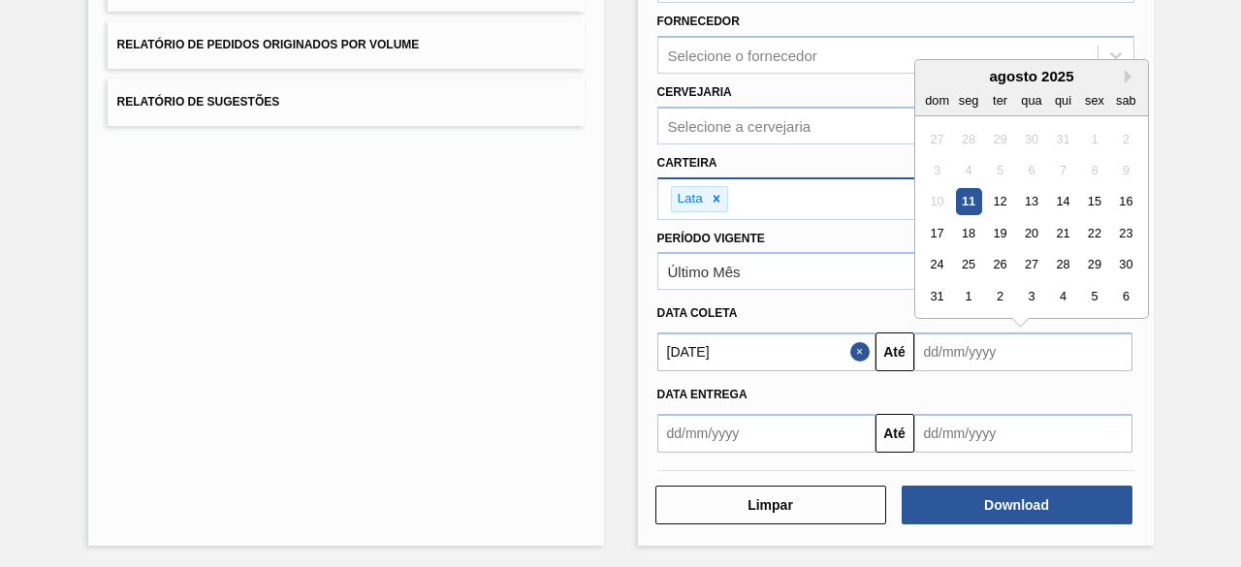
click at [938, 342] on input "text" at bounding box center [1023, 352] width 218 height 39
click at [1092, 196] on div "15" at bounding box center [1094, 202] width 26 height 26
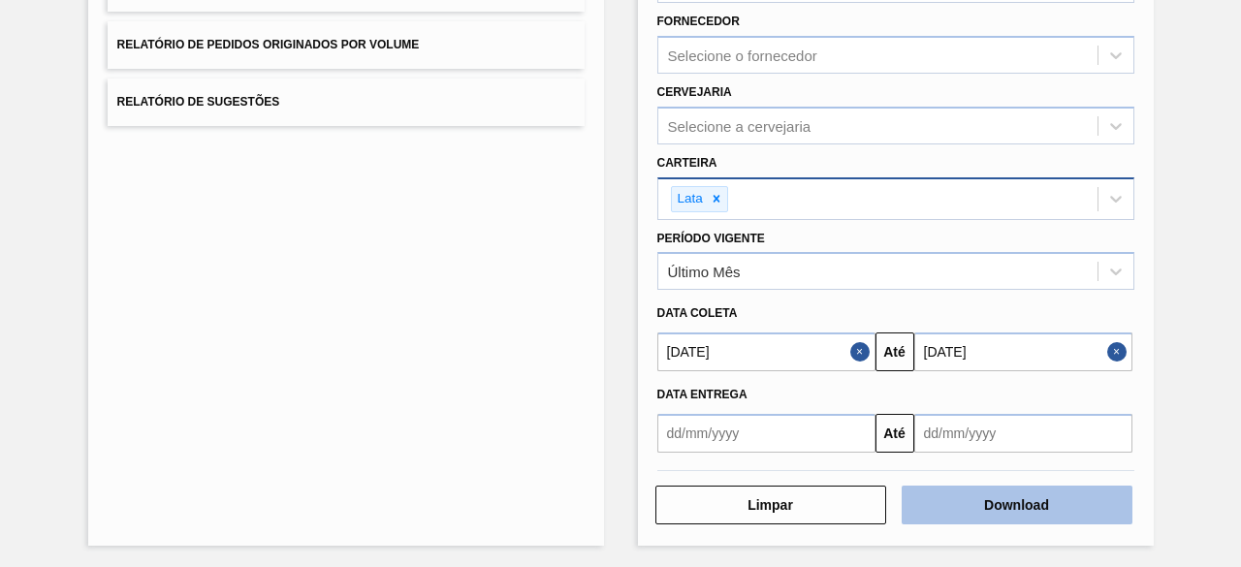
click at [1030, 503] on button "Download" at bounding box center [1017, 505] width 231 height 39
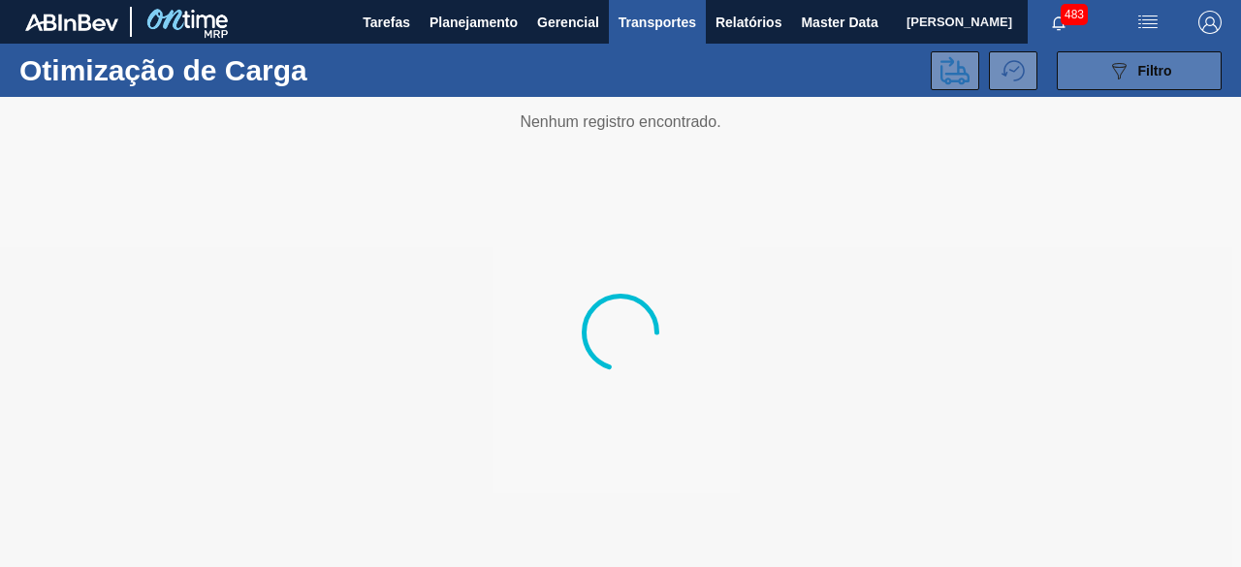
click at [1164, 78] on span "Filtro" at bounding box center [1155, 71] width 34 height 16
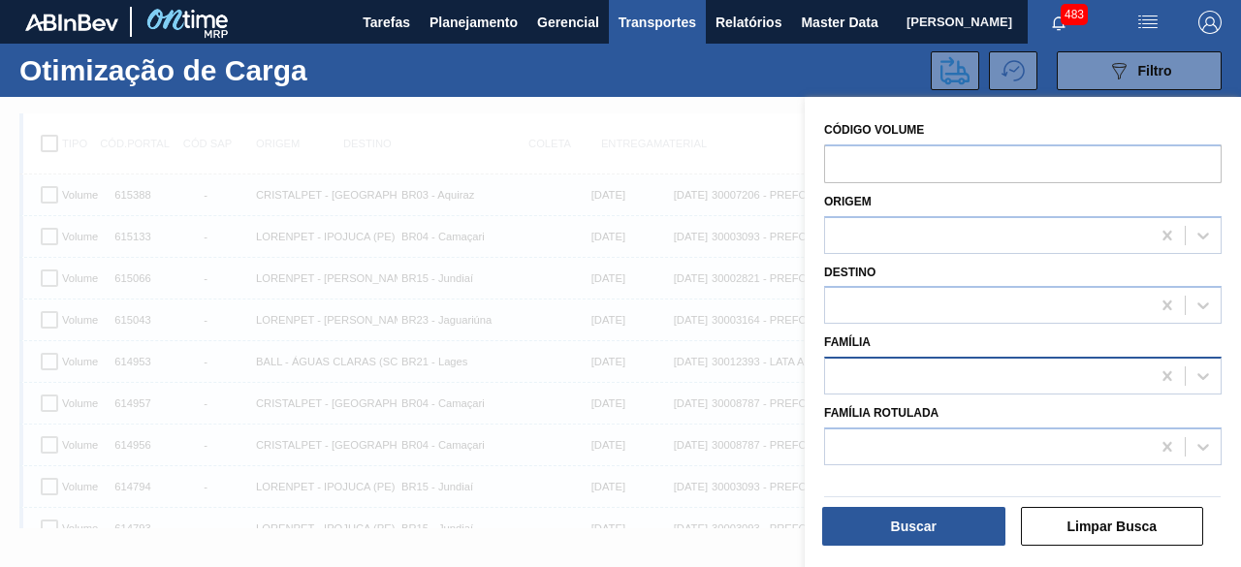
scroll to position [24, 0]
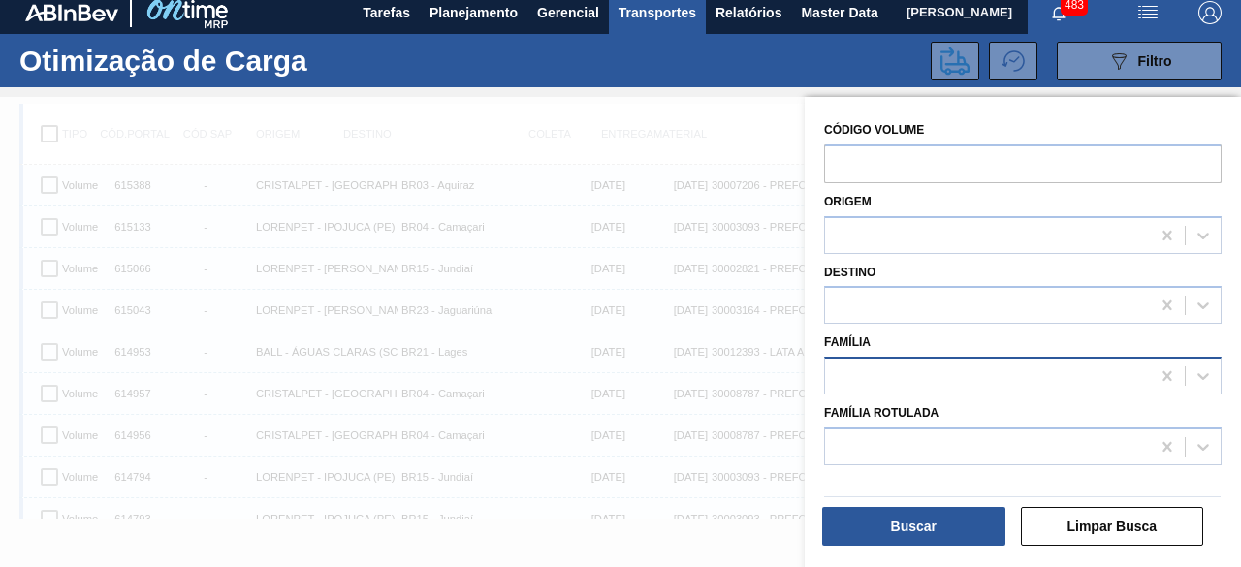
click at [964, 377] on div at bounding box center [987, 377] width 325 height 28
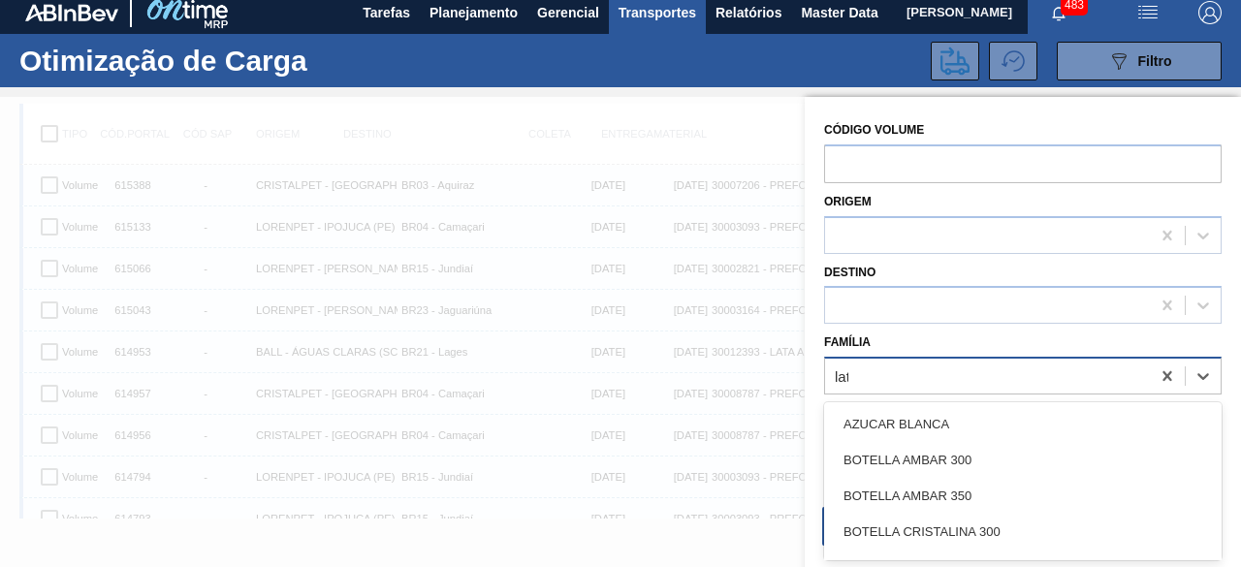
type input "lata"
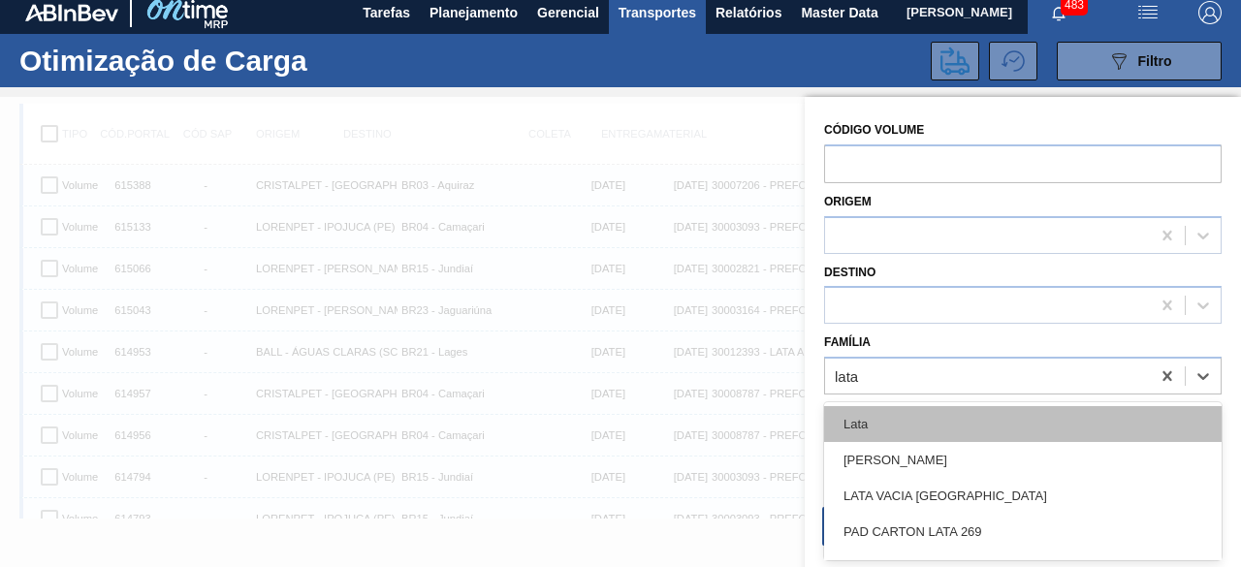
click at [928, 430] on div "Lata" at bounding box center [1023, 424] width 398 height 36
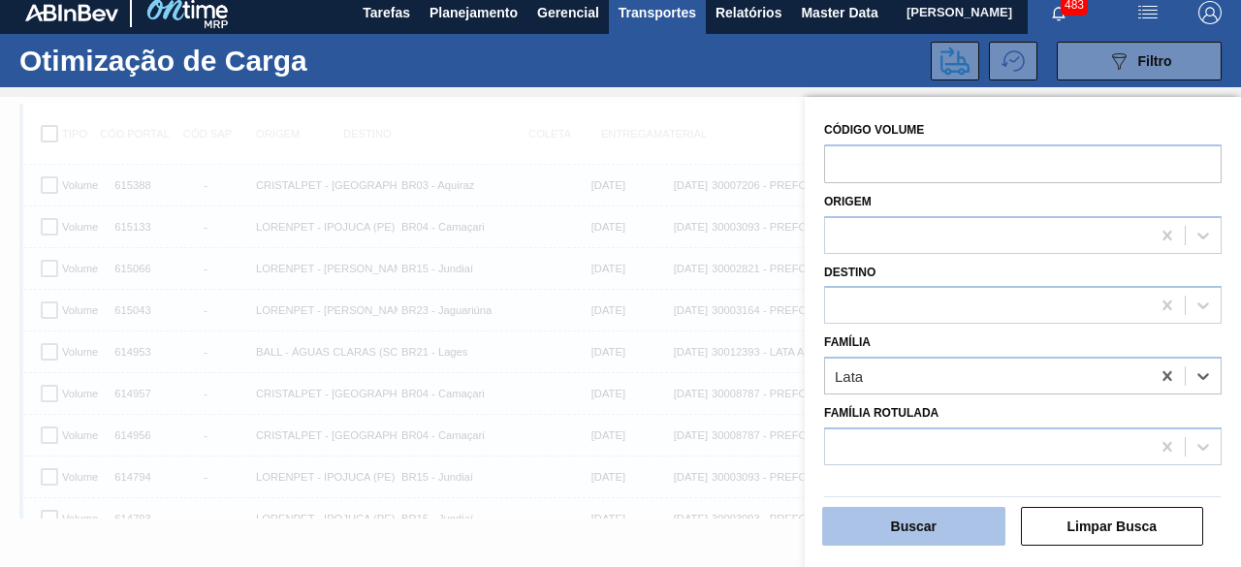
click at [957, 530] on button "Buscar" at bounding box center [913, 526] width 183 height 39
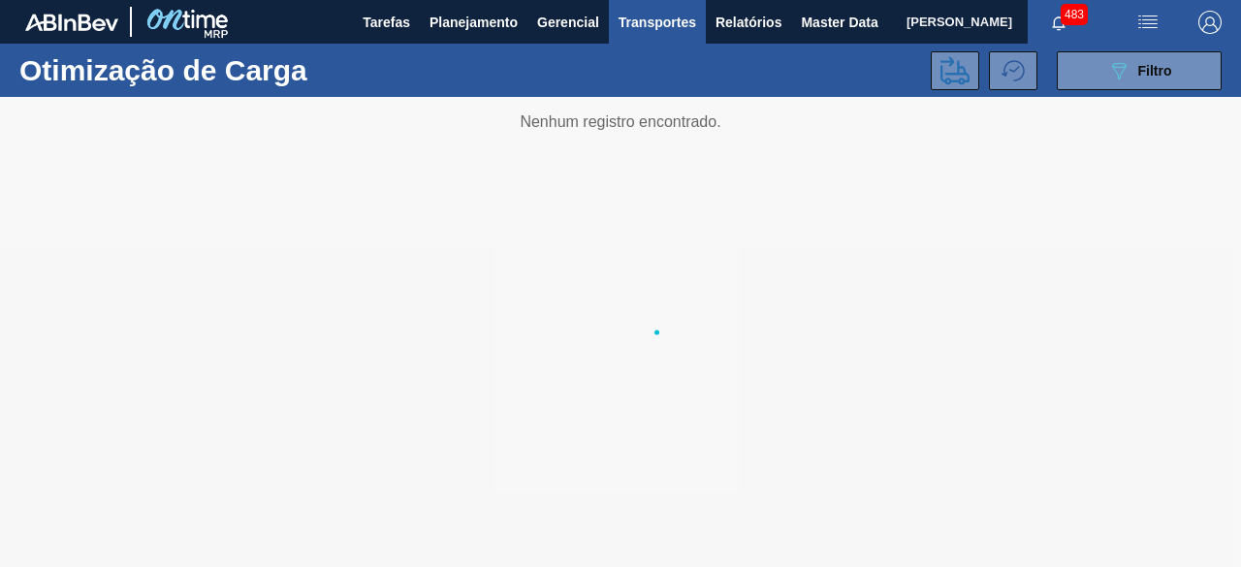
scroll to position [0, 0]
